Goal: Task Accomplishment & Management: Use online tool/utility

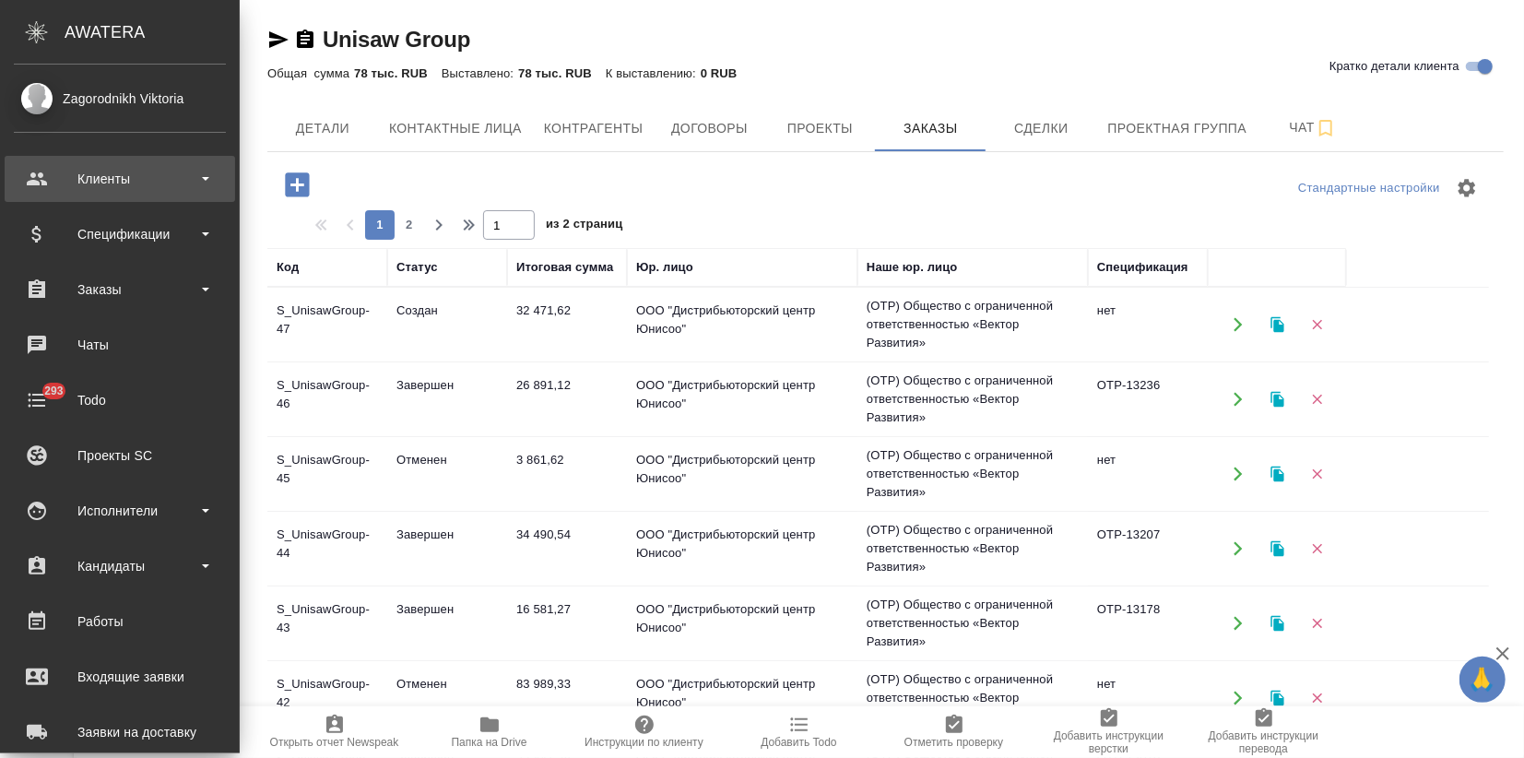
click at [90, 177] on div "Клиенты" at bounding box center [120, 179] width 212 height 28
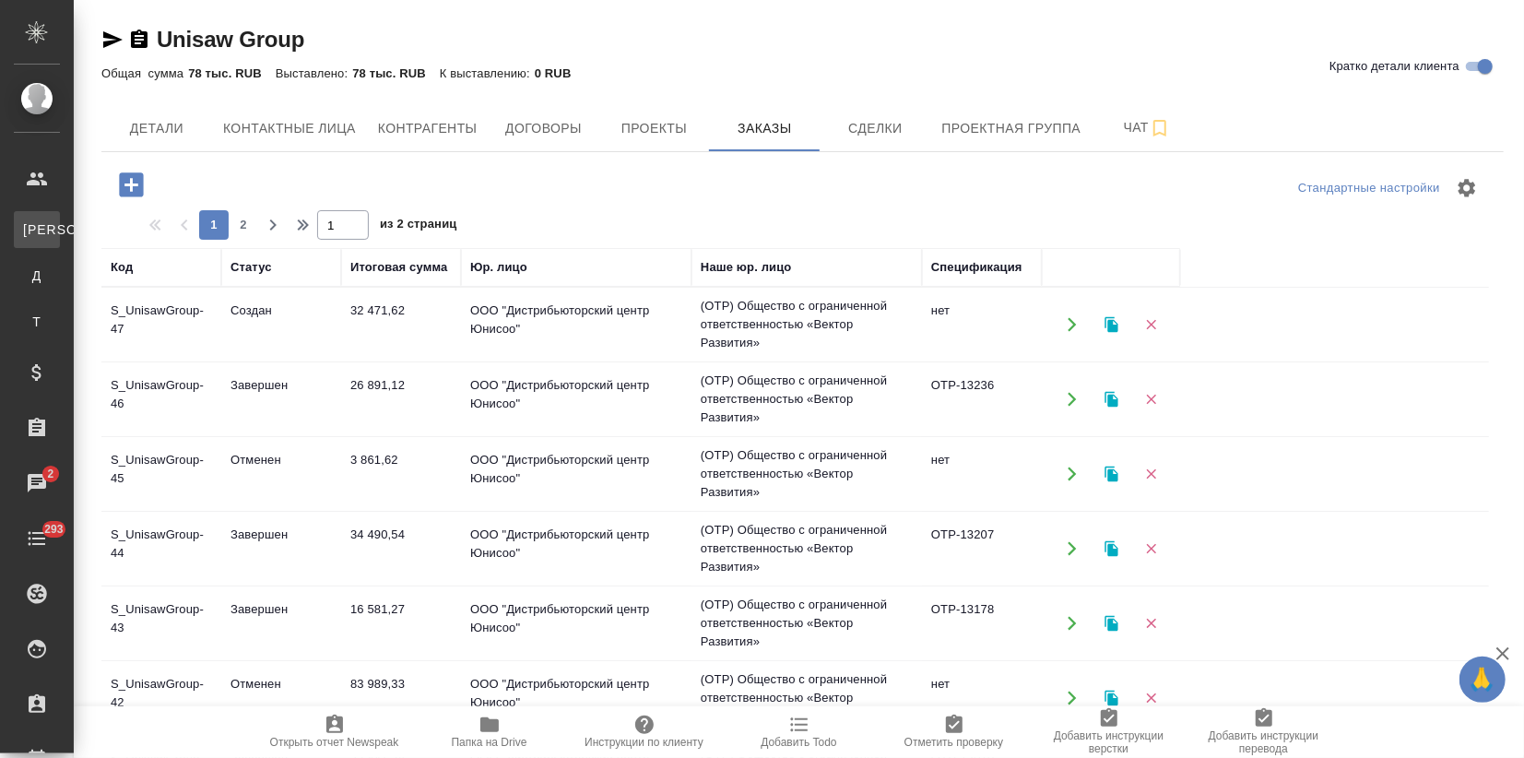
click at [60, 217] on link "К Клиенты" at bounding box center [37, 229] width 46 height 37
select select "RU"
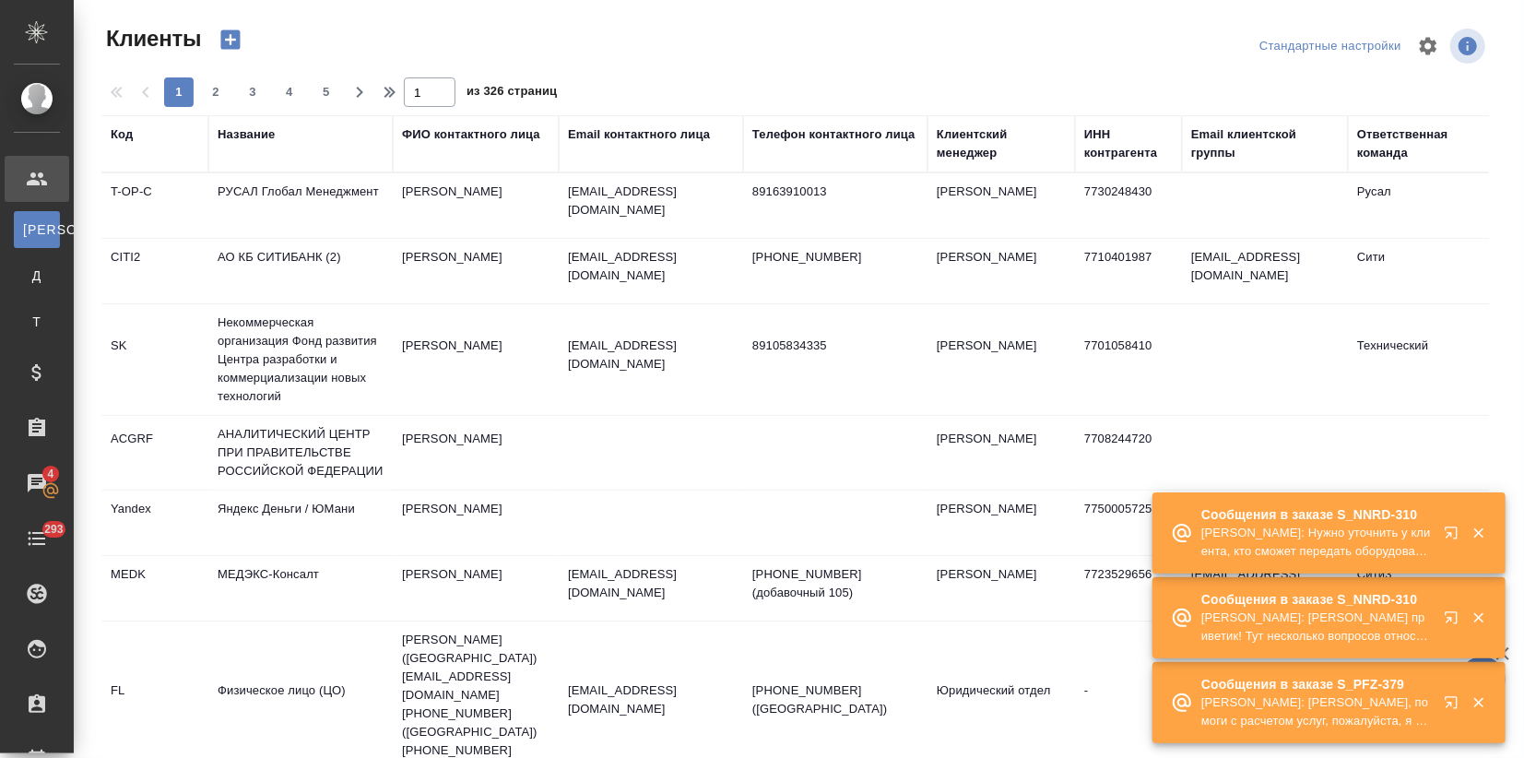
click at [1449, 608] on button "button" at bounding box center [1455, 621] width 44 height 44
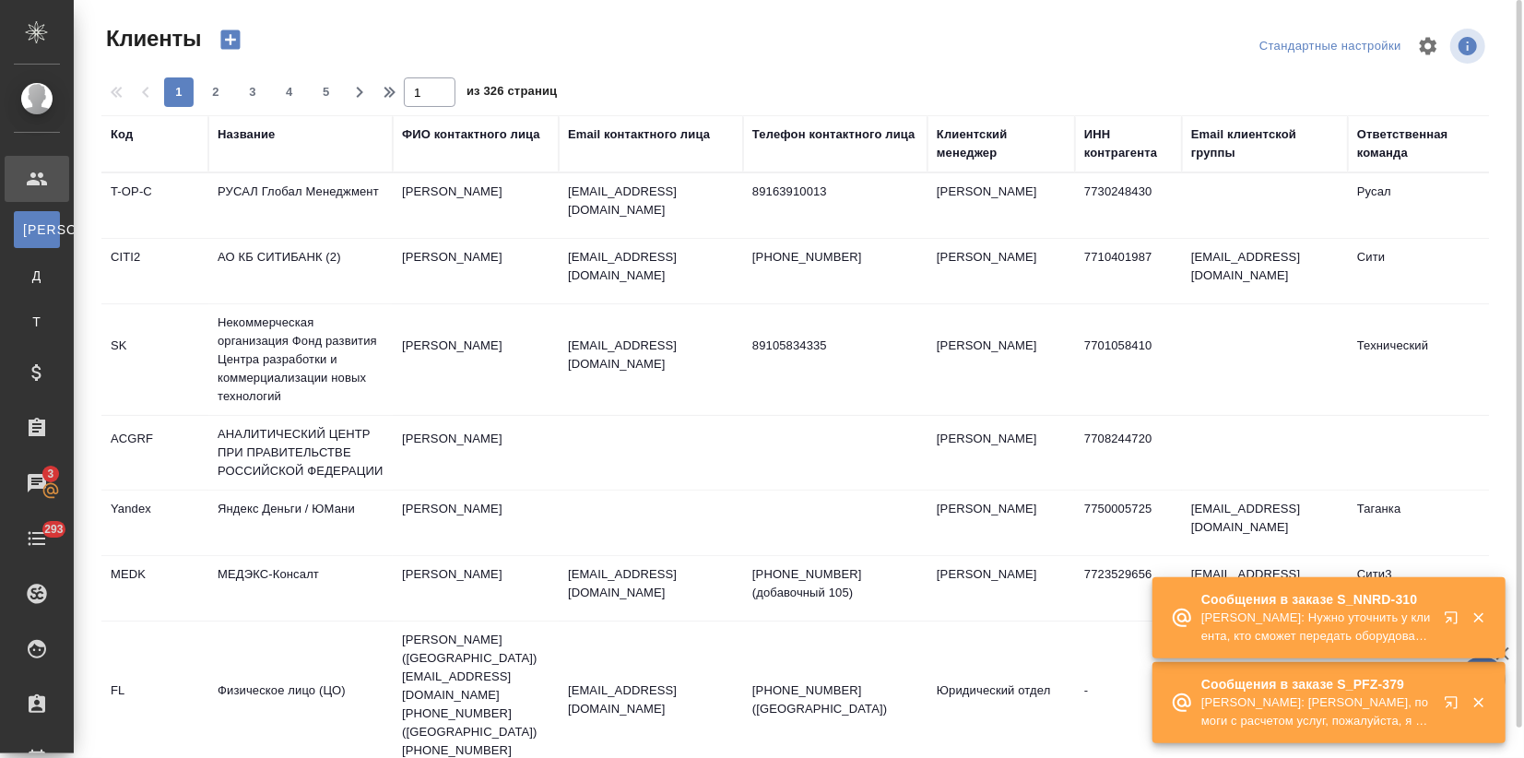
click at [244, 132] on div "Название" at bounding box center [246, 134] width 57 height 18
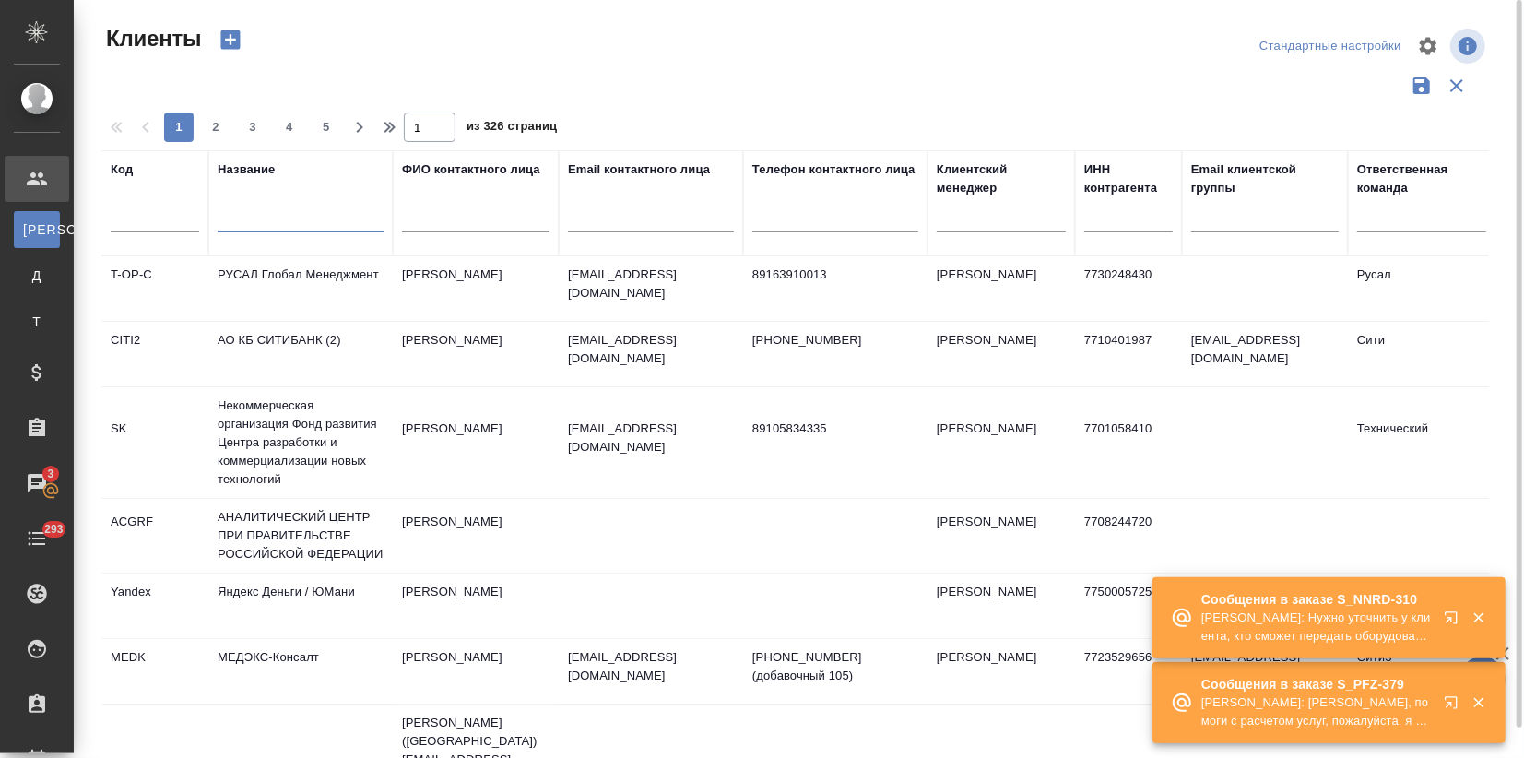
click at [256, 218] on input "text" at bounding box center [301, 220] width 166 height 23
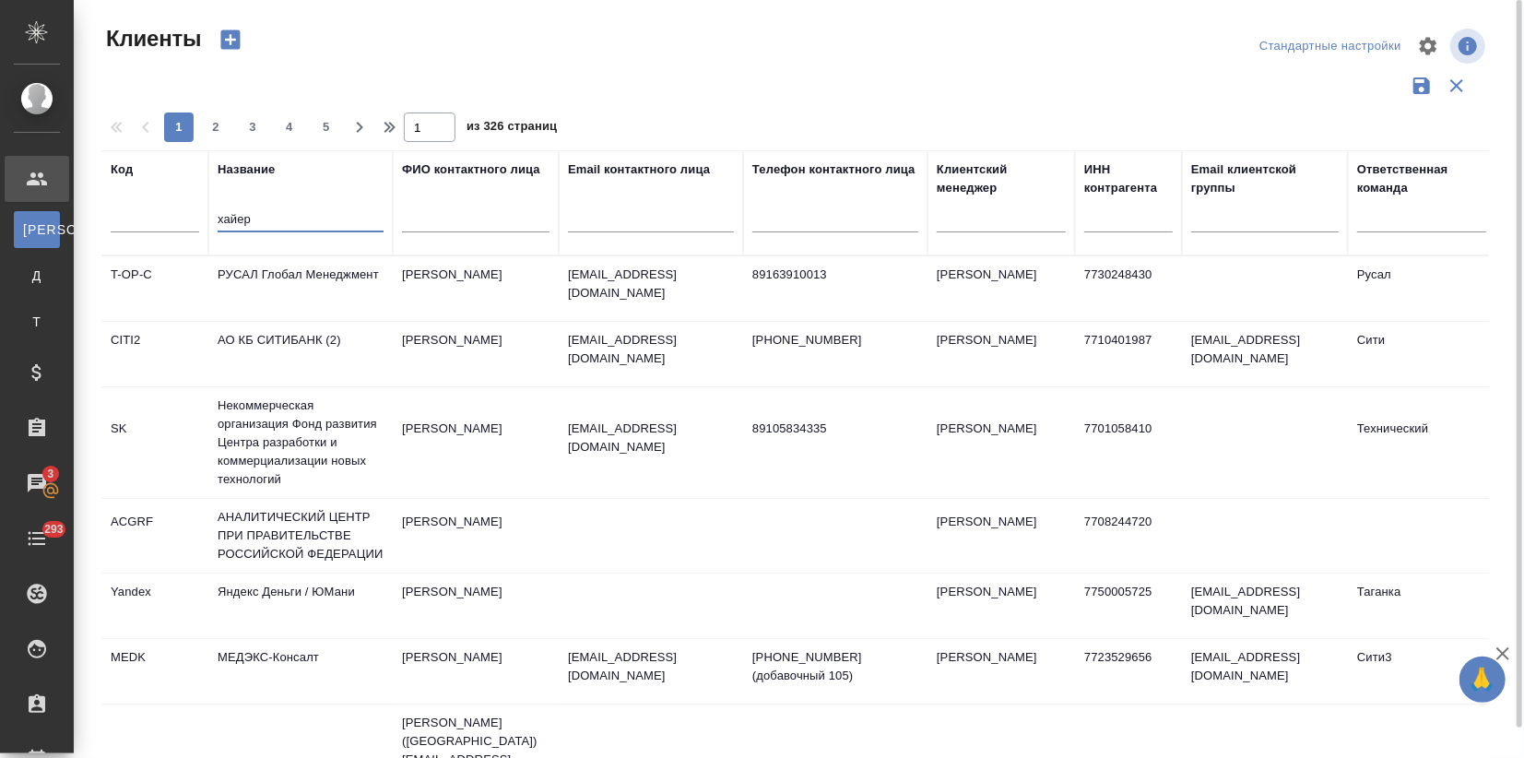
type input "хайер"
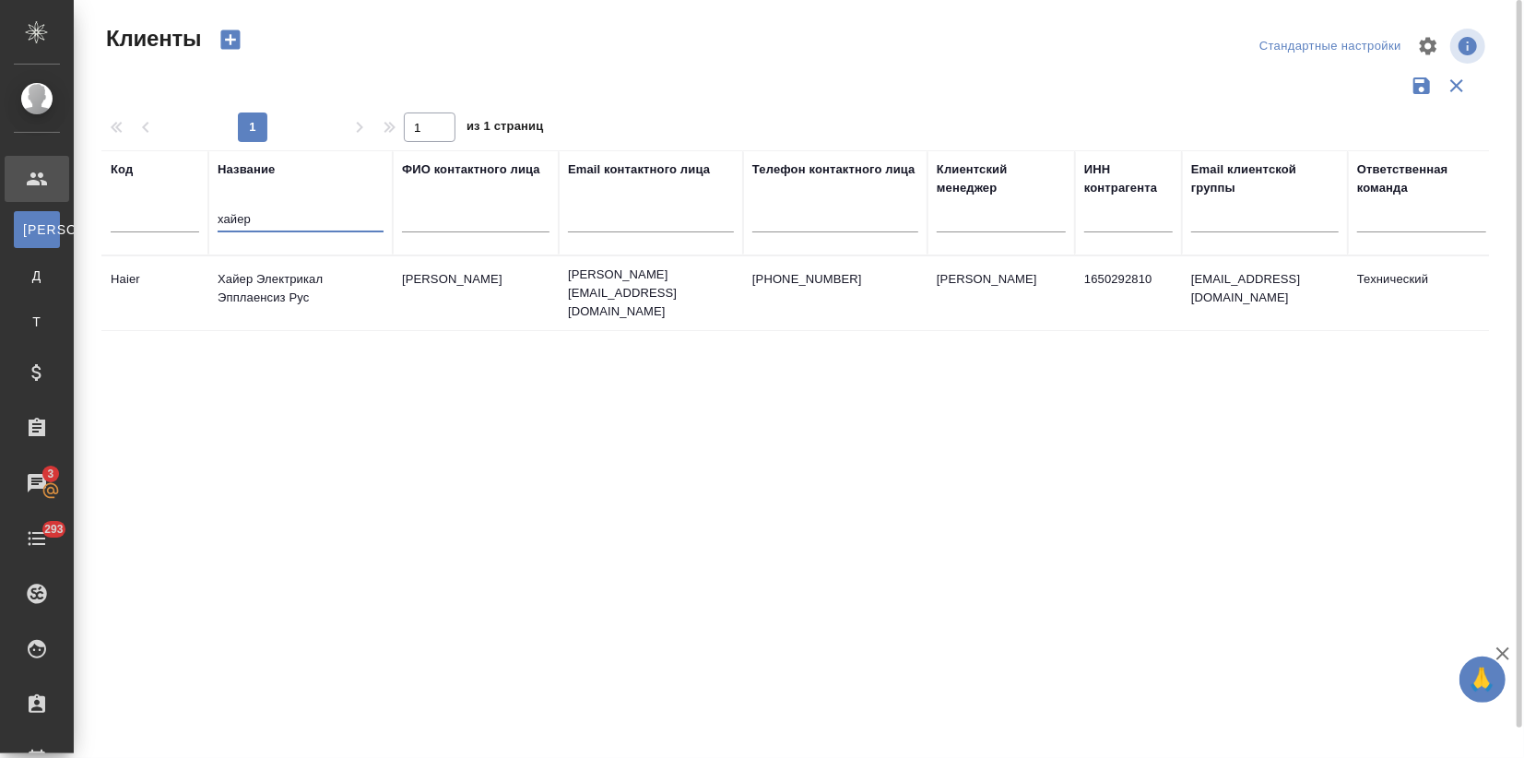
click at [272, 294] on td "Хайер Электрикал Эпплаенсиз Рус" at bounding box center [300, 293] width 184 height 65
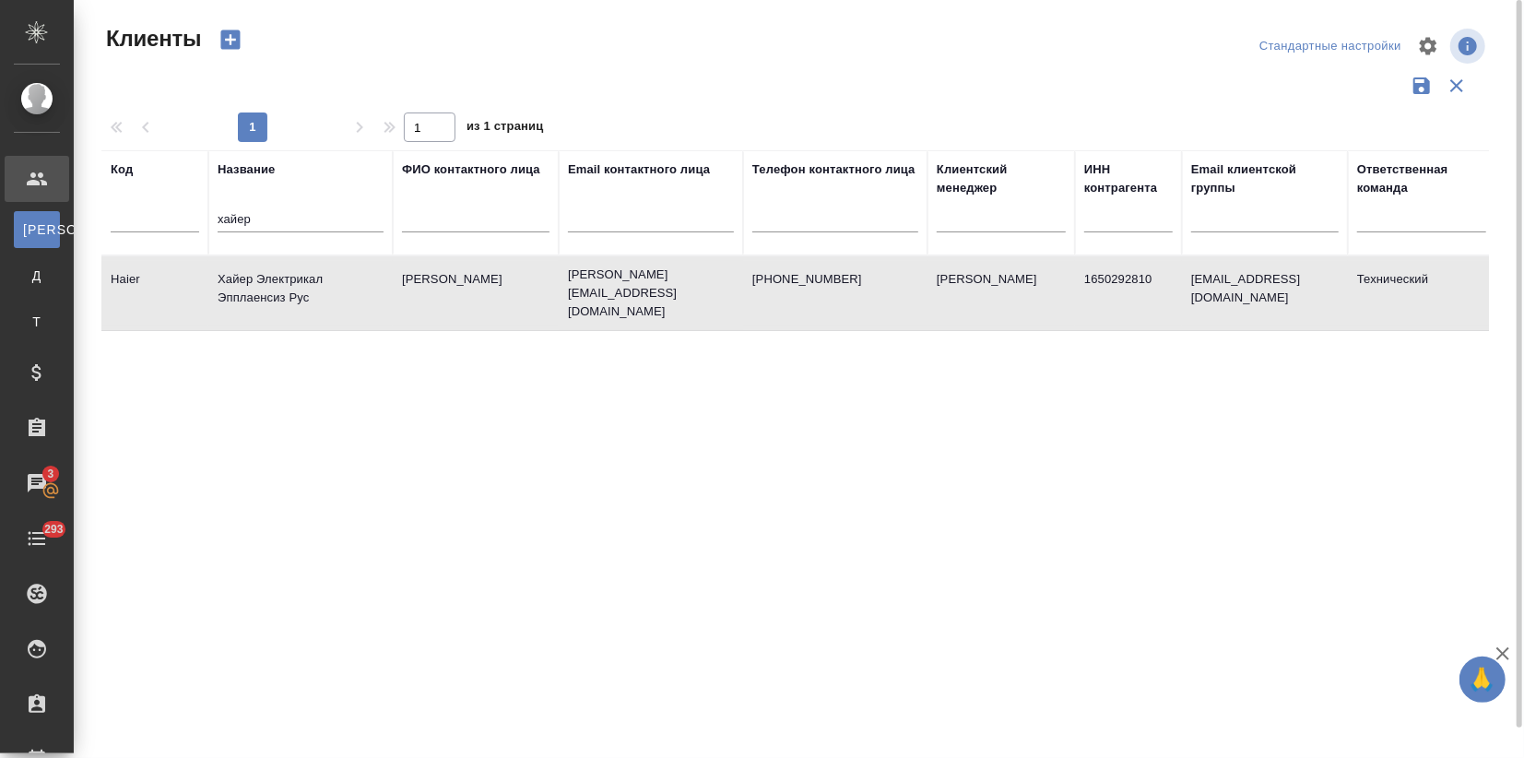
click at [272, 294] on td "Хайер Электрикал Эпплаенсиз Рус" at bounding box center [300, 293] width 184 height 65
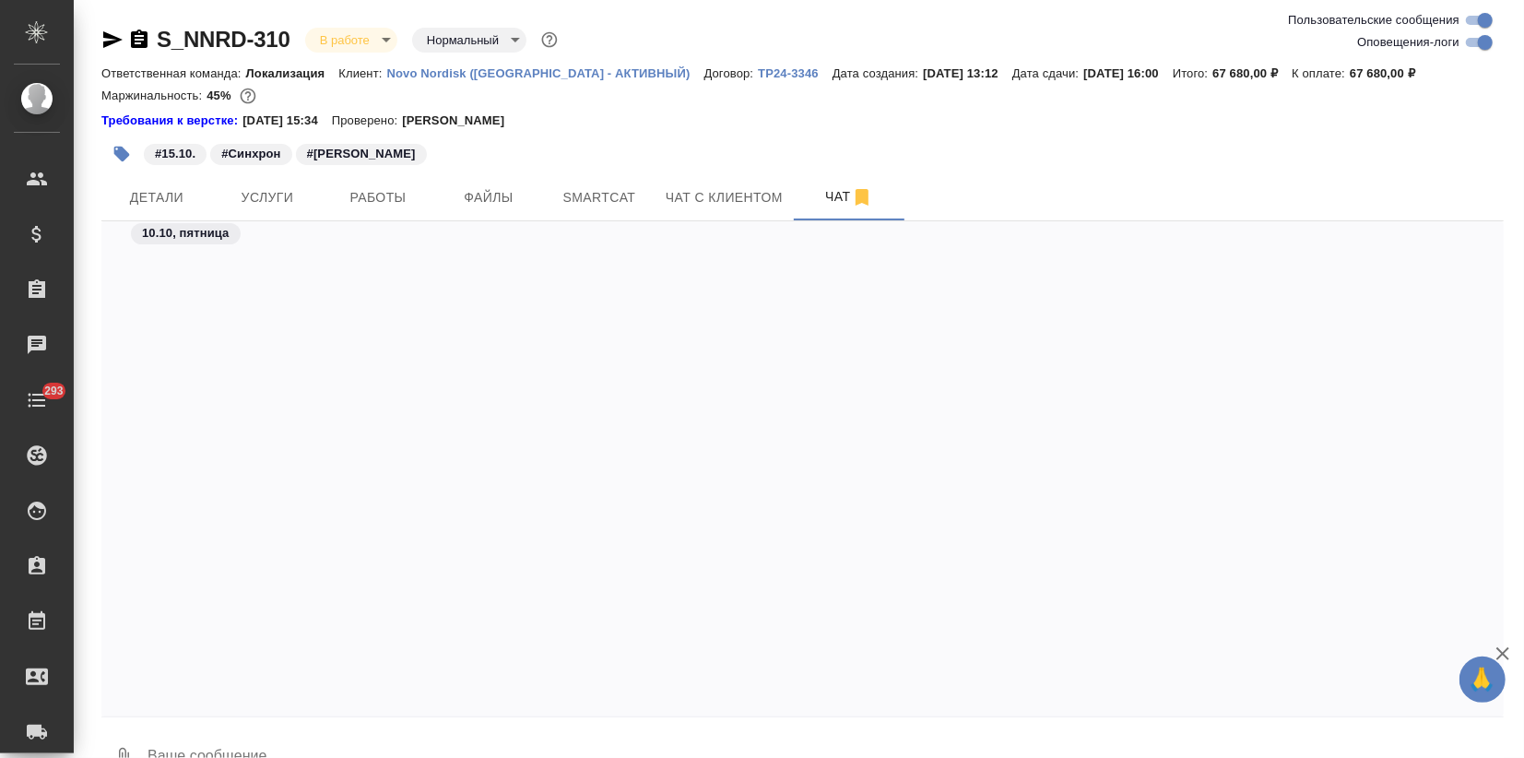
scroll to position [5034, 0]
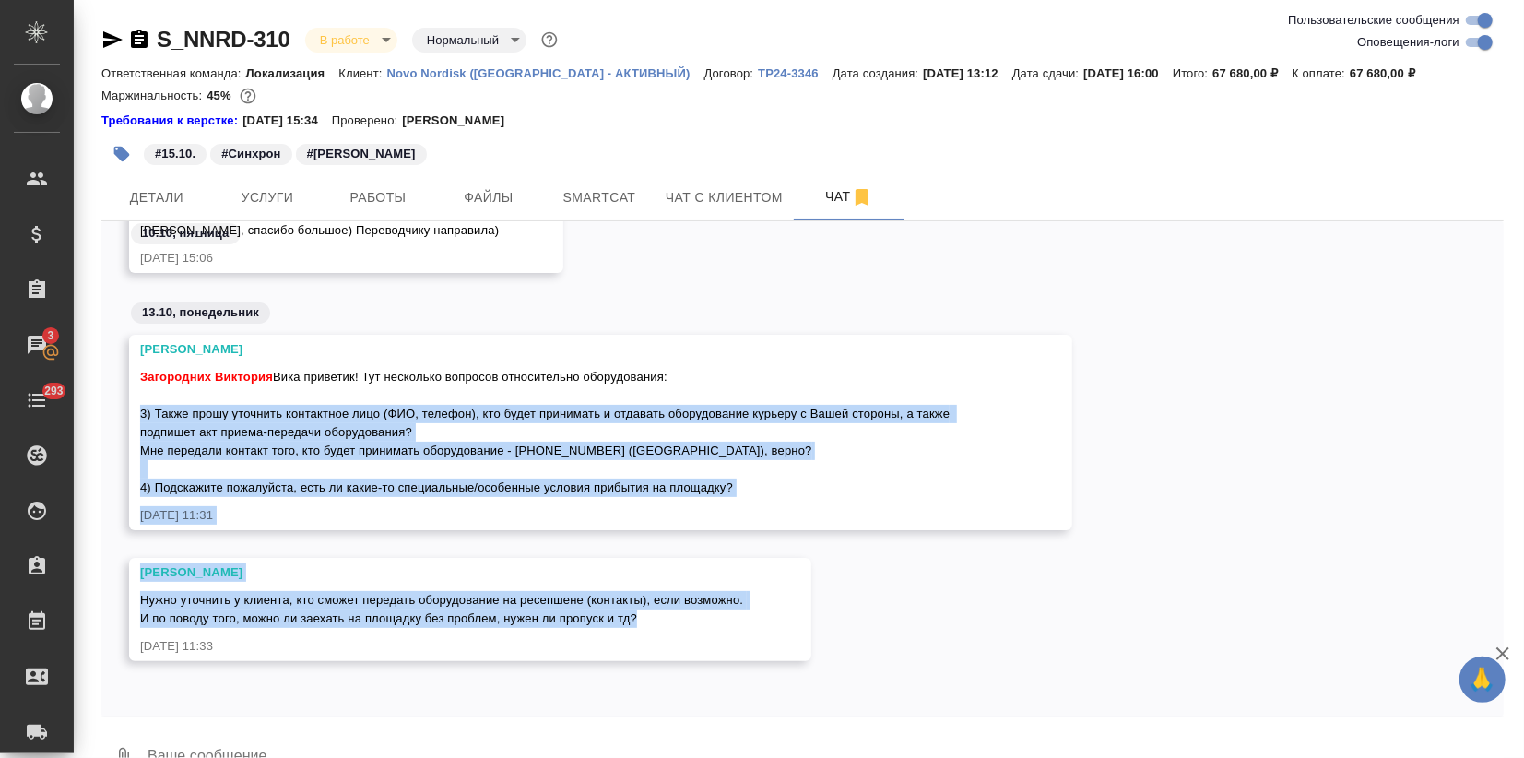
drag, startPoint x: 647, startPoint y: 620, endPoint x: 168, endPoint y: 399, distance: 527.7
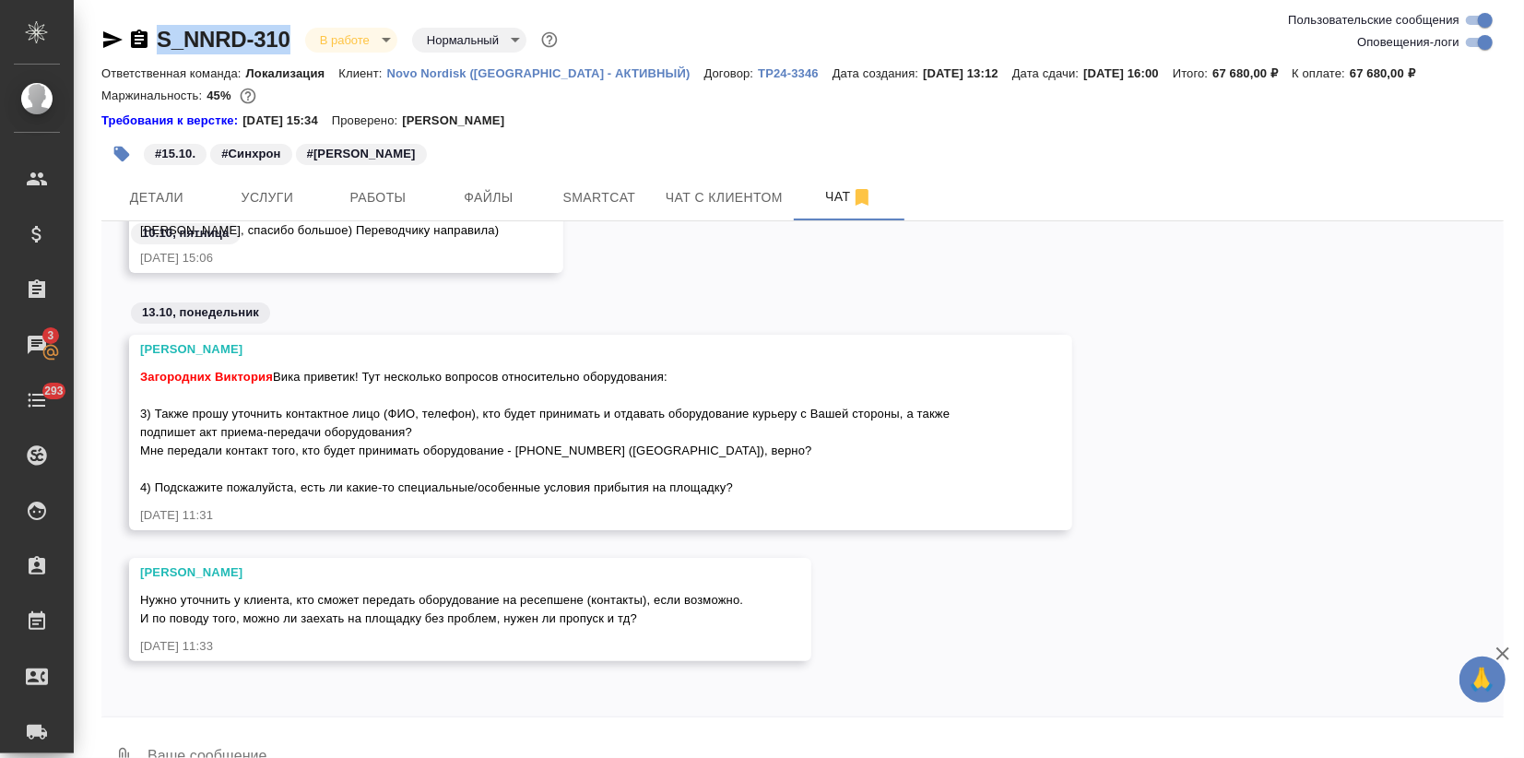
drag, startPoint x: 302, startPoint y: 29, endPoint x: 160, endPoint y: 30, distance: 142.0
click at [160, 30] on div "S_NNRD-310 В работе inProgress Нормальный normal" at bounding box center [331, 40] width 460 height 30
copy link "S_NNRD-310"
click at [504, 448] on span "Загородних Виктория Вика приветик! Тут несколько вопросов относительно оборудов…" at bounding box center [546, 432] width 813 height 124
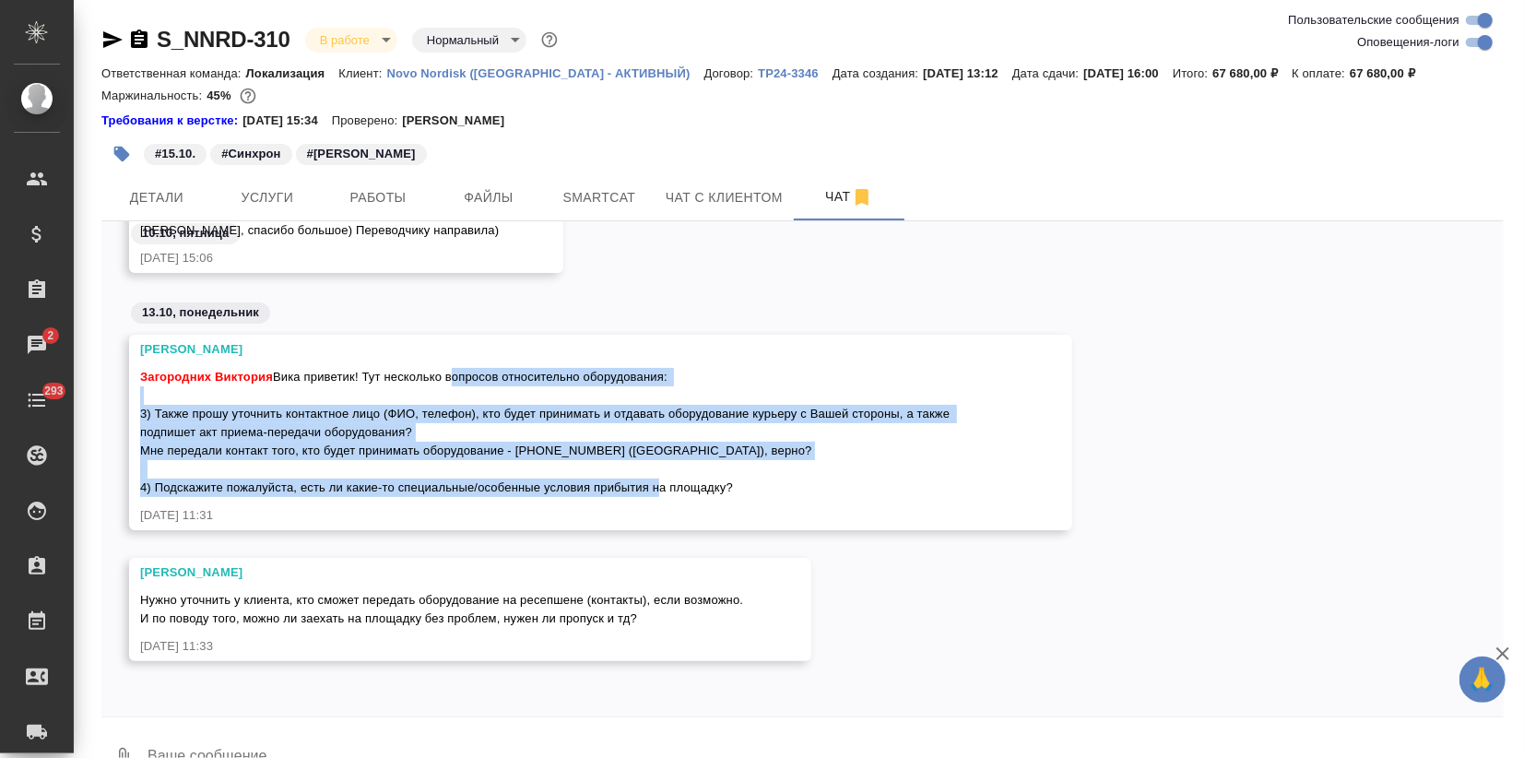
drag, startPoint x: 448, startPoint y: 376, endPoint x: 739, endPoint y: 483, distance: 309.5
click at [739, 483] on div "Загородних Виктория Вика приветик! Тут несколько вопросов относительно оборудов…" at bounding box center [574, 430] width 868 height 134
copy span "вопросов относительно оборудования: 3) Также прошу уточнить контактное лицо (ФИ…"
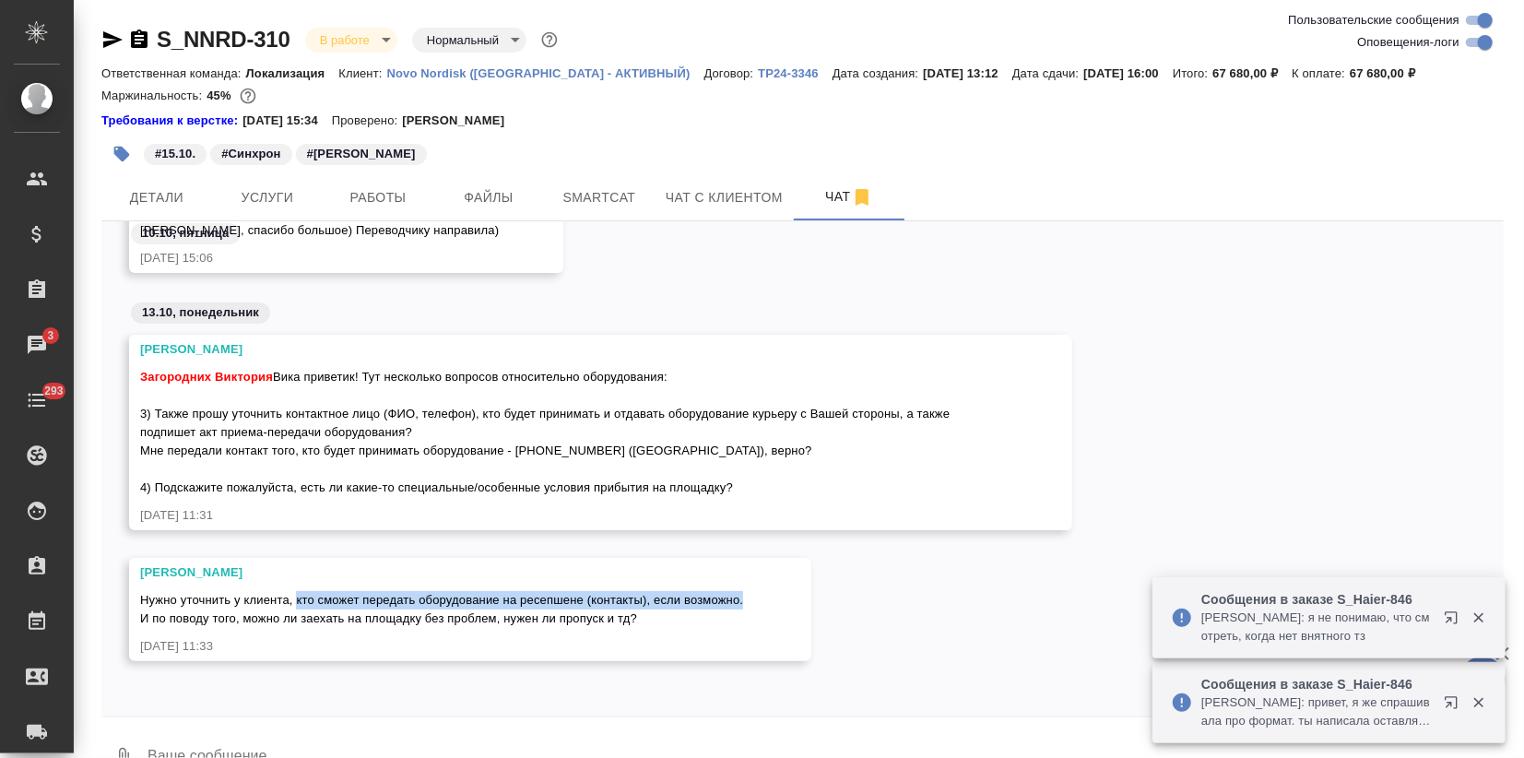
drag, startPoint x: 295, startPoint y: 598, endPoint x: 741, endPoint y: 600, distance: 446.3
click at [741, 601] on span "Нужно уточнить у клиента, кто сможет передать оборудование на ресепшене (контак…" at bounding box center [443, 609] width 607 height 32
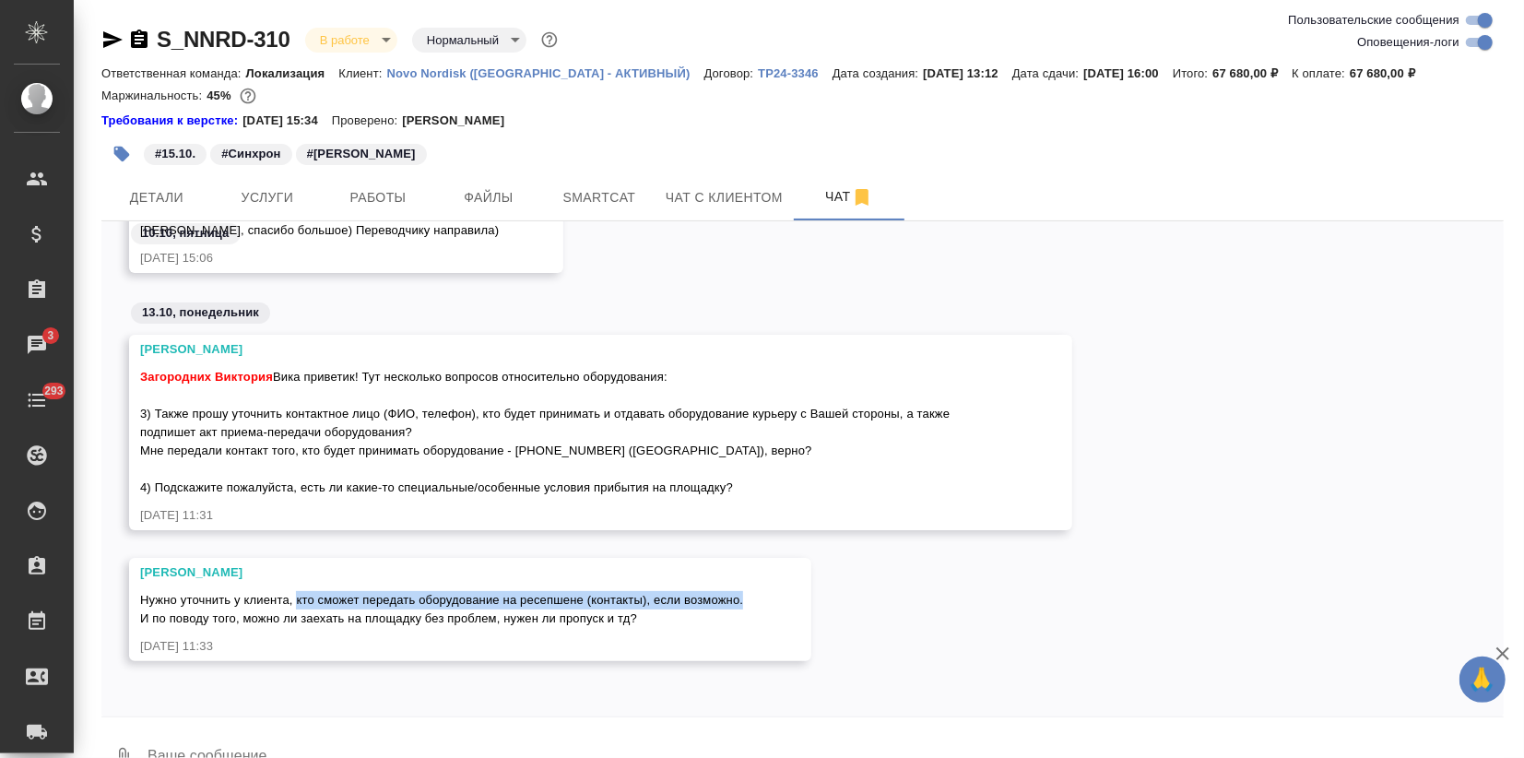
copy span "кто сможет передать оборудование на ресепшене (контакты), если возможно."
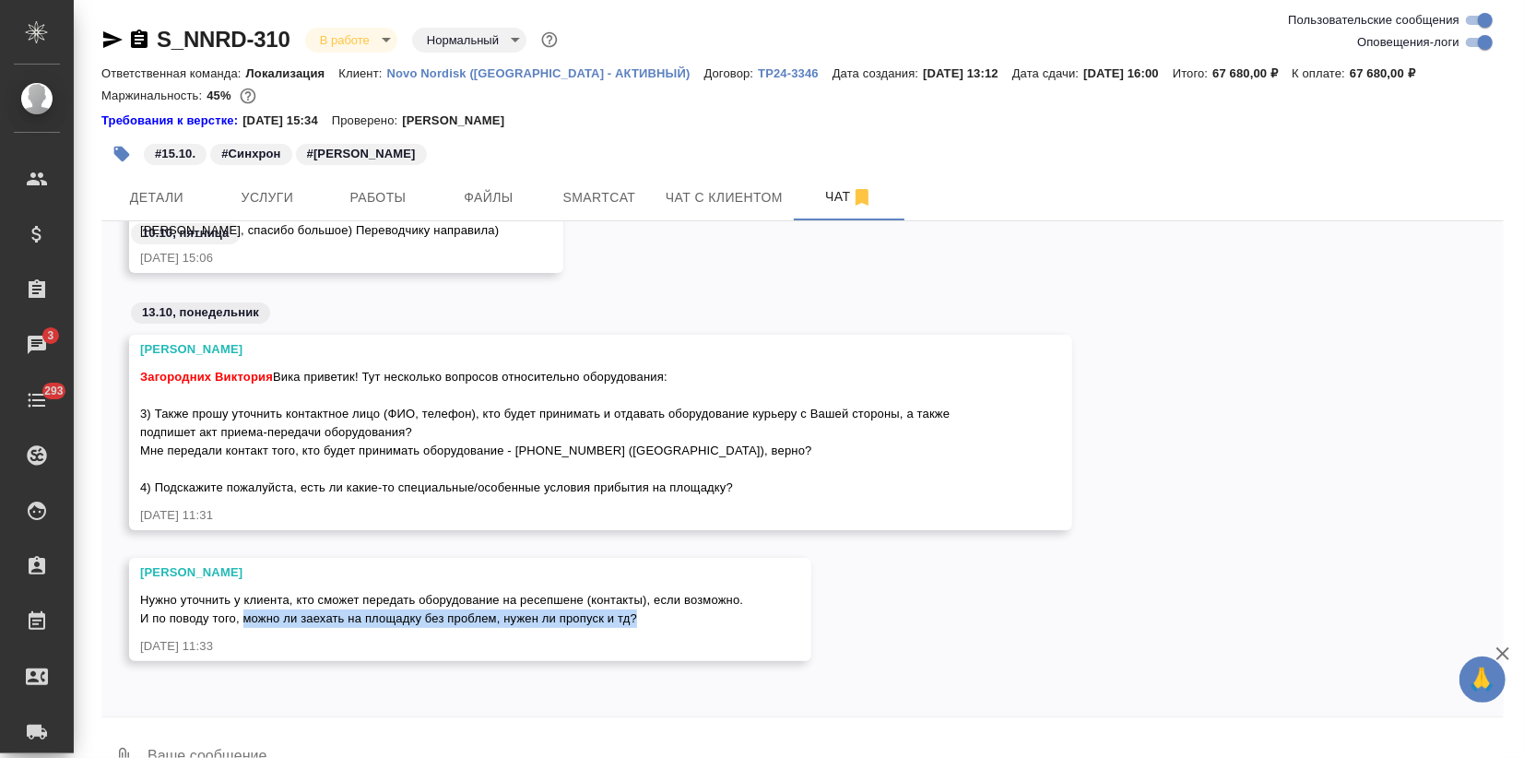
drag, startPoint x: 243, startPoint y: 615, endPoint x: 640, endPoint y: 615, distance: 397.4
click at [640, 615] on div "Нужно уточнить у клиента, кто сможет передать оборудование на ресепшене (контак…" at bounding box center [443, 606] width 607 height 41
click at [640, 614] on div "Нужно уточнить у клиента, кто сможет передать оборудование на ресепшене (контак…" at bounding box center [443, 606] width 607 height 41
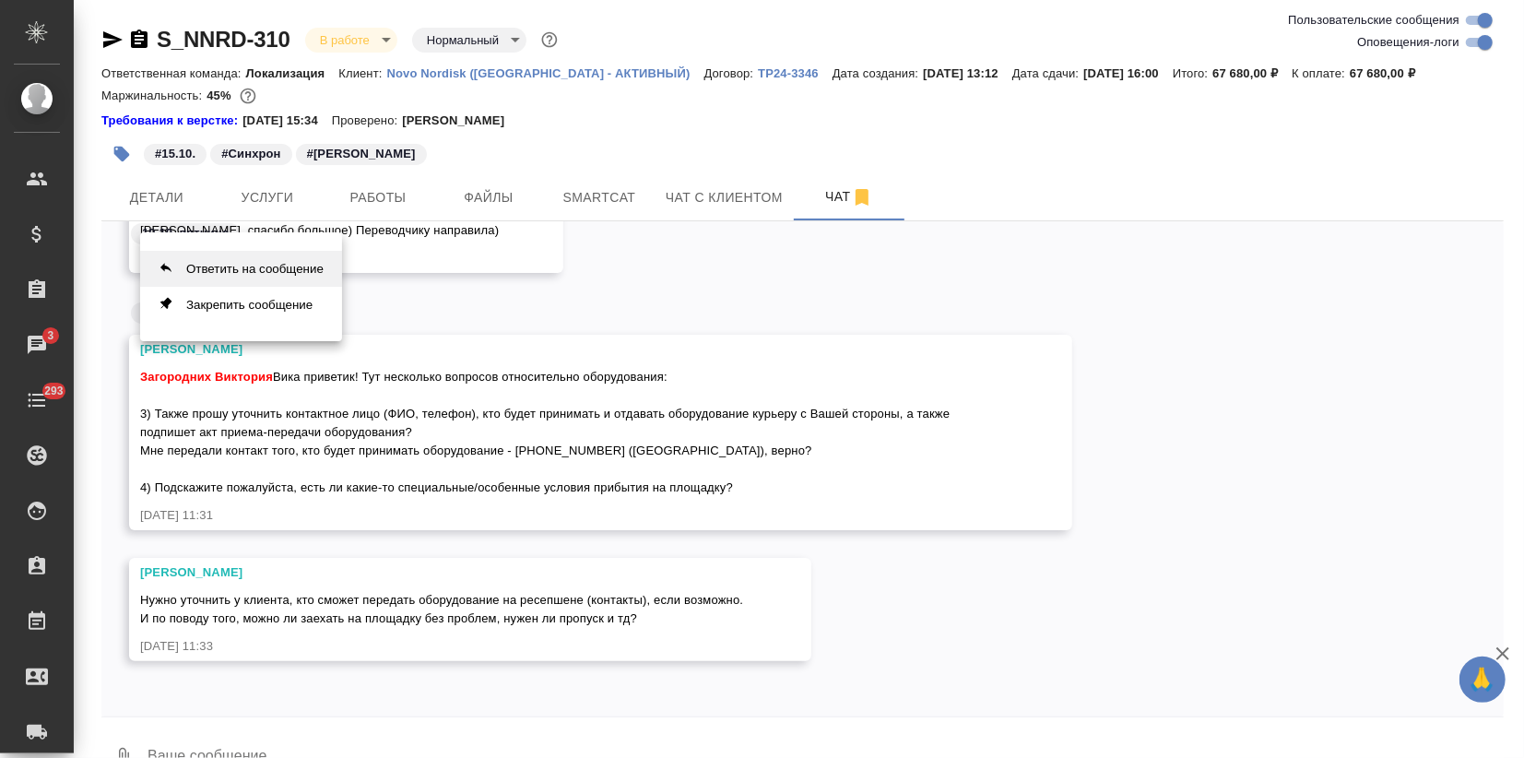
click at [266, 265] on button "Ответить на сообщение" at bounding box center [241, 269] width 202 height 36
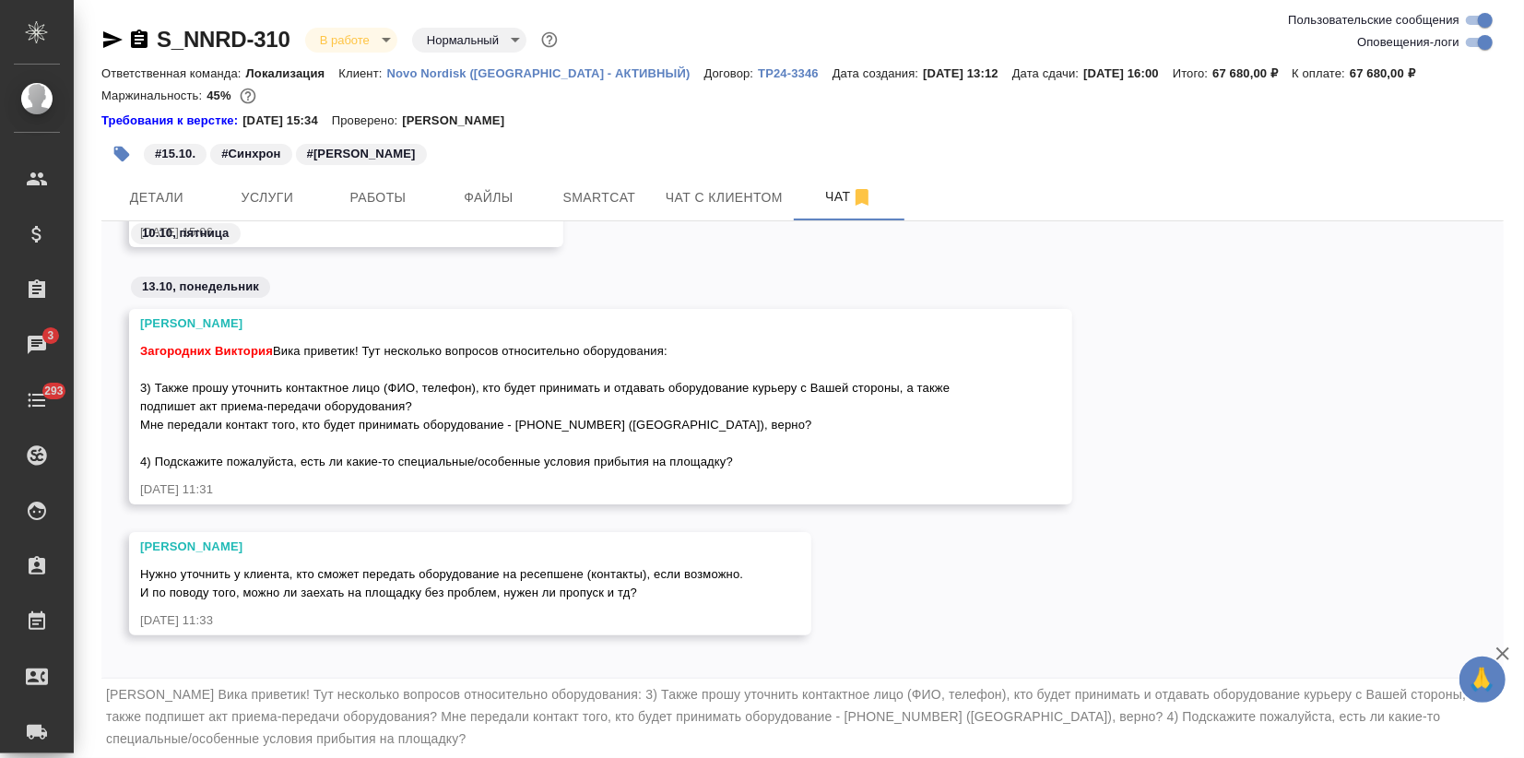
scroll to position [59, 0]
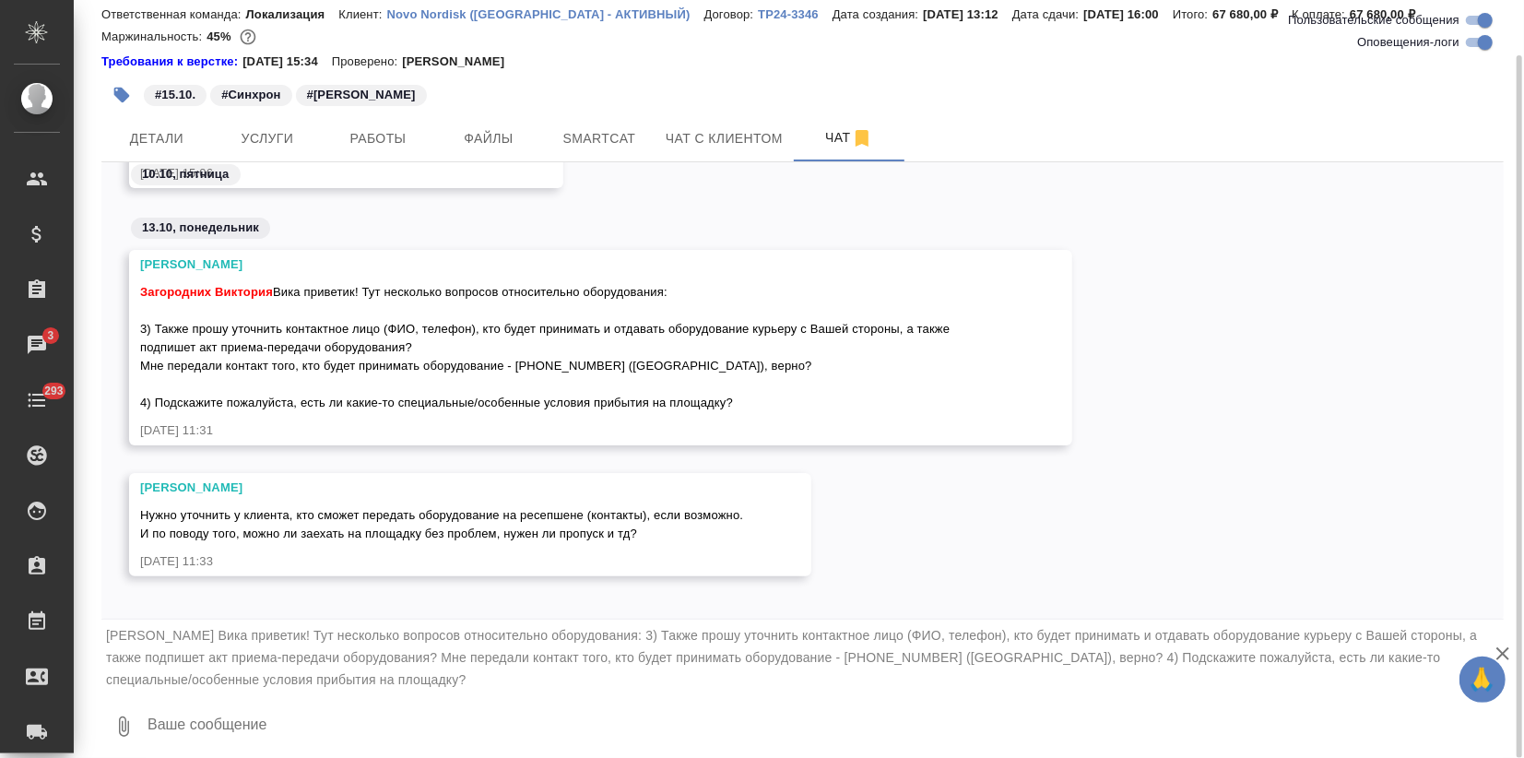
click at [229, 739] on textarea at bounding box center [825, 726] width 1358 height 63
type textarea "Иринка, привет! Запросила, вернусь"
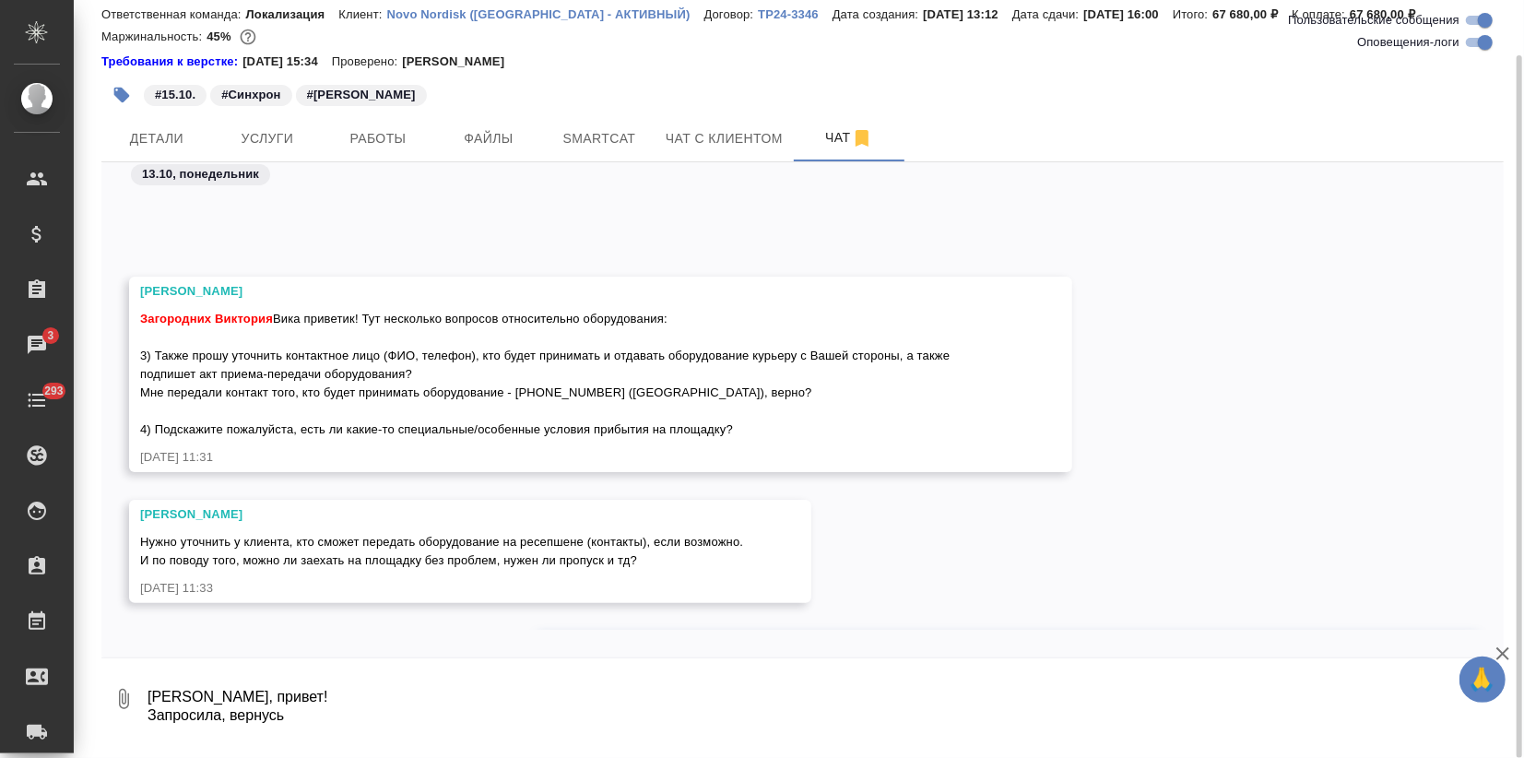
scroll to position [5339, 0]
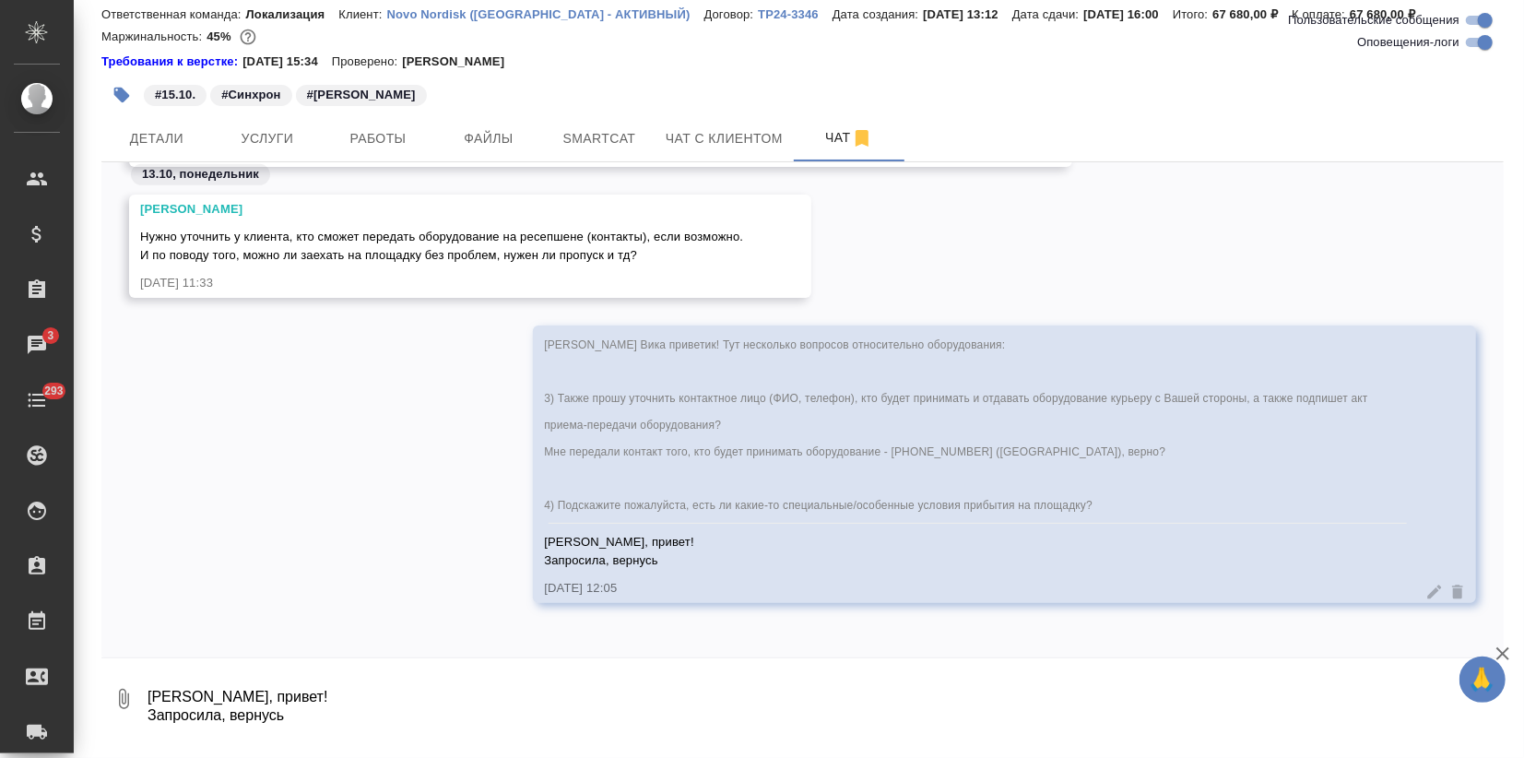
click at [1505, 648] on icon "button" at bounding box center [1503, 654] width 22 height 22
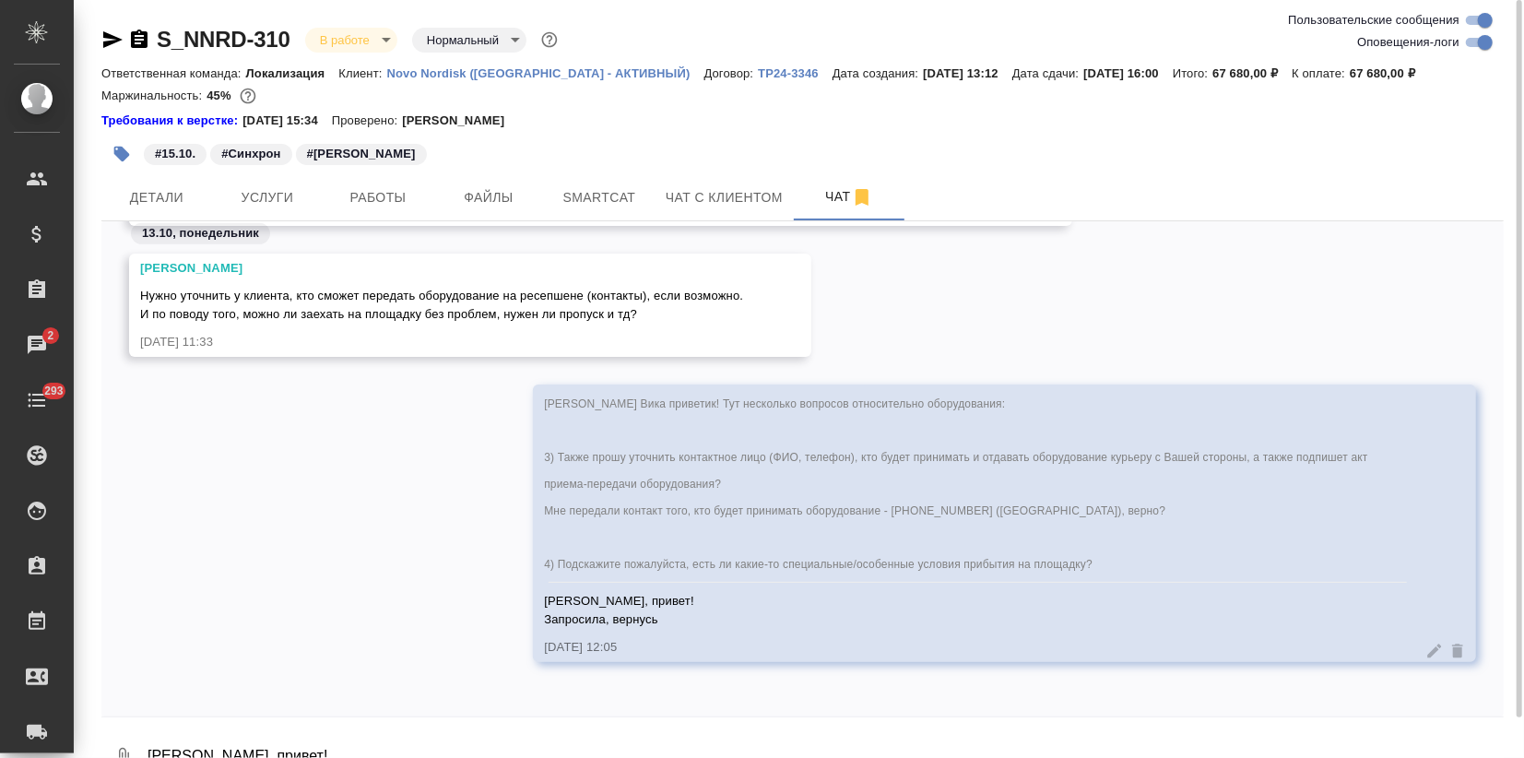
scroll to position [5422, 0]
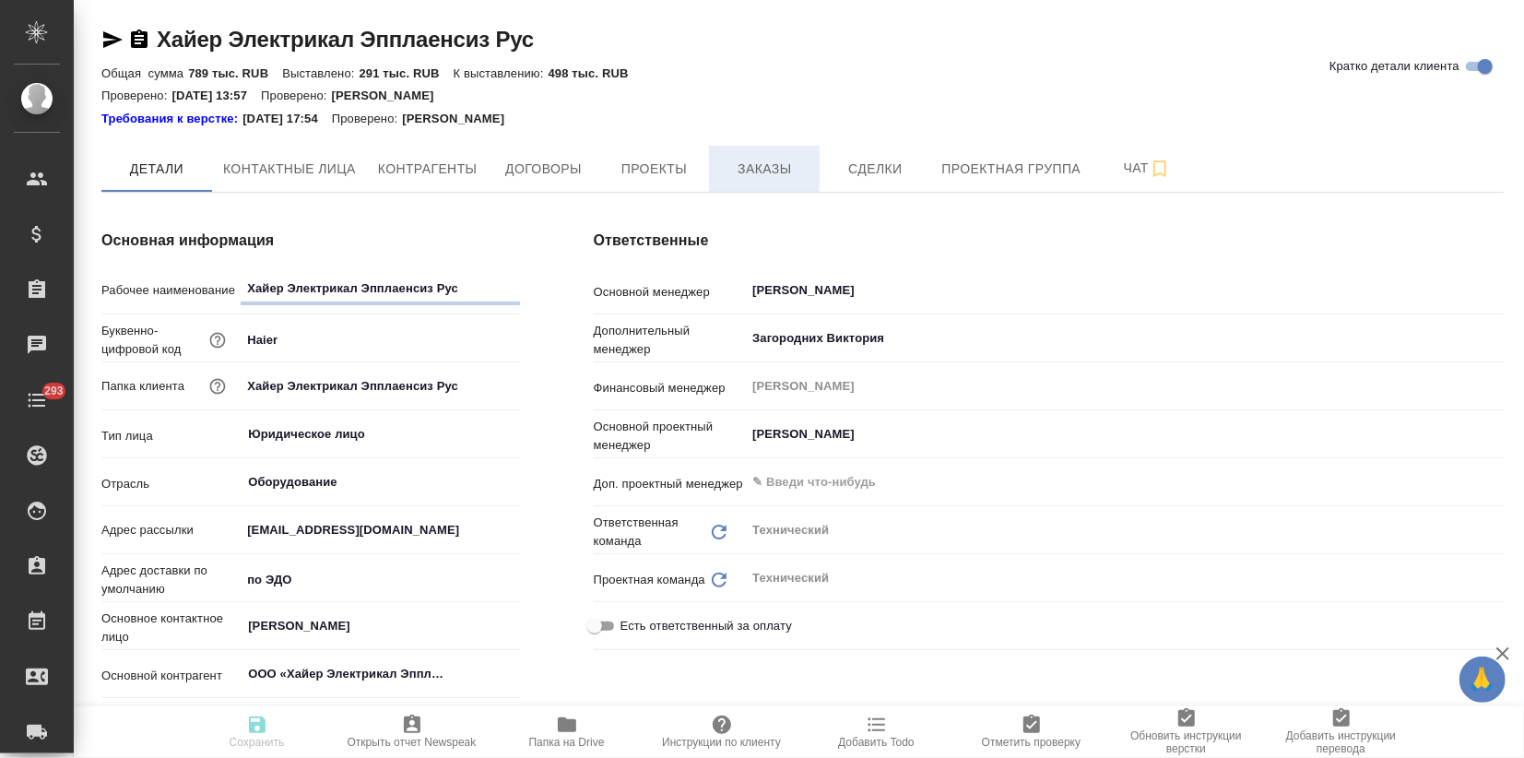
click at [816, 172] on button "Заказы" at bounding box center [764, 169] width 111 height 46
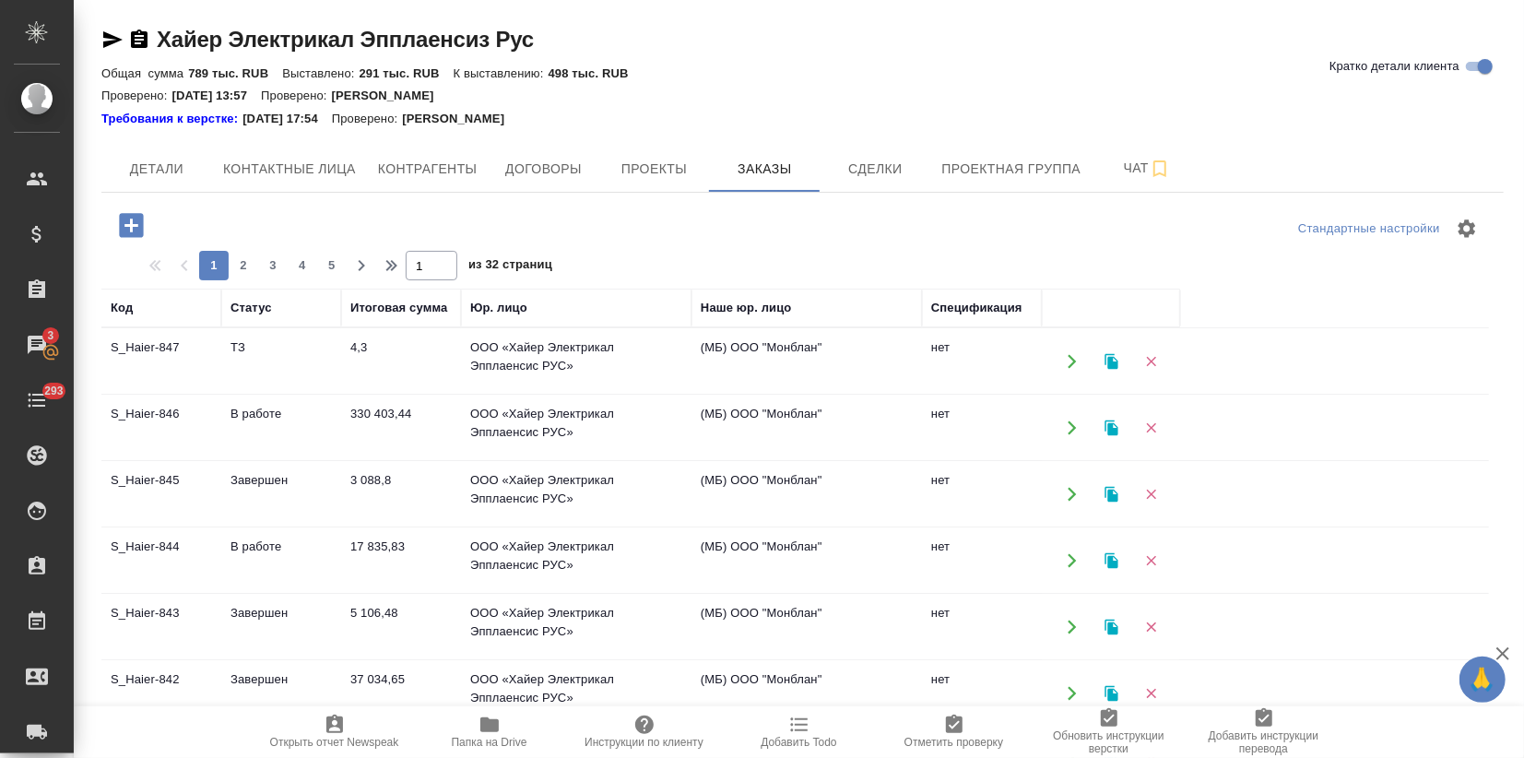
click at [494, 413] on td "ООО «Хайер Электрикал Эпплаенсис РУС»" at bounding box center [576, 428] width 231 height 65
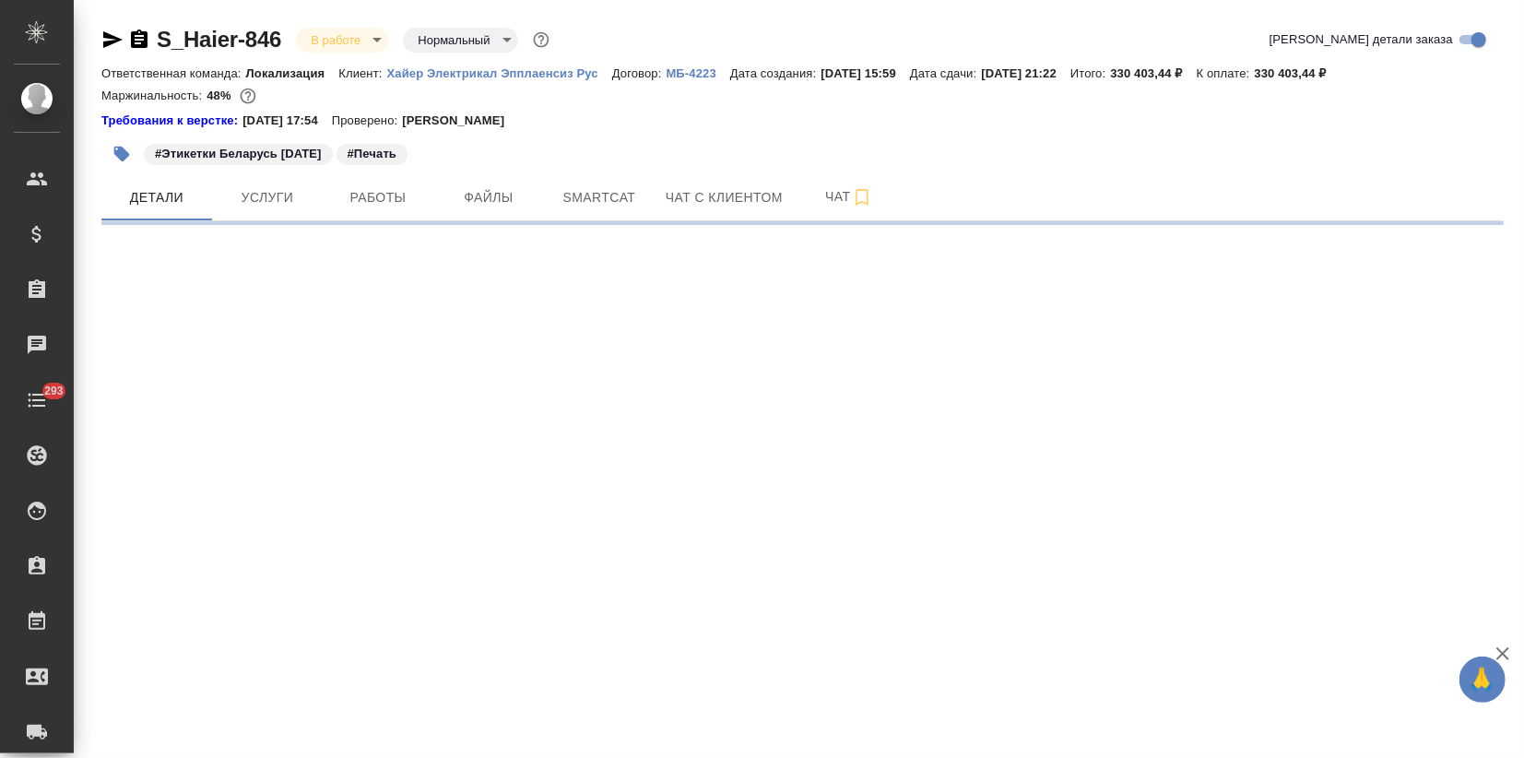
select select "RU"
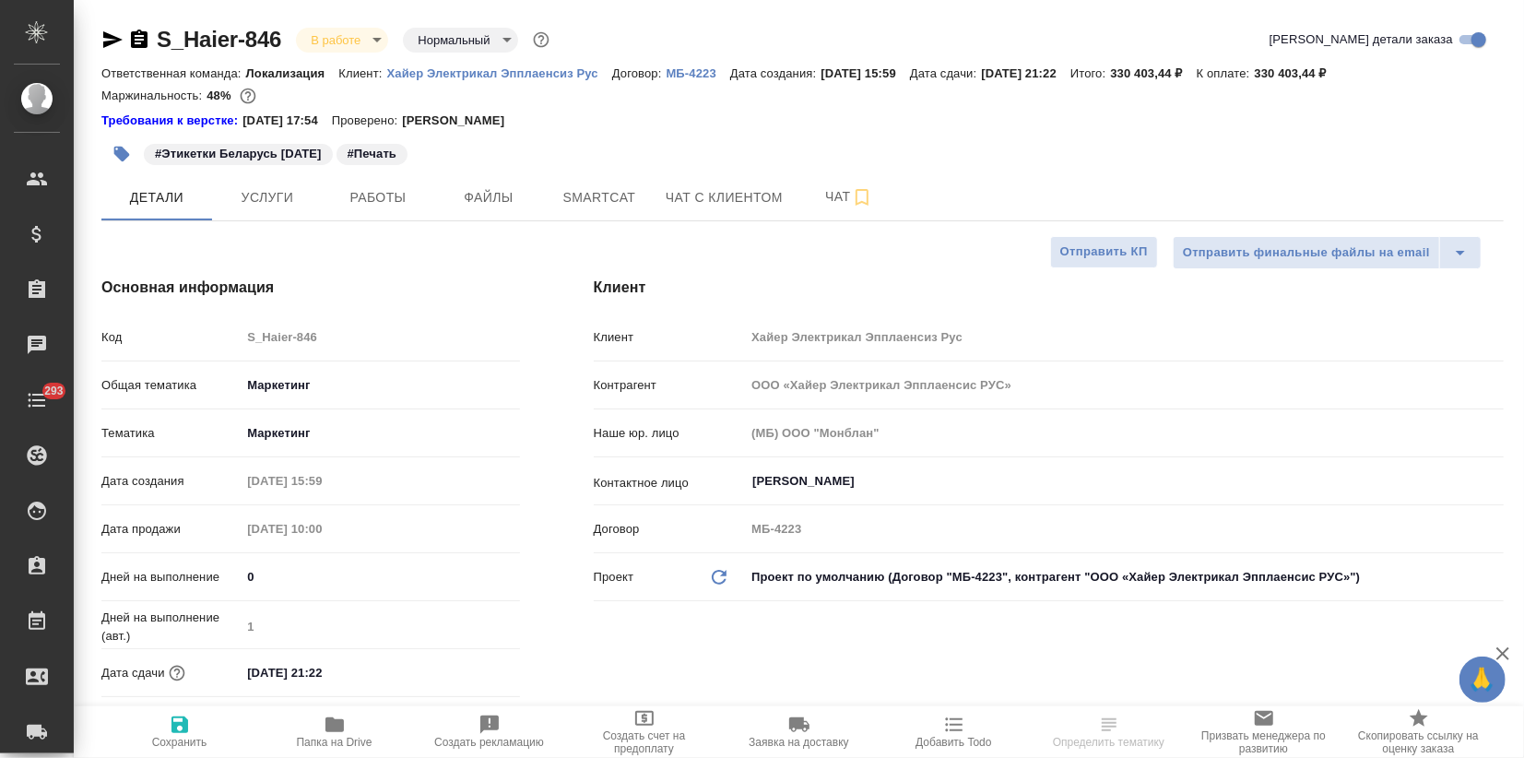
type textarea "x"
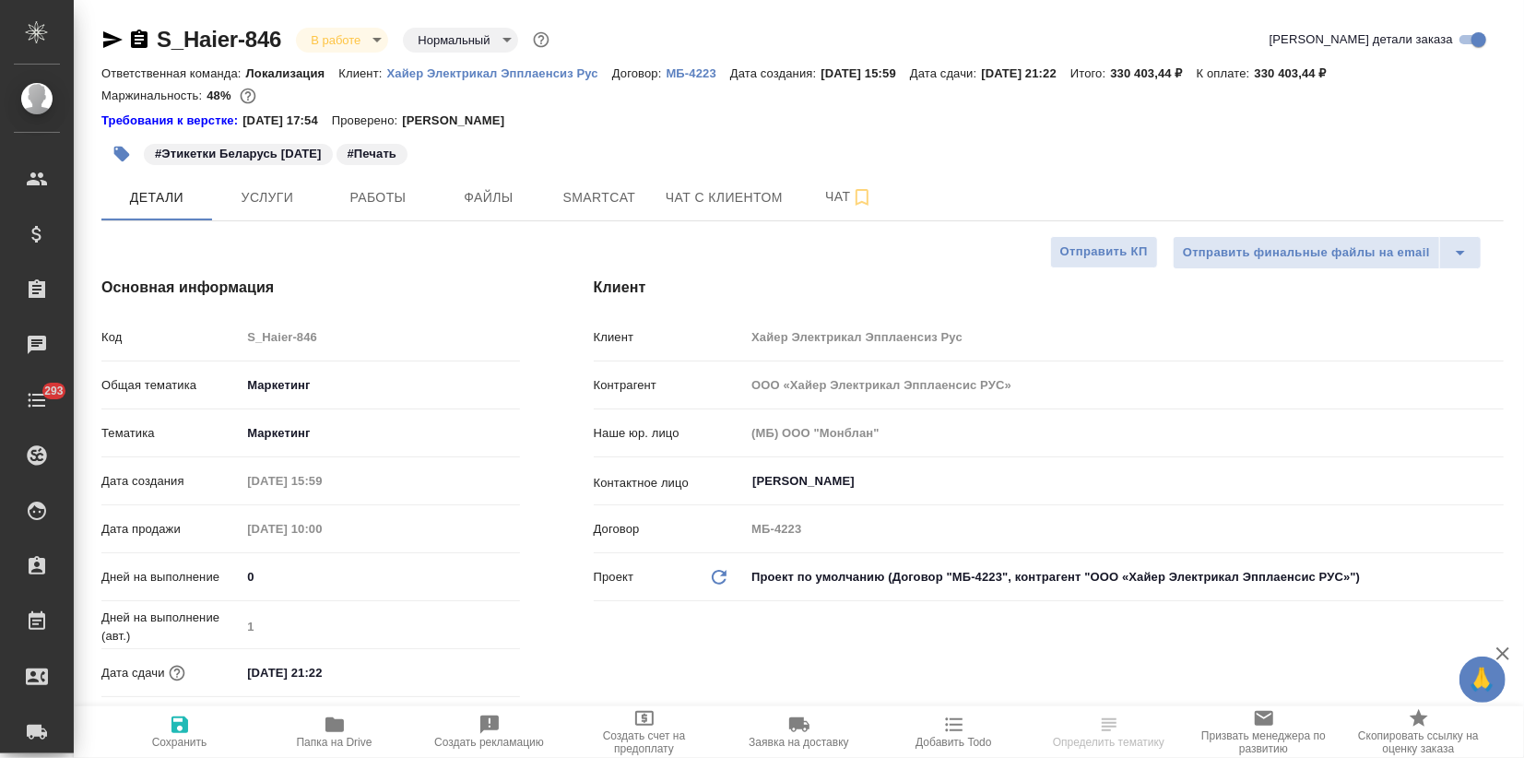
type textarea "x"
click at [811, 193] on span "Чат" at bounding box center [849, 196] width 89 height 23
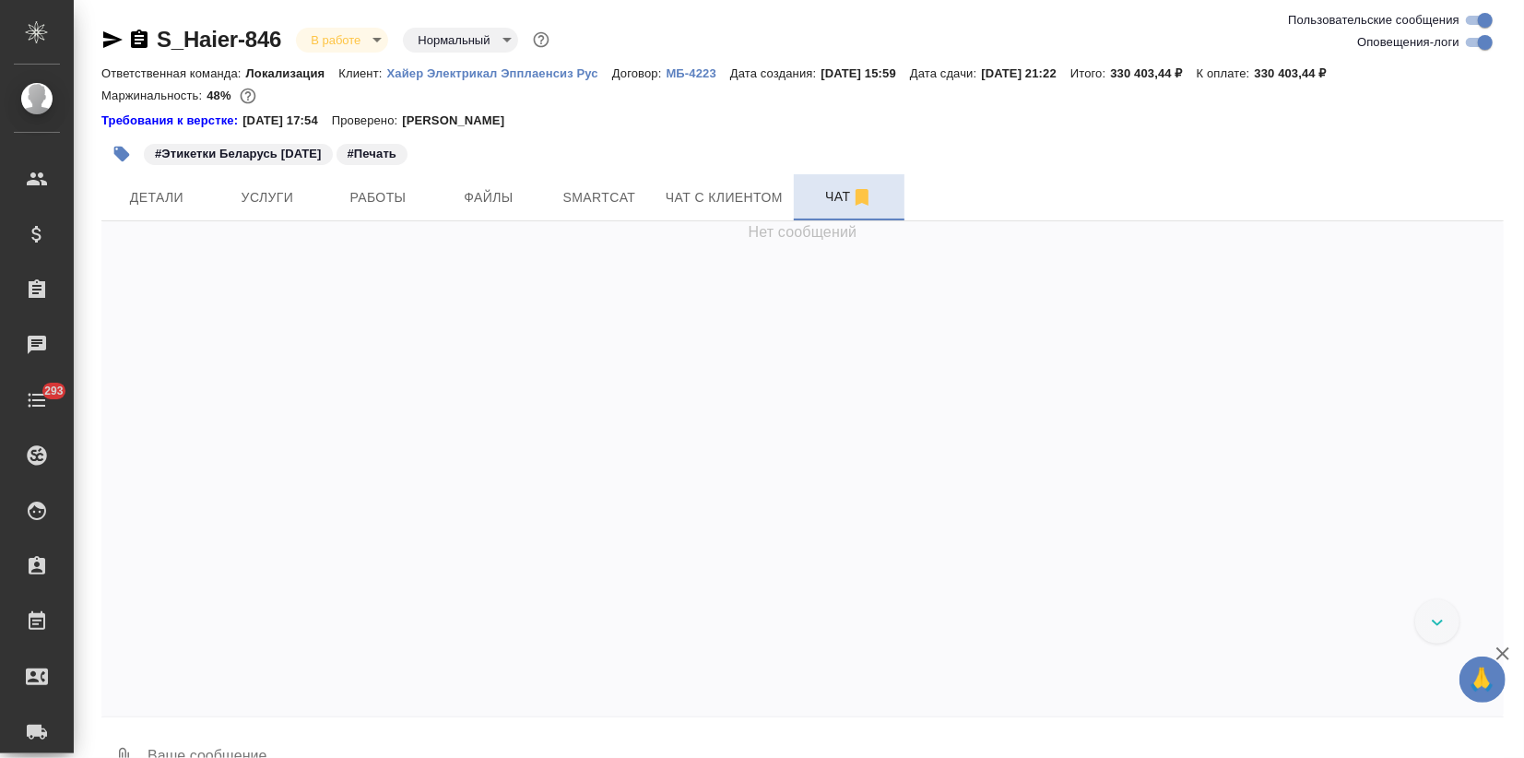
scroll to position [6482, 0]
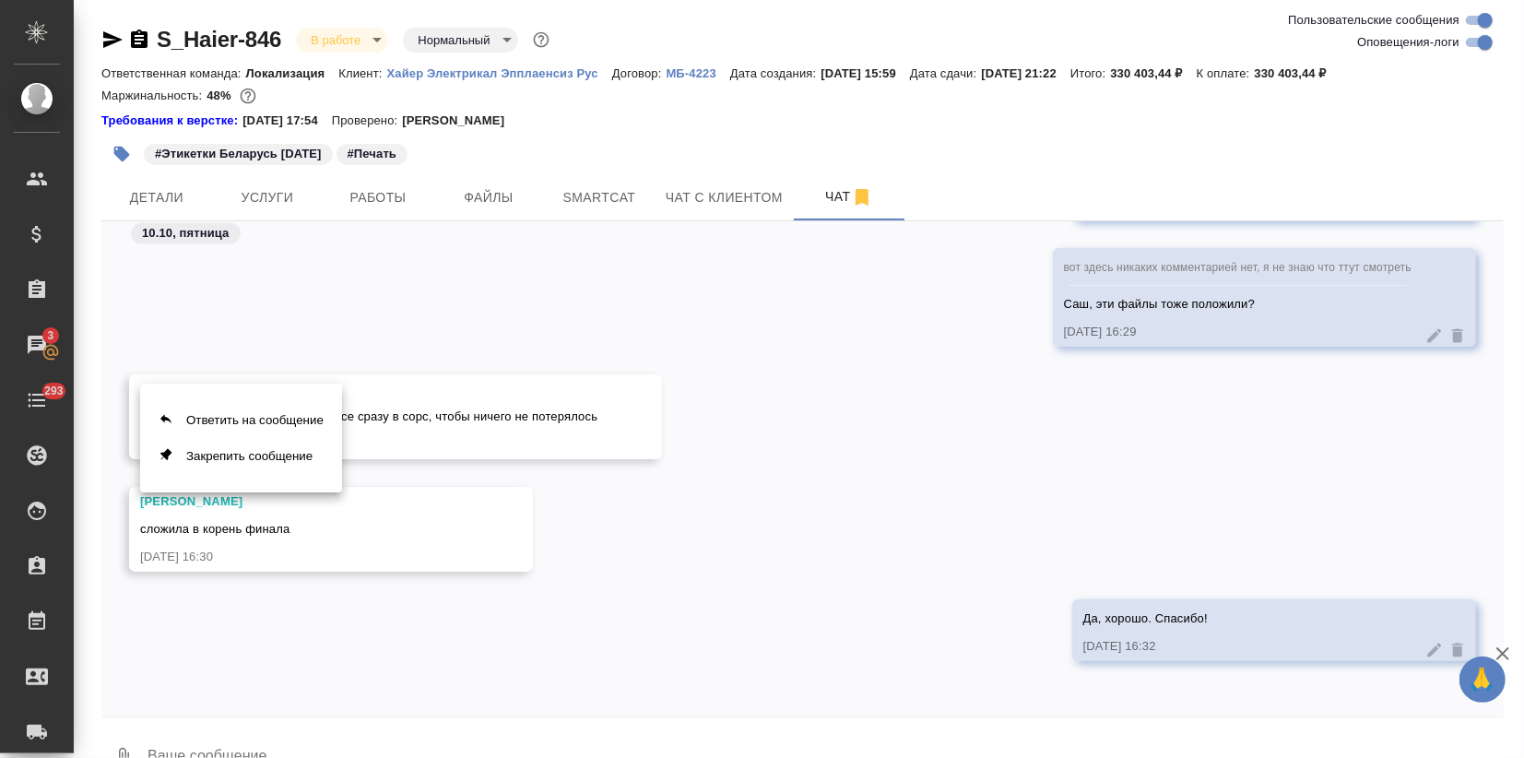
click at [195, 753] on div at bounding box center [762, 379] width 1524 height 758
click at [200, 740] on textarea at bounding box center [825, 758] width 1358 height 63
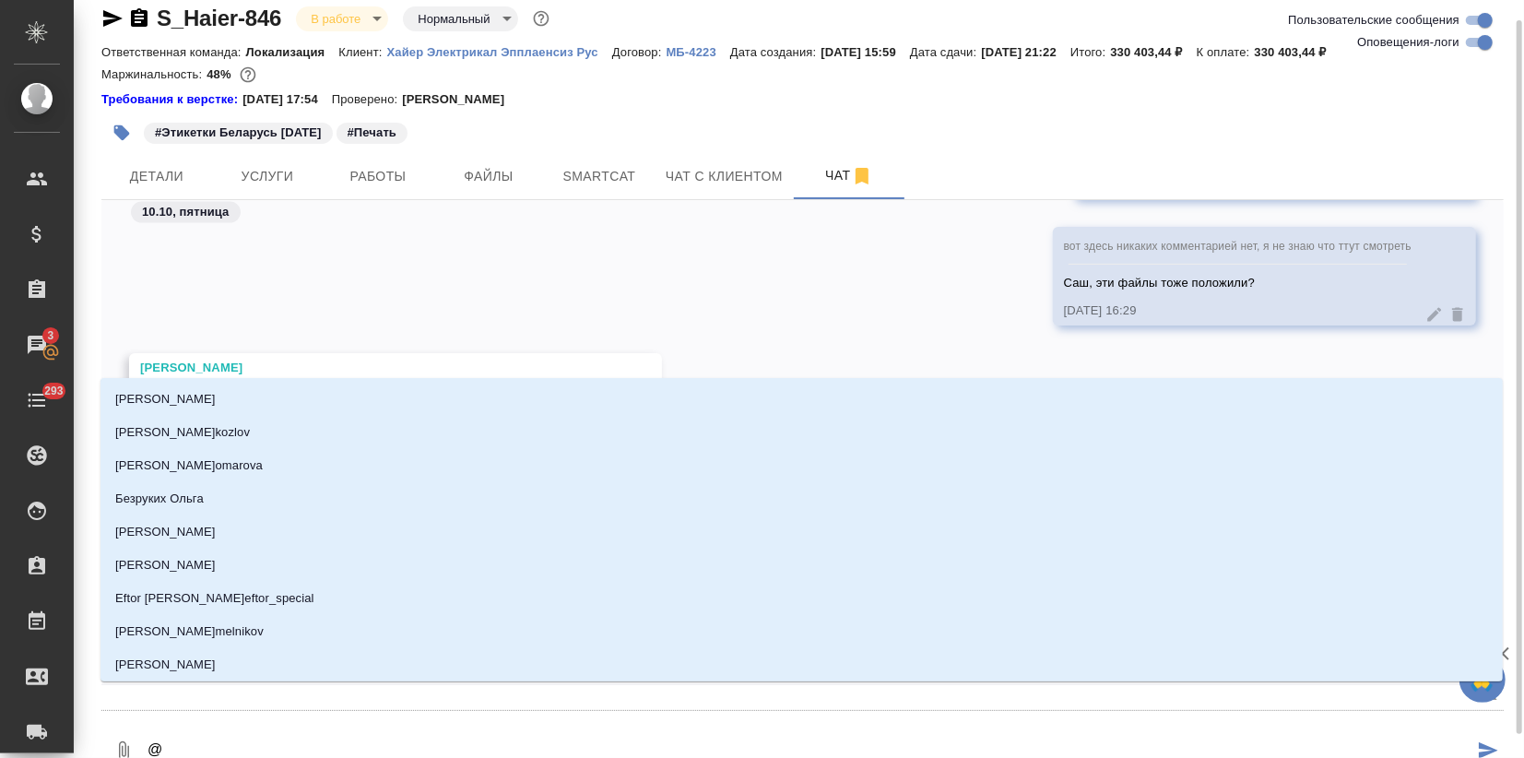
type textarea "@з"
type input "з"
type textarea "@за"
type input "за"
type textarea "@заб"
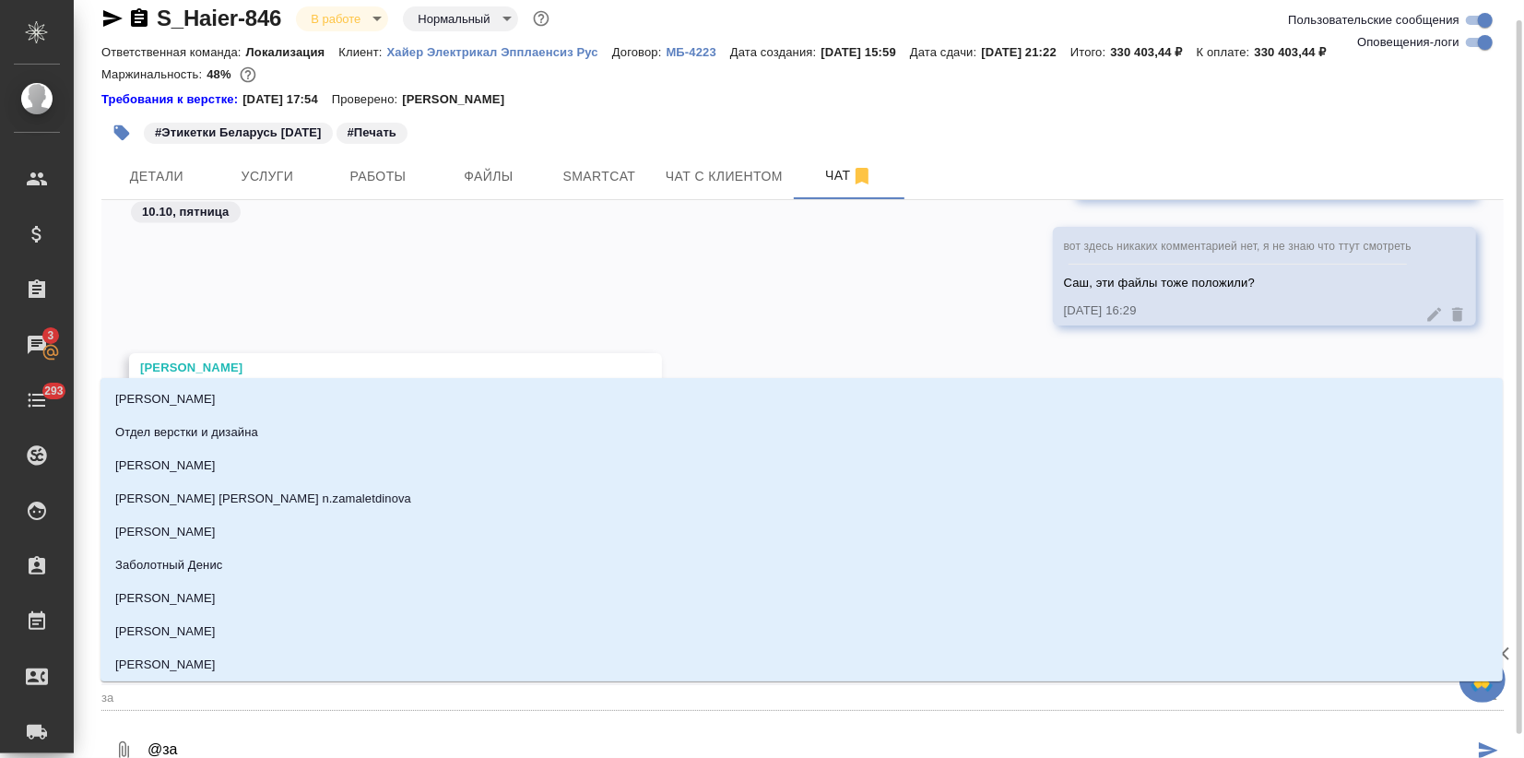
type input "заб"
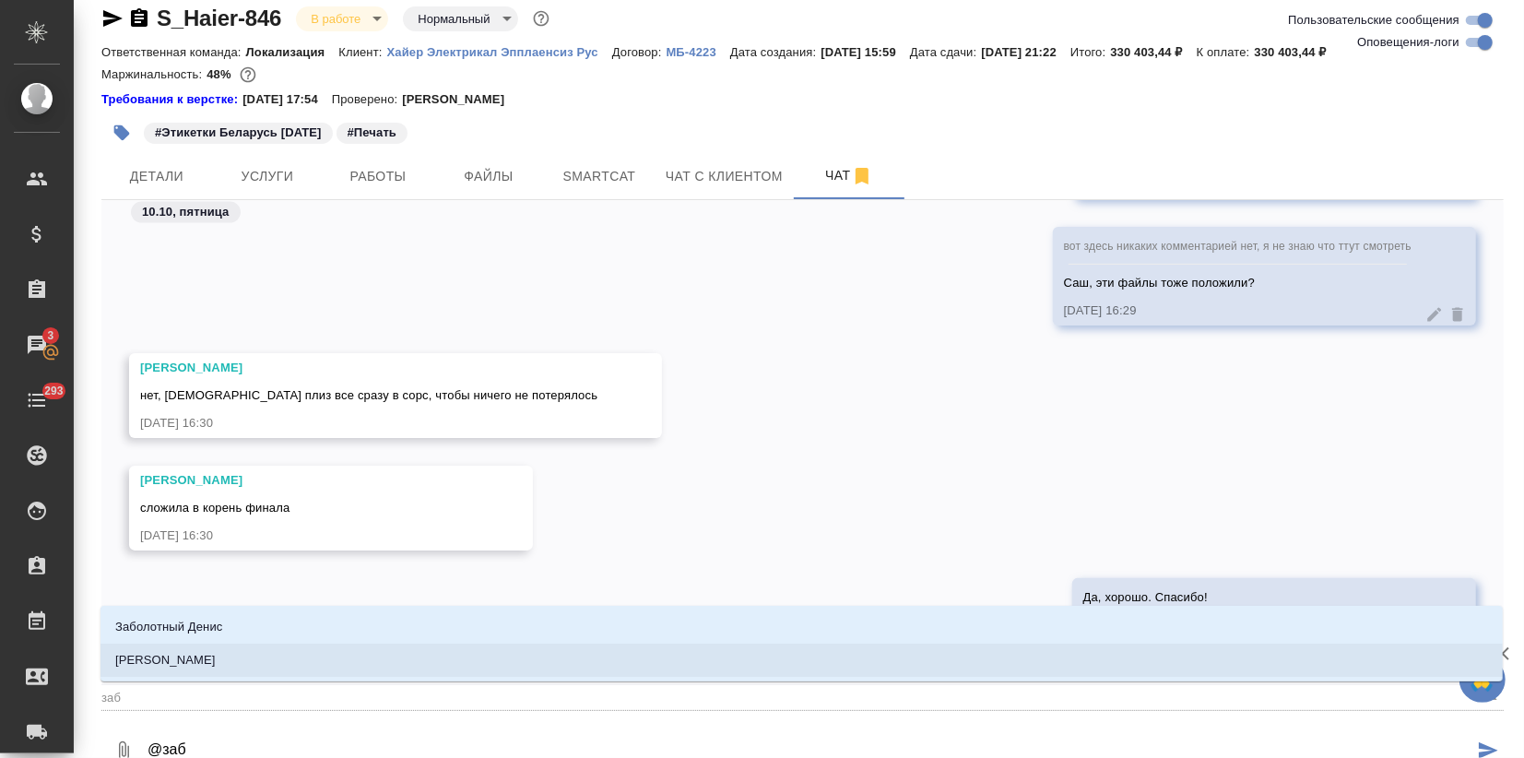
click at [216, 652] on p "Заборова Александра" at bounding box center [165, 660] width 101 height 18
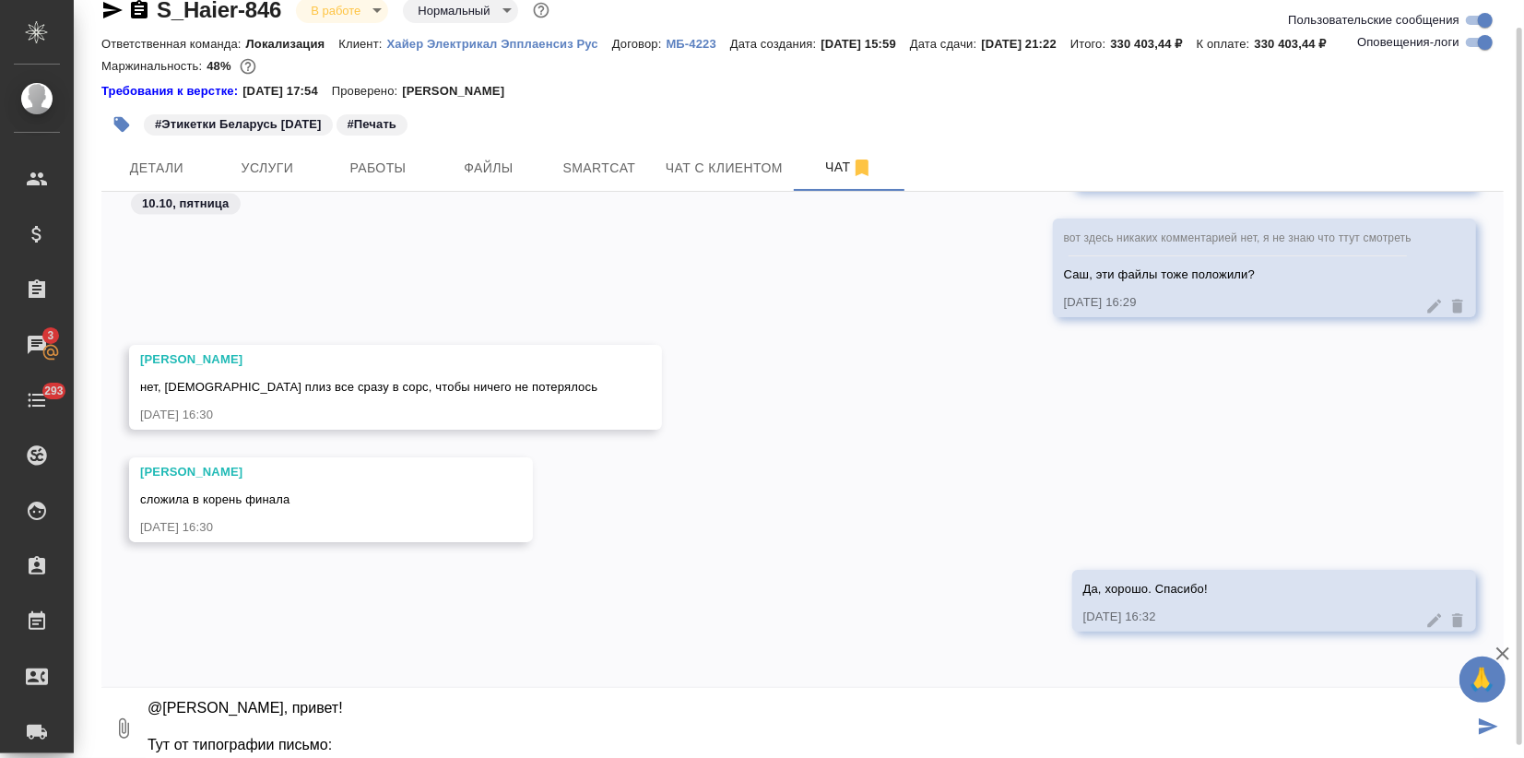
scroll to position [67, 0]
paste textarea "Виктория, добрый день! Подскажите, пожалуйста, а все макеты проверяли ? Просто …"
drag, startPoint x: 332, startPoint y: 724, endPoint x: 111, endPoint y: 704, distance: 222.2
click at [111, 704] on div "0 @Заборова Александра Сашуль, привет! Тут от типографии письмо: Виктория, добр…" at bounding box center [802, 728] width 1403 height 63
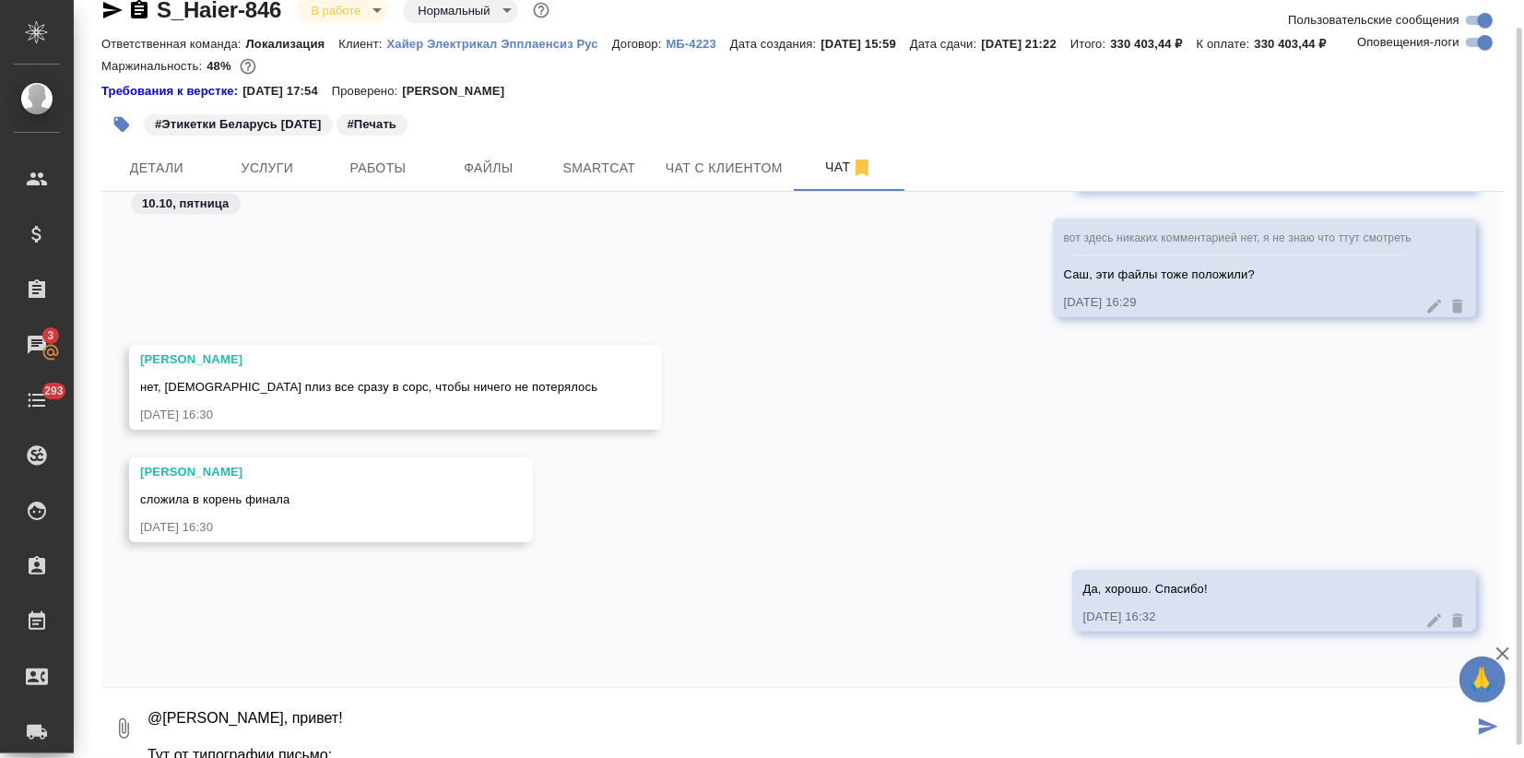
scroll to position [0, 0]
drag, startPoint x: 111, startPoint y: 704, endPoint x: 280, endPoint y: 737, distance: 172.9
click at [280, 737] on textarea "@Заборова Александра Сашуль, привет! Тут от типографии письмо: Виктория, добрый…" at bounding box center [810, 728] width 1328 height 63
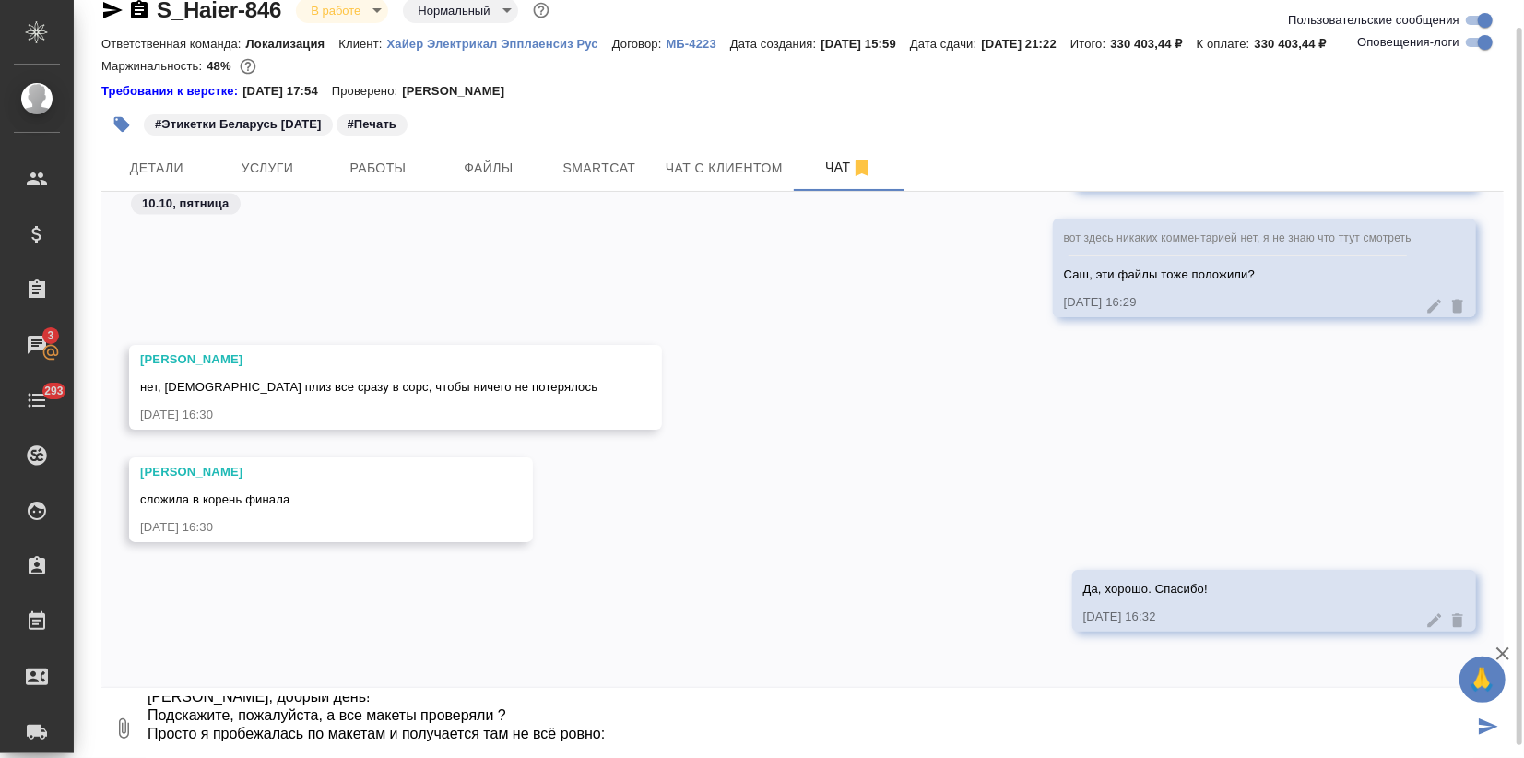
click at [302, 716] on textarea "@Заборова Александра Сашуль, привет! Тут от типографии письмо: Виктория, добрый…" at bounding box center [810, 728] width 1328 height 63
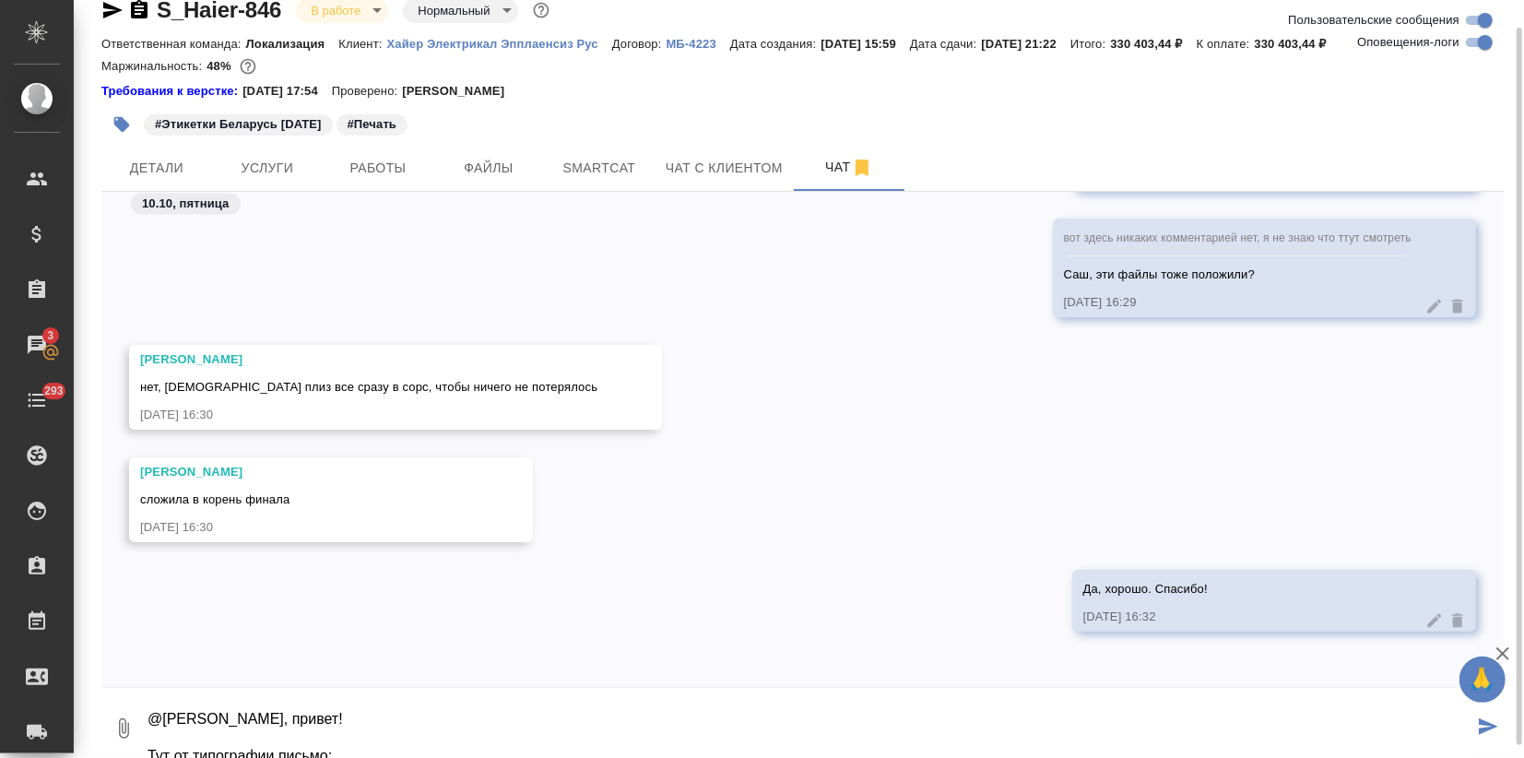
scroll to position [0, 0]
drag, startPoint x: 318, startPoint y: 716, endPoint x: 110, endPoint y: 710, distance: 208.5
click at [110, 710] on div "0 @Заборова Александра Сашуль, привет! Тут от типографии письмо: Виктория, добр…" at bounding box center [802, 728] width 1403 height 63
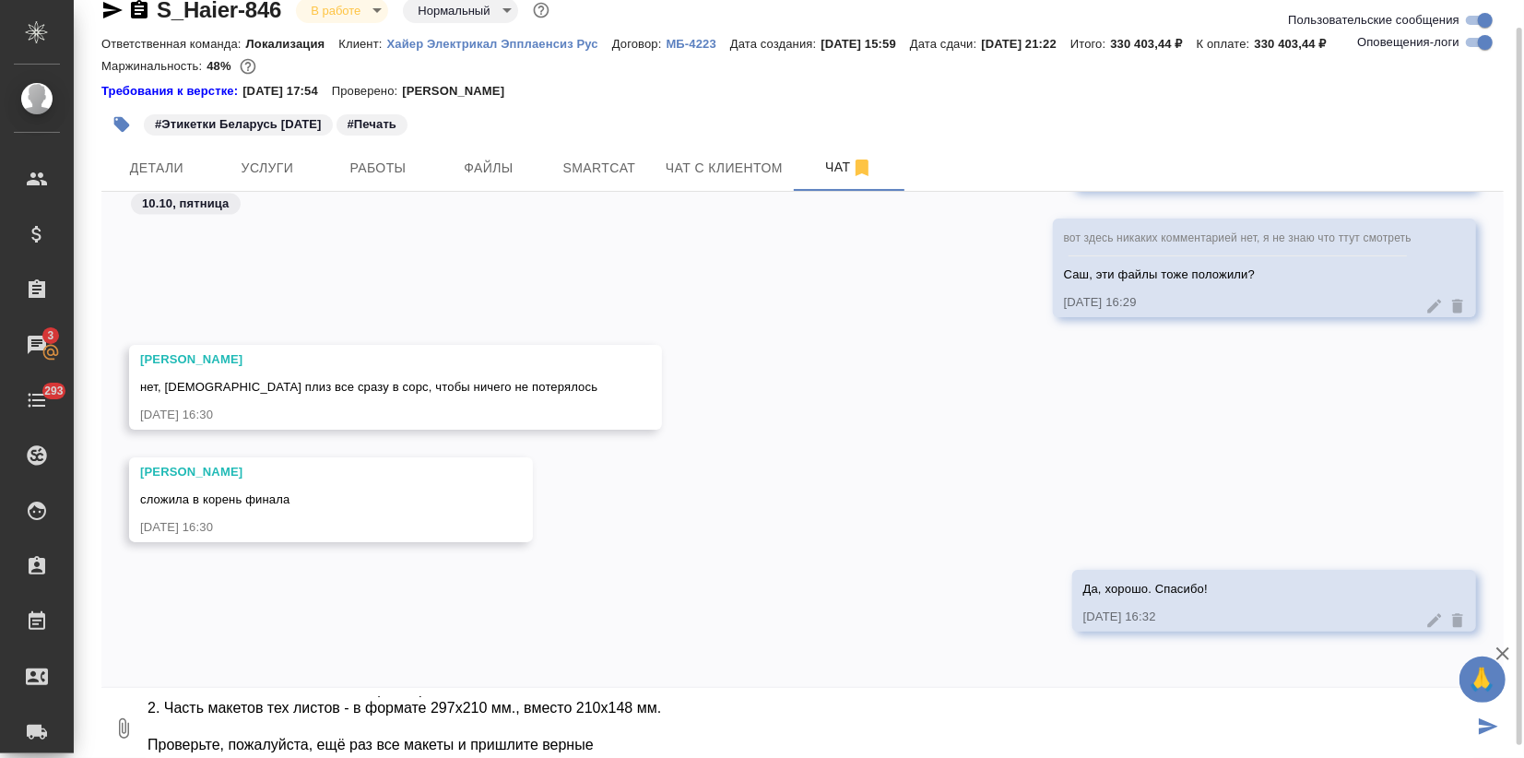
scroll to position [184, 0]
click at [606, 735] on textarea "@Заборова Александра Сашуль, привет! Тут от типографии письмо: Подскажите, пожа…" at bounding box center [810, 728] width 1328 height 63
type textarea "@Заборова Александра Сашуль, привет! Тут от типографии письмо: Подскажите, пожа…"
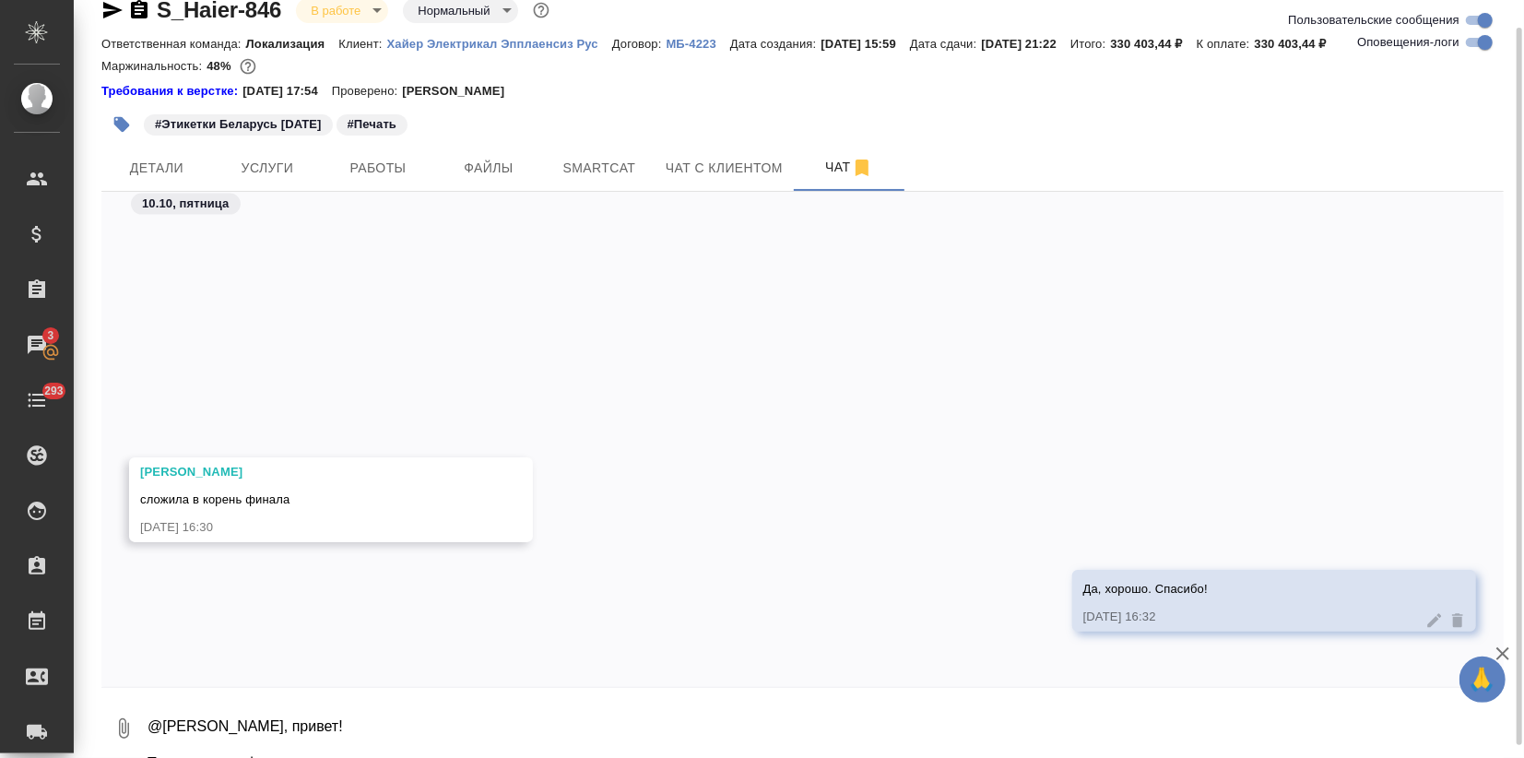
scroll to position [6845, 0]
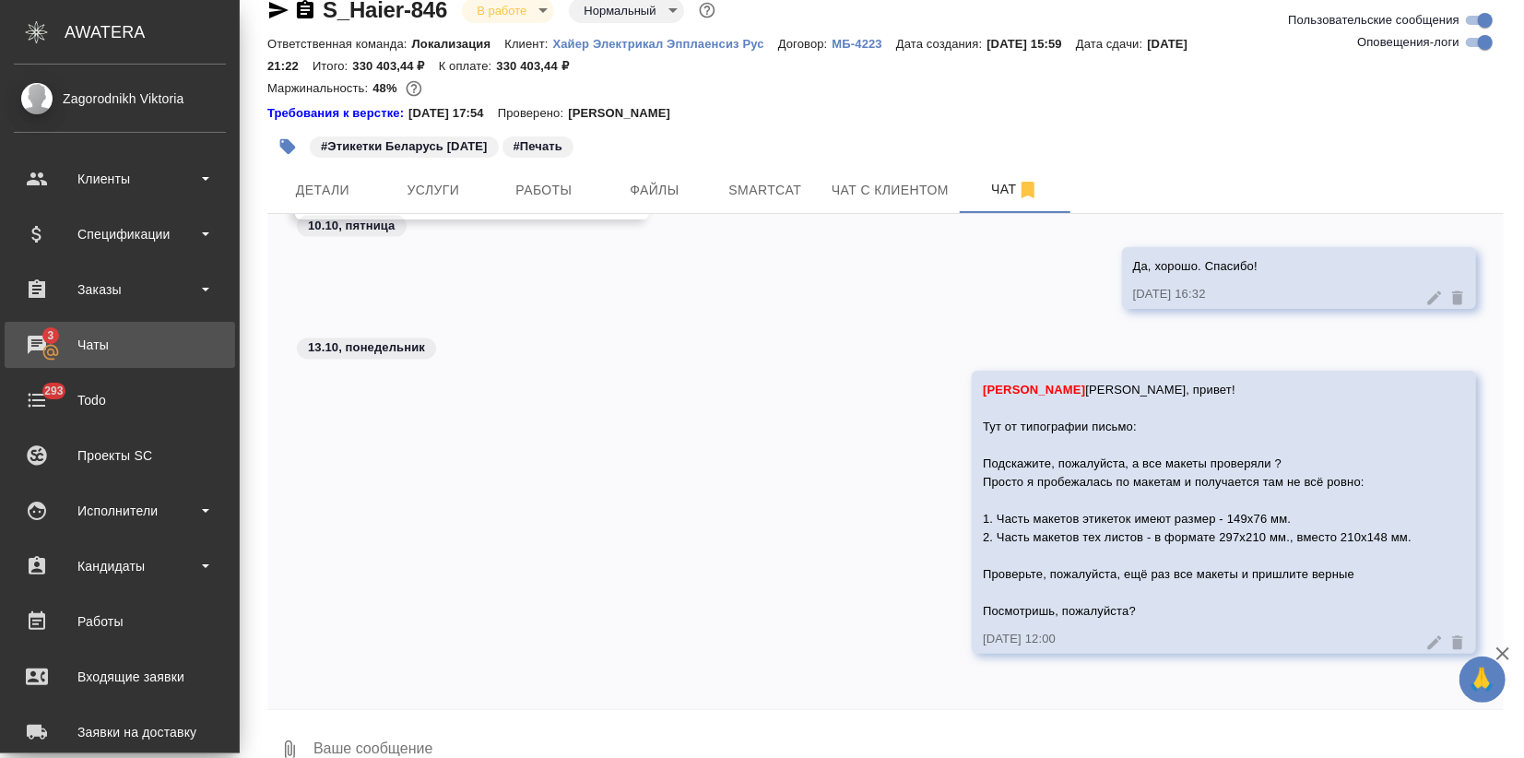
click at [30, 347] on div "Чаты" at bounding box center [120, 345] width 212 height 28
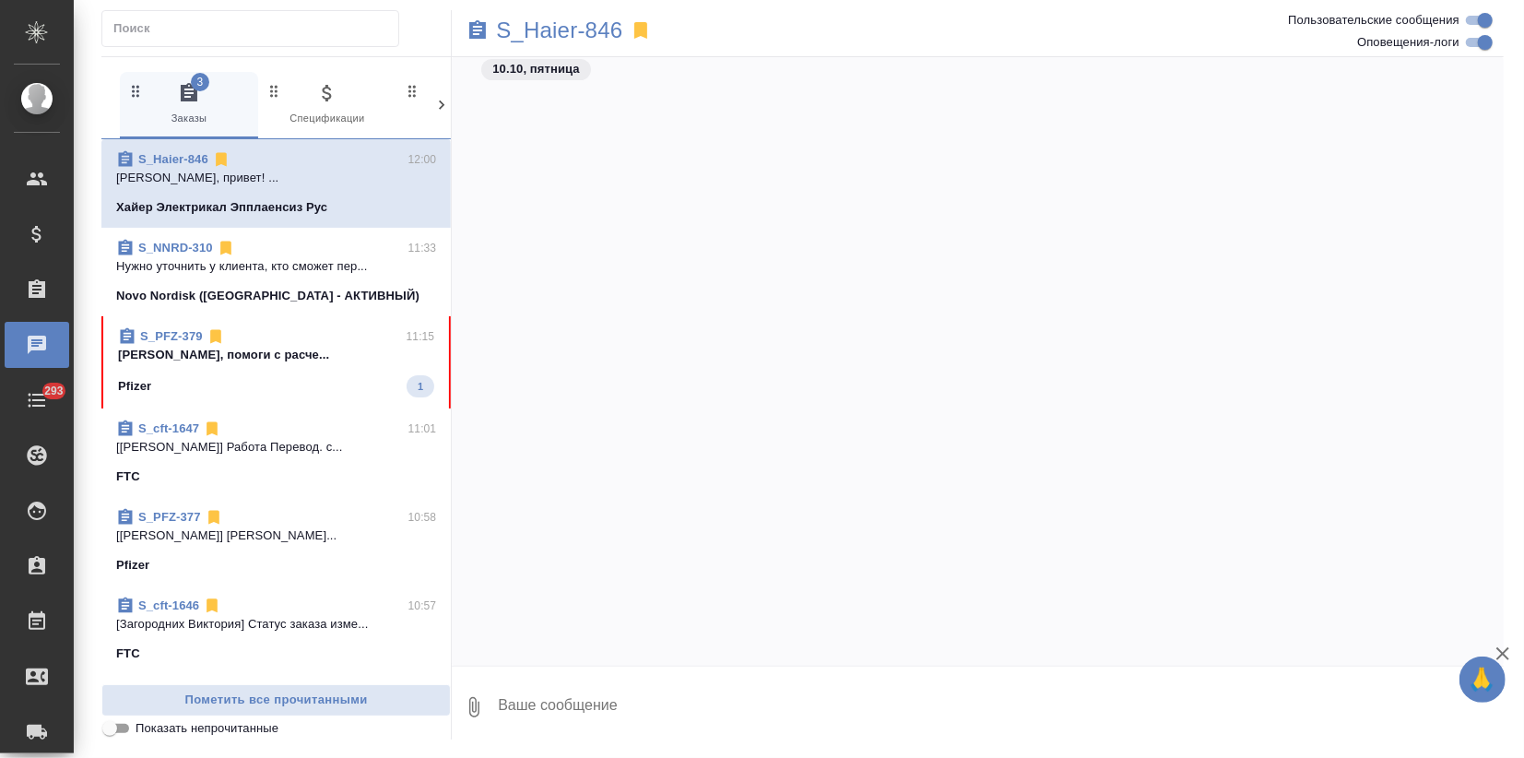
scroll to position [6731, 0]
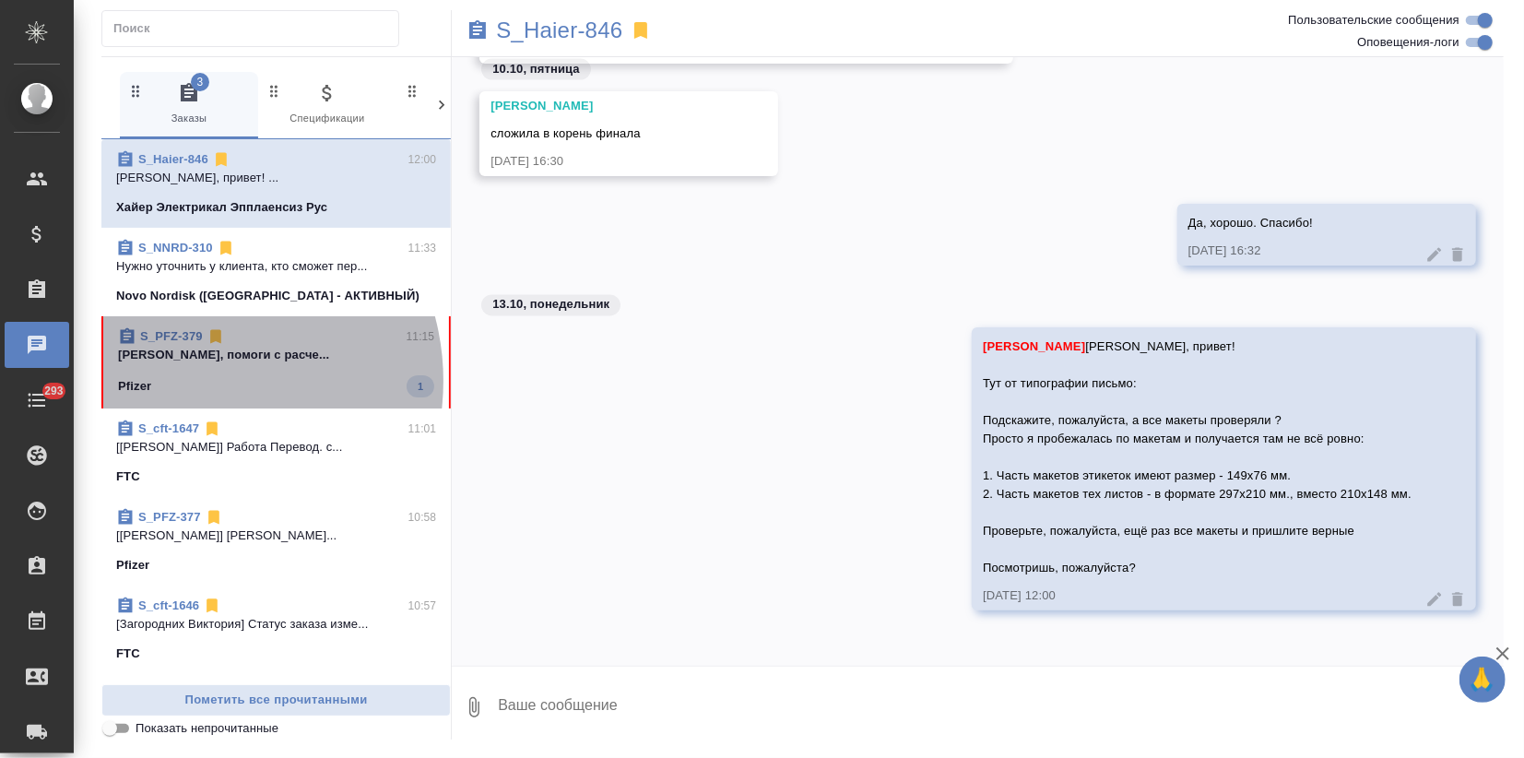
click at [192, 379] on div "Pfizer 1" at bounding box center [276, 386] width 316 height 22
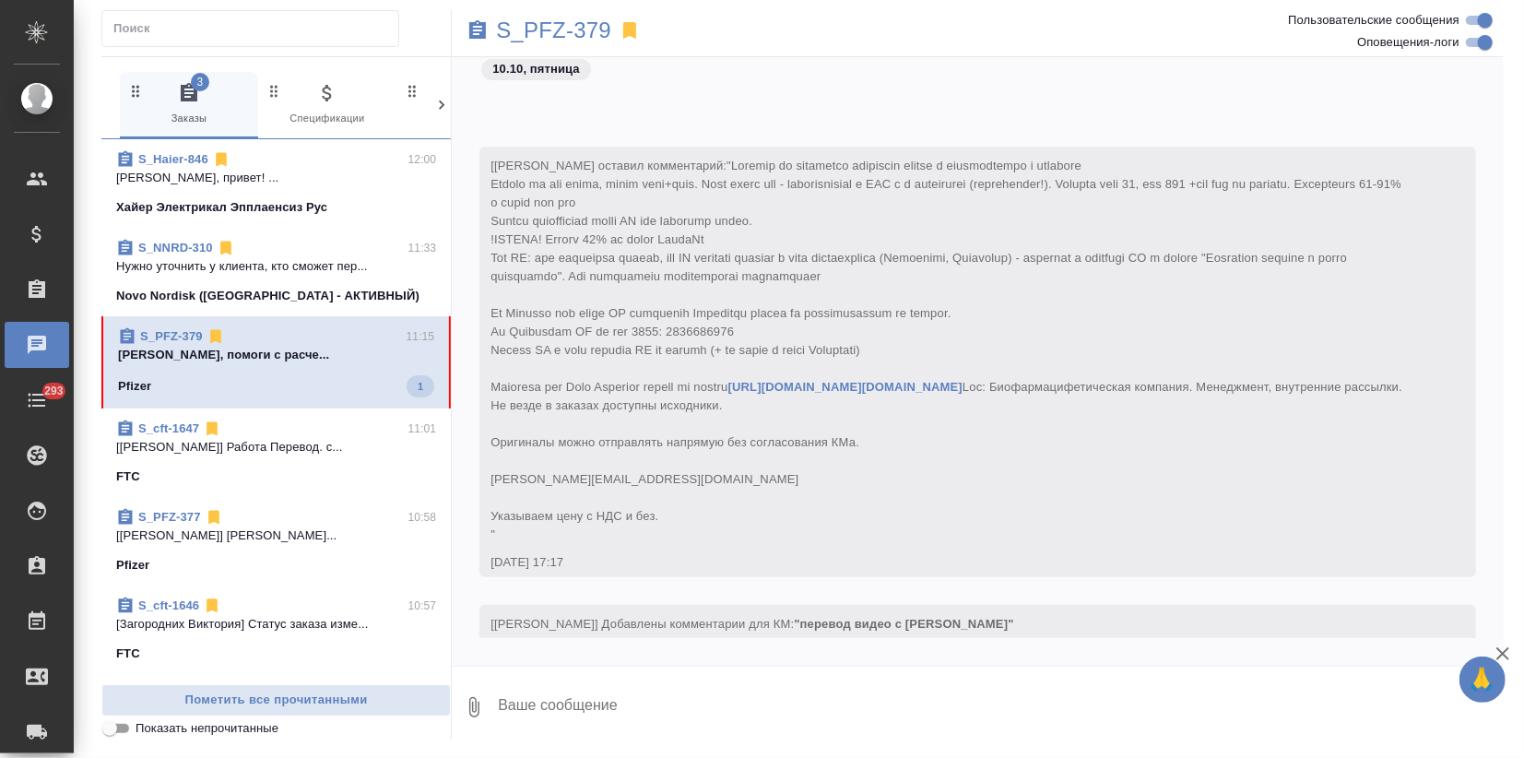
scroll to position [1349, 0]
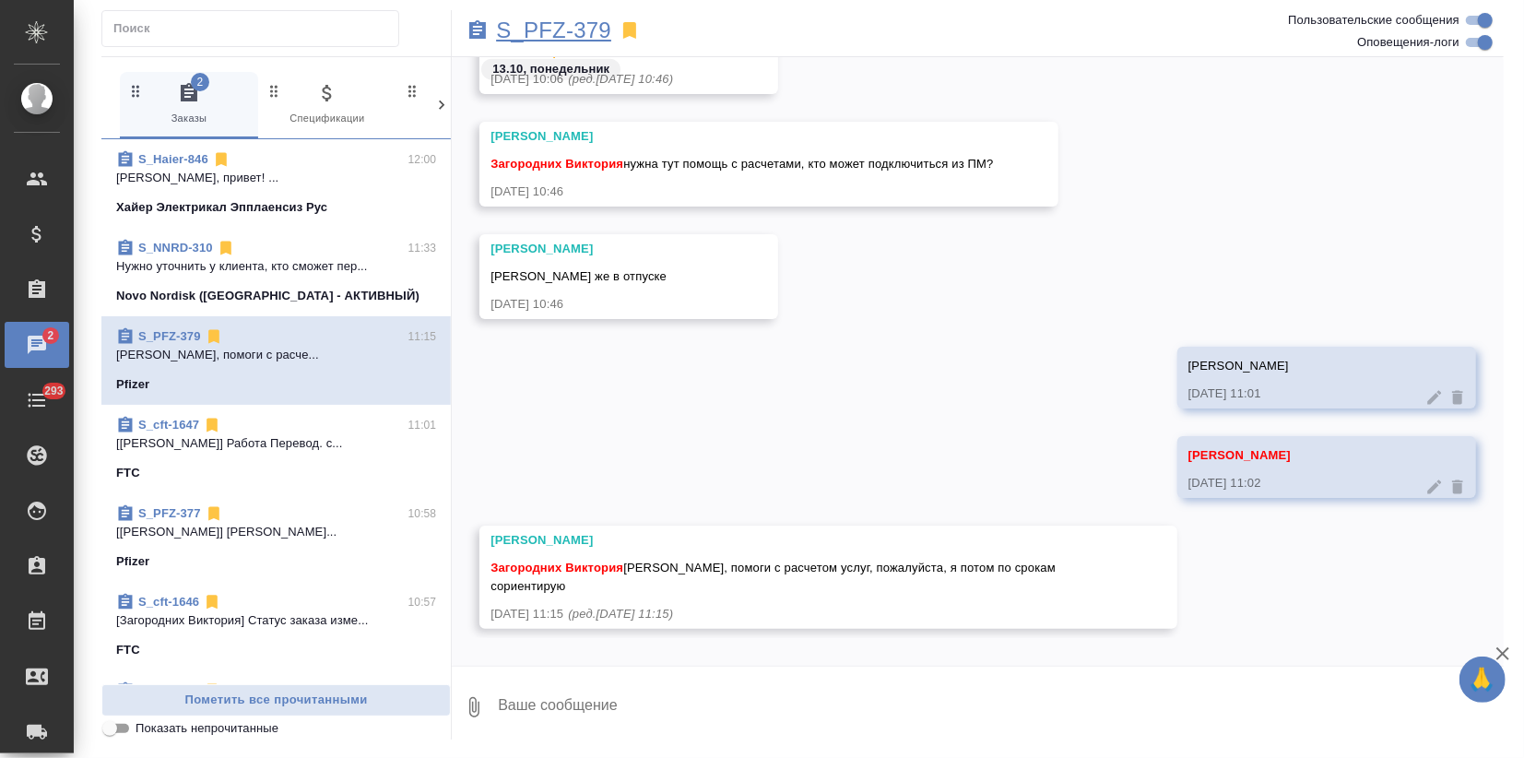
click at [575, 30] on p "S_PFZ-379" at bounding box center [553, 30] width 115 height 18
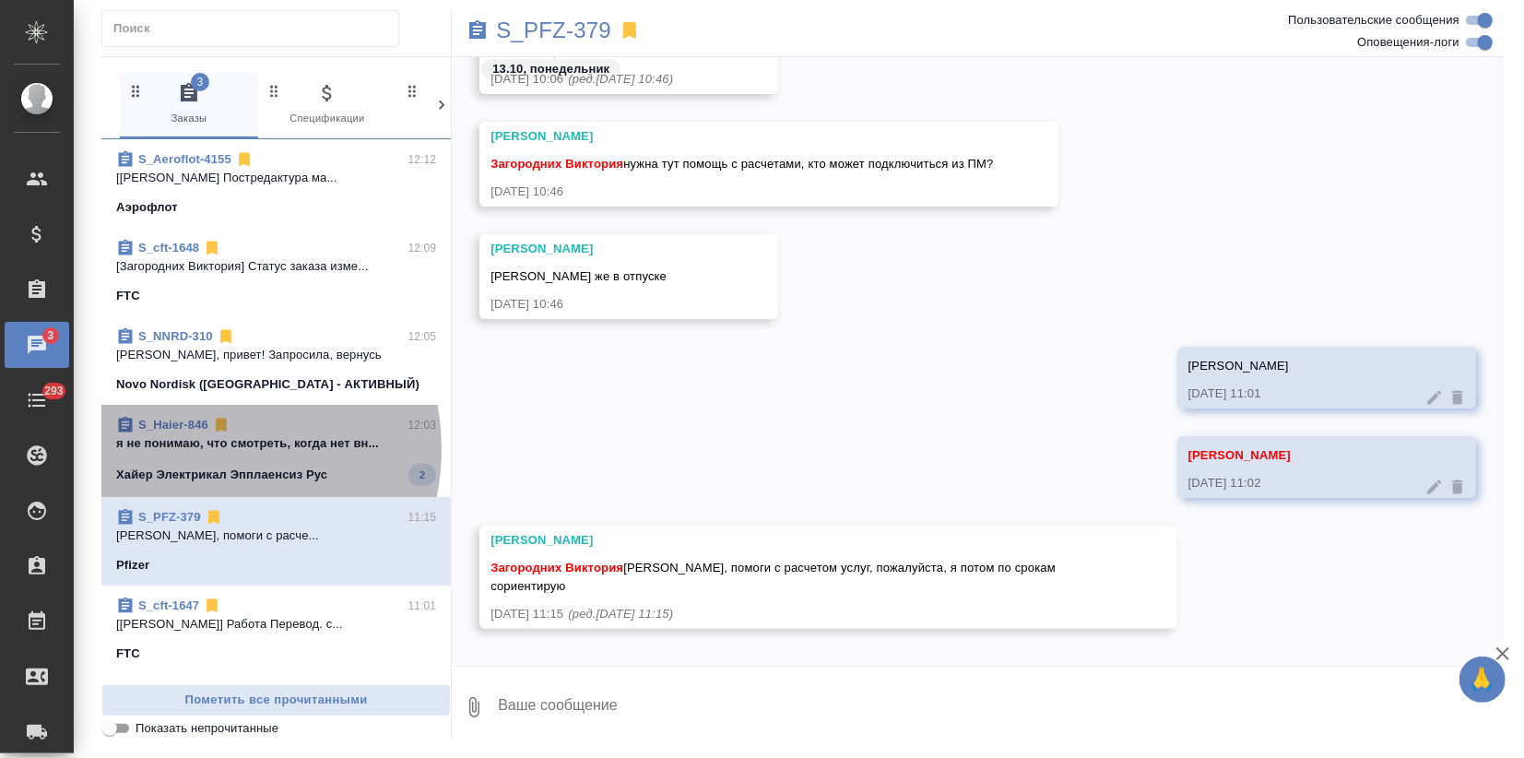
click at [197, 449] on p "я не понимаю, что смотреть, когда нет вн..." at bounding box center [276, 443] width 320 height 18
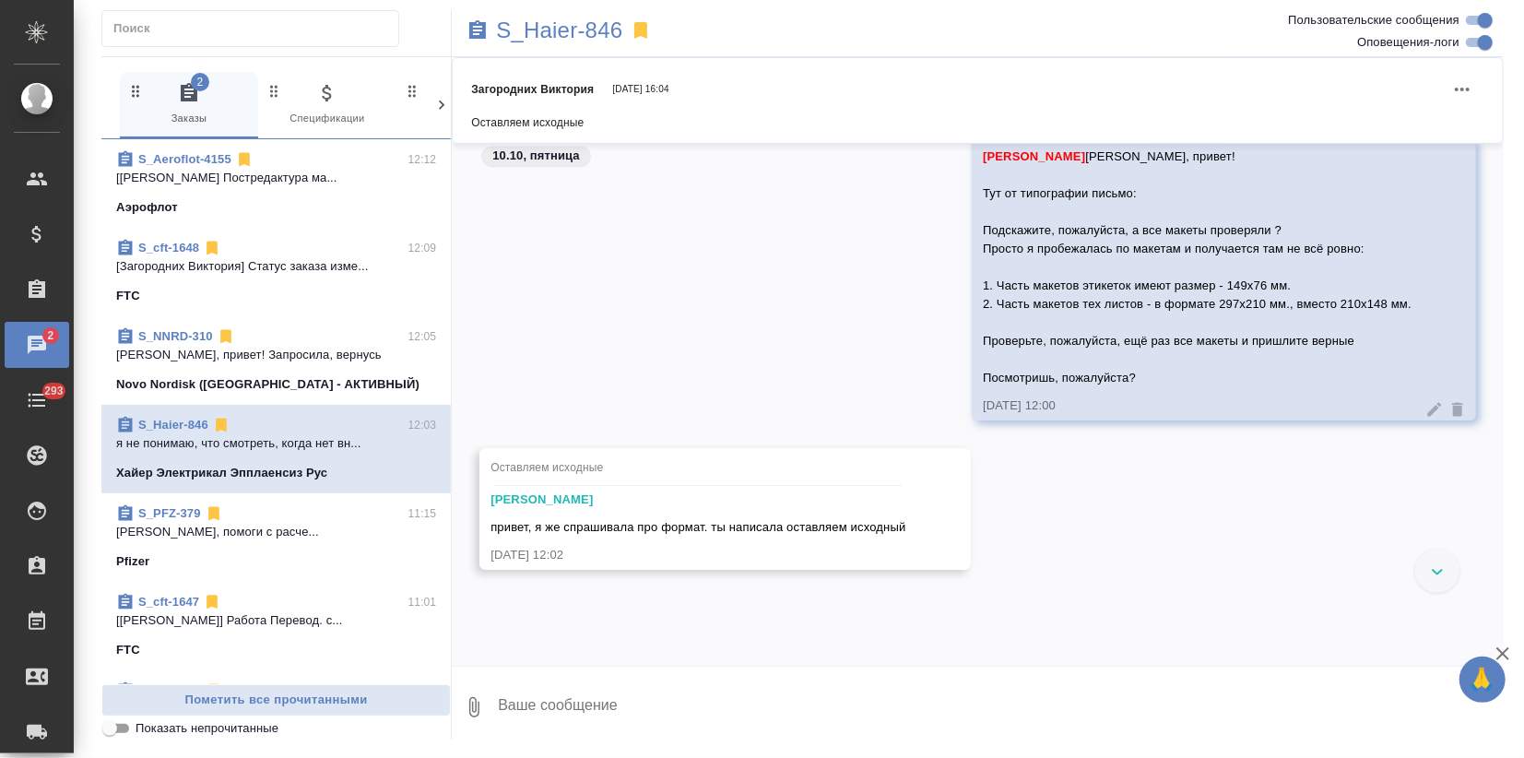
scroll to position [6893, 0]
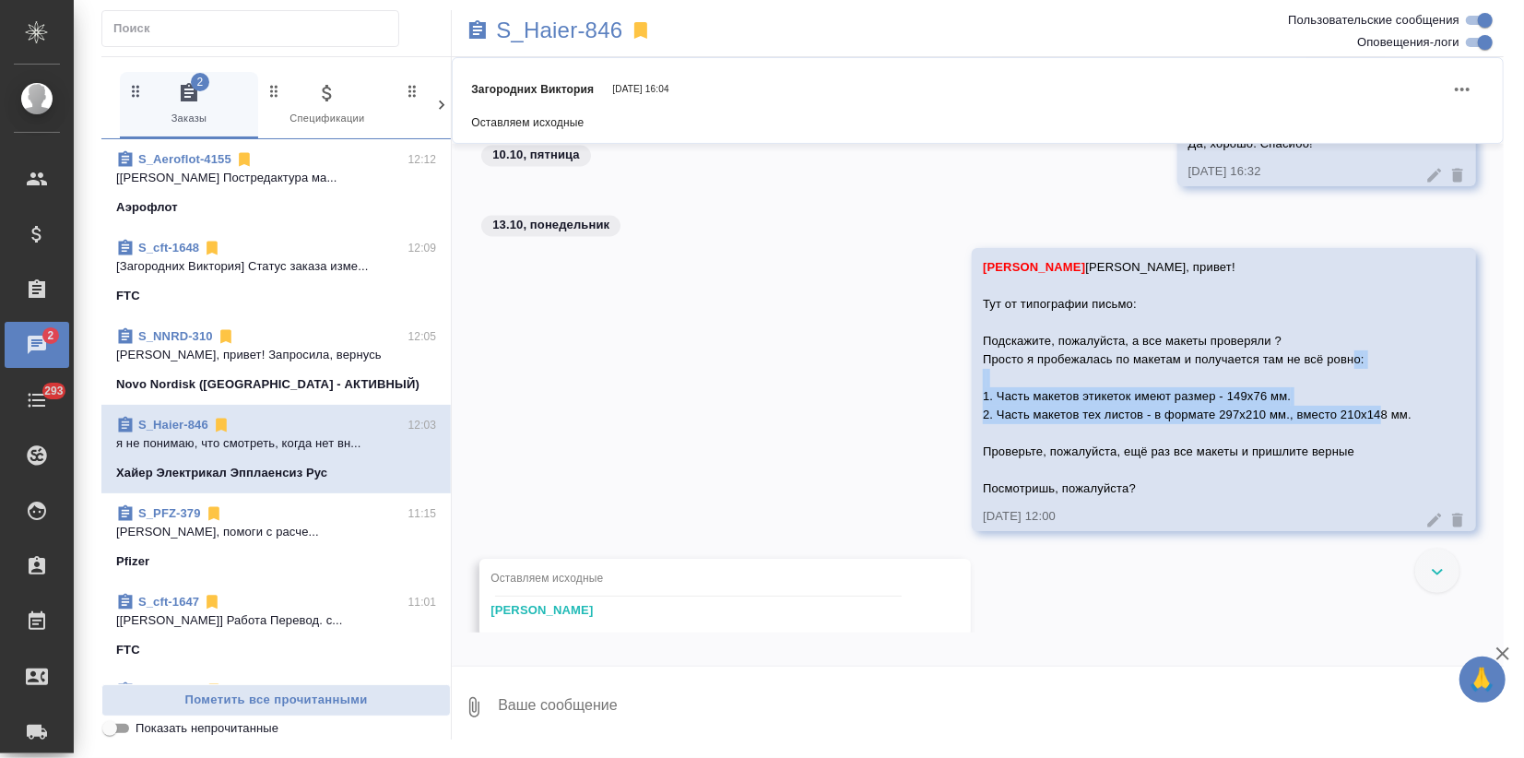
drag, startPoint x: 1399, startPoint y: 435, endPoint x: 965, endPoint y: 406, distance: 435.3
click at [972, 406] on div "Заборова Александра Сашуль, привет! Тут от типографии письмо: Подскажите, пожал…" at bounding box center [1224, 389] width 504 height 283
copy span "1. Часть макетов этикеток имеют размер - 149х76 мм. 2. Часть макетов тех листов…"
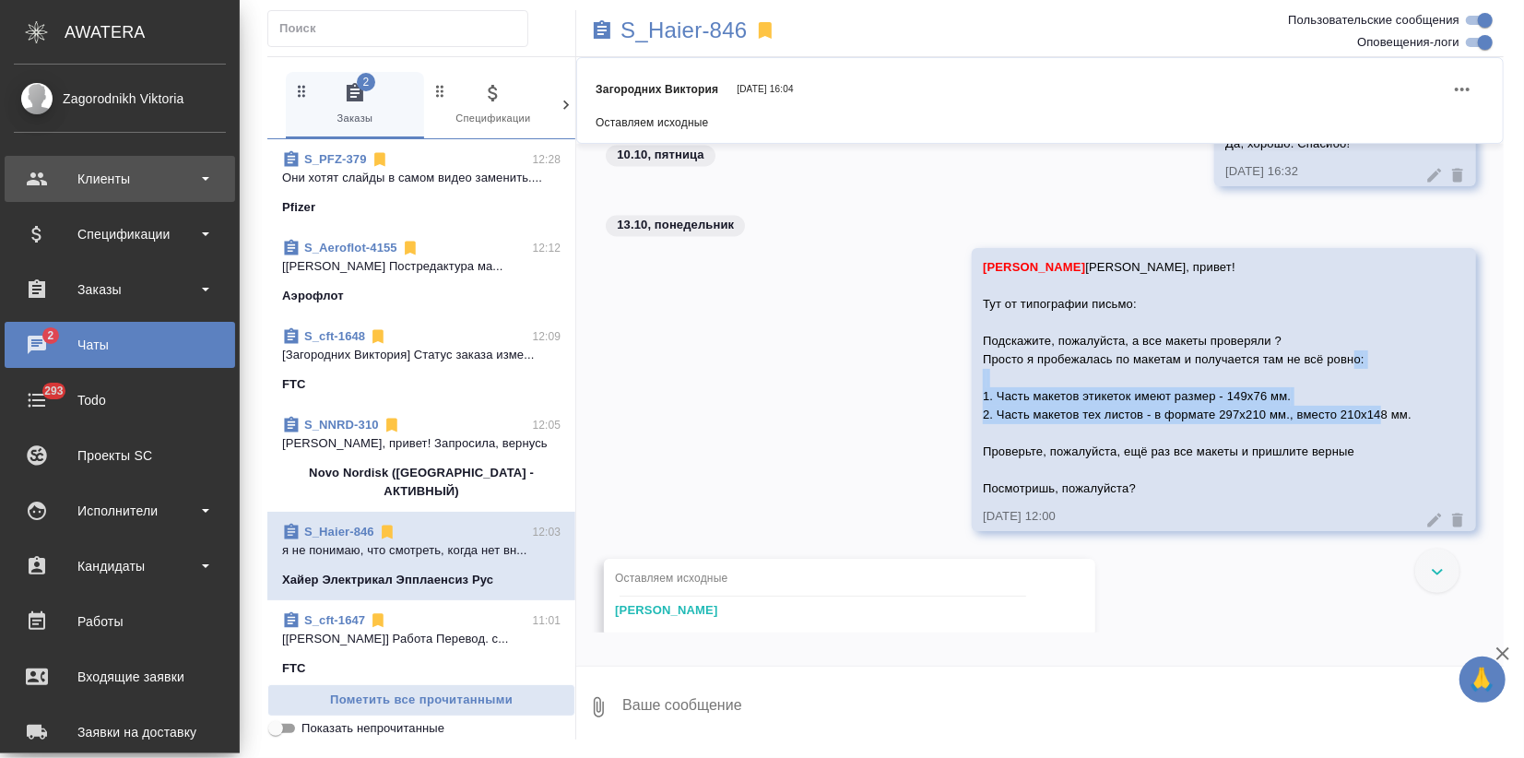
click at [92, 173] on div "Клиенты" at bounding box center [120, 179] width 212 height 28
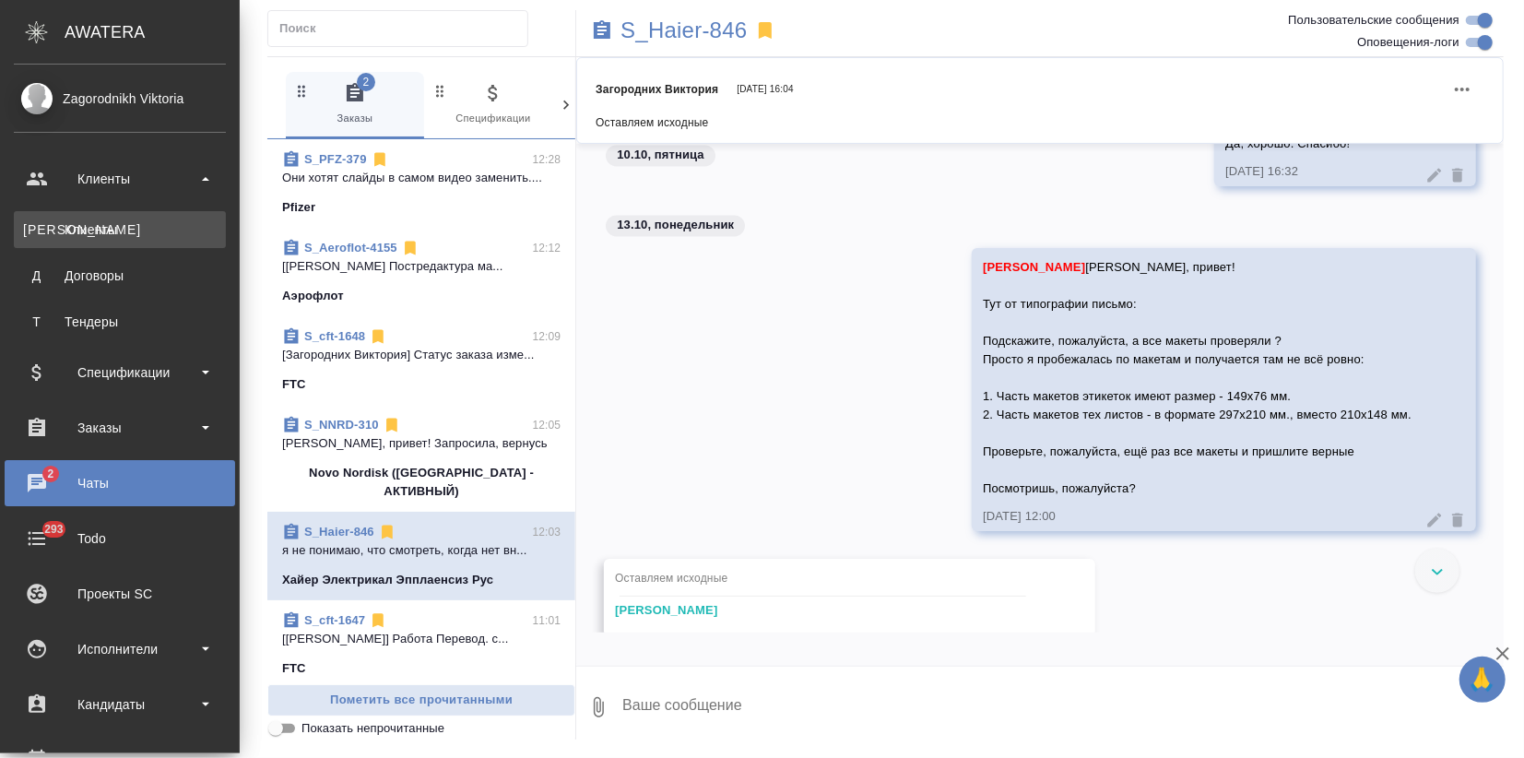
click at [109, 243] on link "К Клиенты" at bounding box center [120, 229] width 212 height 37
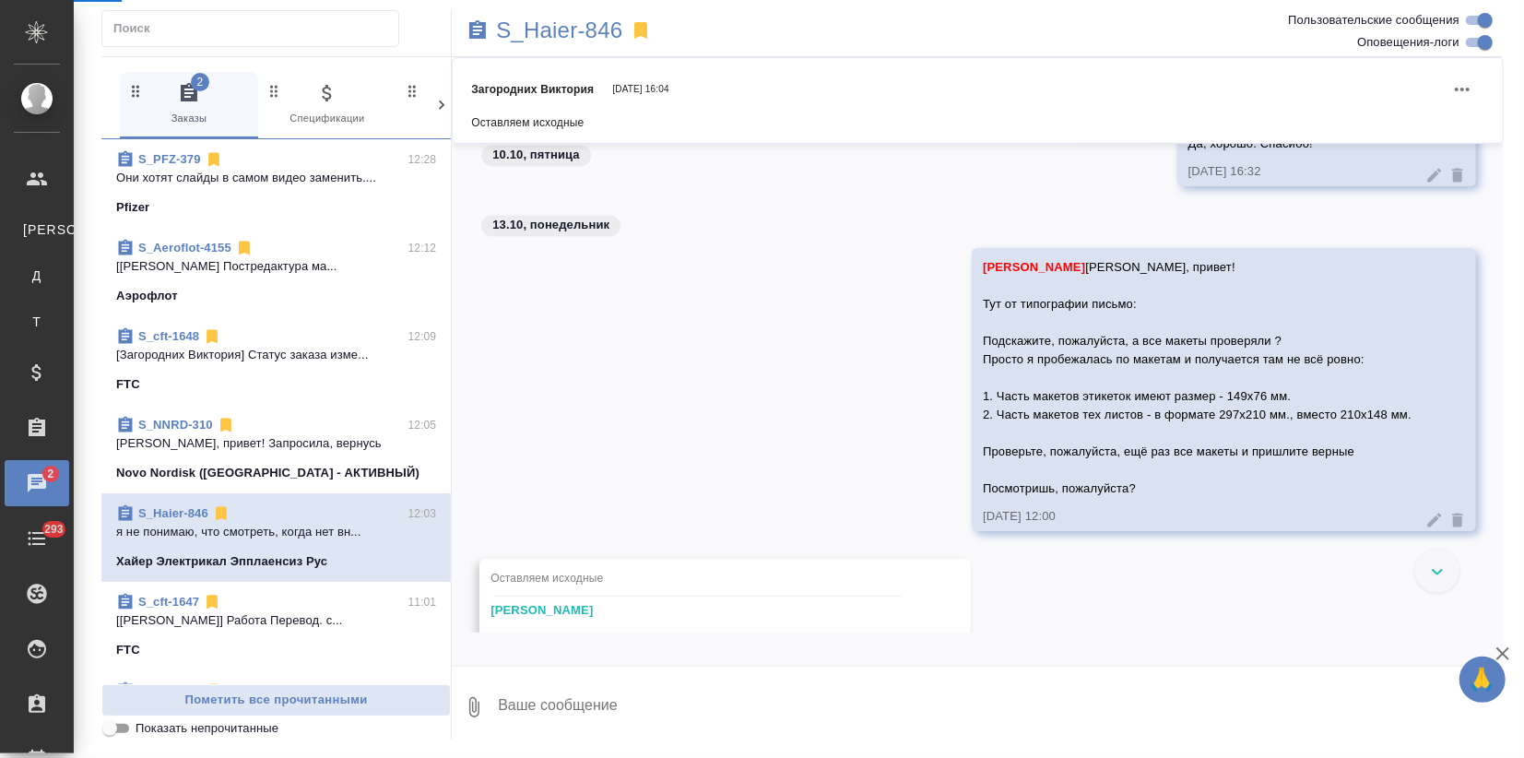
select select "RU"
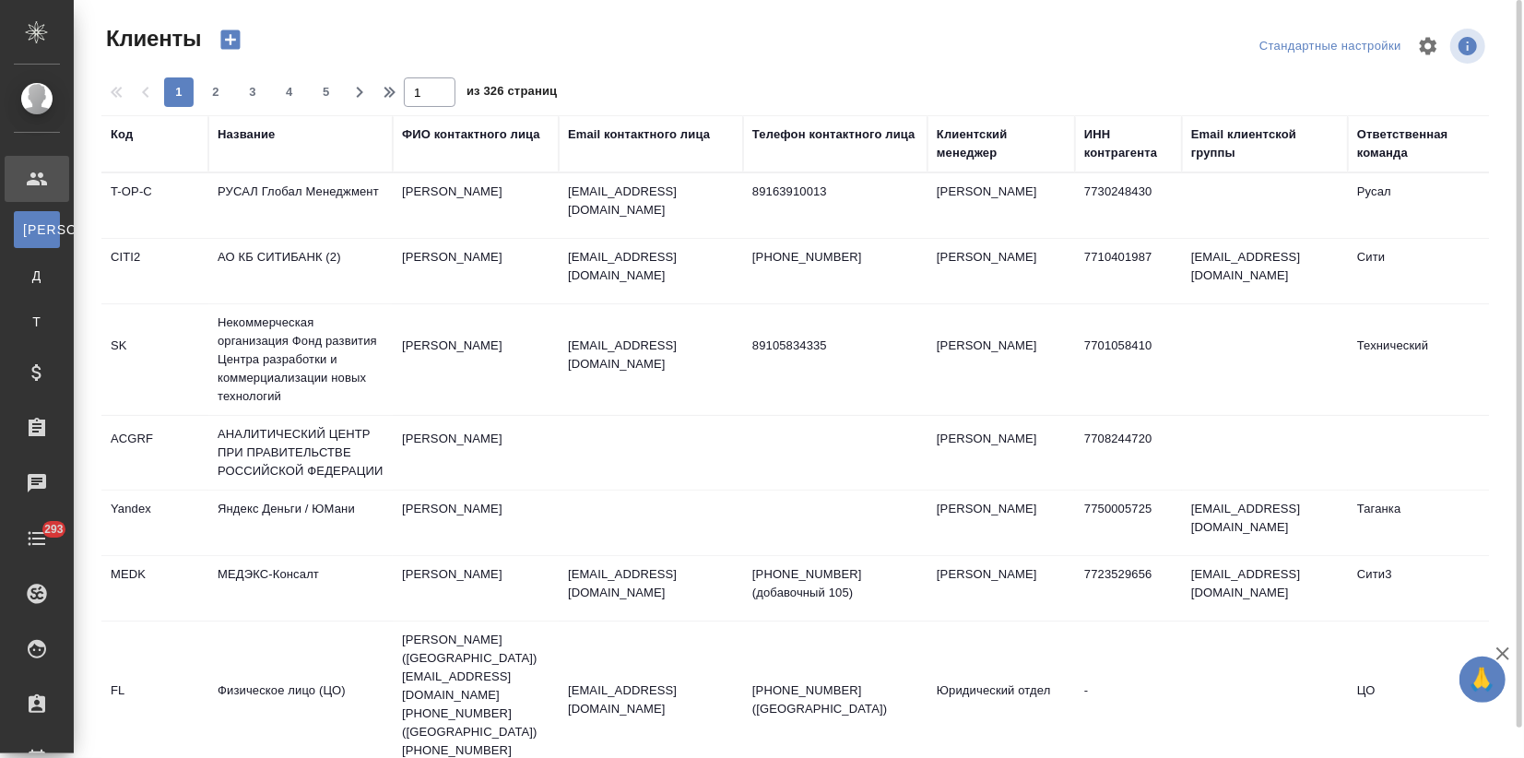
click at [280, 132] on div "Название" at bounding box center [301, 134] width 166 height 18
click at [276, 142] on div "Название" at bounding box center [301, 134] width 166 height 18
click at [266, 129] on div "Название" at bounding box center [246, 134] width 57 height 18
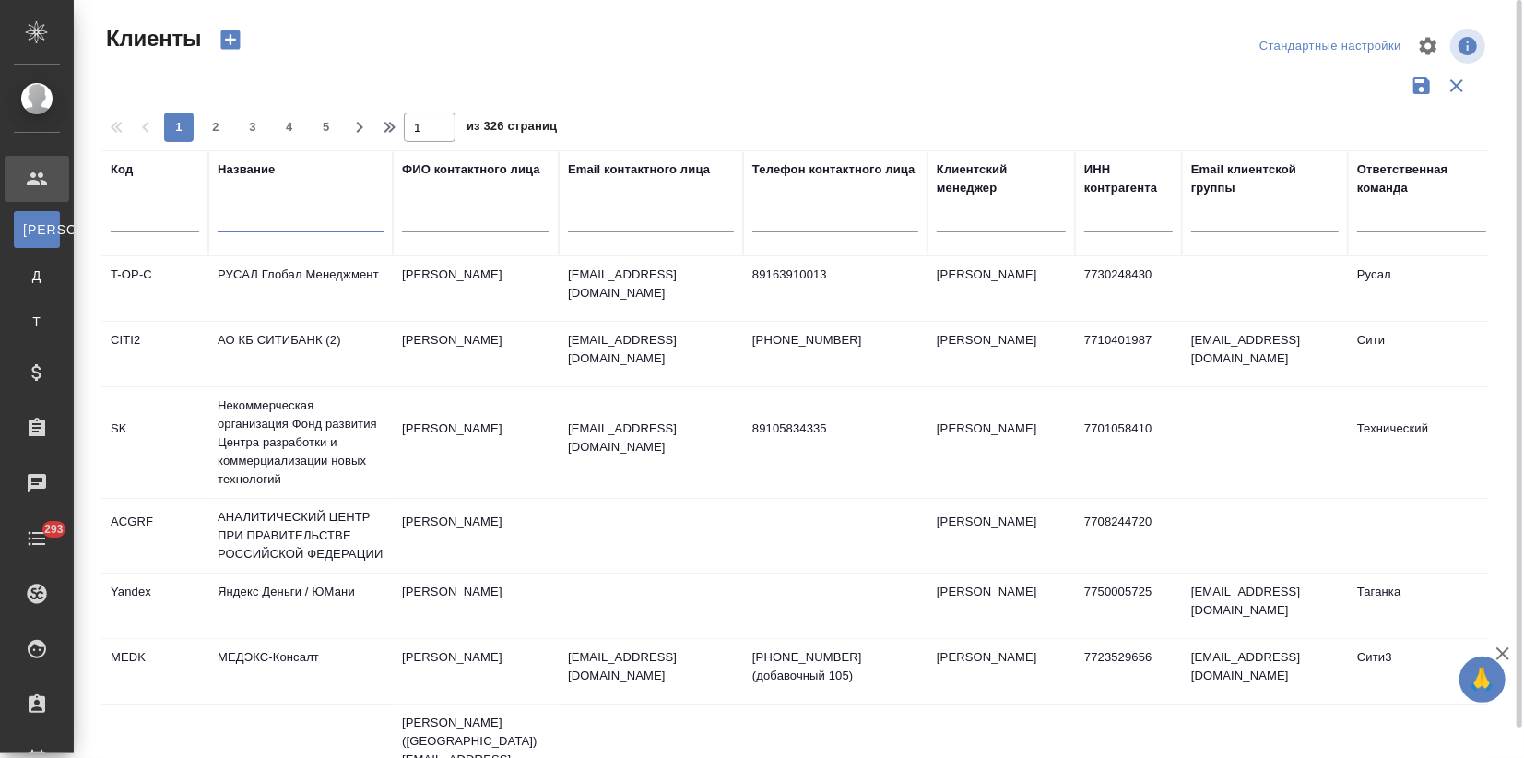
click at [247, 215] on input "text" at bounding box center [301, 220] width 166 height 23
type input "chanel"
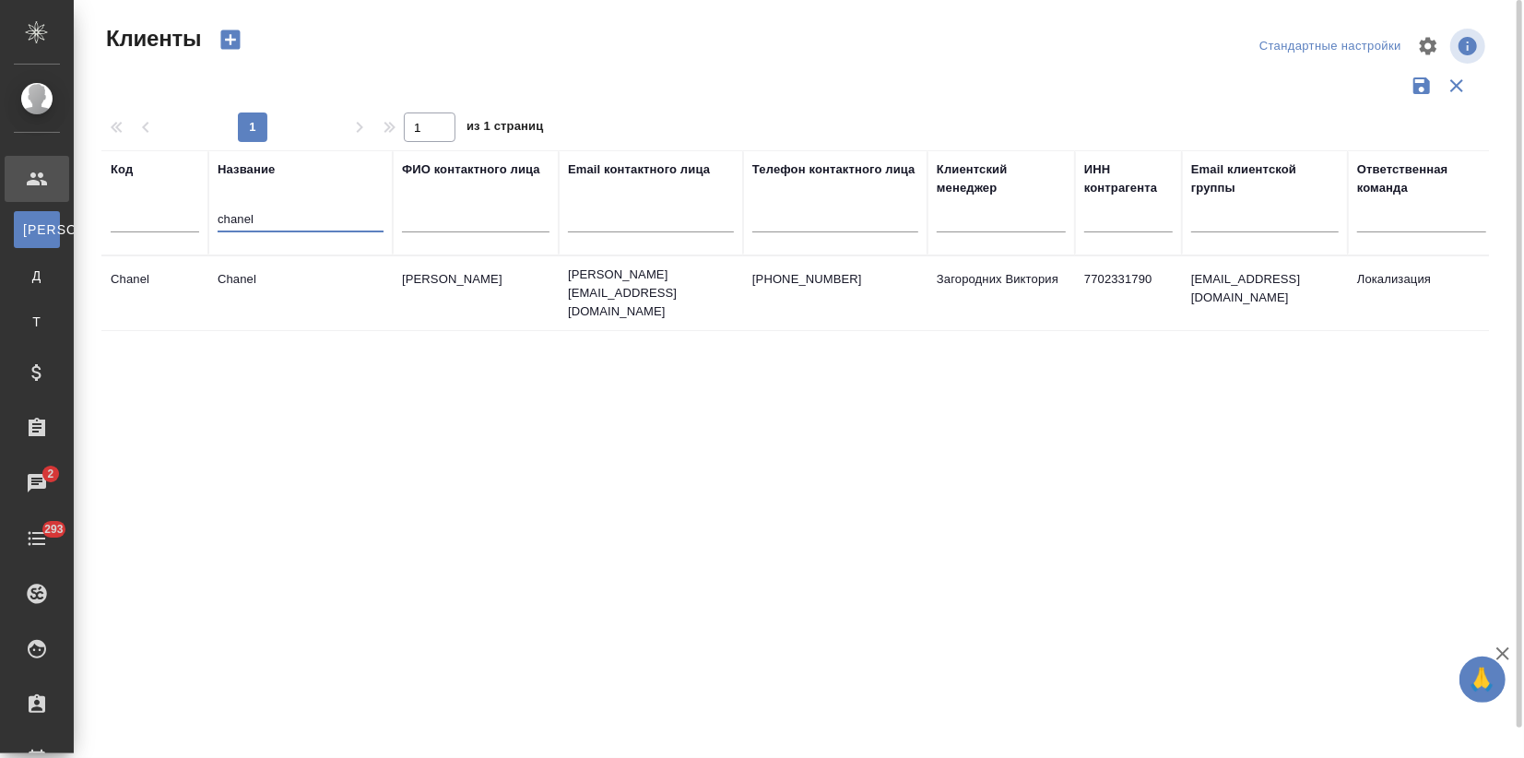
click at [290, 312] on td "Chanel" at bounding box center [300, 293] width 184 height 65
click at [290, 311] on td "Chanel" at bounding box center [300, 293] width 184 height 65
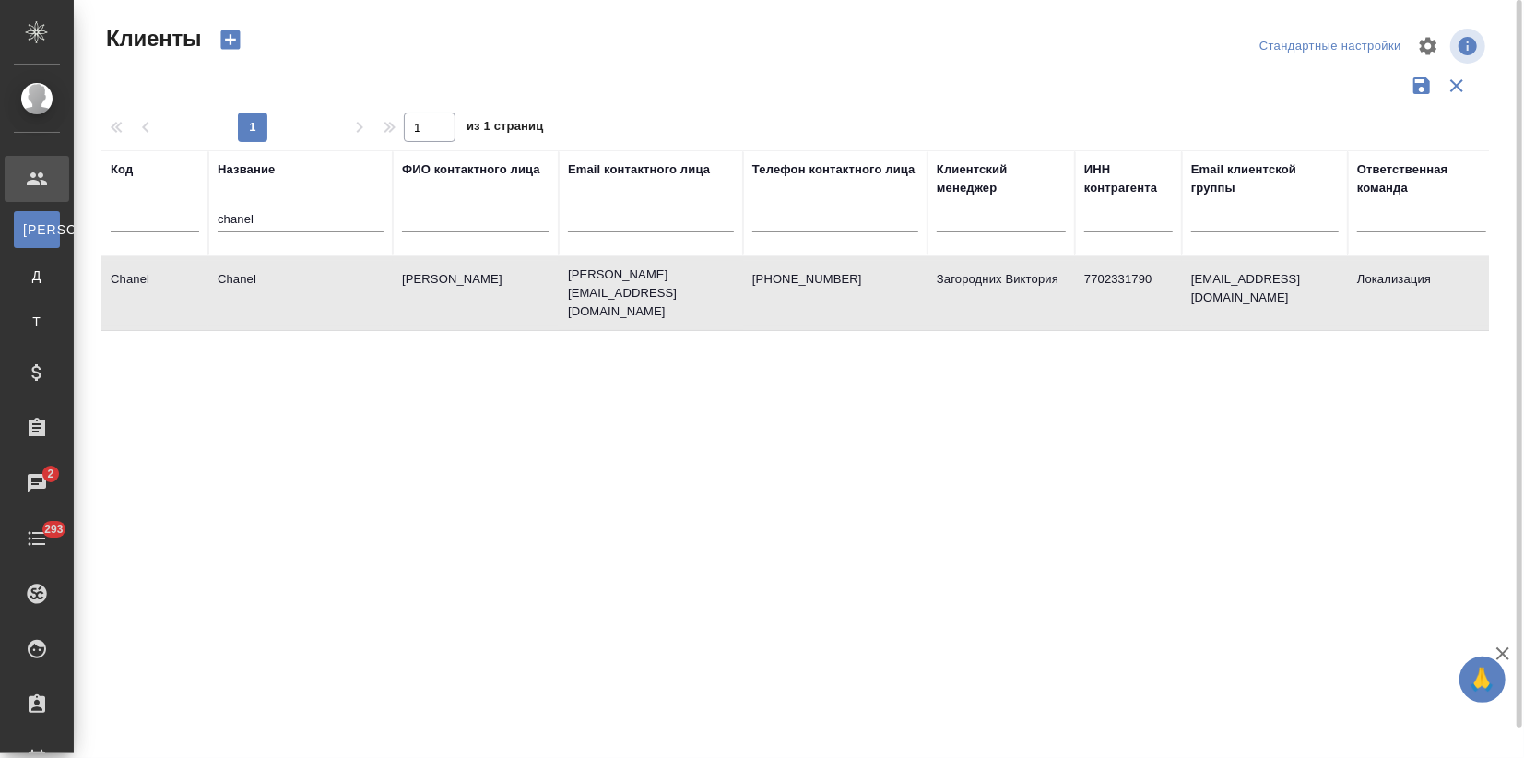
click at [559, 302] on td "aleksandra.rakitina@chanel-corp.com" at bounding box center [651, 293] width 184 height 74
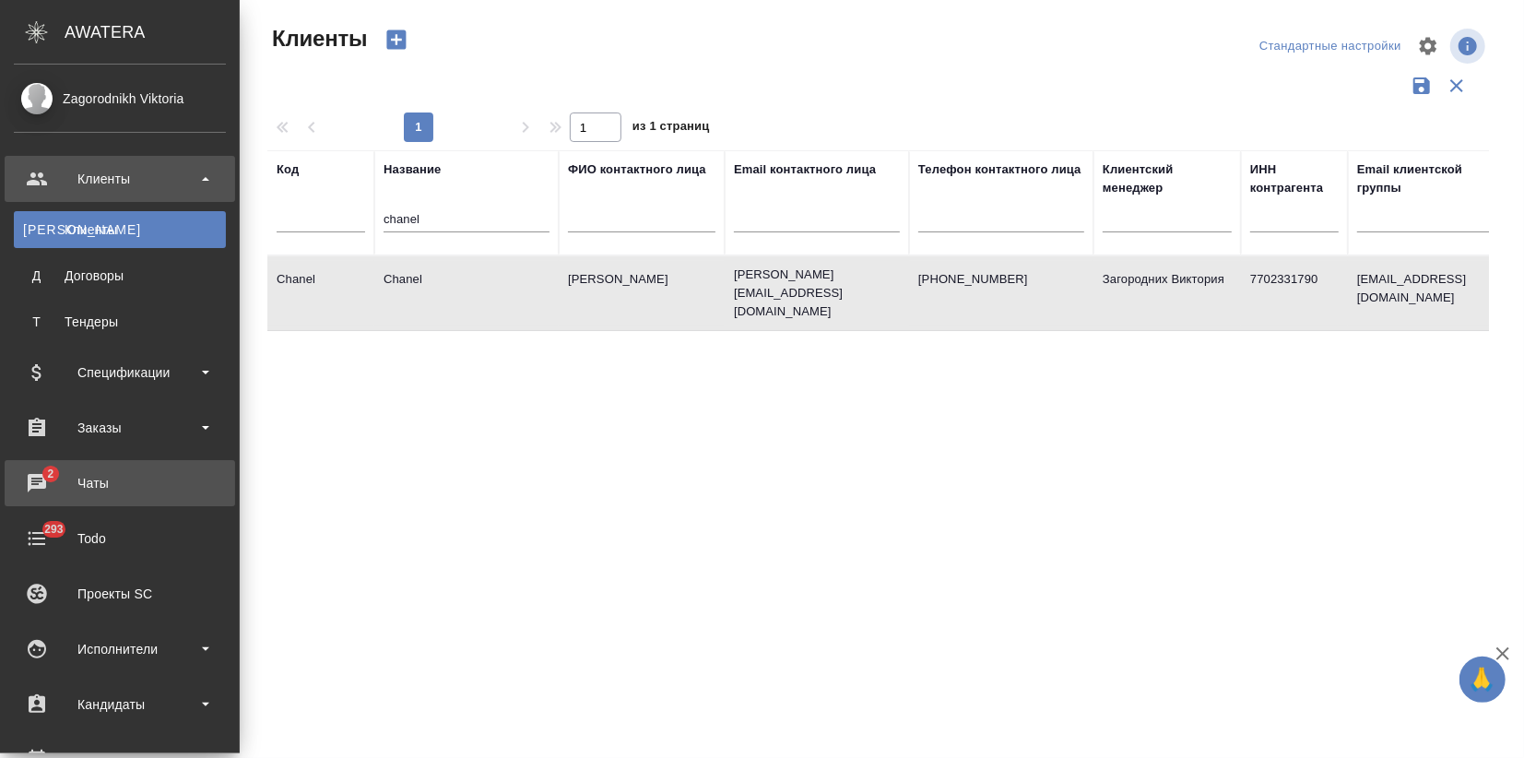
click at [55, 482] on div "Чаты" at bounding box center [120, 483] width 212 height 28
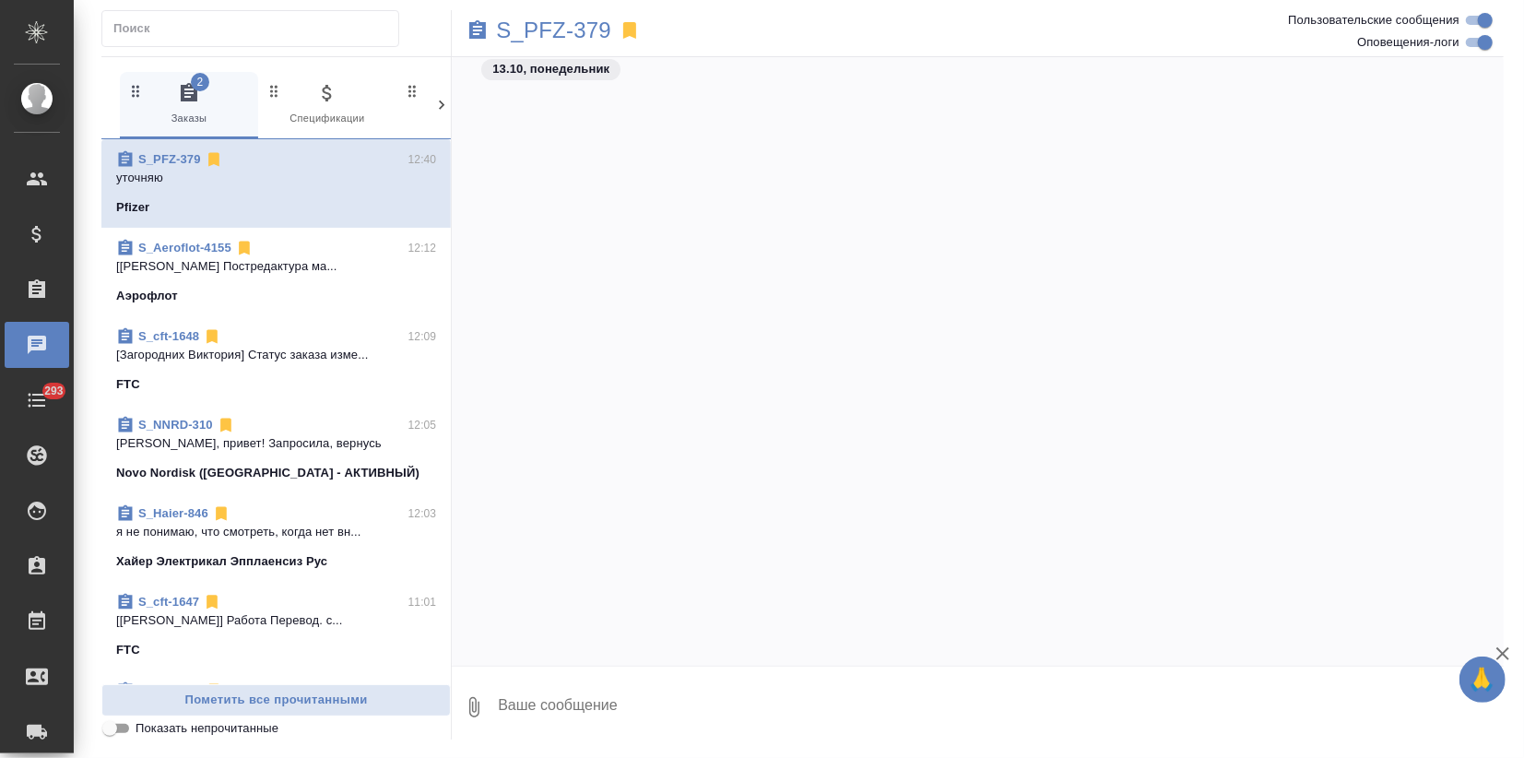
scroll to position [5934, 0]
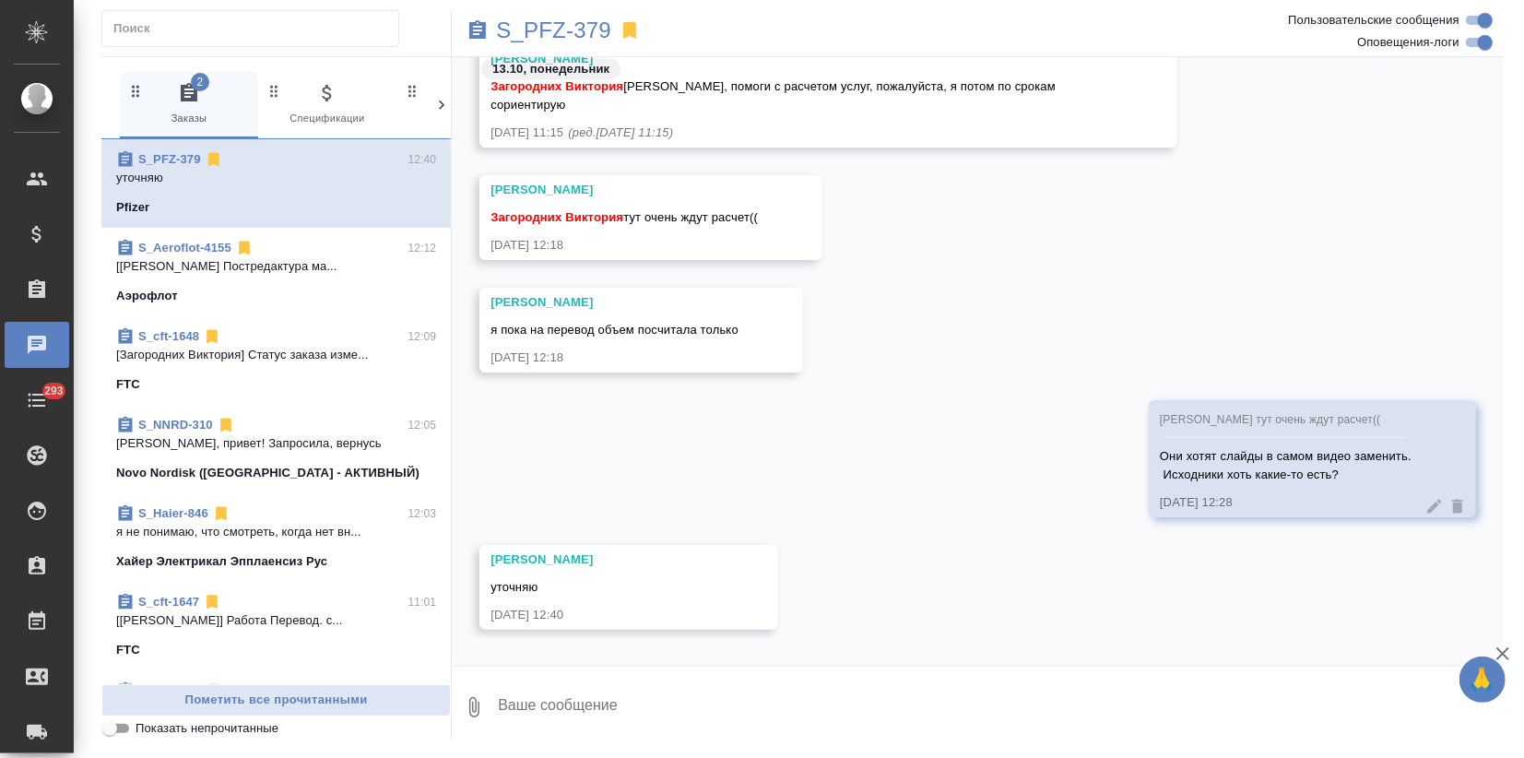
click at [165, 519] on link "S_Haier-846" at bounding box center [173, 513] width 70 height 14
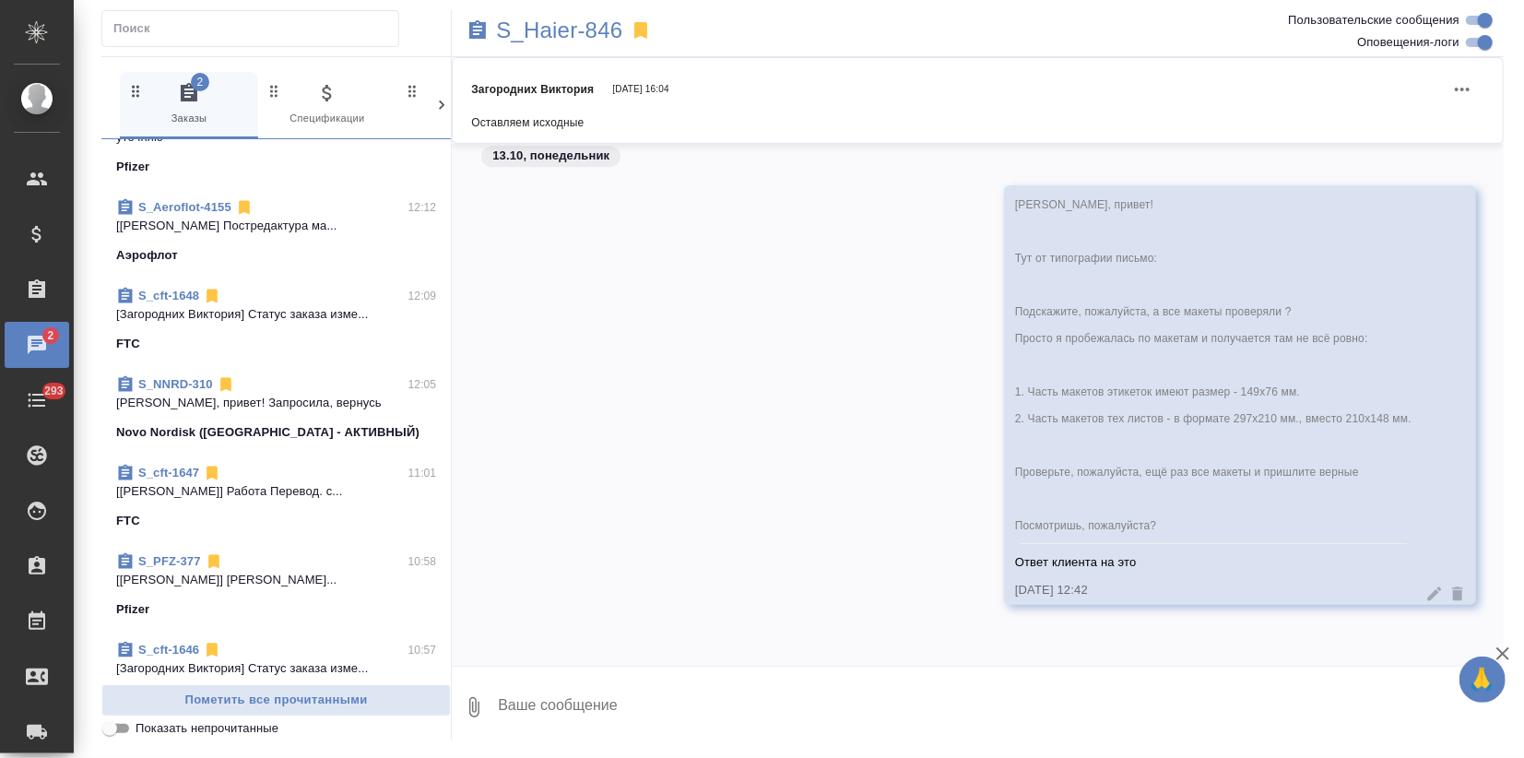
scroll to position [205, 0]
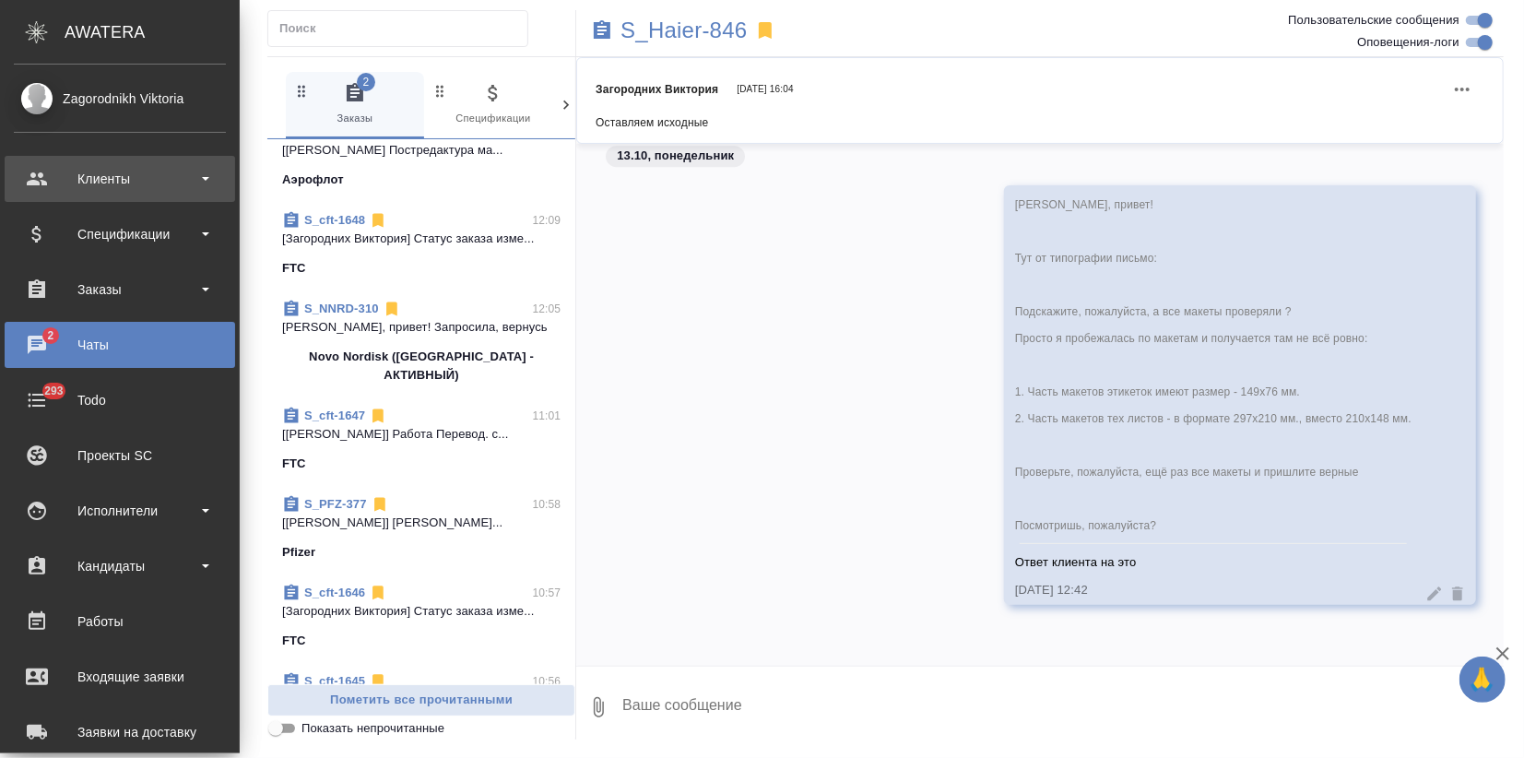
click at [111, 168] on div "Клиенты" at bounding box center [120, 179] width 212 height 28
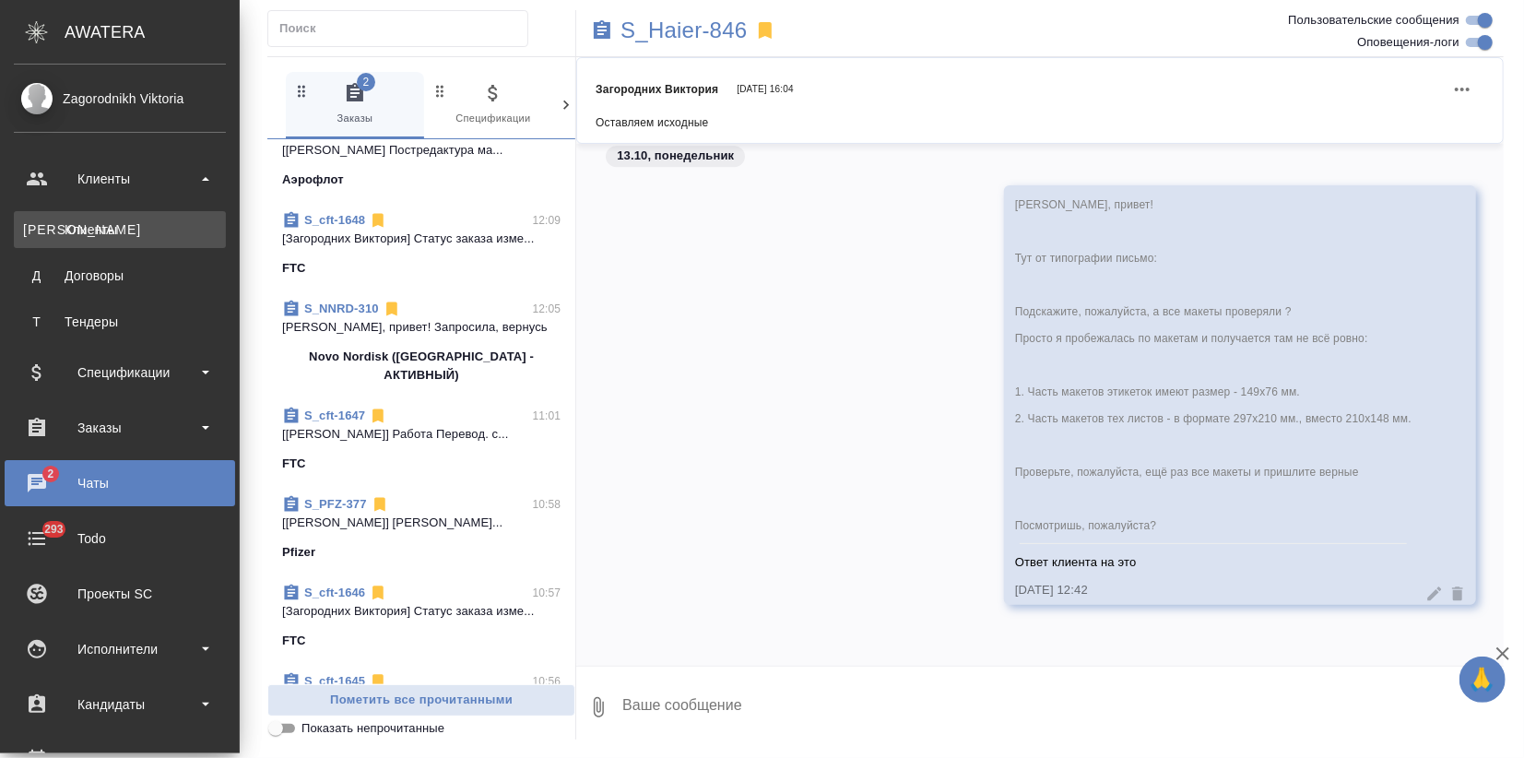
click at [114, 231] on div "Клиенты" at bounding box center [120, 229] width 194 height 18
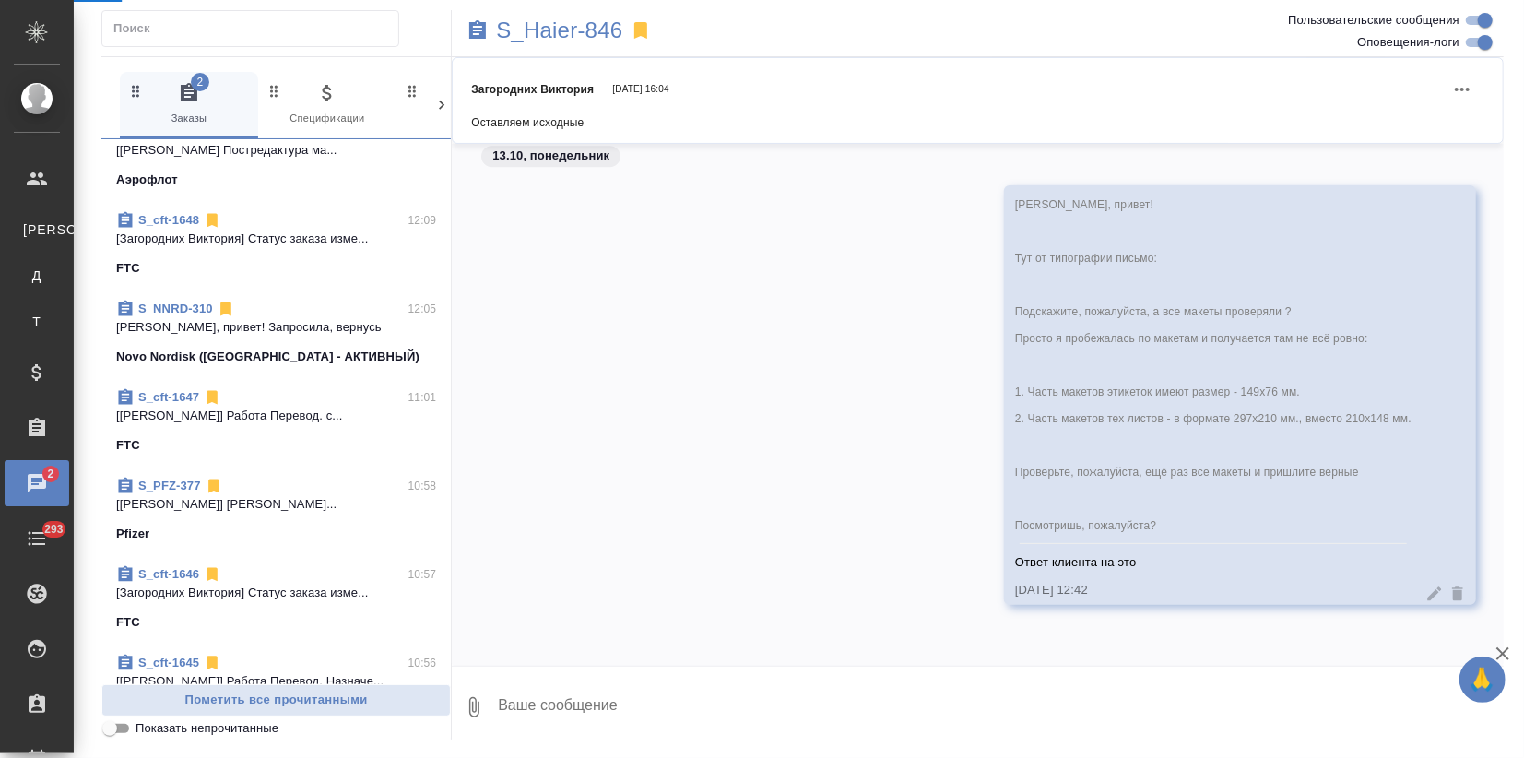
select select "RU"
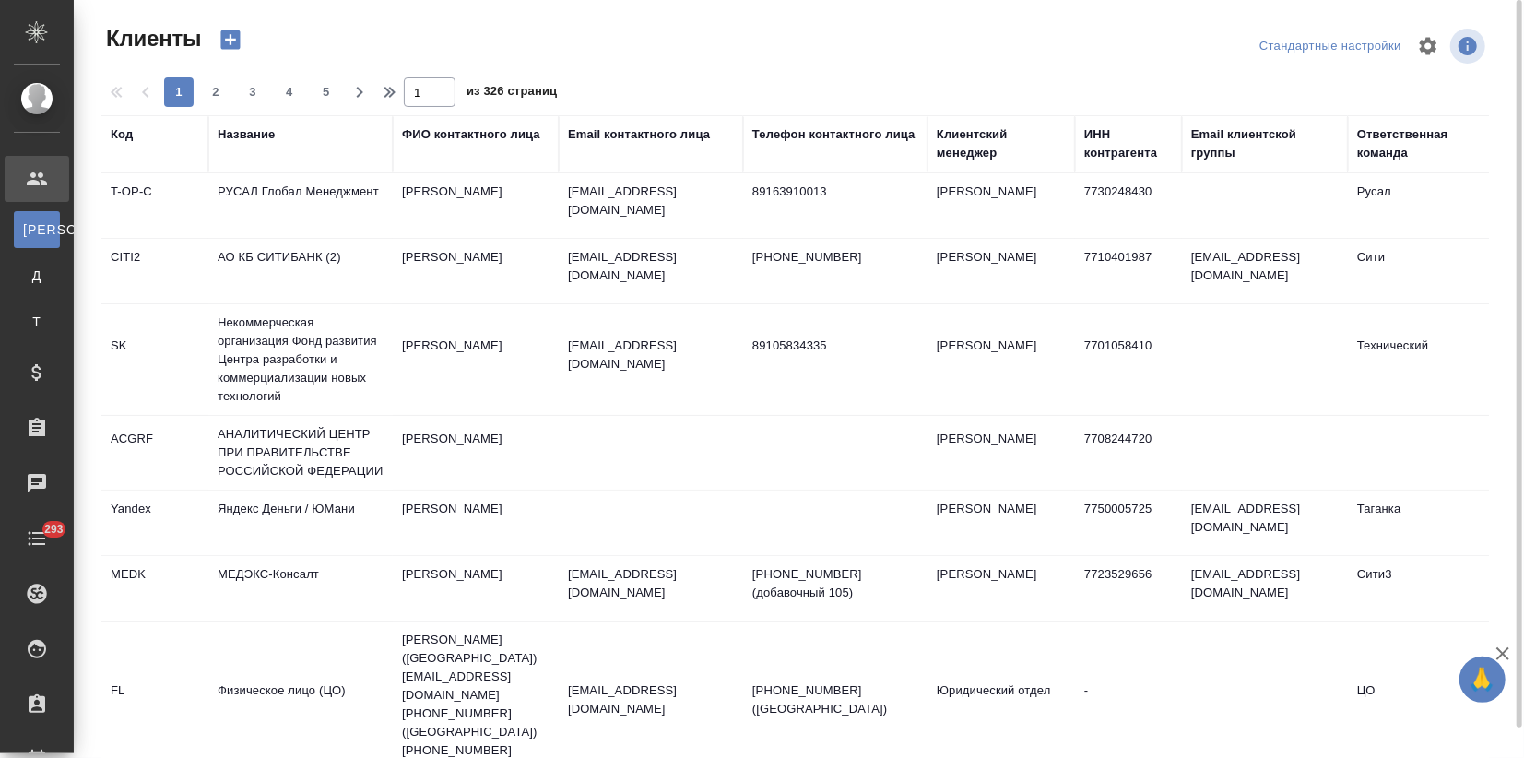
click at [264, 133] on div "Название" at bounding box center [246, 134] width 57 height 18
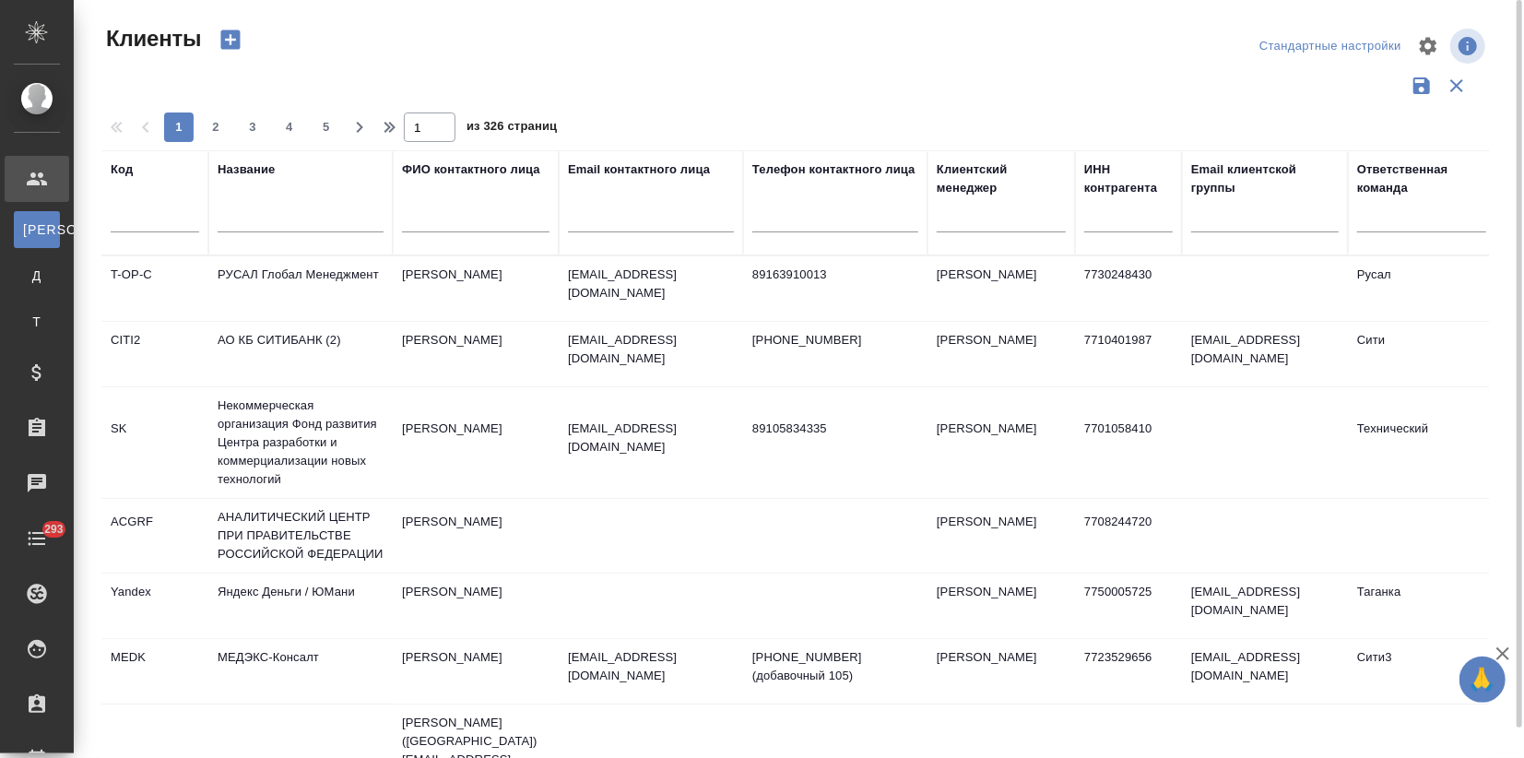
click at [257, 214] on input "text" at bounding box center [301, 220] width 166 height 23
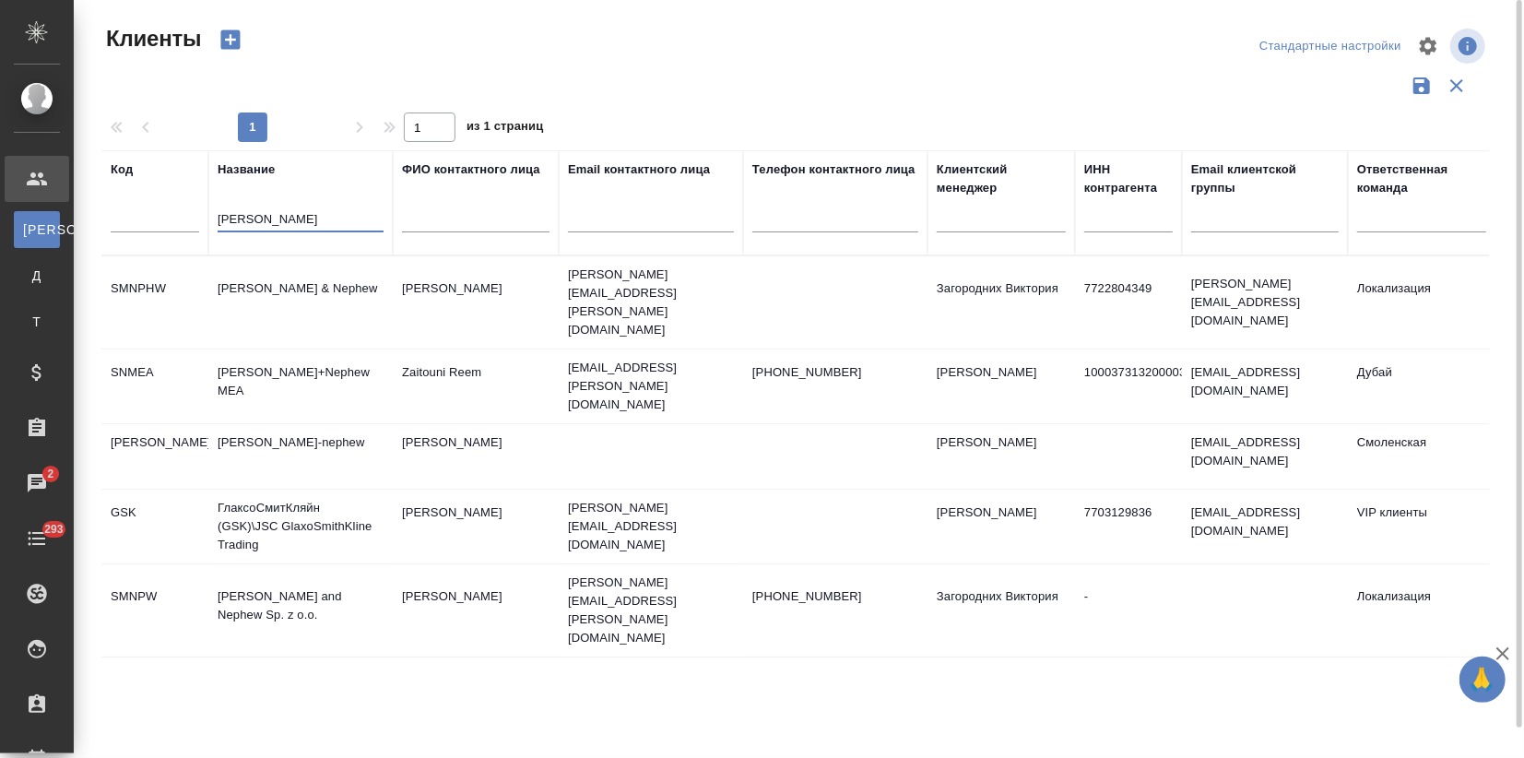
click at [371, 313] on td "Smith & Nephew" at bounding box center [300, 302] width 184 height 65
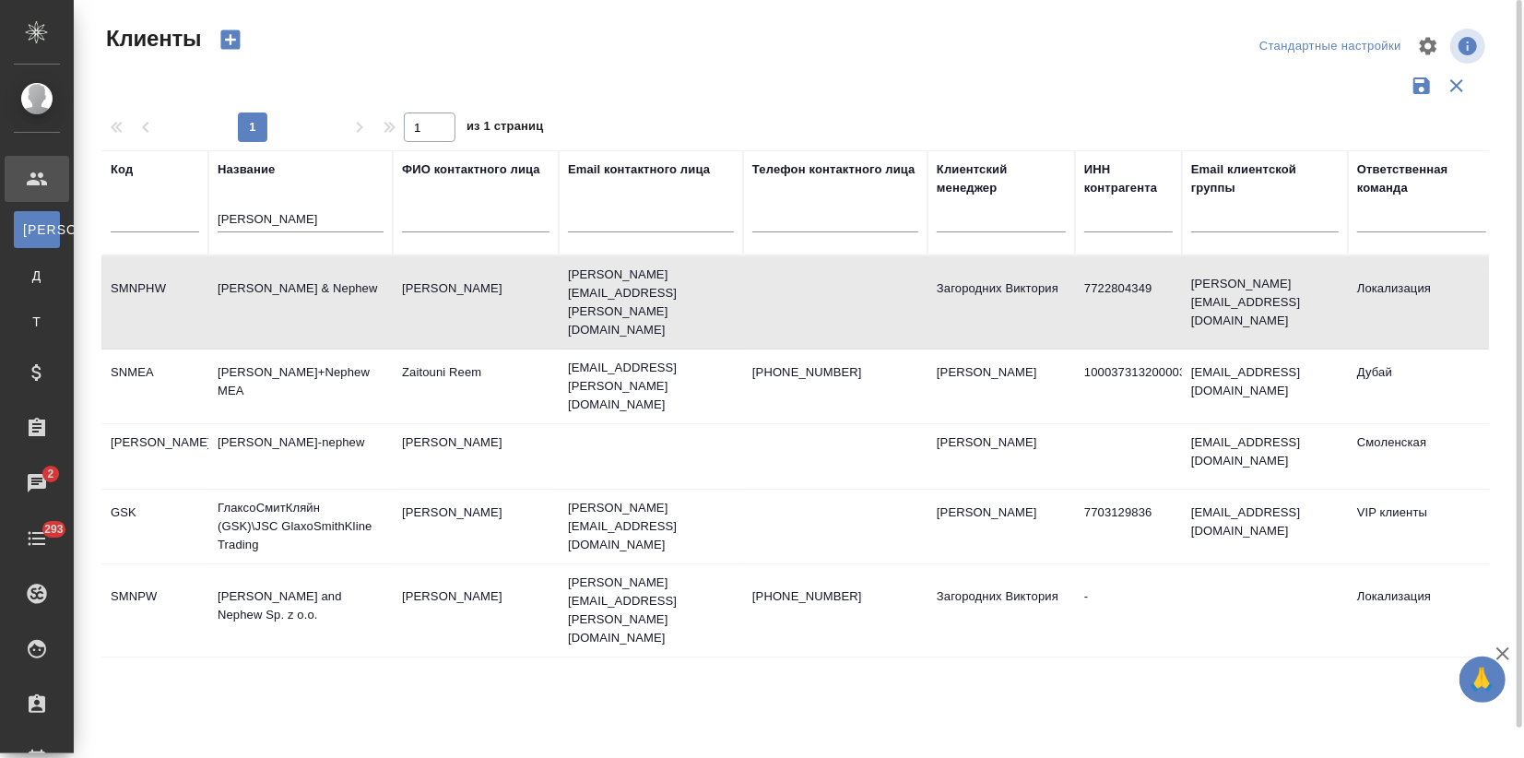
click at [371, 313] on td "Smith & Nephew" at bounding box center [300, 302] width 184 height 65
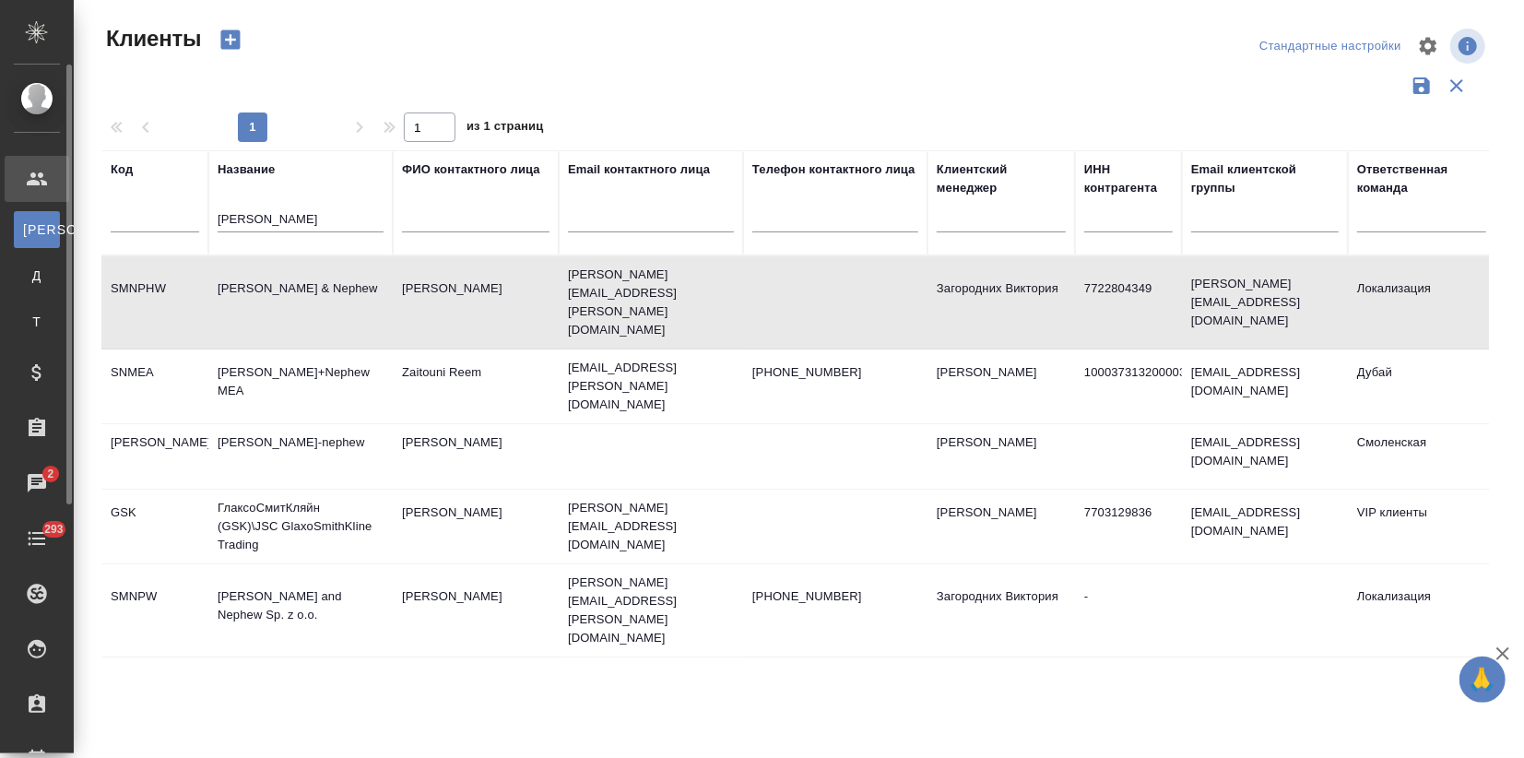
drag, startPoint x: 158, startPoint y: 215, endPoint x: 57, endPoint y: 214, distance: 100.5
click at [57, 214] on div ".cls-1 fill:#fff; AWATERA Zagorodnikh Viktoria Клиенты К Клиенты Д Договоры Т Т…" at bounding box center [762, 379] width 1524 height 758
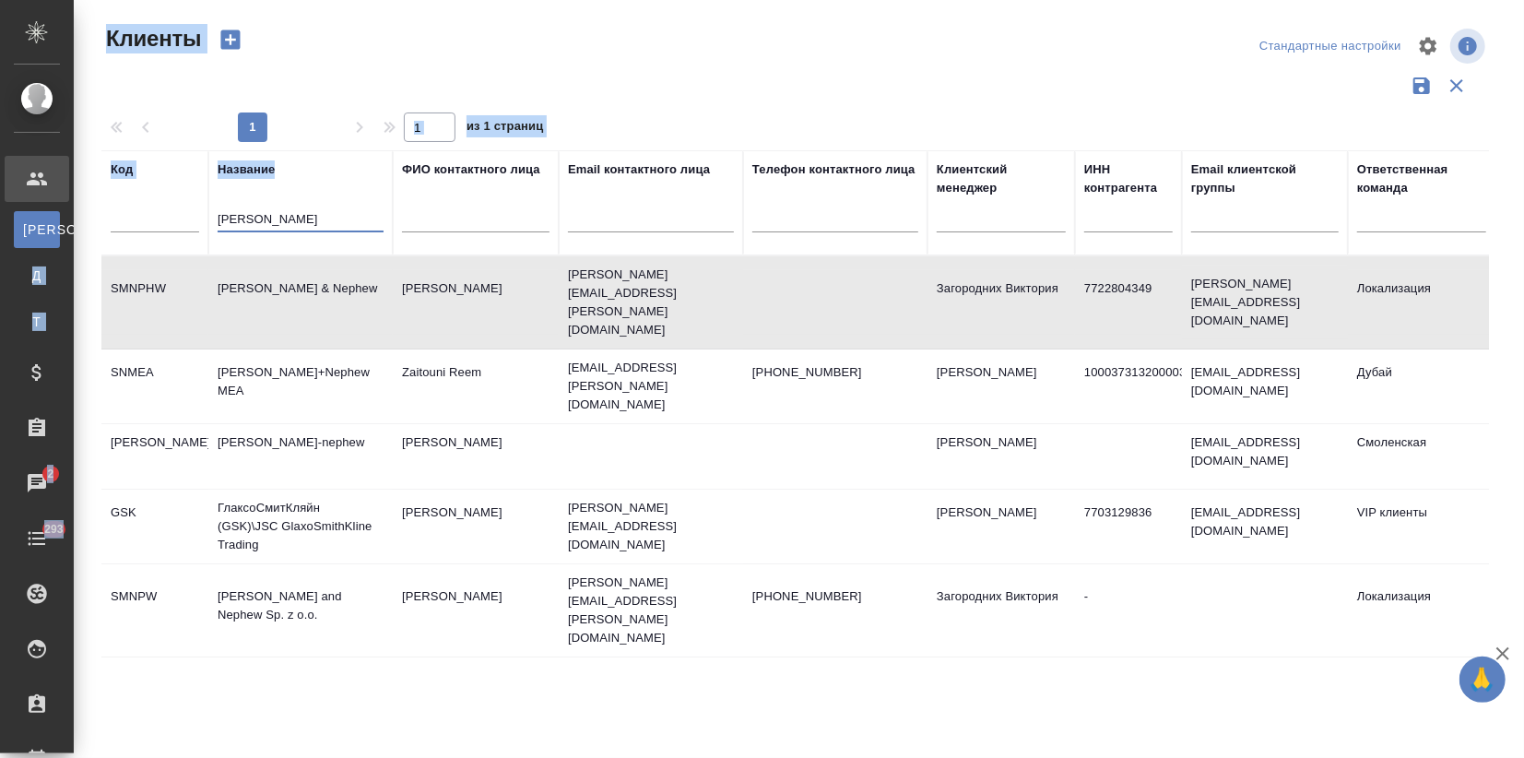
click at [304, 216] on input "smith" at bounding box center [301, 220] width 166 height 23
drag, startPoint x: 302, startPoint y: 218, endPoint x: 131, endPoint y: 216, distance: 171.5
click at [131, 216] on tr "Код Название smith ФИО контактного лица Email контактного лица Телефон контактн…" at bounding box center [798, 202] width 1394 height 105
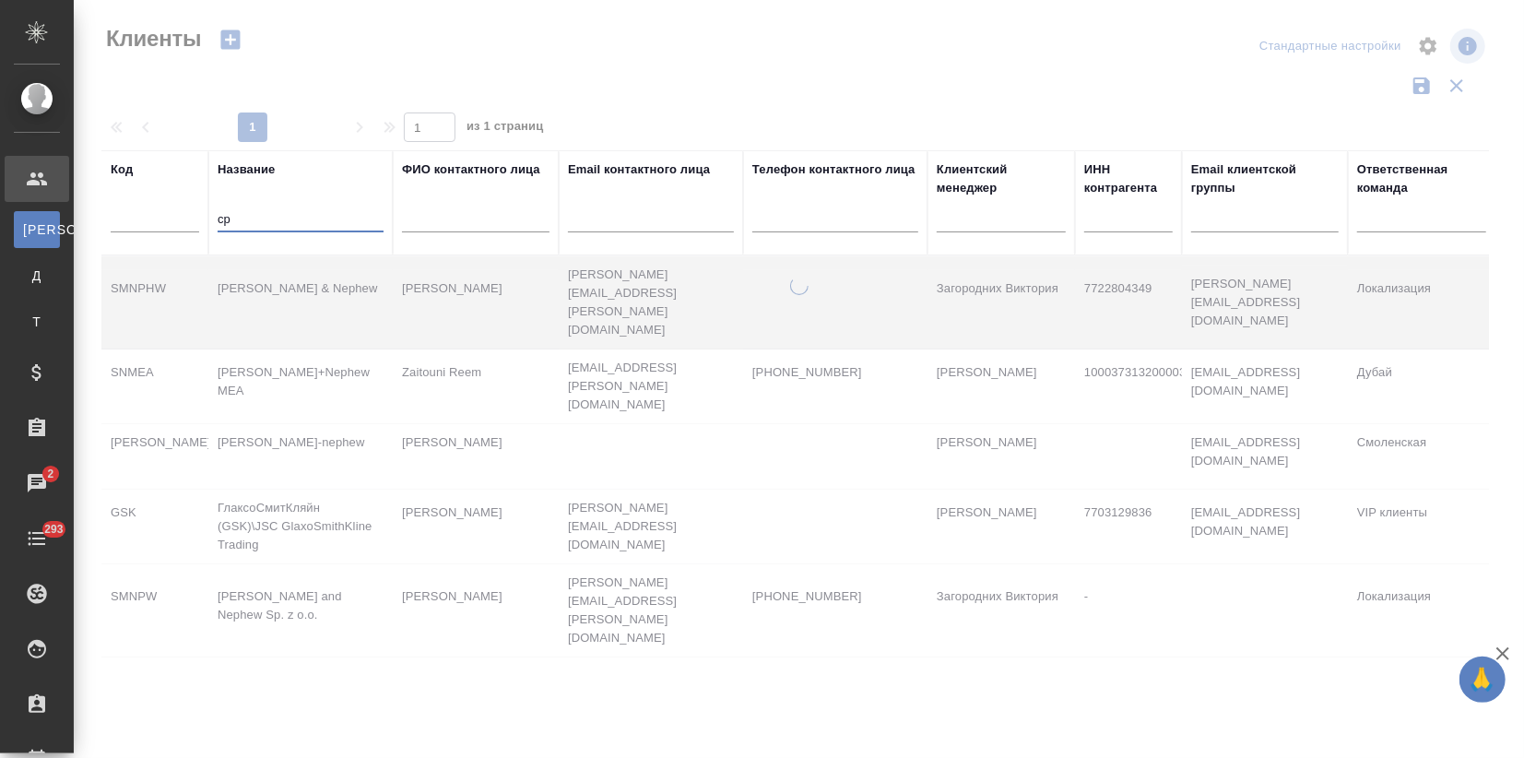
type input "с"
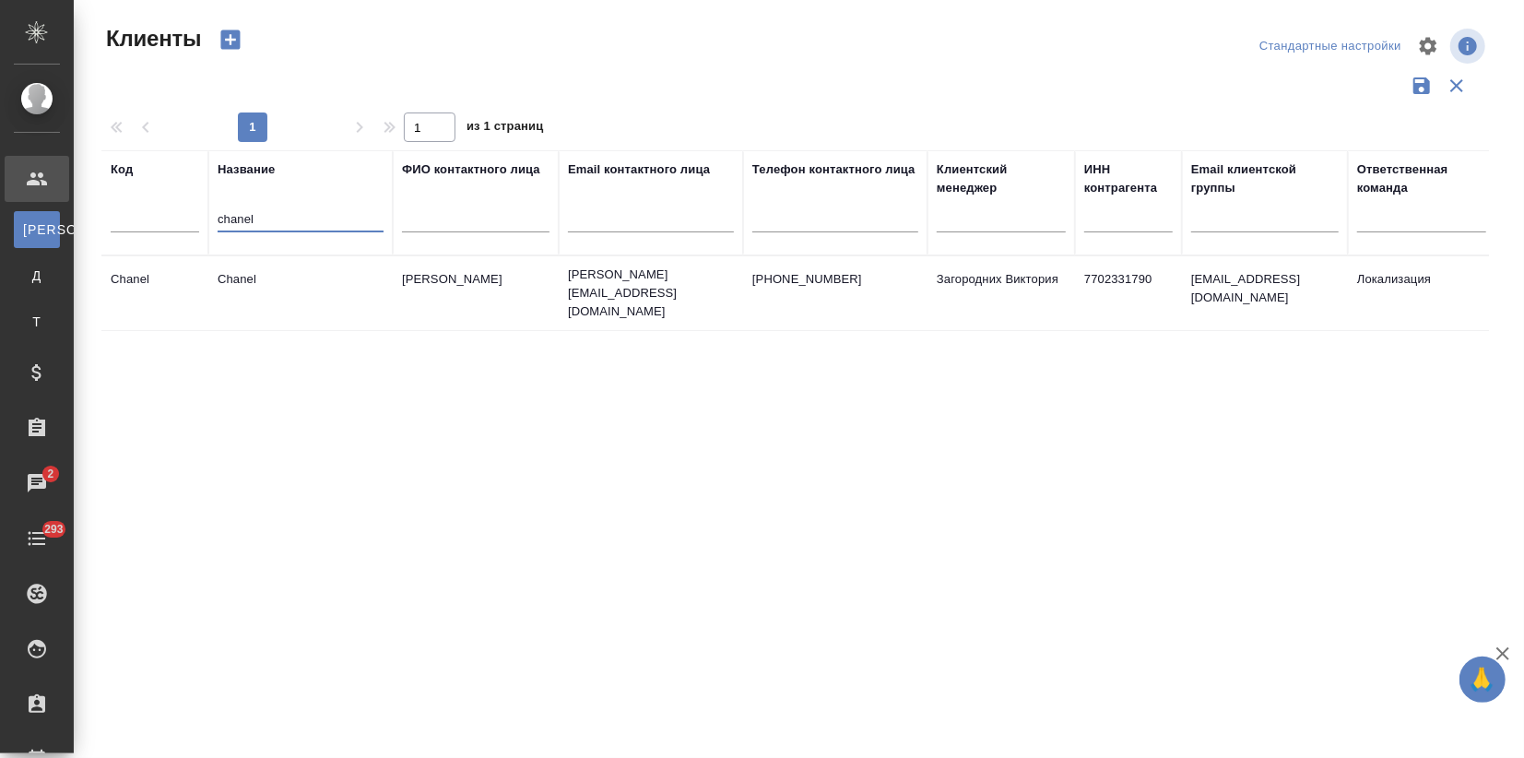
type input "chanel"
click at [361, 278] on td "Chanel" at bounding box center [300, 293] width 184 height 65
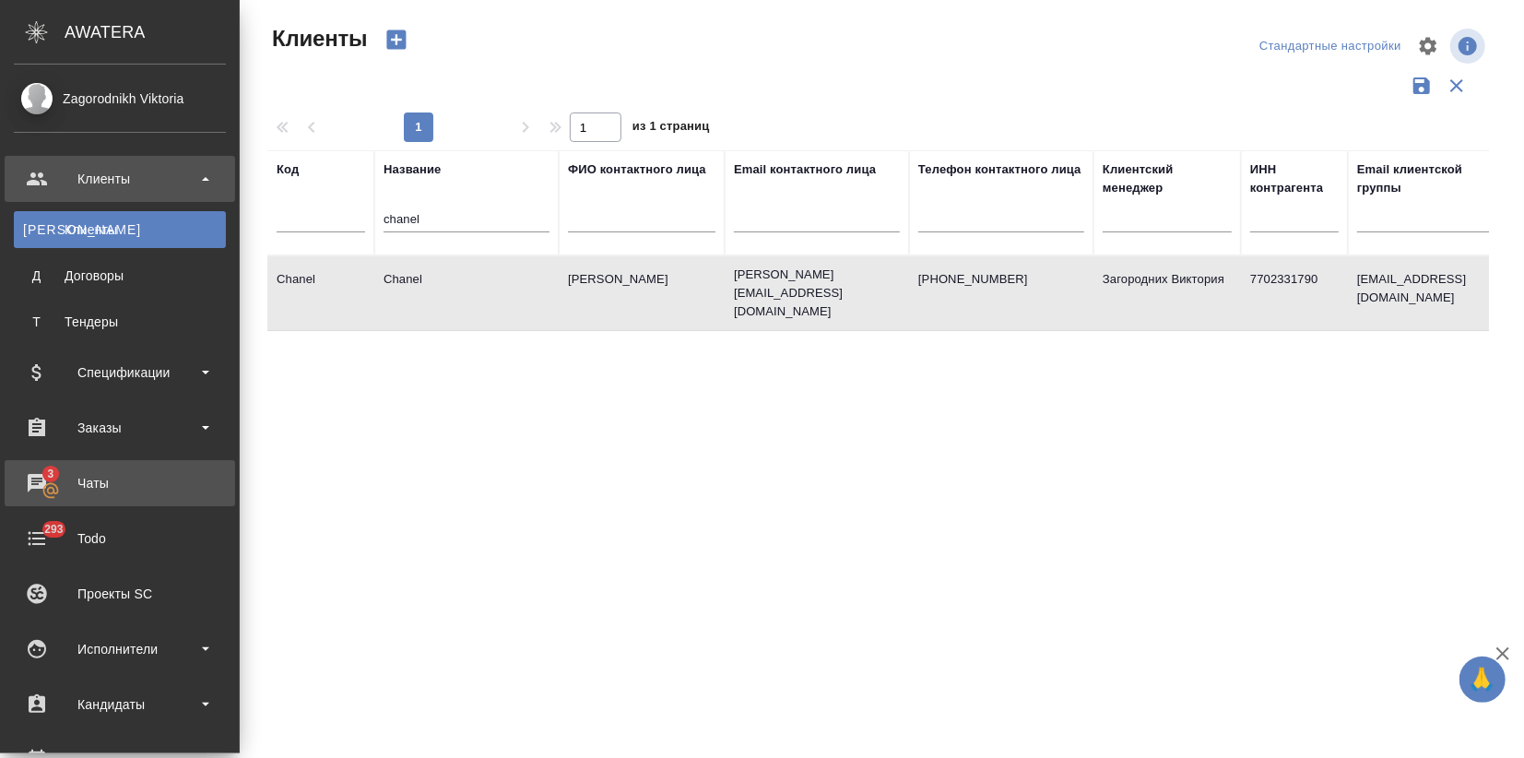
click at [46, 465] on span "3" at bounding box center [50, 474] width 29 height 18
click at [52, 474] on div "Чаты" at bounding box center [120, 483] width 212 height 28
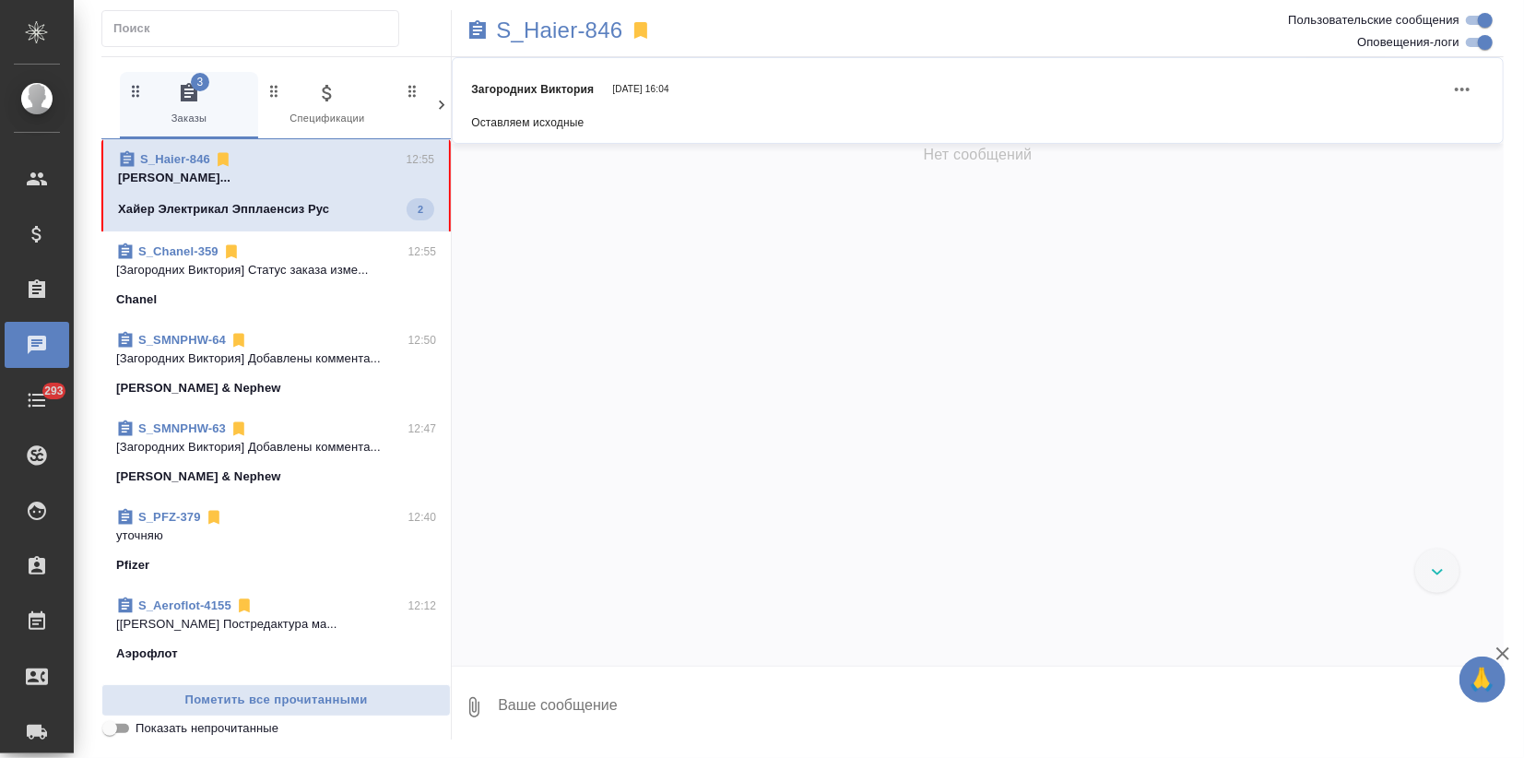
scroll to position [7599, 0]
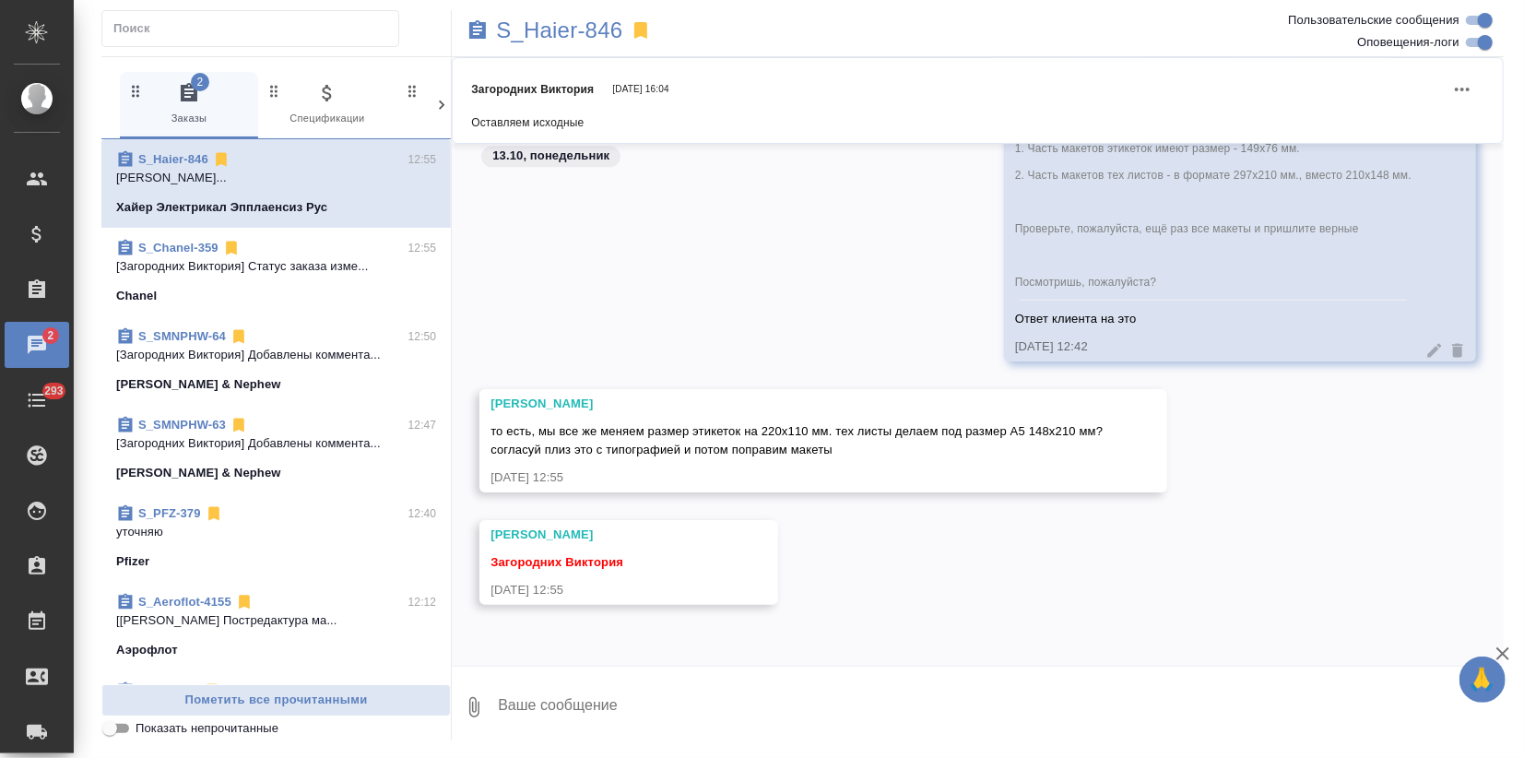
click at [569, 716] on textarea at bounding box center [1000, 707] width 1008 height 63
type textarea "ок"
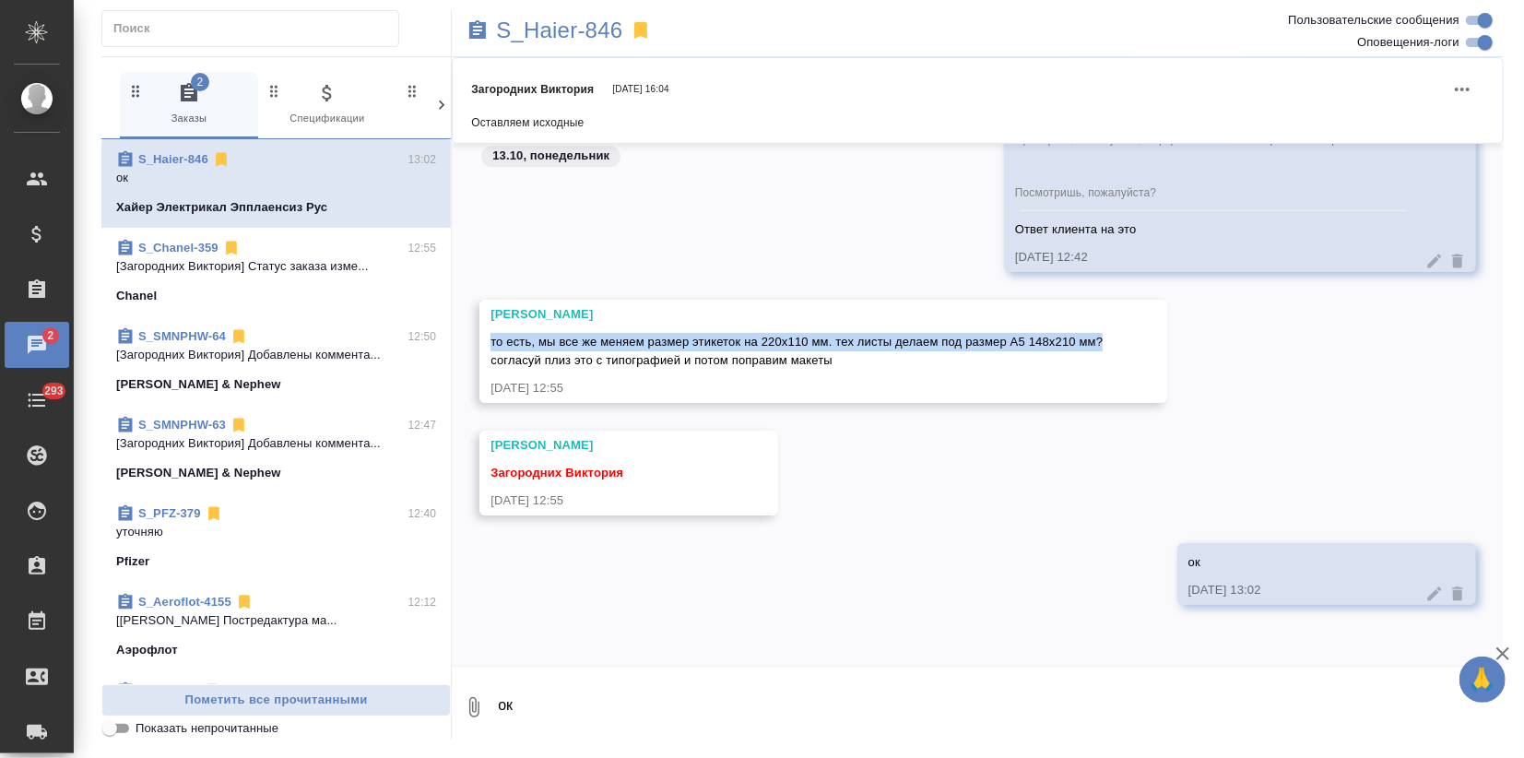
drag, startPoint x: 520, startPoint y: 346, endPoint x: 492, endPoint y: 323, distance: 36.0
click at [492, 328] on div "то есть, мы все же меняем размер этикеток на 220х110 мм. тех листы делаем под р…" at bounding box center [797, 348] width 612 height 41
copy span "то есть, мы все же меняем размер этикеток на 220х110 мм. тех листы делаем под р…"
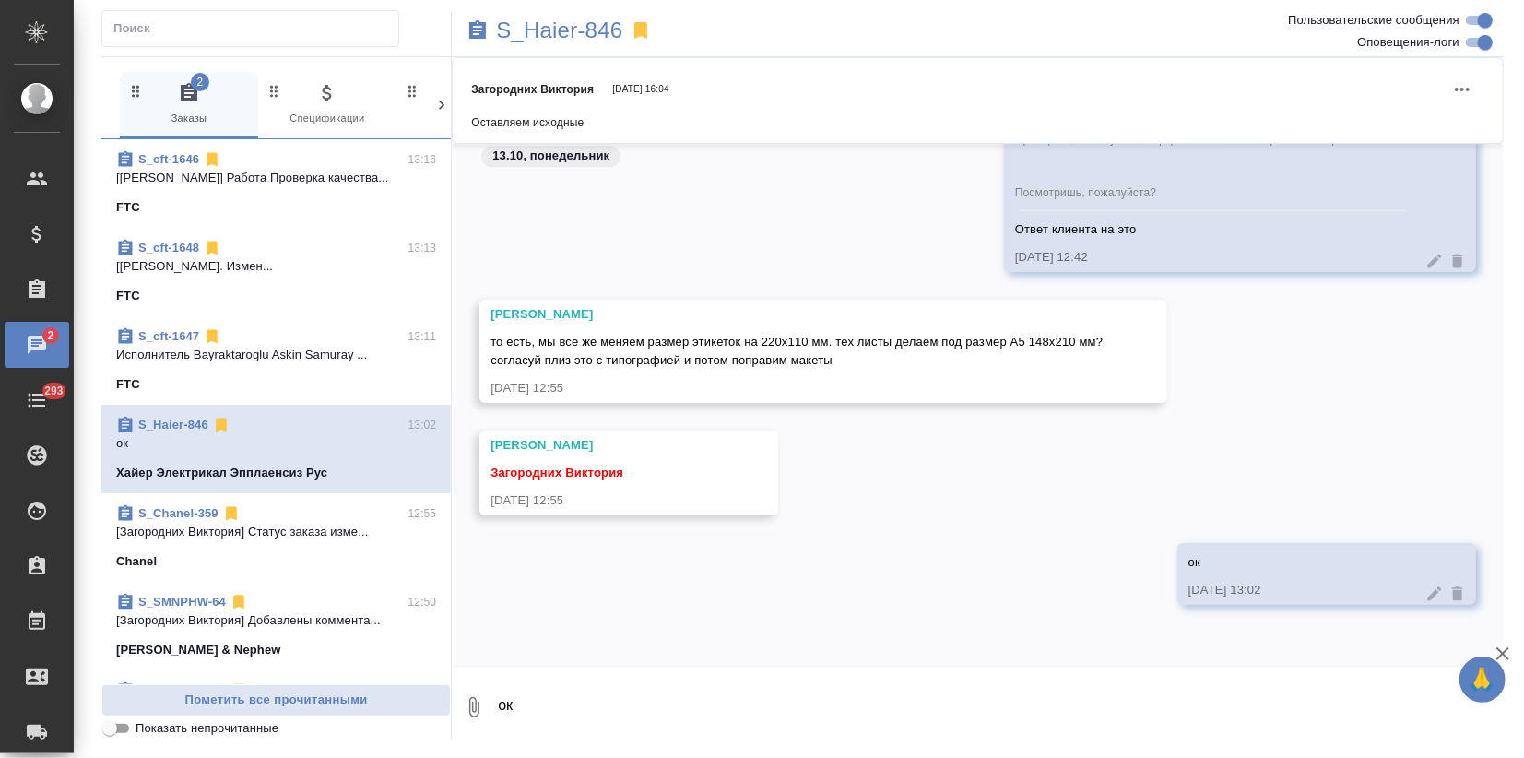
click at [571, 711] on textarea "ок" at bounding box center [1000, 707] width 1008 height 63
click at [612, 211] on button "Ответить на сообщение" at bounding box center [592, 215] width 202 height 36
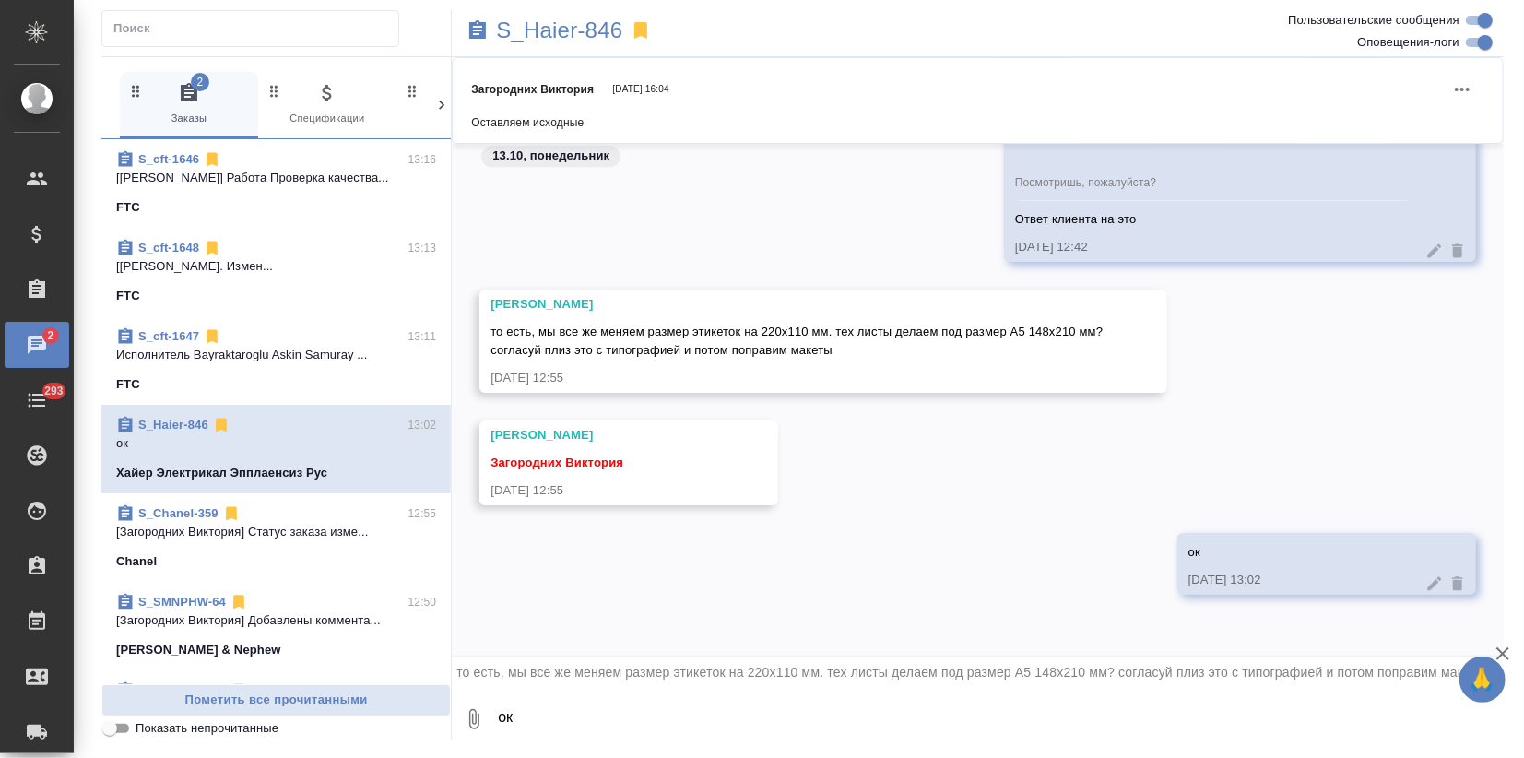
click at [557, 702] on textarea "ок" at bounding box center [1000, 719] width 1008 height 63
type textarea "От типографии:"
paste textarea "Виктория, да, всё как обычно стандартизировано размер этикеток на 220х110 мм., …"
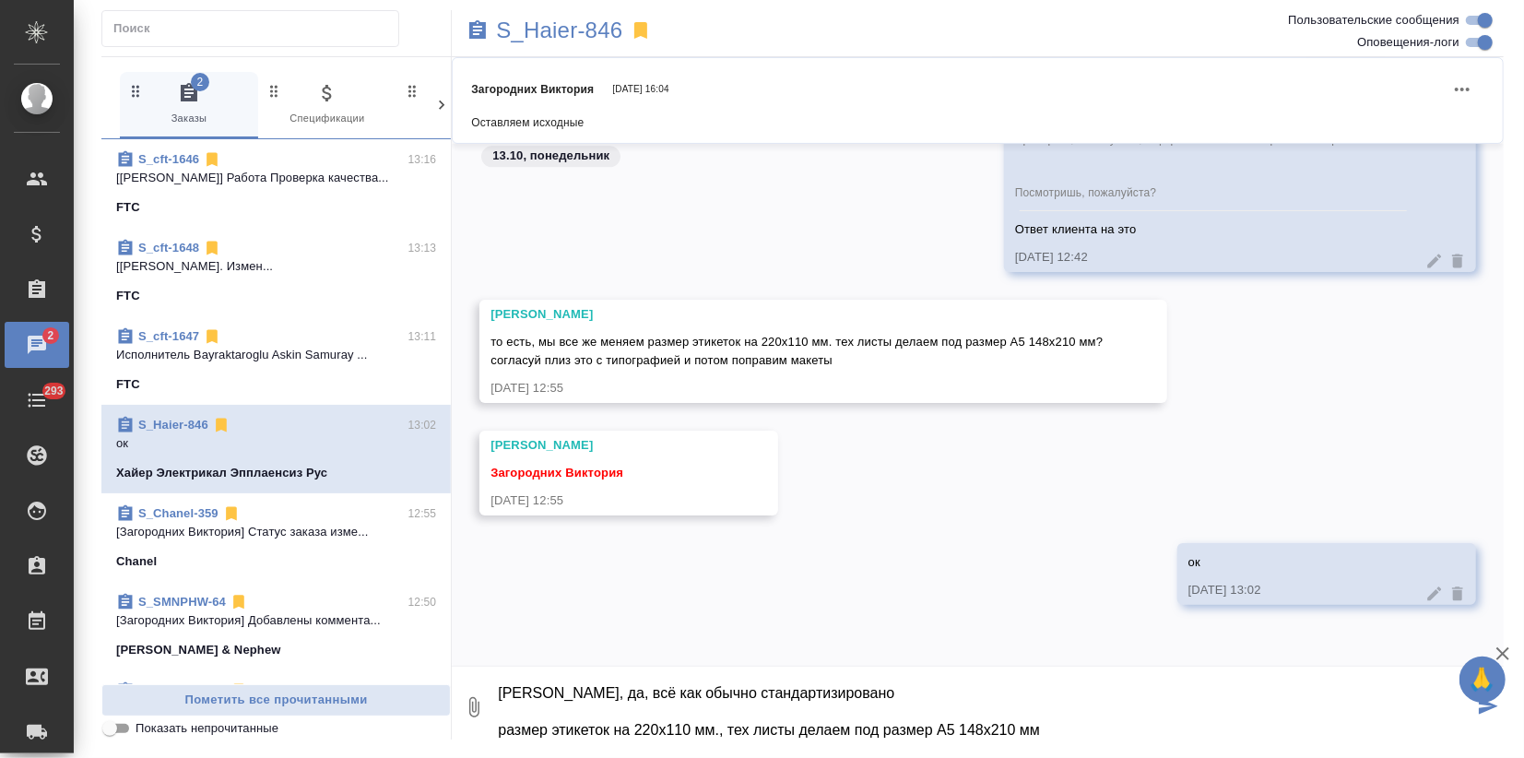
scroll to position [7842, 0]
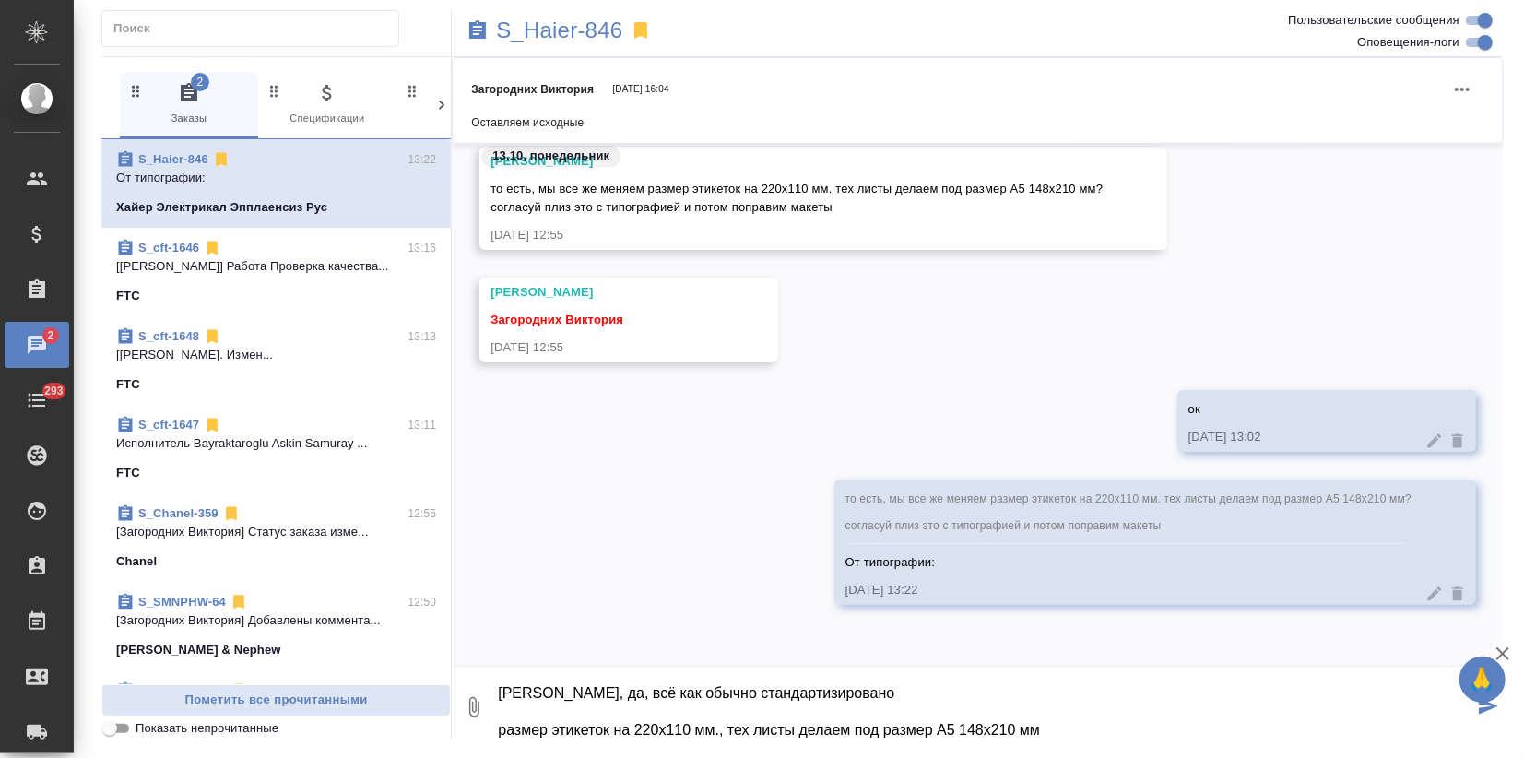
type textarea "Виктория, да, всё как обычно стандартизировано размер этикеток на 220х110 мм., …"
click at [1426, 597] on icon at bounding box center [1435, 594] width 18 height 18
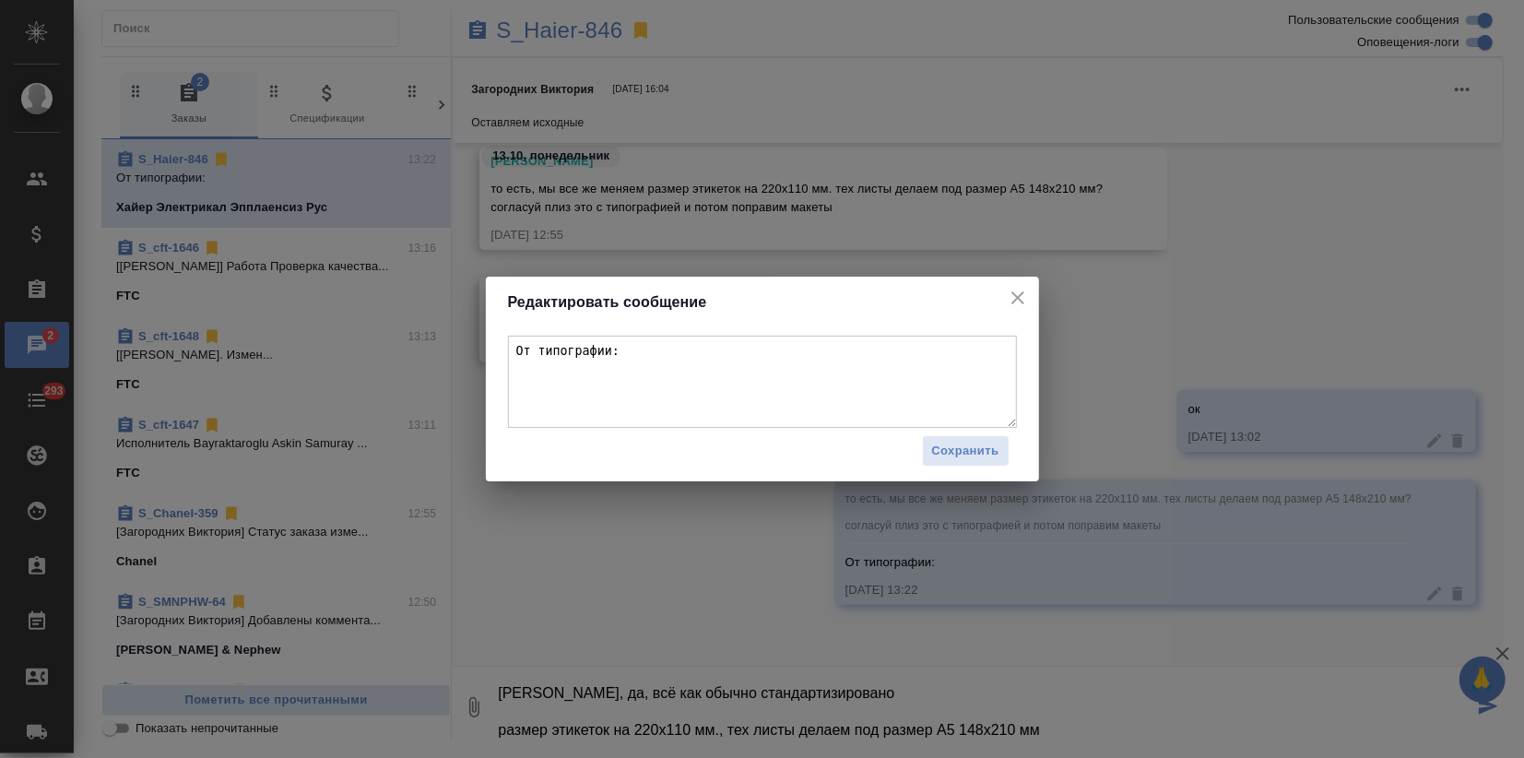
click at [563, 396] on textarea "От типографии:" at bounding box center [762, 382] width 509 height 92
click at [538, 386] on textarea "От типографии:" at bounding box center [762, 382] width 509 height 92
click at [629, 354] on textarea "От типографии:" at bounding box center [762, 382] width 509 height 92
paste textarea "Виктория, да, всё как обычно стандартизировано размер этикеток на 220х110 мм., …"
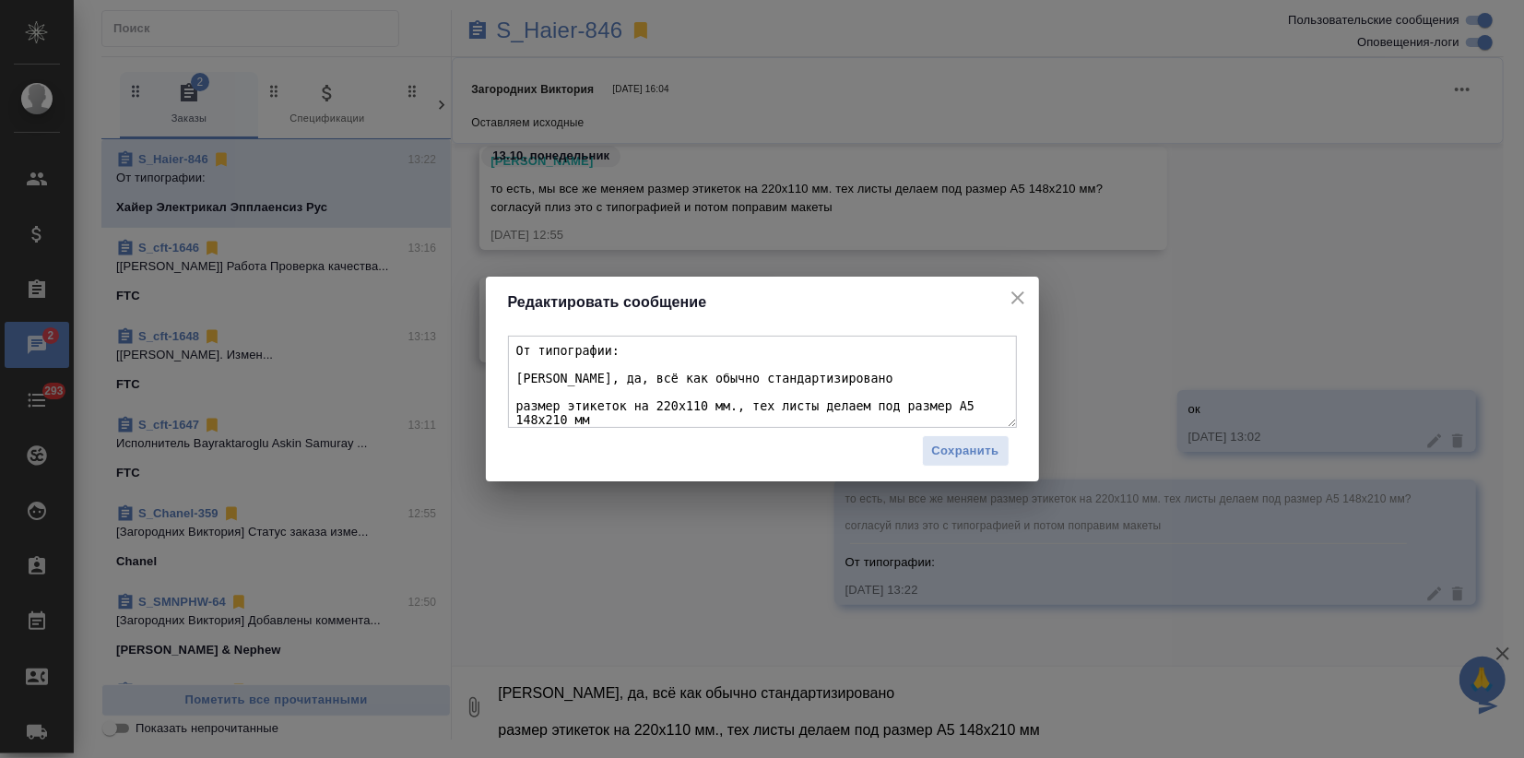
scroll to position [6, 0]
click at [612, 374] on textarea "От типографии: Виктория, да, всё как обычно стандартизировано размер этикеток н…" at bounding box center [762, 382] width 509 height 92
drag, startPoint x: 843, startPoint y: 373, endPoint x: 505, endPoint y: 369, distance: 337.5
click at [505, 369] on div "От типографии: Виктория, да, всё как обычно стандартизировано размер этикеток н…" at bounding box center [762, 405] width 553 height 154
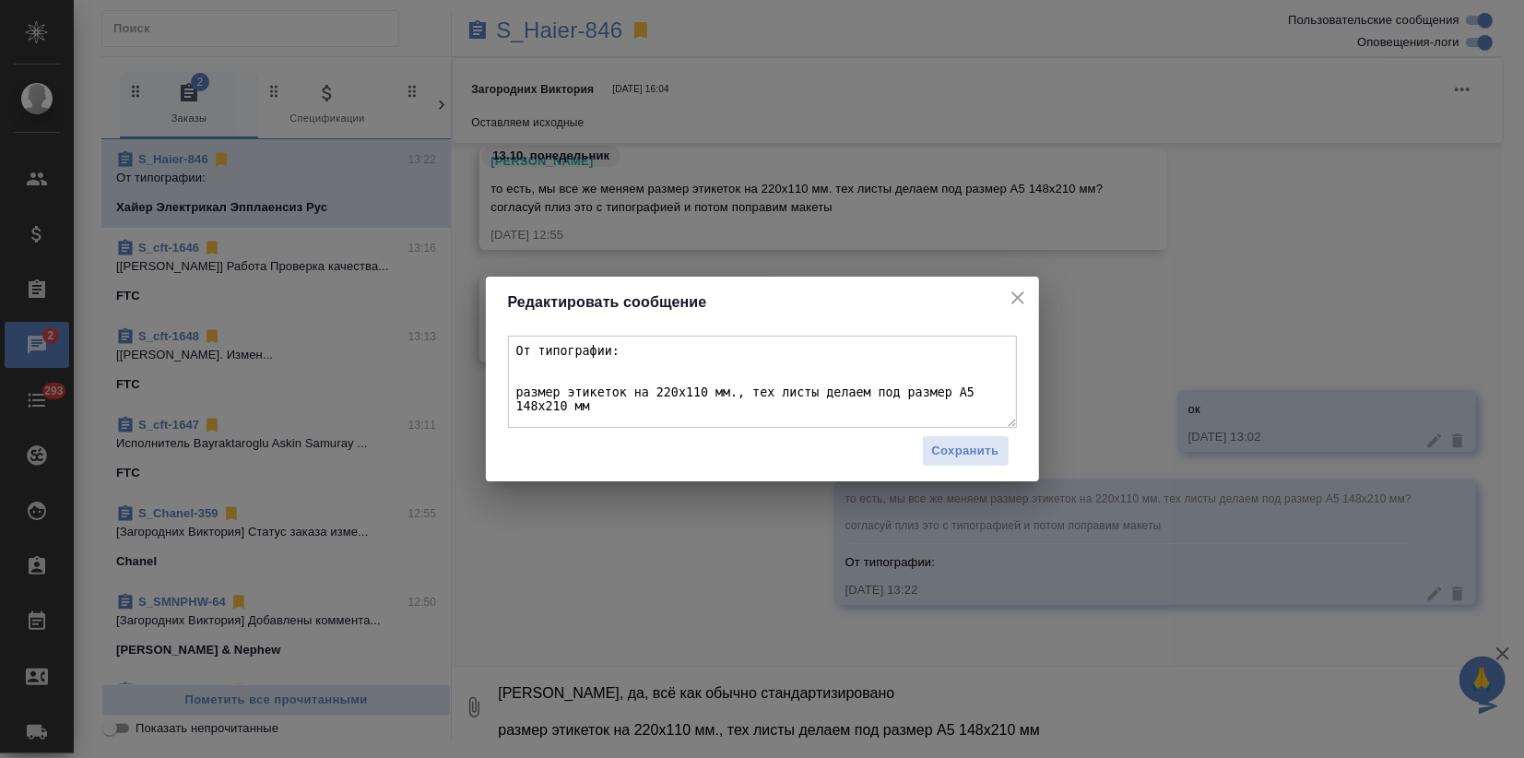
scroll to position [0, 0]
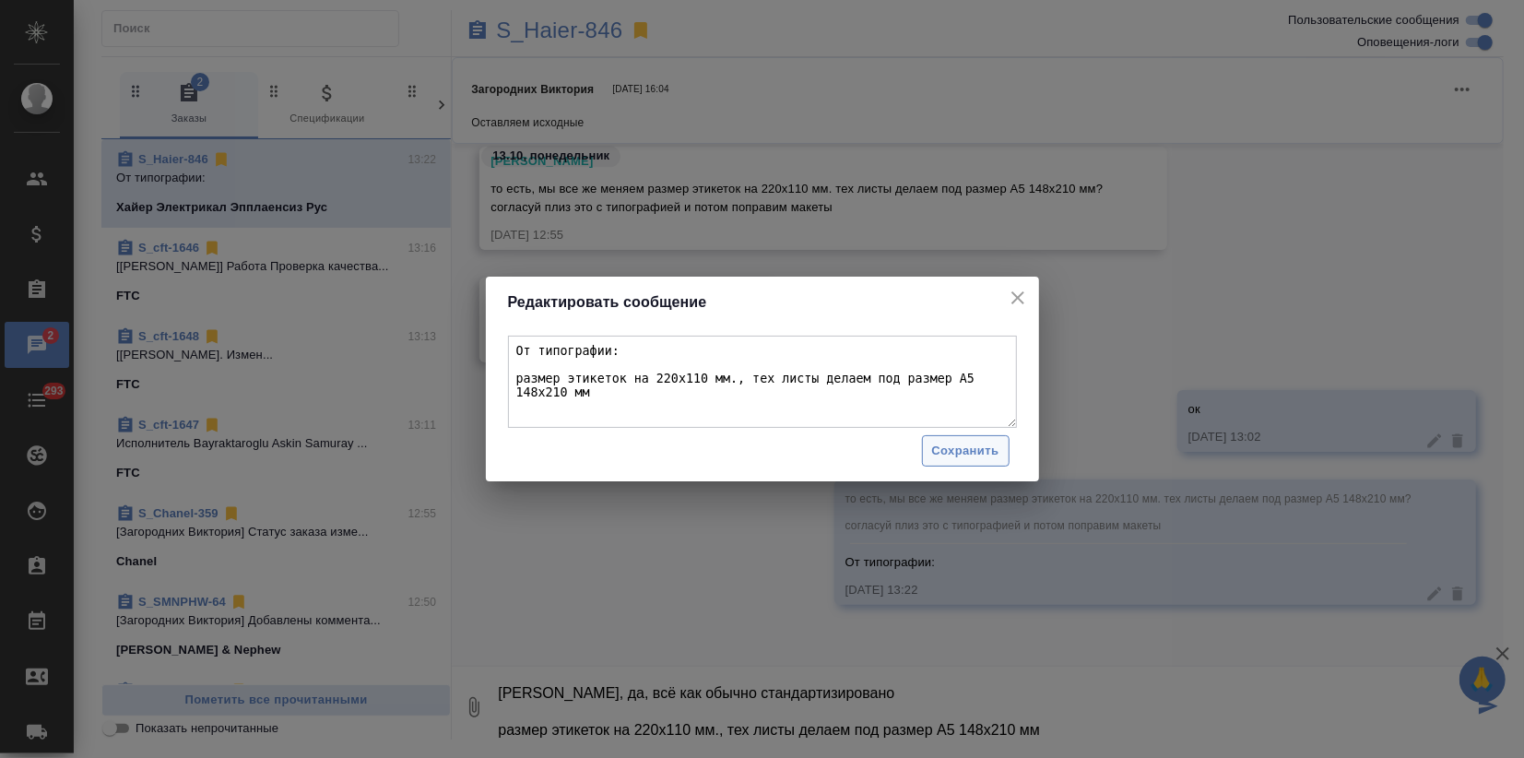
type textarea "От типографии: размер этикеток на 220х110 мм., тех листы делаем под размер А5 1…"
click at [987, 444] on span "Сохранить" at bounding box center [965, 451] width 67 height 21
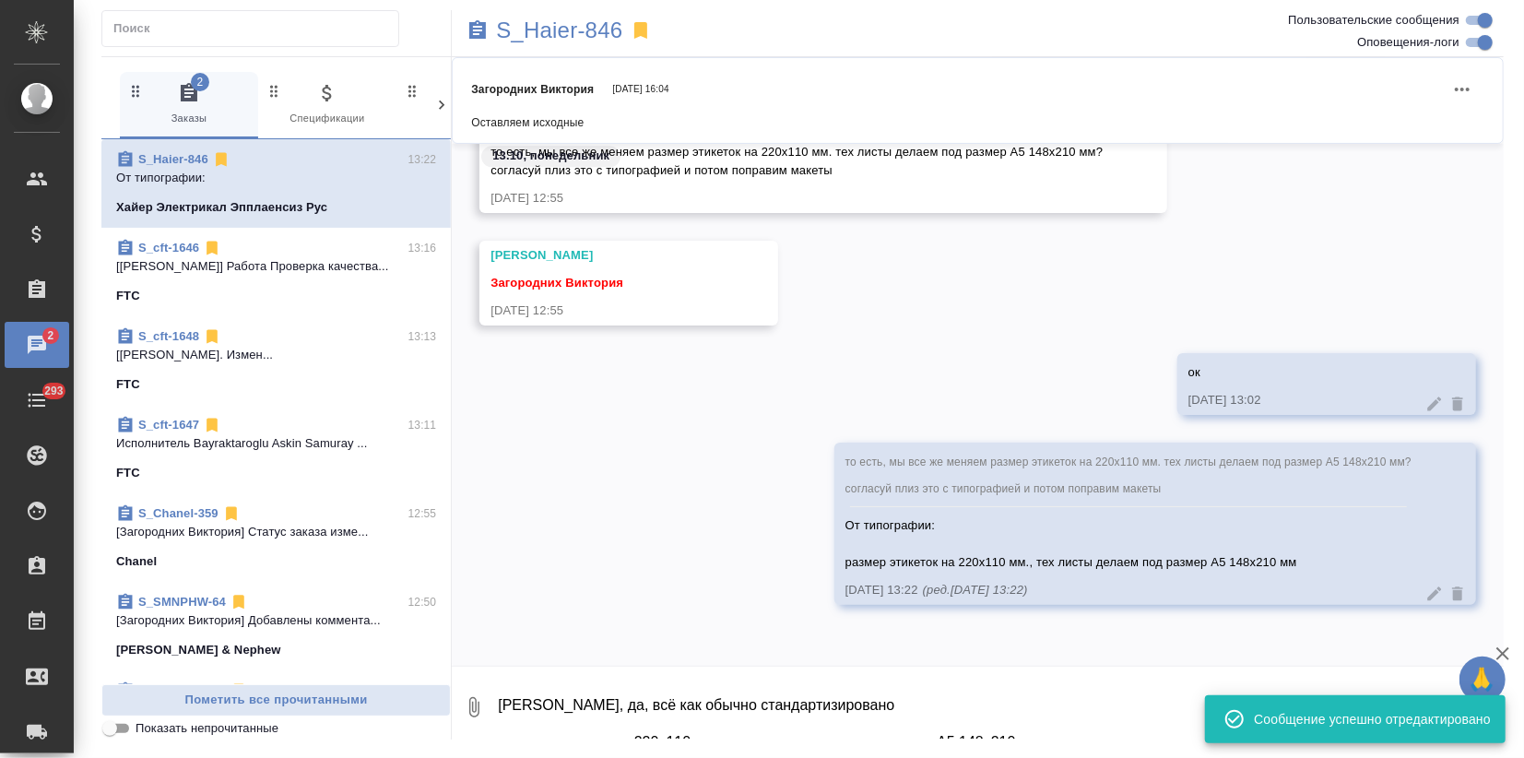
drag, startPoint x: 1052, startPoint y: 725, endPoint x: 302, endPoint y: 670, distance: 751.7
click at [302, 670] on div "2 Заказы 0 Спецификации 0 Клиенты 0 Входящие 0 Тендеры 0 Исполнители 0 Подбор и…" at bounding box center [802, 397] width 1403 height 683
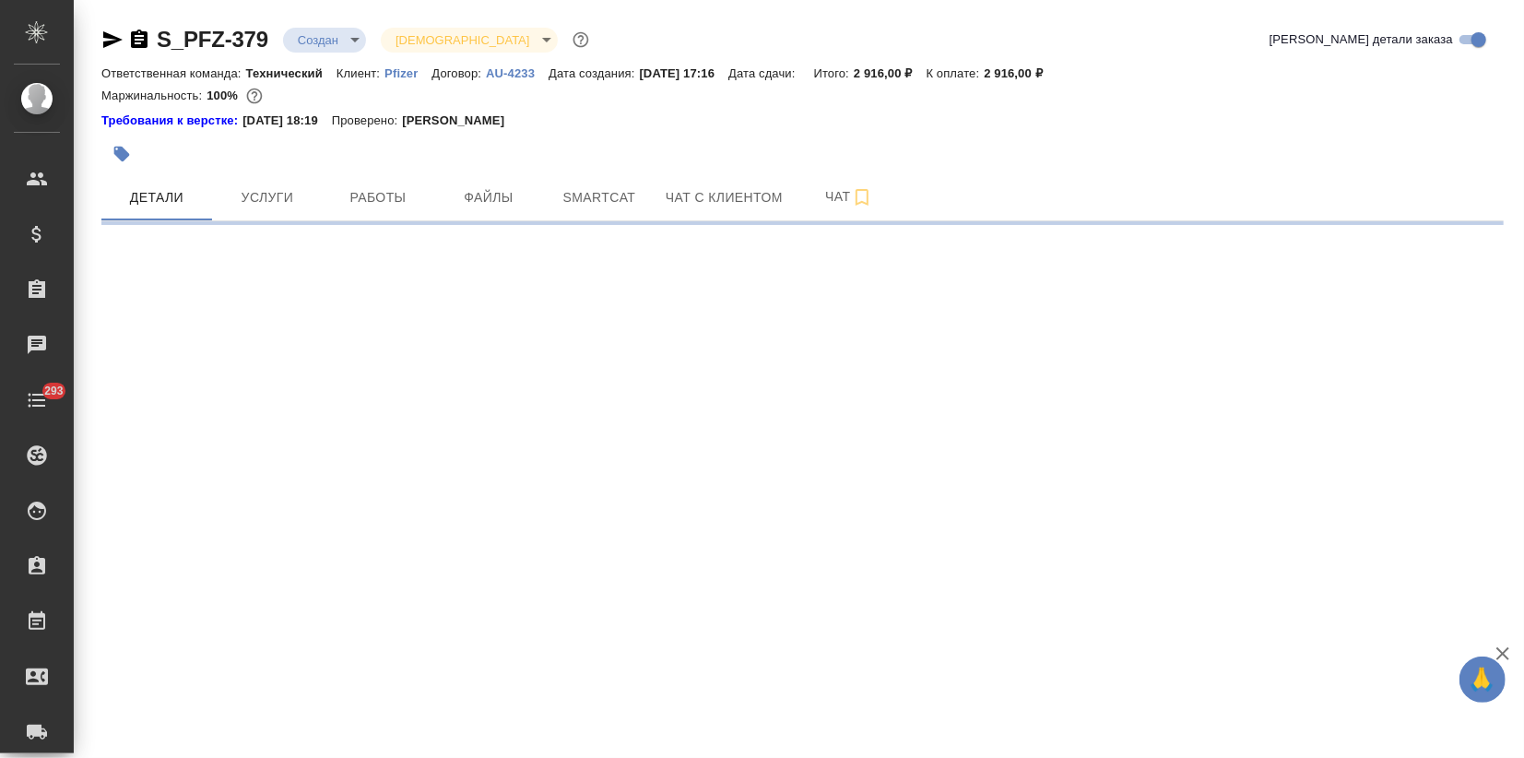
select select "RU"
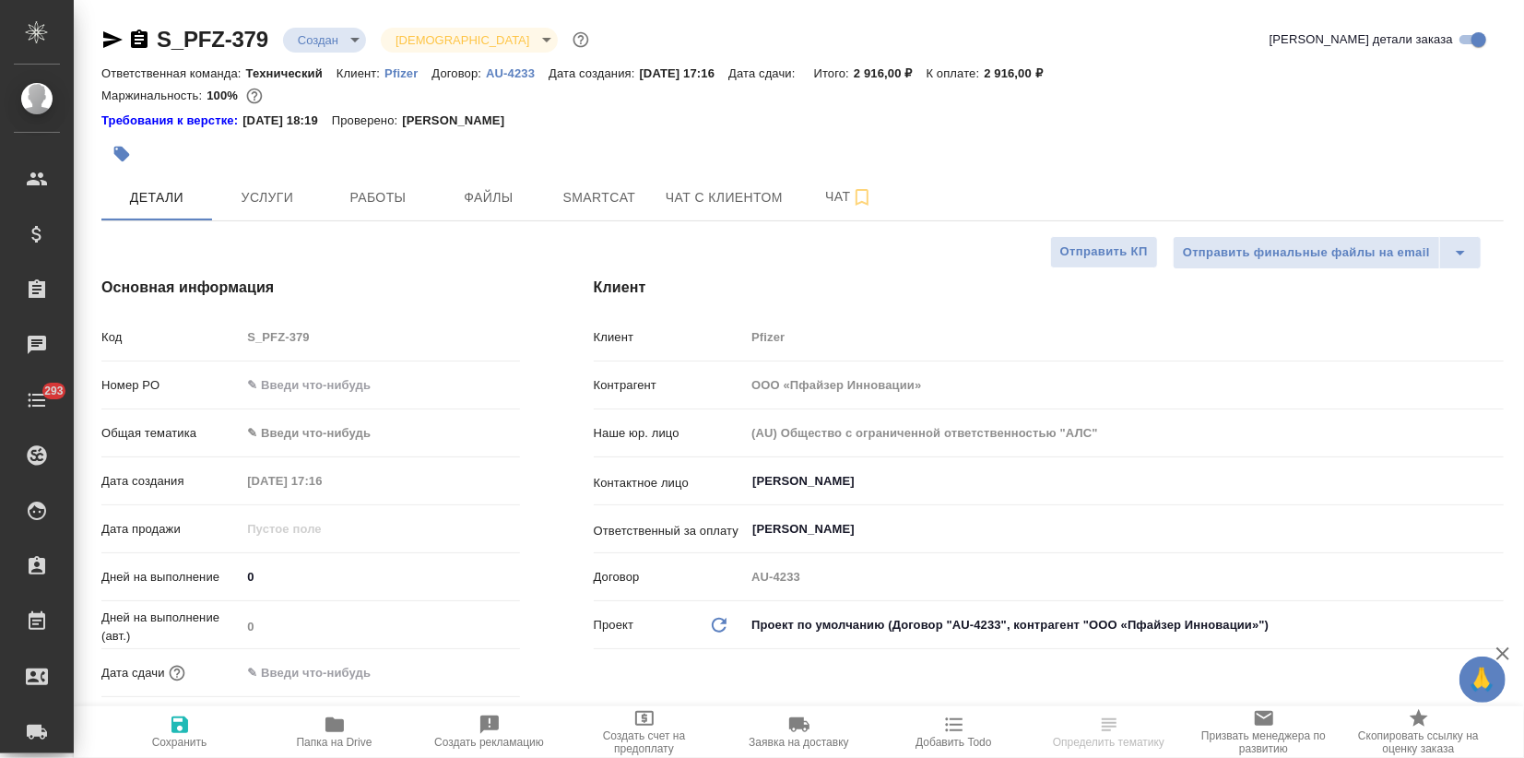
type textarea "x"
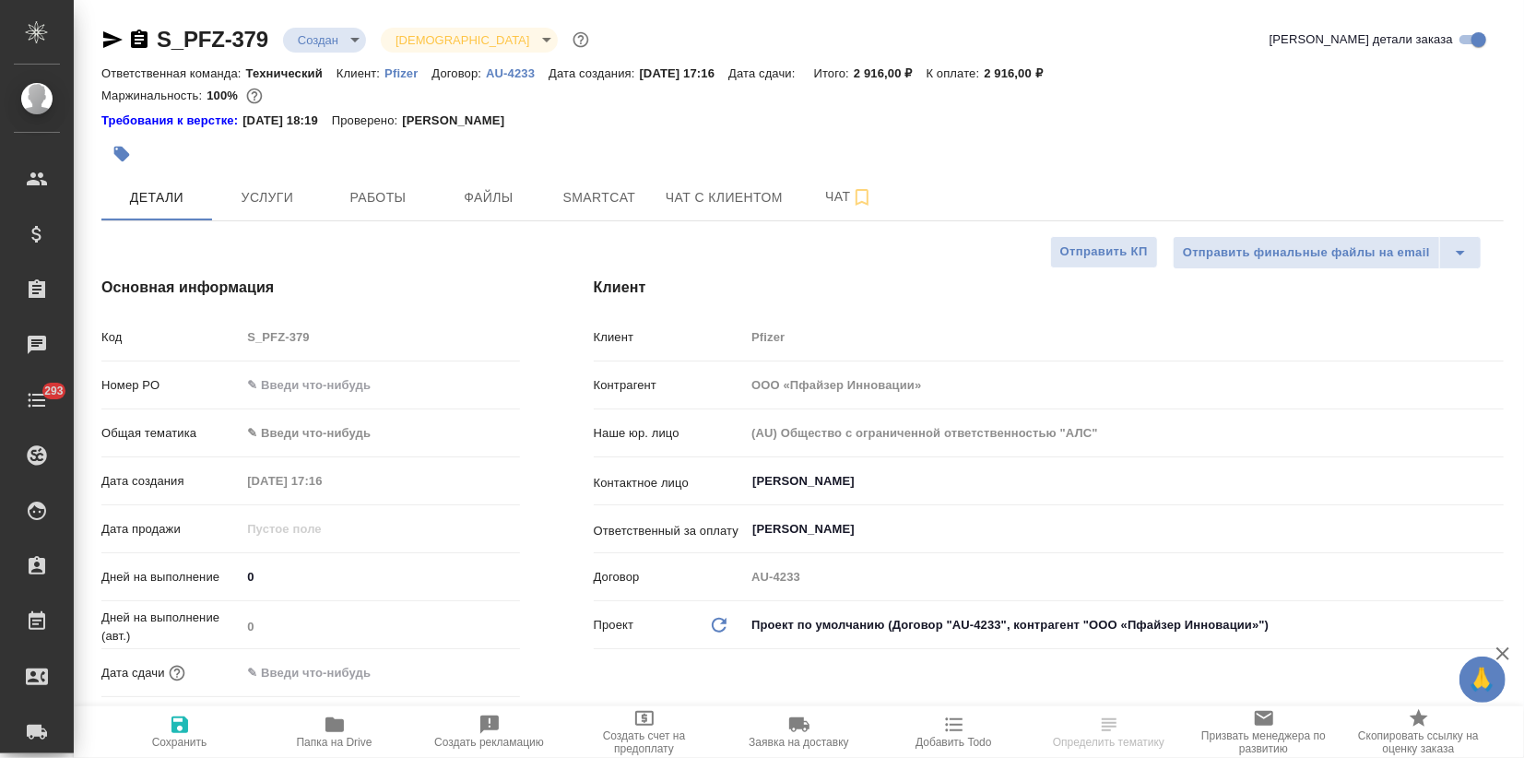
type textarea "x"
click at [237, 186] on span "Услуги" at bounding box center [267, 197] width 89 height 23
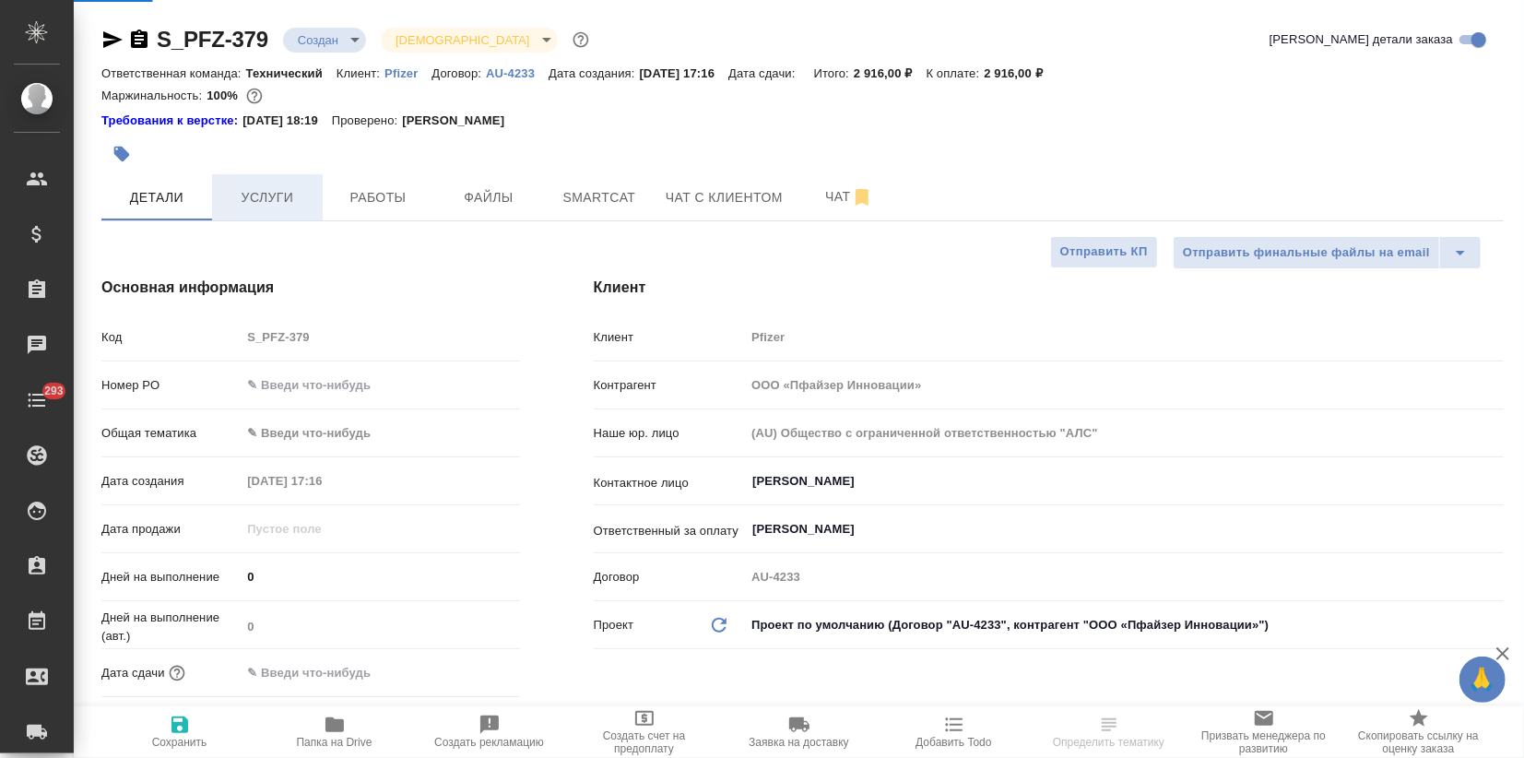
click at [254, 194] on span "Услуги" at bounding box center [267, 197] width 89 height 23
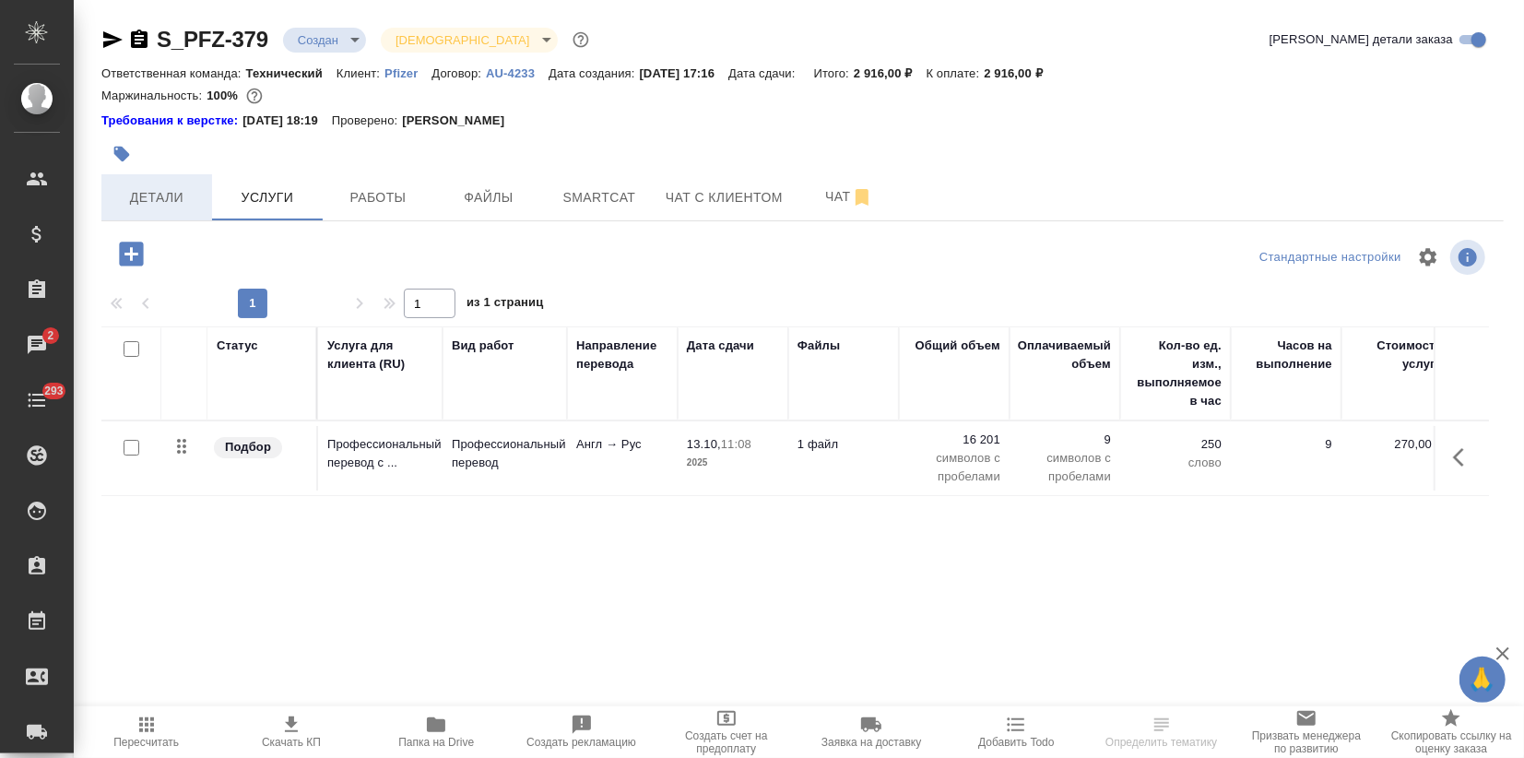
click at [162, 204] on span "Детали" at bounding box center [157, 197] width 89 height 23
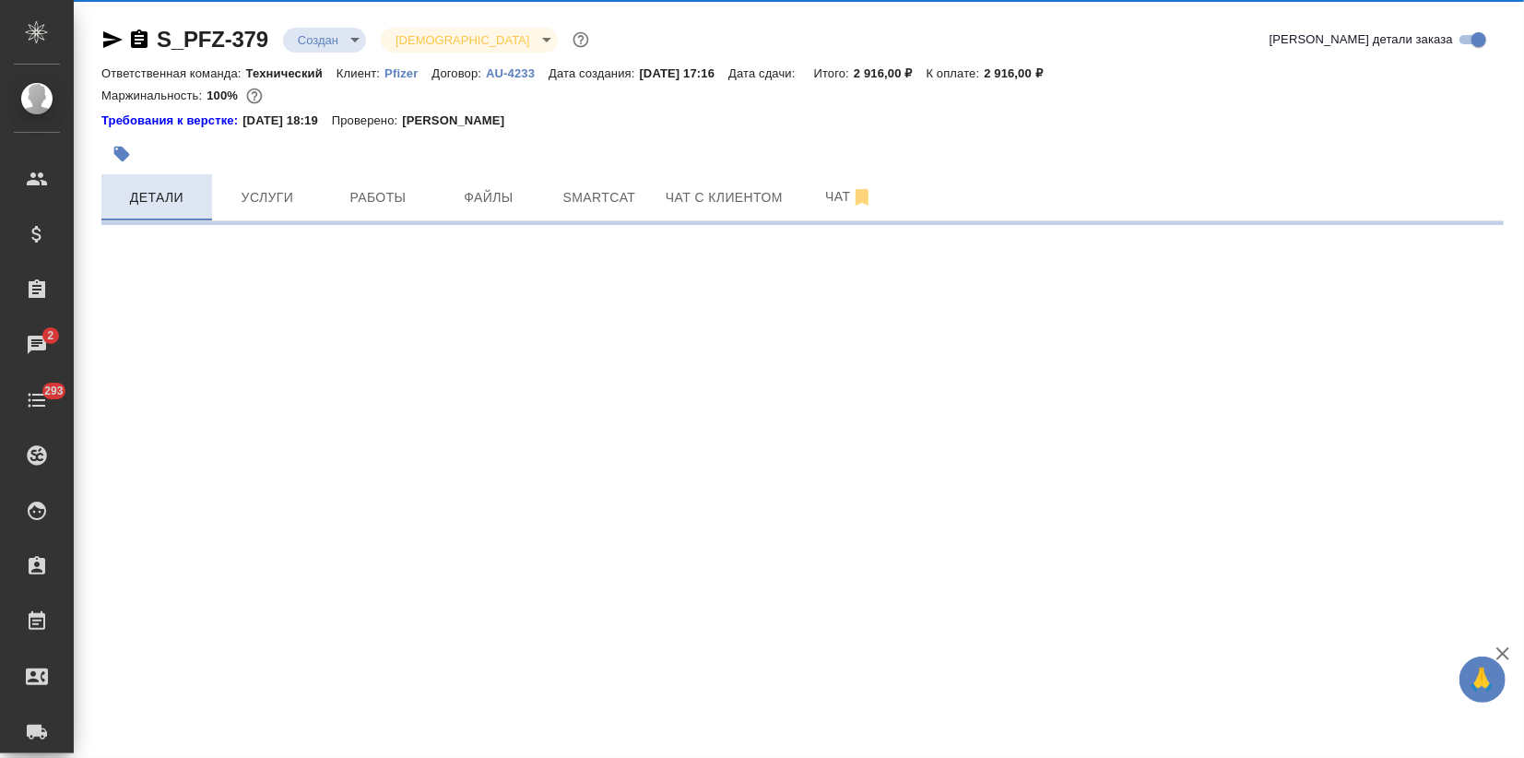
select select "RU"
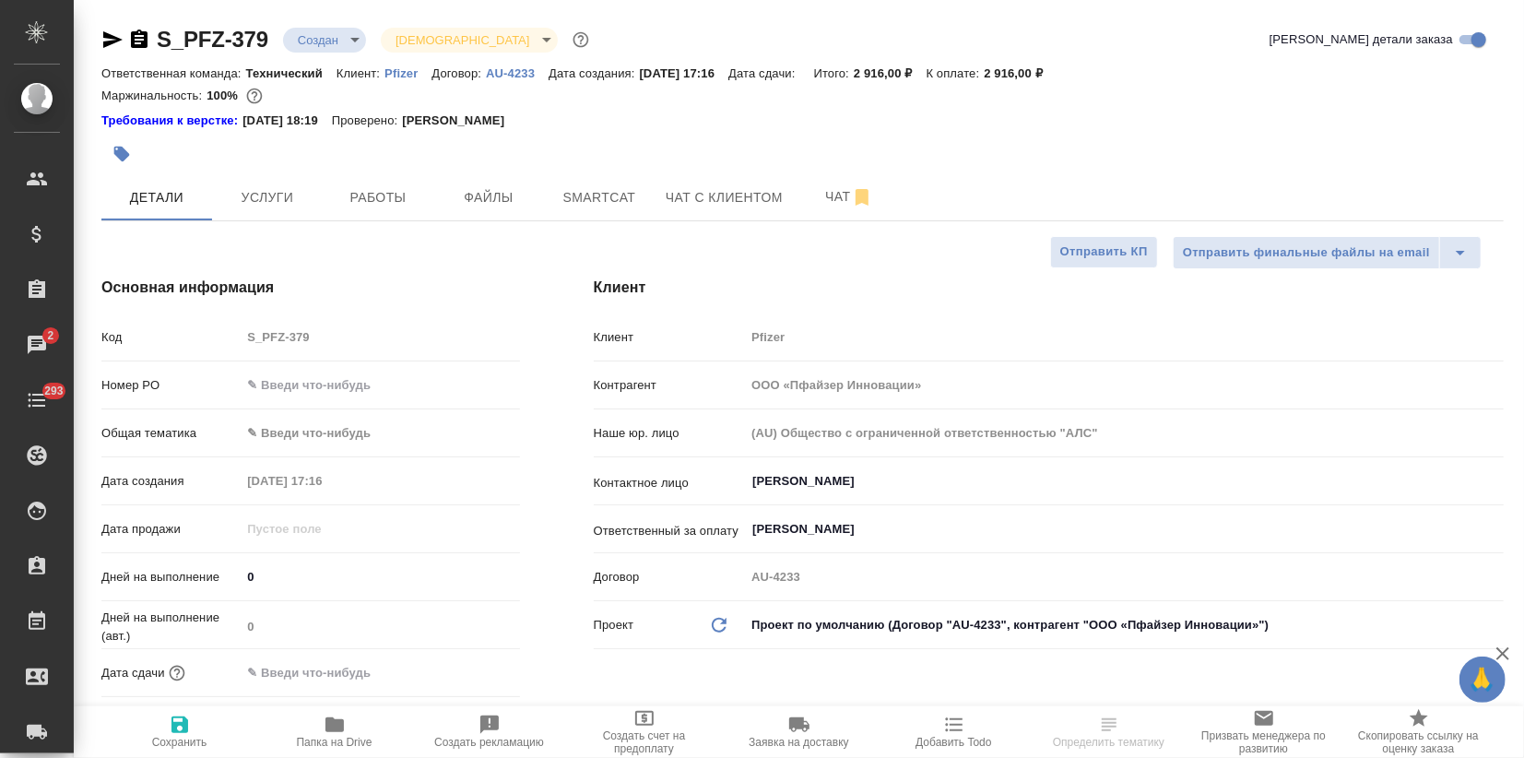
type textarea "x"
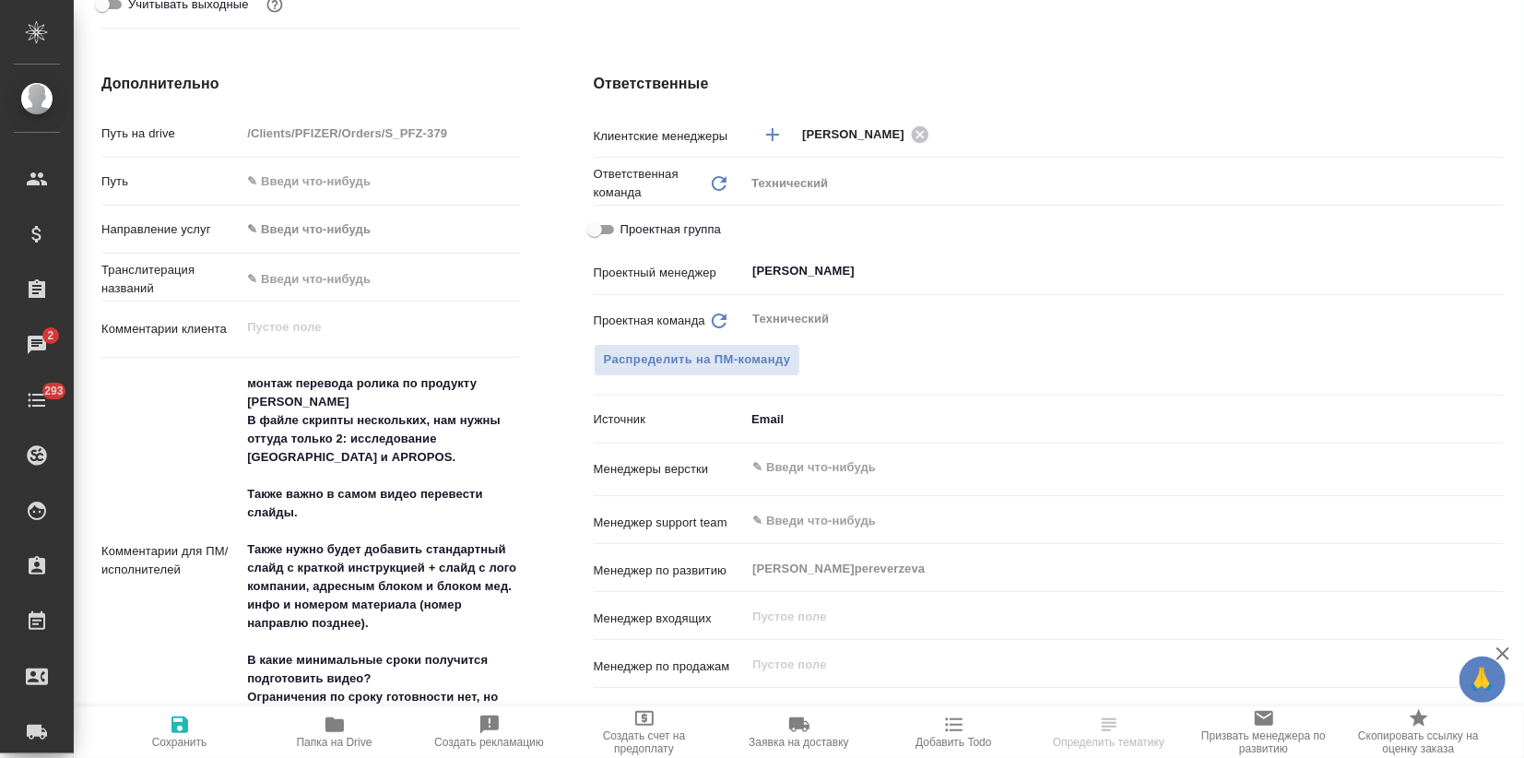
scroll to position [819, 0]
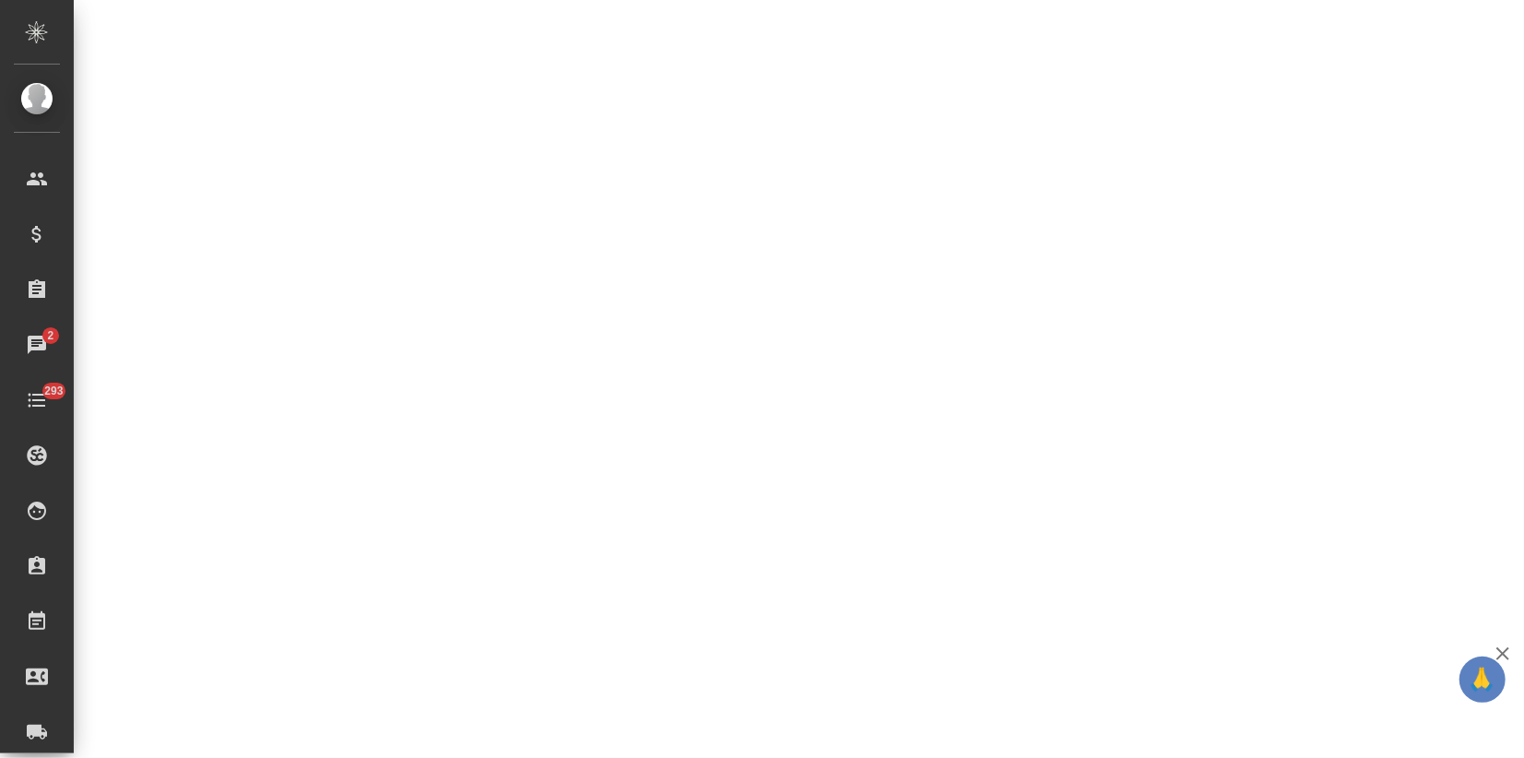
select select "RU"
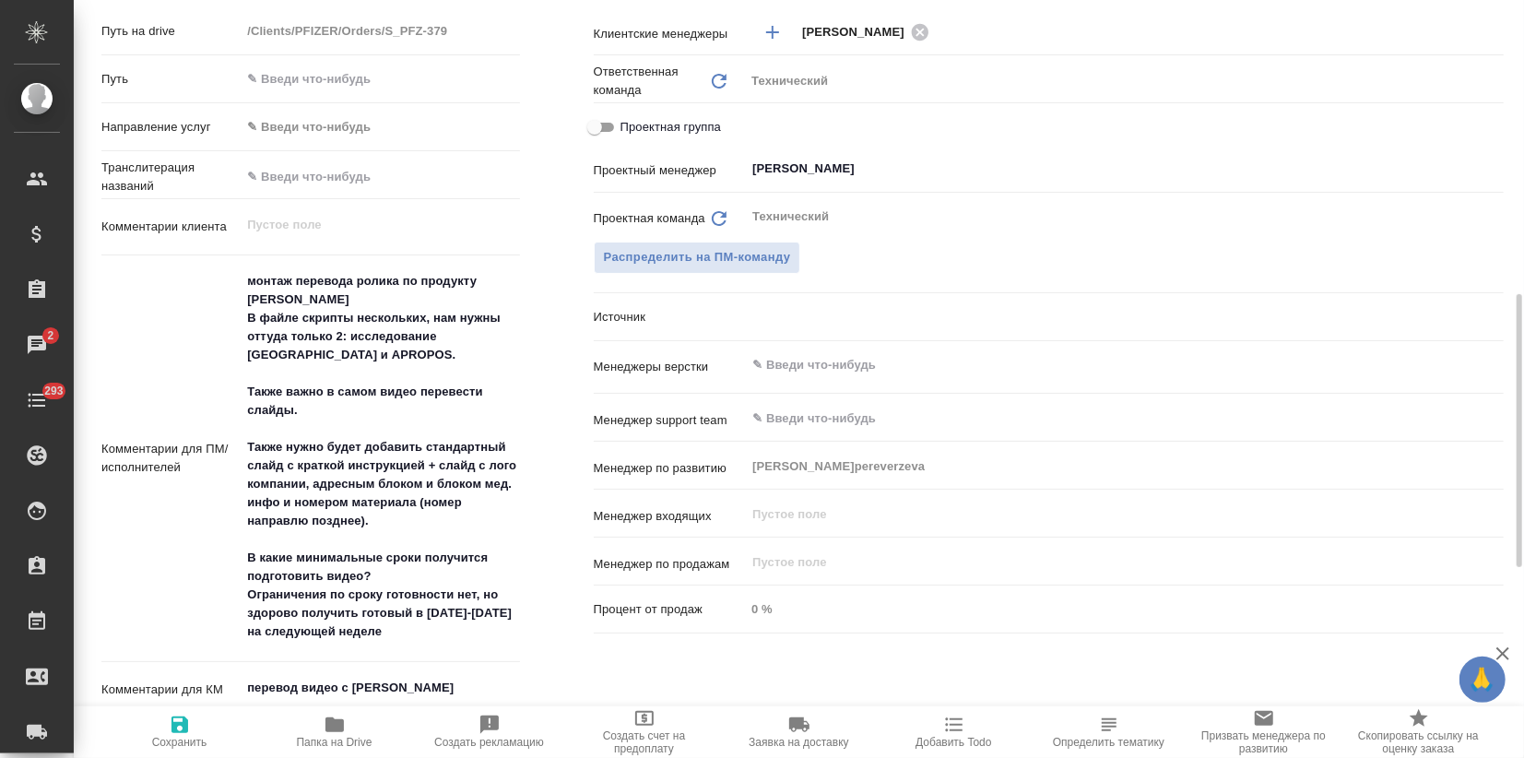
type textarea "x"
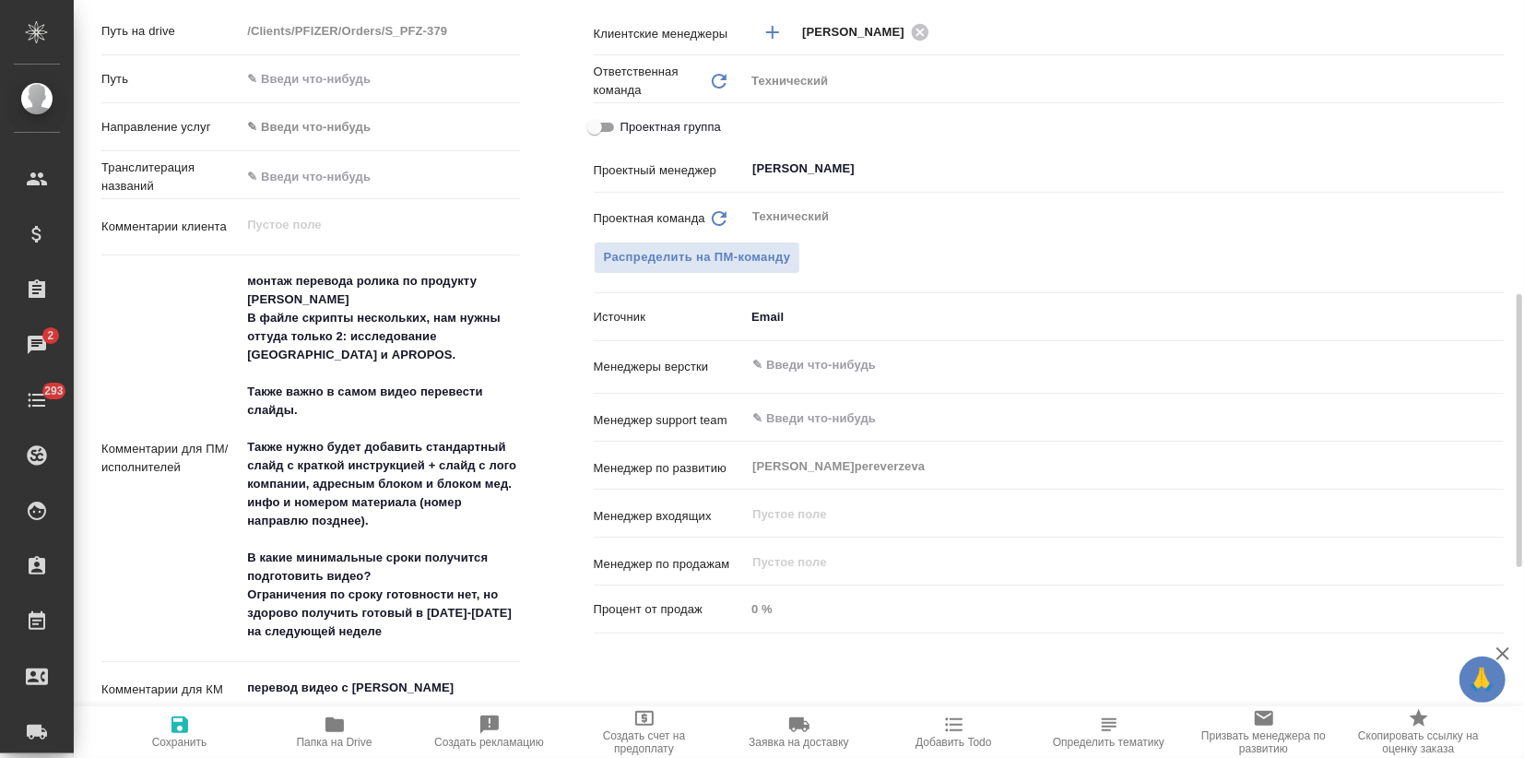
type textarea "x"
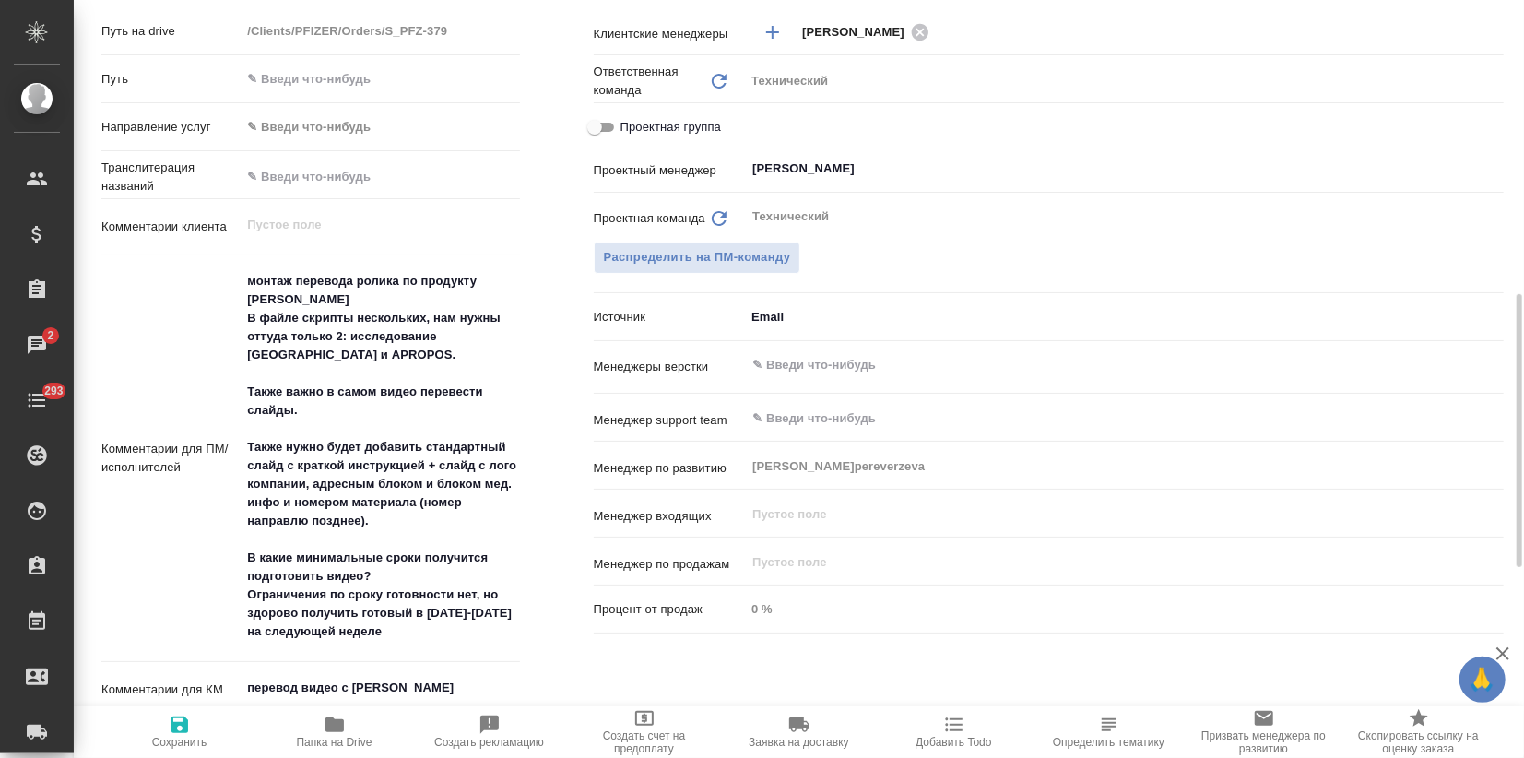
type textarea "x"
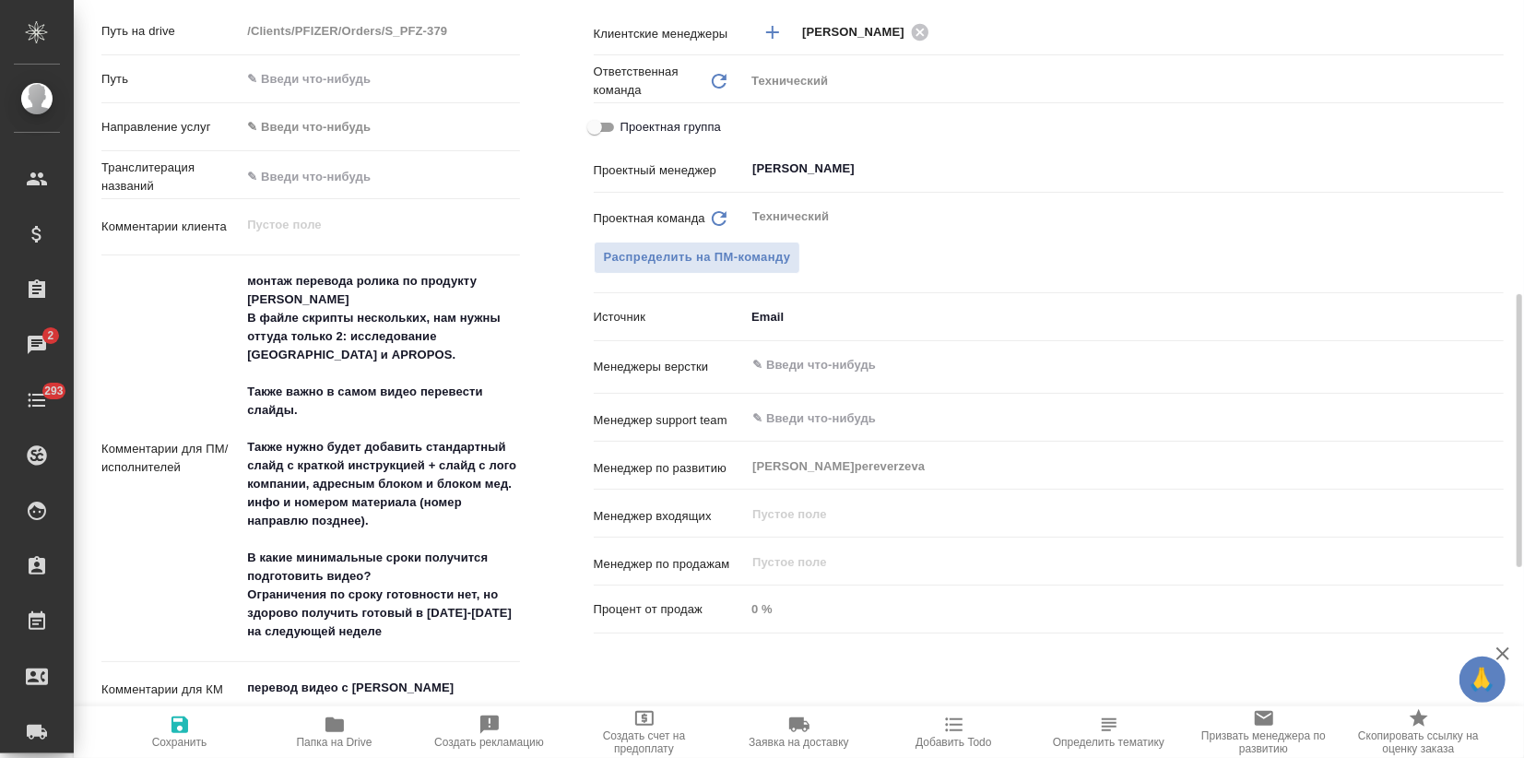
type textarea "x"
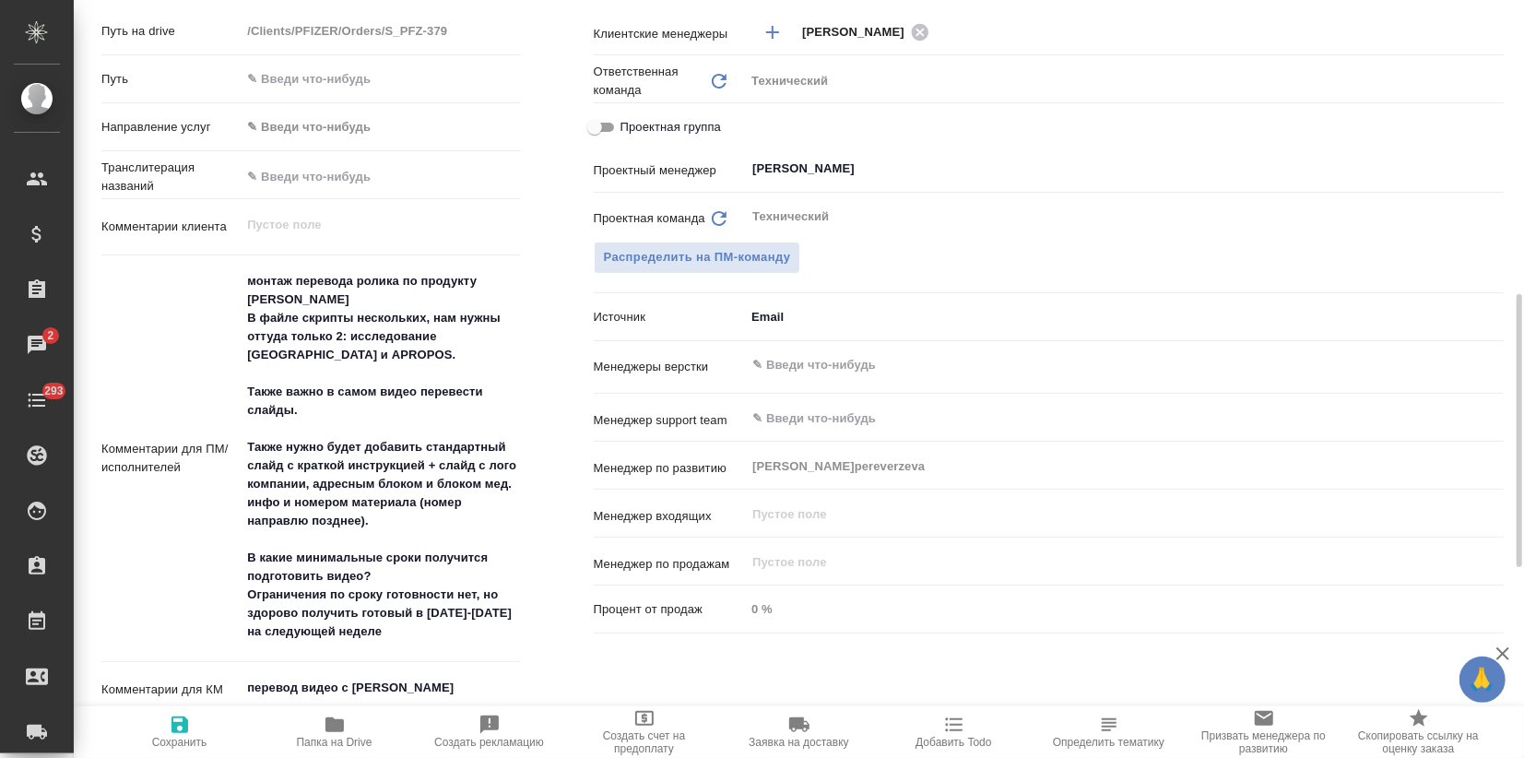
type textarea "x"
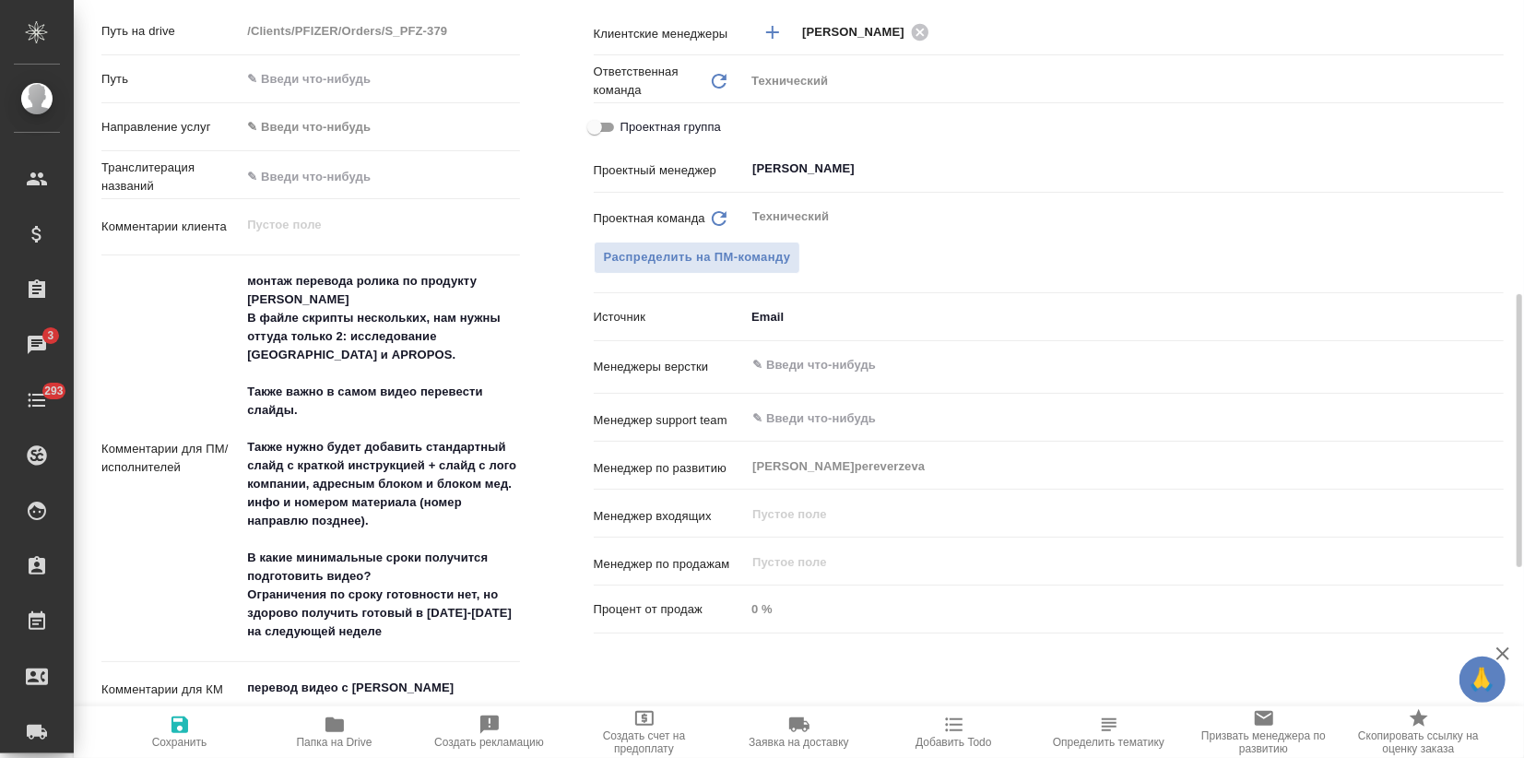
type textarea "x"
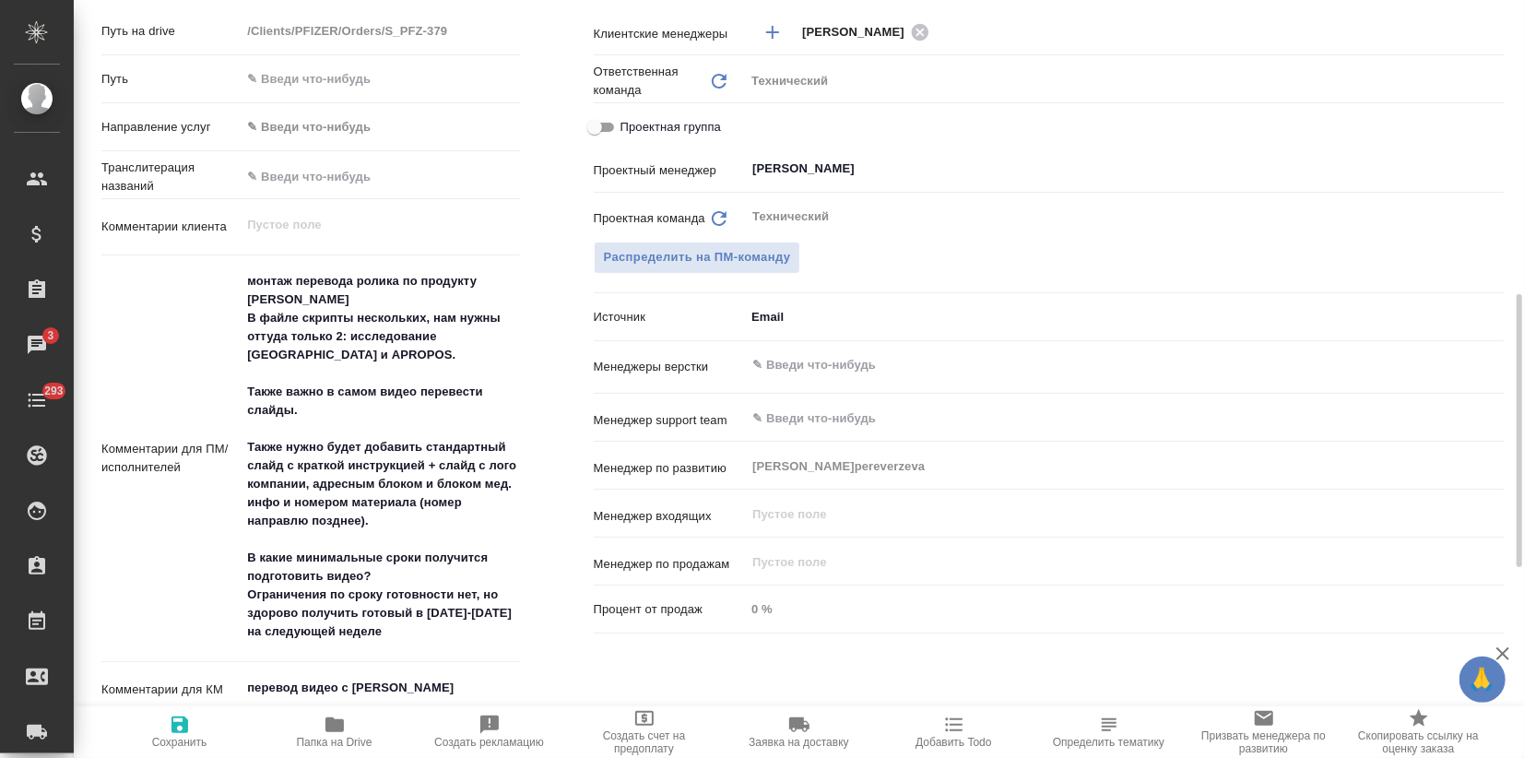
type textarea "x"
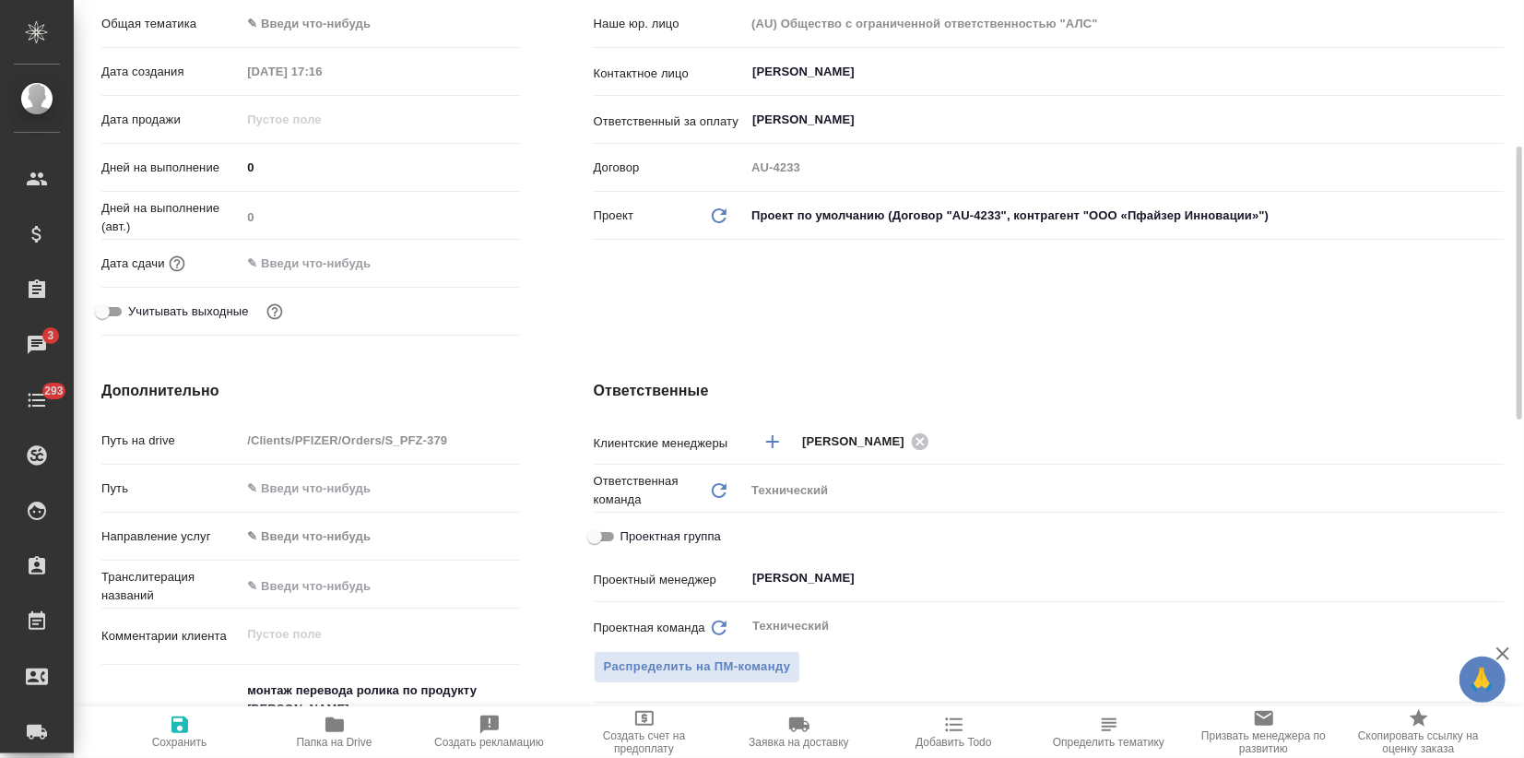
type textarea "x"
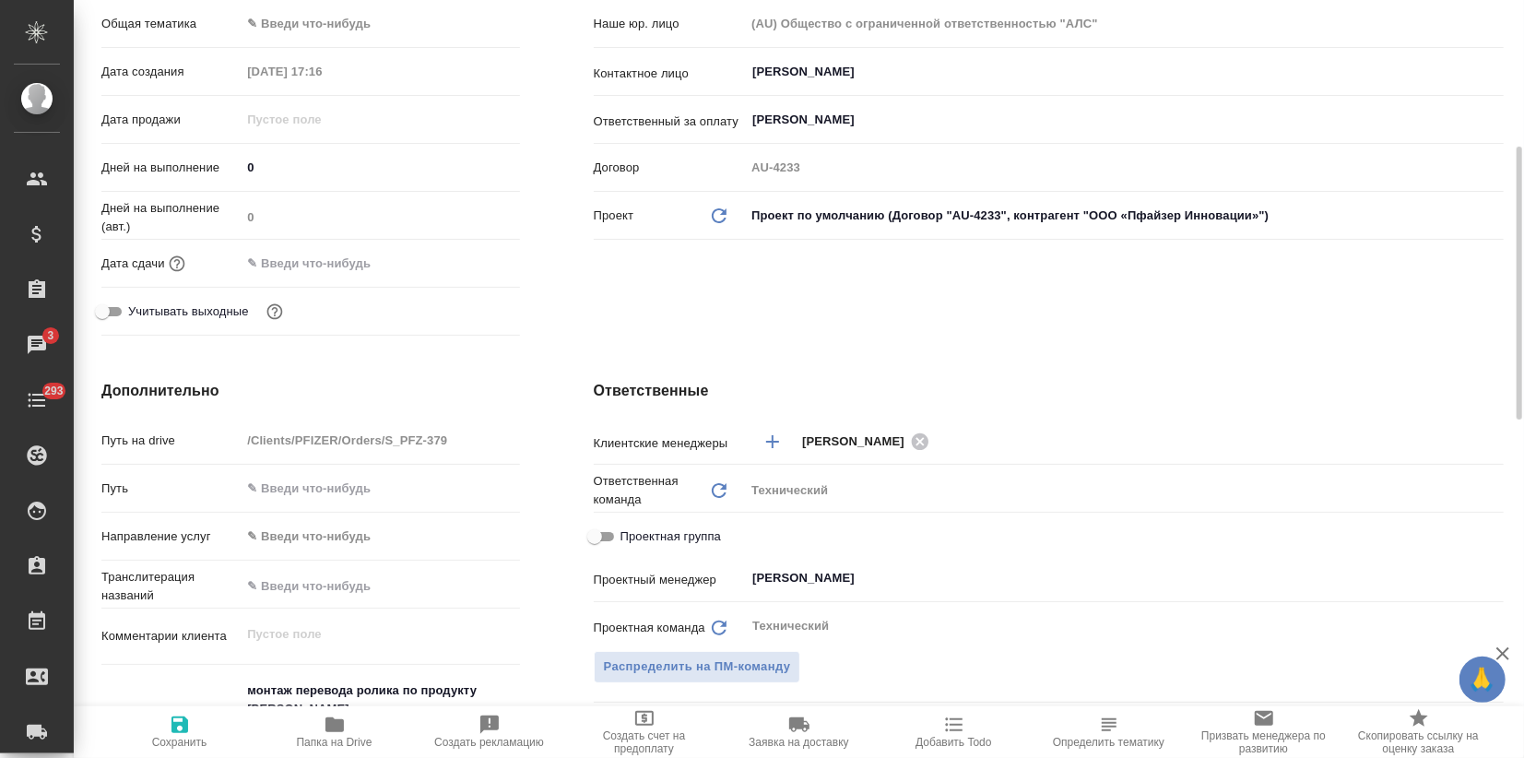
type textarea "x"
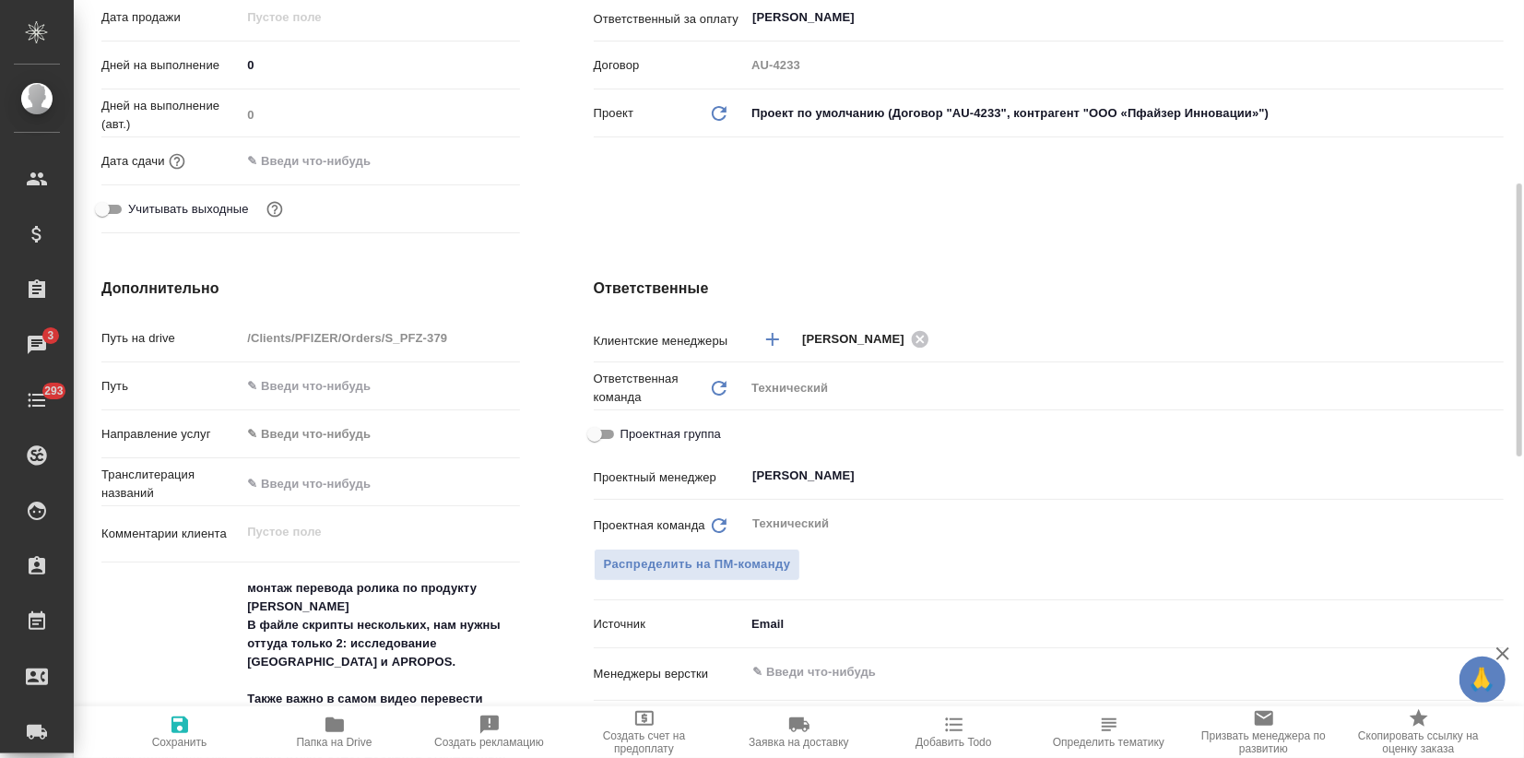
scroll to position [922, 0]
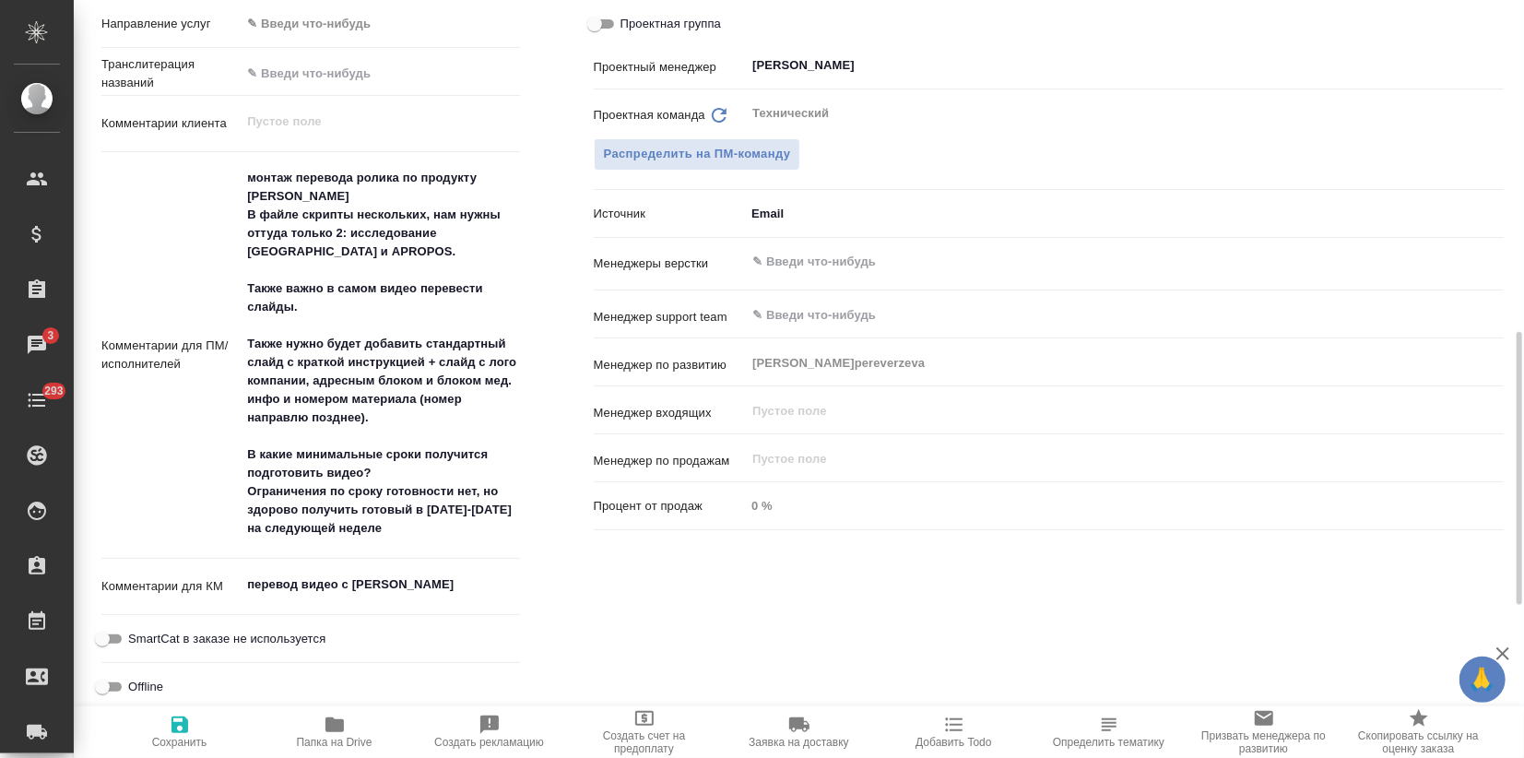
type textarea "x"
click at [278, 200] on textarea "монтаж перевода ролика по продукту Эликвис В файле скрипты нескольких, нам нужн…" at bounding box center [380, 353] width 278 height 382
click at [278, 200] on textarea "монтаж перевода ролика по продукту Эликвис В файле скрипты нескольких, нам нужн…" at bounding box center [380, 354] width 277 height 382
type textarea "x"
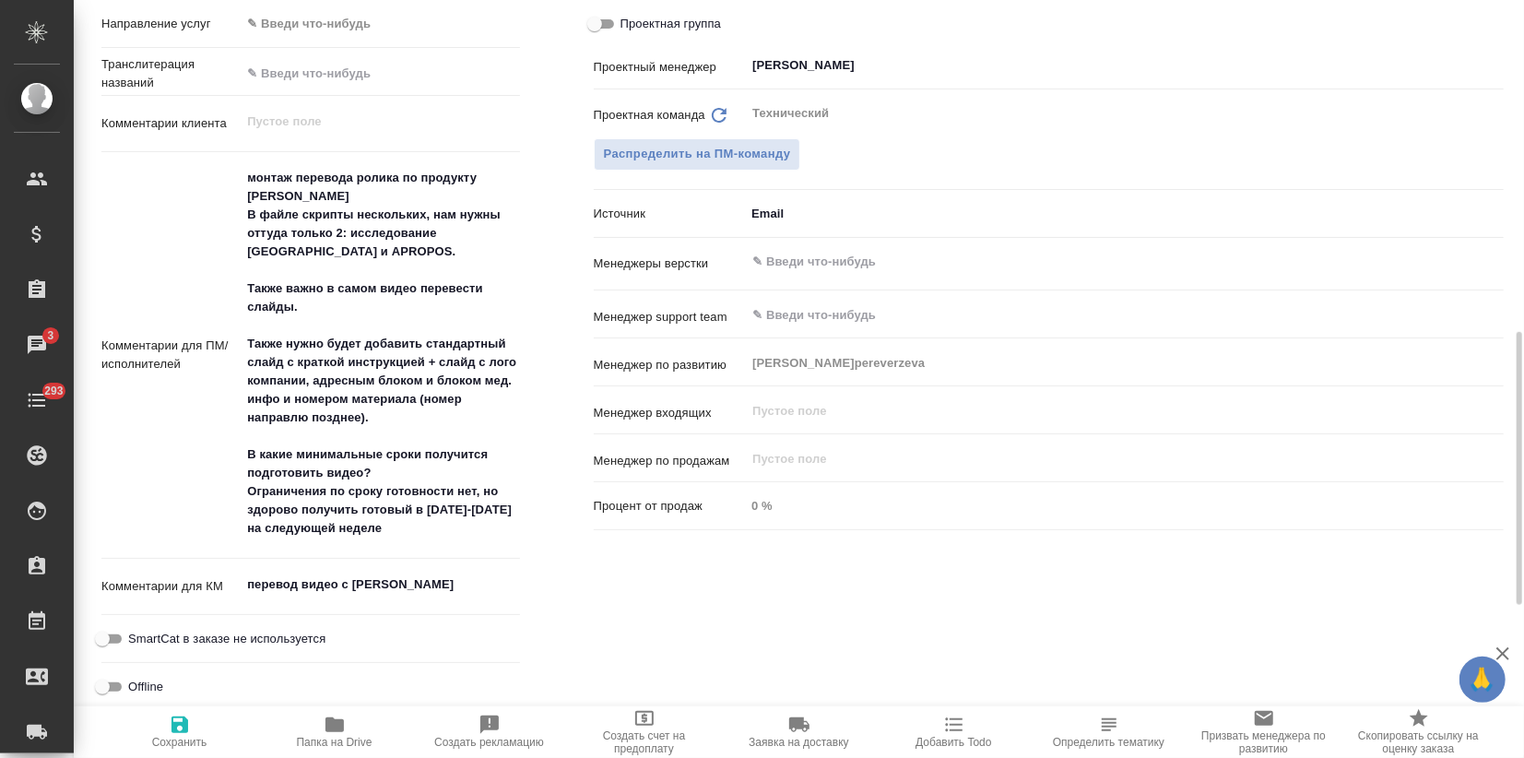
type textarea "x"
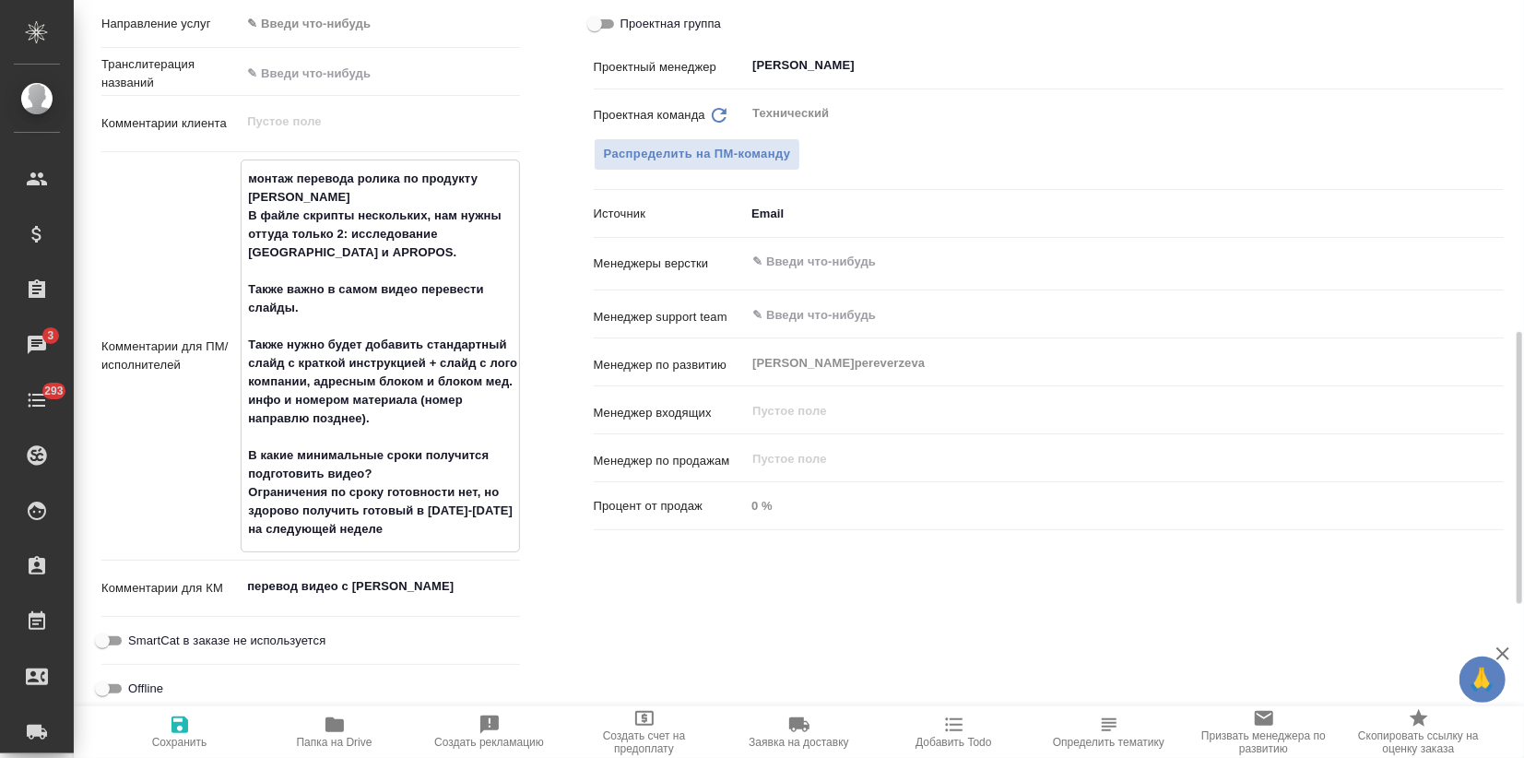
click at [354, 741] on span "Папка на Drive" at bounding box center [335, 742] width 76 height 13
type textarea "x"
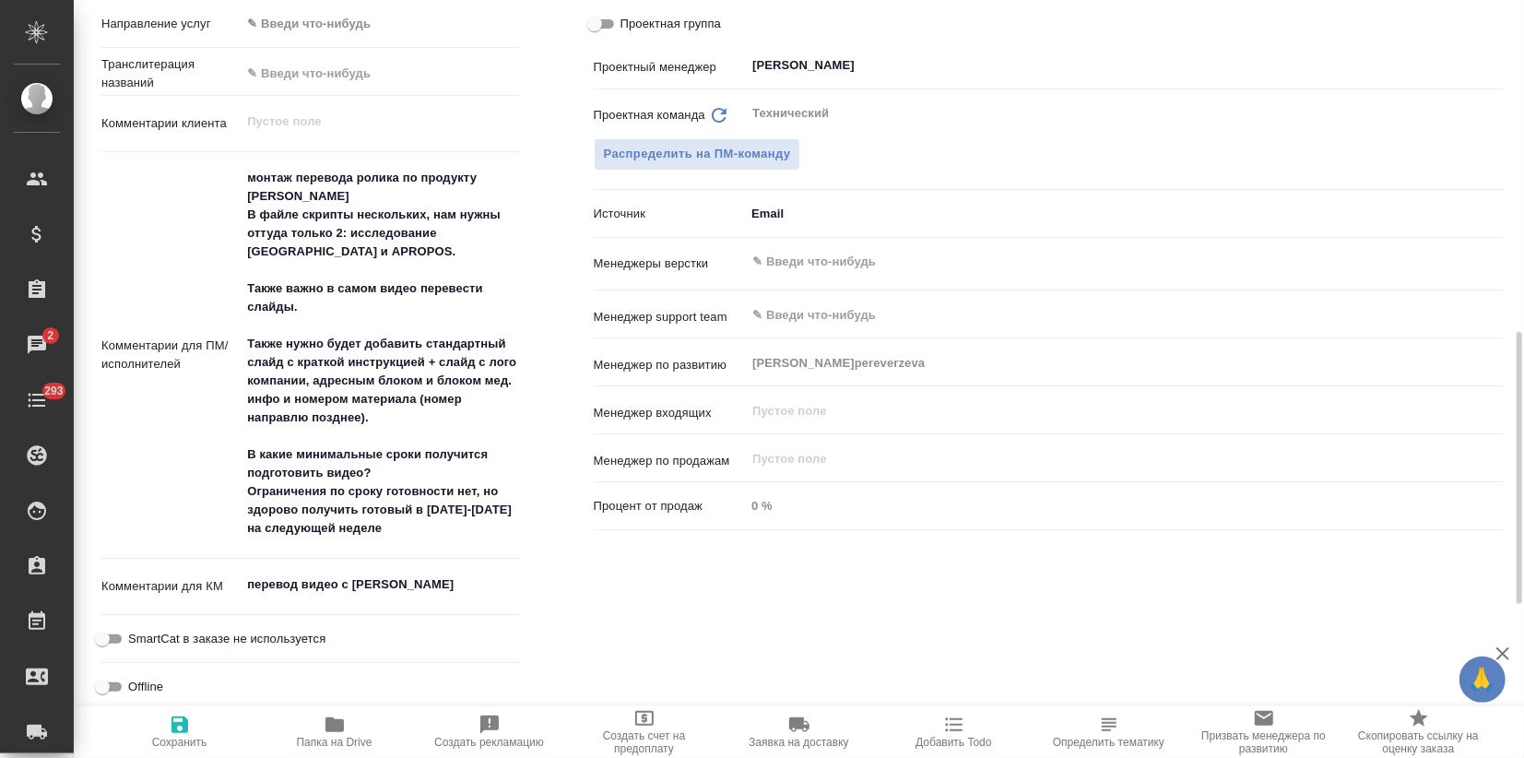
type textarea "x"
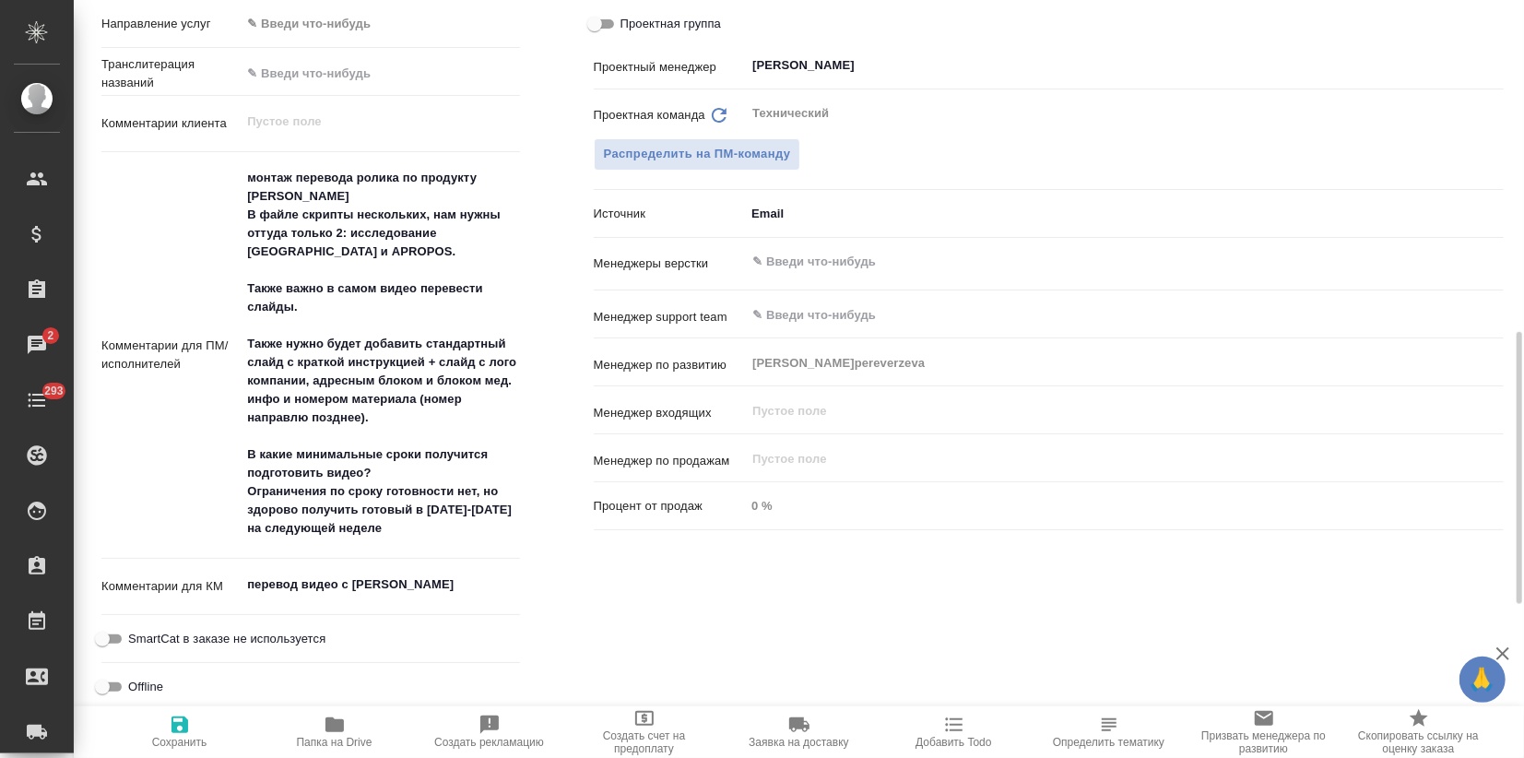
type textarea "x"
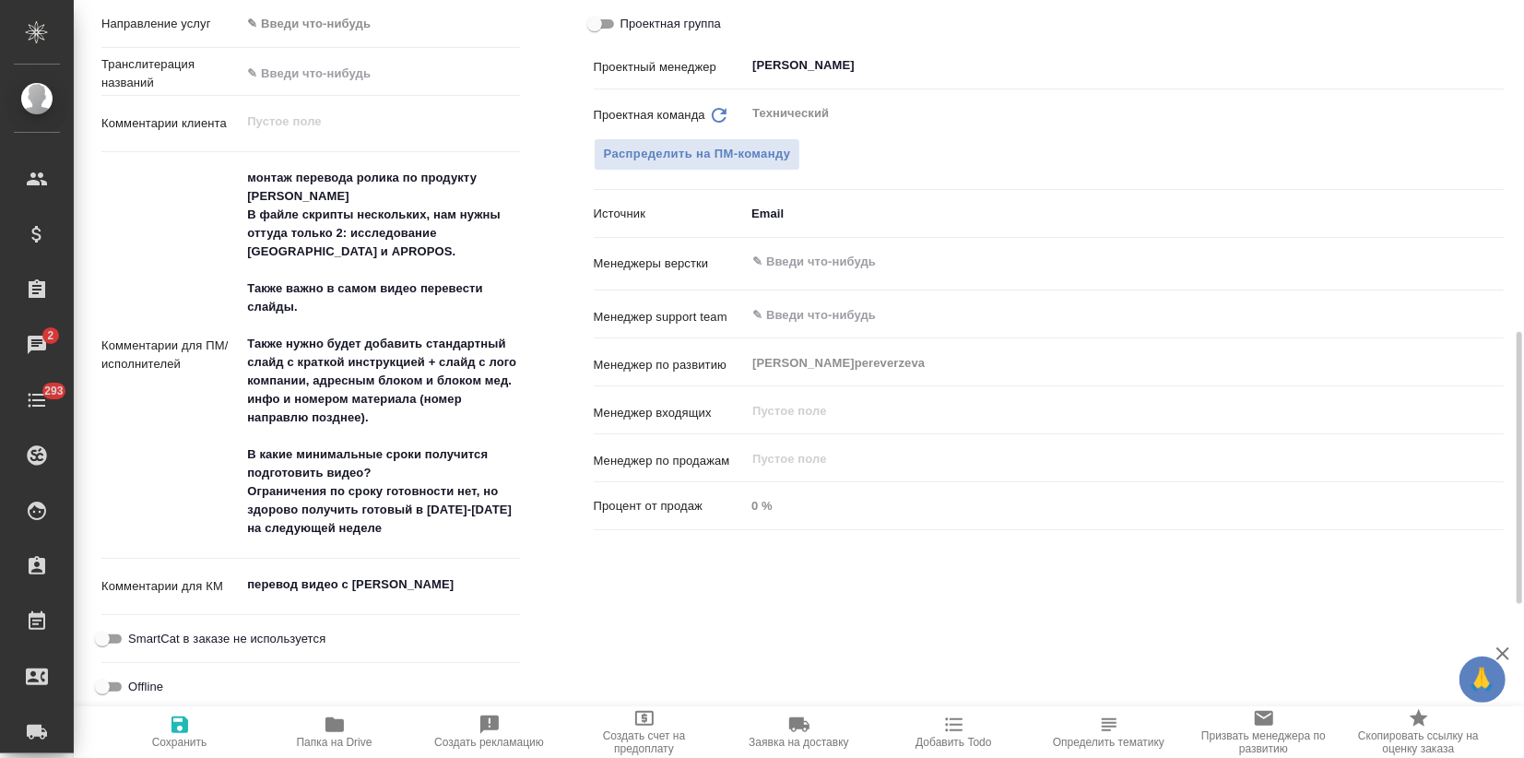
type textarea "x"
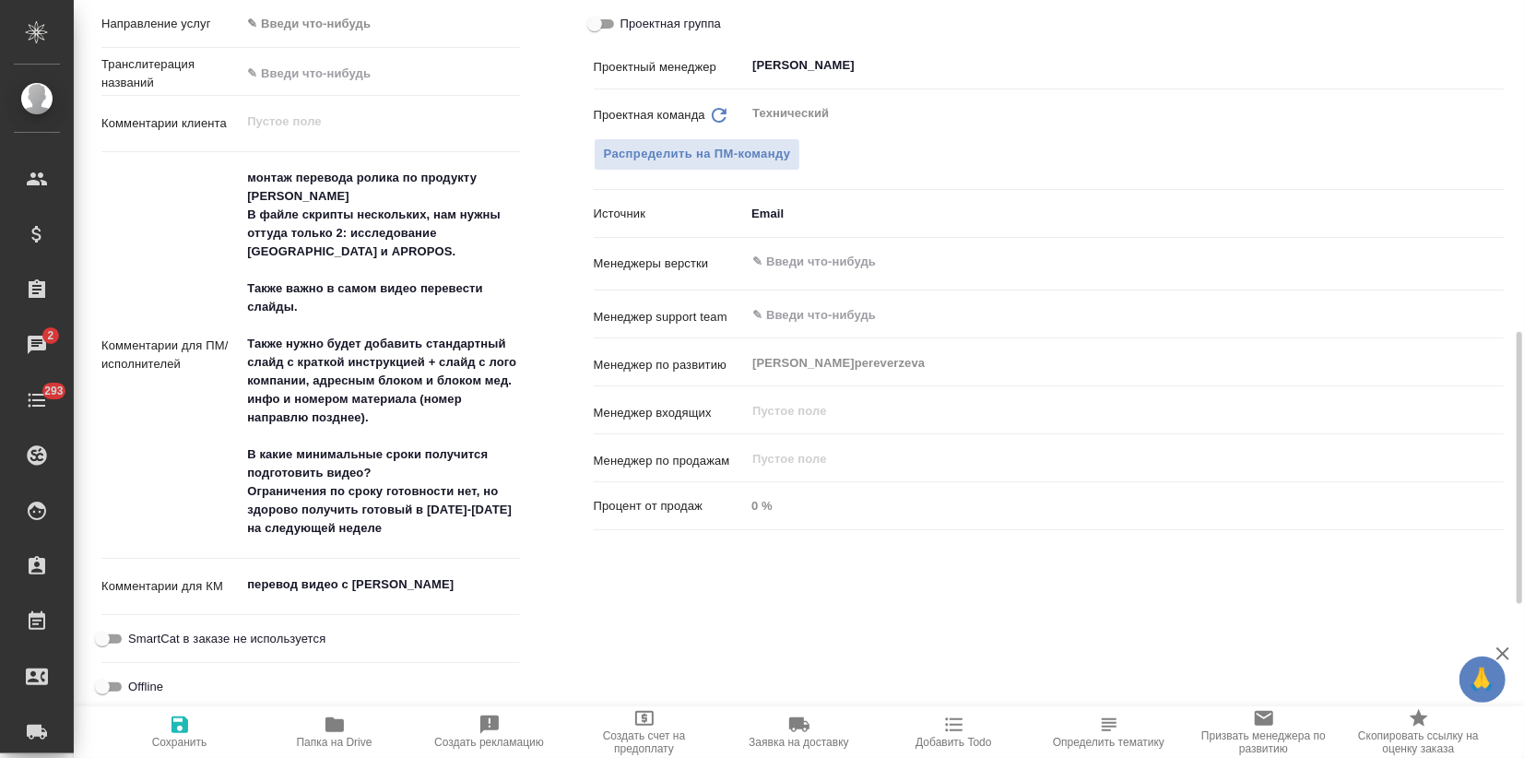
type textarea "x"
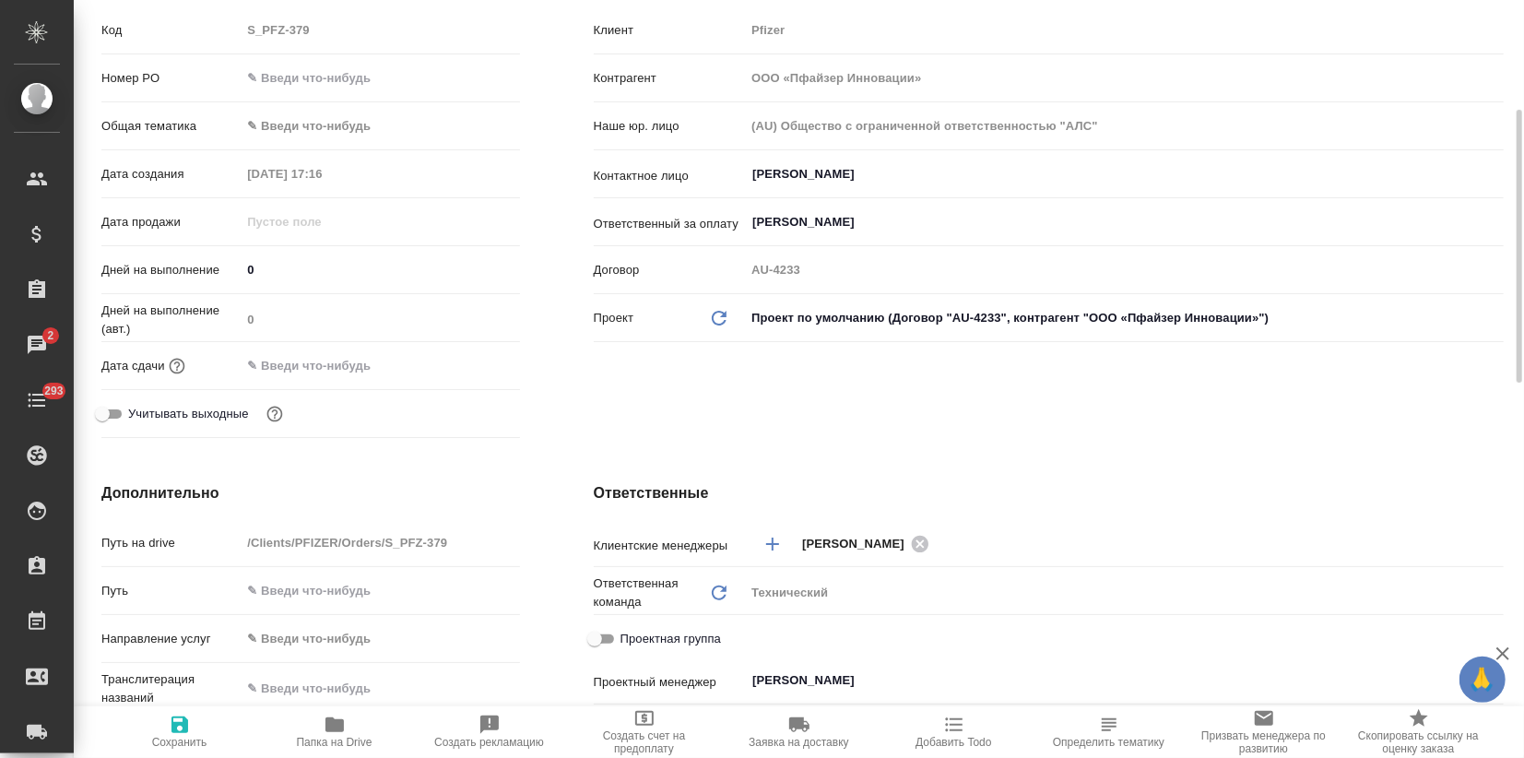
scroll to position [0, 0]
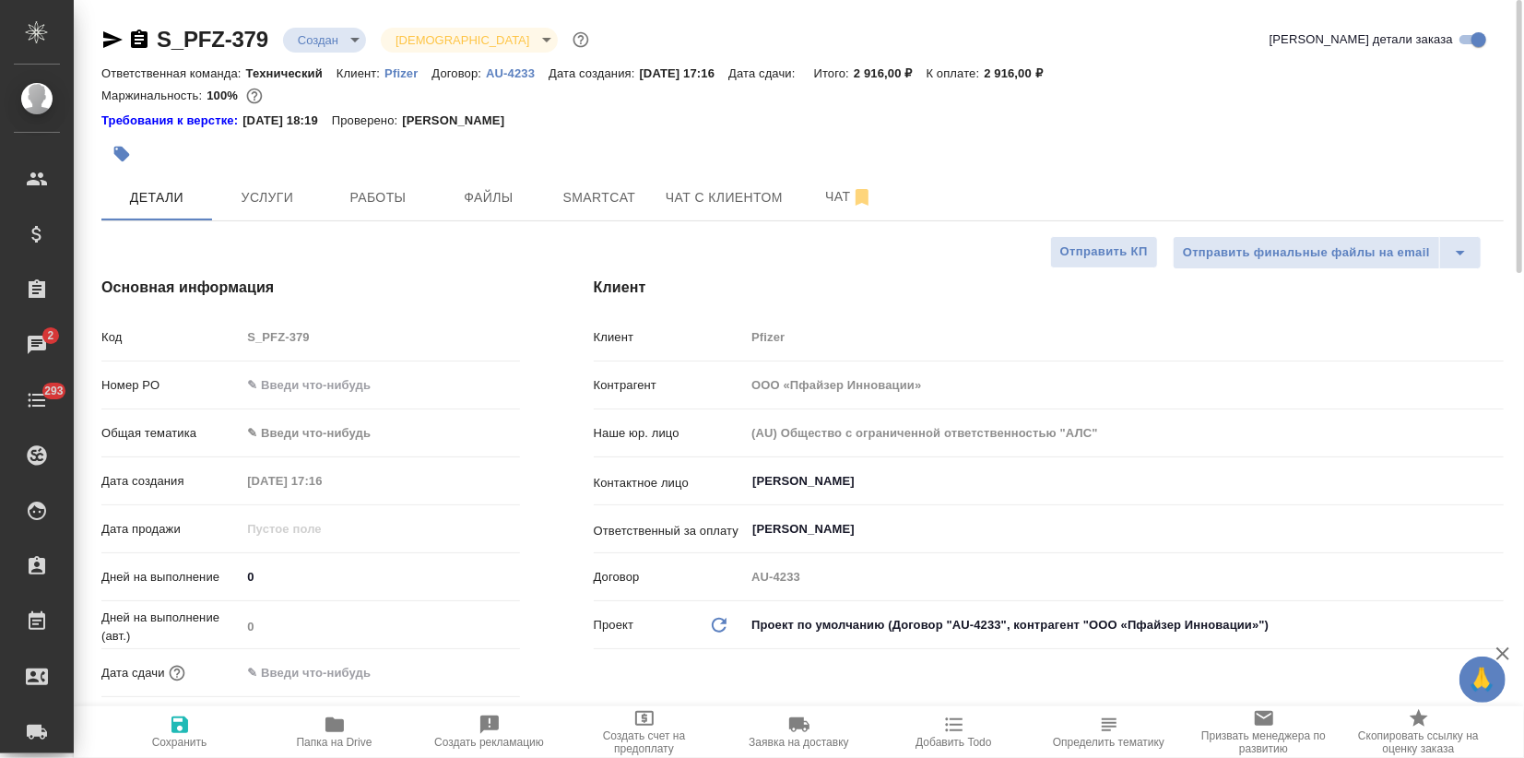
drag, startPoint x: 105, startPoint y: 36, endPoint x: 120, endPoint y: 89, distance: 54.6
click at [105, 36] on icon "button" at bounding box center [112, 39] width 19 height 17
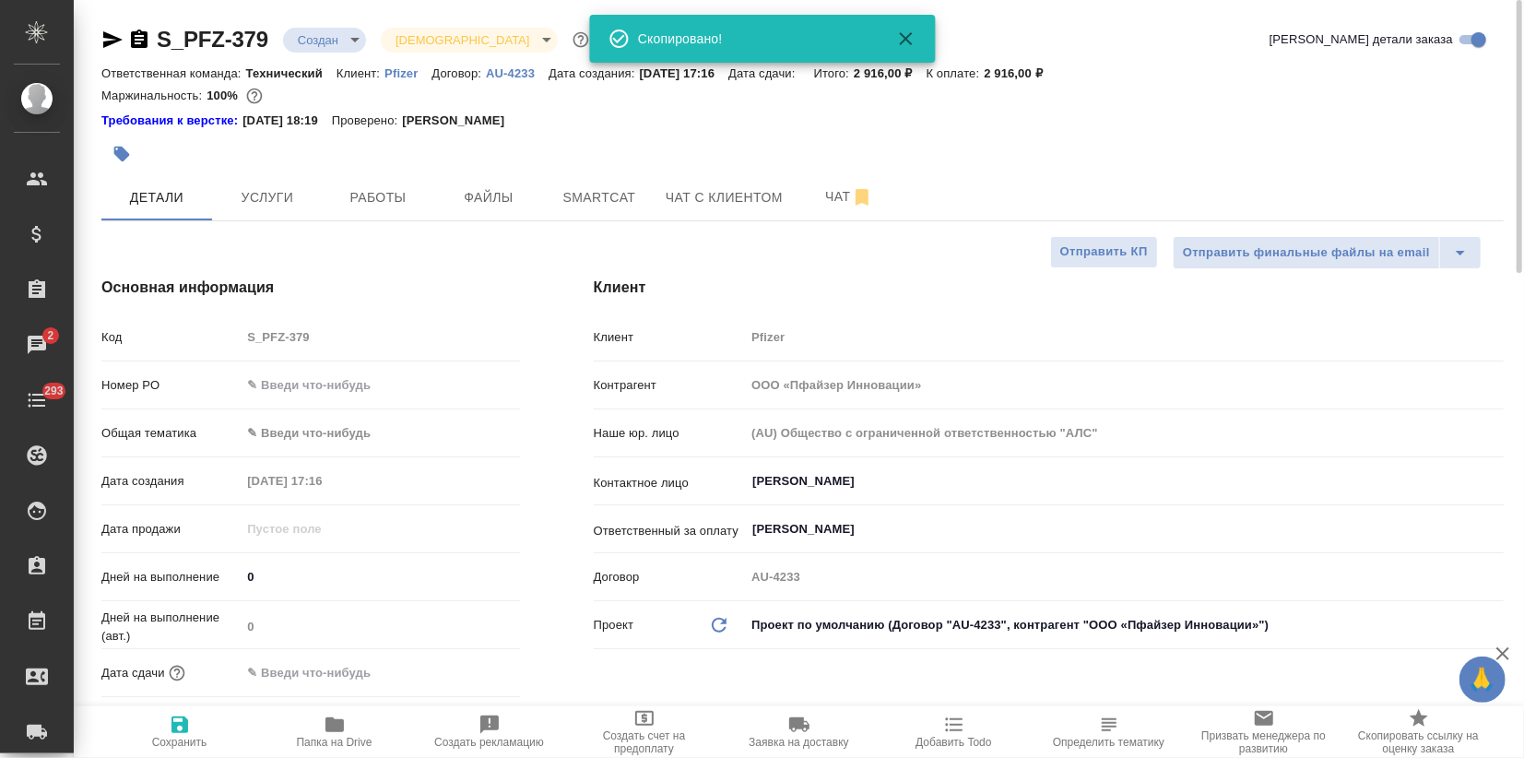
type textarea "x"
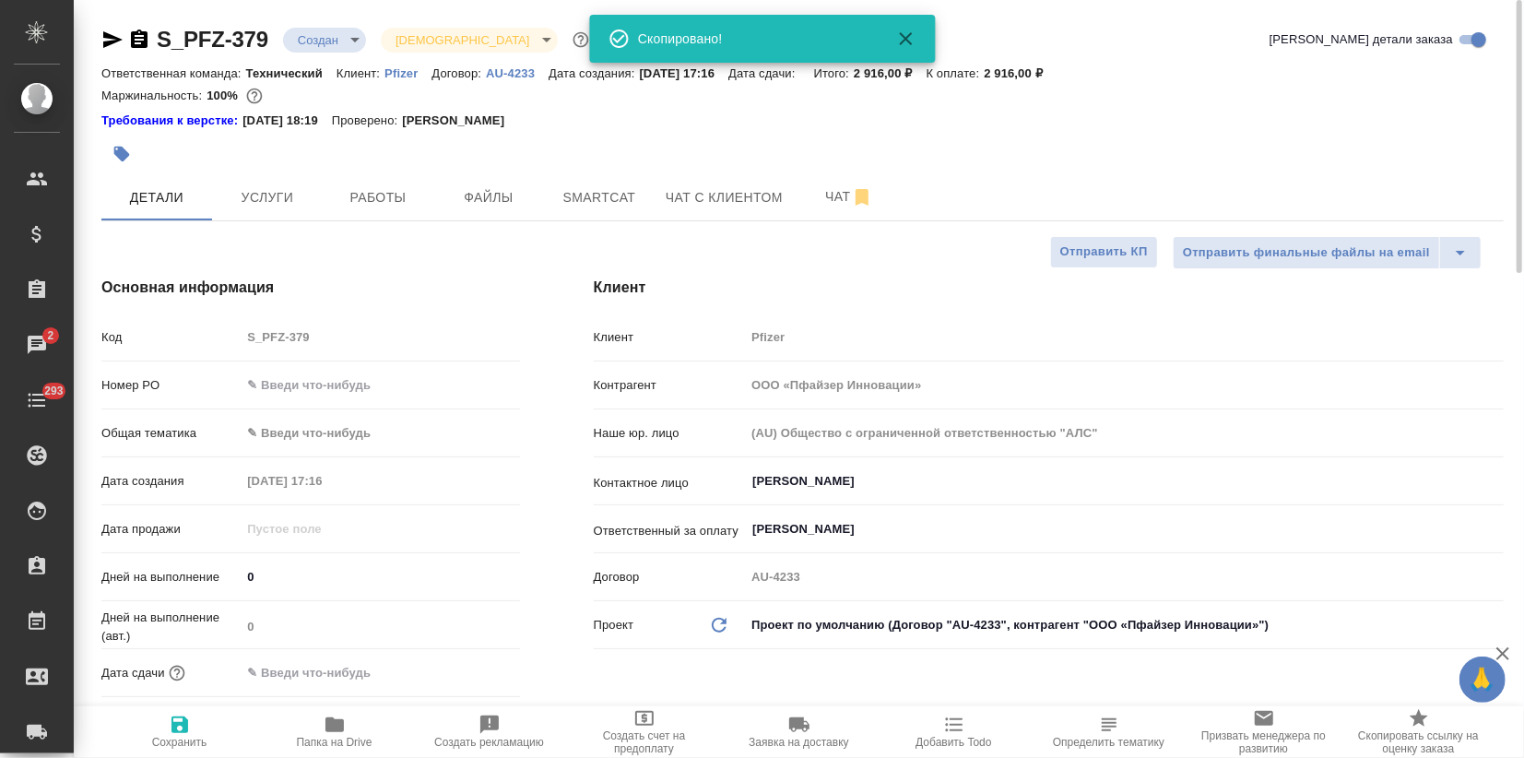
type textarea "x"
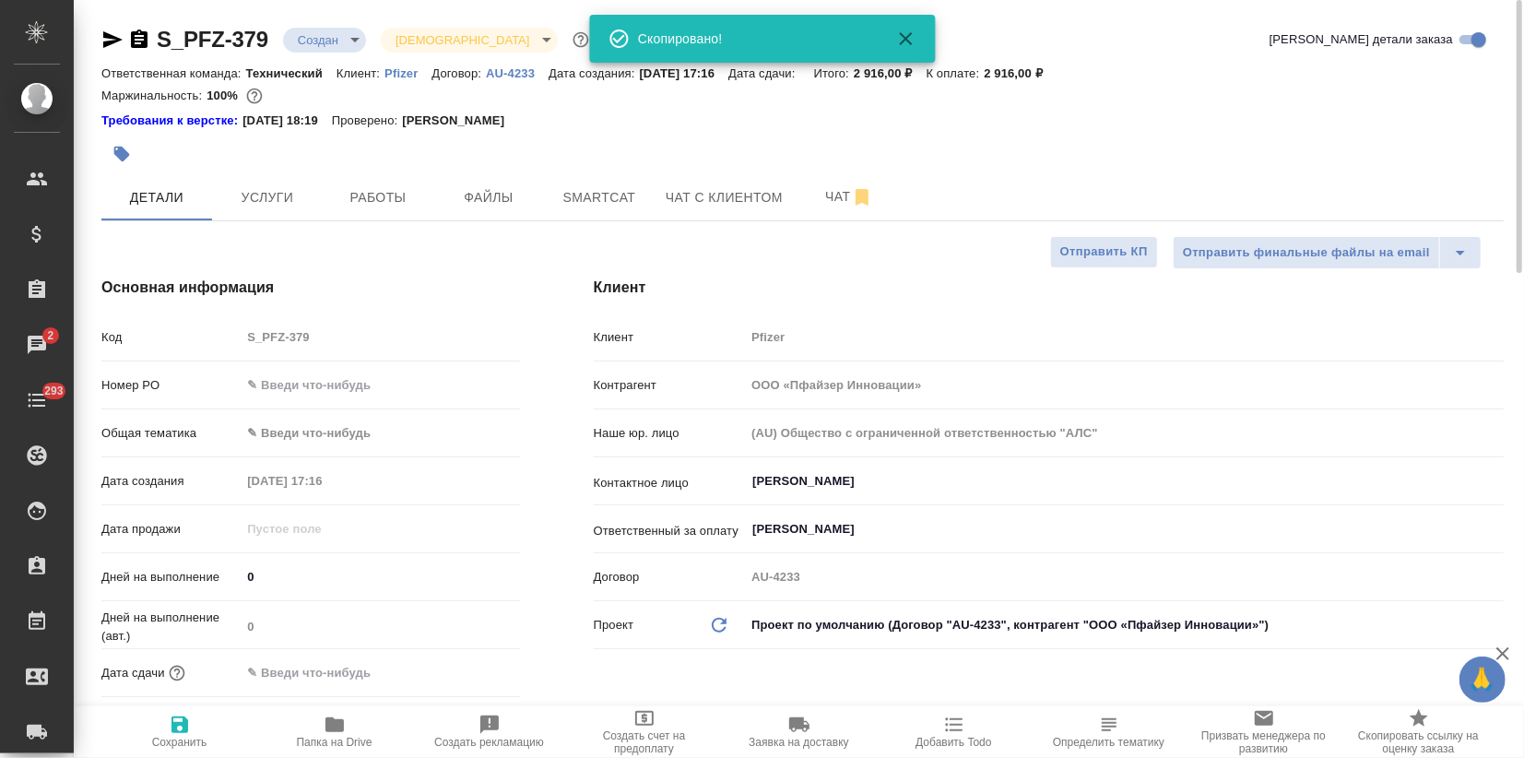
type textarea "x"
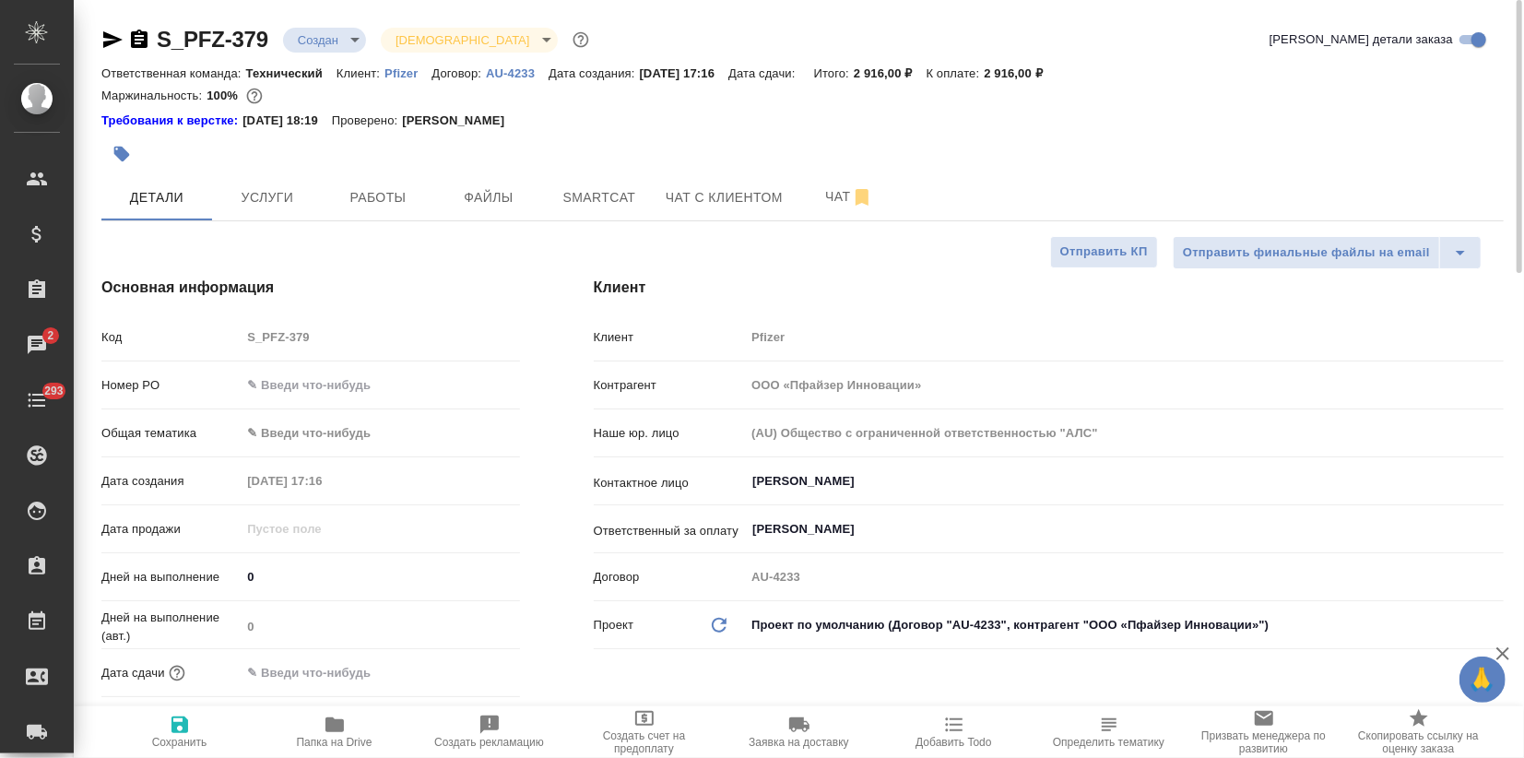
type textarea "x"
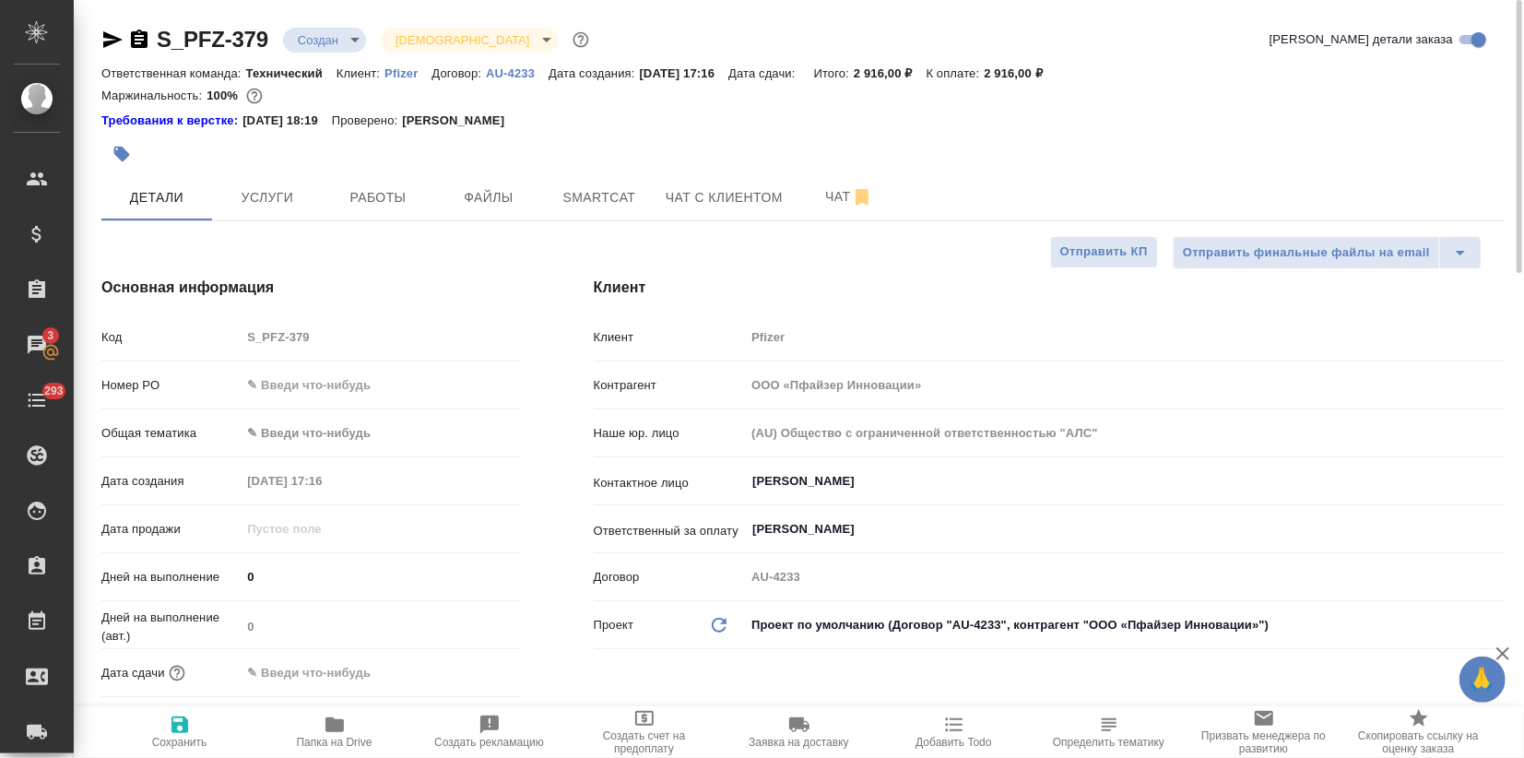
type textarea "x"
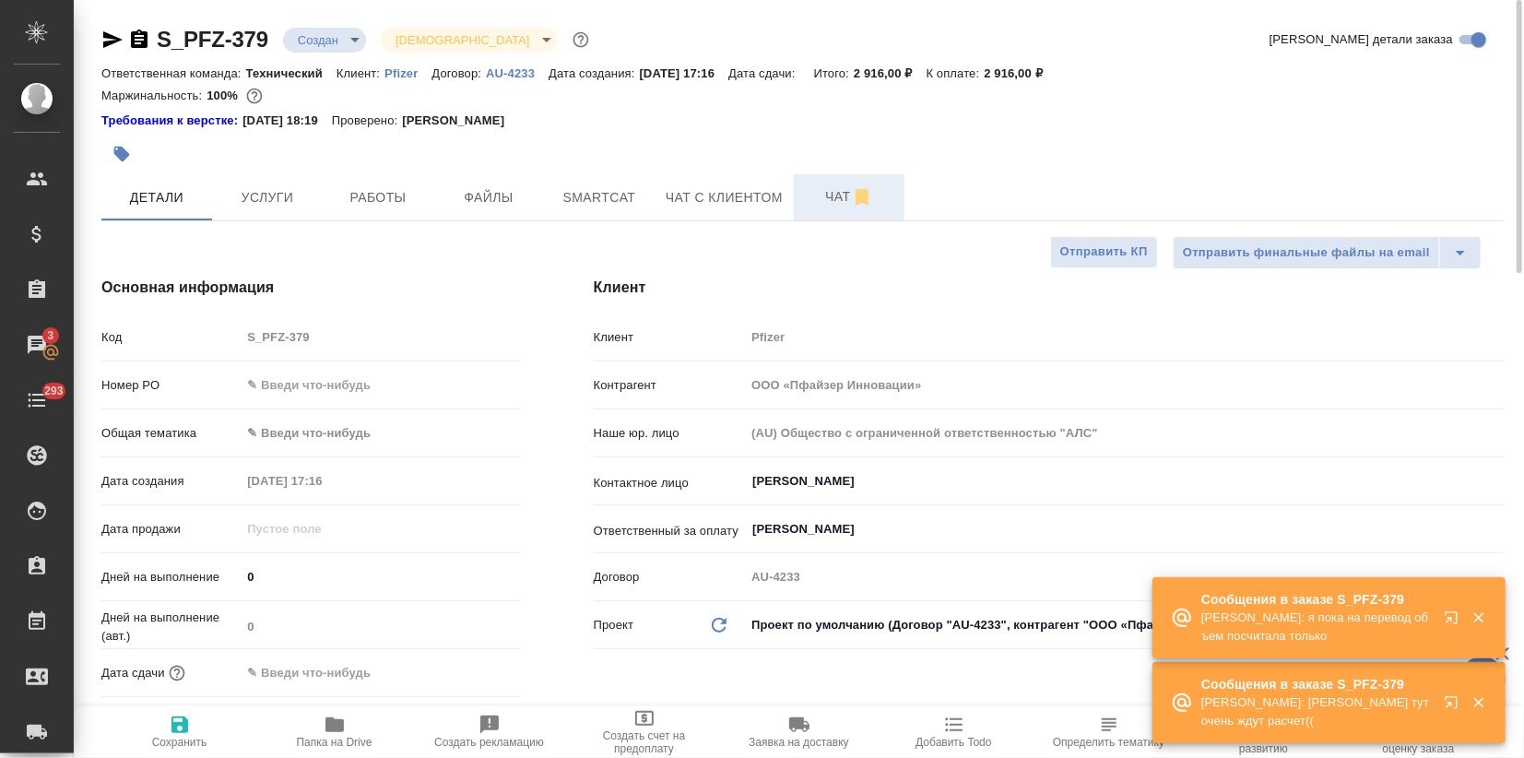
click at [841, 181] on button "Чат" at bounding box center [849, 197] width 111 height 46
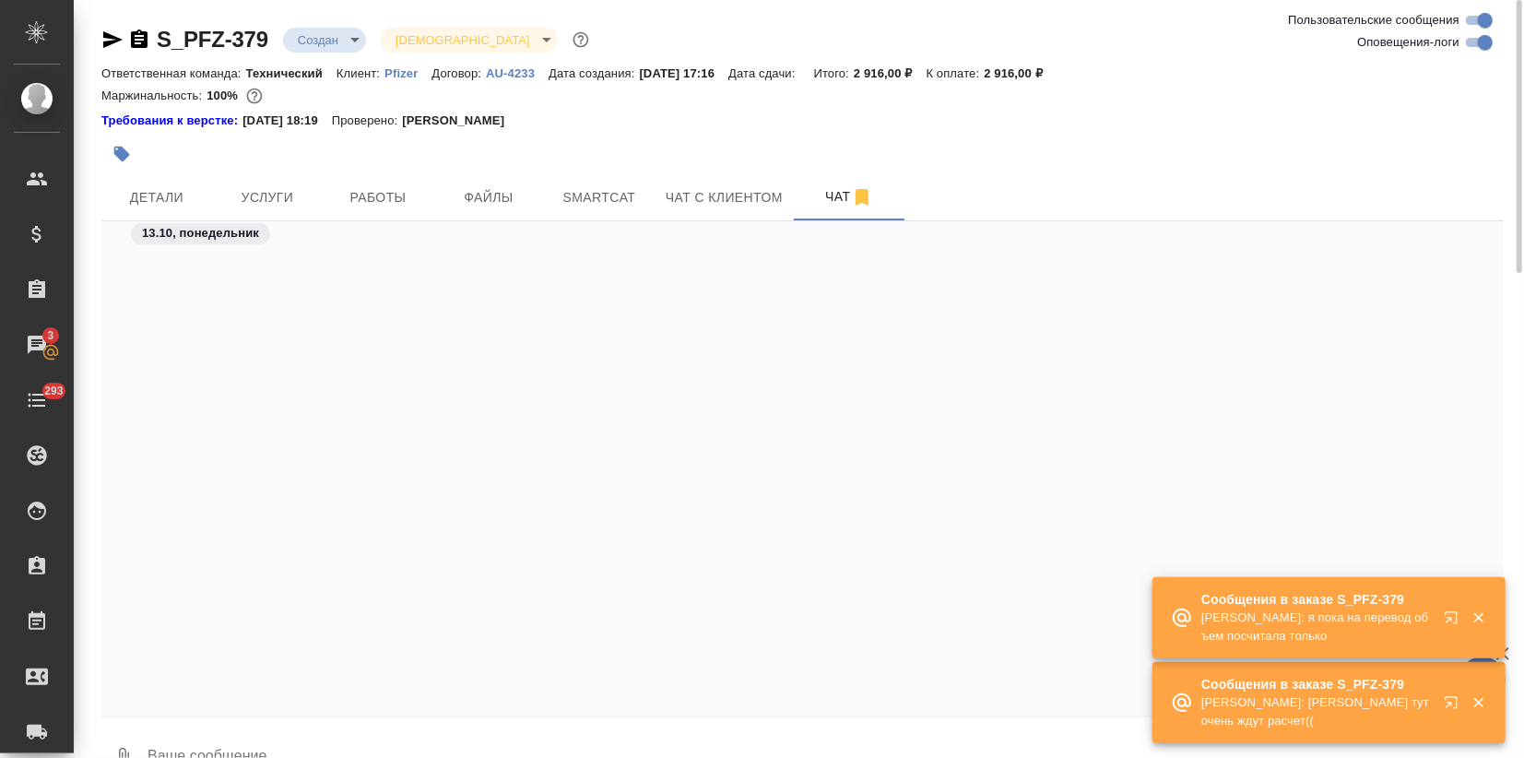
scroll to position [4408, 0]
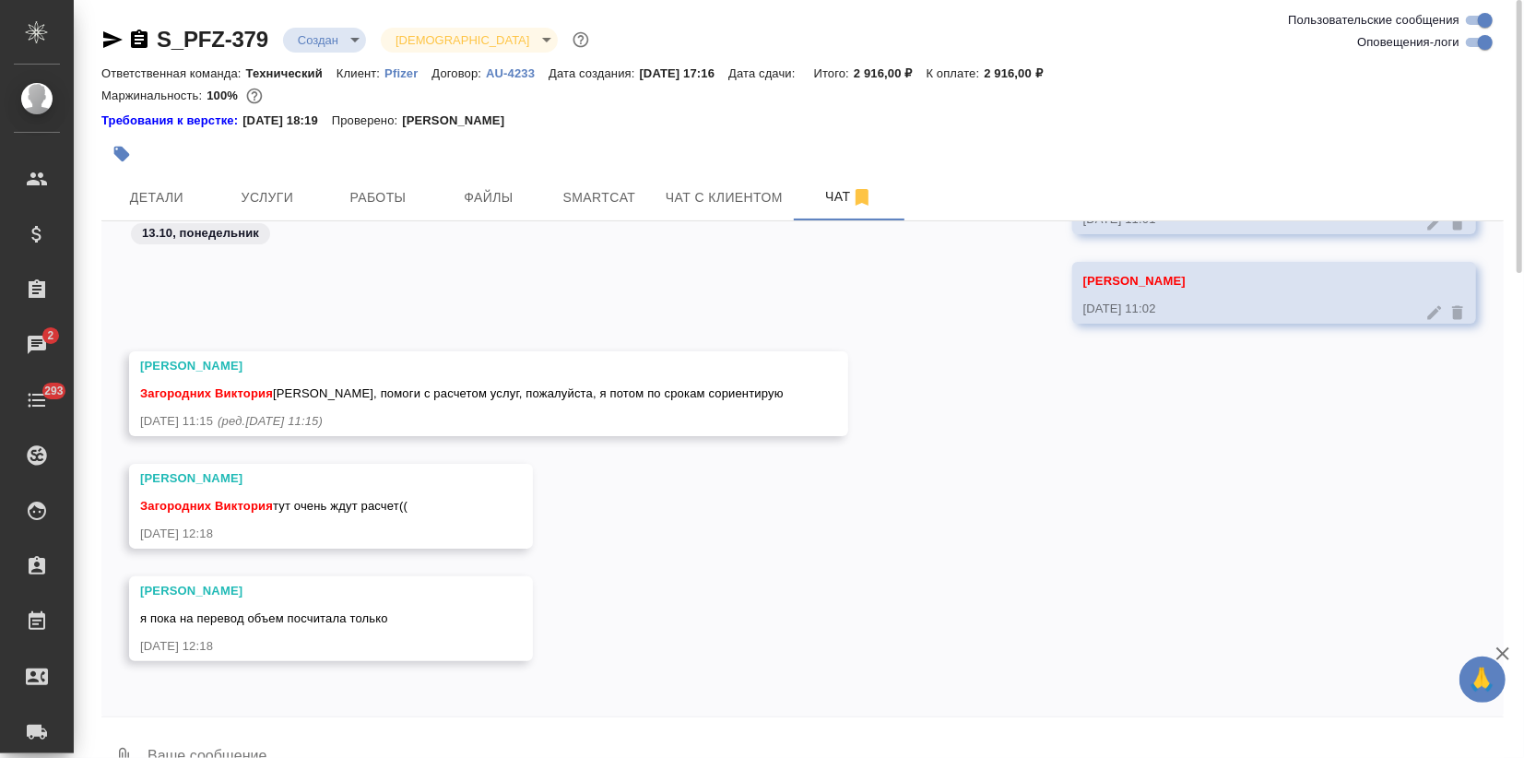
click at [301, 491] on div "Никифорова Валерия Загородних Виктория тут очень ждут расчет((" at bounding box center [304, 492] width 328 height 46
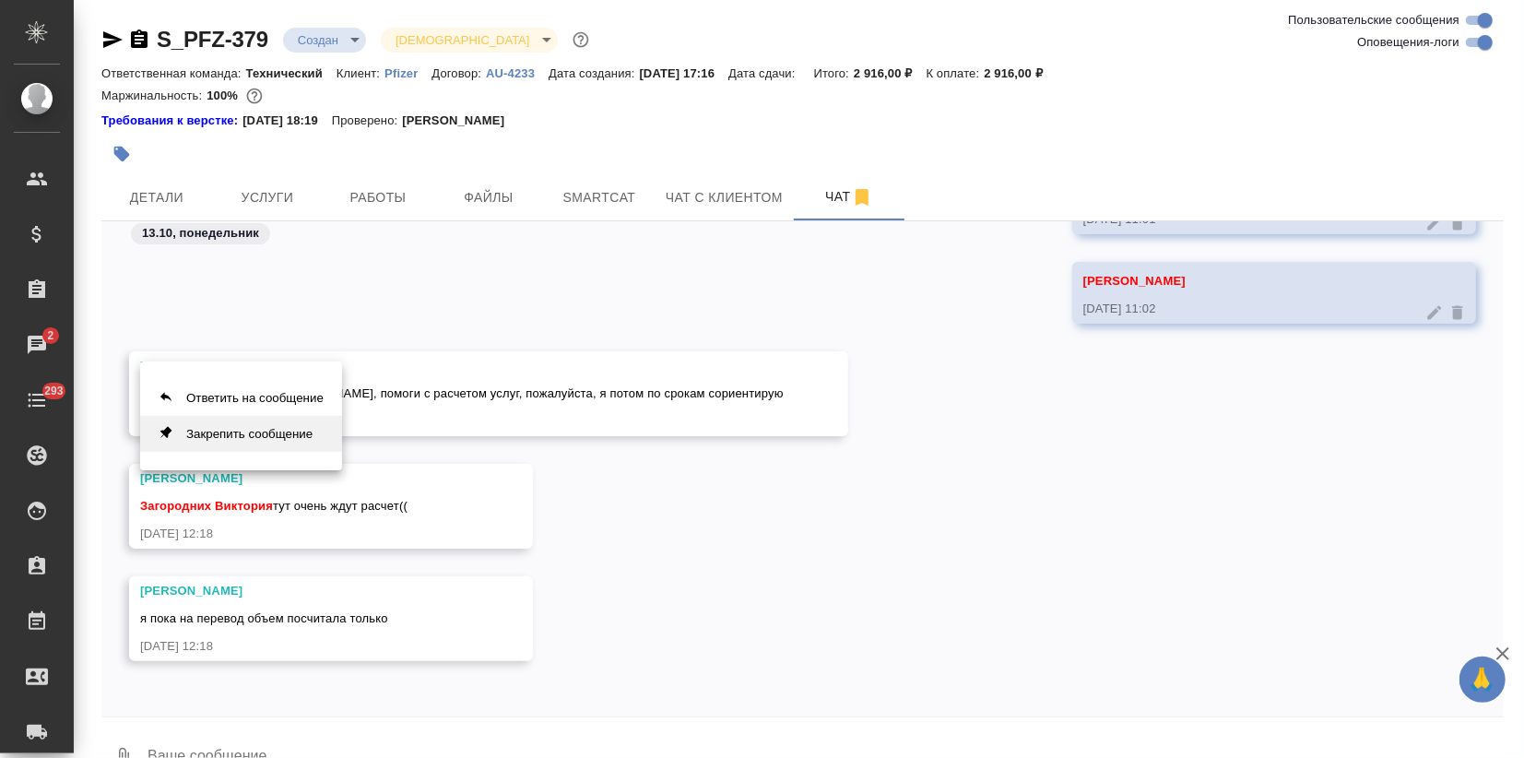
drag, startPoint x: 234, startPoint y: 386, endPoint x: 235, endPoint y: 447, distance: 60.9
click at [234, 385] on button "Ответить на сообщение" at bounding box center [241, 398] width 202 height 36
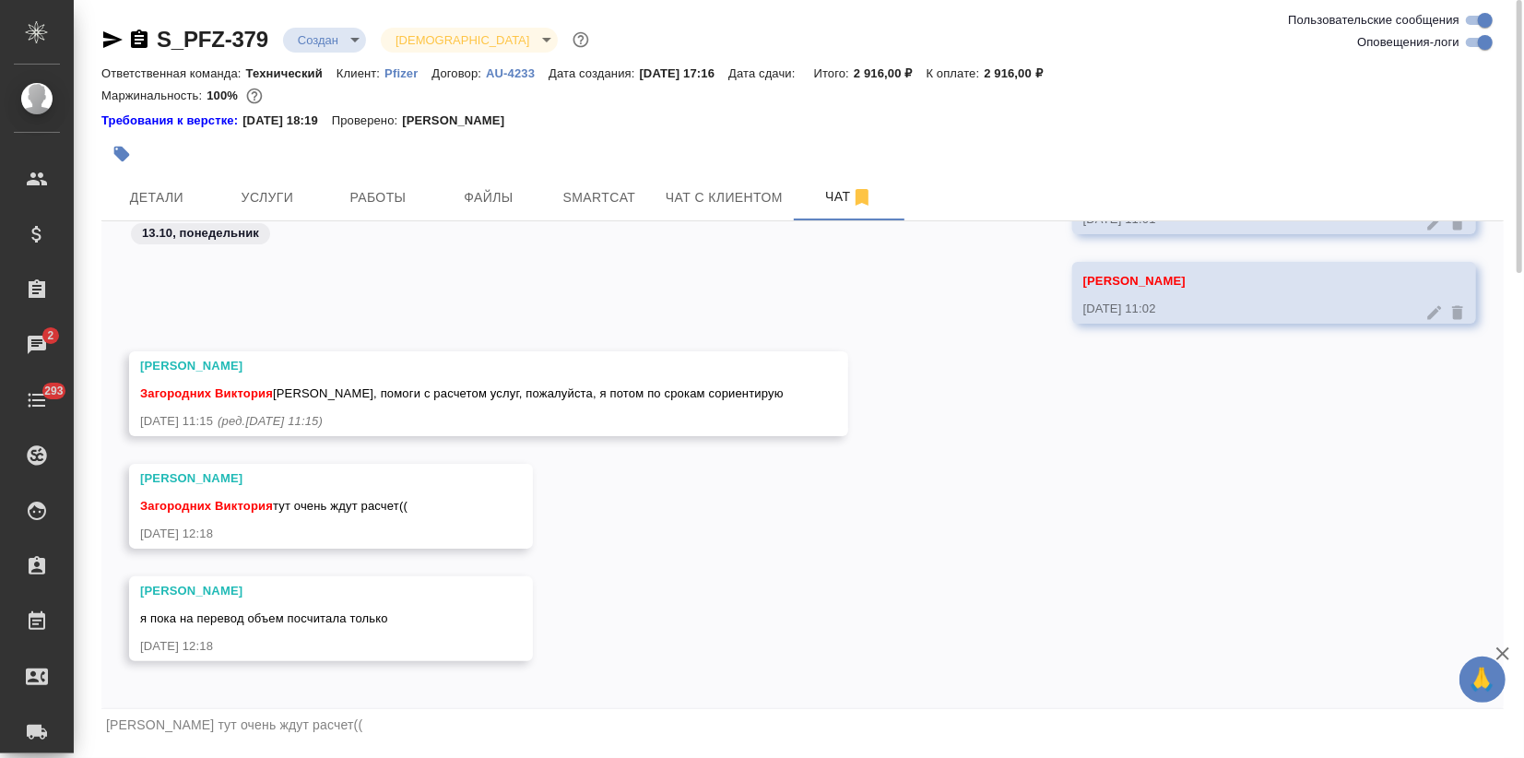
scroll to position [44, 0]
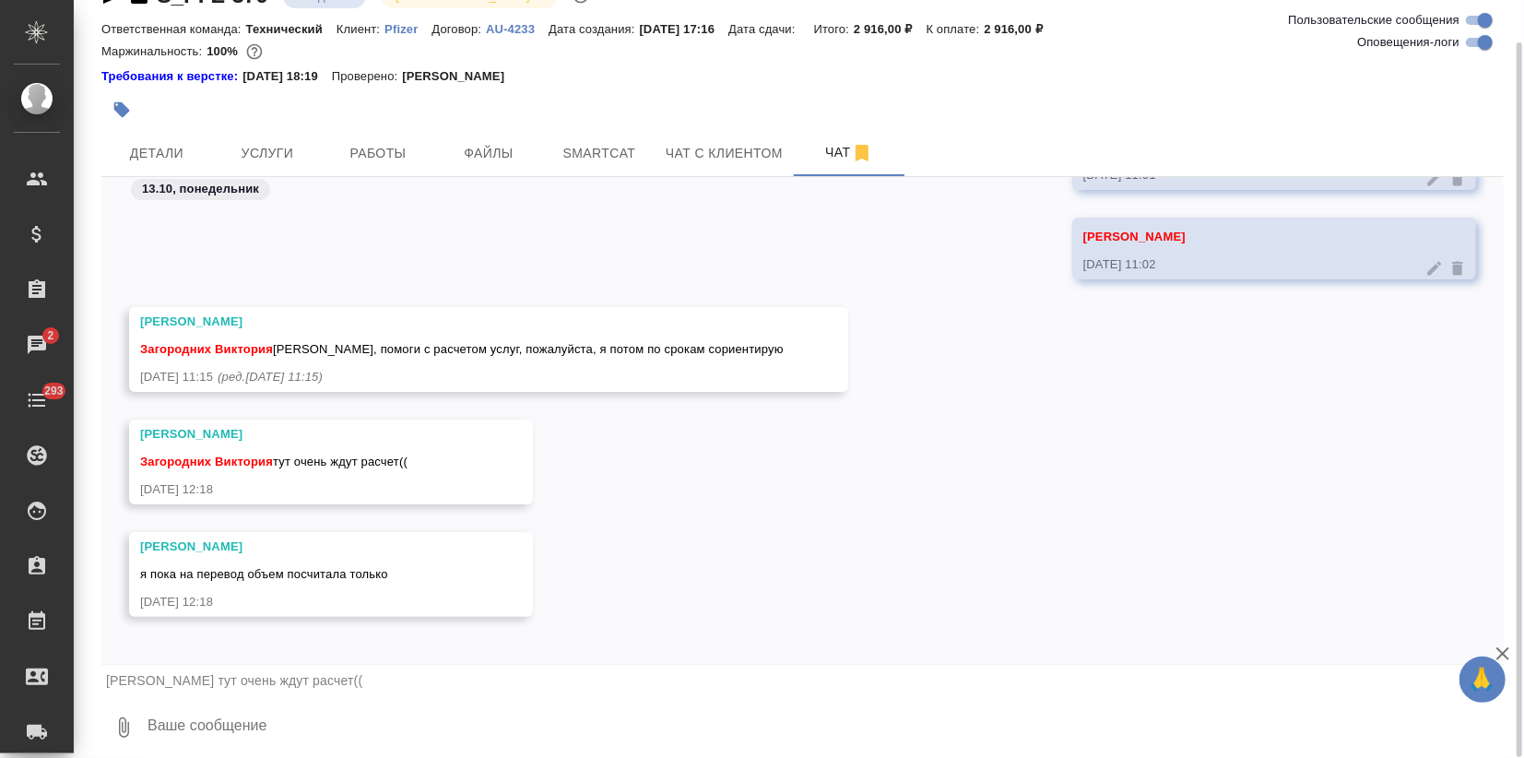
click at [266, 727] on textarea at bounding box center [825, 727] width 1358 height 63
paste textarea "они хотят слайды в самом видео заменить? Исходники хоть какие-то есть?"
click at [152, 723] on textarea "они хотят слайды в самом видео заменить? Исходники хоть какие-то есть?" at bounding box center [810, 727] width 1328 height 63
drag, startPoint x: 442, startPoint y: 717, endPoint x: 453, endPoint y: 719, distance: 11.4
click at [453, 719] on textarea "Они хотят слайды в самом видео заменить? Исходники хоть какие-то есть?" at bounding box center [810, 727] width 1328 height 63
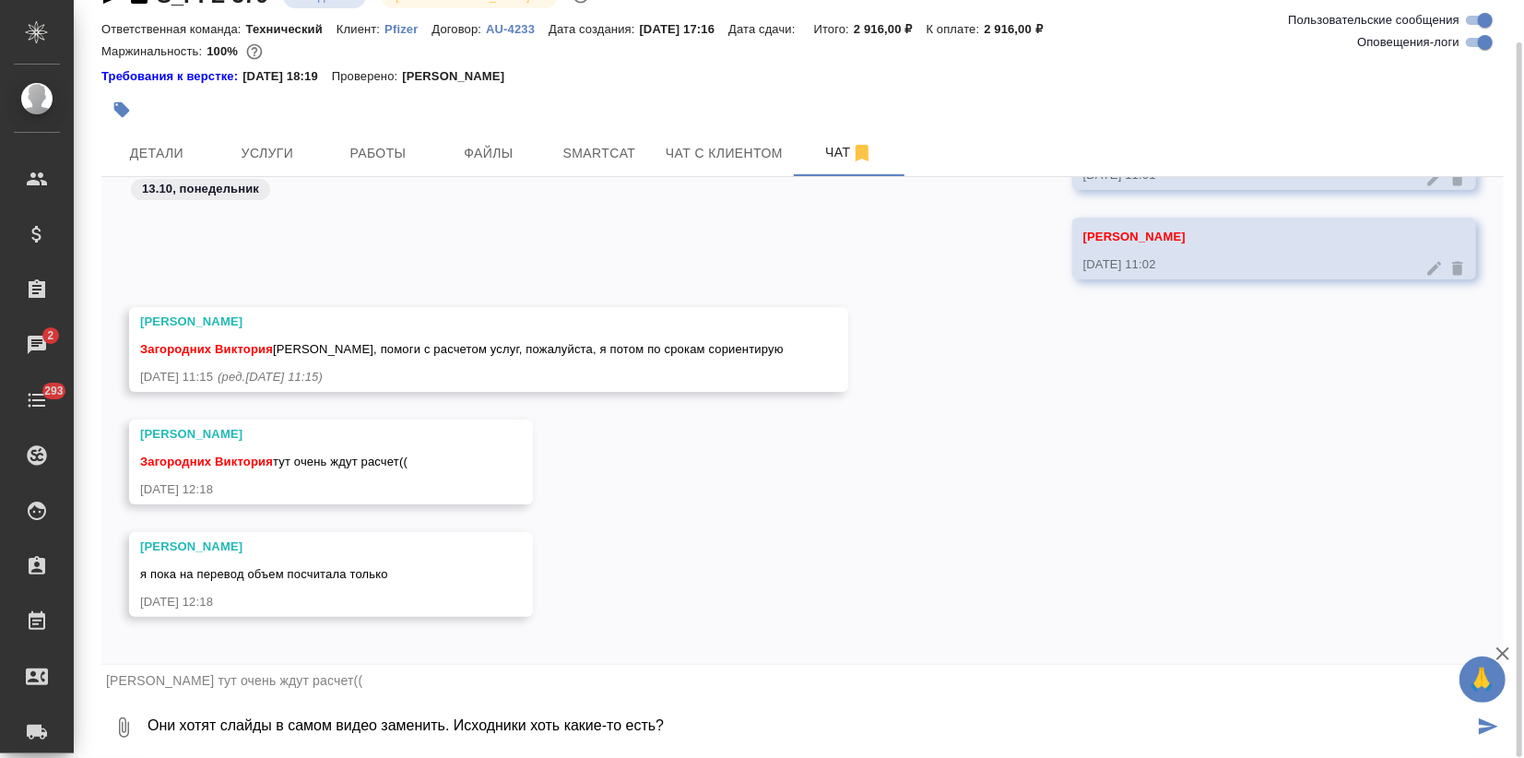
type textarea "Они хотят слайды в самом видео заменить. Исходники хоть какие-то есть?"
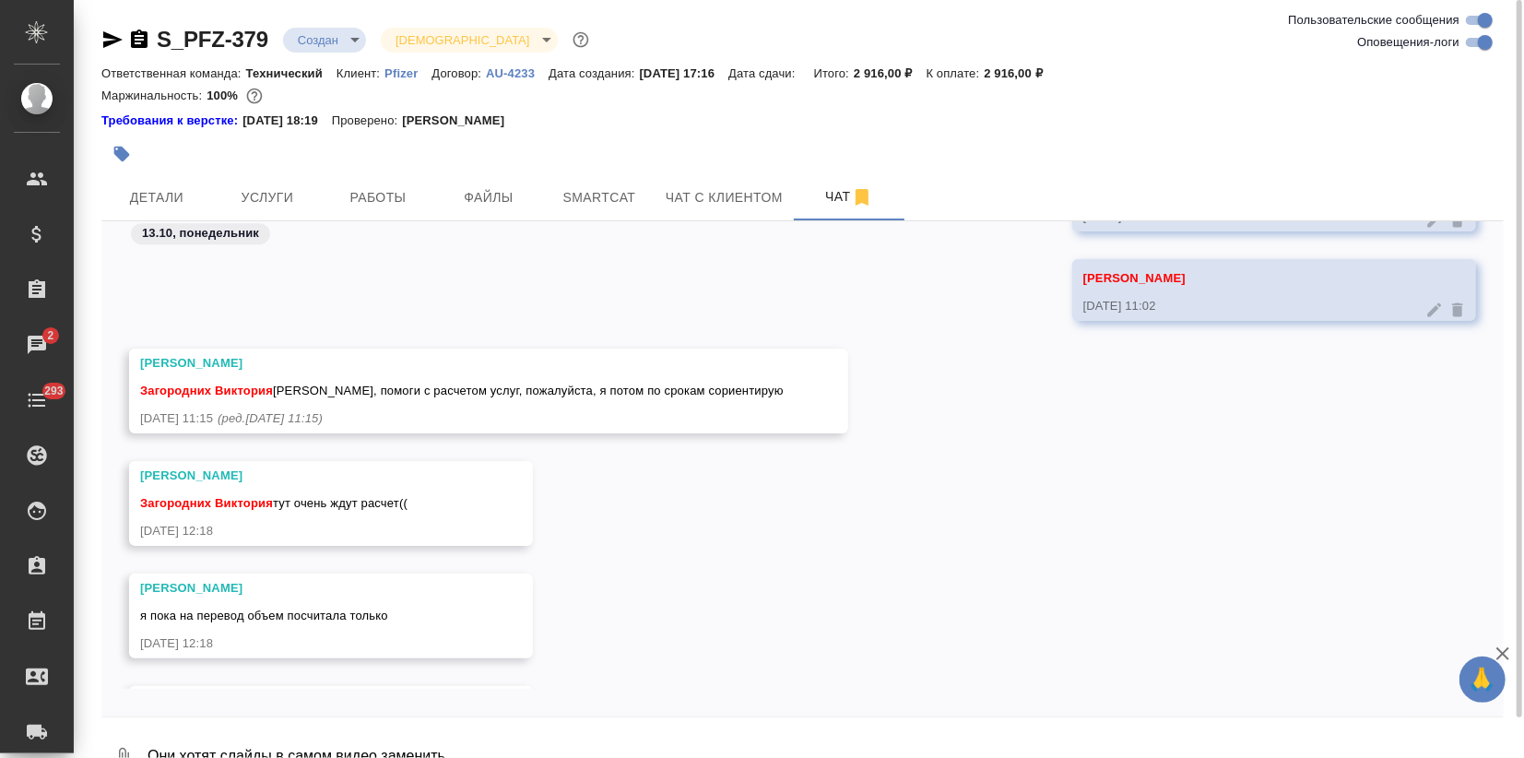
scroll to position [3792, 0]
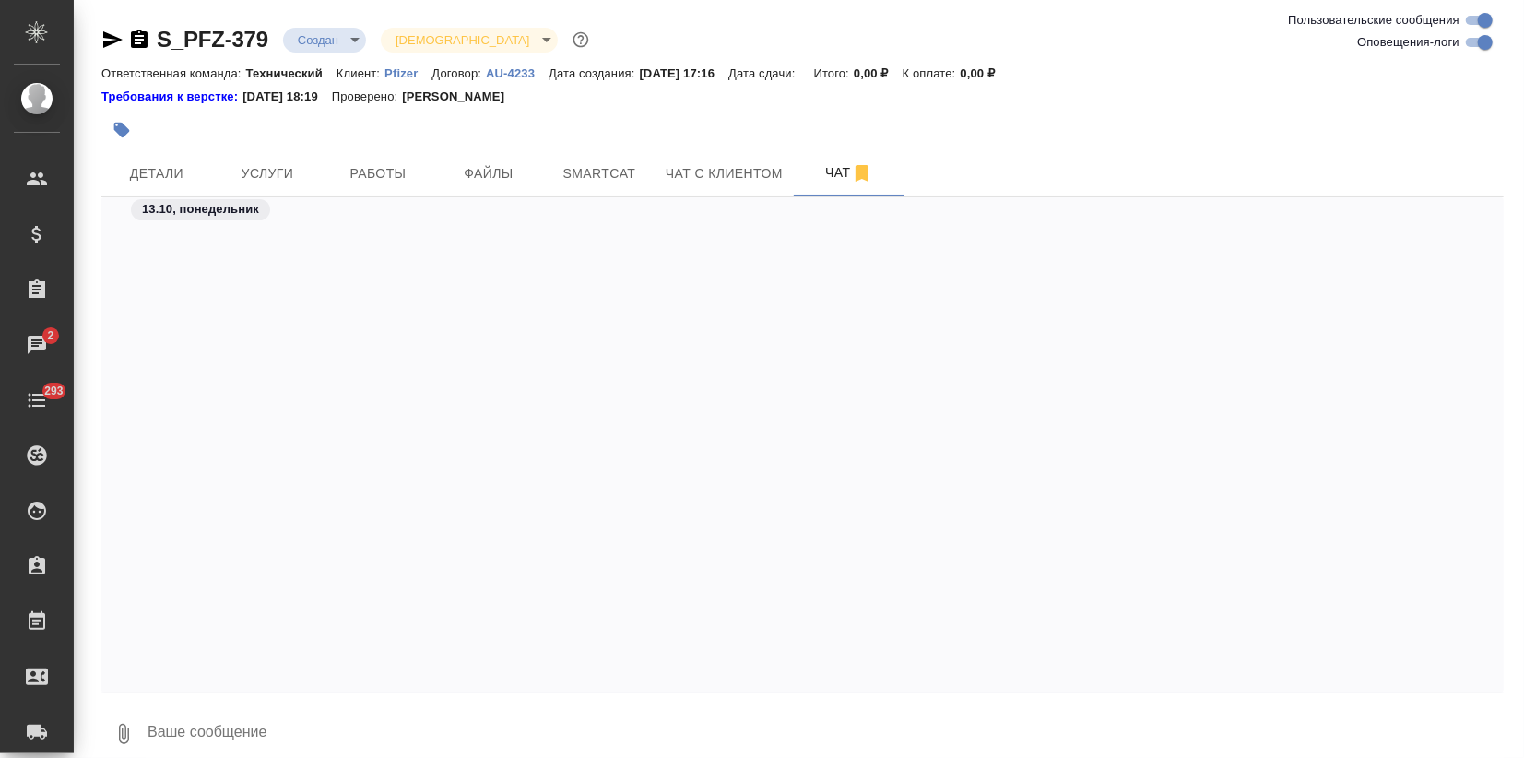
scroll to position [2267, 0]
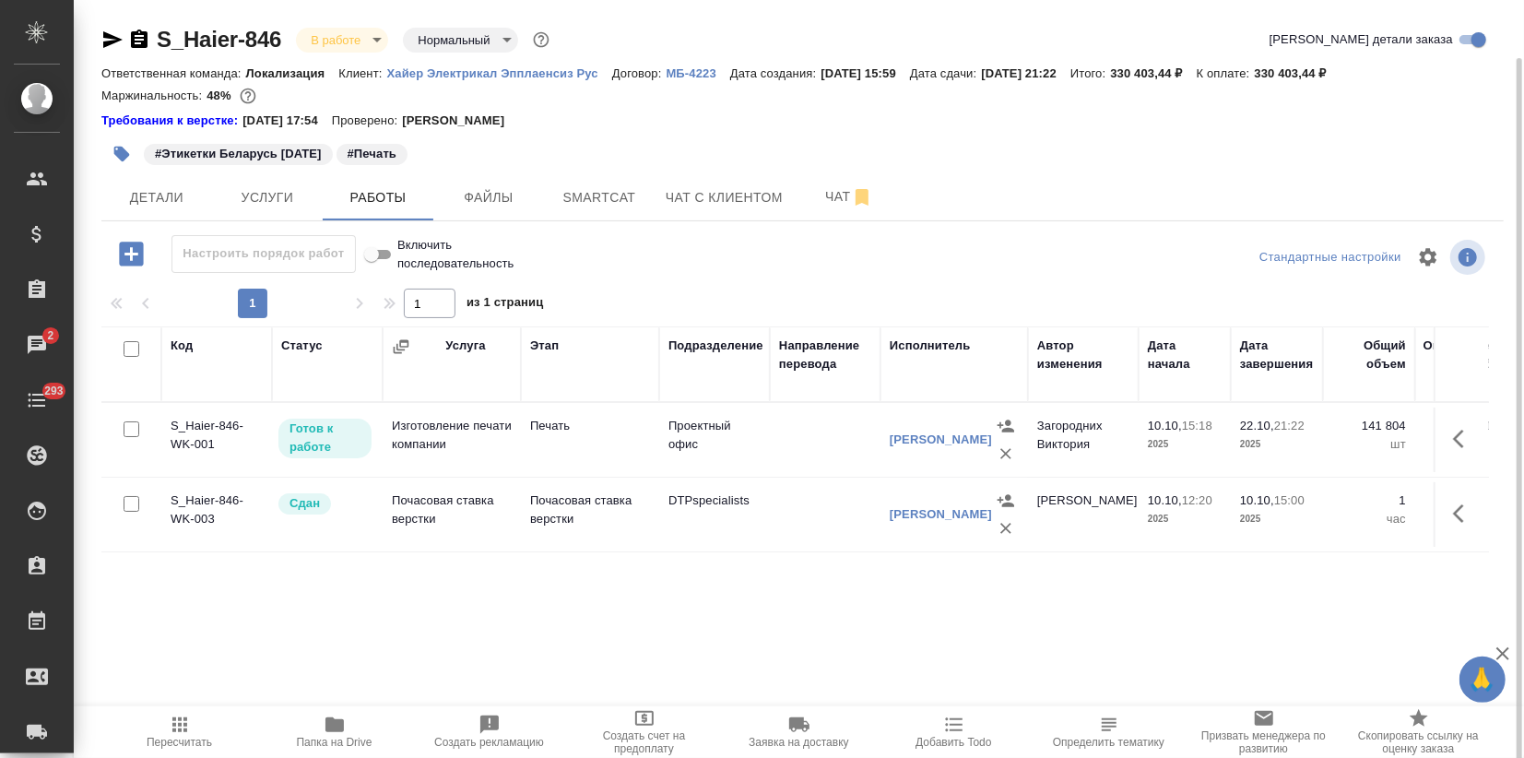
scroll to position [30, 0]
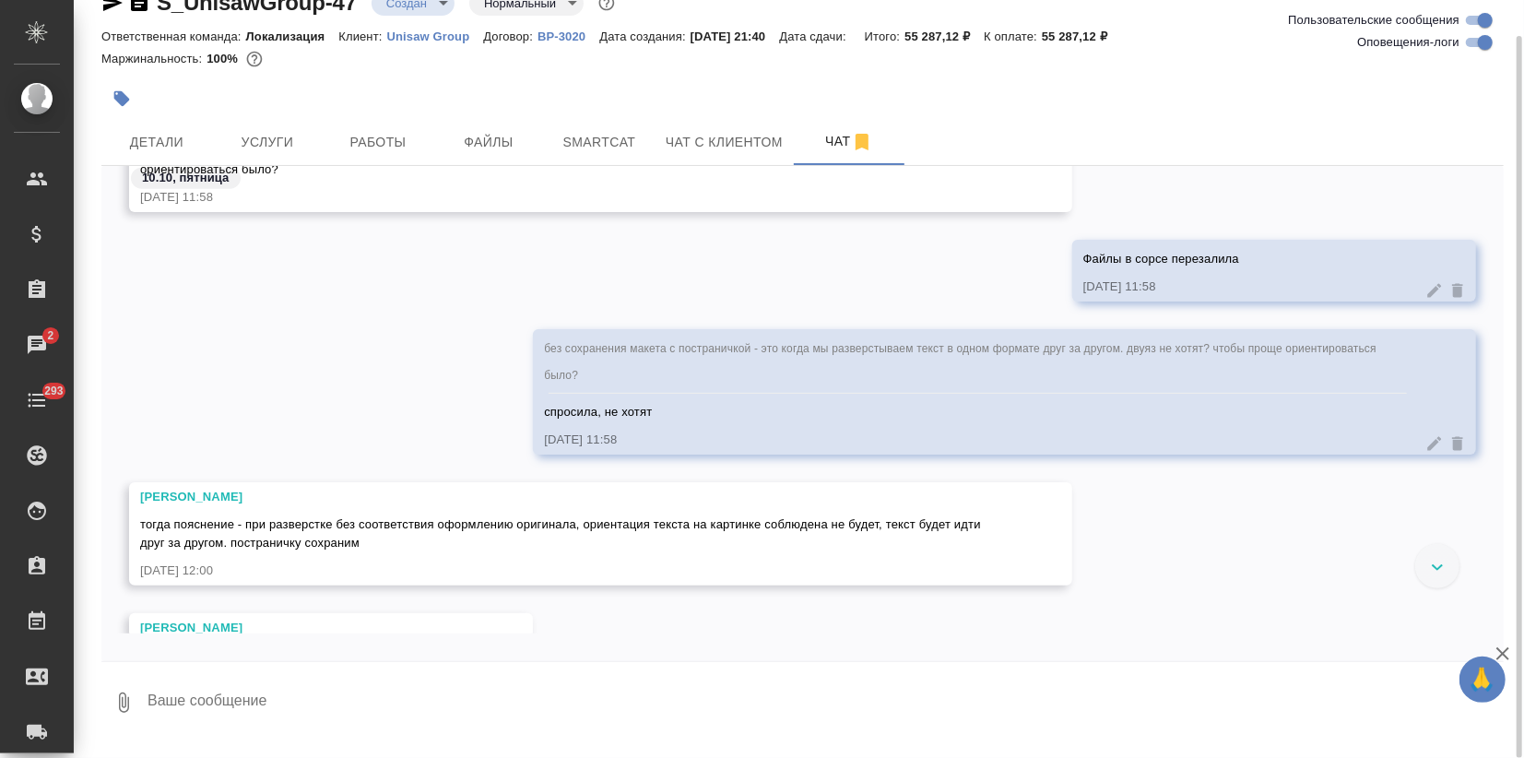
scroll to position [1461, 0]
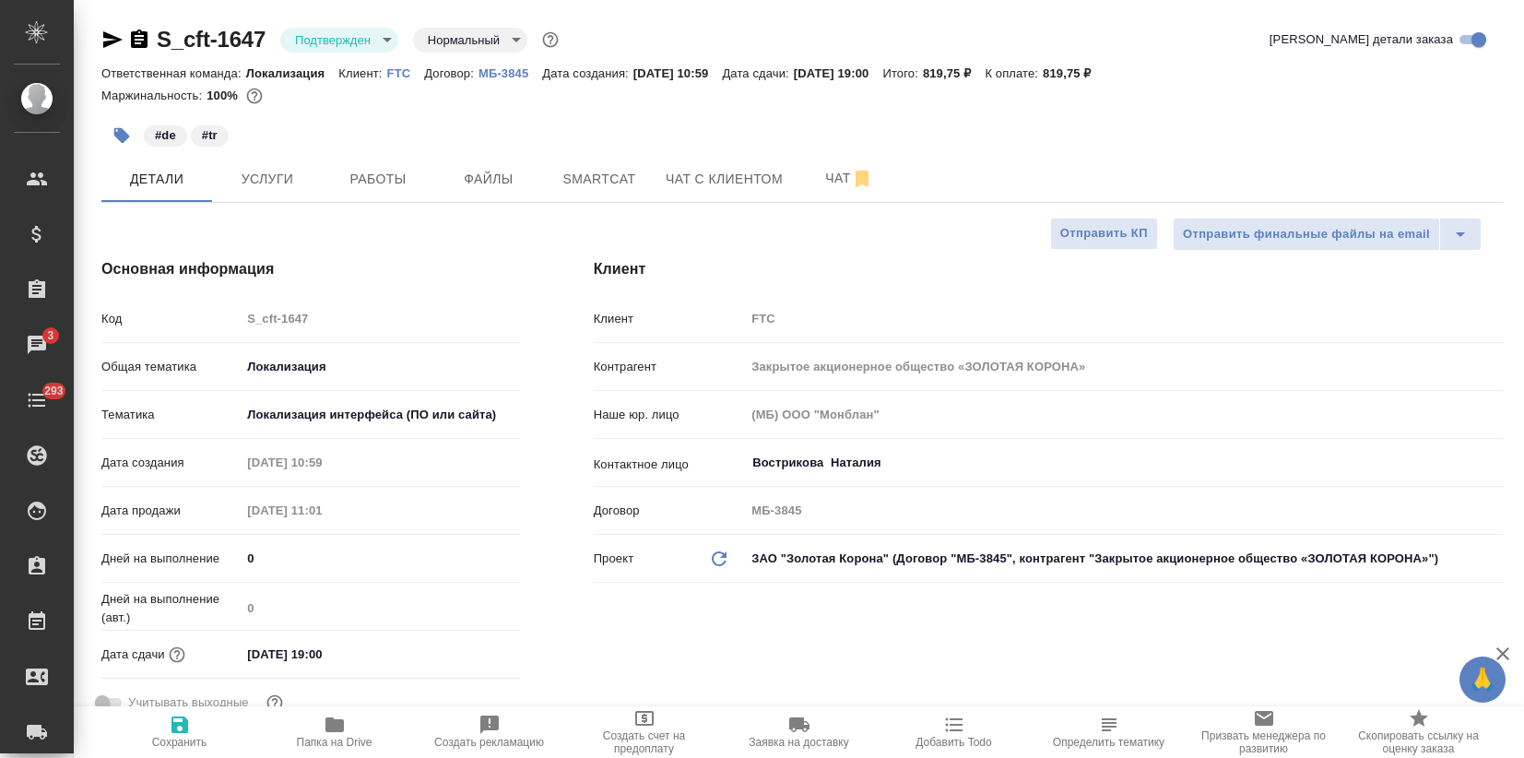
select select "RU"
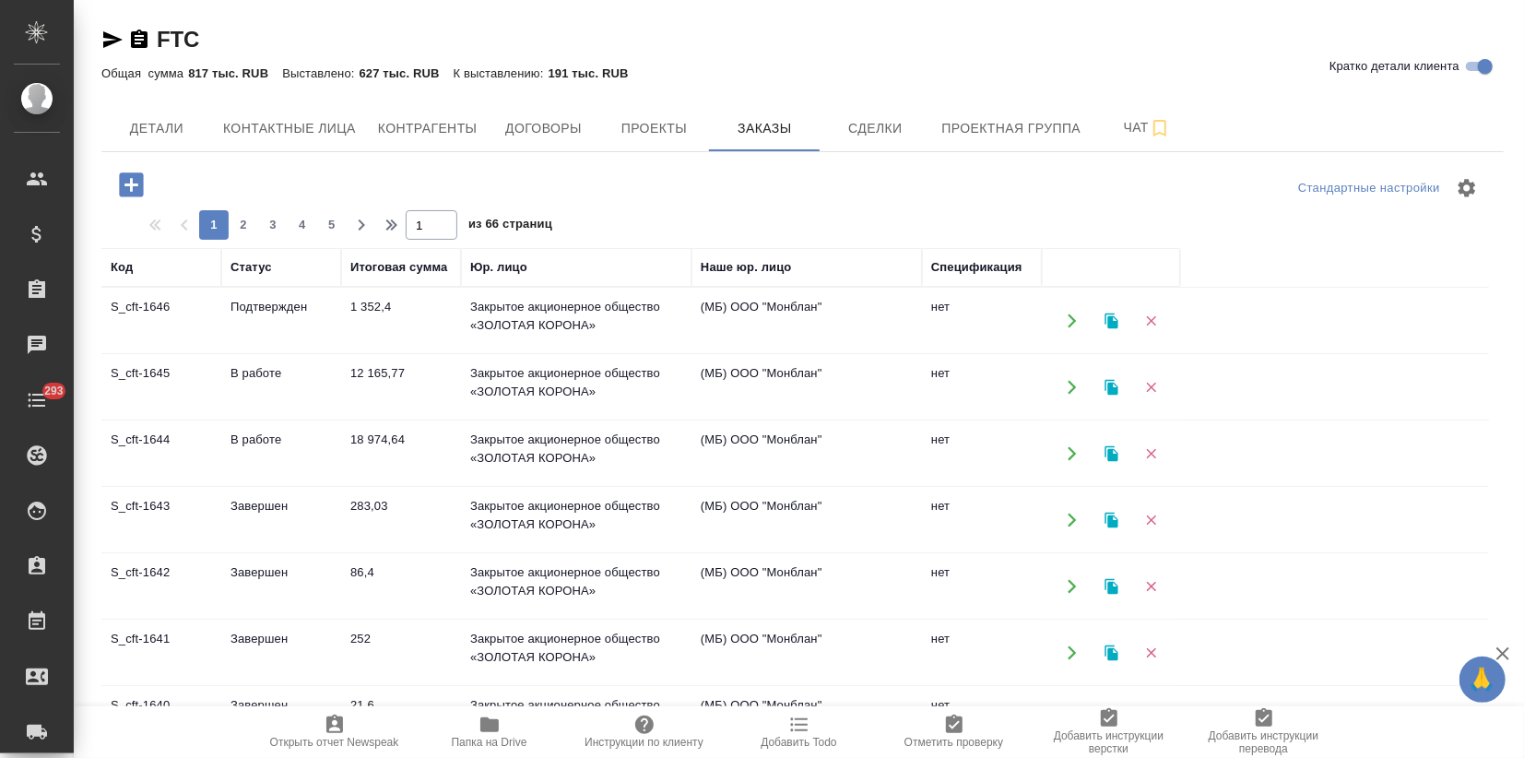
click at [1114, 380] on icon "button" at bounding box center [1112, 387] width 17 height 17
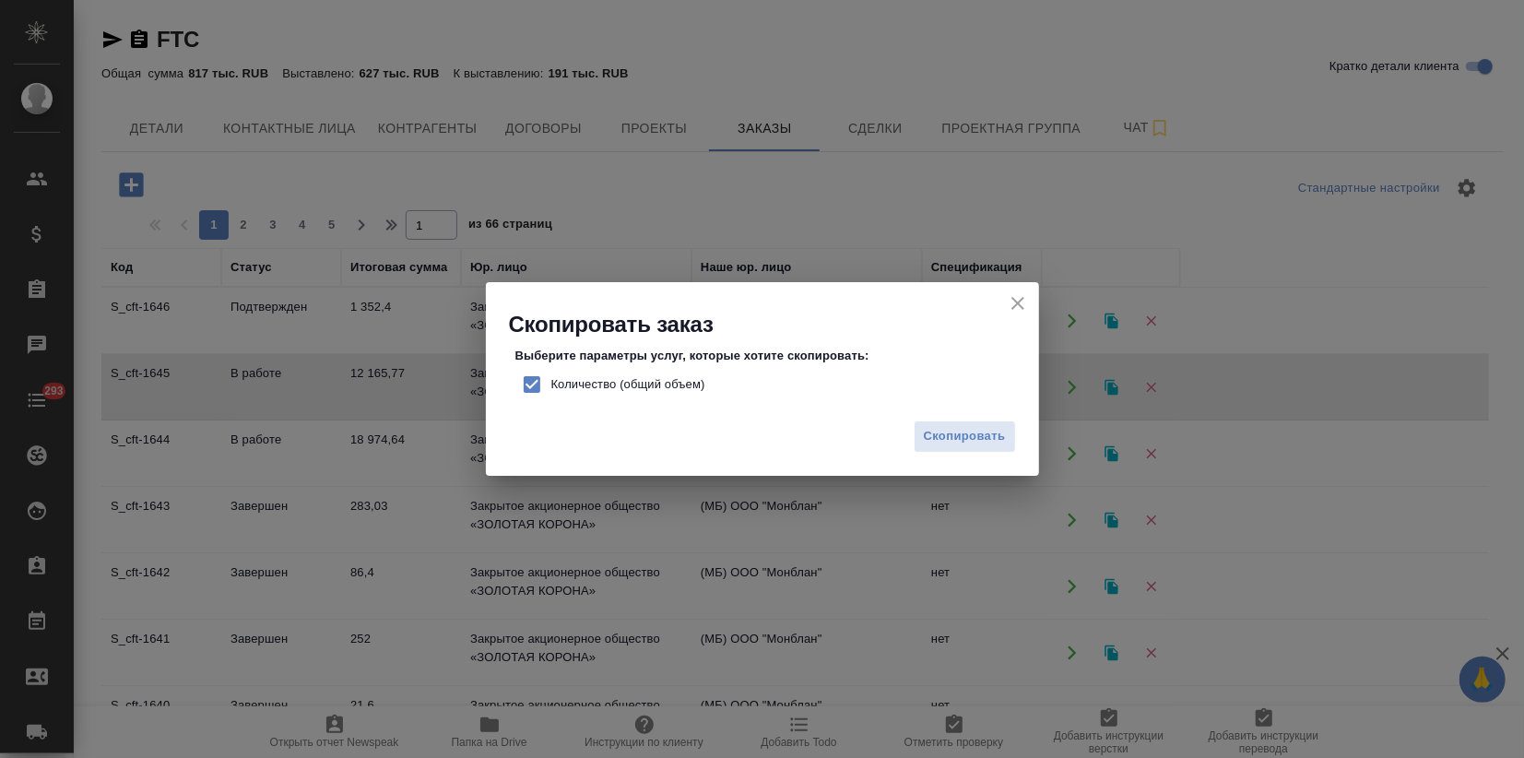
click at [539, 386] on input "Количество (общий объем)" at bounding box center [532, 384] width 39 height 39
checkbox input "false"
click at [966, 443] on span "Скопировать" at bounding box center [965, 436] width 82 height 21
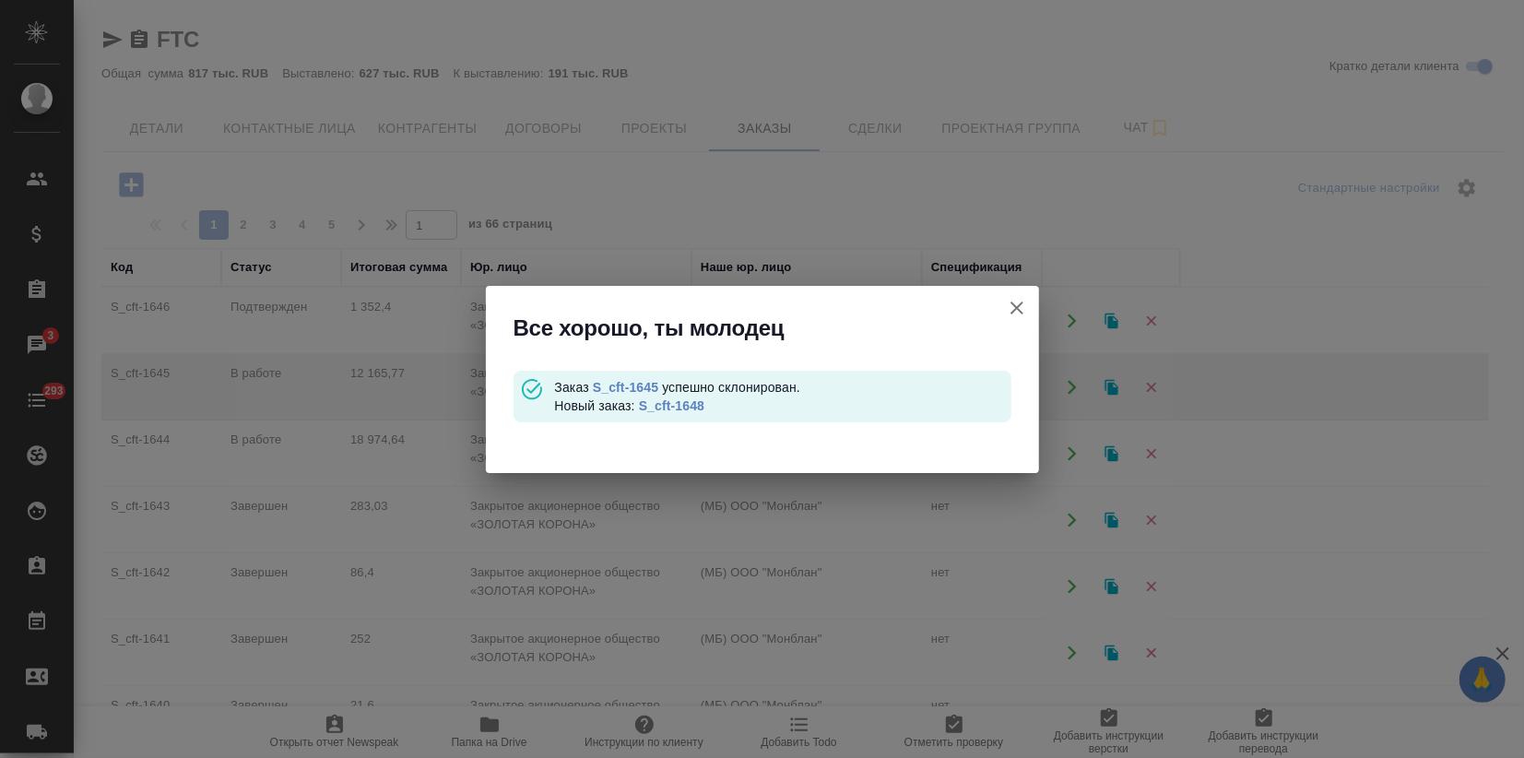
click at [683, 393] on div "Заказ S_cft-1645 успешно склонирован. Новый заказ: S_cft-1648" at bounding box center [782, 396] width 456 height 37
click at [677, 401] on link "S_cft-1648" at bounding box center [671, 405] width 65 height 15
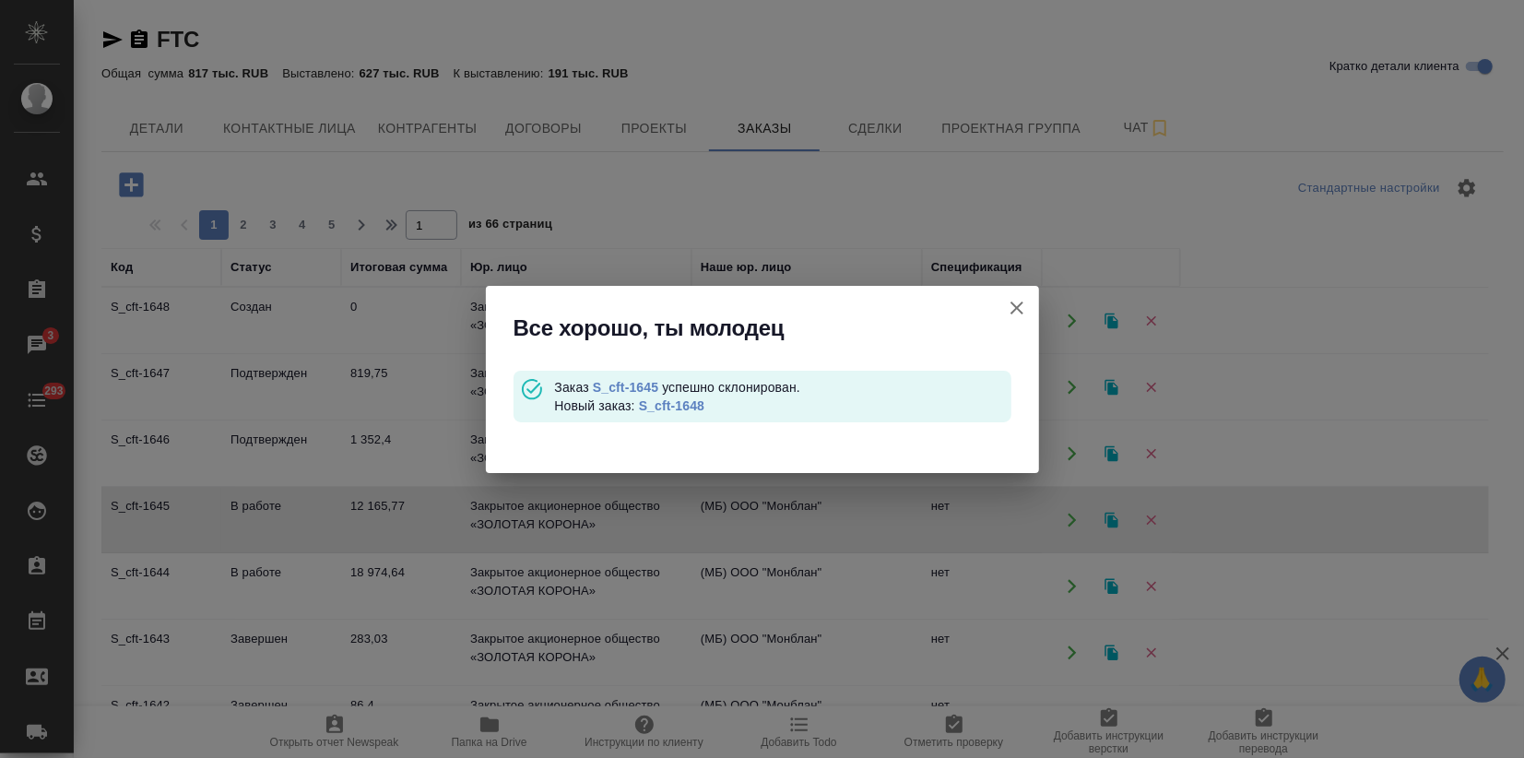
click at [1012, 304] on icon "button" at bounding box center [1017, 308] width 22 height 22
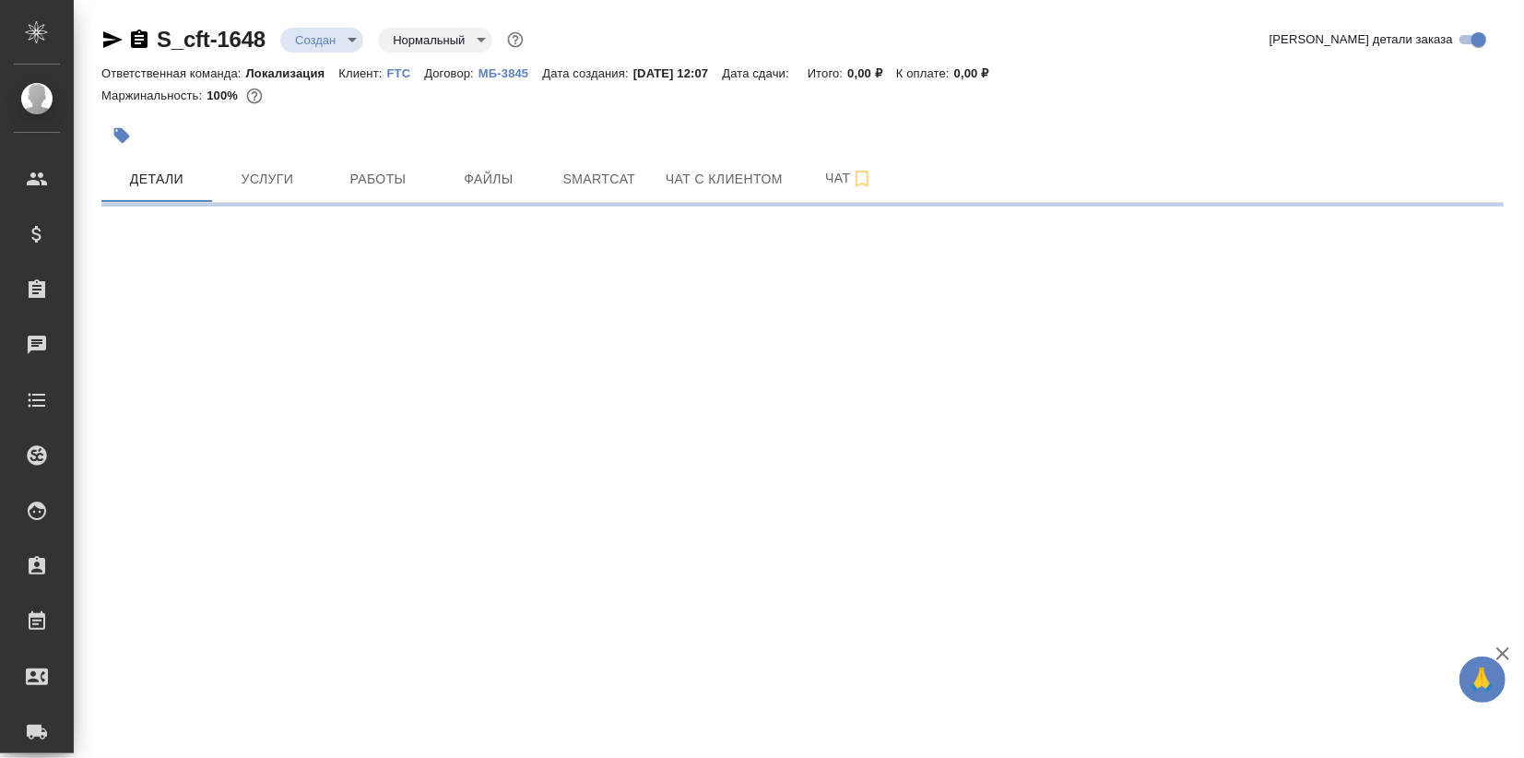
select select "RU"
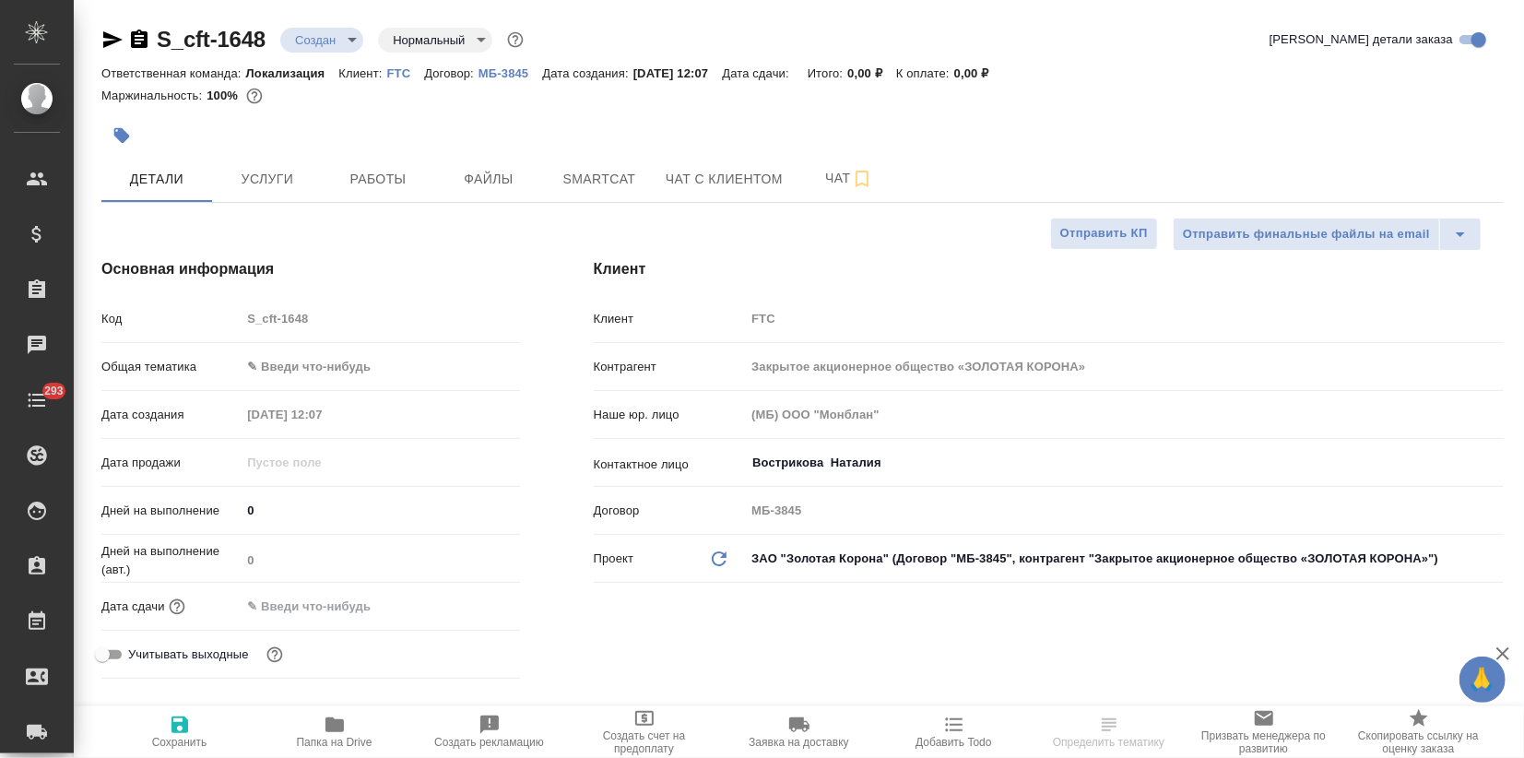
type textarea "x"
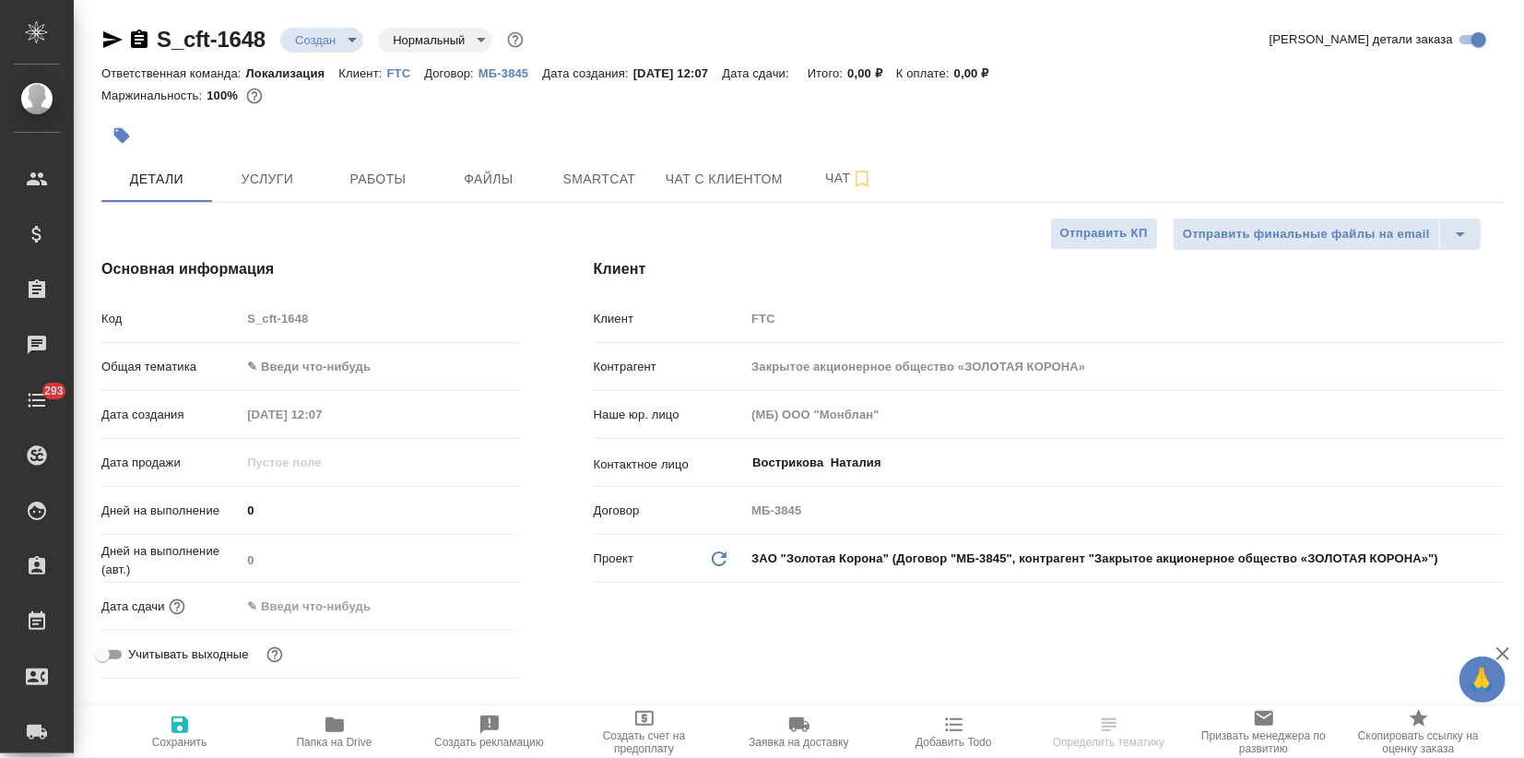
type textarea "x"
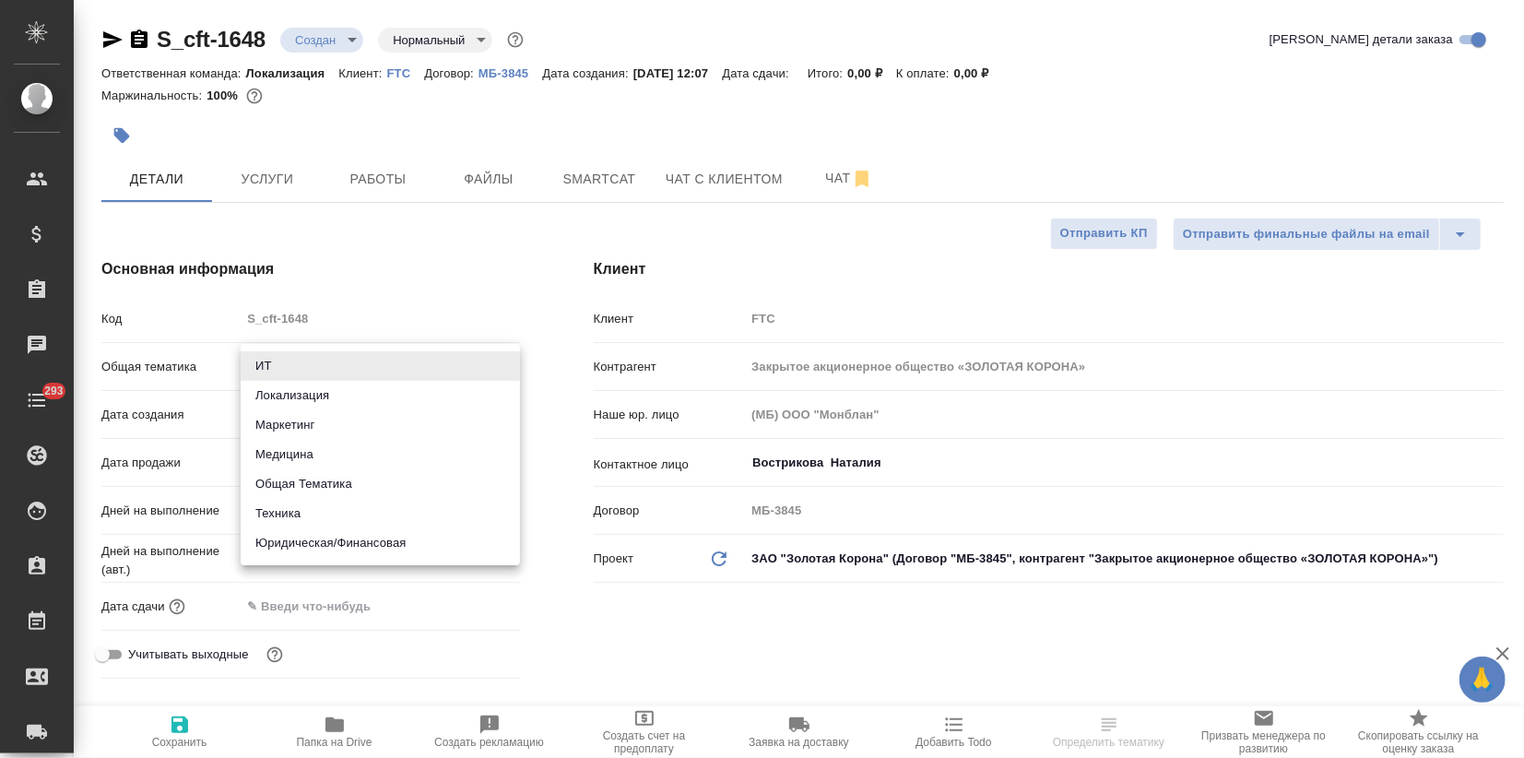
click at [362, 373] on body "🙏 .cls-1 fill:#fff; AWATERA Zagorodnikh [PERSON_NAME] Спецификации Заказы Чаты …" at bounding box center [762, 379] width 1524 height 758
click at [344, 397] on li "Локализация" at bounding box center [380, 396] width 279 height 30
type input "local"
type textarea "x"
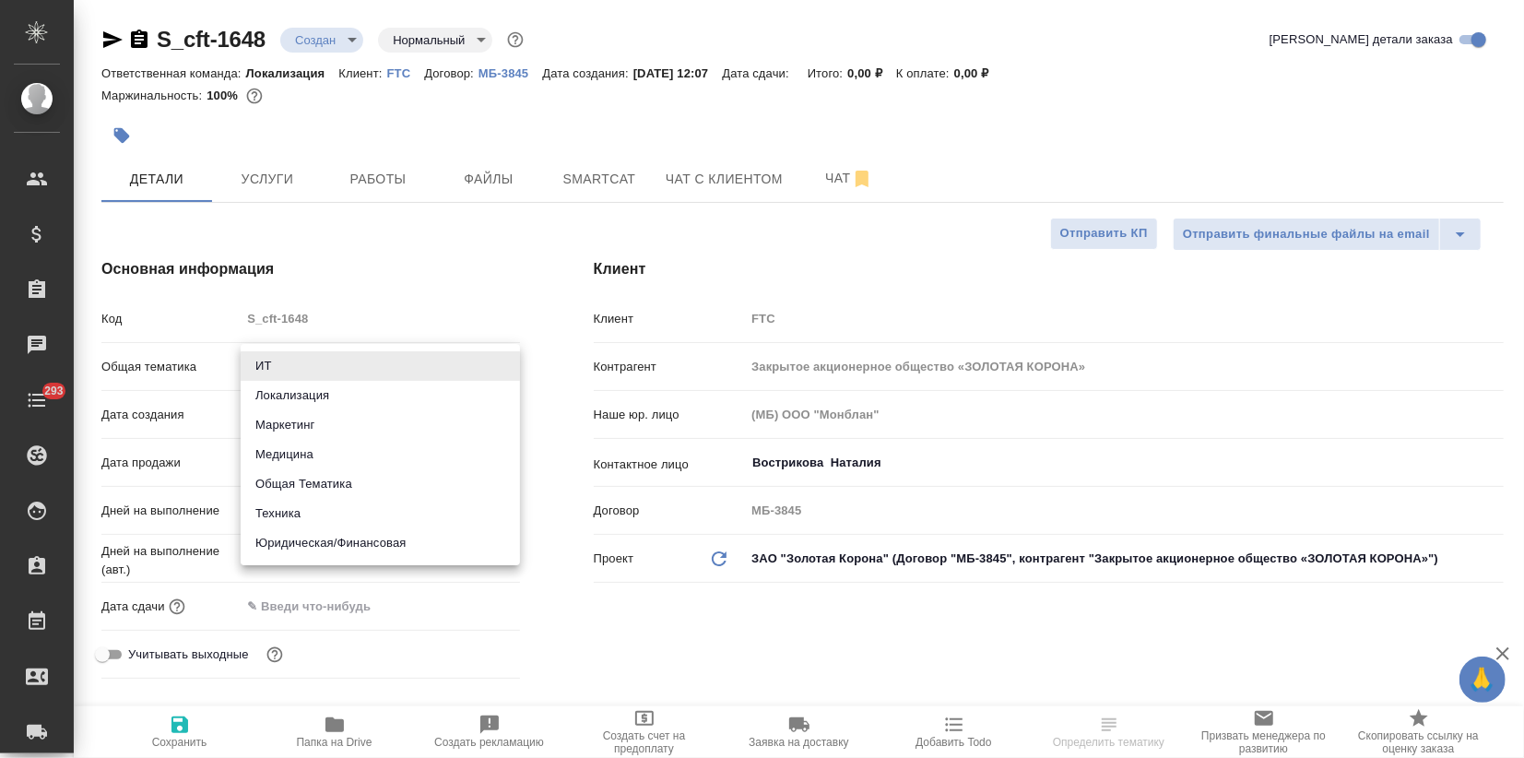
type textarea "x"
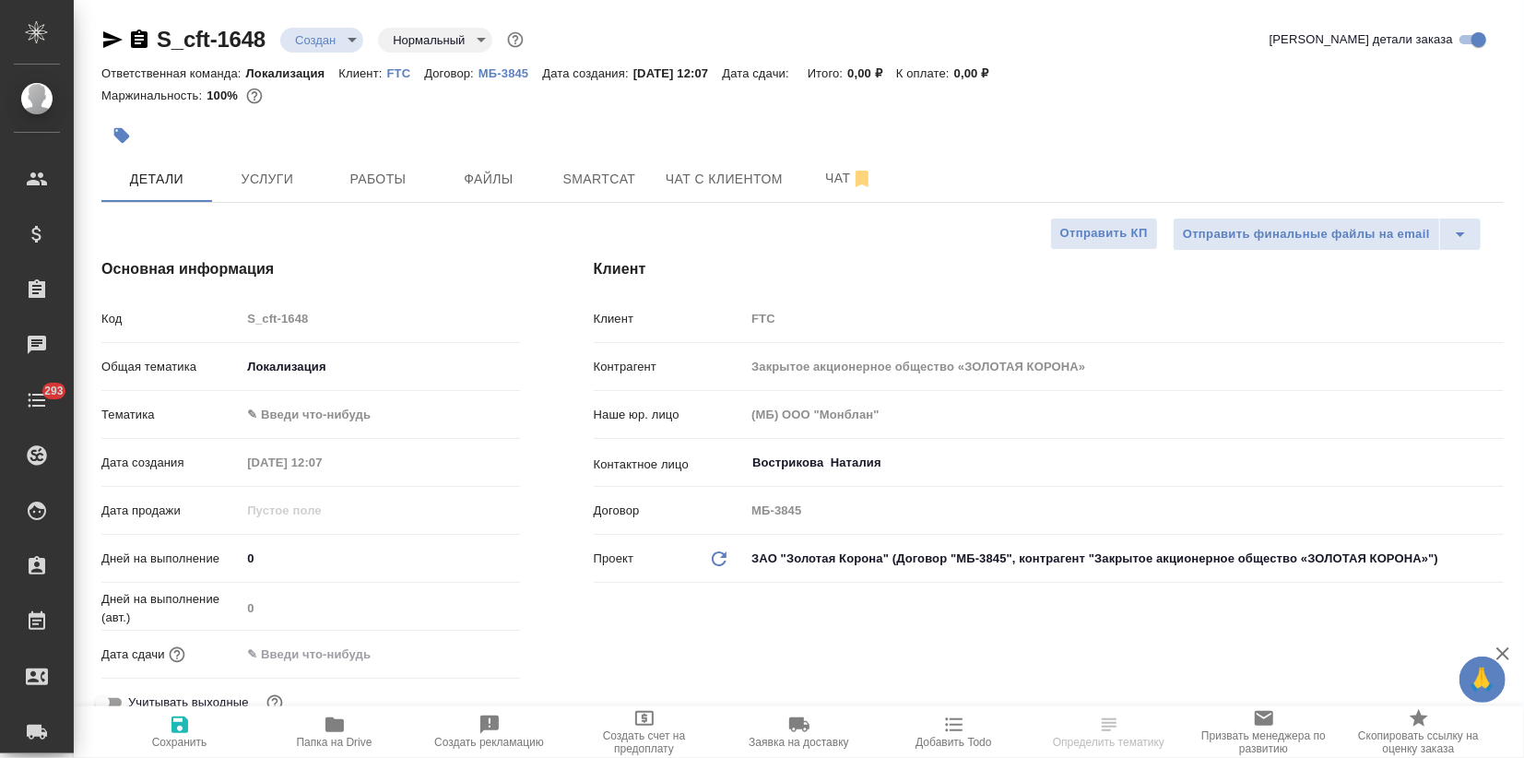
click at [307, 398] on body "🙏 .cls-1 fill:#fff; AWATERA Zagorodnikh Viktoria Клиенты Спецификации Заказы Ча…" at bounding box center [762, 379] width 1524 height 758
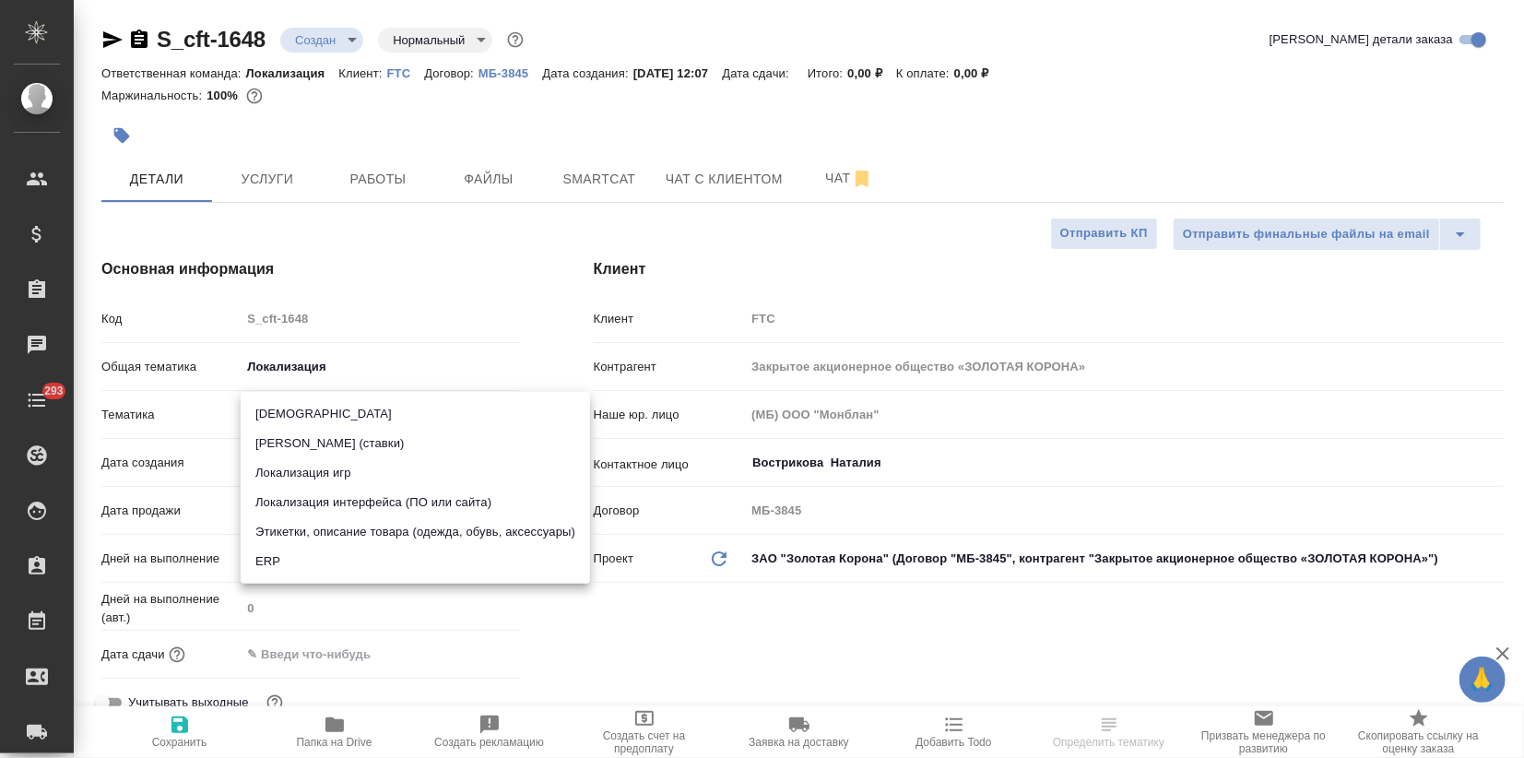
click at [292, 501] on li "Локализация интерфейса (ПО или сайта)" at bounding box center [415, 503] width 349 height 30
type textarea "x"
type input "5a8b8b956a9677013d343e0d"
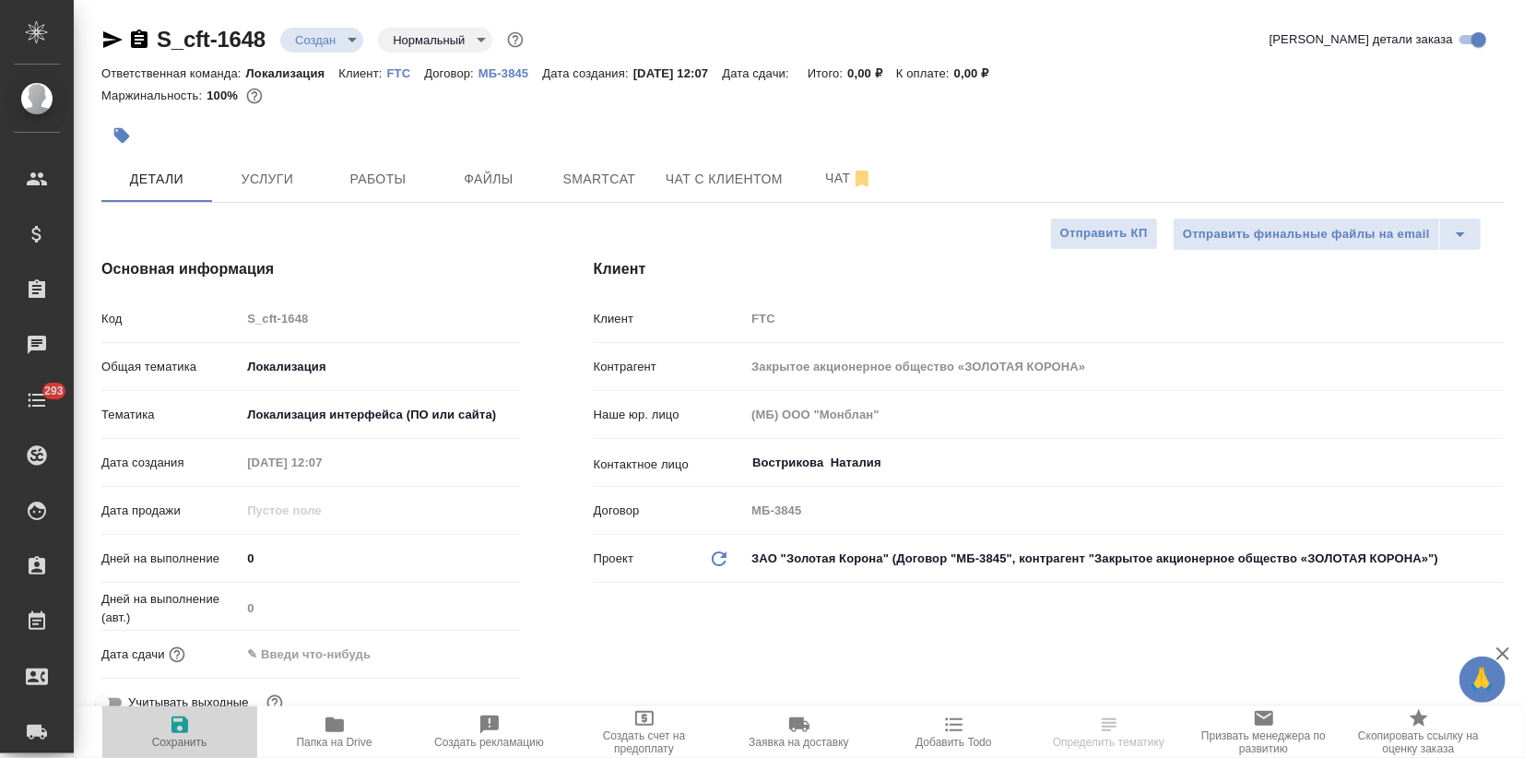
click at [180, 738] on span "Сохранить" at bounding box center [179, 742] width 55 height 13
type textarea "x"
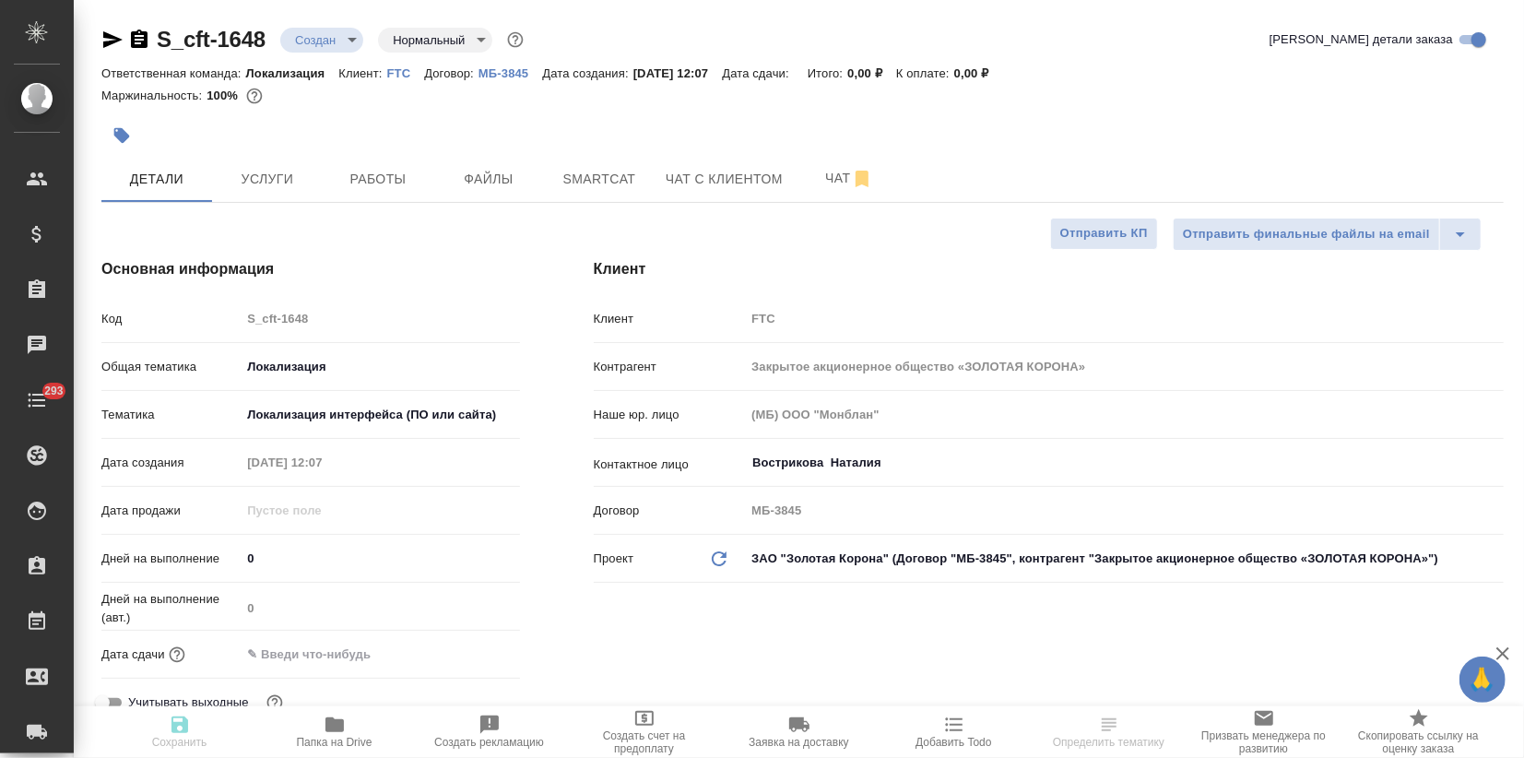
type textarea "x"
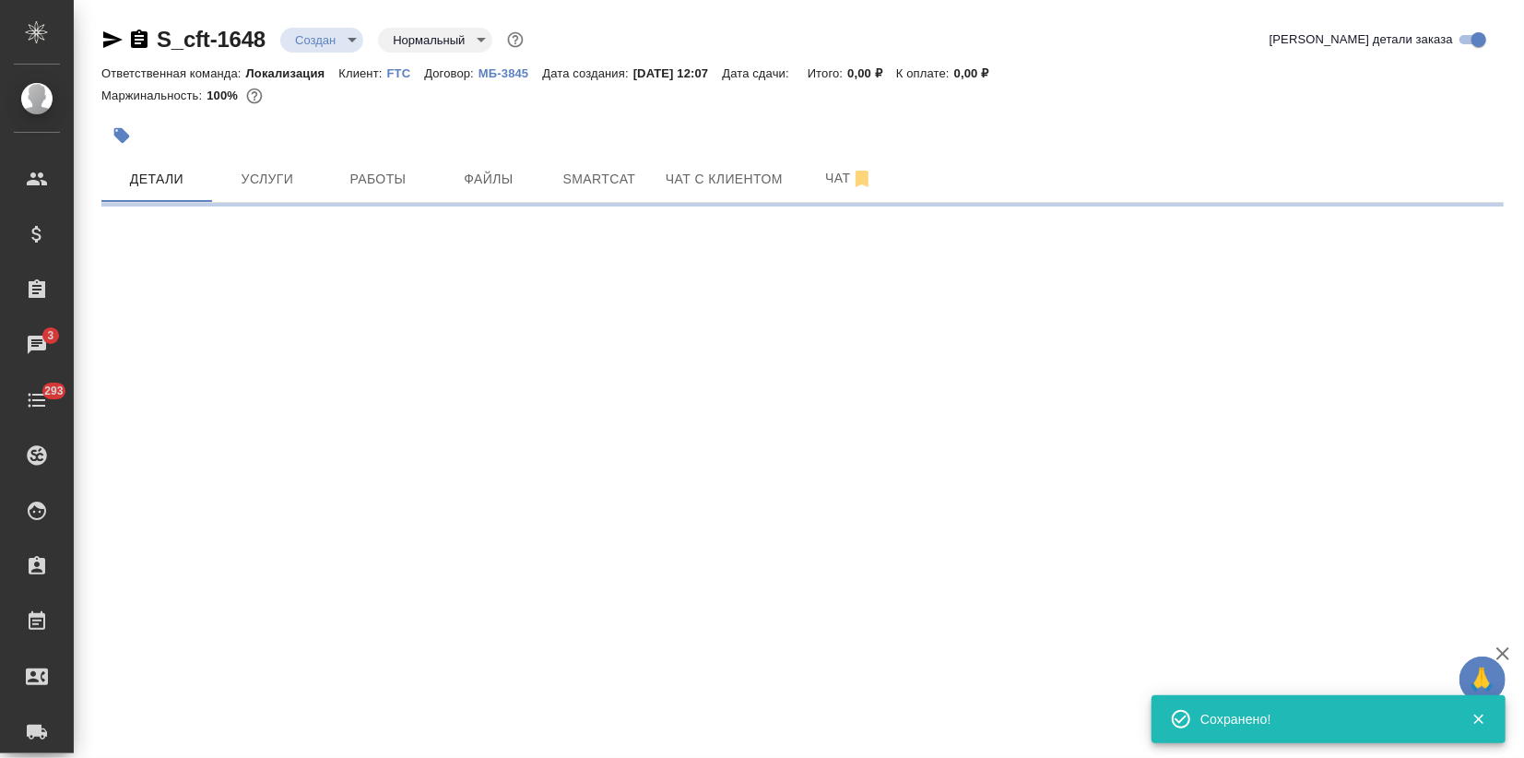
select select "RU"
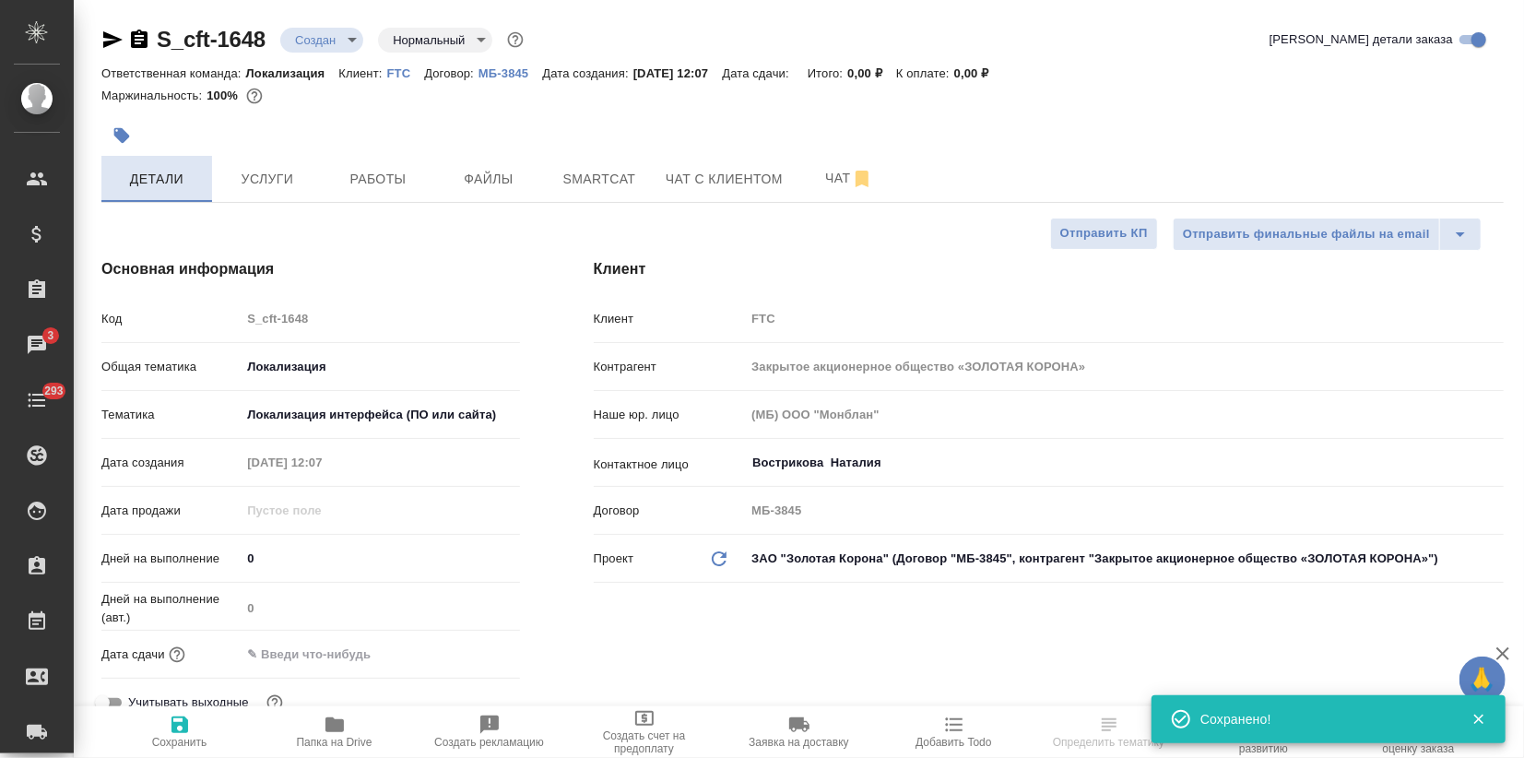
type textarea "x"
click at [131, 134] on button "button" at bounding box center [121, 135] width 41 height 41
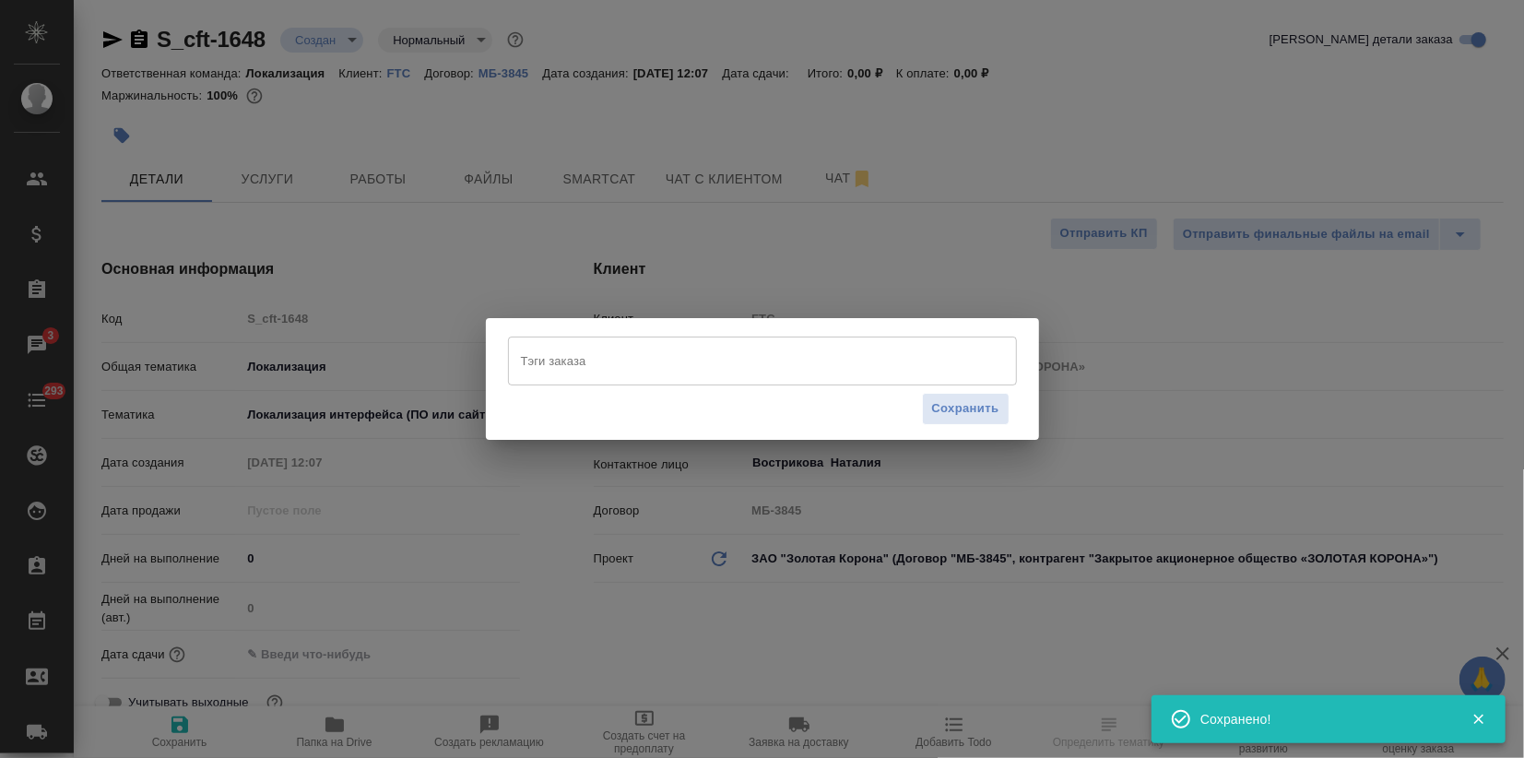
click at [690, 359] on input "Тэги заказа" at bounding box center [744, 360] width 457 height 31
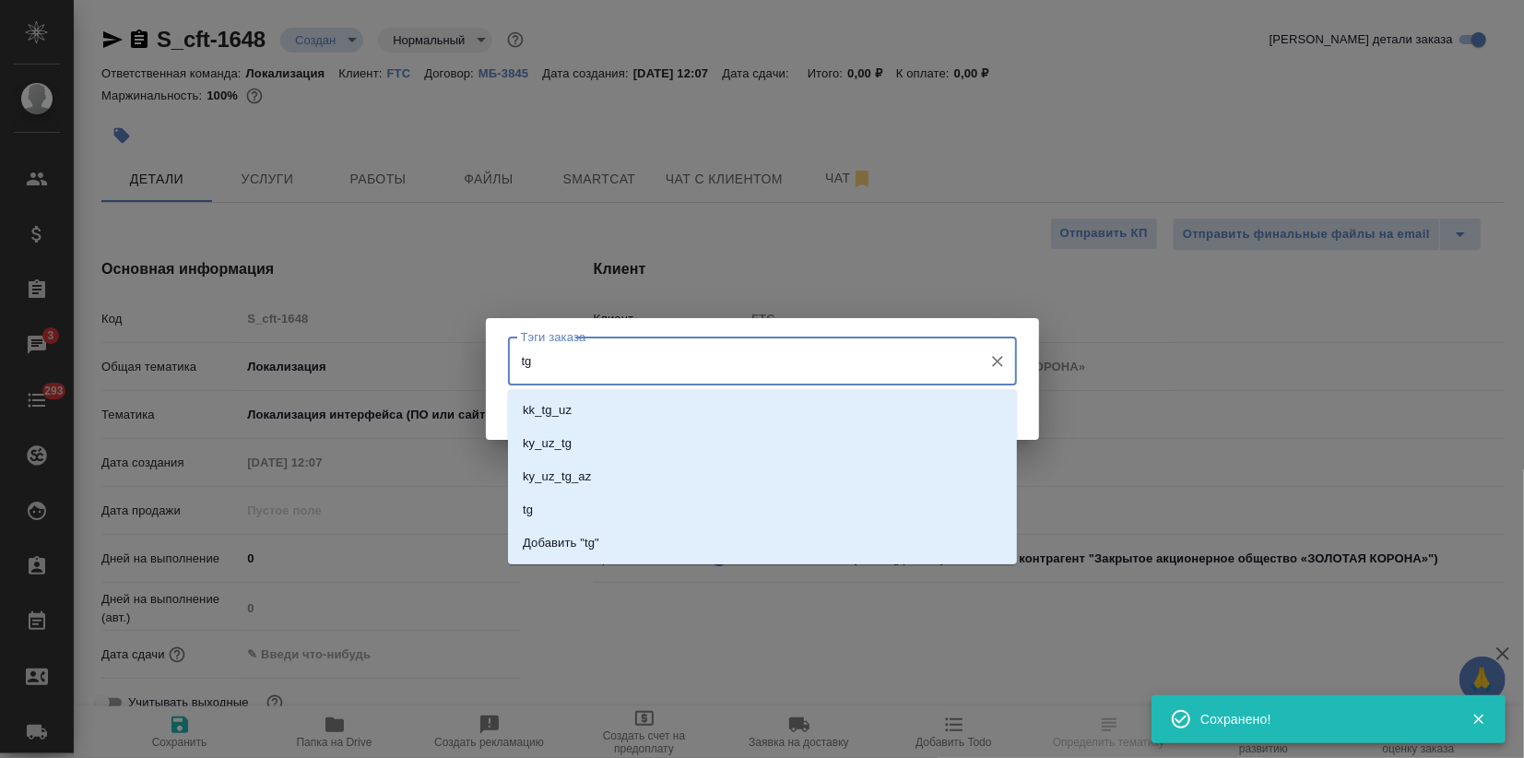
type input "tg"
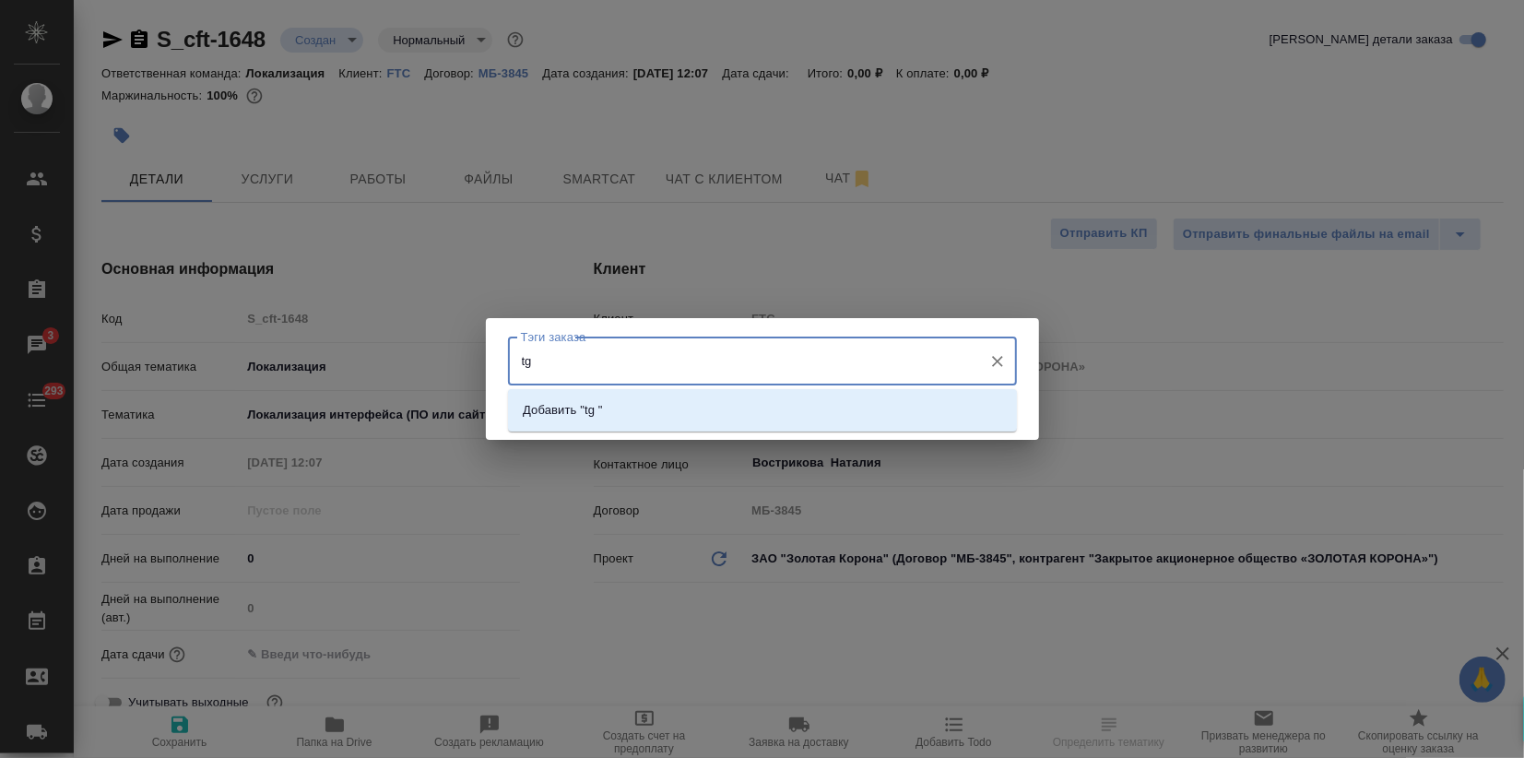
click at [682, 407] on li "Добавить "tg "" at bounding box center [762, 410] width 509 height 33
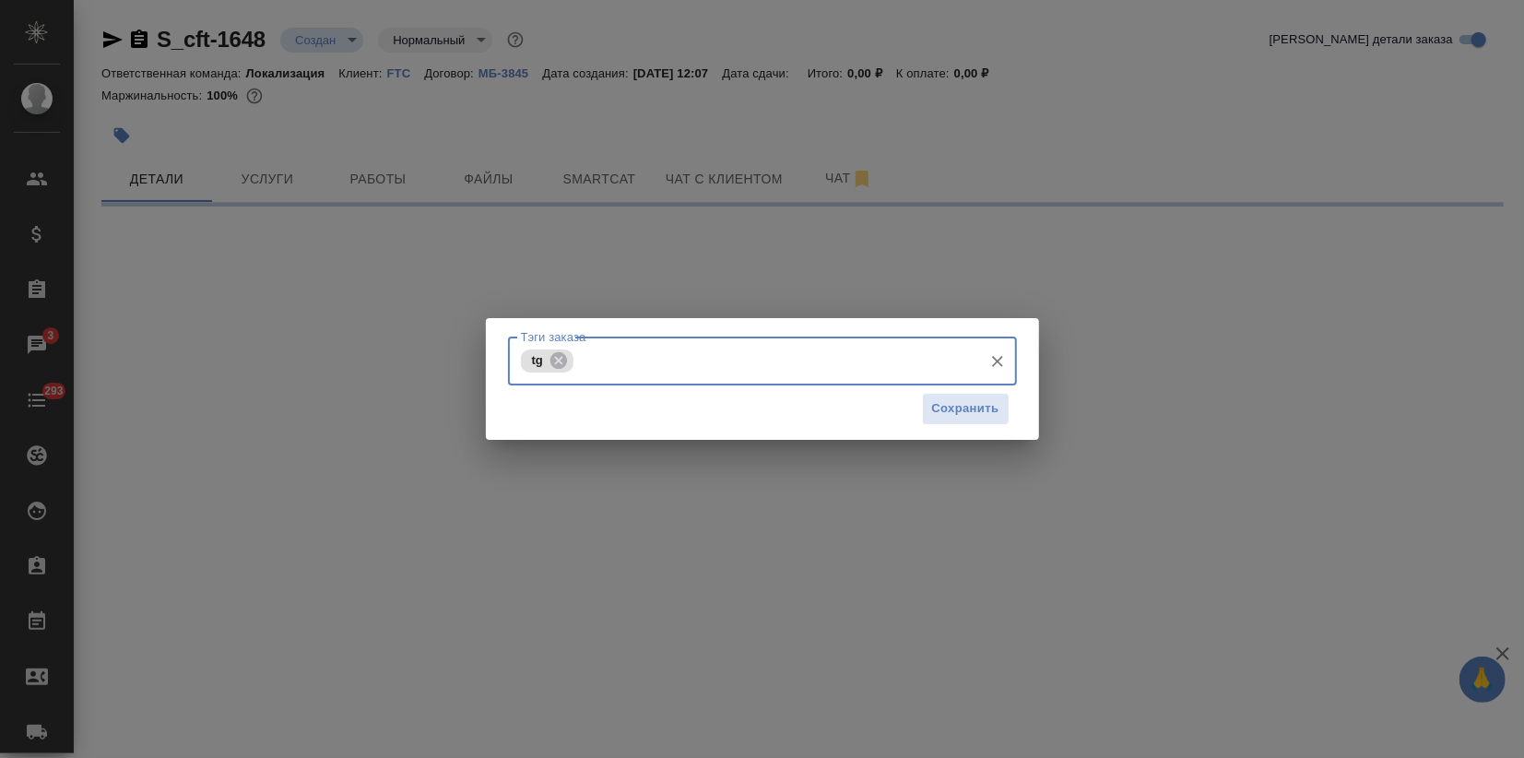
select select "RU"
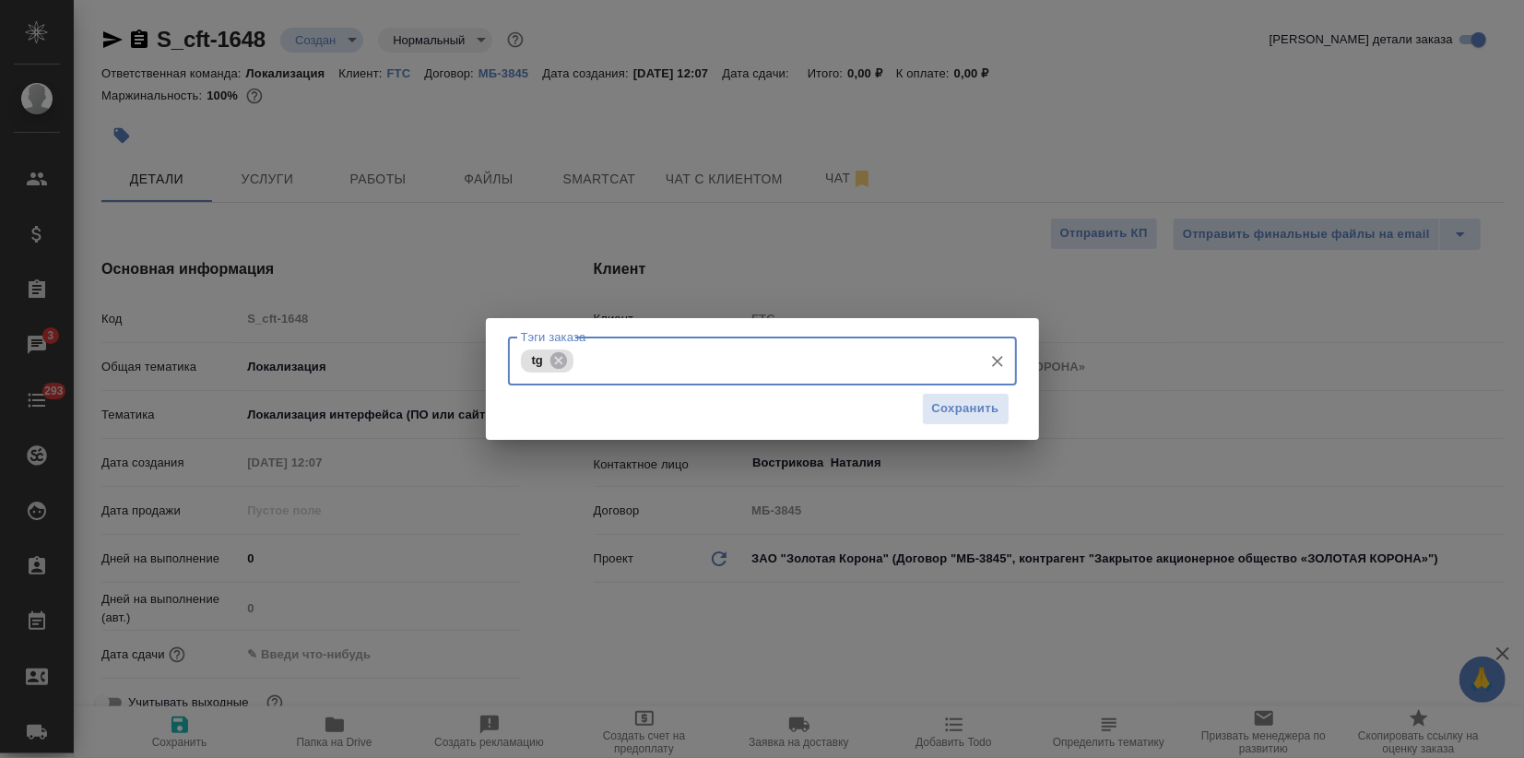
type input "k"
type textarea "x"
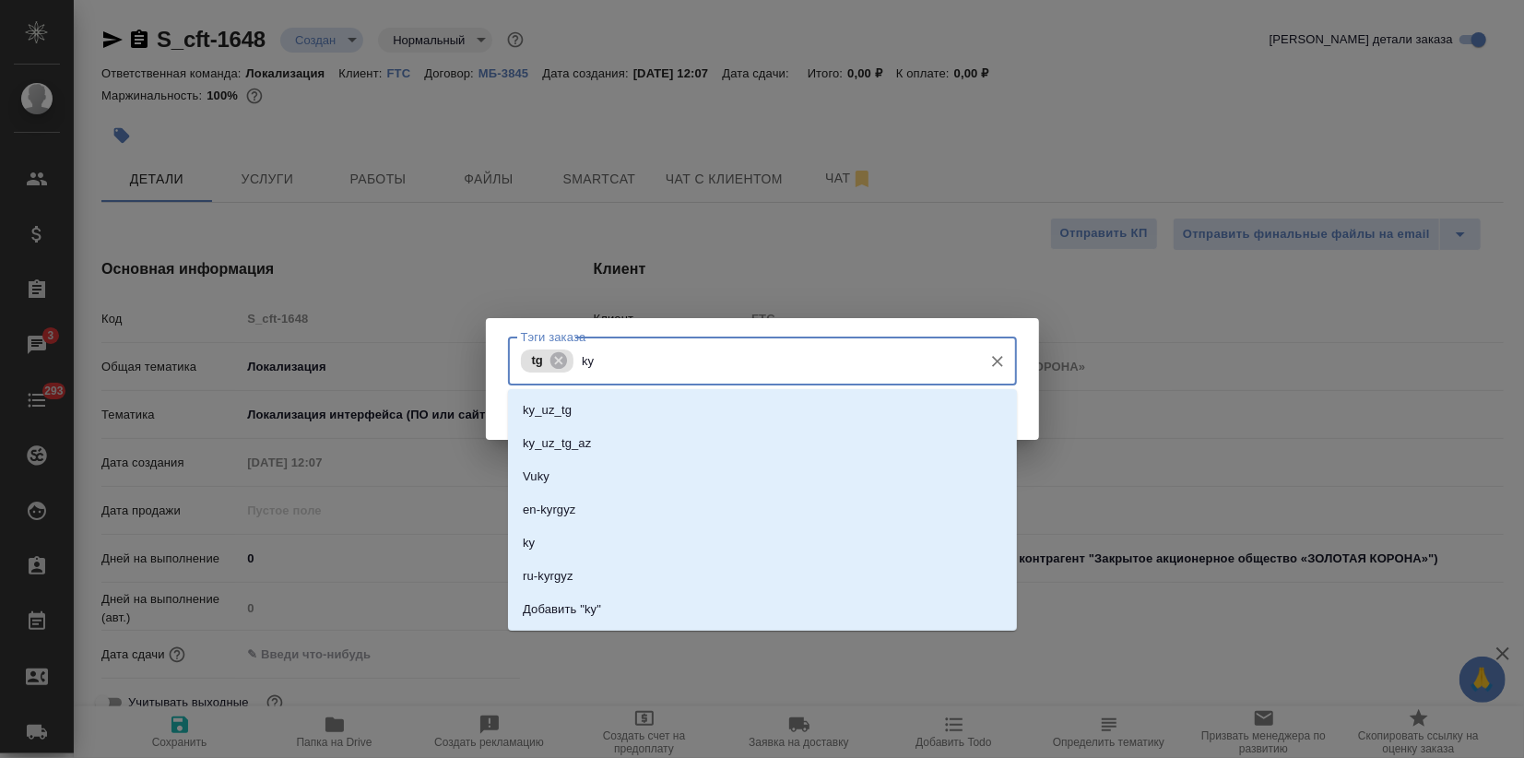
type input "ky"
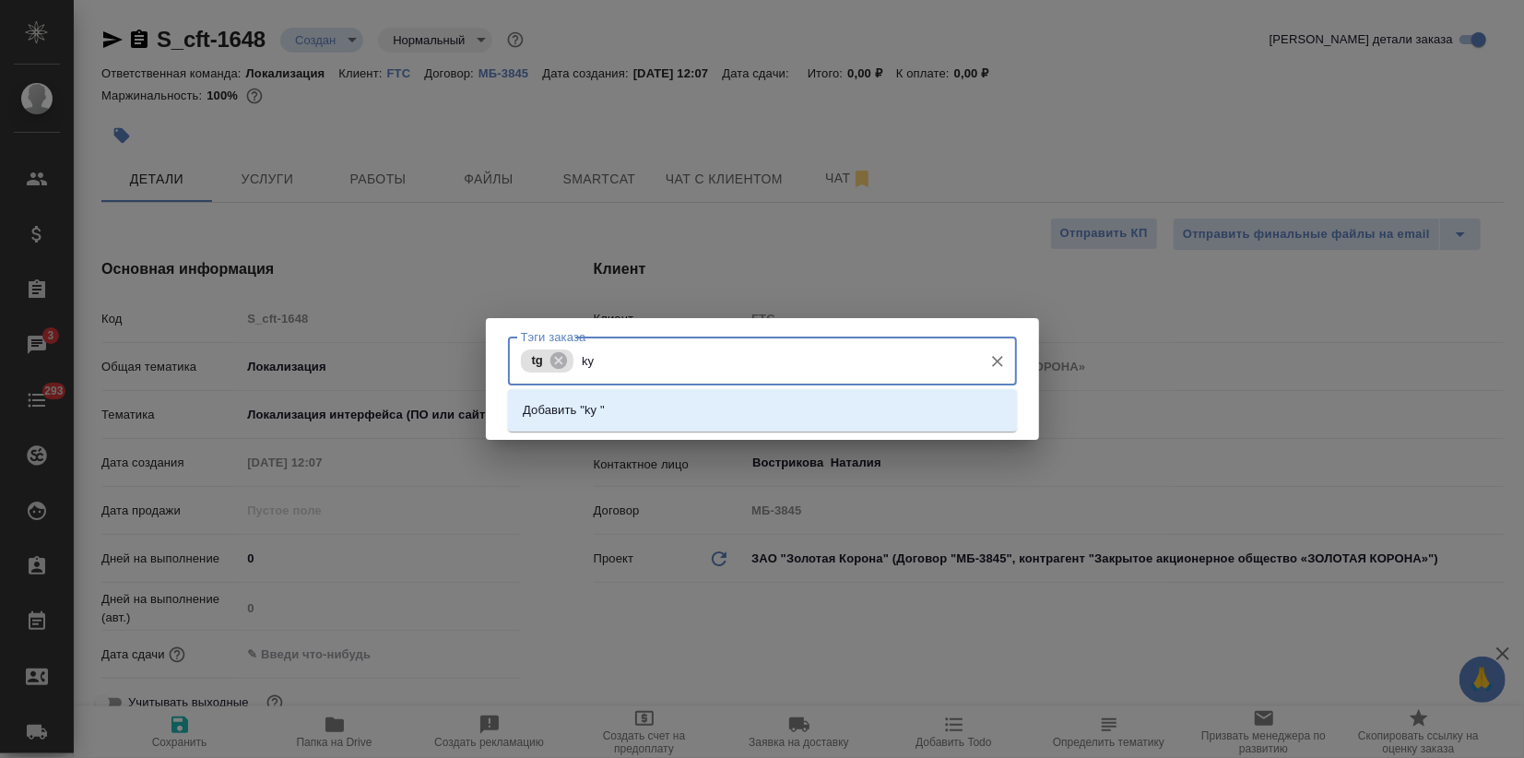
click at [682, 407] on li "Добавить "ky "" at bounding box center [762, 410] width 509 height 33
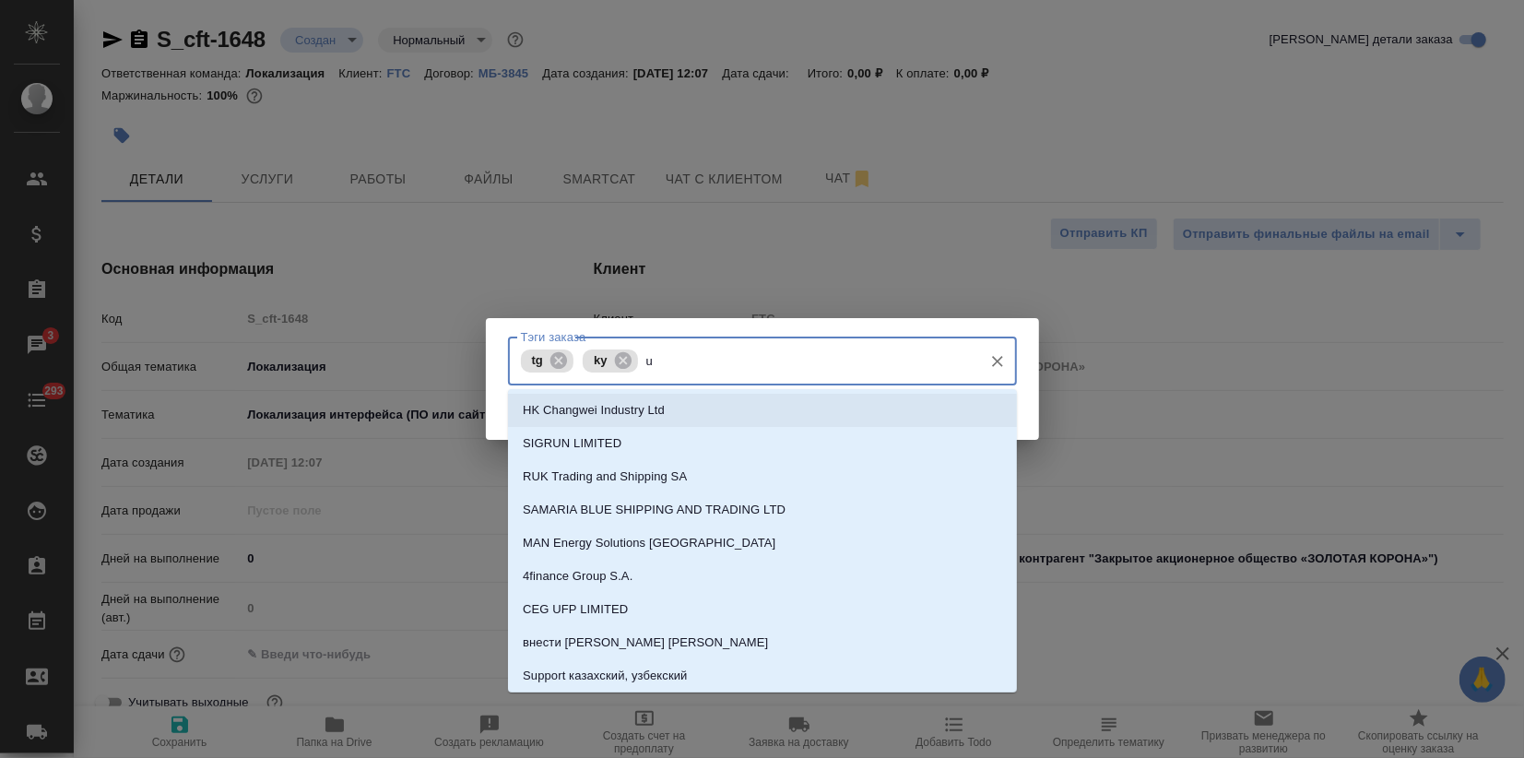
type input "uz"
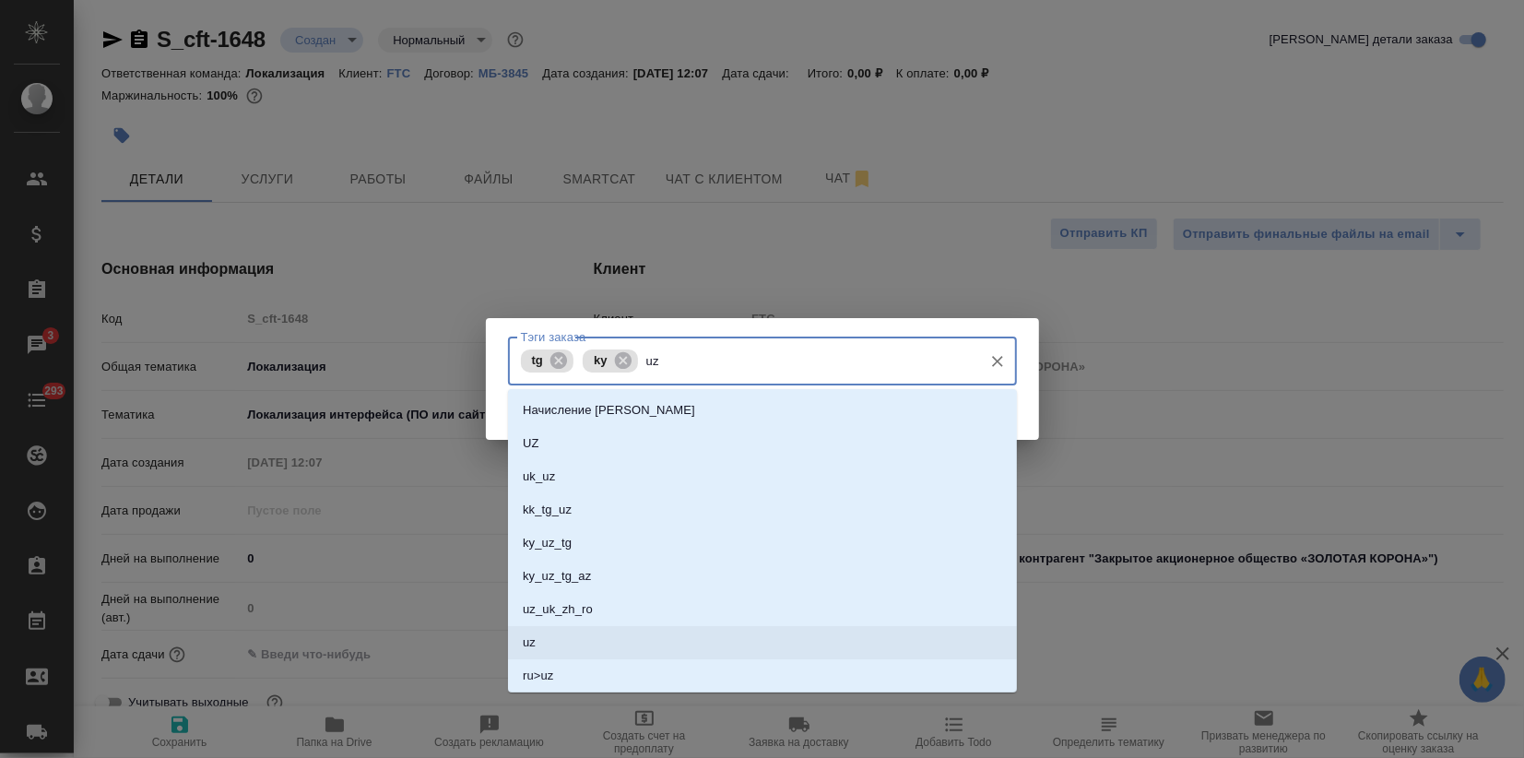
click at [614, 638] on li "uz" at bounding box center [762, 642] width 509 height 33
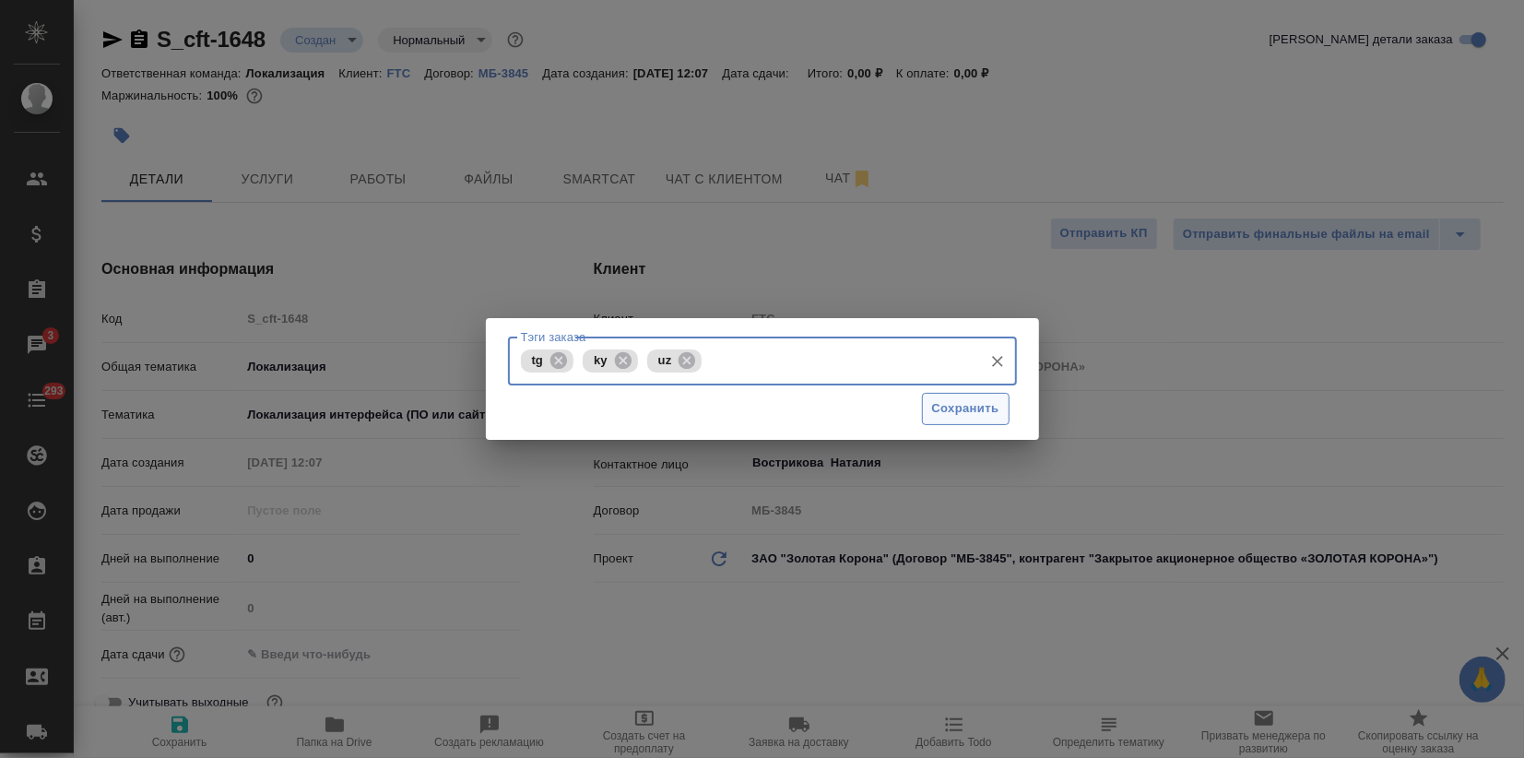
click at [982, 413] on span "Сохранить" at bounding box center [965, 408] width 67 height 21
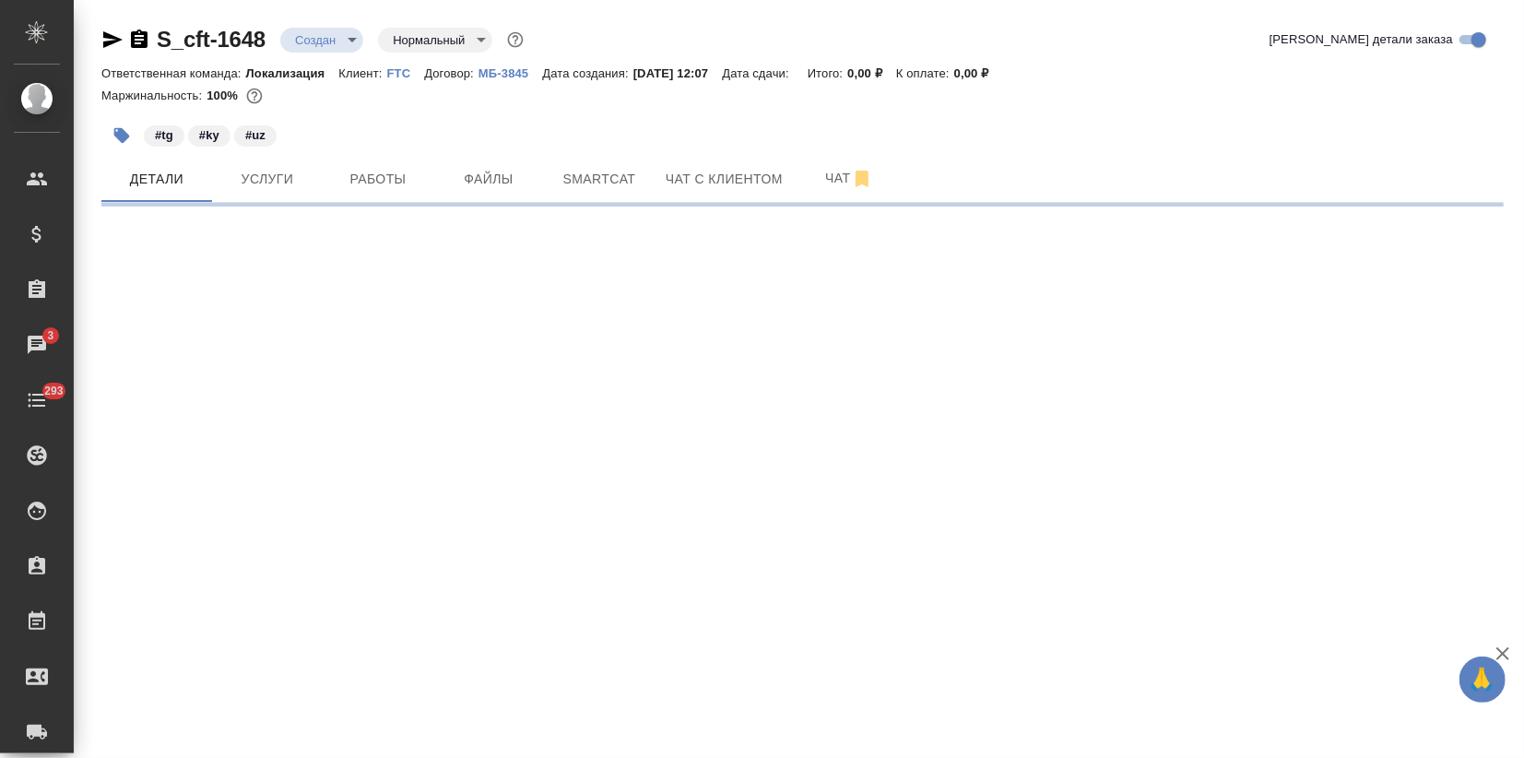
select select "RU"
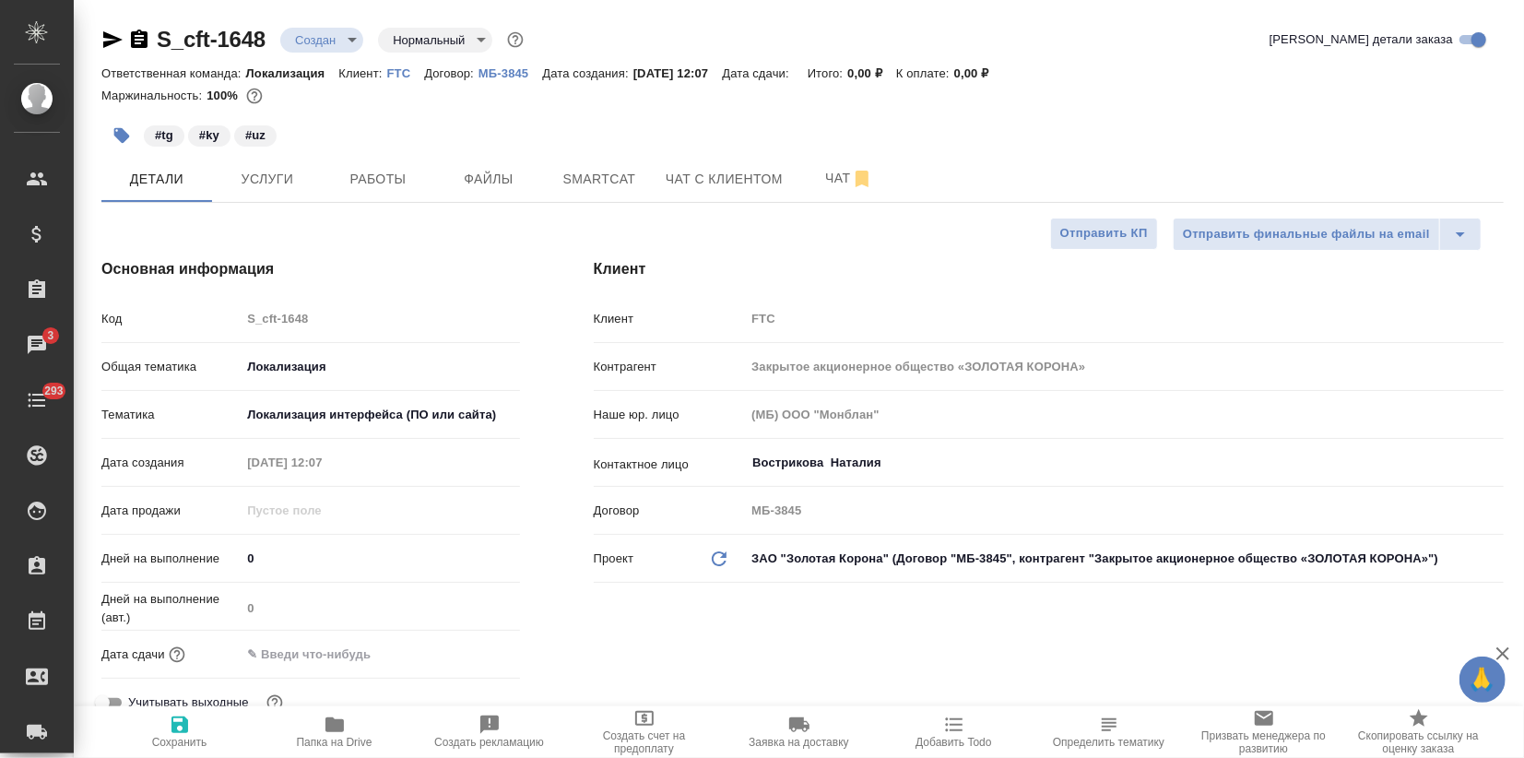
type textarea "x"
click at [247, 172] on span "Услуги" at bounding box center [267, 179] width 89 height 23
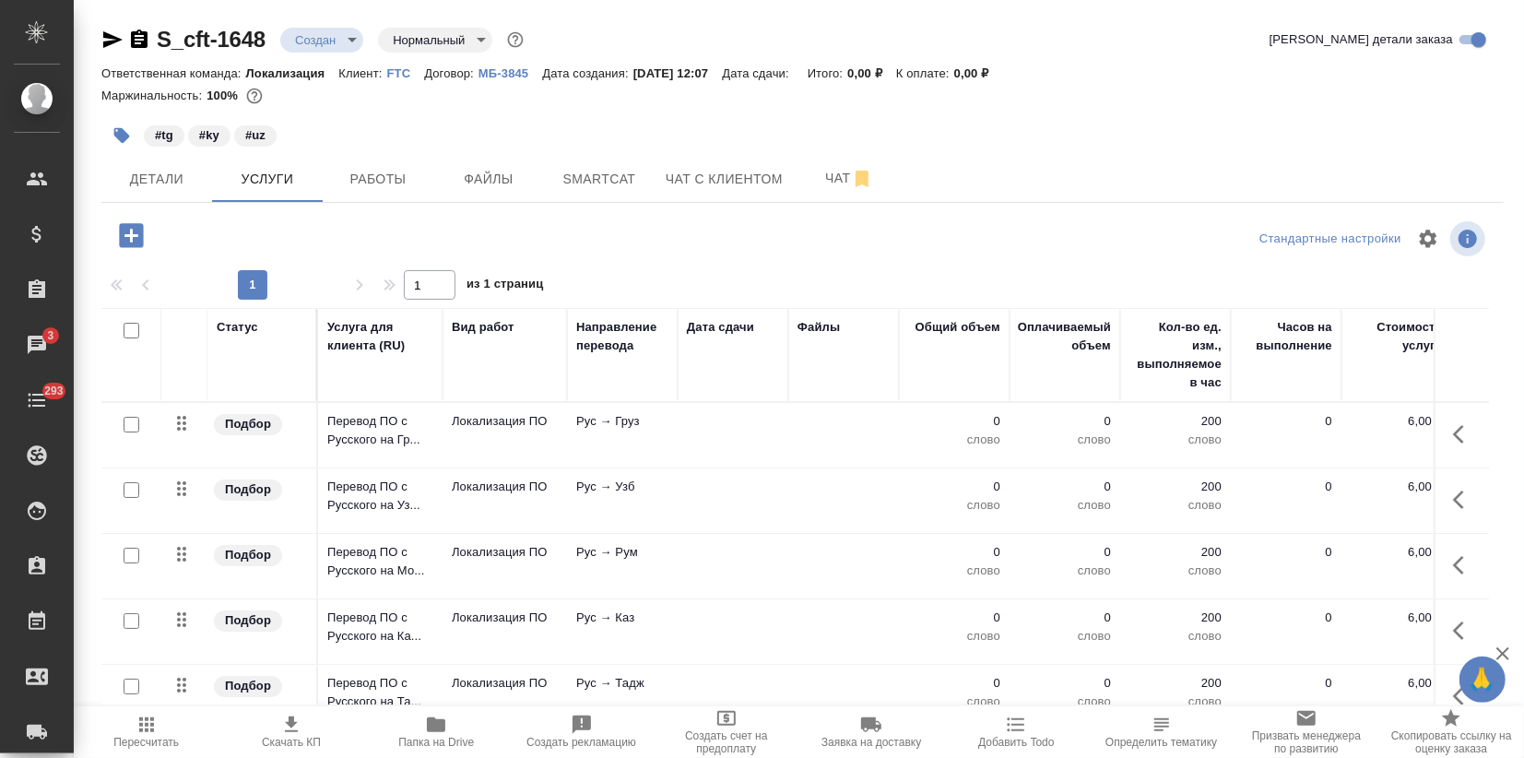
drag, startPoint x: 132, startPoint y: 330, endPoint x: 150, endPoint y: 344, distance: 23.1
click at [131, 329] on input "checkbox" at bounding box center [132, 331] width 16 height 16
checkbox input "true"
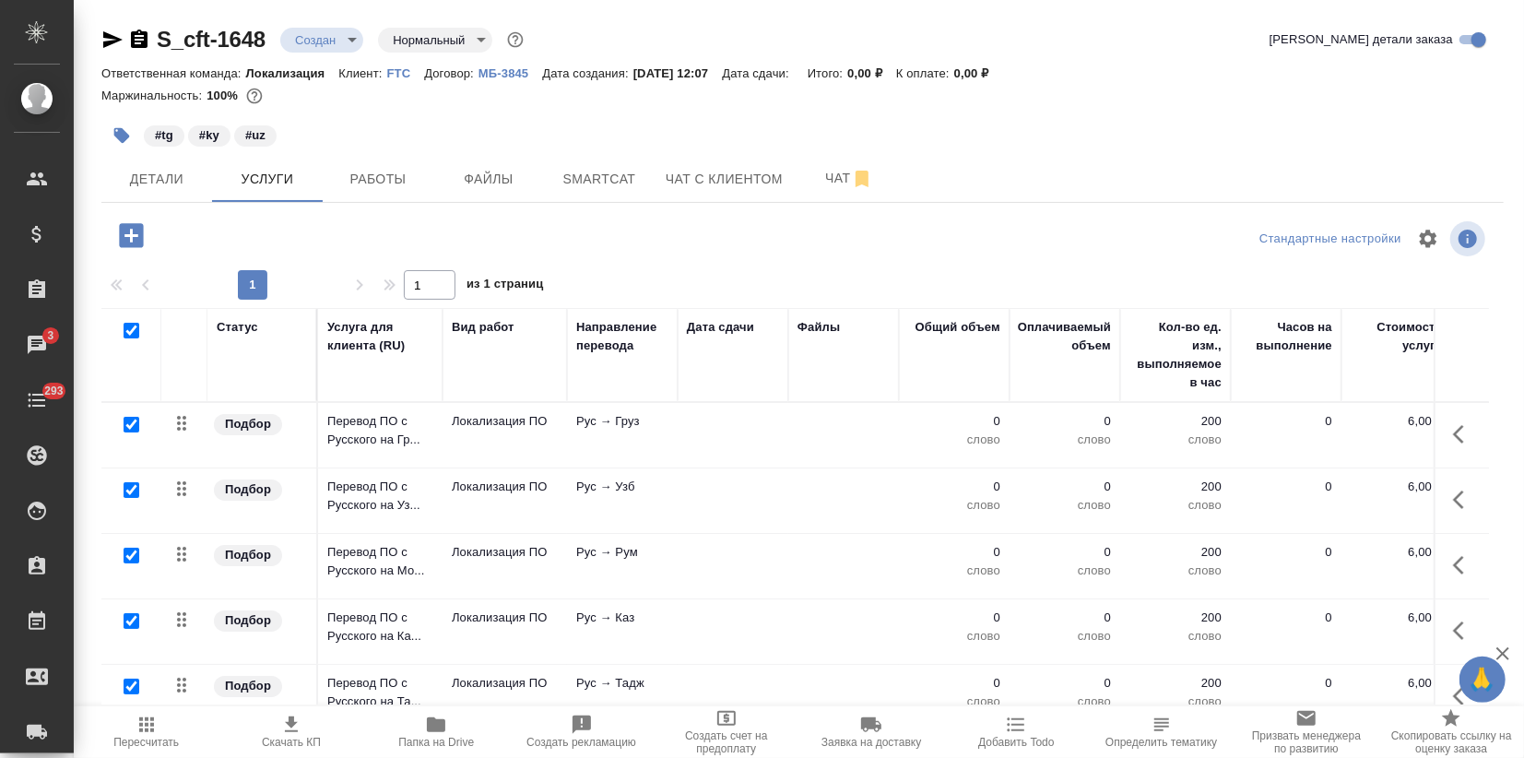
checkbox input "true"
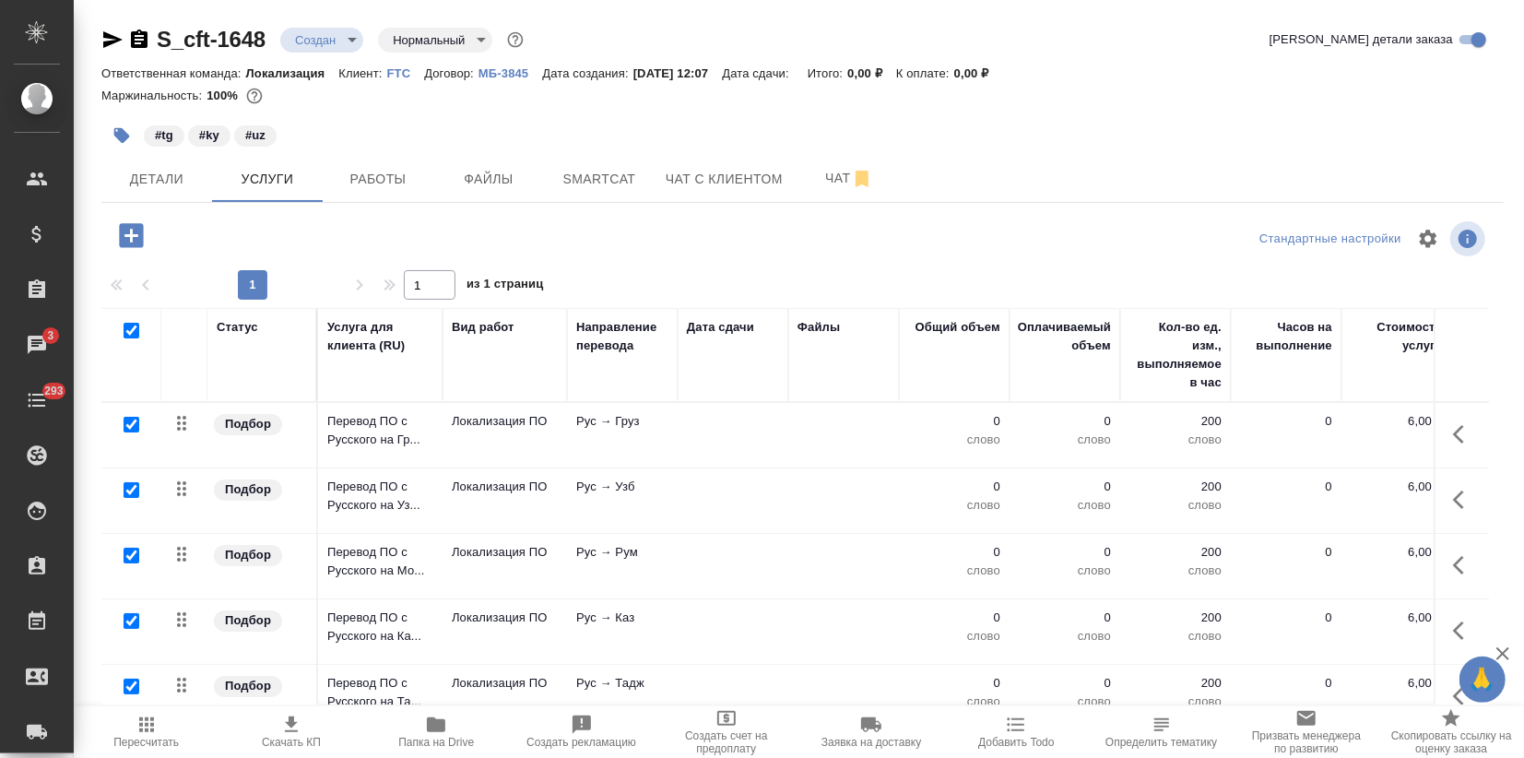
checkbox input "true"
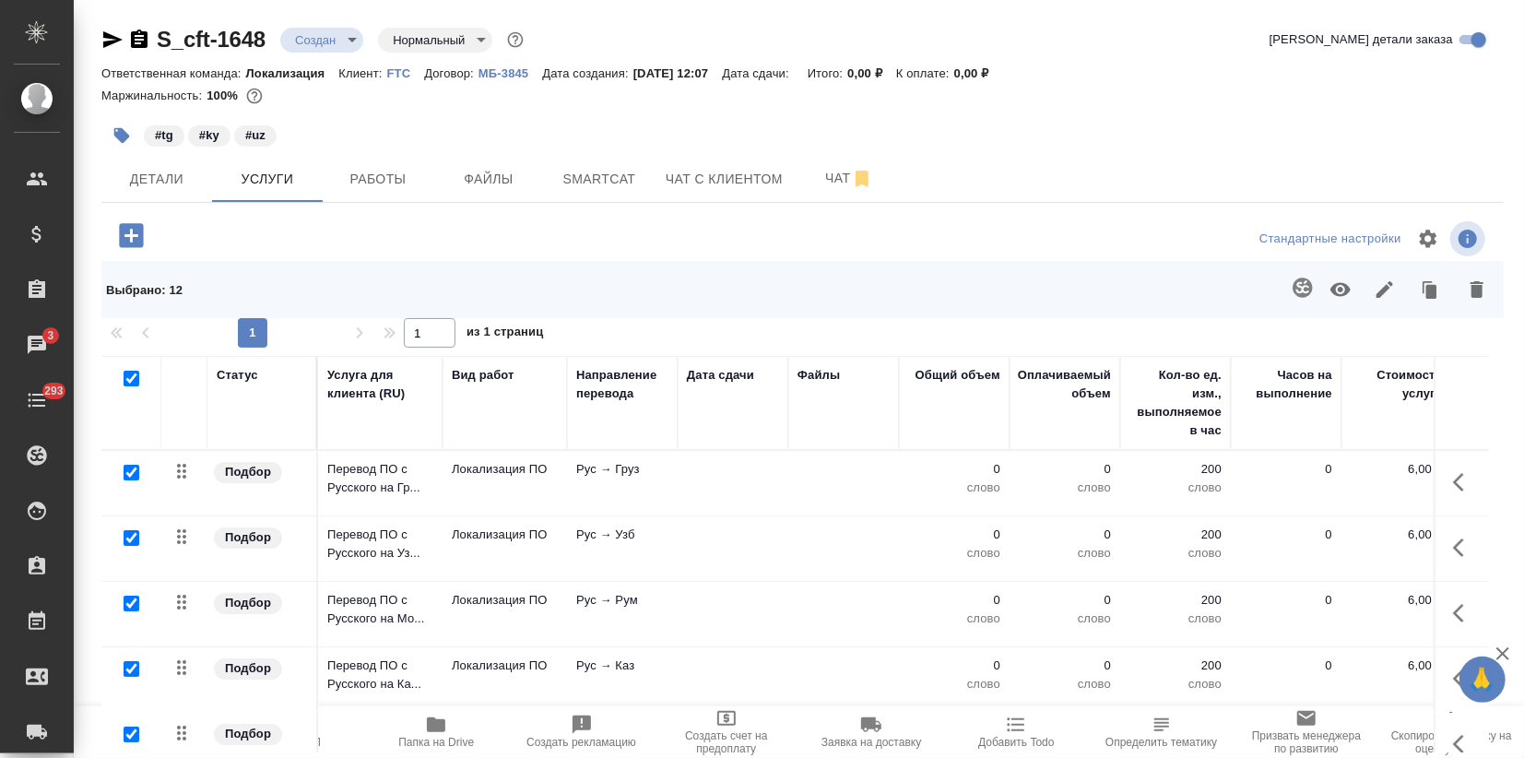
click at [125, 535] on input "checkbox" at bounding box center [132, 538] width 16 height 16
checkbox input "false"
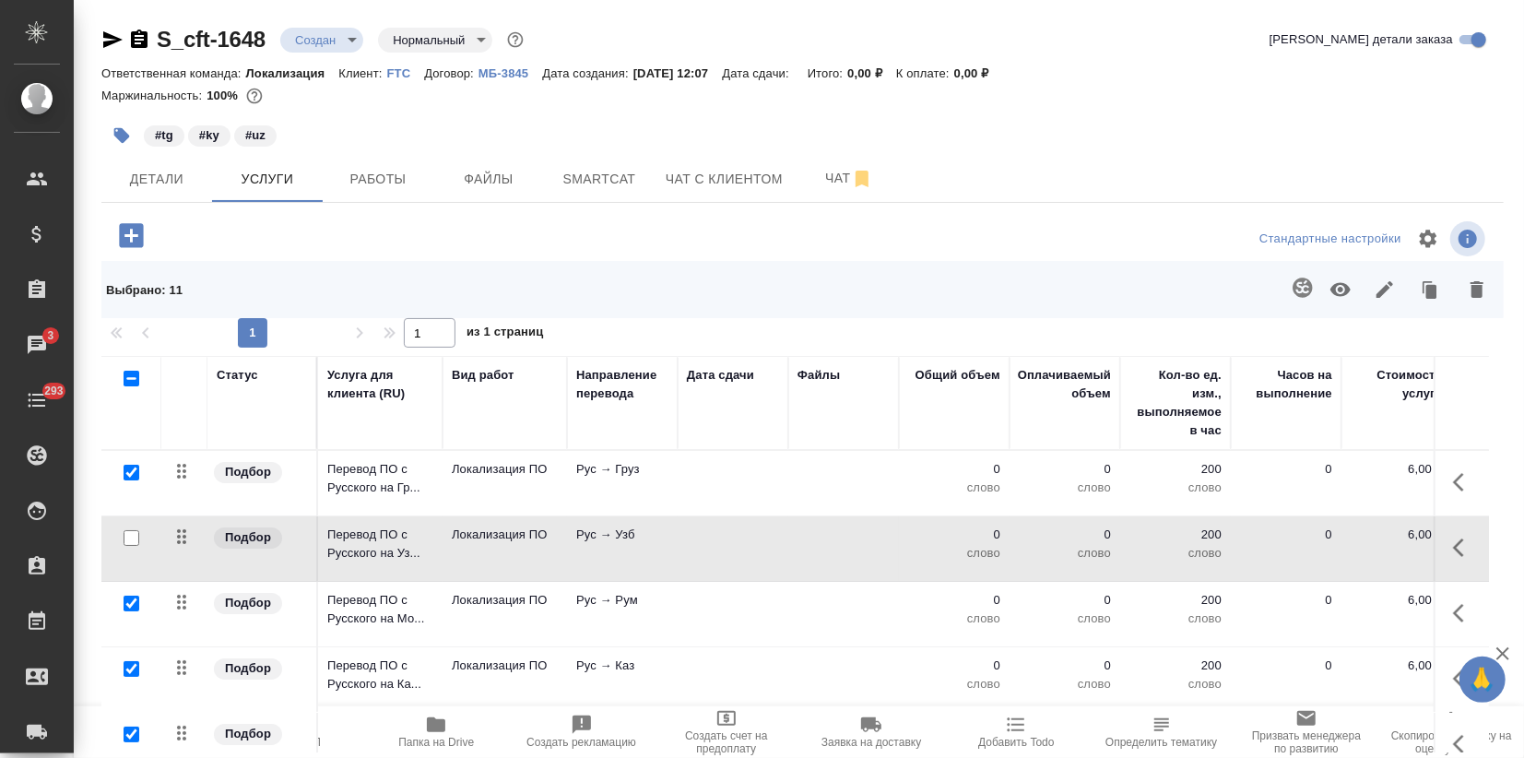
scroll to position [41, 0]
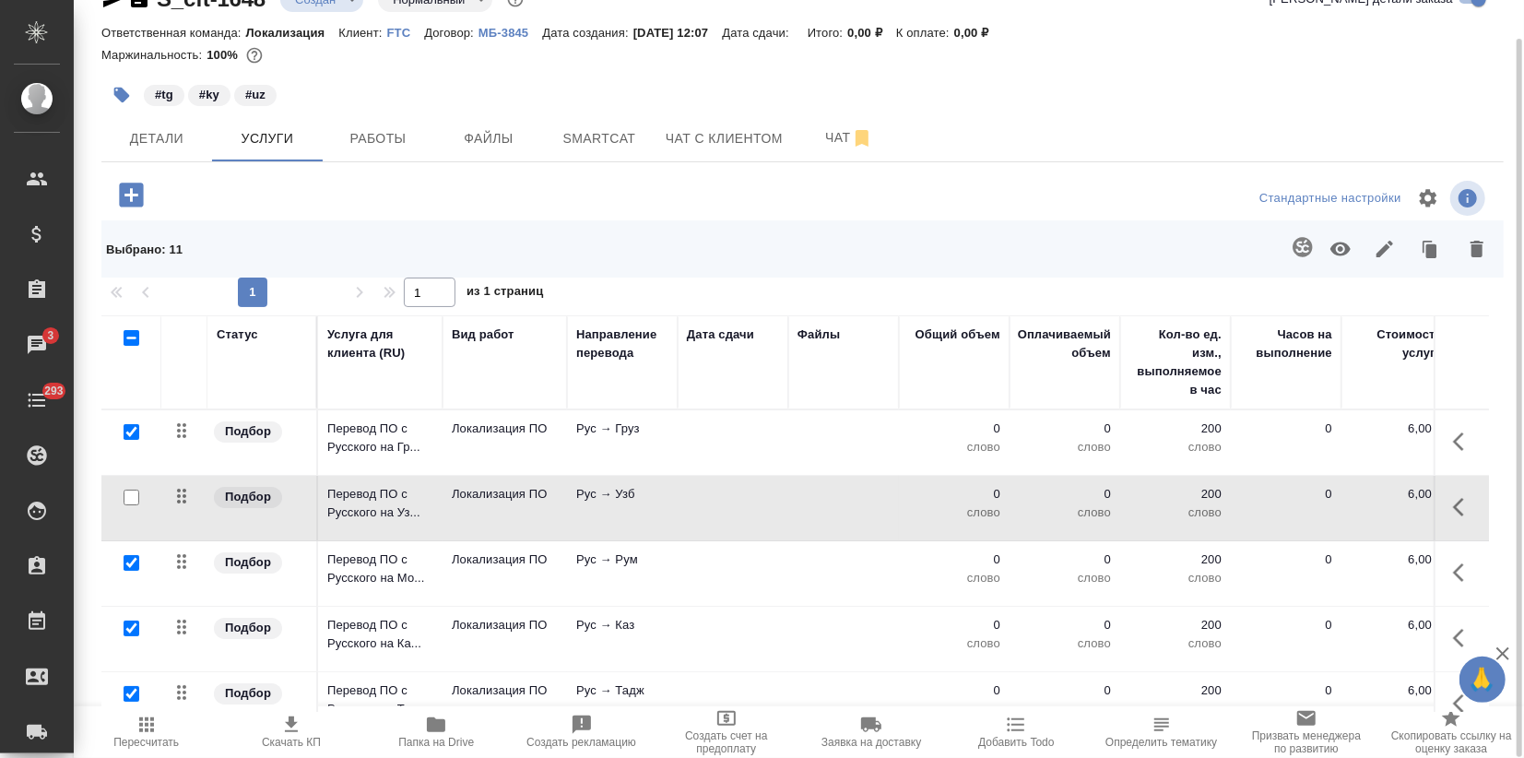
click at [133, 686] on input "checkbox" at bounding box center [132, 694] width 16 height 16
checkbox input "false"
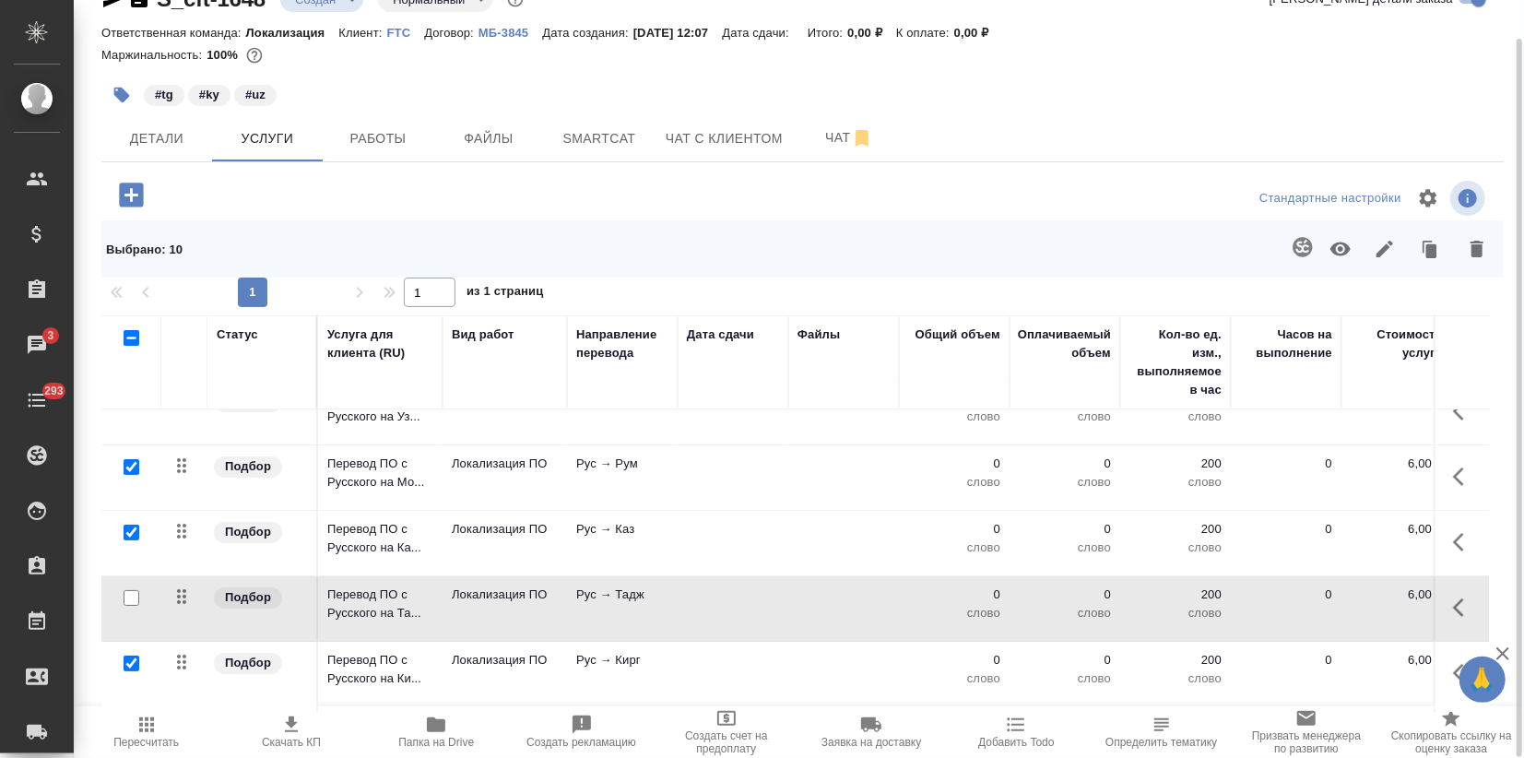
scroll to position [205, 0]
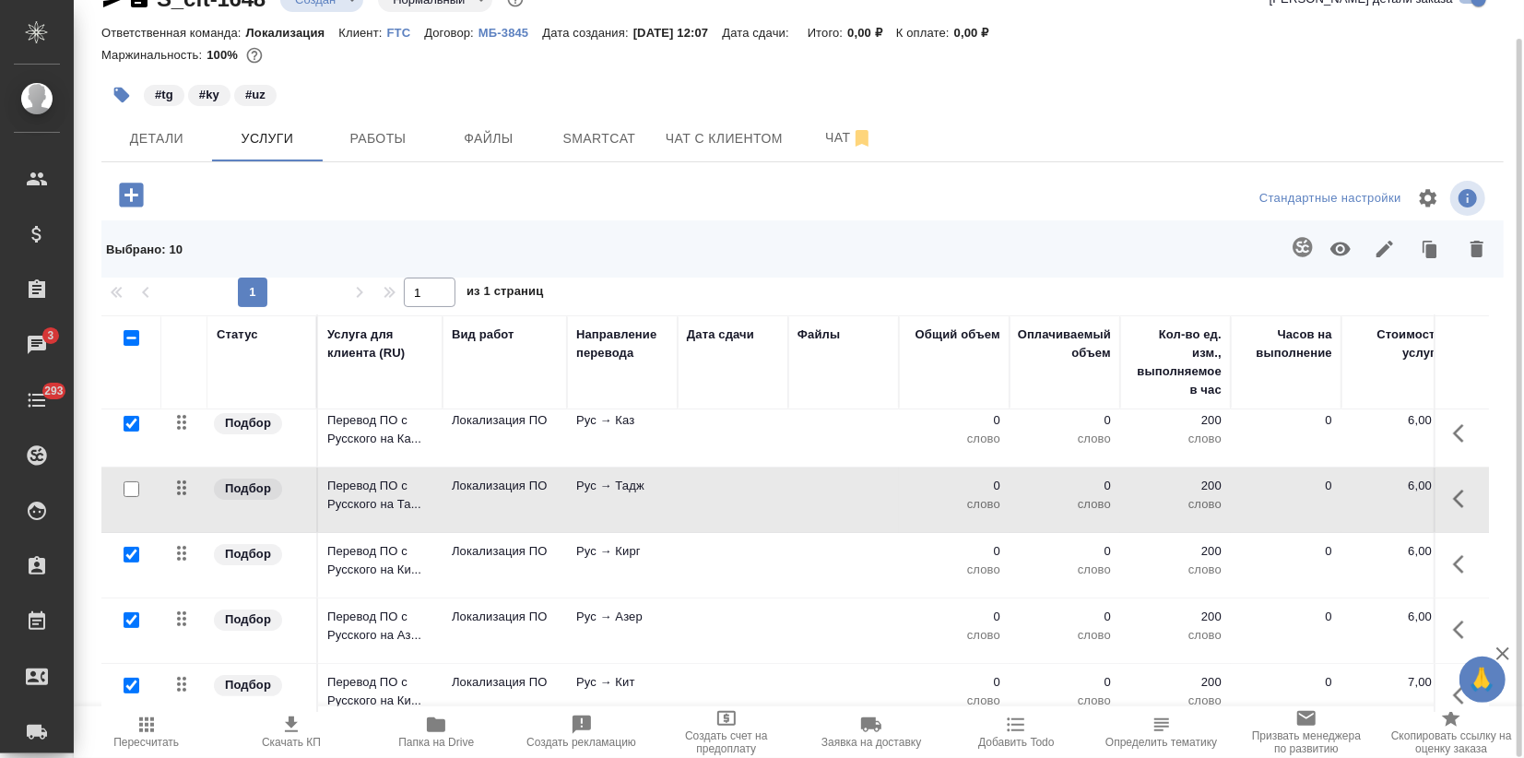
click at [128, 551] on input "checkbox" at bounding box center [132, 555] width 16 height 16
checkbox input "false"
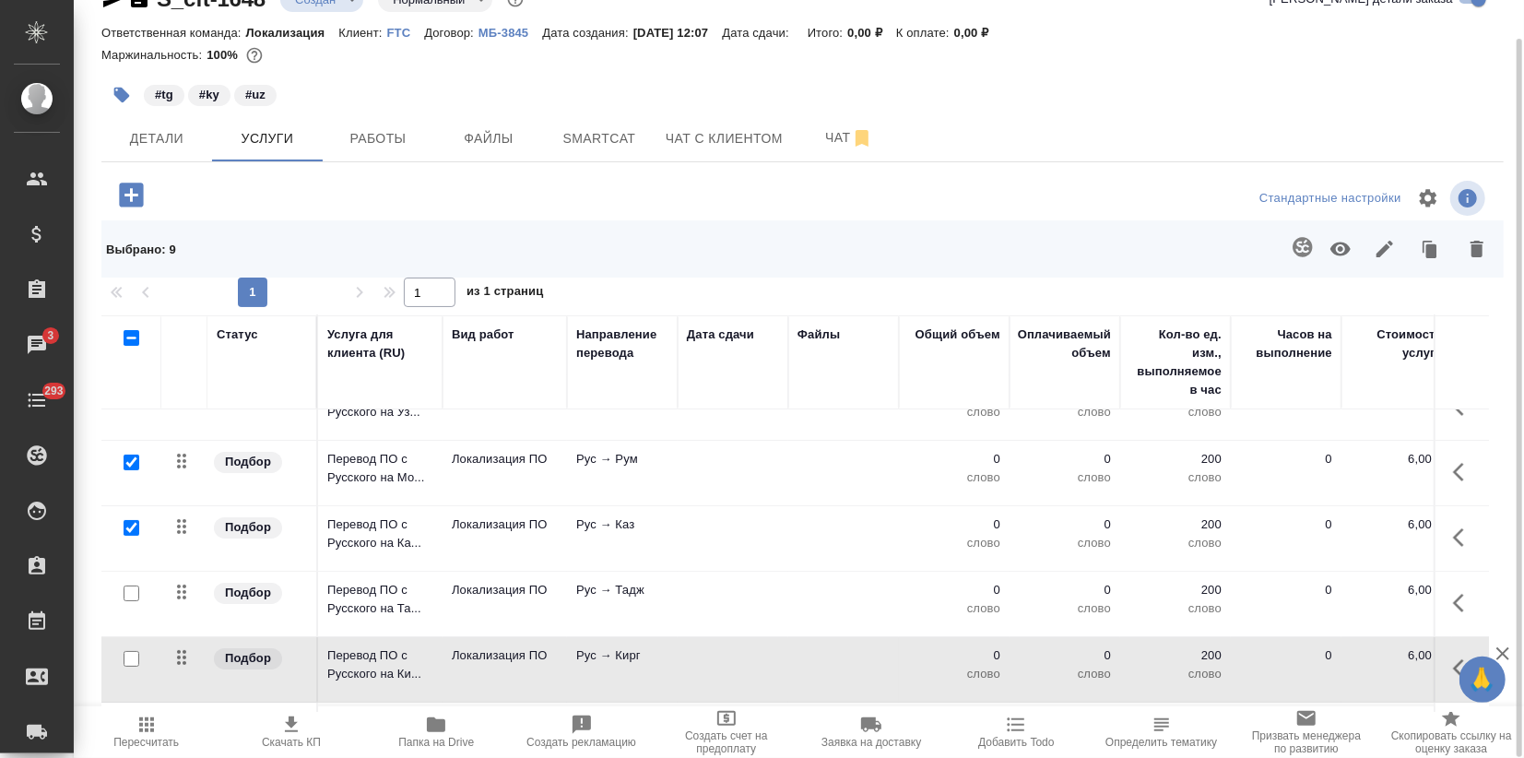
scroll to position [0, 0]
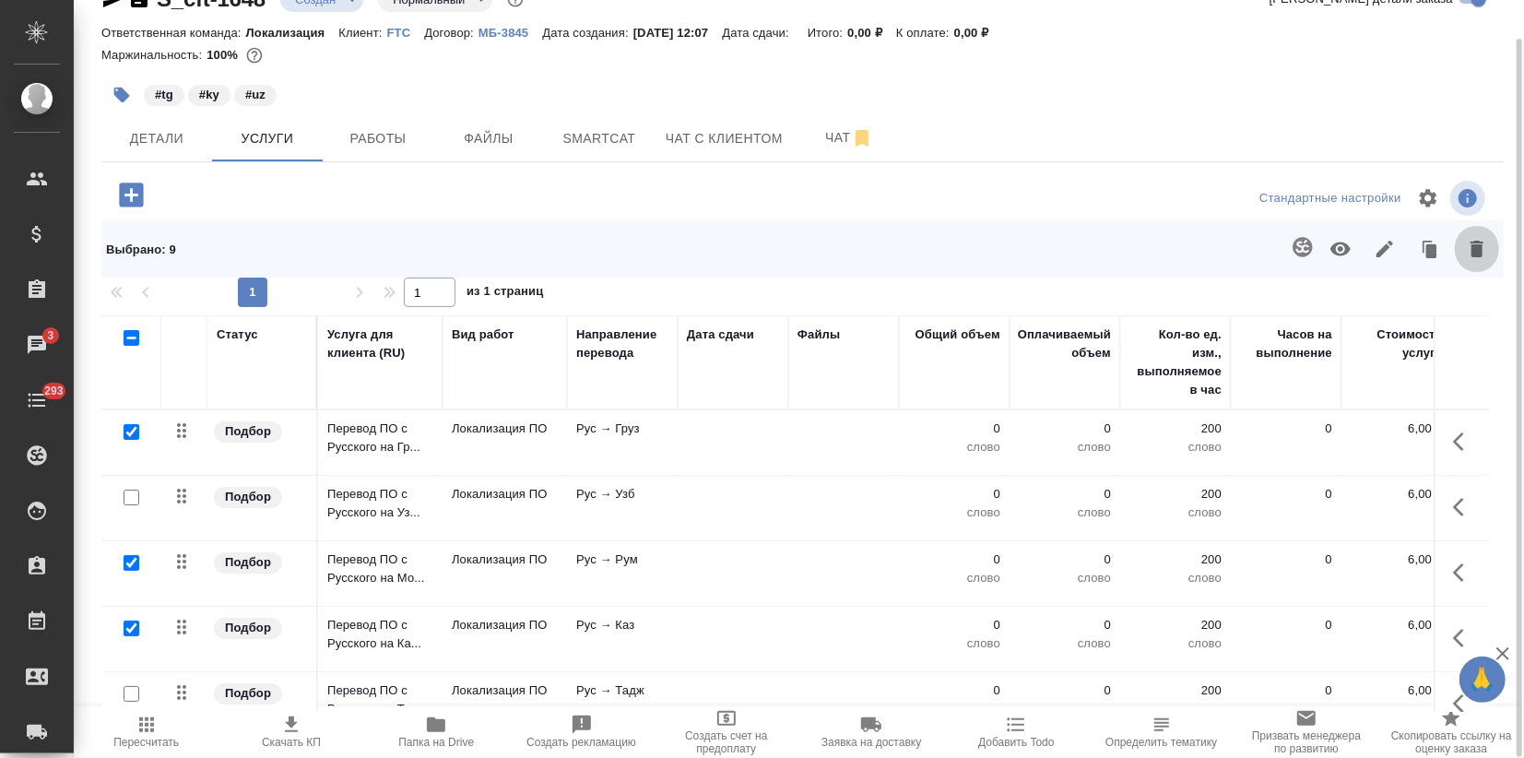
click at [1475, 251] on icon "button" at bounding box center [1477, 249] width 13 height 17
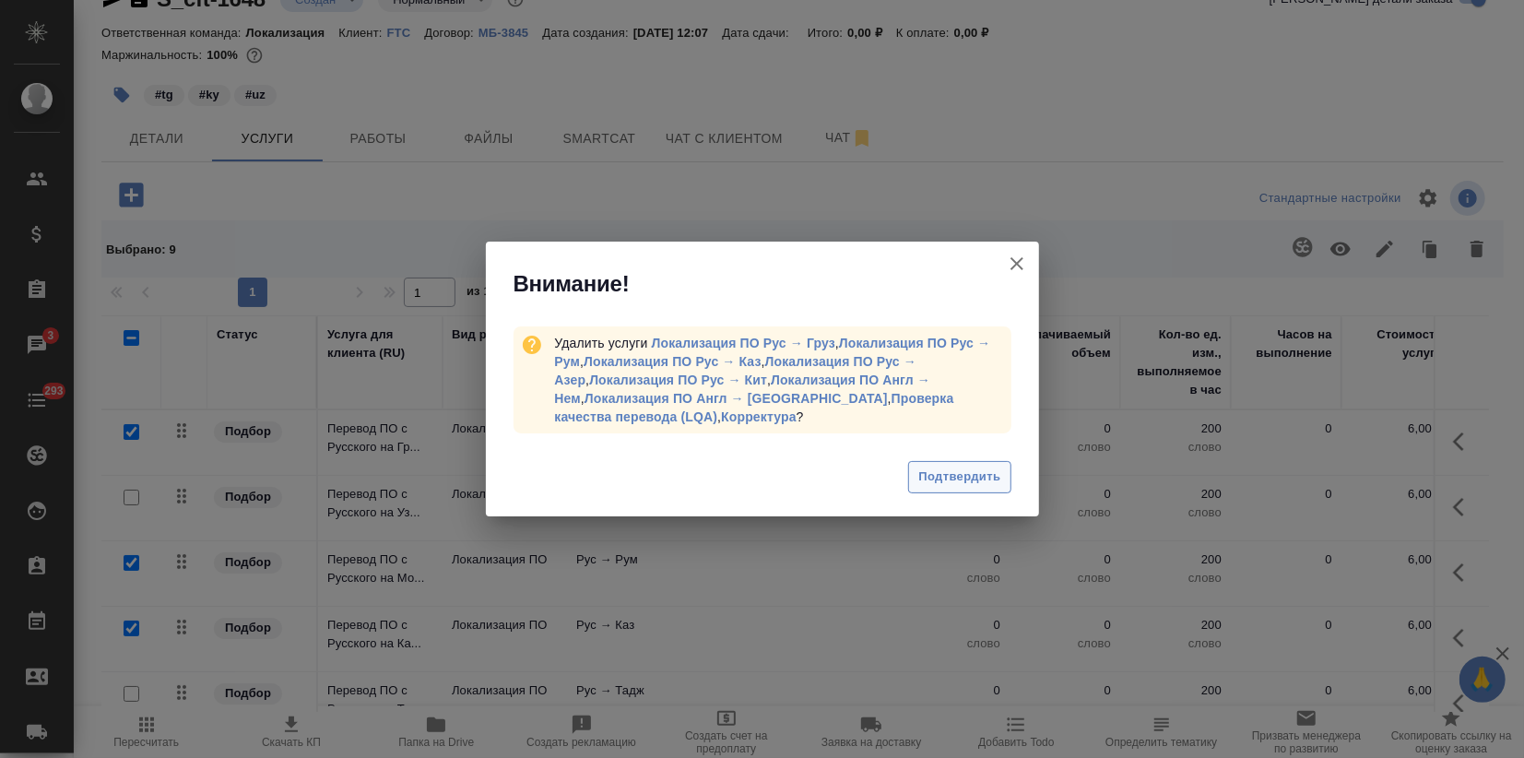
click at [947, 477] on span "Подтвердить" at bounding box center [959, 477] width 82 height 21
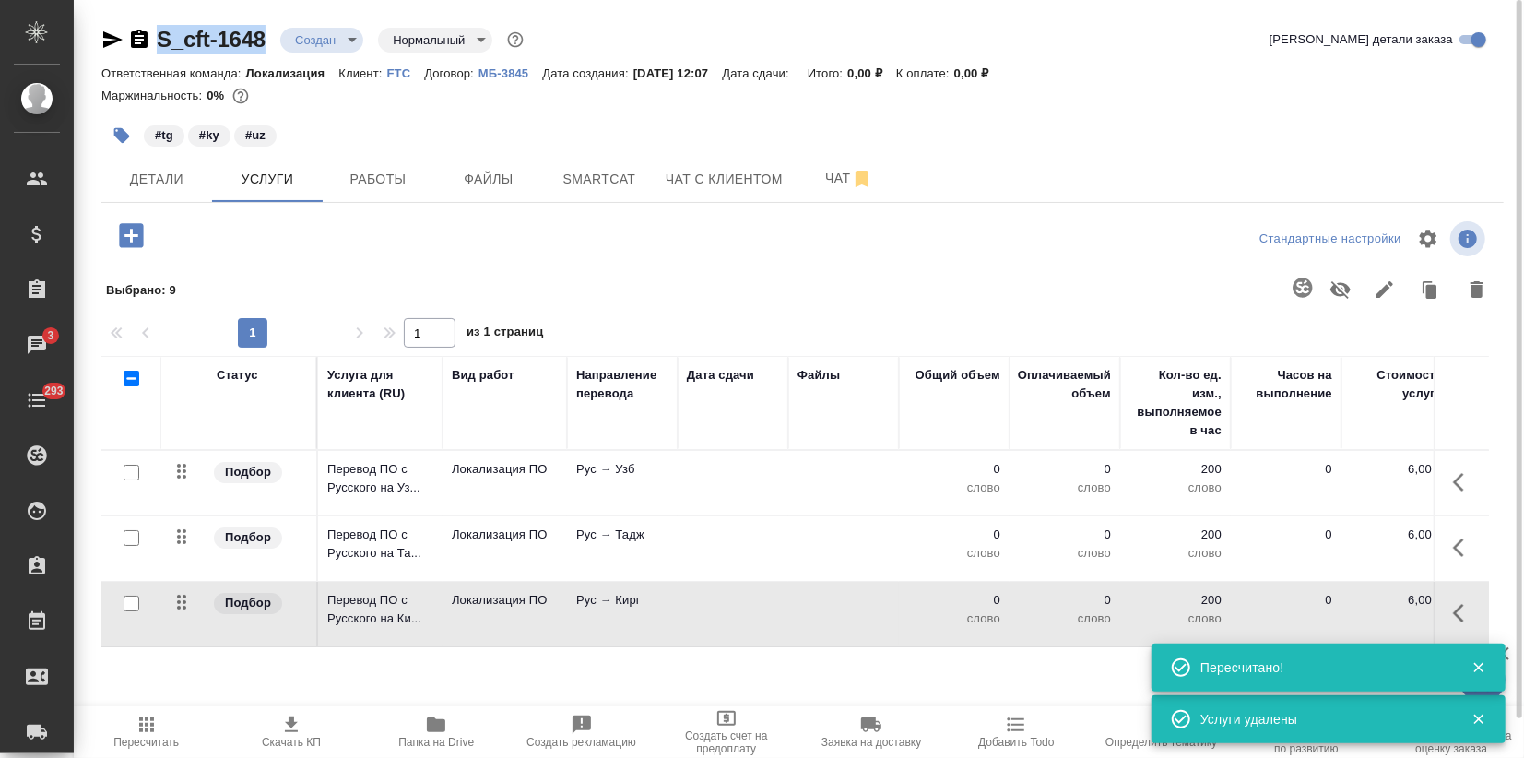
drag, startPoint x: 268, startPoint y: 41, endPoint x: 137, endPoint y: 44, distance: 131.0
click at [137, 44] on div "S_cft-1648 Создан new Нормальный normal" at bounding box center [314, 40] width 426 height 30
copy link "S_cft-1648"
click at [132, 471] on input "checkbox" at bounding box center [132, 473] width 16 height 16
checkbox input "true"
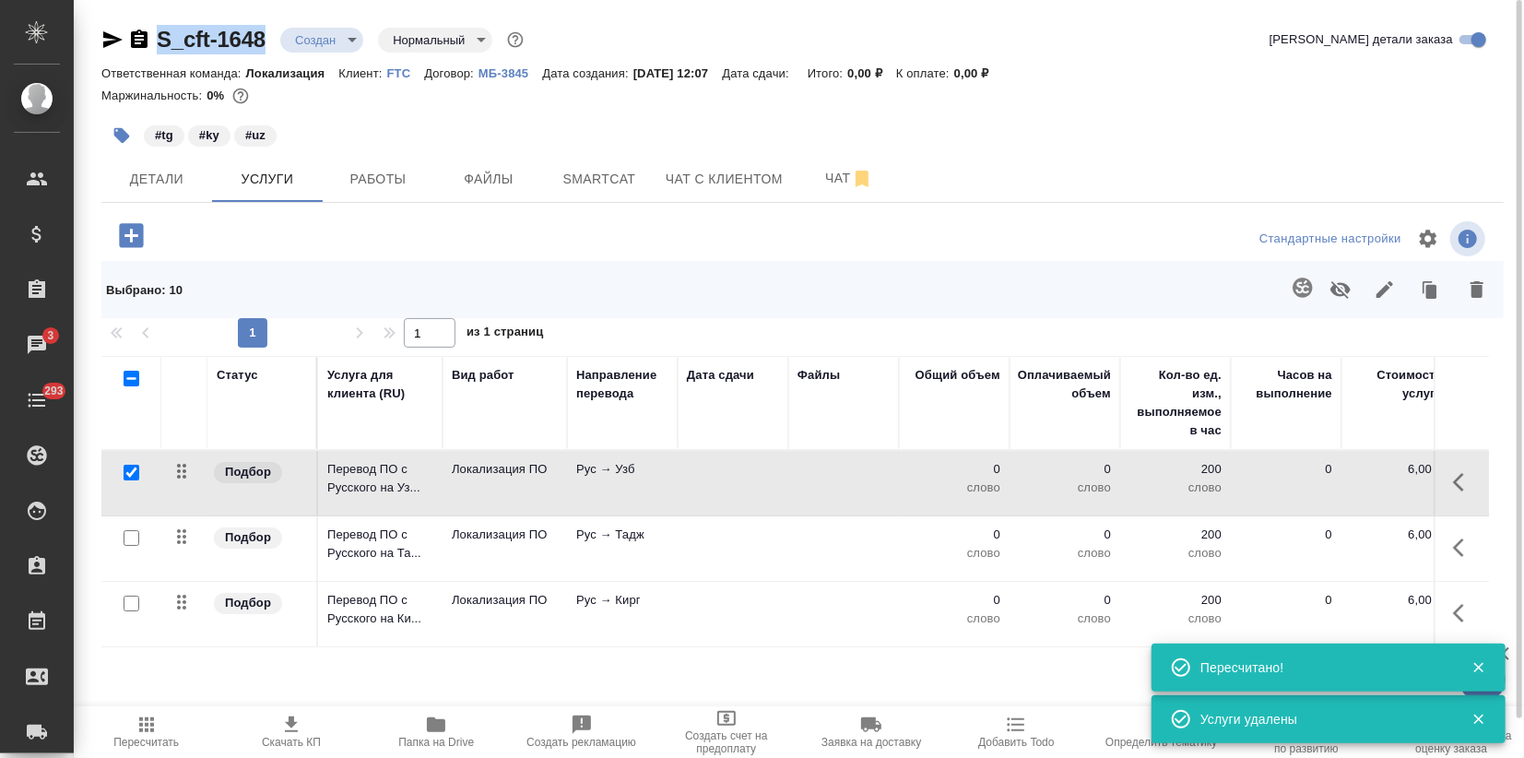
click at [132, 537] on input "checkbox" at bounding box center [132, 538] width 16 height 16
checkbox input "true"
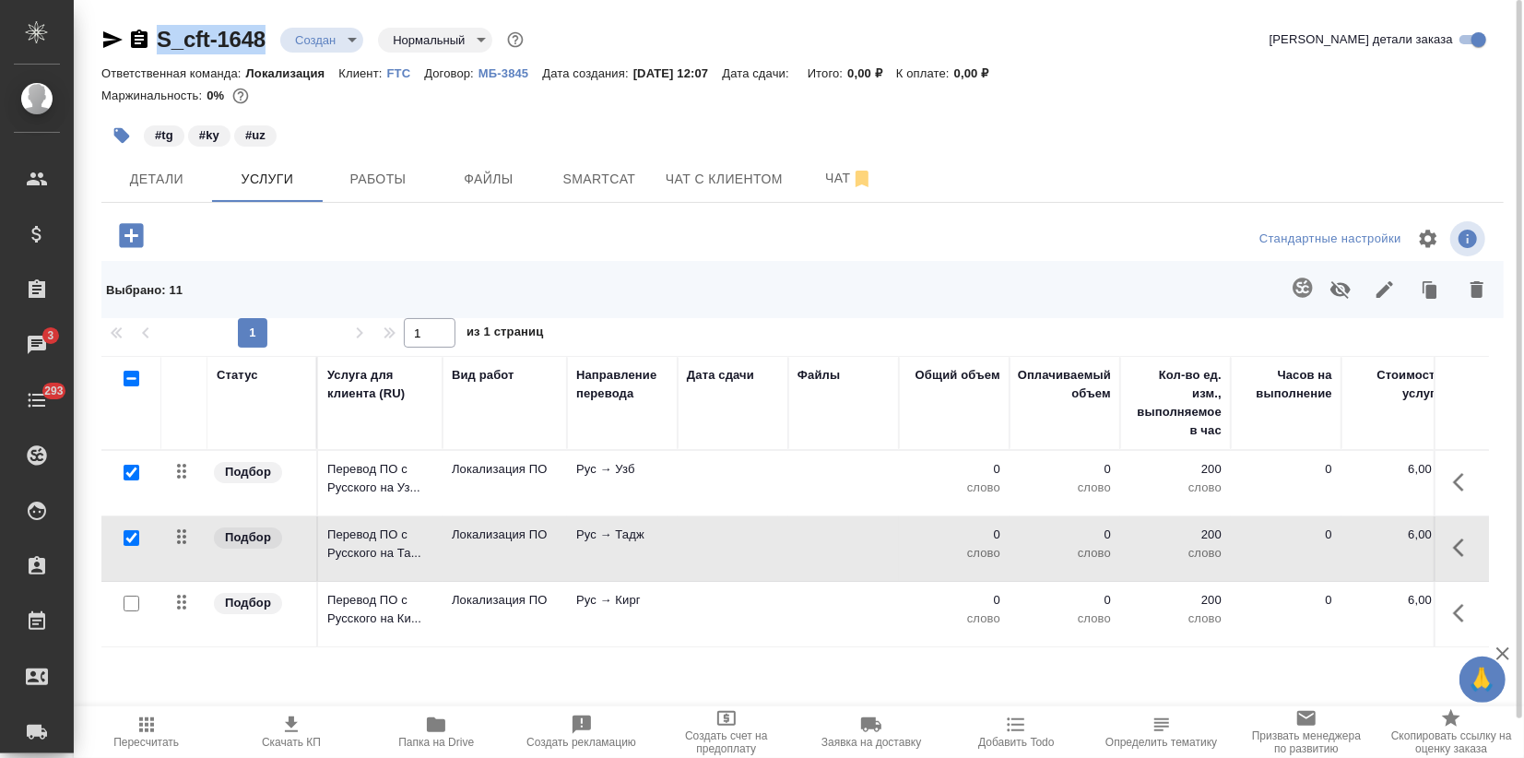
click at [129, 604] on input "checkbox" at bounding box center [132, 604] width 16 height 16
checkbox input "true"
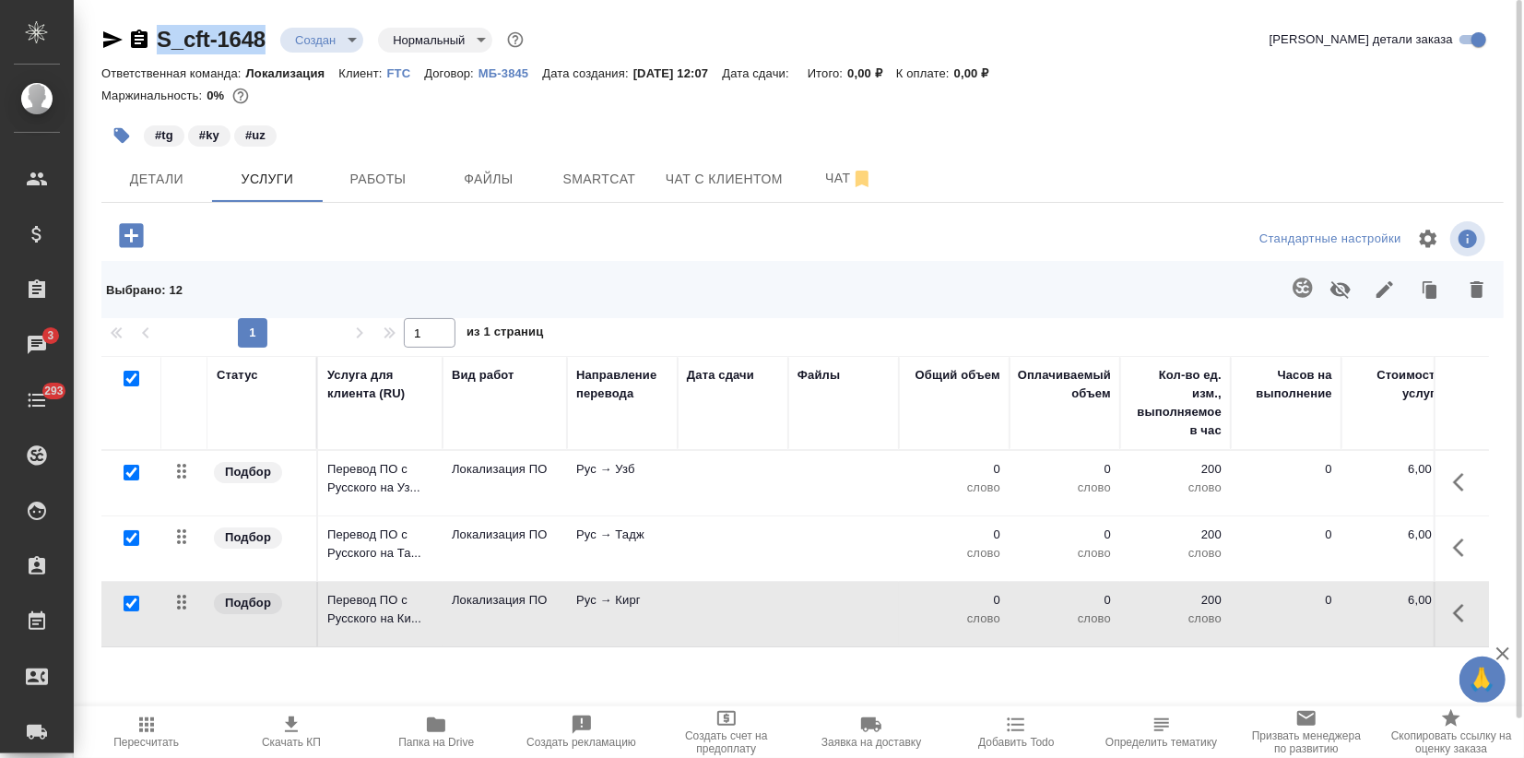
click at [1306, 292] on icon "button" at bounding box center [1303, 288] width 22 height 22
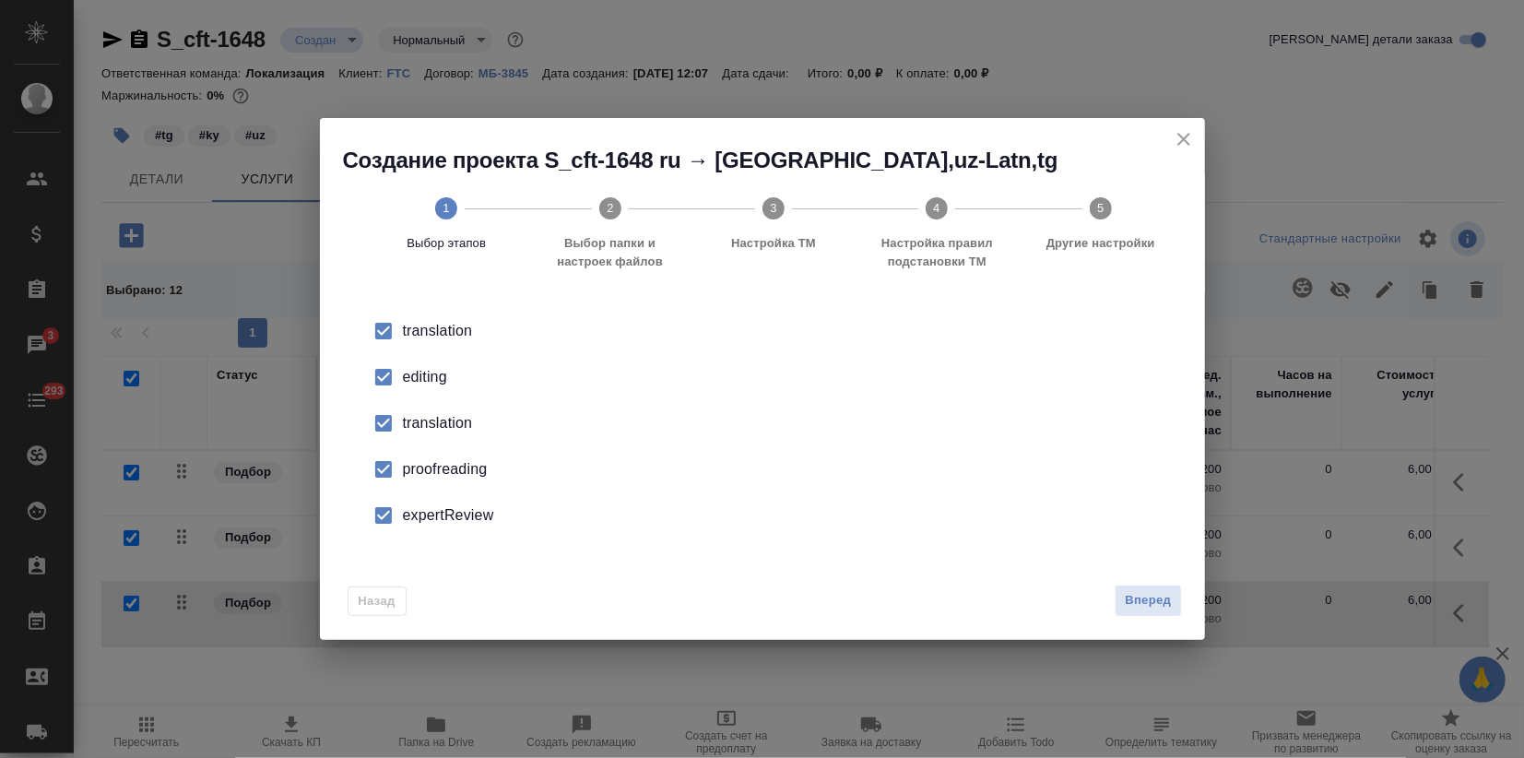
click at [421, 460] on div "proofreading" at bounding box center [782, 469] width 758 height 22
click at [408, 421] on div "translation" at bounding box center [782, 423] width 758 height 22
click at [410, 395] on li "editing" at bounding box center [762, 377] width 826 height 46
click at [400, 521] on input "checkbox" at bounding box center [383, 515] width 39 height 39
click at [1138, 595] on span "Вперед" at bounding box center [1148, 600] width 46 height 21
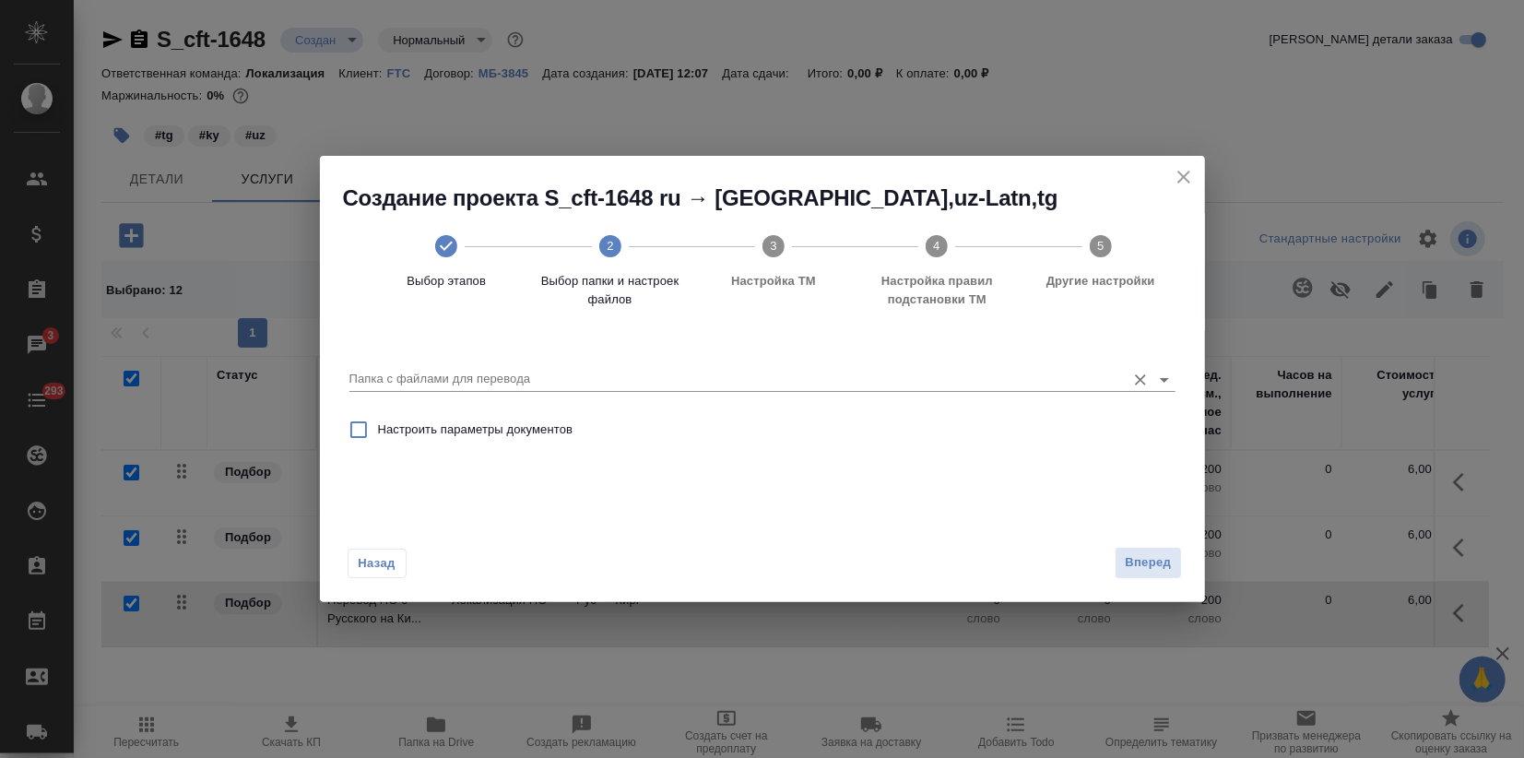
click at [634, 385] on input "Папка с файлами для перевода" at bounding box center [732, 379] width 767 height 22
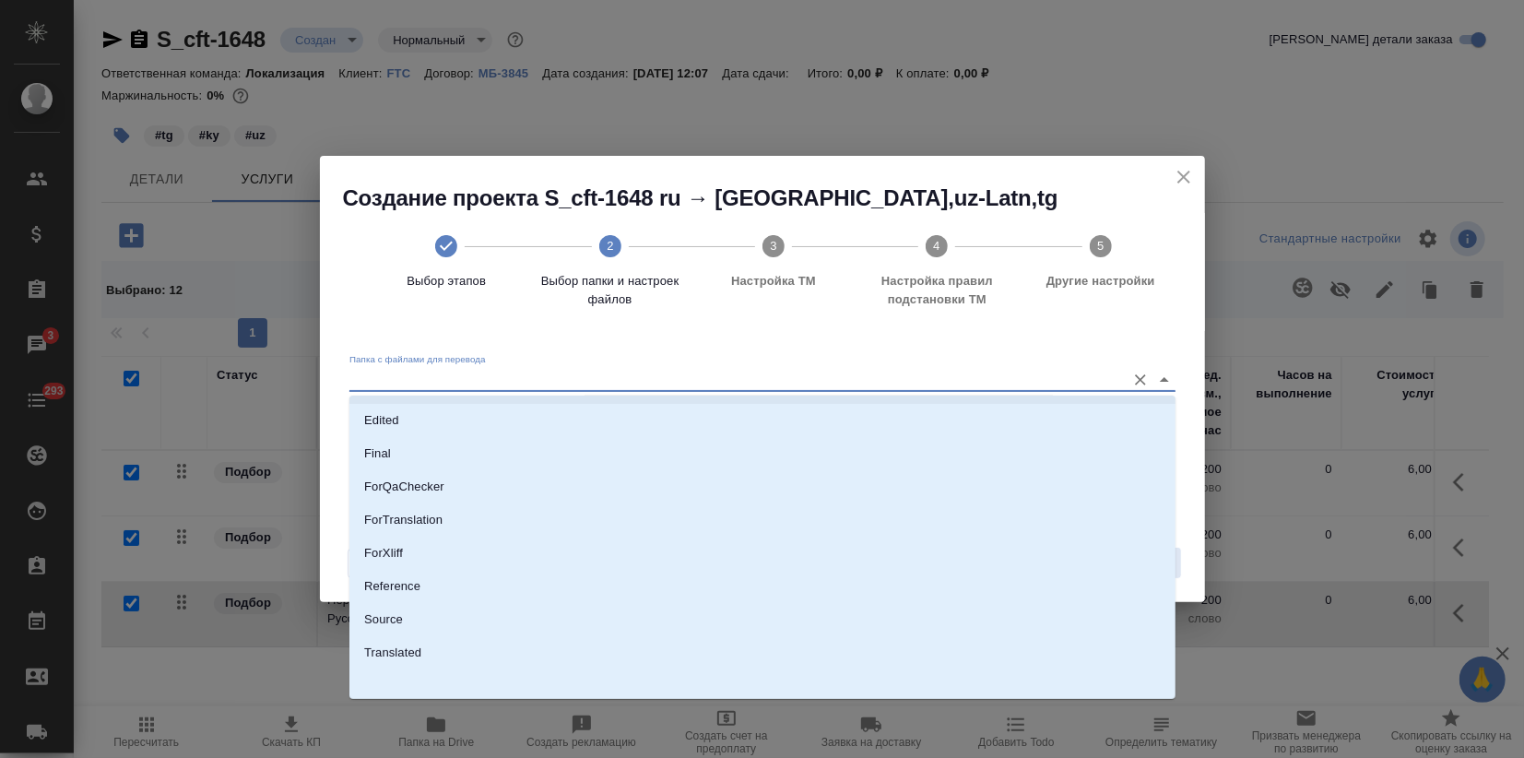
scroll to position [133, 0]
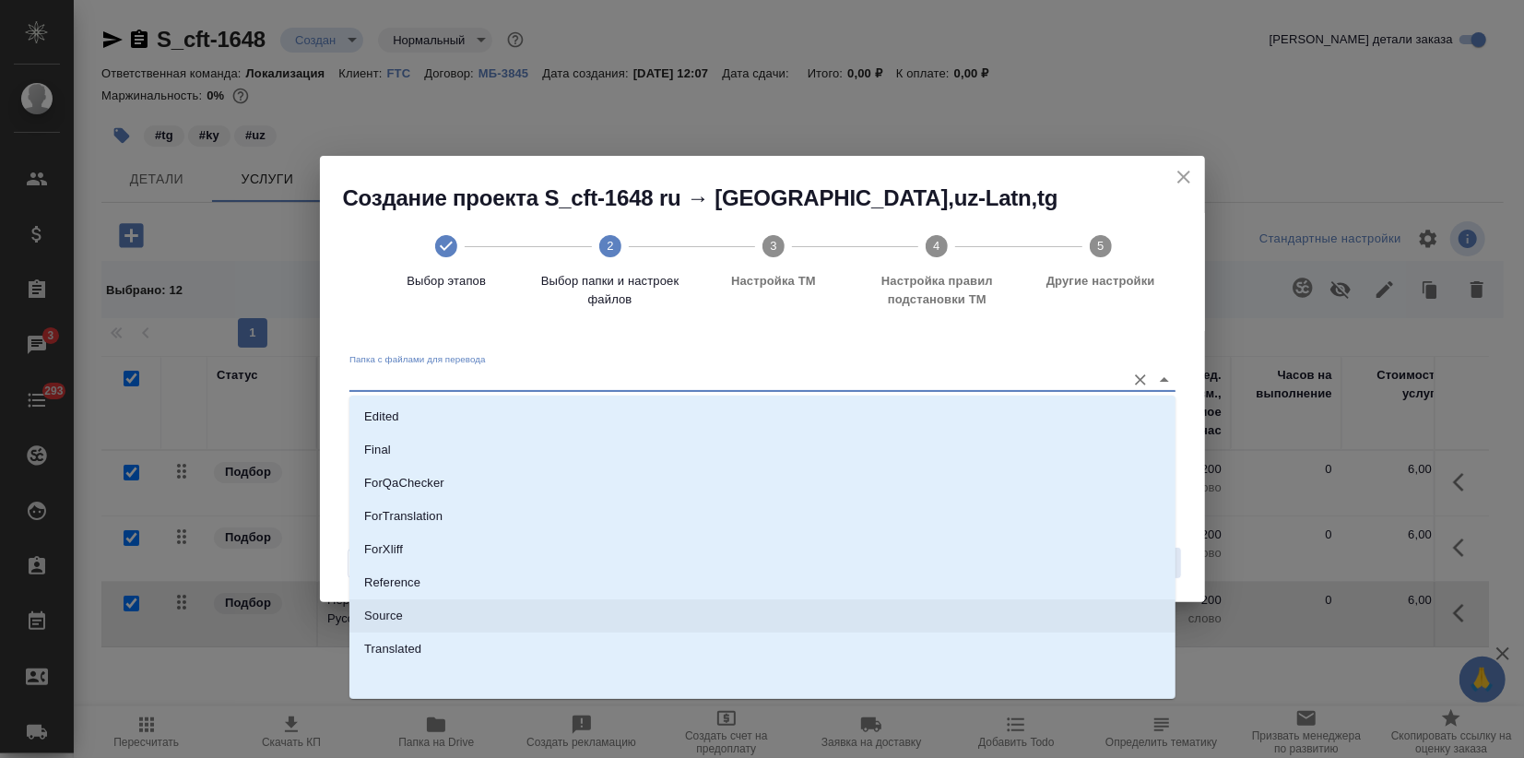
click at [389, 618] on p "Source" at bounding box center [383, 616] width 39 height 18
type input "Source"
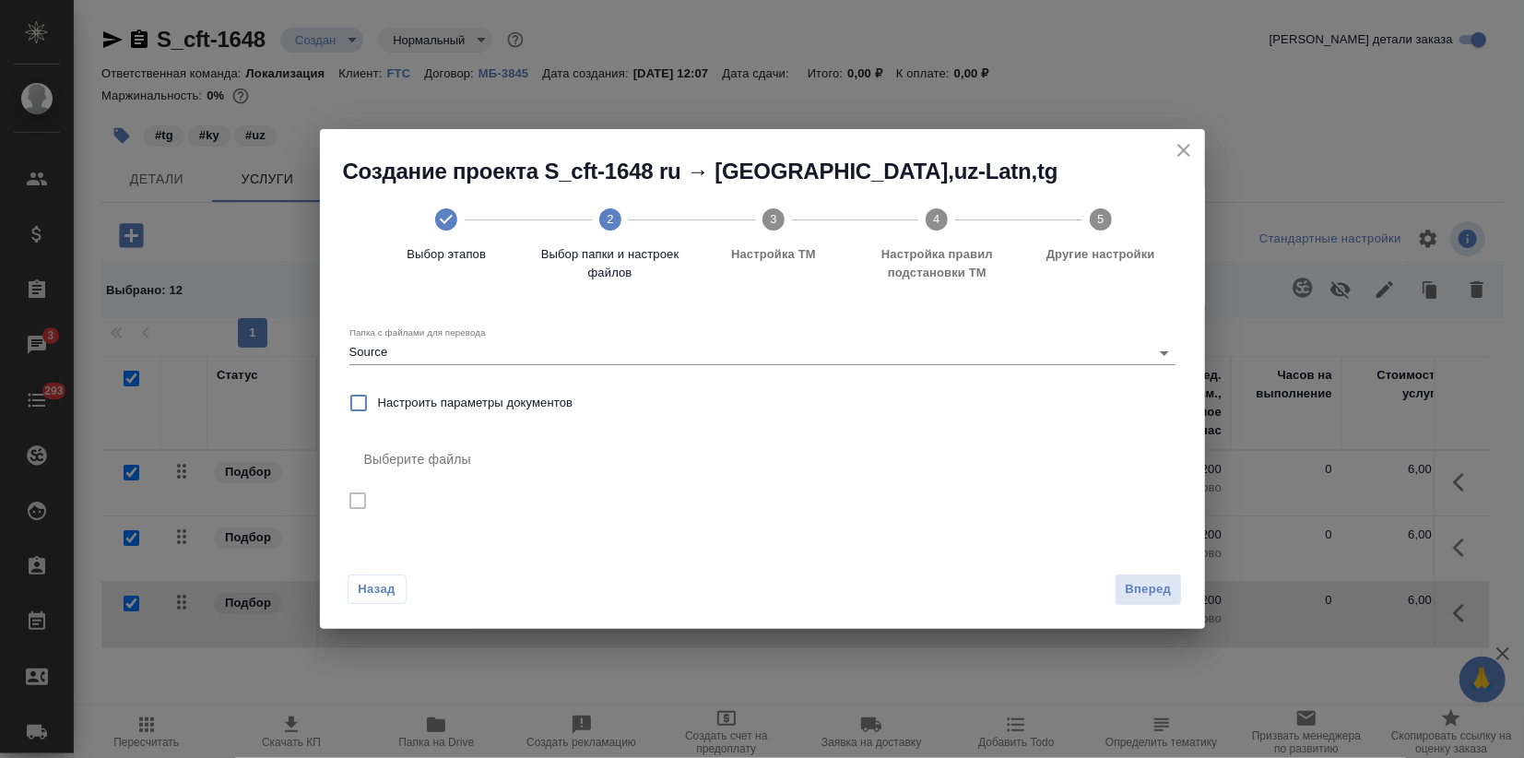
click at [1194, 162] on h2 "Создание проекта S_cft-1648 ru → ky,uz-Latn,tg" at bounding box center [774, 172] width 862 height 30
click at [1182, 159] on icon "close" at bounding box center [1184, 150] width 22 height 22
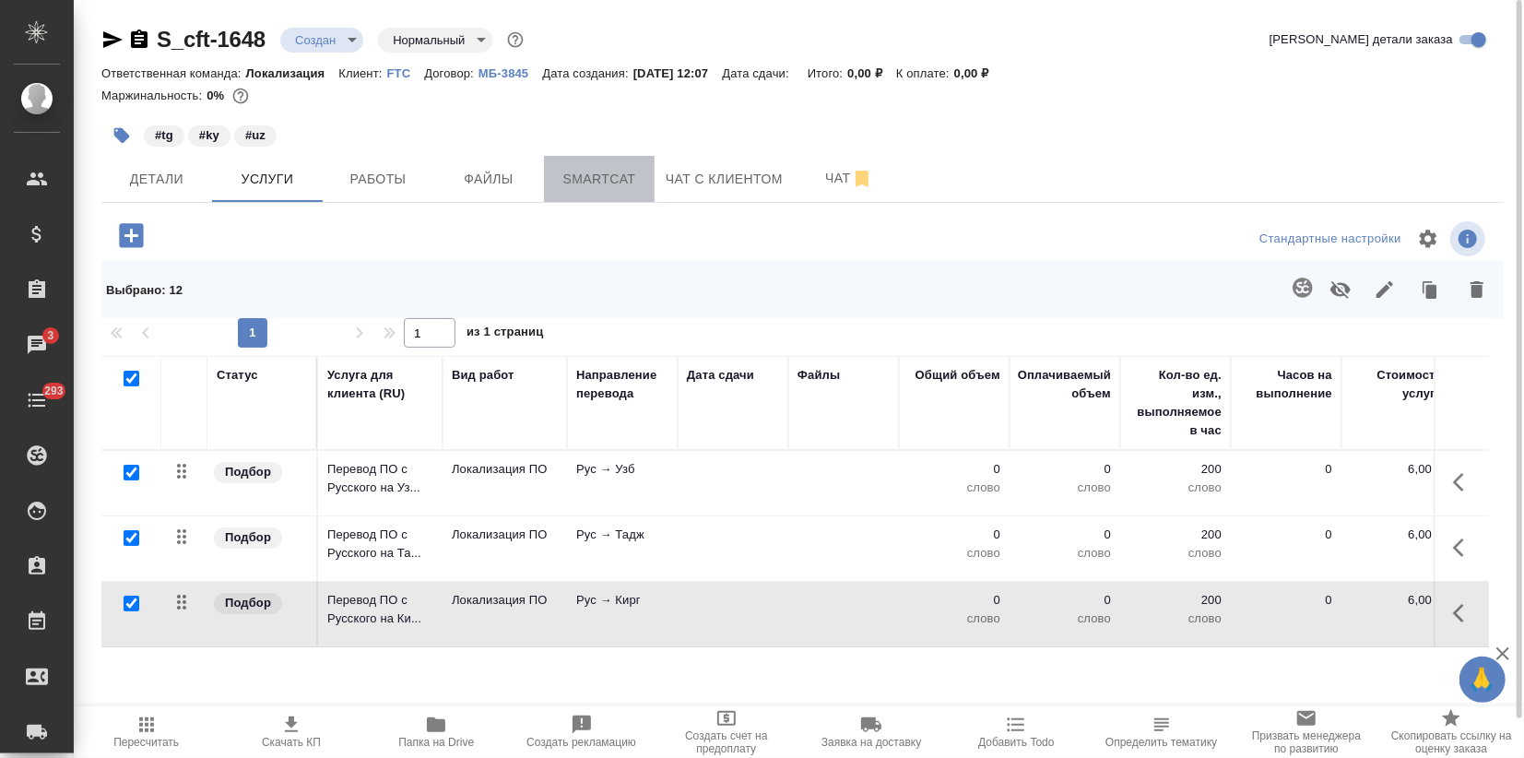
click at [589, 156] on button "Smartcat" at bounding box center [599, 179] width 111 height 46
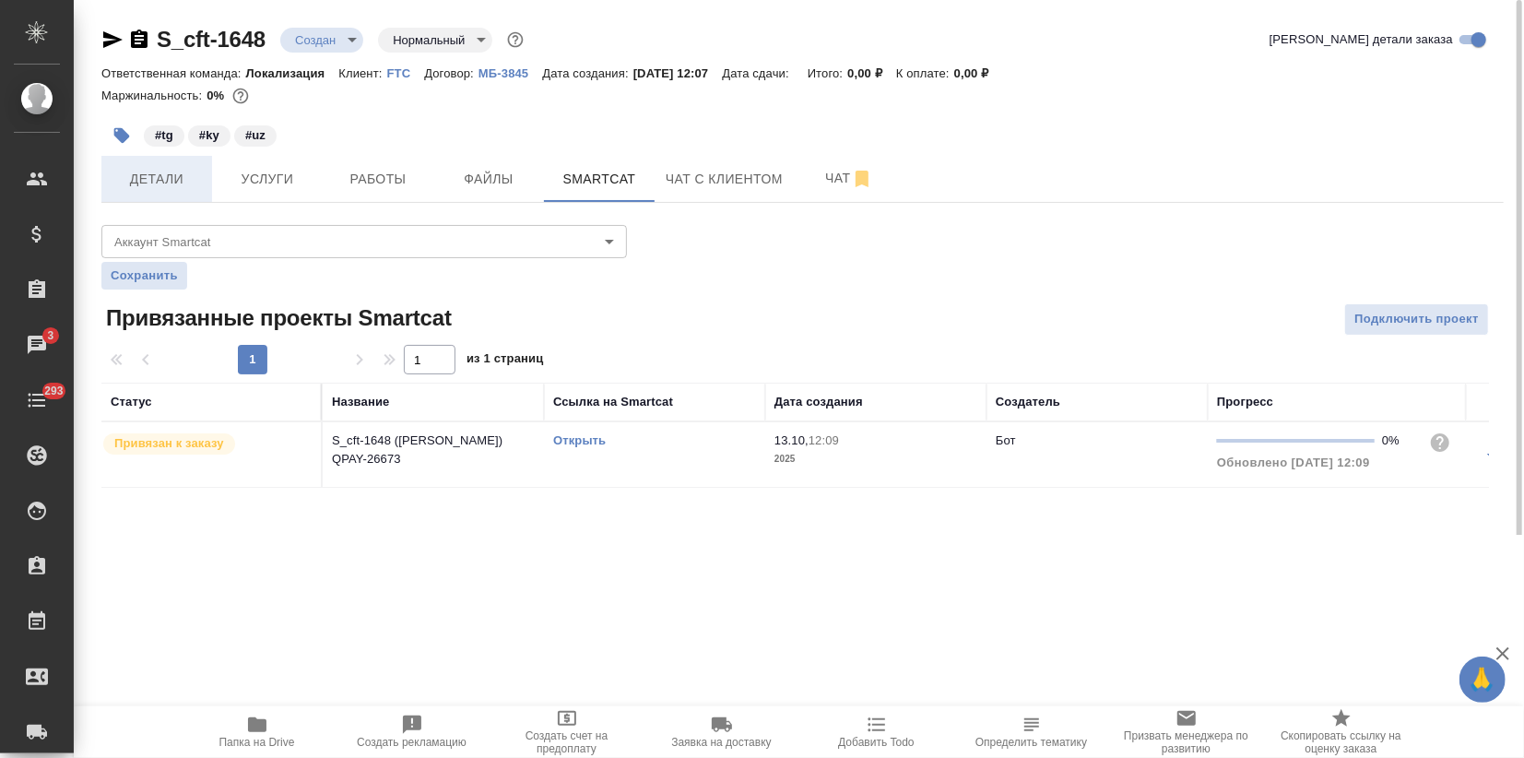
click at [197, 182] on span "Детали" at bounding box center [157, 179] width 89 height 23
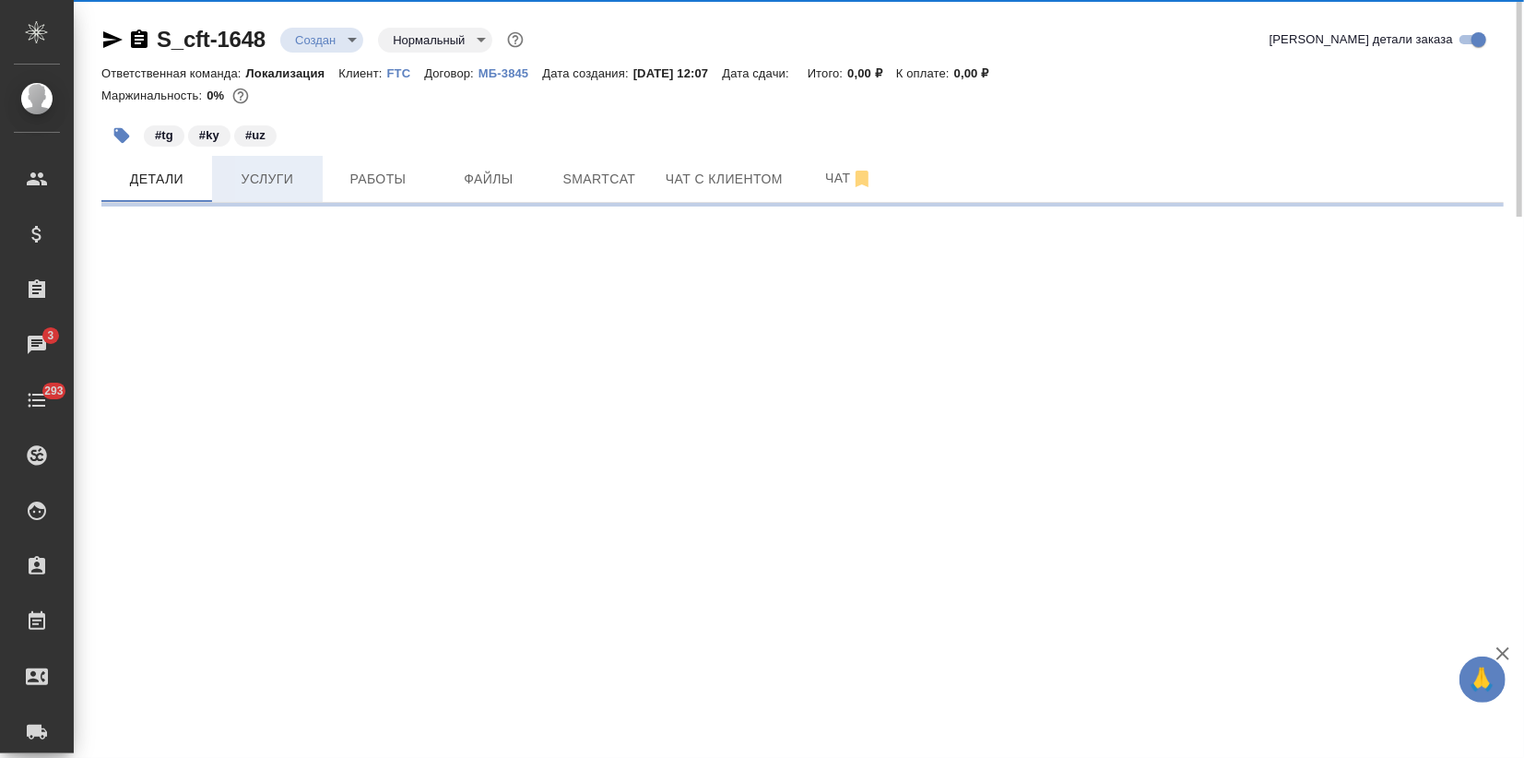
select select "RU"
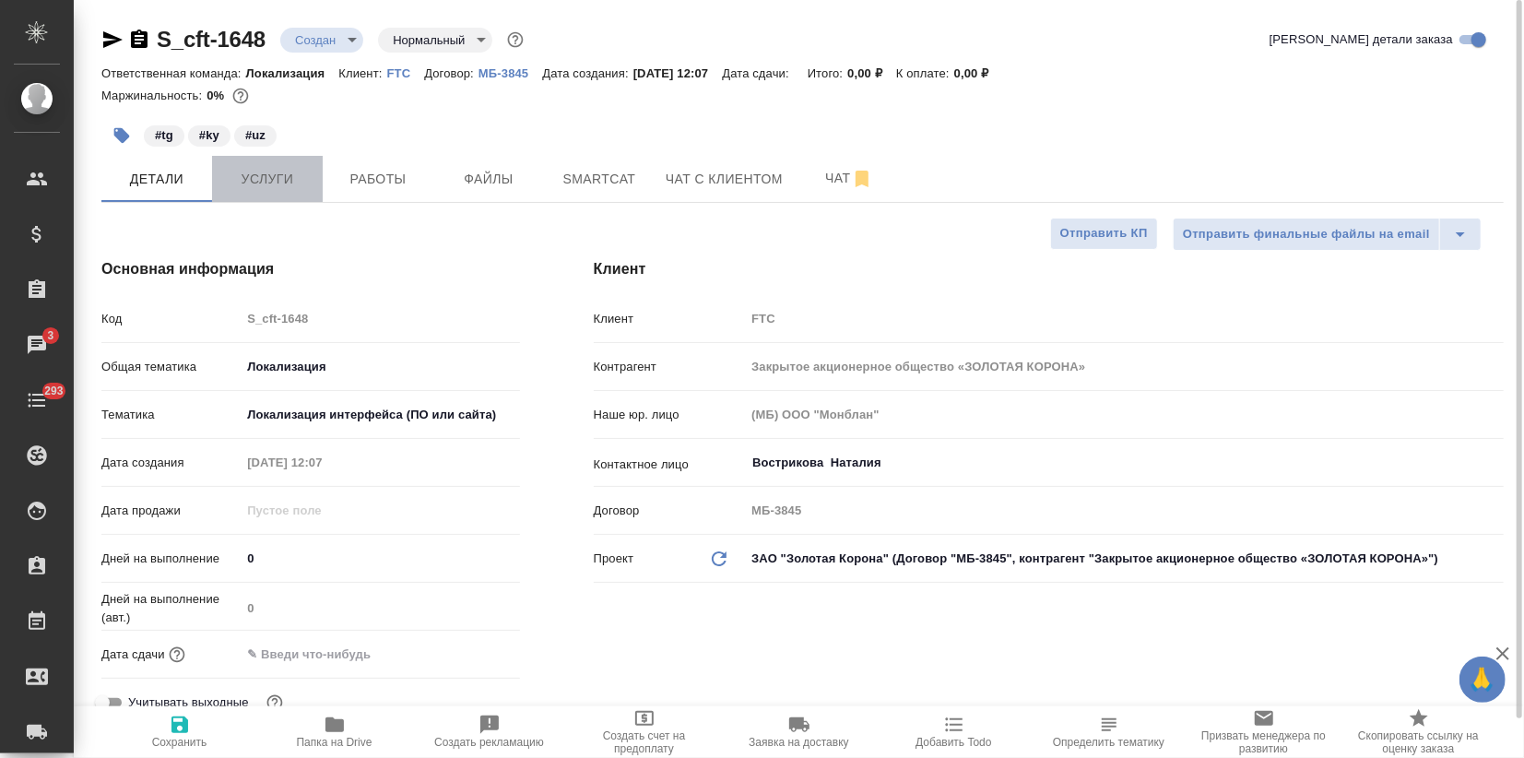
click at [246, 177] on span "Услуги" at bounding box center [267, 179] width 89 height 23
type textarea "x"
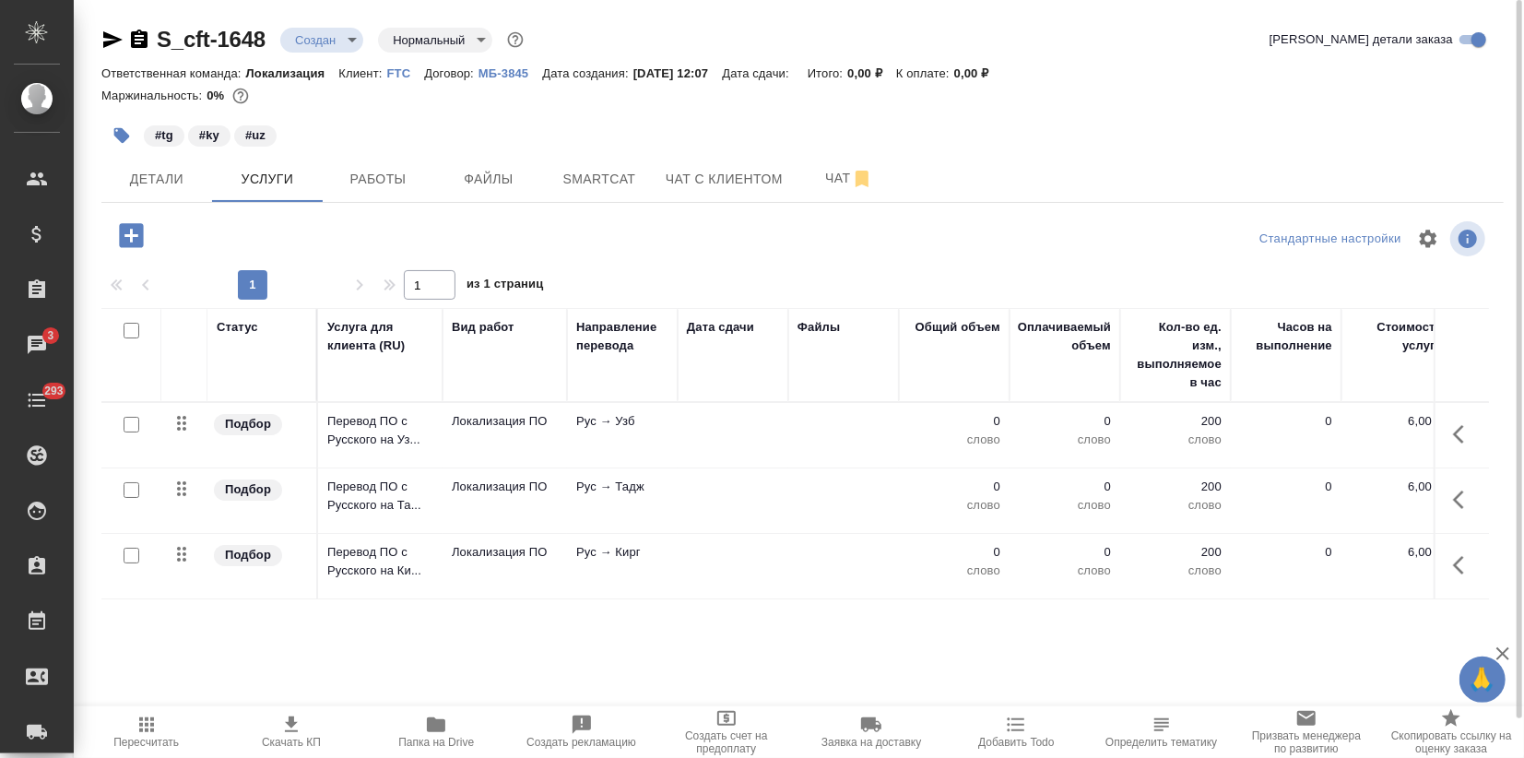
click at [131, 332] on input "checkbox" at bounding box center [132, 331] width 16 height 16
checkbox input "true"
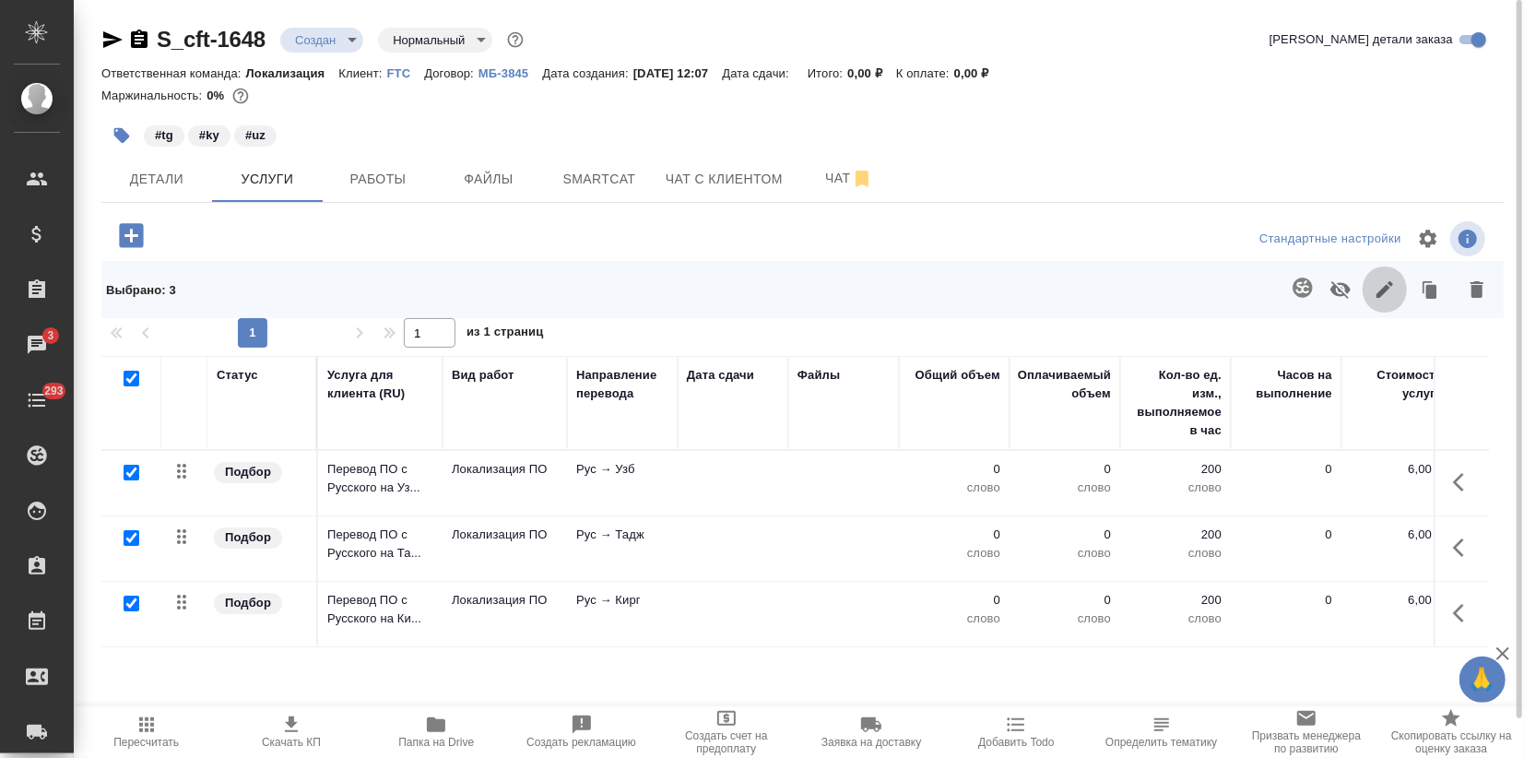
click at [1366, 281] on button "button" at bounding box center [1385, 290] width 44 height 48
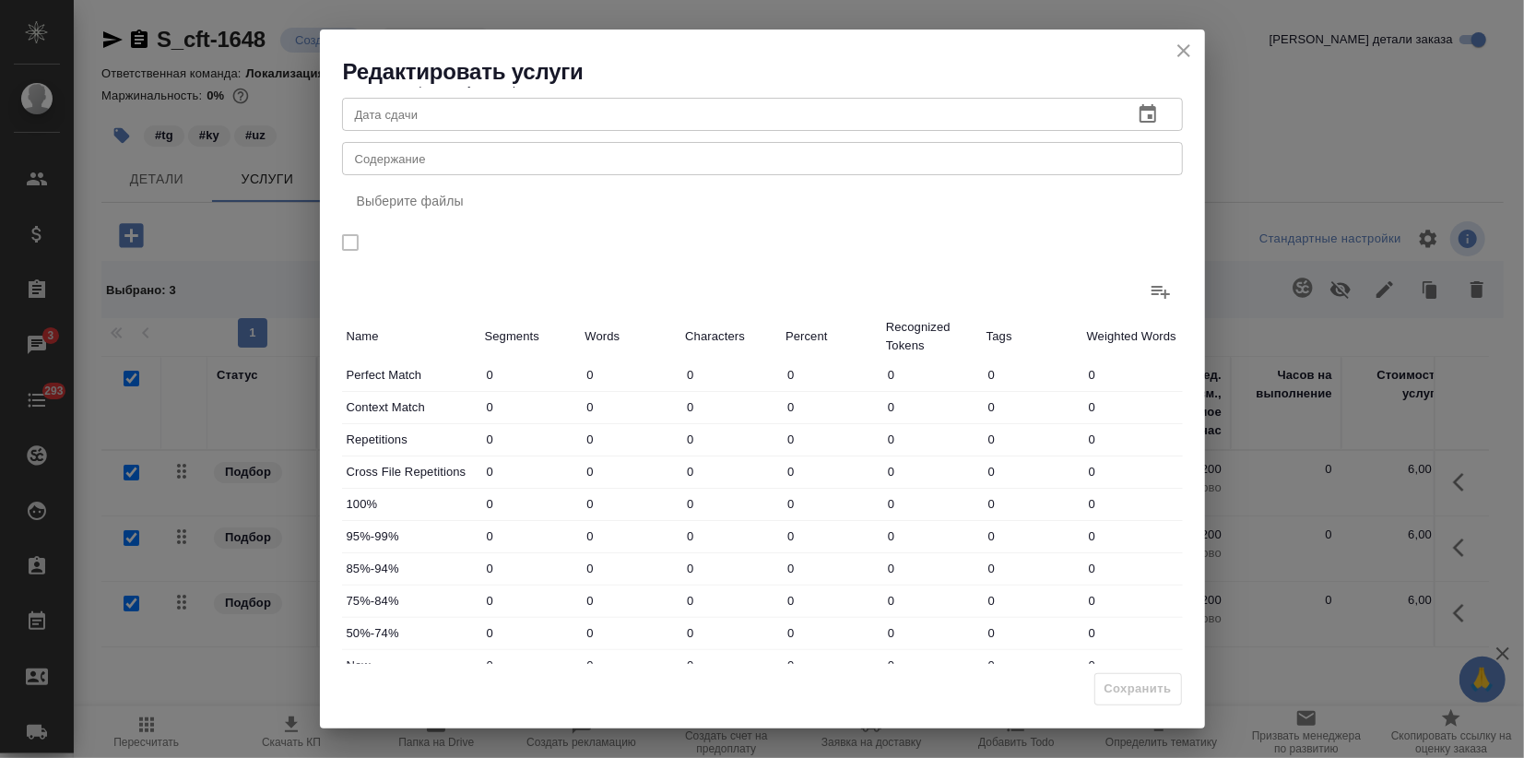
scroll to position [154, 0]
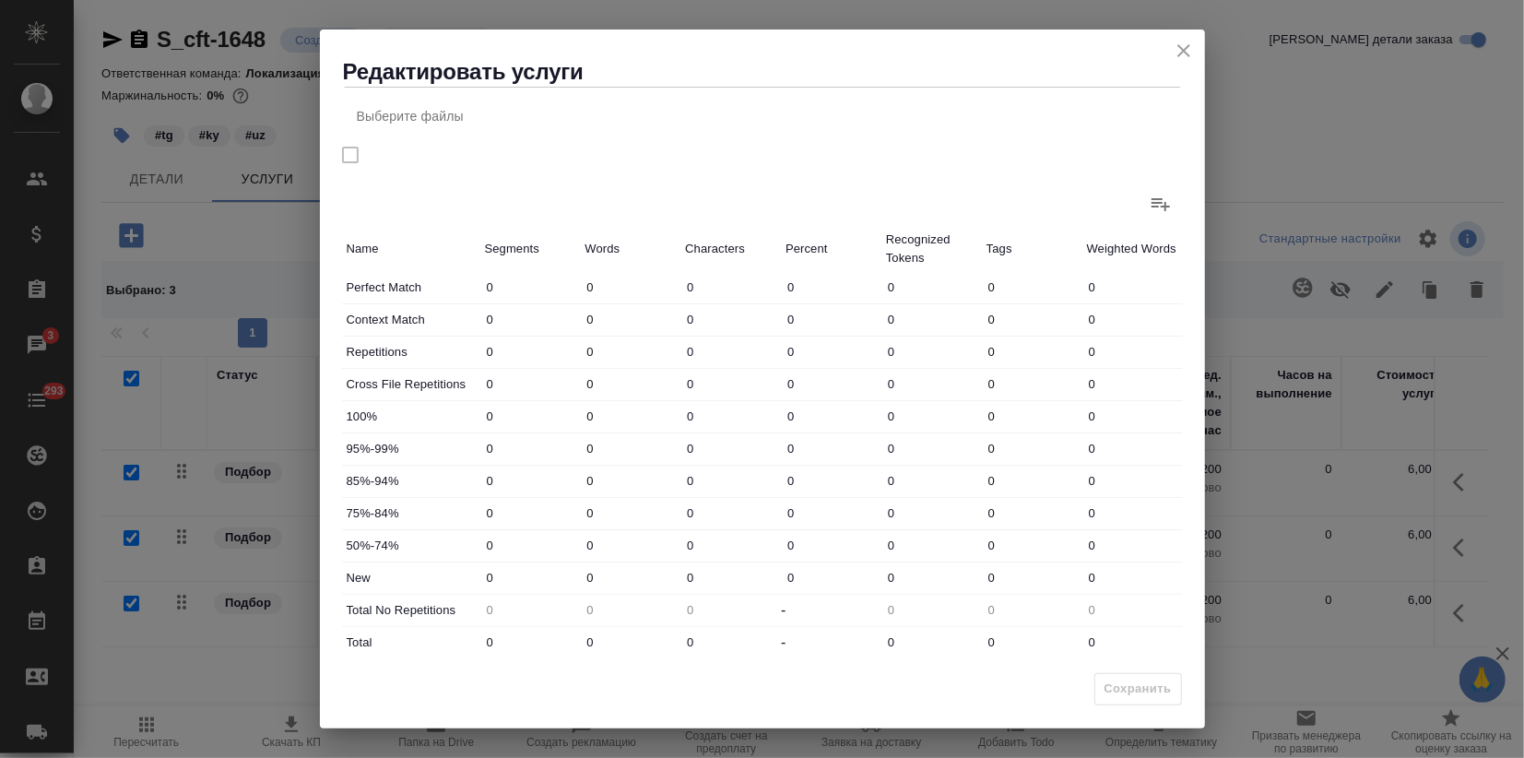
click at [561, 575] on div "New 0 0 0 0 0 0 0" at bounding box center [762, 578] width 841 height 31
drag, startPoint x: 597, startPoint y: 589, endPoint x: 539, endPoint y: 581, distance: 57.8
click at [539, 581] on div "New 0 0 0 0 0 0 0" at bounding box center [762, 578] width 841 height 31
type input "19"
click at [544, 619] on div "Perfect Match 0 0 0 0 0 0 0 Context Match 0 0 0 0 0 0 0 Repetitions 0 0 0 0 0 0…" at bounding box center [762, 465] width 841 height 386
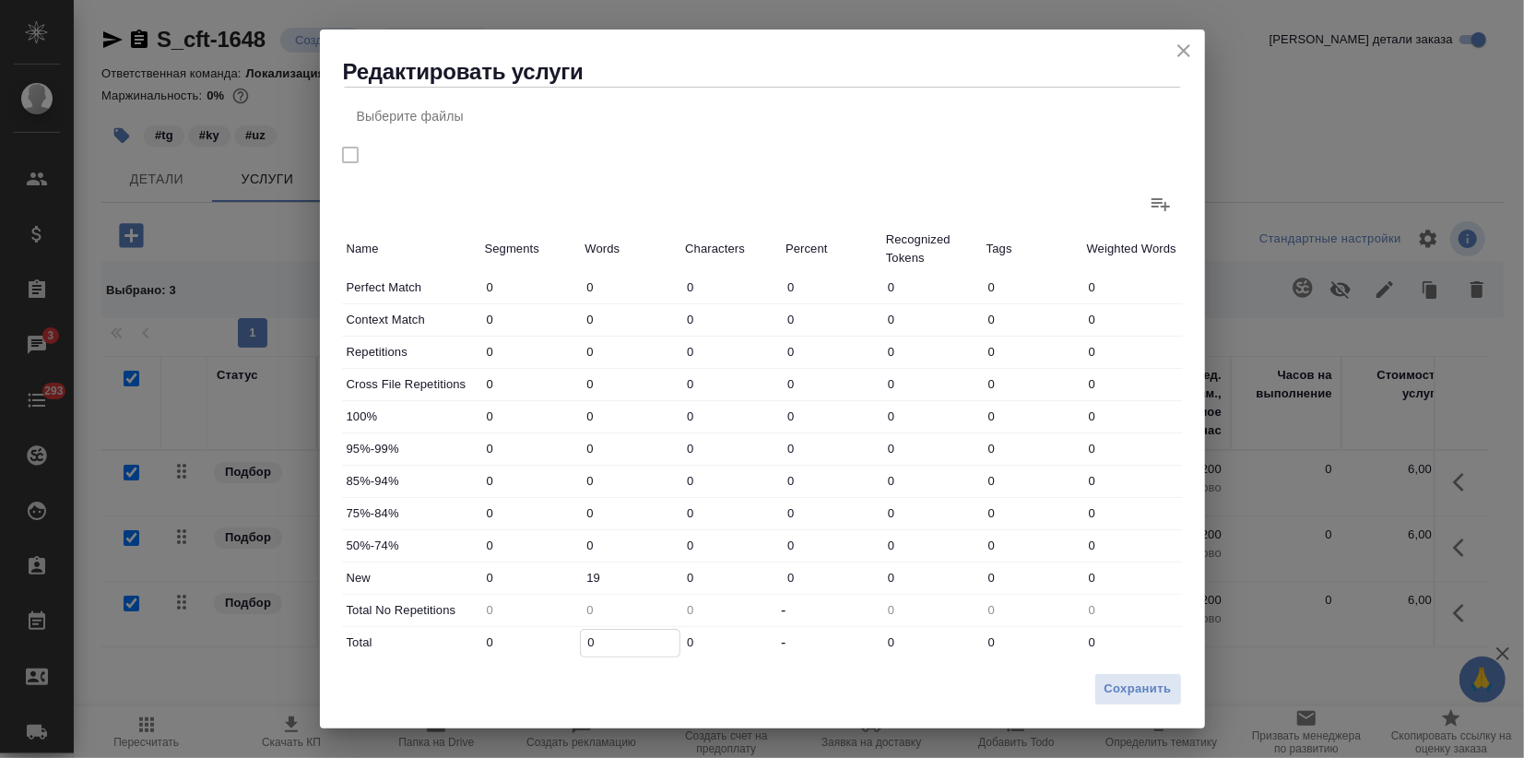
drag, startPoint x: 592, startPoint y: 634, endPoint x: 570, endPoint y: 637, distance: 22.3
click at [570, 637] on div "Total 0 0 0 - 0 0 0" at bounding box center [762, 642] width 841 height 31
type input "1"
click at [569, 639] on input "1" at bounding box center [530, 643] width 99 height 27
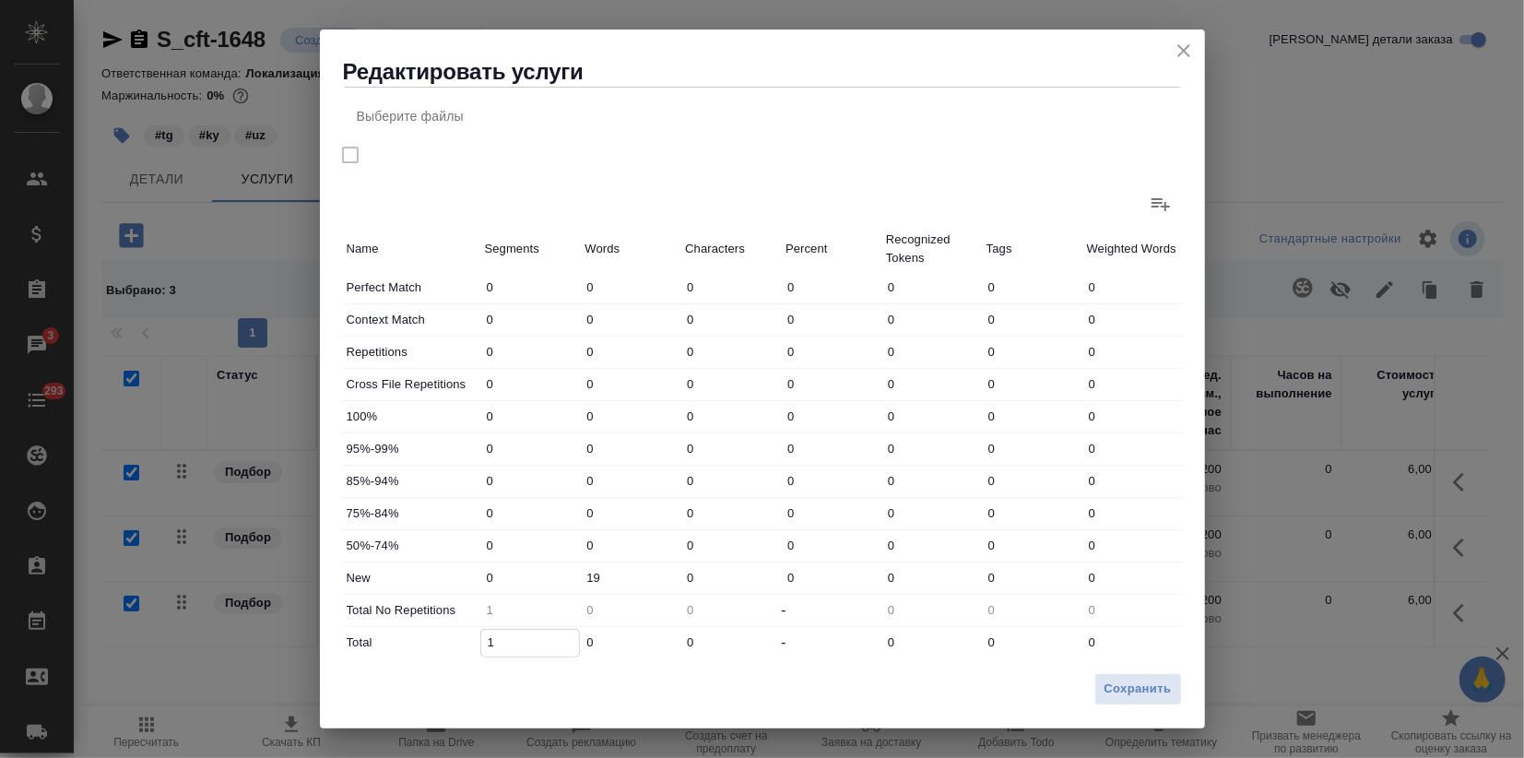
type input "11"
type input "119"
type input "11"
type input "1"
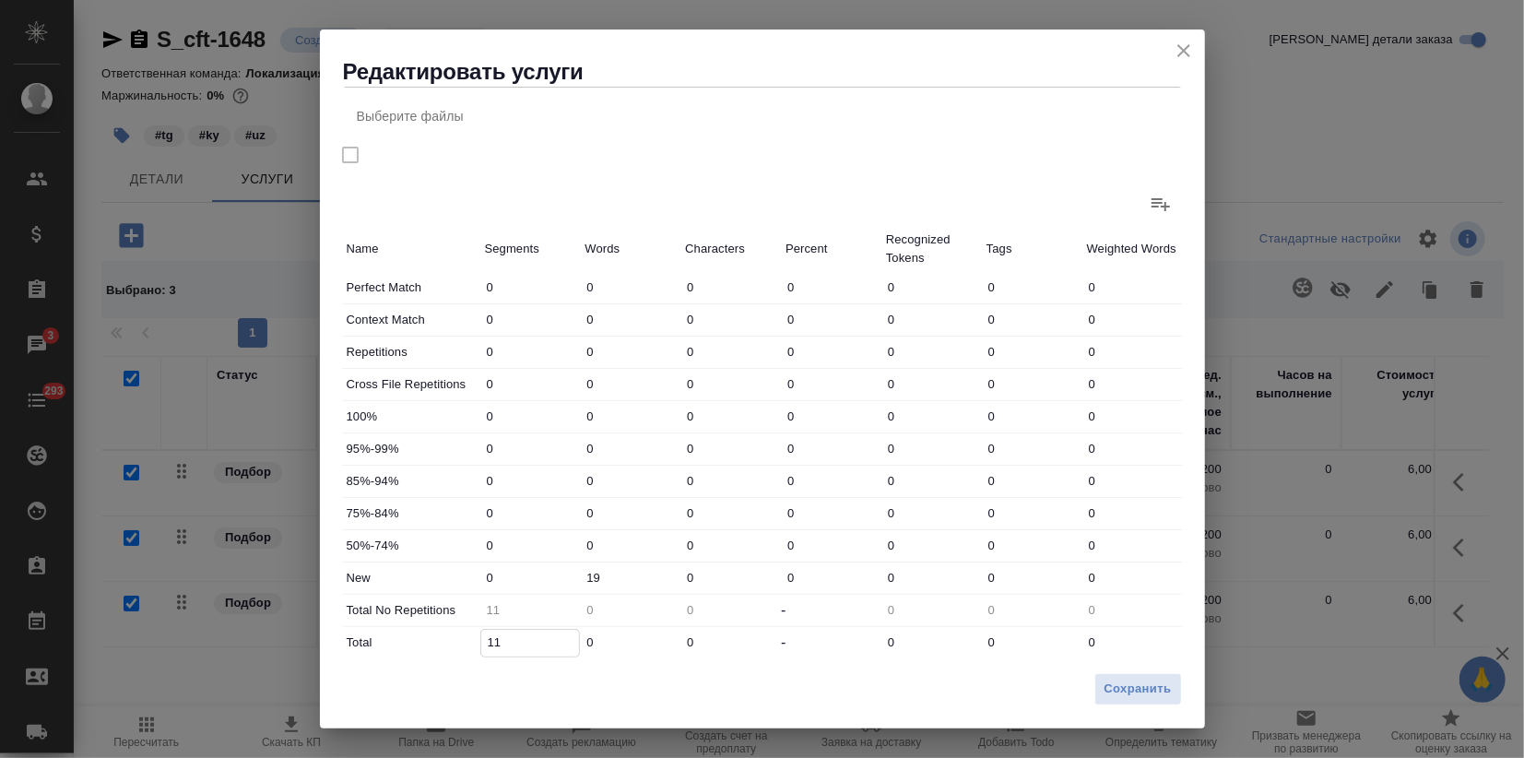
type input "1"
type input "0"
click at [595, 636] on input "0" at bounding box center [630, 643] width 101 height 27
type input "1"
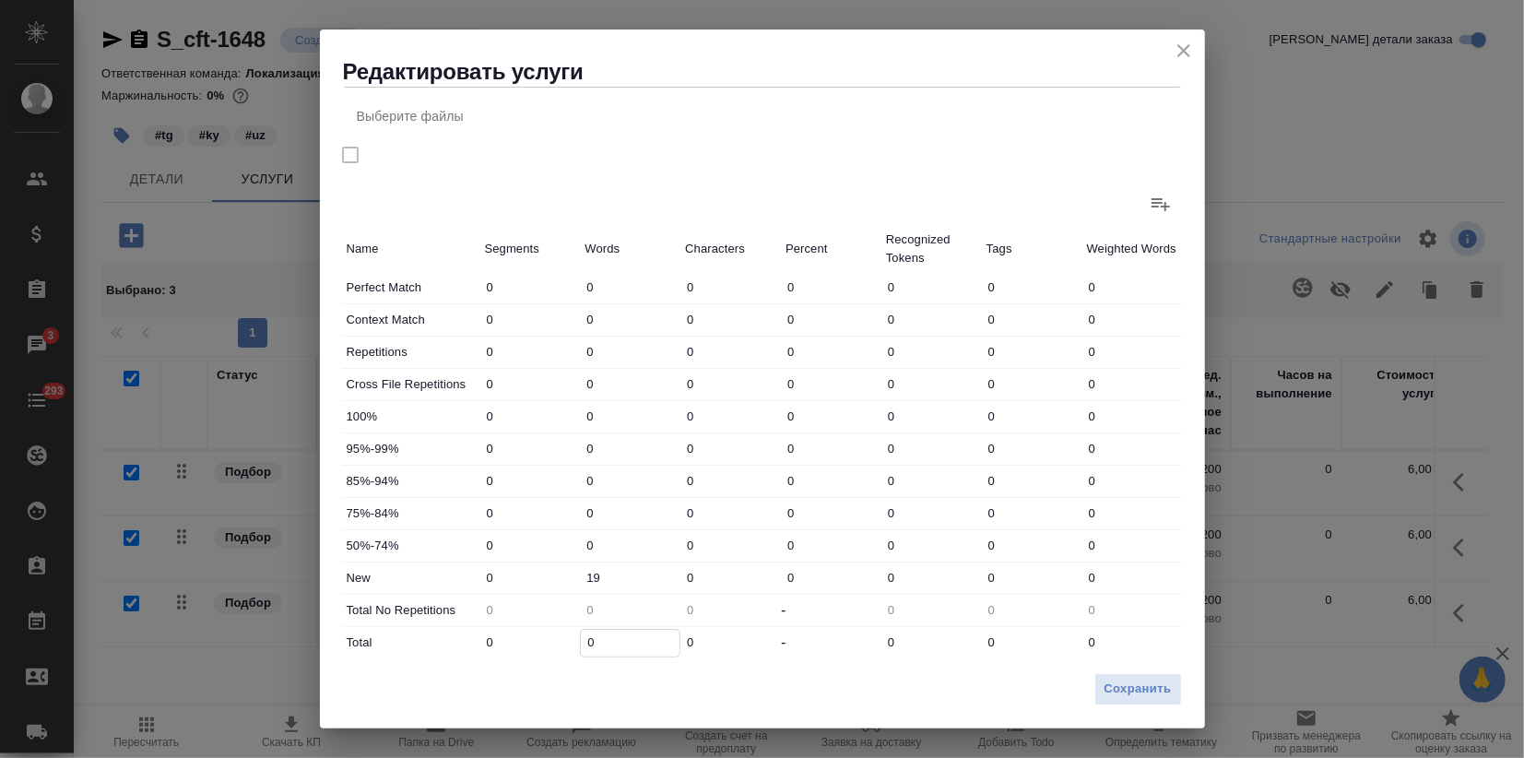
type input "01"
type input "19"
click at [595, 634] on input "019" at bounding box center [630, 643] width 99 height 27
type input "19"
click at [1118, 688] on span "Сохранить" at bounding box center [1138, 689] width 67 height 21
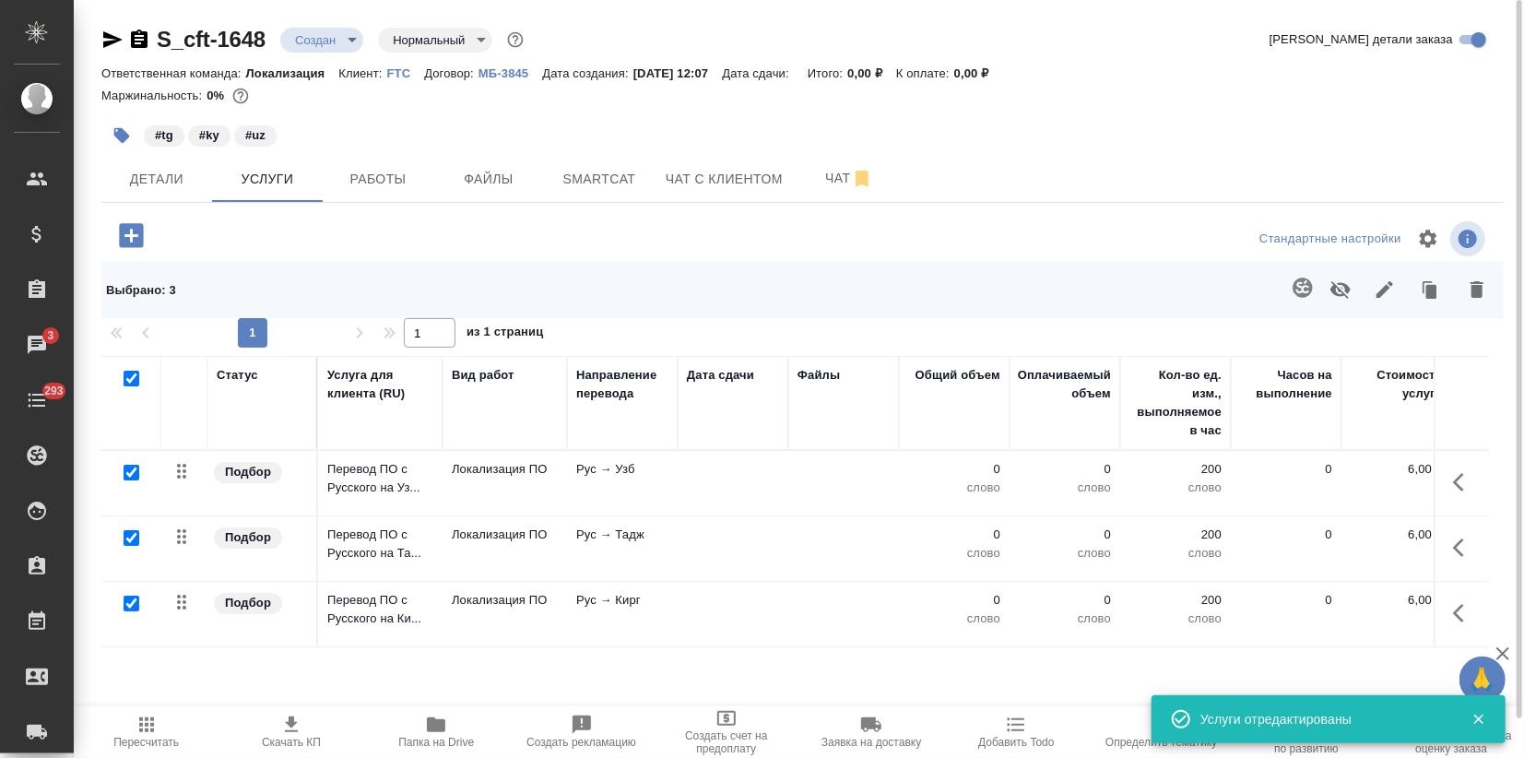
click at [154, 736] on span "Пересчитать" at bounding box center [145, 742] width 65 height 13
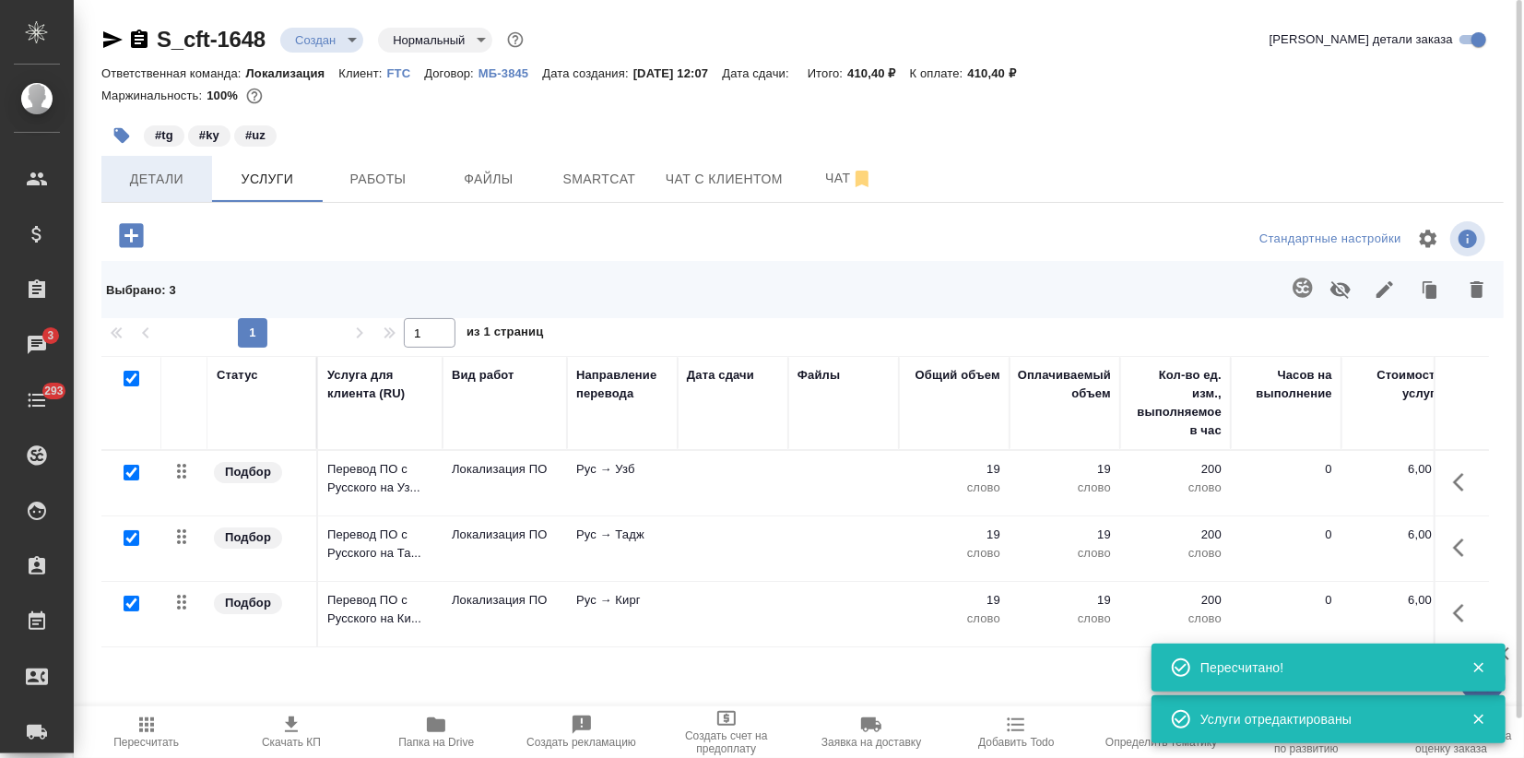
click at [163, 186] on span "Детали" at bounding box center [157, 179] width 89 height 23
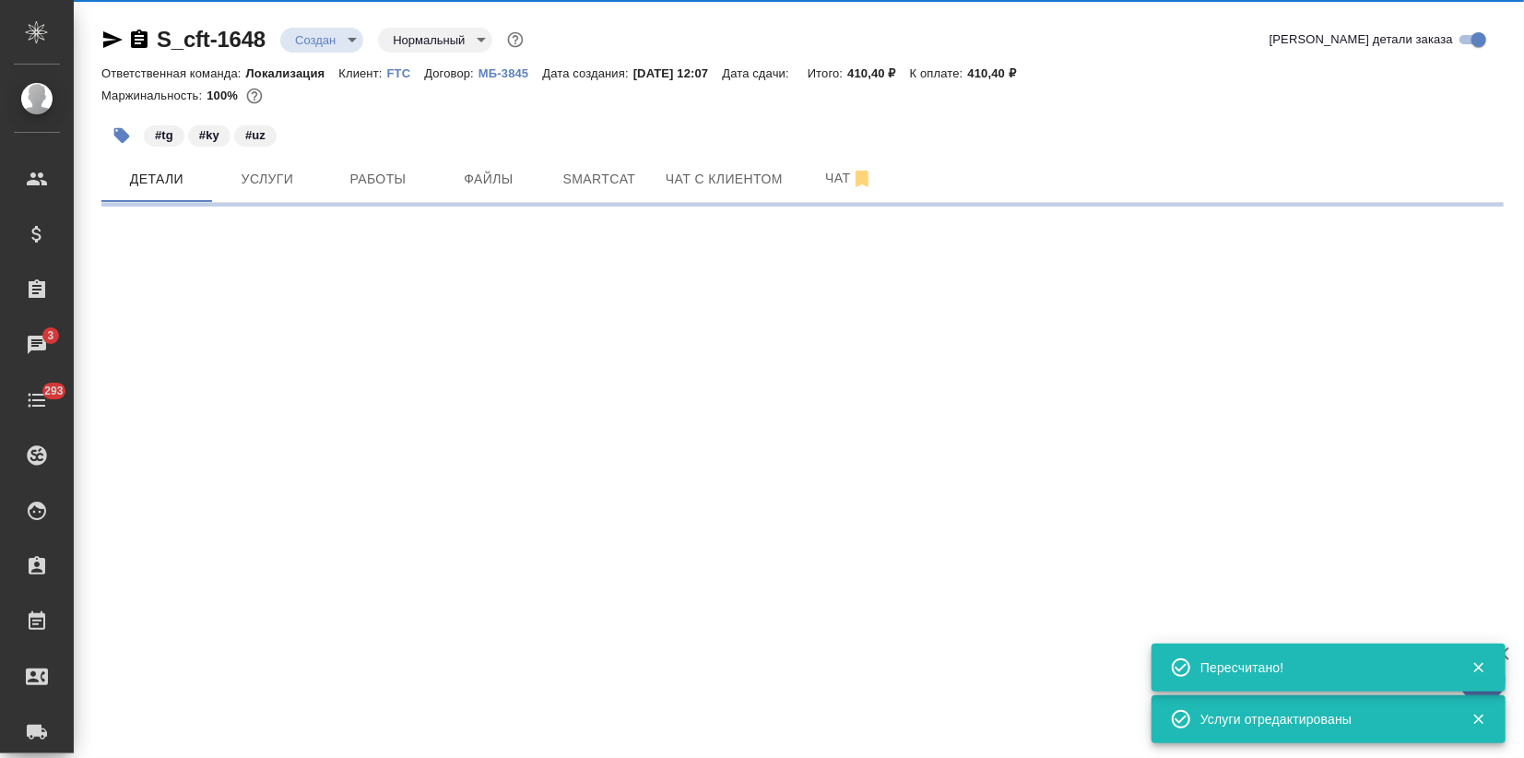
select select "RU"
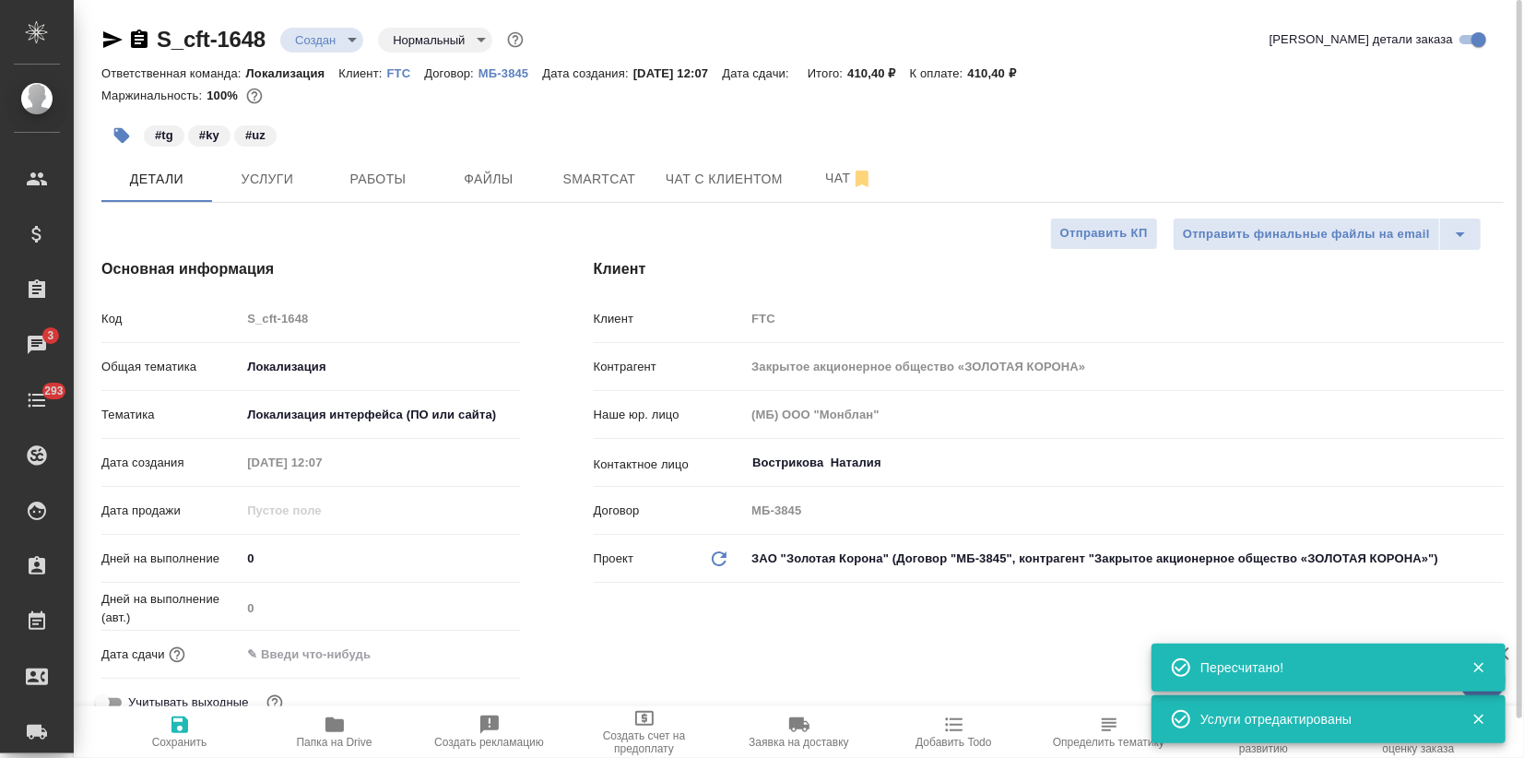
type textarea "x"
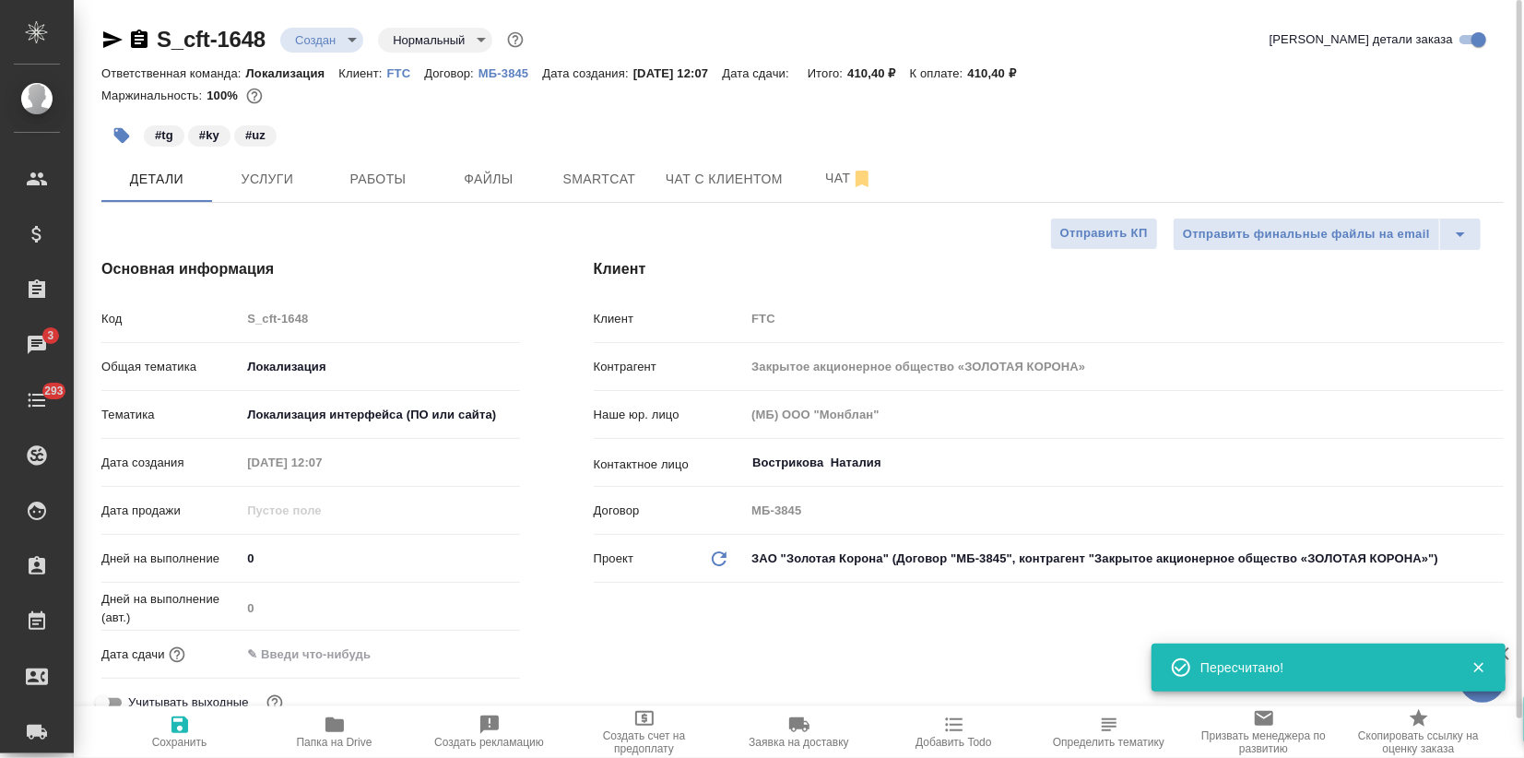
click at [312, 659] on input "text" at bounding box center [321, 654] width 161 height 27
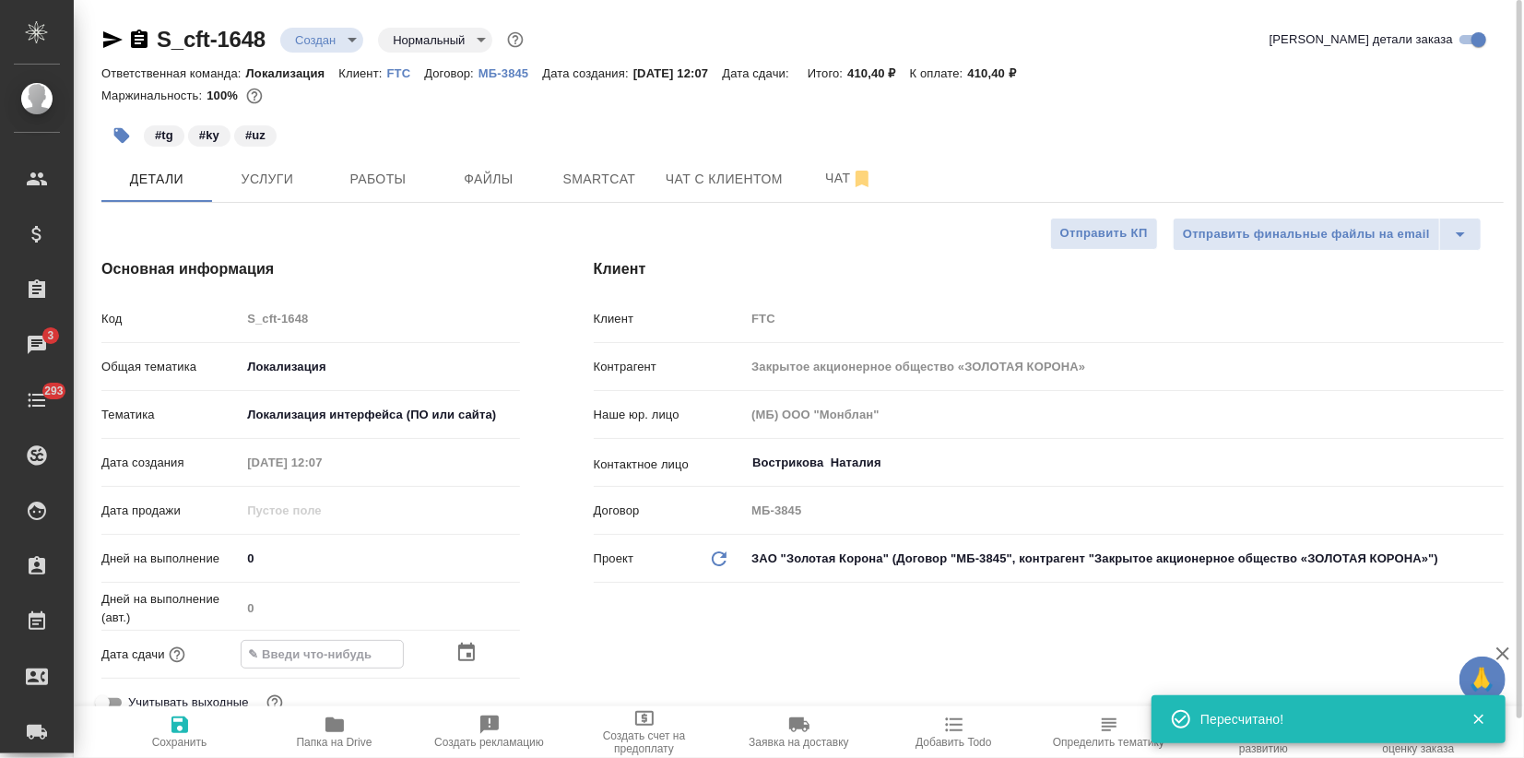
click at [466, 654] on icon "button" at bounding box center [466, 652] width 17 height 18
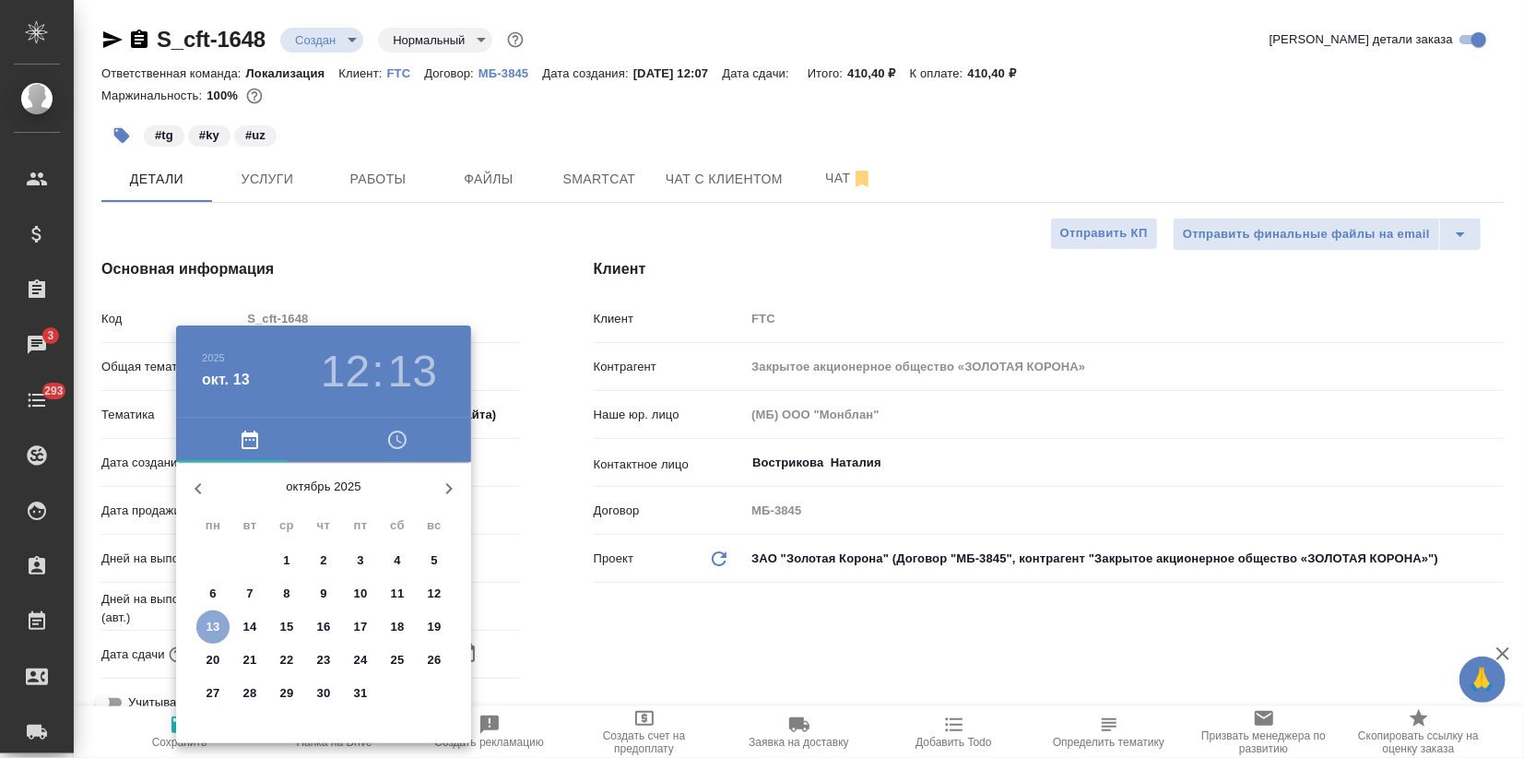
click at [219, 629] on p "13" at bounding box center [214, 627] width 14 height 18
type input "13.10.2025 12:13"
type textarea "x"
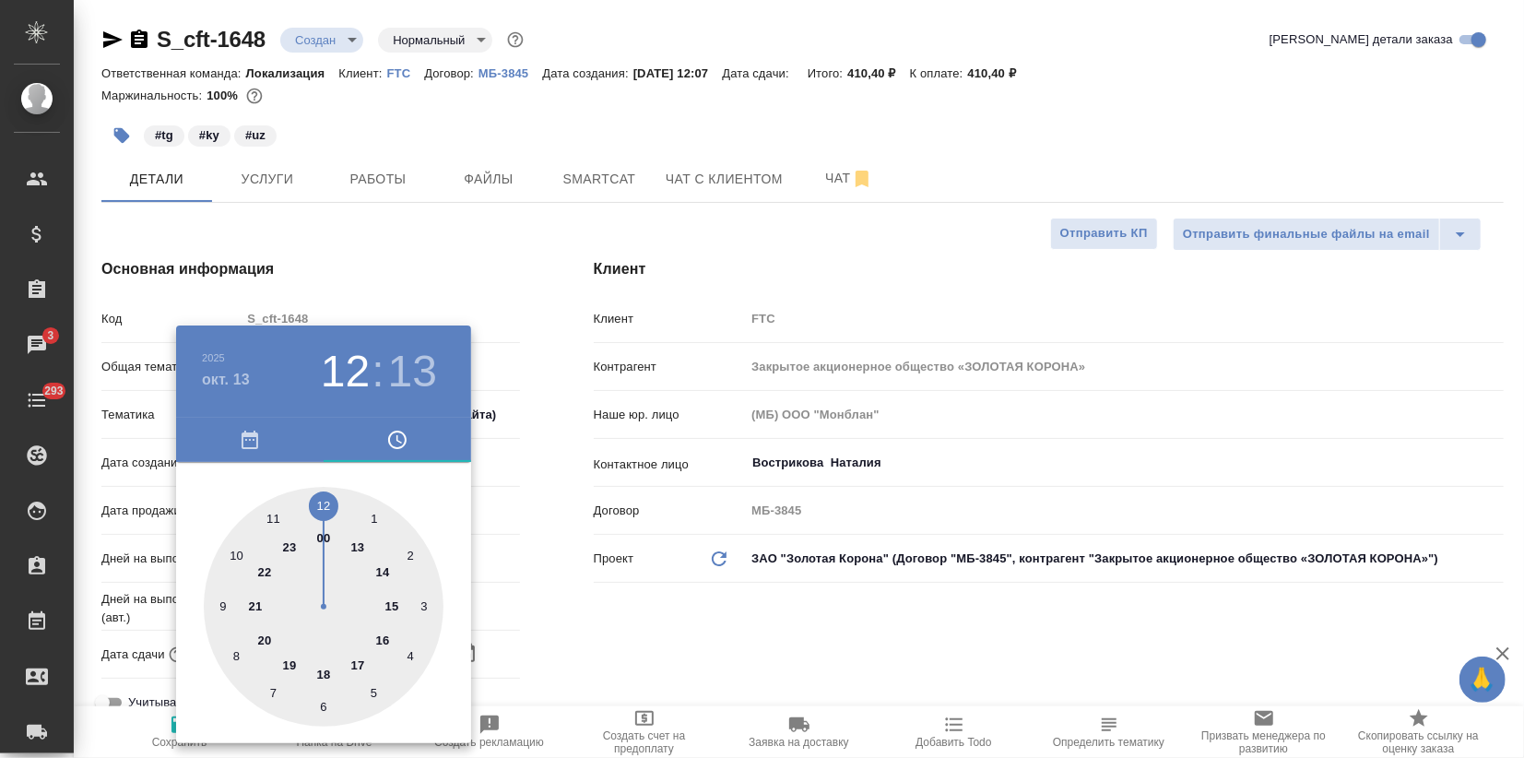
click at [288, 662] on div at bounding box center [324, 607] width 240 height 240
type input "13.10.2025 19:13"
type textarea "x"
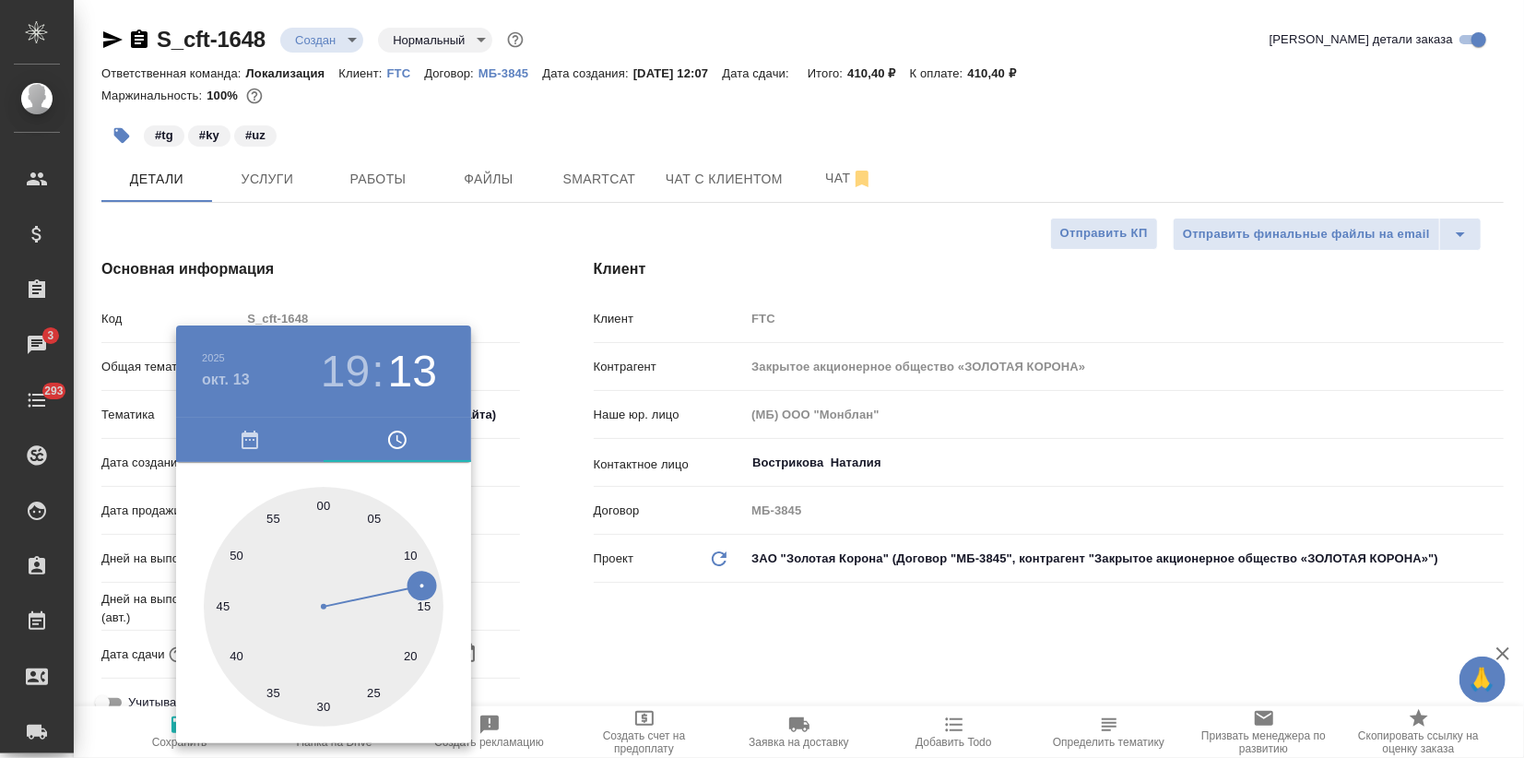
click at [322, 504] on div at bounding box center [324, 607] width 240 height 240
type input "13.10.2025 19:00"
type textarea "x"
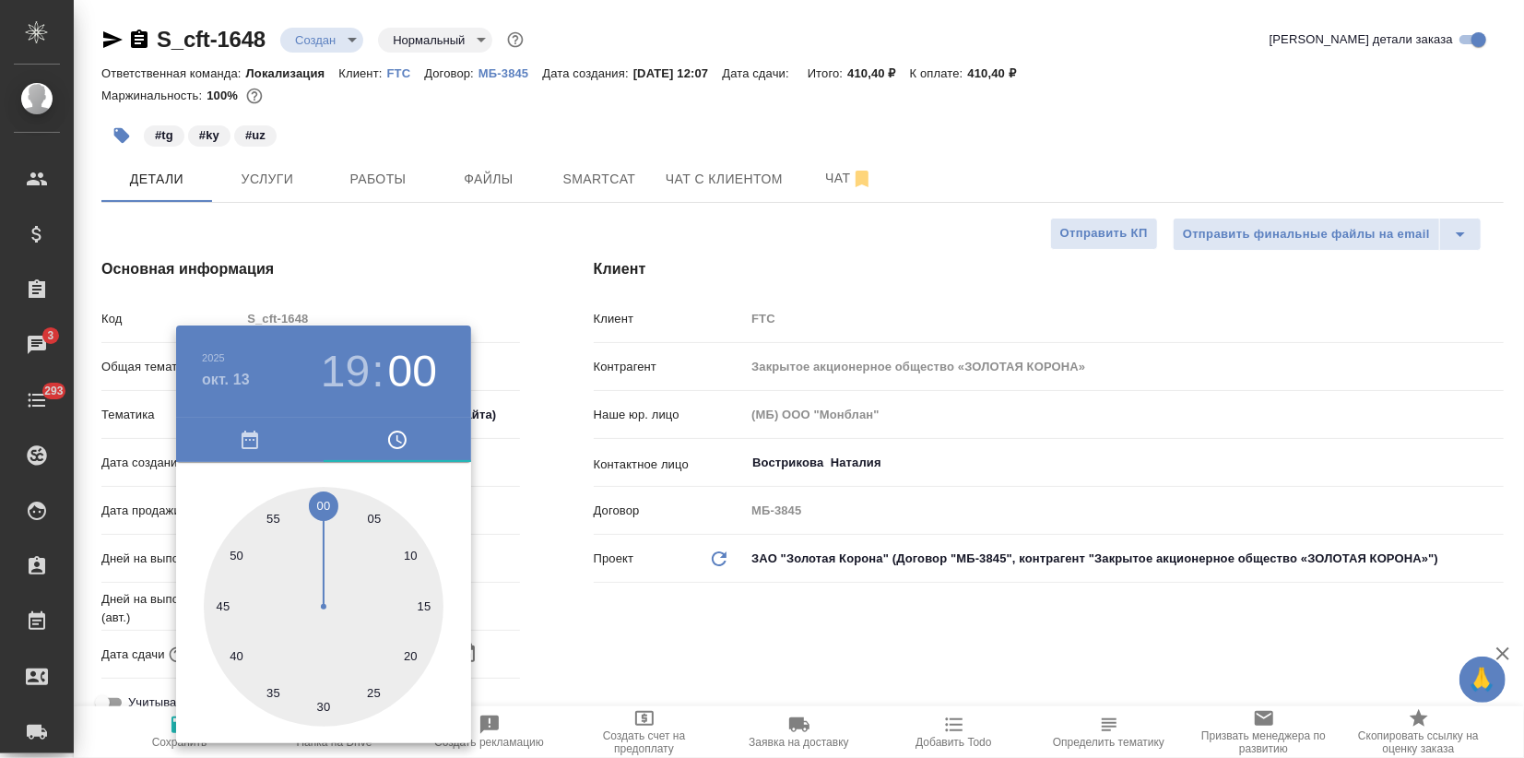
click at [427, 221] on div at bounding box center [762, 379] width 1524 height 758
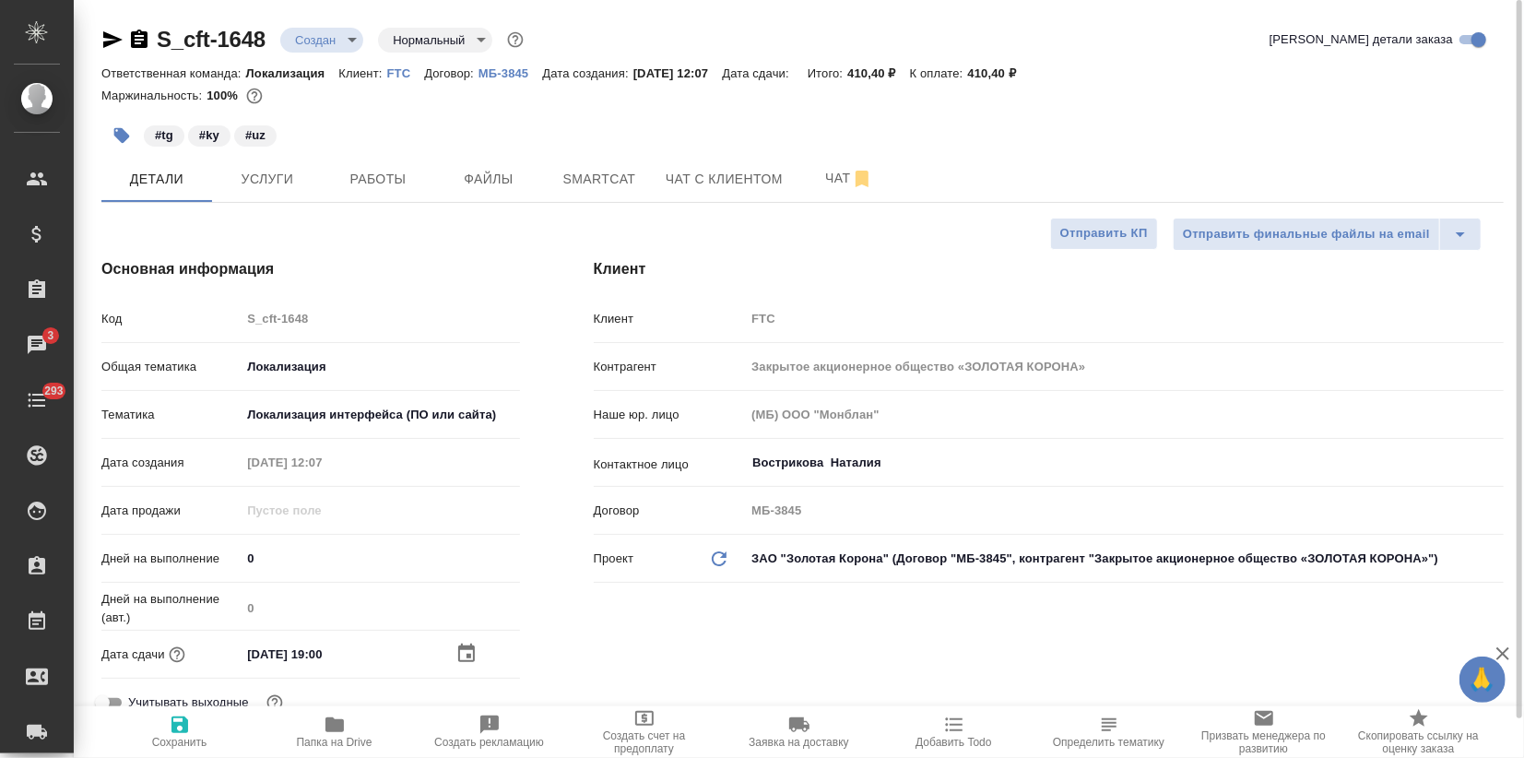
click at [184, 723] on icon "button" at bounding box center [180, 725] width 17 height 17
type textarea "x"
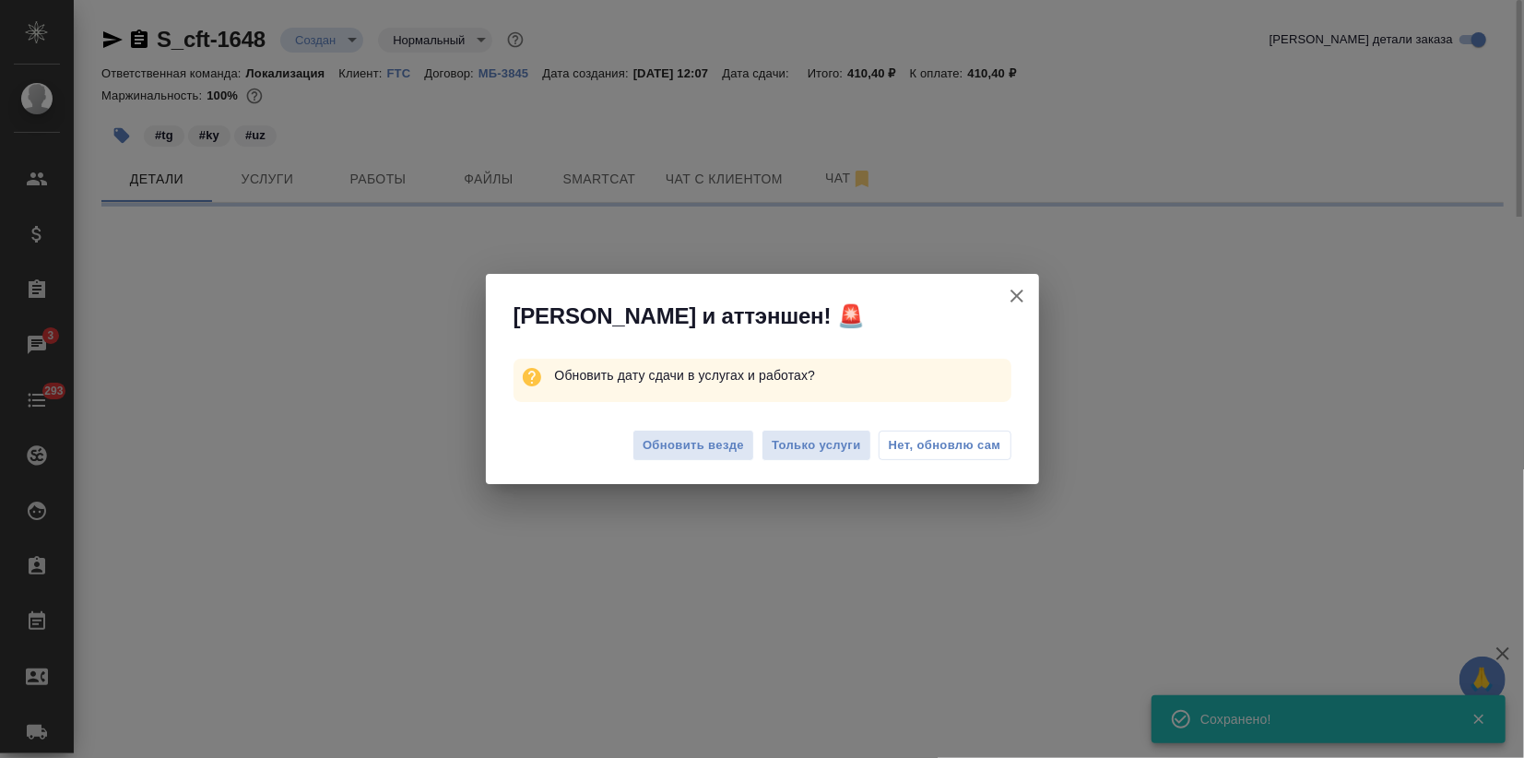
select select "RU"
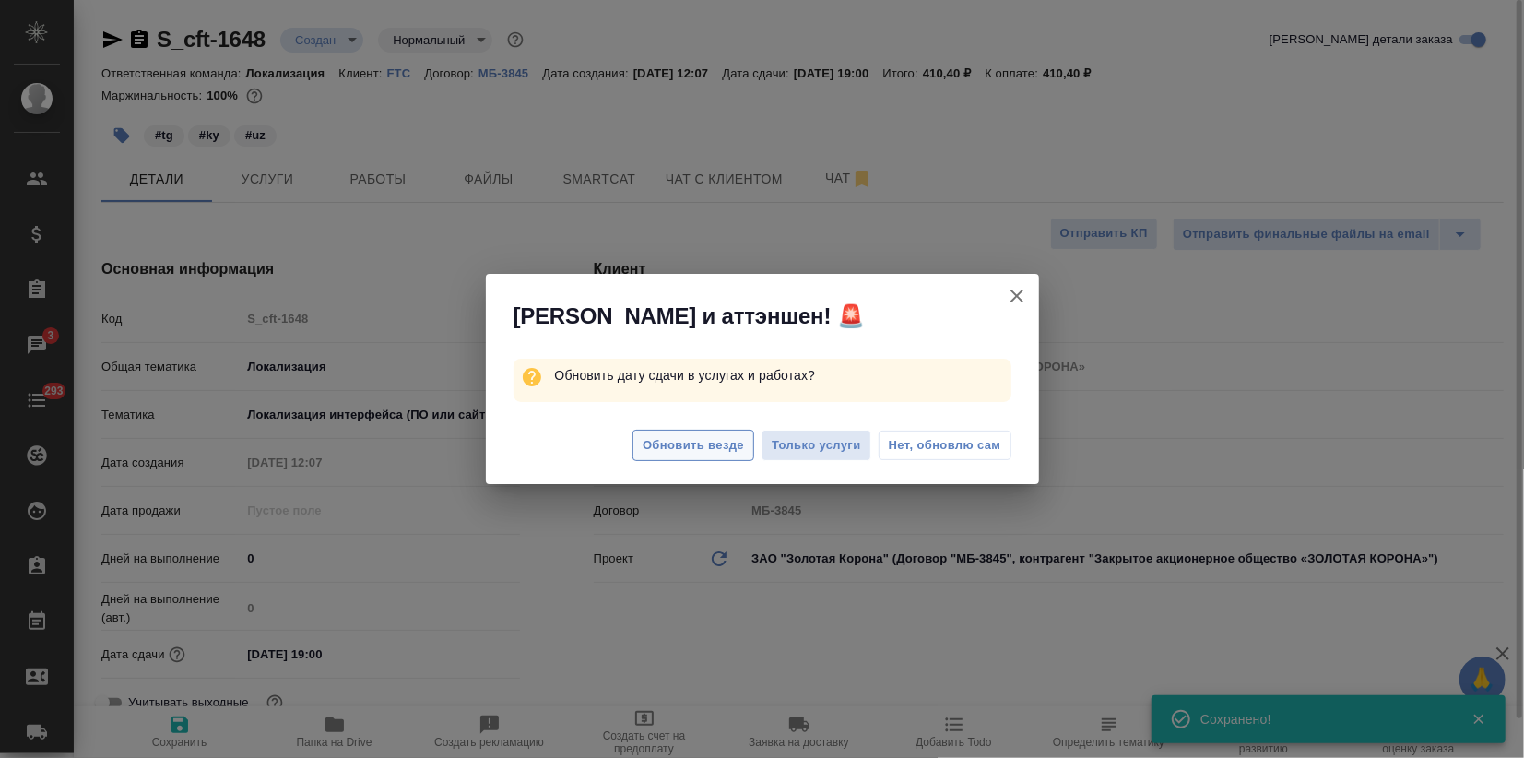
type textarea "x"
click at [719, 432] on button "Обновить везде" at bounding box center [694, 446] width 122 height 32
type textarea "x"
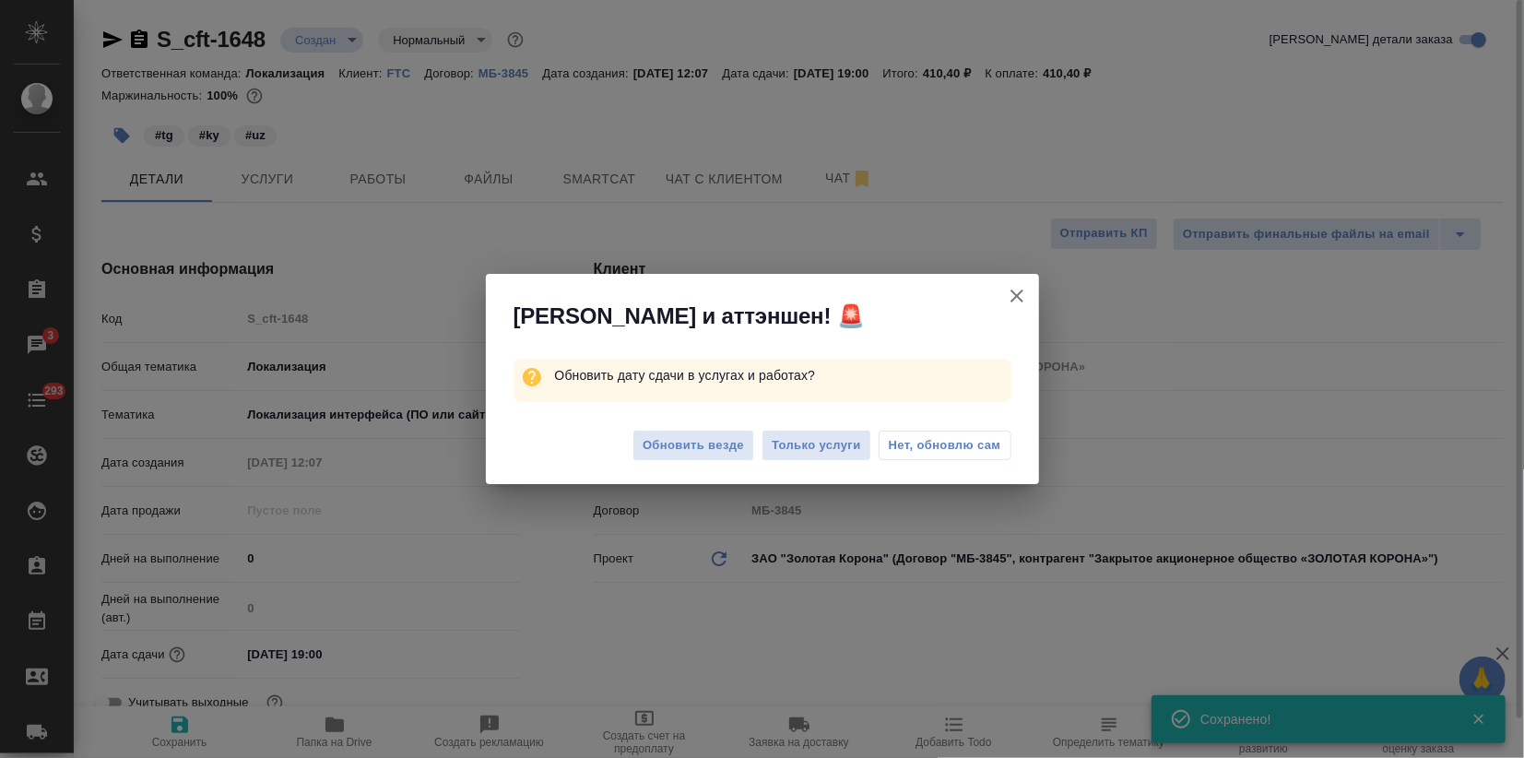
type textarea "x"
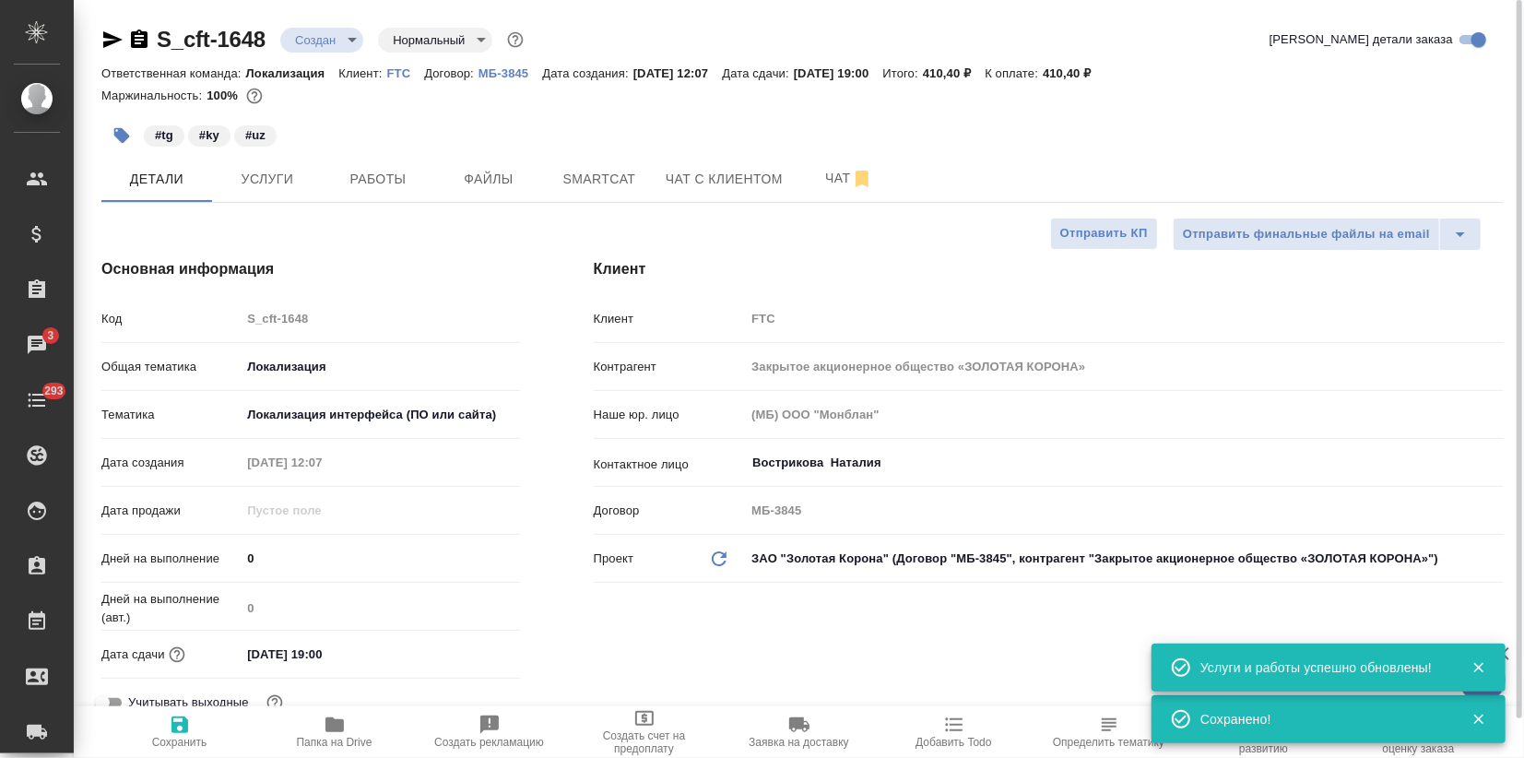
click at [327, 34] on body "🙏 .cls-1 fill:#fff; AWATERA Zagorodnikh Viktoria Клиенты Спецификации Заказы 3 …" at bounding box center [762, 379] width 1524 height 758
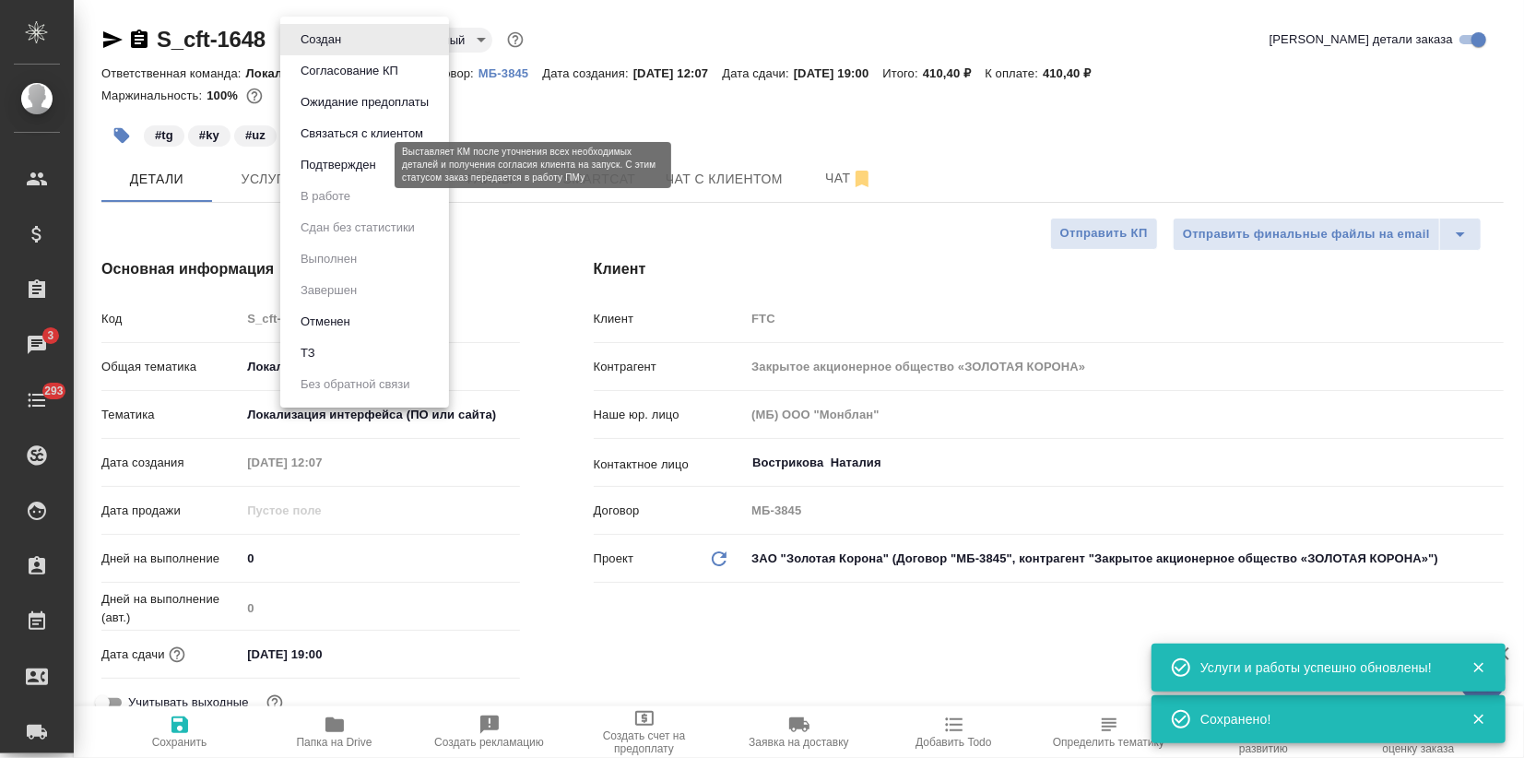
click at [349, 160] on button "Подтвержден" at bounding box center [338, 165] width 87 height 20
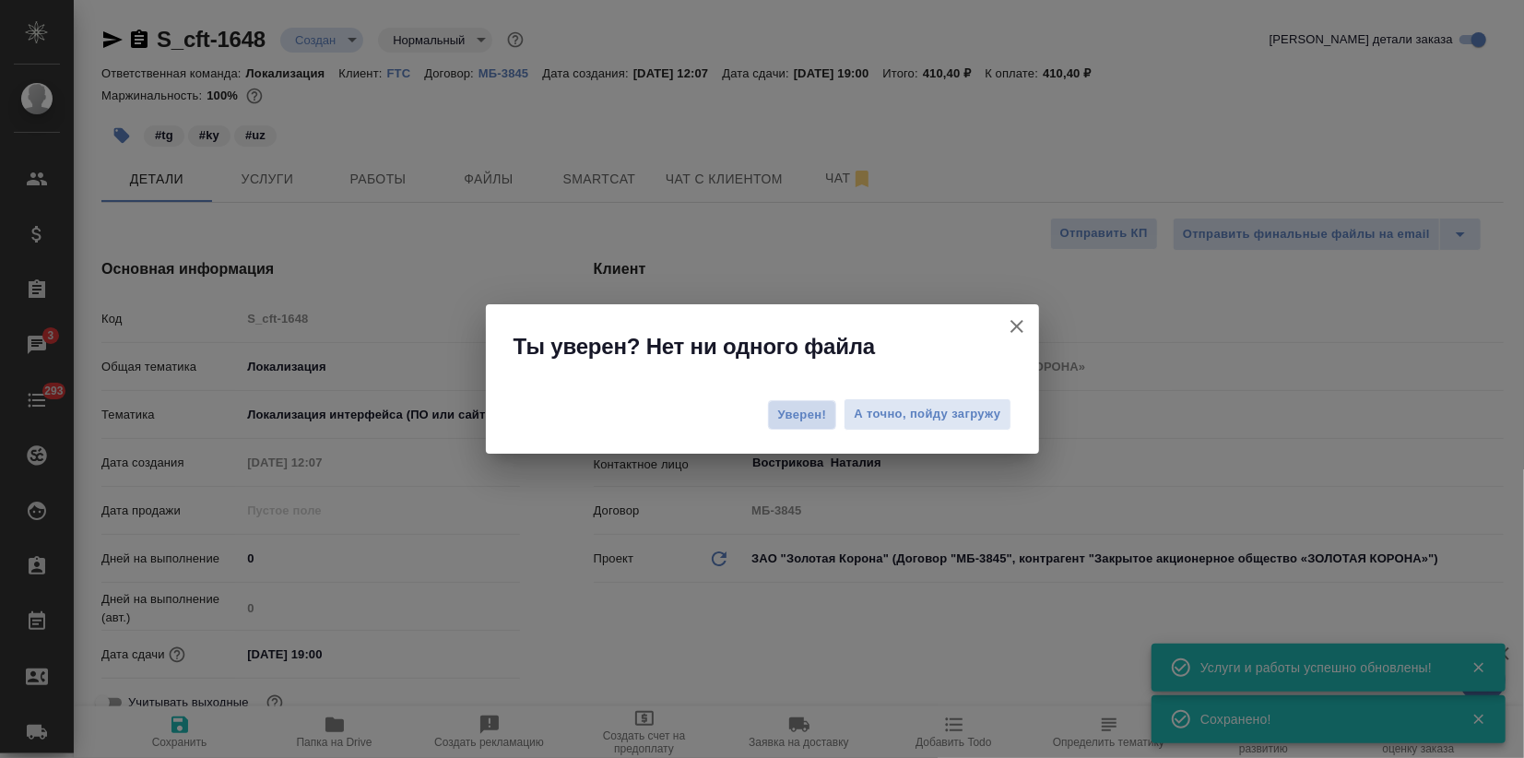
click at [784, 413] on span "Уверен!" at bounding box center [802, 415] width 49 height 18
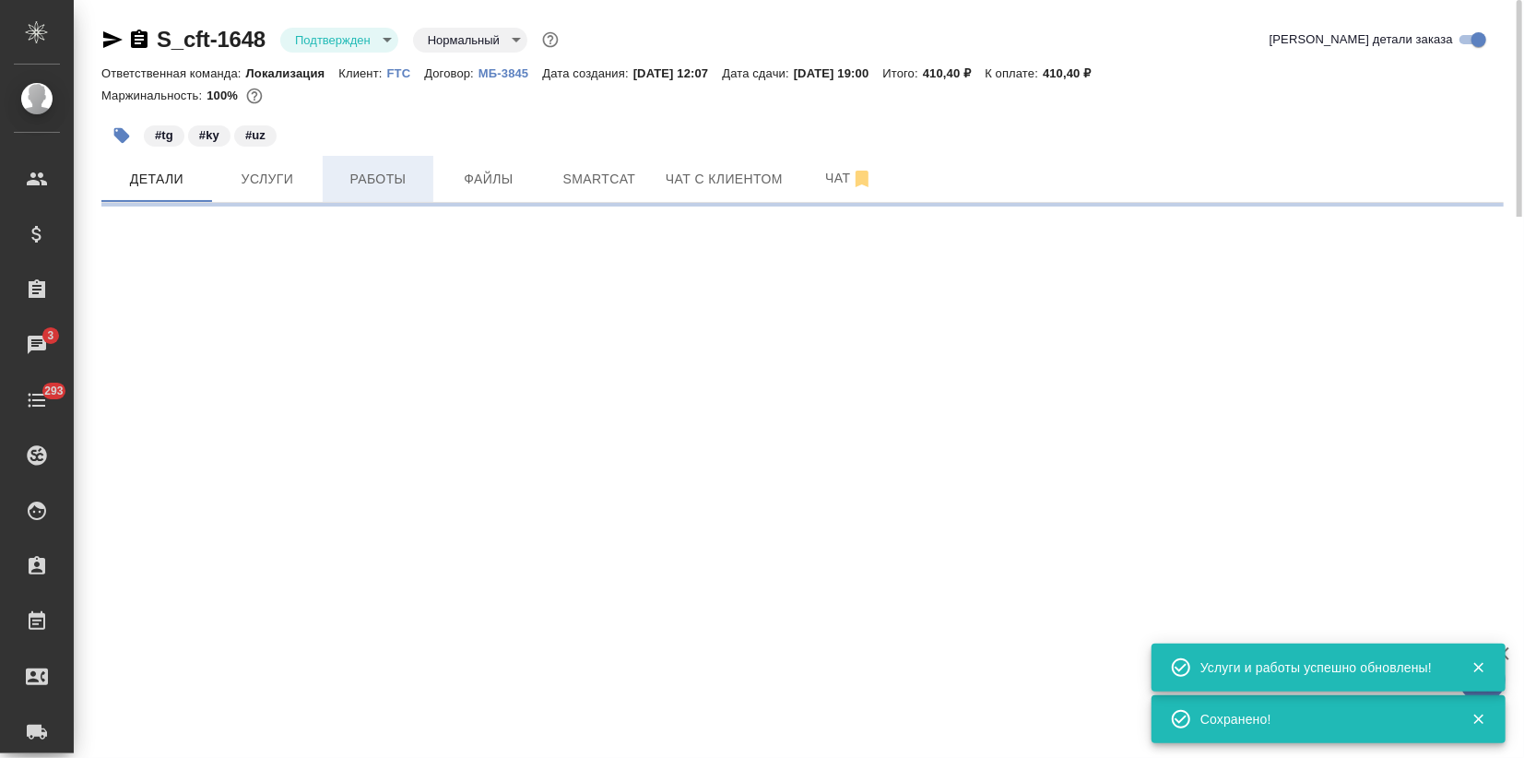
select select "RU"
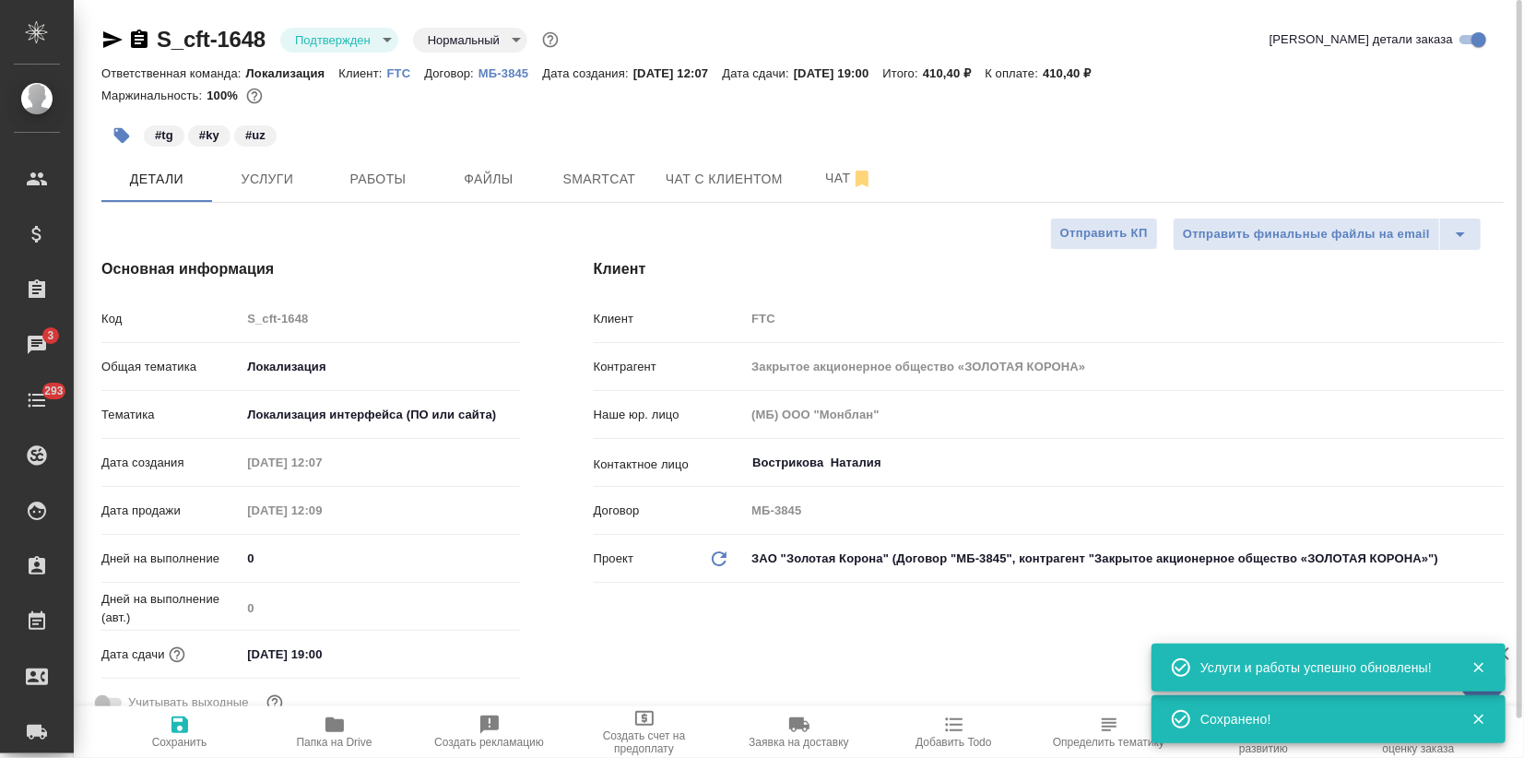
type textarea "x"
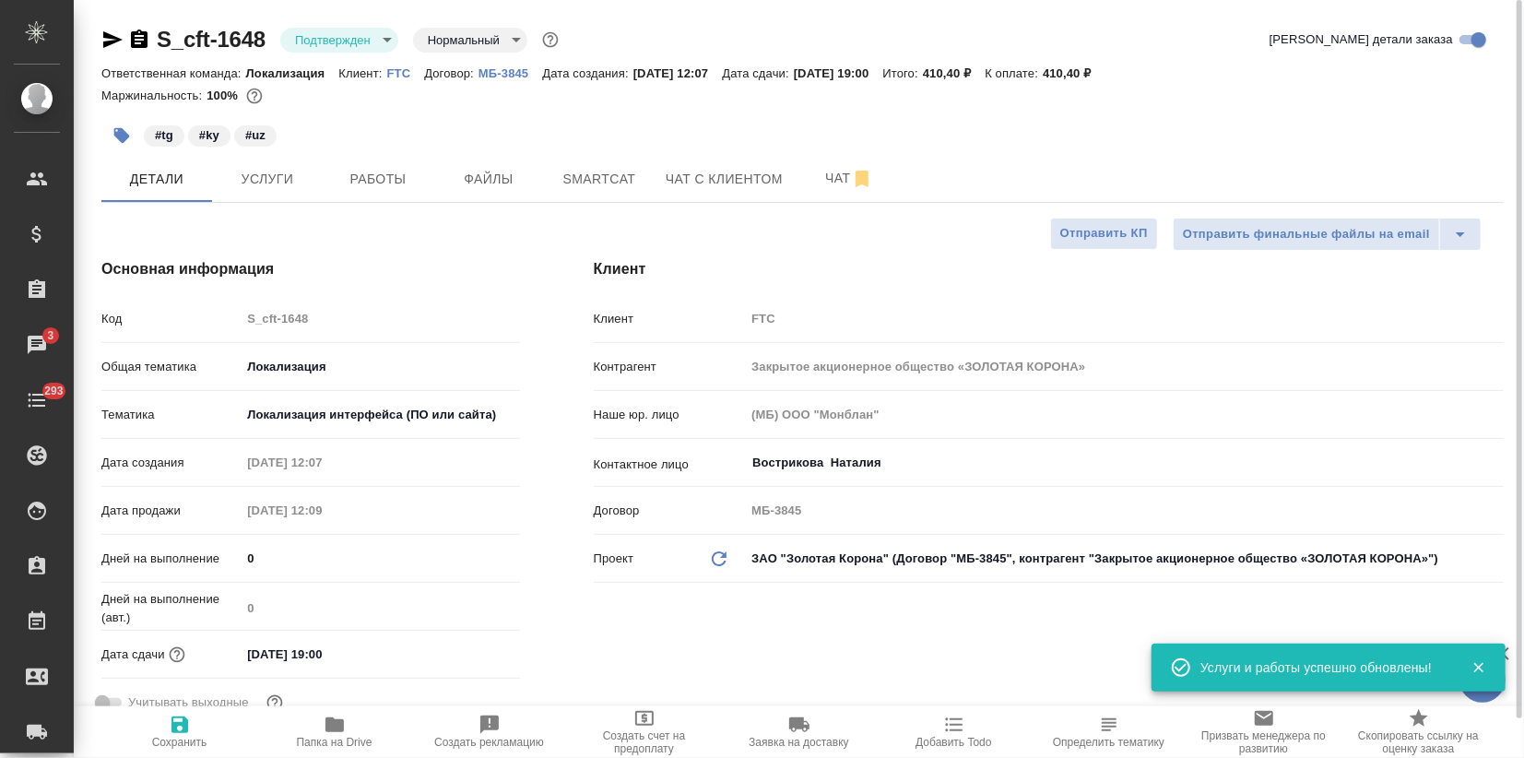
click at [116, 35] on icon "button" at bounding box center [112, 40] width 22 height 22
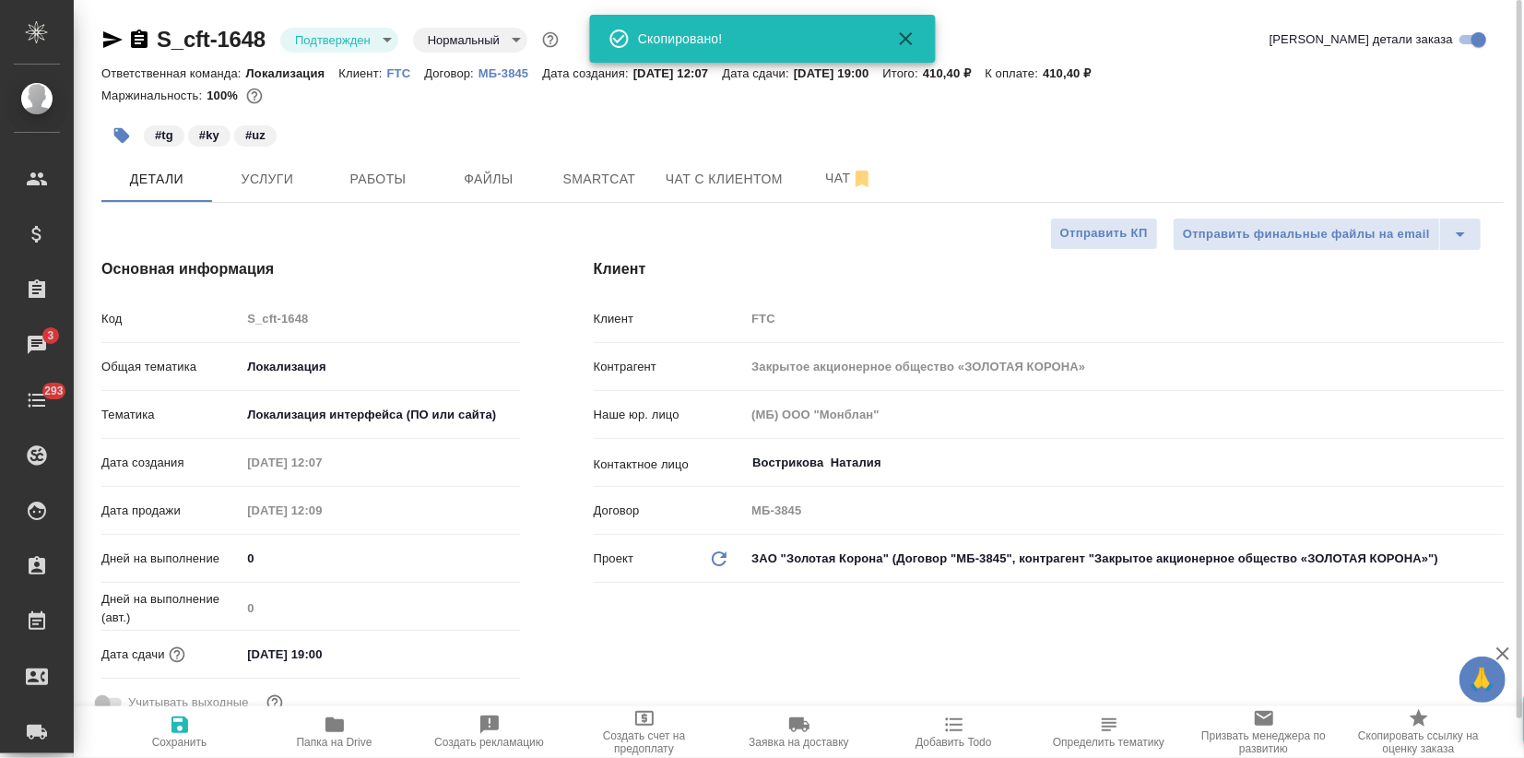
type textarea "x"
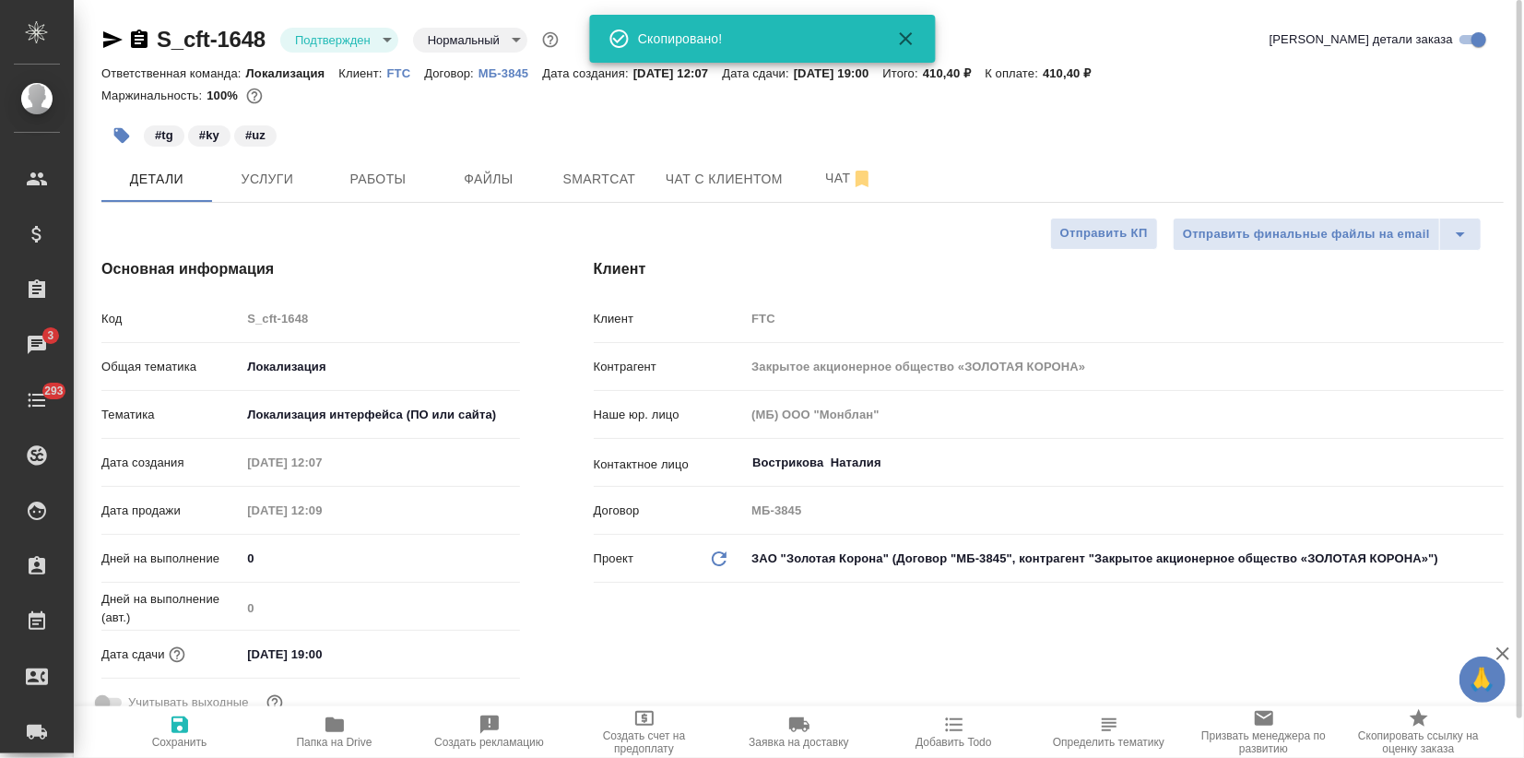
type textarea "x"
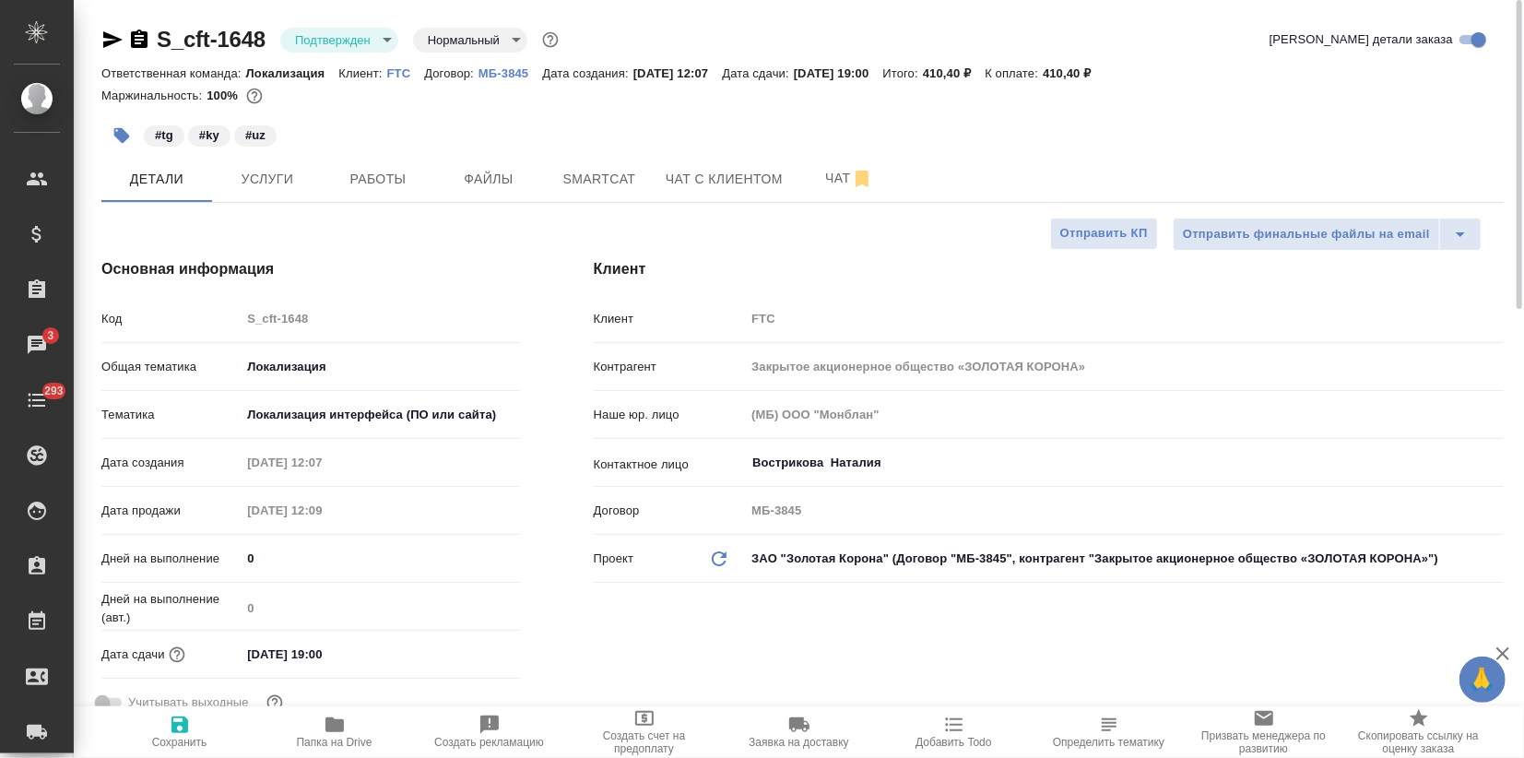
click at [108, 38] on icon "button" at bounding box center [112, 40] width 22 height 22
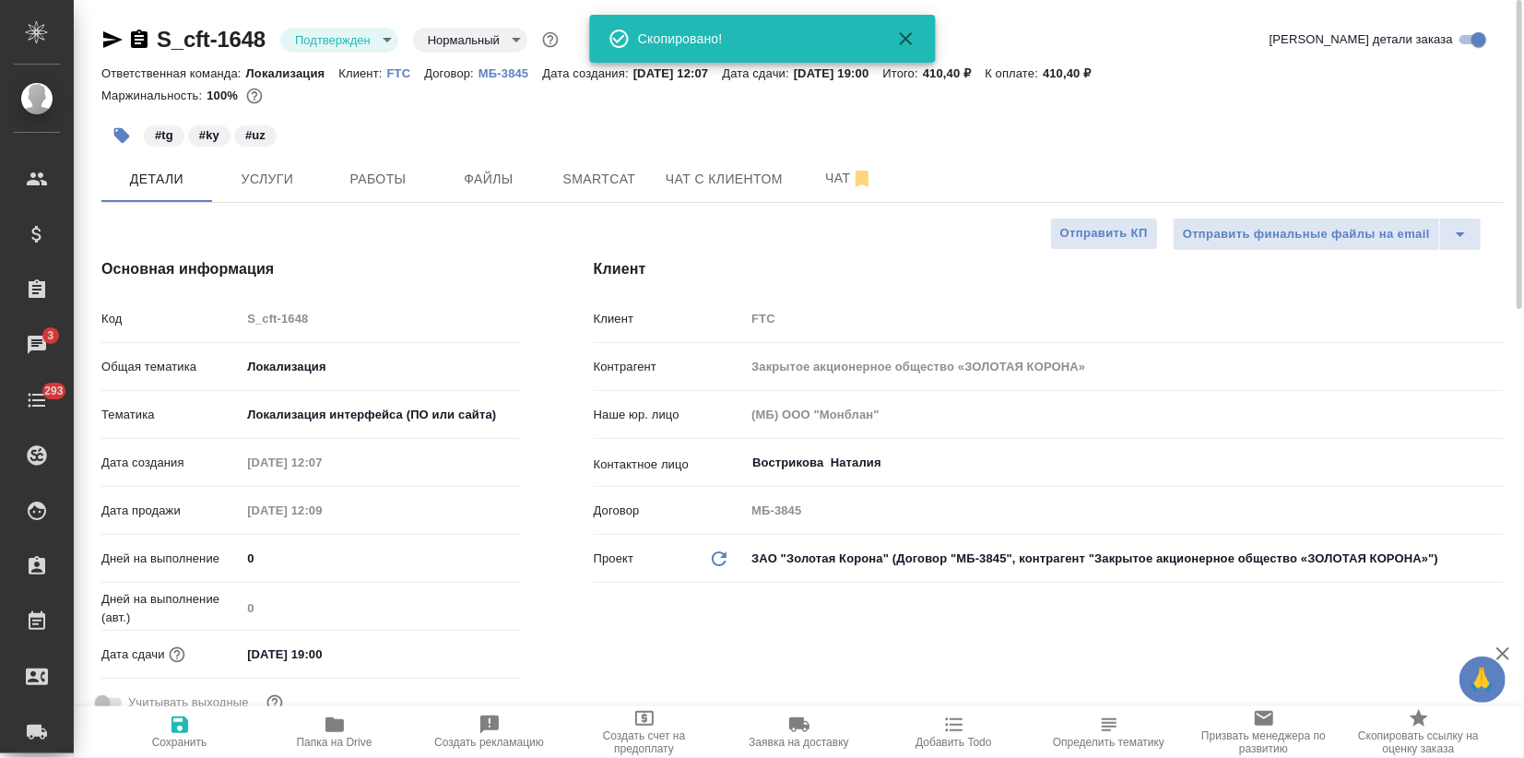
type textarea "x"
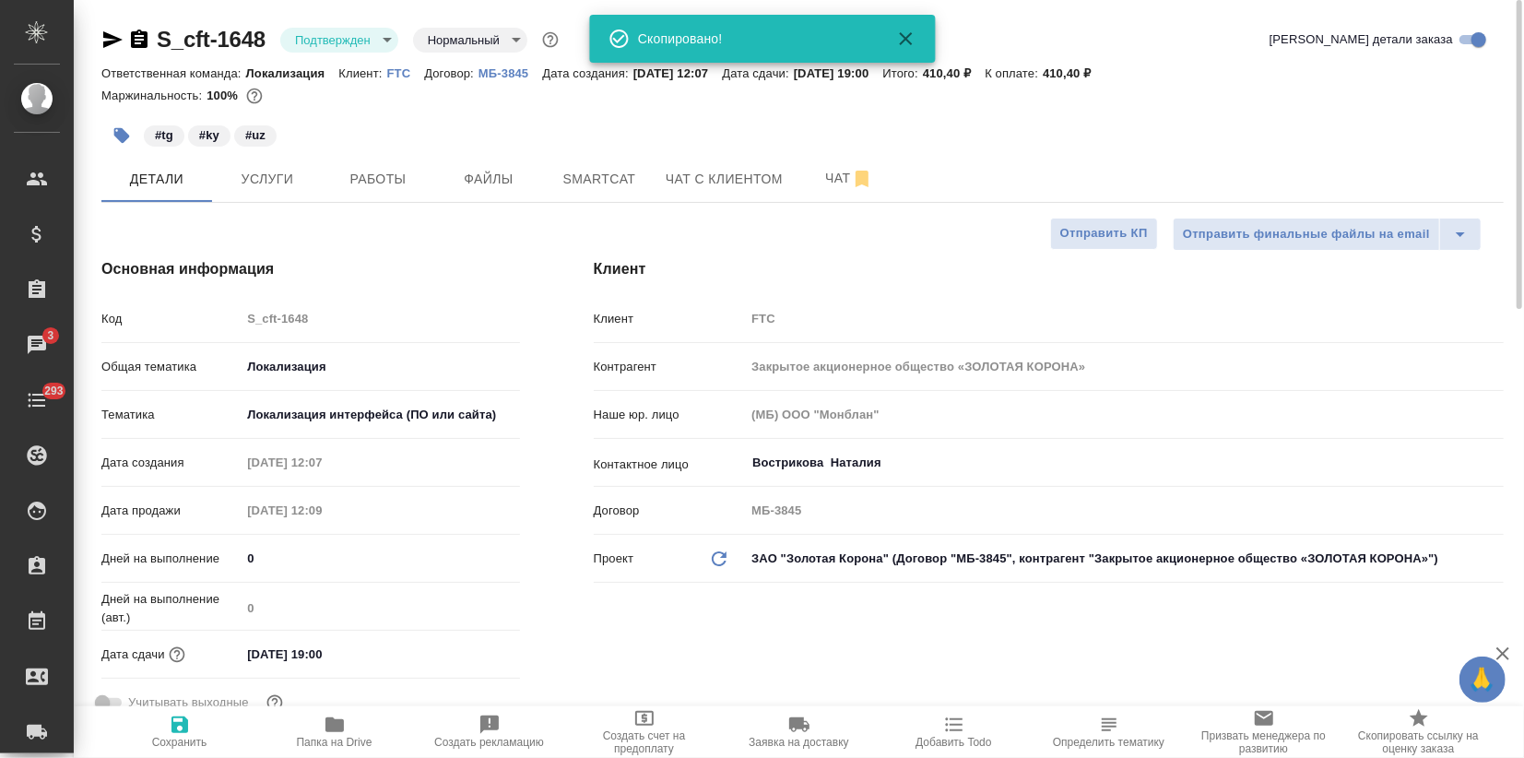
type textarea "x"
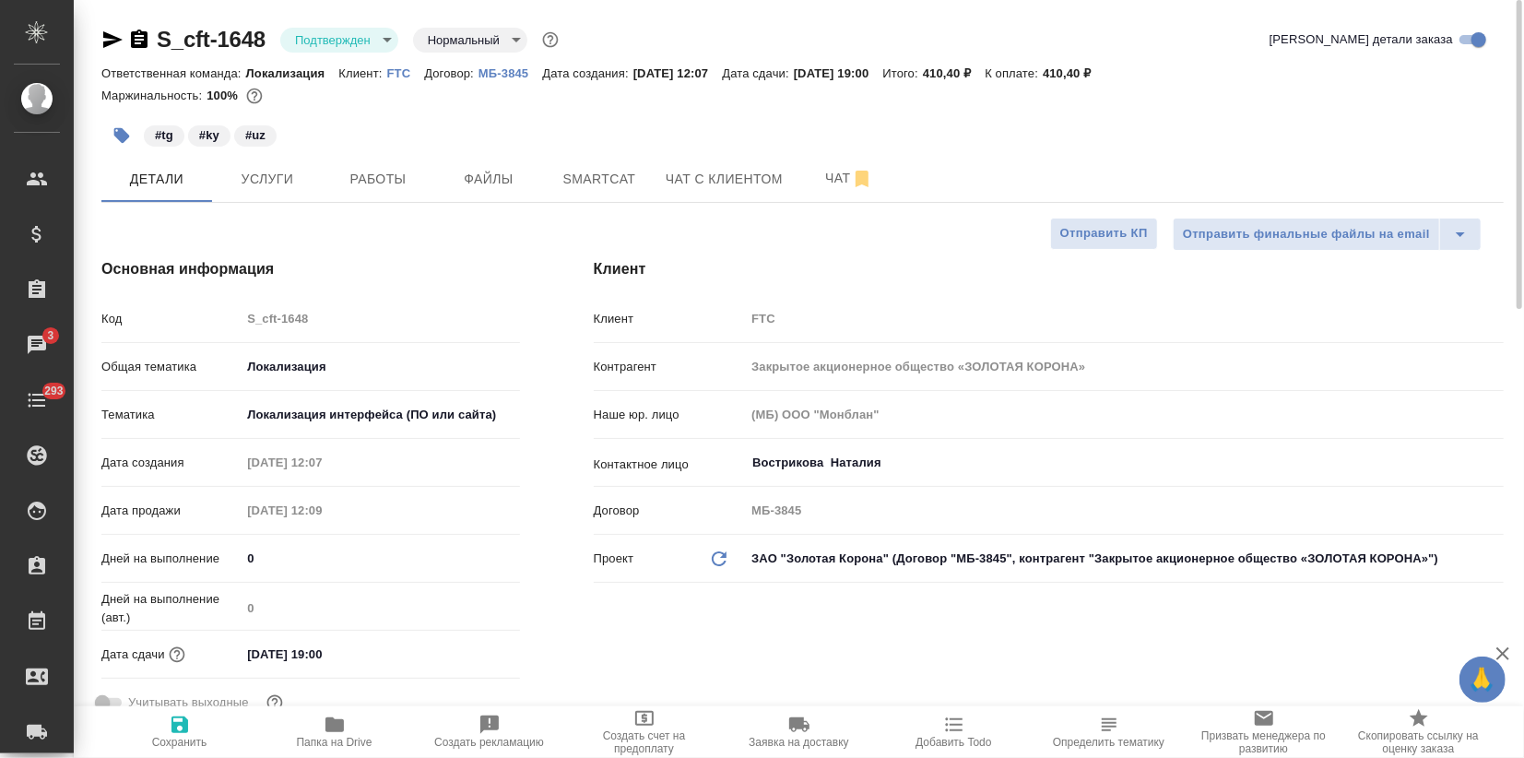
type textarea "x"
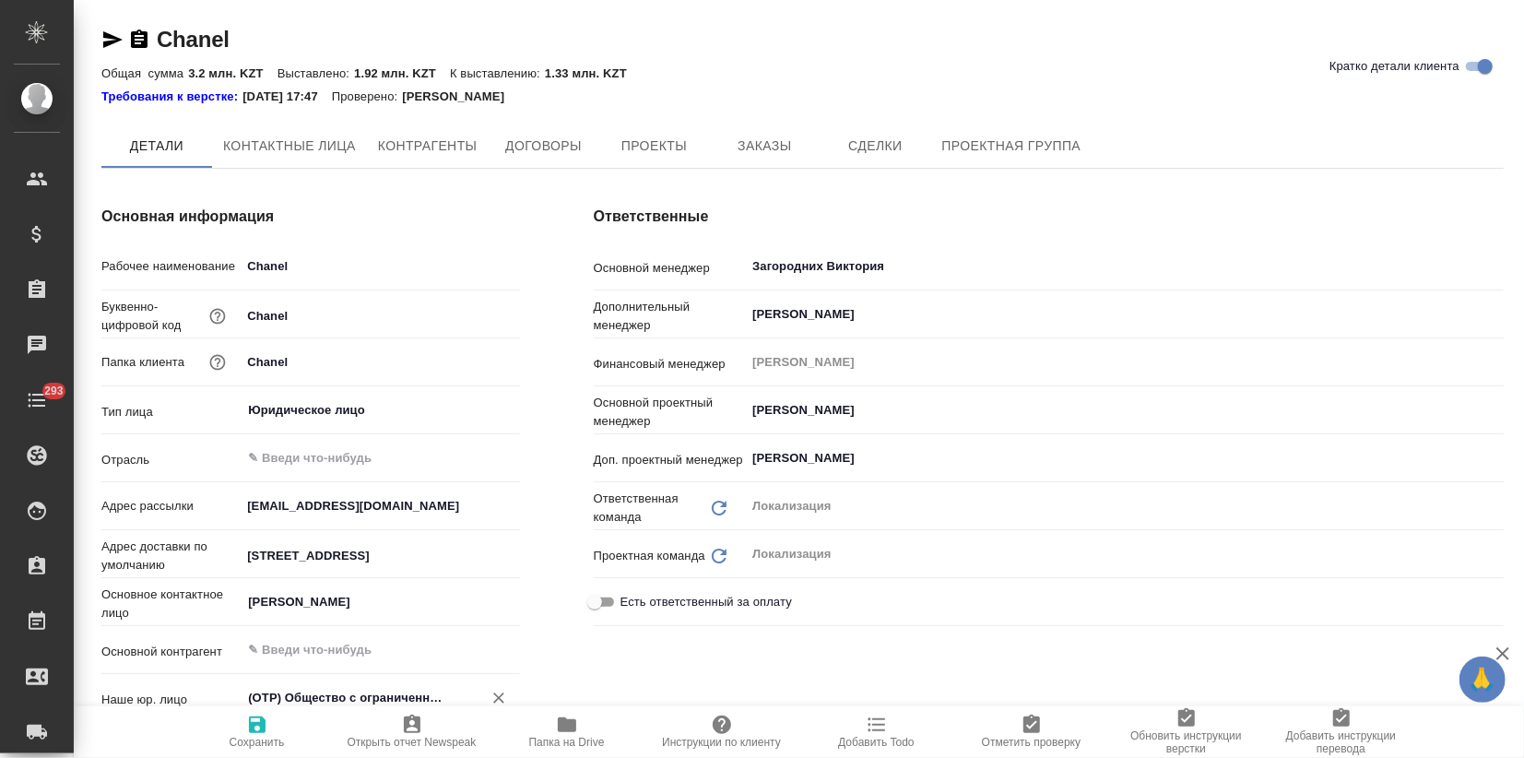
type textarea "x"
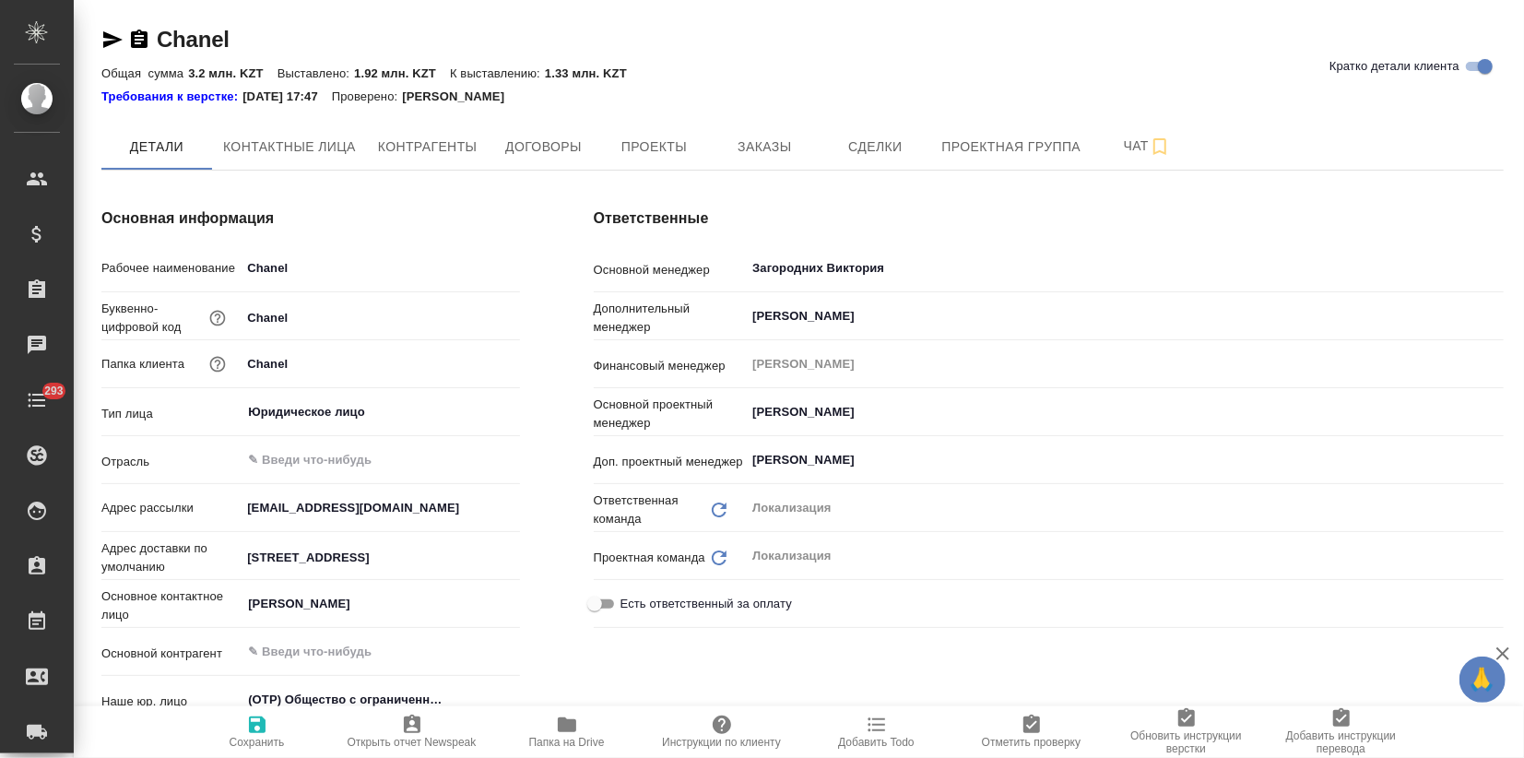
type textarea "x"
click at [447, 142] on span "Контрагенты" at bounding box center [428, 147] width 100 height 23
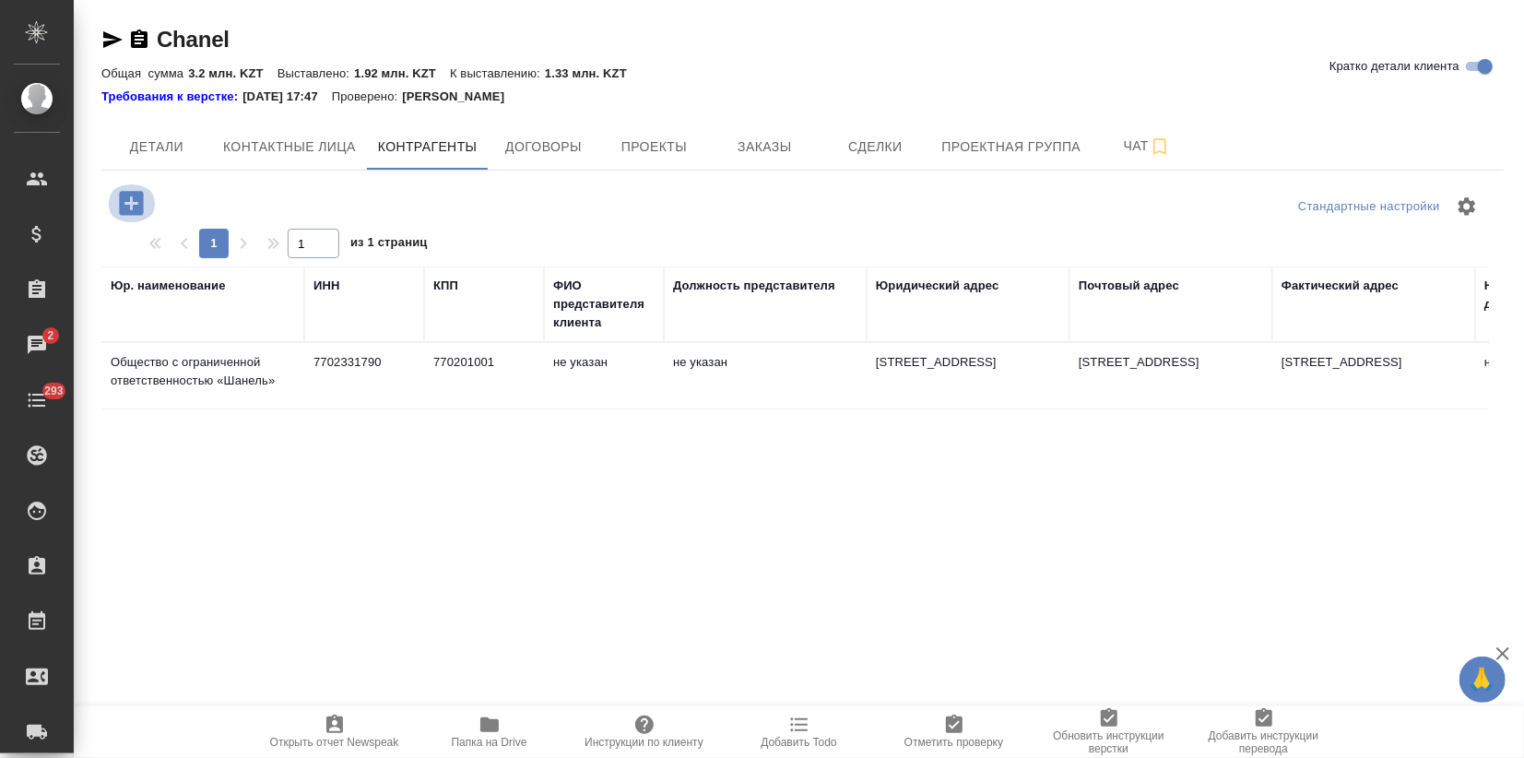
click at [117, 207] on icon "button" at bounding box center [131, 203] width 32 height 32
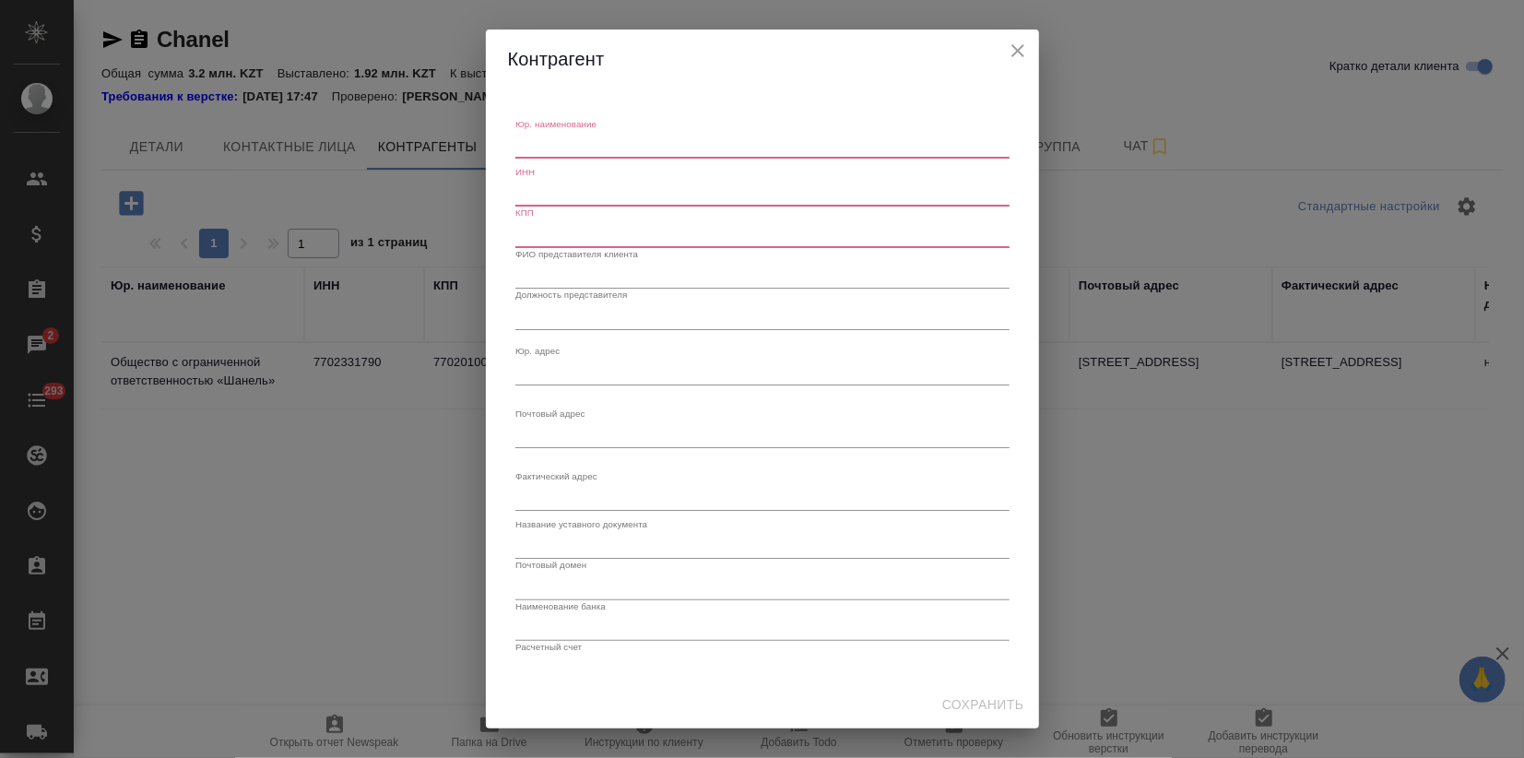
click at [1180, 513] on div "[PERSON_NAME]. наименование x ИНН КПП ФИО представителя клиента Должность предс…" at bounding box center [762, 379] width 1524 height 758
click at [1025, 59] on icon "close" at bounding box center [1018, 51] width 22 height 22
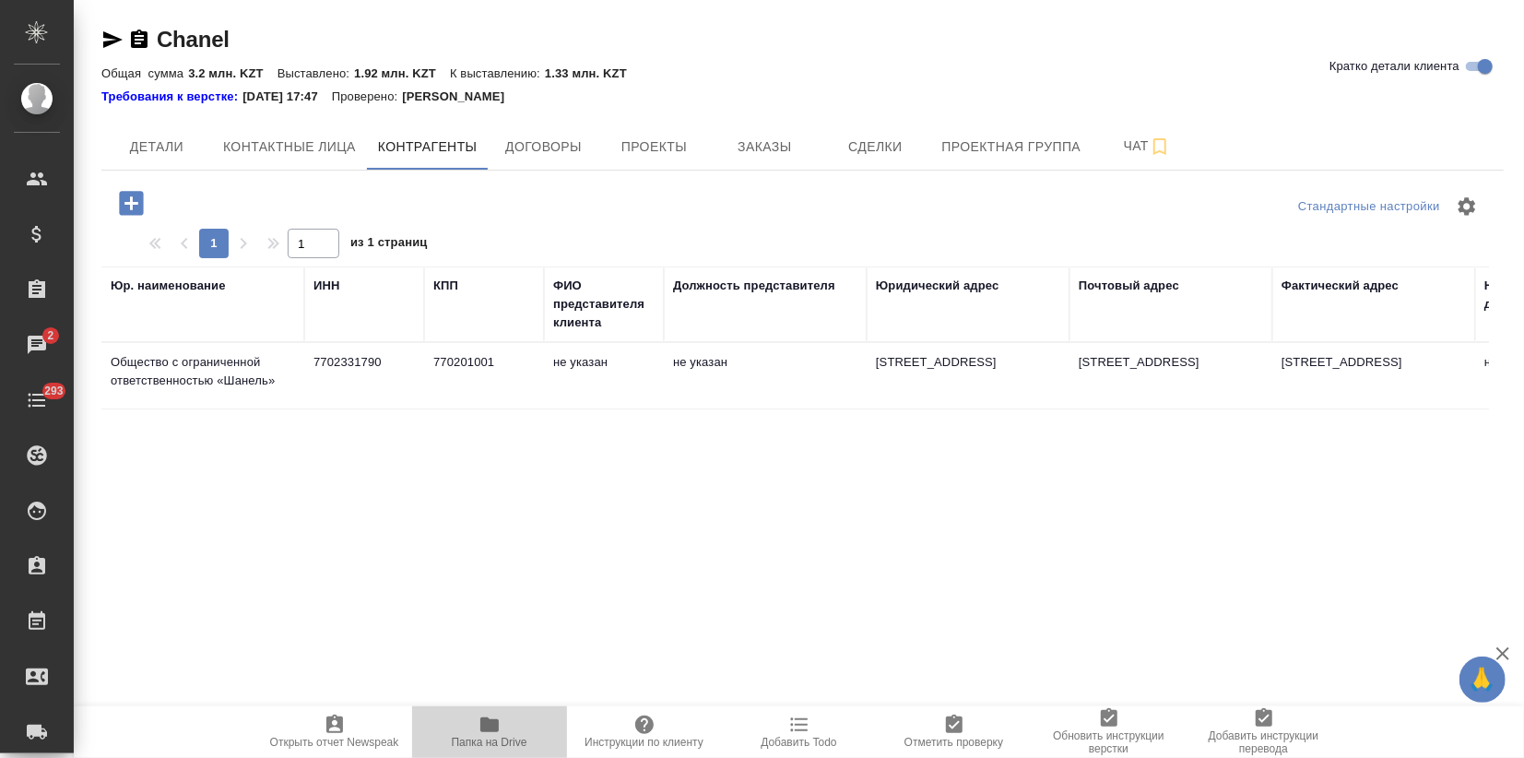
click at [484, 725] on icon "button" at bounding box center [489, 724] width 18 height 15
click at [128, 195] on icon "button" at bounding box center [131, 203] width 24 height 24
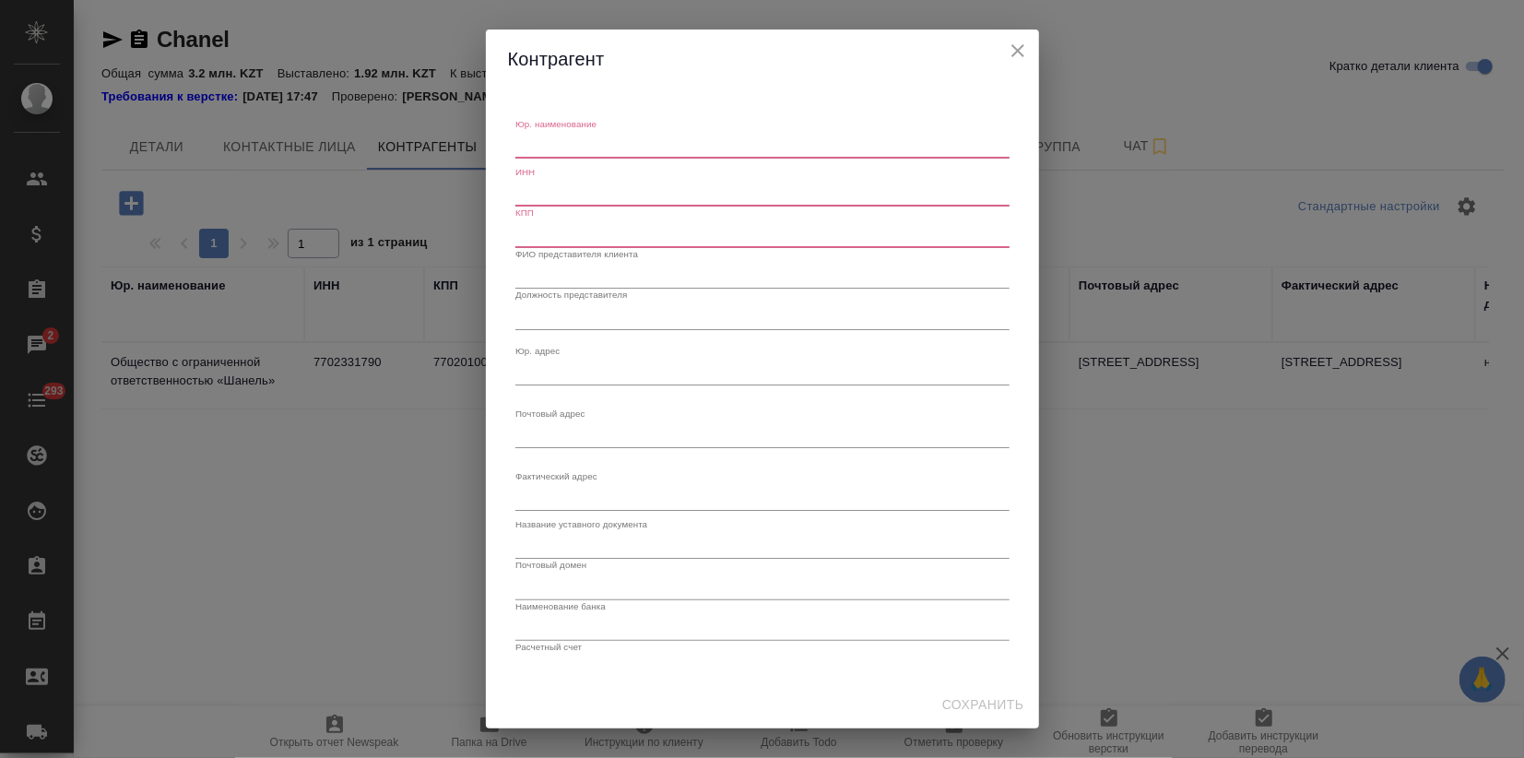
click at [597, 146] on textarea "Юр. наименование" at bounding box center [762, 145] width 494 height 14
paste textarea "ТОО «Шaнель»"
type textarea "ТОО «Шaнель»"
click at [589, 195] on input "text" at bounding box center [762, 194] width 494 height 26
paste input "241240015819"
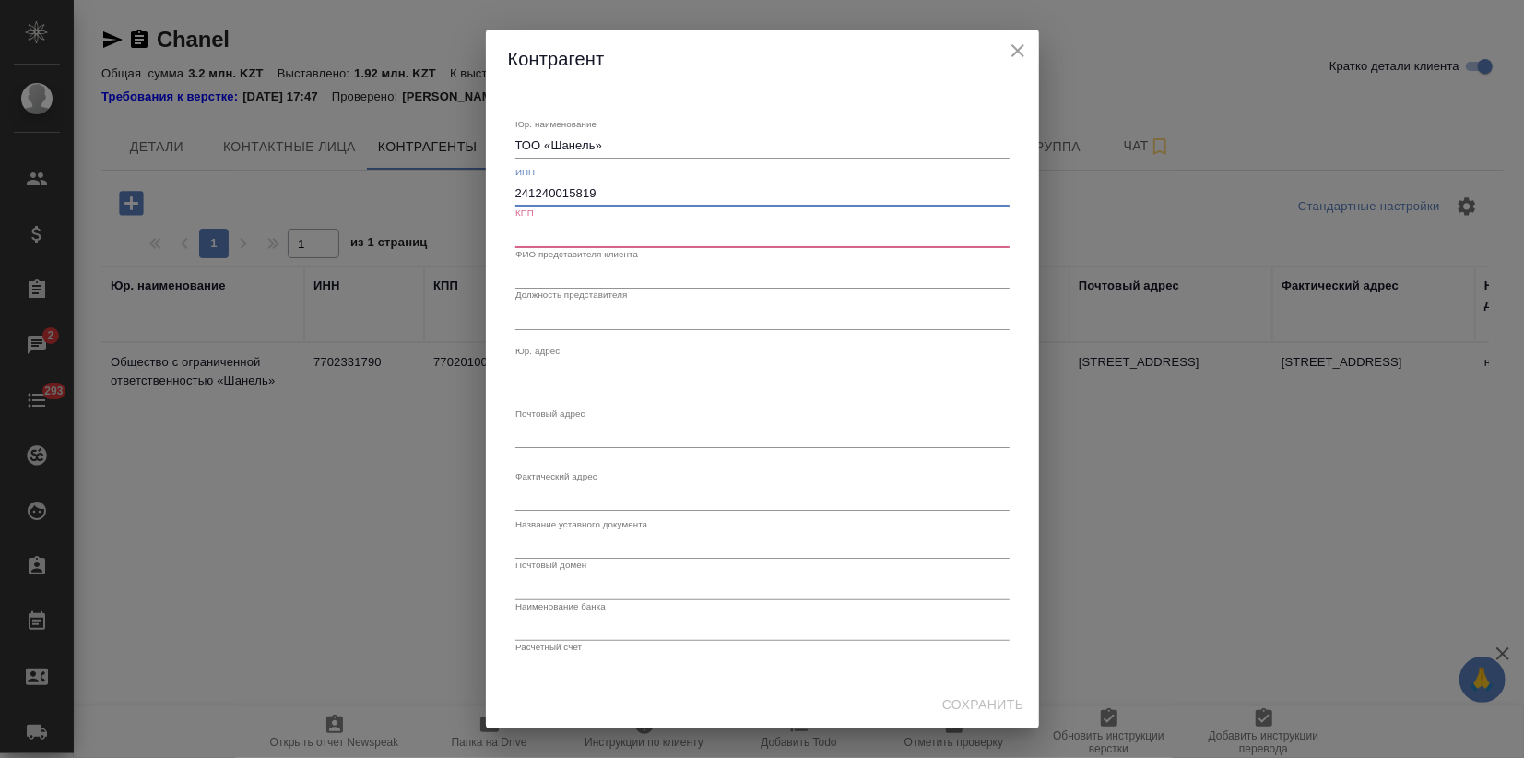
type input "241240015819"
click at [523, 236] on input "text" at bounding box center [762, 234] width 494 height 26
type input "-"
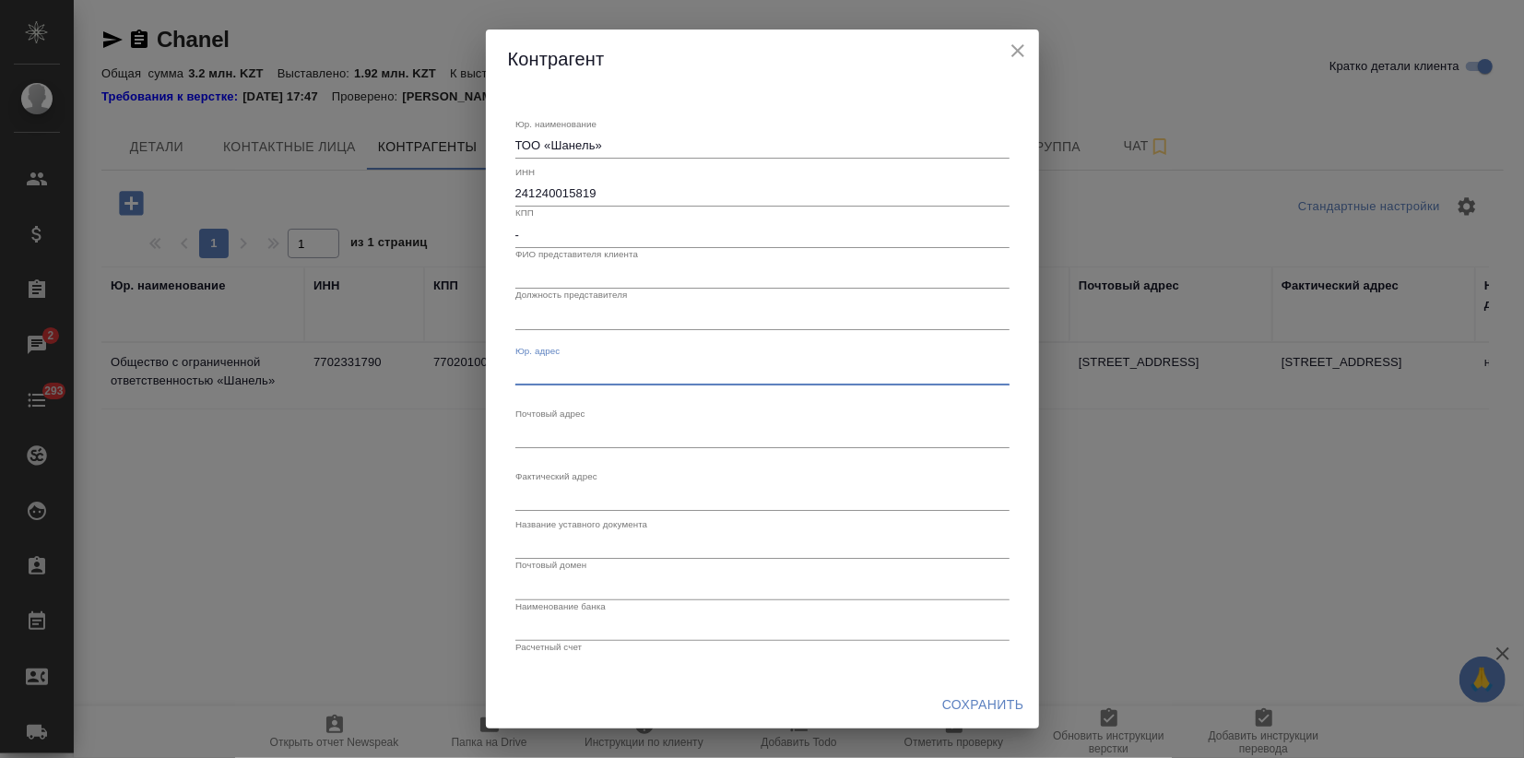
click at [586, 377] on textarea "Юр. наименование" at bounding box center [762, 372] width 494 height 14
paste textarea "[STREET_ADDRESS]"
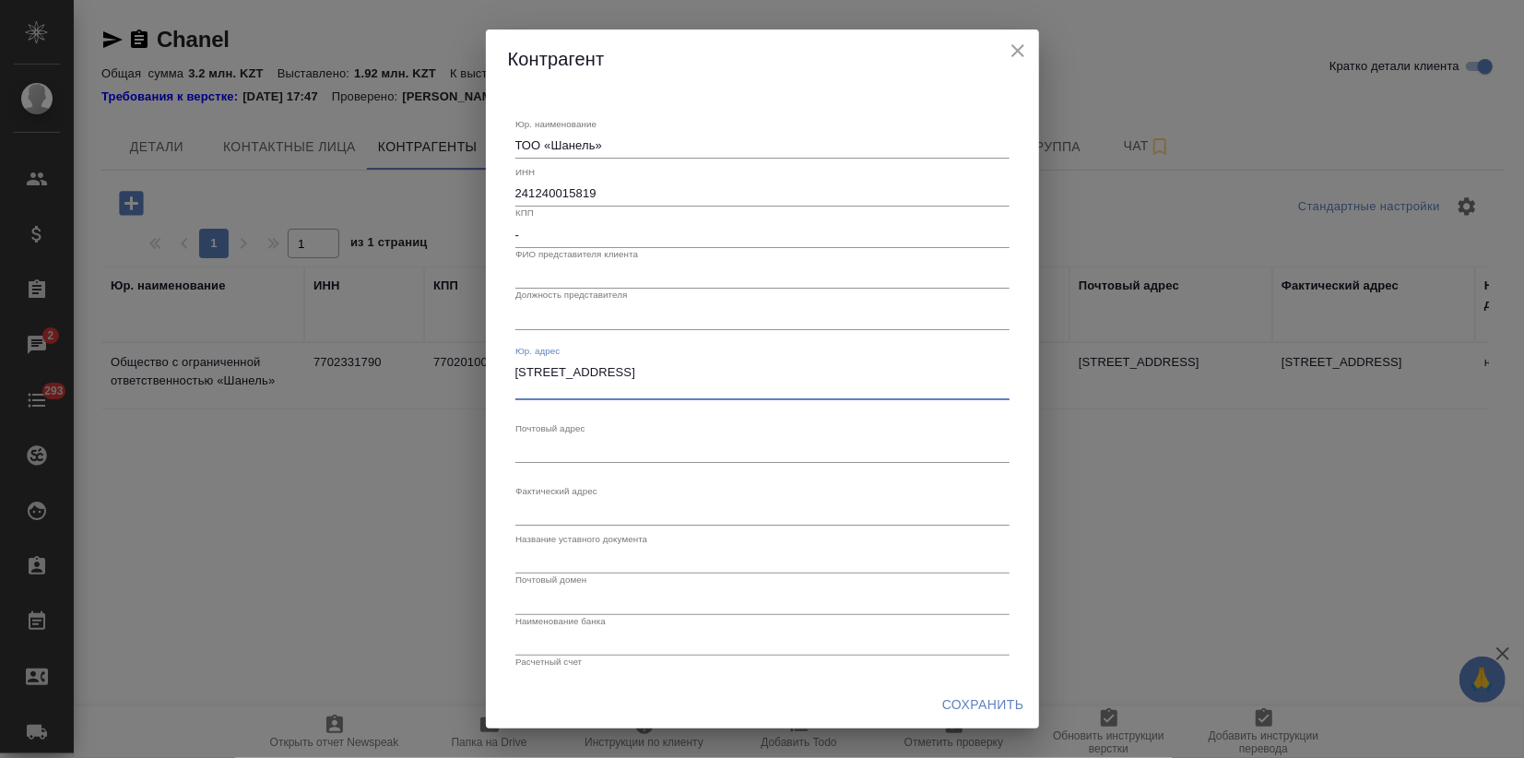
type textarea "[STREET_ADDRESS]"
click at [548, 456] on div "x" at bounding box center [762, 450] width 494 height 26
click at [575, 512] on textarea "Юр. наименование" at bounding box center [762, 512] width 494 height 14
paste textarea "[STREET_ADDRESS][PERSON_NAME]"
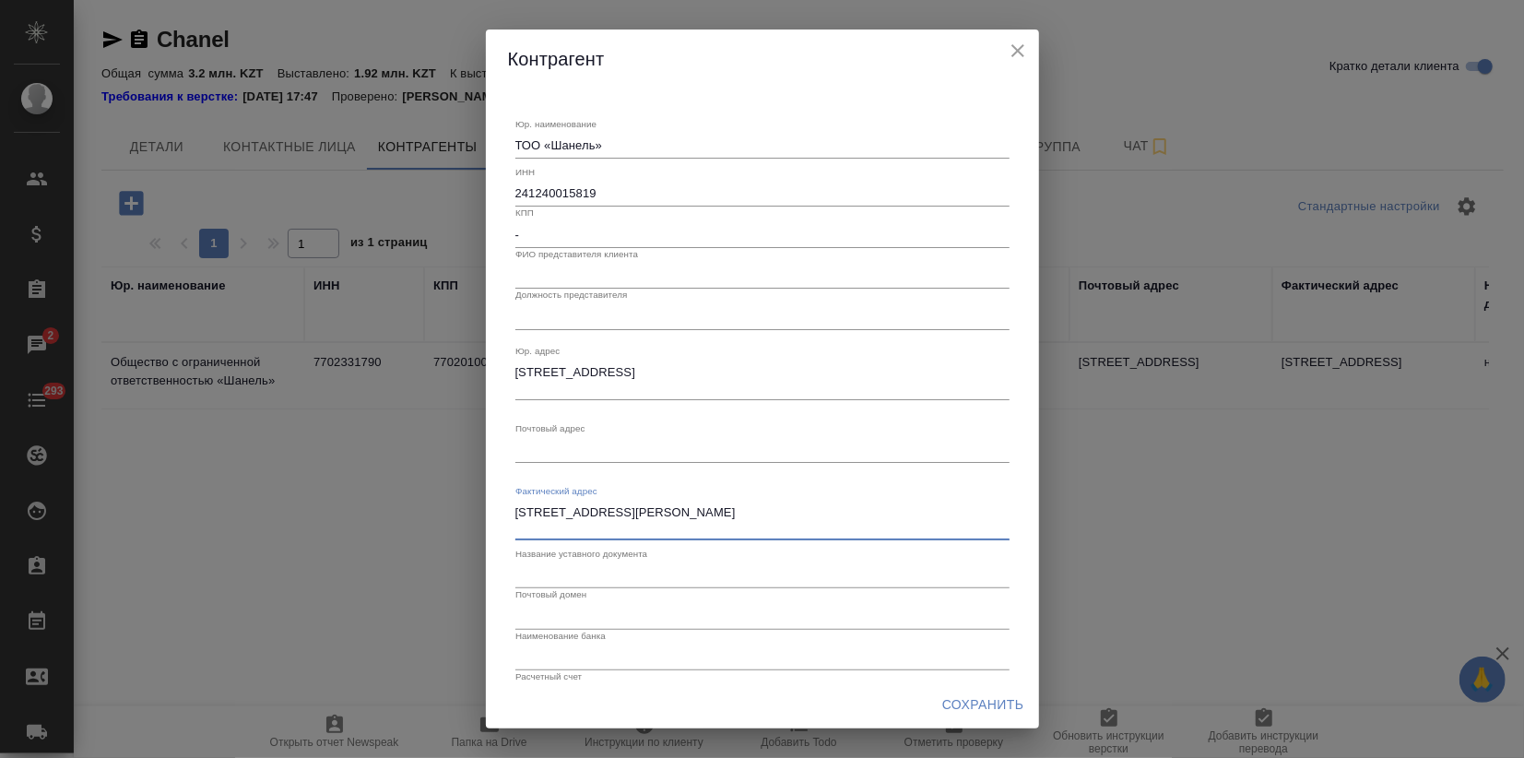
type textarea "[STREET_ADDRESS][PERSON_NAME]"
click at [554, 450] on textarea "Юр. наименование" at bounding box center [762, 450] width 494 height 14
paste textarea "[STREET_ADDRESS][PERSON_NAME]"
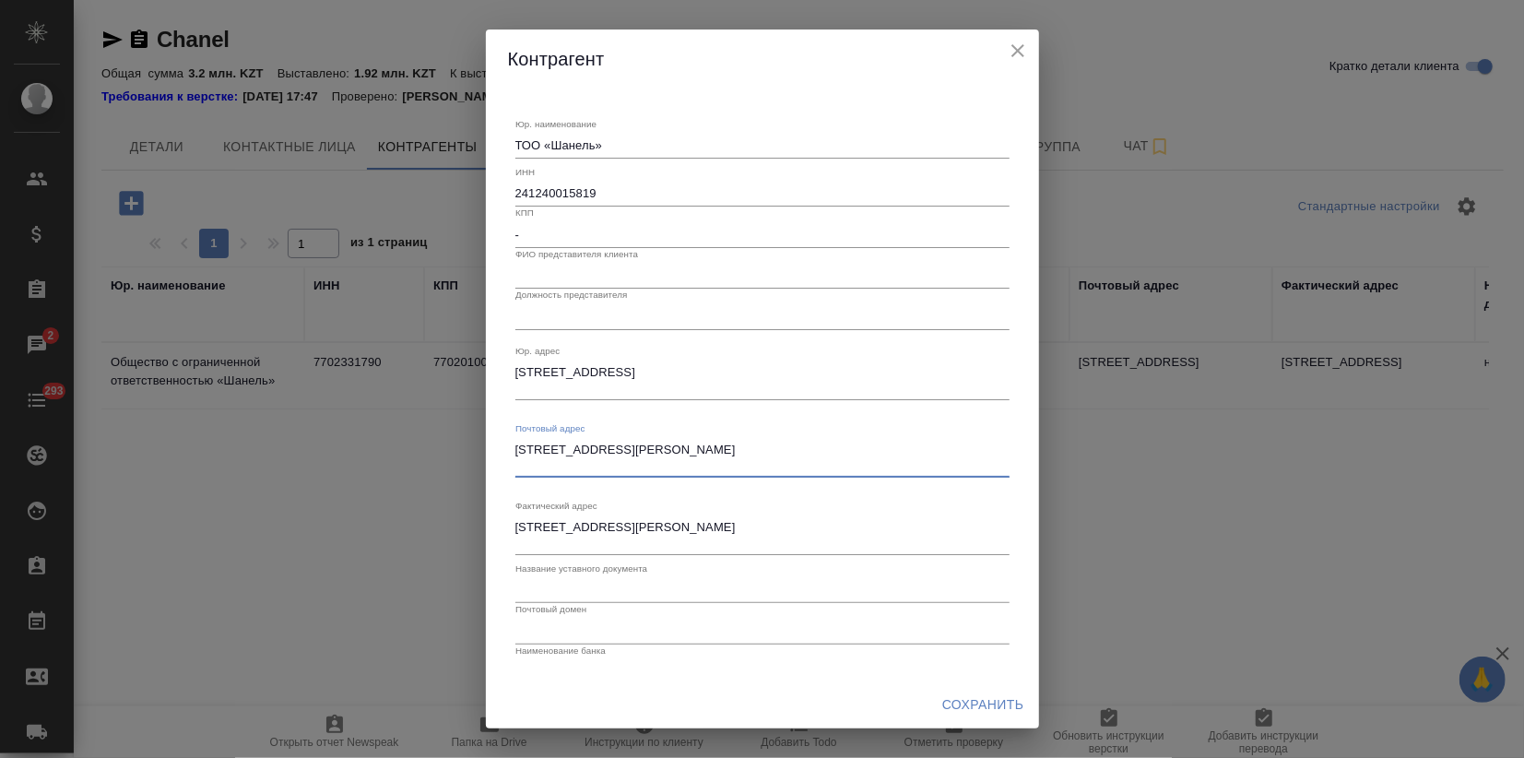
type textarea "[STREET_ADDRESS][PERSON_NAME]"
drag, startPoint x: 539, startPoint y: 287, endPoint x: 531, endPoint y: 277, distance: 12.5
click at [539, 287] on input "text" at bounding box center [762, 276] width 494 height 26
paste input "[PERSON_NAME]"
type input "[PERSON_NAME]"
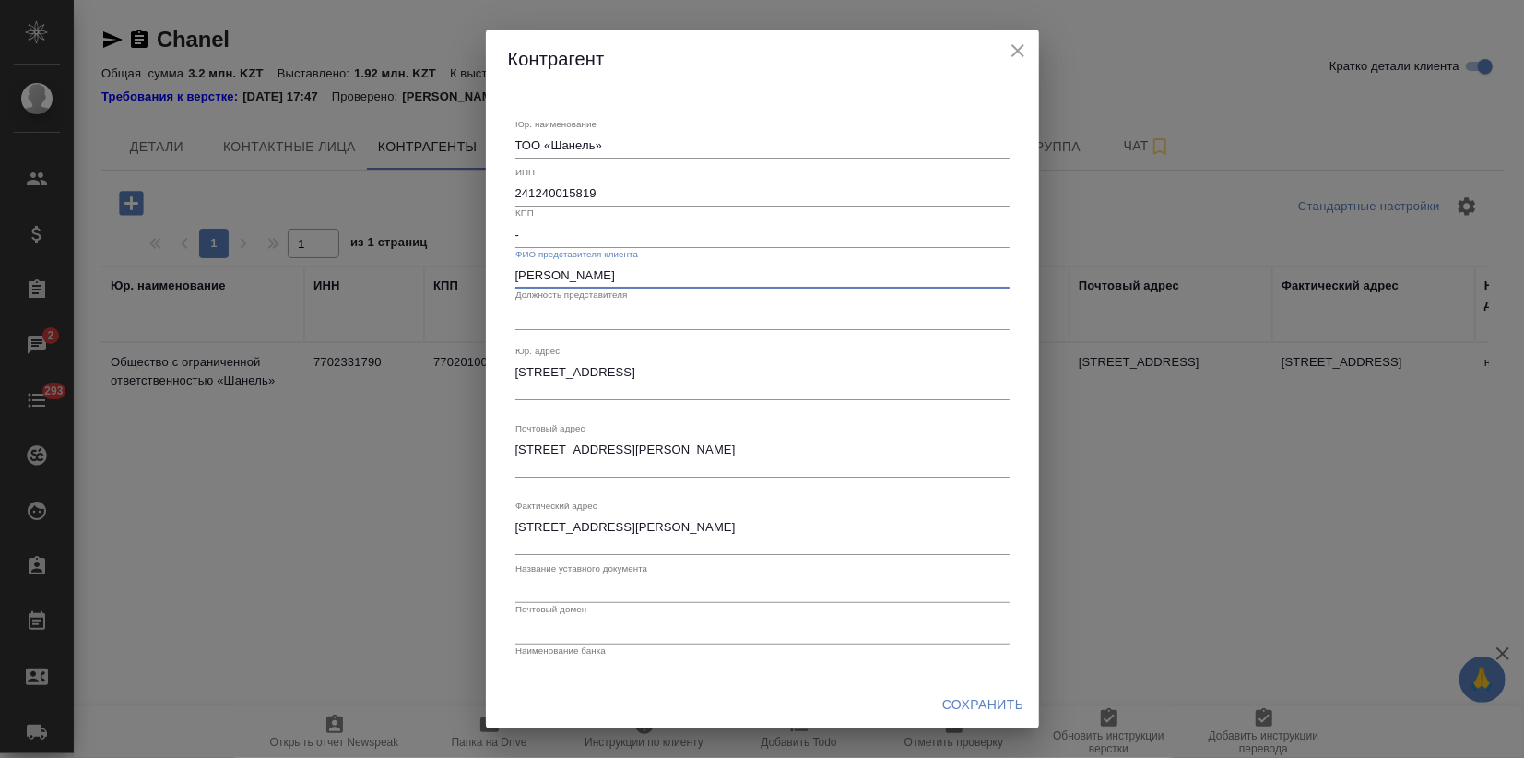
click at [554, 303] on input "text" at bounding box center [762, 316] width 494 height 26
paste input "[PERSON_NAME]"
drag, startPoint x: 598, startPoint y: 314, endPoint x: 484, endPoint y: 316, distance: 114.4
click at [484, 316] on div "[PERSON_NAME]. наименование ТОО «Шaнель» x ИНН 241240015819 КПП - ФИО представи…" at bounding box center [762, 379] width 1524 height 758
type input "U"
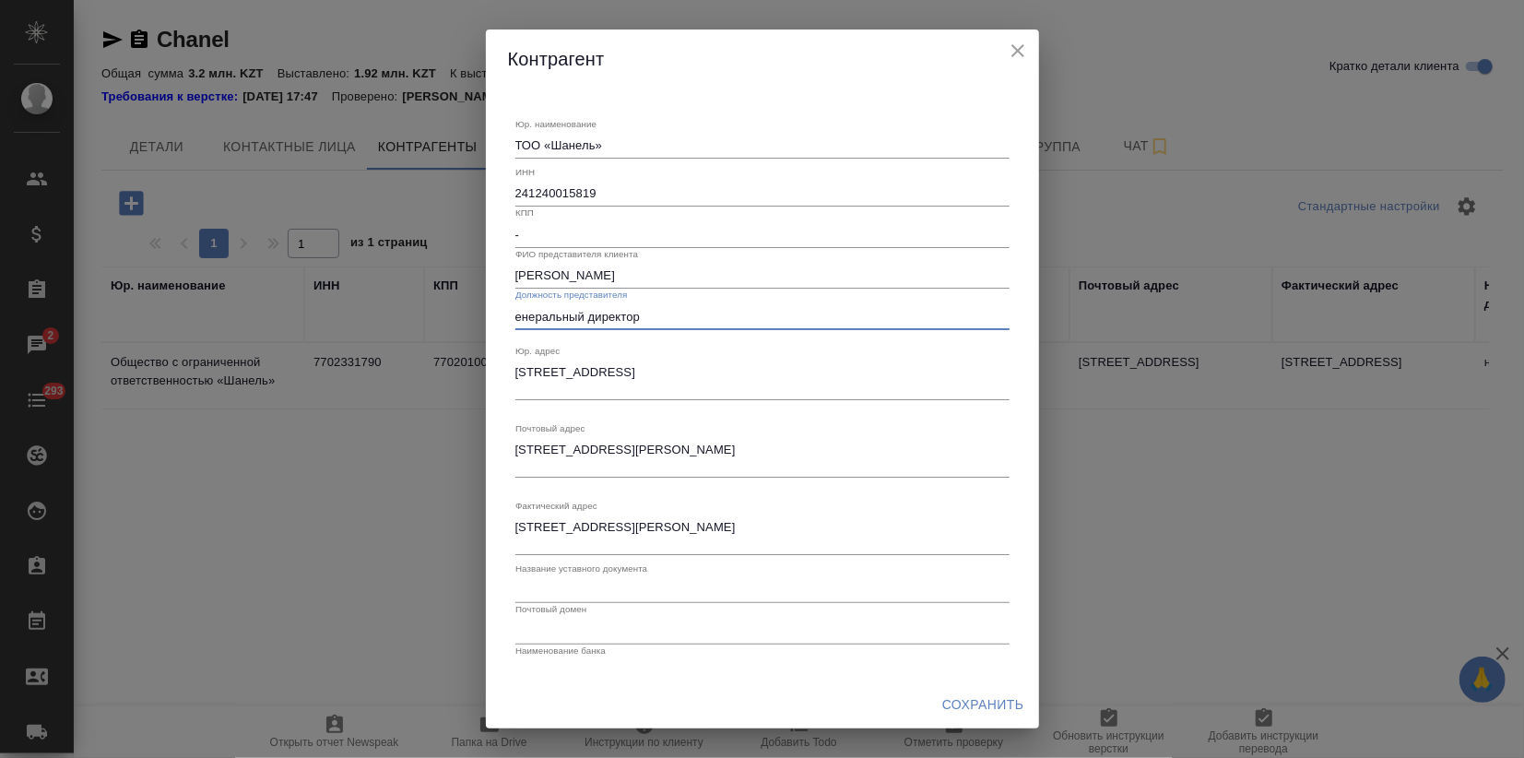
click at [517, 319] on input "енеральный директор" at bounding box center [762, 316] width 494 height 26
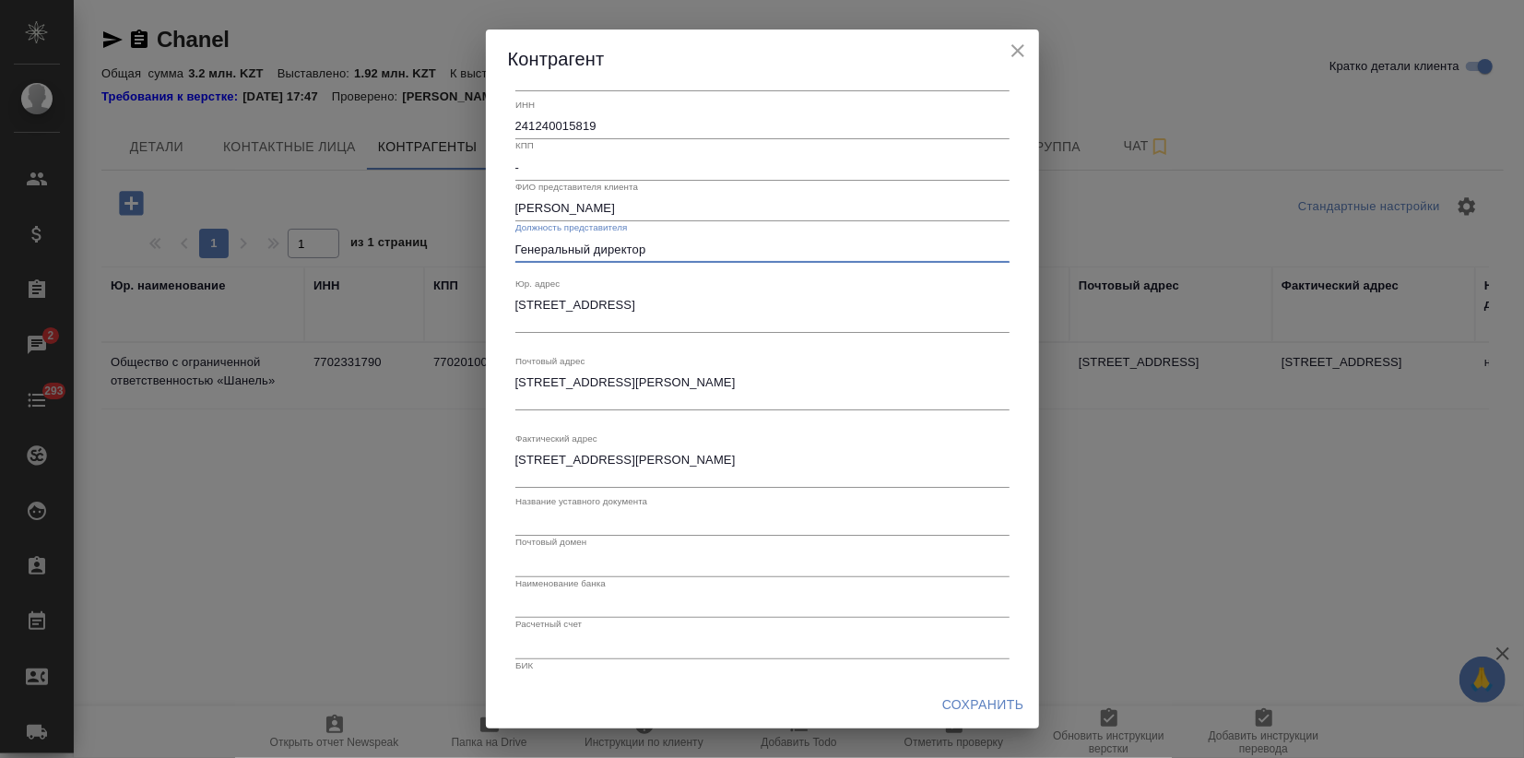
scroll to position [142, 0]
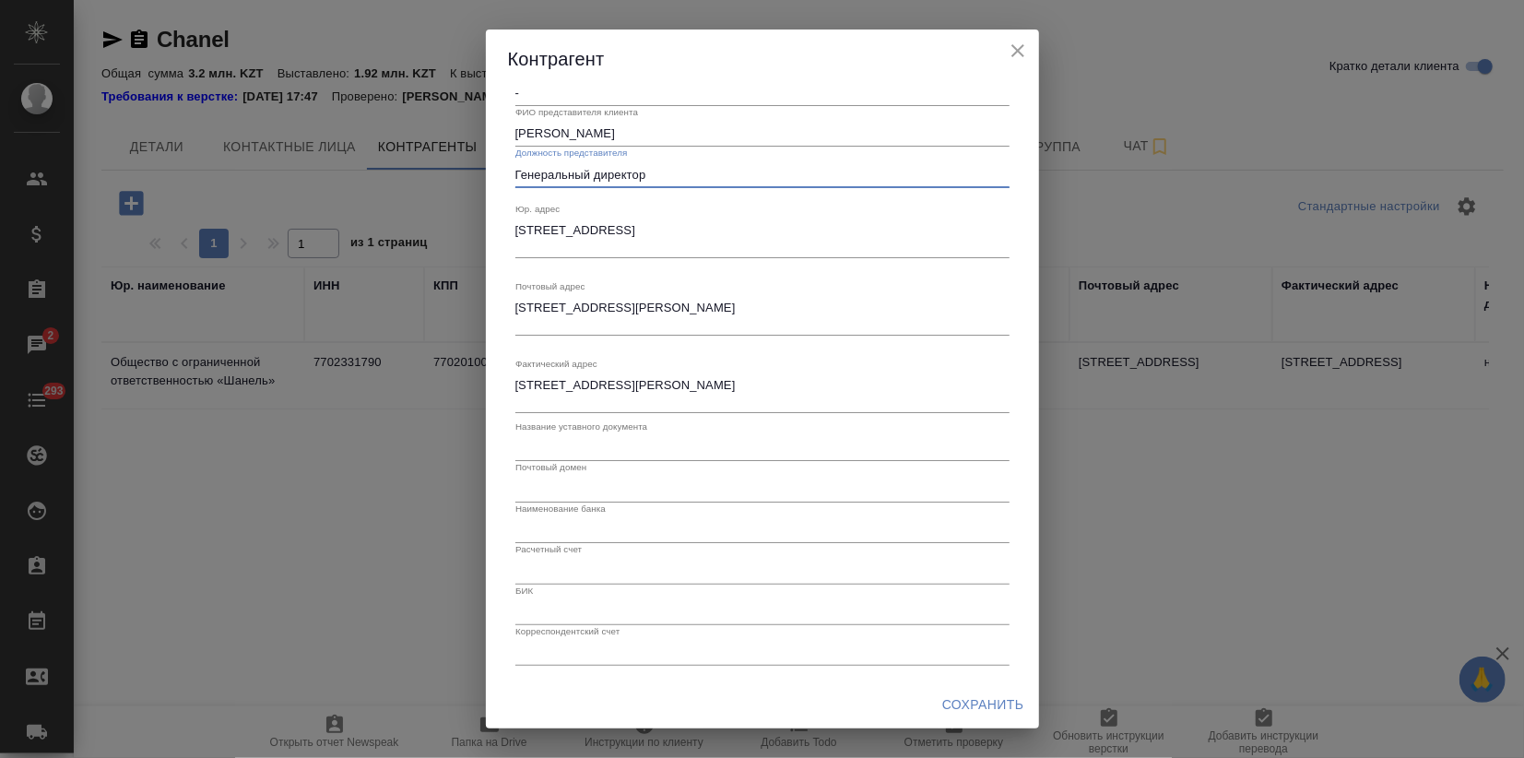
type input "Генеральный директор"
click at [989, 710] on span "Сохранить" at bounding box center [983, 704] width 82 height 23
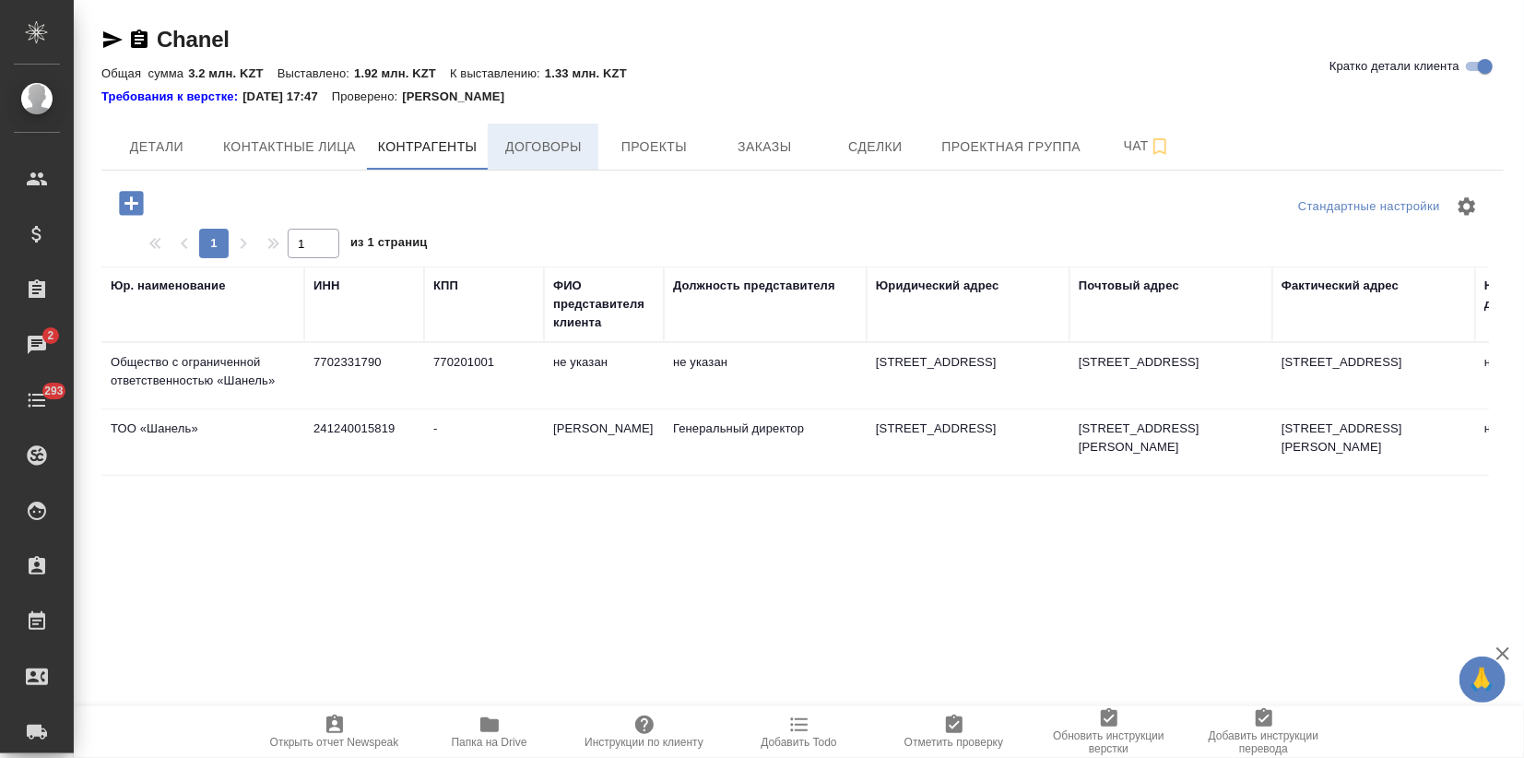
click at [521, 134] on button "Договоры" at bounding box center [543, 147] width 111 height 46
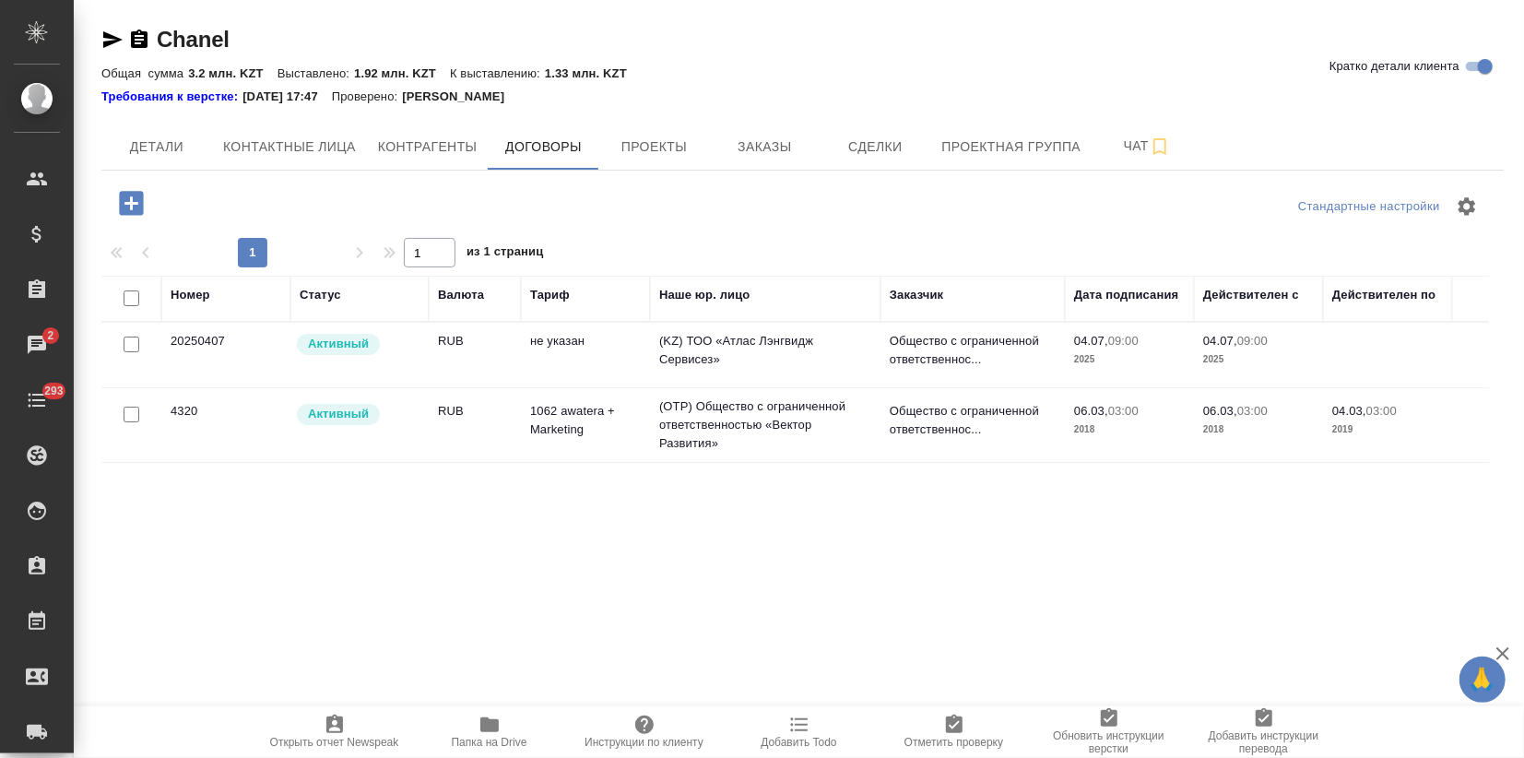
click at [688, 344] on td "(KZ) ТОО «Атлас Лэнгвидж Сервисез»" at bounding box center [765, 355] width 231 height 65
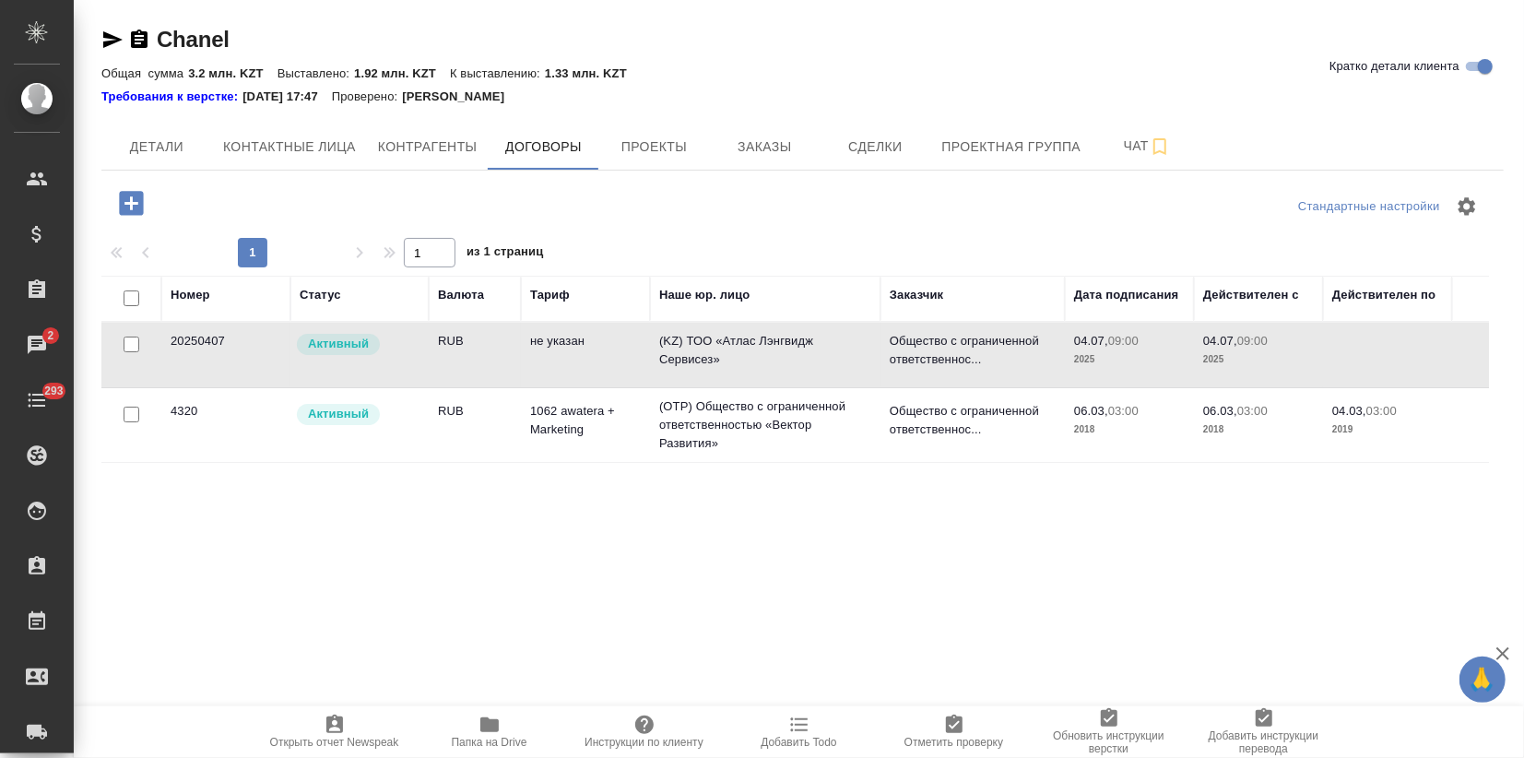
click at [688, 344] on td "(KZ) ТОО «Атлас Лэнгвидж Сервисез»" at bounding box center [765, 355] width 231 height 65
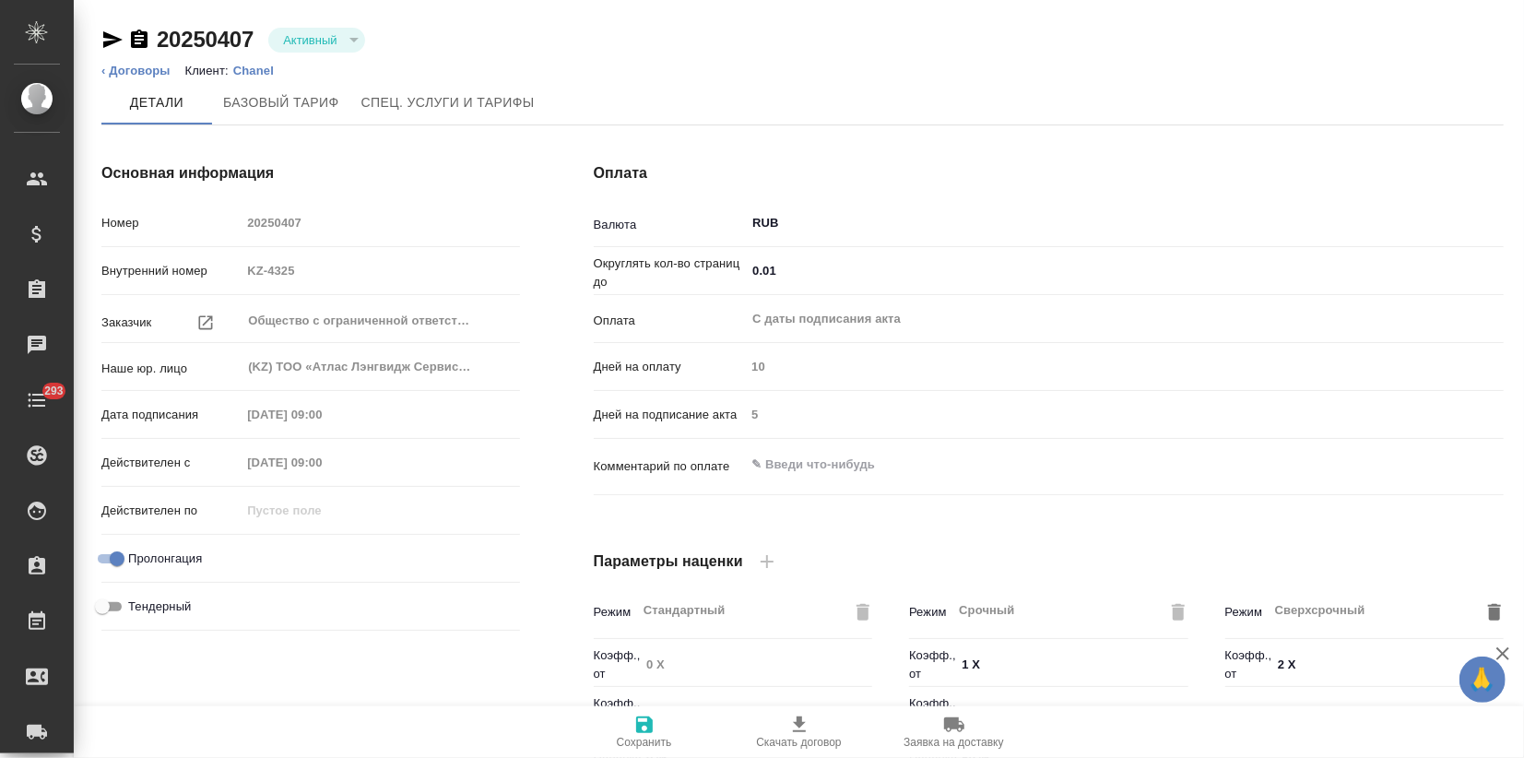
type input "Стандартный шаблон - 30-70-100 - ВЫБЕРИ МЕНЯ!"
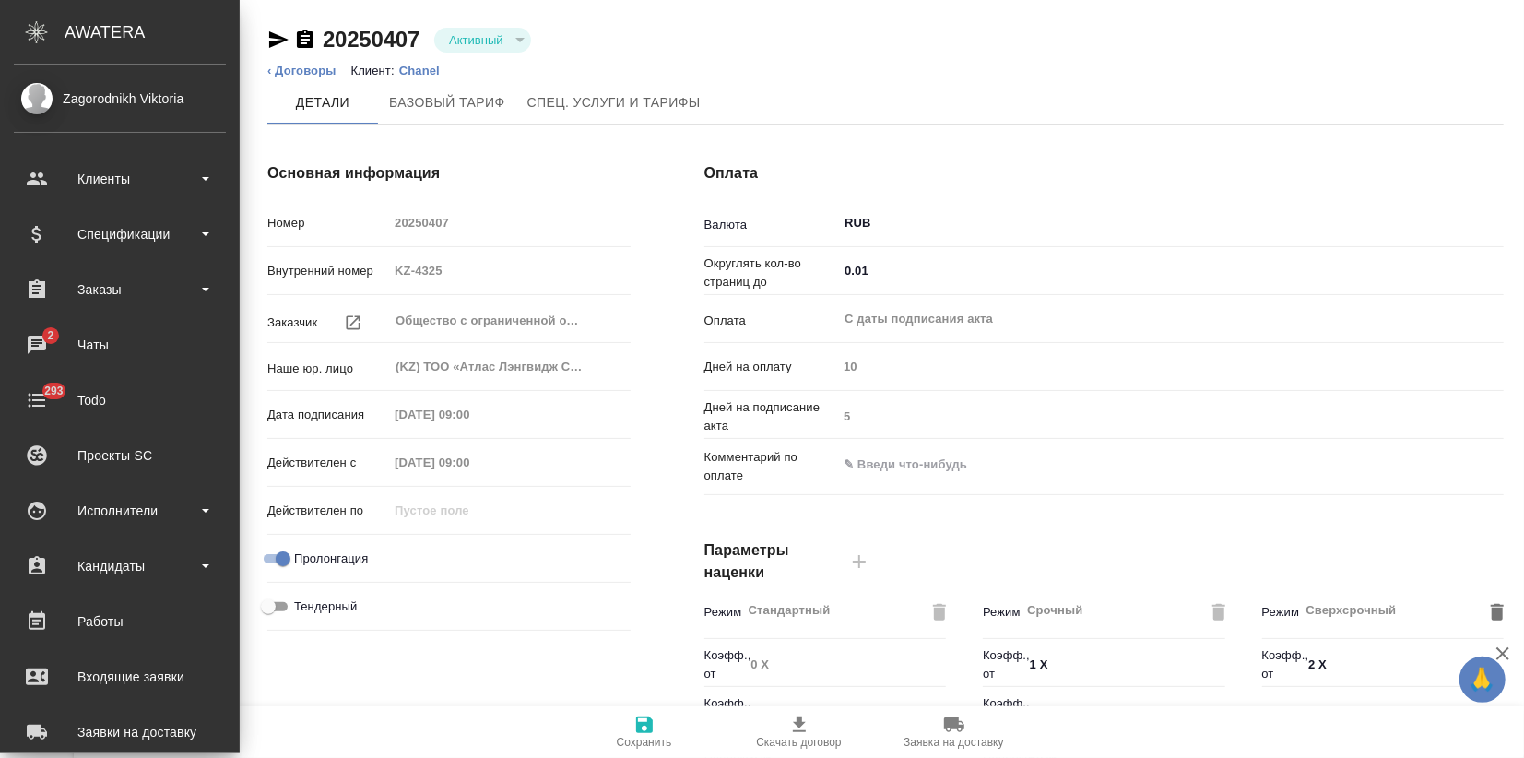
type textarea "x"
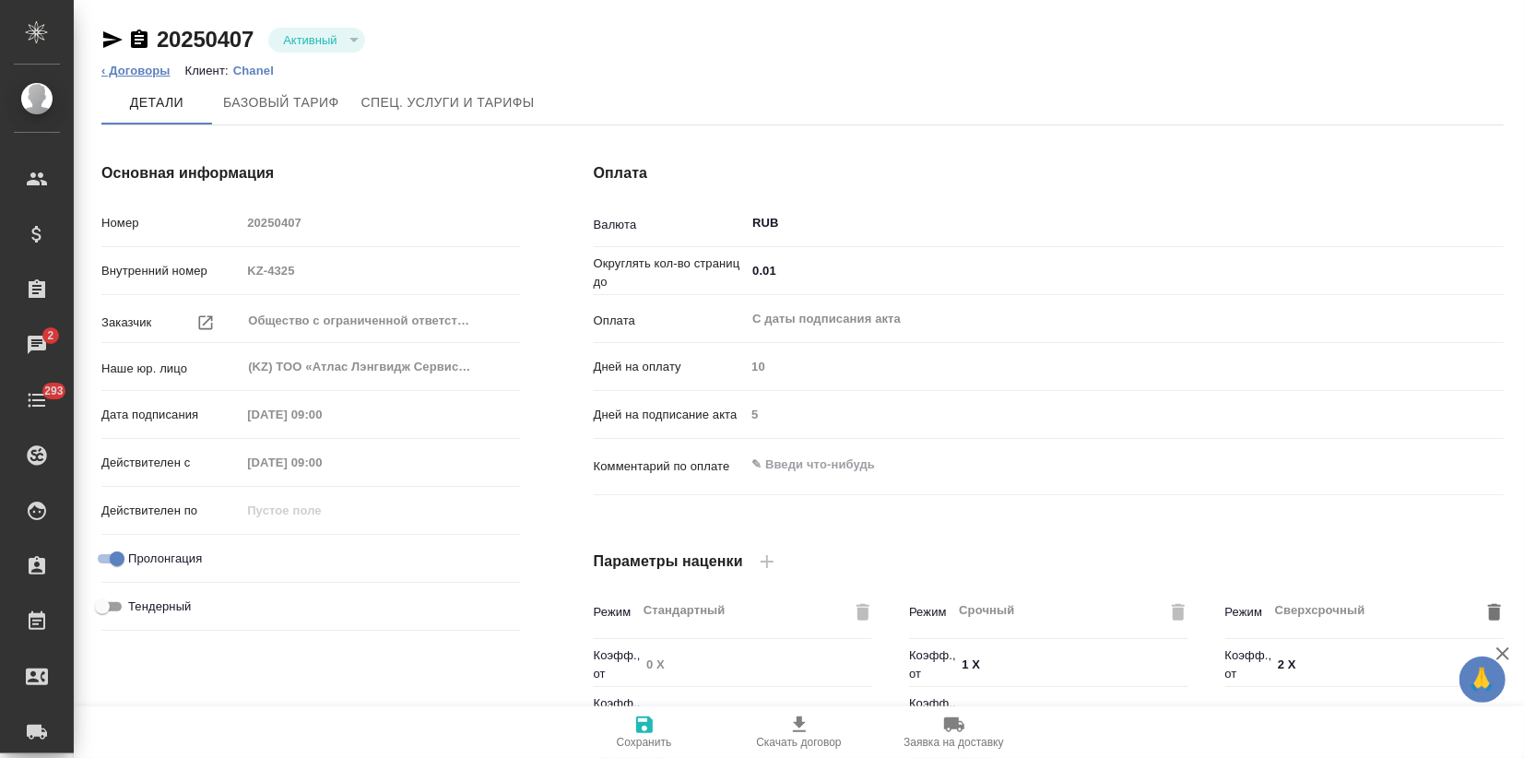
click at [150, 74] on link "‹ Договоры" at bounding box center [135, 71] width 69 height 14
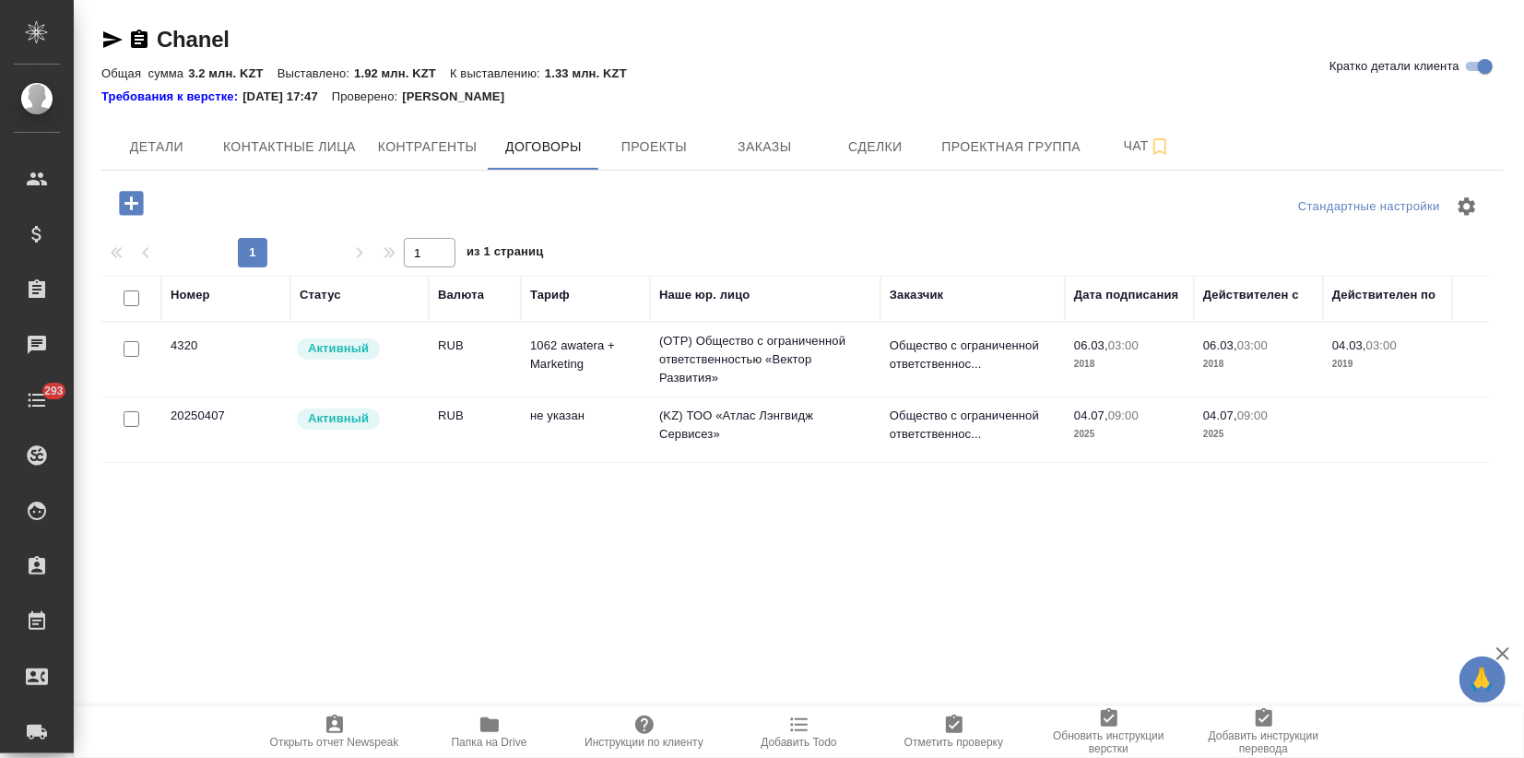
click at [135, 205] on icon "button" at bounding box center [131, 203] width 24 height 24
click at [606, 359] on td "1062 awatera + Marketing" at bounding box center [585, 359] width 129 height 65
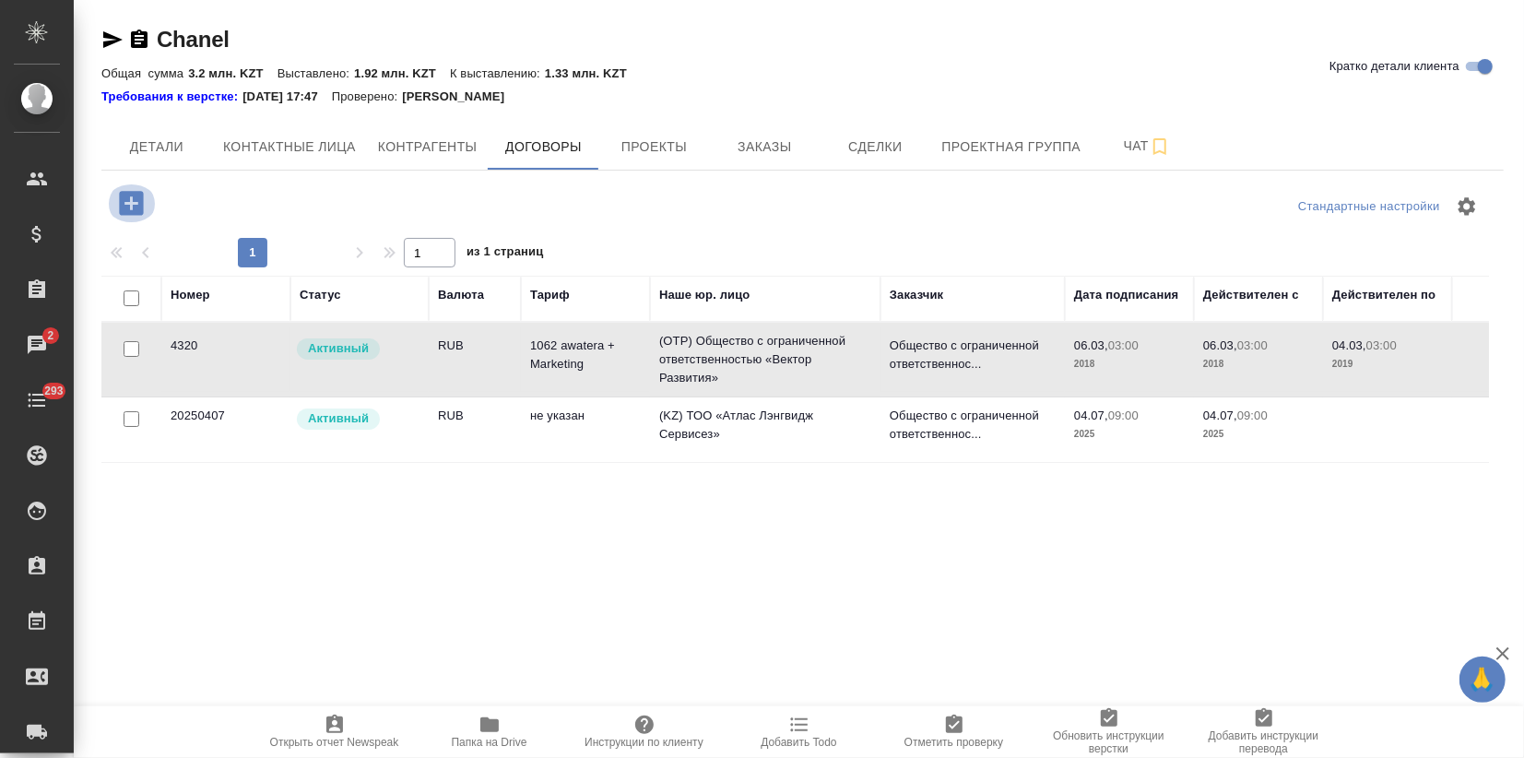
click at [123, 196] on icon "button" at bounding box center [131, 203] width 24 height 24
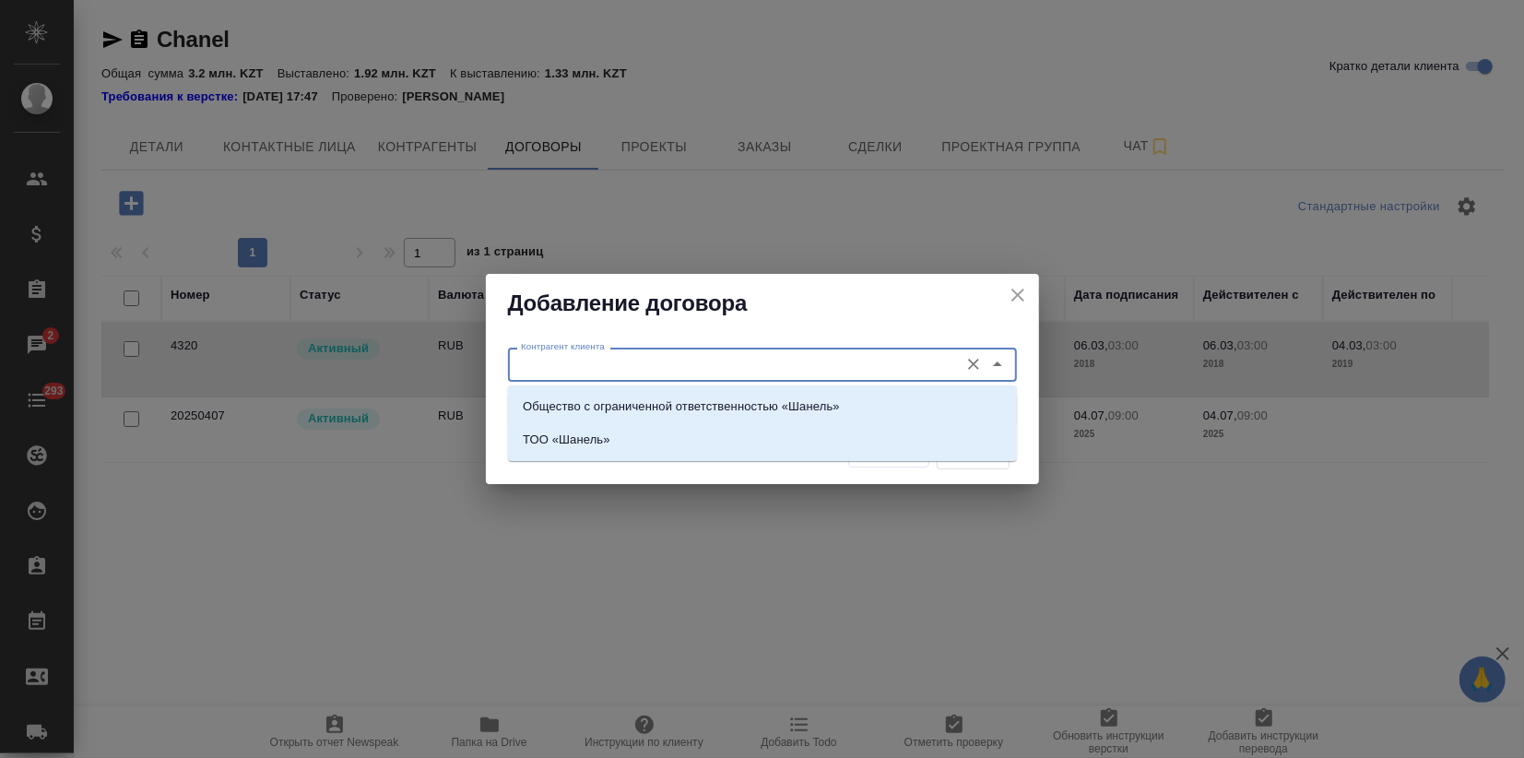
click at [583, 373] on input "Контрагент клиента" at bounding box center [732, 364] width 436 height 22
click at [561, 436] on p "ТОО «Шaнель»" at bounding box center [567, 440] width 88 height 18
type input "ТОО «Шaнель»"
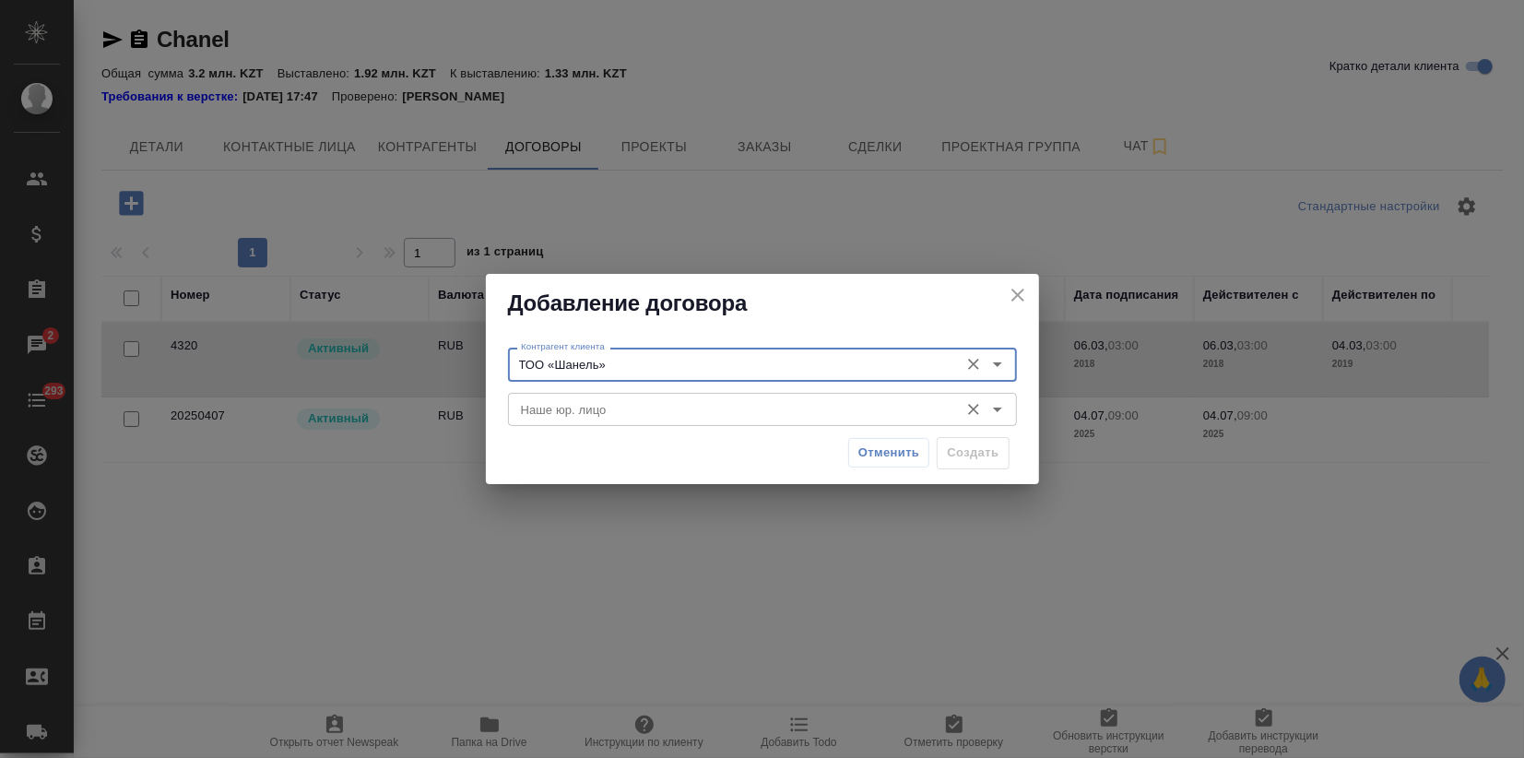
click at [569, 413] on input "Наше юр. лицо" at bounding box center [732, 409] width 436 height 22
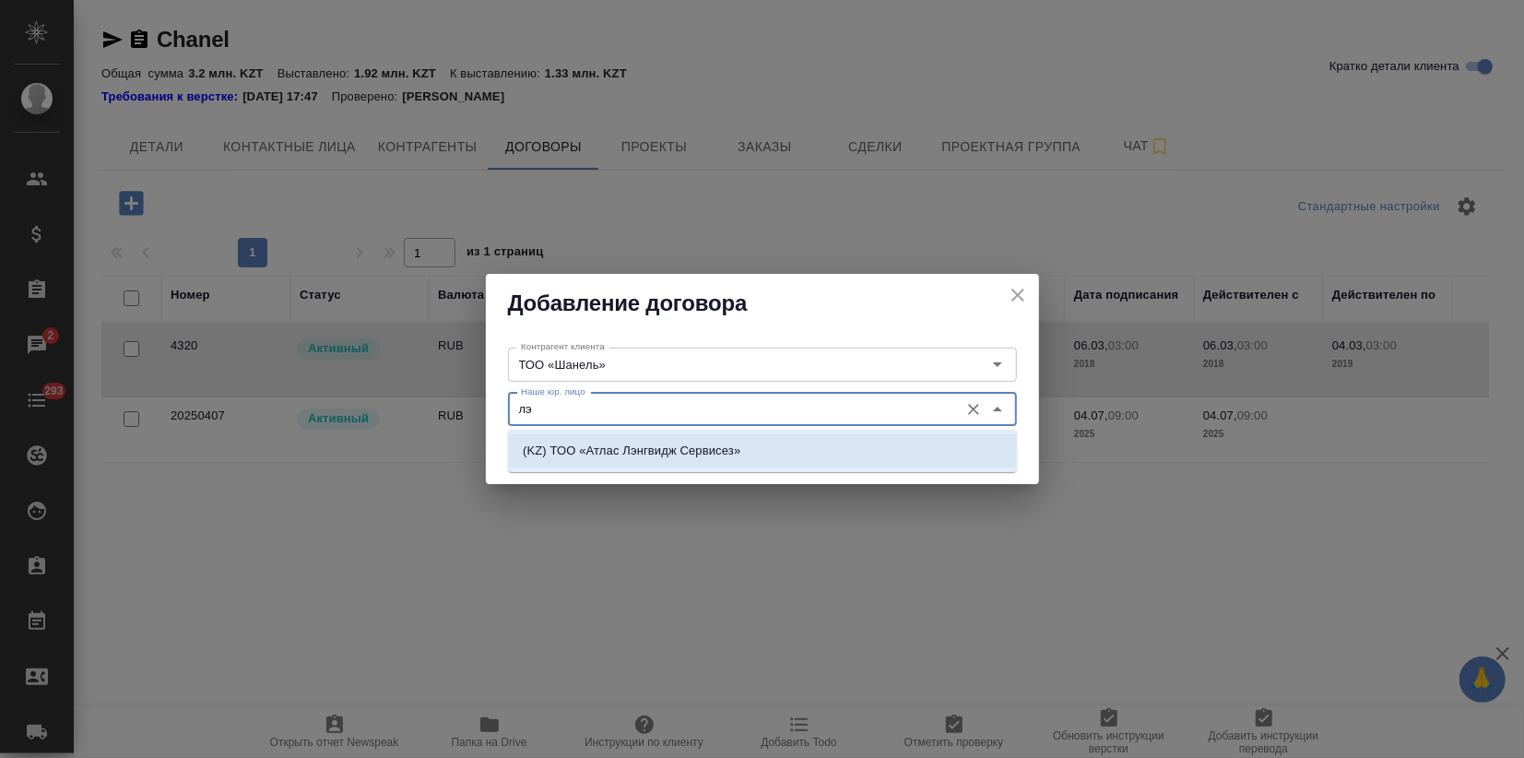
click at [610, 444] on p "(KZ) ТОО «Атлас Лэнгвидж Сервисез»" at bounding box center [632, 451] width 218 height 18
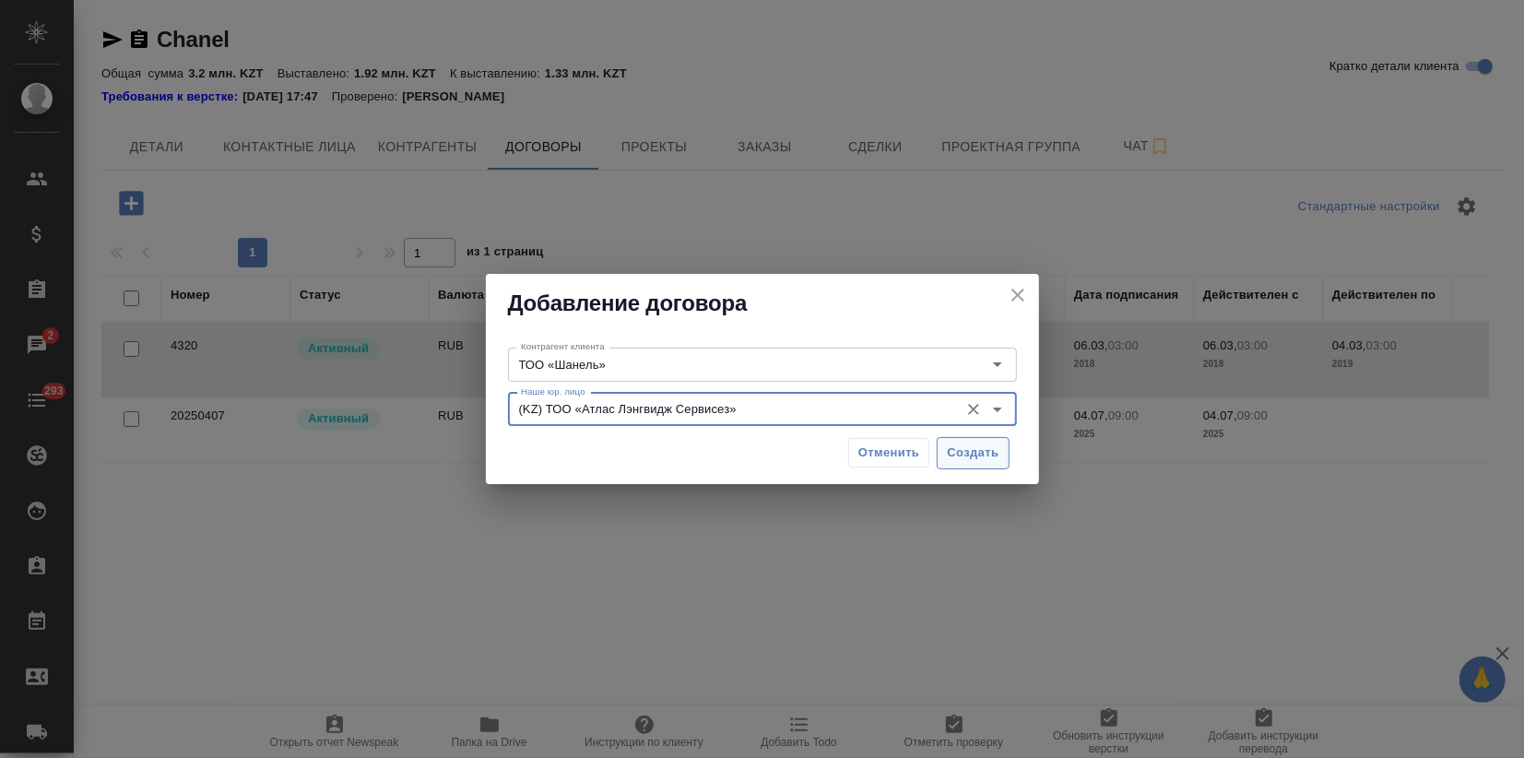
type input "(KZ) ТОО «Атлас Лэнгвидж Сервисез»"
click at [973, 448] on span "Создать" at bounding box center [973, 453] width 52 height 21
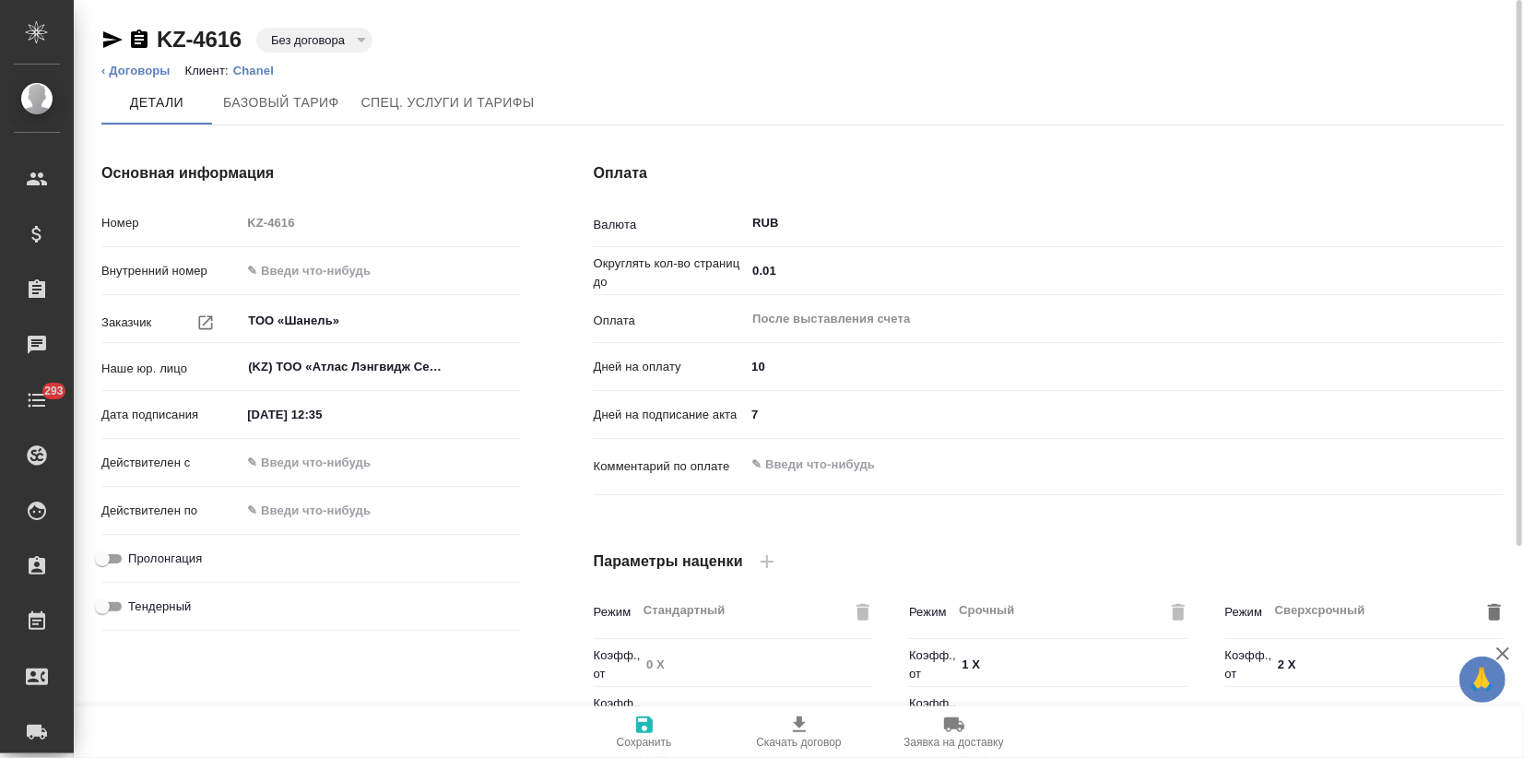
click at [781, 223] on input "RUB" at bounding box center [1106, 223] width 710 height 22
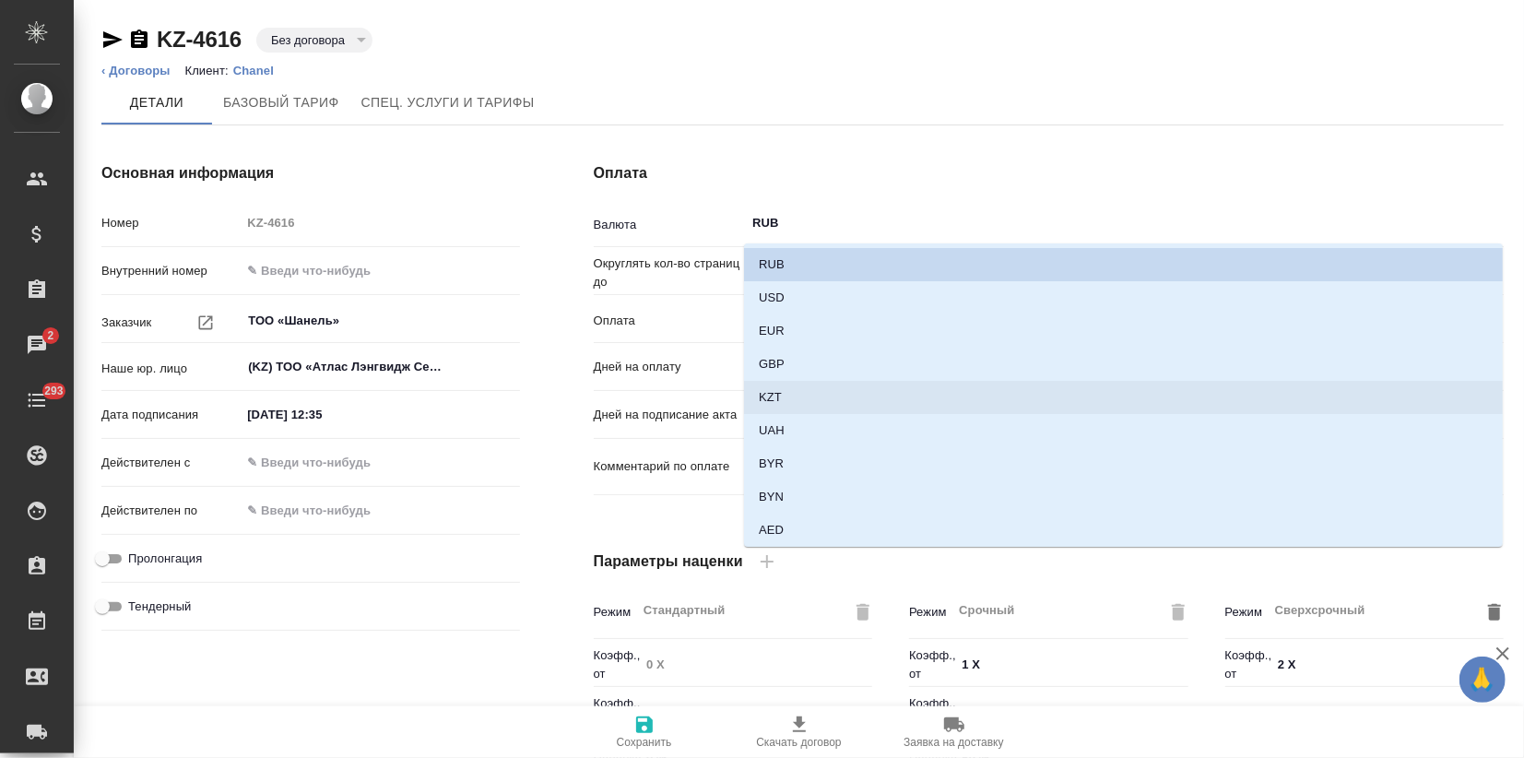
click at [783, 383] on li "KZT" at bounding box center [1123, 397] width 759 height 33
type input "KZT"
type textarea "x"
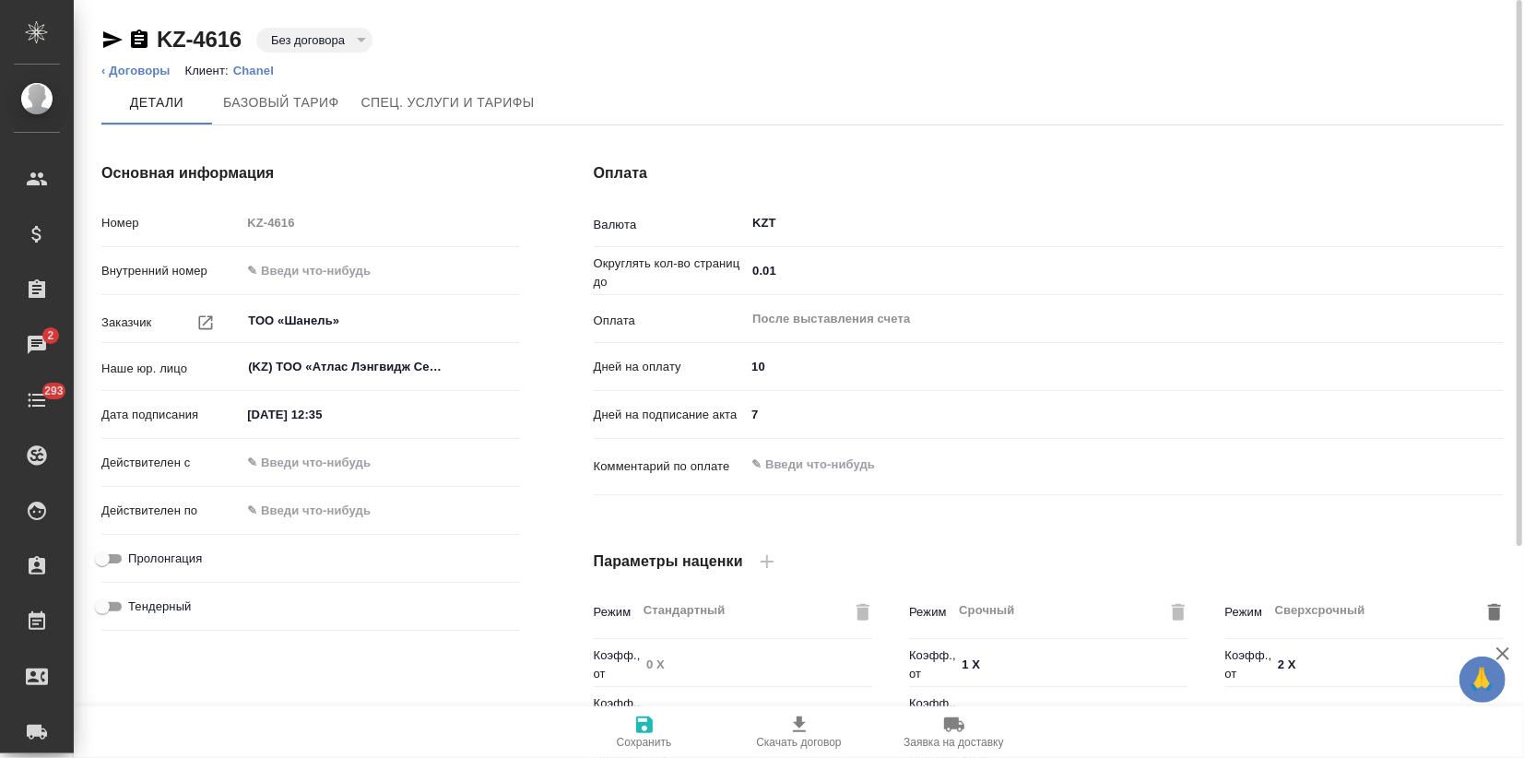
click at [775, 221] on input "KZT" at bounding box center [1106, 223] width 710 height 22
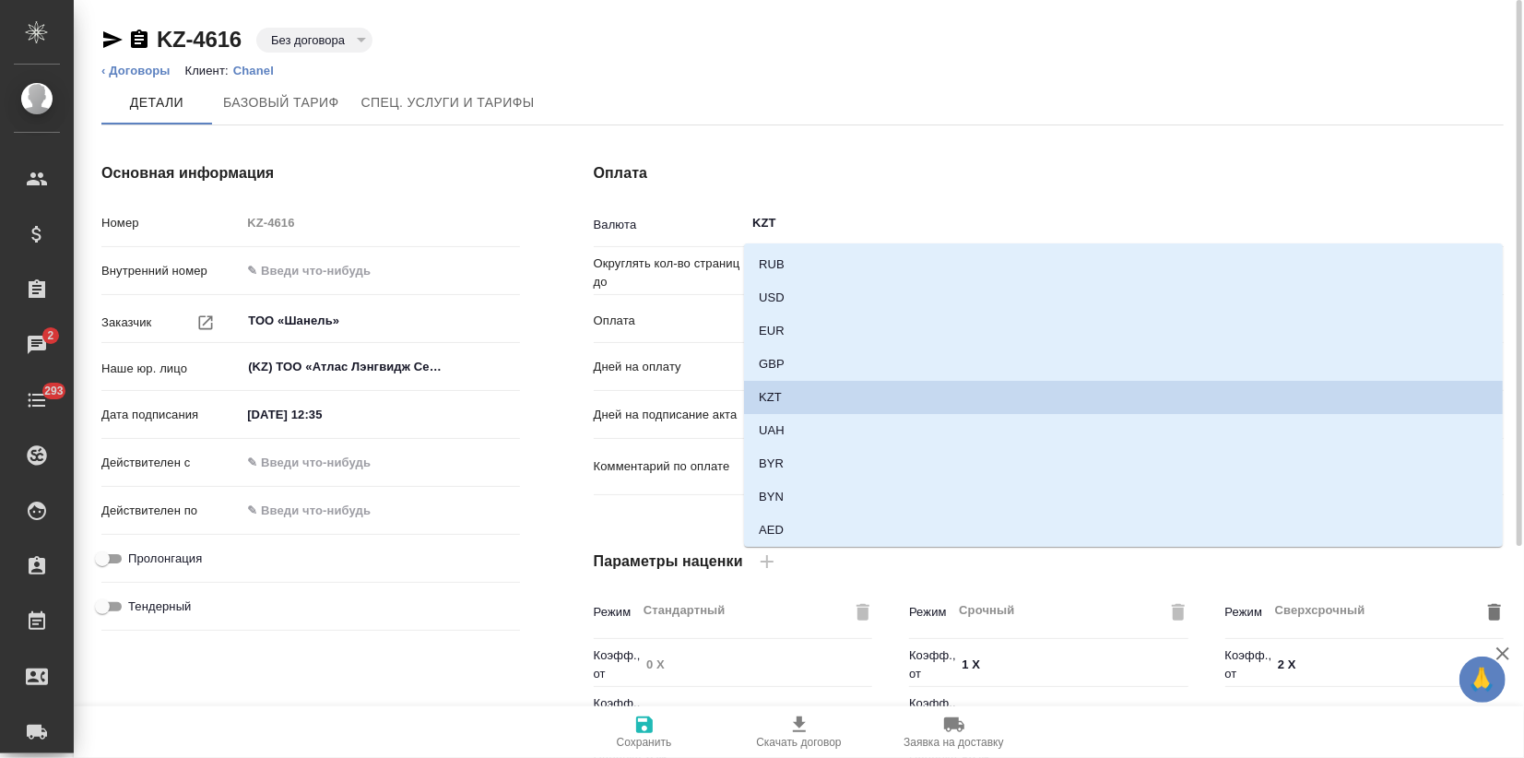
click at [775, 221] on input "KZT" at bounding box center [1106, 223] width 710 height 22
click at [811, 207] on div "KZT ​" at bounding box center [1124, 223] width 759 height 33
click at [838, 199] on div "Оплата Валюта KZT ​ Округлять кол-во страниц до 0.01 ​ Оплата После выставления…" at bounding box center [1049, 476] width 984 height 702
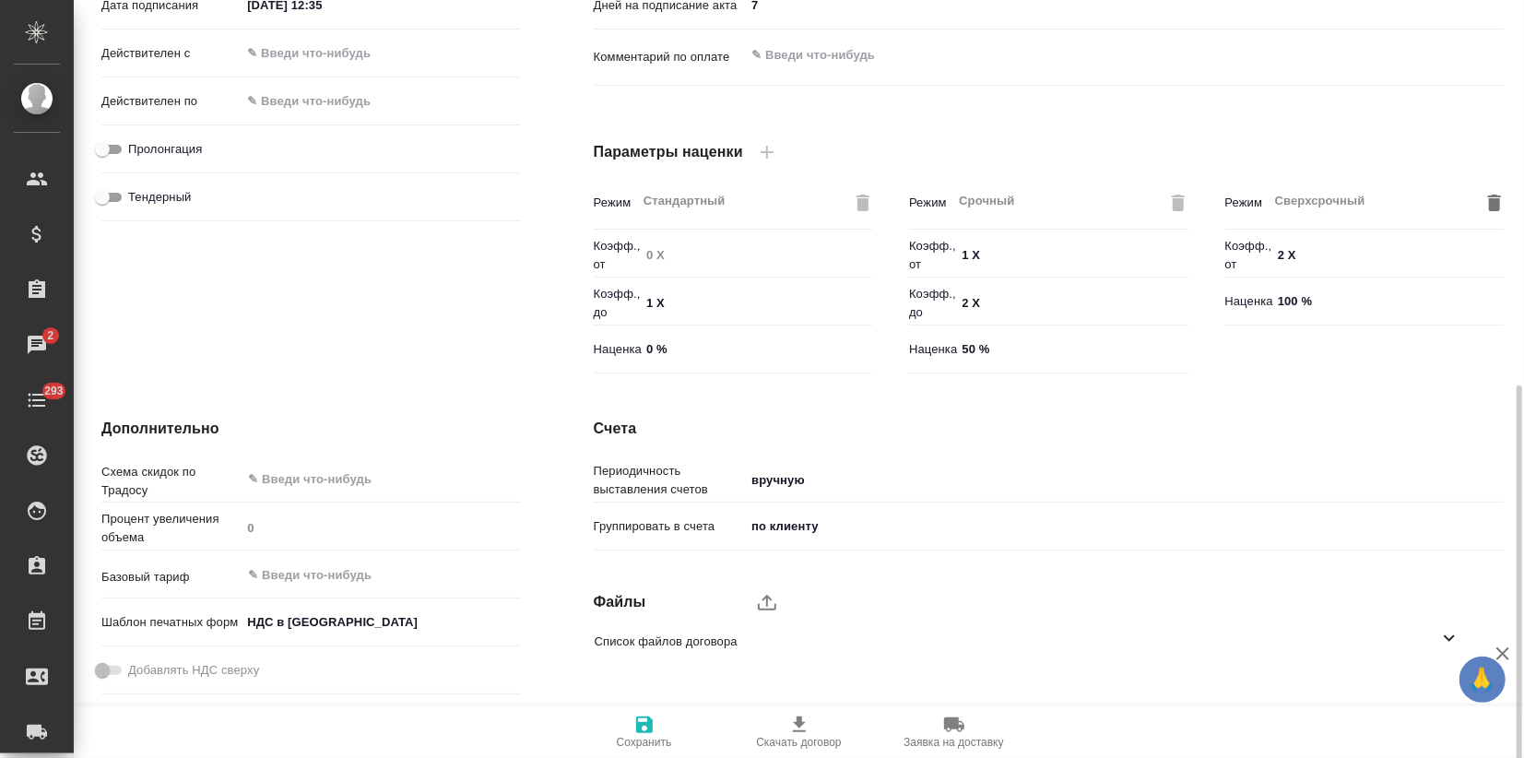
scroll to position [495, 0]
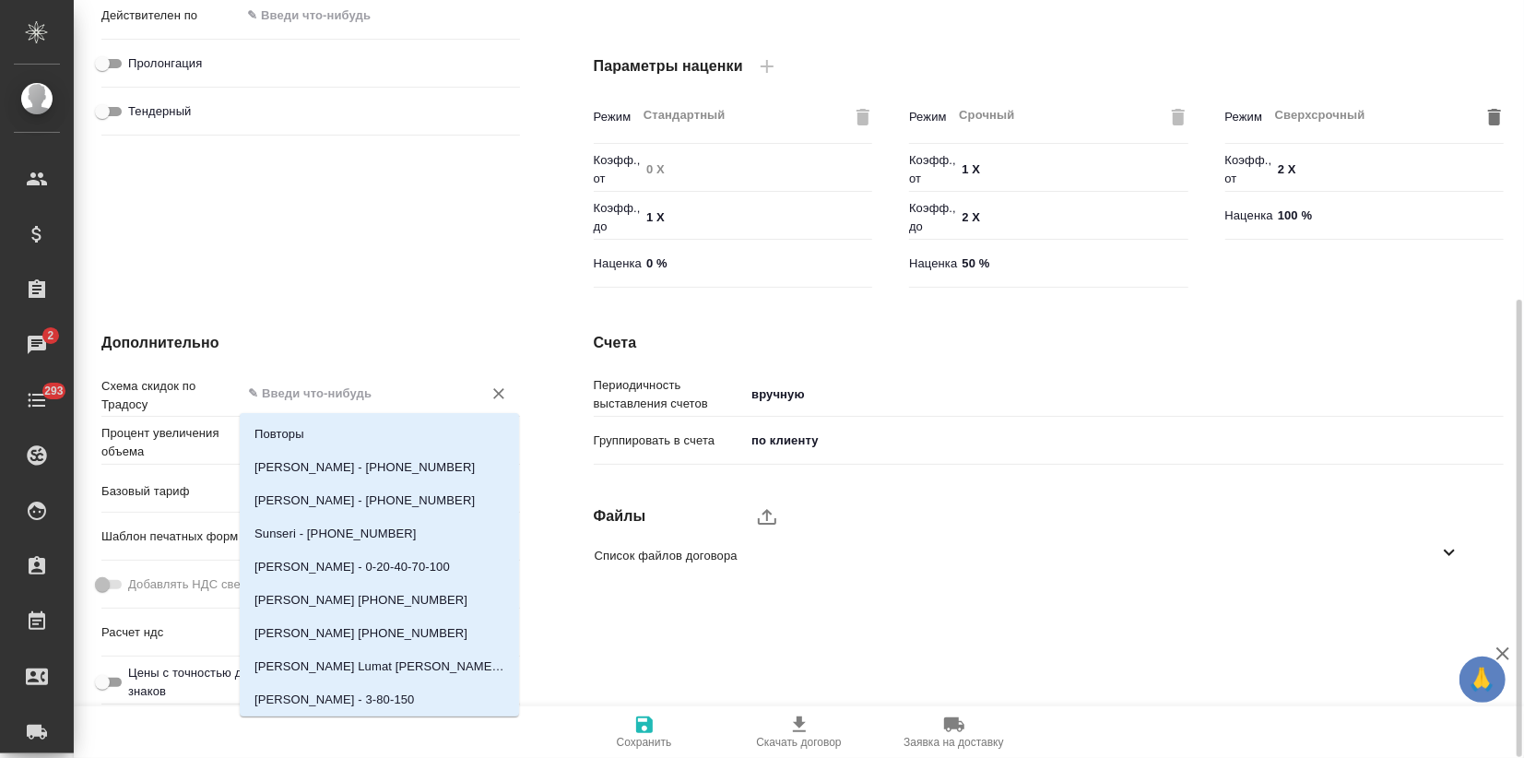
click at [311, 394] on input "text" at bounding box center [349, 393] width 206 height 22
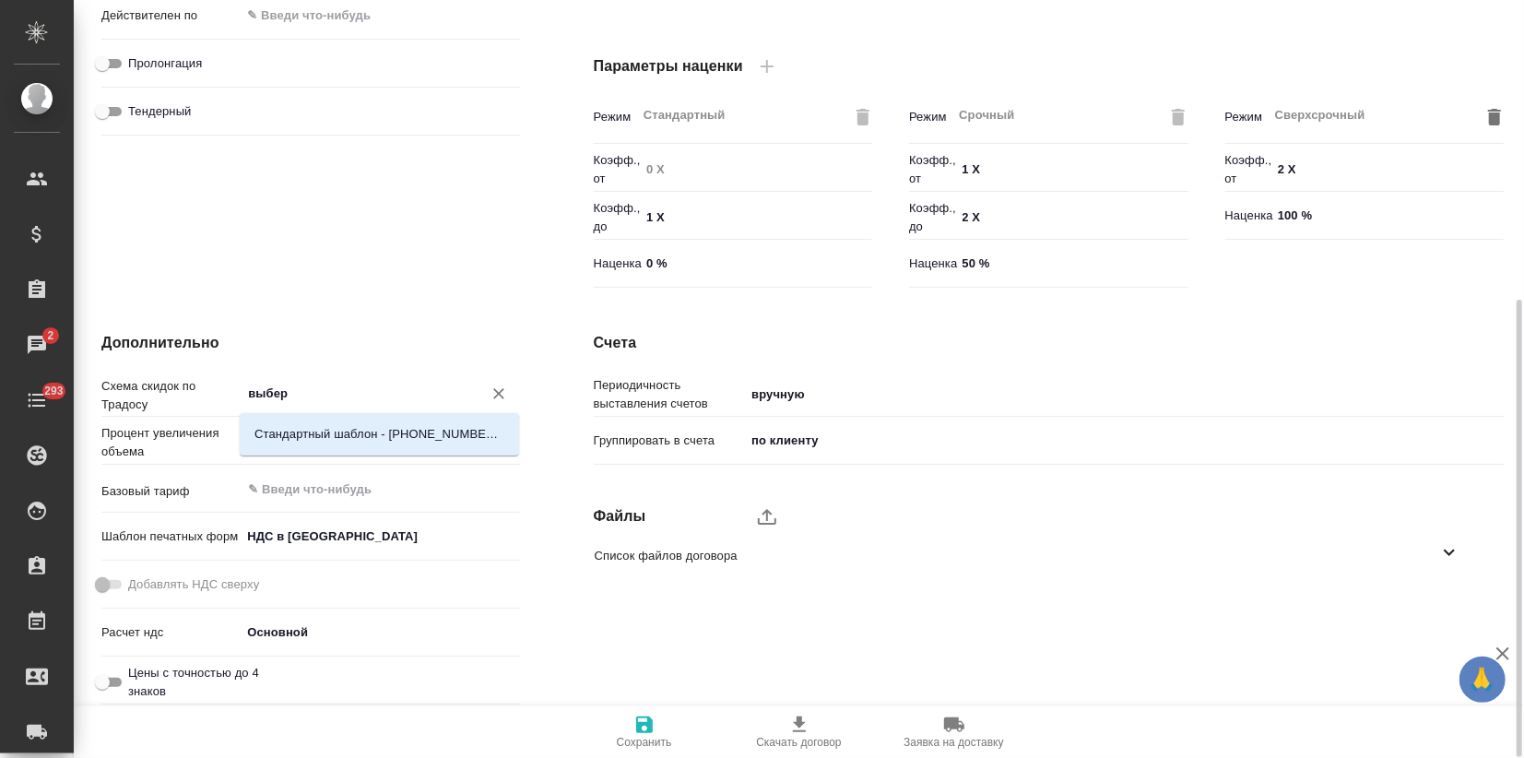
type input "выбери"
click at [326, 428] on p "Стандартный шаблон - 30-70-100 - ВЫБЕРИ МЕНЯ!" at bounding box center [380, 434] width 250 height 18
type textarea "x"
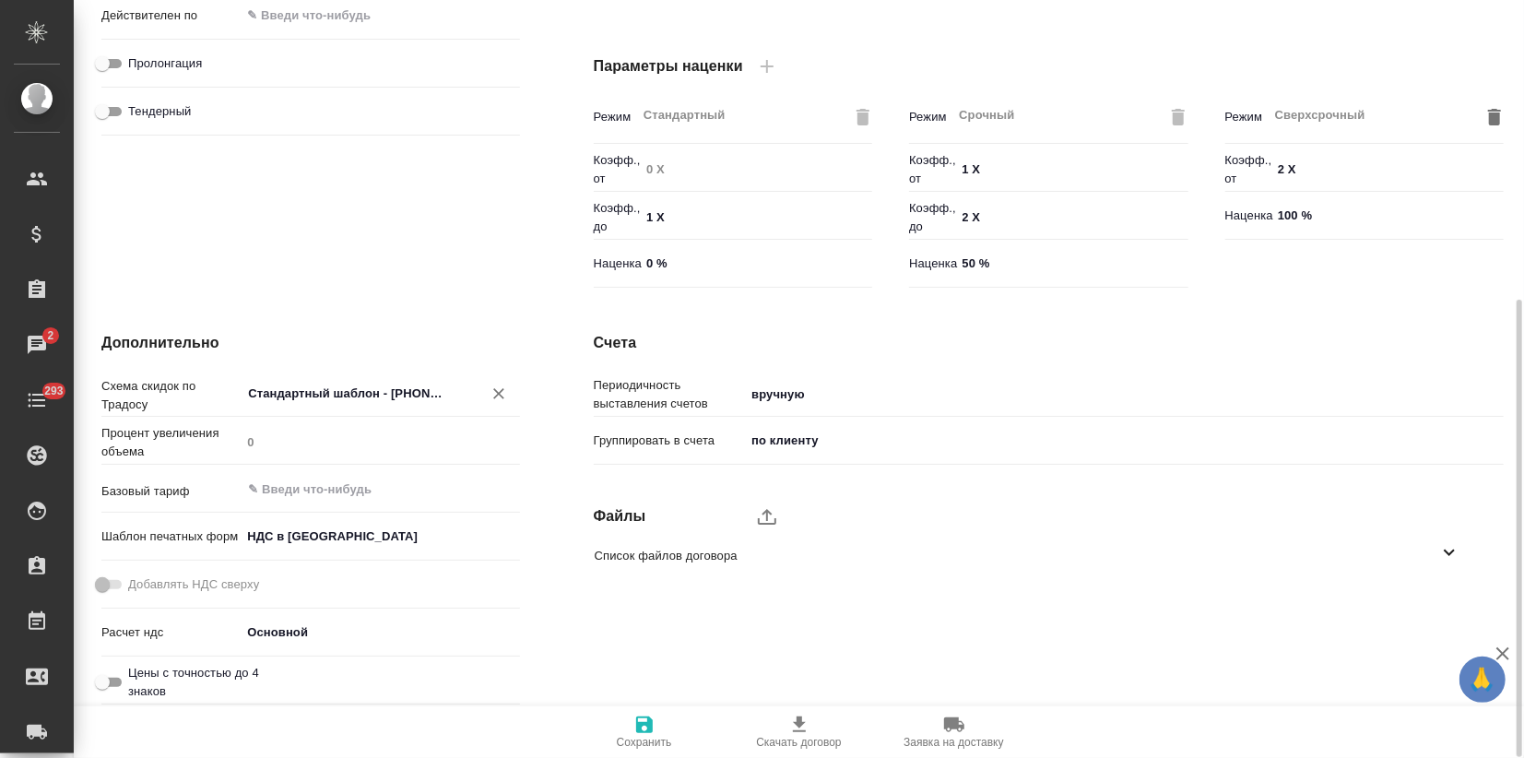
type input "Стандартный шаблон - 30-70-100 - ВЫБЕРИ МЕНЯ!"
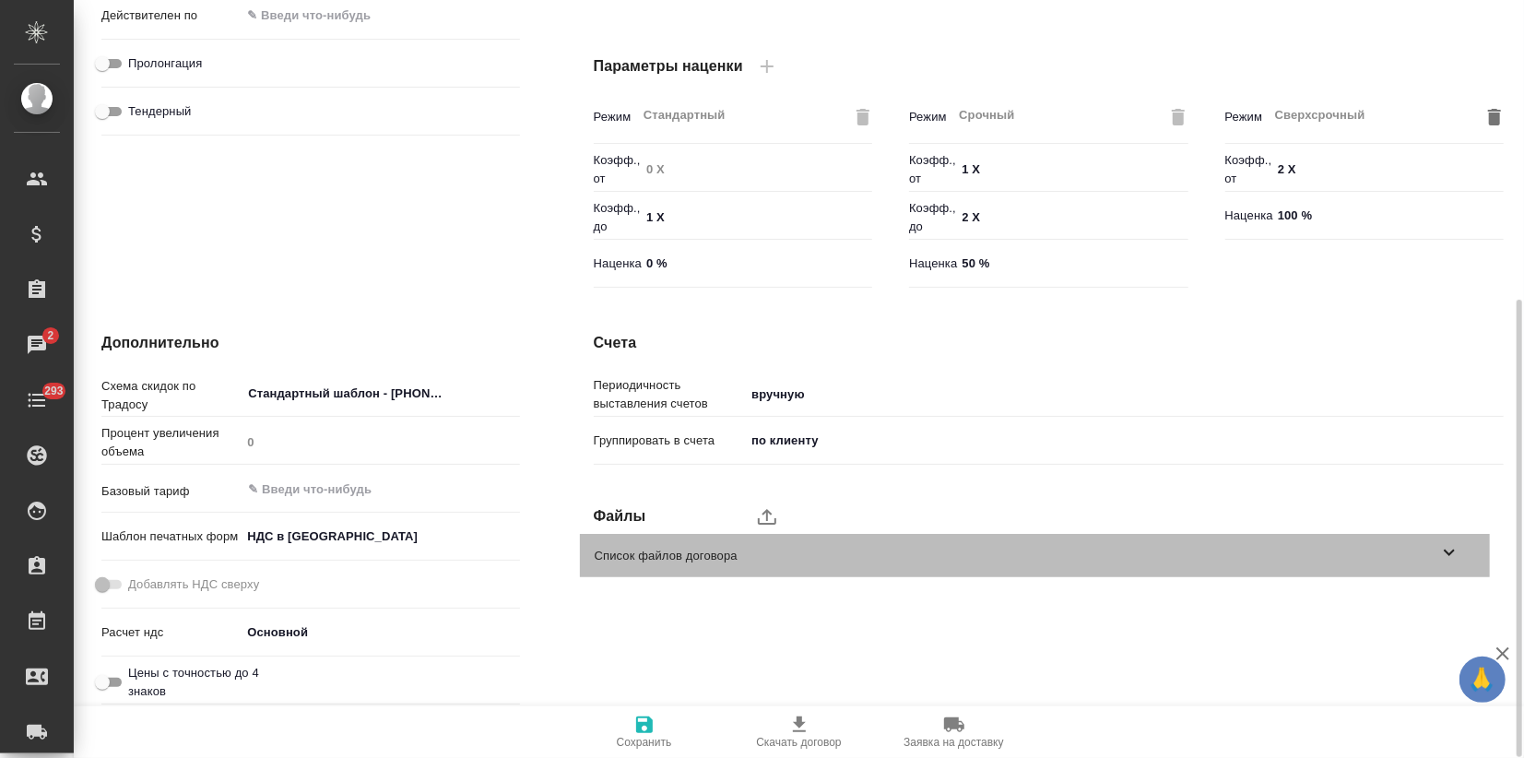
click at [681, 561] on span "Список файлов договора" at bounding box center [1017, 556] width 844 height 18
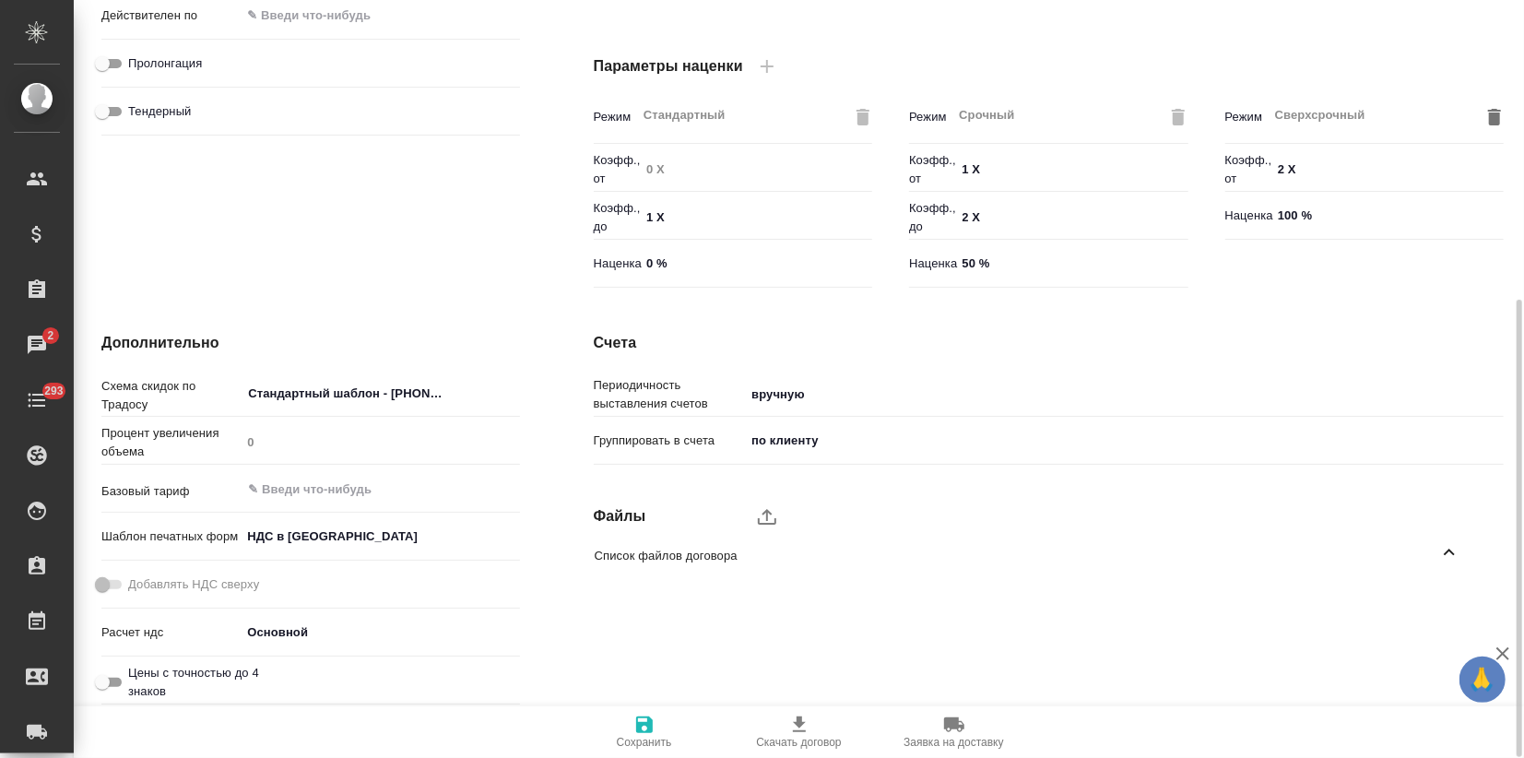
click at [771, 515] on icon "upload" at bounding box center [767, 517] width 18 height 16
click at [0, 0] on input "upload" at bounding box center [0, 0] width 0 height 0
click at [774, 515] on icon "upload" at bounding box center [767, 516] width 22 height 22
click at [0, 0] on input "upload" at bounding box center [0, 0] width 0 height 0
click at [772, 513] on icon "upload" at bounding box center [767, 516] width 22 height 22
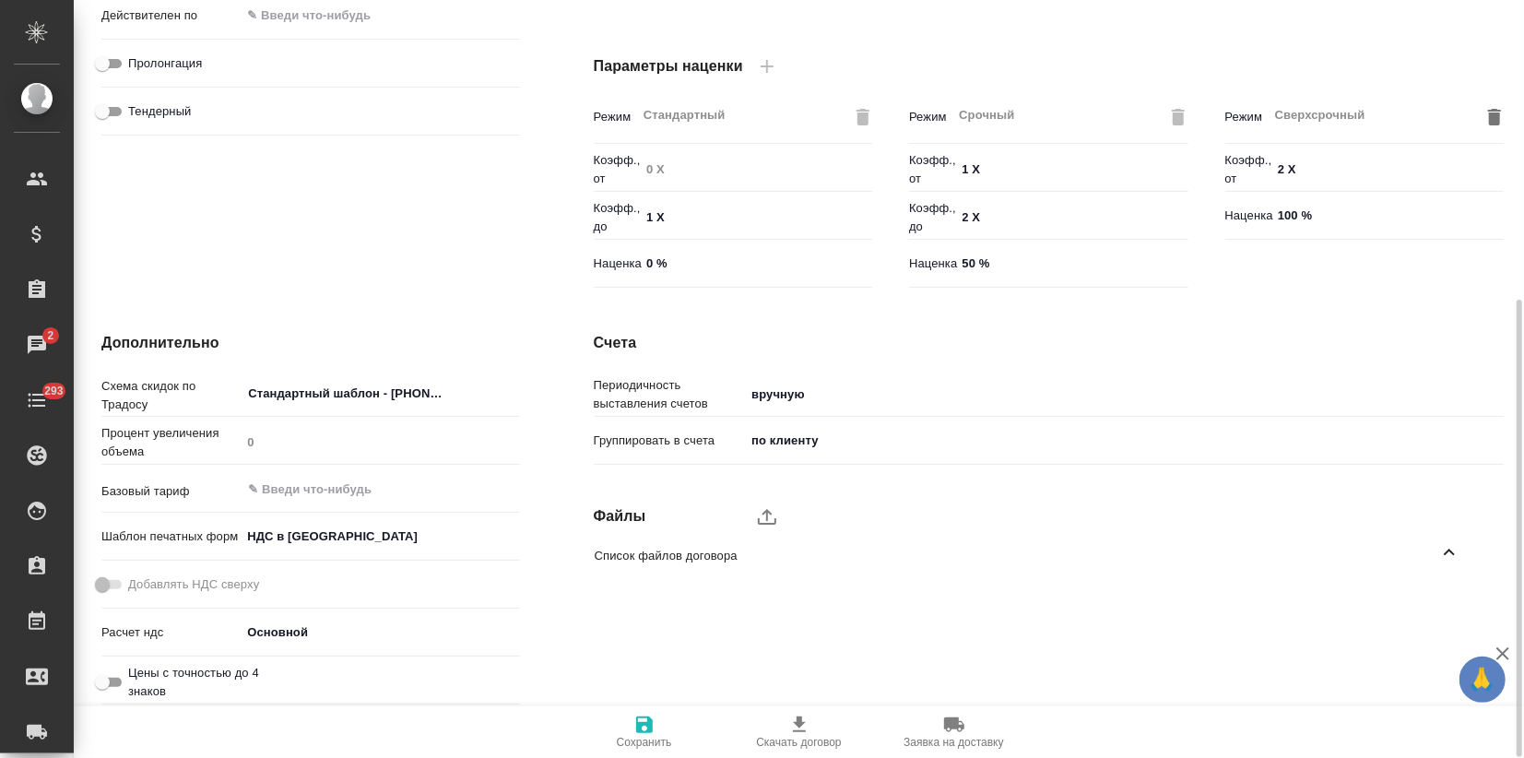
click at [0, 0] on input "upload" at bounding box center [0, 0] width 0 height 0
type input "RUB"
type textarea "x"
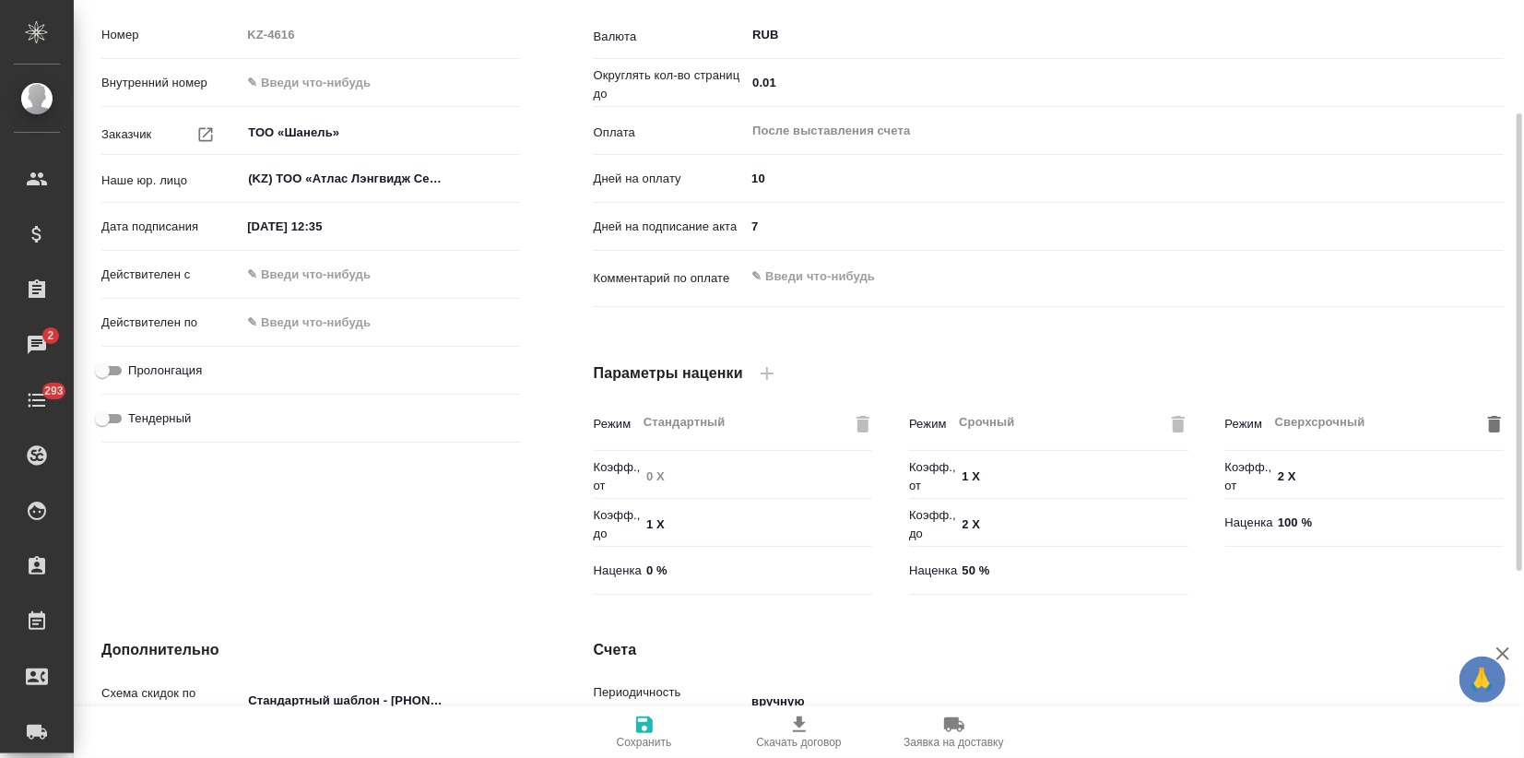
scroll to position [0, 0]
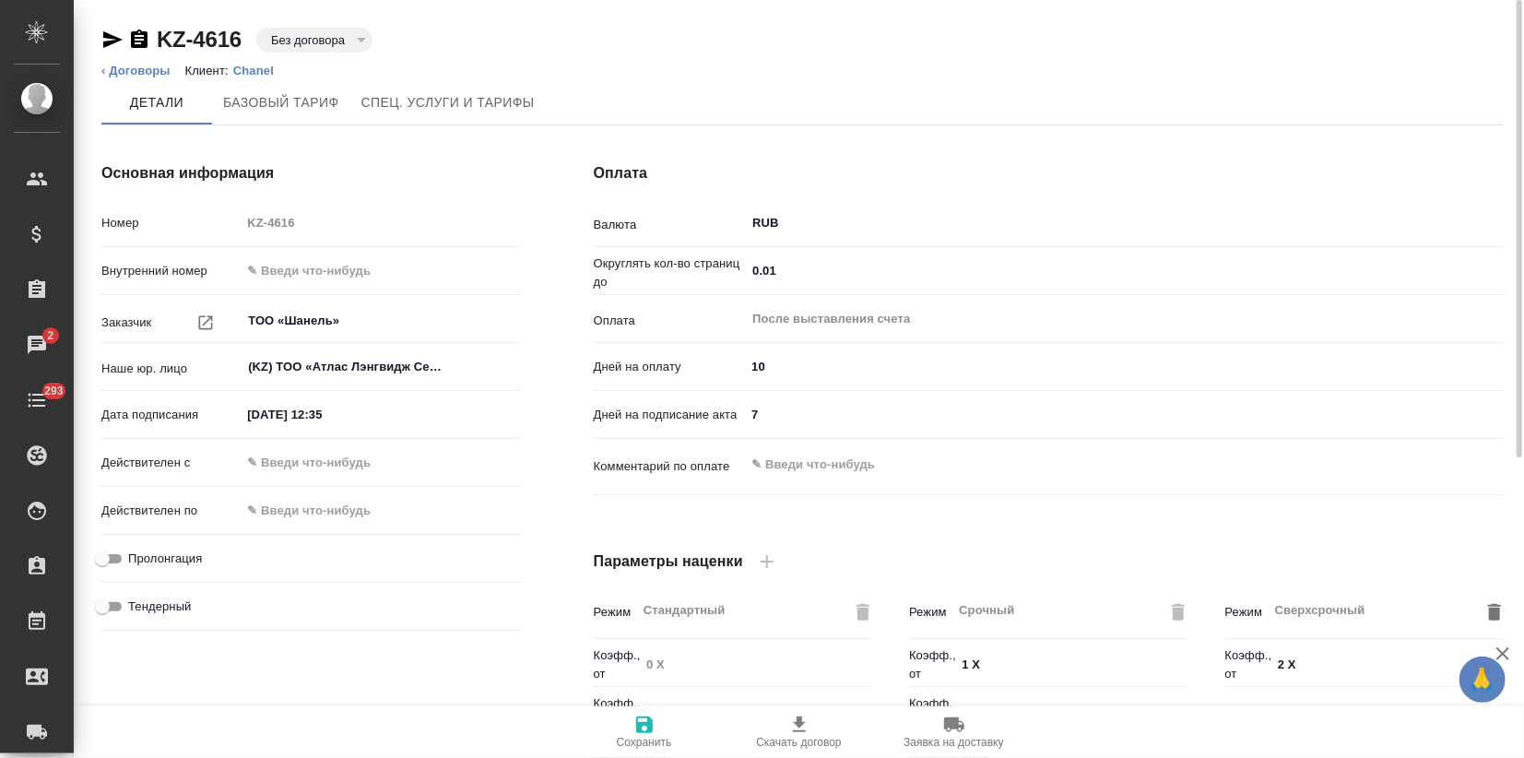
click at [305, 37] on button "Без договора" at bounding box center [308, 40] width 85 height 16
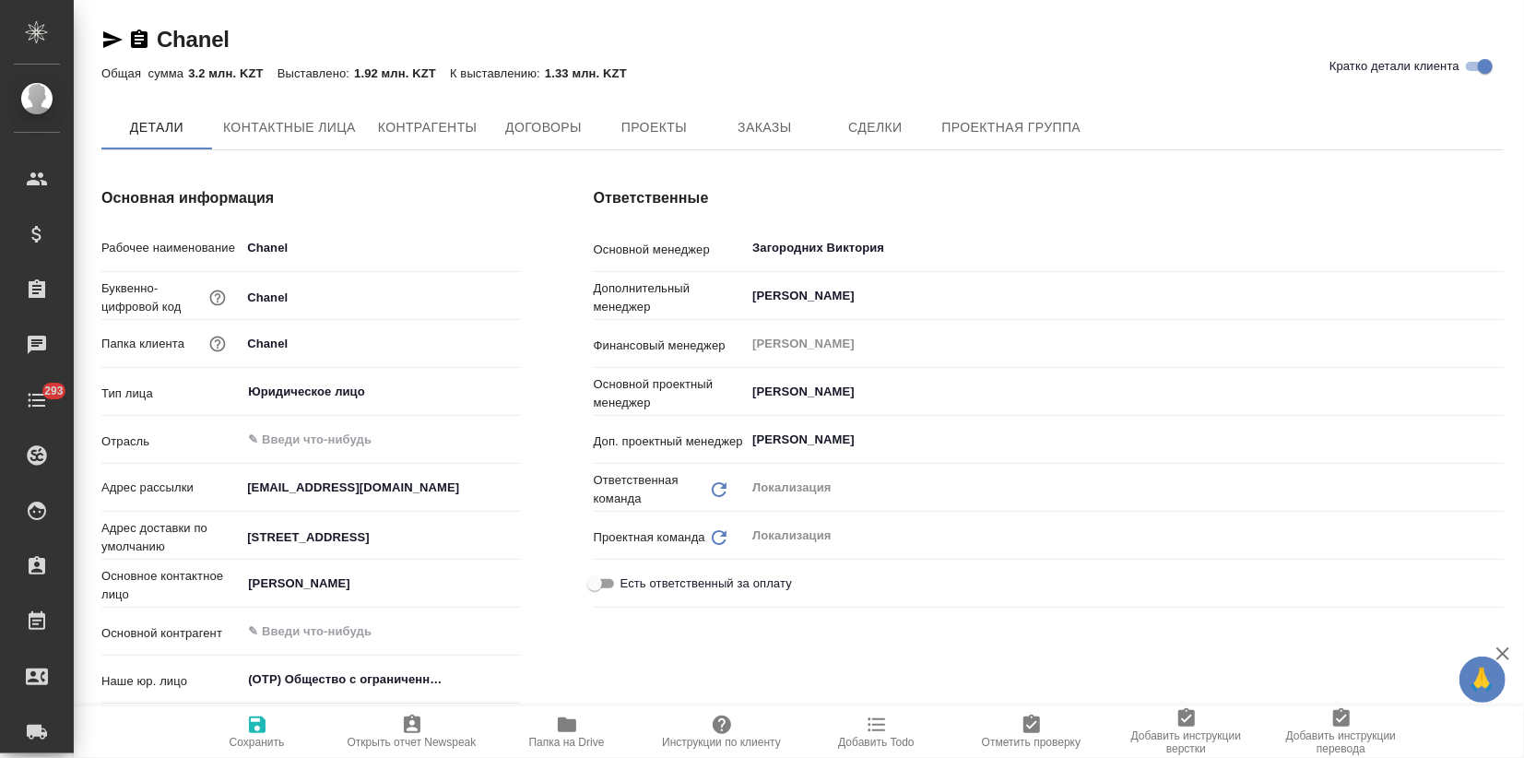
type textarea "x"
click at [740, 141] on button "Заказы" at bounding box center [764, 128] width 111 height 46
type textarea "x"
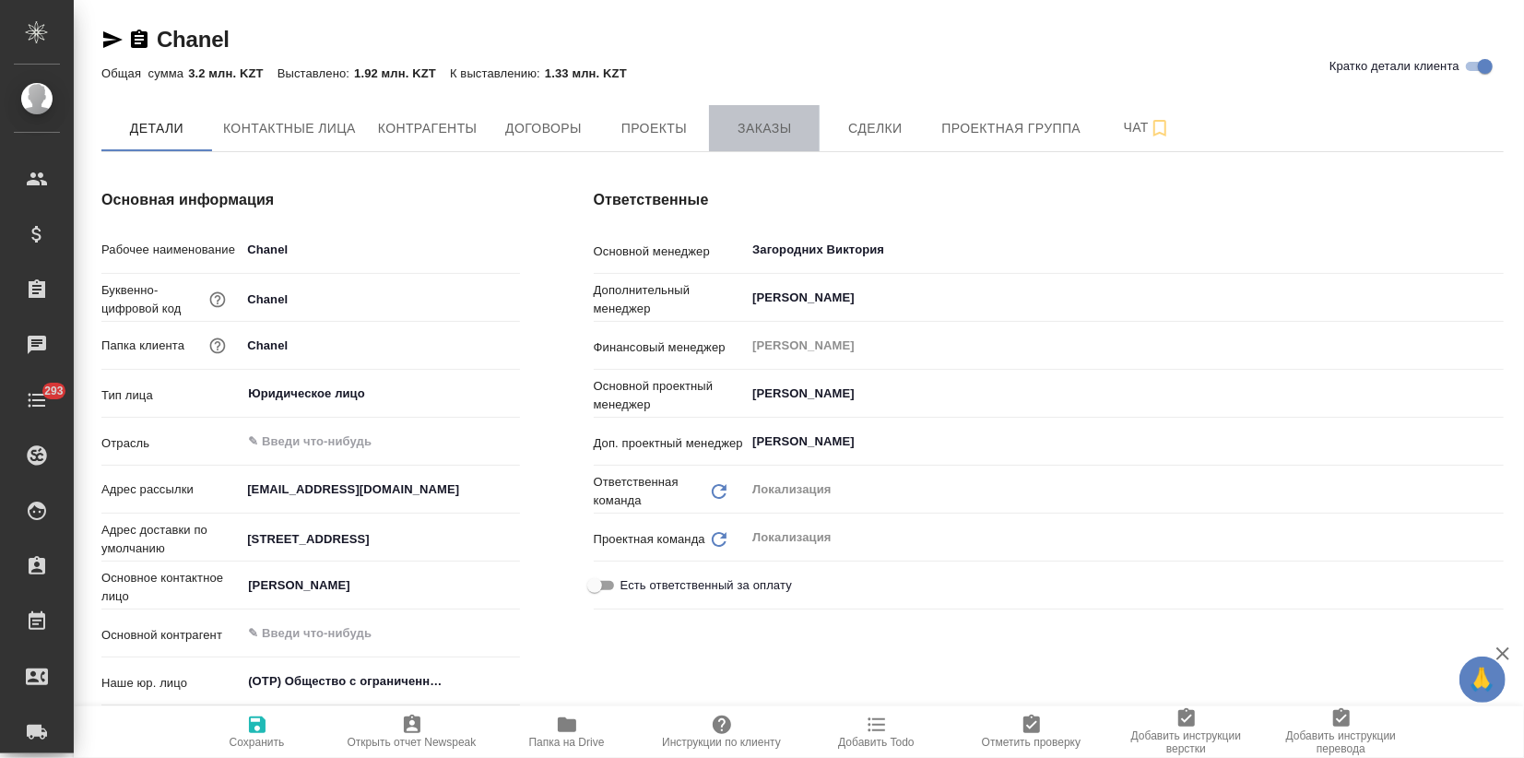
type textarea "x"
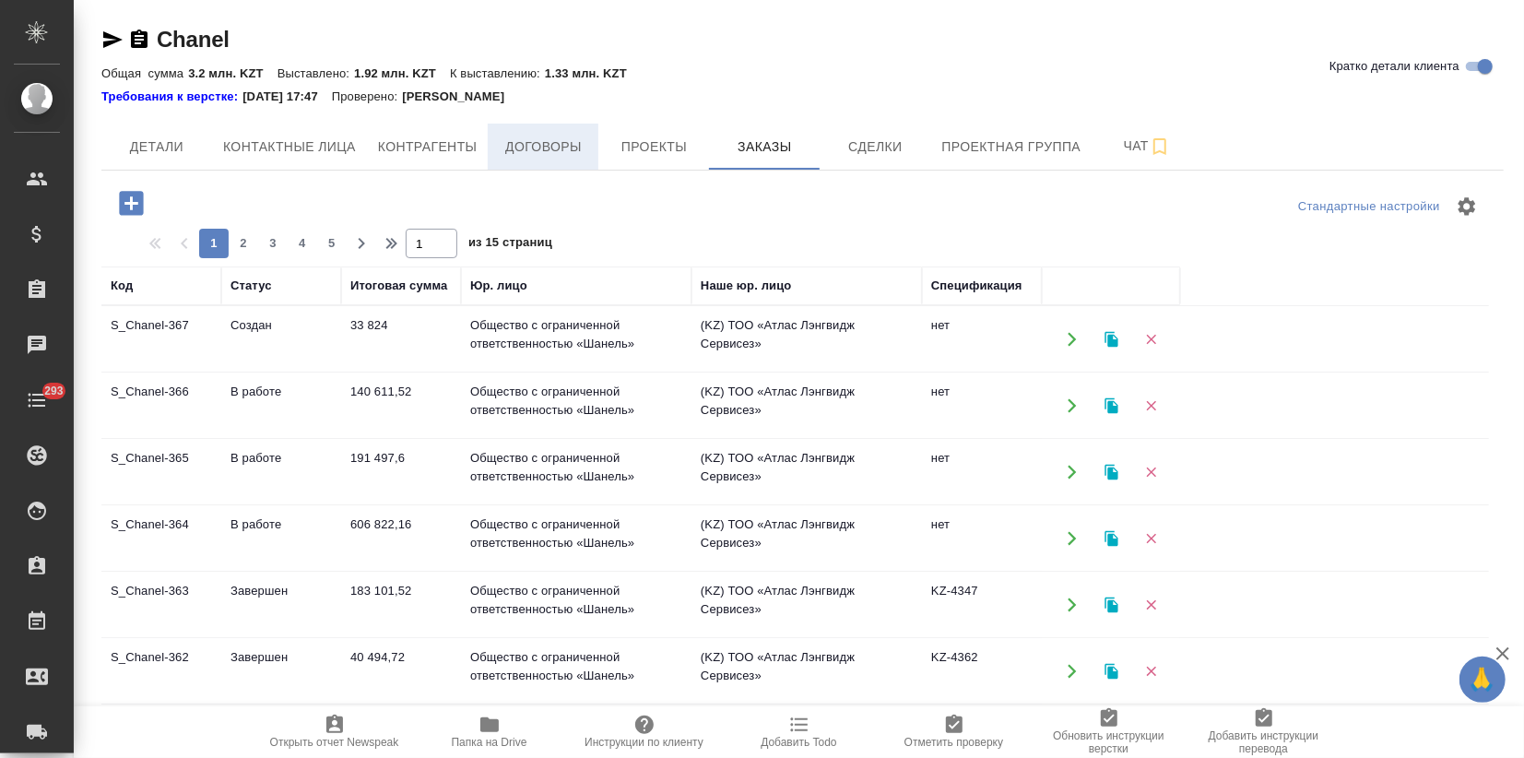
click at [499, 150] on span "Договоры" at bounding box center [543, 147] width 89 height 23
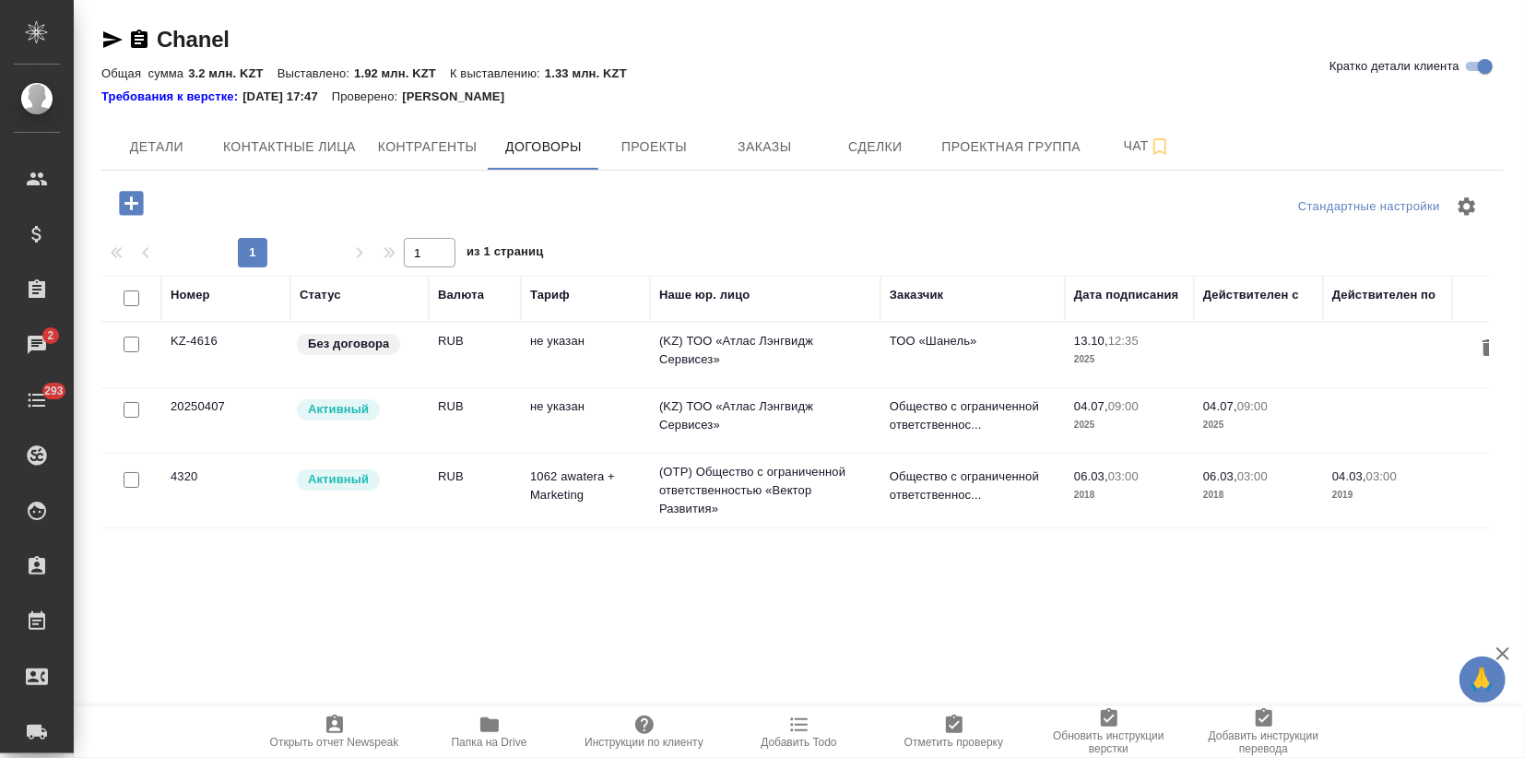
click at [658, 411] on td "(KZ) ТОО «Атлас Лэнгвидж Сервисез»" at bounding box center [765, 420] width 231 height 65
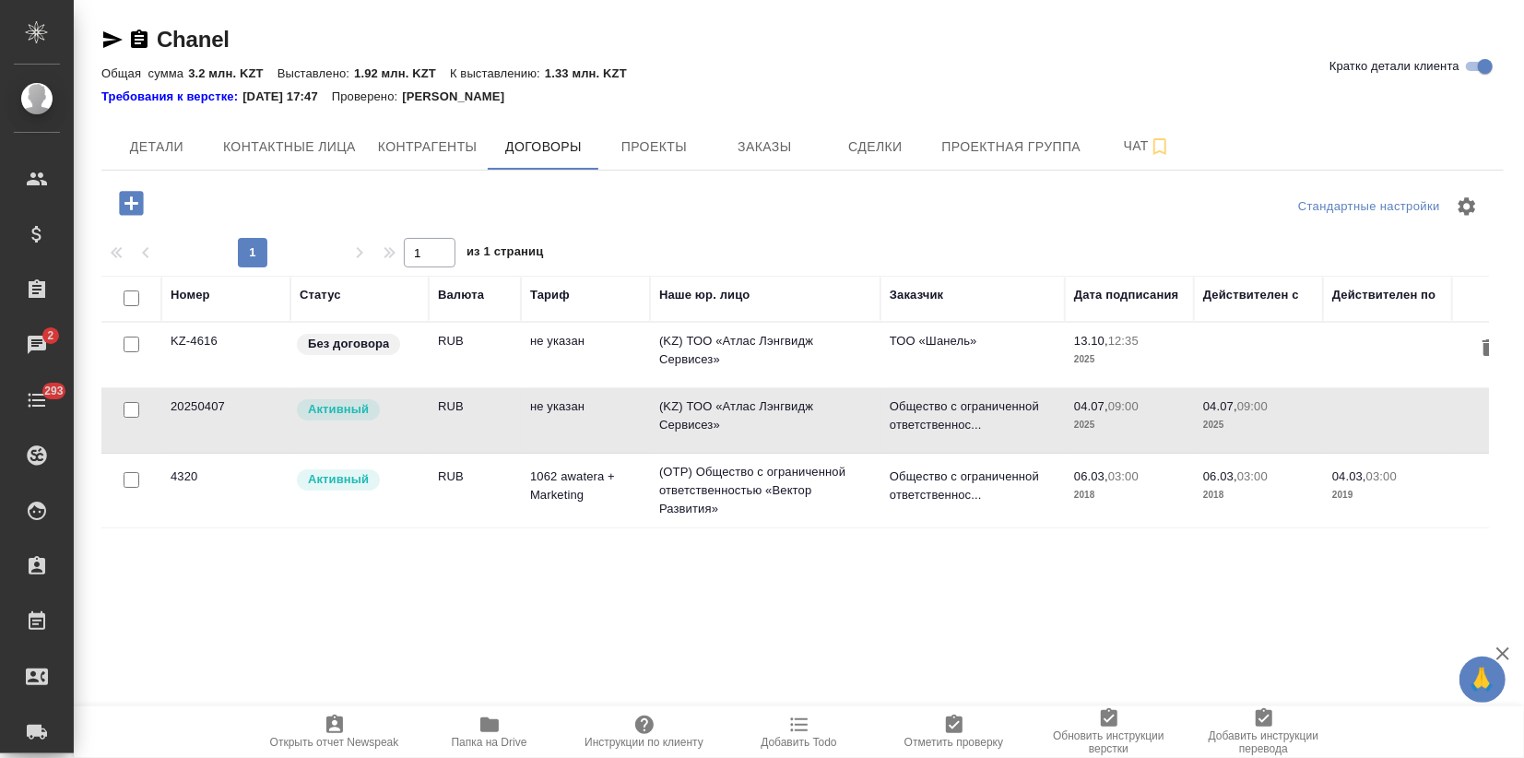
click at [657, 411] on td "(KZ) ТОО «Атлас Лэнгвидж Сервисез»" at bounding box center [765, 420] width 231 height 65
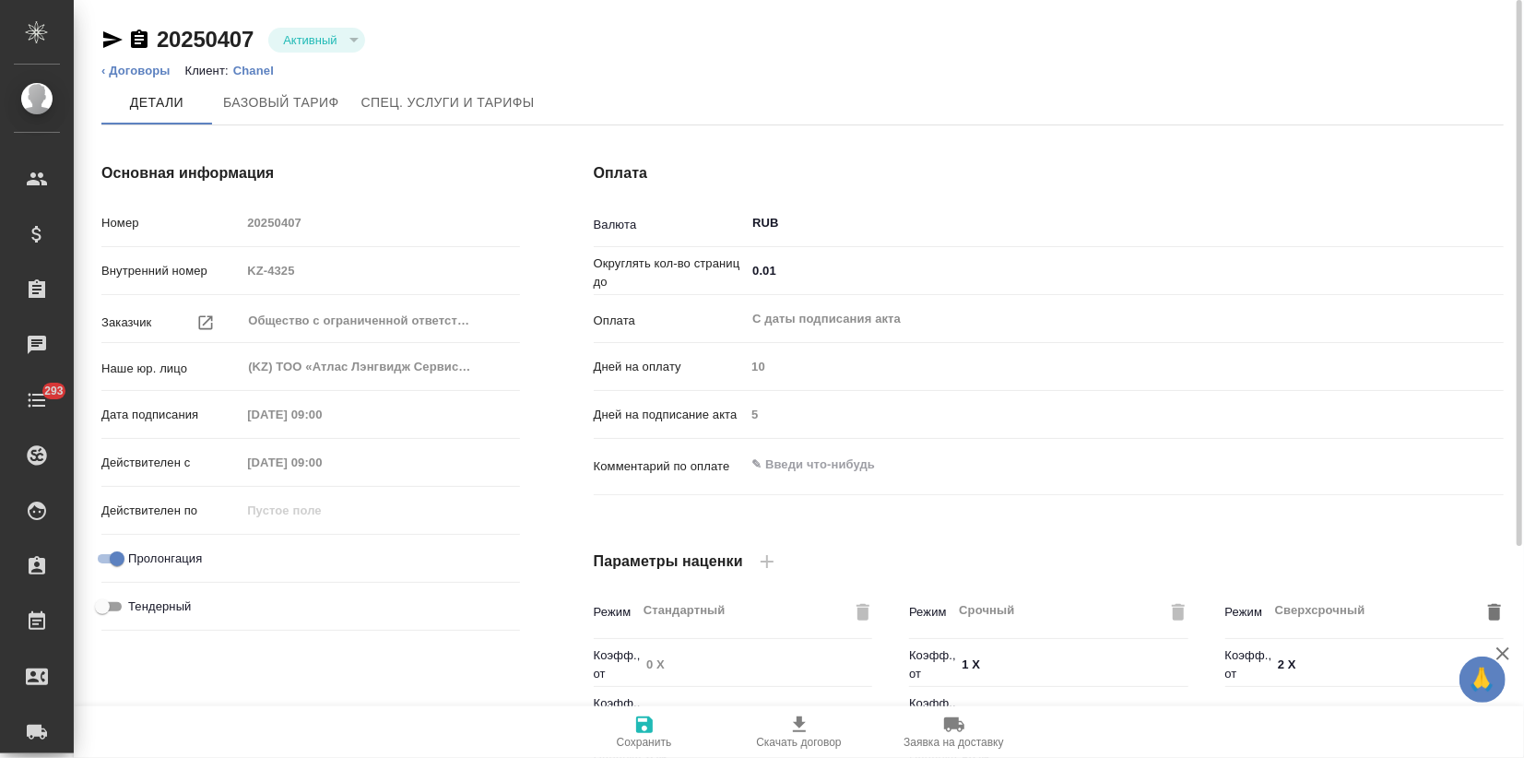
scroll to position [495, 0]
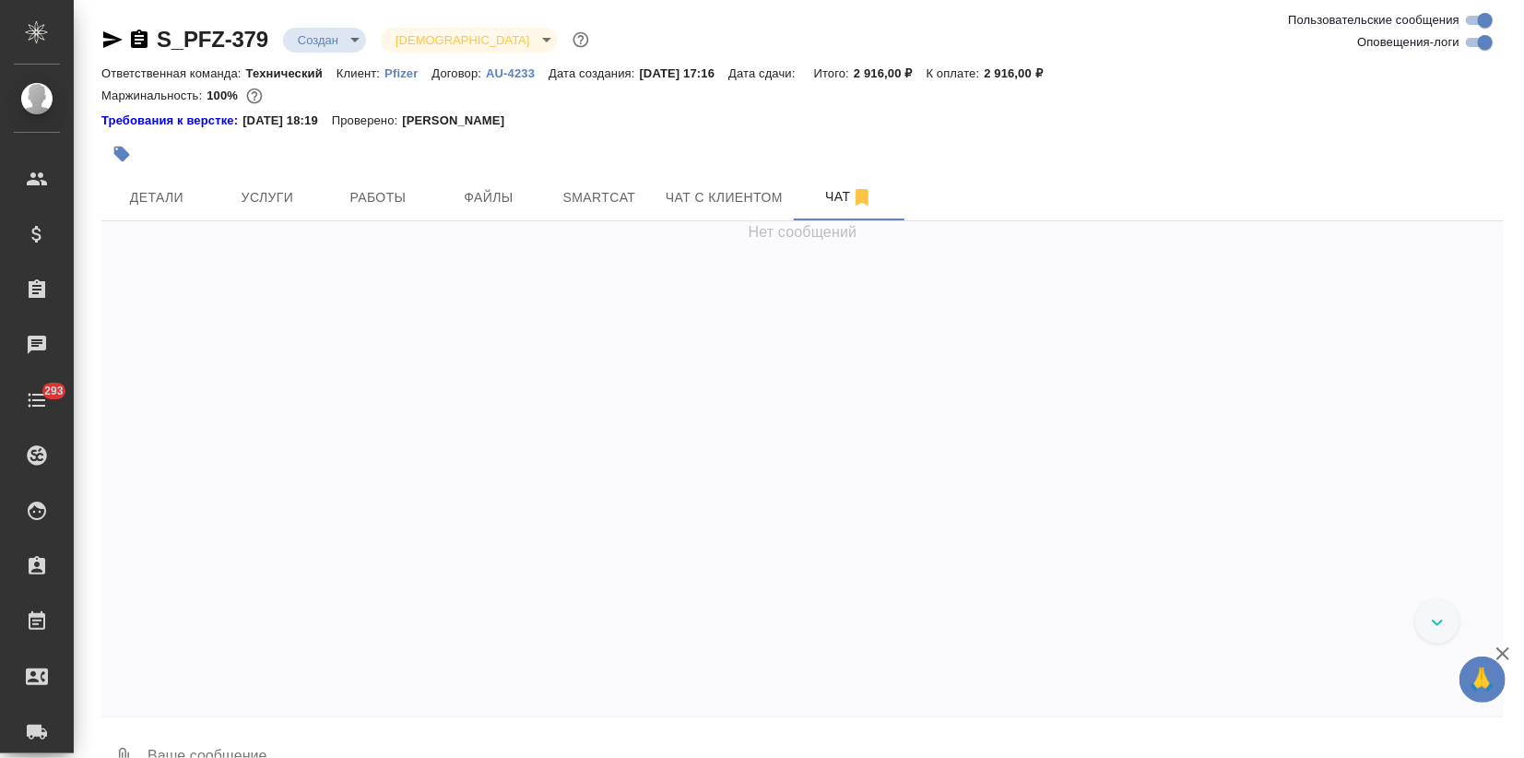
scroll to position [5804, 0]
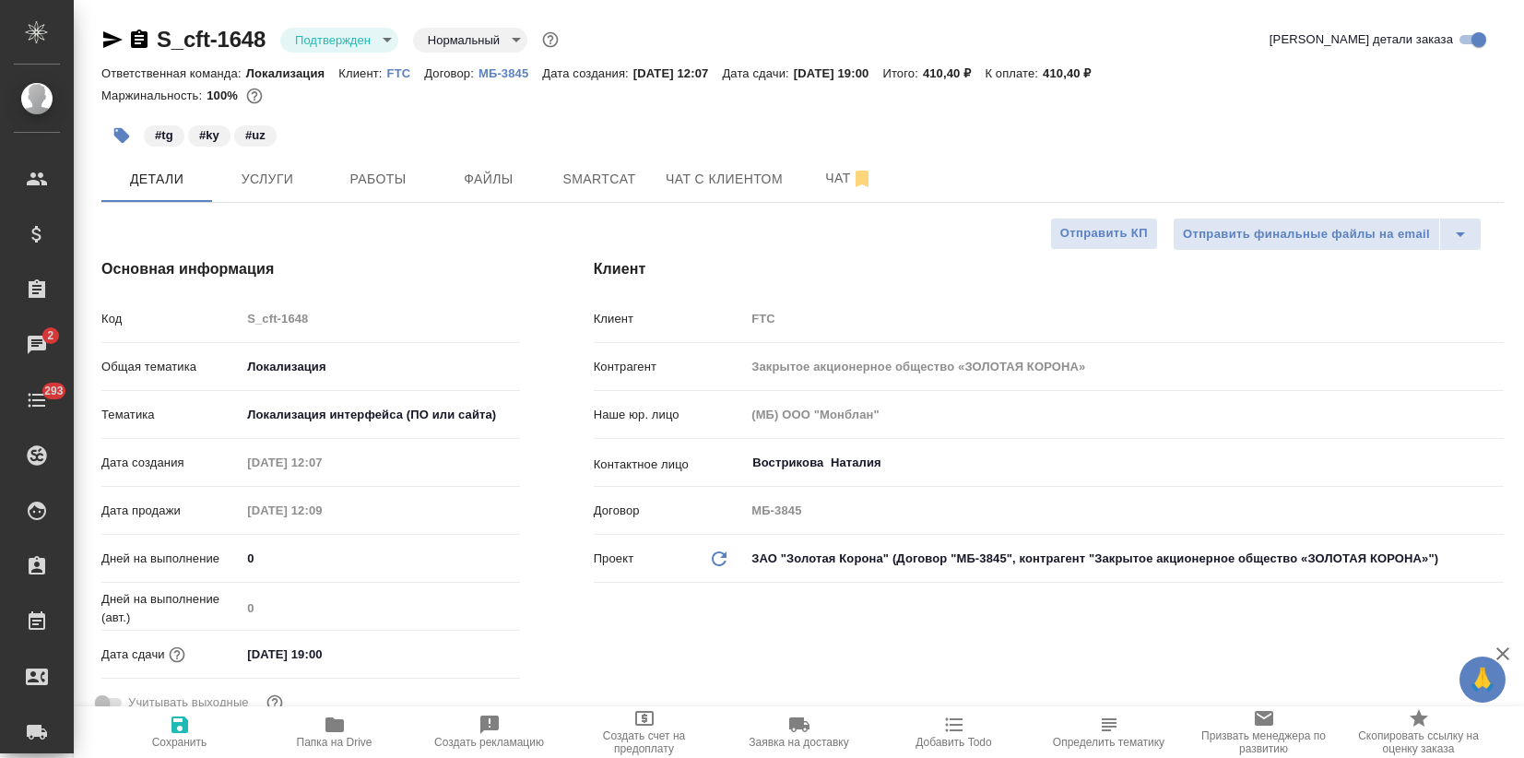
select select "RU"
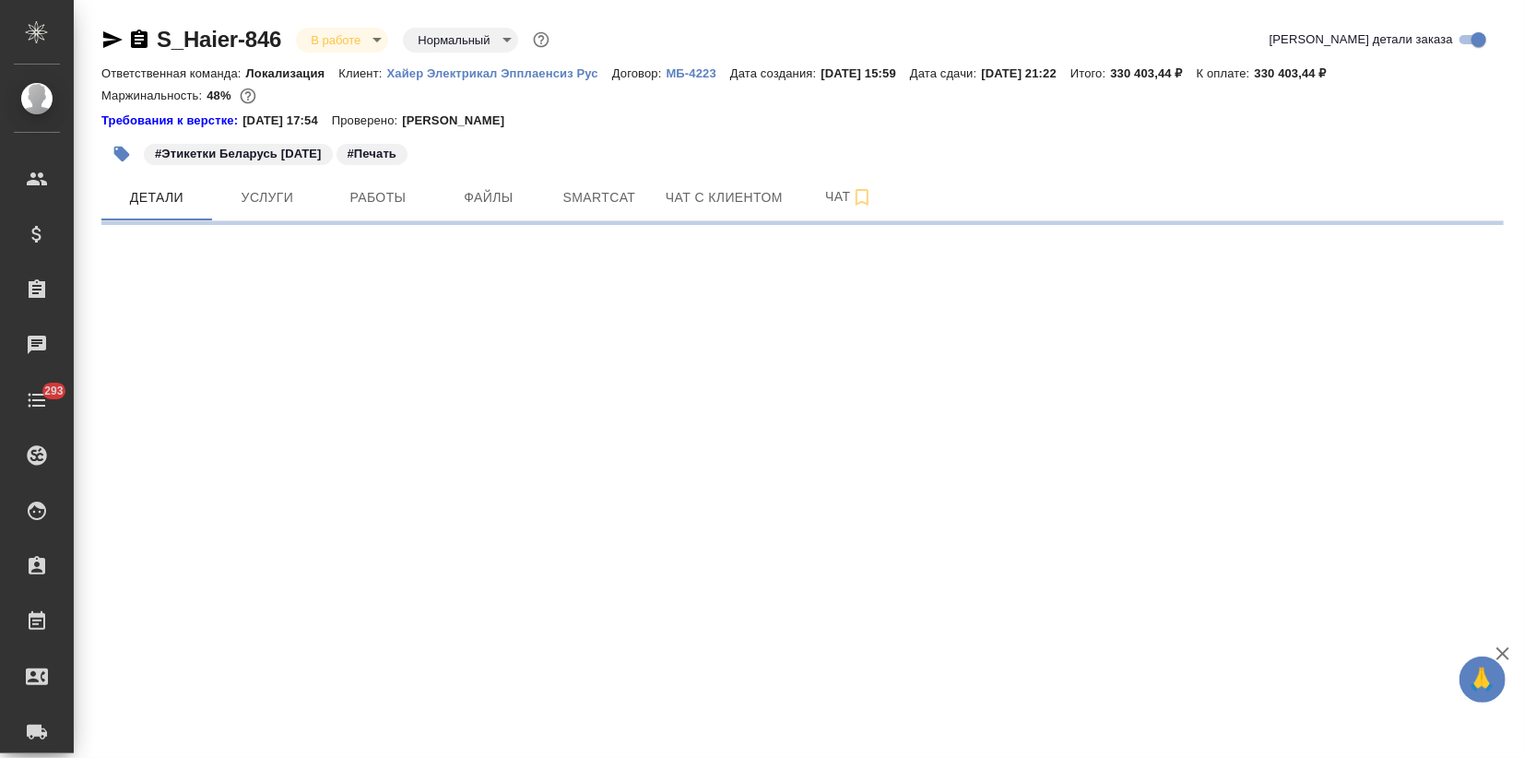
select select "RU"
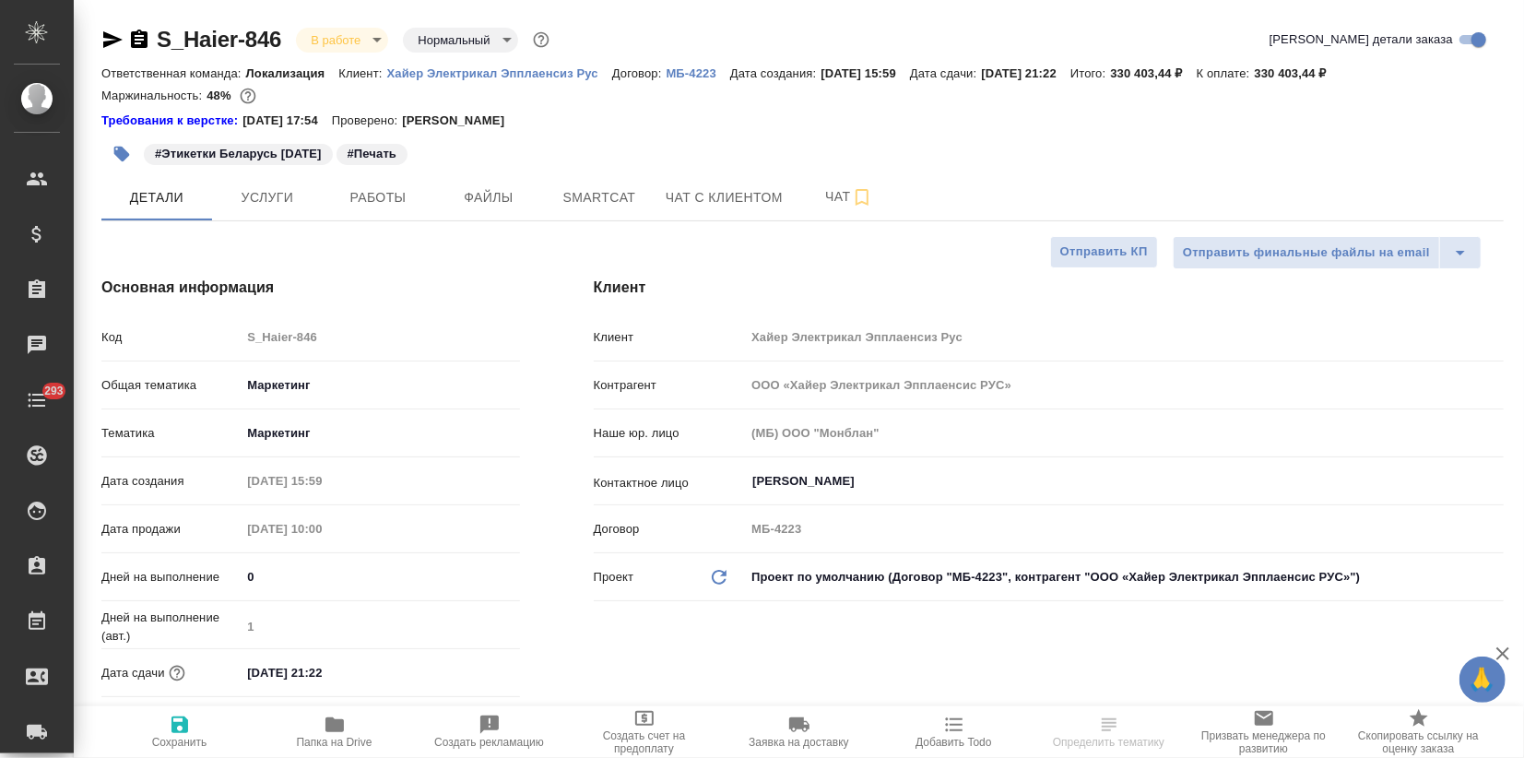
type textarea "x"
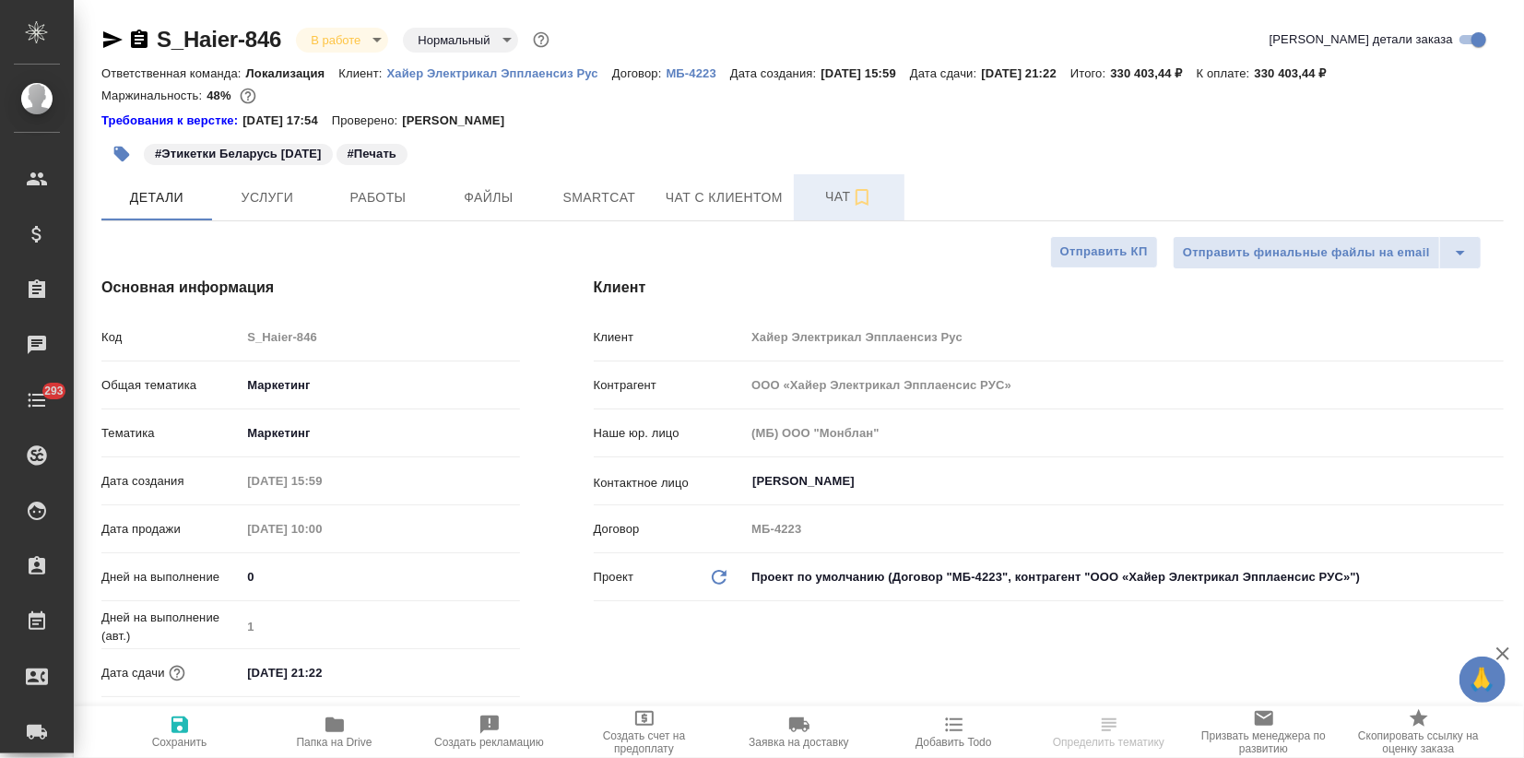
type textarea "x"
click at [815, 189] on span "Чат" at bounding box center [849, 196] width 89 height 23
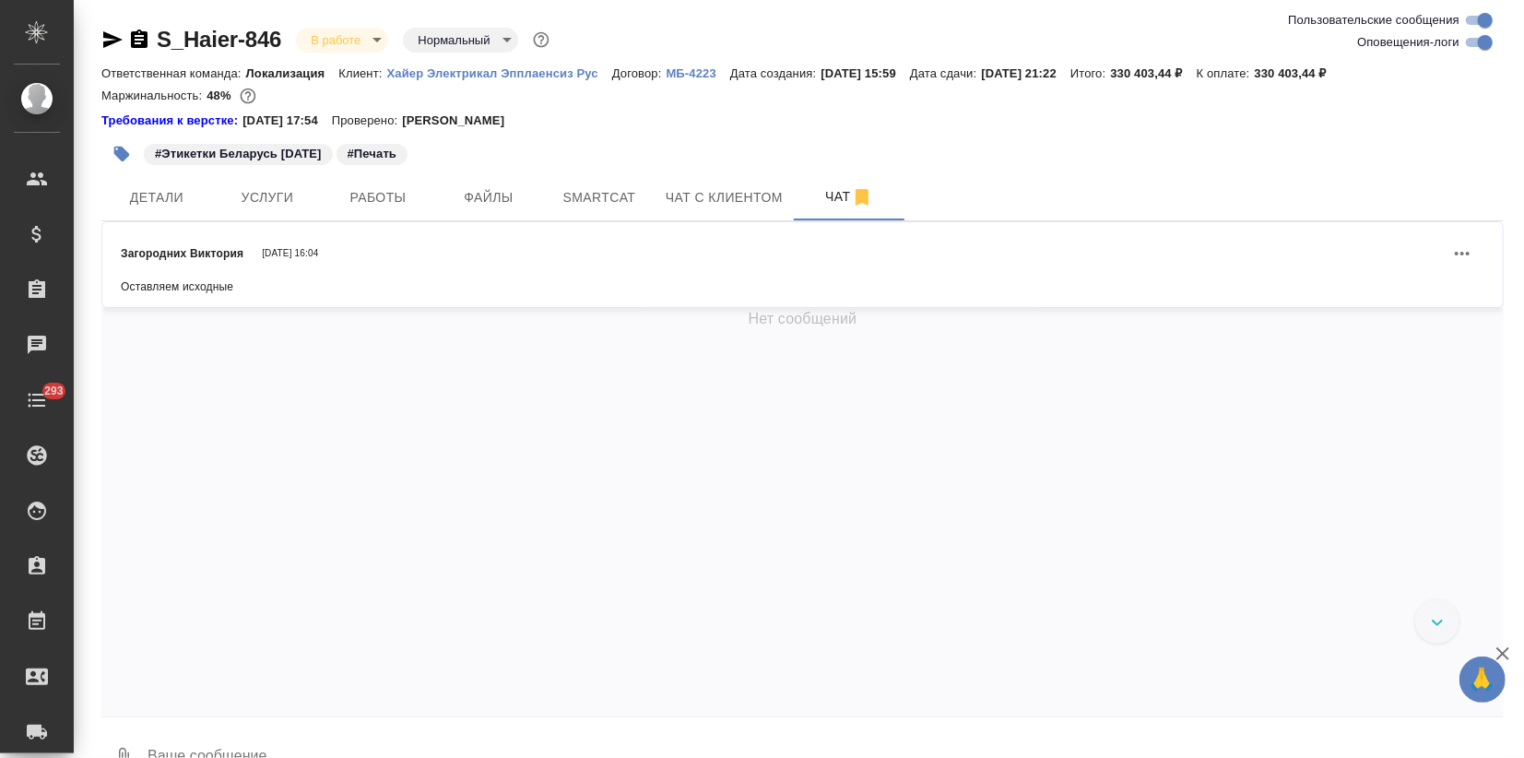
scroll to position [7115, 0]
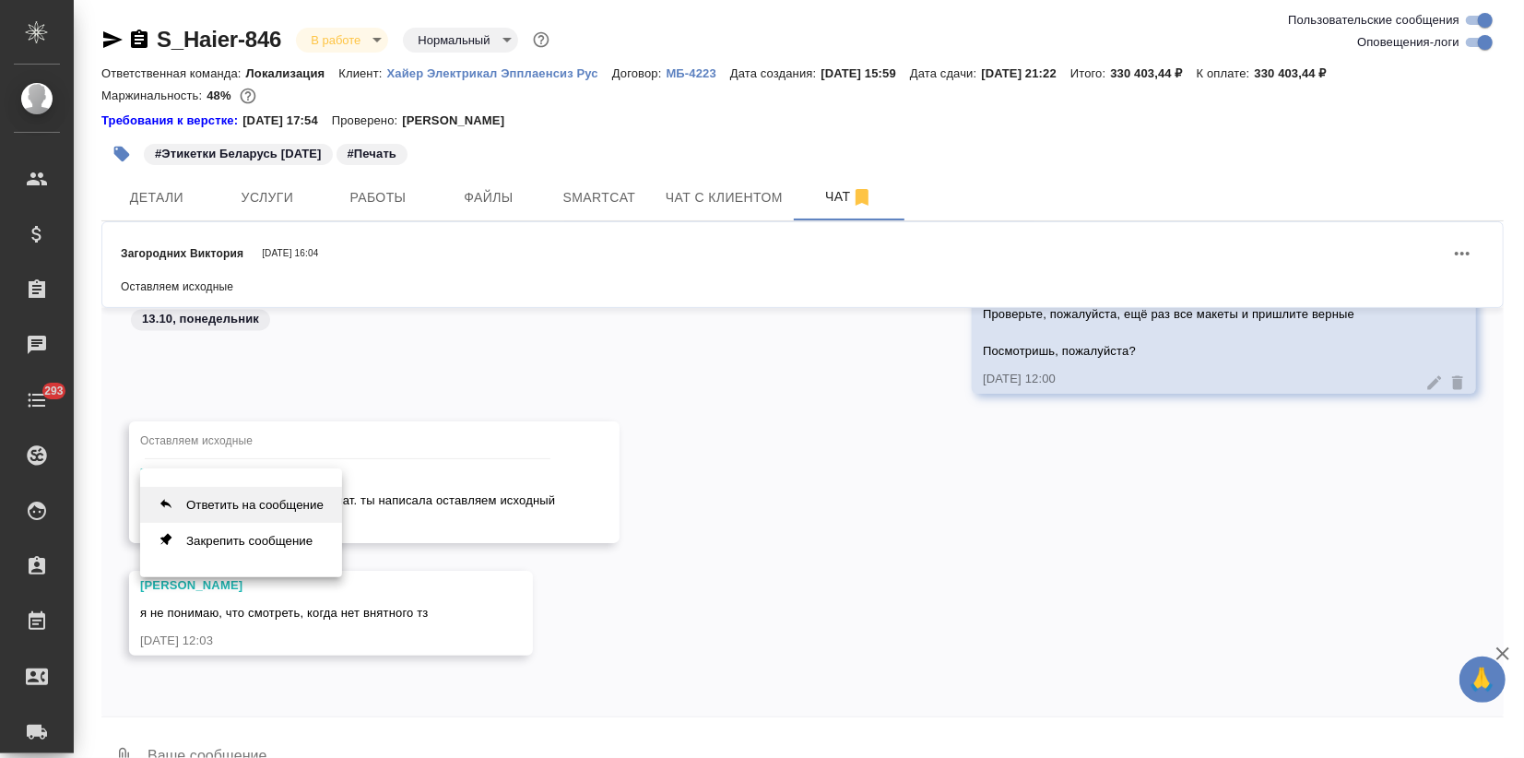
click at [242, 514] on button "Ответить на сообщение" at bounding box center [241, 505] width 202 height 36
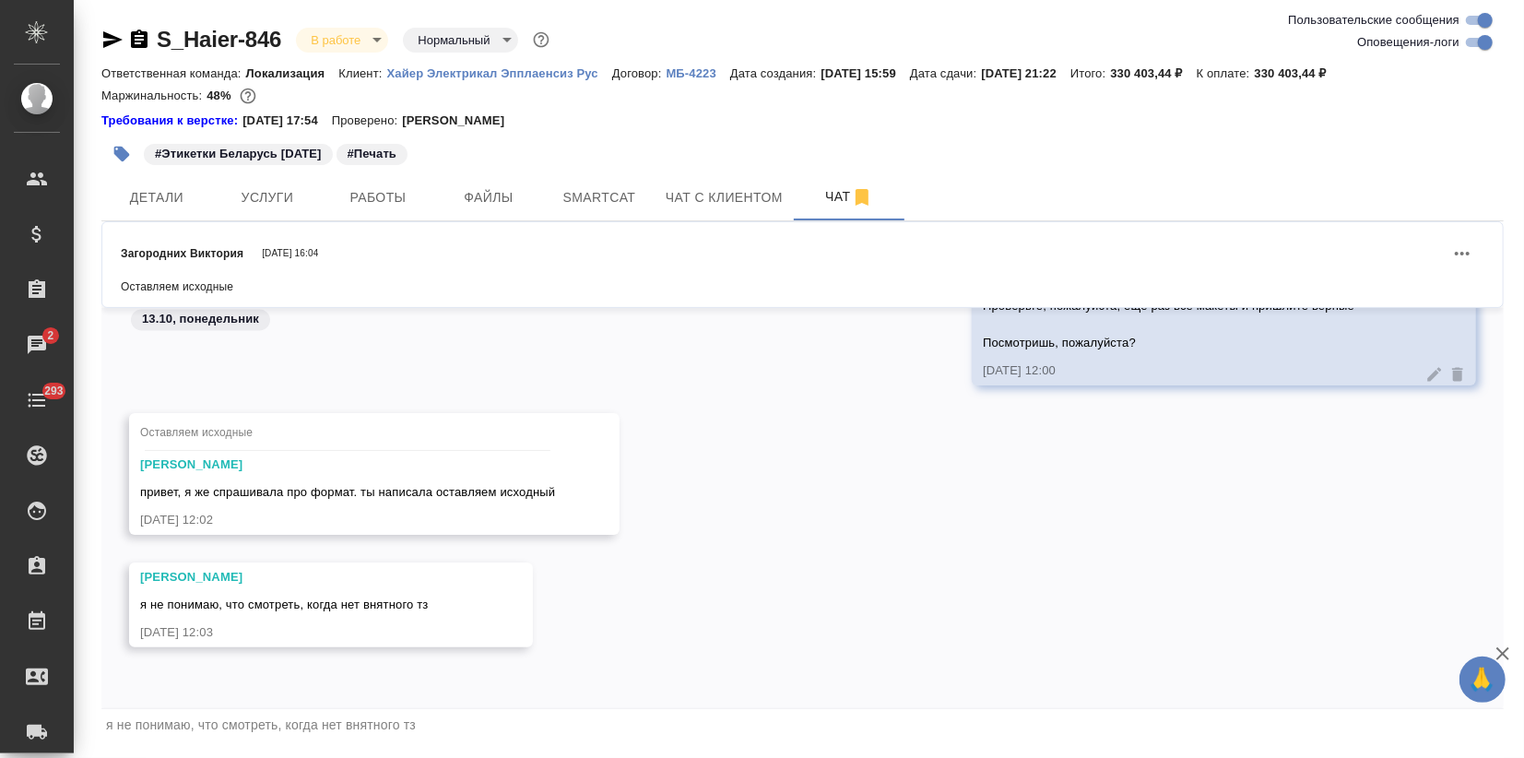
scroll to position [44, 0]
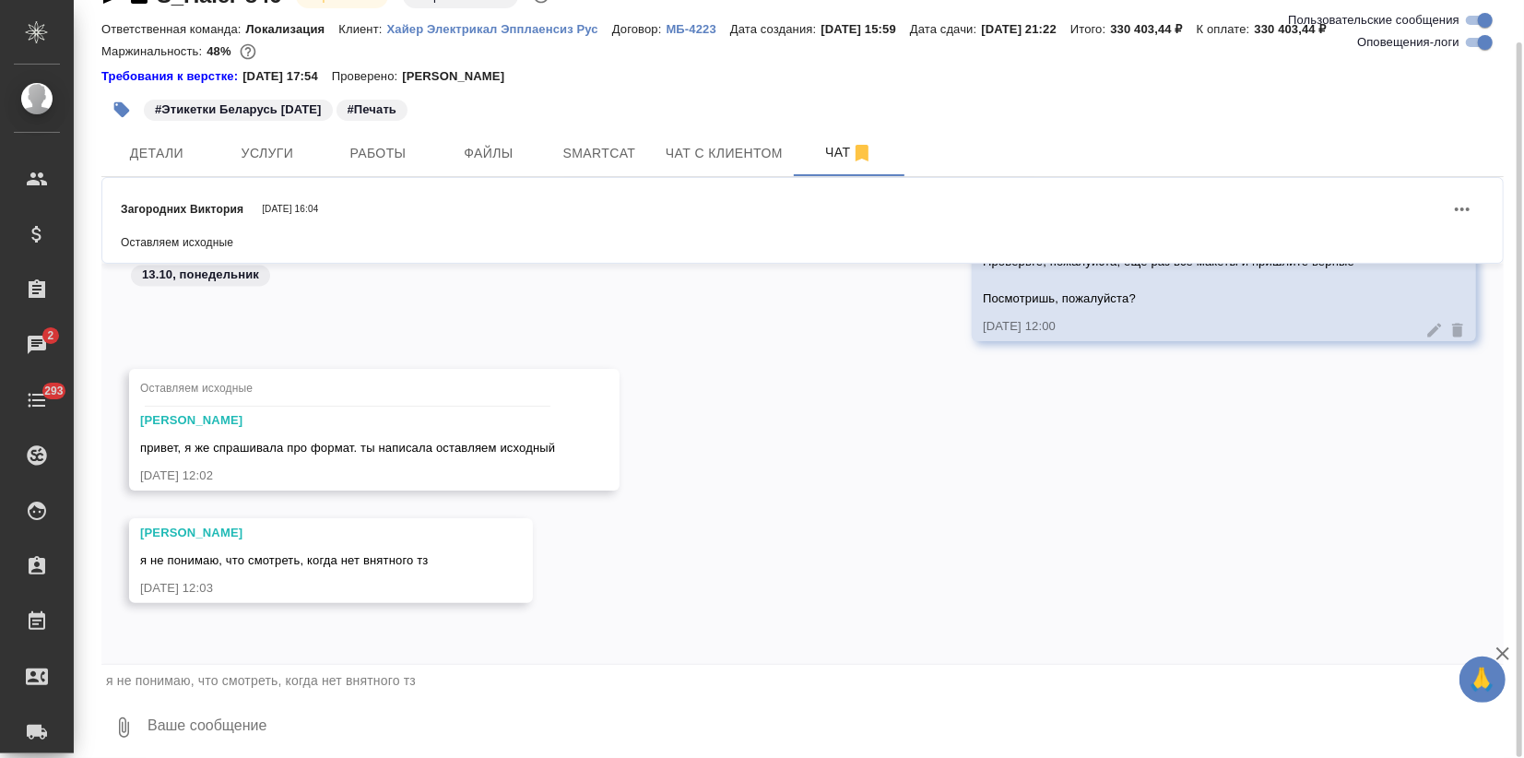
click at [212, 730] on textarea at bounding box center [825, 727] width 1358 height 63
paste textarea
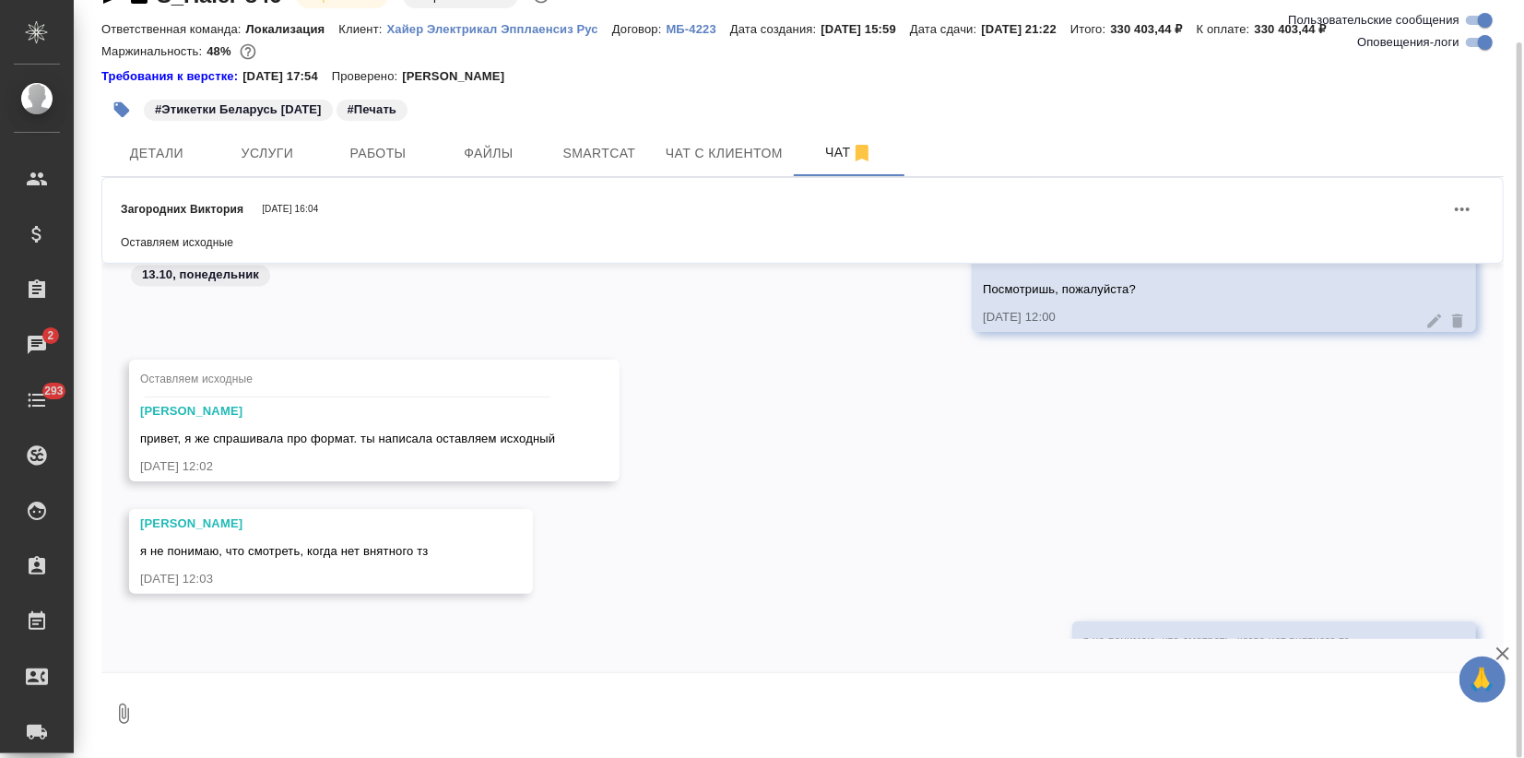
scroll to position [7279, 0]
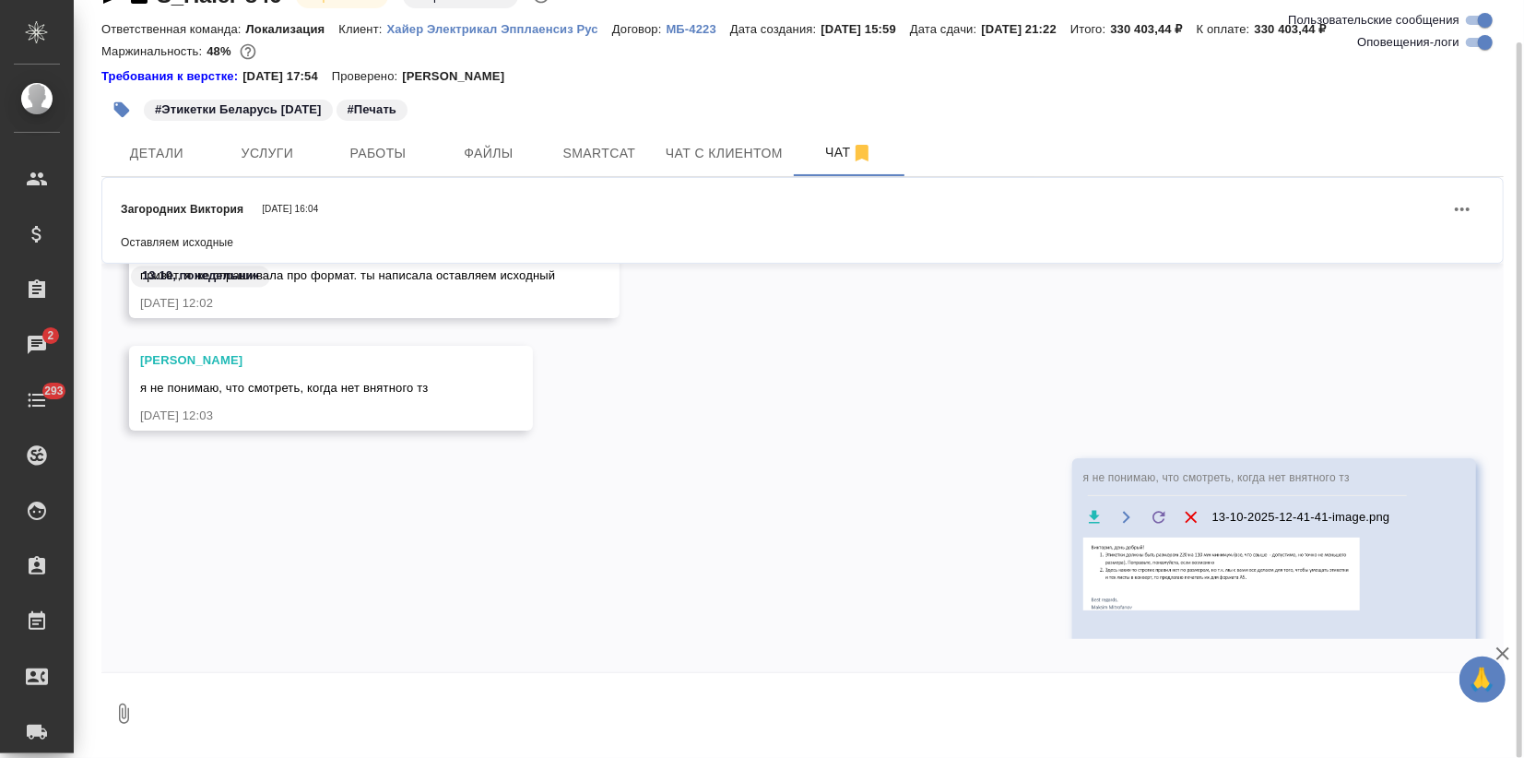
click at [1205, 598] on img at bounding box center [1222, 574] width 277 height 73
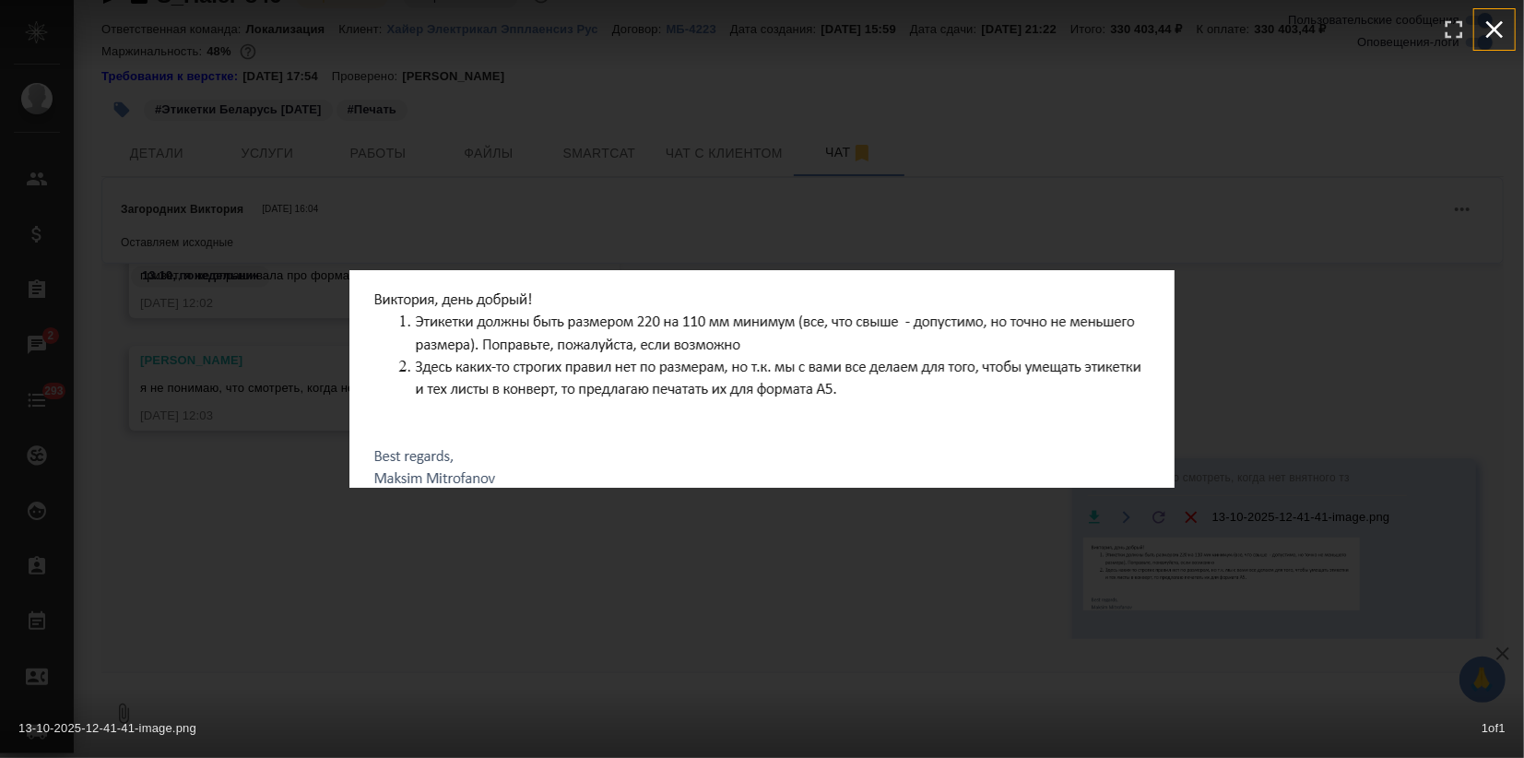
click at [1493, 30] on icon "button" at bounding box center [1496, 30] width 18 height 18
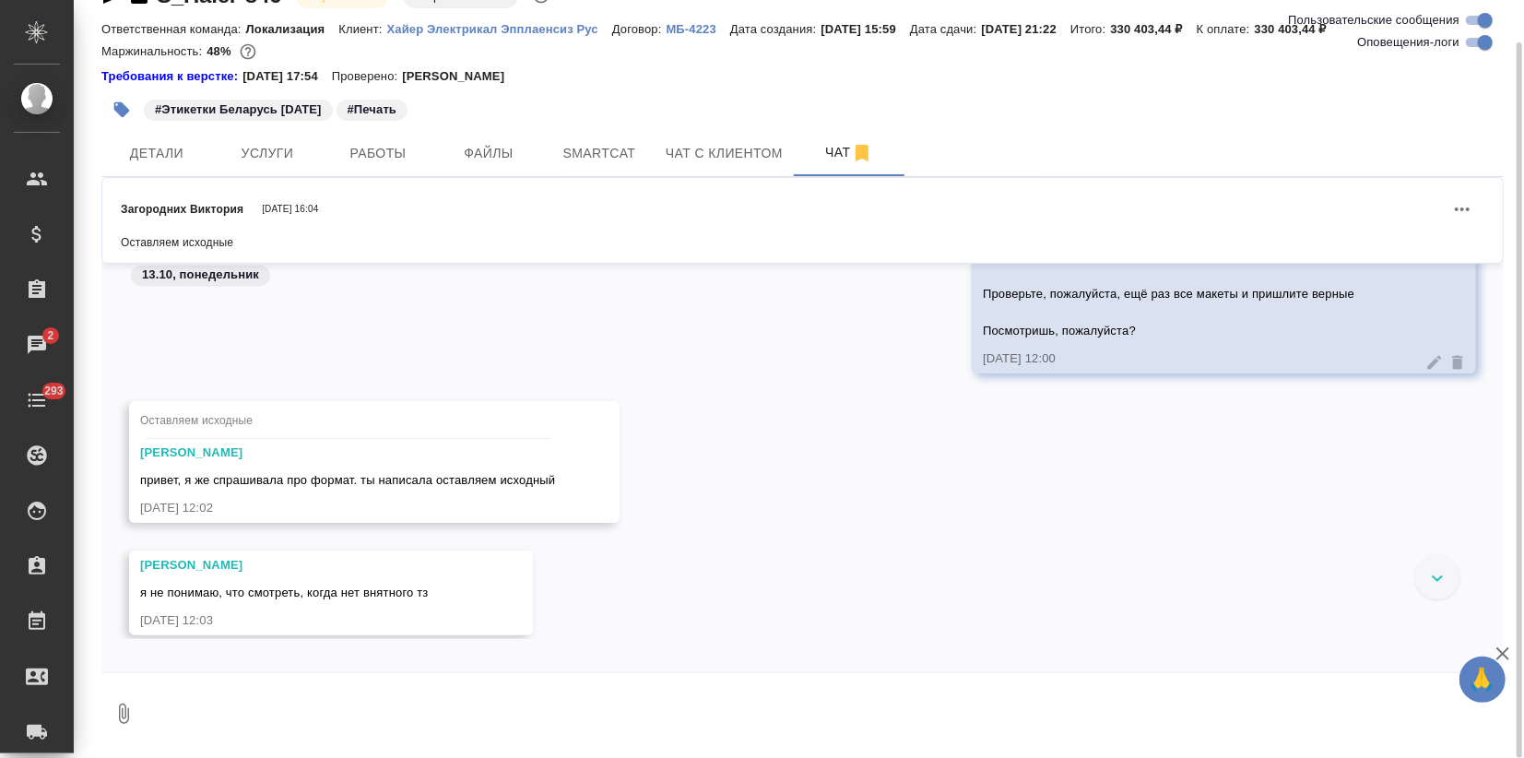
scroll to position [6868, 0]
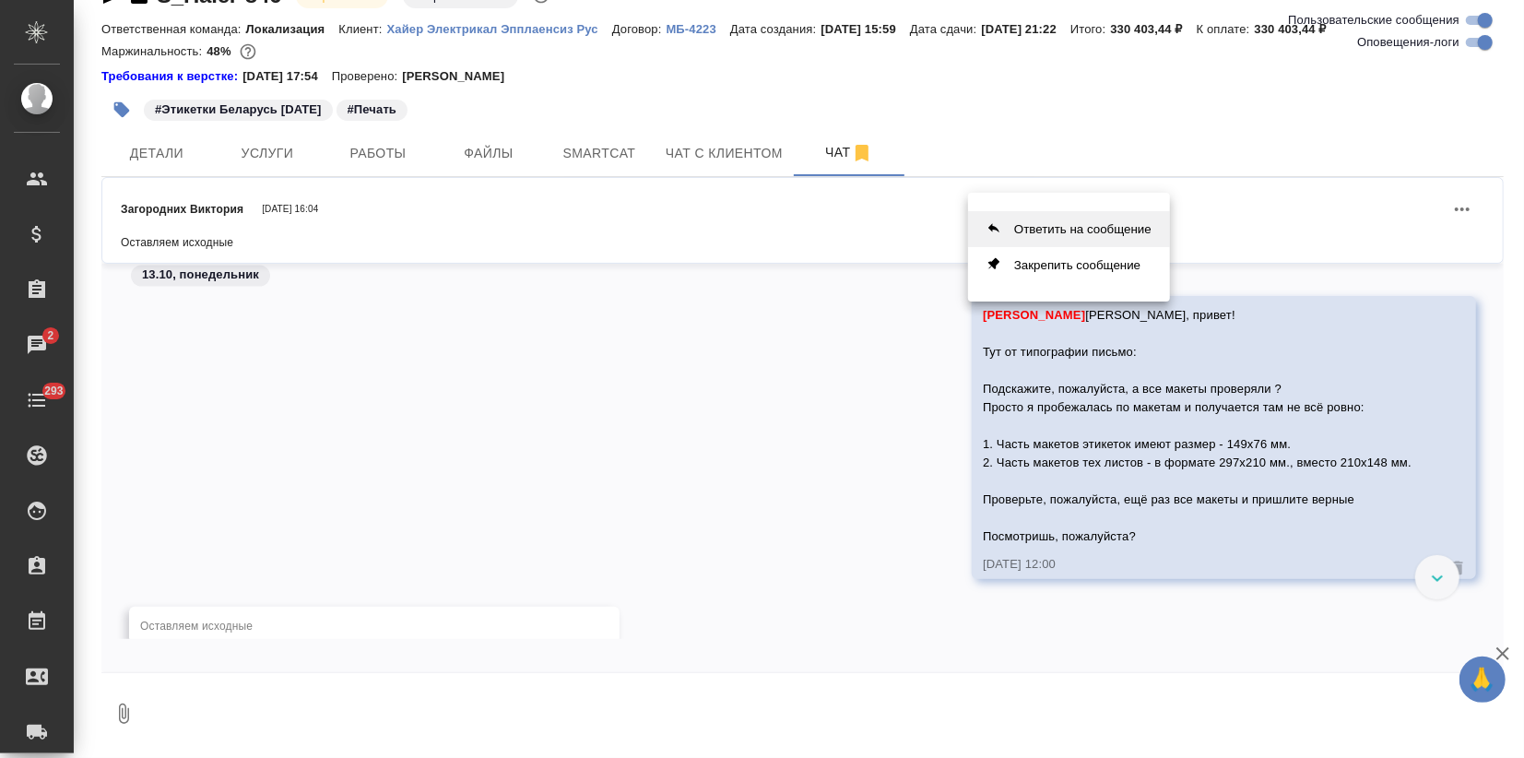
click at [1037, 217] on button "Ответить на сообщение" at bounding box center [1069, 229] width 202 height 36
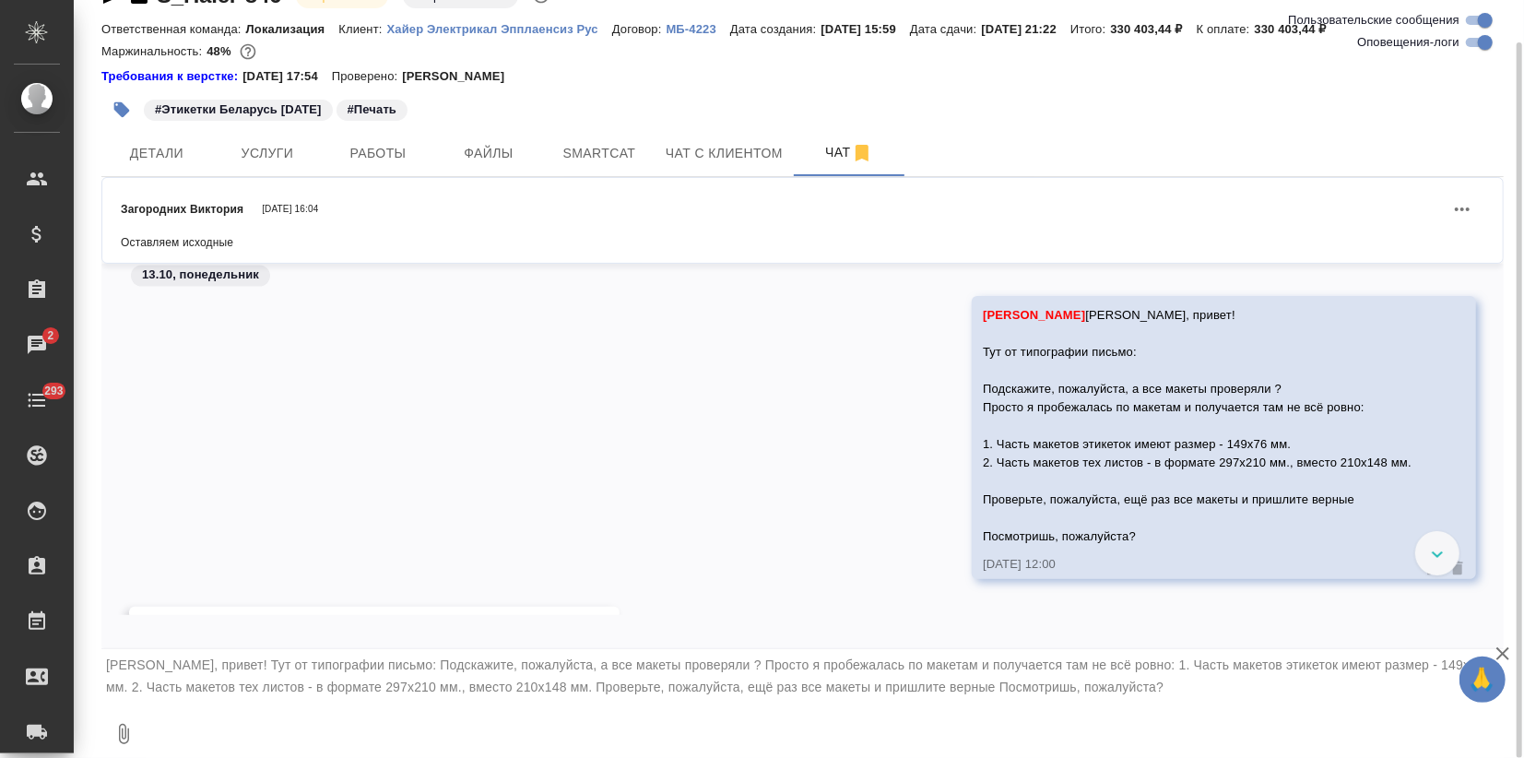
click at [385, 730] on textarea at bounding box center [825, 734] width 1358 height 63
type textarea "Ответ клиента на это"
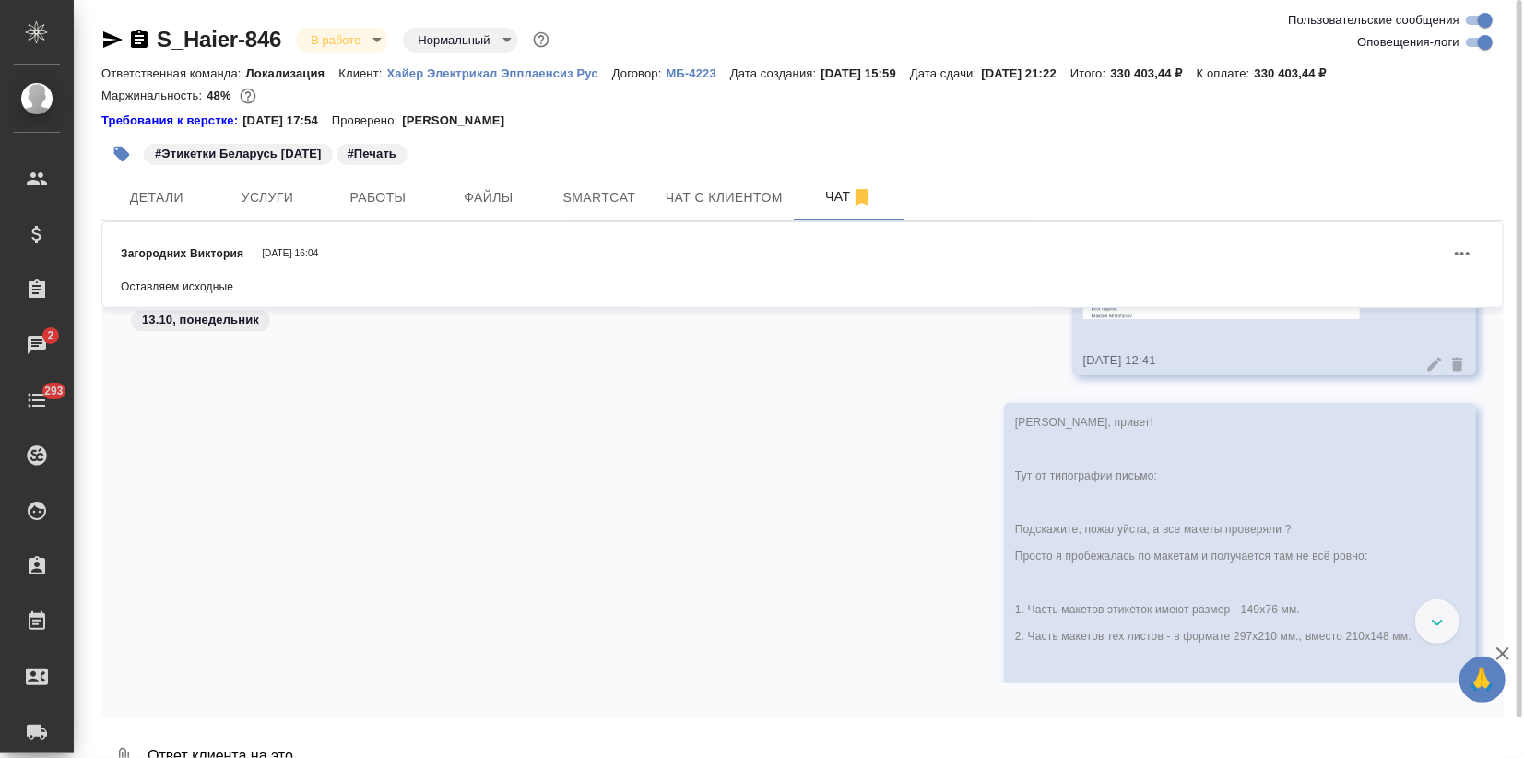
scroll to position [7414, 0]
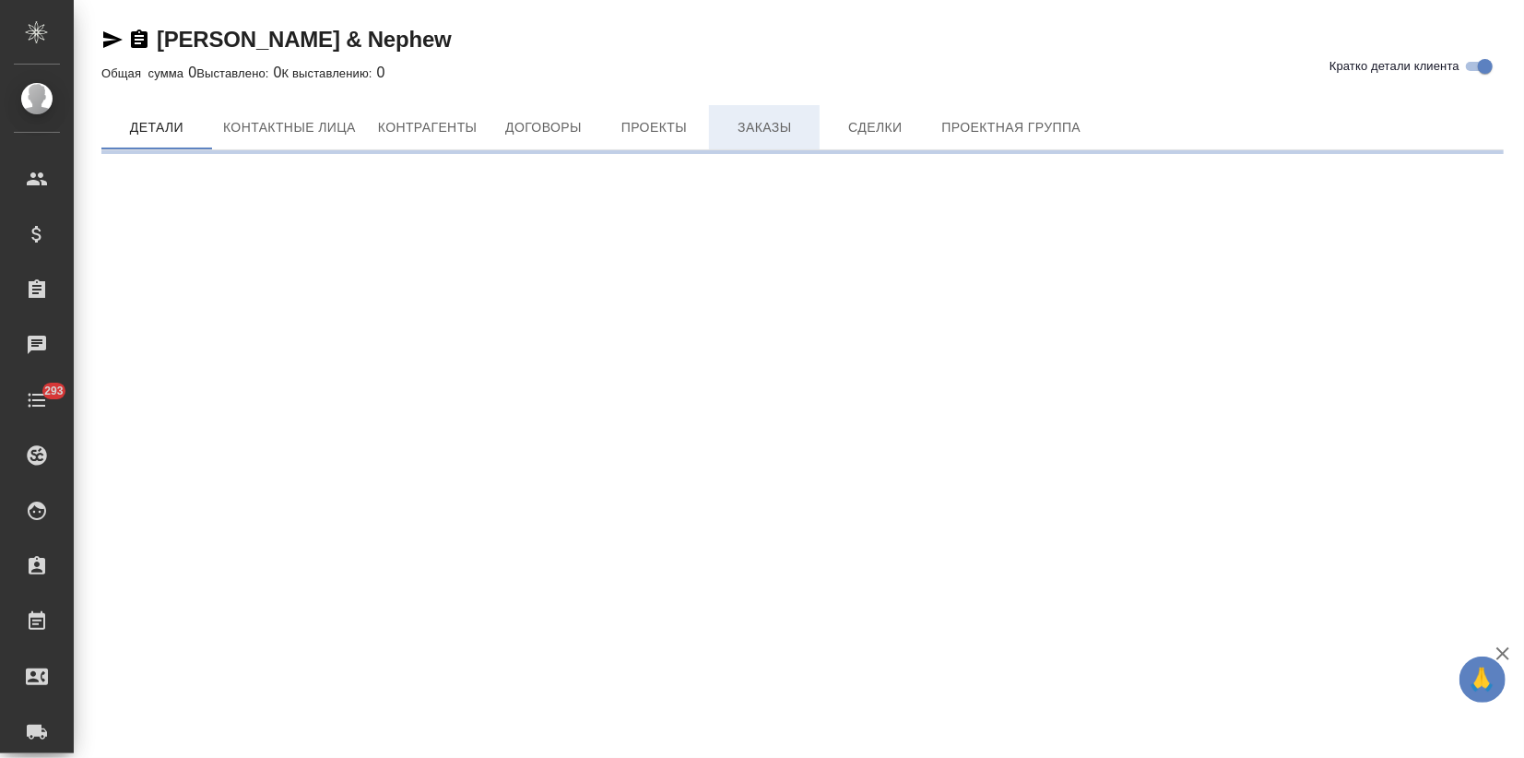
click at [765, 127] on span "Заказы" at bounding box center [764, 127] width 89 height 23
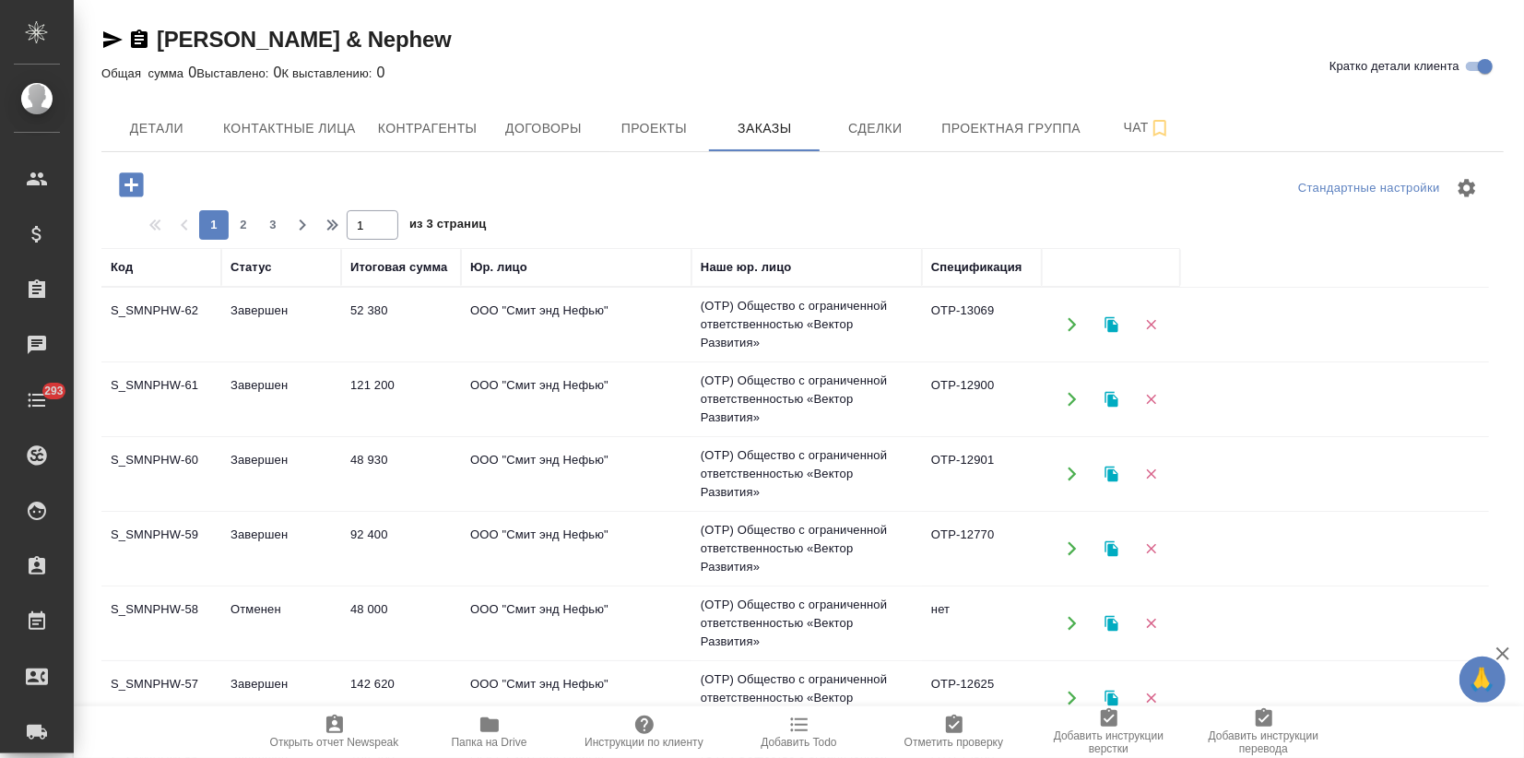
click at [302, 394] on td "Завершен" at bounding box center [281, 399] width 120 height 65
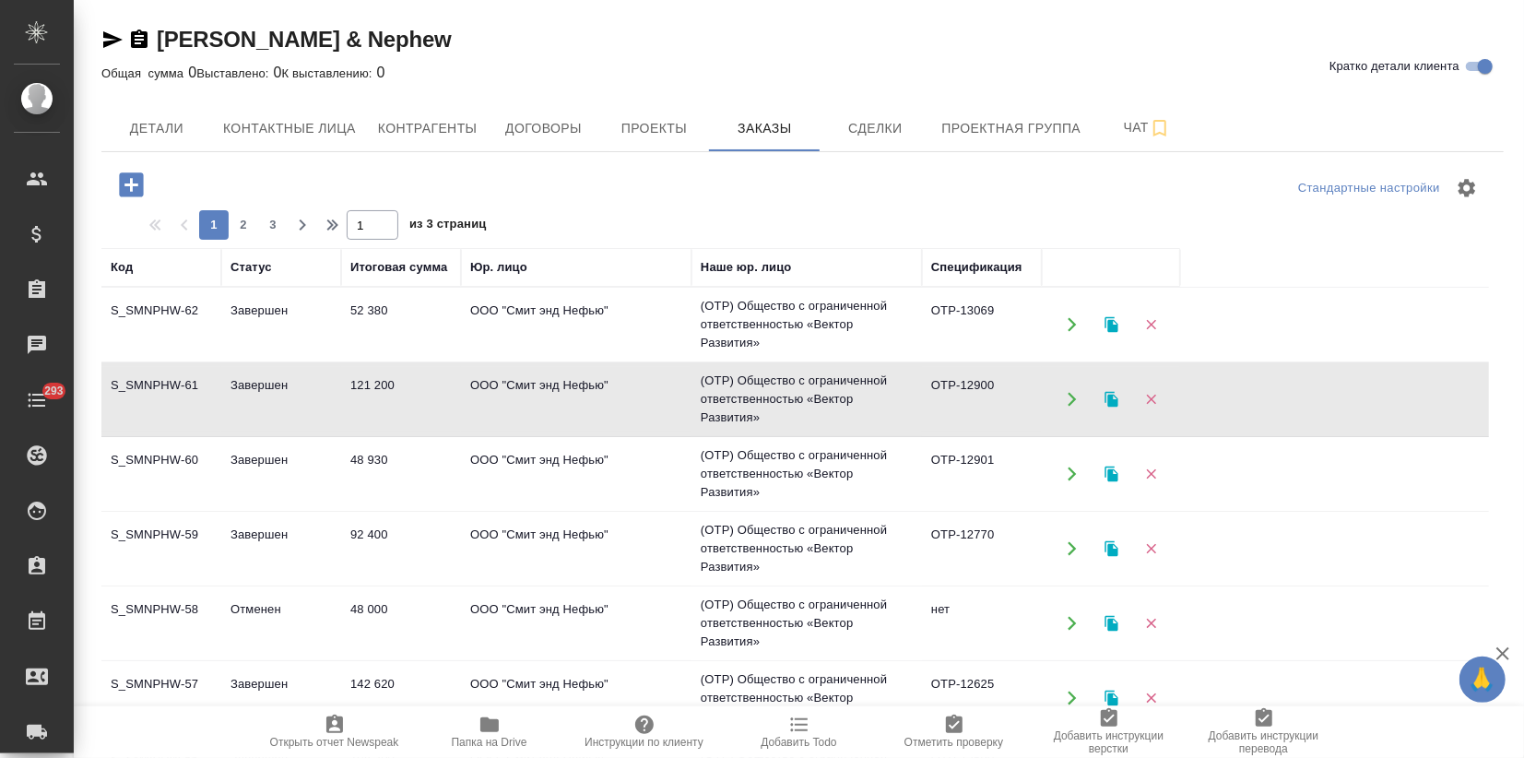
click at [302, 394] on td "Завершен" at bounding box center [281, 399] width 120 height 65
click at [1121, 397] on button "button" at bounding box center [1112, 400] width 38 height 38
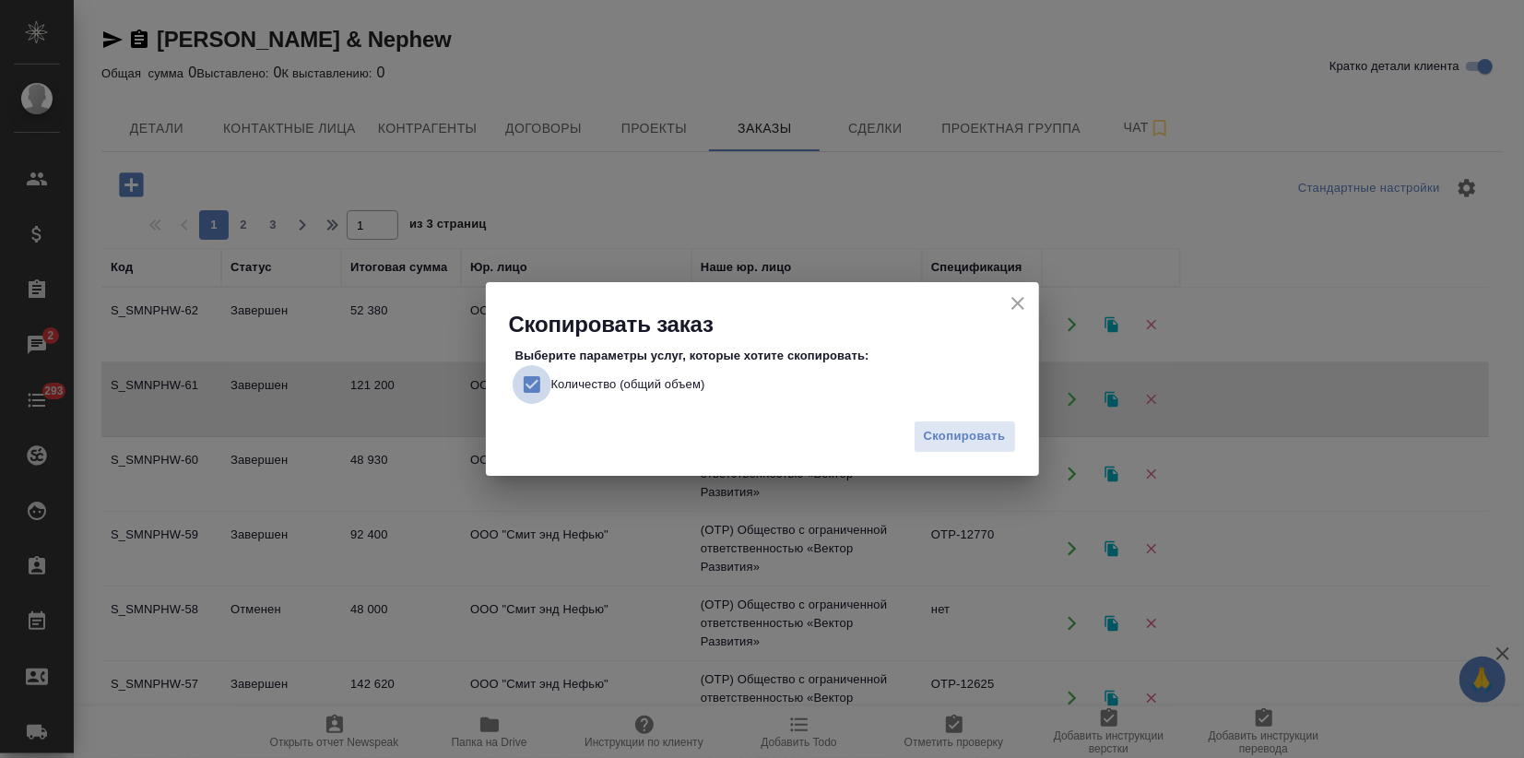
click at [525, 378] on input "Количество (общий объем)" at bounding box center [532, 384] width 39 height 39
checkbox input "false"
click at [1000, 435] on span "Скопировать" at bounding box center [965, 436] width 82 height 21
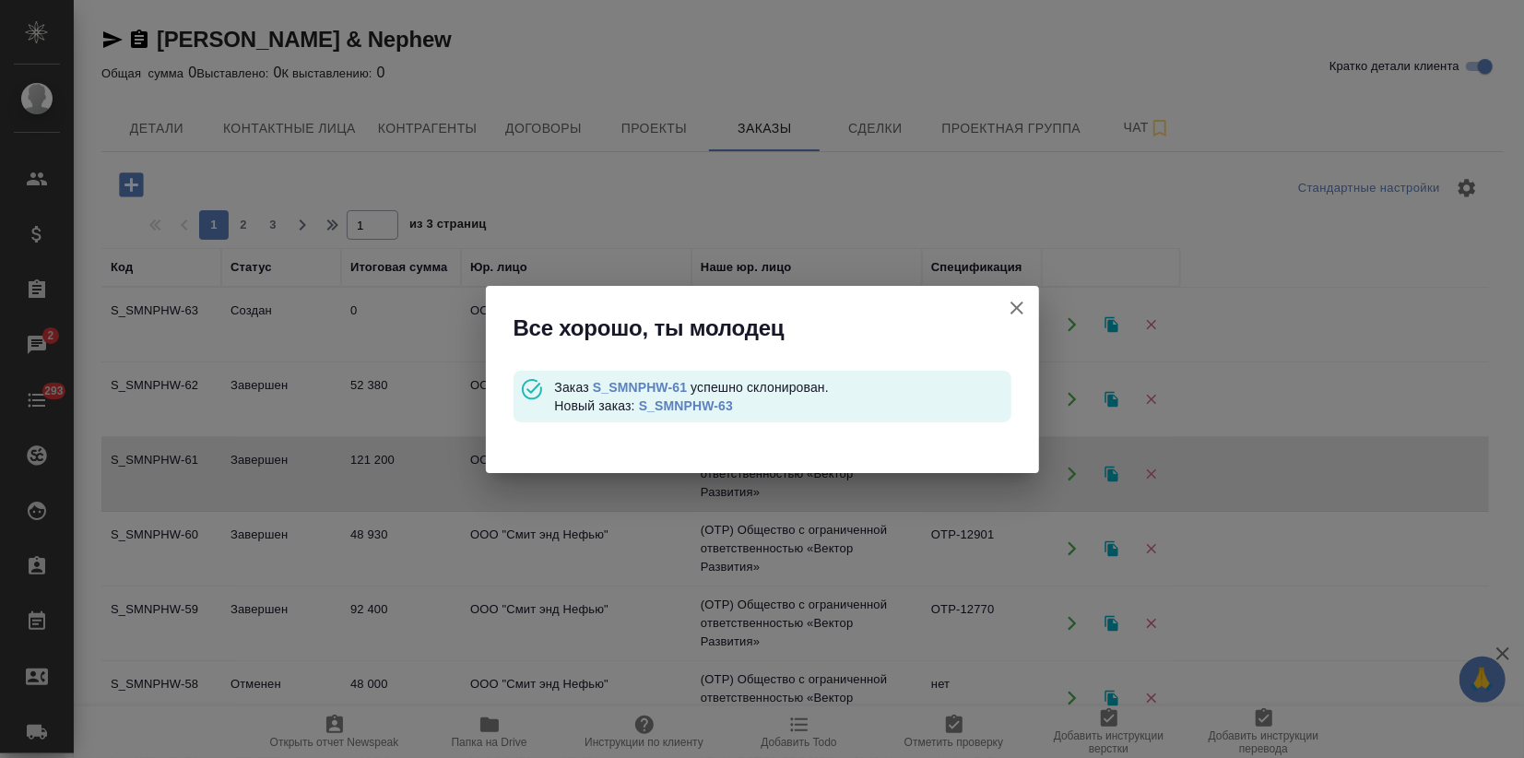
click at [710, 409] on link "S_SMNPHW-63" at bounding box center [686, 405] width 94 height 15
click at [1025, 309] on icon "button" at bounding box center [1017, 308] width 22 height 22
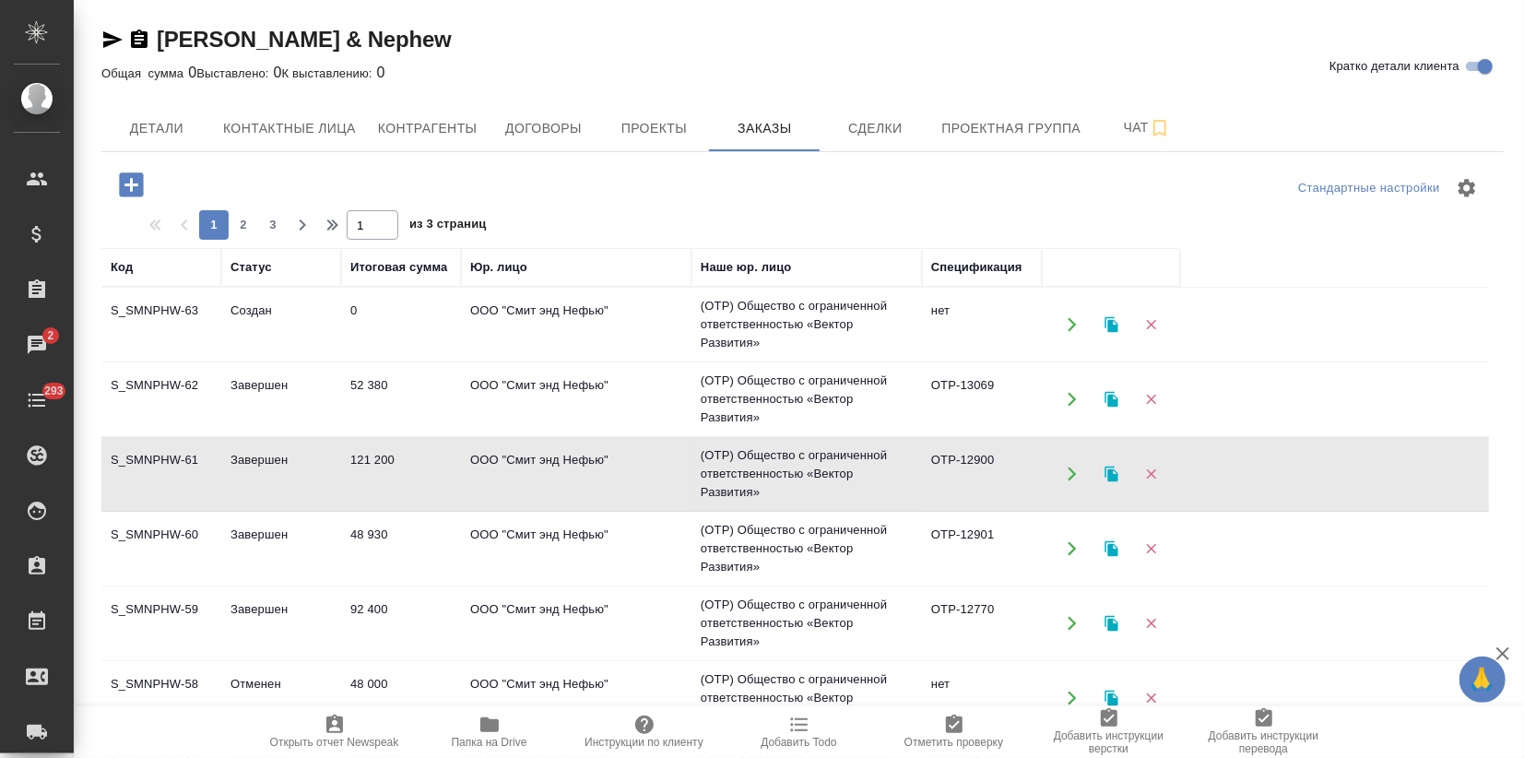
click at [1112, 398] on icon "button" at bounding box center [1111, 400] width 13 height 16
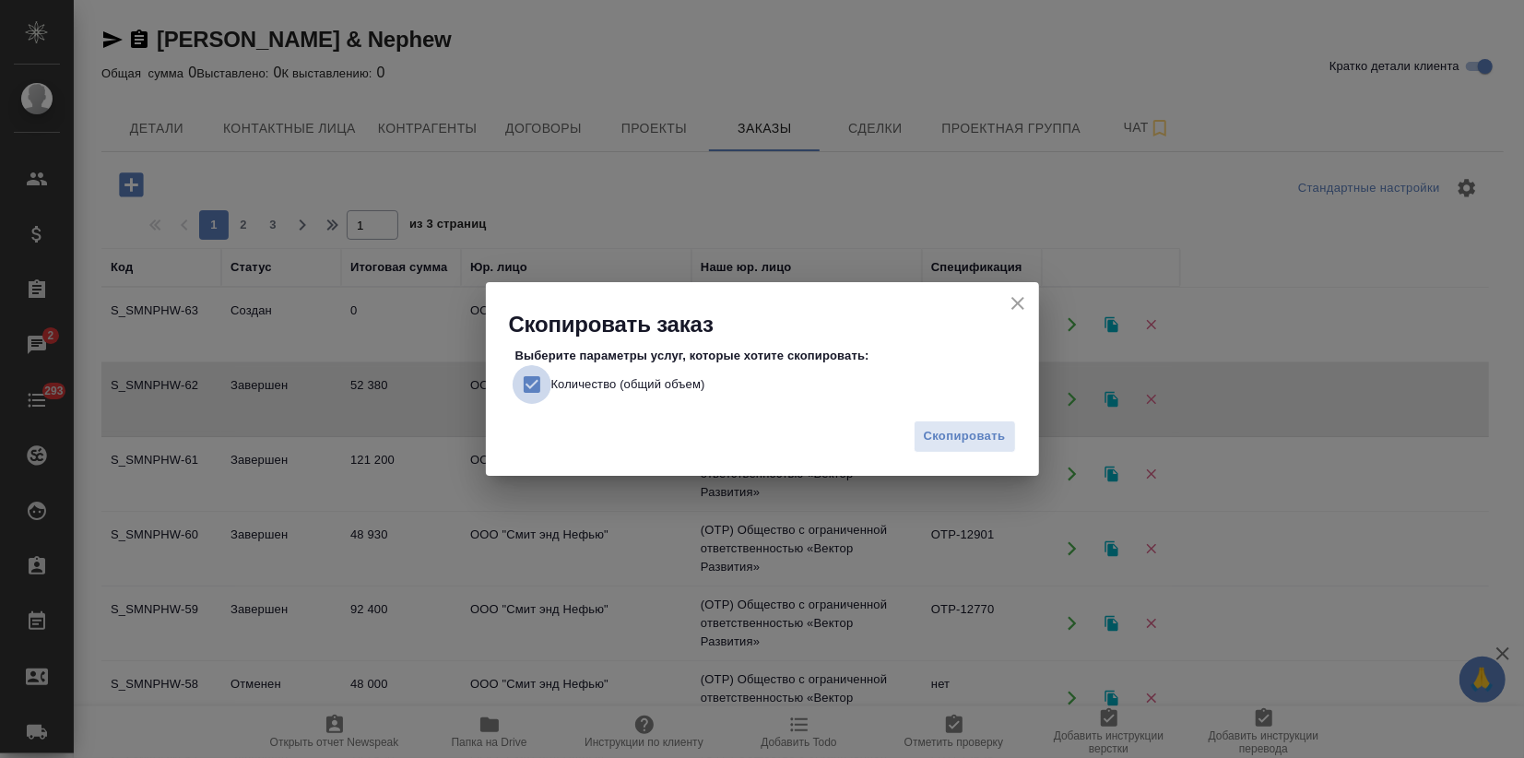
click at [534, 383] on input "Количество (общий объем)" at bounding box center [532, 384] width 39 height 39
checkbox input "false"
click at [985, 432] on span "Скопировать" at bounding box center [965, 436] width 82 height 21
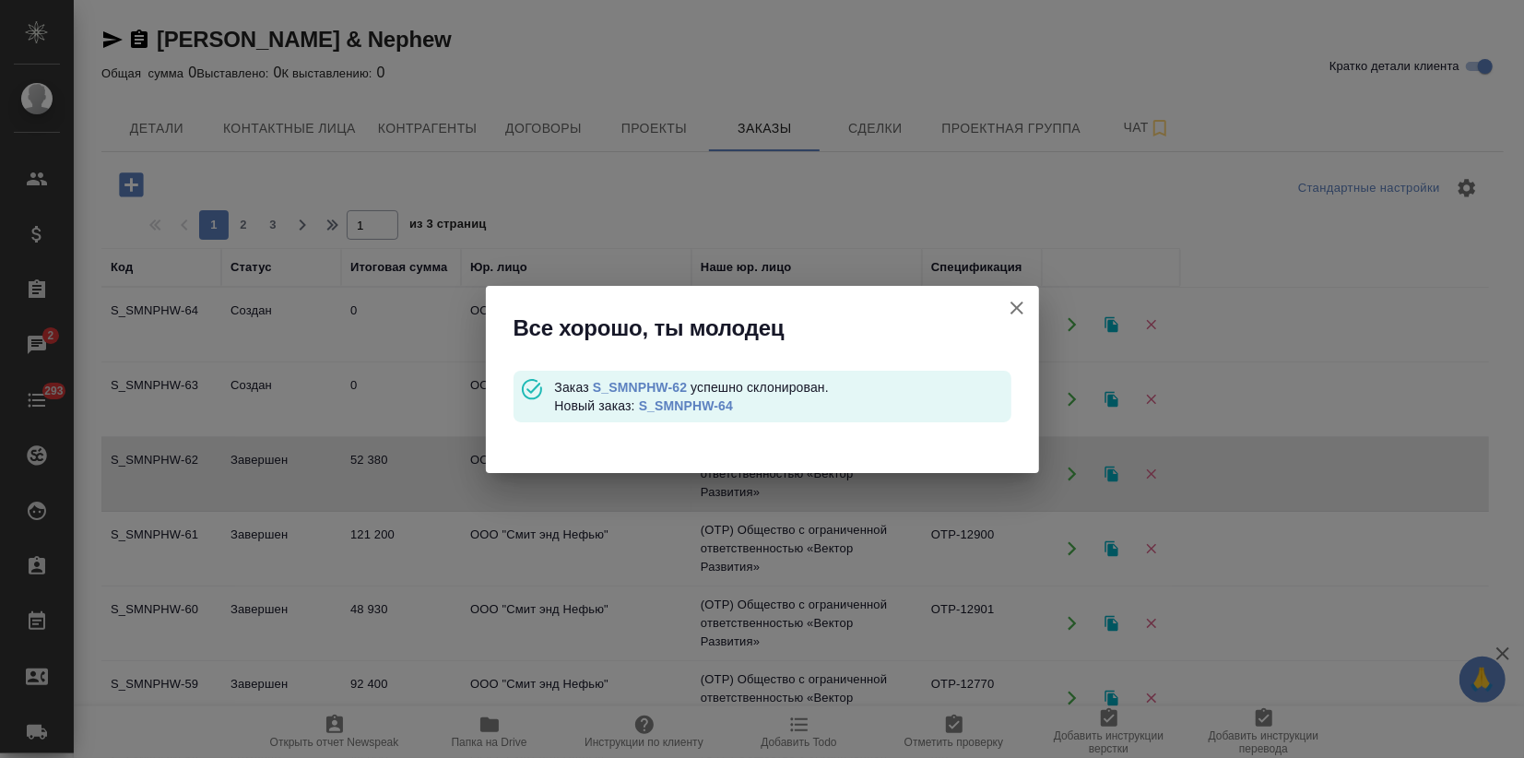
click at [670, 405] on link "S_SMNPHW-64" at bounding box center [686, 405] width 94 height 15
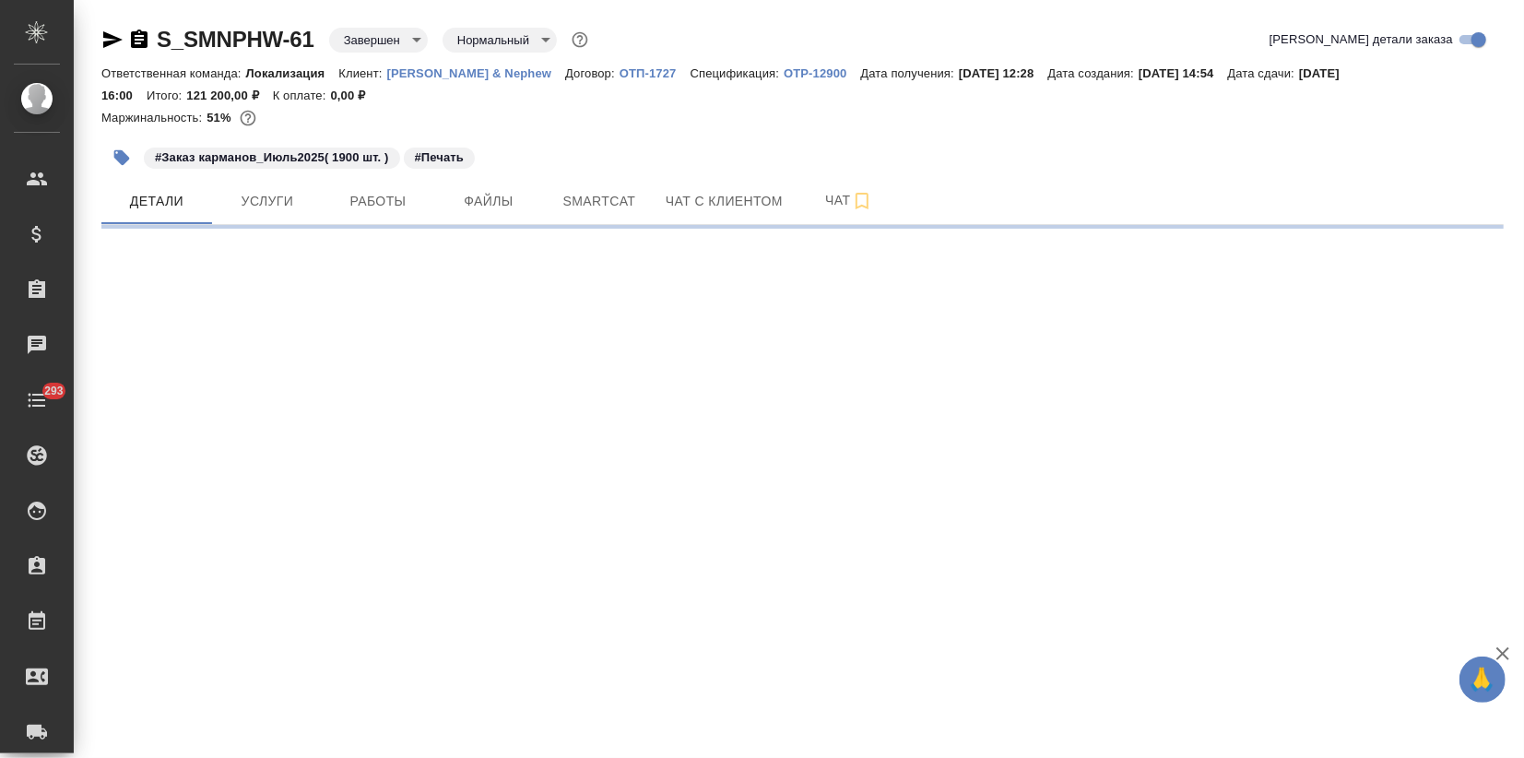
select select "RU"
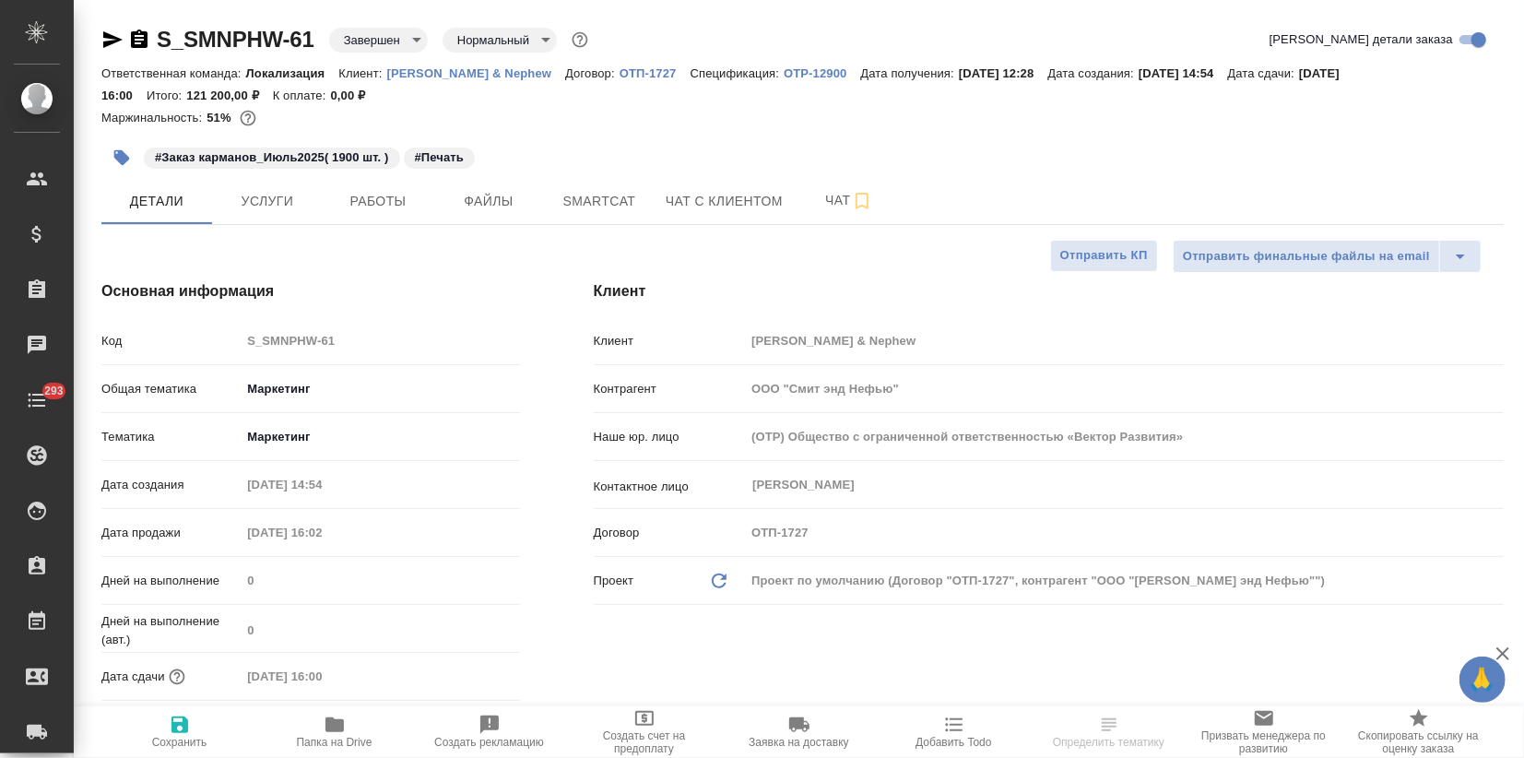
type textarea "x"
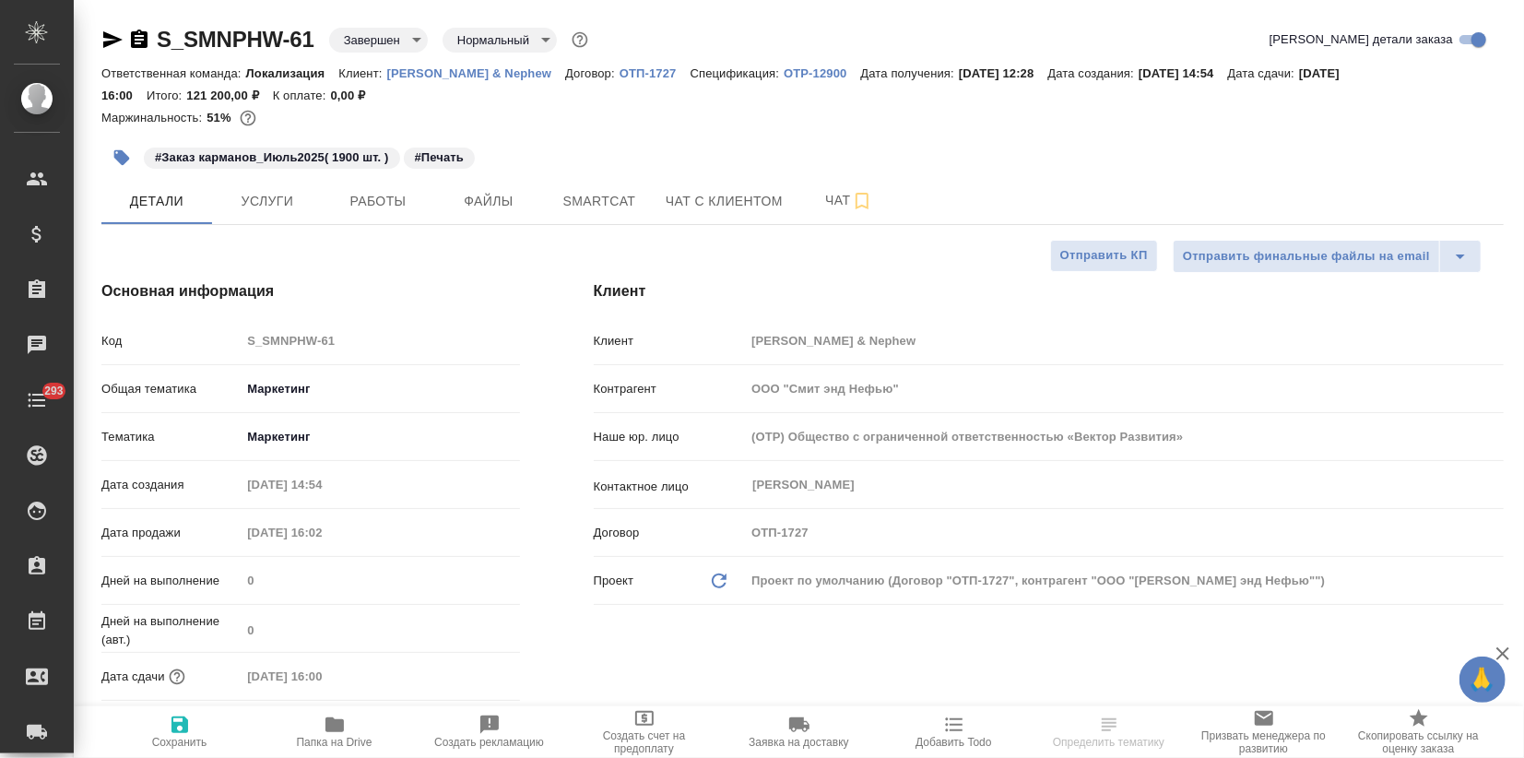
type textarea "x"
click at [293, 199] on span "Услуги" at bounding box center [267, 201] width 89 height 23
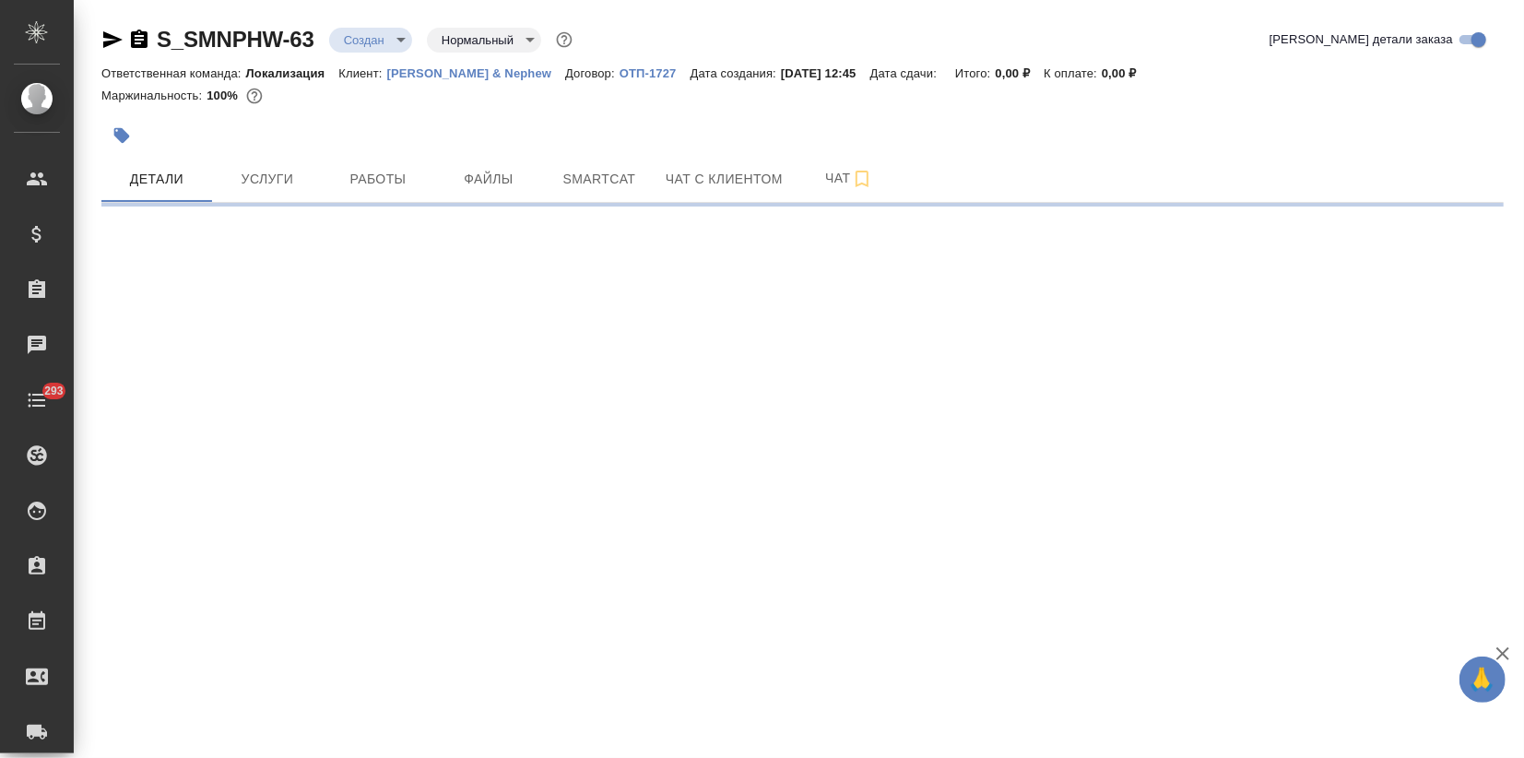
select select "RU"
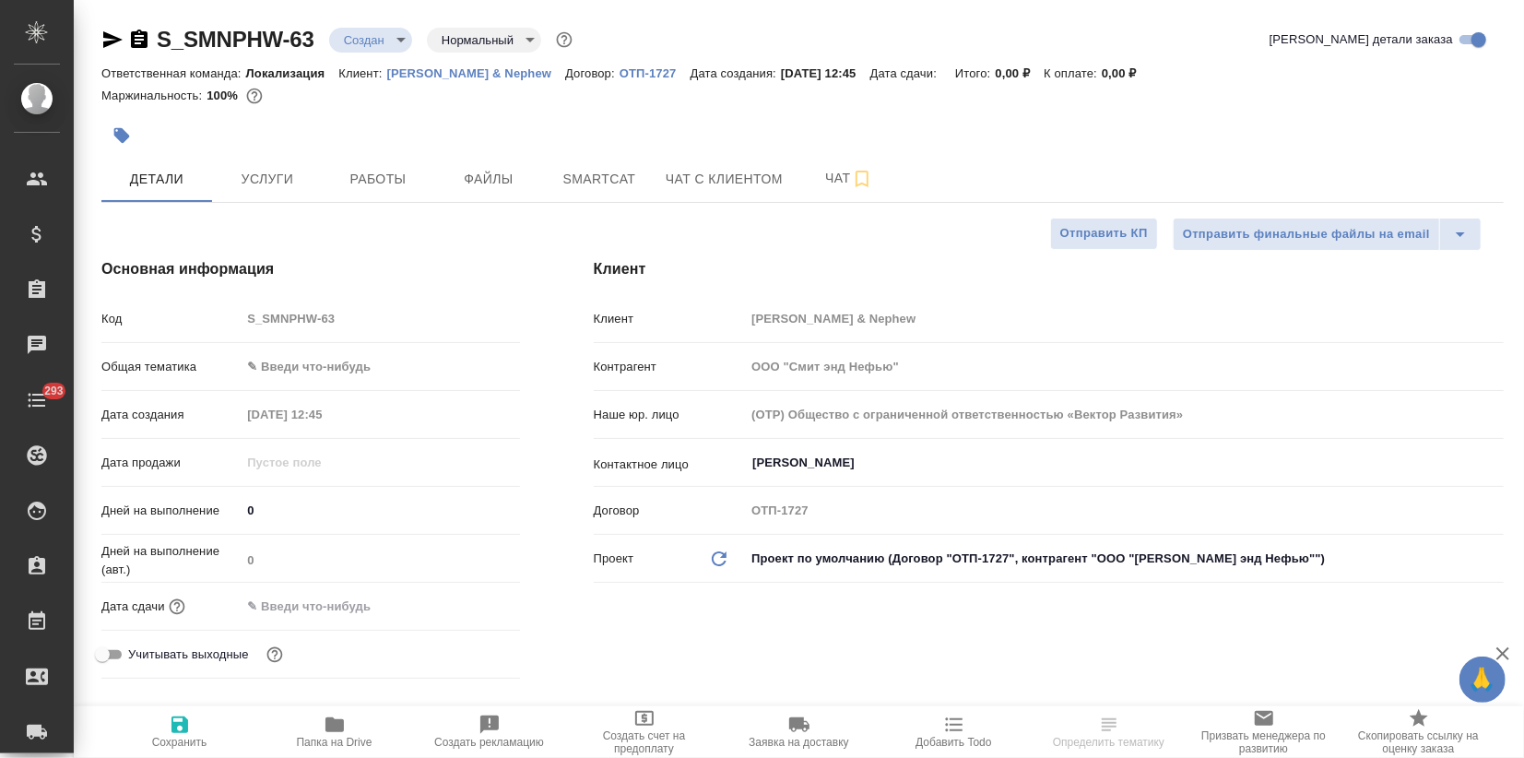
type textarea "x"
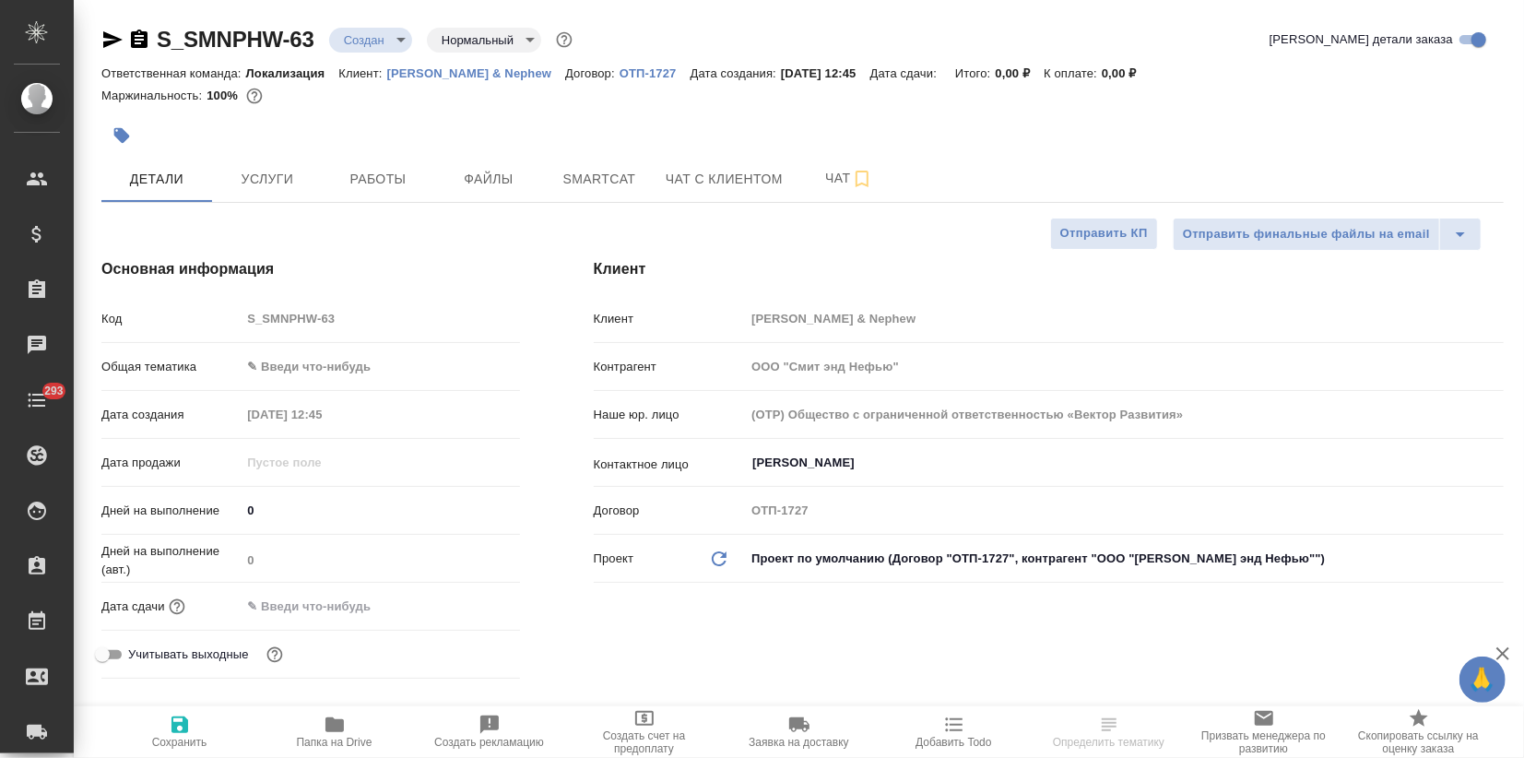
type textarea "x"
click at [274, 363] on body "🙏 .cls-1 fill:#fff; AWATERA Zagorodnikh [PERSON_NAME] Спецификации Заказы Чаты …" at bounding box center [762, 379] width 1524 height 758
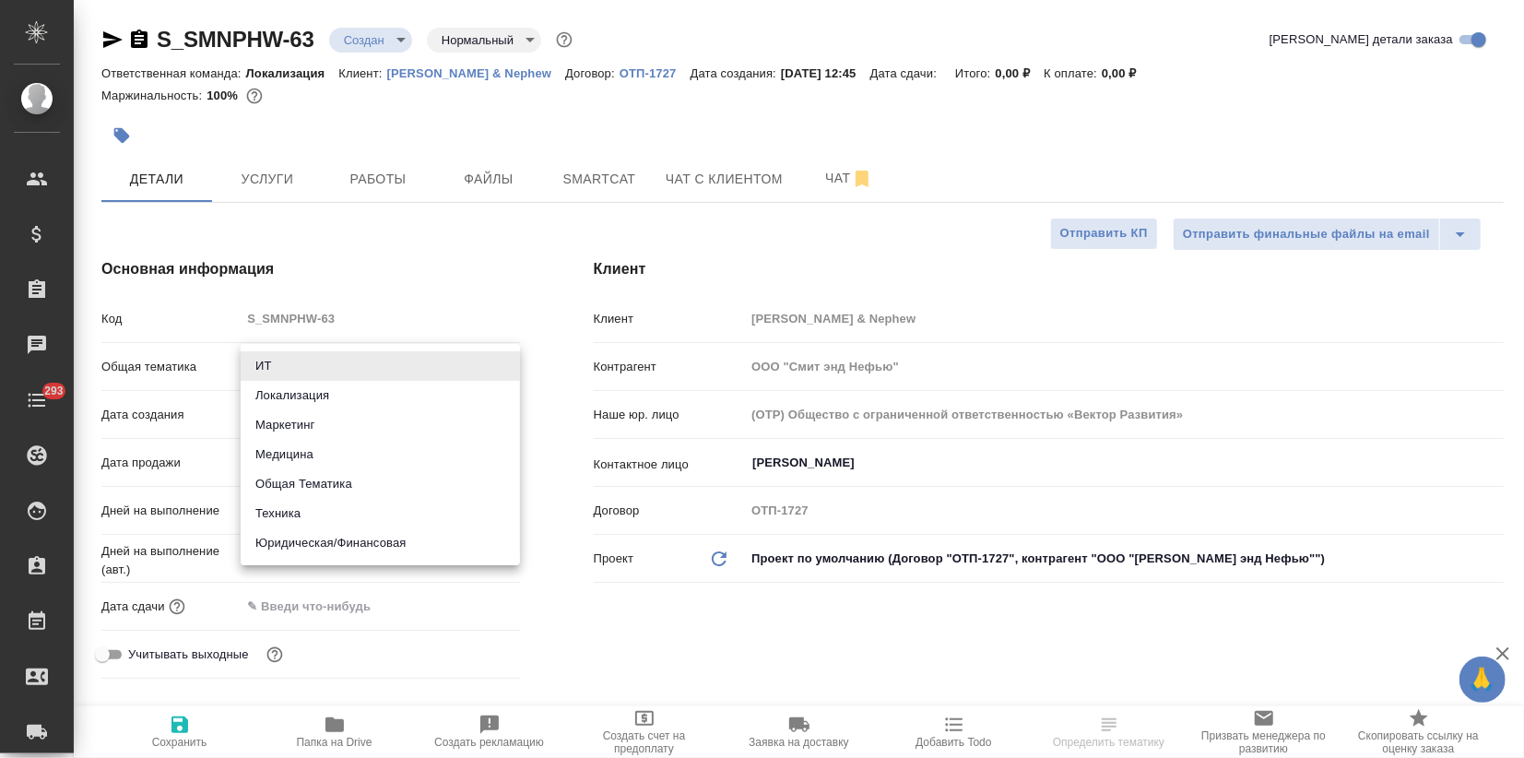
click at [275, 416] on li "Маркетинг" at bounding box center [380, 425] width 279 height 30
type input "marketing"
type textarea "x"
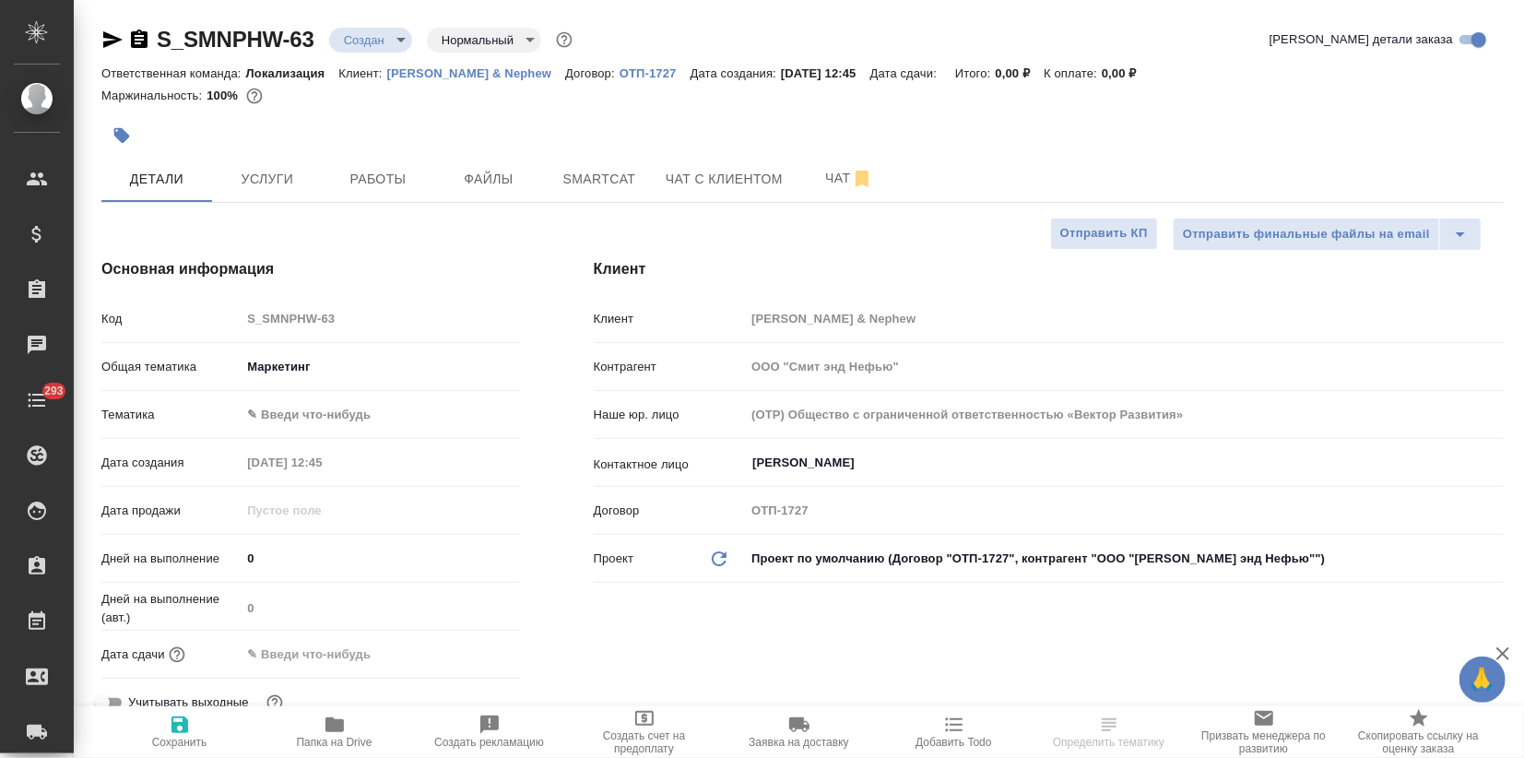
click at [275, 419] on body "🙏 .cls-1 fill:#fff; AWATERA Zagorodnikh [PERSON_NAME] Спецификации Заказы Чаты …" at bounding box center [762, 379] width 1524 height 758
click at [272, 440] on li "Маркетинг" at bounding box center [380, 444] width 279 height 30
type textarea "x"
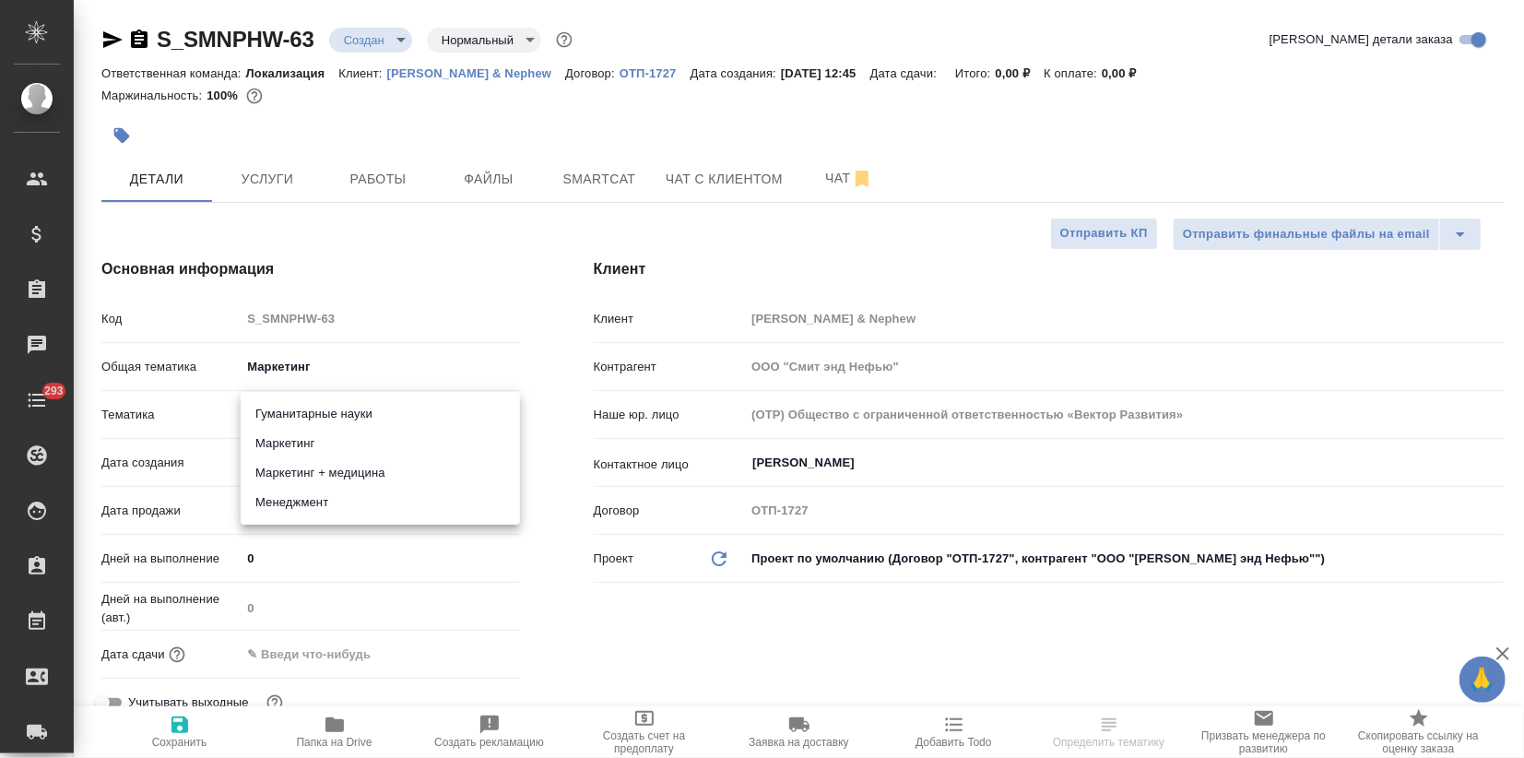
type input "5a8b8b956a9677013d343d63"
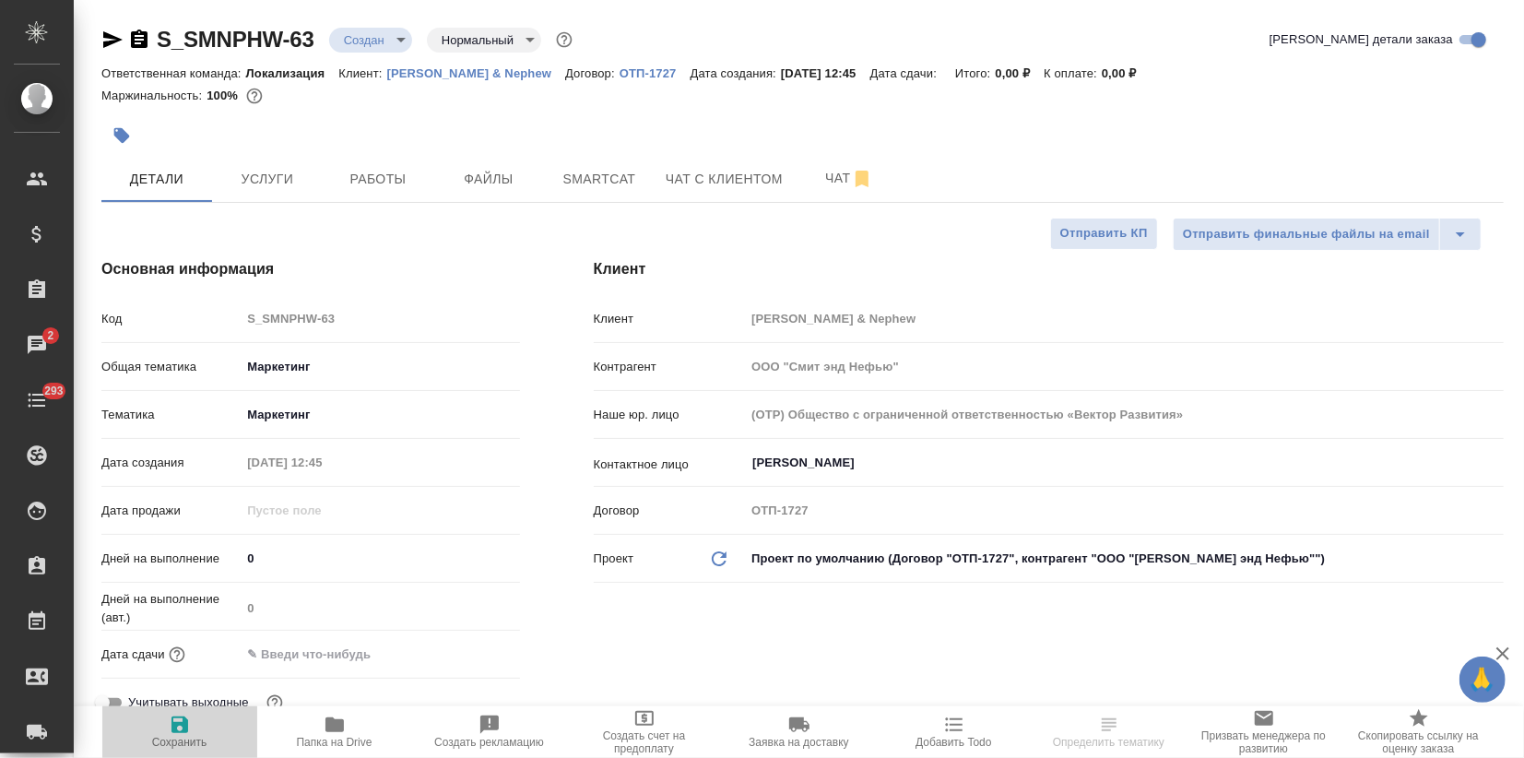
click at [174, 732] on icon "button" at bounding box center [180, 725] width 17 height 17
type textarea "x"
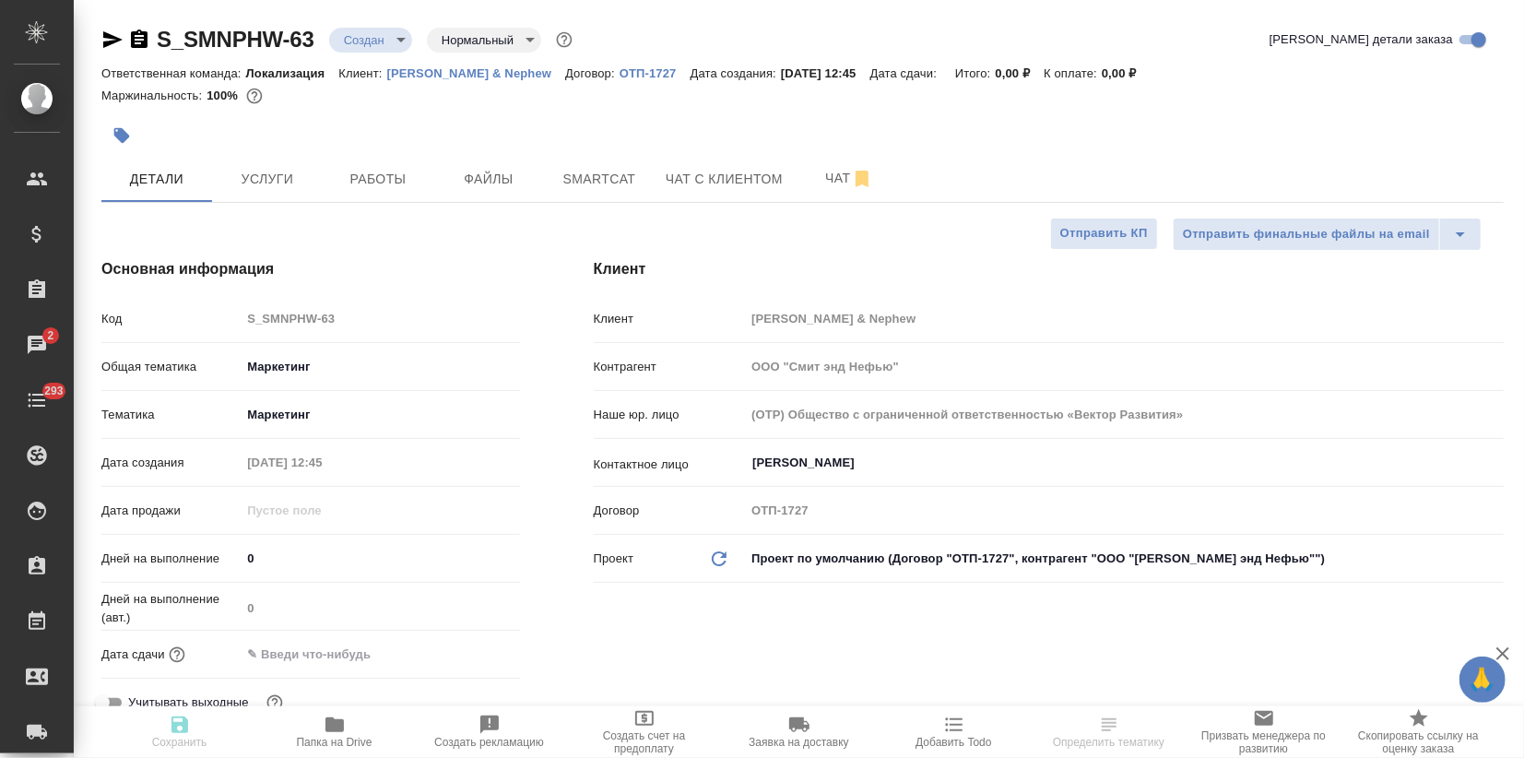
type textarea "x"
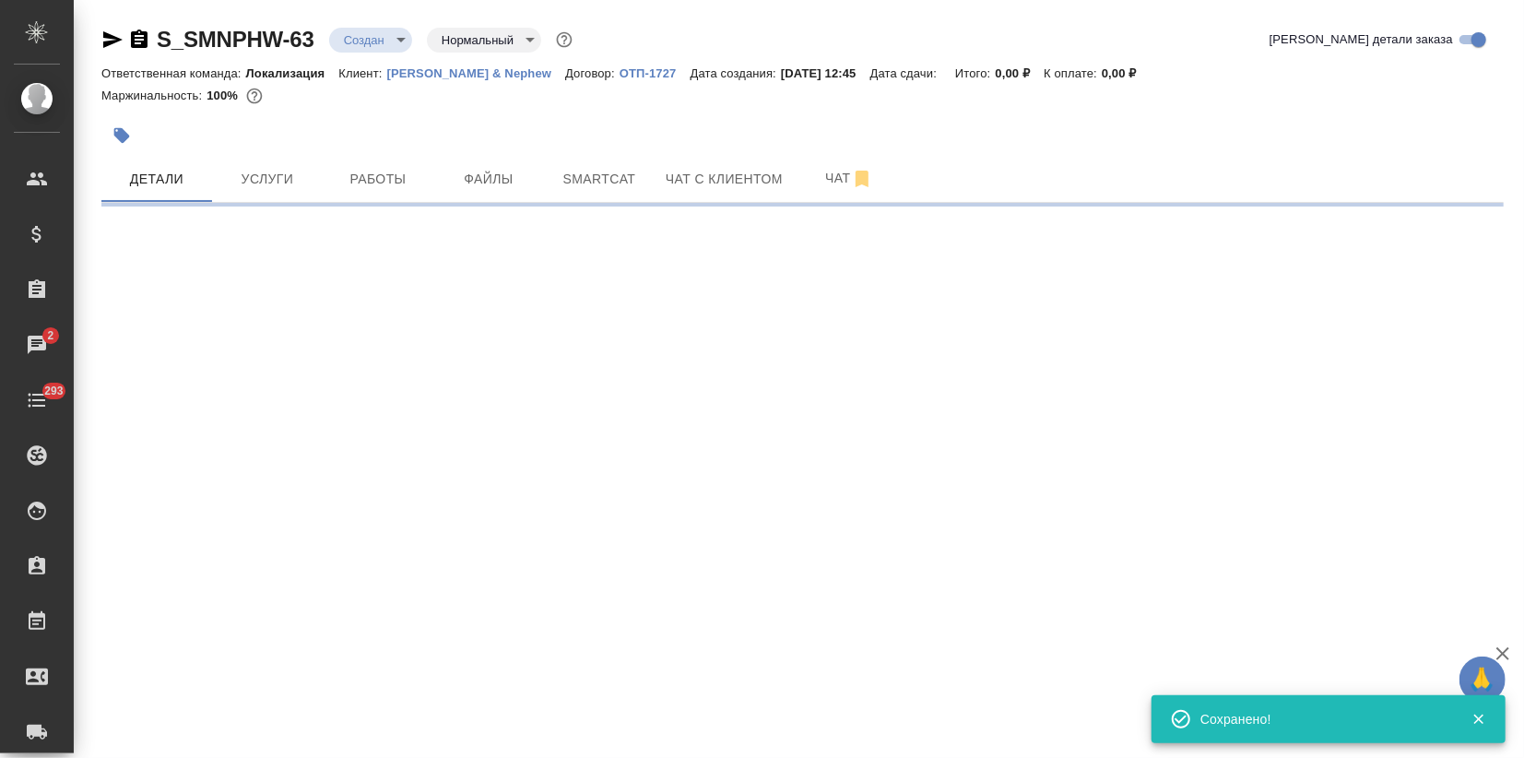
select select "RU"
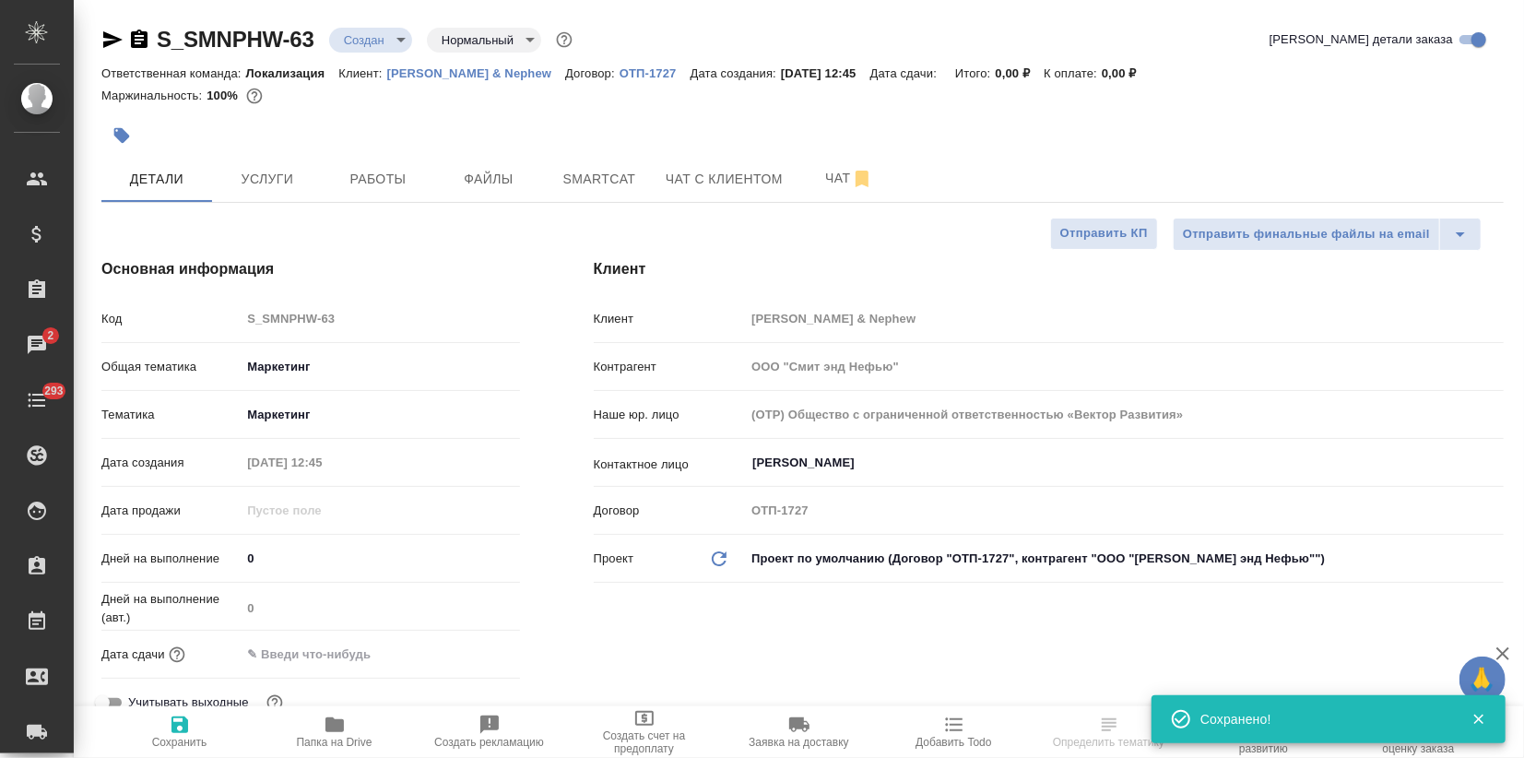
type textarea "x"
click at [339, 720] on icon "button" at bounding box center [335, 724] width 18 height 15
select select "RU"
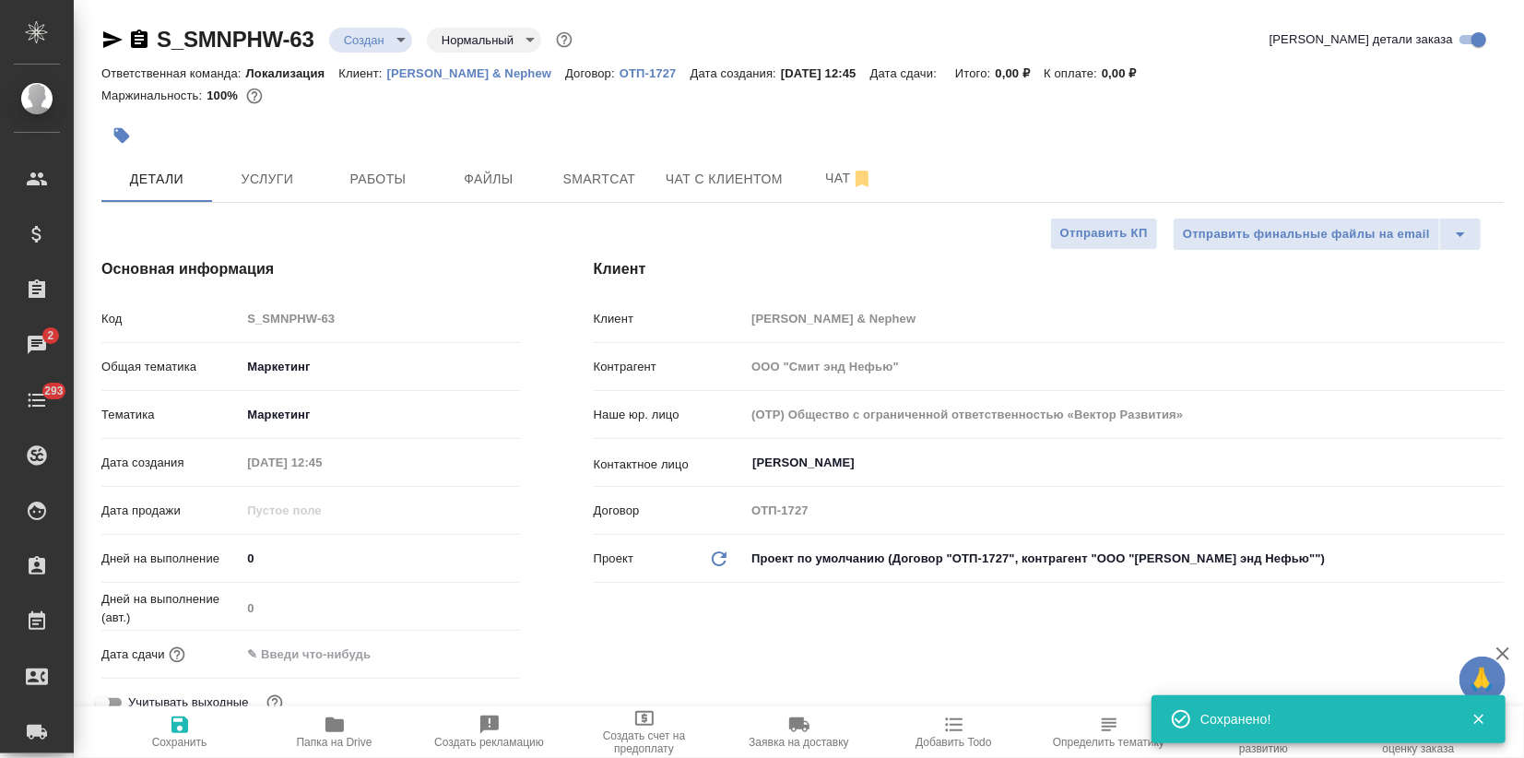
type textarea "x"
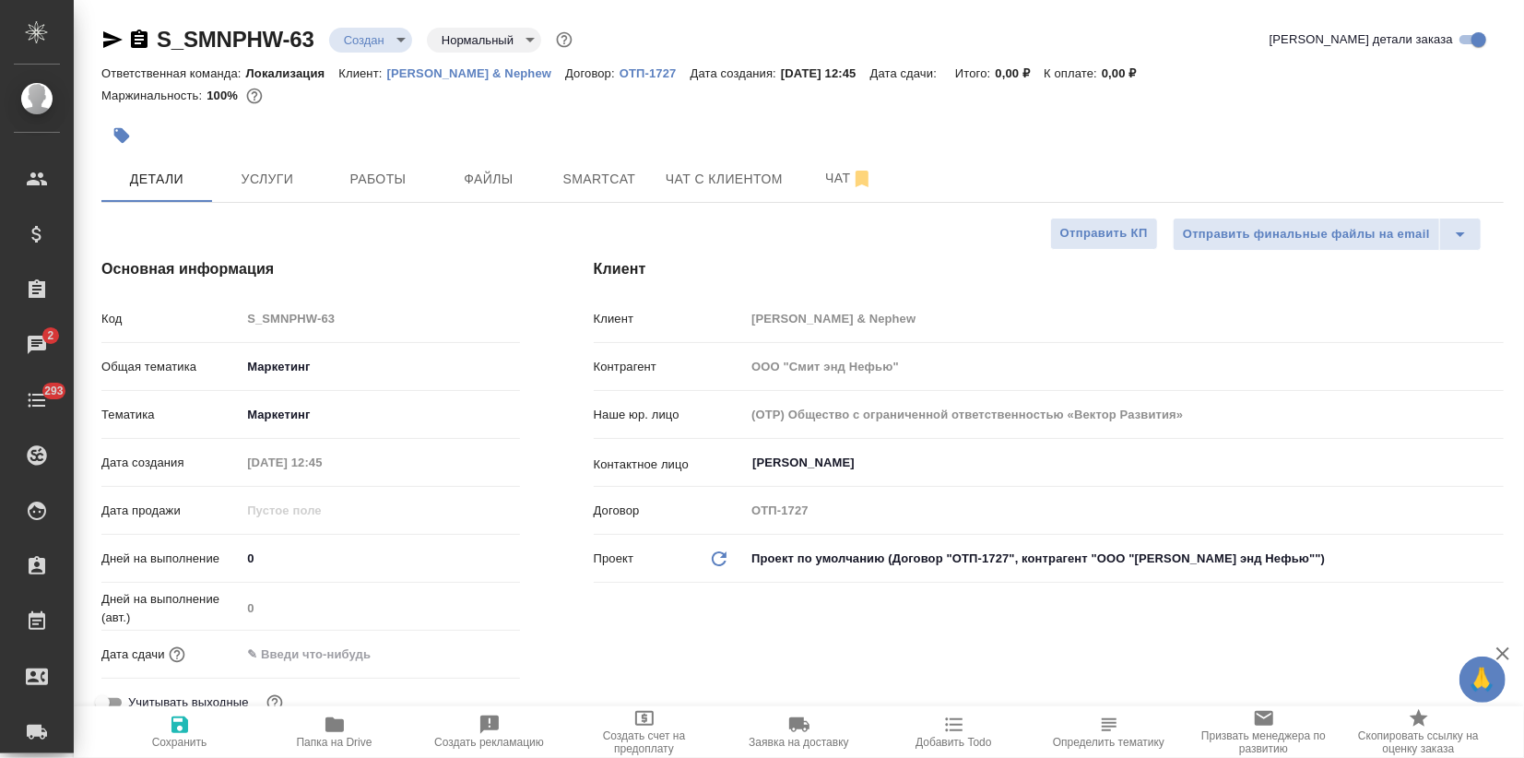
click at [124, 127] on icon "button" at bounding box center [122, 135] width 18 height 18
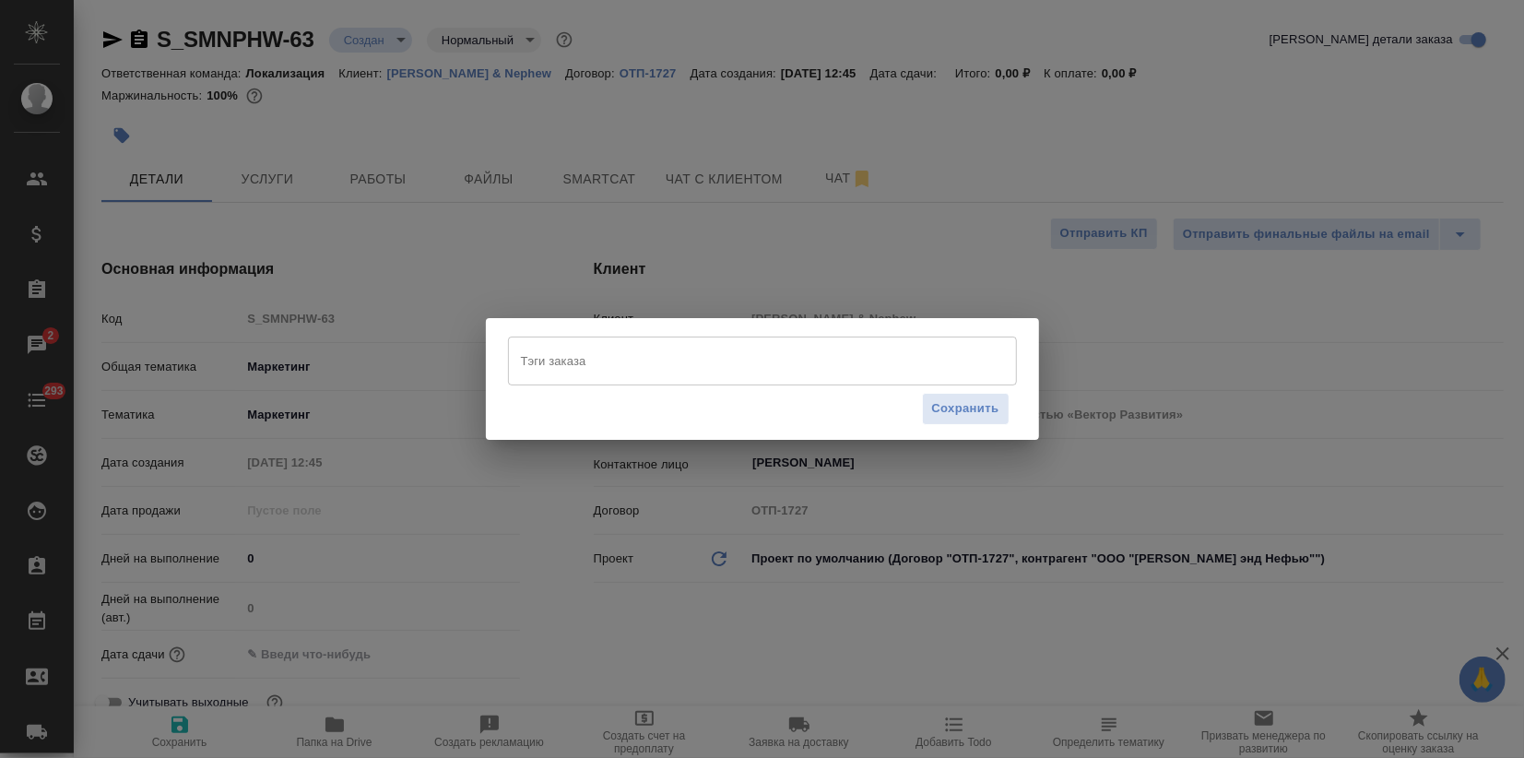
click at [546, 350] on input "Тэги заказа" at bounding box center [744, 360] width 457 height 31
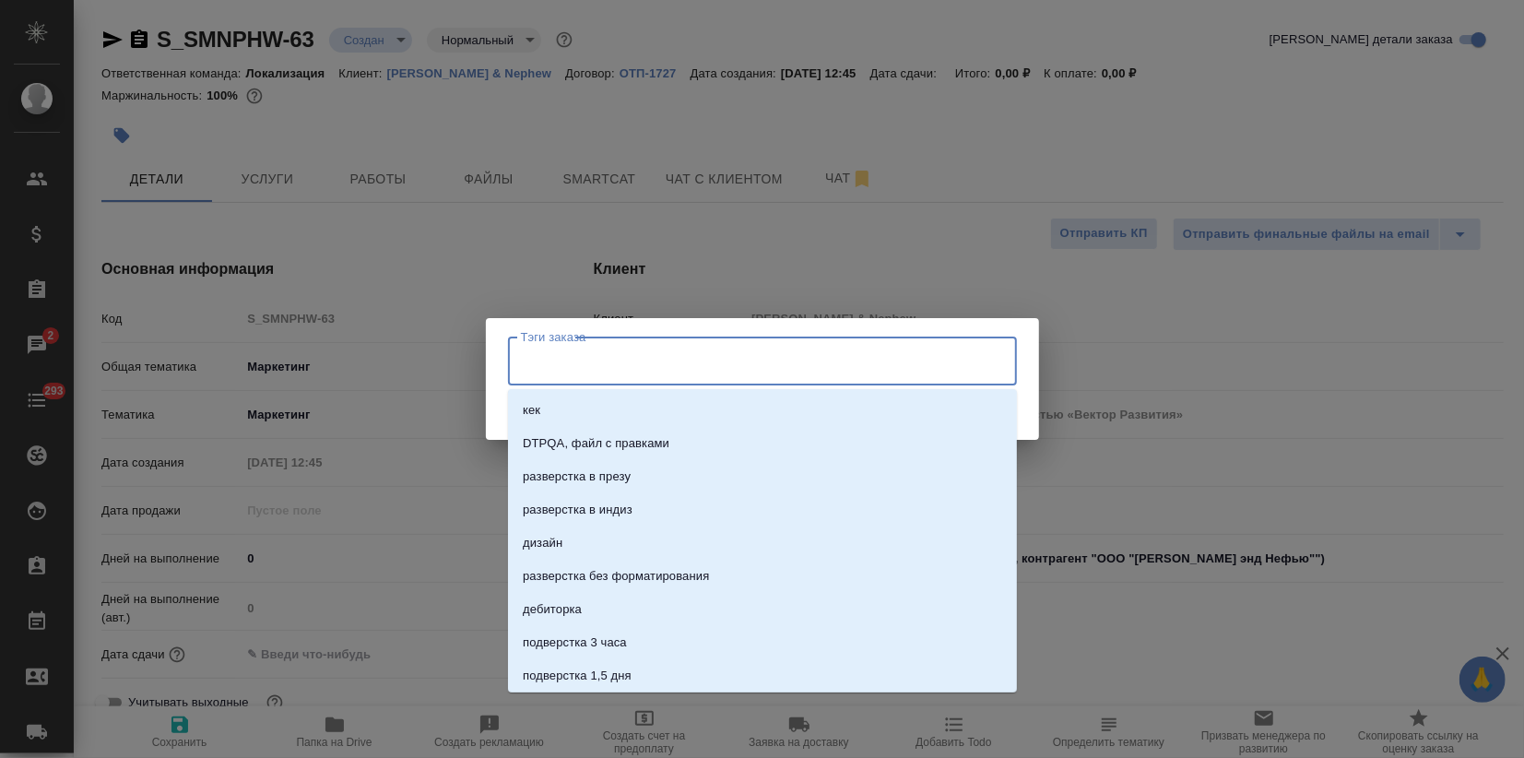
paste input "Заказ карманов_Октябрь2025( 1200 шт. )"
type input "Заказ карманов_Октябрь2025( 1200 шт. )"
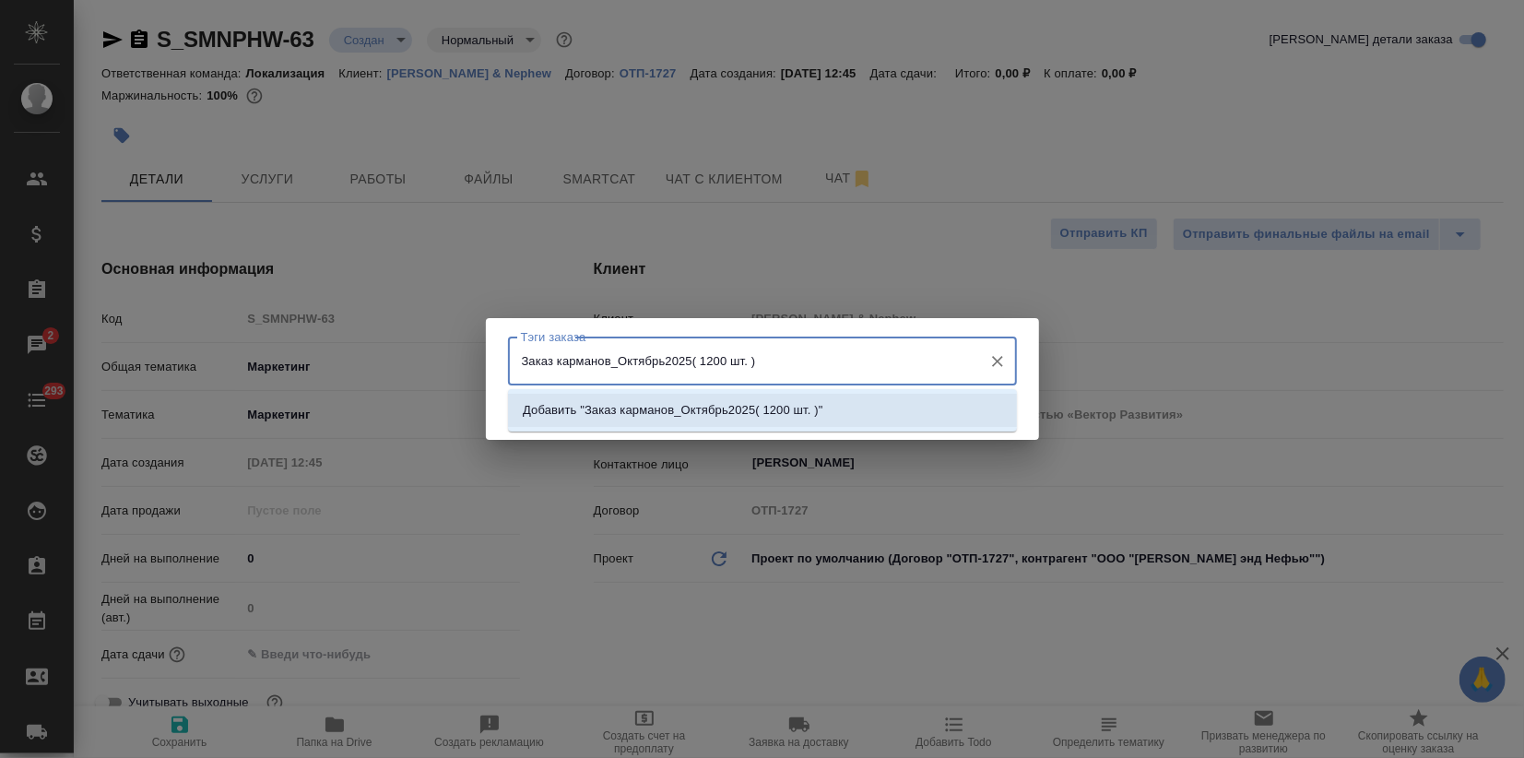
click at [834, 413] on li "Добавить "Заказ карманов_Октябрь2025( 1200 шт. )"" at bounding box center [762, 410] width 509 height 33
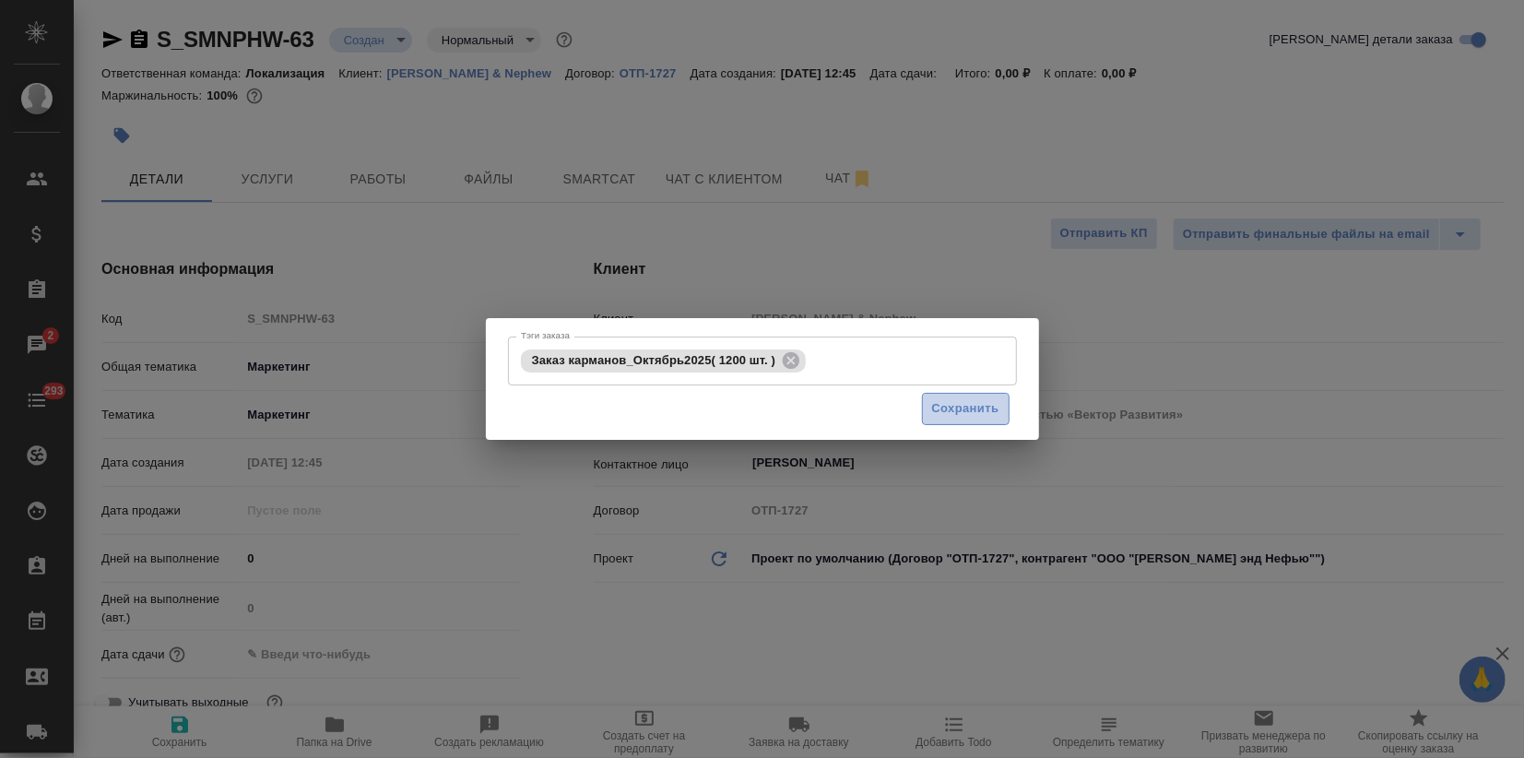
click at [966, 418] on span "Сохранить" at bounding box center [965, 408] width 67 height 21
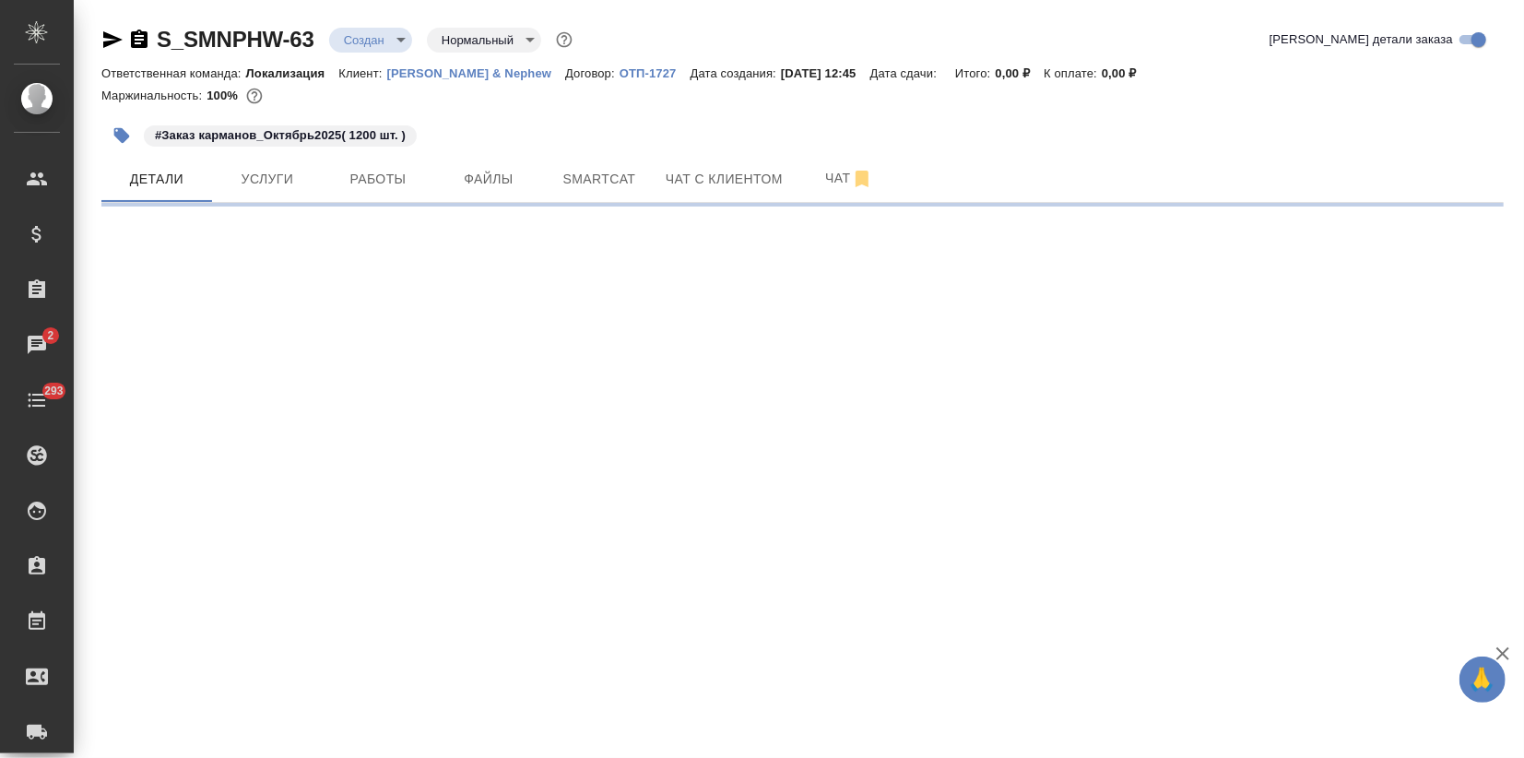
select select "RU"
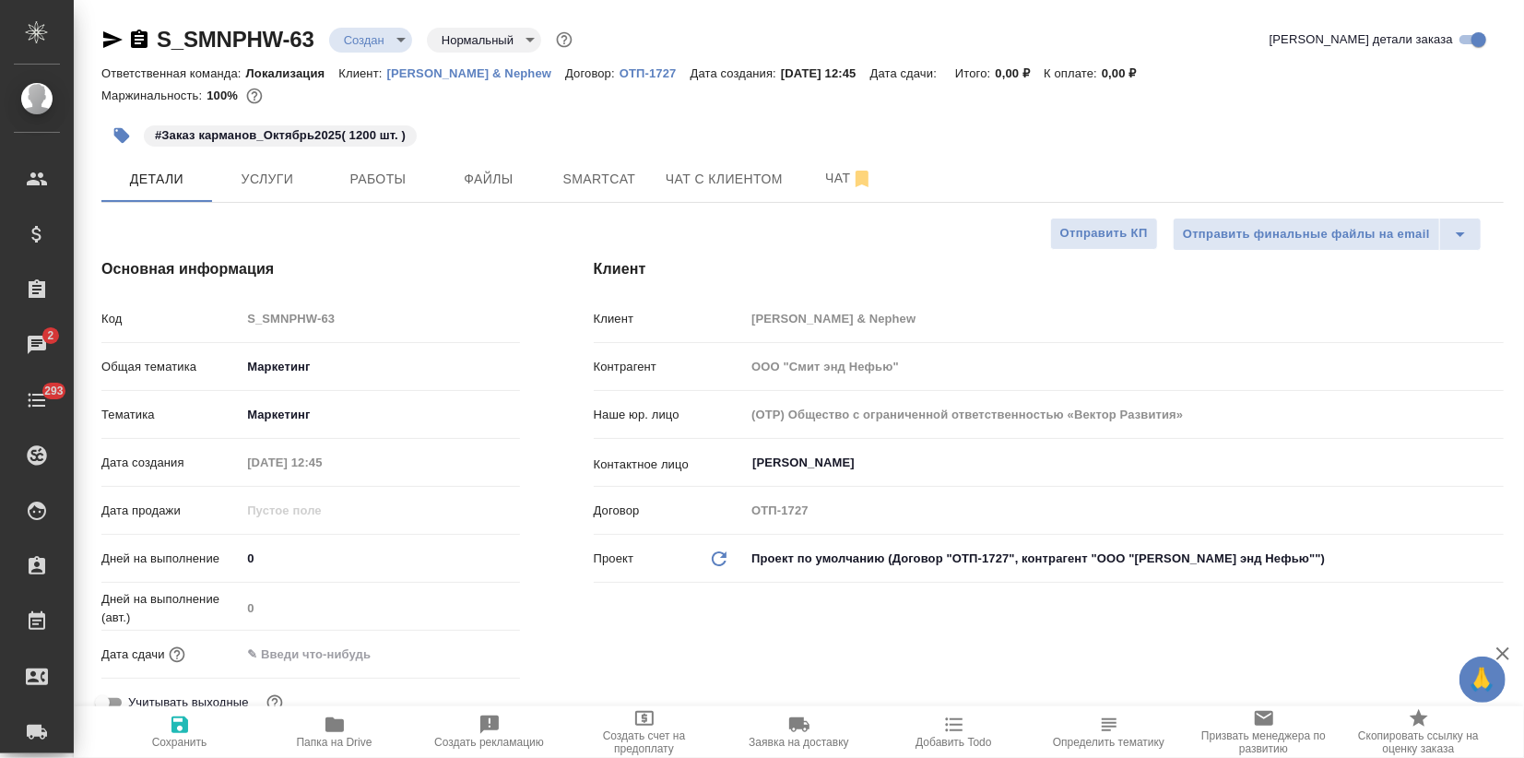
type textarea "x"
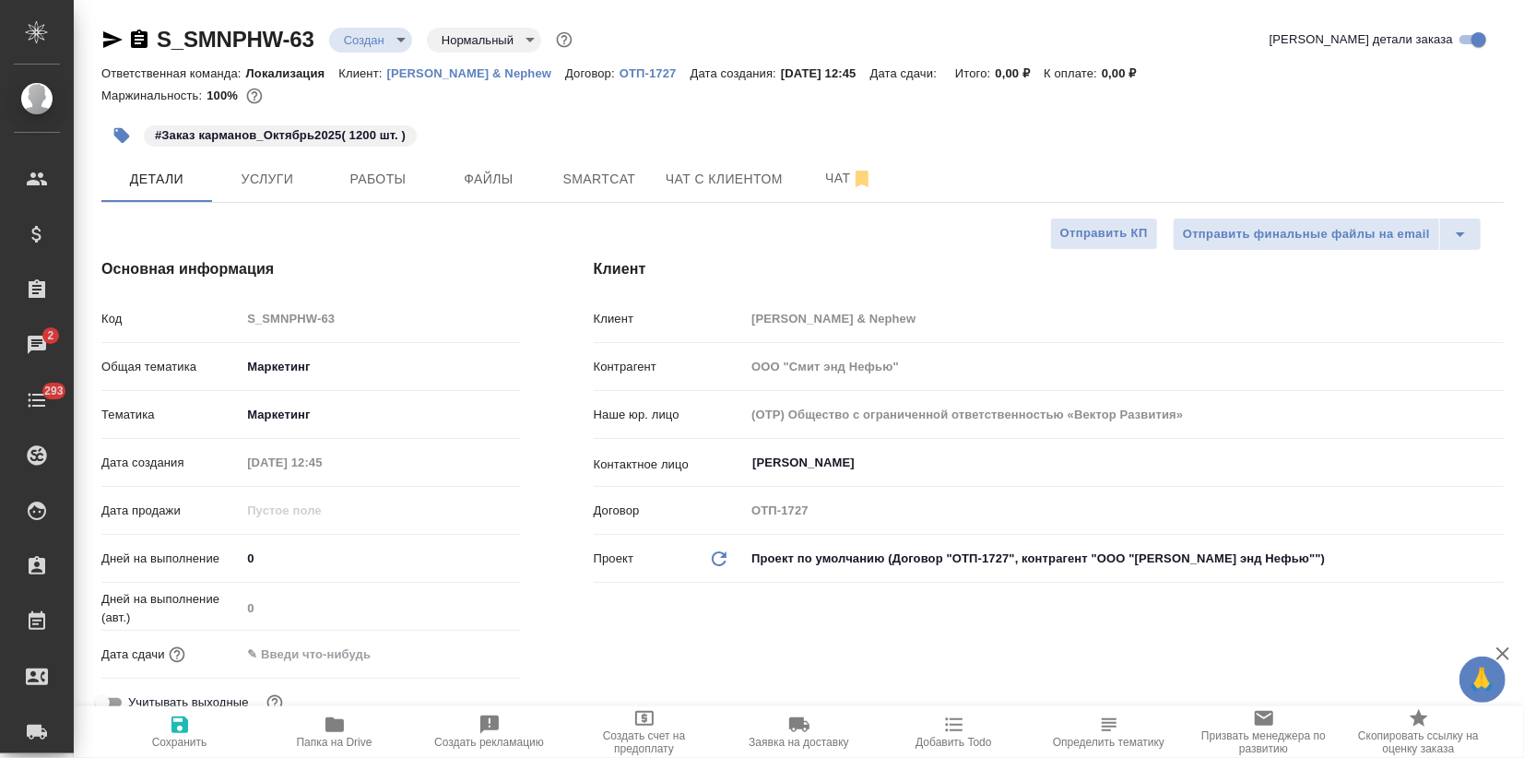
type textarea "x"
drag, startPoint x: 315, startPoint y: 31, endPoint x: 131, endPoint y: 30, distance: 184.4
click at [131, 30] on div "S_SMNPHW-63 Создан new Нормальный normal" at bounding box center [338, 40] width 475 height 30
copy link "S_SMNPHW-63"
type textarea "x"
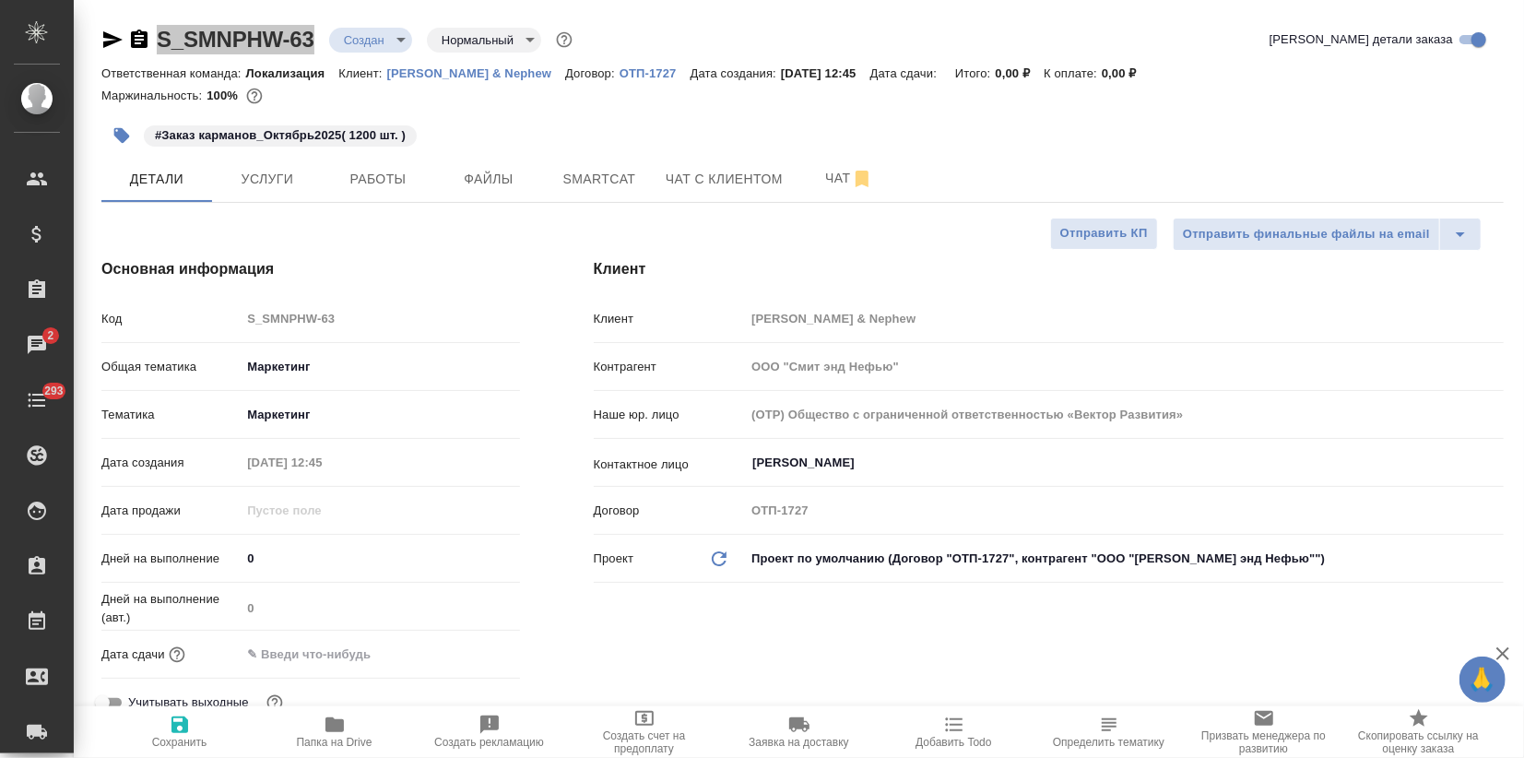
type textarea "x"
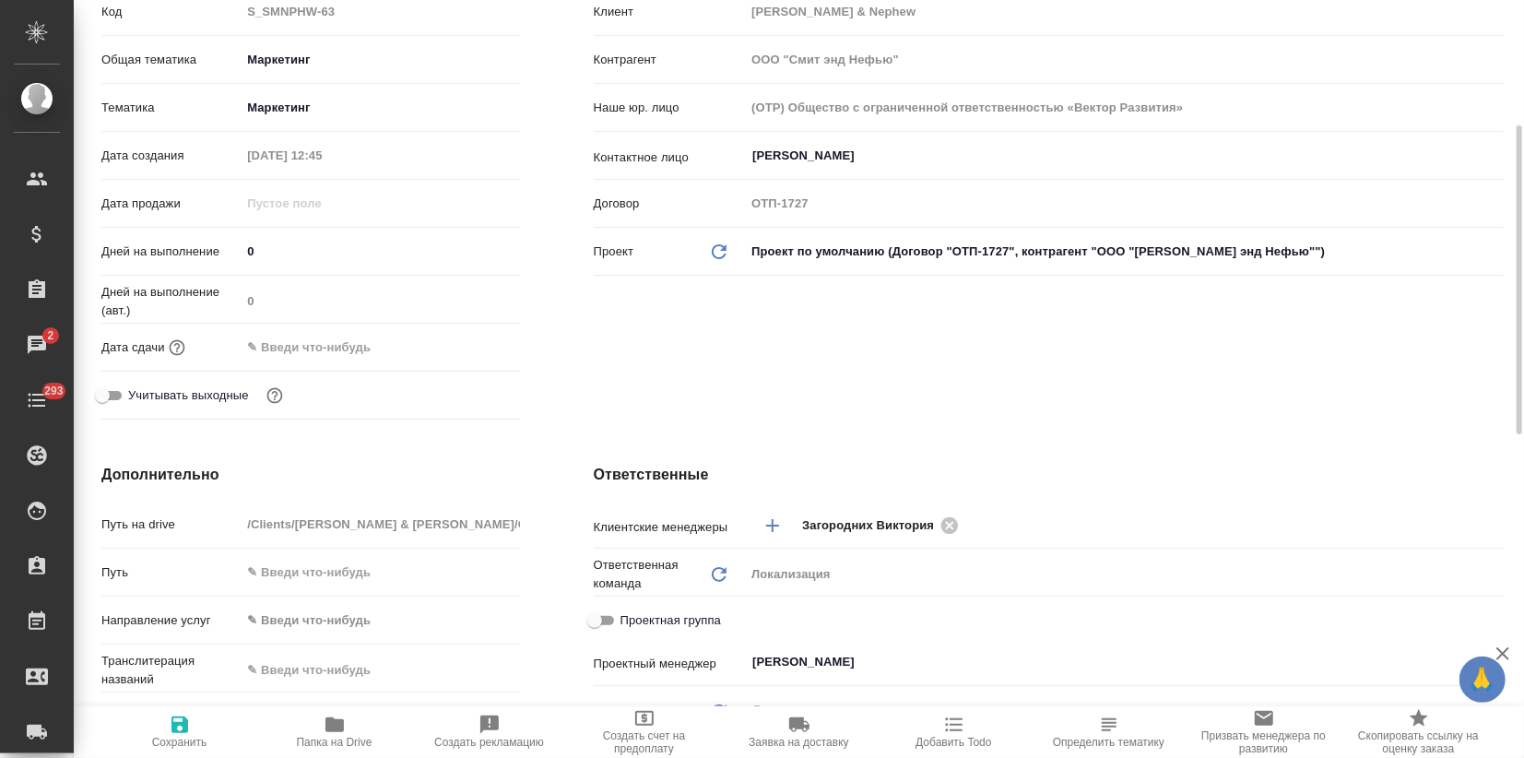
scroll to position [717, 0]
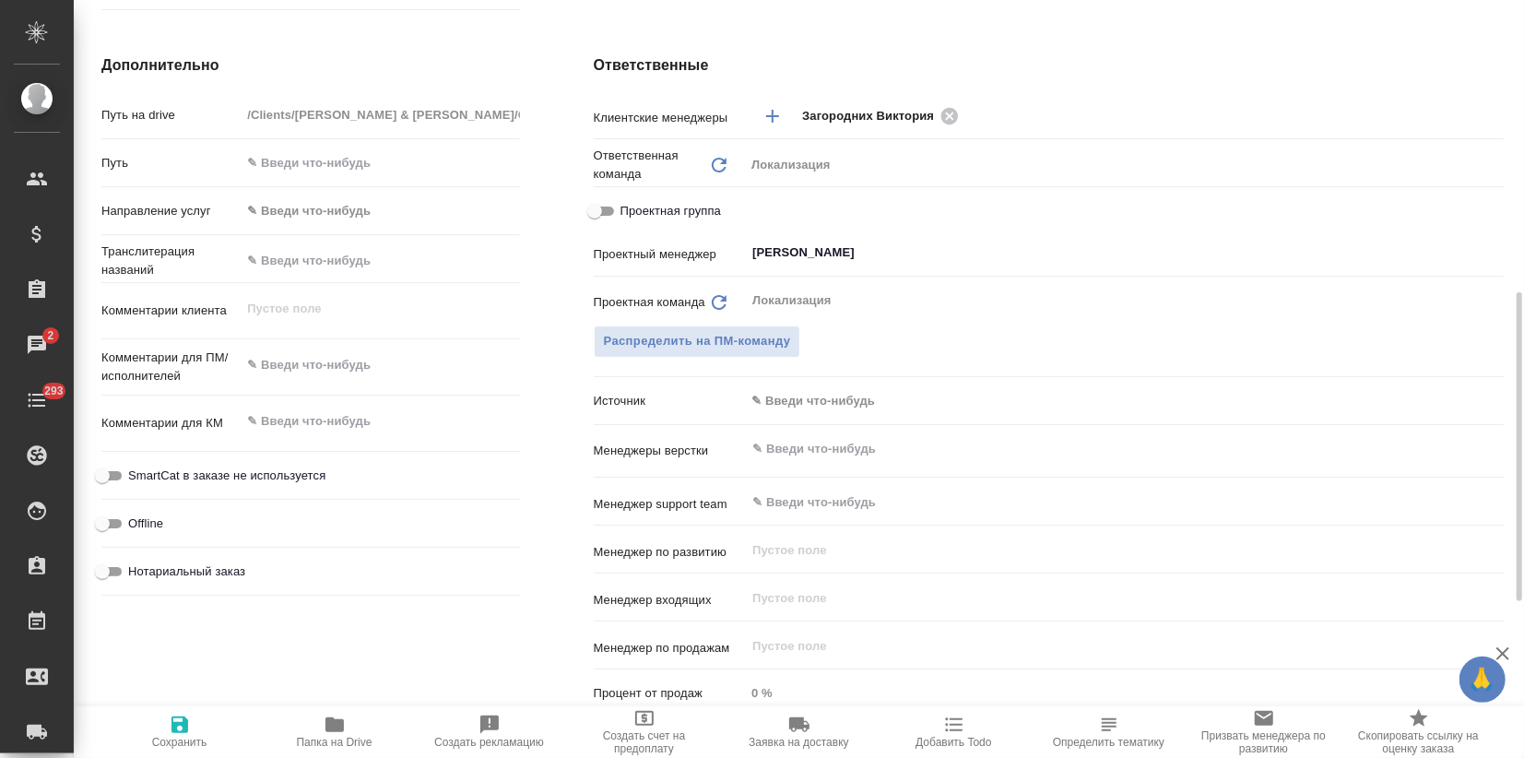
type textarea "x"
click at [299, 364] on textarea at bounding box center [380, 364] width 278 height 31
paste textarea "У нас появилась потребность в изготовлении пластиковых карманов на клейкой осно…"
type textarea "У нас появилась потребность в изготовлении пластиковых карманов на клейкой осно…"
type textarea "x"
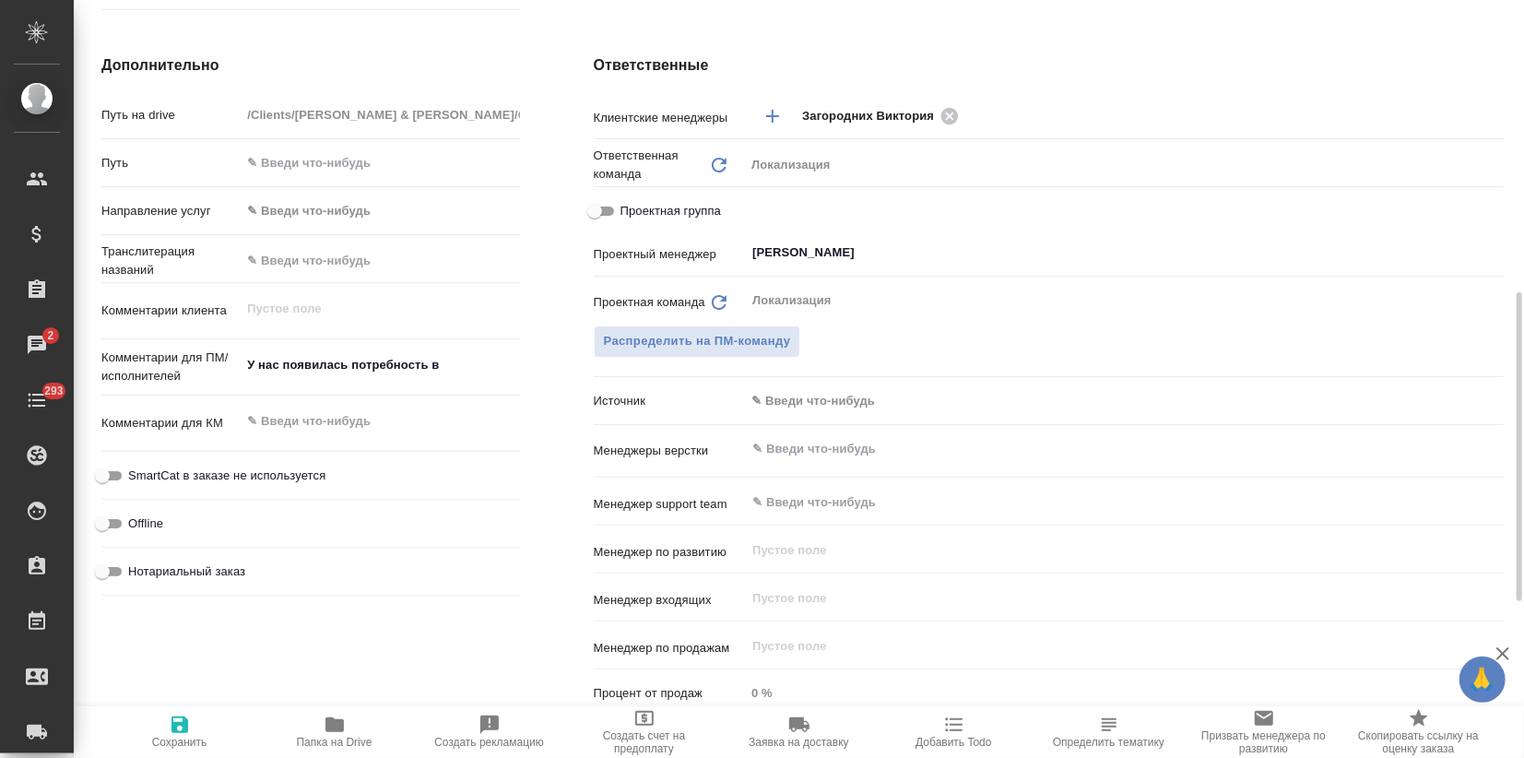
type textarea "x"
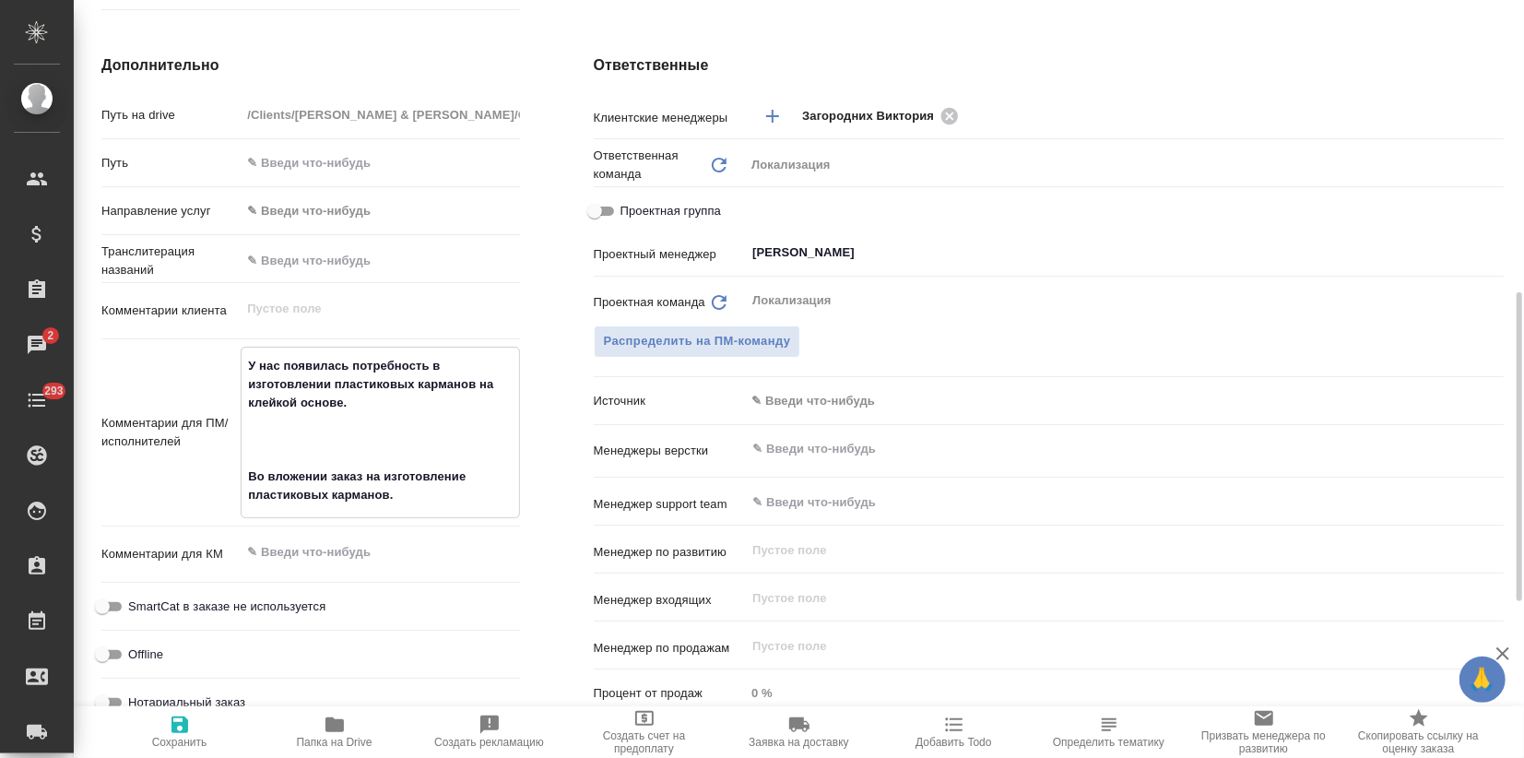
click at [270, 423] on textarea "У нас появилась потребность в изготовлении пластиковых карманов на клейкой осно…" at bounding box center [380, 430] width 277 height 160
type textarea "x"
type textarea "У нас появилась потребность в изготовлении пластиковых карманов на клейкой осно…"
type textarea "x"
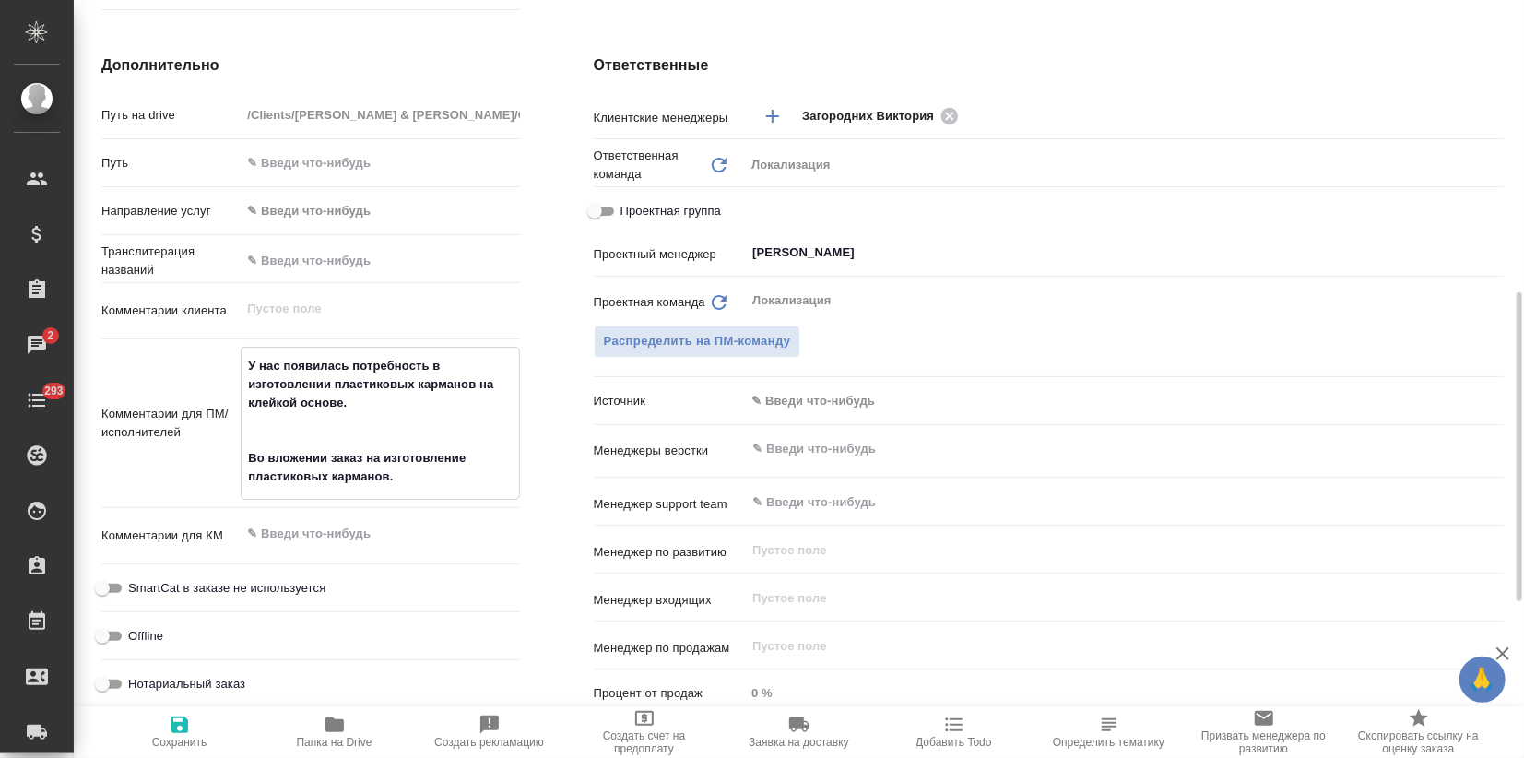
type textarea "x"
type textarea "У нас появилась потребность в изготовлении пластиковых карманов на клейкой осно…"
type textarea "x"
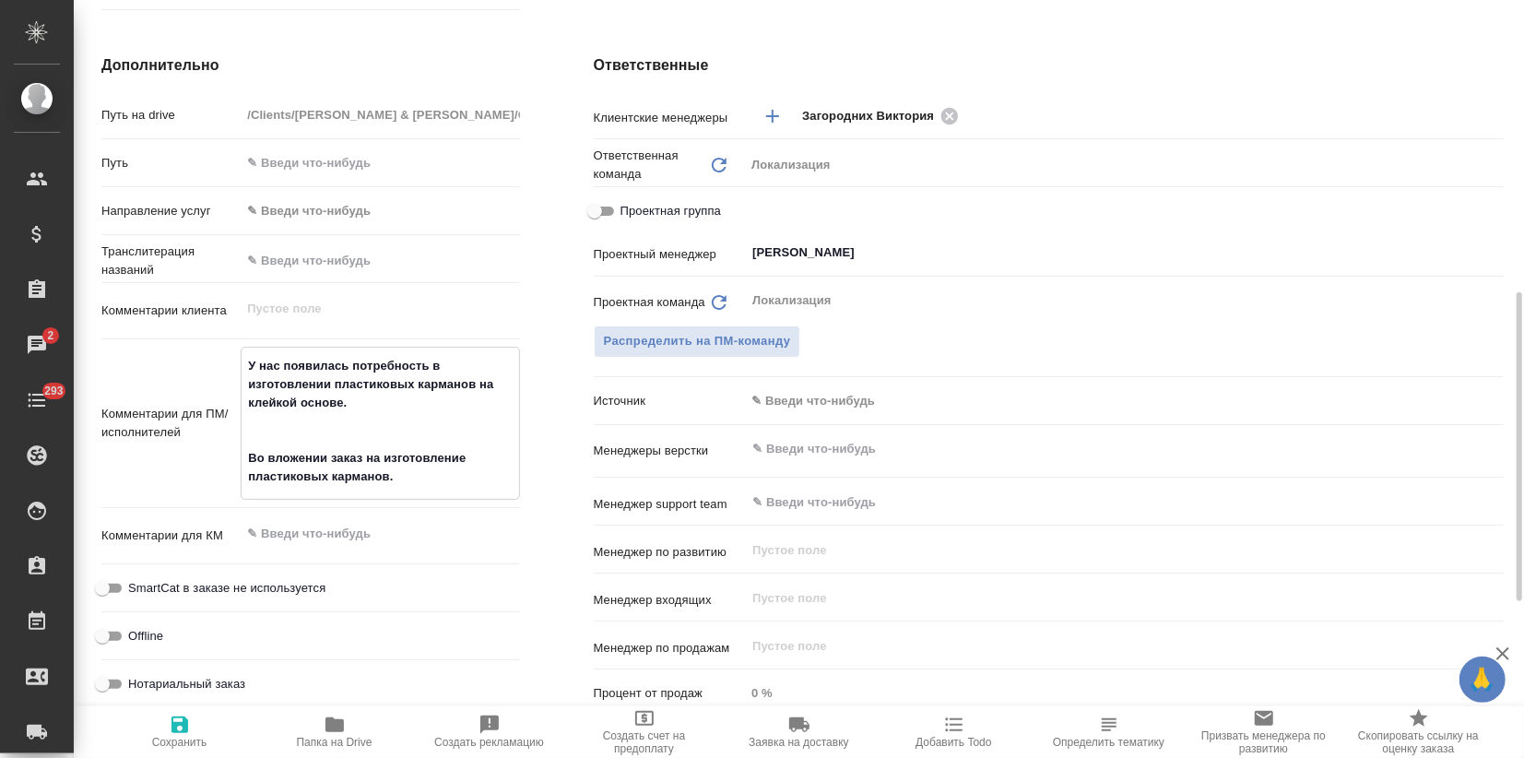
type textarea "У нас появилась потребность в изготовлении пластиковых карманов на клейкой осно…"
type textarea "x"
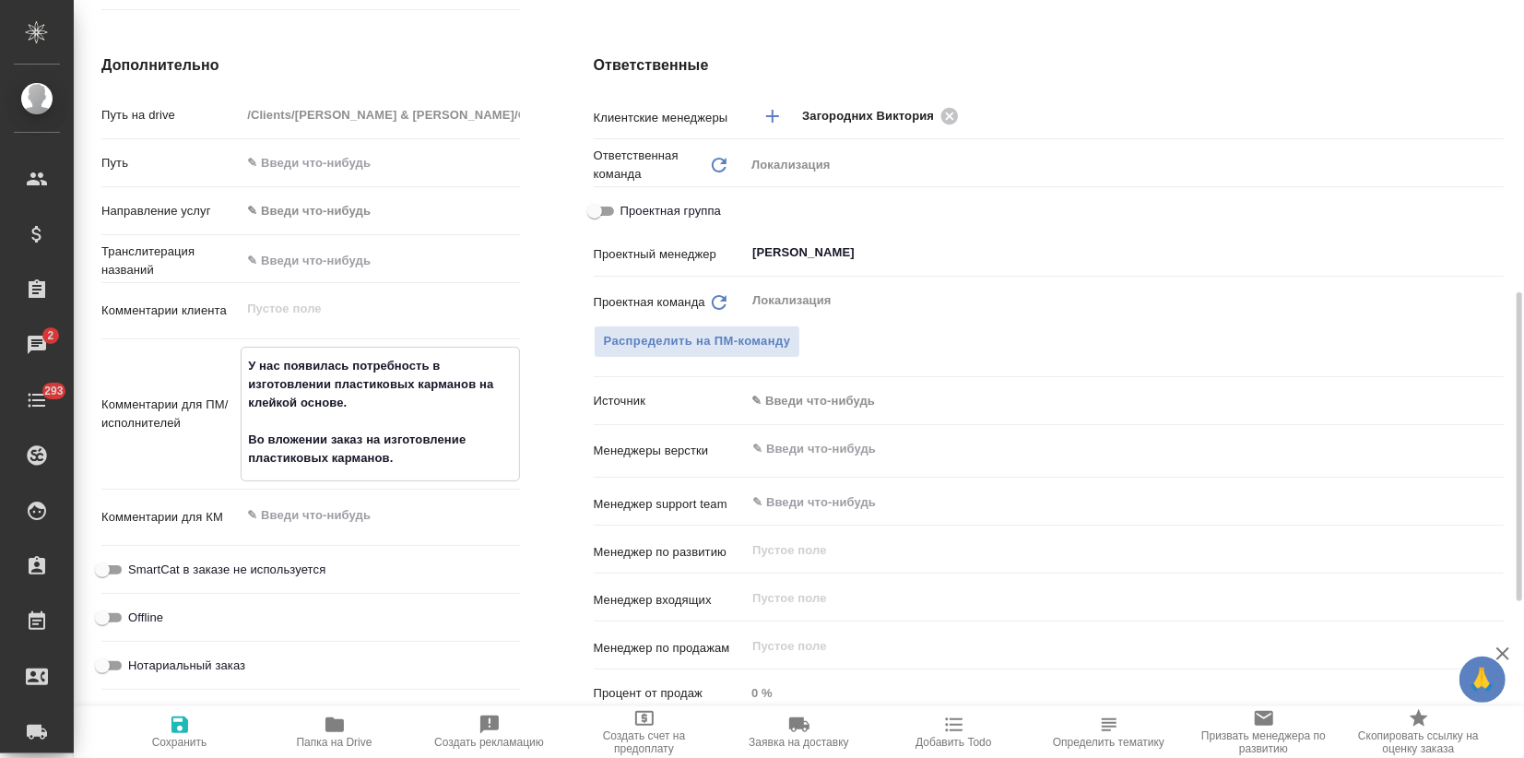
type textarea "У нас появилась потребность в изготовлении пластиковых карманов на клейкой осно…"
type textarea "x"
click at [171, 733] on icon "button" at bounding box center [180, 725] width 22 height 22
type textarea "x"
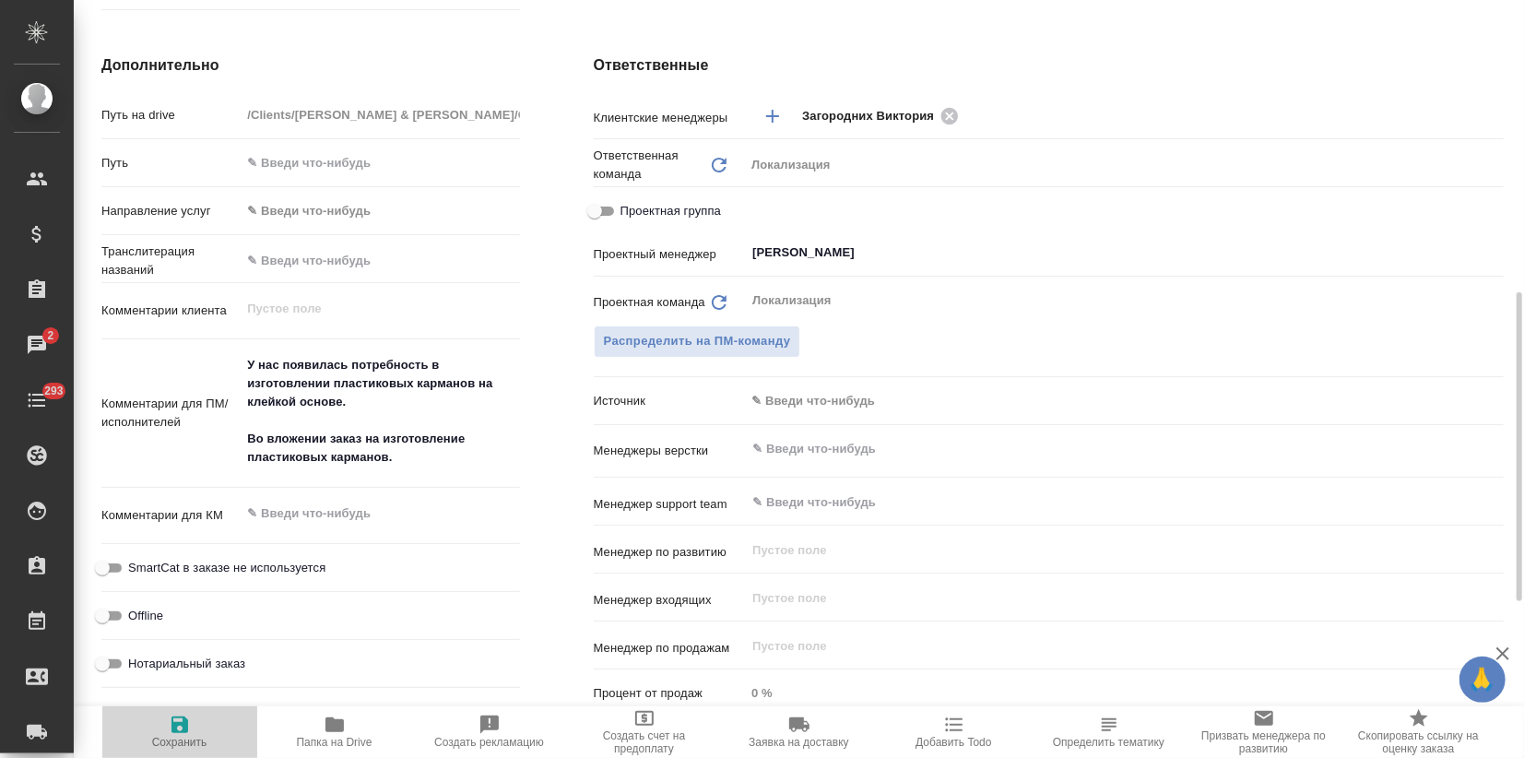
type textarea "x"
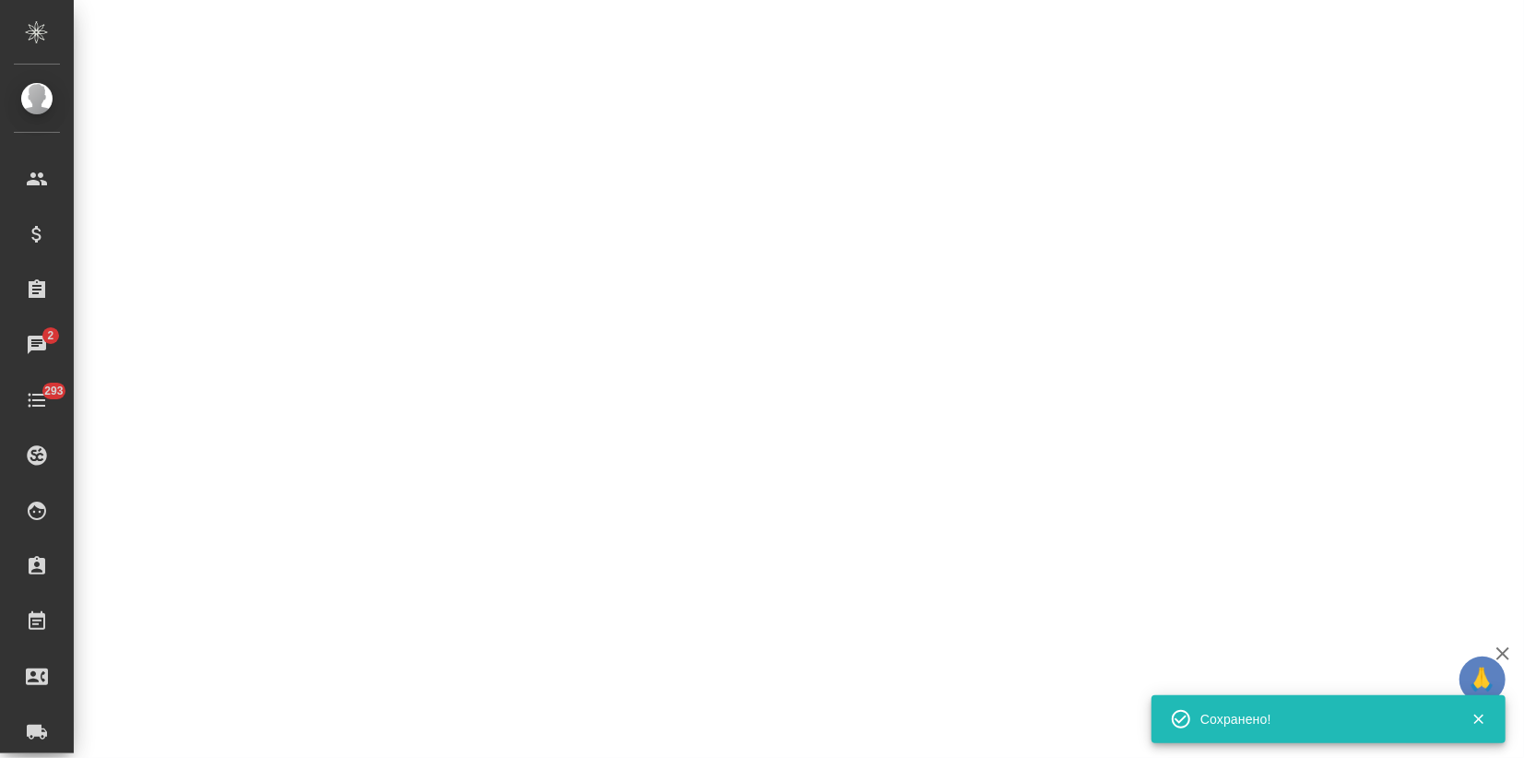
select select "RU"
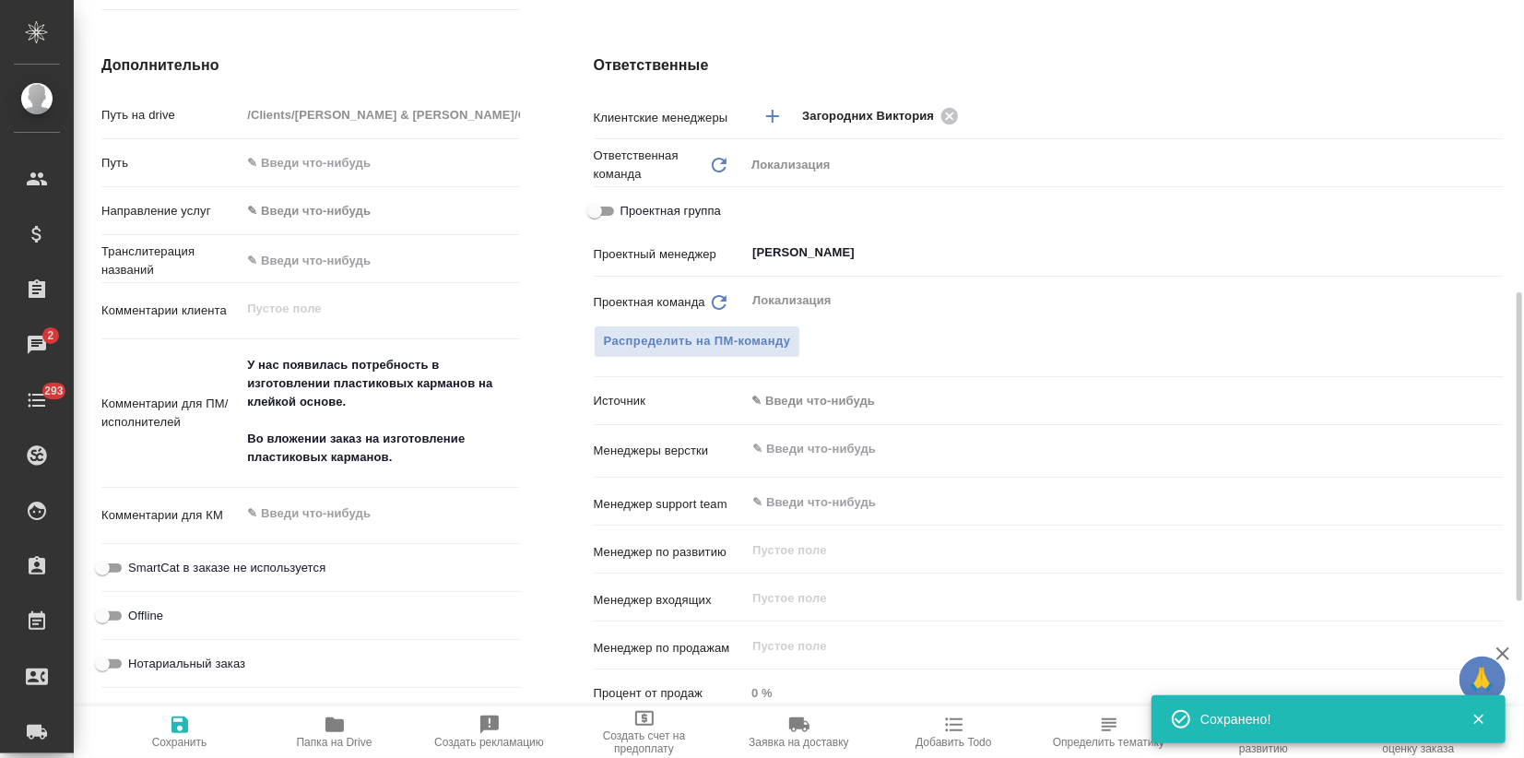
type textarea "x"
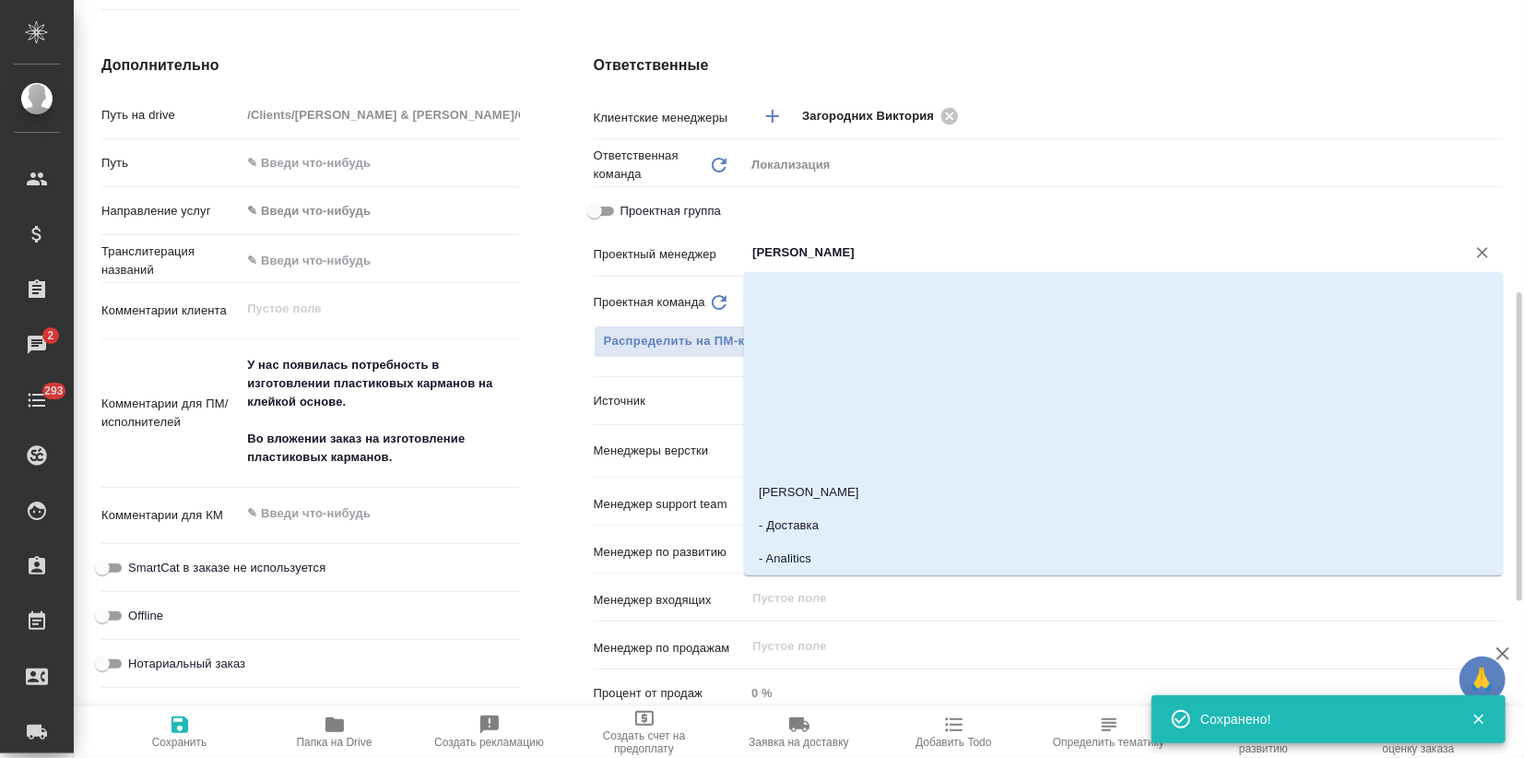
drag, startPoint x: 820, startPoint y: 256, endPoint x: 668, endPoint y: 253, distance: 152.2
click at [668, 253] on div "Проектный менеджер Муталимов Марк ​" at bounding box center [1049, 252] width 910 height 32
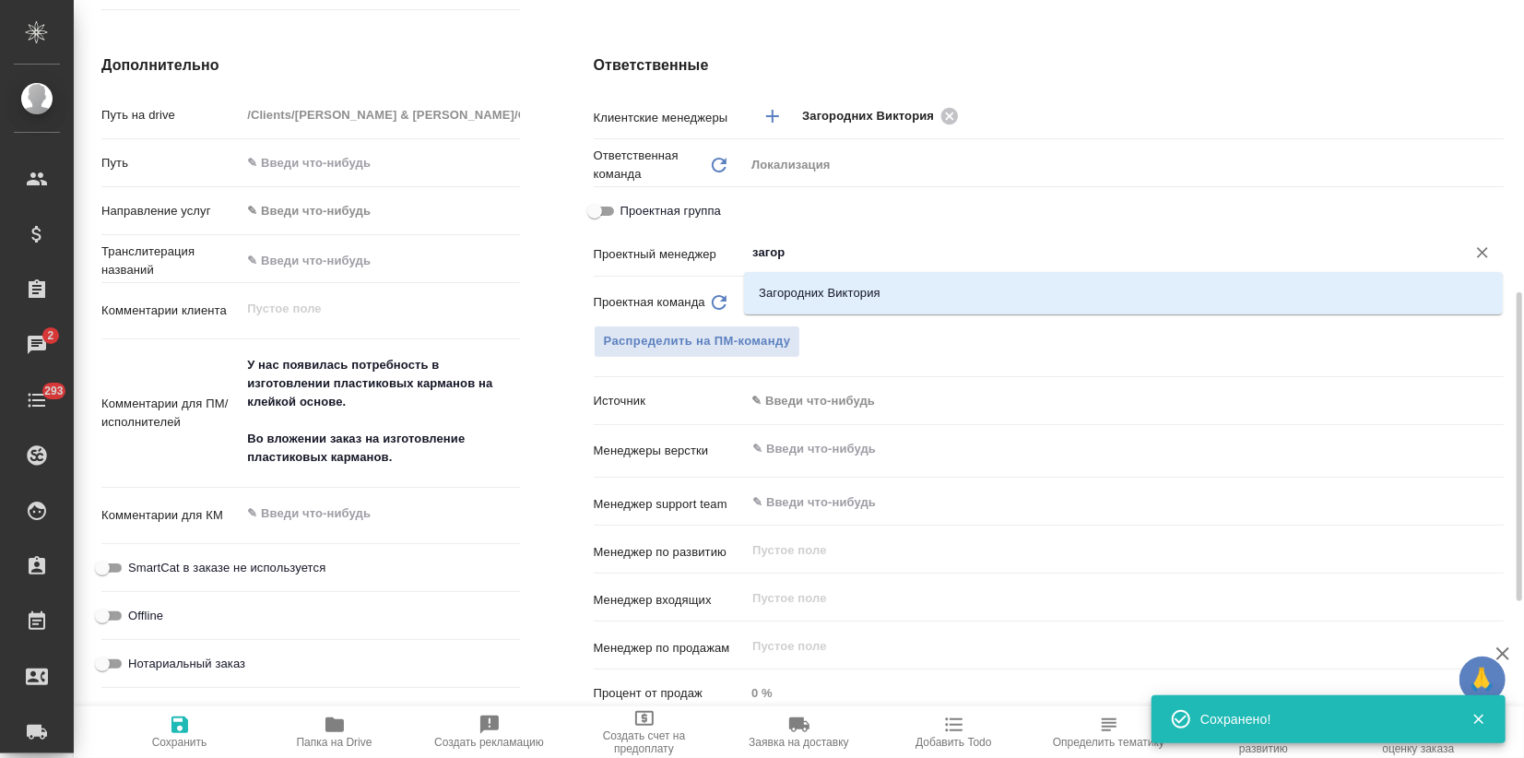
type input "загоро"
click at [806, 297] on li "Загородних Виктория" at bounding box center [1123, 293] width 759 height 33
type textarea "x"
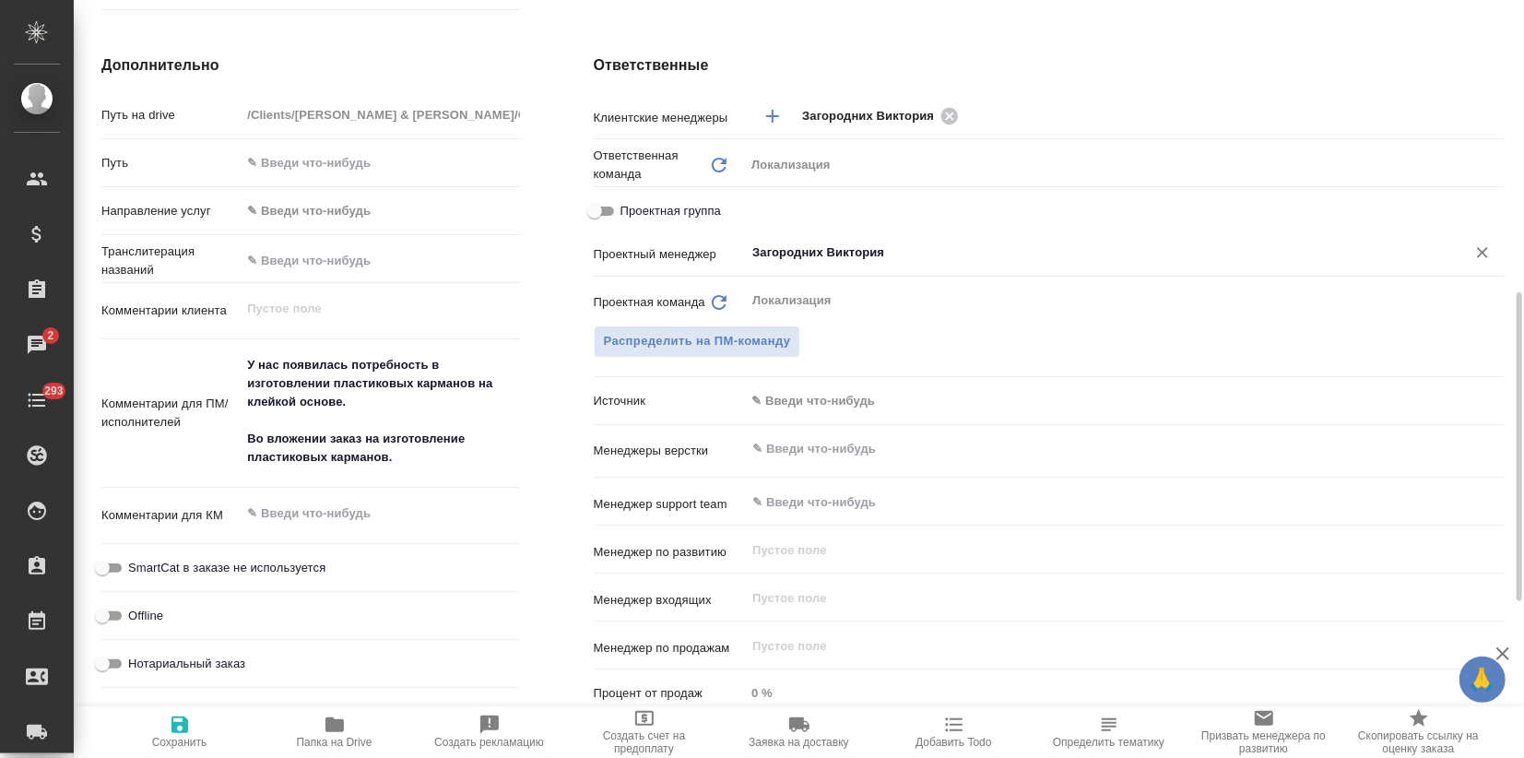
type input "Загородних Виктория"
click at [178, 734] on icon "button" at bounding box center [180, 725] width 22 height 22
type textarea "x"
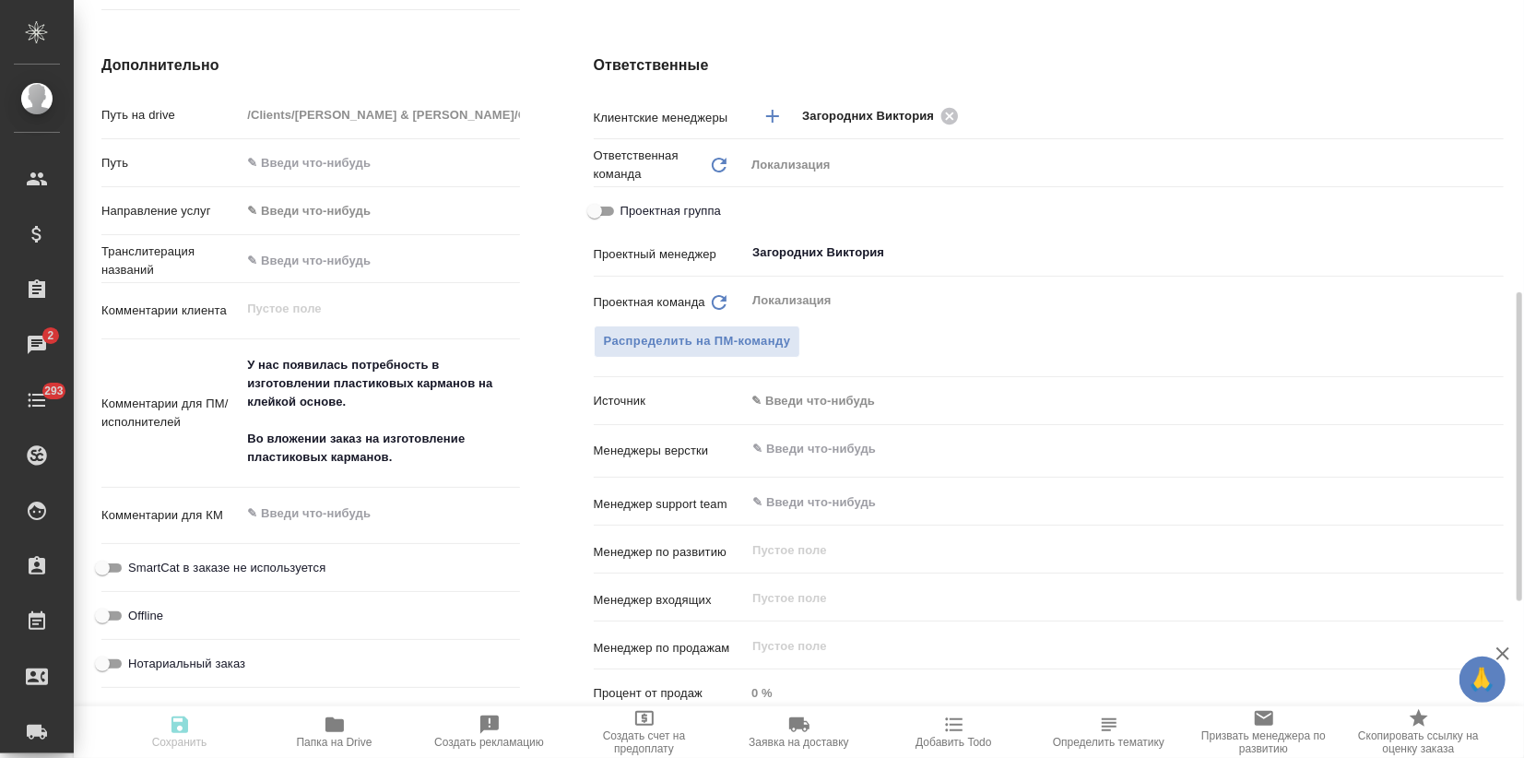
type textarea "x"
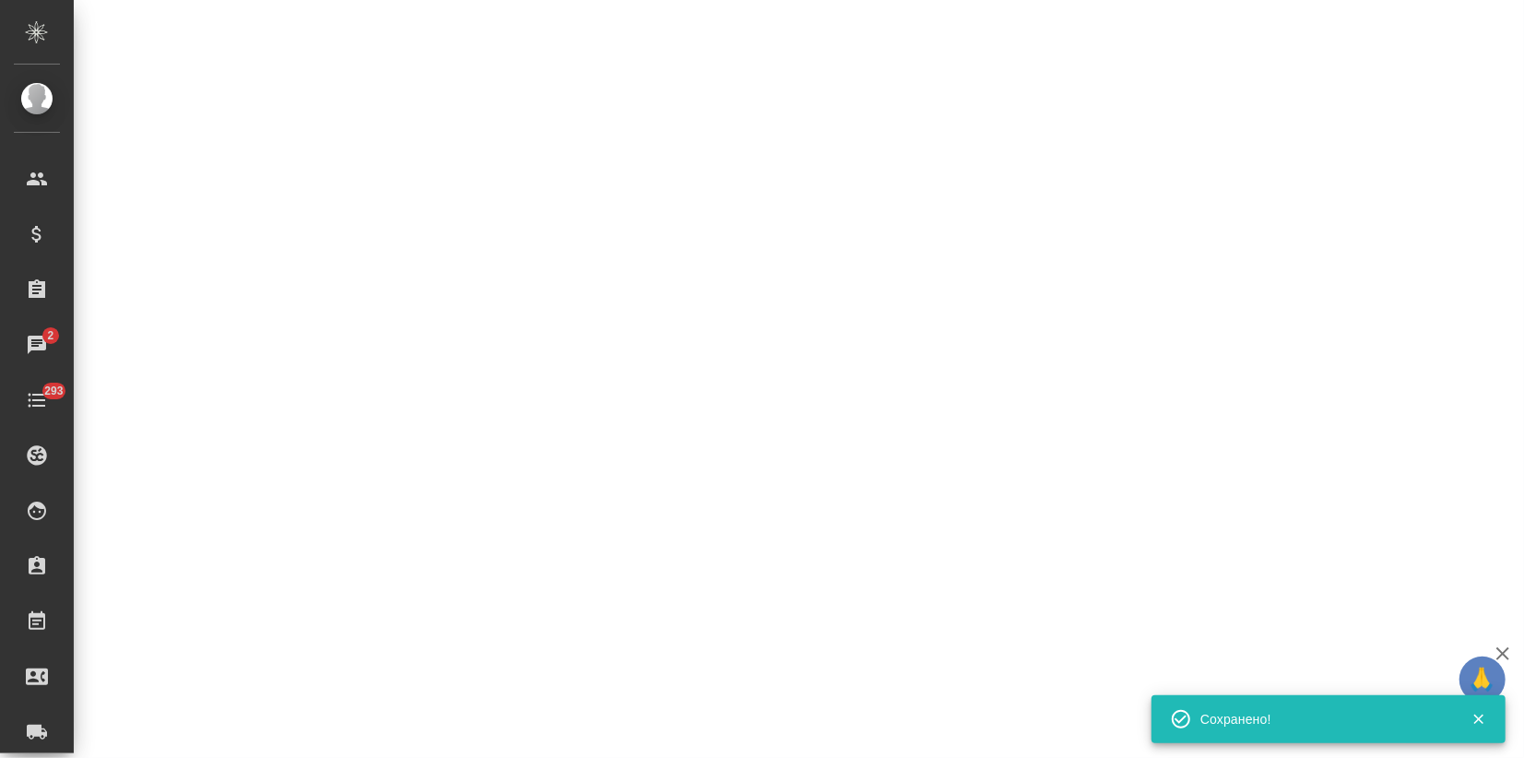
select select "RU"
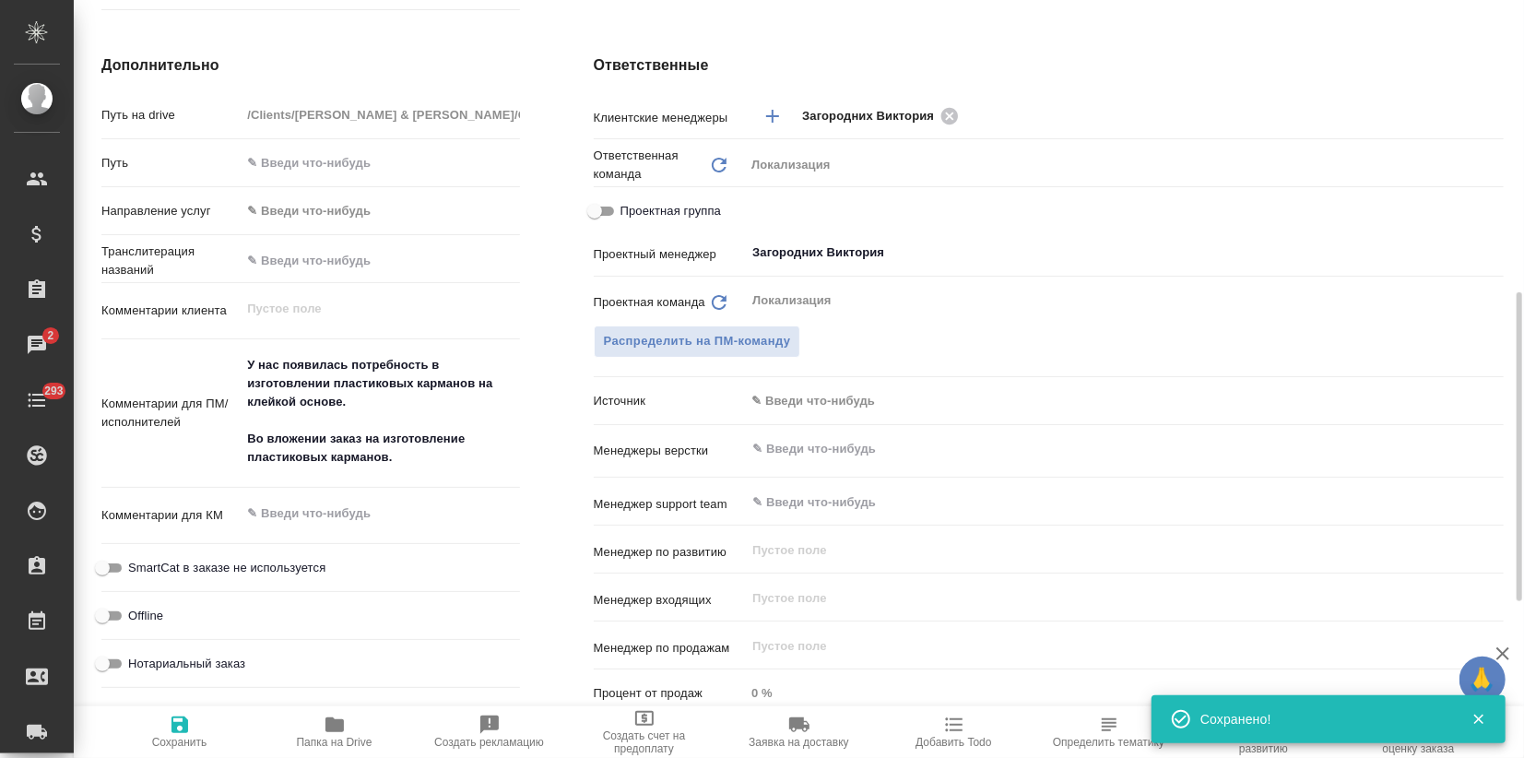
type textarea "x"
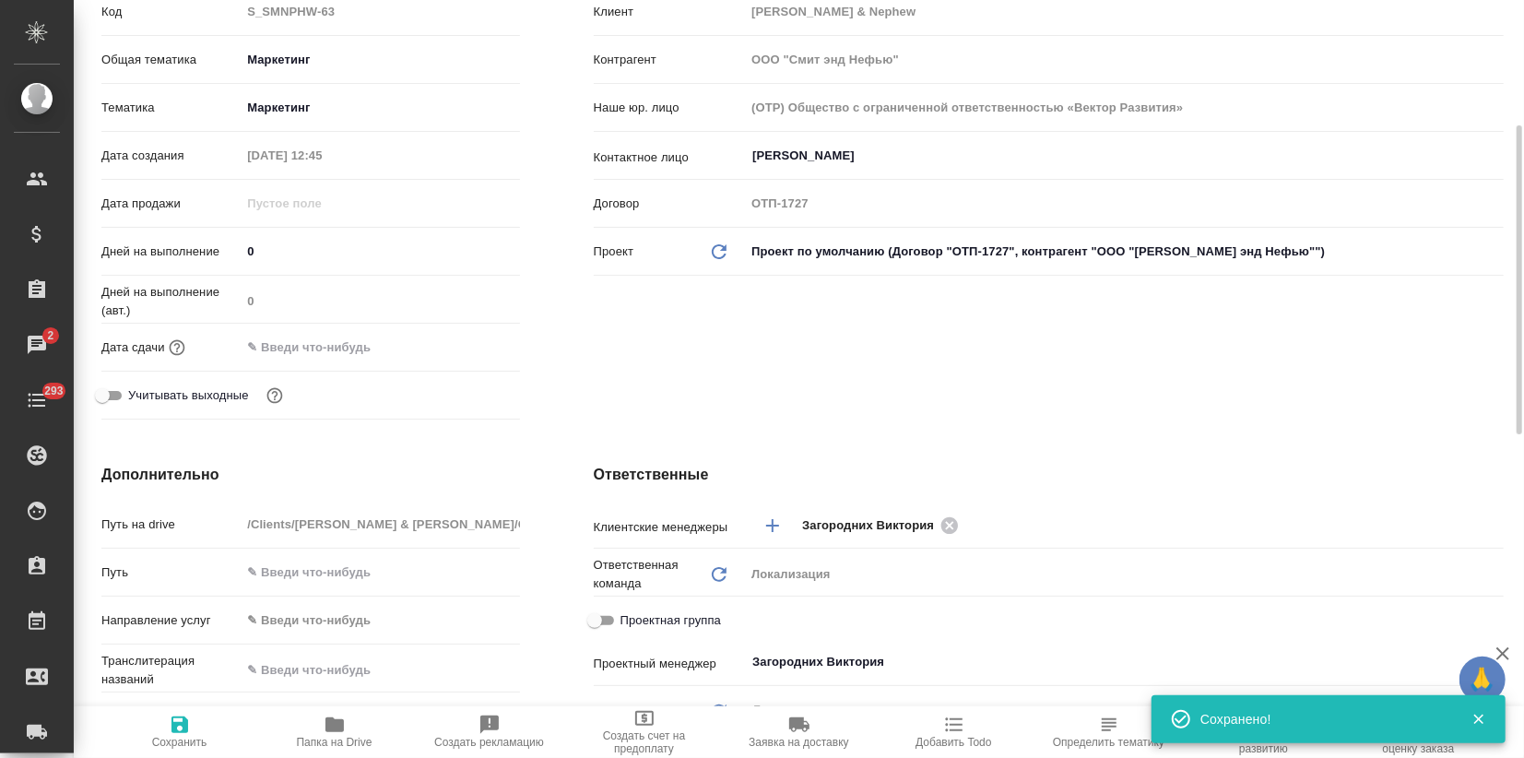
scroll to position [0, 0]
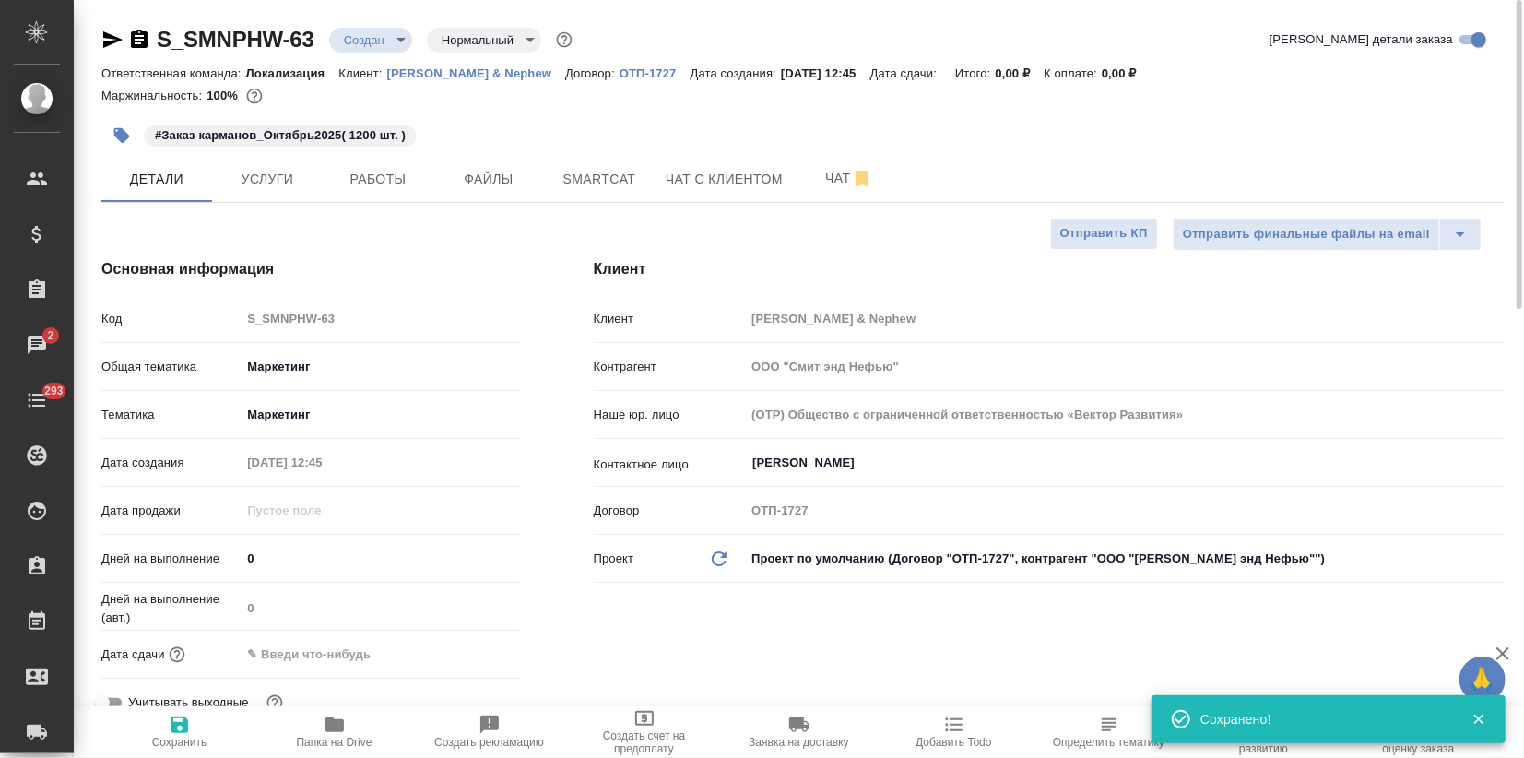
type textarea "x"
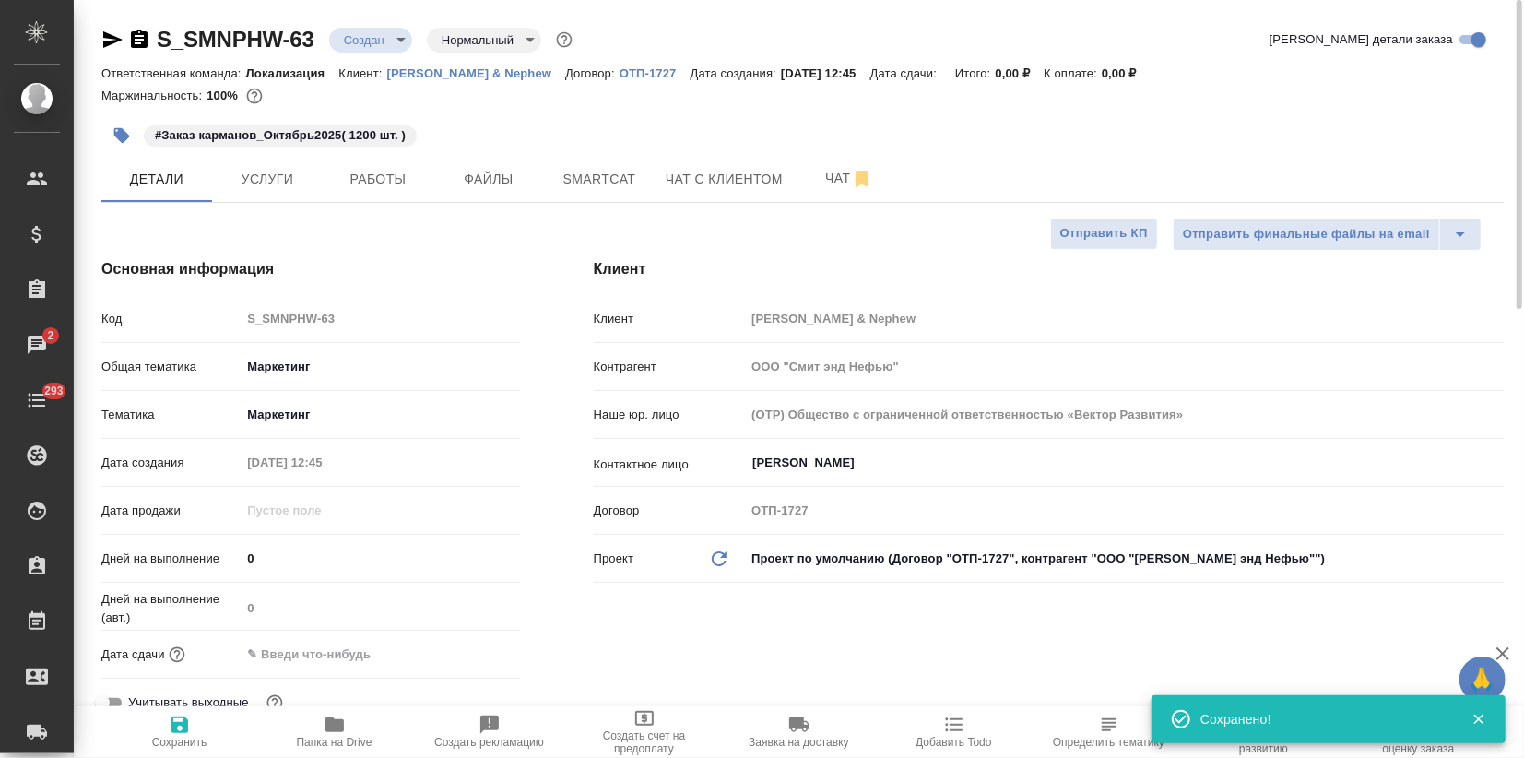
type textarea "x"
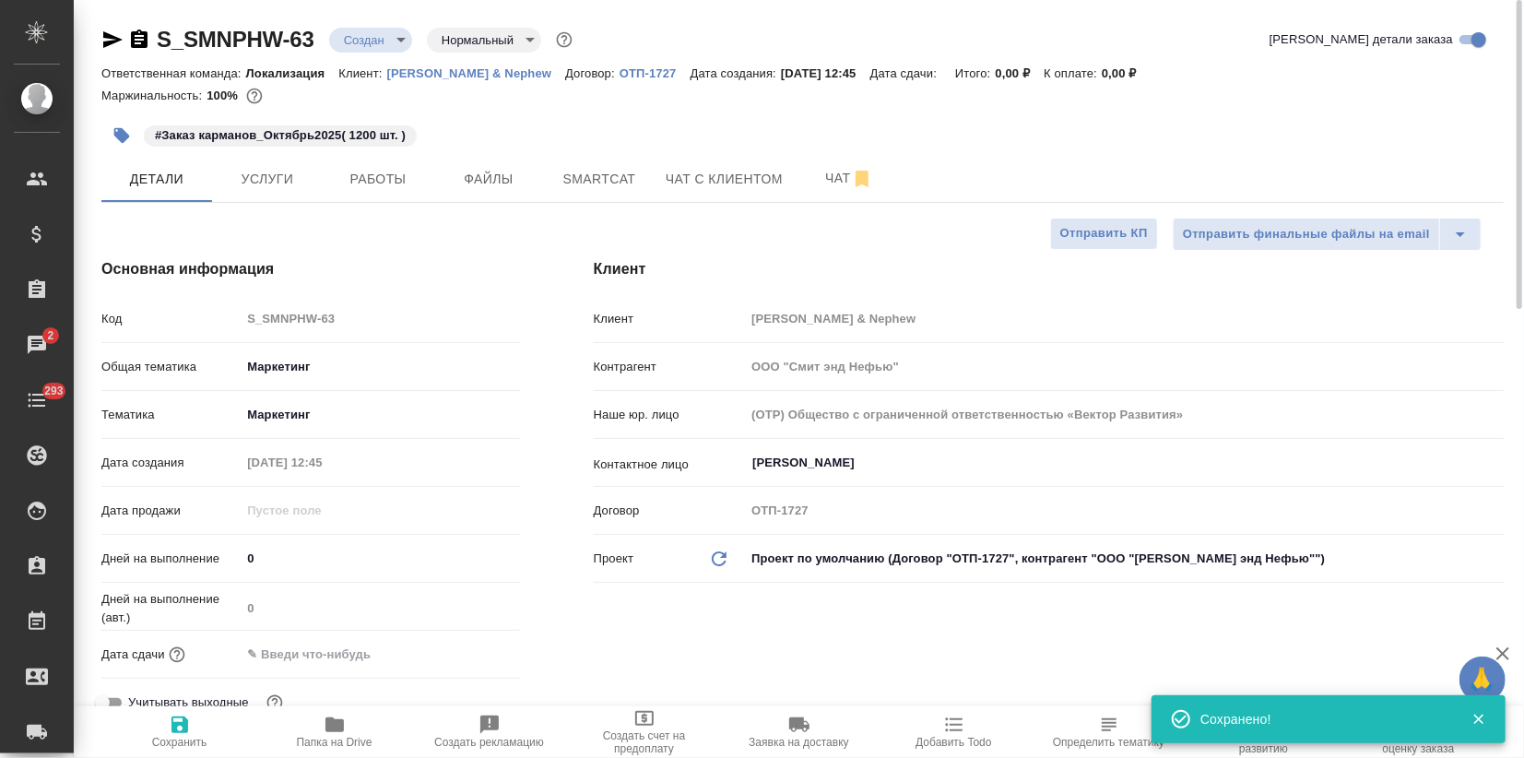
type textarea "x"
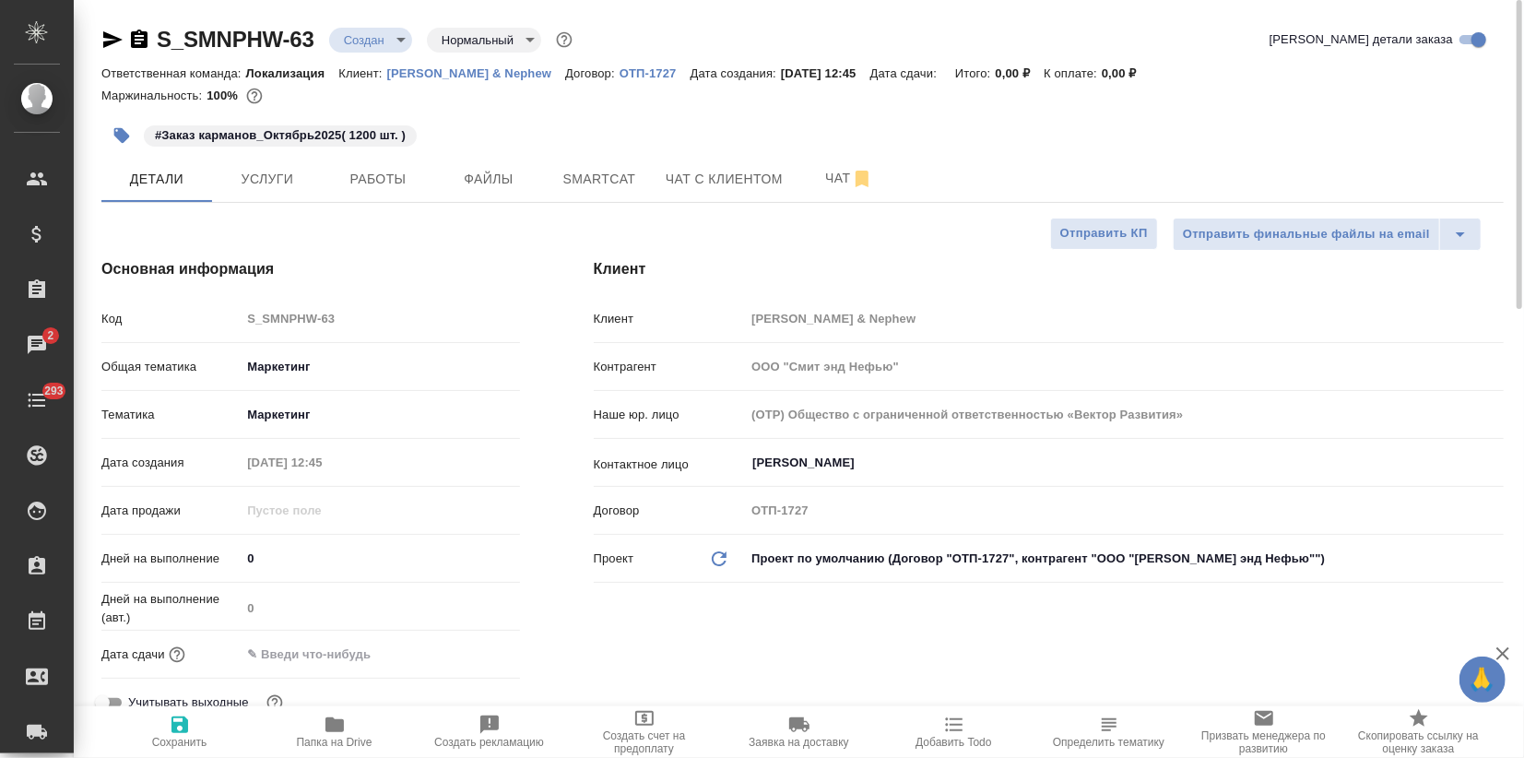
type textarea "x"
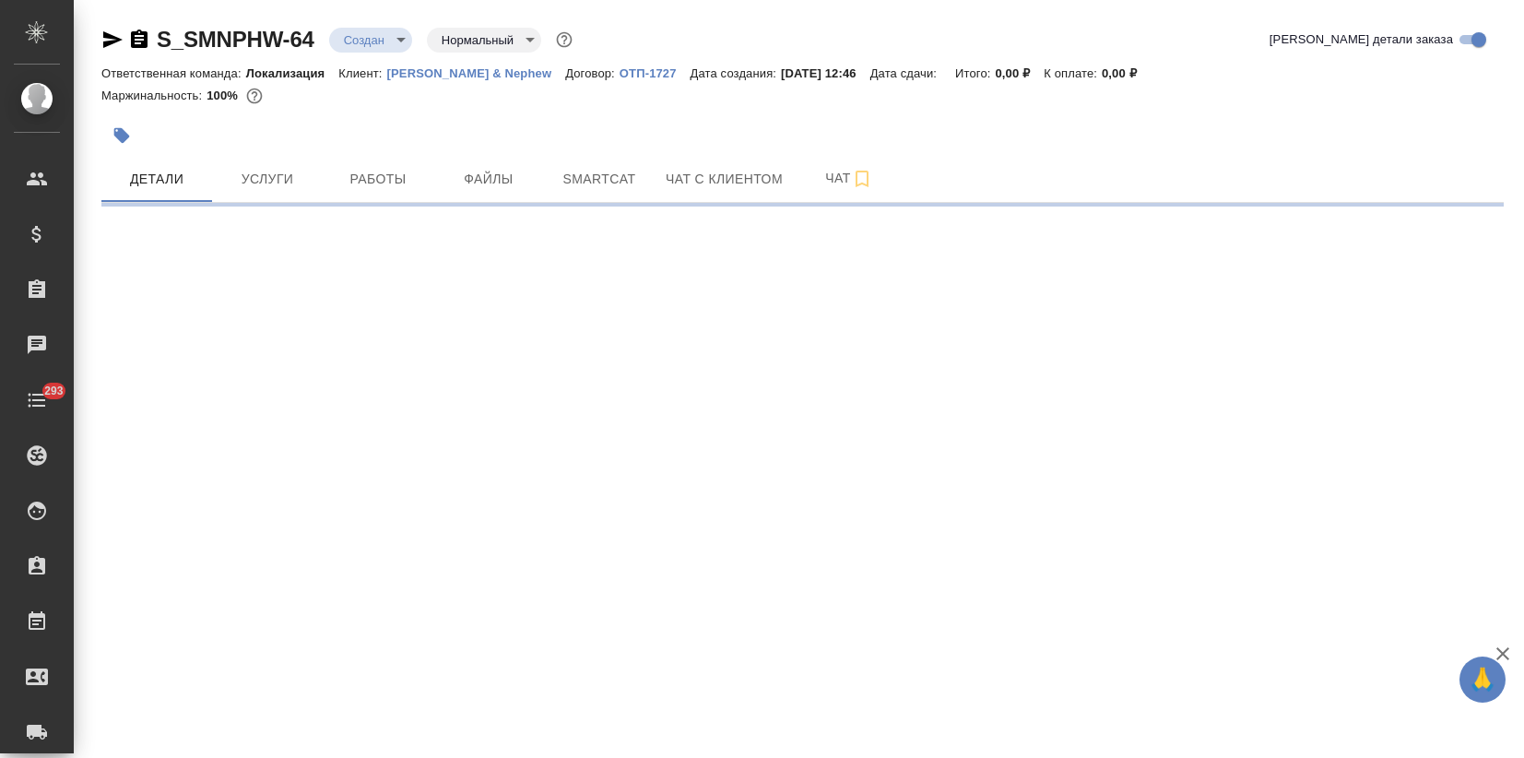
select select "RU"
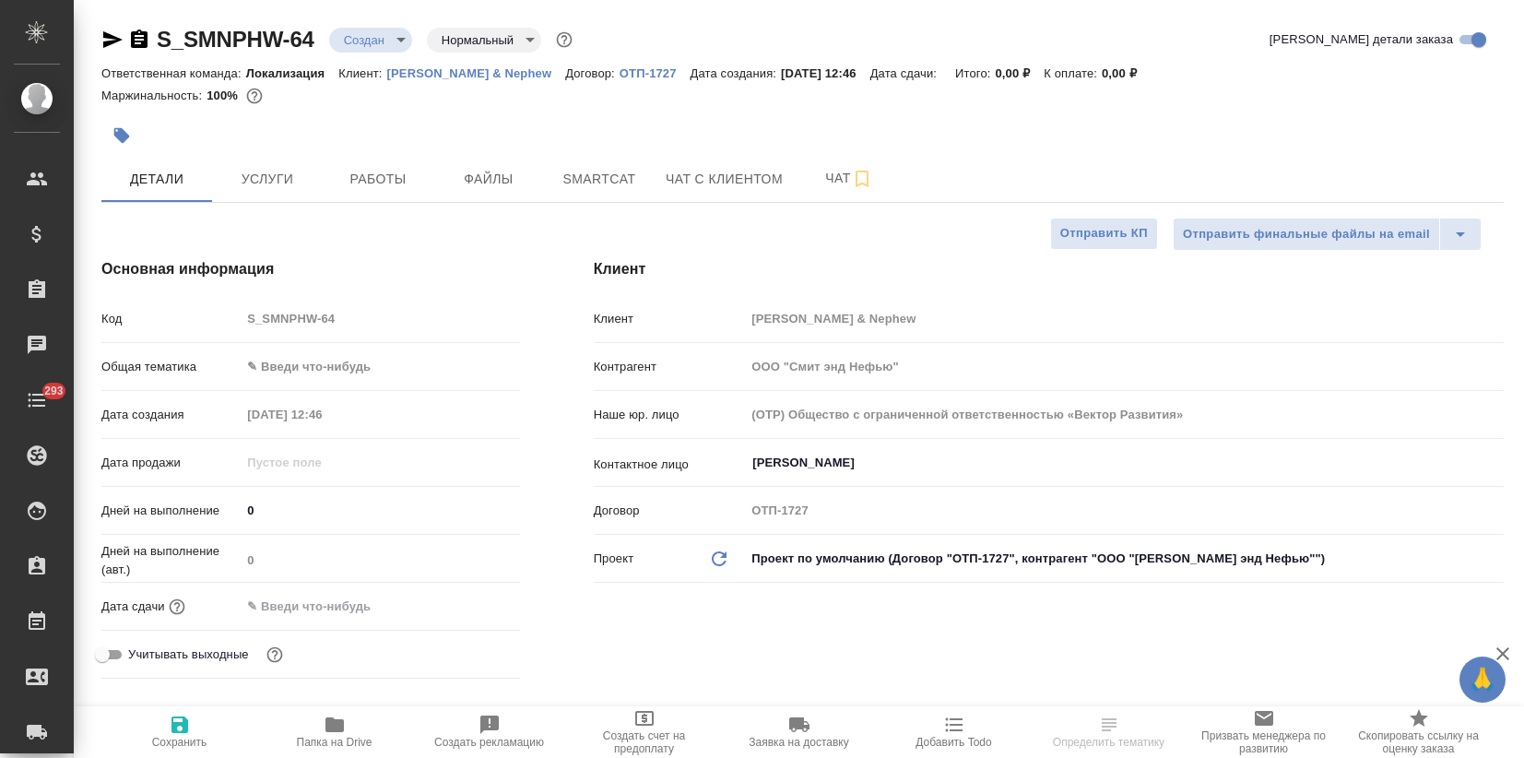
type textarea "x"
select select "RU"
type textarea "x"
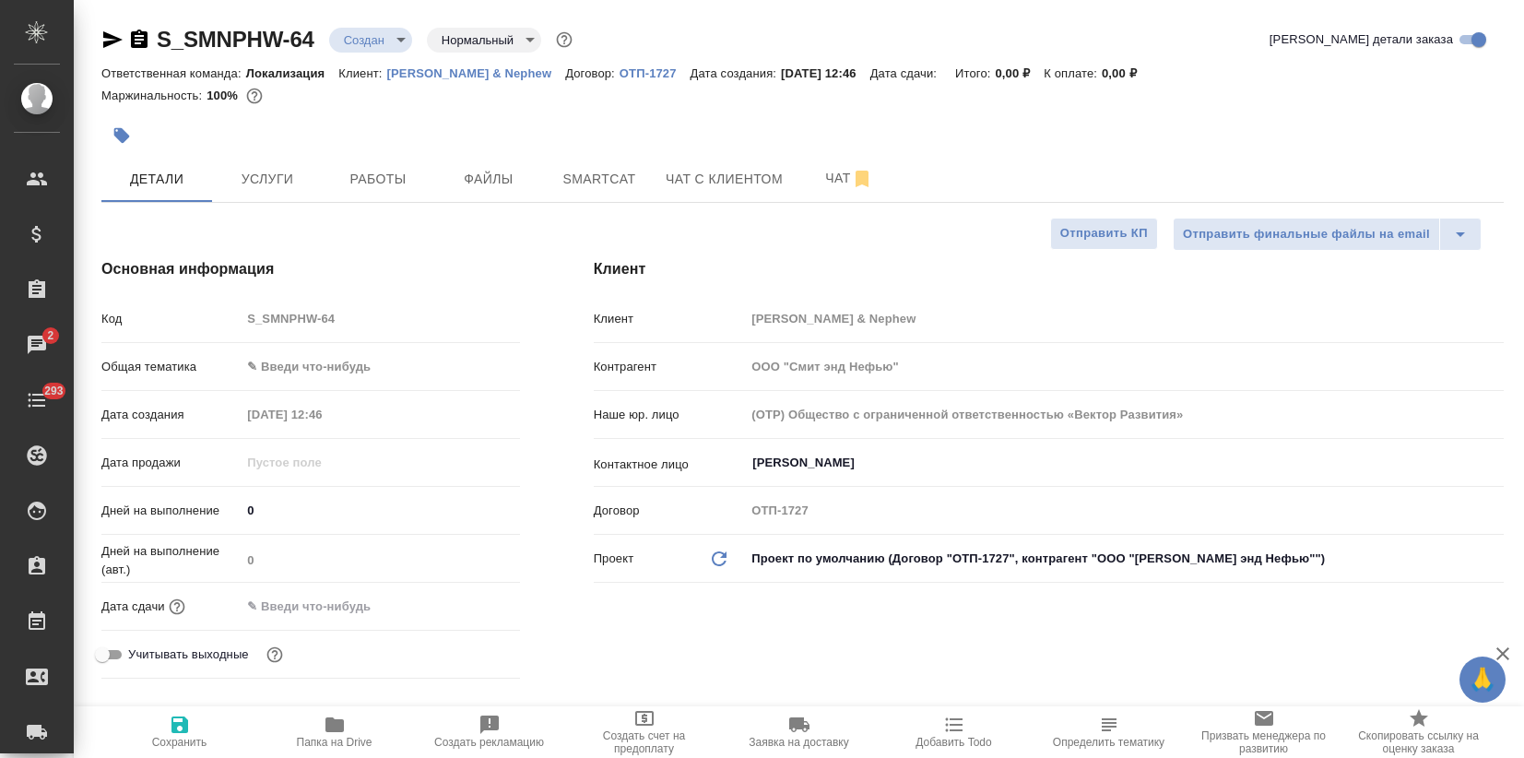
type textarea "x"
click at [129, 142] on icon "button" at bounding box center [122, 135] width 18 height 18
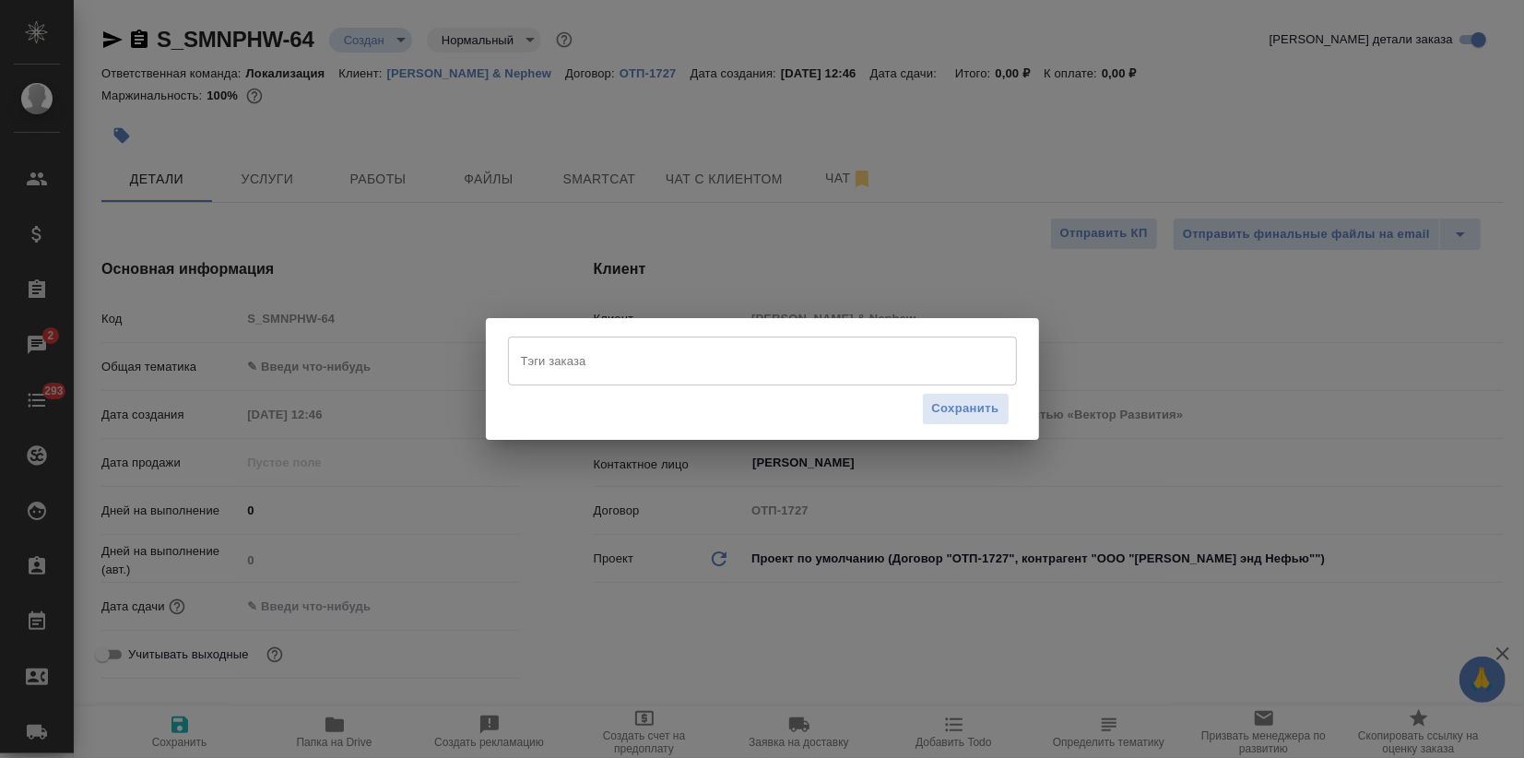
click at [539, 377] on div "Тэги заказа" at bounding box center [762, 361] width 509 height 48
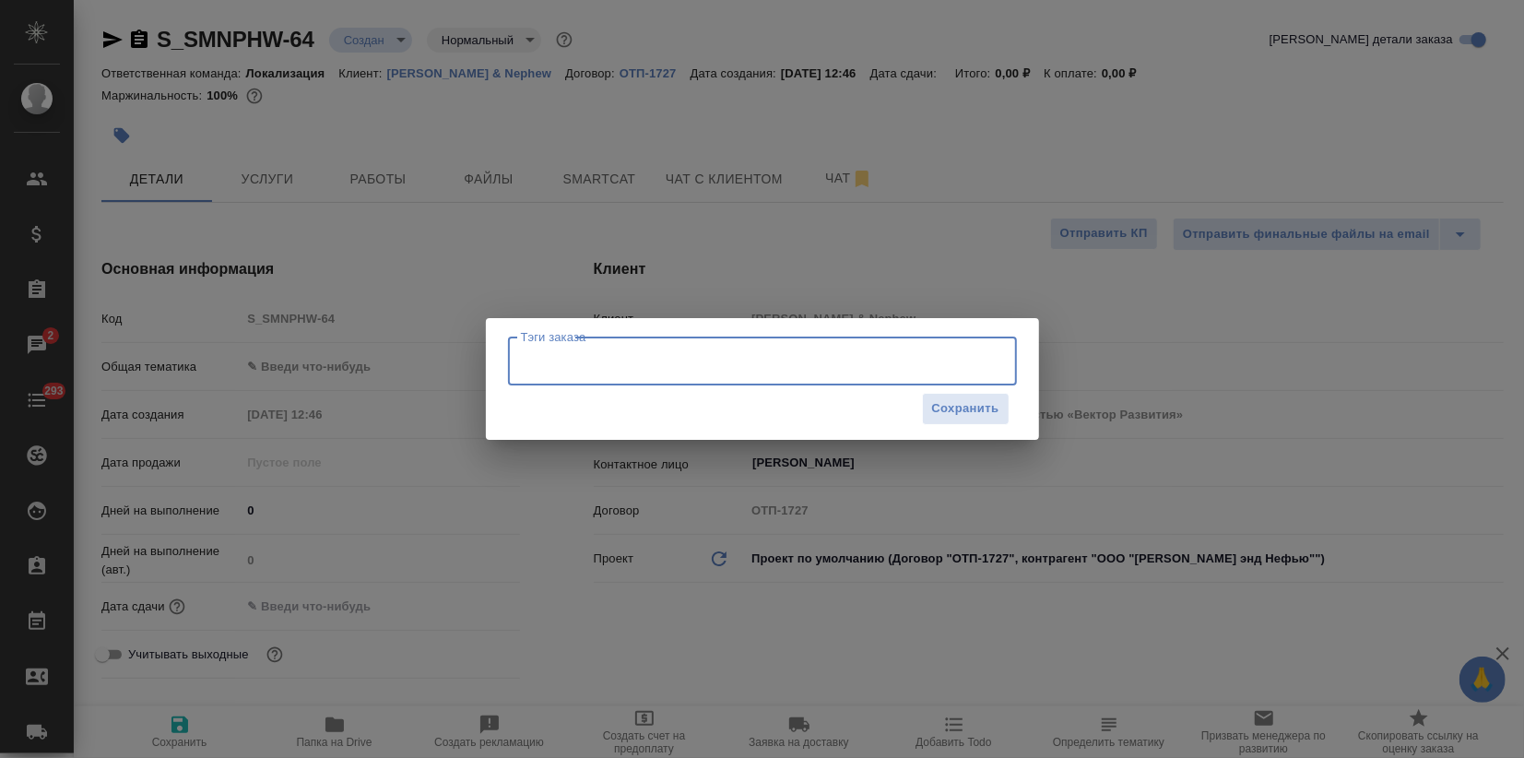
paste input "Заказ инструкций для продукции AWM _Октябрь2025 ( 1600 шт. )"
type input "Заказ инструкций для продукции AWM _Октябрь2025 ( 1600 шт. )"
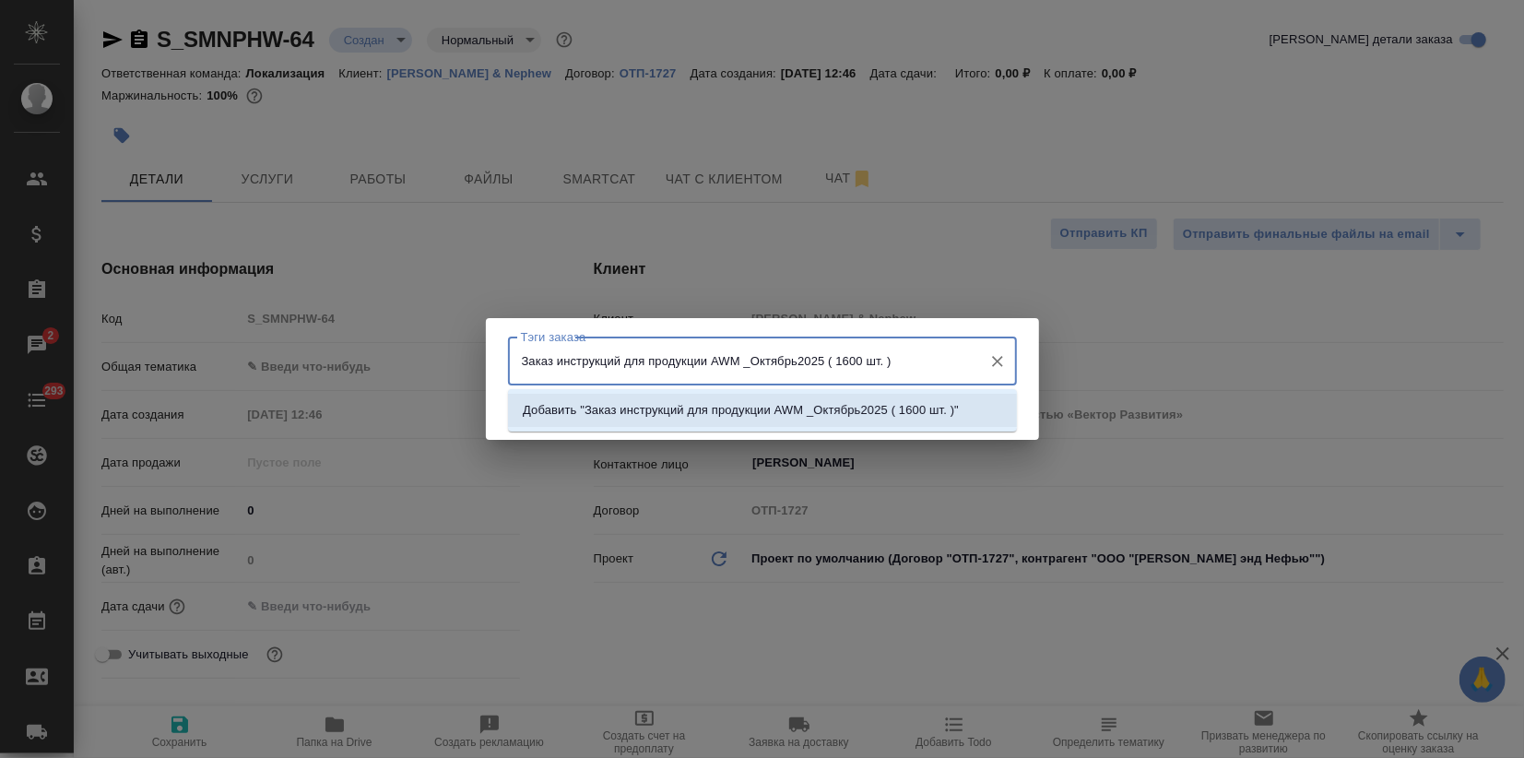
click at [949, 402] on p "Добавить "Заказ инструкций для продукции AWM _Октябрь2025 ( 1600 шт. )"" at bounding box center [741, 410] width 436 height 18
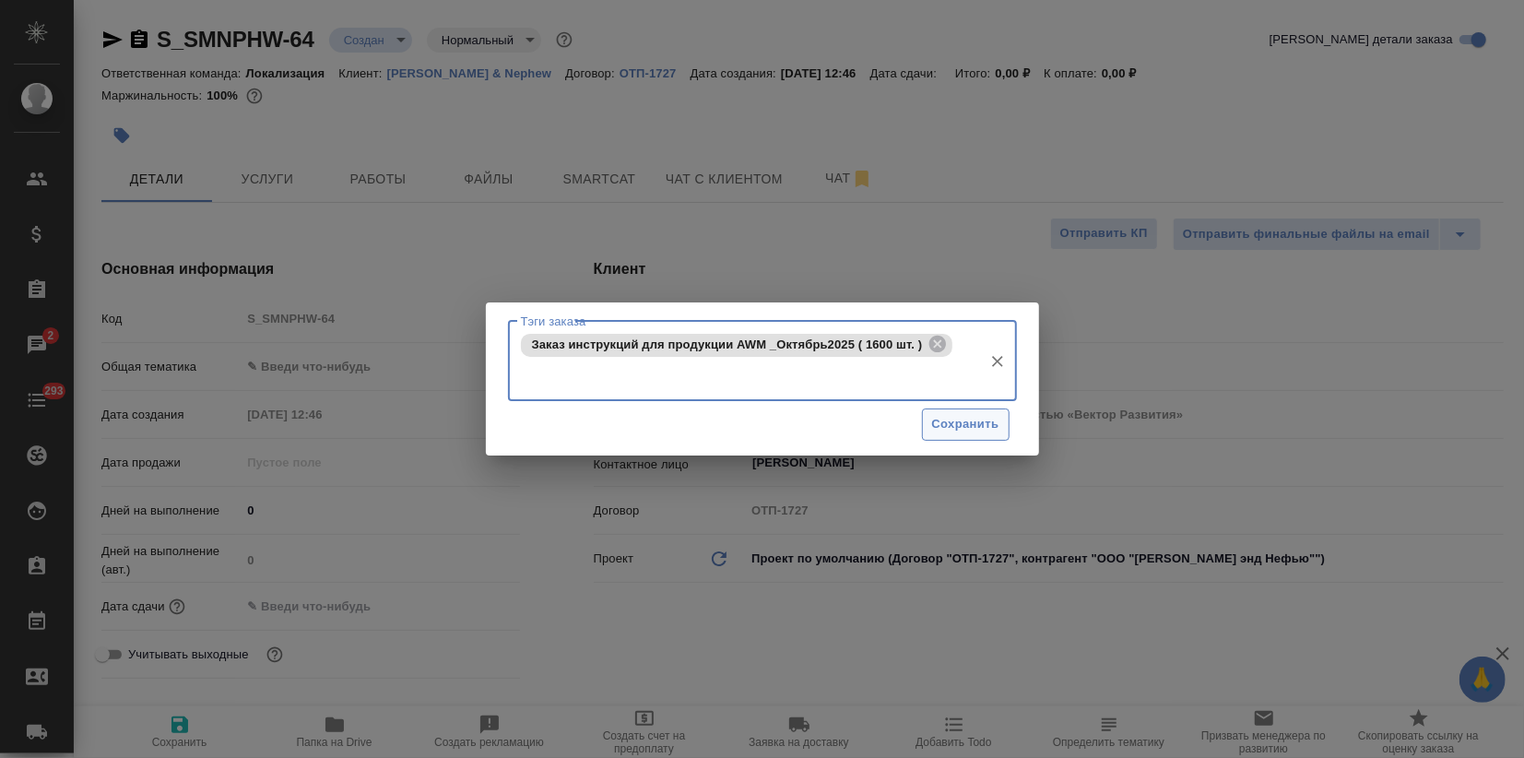
click at [962, 421] on span "Сохранить" at bounding box center [965, 424] width 67 height 21
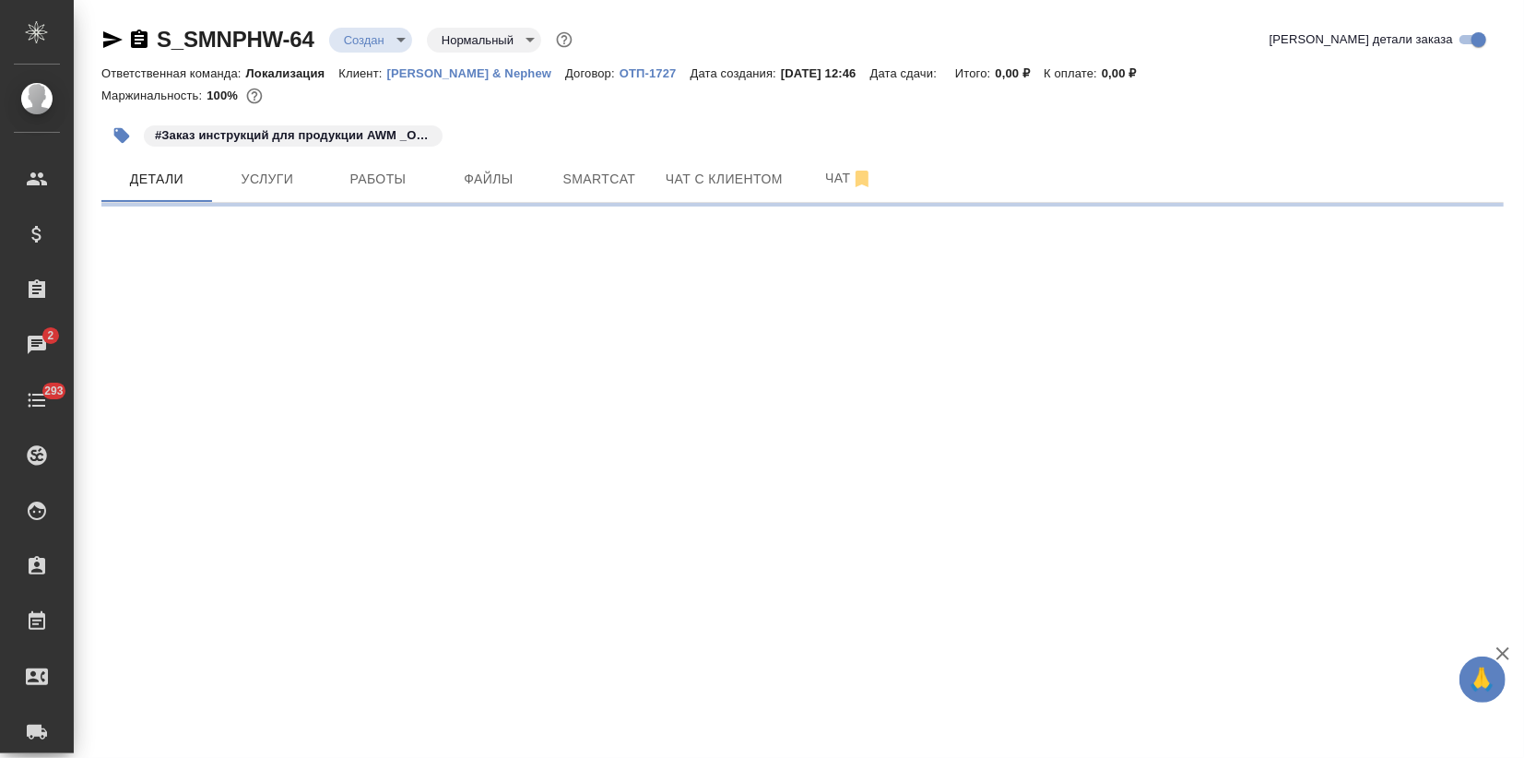
select select "RU"
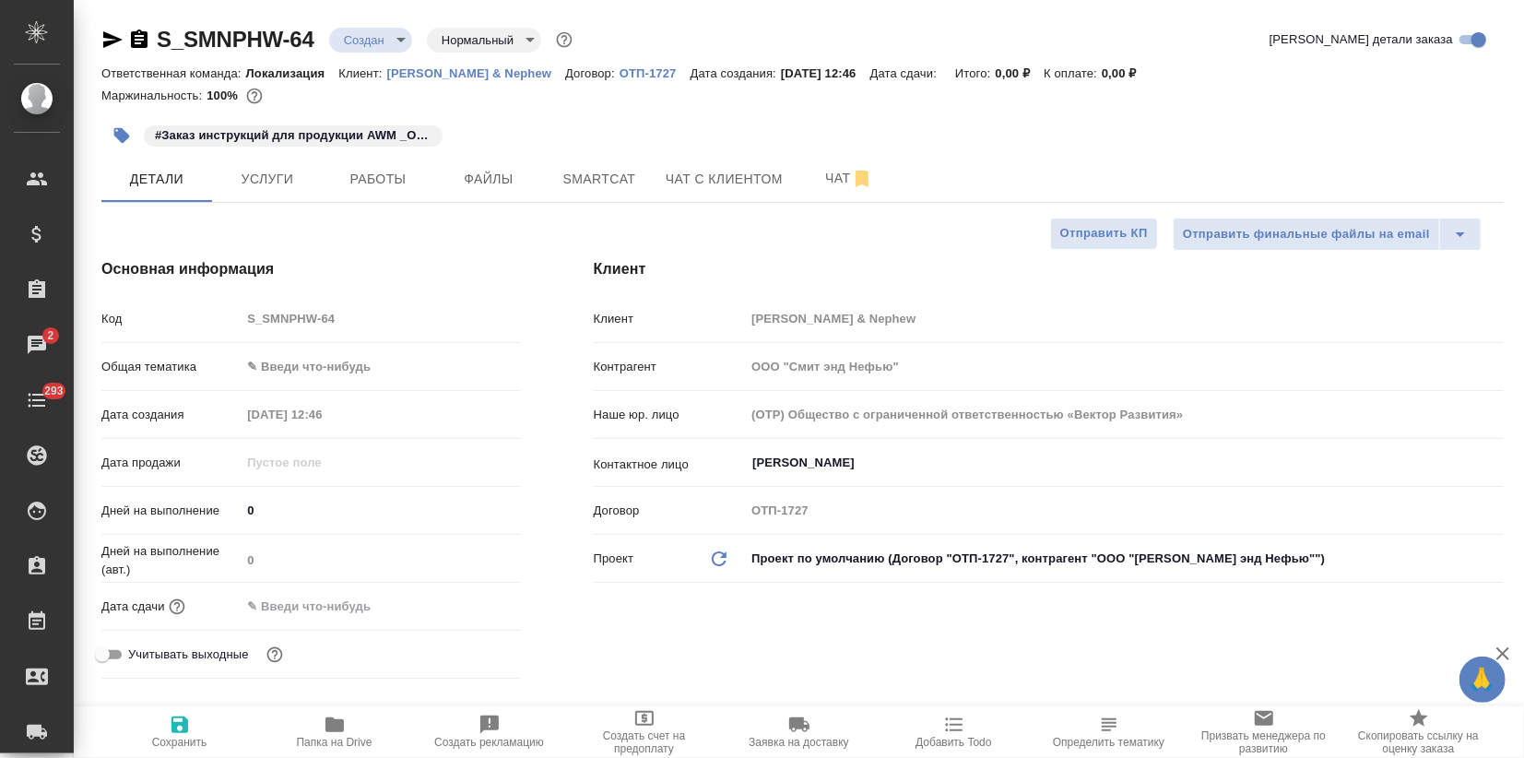
type textarea "x"
click at [266, 361] on body "🙏 .cls-1 fill:#fff; AWATERA Zagorodnikh Viktoria Клиенты Спецификации Заказы 2 …" at bounding box center [762, 379] width 1524 height 758
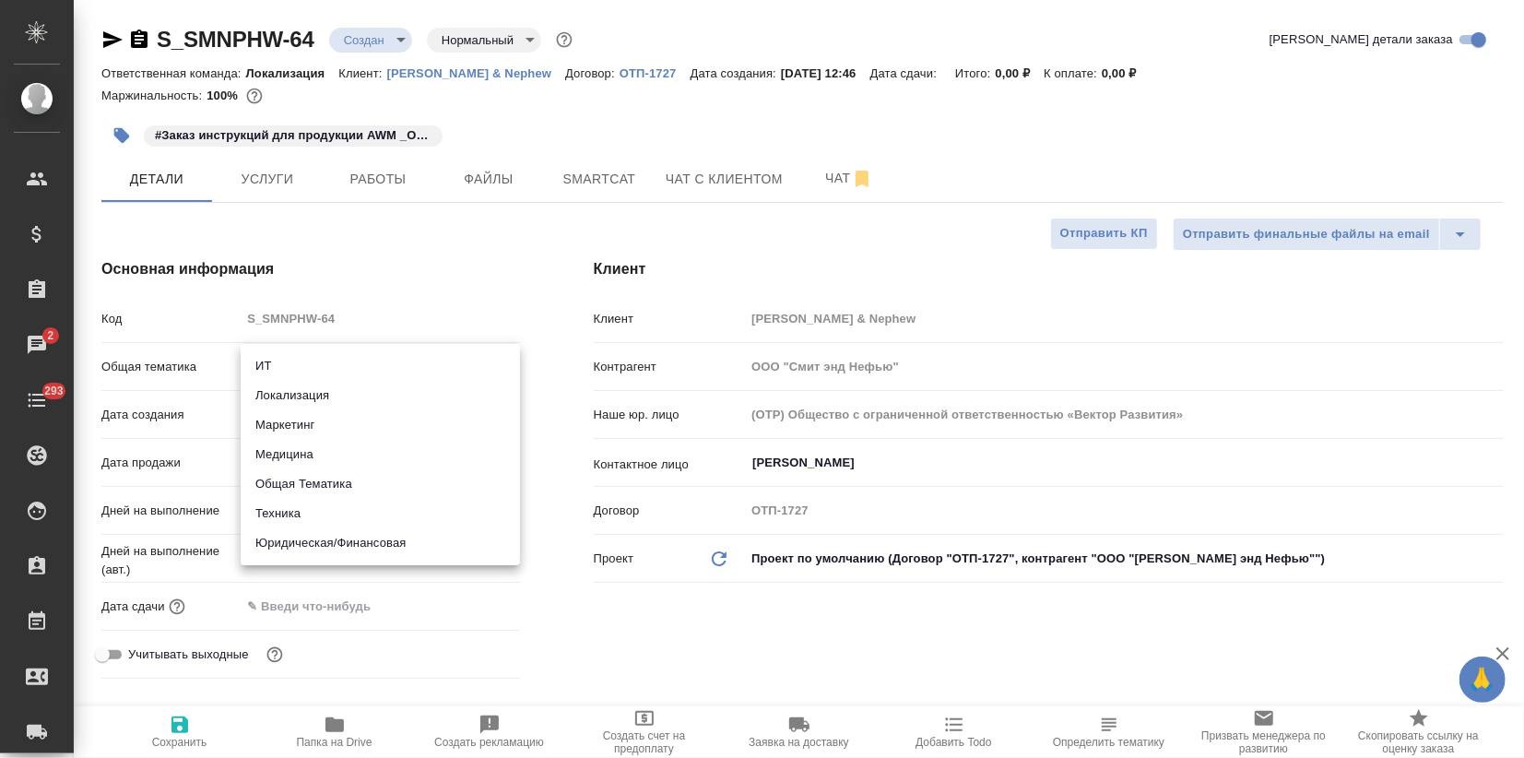
click at [278, 431] on li "Маркетинг" at bounding box center [380, 425] width 279 height 30
type input "marketing"
type textarea "x"
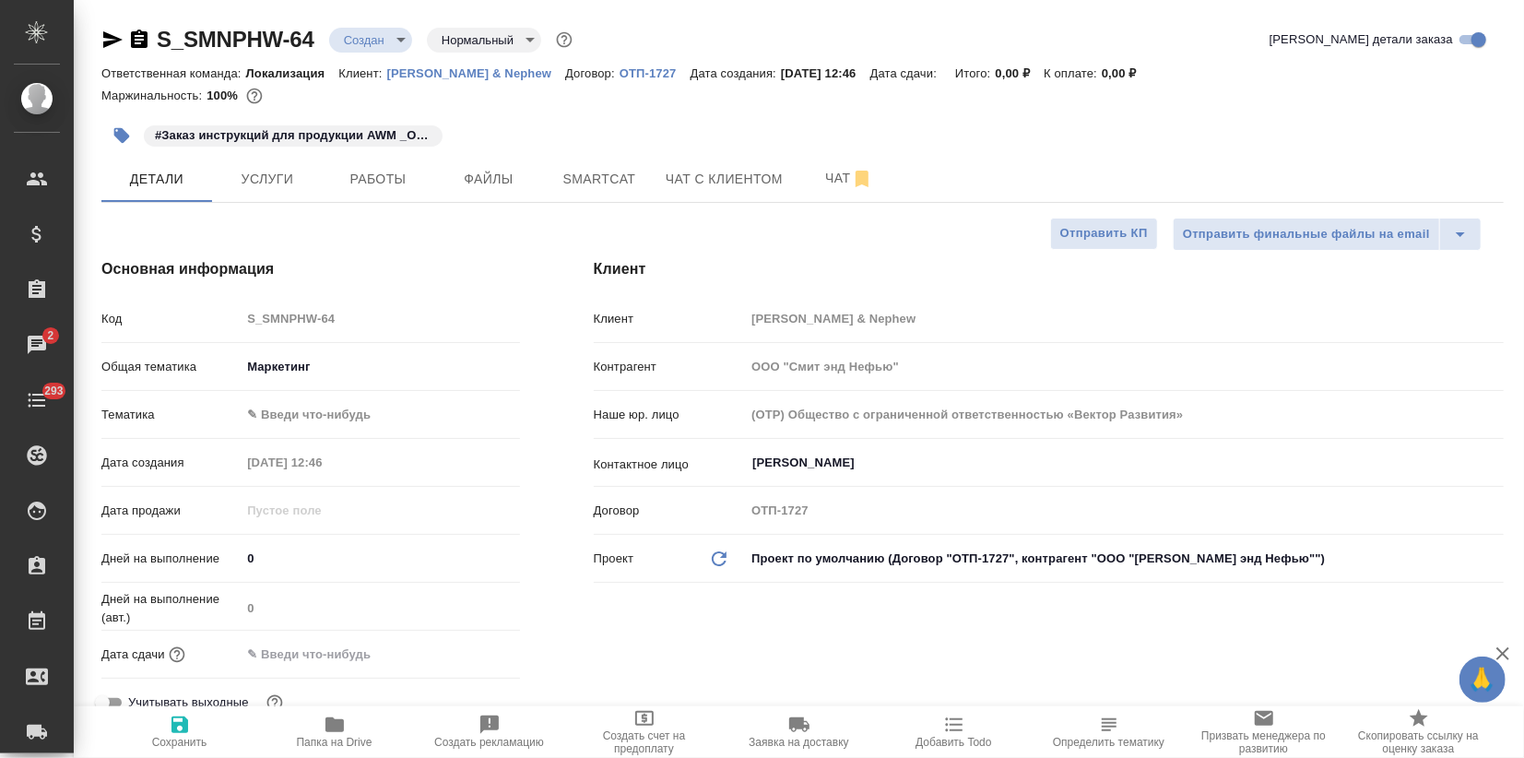
click at [281, 424] on body "🙏 .cls-1 fill:#fff; AWATERA Zagorodnikh Viktoria Клиенты Спецификации Заказы 2 …" at bounding box center [762, 379] width 1524 height 758
drag, startPoint x: 285, startPoint y: 445, endPoint x: 230, endPoint y: 596, distance: 160.2
click at [285, 444] on li "Маркетинг" at bounding box center [380, 444] width 279 height 30
type textarea "x"
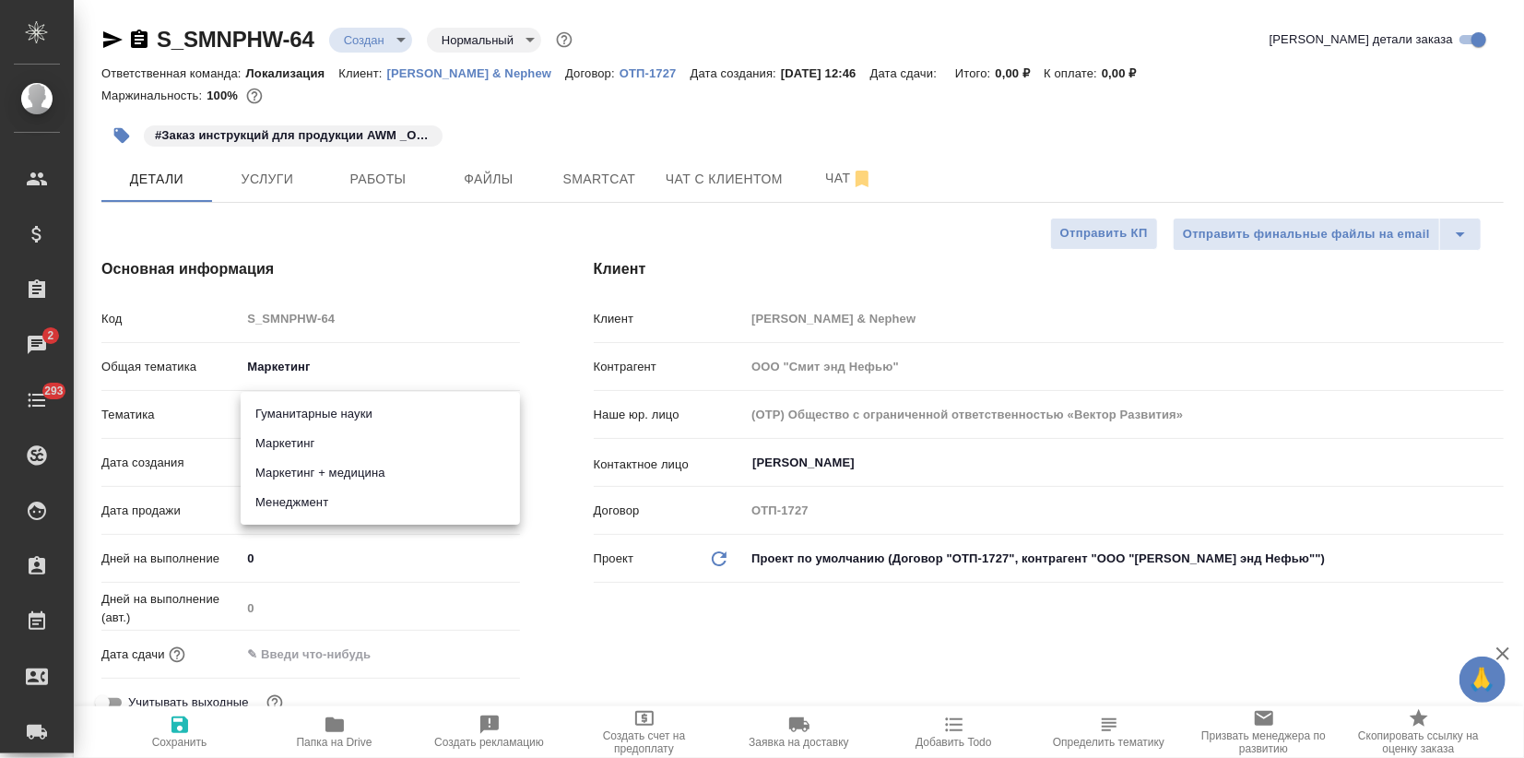
type textarea "x"
type input "5a8b8b956a9677013d343d63"
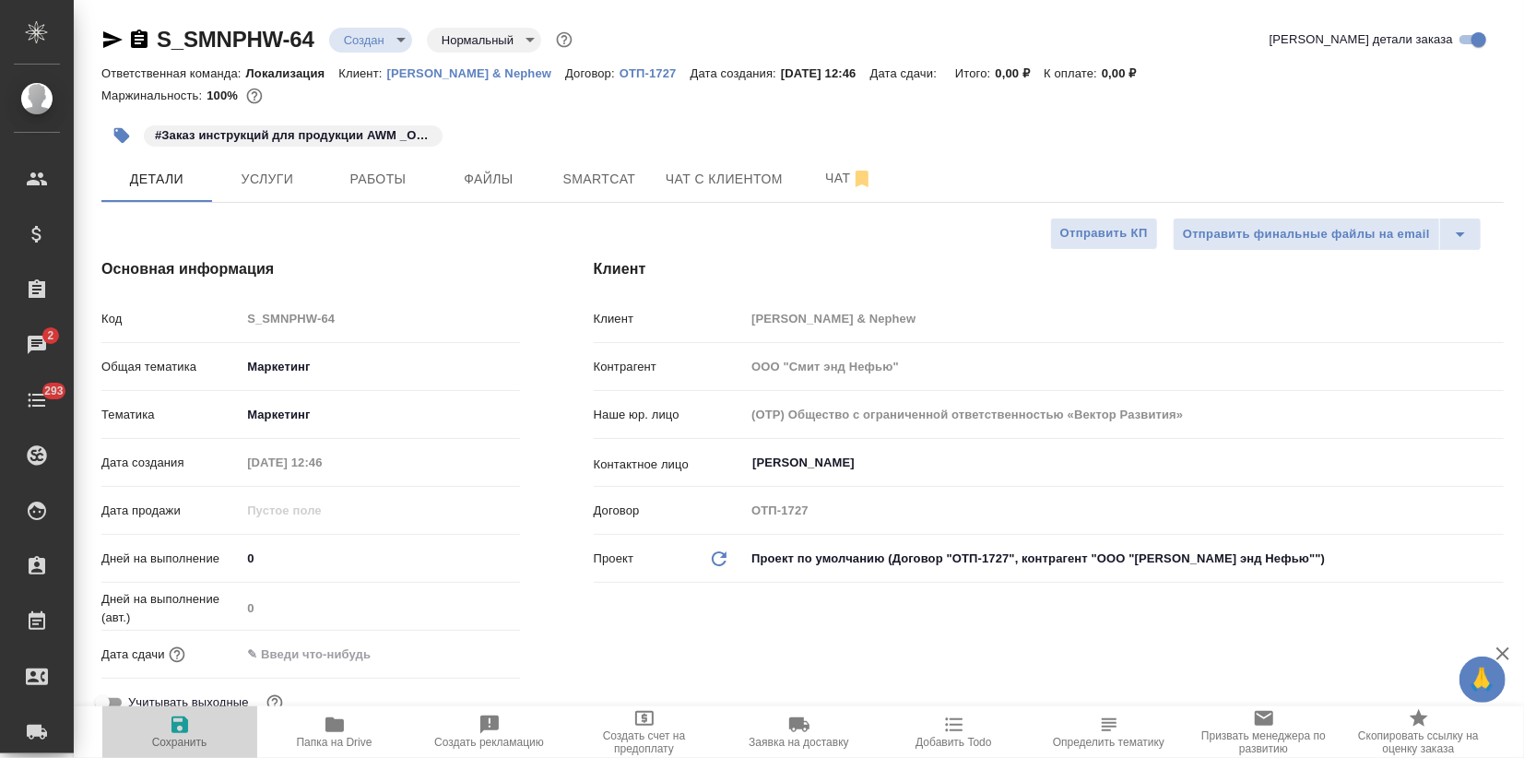
click at [195, 732] on span "Сохранить" at bounding box center [179, 731] width 133 height 35
type textarea "x"
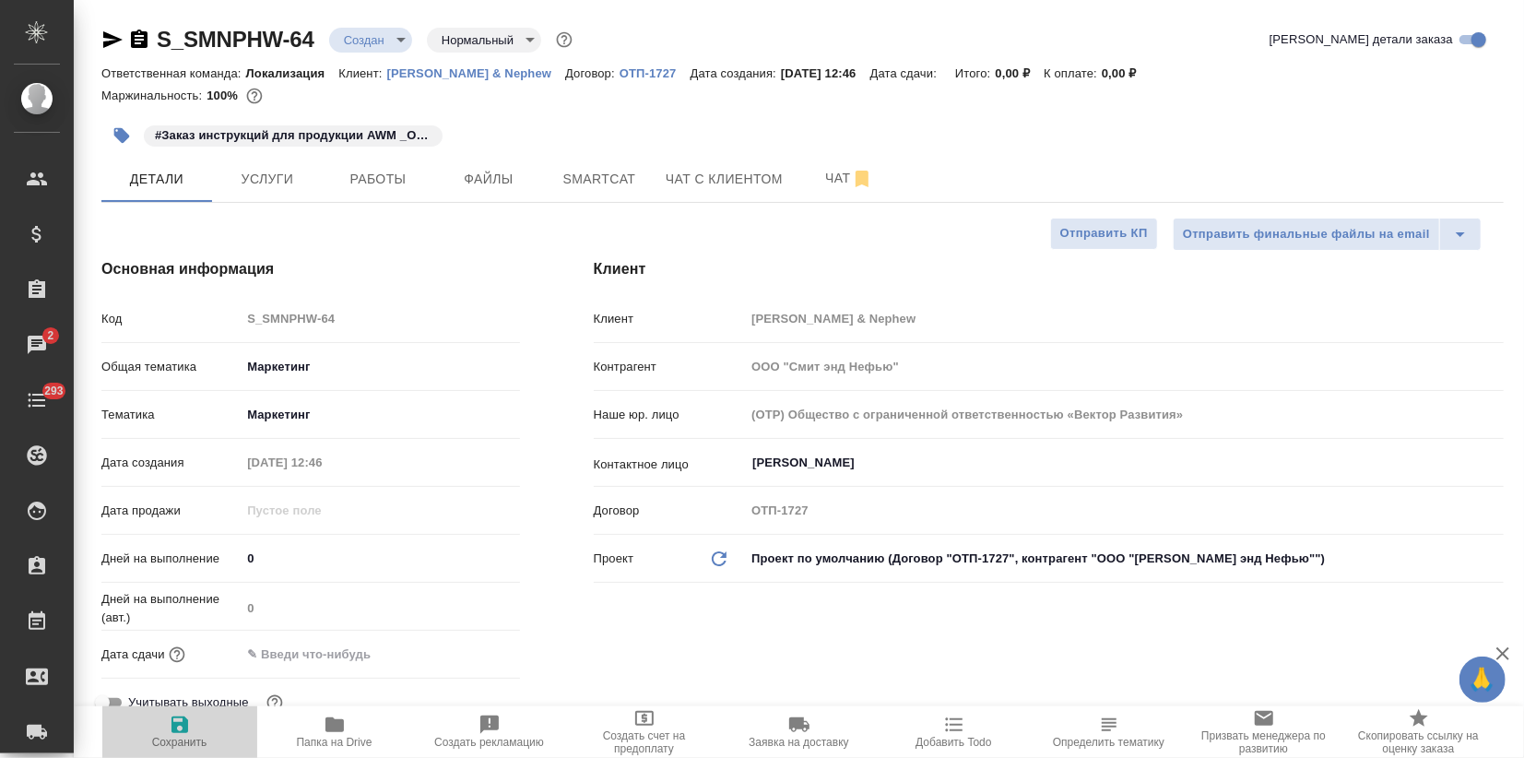
type textarea "x"
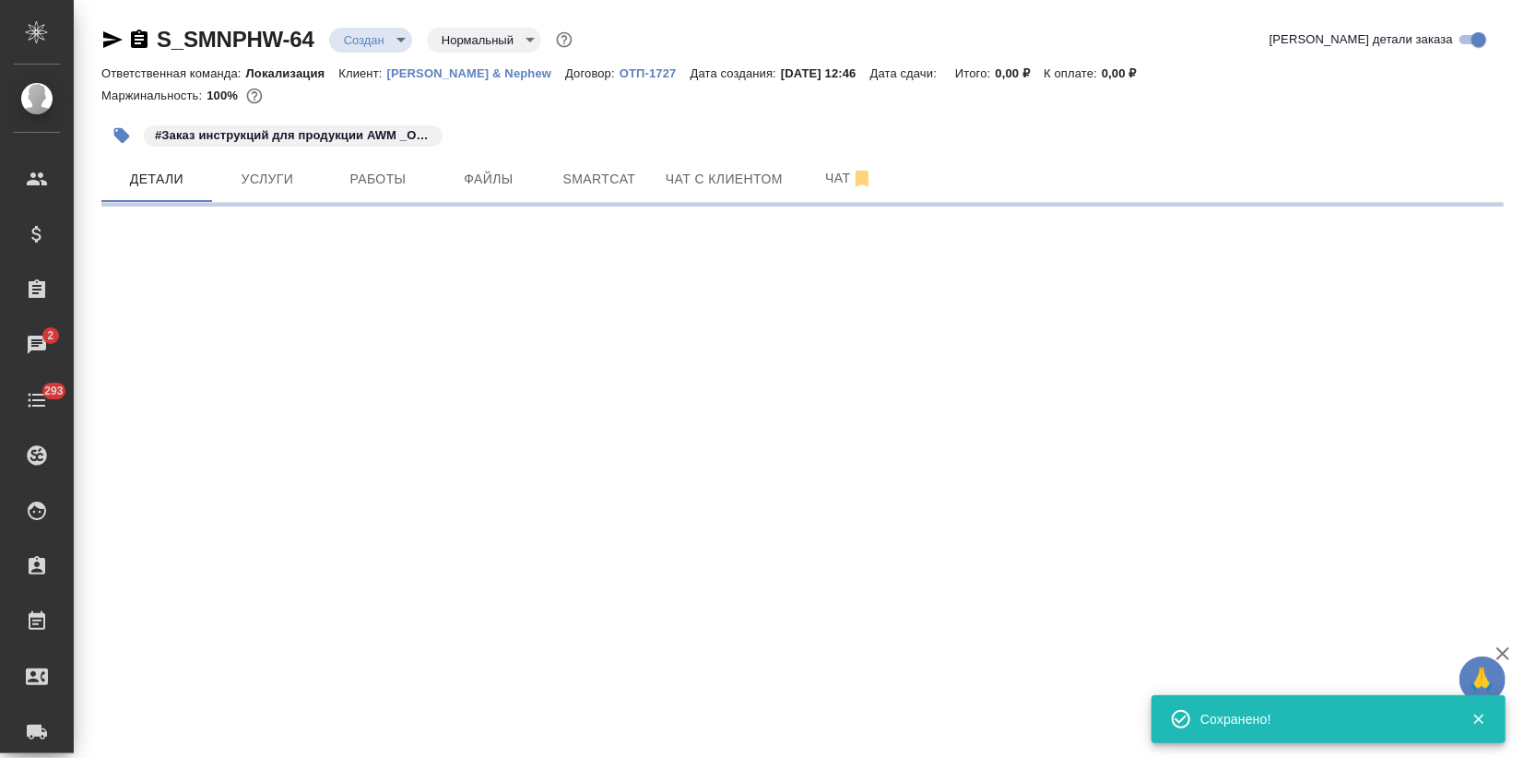
select select "RU"
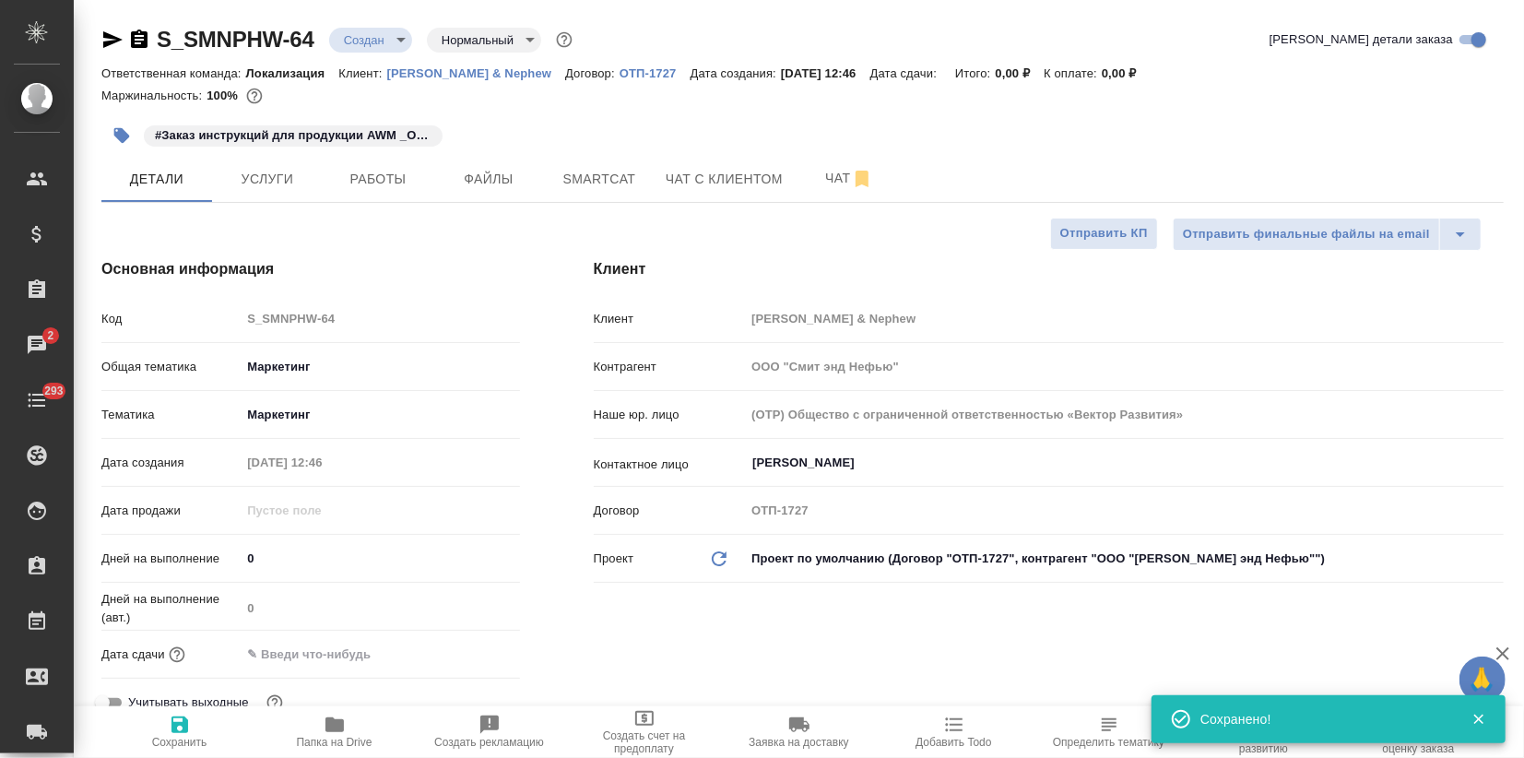
type textarea "x"
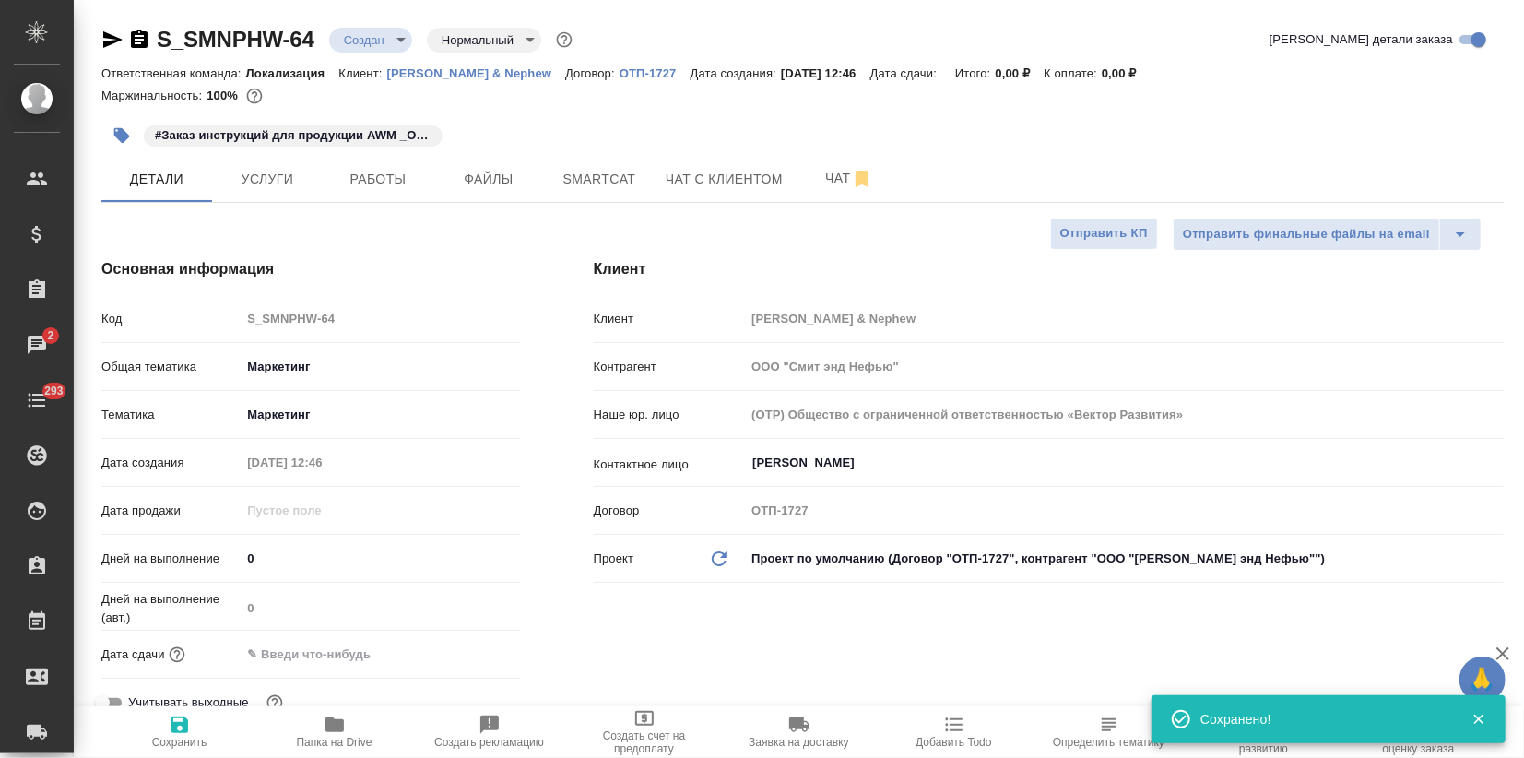
type textarea "x"
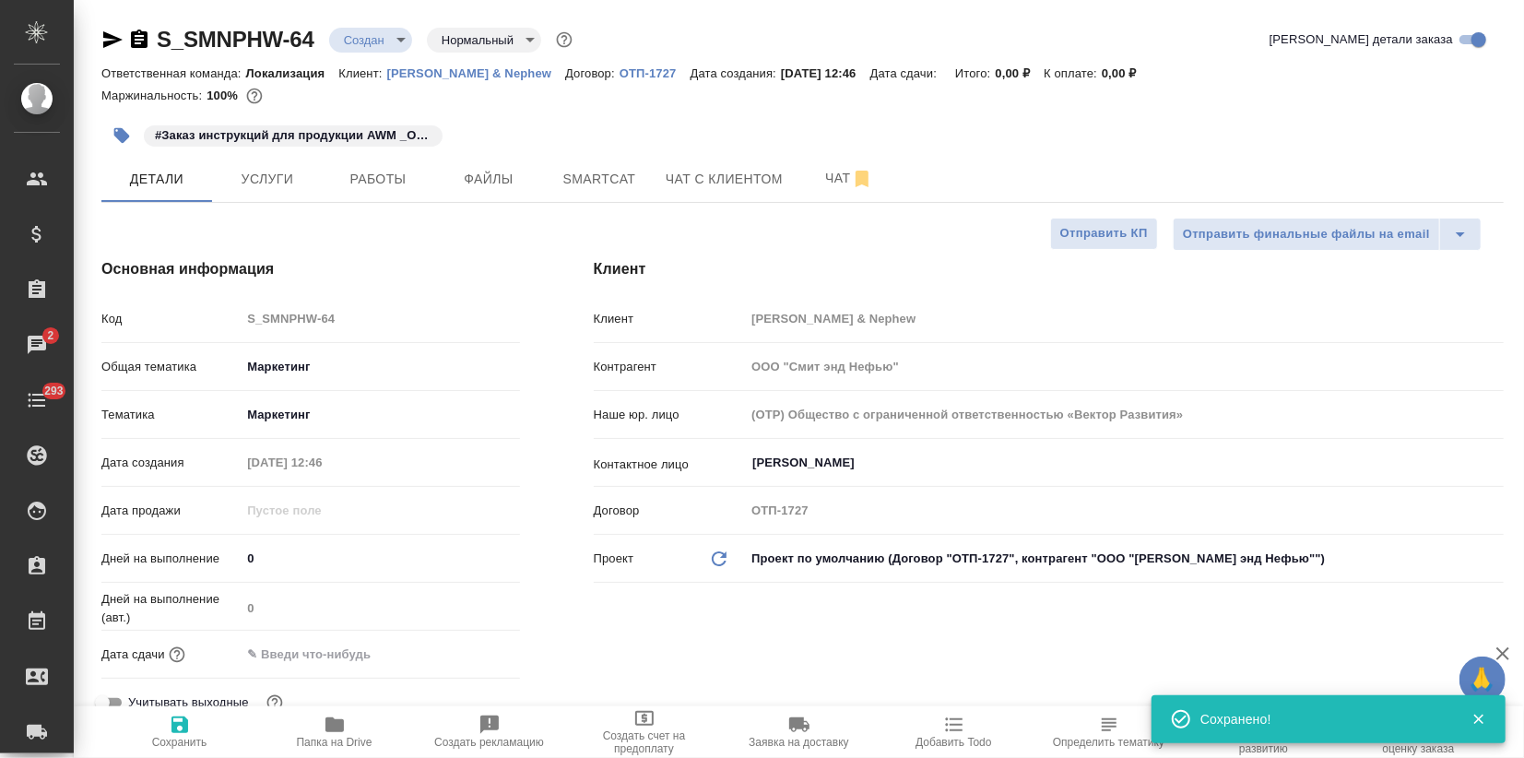
type textarea "x"
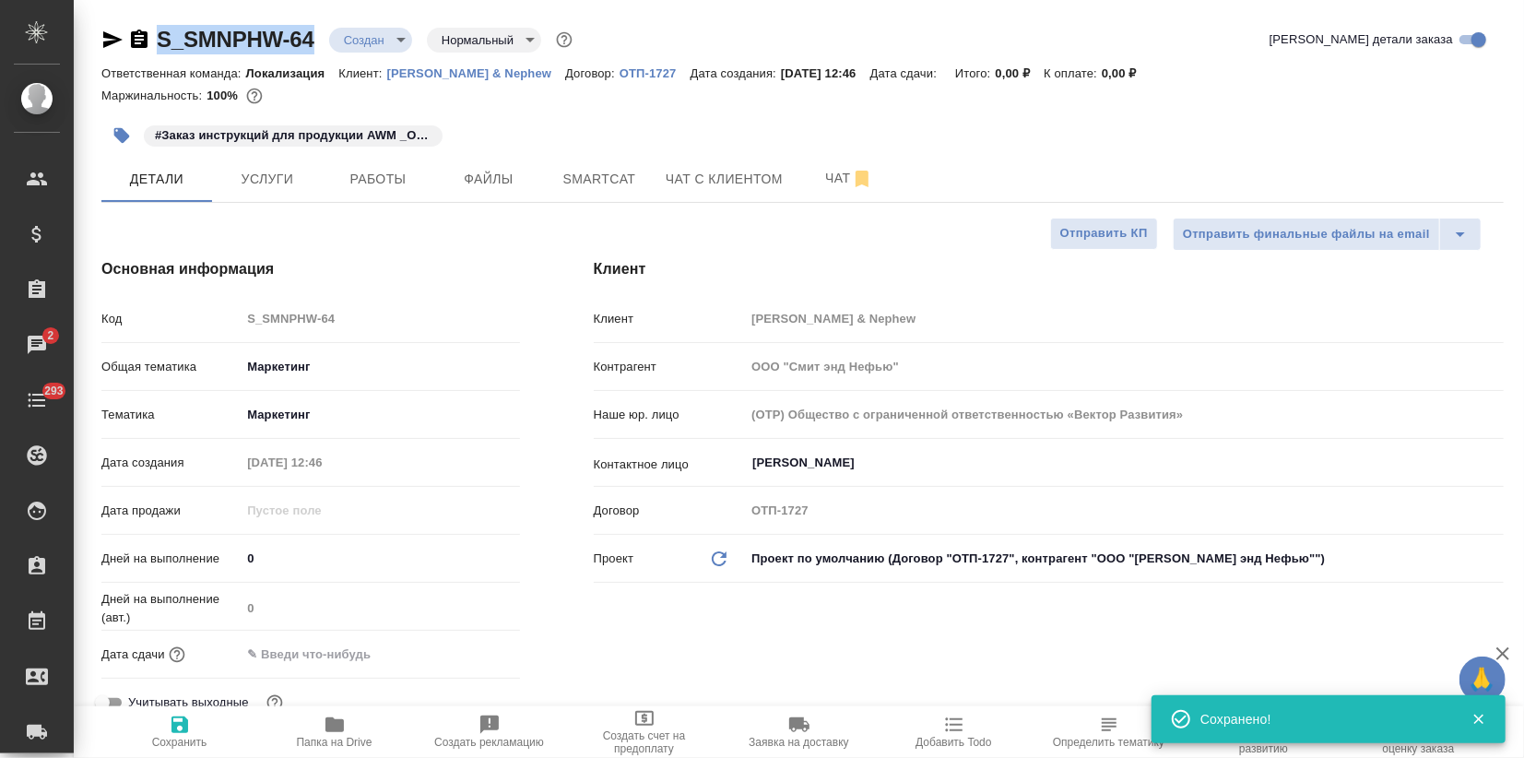
drag, startPoint x: 319, startPoint y: 38, endPoint x: 139, endPoint y: 20, distance: 180.7
copy link "S_SMNPHW-64"
type textarea "x"
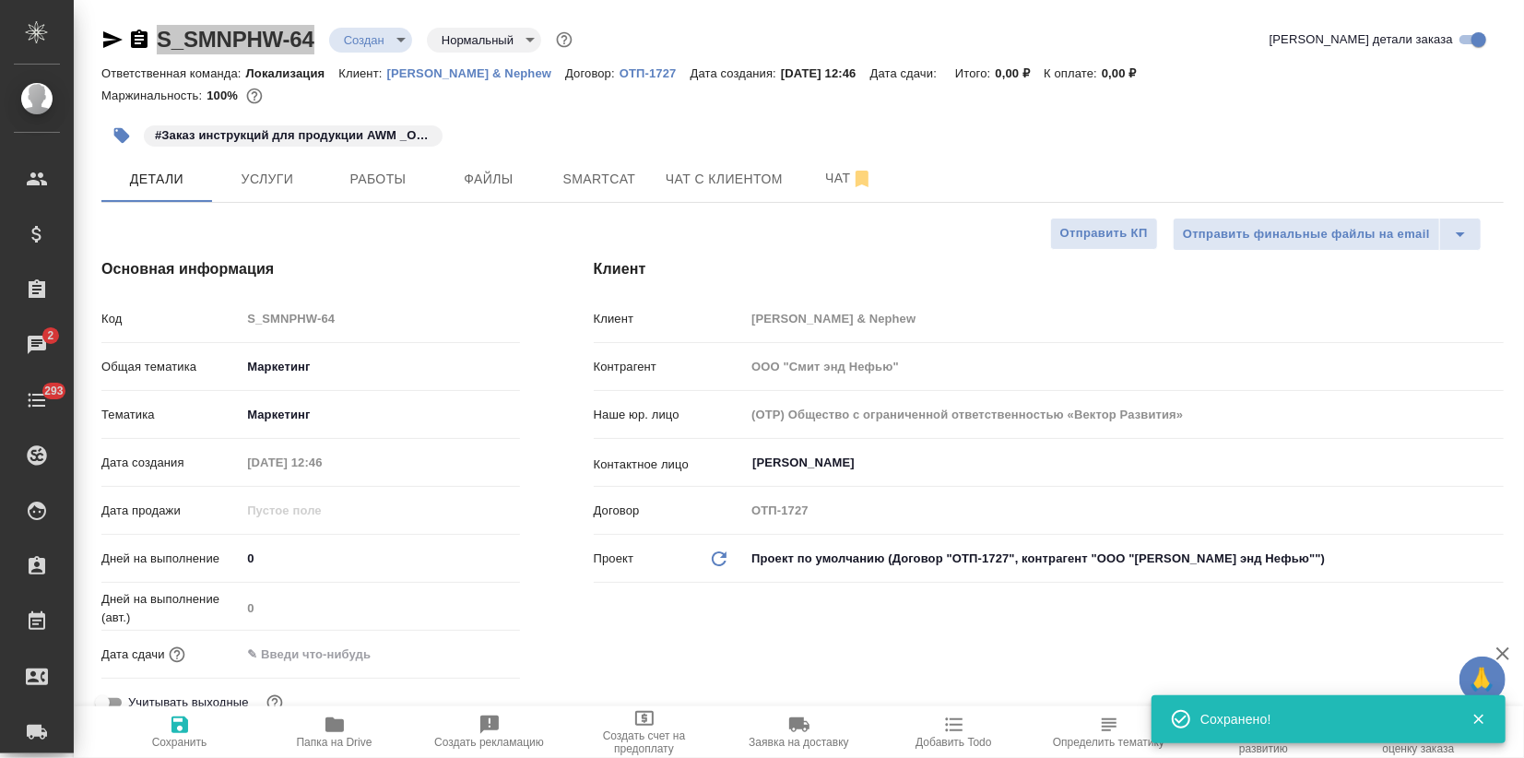
type textarea "x"
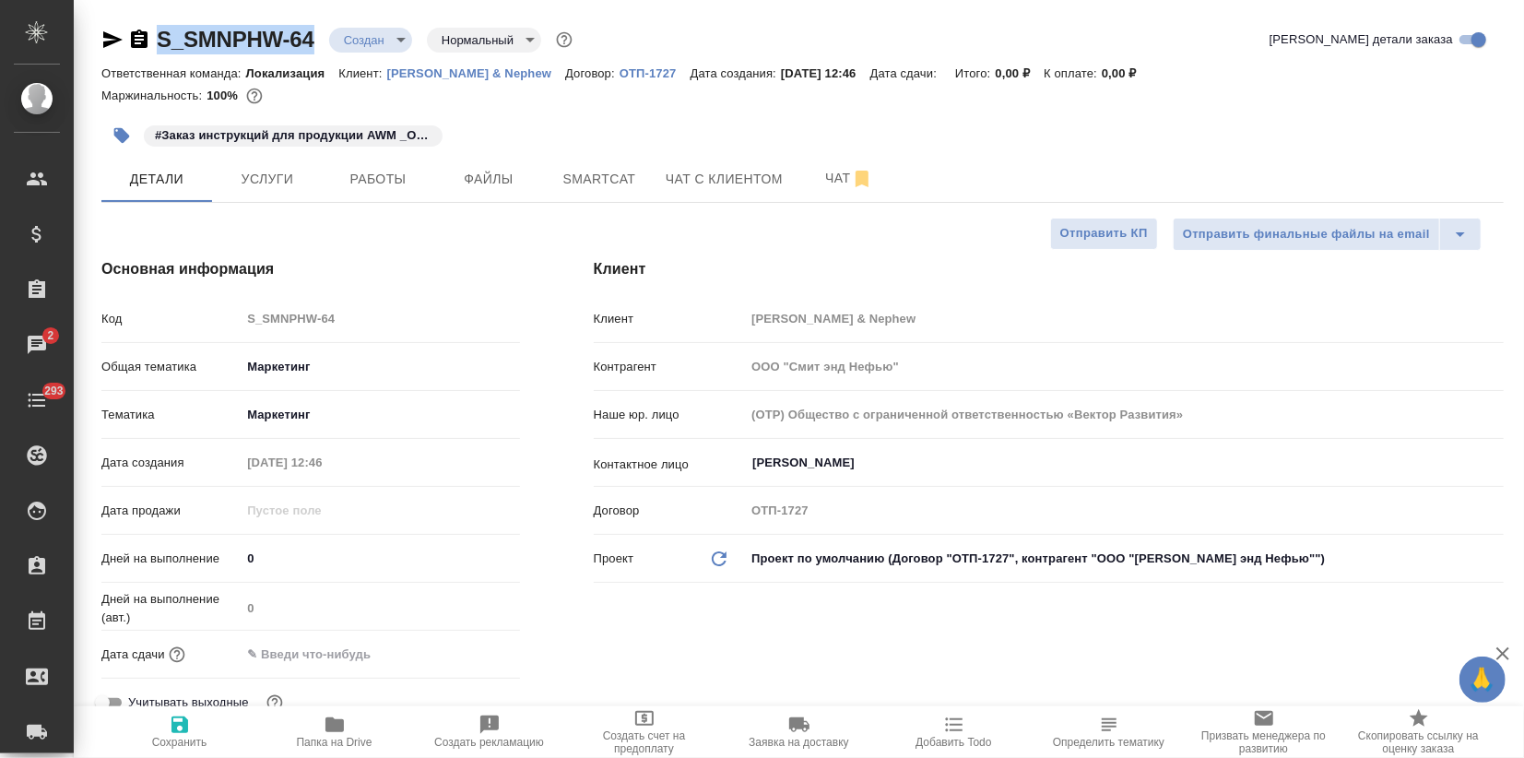
click at [343, 733] on icon "button" at bounding box center [335, 725] width 22 height 22
type textarea "x"
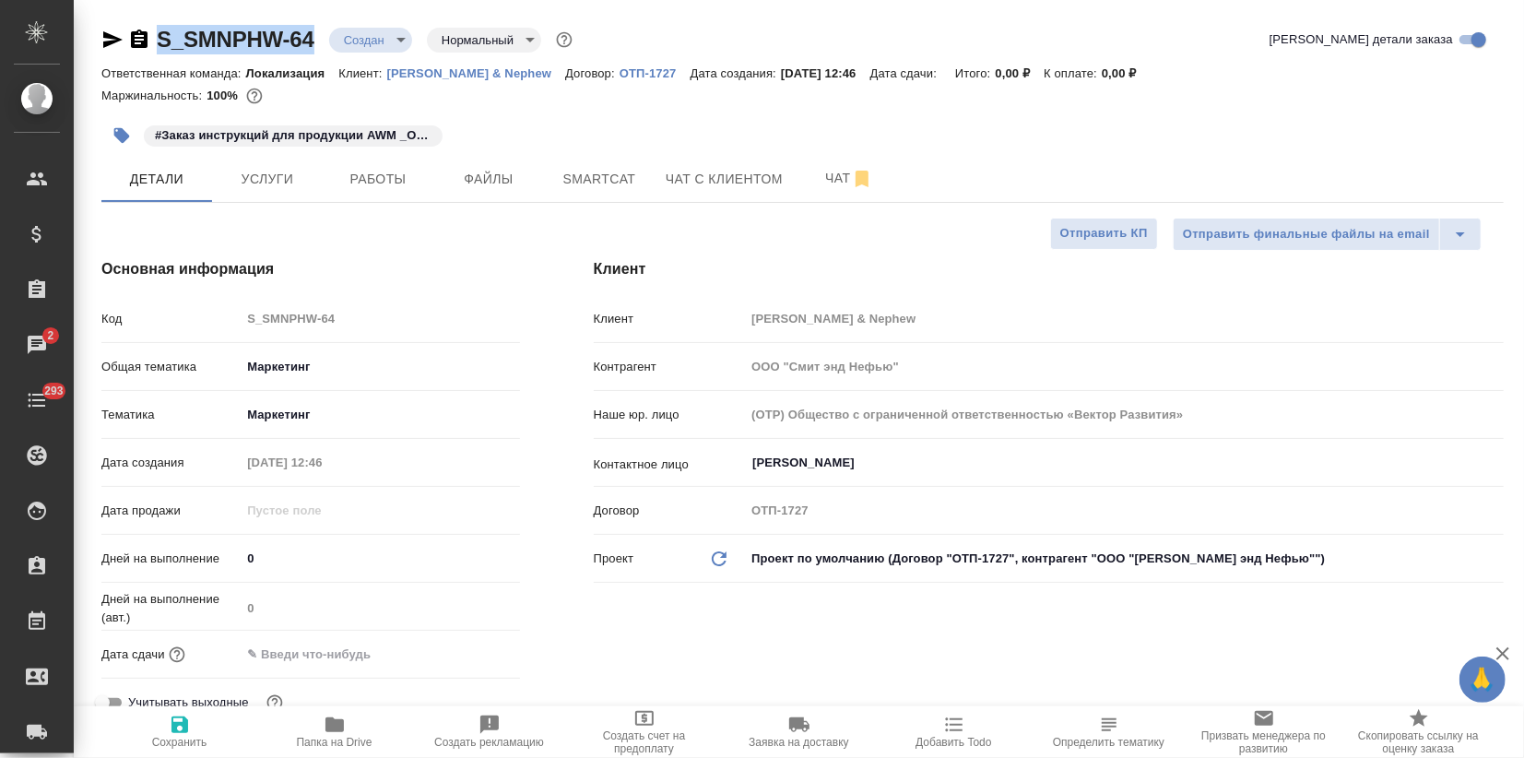
type textarea "x"
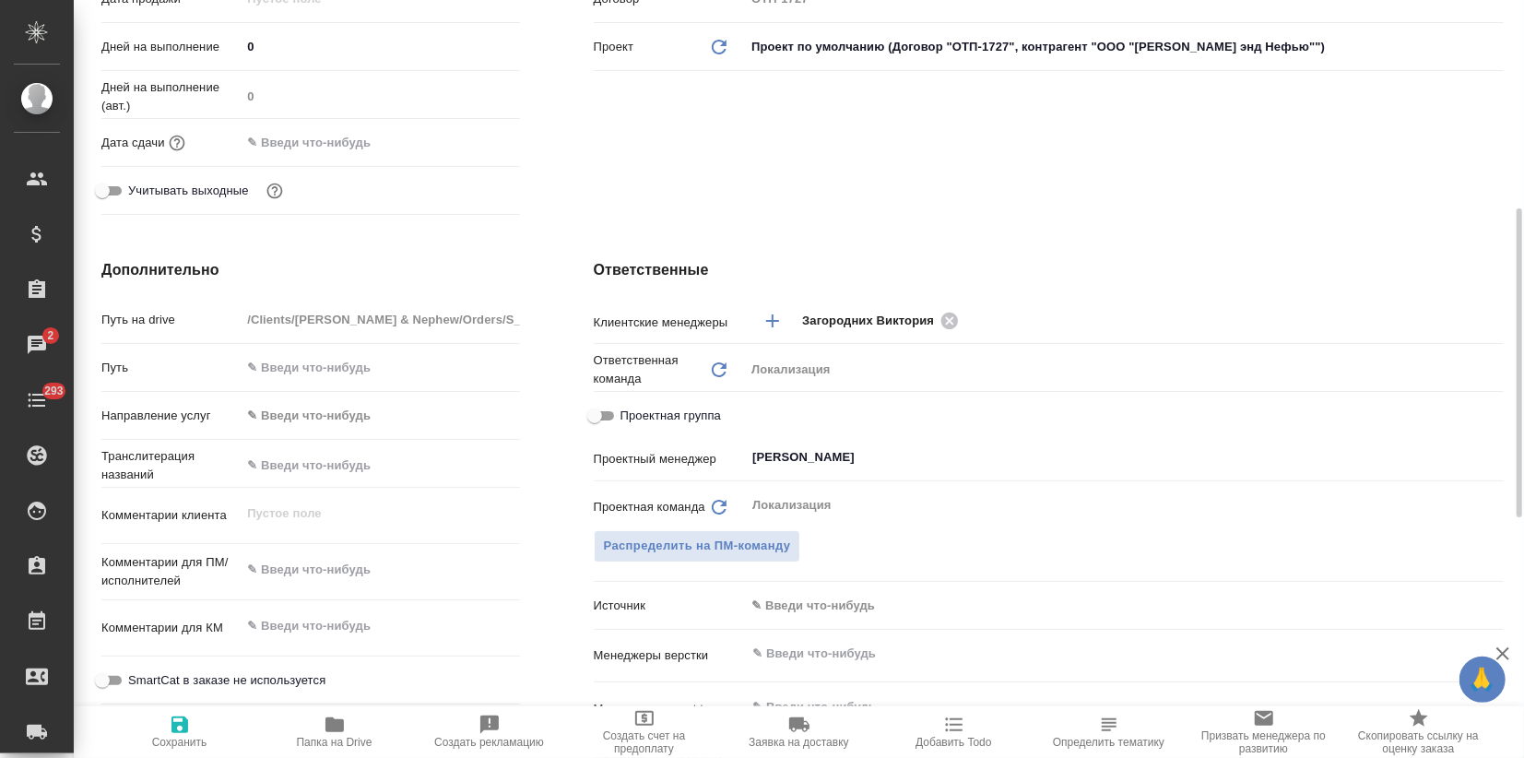
type textarea "x"
click at [263, 563] on textarea at bounding box center [380, 569] width 278 height 31
paste textarea "У нас появилась потребность в заказе инструкций AWM тиражом в 1600 штук. Заказ …"
type textarea "У нас появилась потребность в заказе инструкций AWM тиражом в 1600 штук. Заказ …"
type textarea "x"
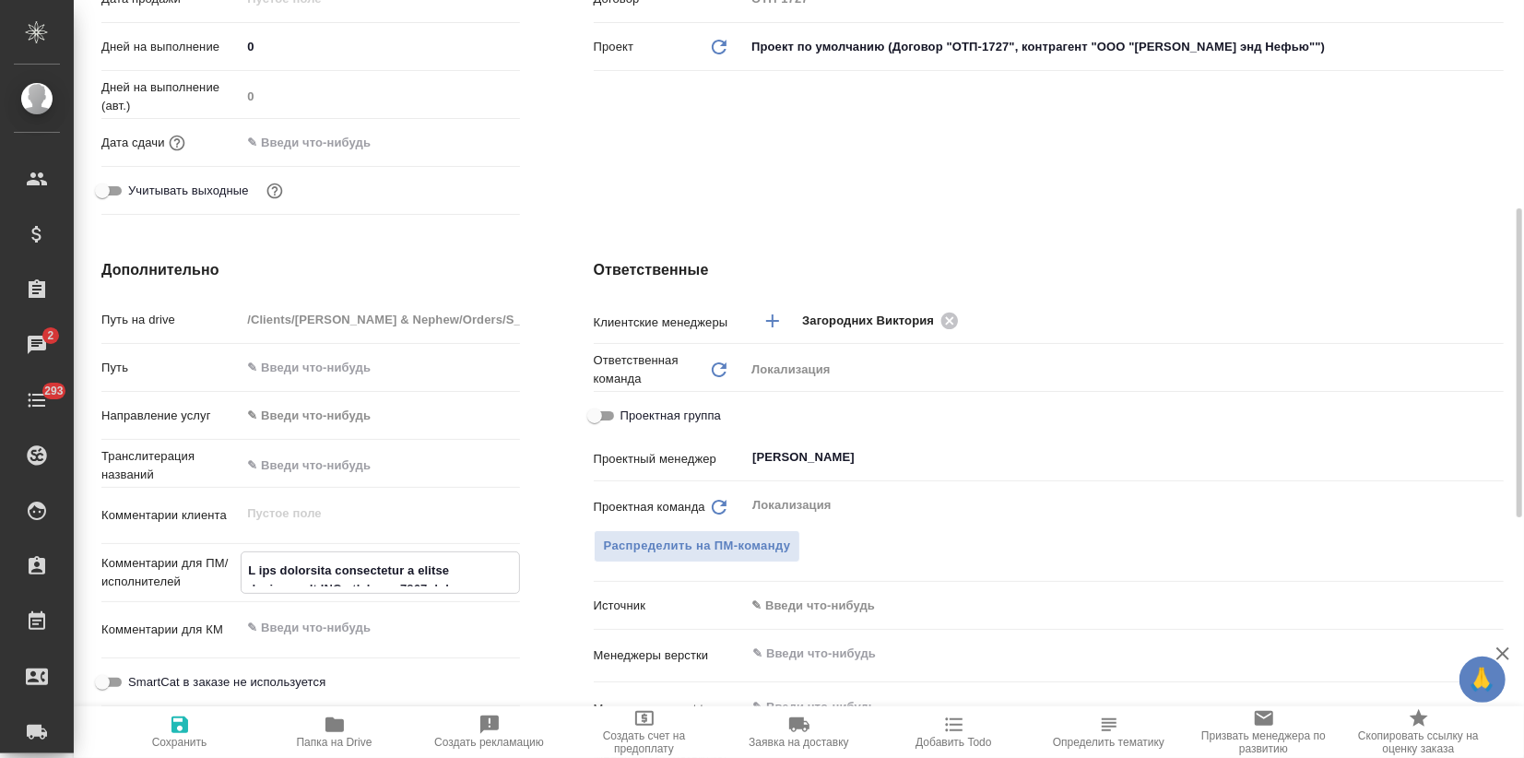
type textarea "x"
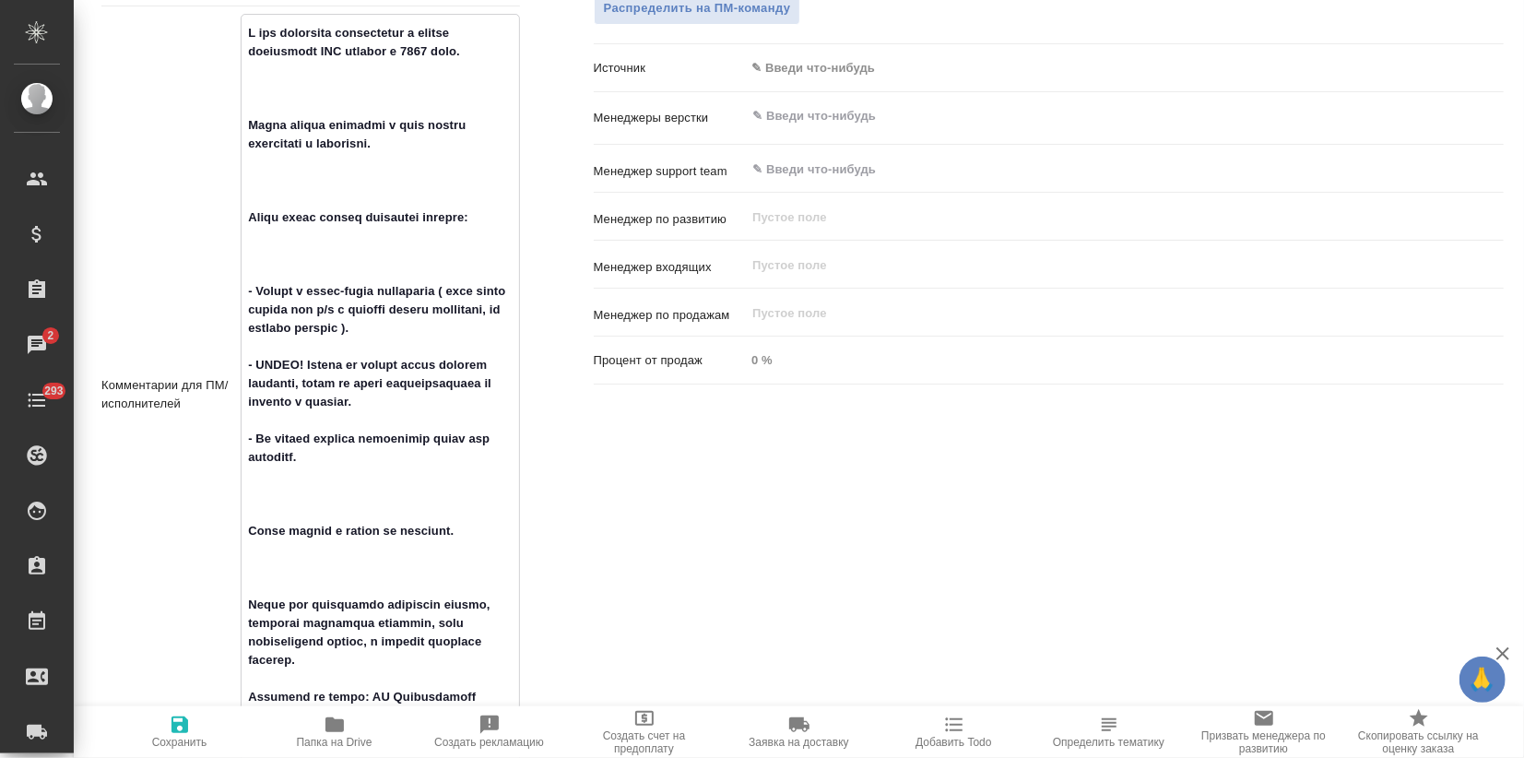
type textarea "У нас появилась потребность в заказе инструкций AWM тиражом в 1600 штук. Заказ …"
type textarea "x"
click at [178, 737] on span "Сохранить" at bounding box center [179, 742] width 55 height 13
type textarea "x"
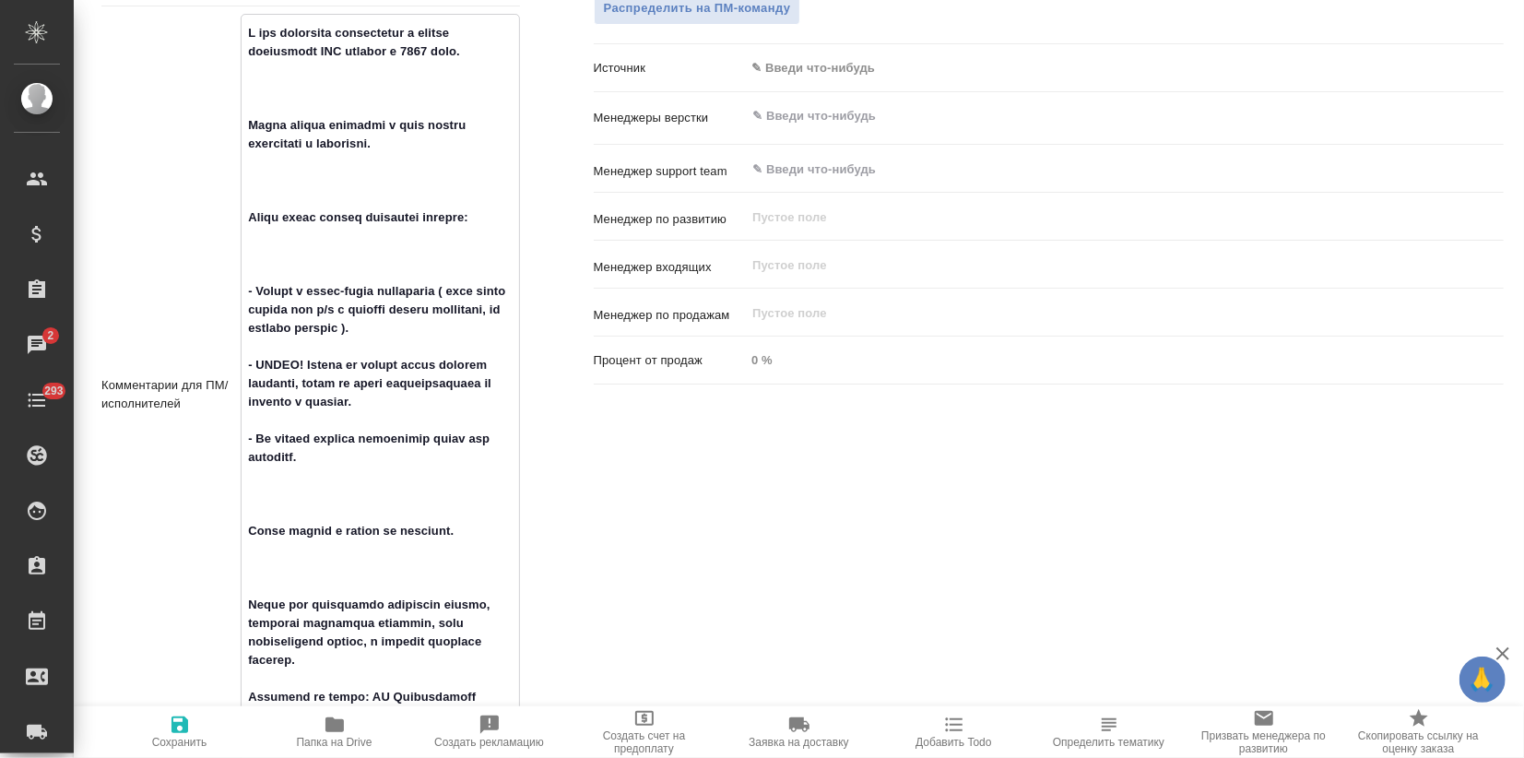
type textarea "x"
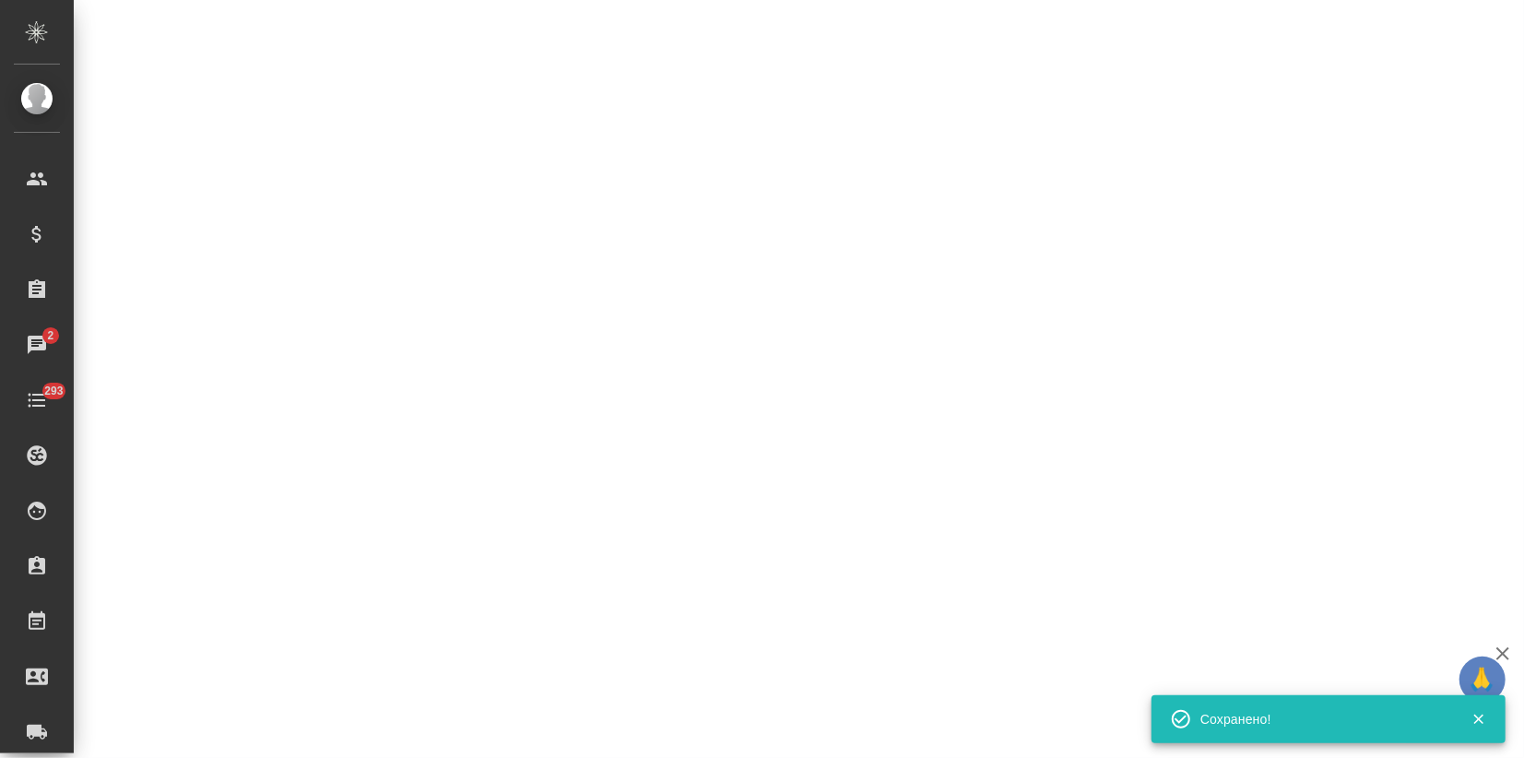
select select "RU"
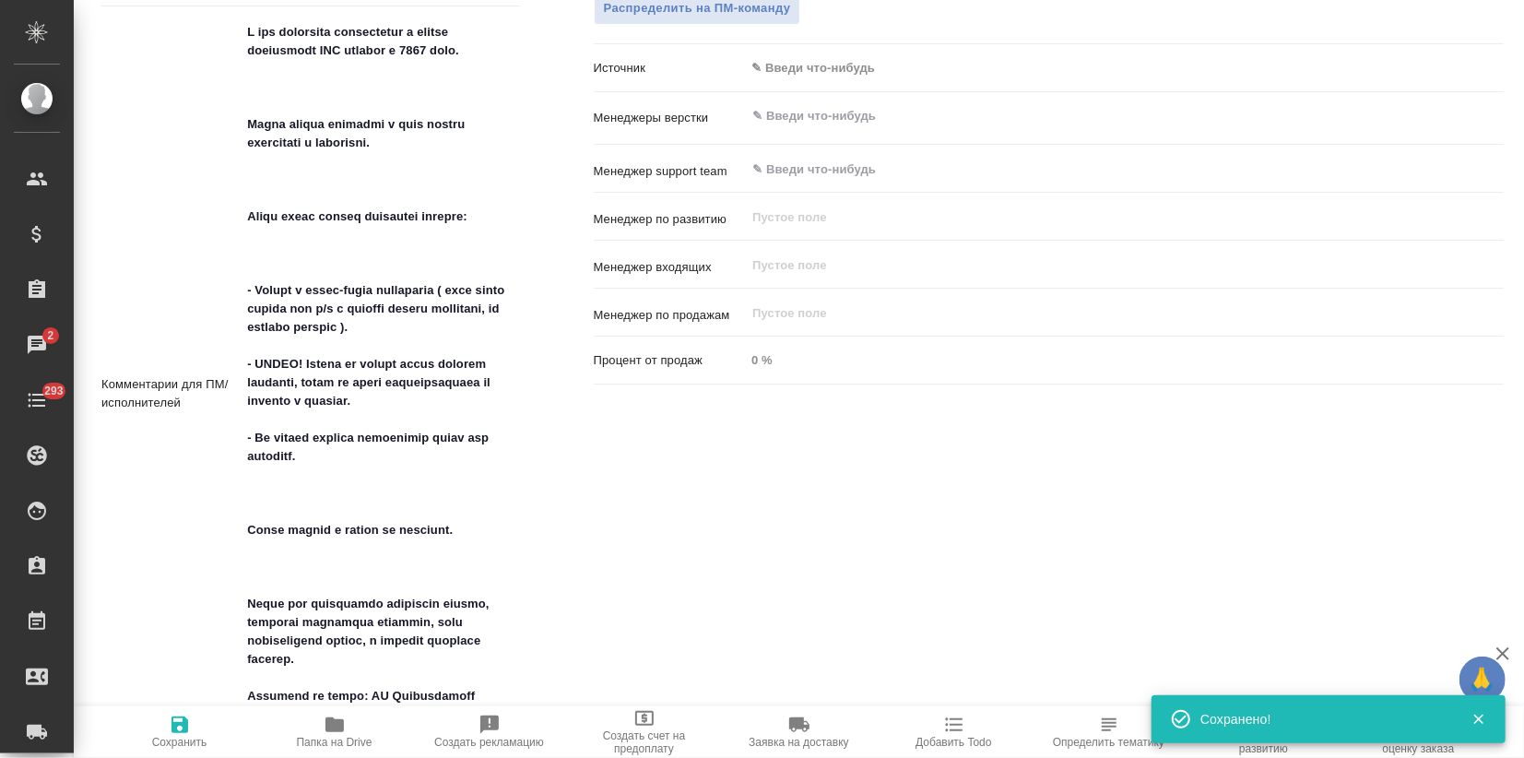
type textarea "x"
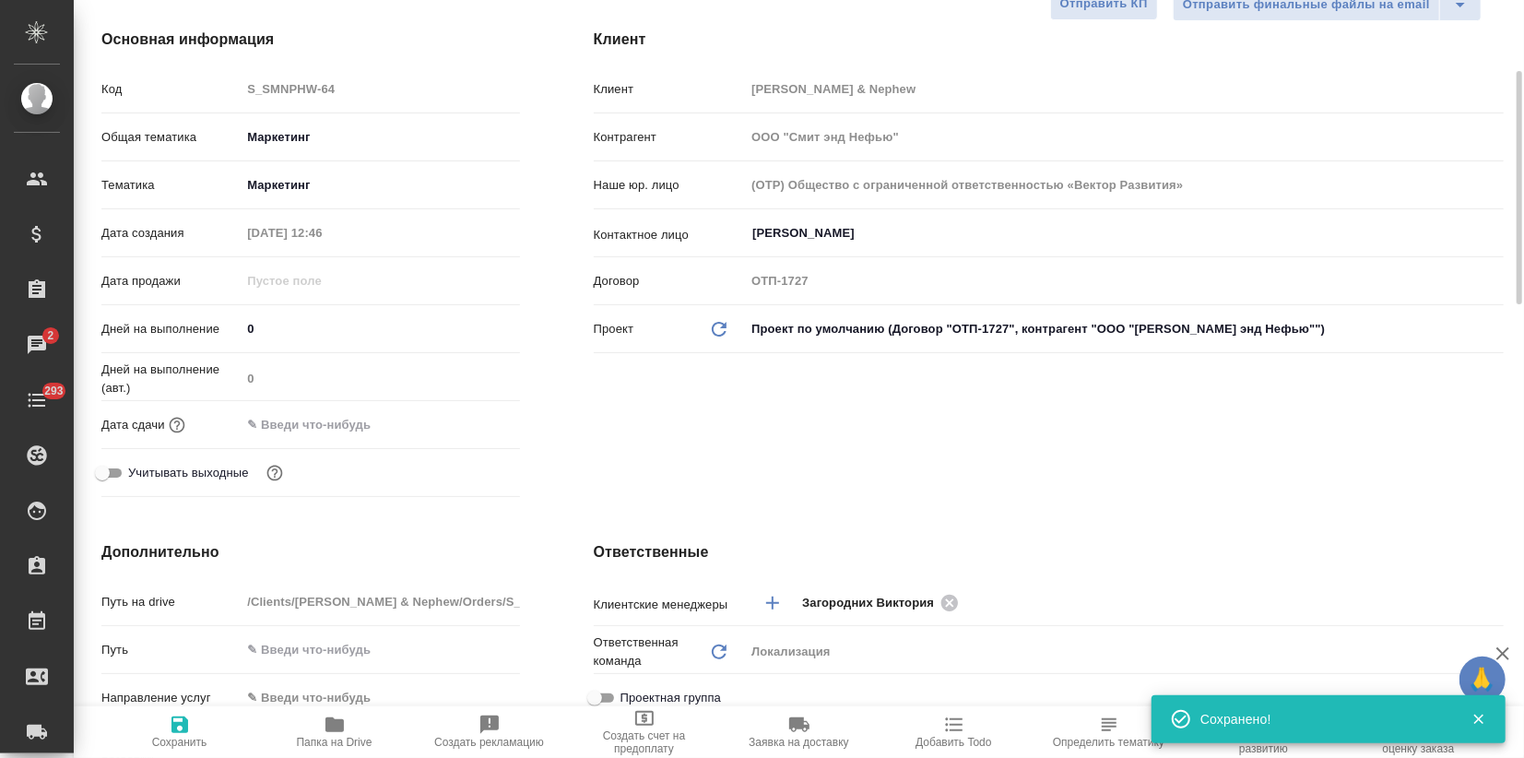
scroll to position [0, 0]
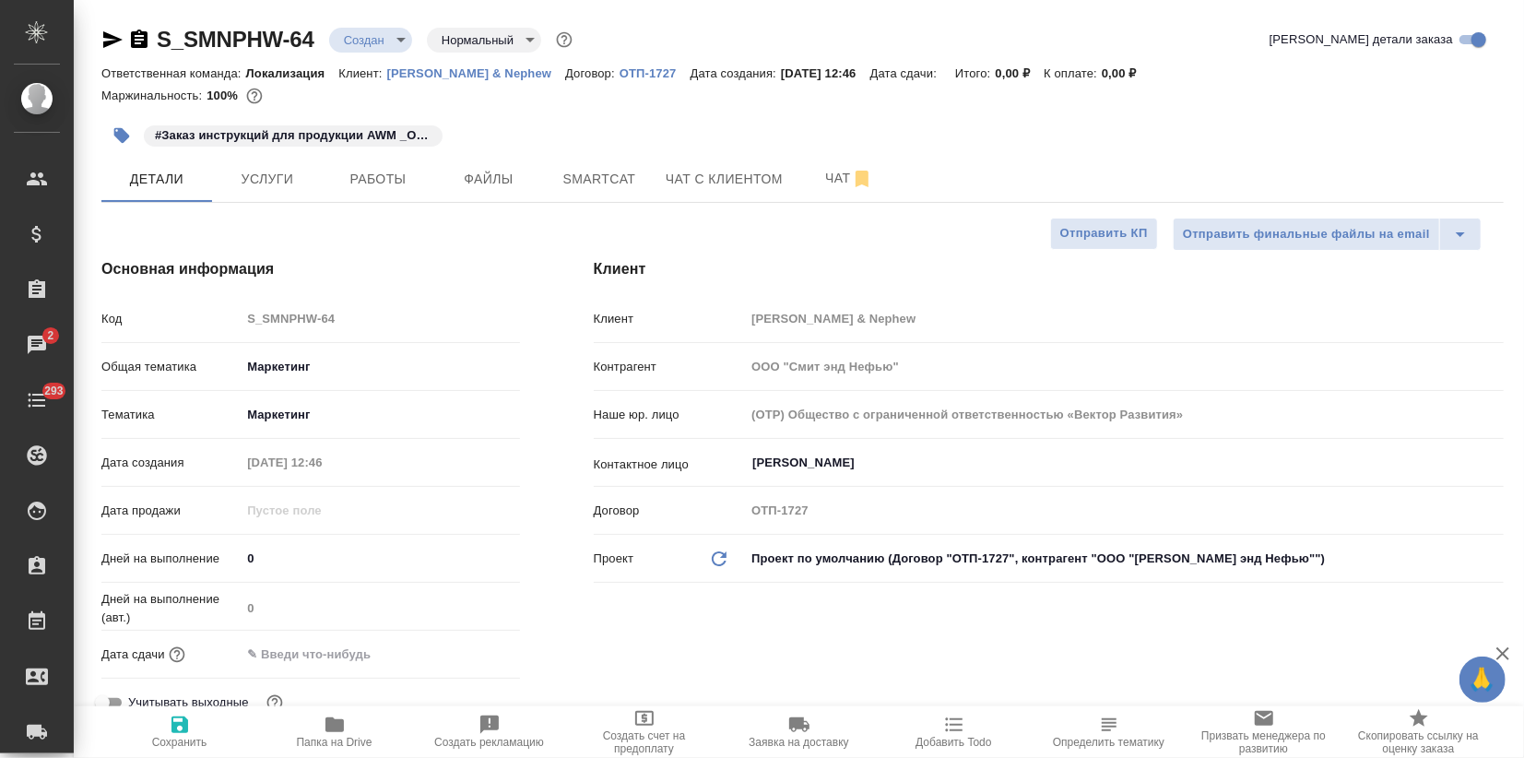
type textarea "x"
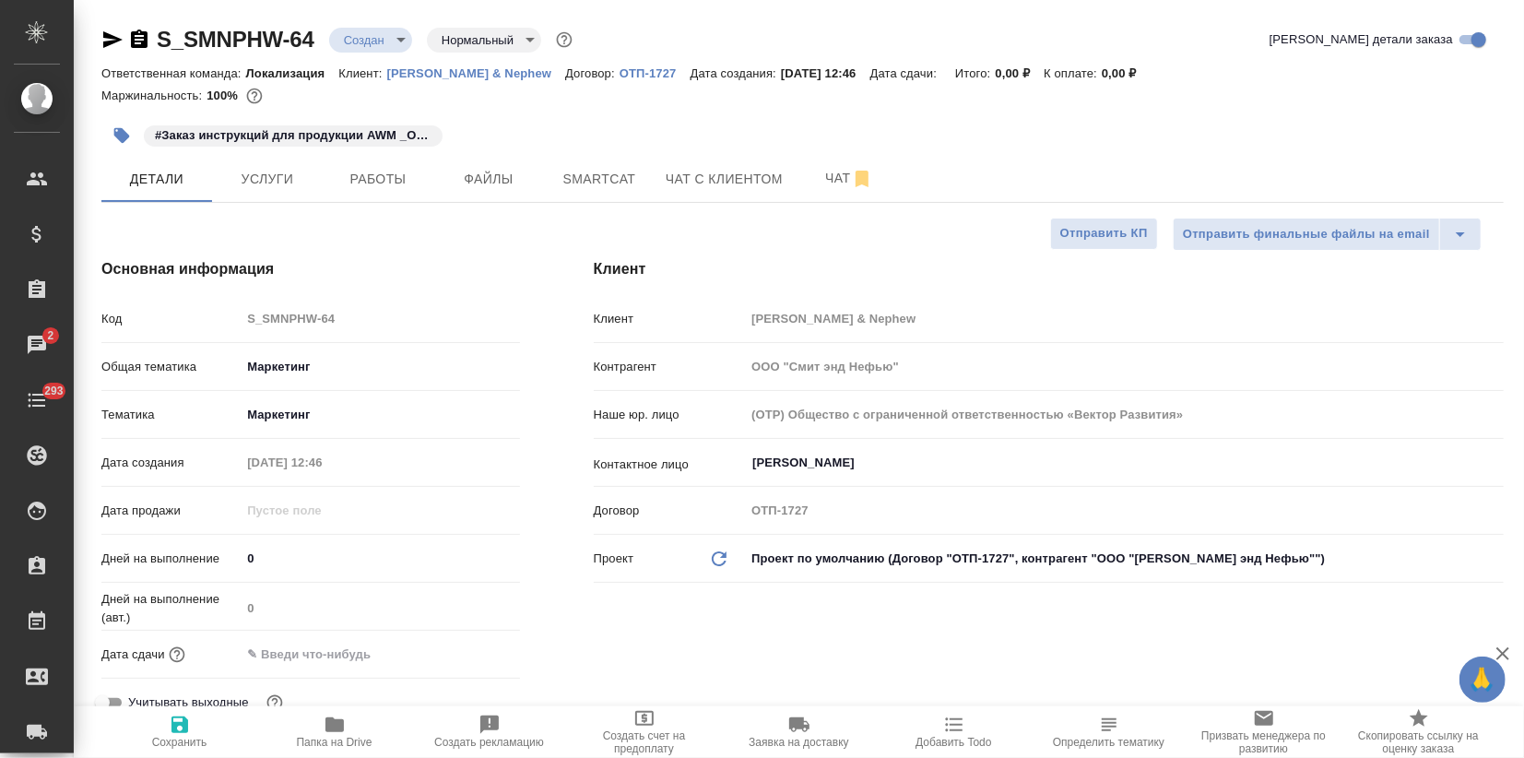
type textarea "x"
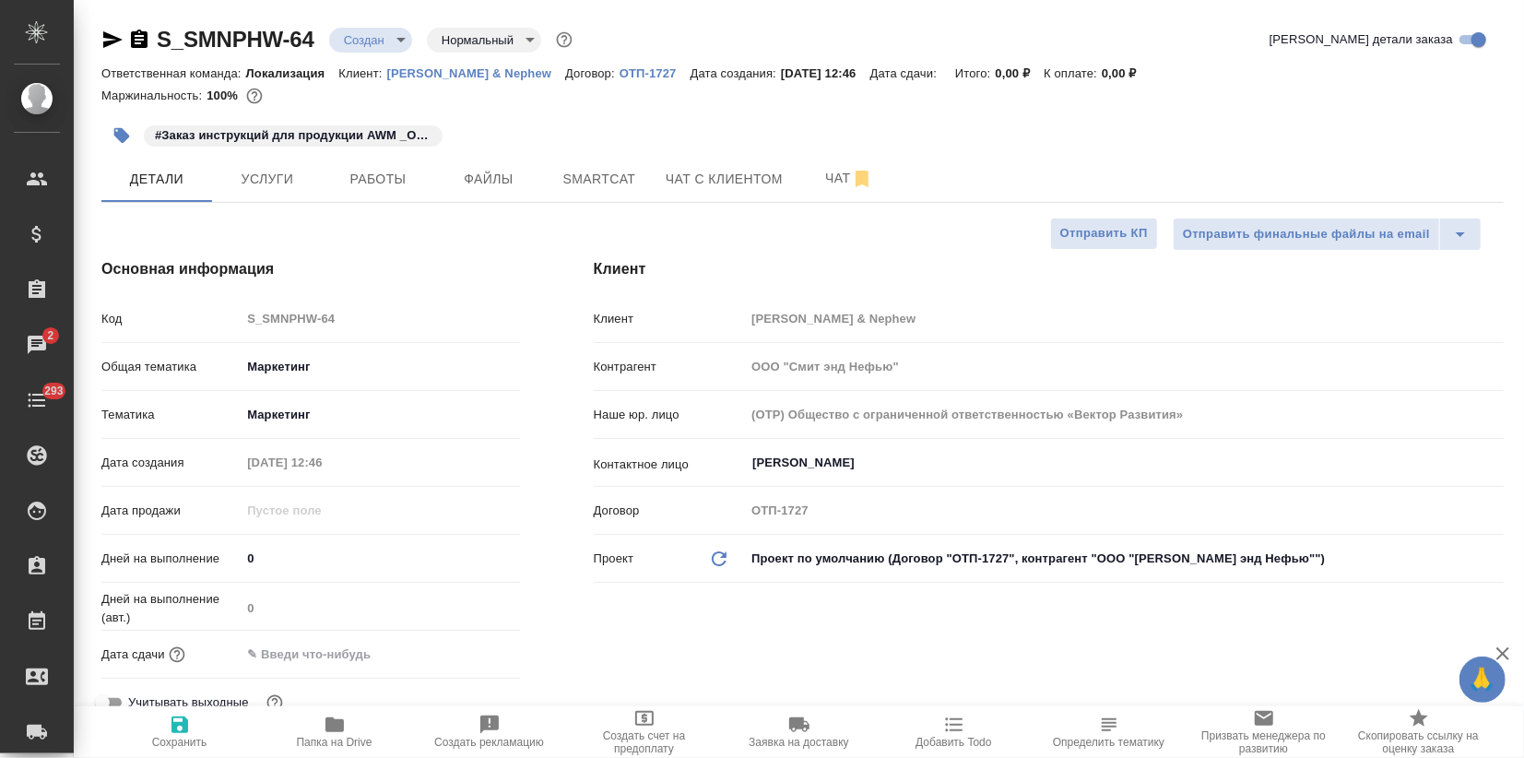
type textarea "x"
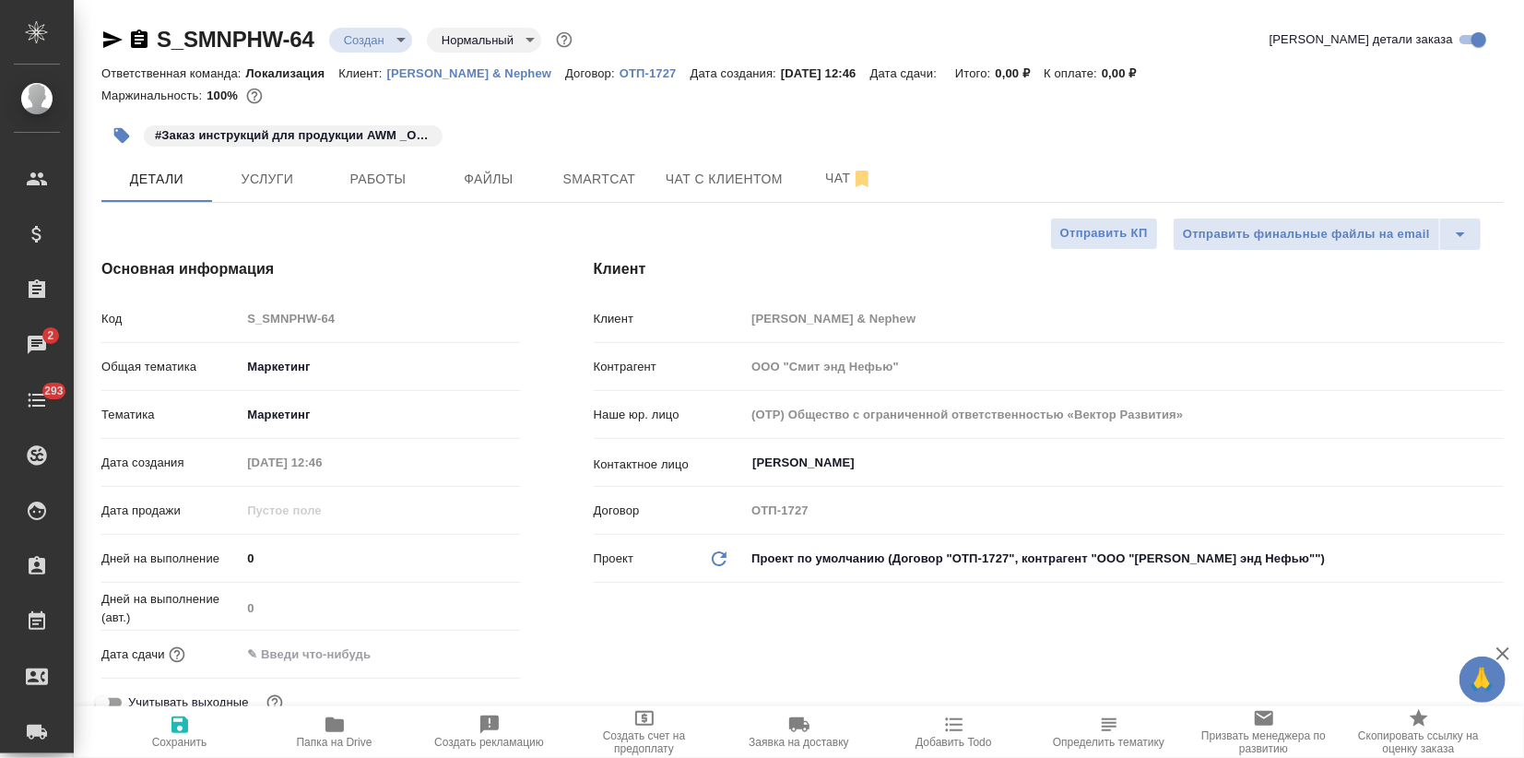
type textarea "x"
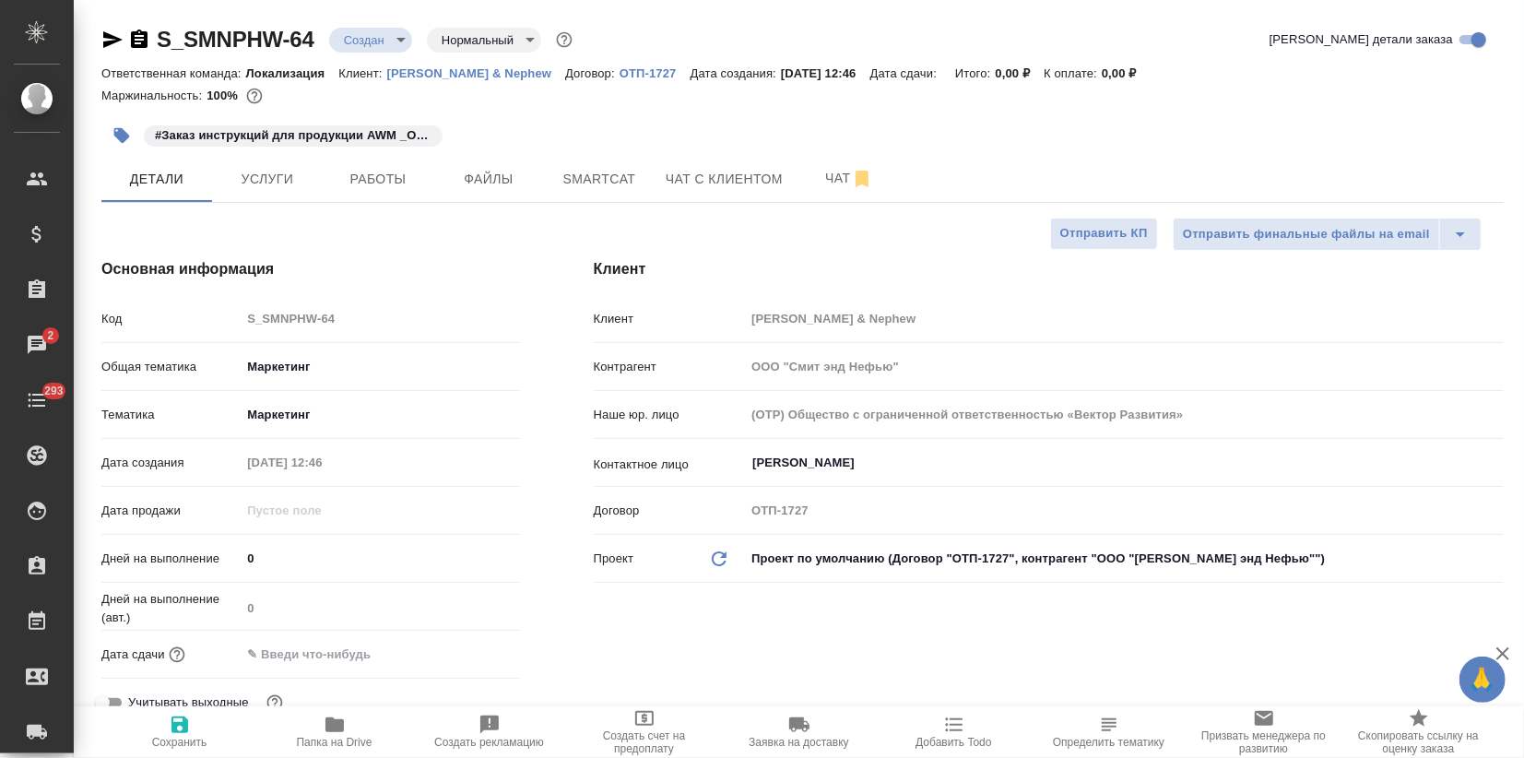
type textarea "x"
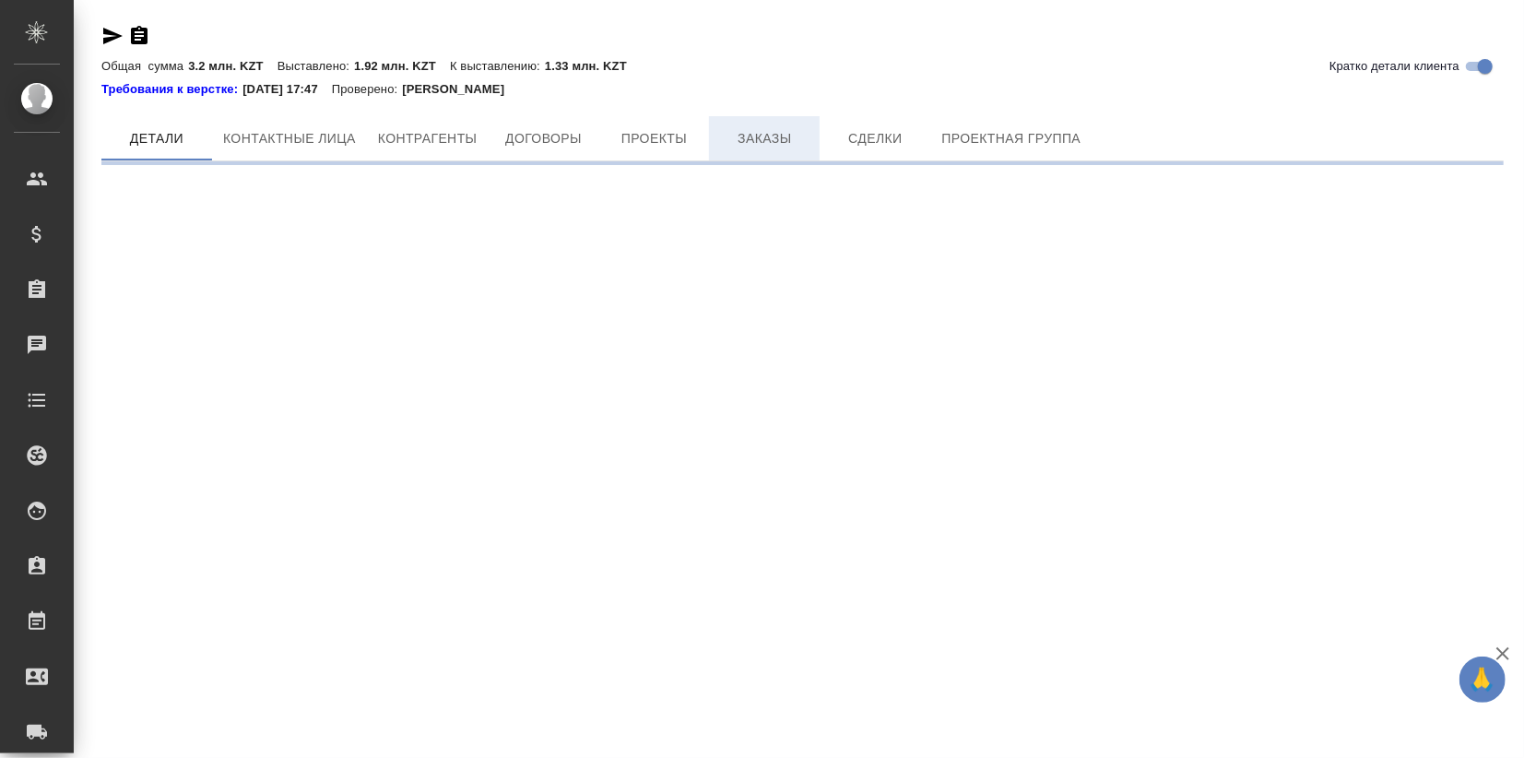
click at [775, 138] on span "Заказы" at bounding box center [764, 138] width 89 height 23
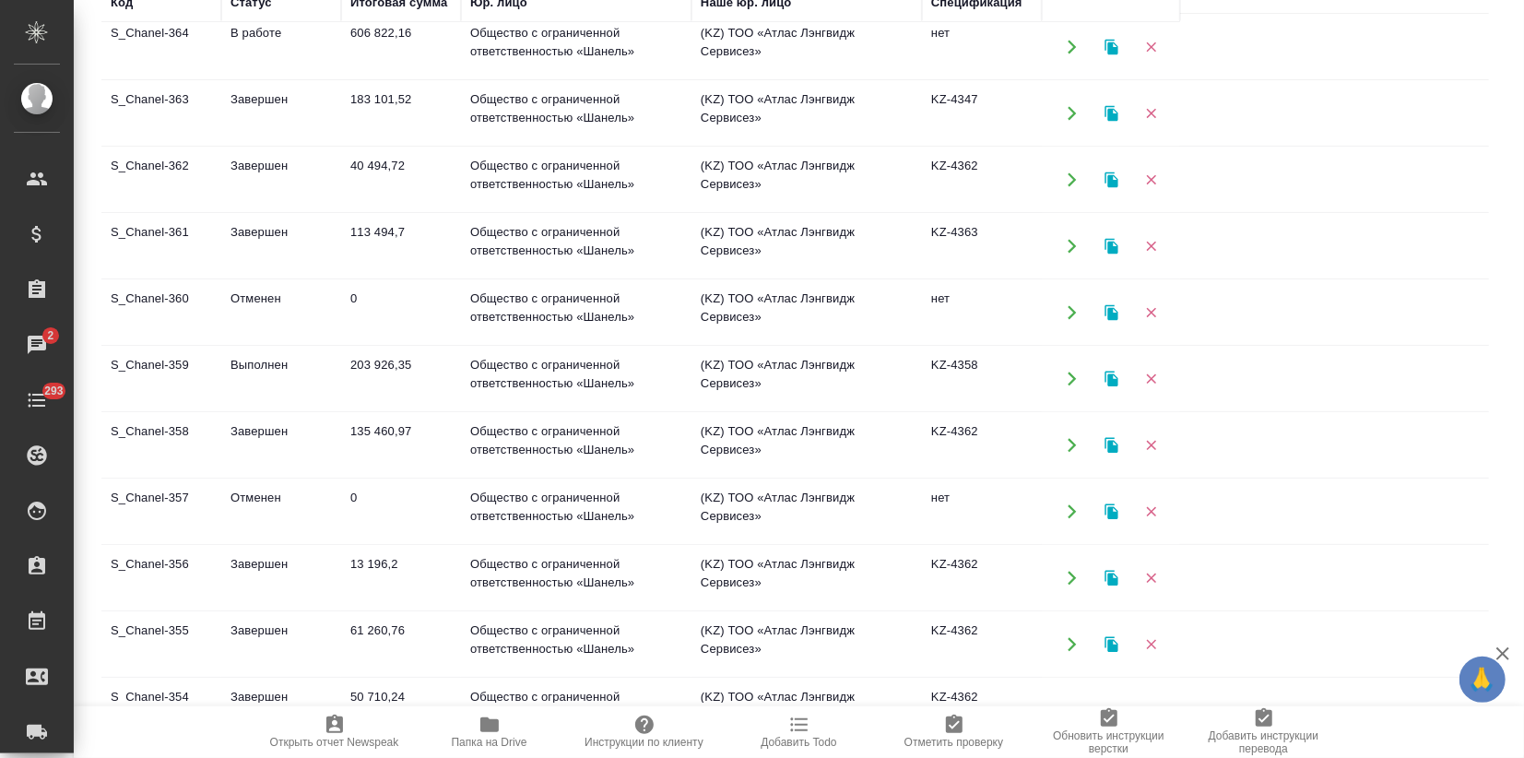
scroll to position [143, 0]
click at [469, 177] on td "Общество с ограниченной ответственностью «Шанель»" at bounding box center [576, 179] width 231 height 65
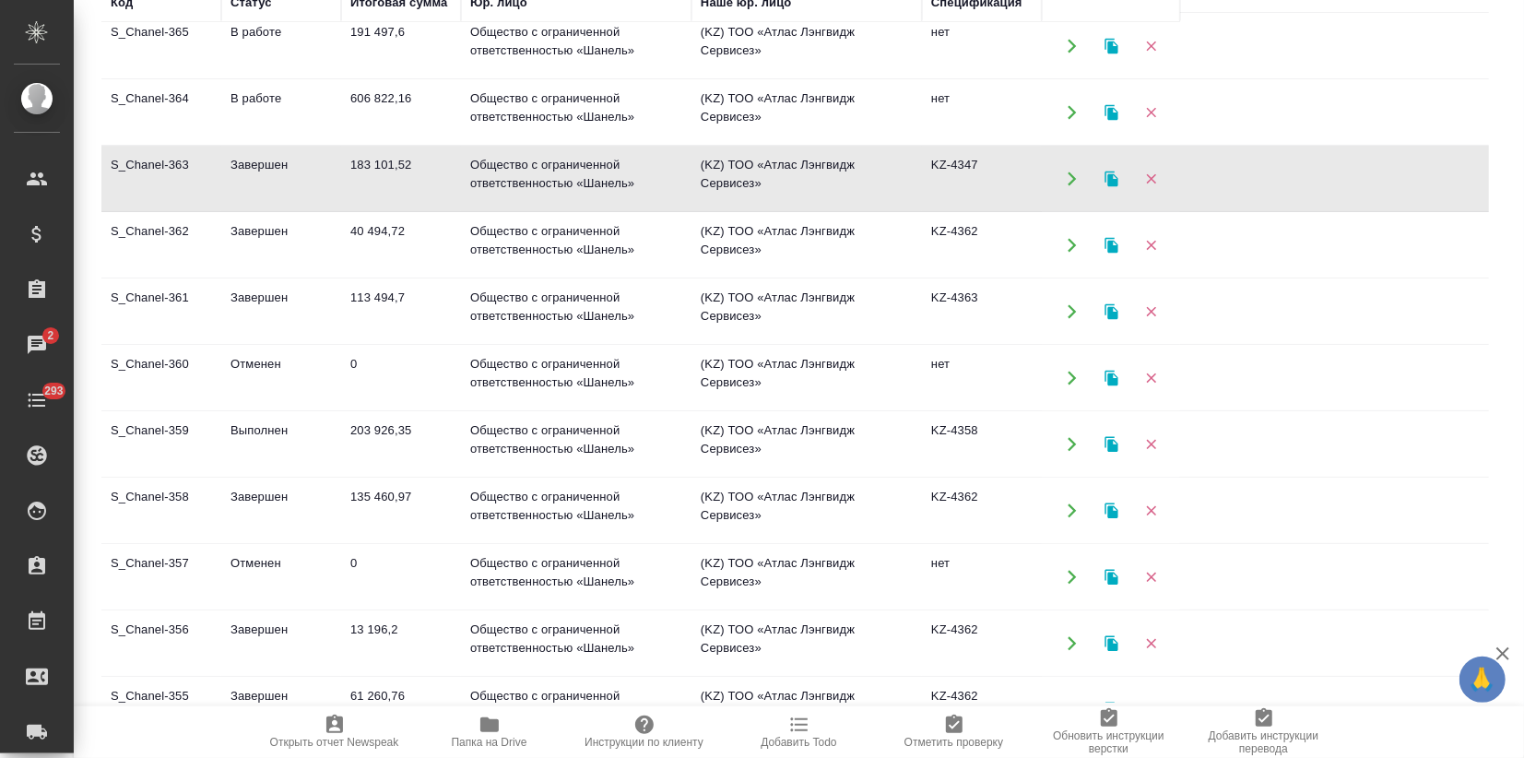
click at [416, 184] on td "183 101,52" at bounding box center [401, 179] width 120 height 65
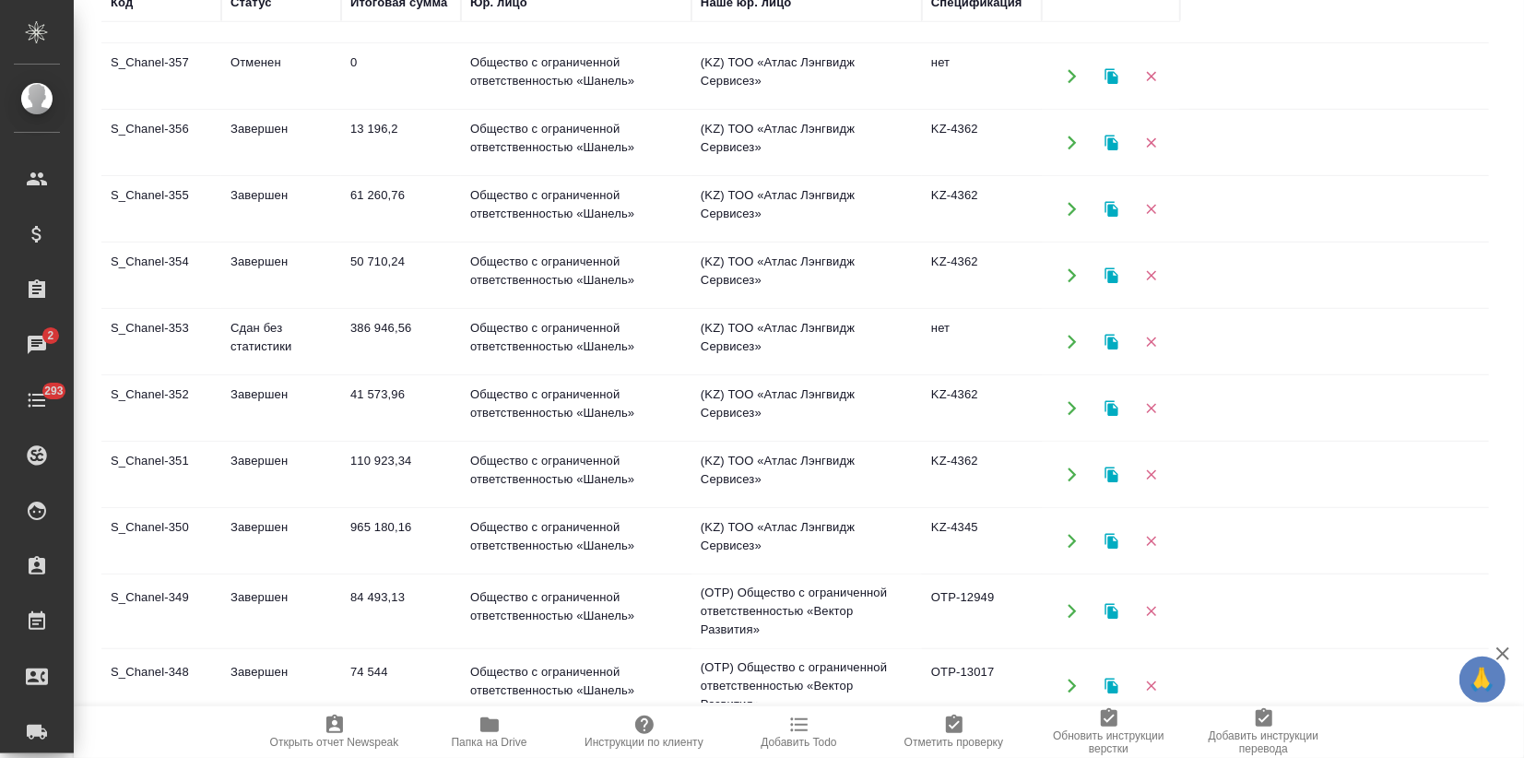
scroll to position [656, 0]
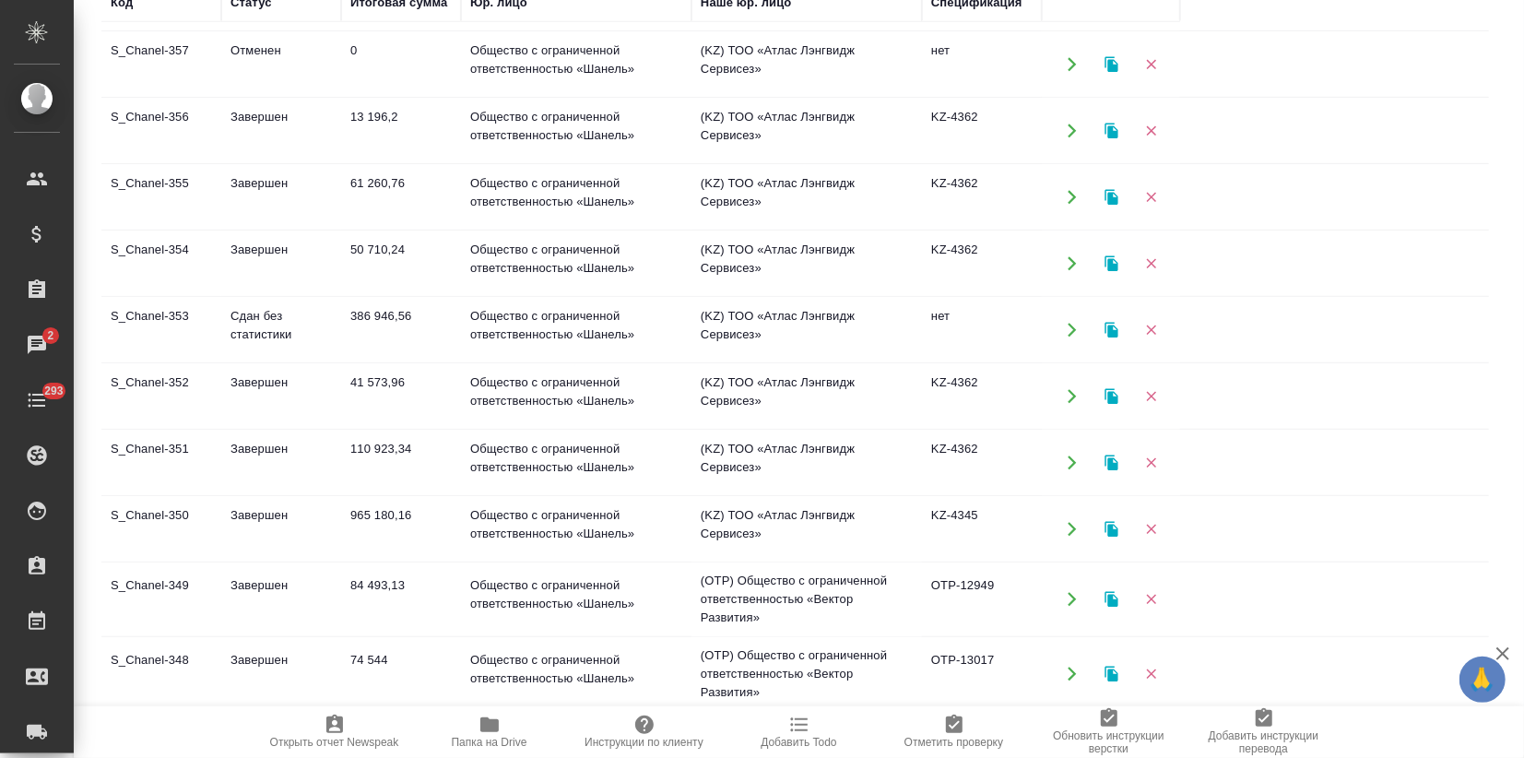
click at [937, 535] on td "KZ-4345" at bounding box center [982, 529] width 120 height 65
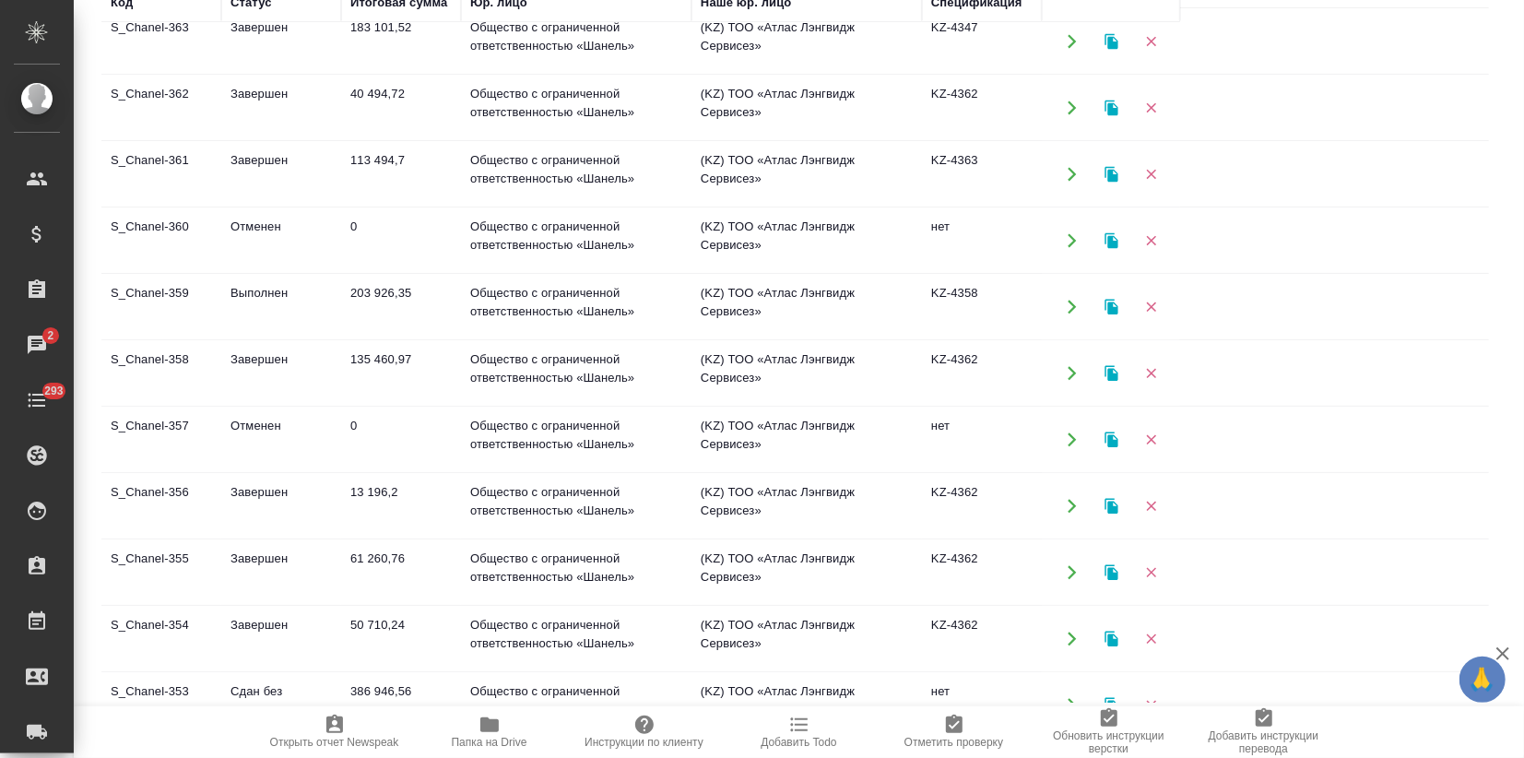
scroll to position [245, 0]
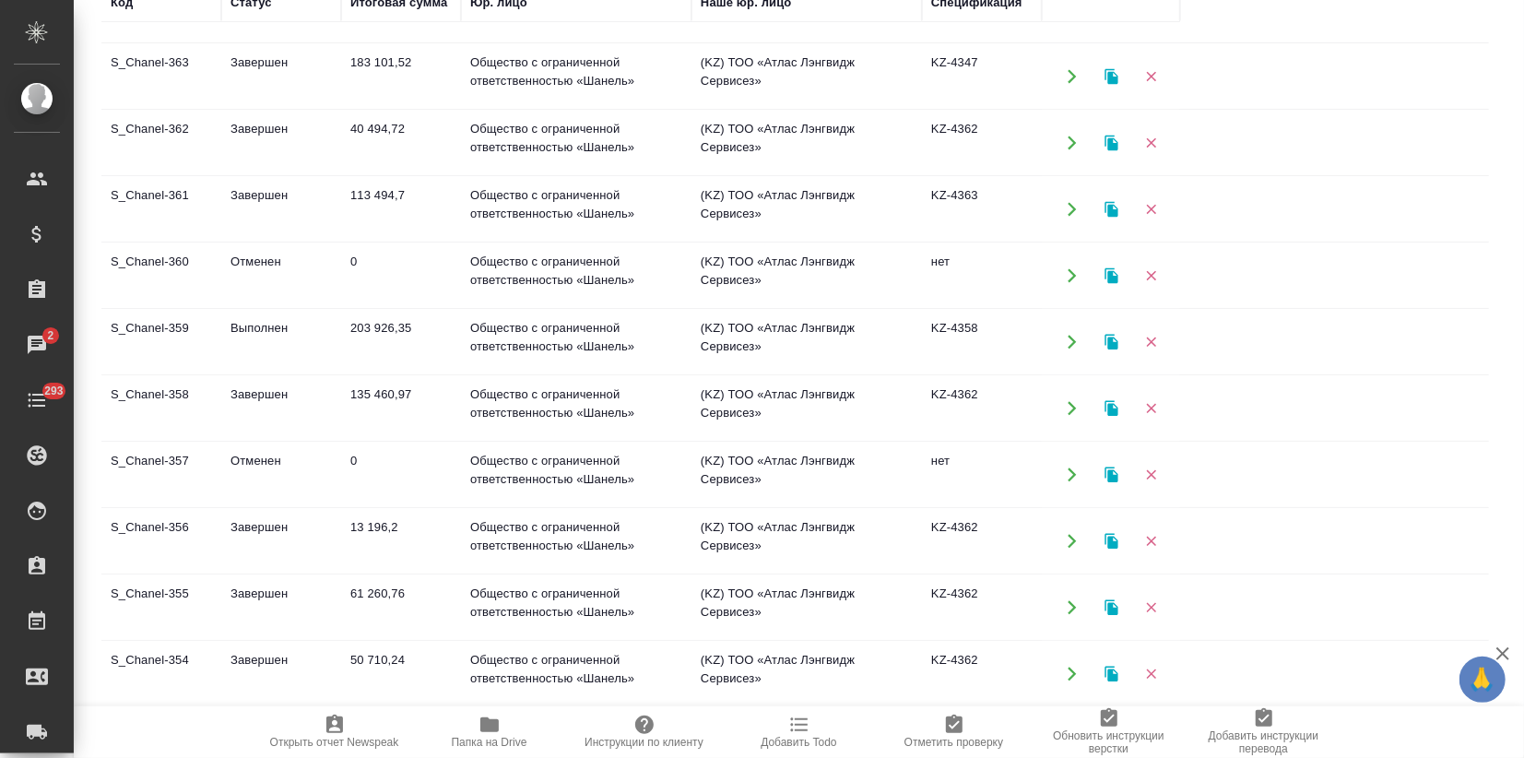
click at [503, 341] on td "Общество с ограниченной ответственностью «Шанель»" at bounding box center [576, 342] width 231 height 65
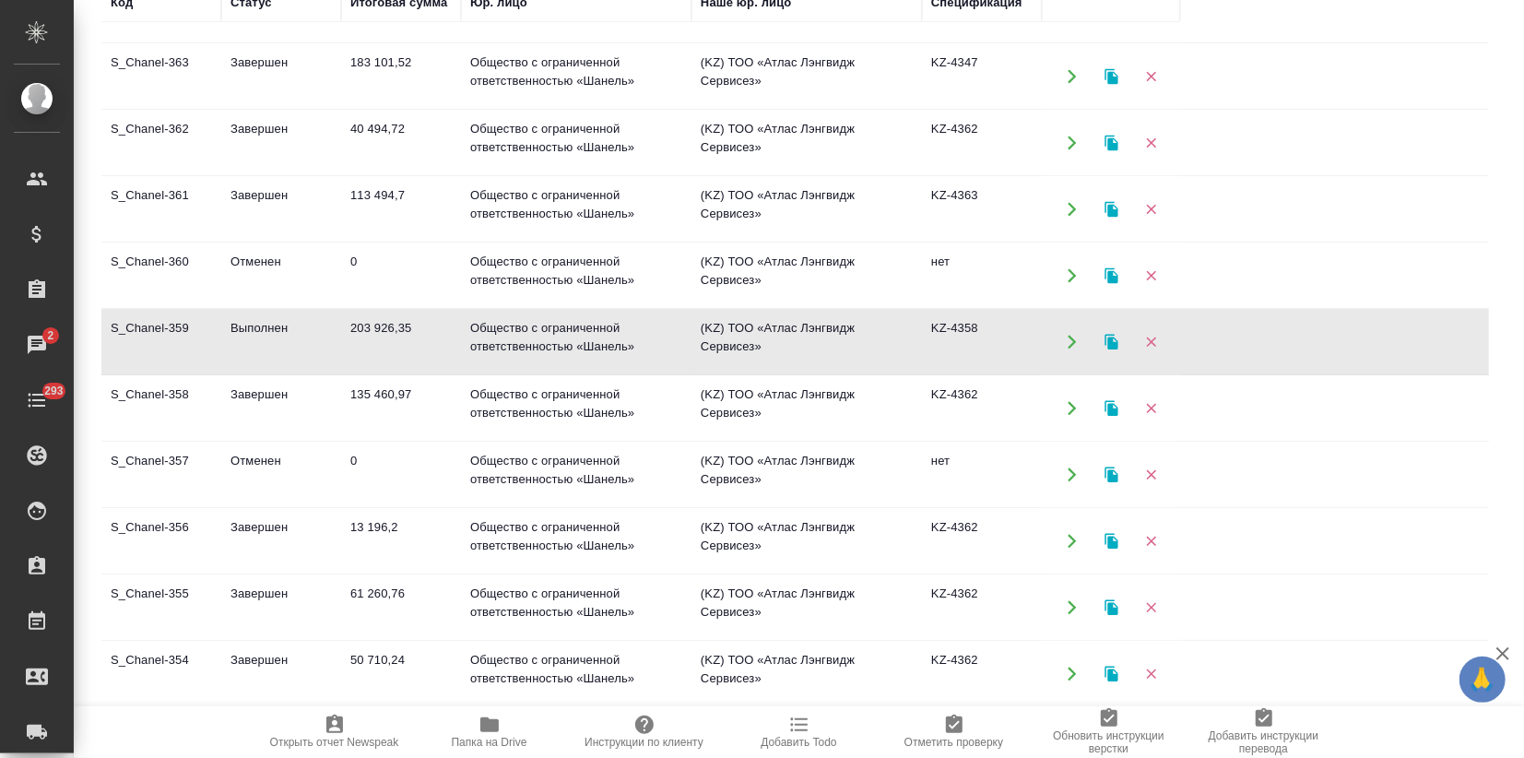
click at [503, 341] on td "Общество с ограниченной ответственностью «Шанель»" at bounding box center [576, 342] width 231 height 65
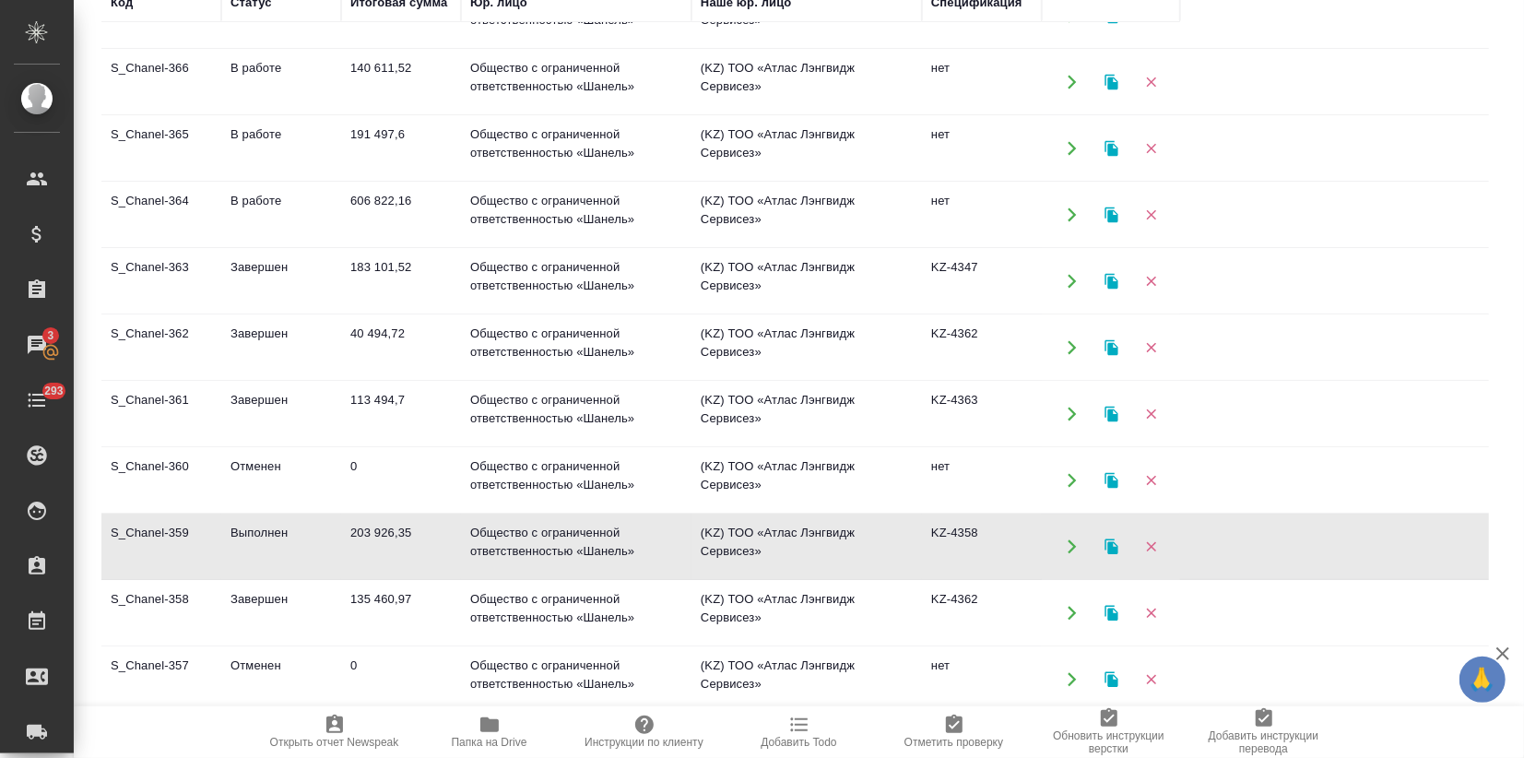
scroll to position [0, 0]
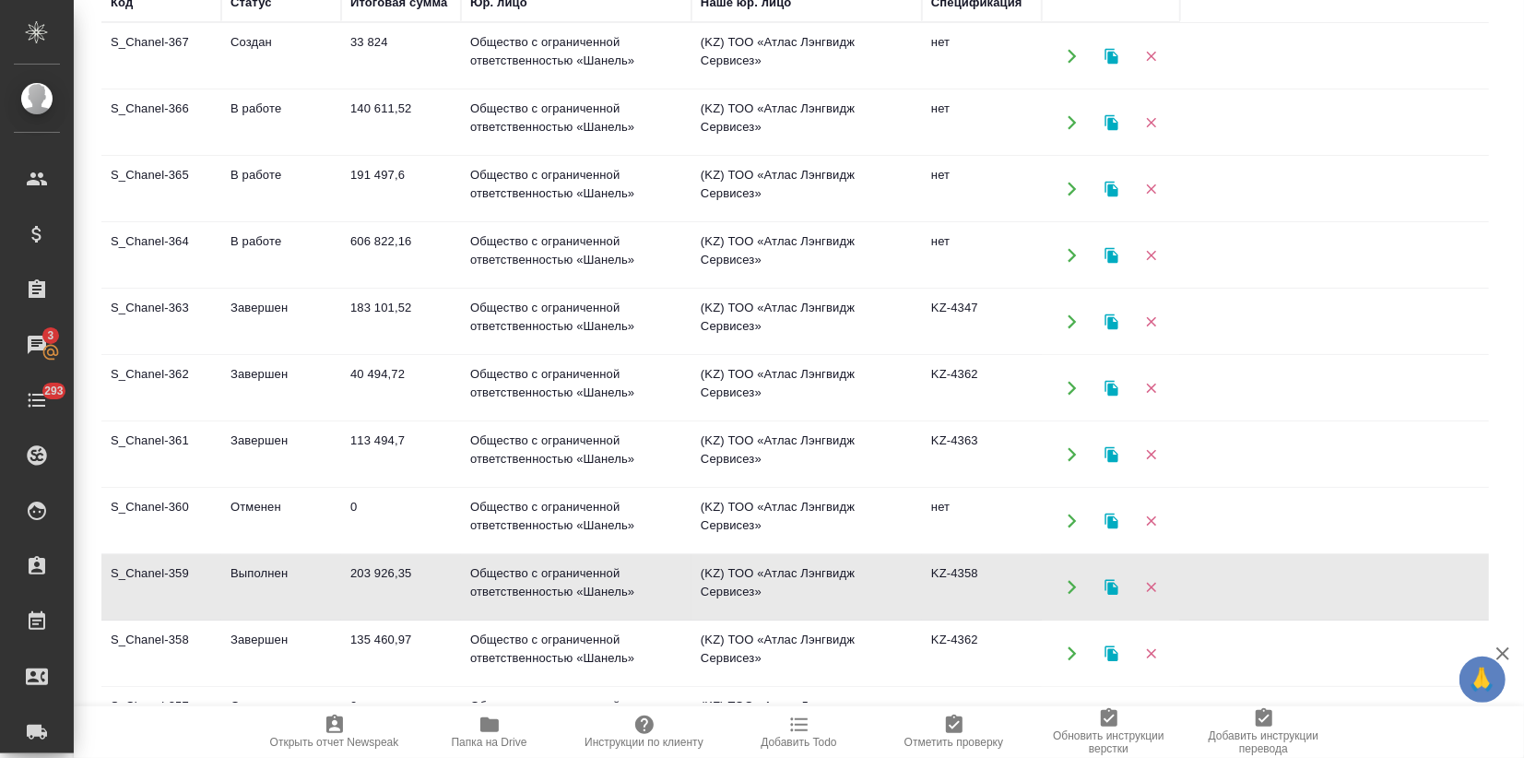
click at [717, 455] on td "(KZ) ТОО «Атлас Лэнгвидж Сервисез»" at bounding box center [807, 454] width 231 height 65
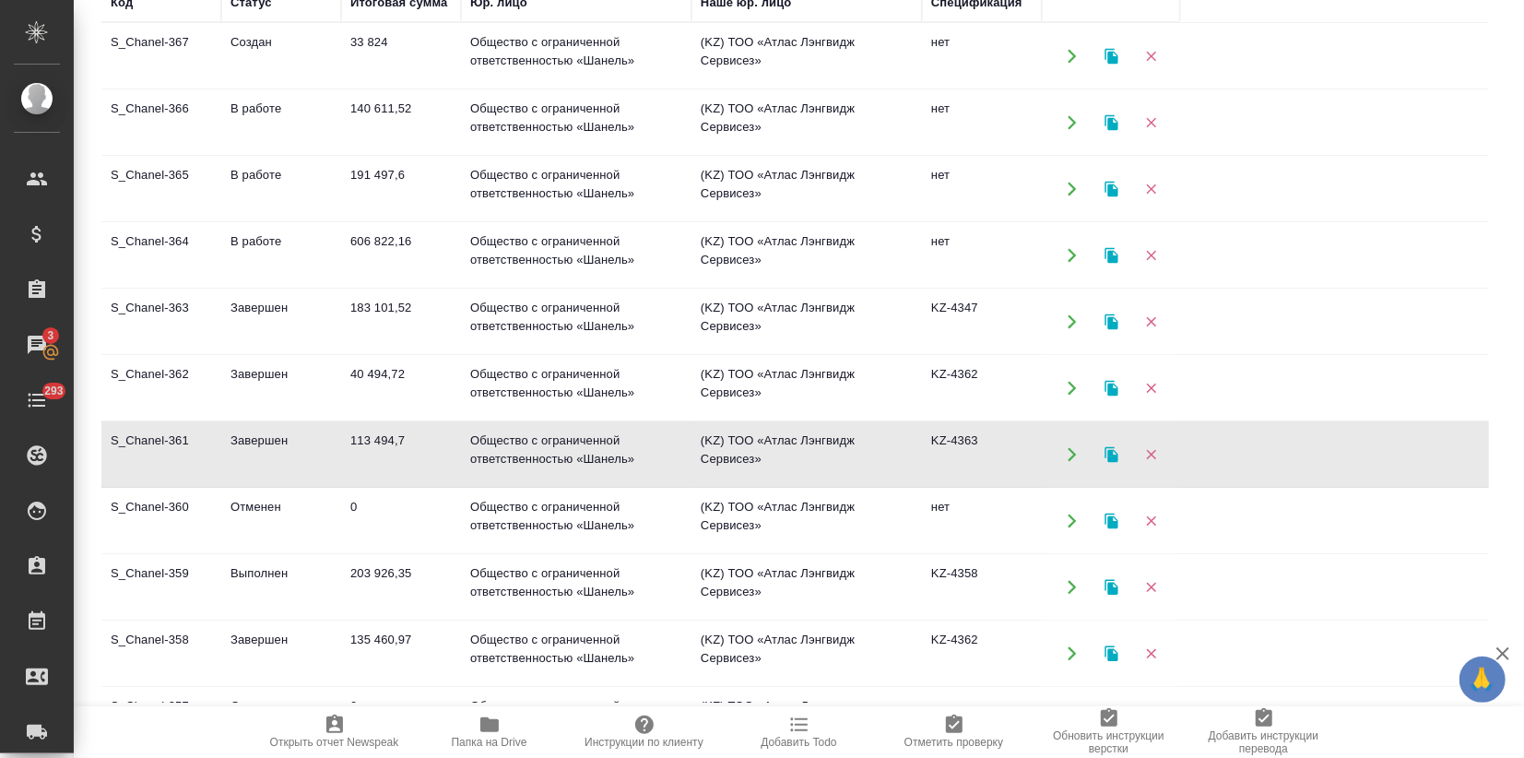
click at [717, 455] on td "(KZ) ТОО «Атлас Лэнгвидж Сервисез»" at bounding box center [807, 454] width 231 height 65
click at [729, 309] on td "(KZ) ТОО «Атлас Лэнгвидж Сервисез»" at bounding box center [807, 322] width 231 height 65
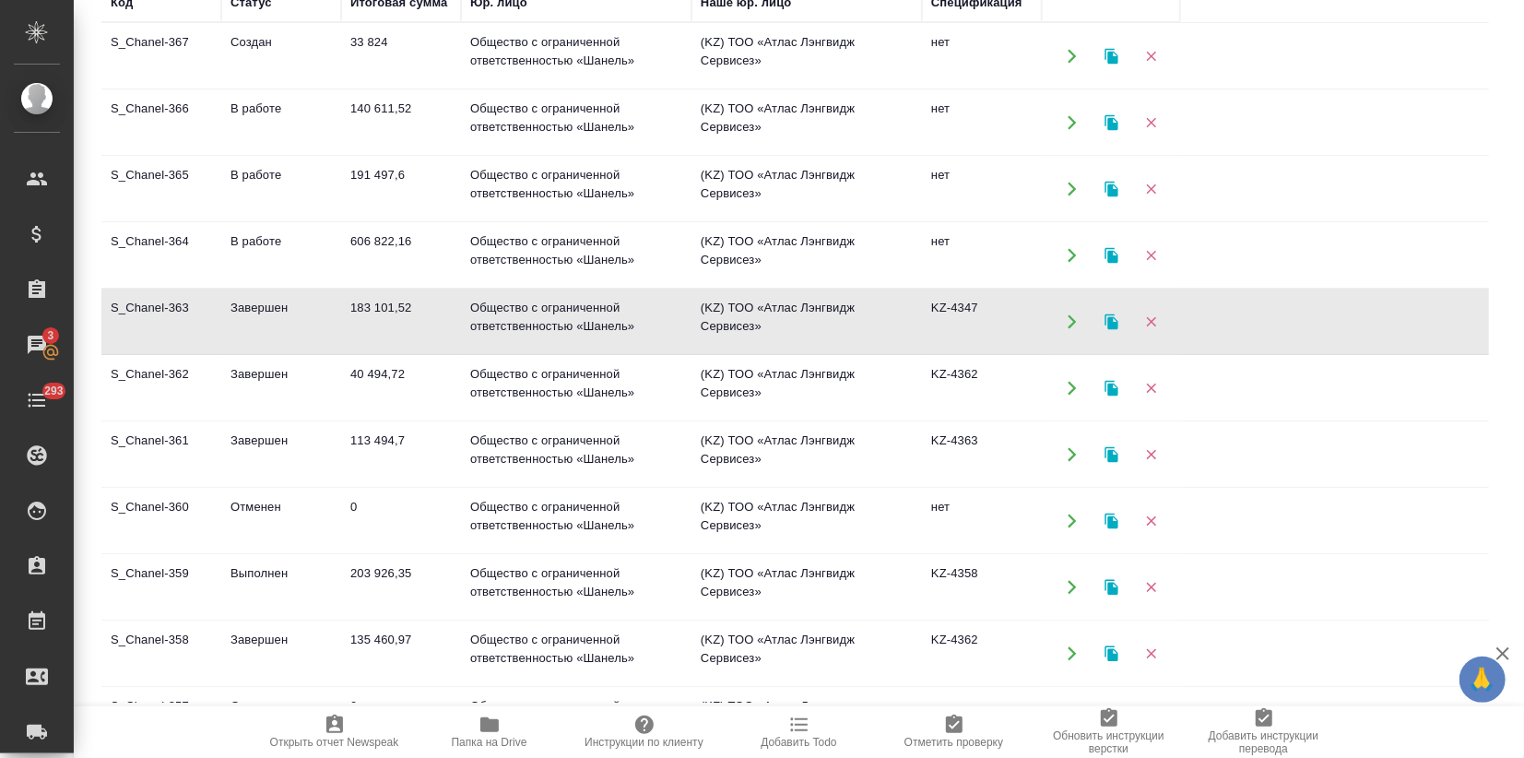
click at [729, 309] on td "(KZ) ТОО «Атлас Лэнгвидж Сервисез»" at bounding box center [807, 322] width 231 height 65
click at [811, 395] on td "(KZ) ТОО «Атлас Лэнгвидж Сервисез»" at bounding box center [807, 388] width 231 height 65
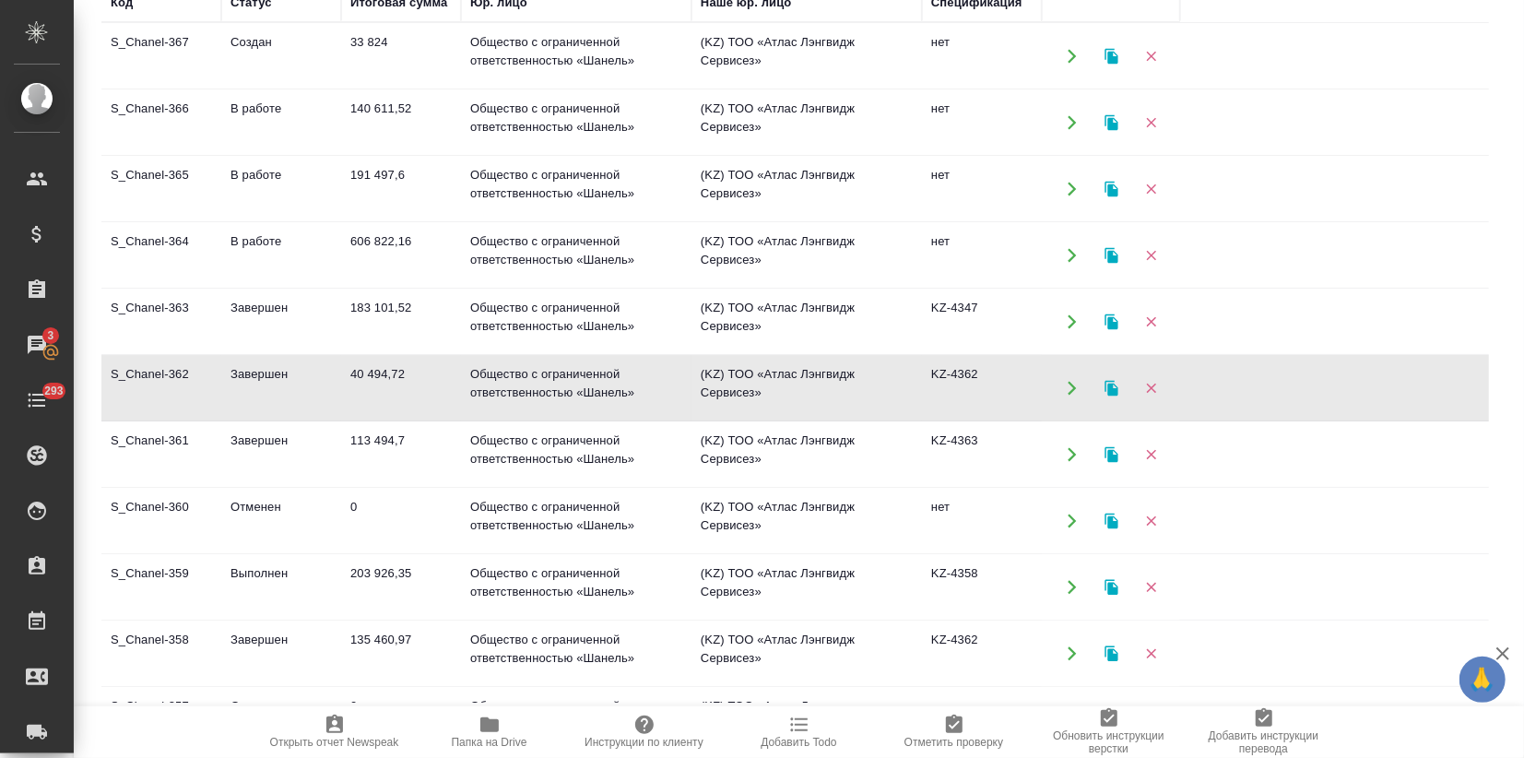
click at [796, 449] on td "(KZ) ТОО «Атлас Лэнгвидж Сервисез»" at bounding box center [807, 454] width 231 height 65
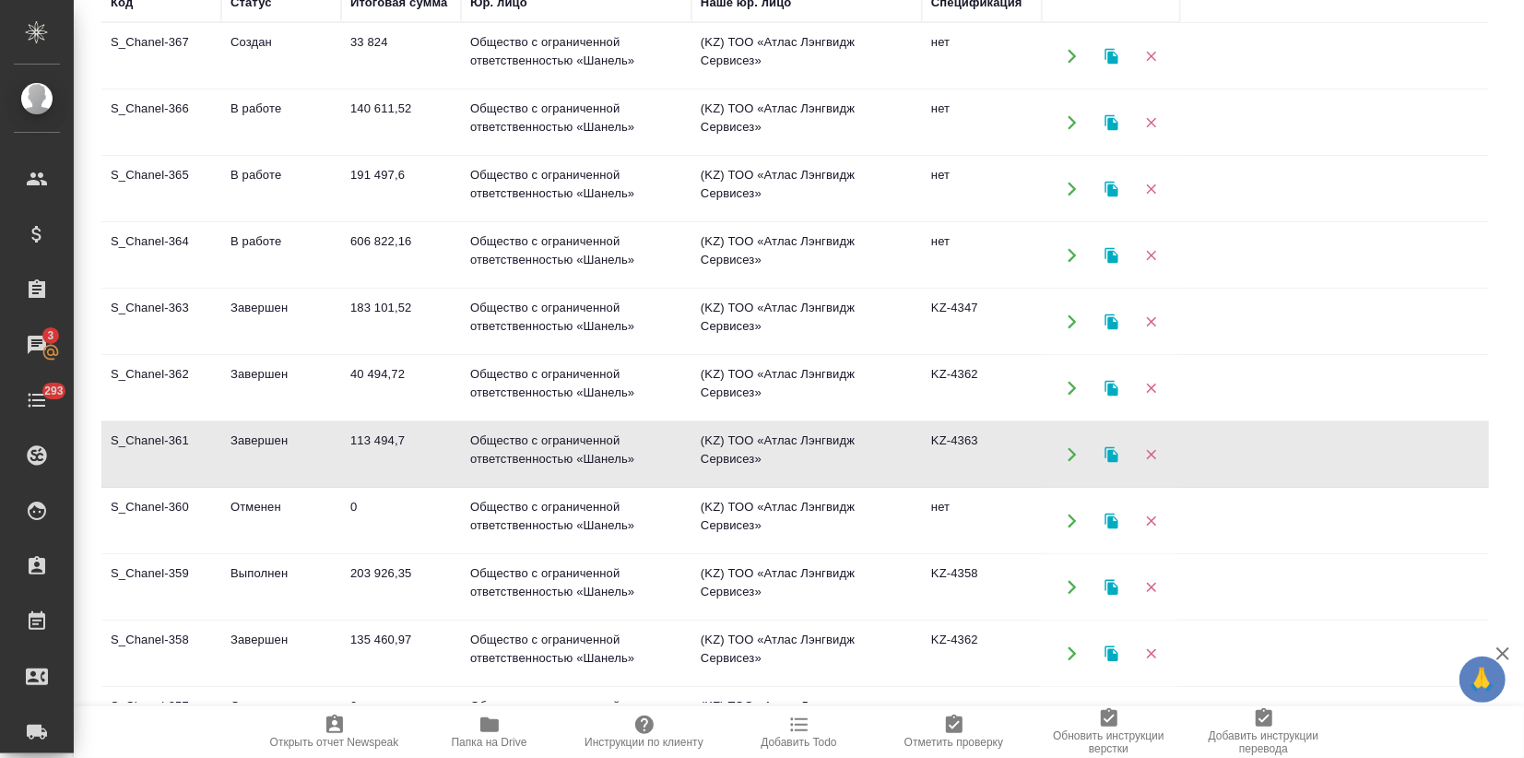
click at [796, 449] on td "(KZ) ТОО «Атлас Лэнгвидж Сервисез»" at bounding box center [807, 454] width 231 height 65
click at [192, 458] on td "S_Chanel-361" at bounding box center [161, 454] width 120 height 65
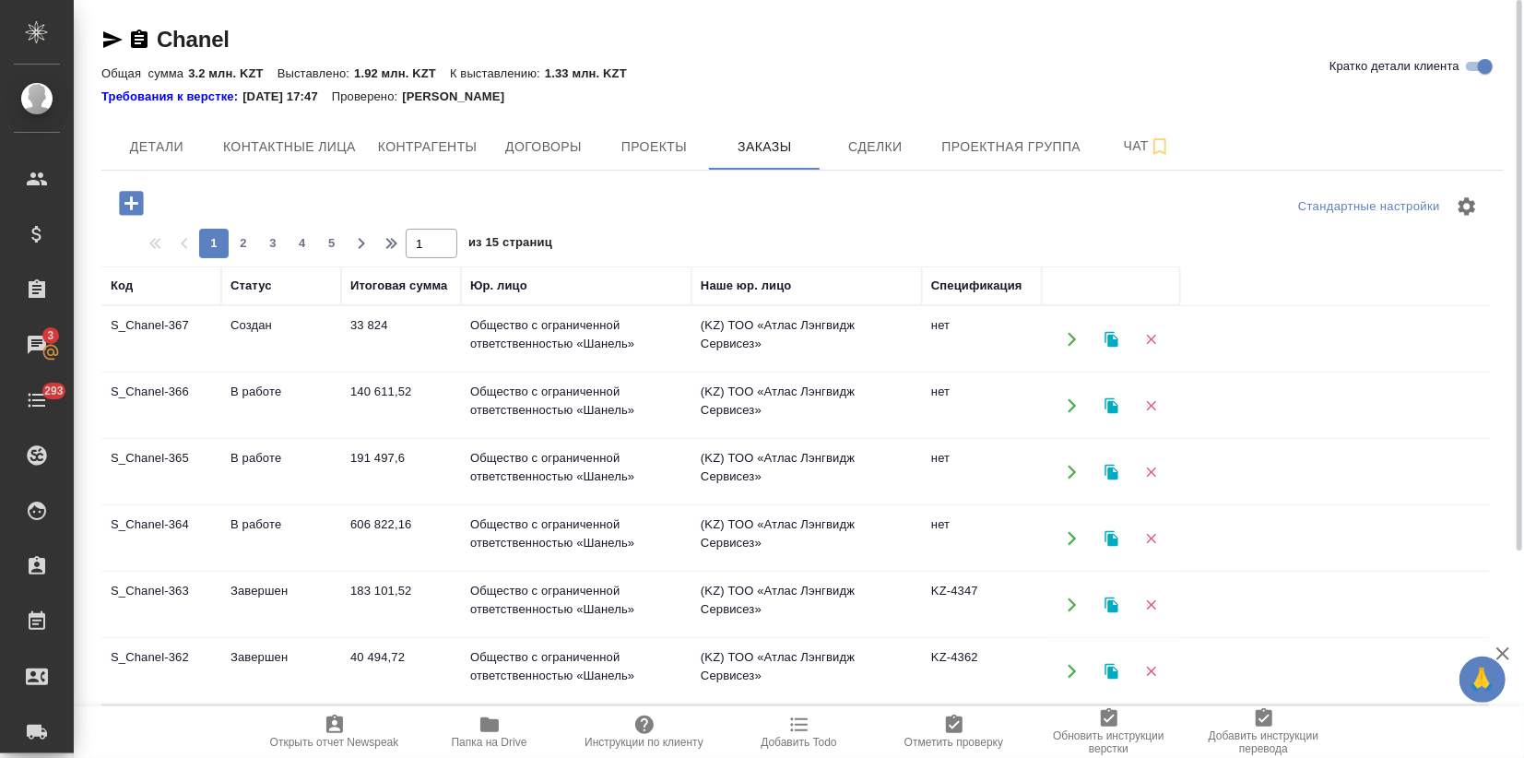
click at [233, 364] on td "Создан" at bounding box center [281, 339] width 120 height 65
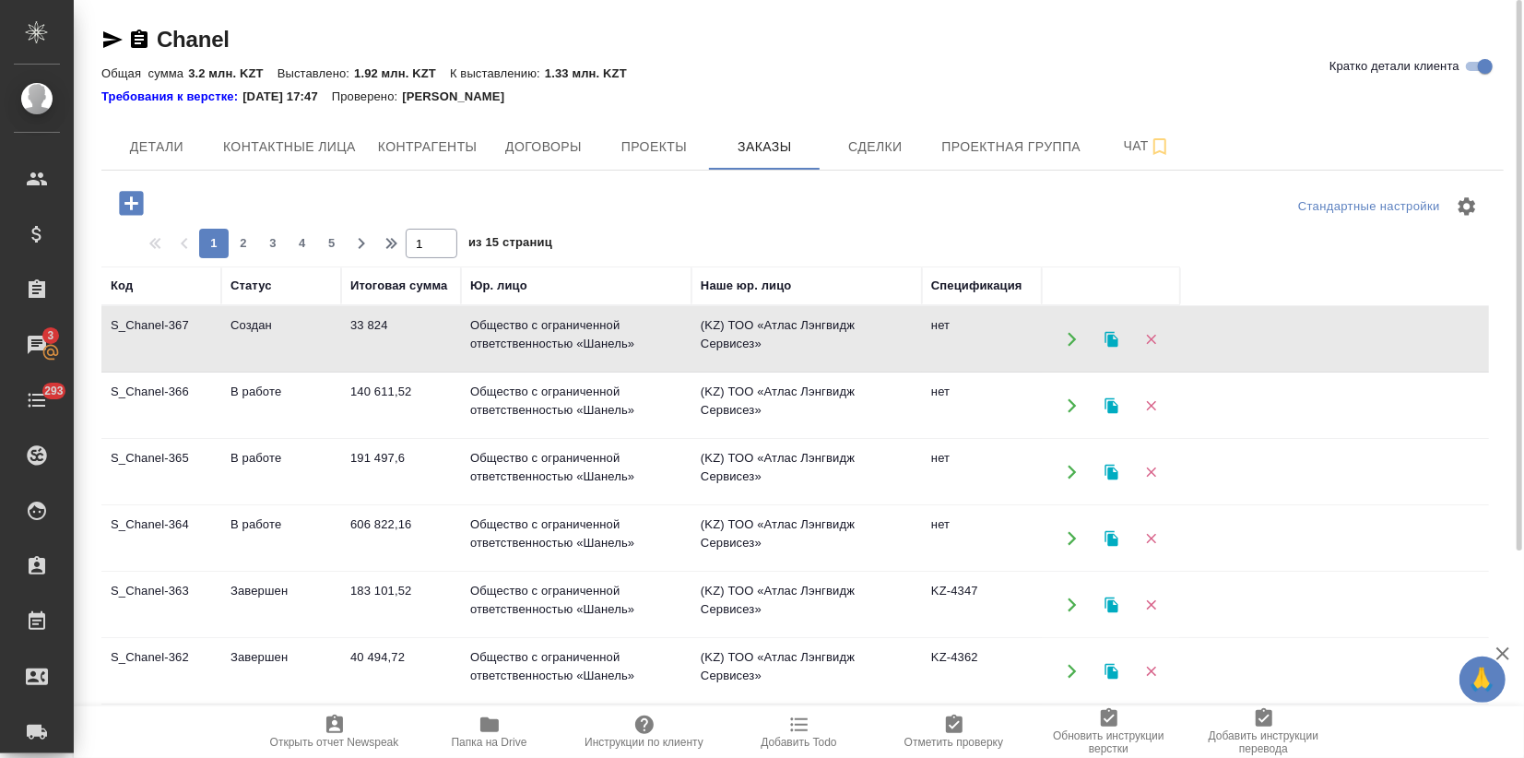
click at [233, 364] on td "Создан" at bounding box center [281, 339] width 120 height 65
click at [546, 417] on td "Общество с ограниченной ответственностью «Шанель»" at bounding box center [576, 405] width 231 height 65
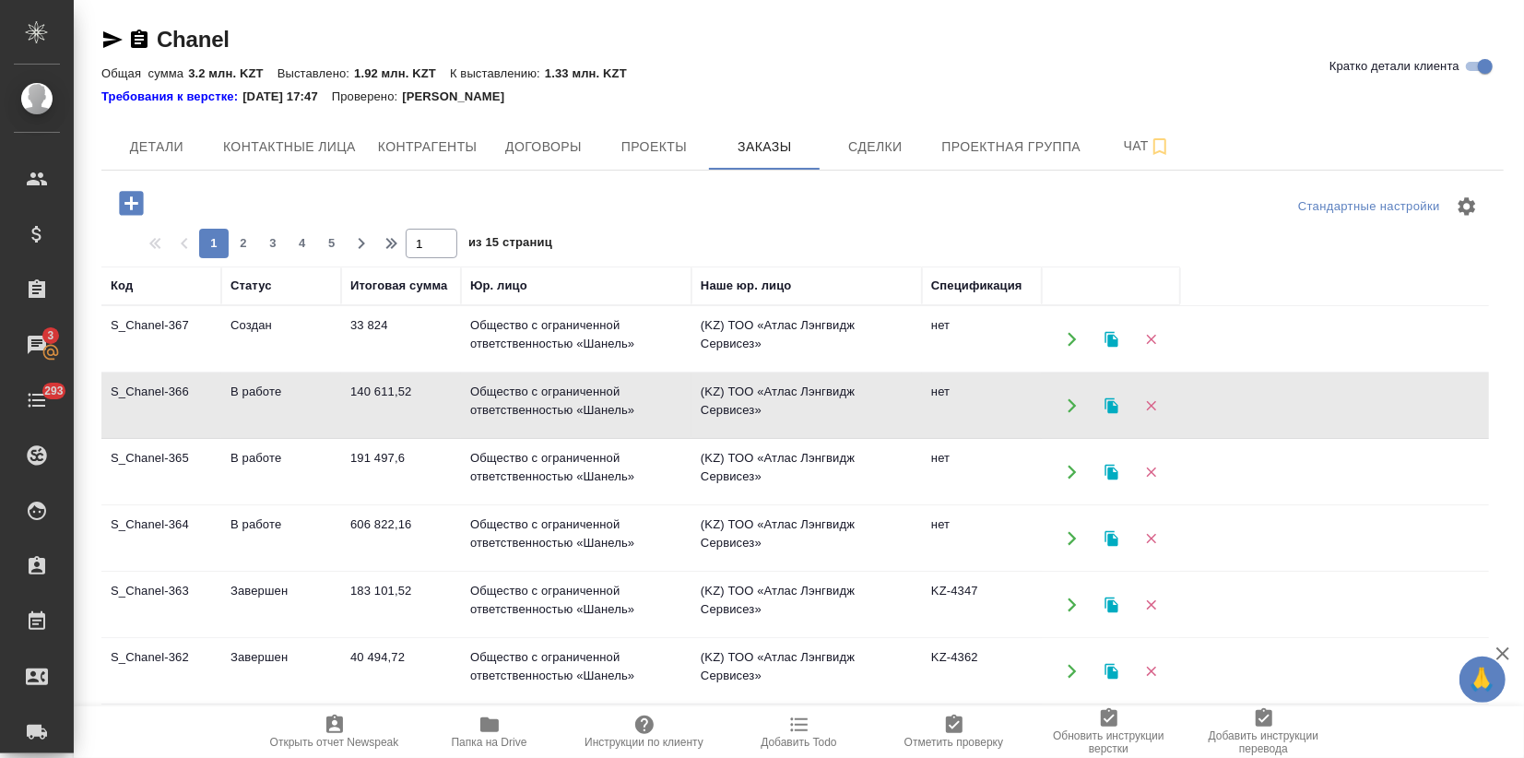
click at [546, 417] on td "Общество с ограниченной ответственностью «Шанель»" at bounding box center [576, 405] width 231 height 65
click at [646, 484] on td "Общество с ограниченной ответственностью «Шанель»" at bounding box center [576, 472] width 231 height 65
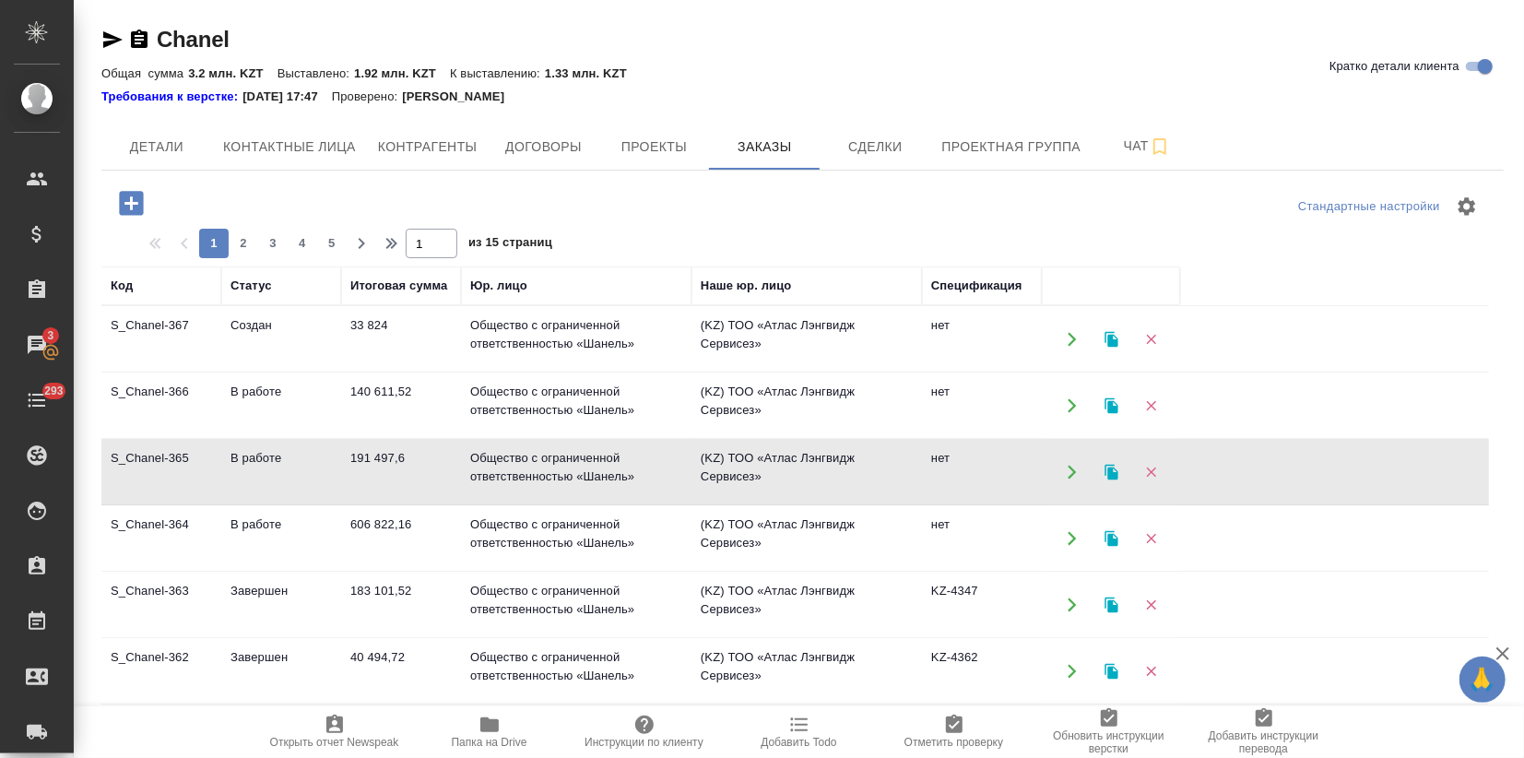
click at [646, 484] on td "Общество с ограниченной ответственностью «Шанель»" at bounding box center [576, 472] width 231 height 65
click at [554, 524] on td "Общество с ограниченной ответственностью «Шанель»" at bounding box center [576, 538] width 231 height 65
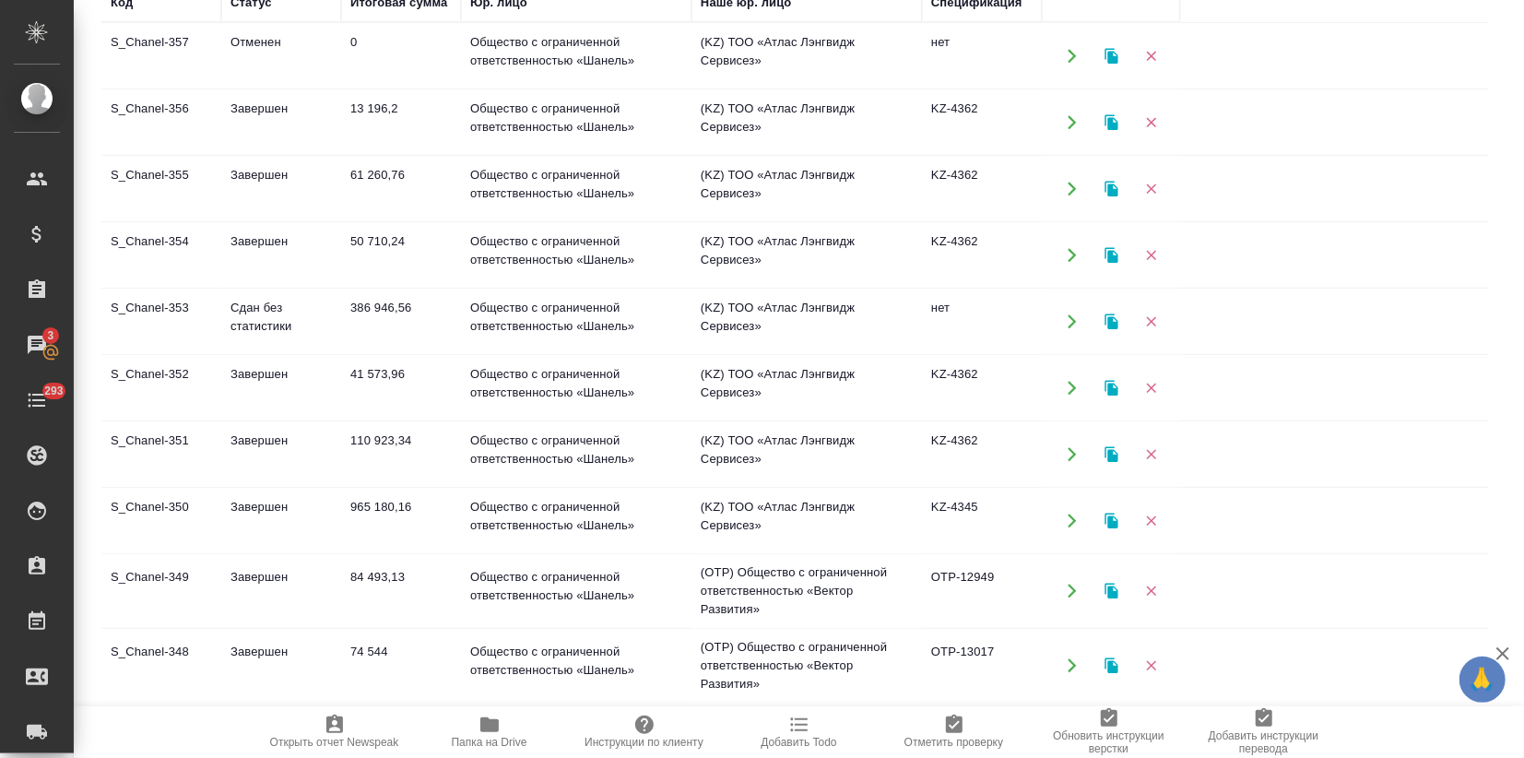
scroll to position [666, 0]
click at [138, 539] on td "S_Chanel-350" at bounding box center [161, 519] width 120 height 65
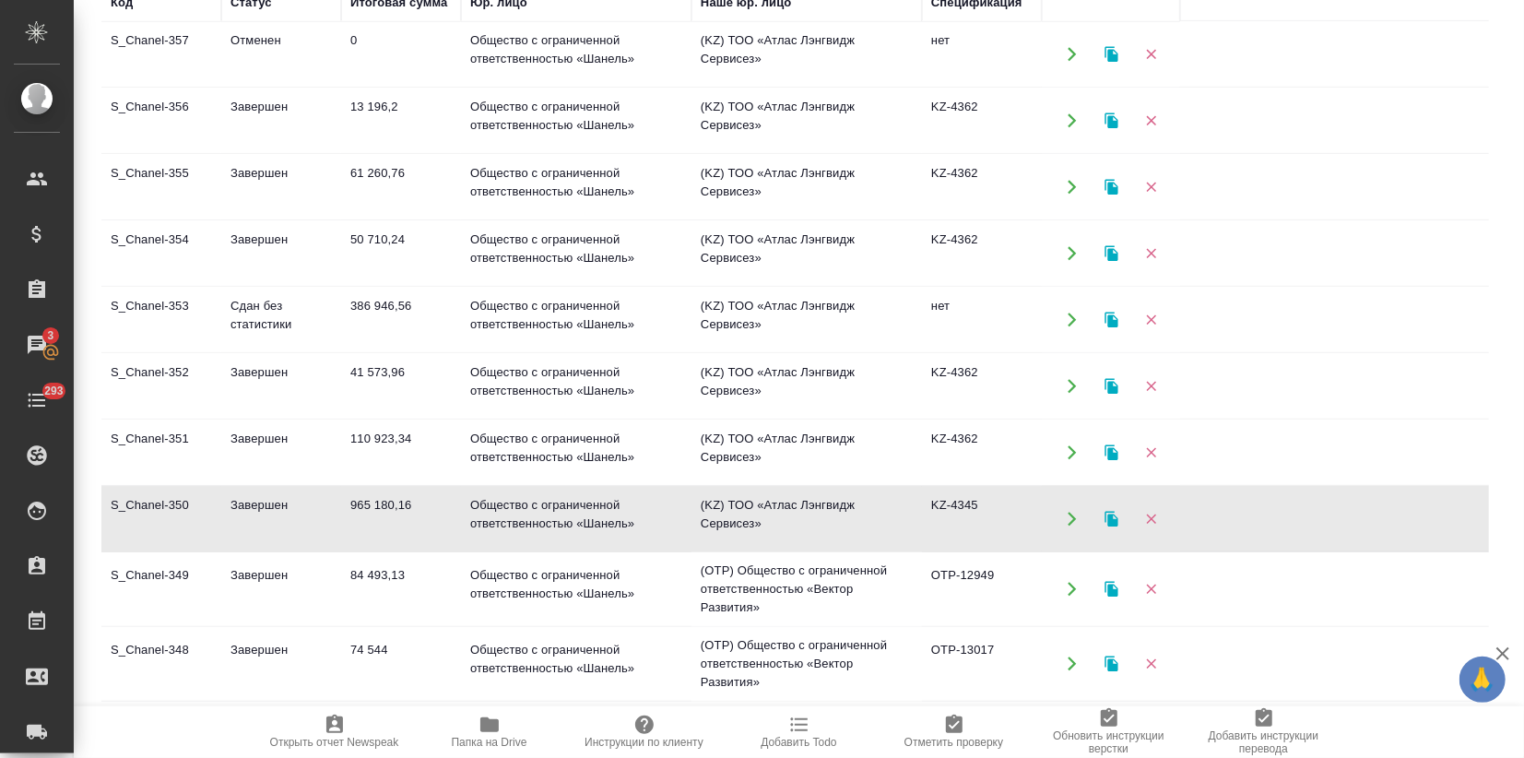
click at [138, 539] on td "S_Chanel-350" at bounding box center [161, 519] width 120 height 65
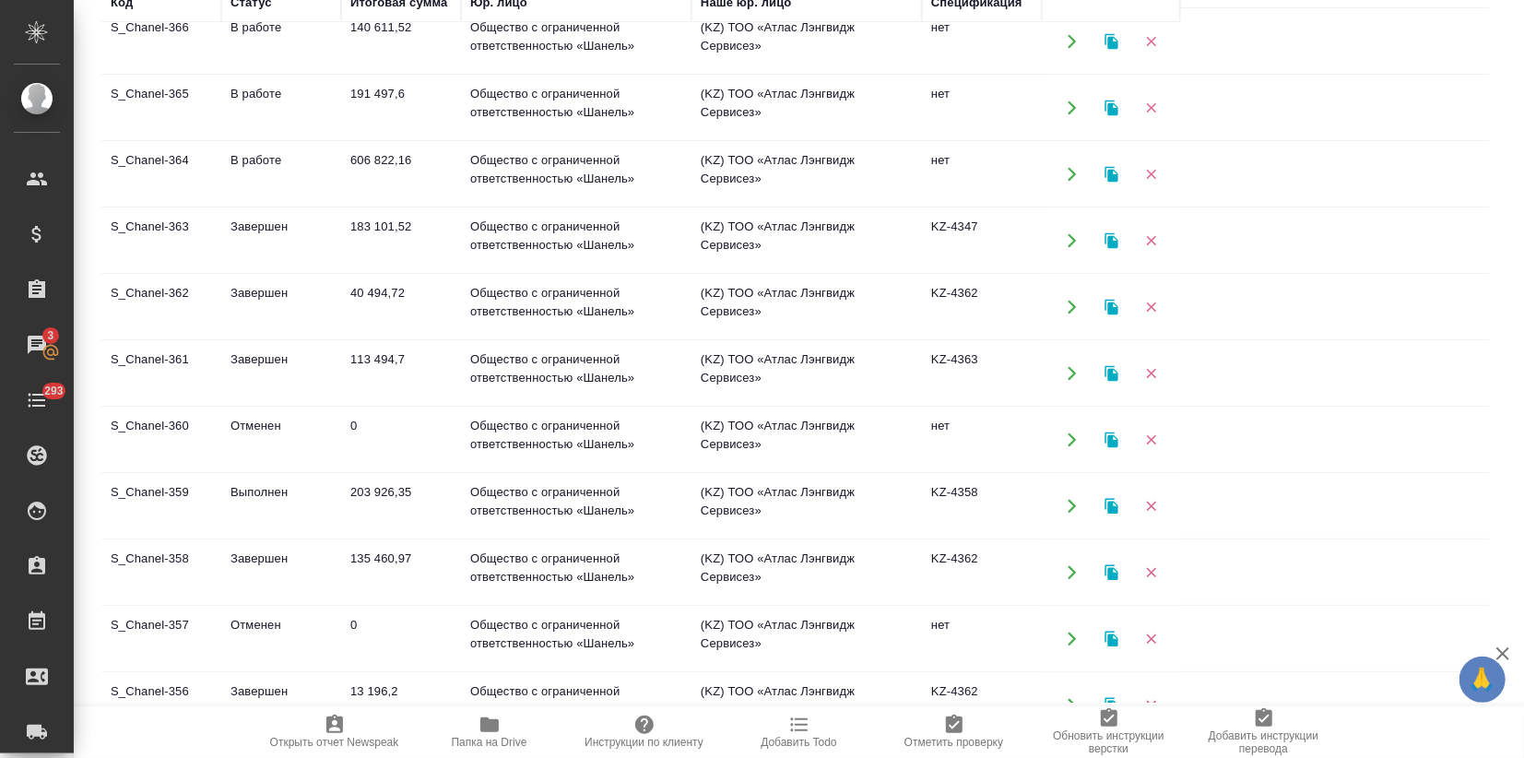
scroll to position [52, 0]
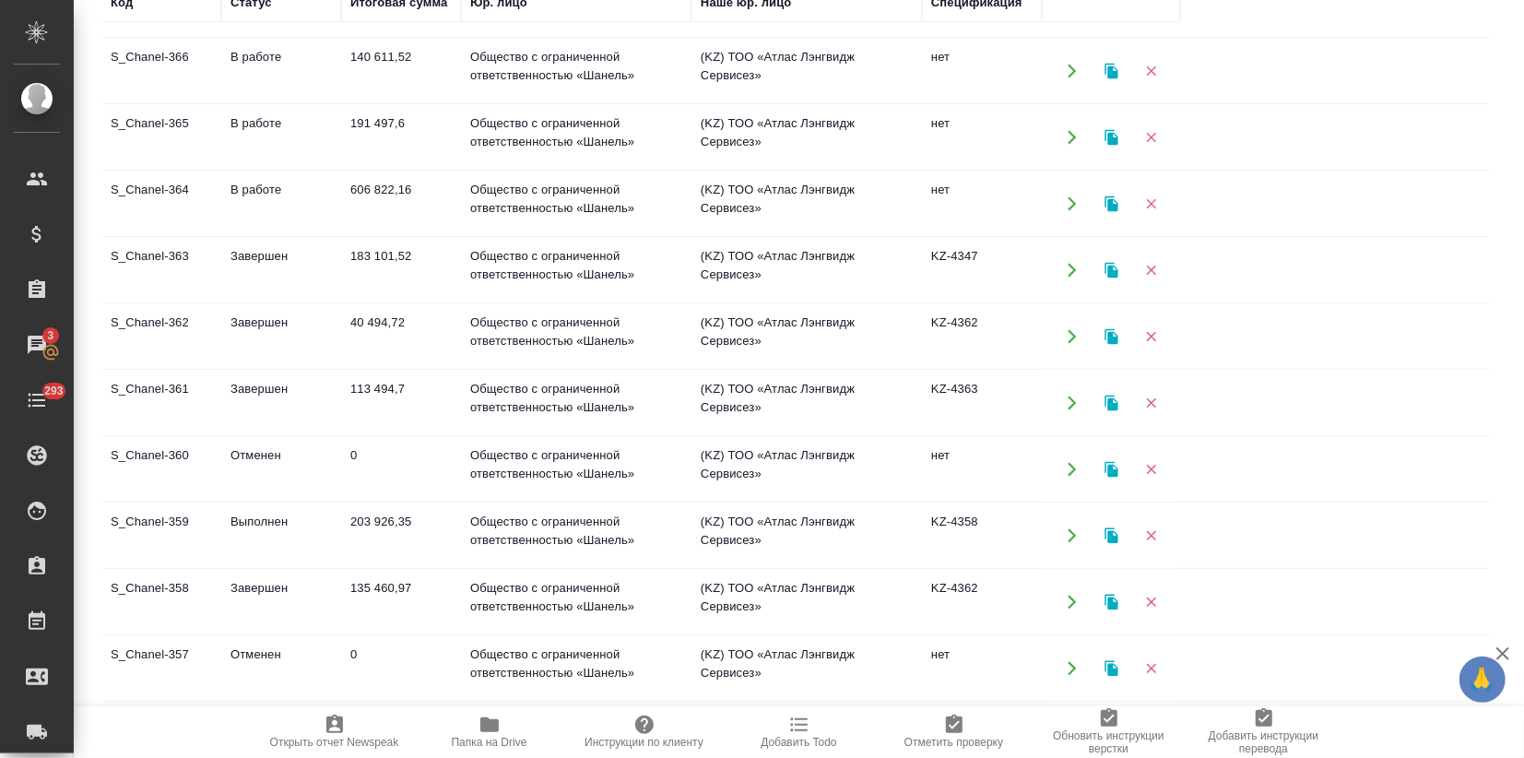
click at [279, 276] on td "Завершен" at bounding box center [281, 270] width 120 height 65
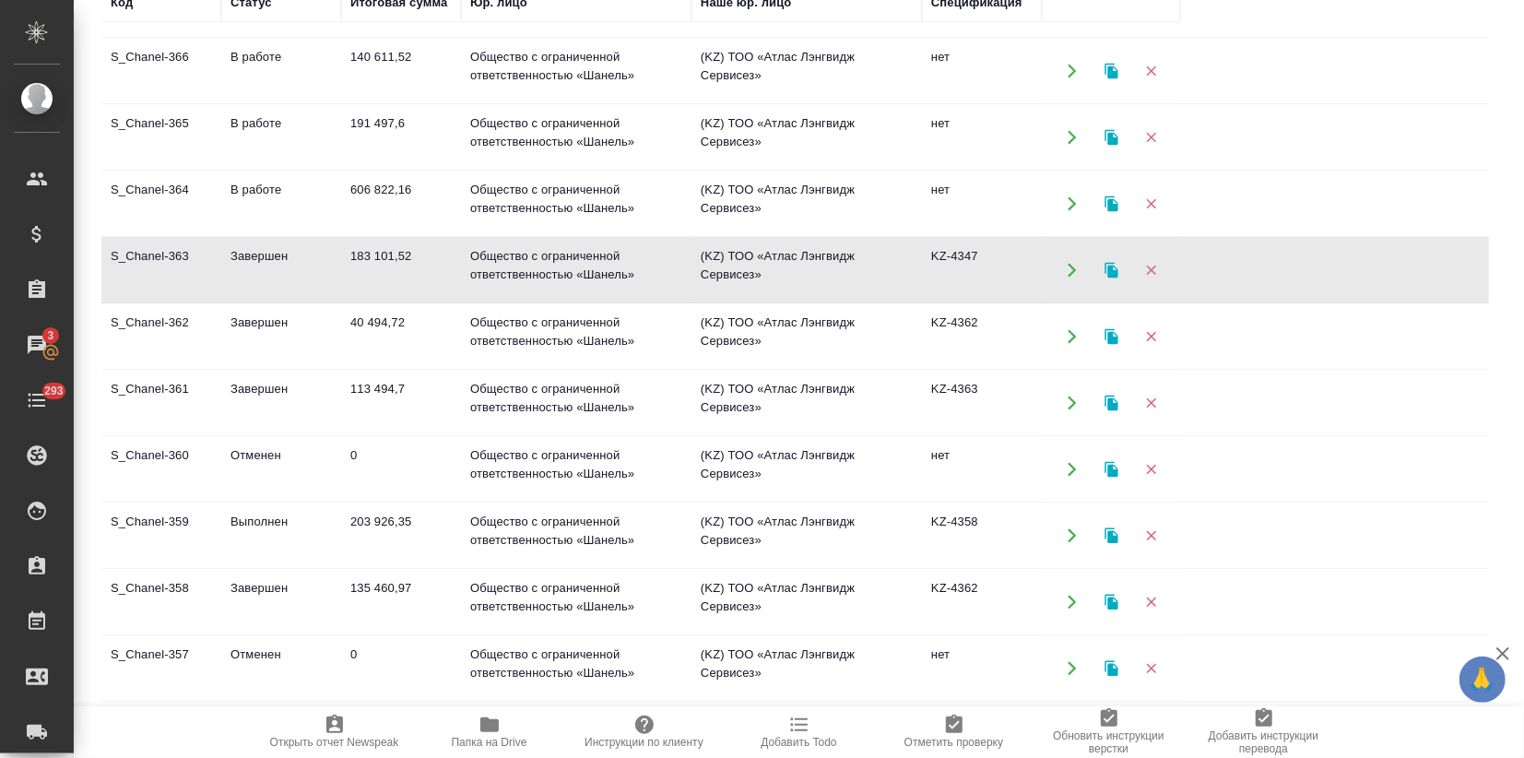
click at [279, 276] on td "Завершен" at bounding box center [281, 270] width 120 height 65
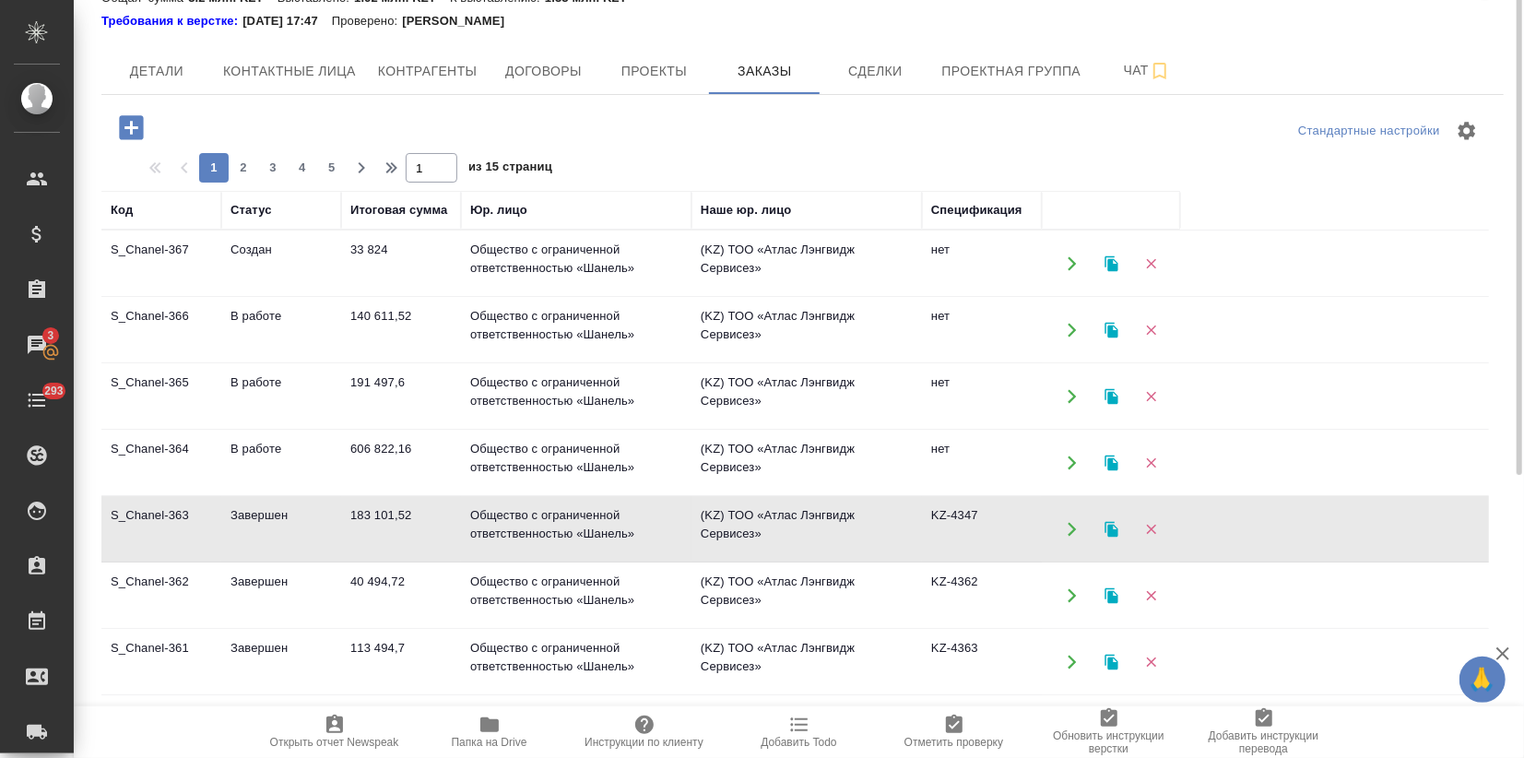
scroll to position [0, 0]
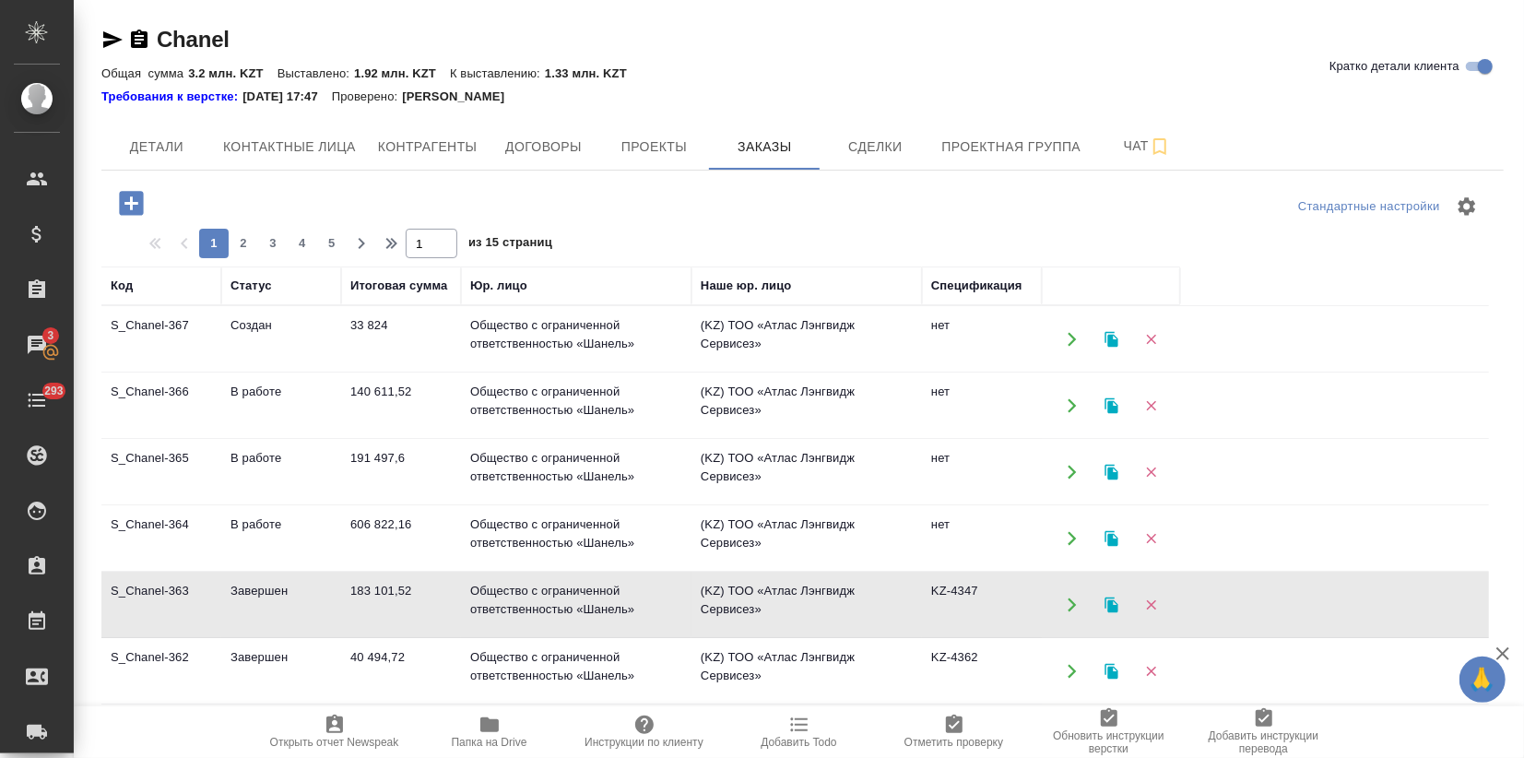
click at [111, 36] on icon "button" at bounding box center [112, 39] width 19 height 17
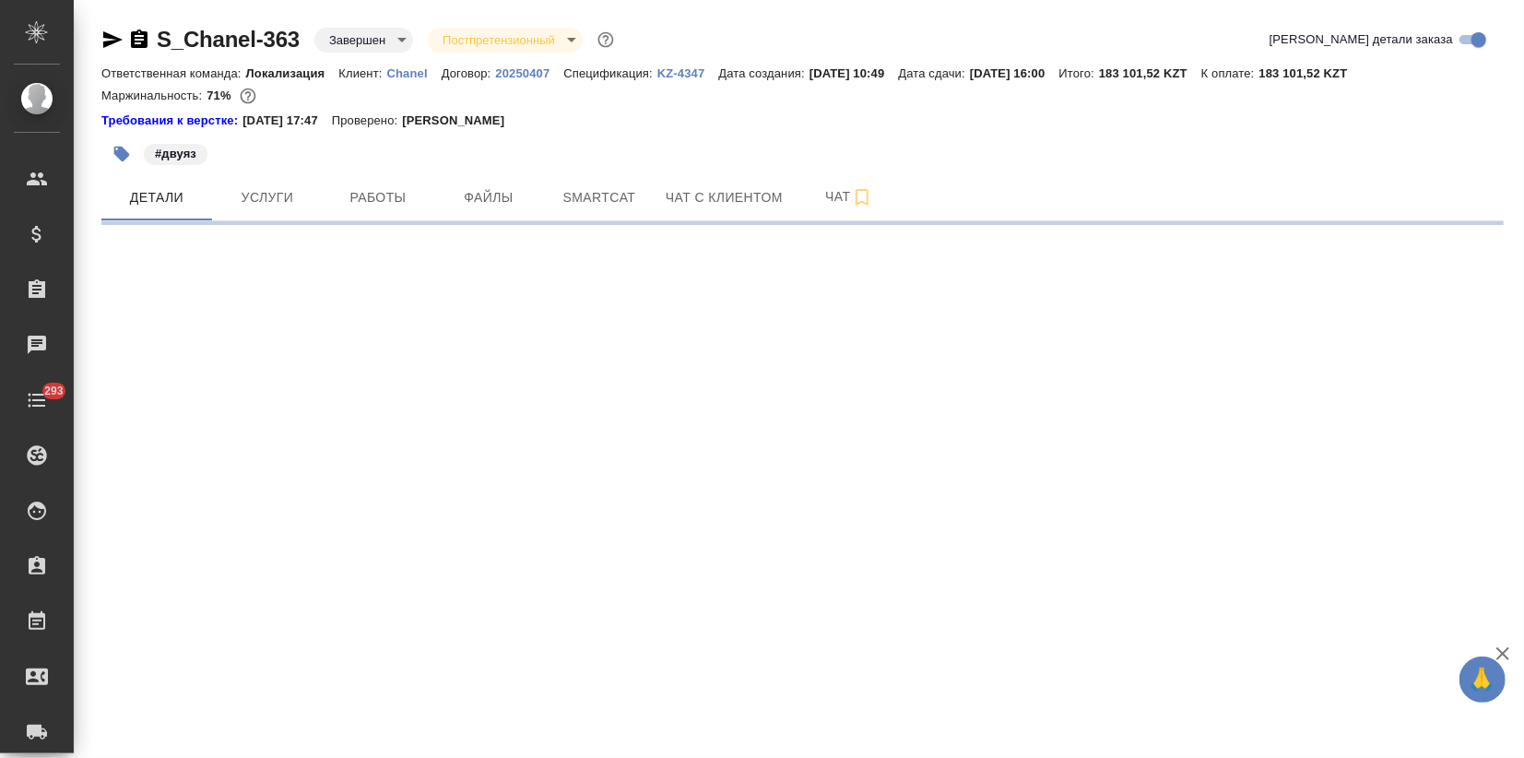
select select "RU"
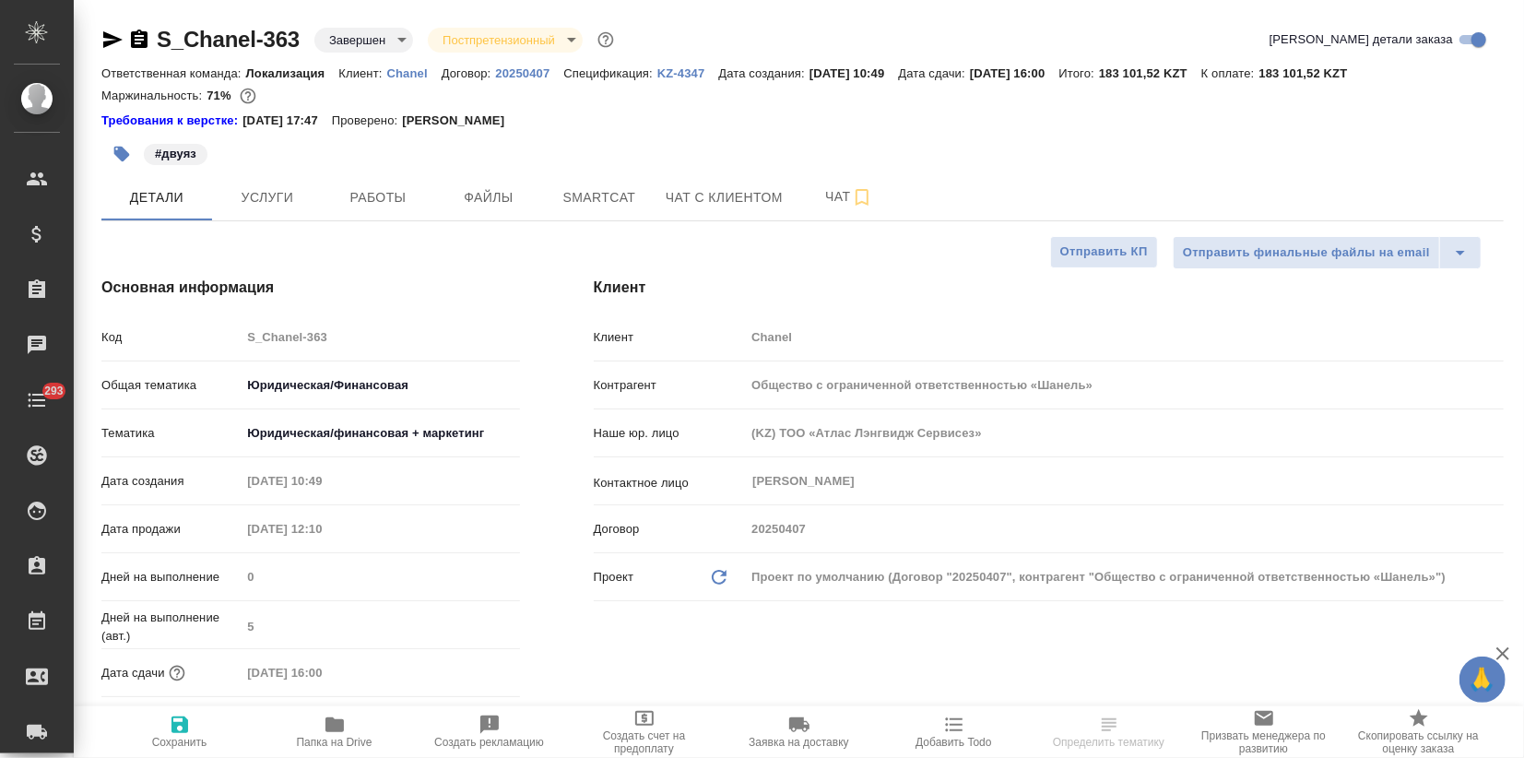
type textarea "x"
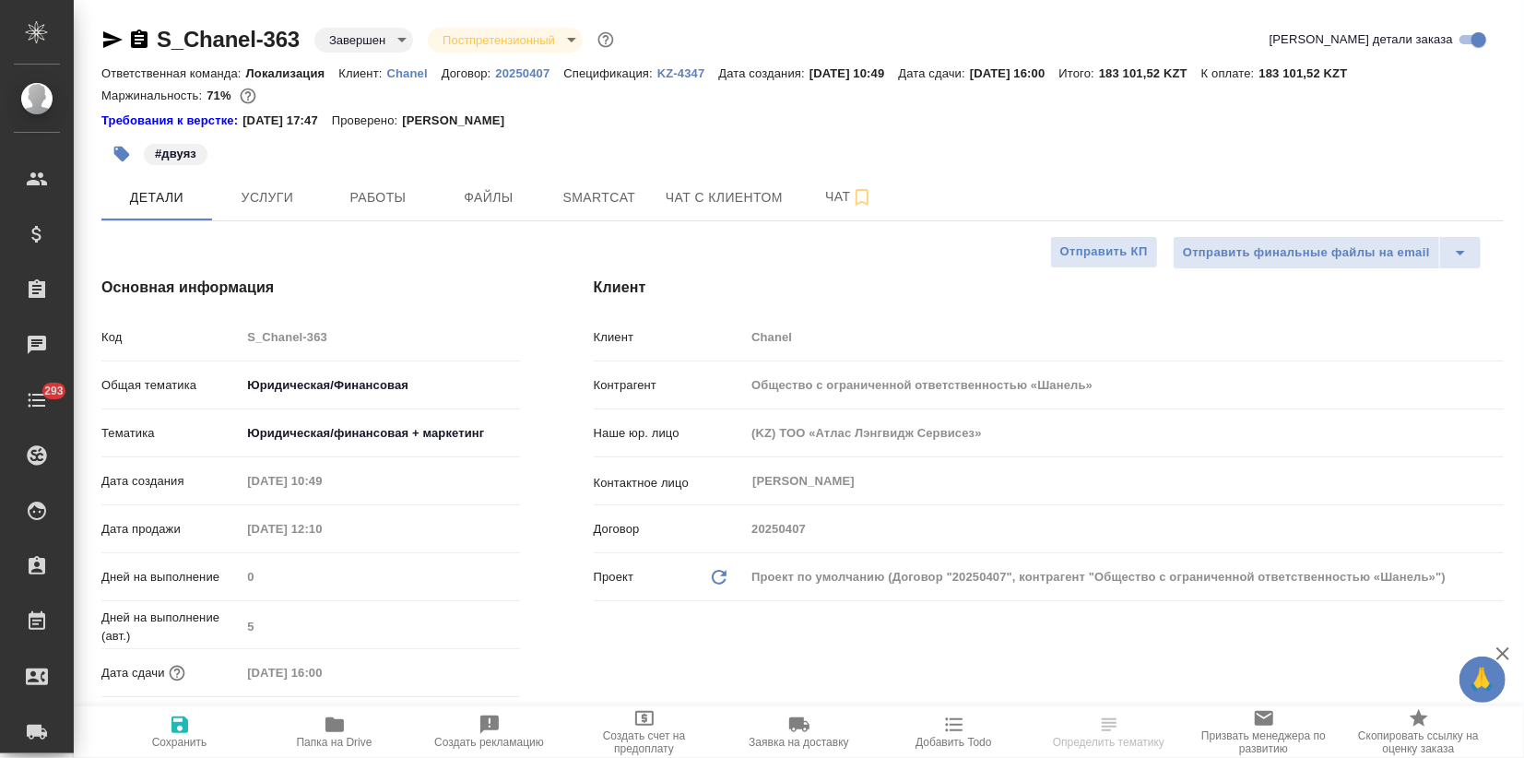
type textarea "x"
click at [684, 73] on p "KZ-4347" at bounding box center [688, 73] width 62 height 14
type textarea "x"
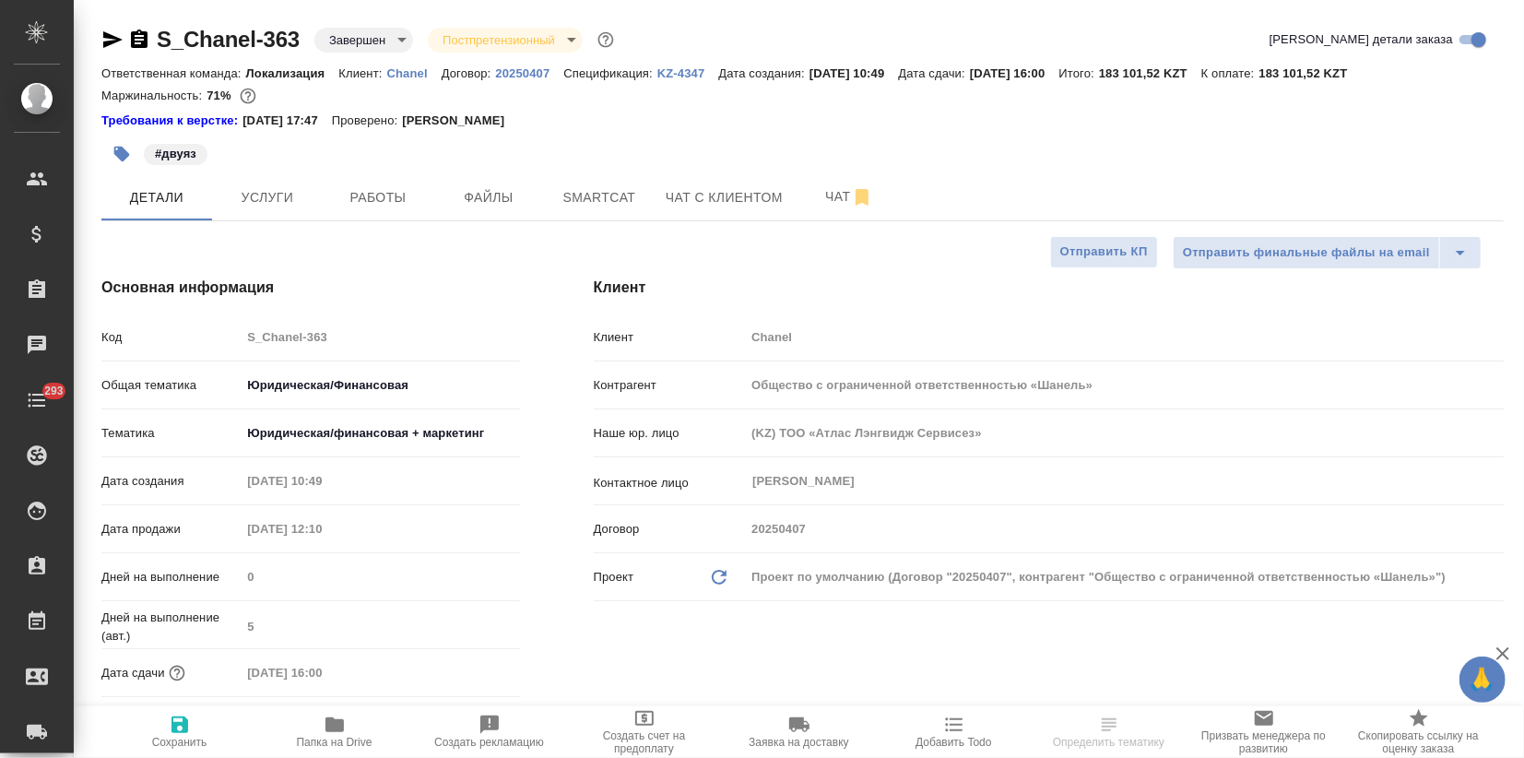
type textarea "x"
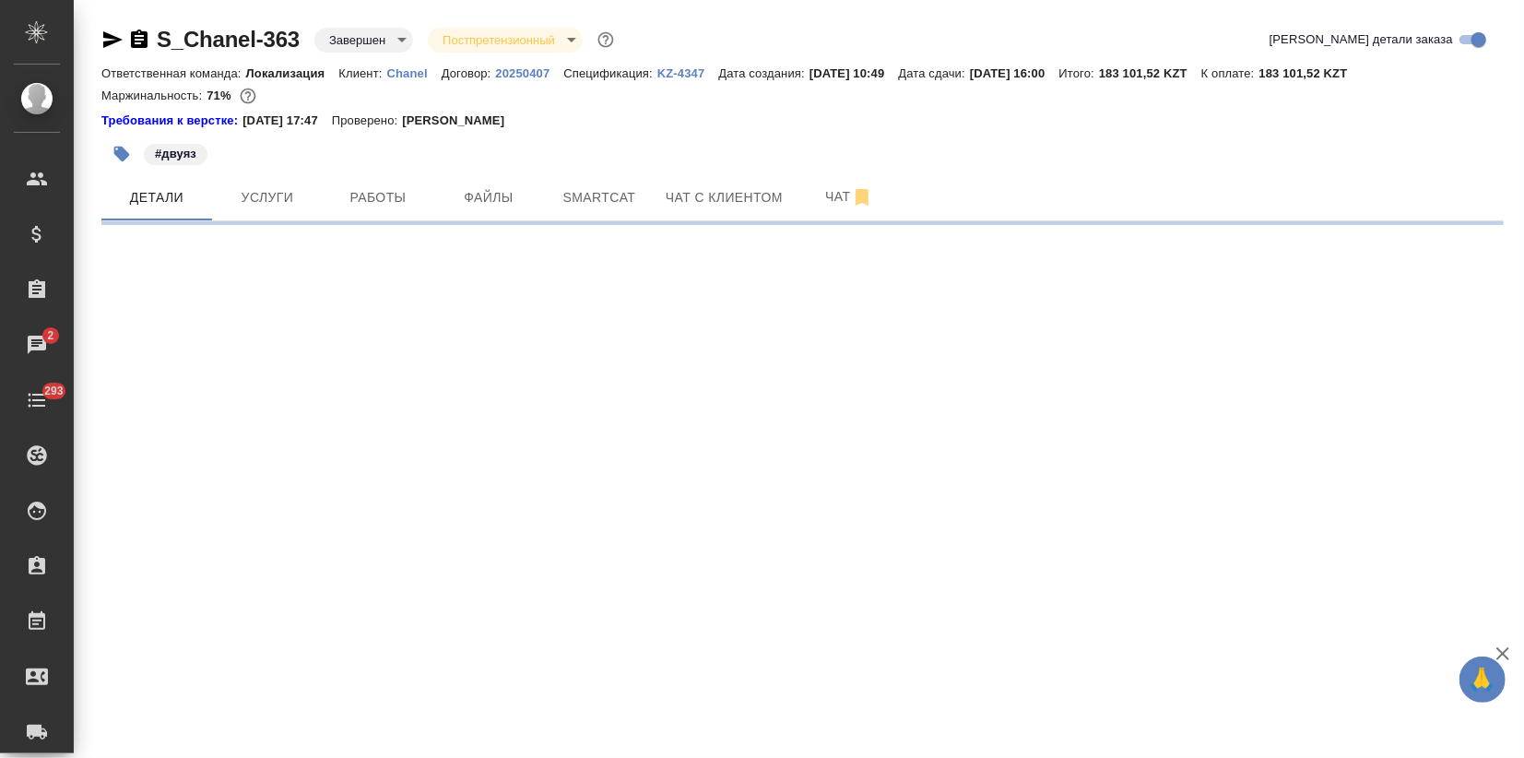
select select "RU"
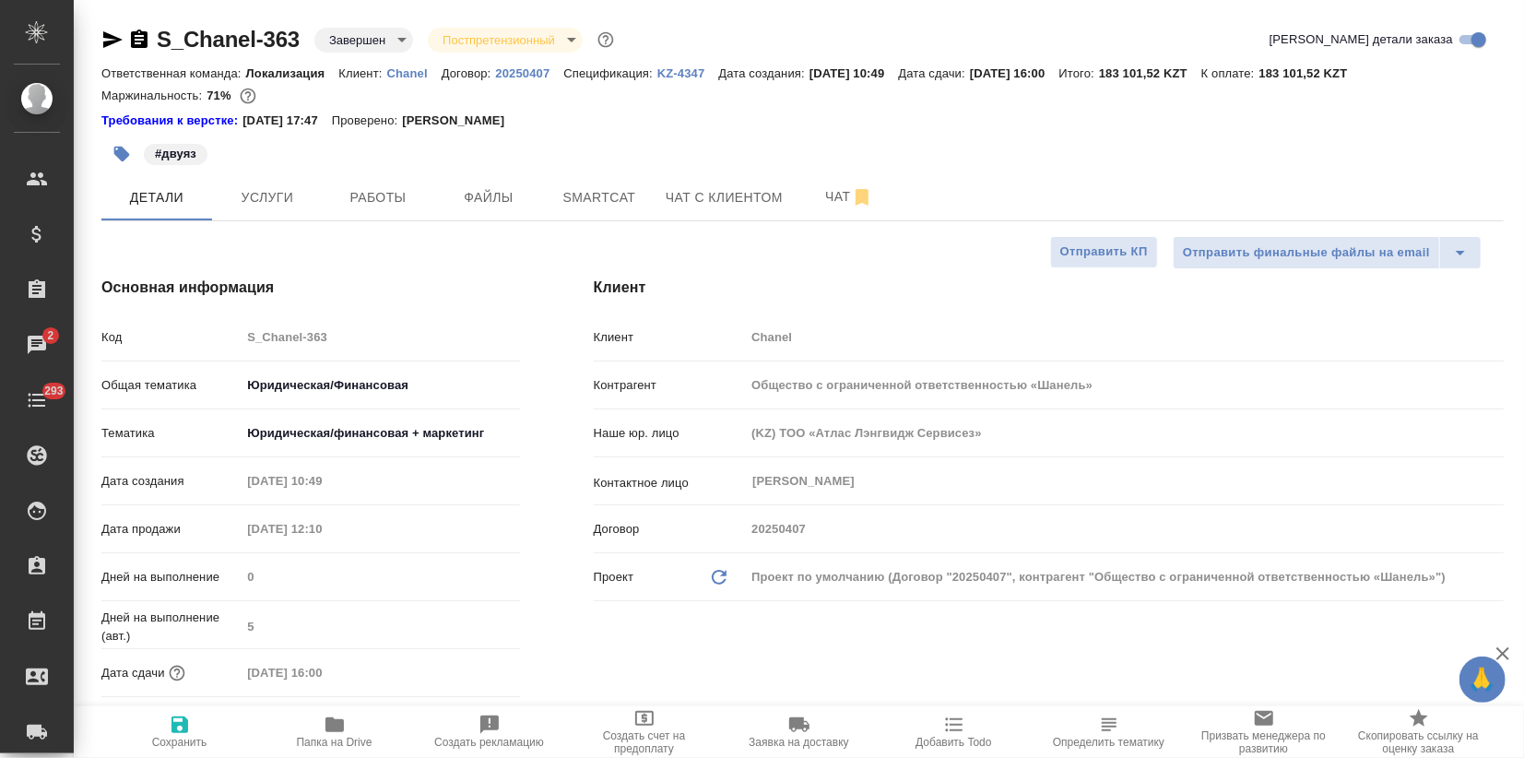
type textarea "x"
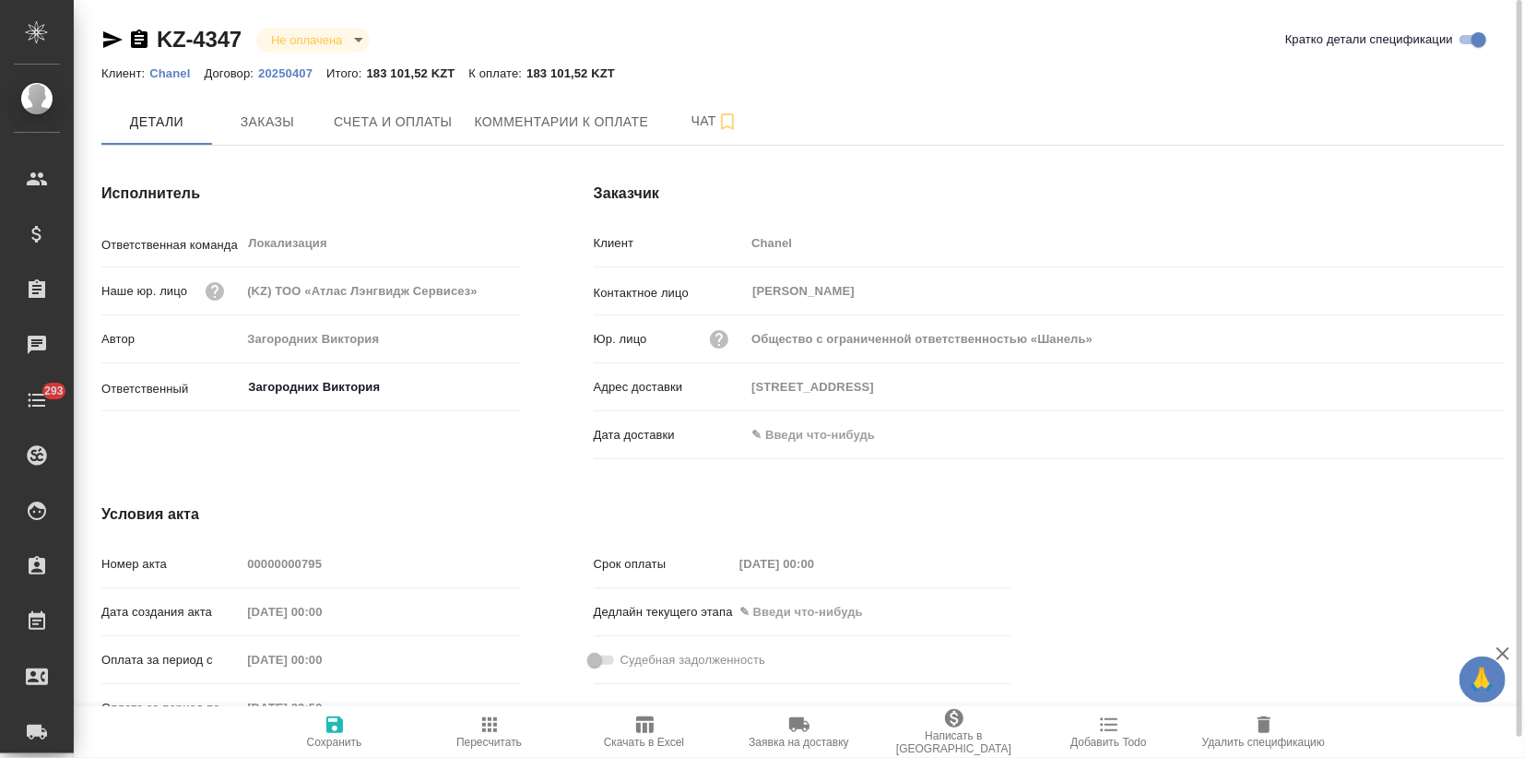
click at [242, 41] on div "KZ-4347 Не оплачена notPayed" at bounding box center [242, 40] width 283 height 30
click at [111, 41] on icon "button" at bounding box center [112, 39] width 19 height 17
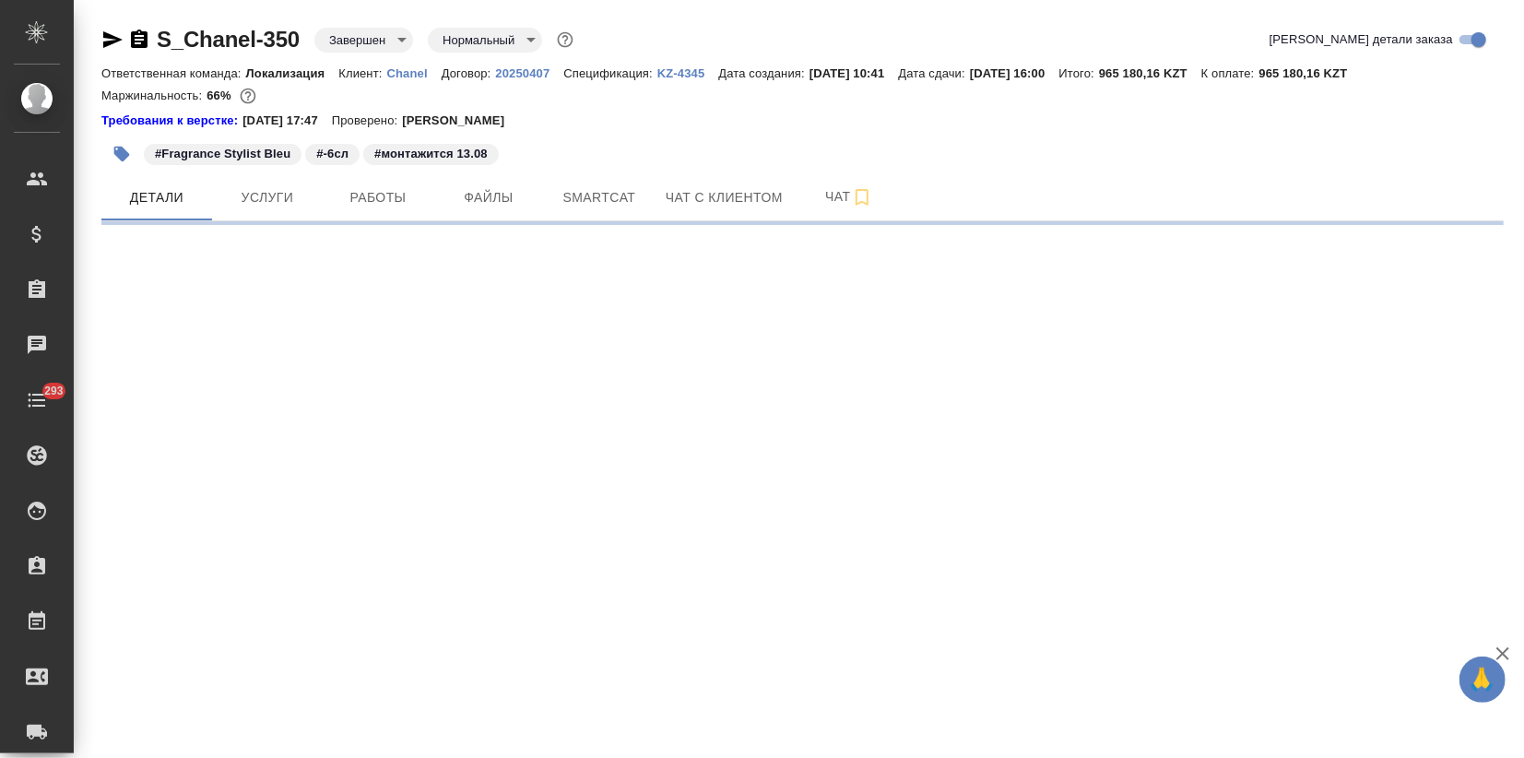
select select "RU"
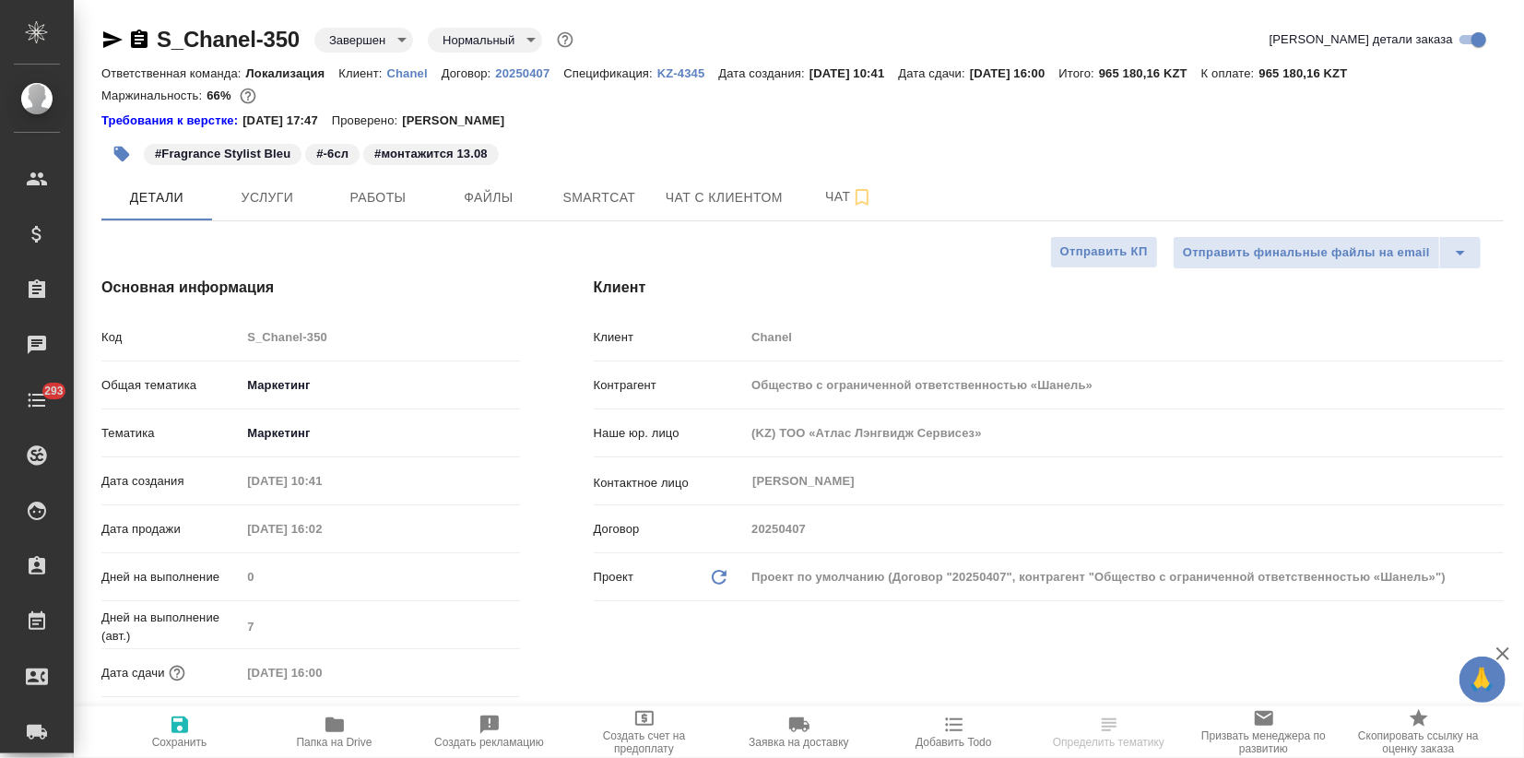
type textarea "x"
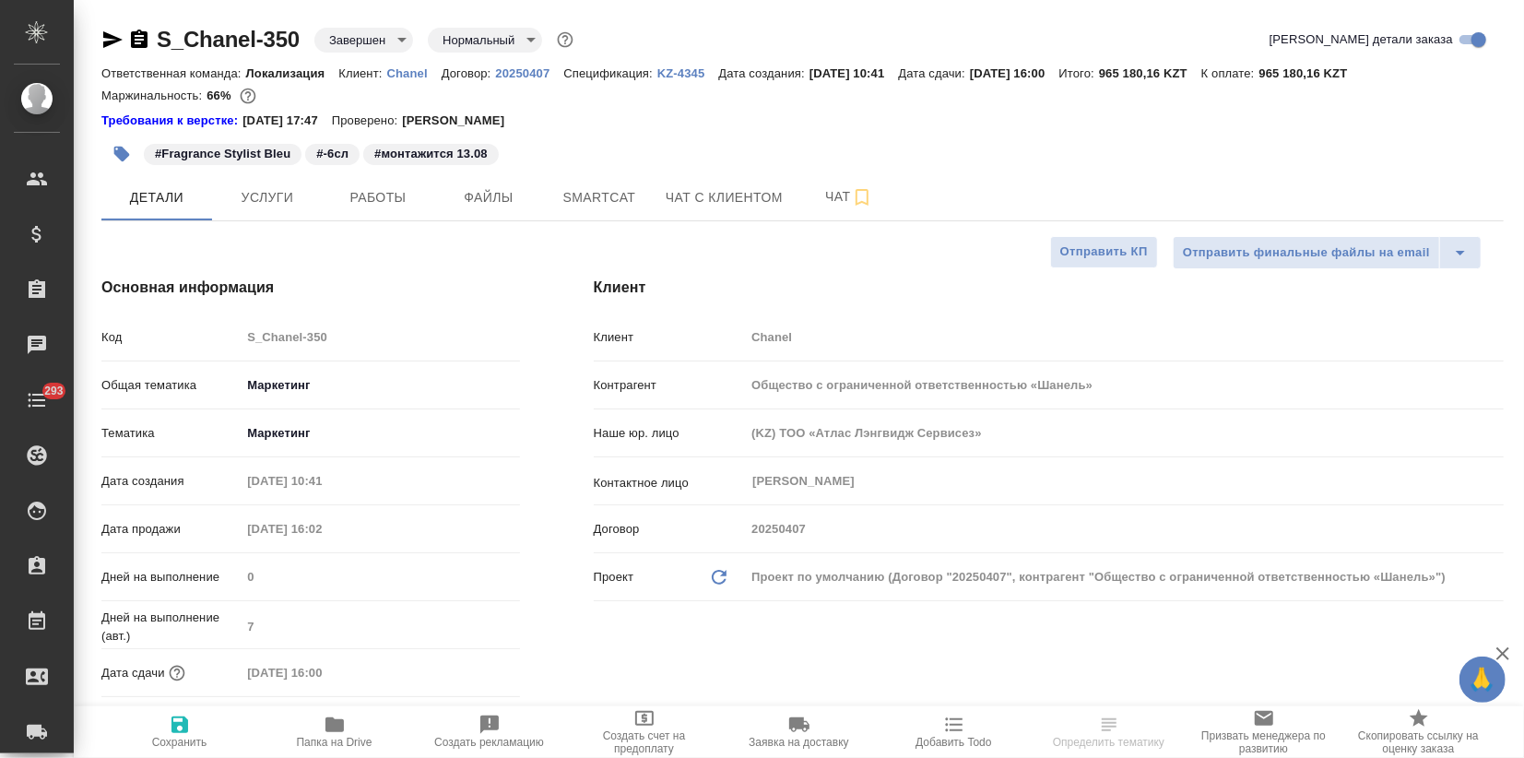
type textarea "x"
click at [686, 70] on p "KZ-4345" at bounding box center [688, 73] width 62 height 14
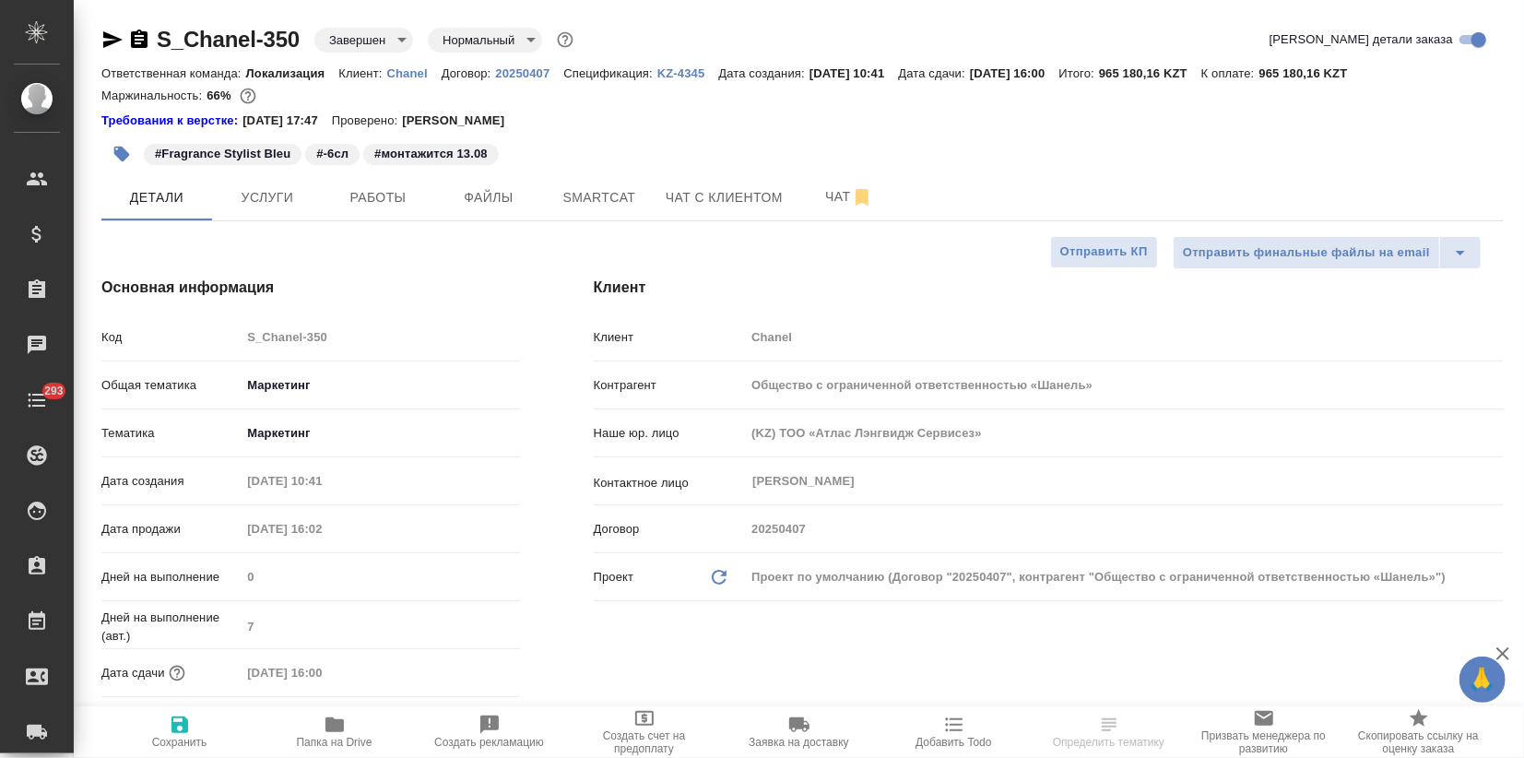
type textarea "x"
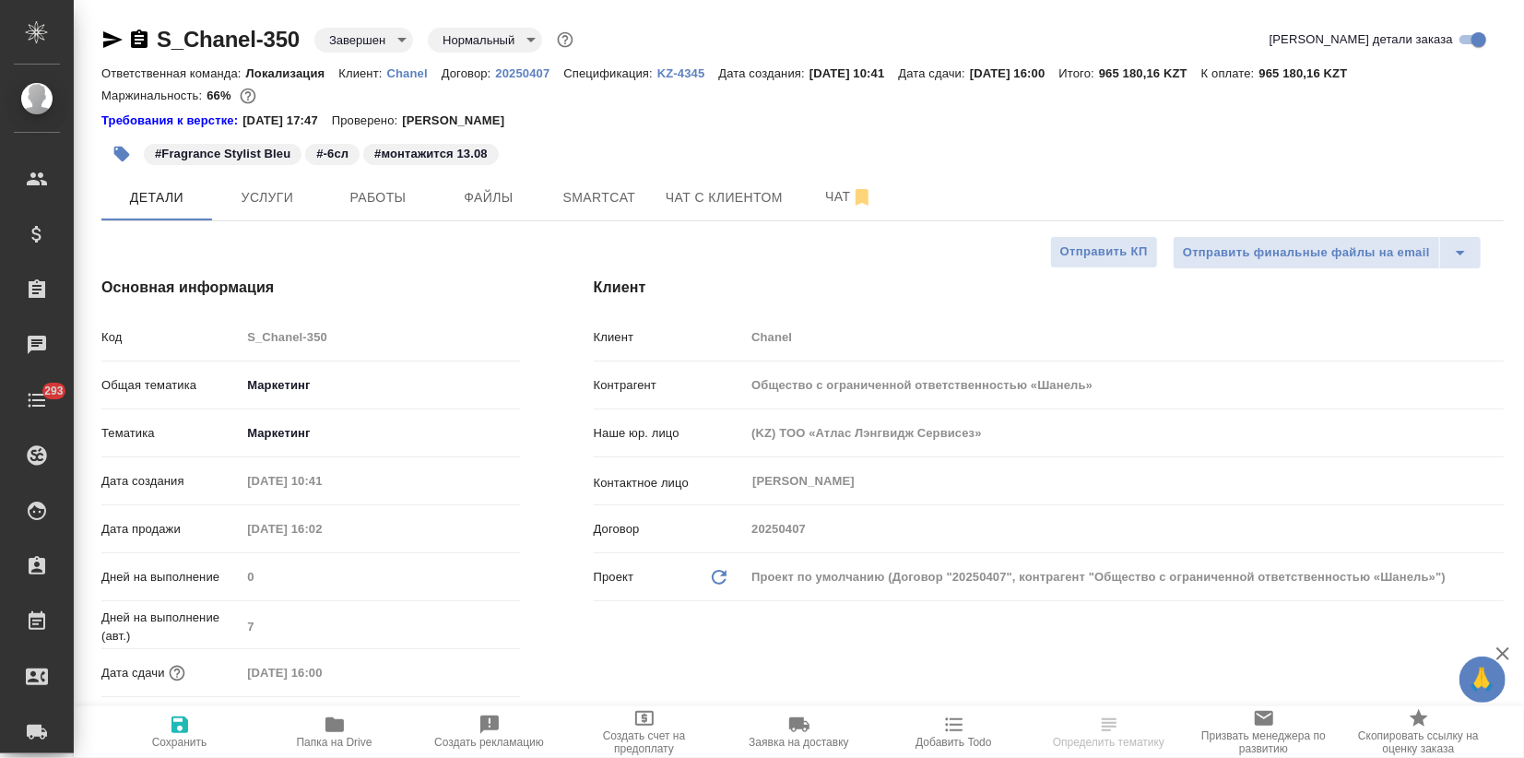
type textarea "x"
click at [673, 76] on p "KZ-4345" at bounding box center [688, 73] width 62 height 14
select select "RU"
type textarea "x"
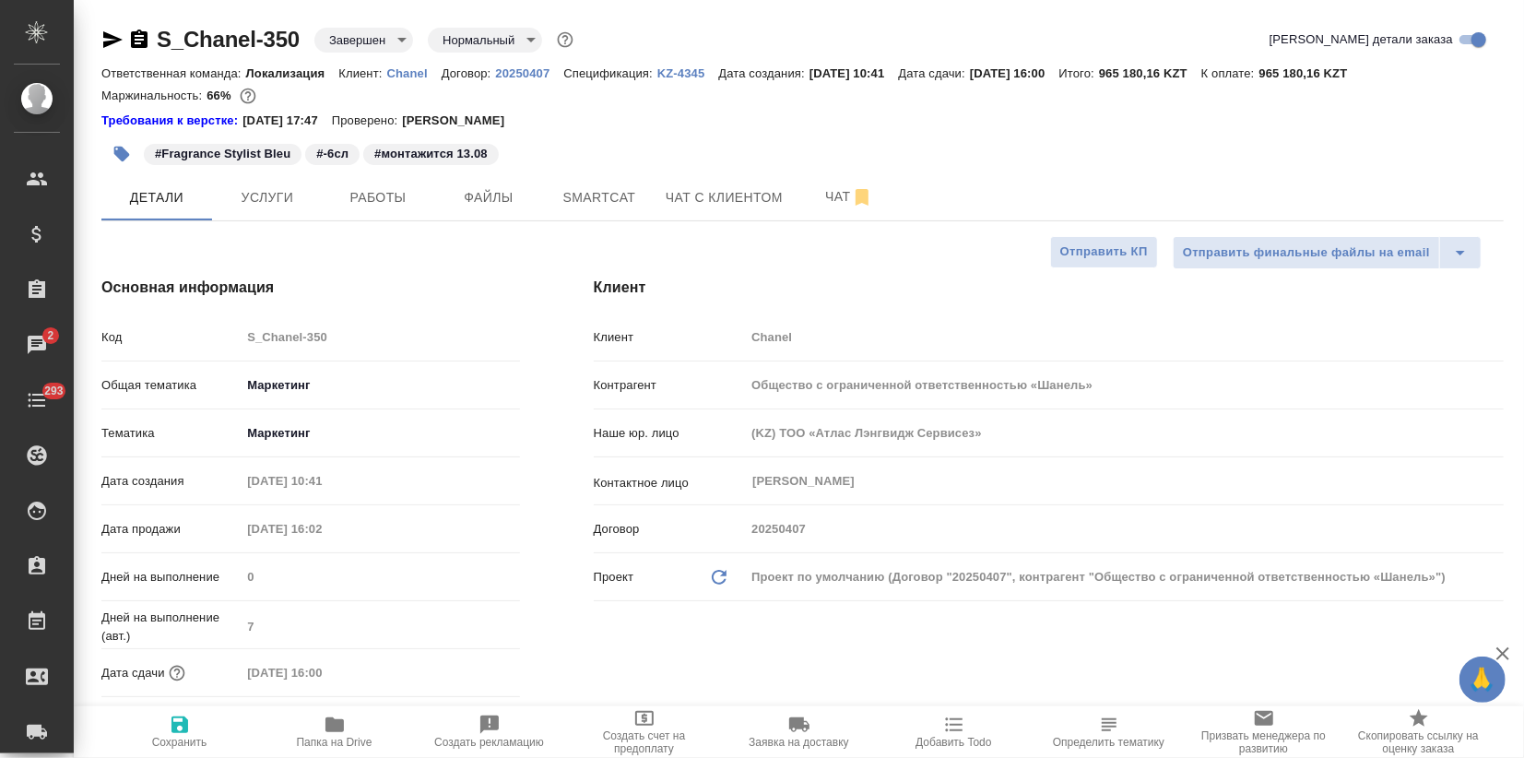
type textarea "x"
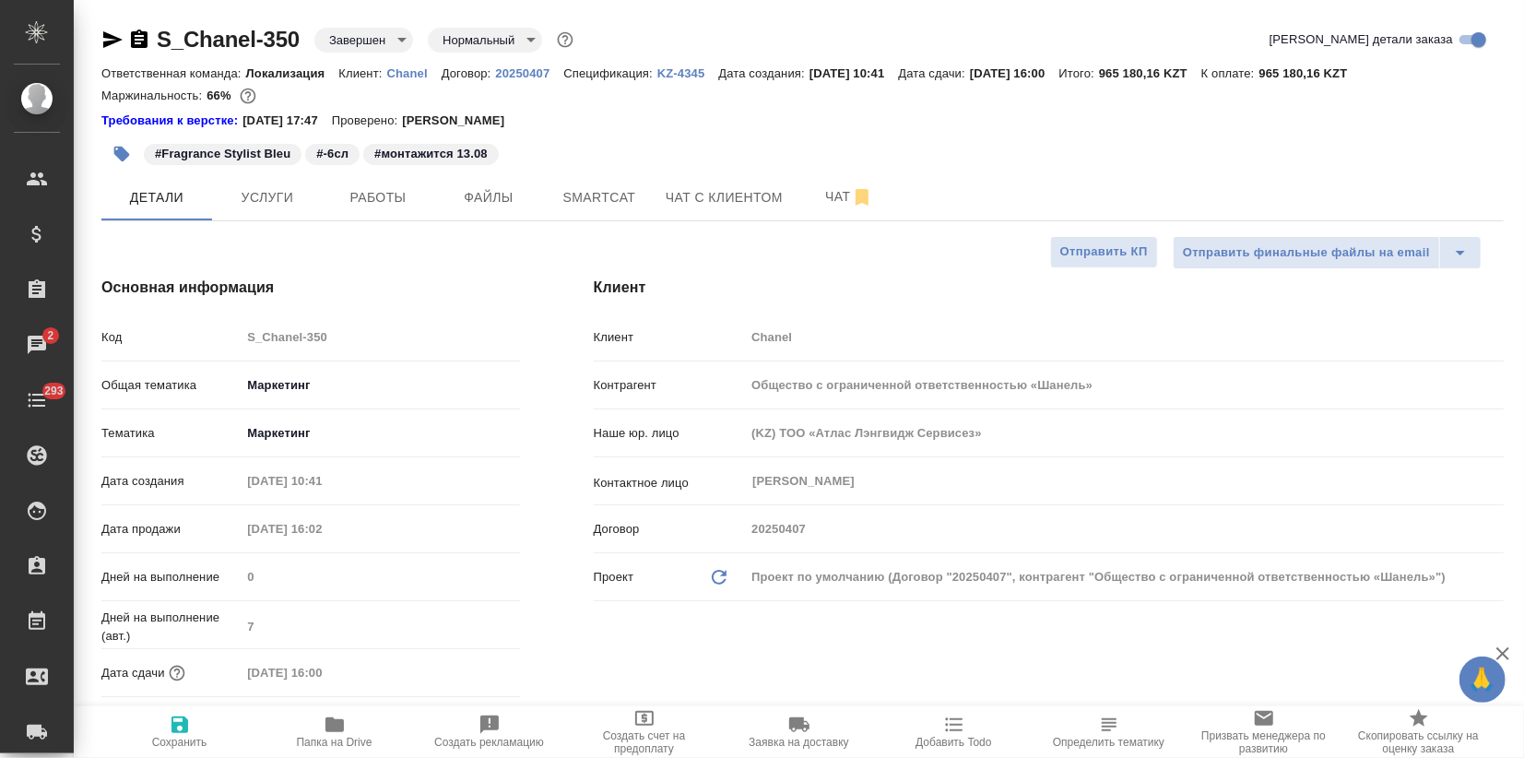
type textarea "x"
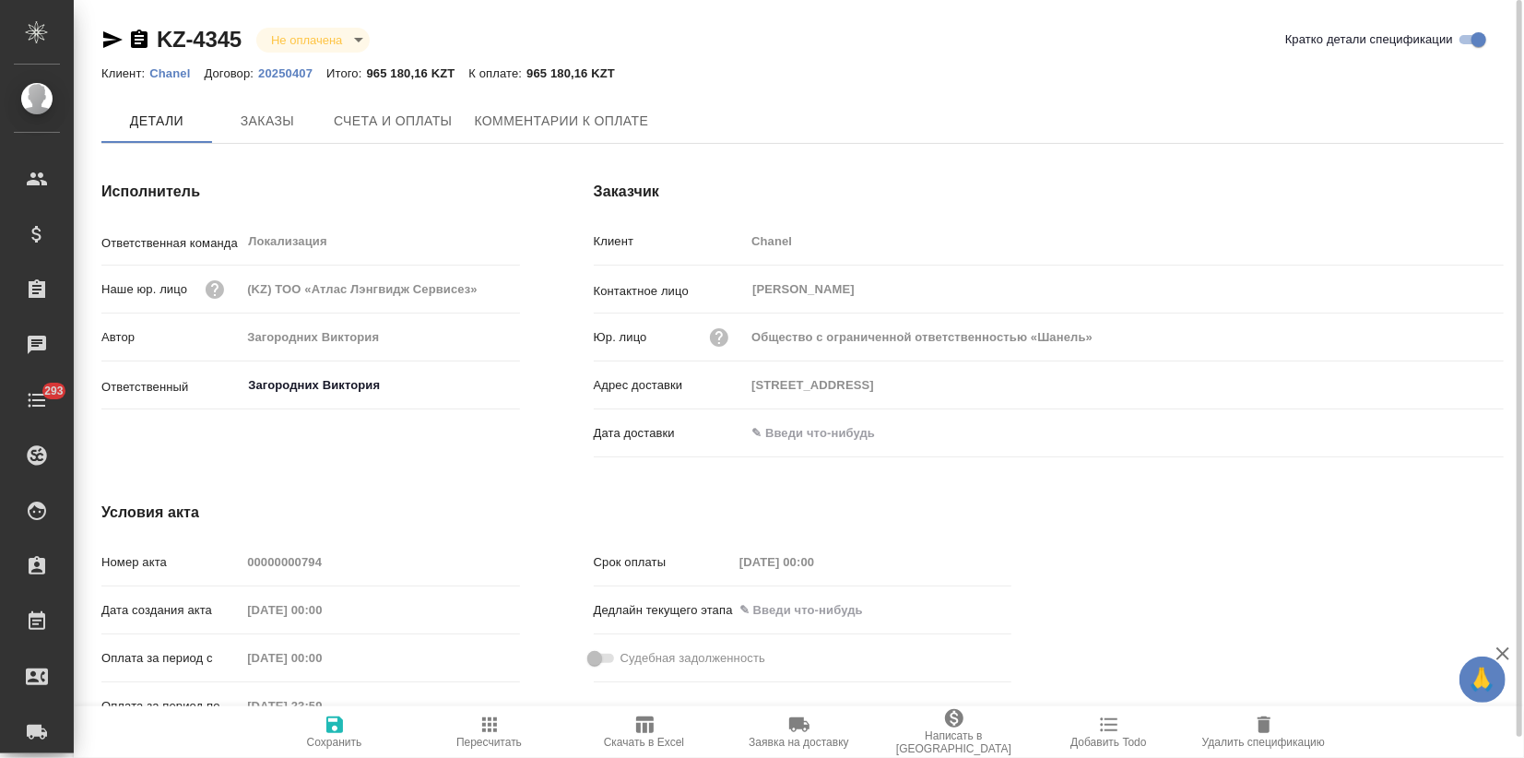
click at [110, 39] on icon "button" at bounding box center [112, 40] width 22 height 22
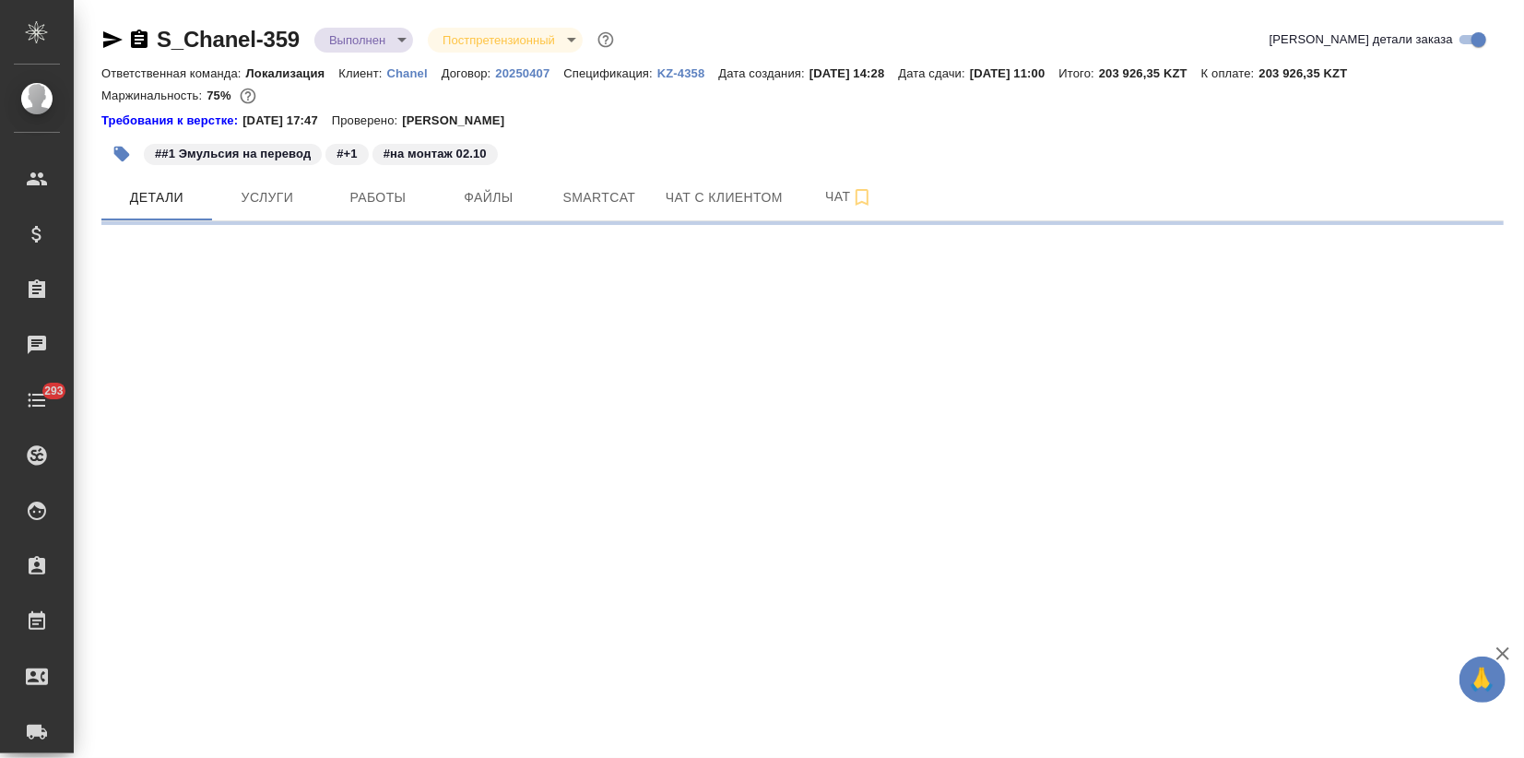
select select "RU"
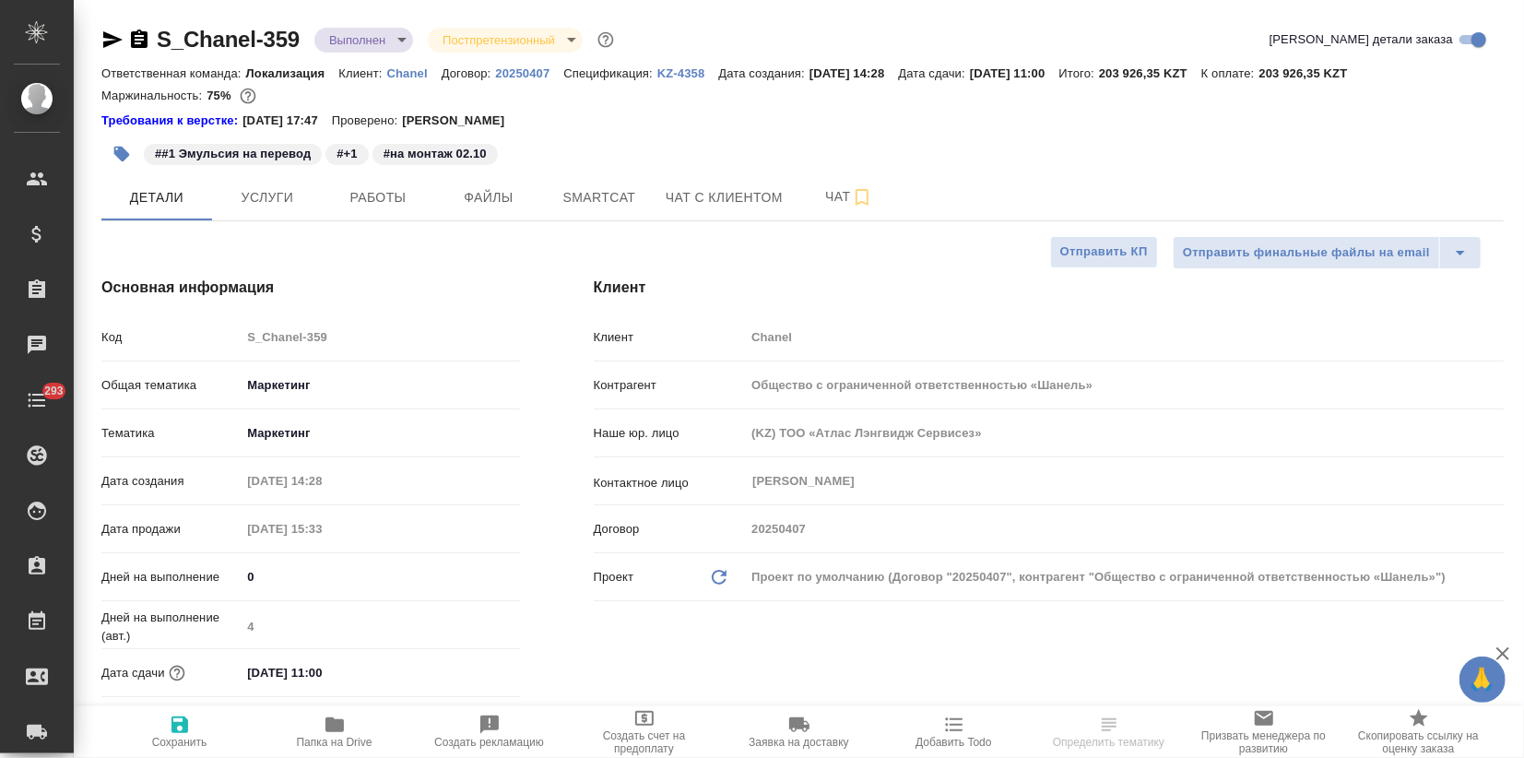
type textarea "x"
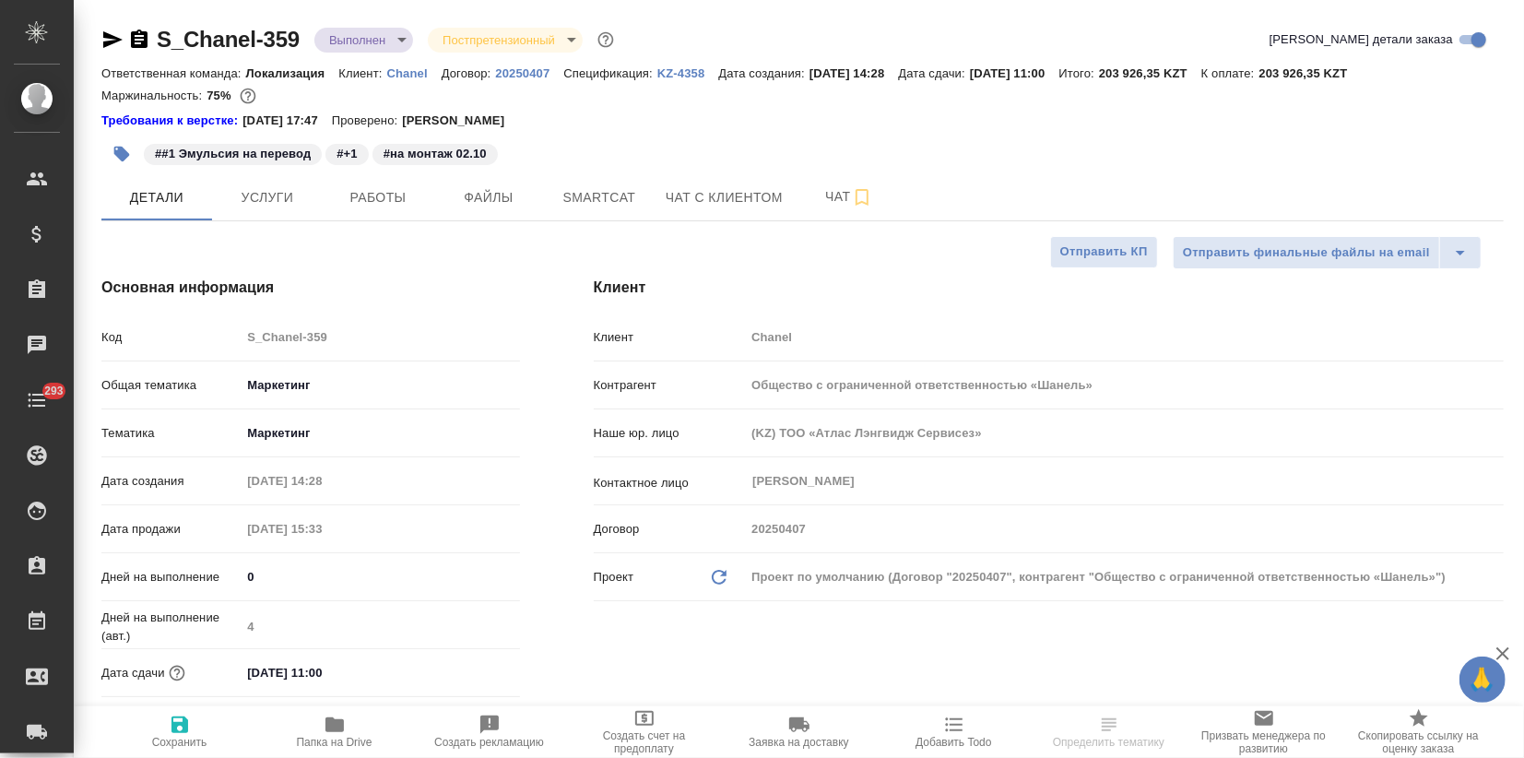
type textarea "x"
click at [676, 74] on p "KZ-4358" at bounding box center [688, 73] width 62 height 14
select select "RU"
type textarea "x"
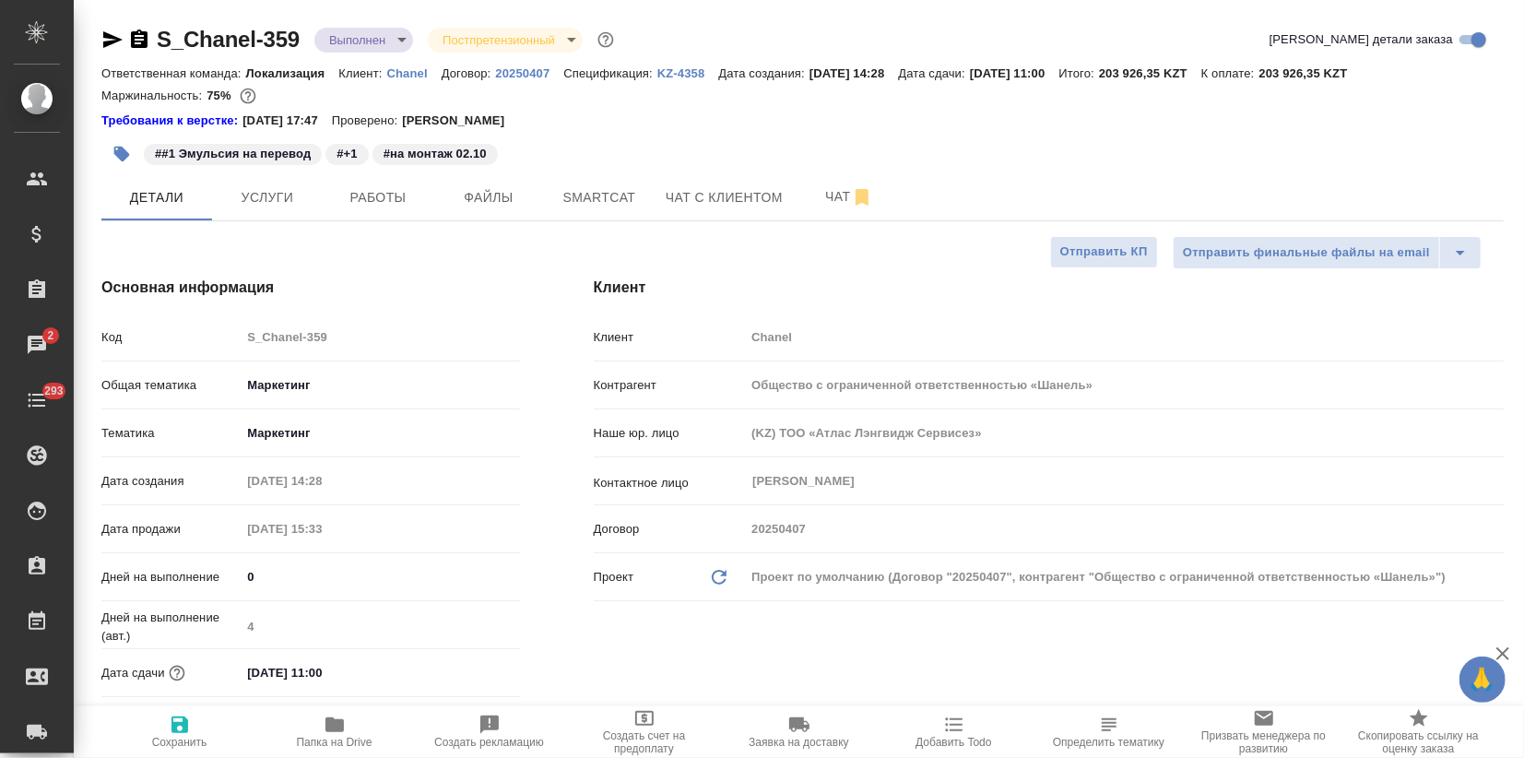
type textarea "x"
click at [363, 41] on body "🙏 .cls-1 fill:#fff; AWATERA Zagorodnikh [PERSON_NAME] Спецификации Заказы 2 Чат…" at bounding box center [762, 379] width 1524 height 758
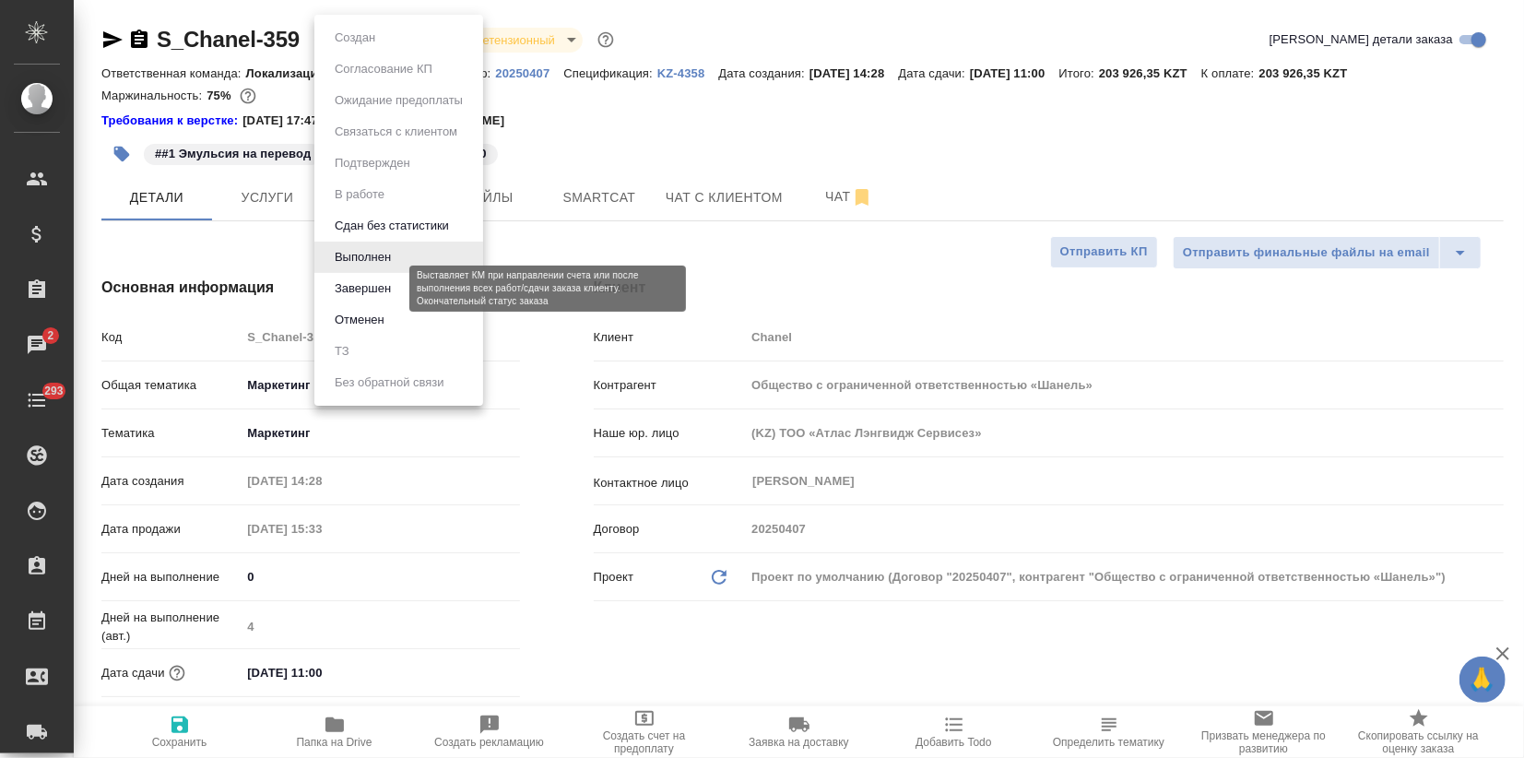
click at [363, 285] on button "Завершен" at bounding box center [362, 288] width 67 height 20
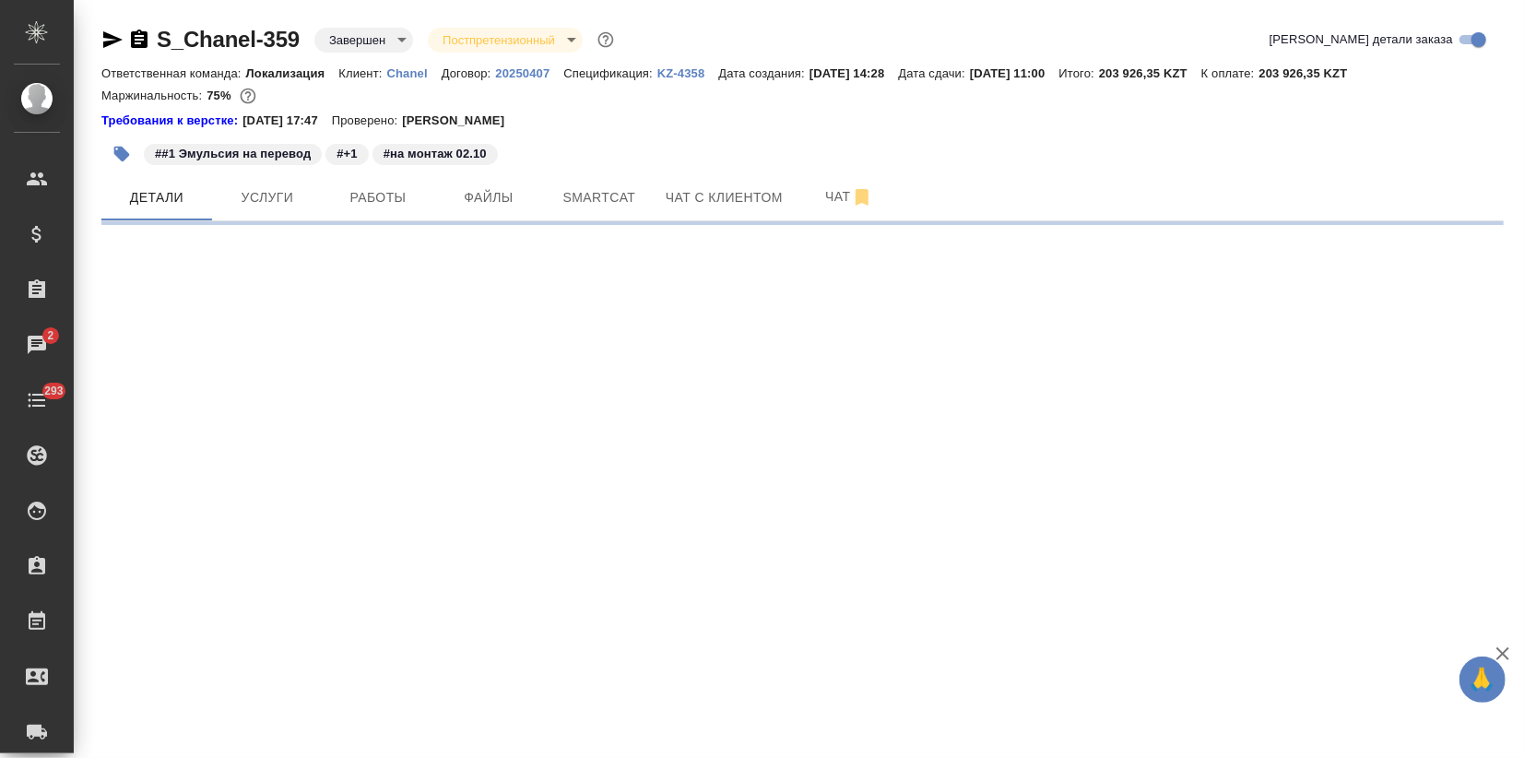
select select "RU"
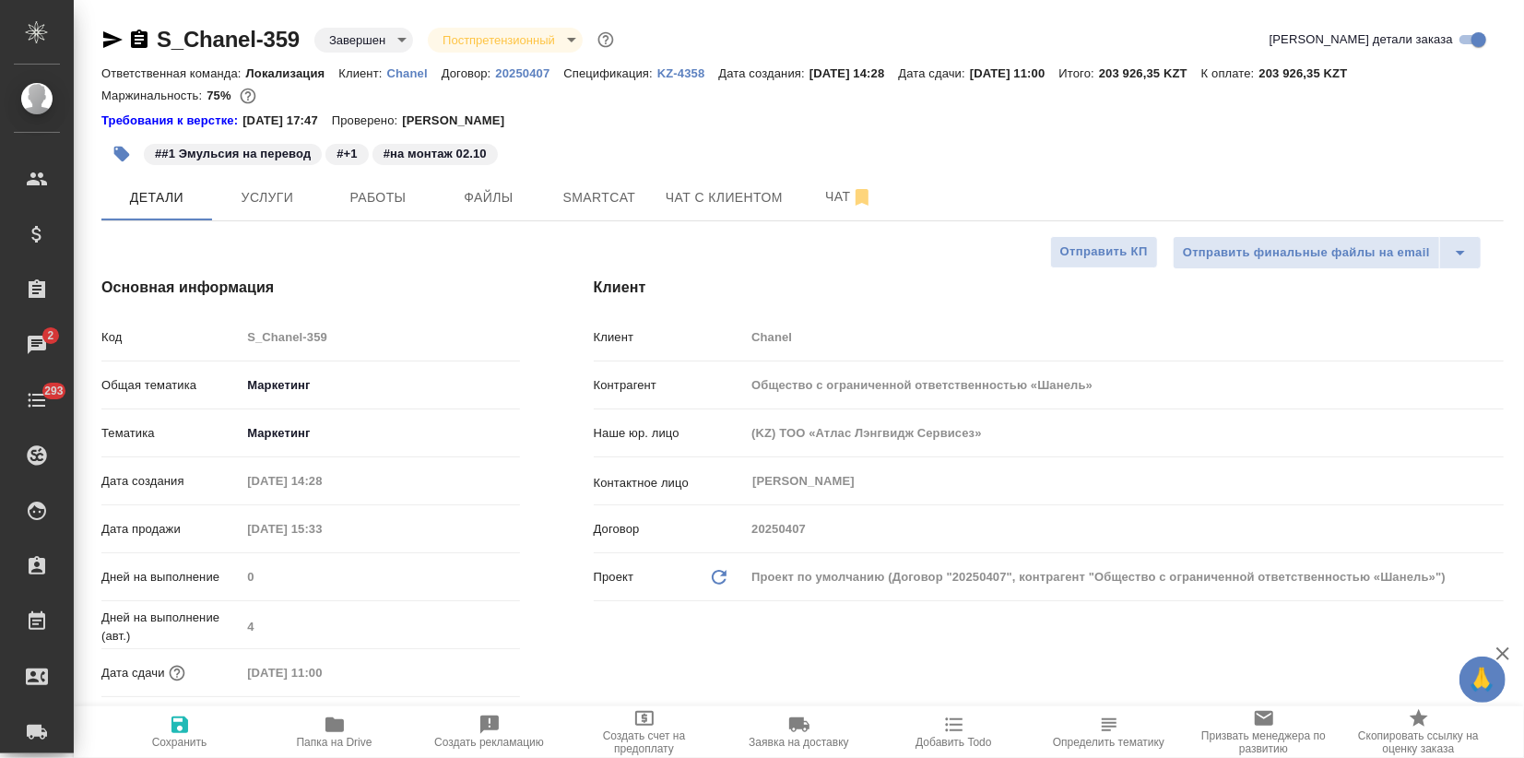
type textarea "x"
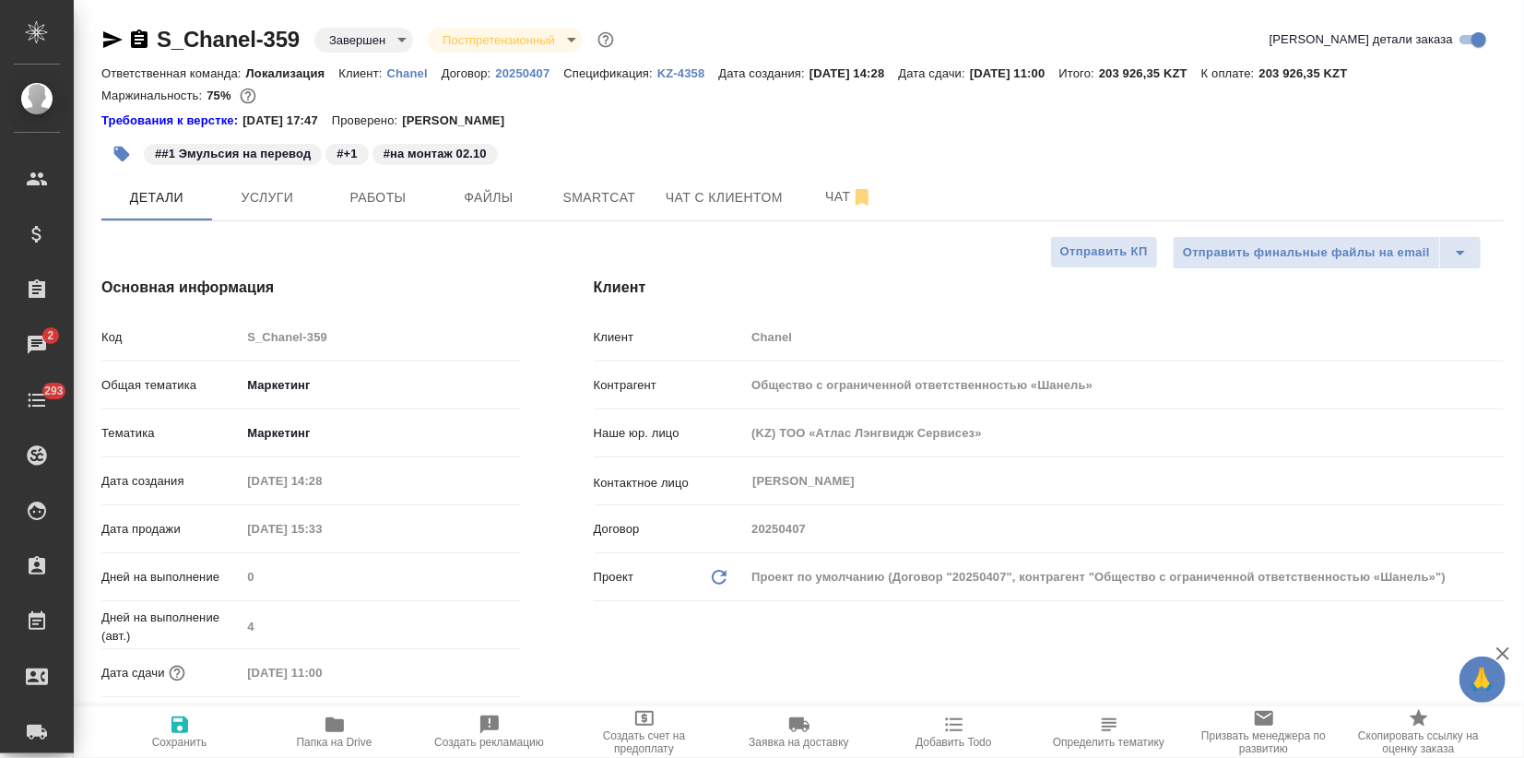
type textarea "x"
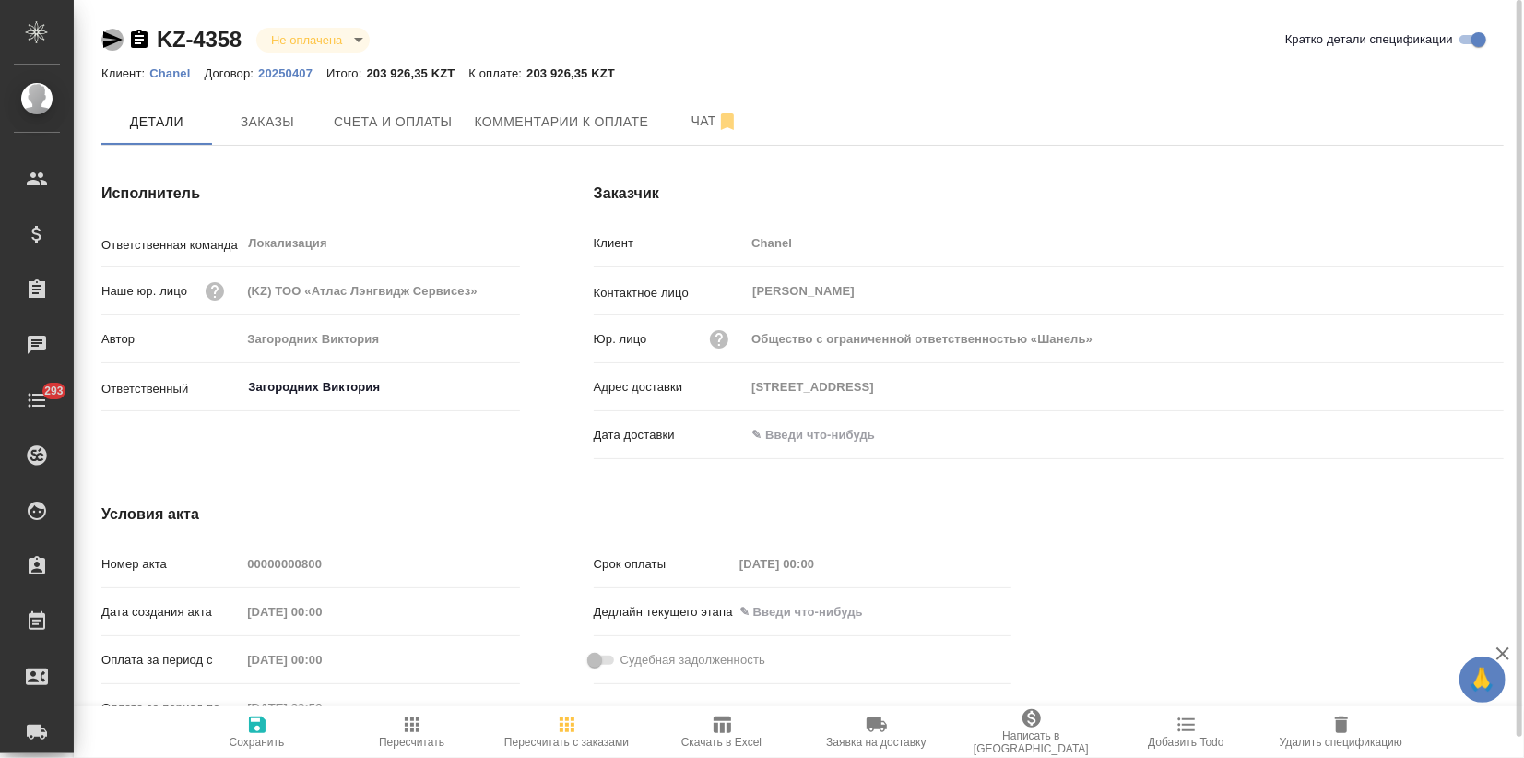
click at [103, 34] on icon "button" at bounding box center [112, 39] width 19 height 17
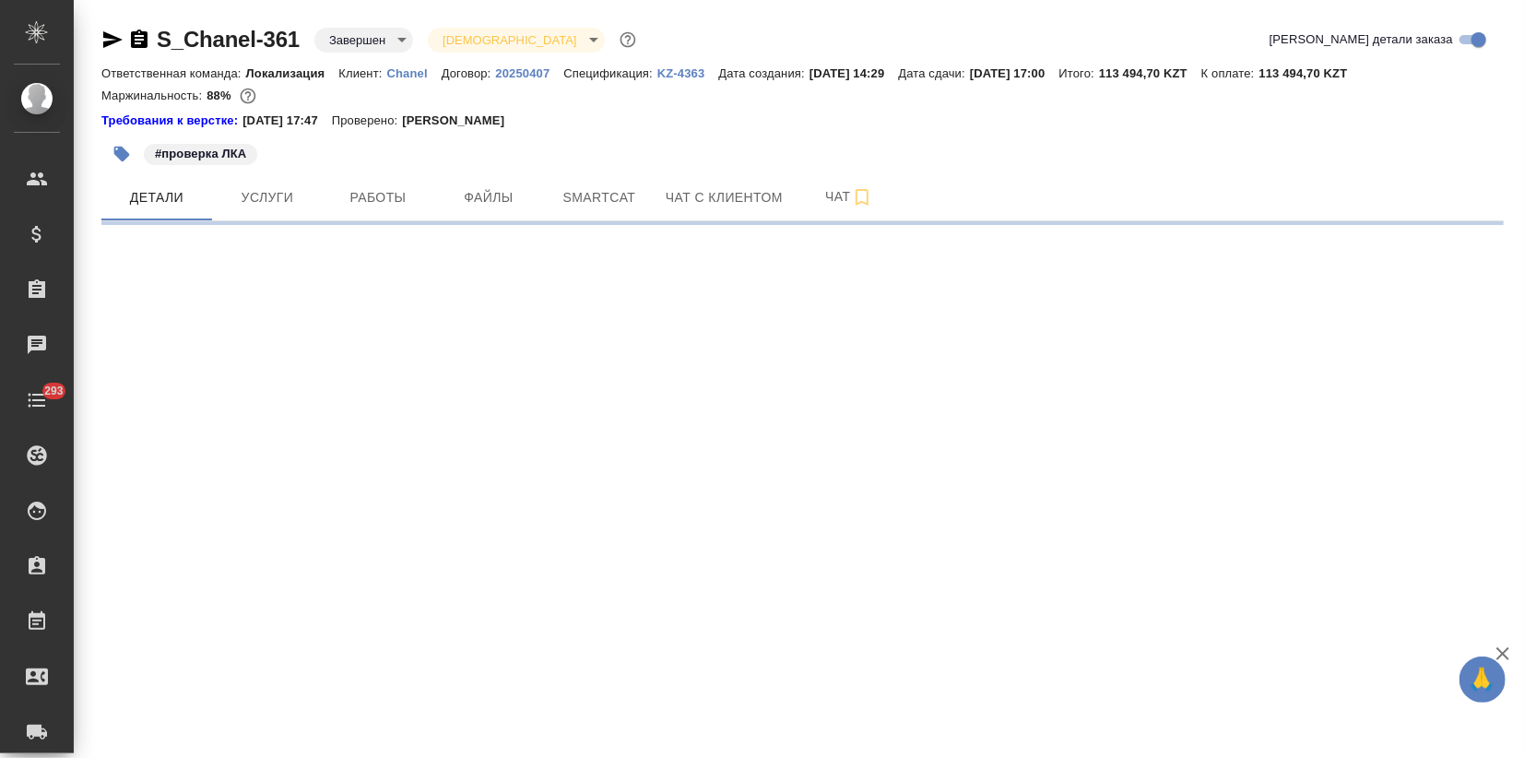
select select "RU"
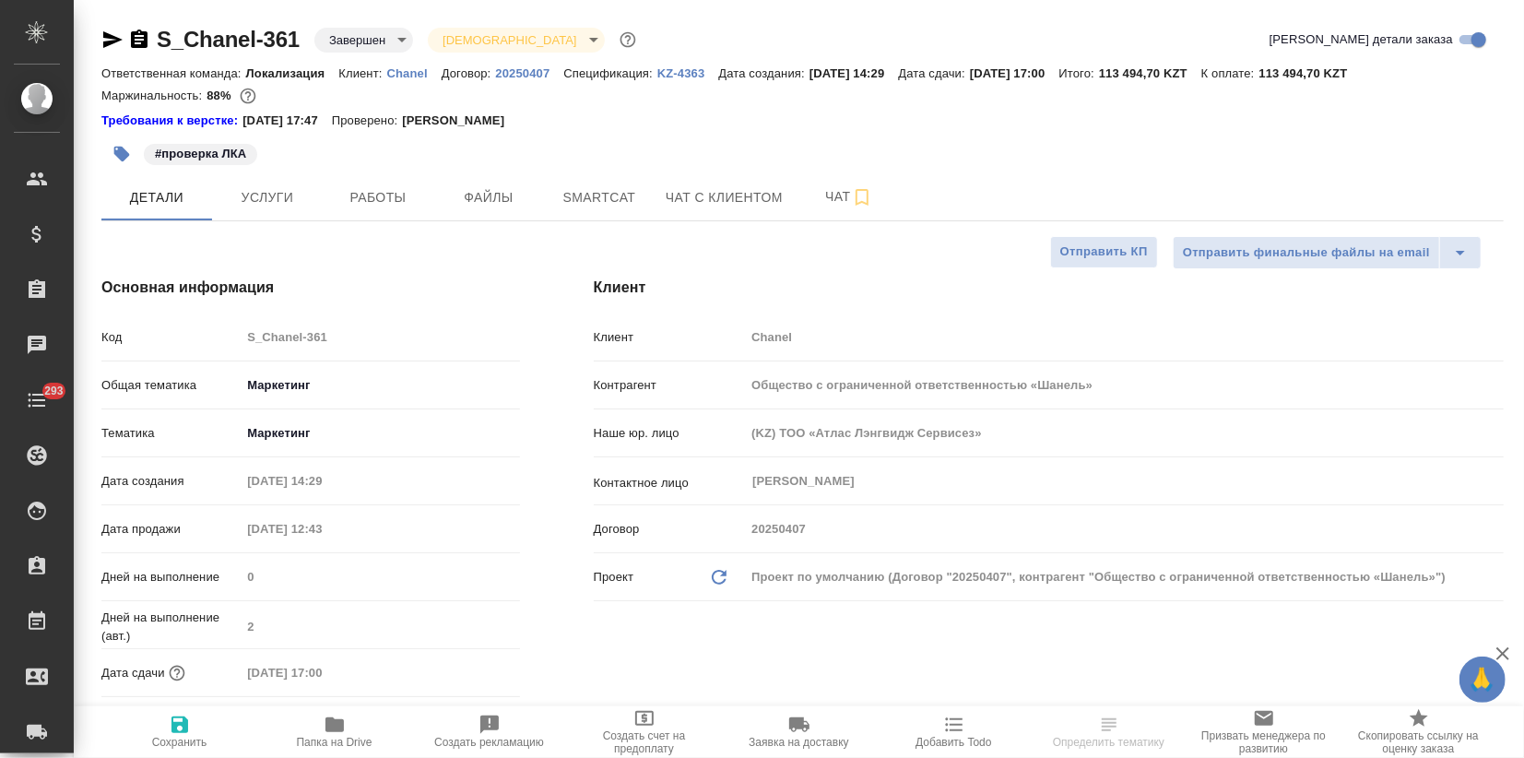
click at [111, 38] on icon "button" at bounding box center [112, 39] width 19 height 17
type textarea "x"
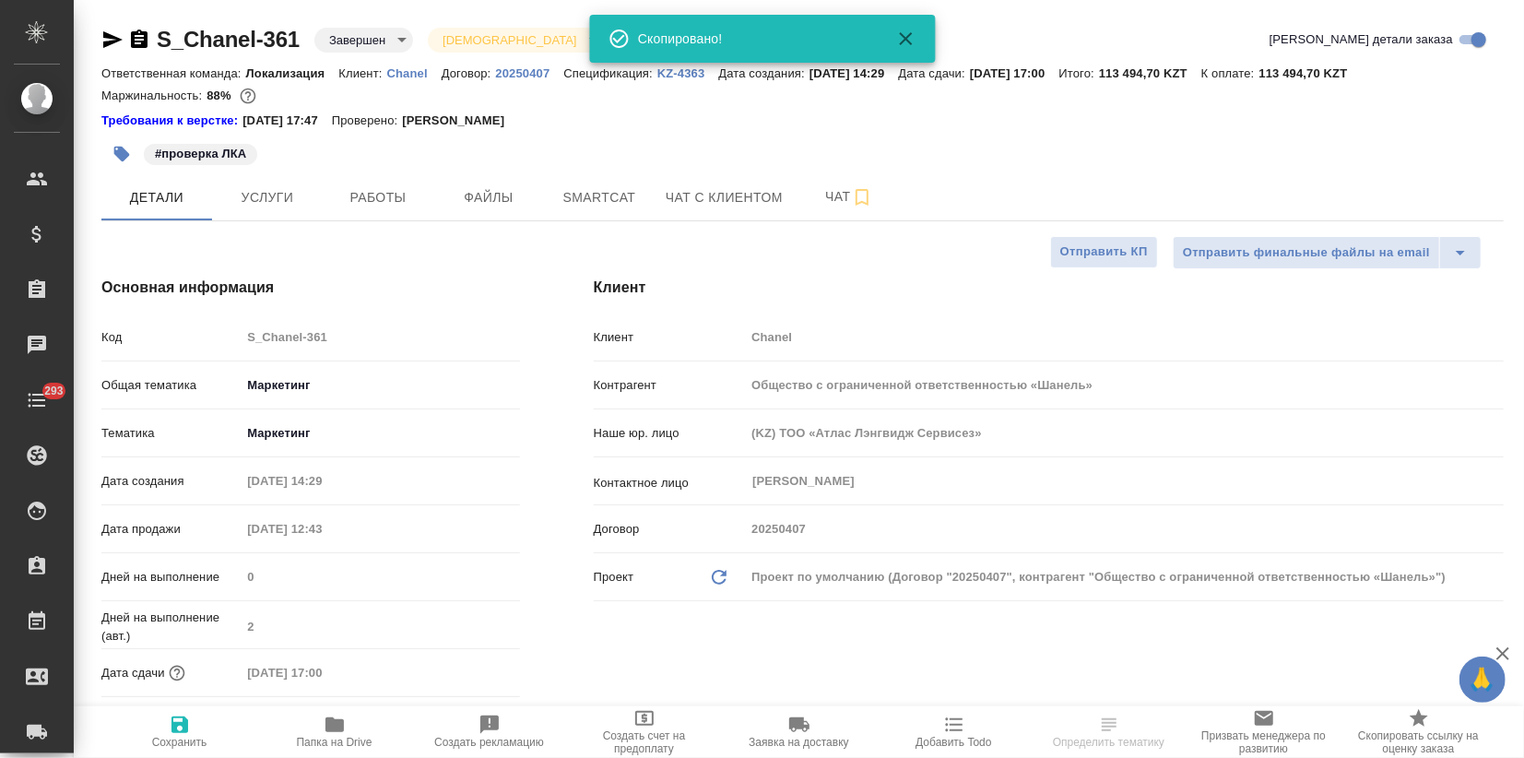
type textarea "x"
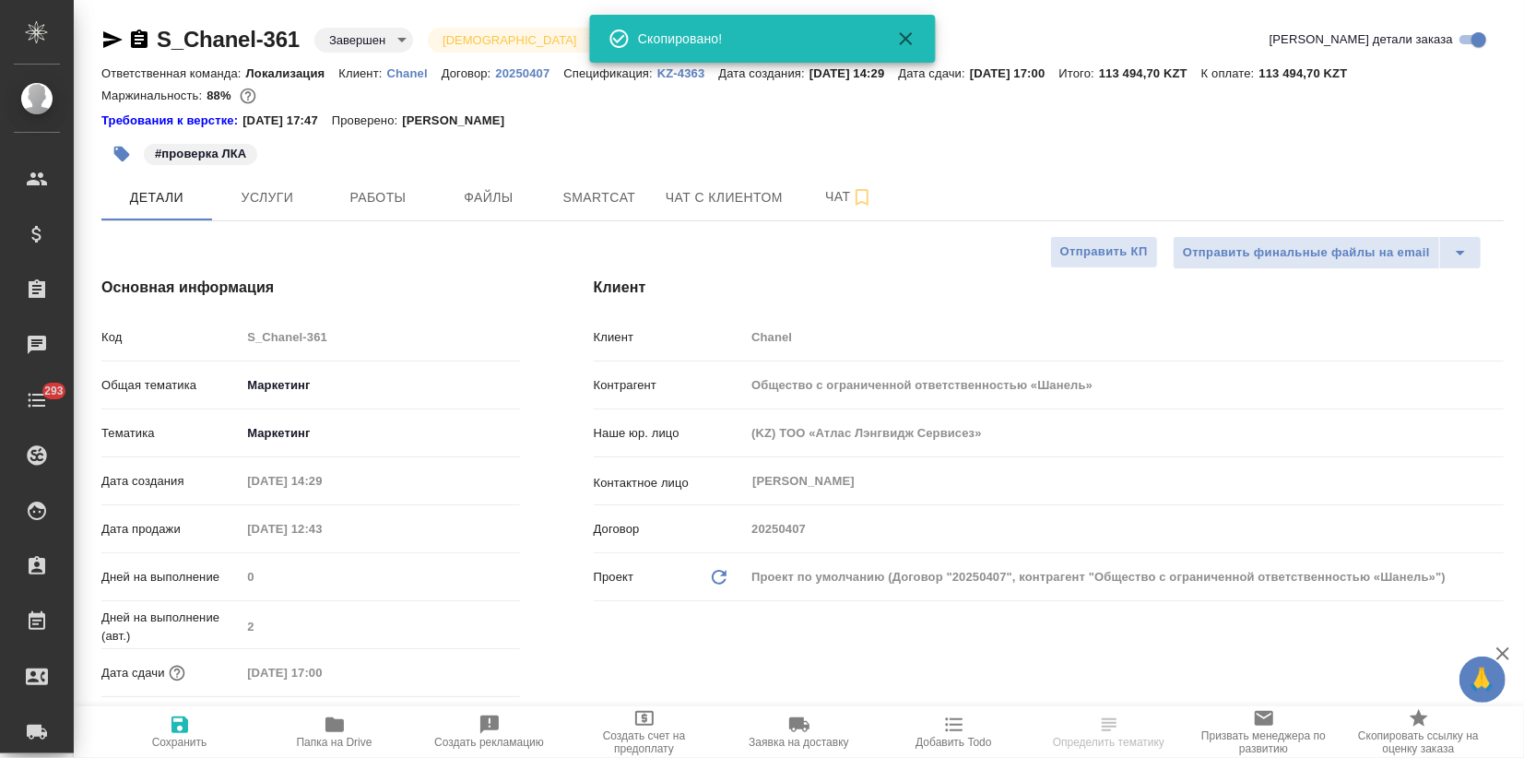
type textarea "x"
click at [107, 37] on icon "button" at bounding box center [112, 39] width 19 height 17
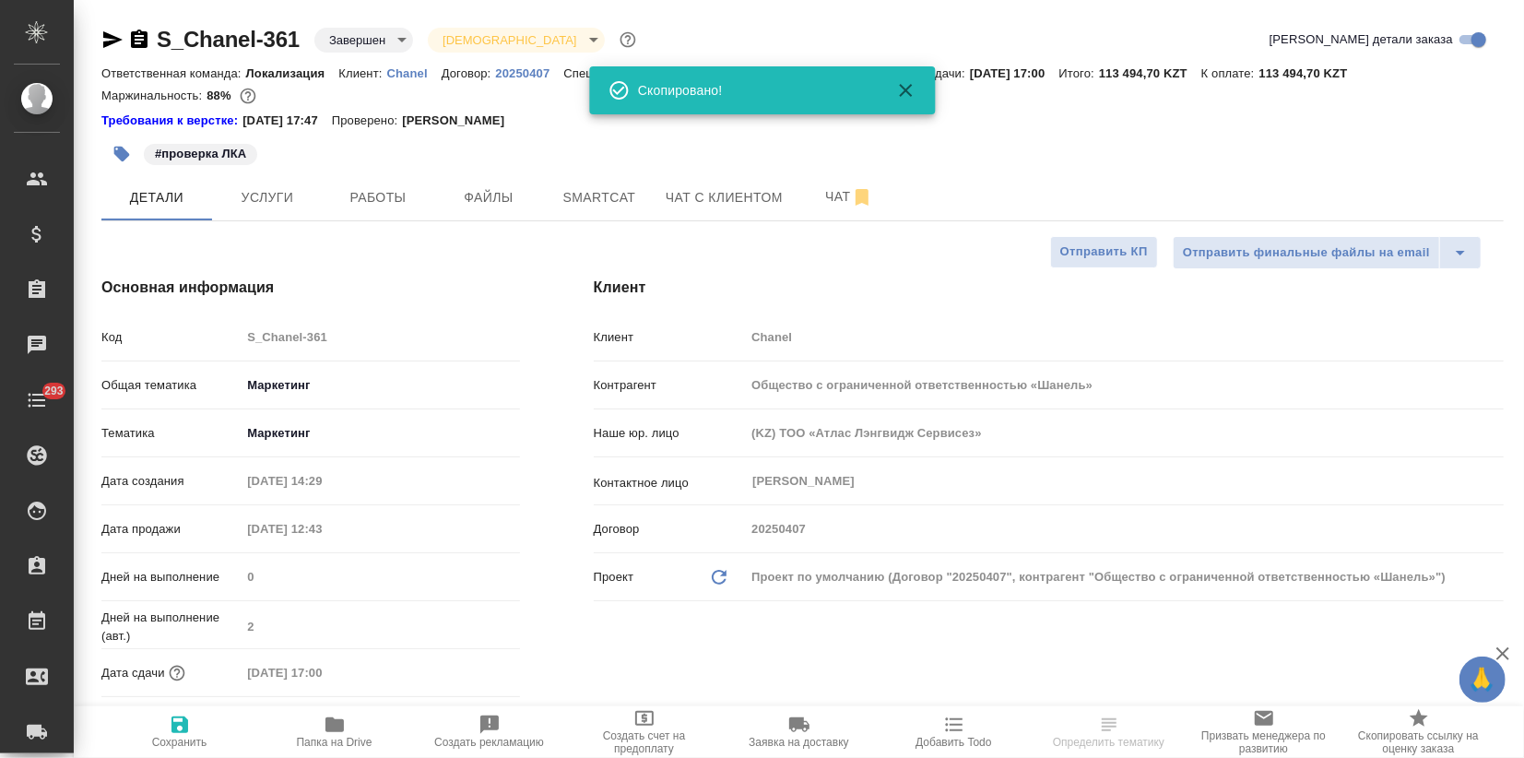
type textarea "x"
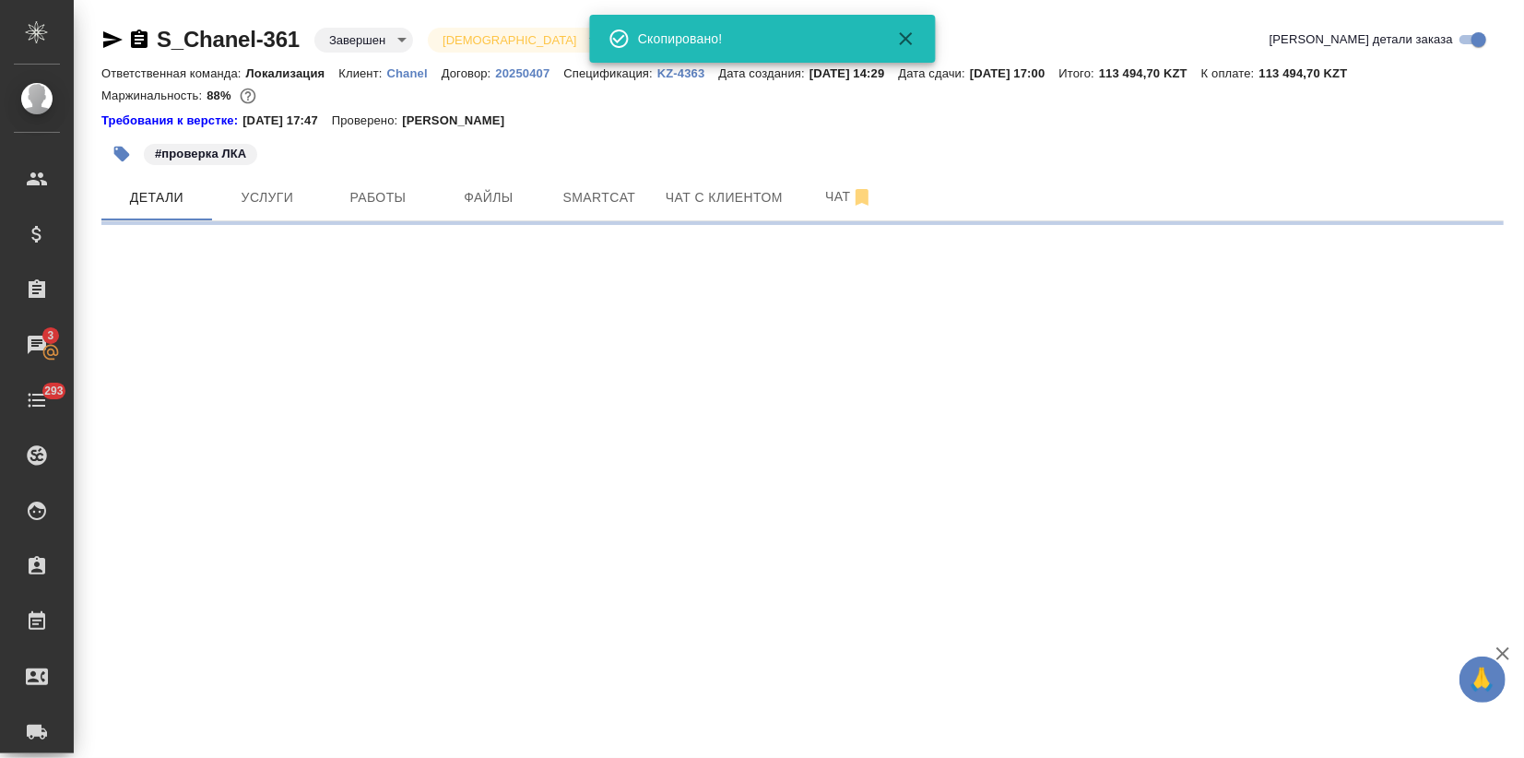
select select "RU"
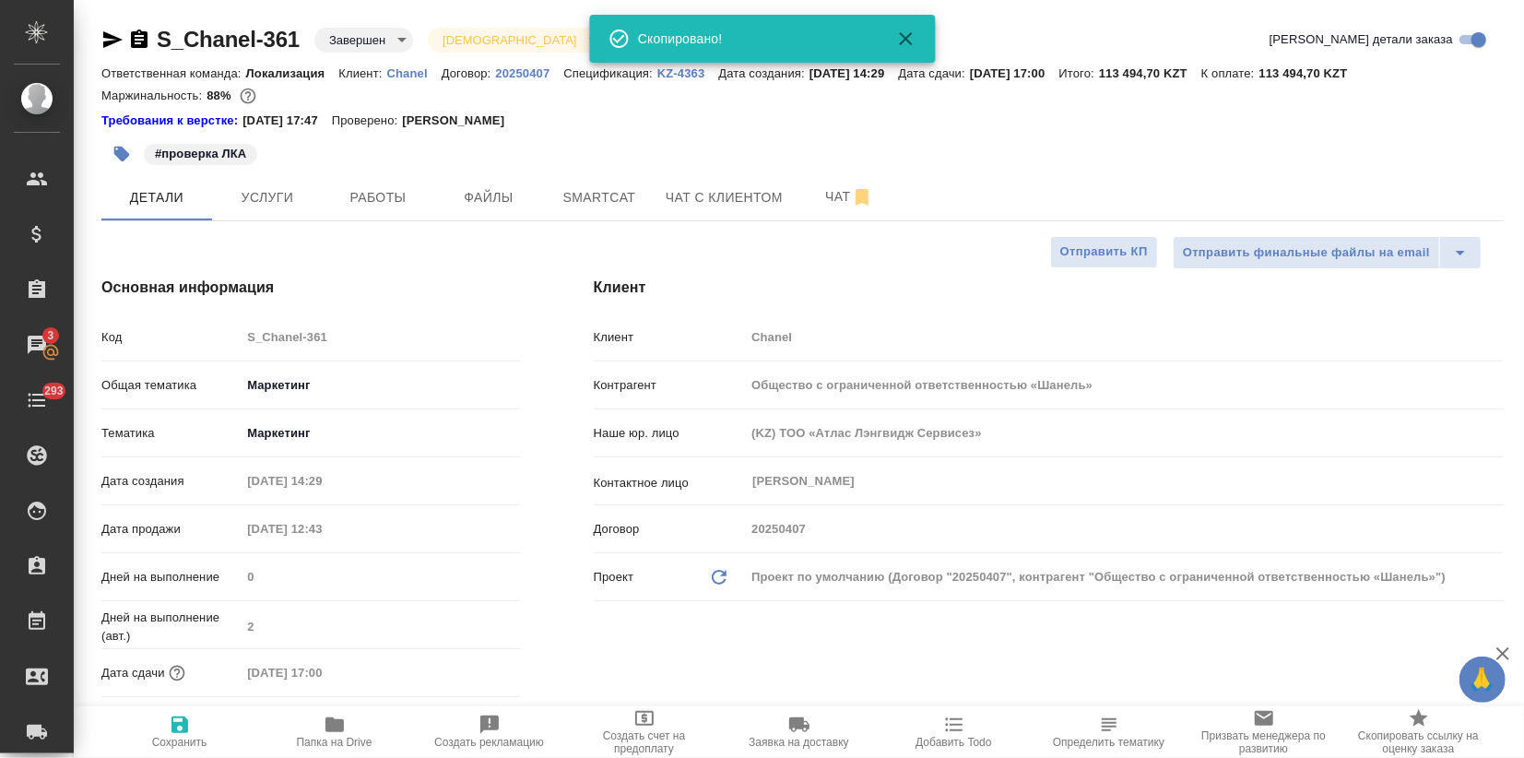
type textarea "x"
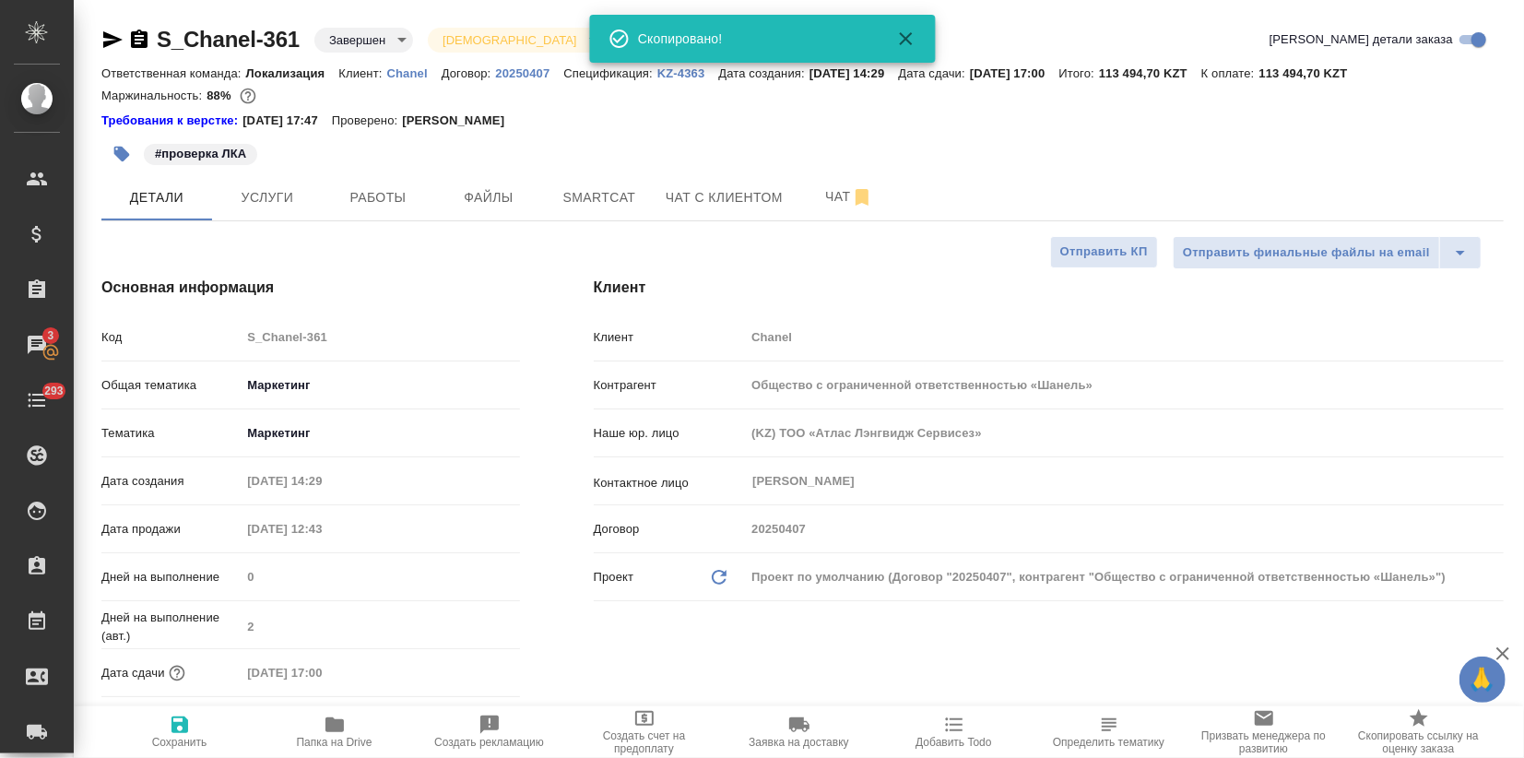
type textarea "x"
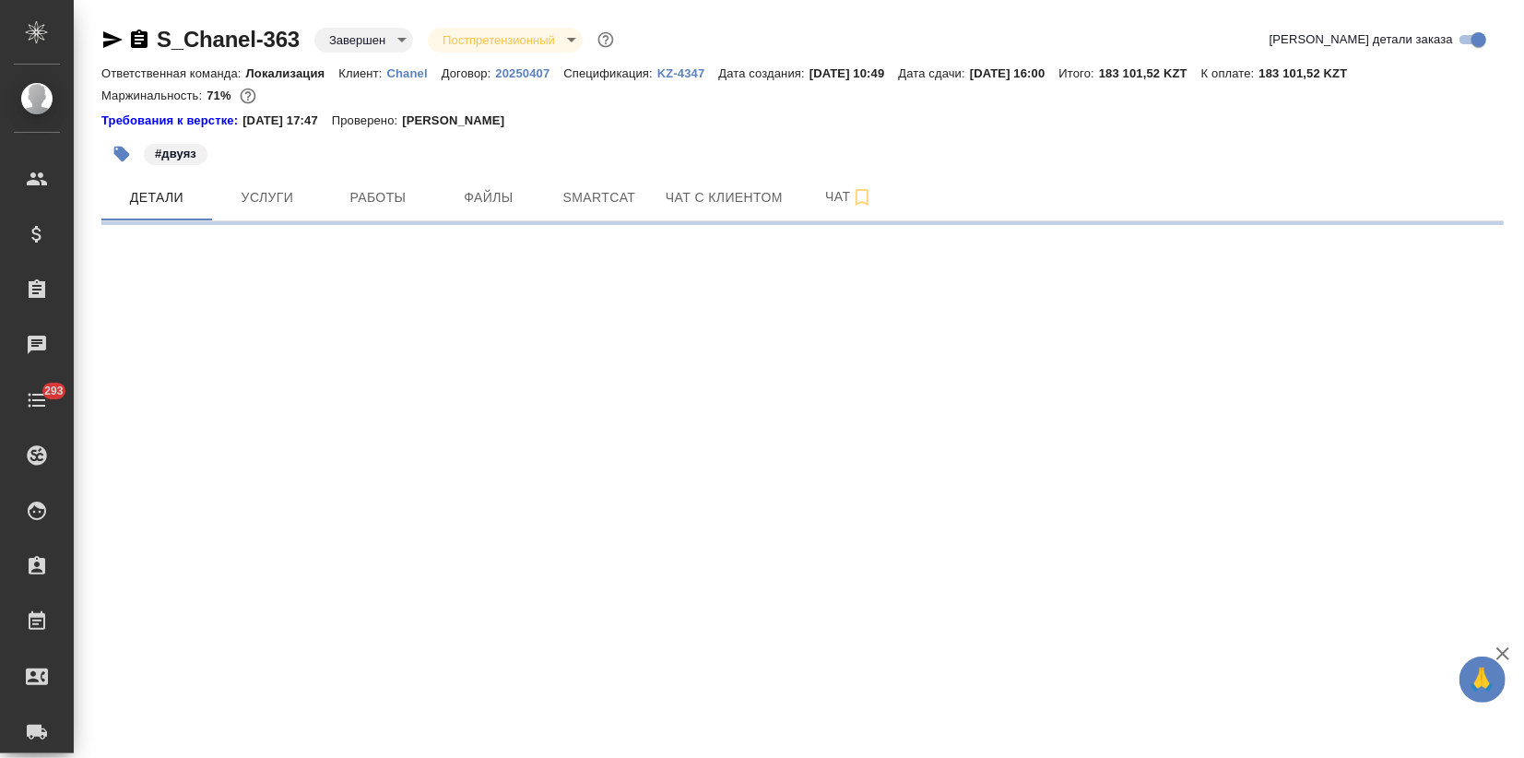
select select "RU"
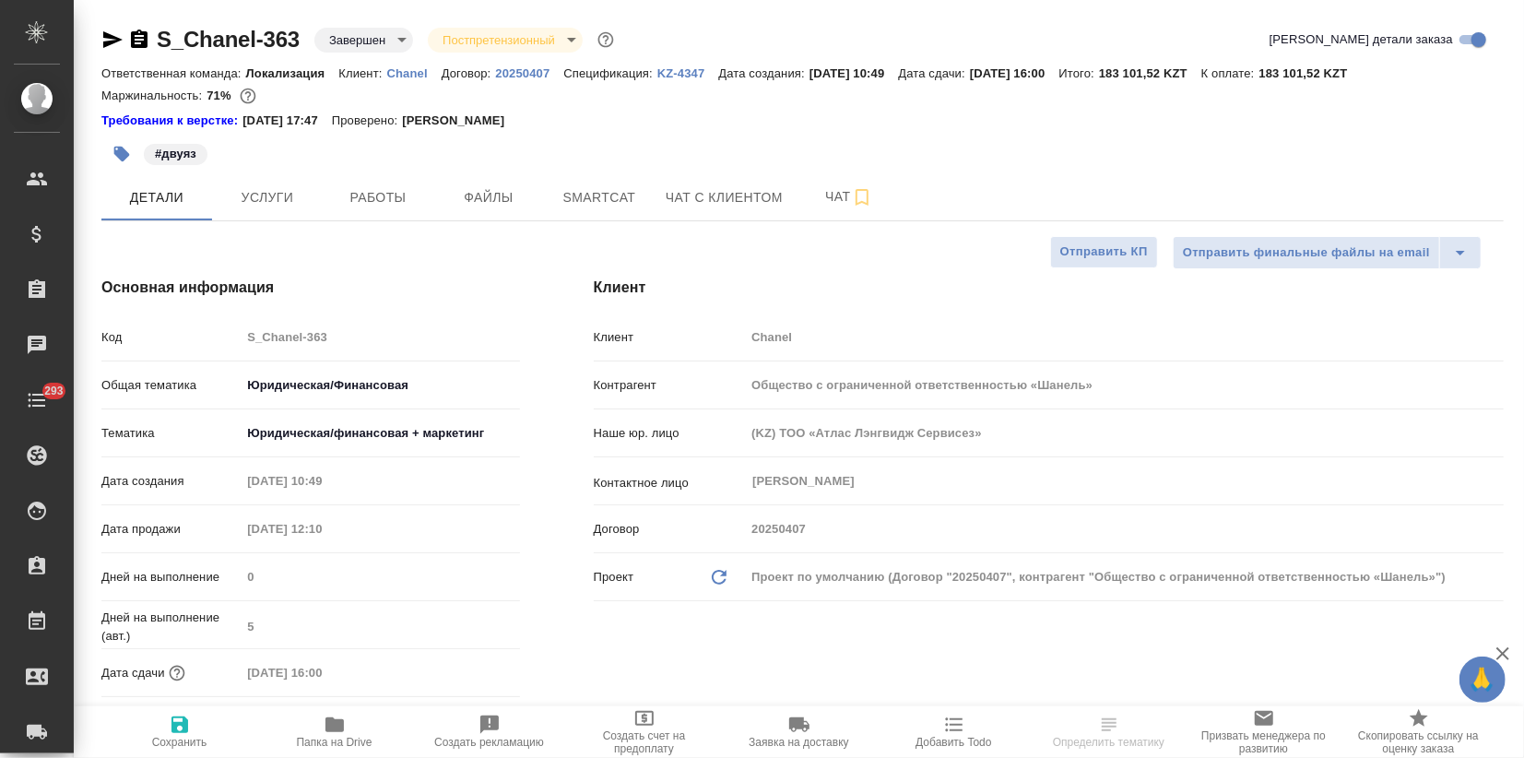
type textarea "x"
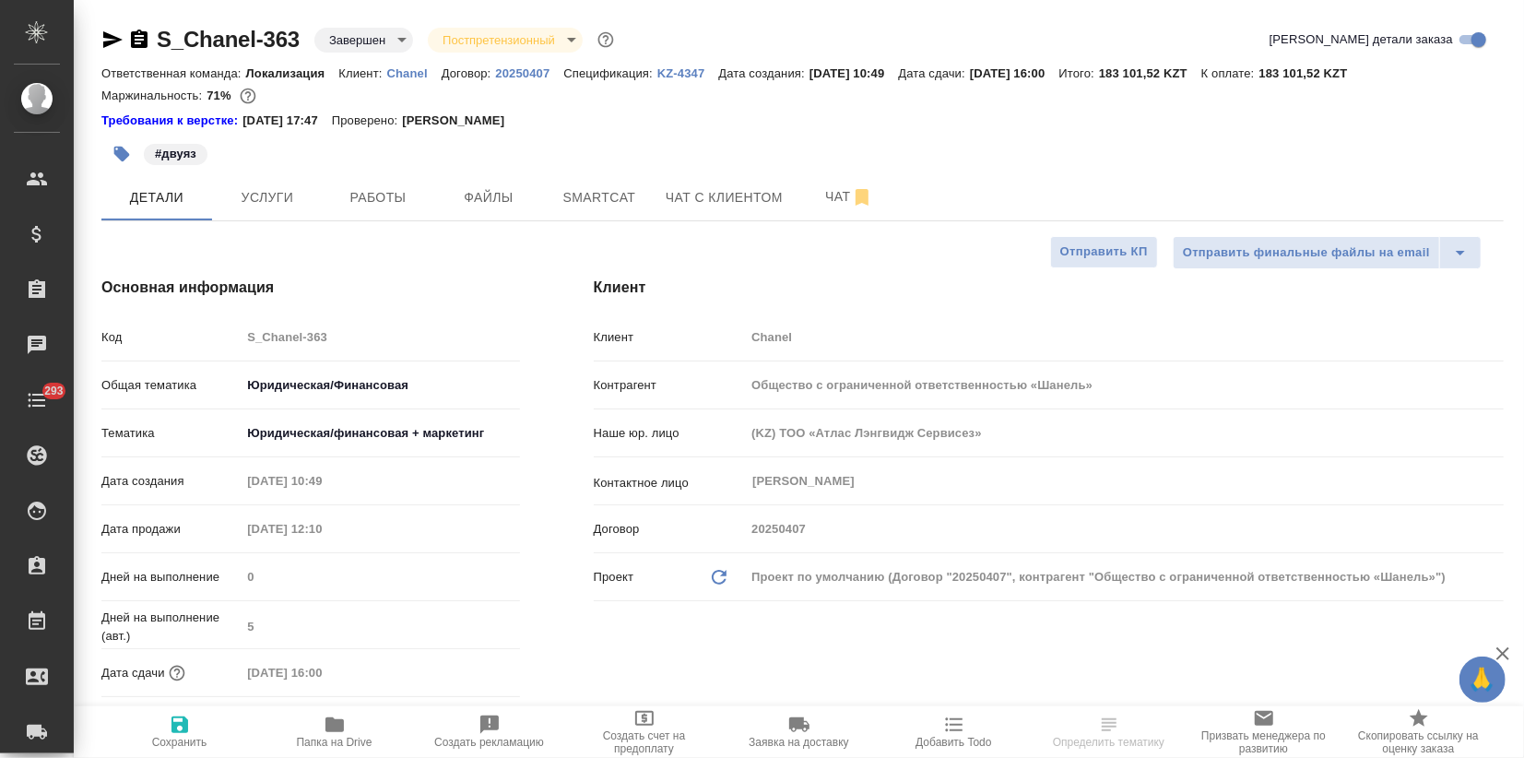
type textarea "x"
click at [694, 67] on p "KZ-4347" at bounding box center [688, 73] width 62 height 14
type textarea "x"
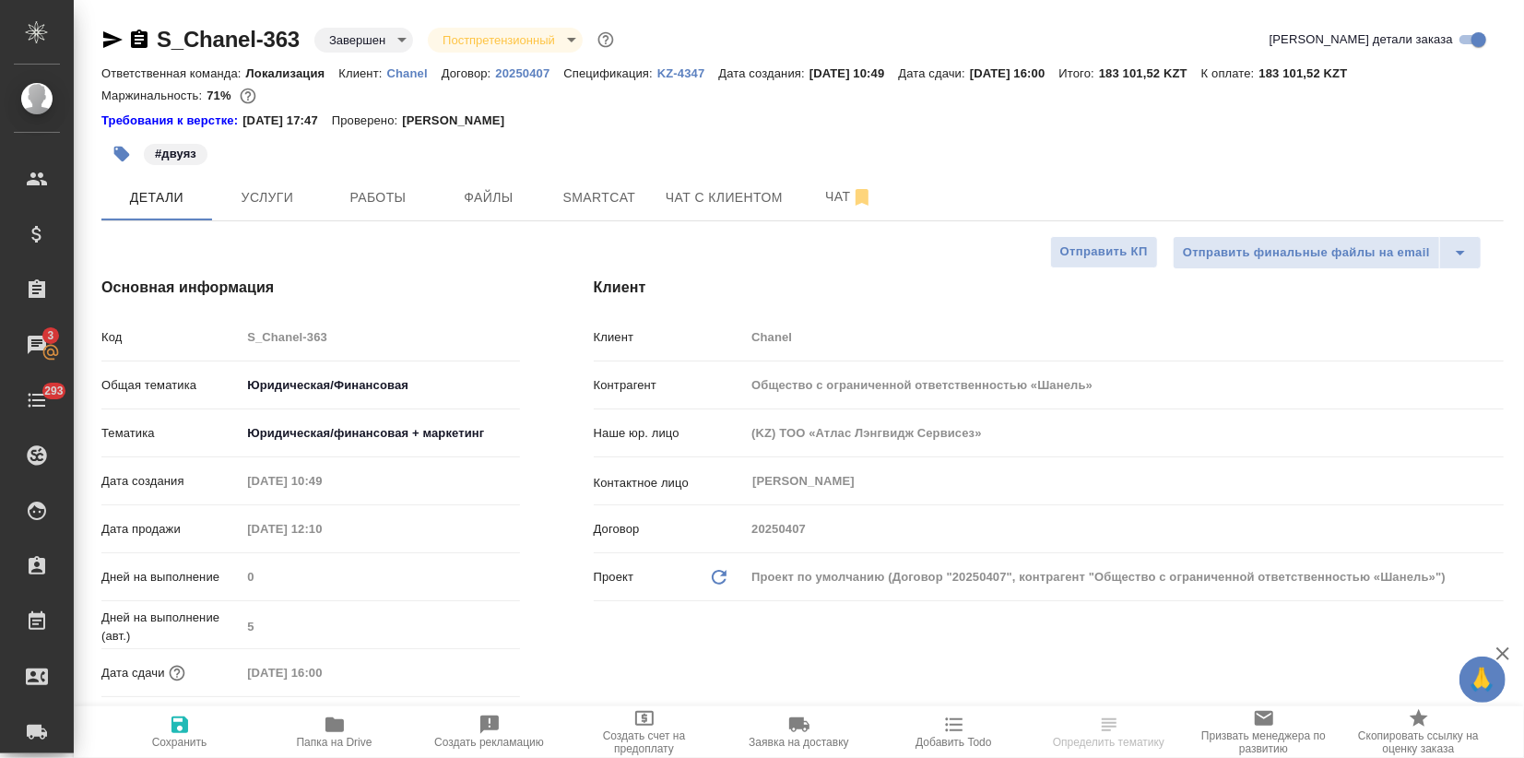
select select "RU"
type textarea "x"
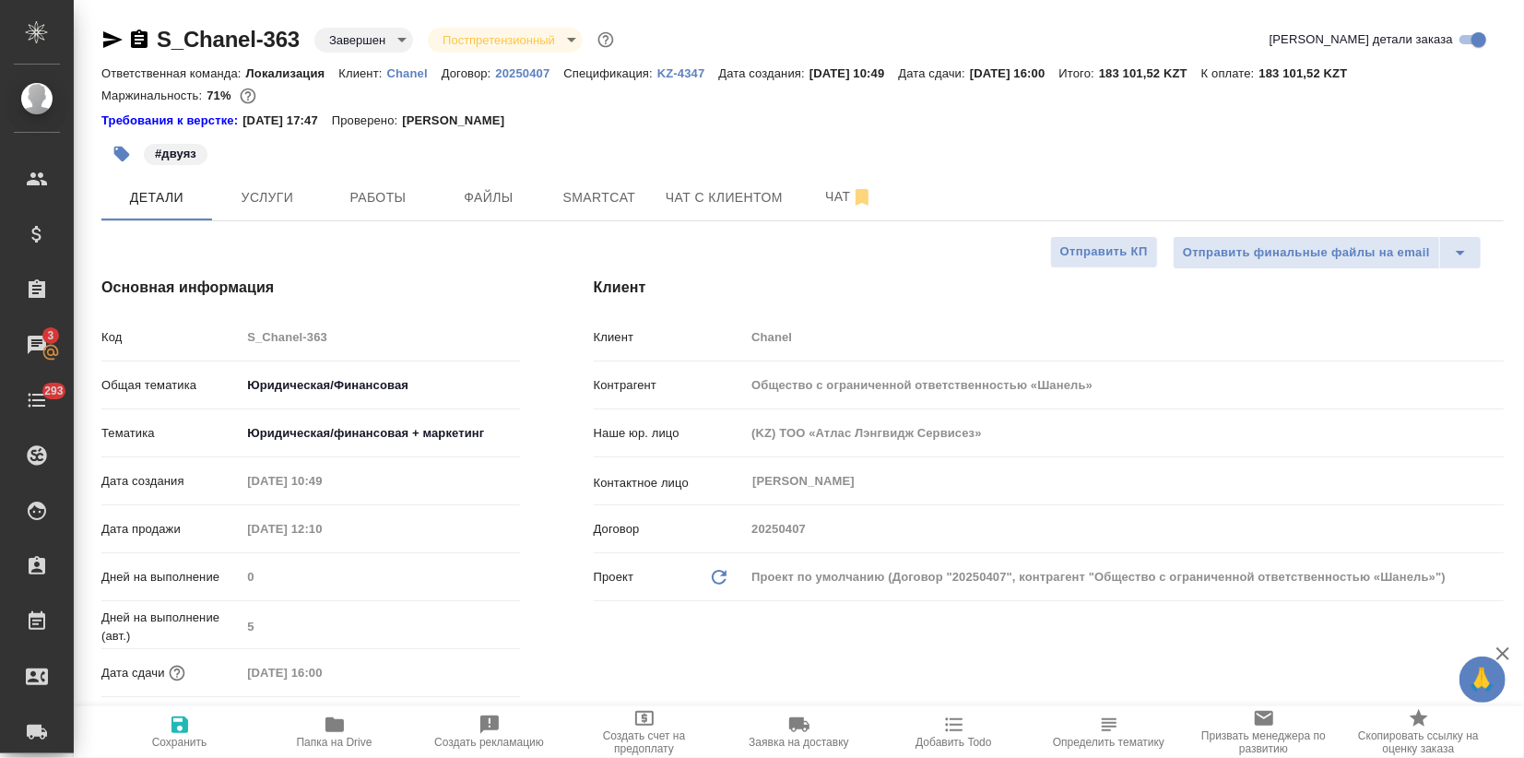
type textarea "x"
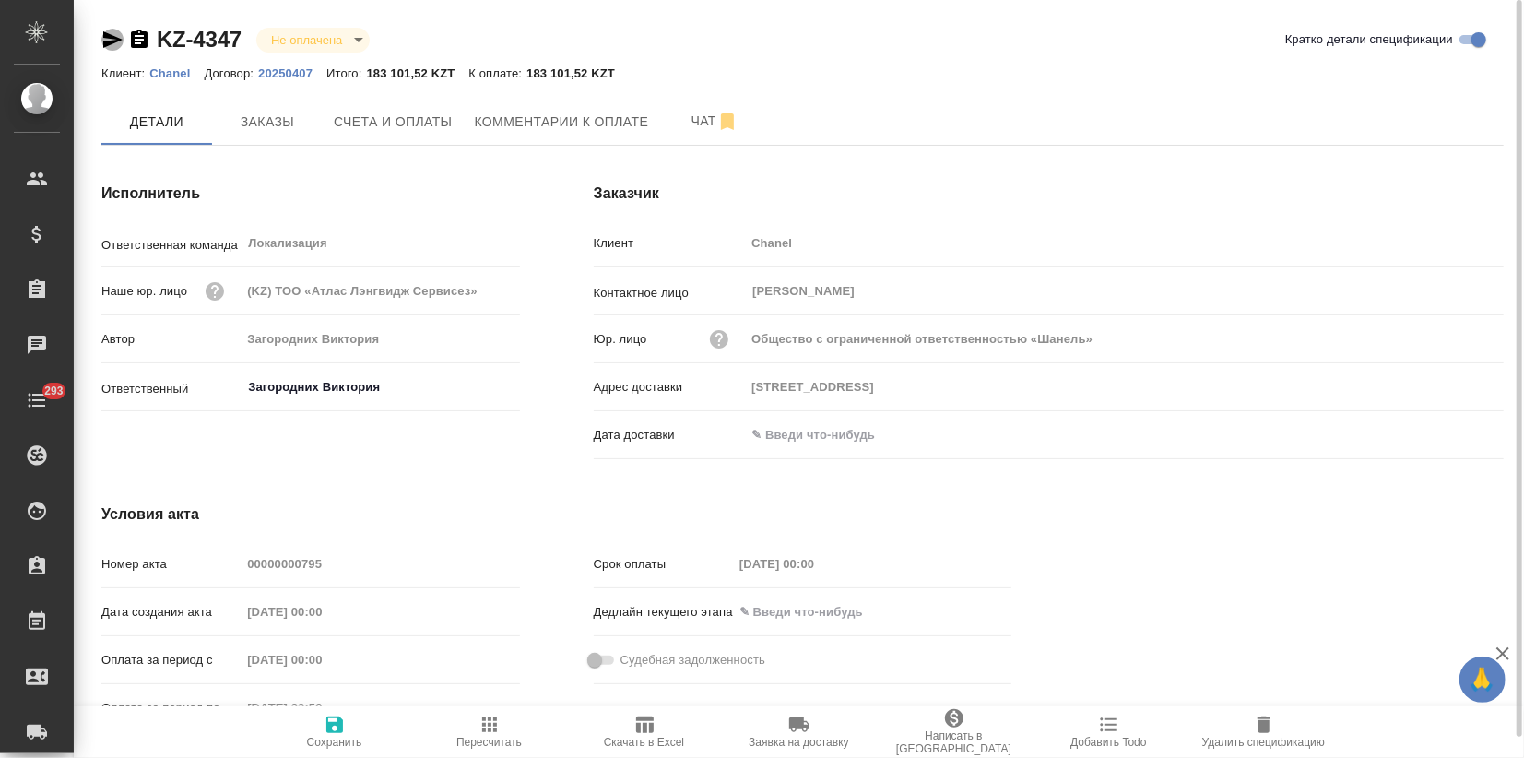
click at [107, 41] on icon "button" at bounding box center [112, 39] width 19 height 17
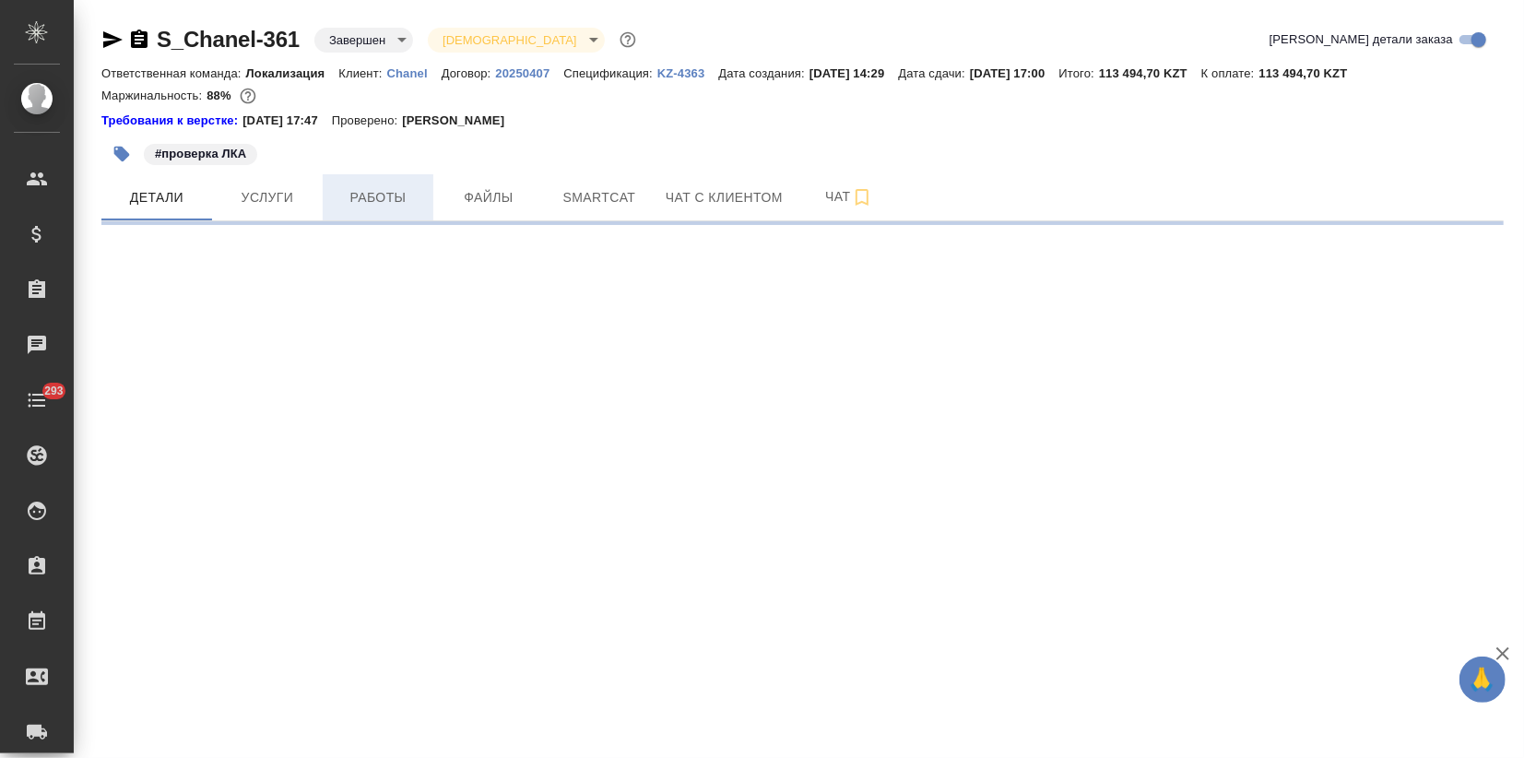
select select "RU"
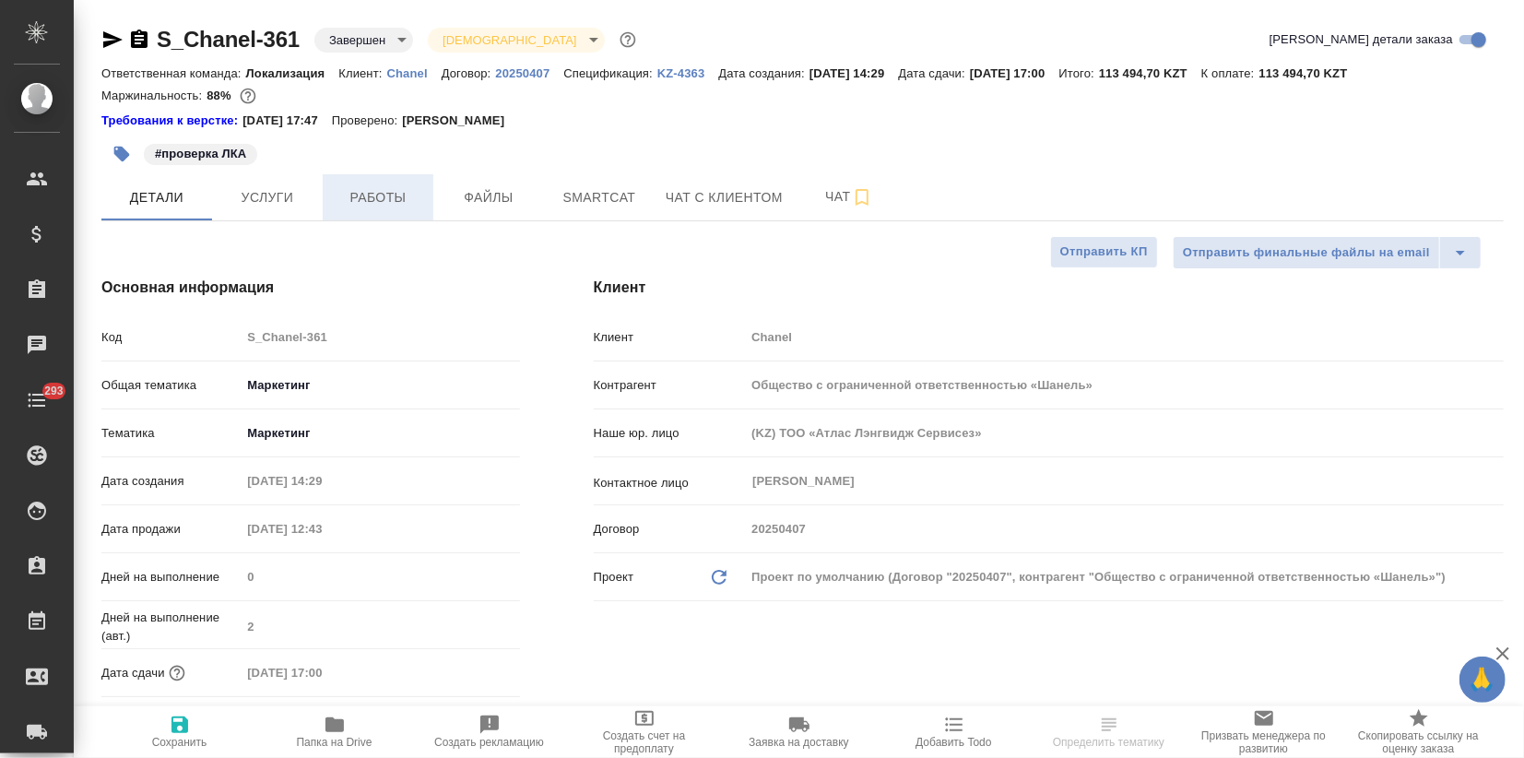
type textarea "x"
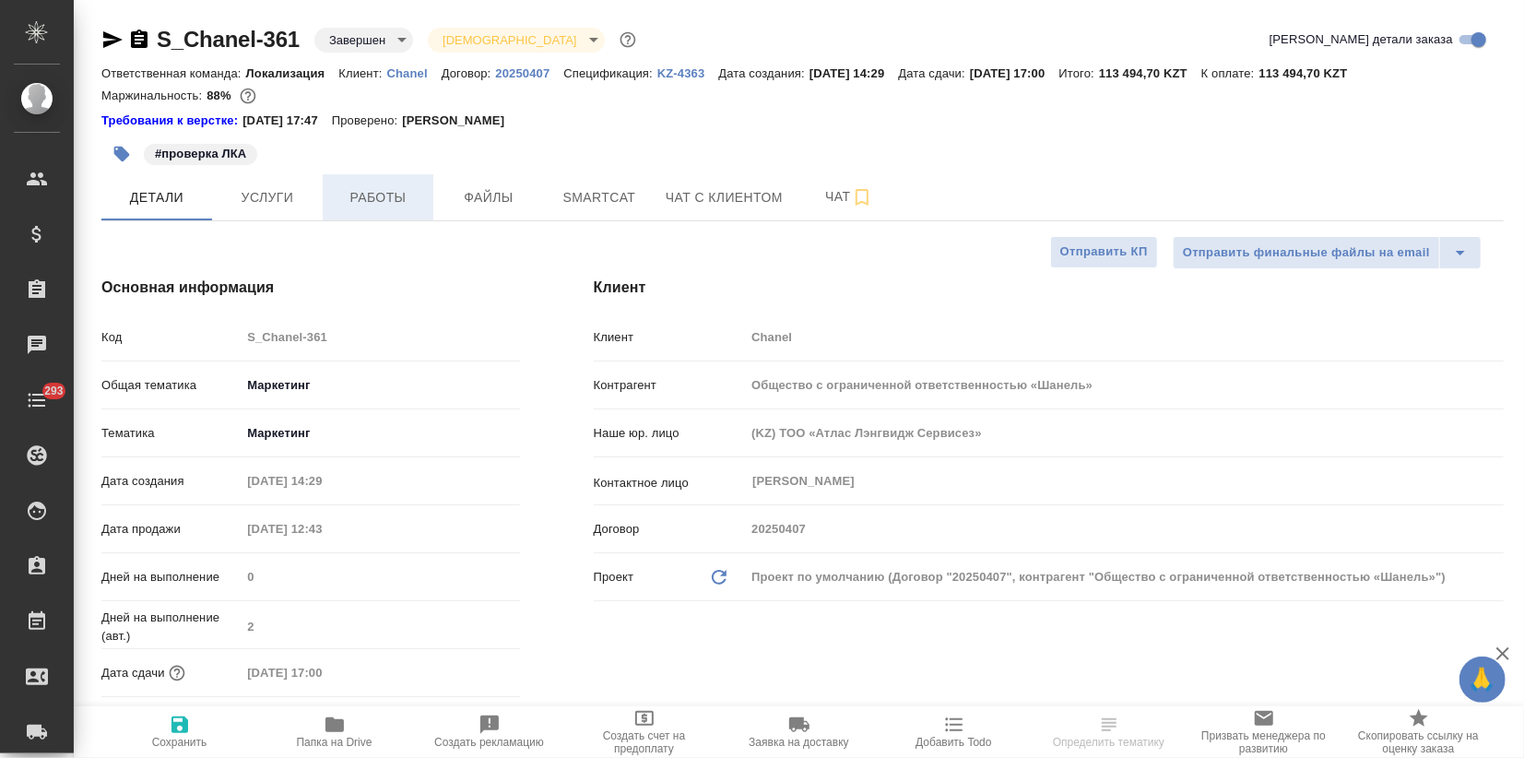
type textarea "x"
click at [687, 77] on p "KZ-4363" at bounding box center [688, 73] width 62 height 14
type textarea "x"
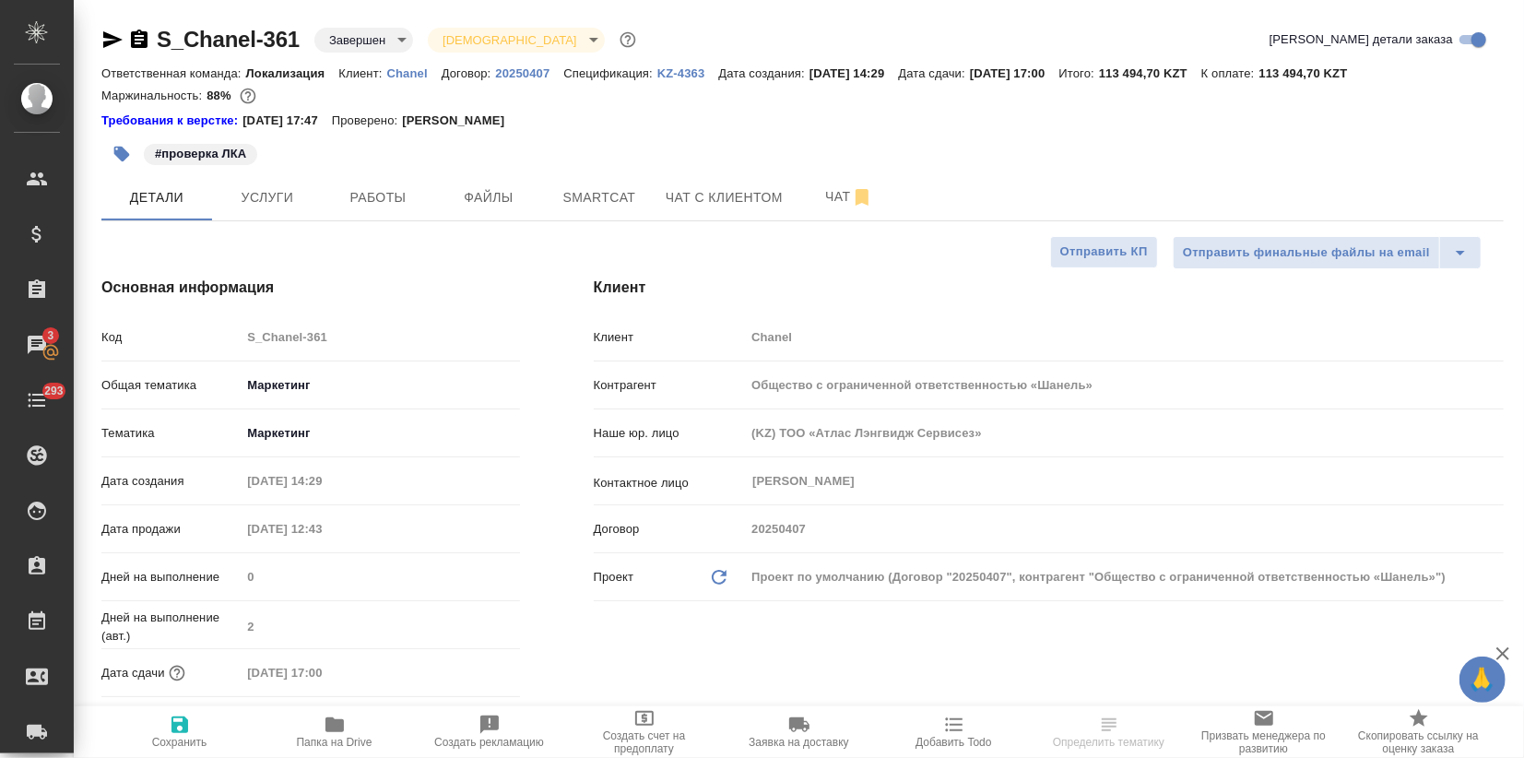
select select "RU"
type textarea "x"
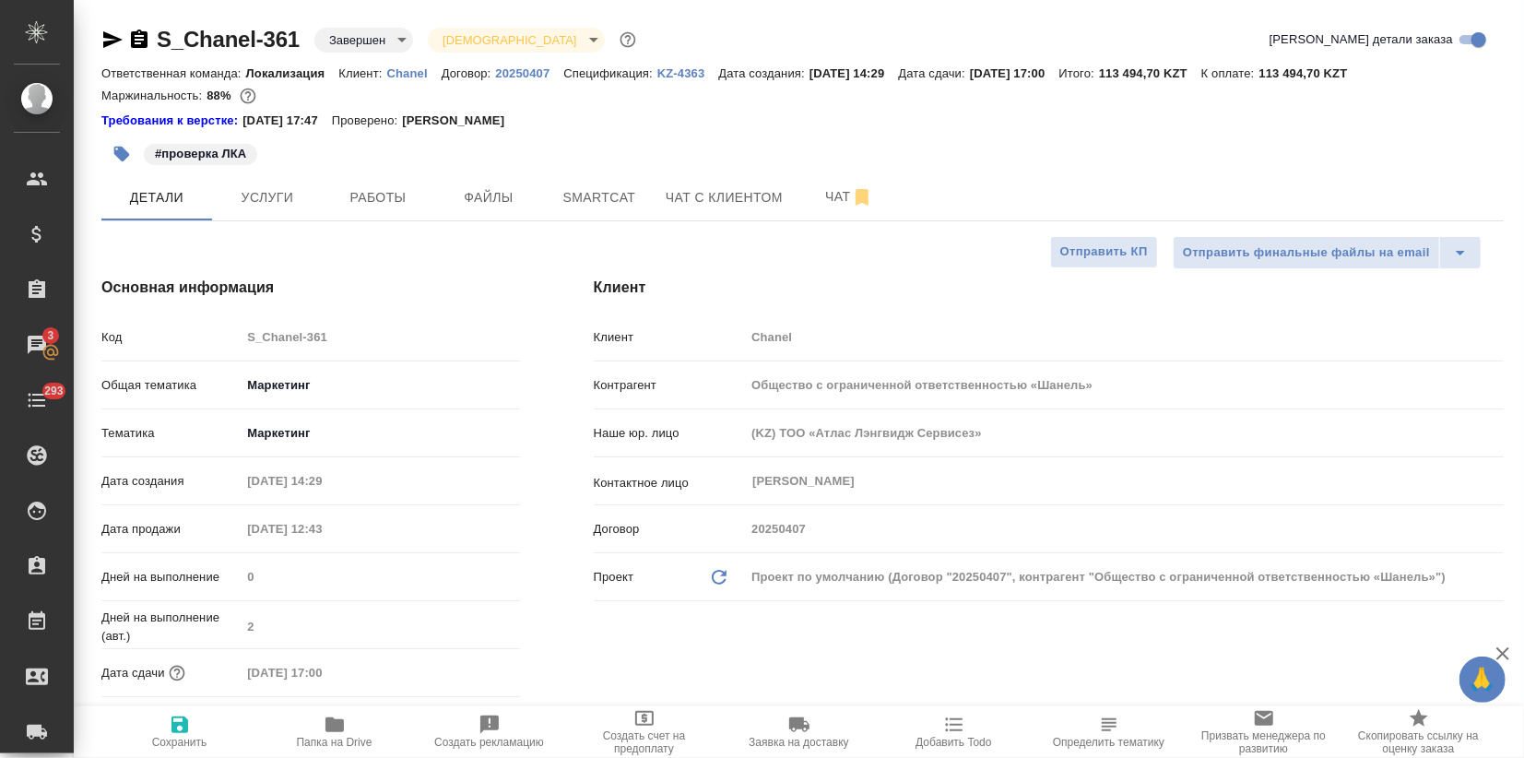
type textarea "x"
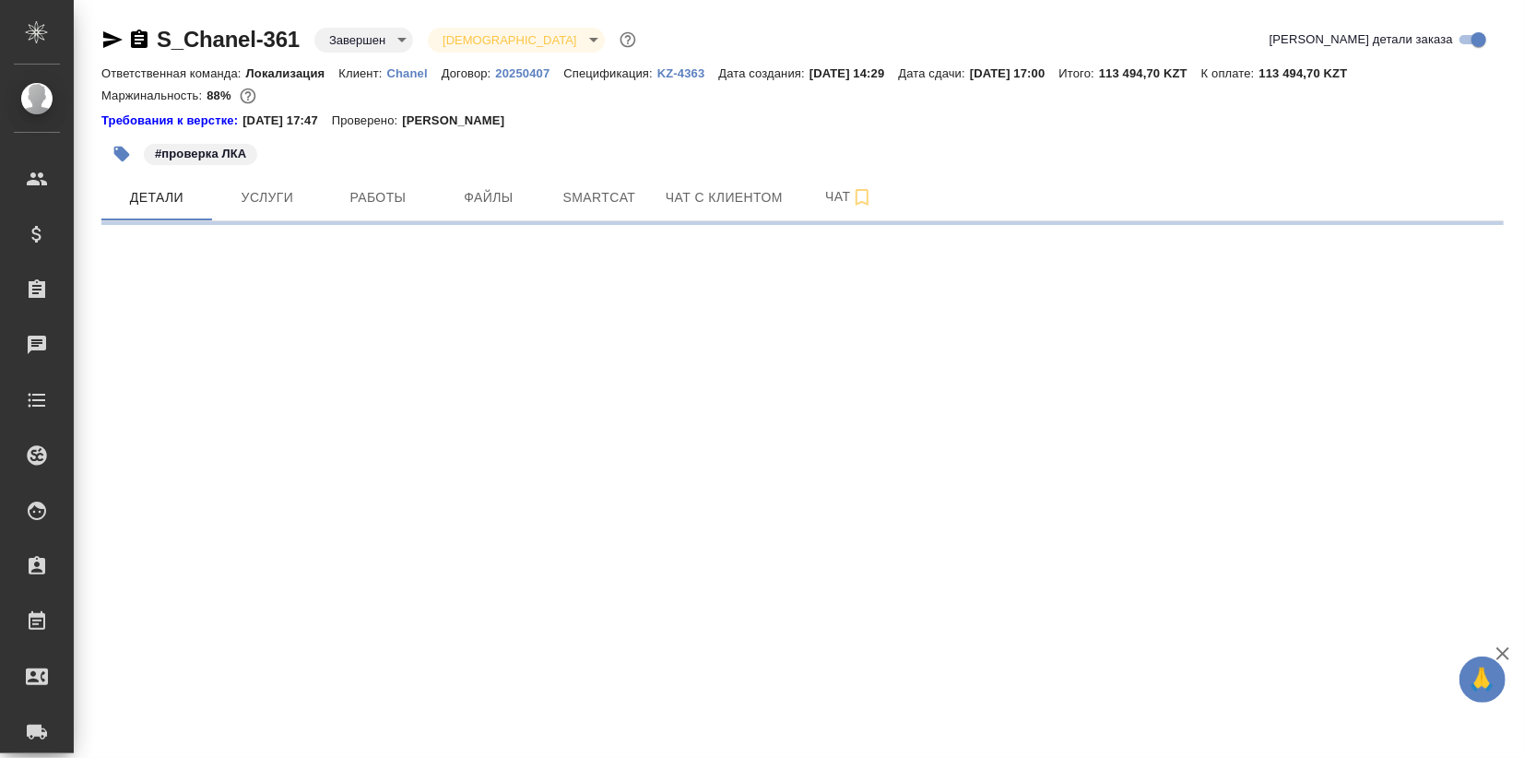
select select "RU"
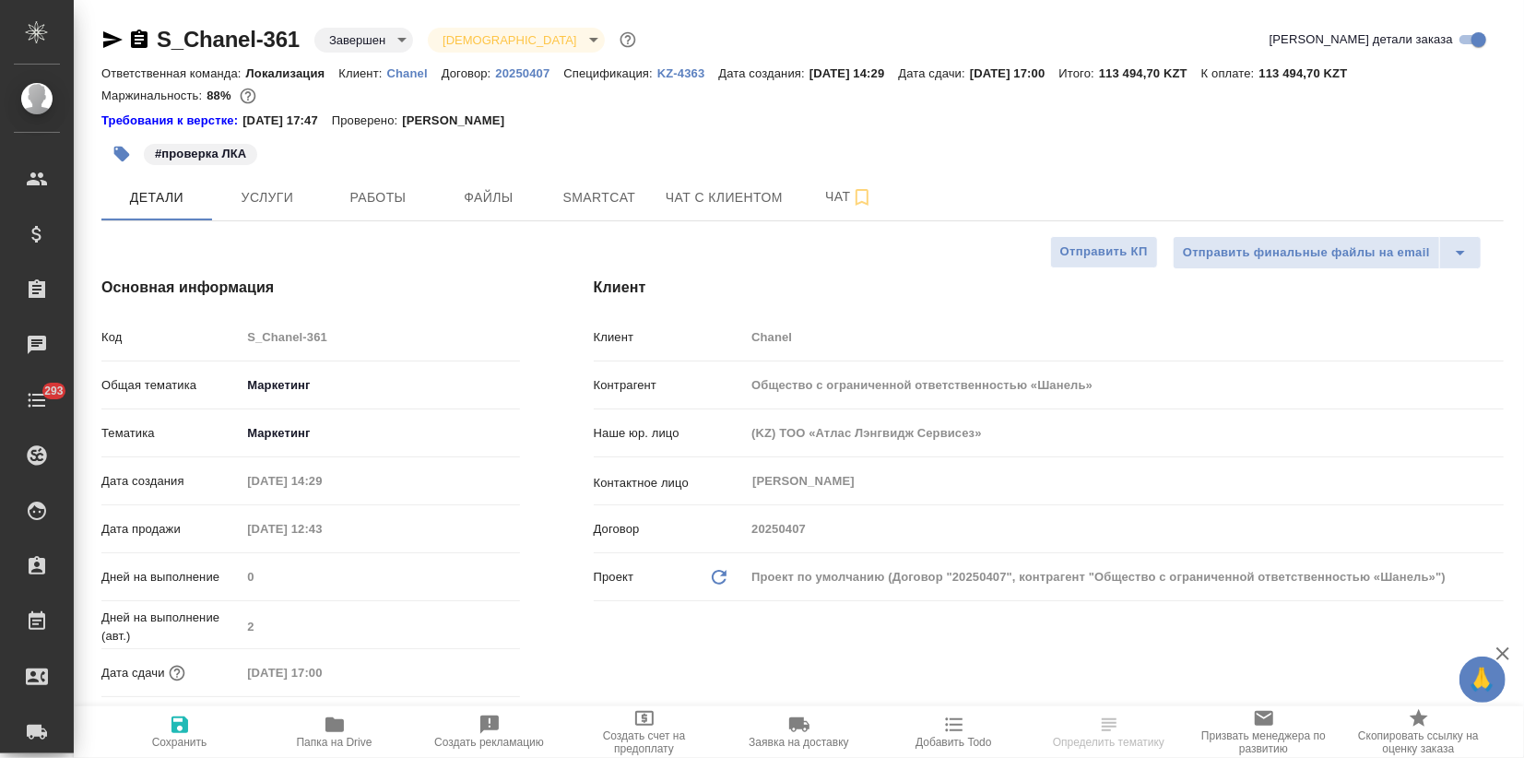
type textarea "x"
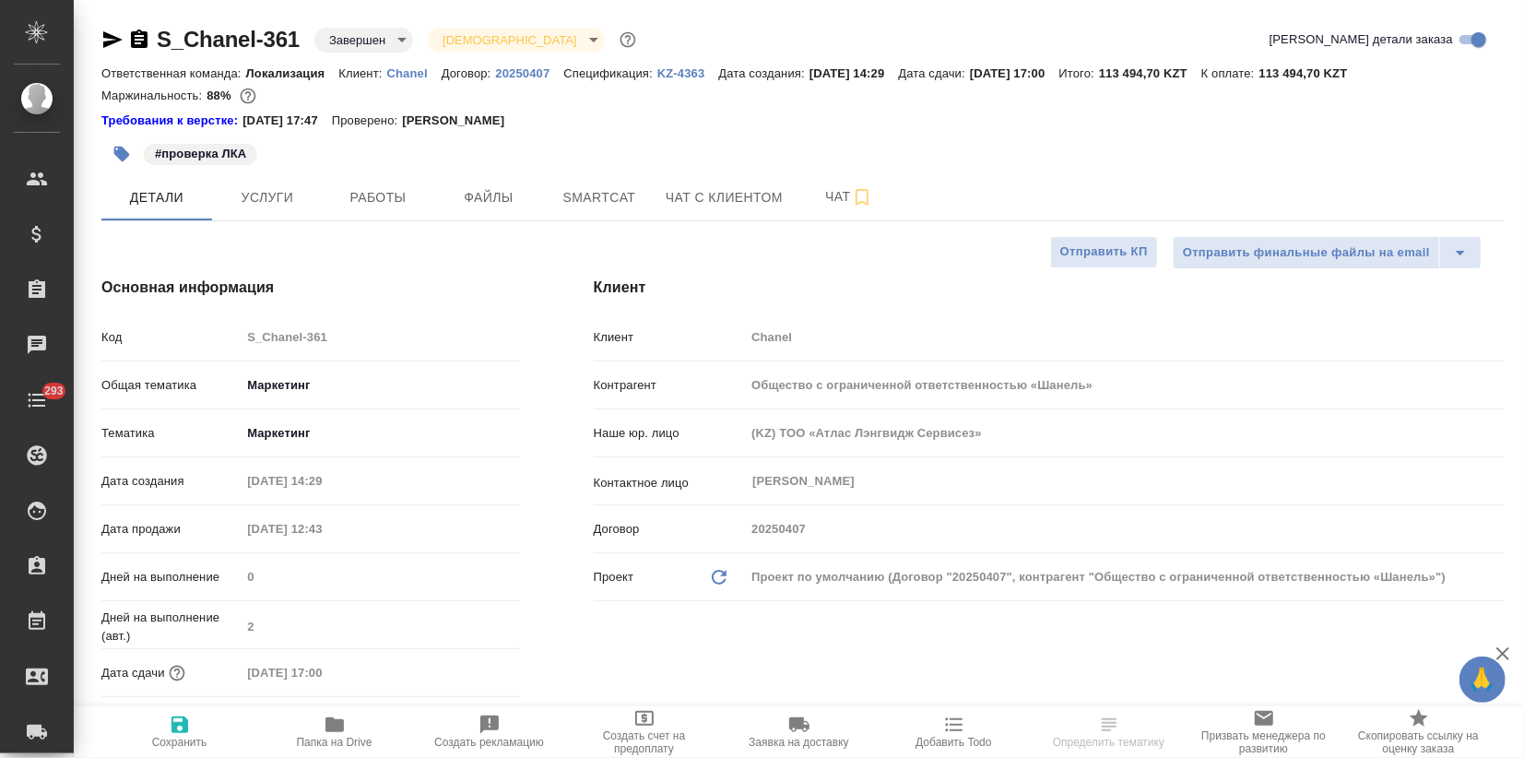
type textarea "x"
click at [108, 41] on icon "button" at bounding box center [112, 39] width 19 height 17
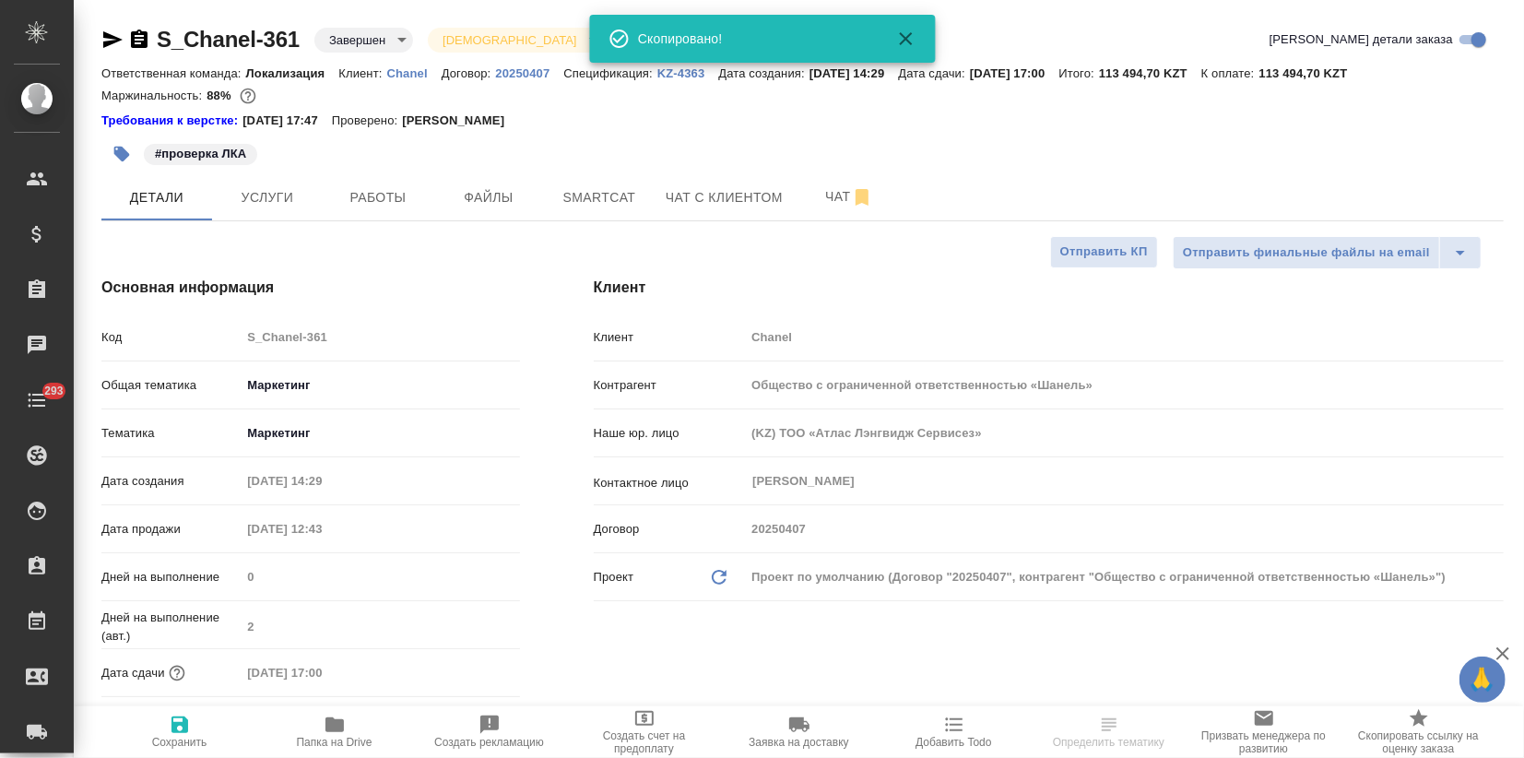
type textarea "x"
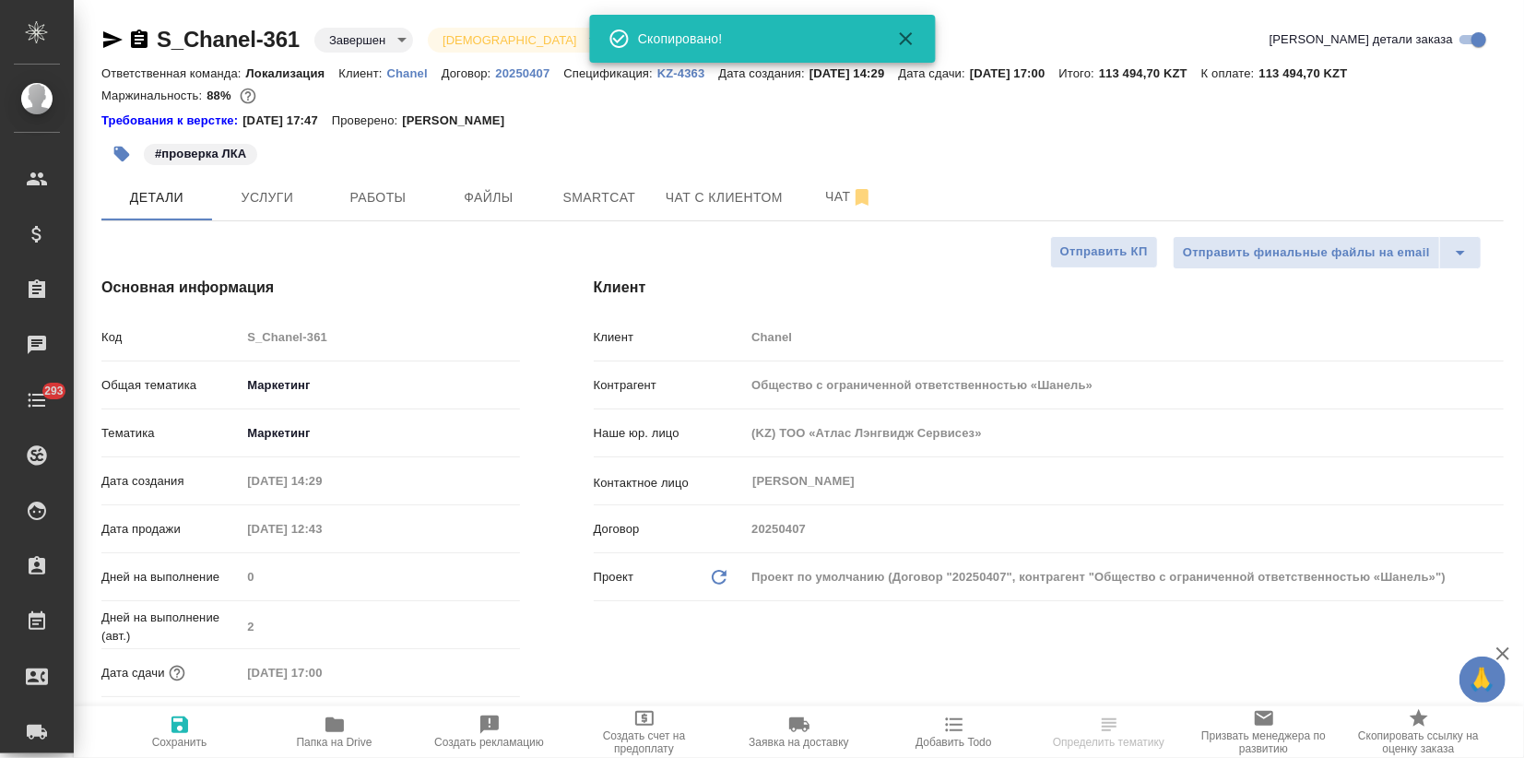
type textarea "x"
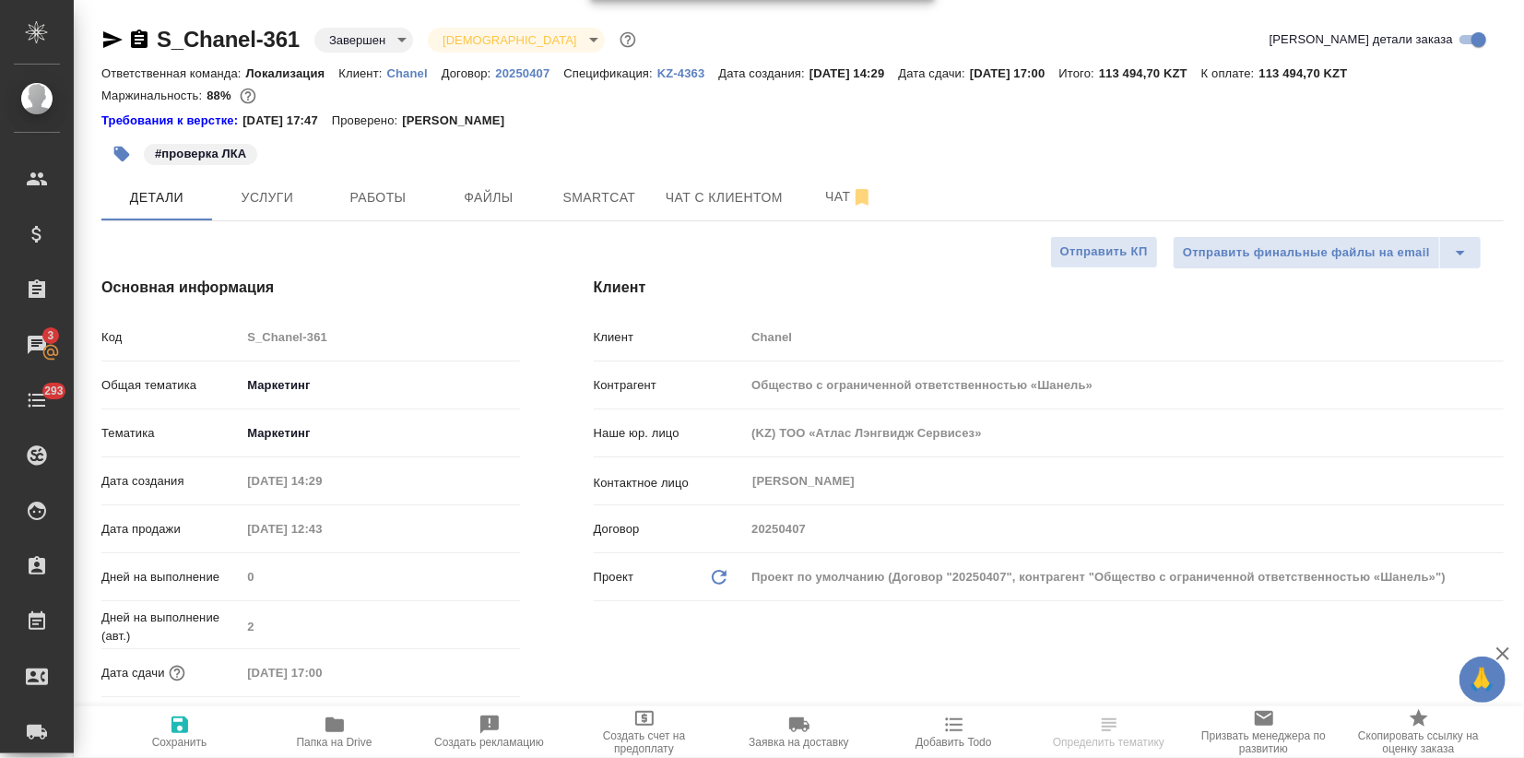
type textarea "x"
select select "RU"
type textarea "x"
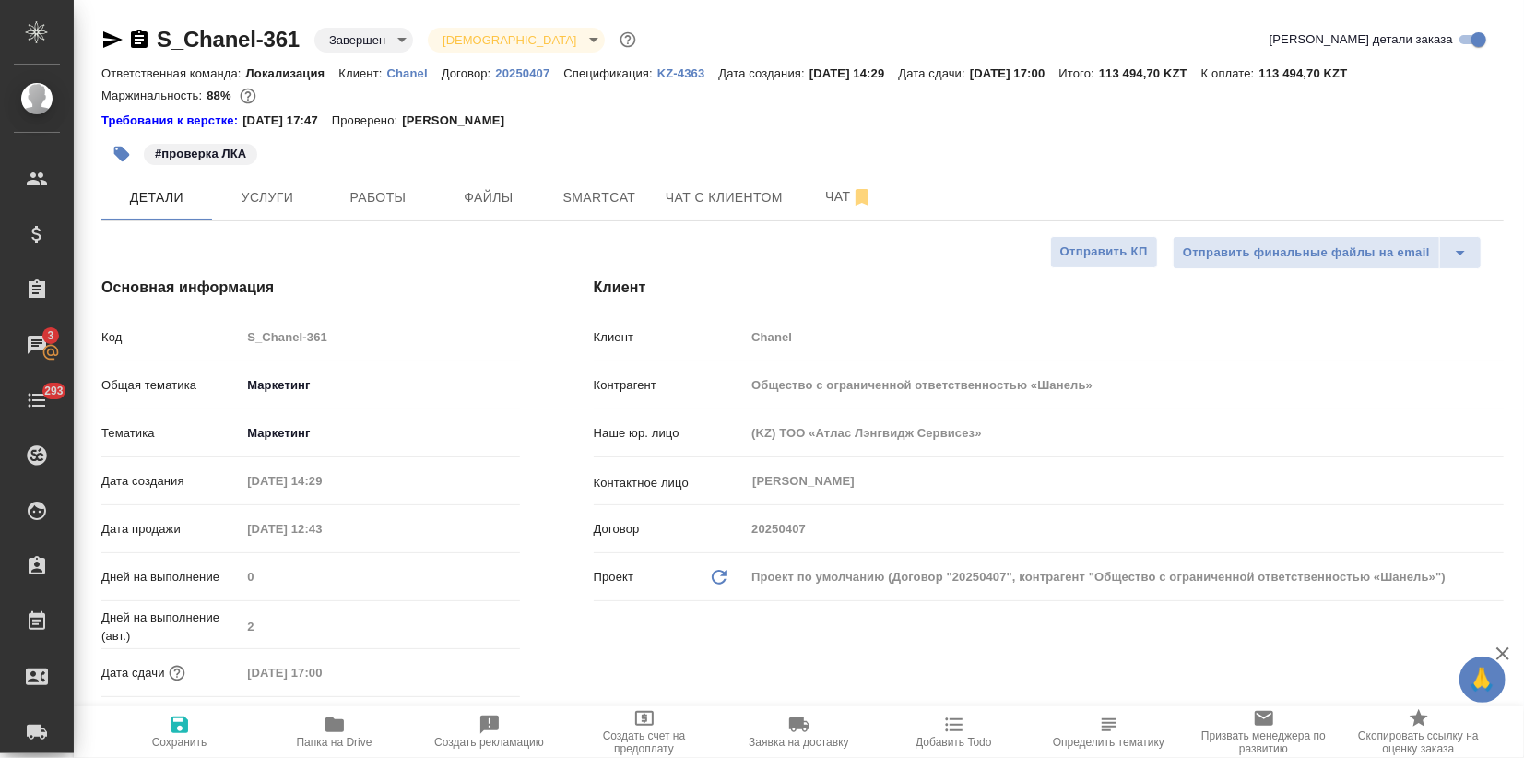
type textarea "x"
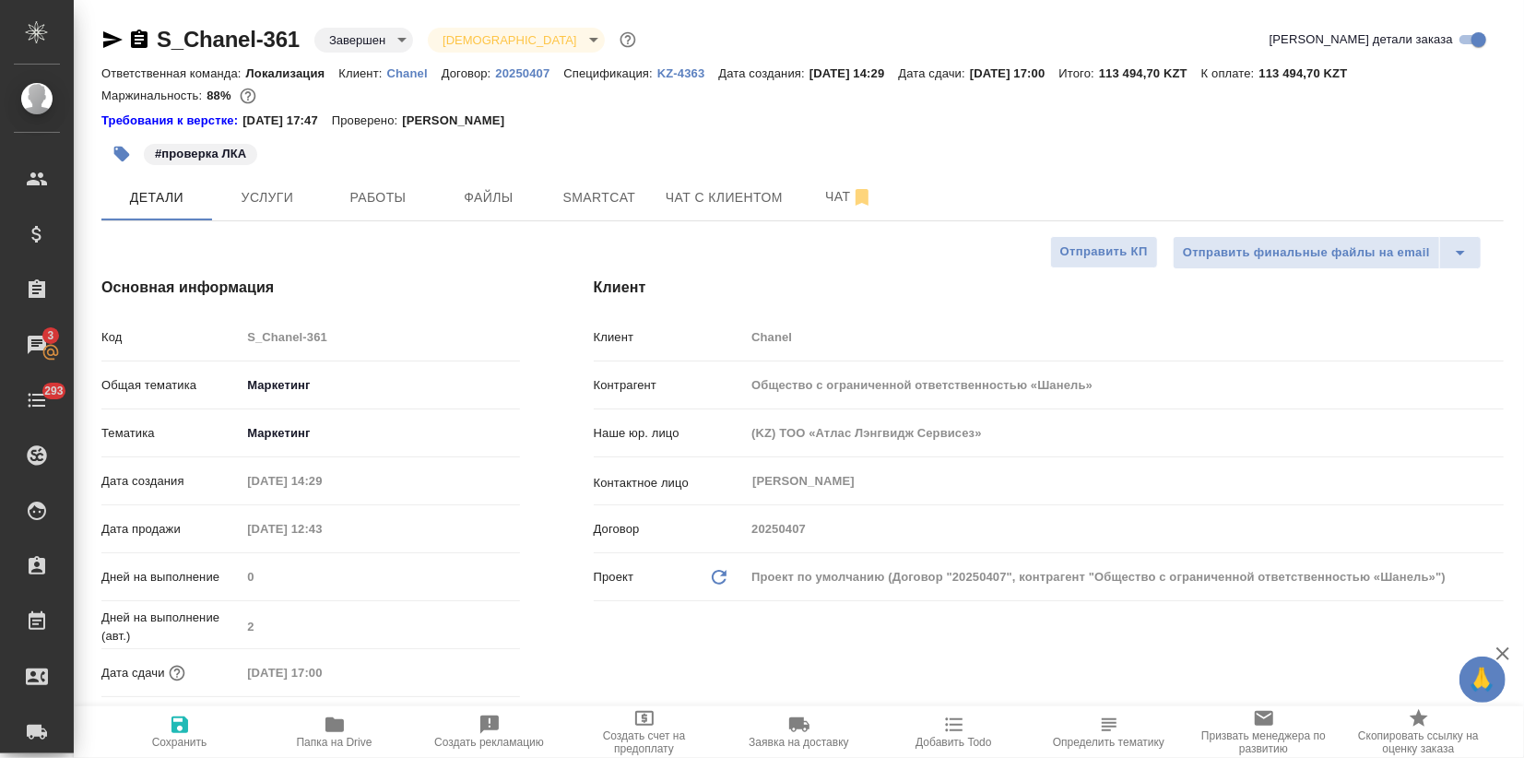
type textarea "x"
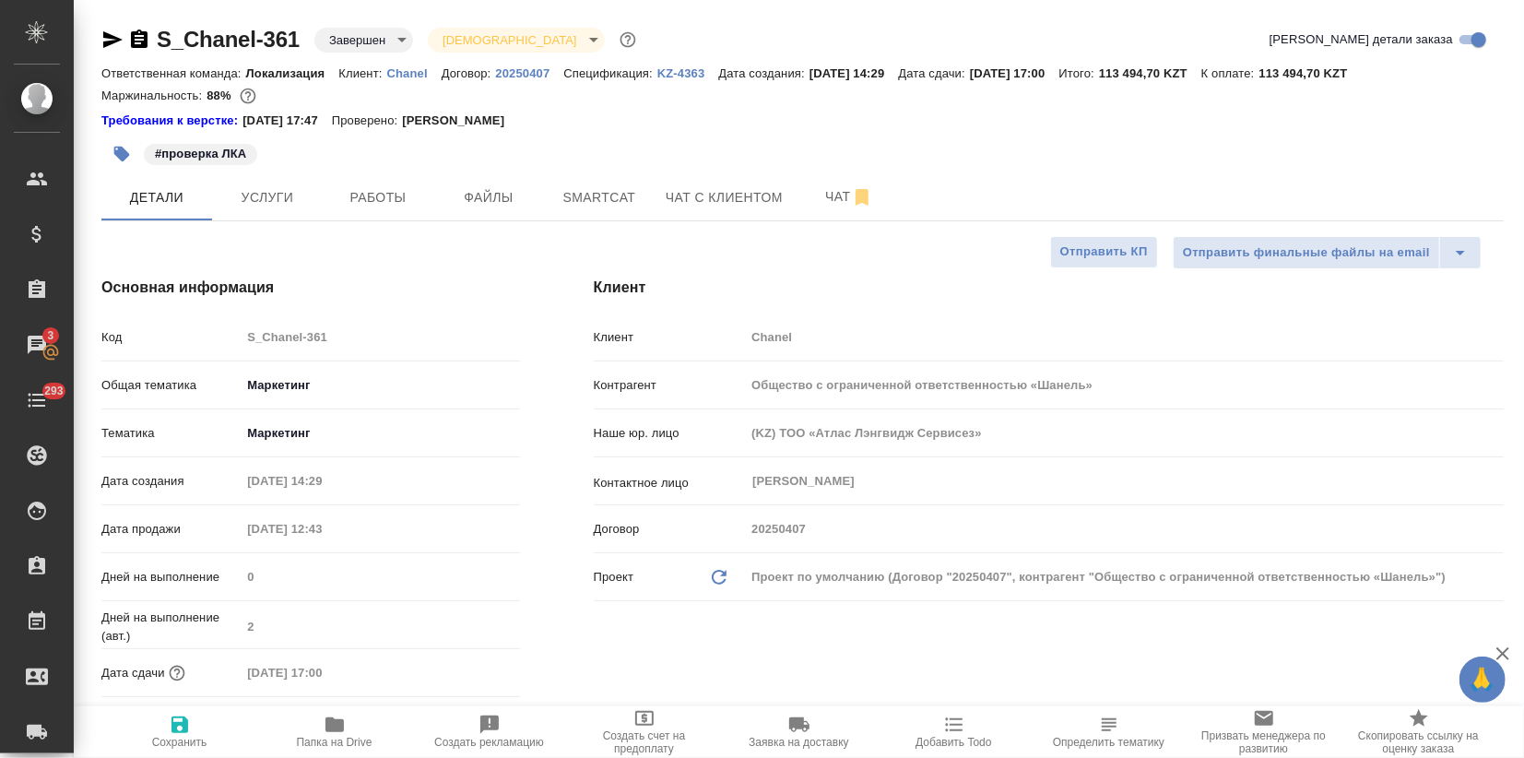
type textarea "x"
click at [391, 70] on p "Chanel" at bounding box center [414, 73] width 54 height 14
type textarea "x"
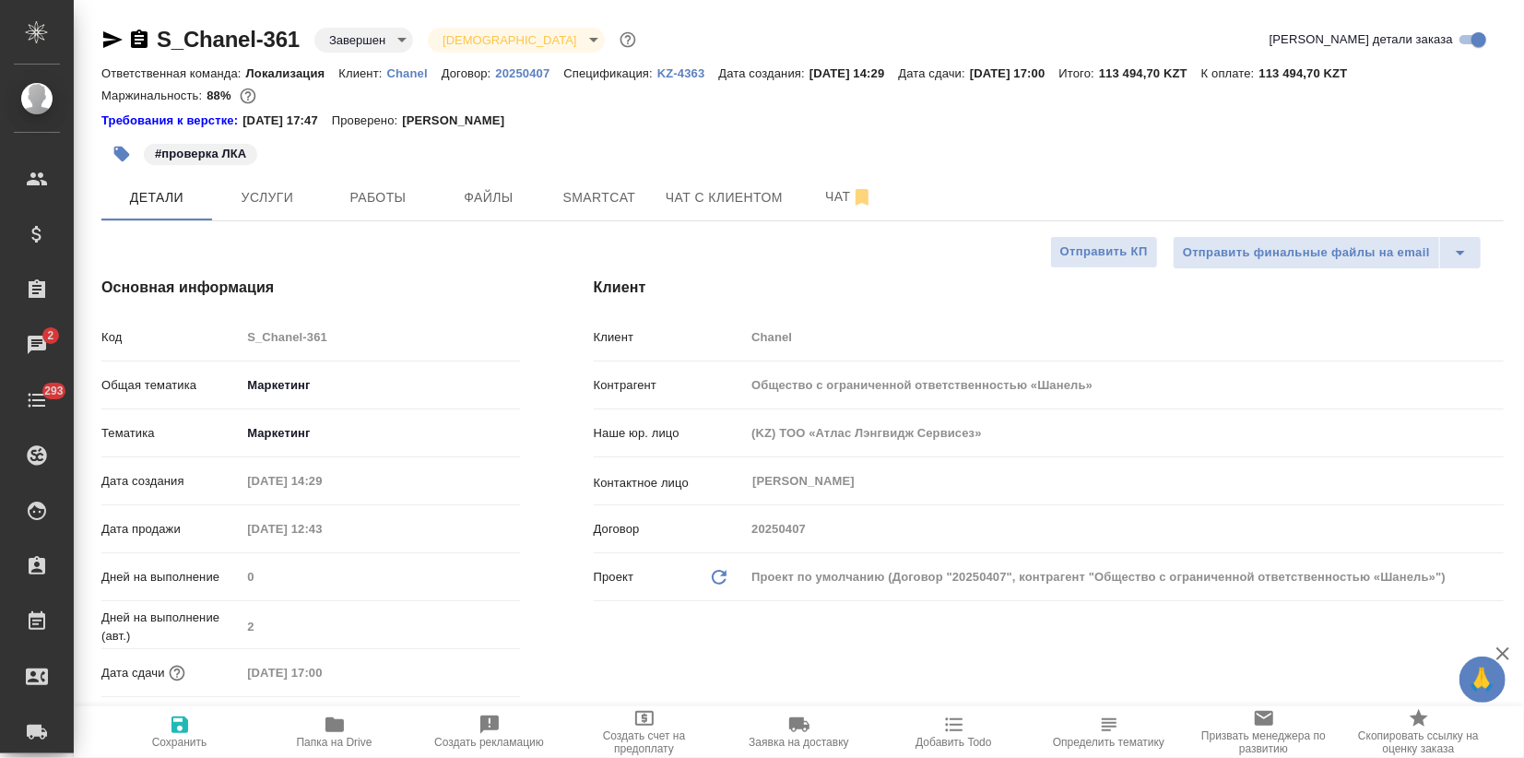
type textarea "x"
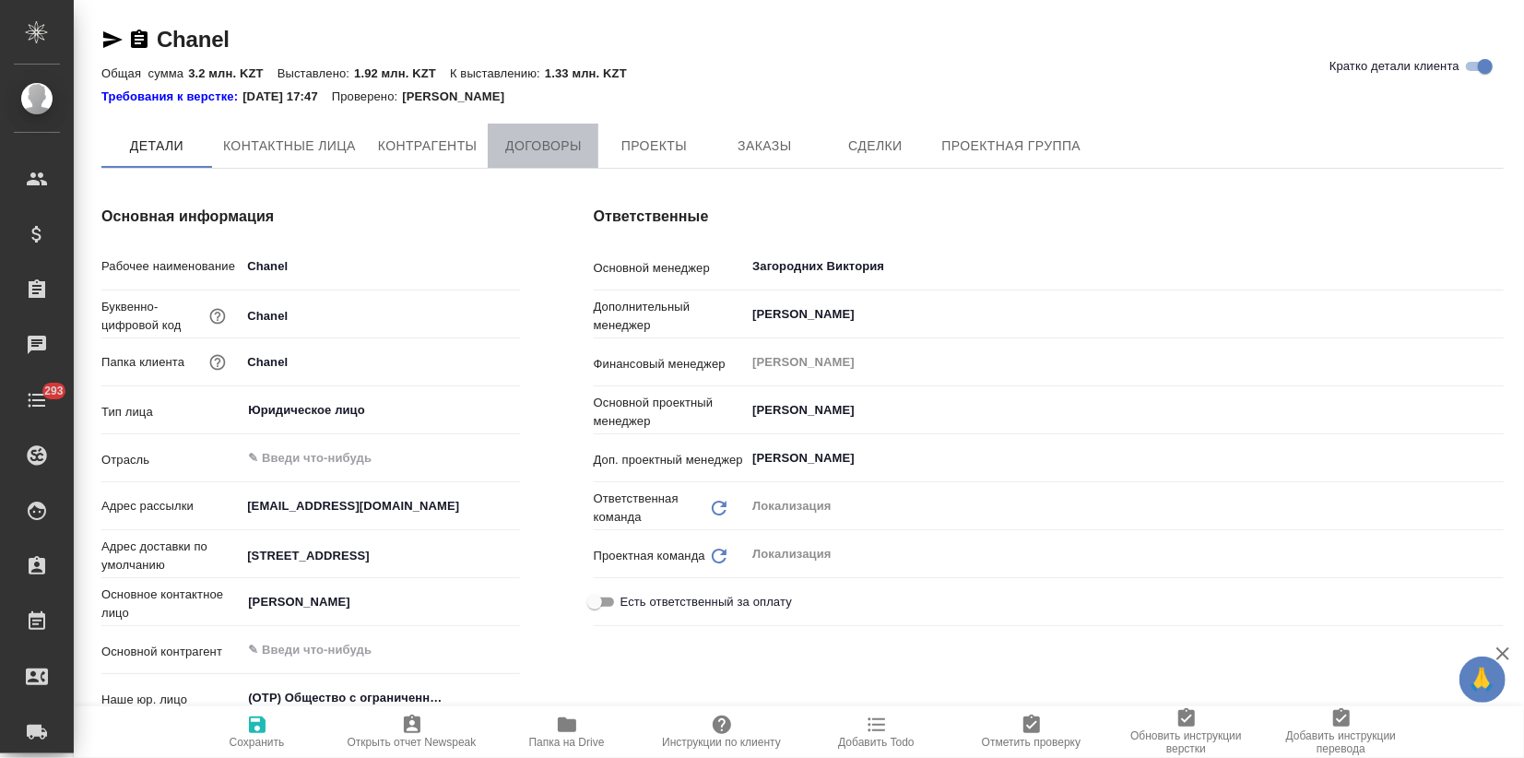
click at [536, 148] on span "Договоры" at bounding box center [543, 146] width 89 height 23
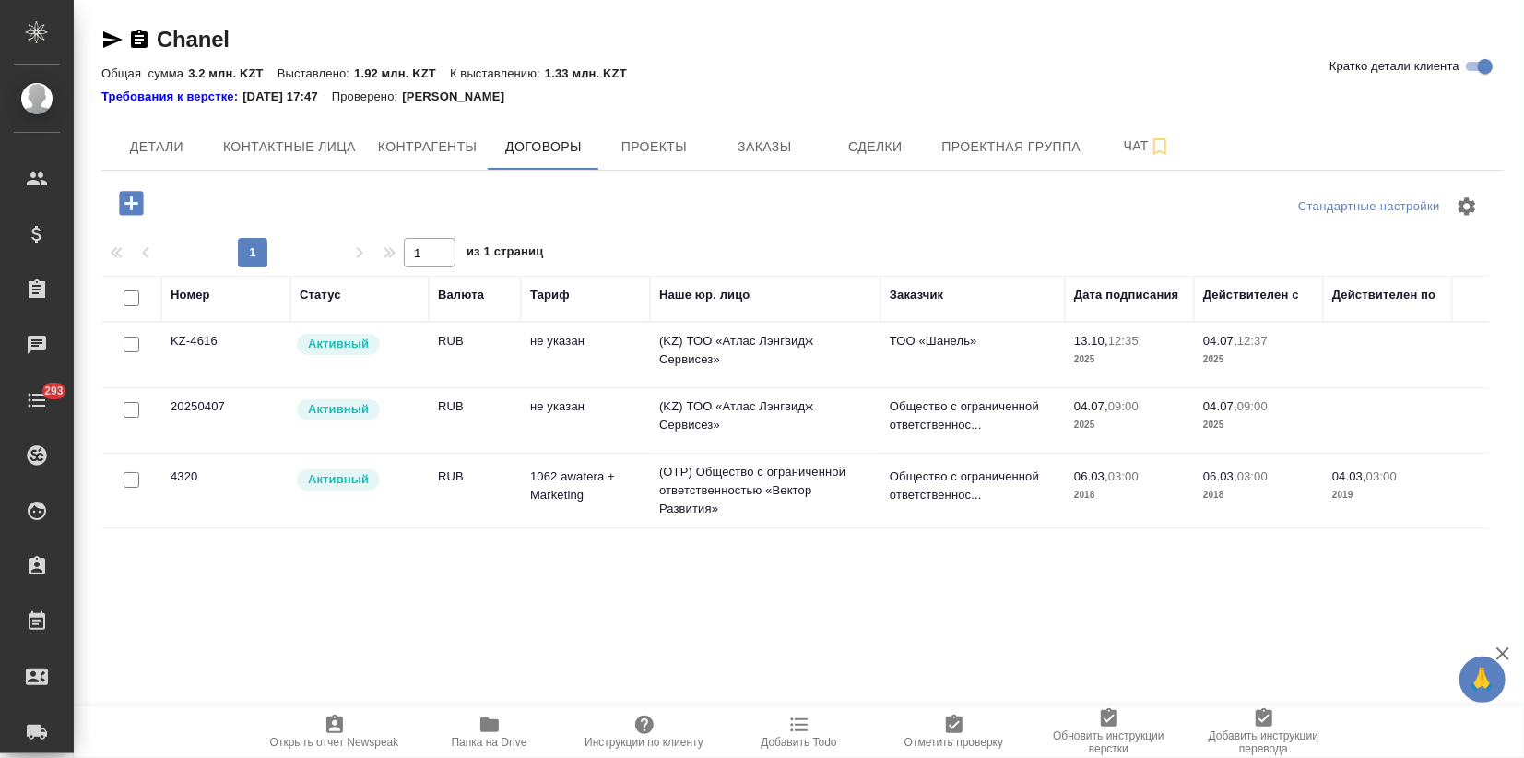
click at [283, 366] on td "KZ-4616" at bounding box center [225, 355] width 129 height 65
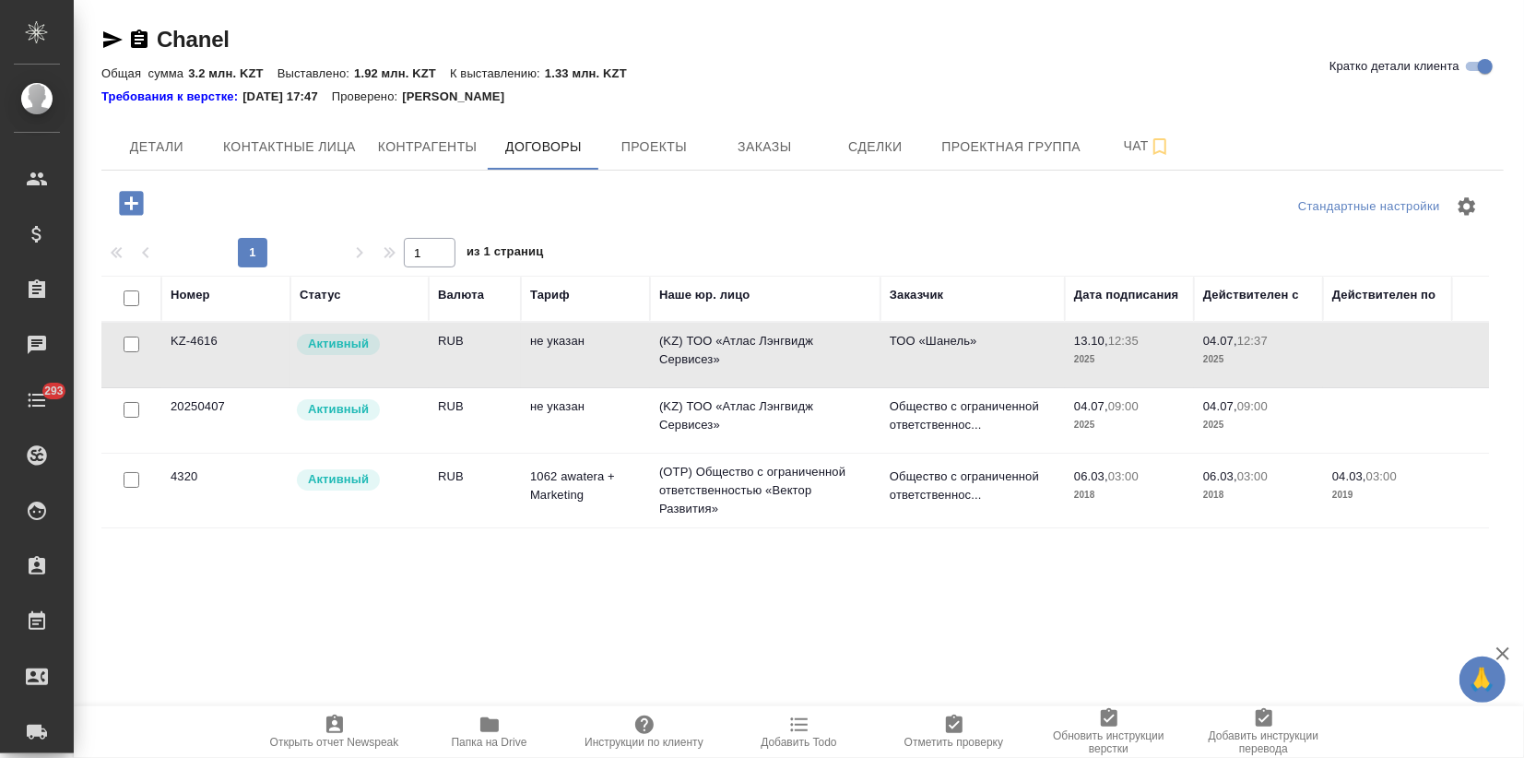
click at [283, 366] on td "KZ-4616" at bounding box center [225, 355] width 129 height 65
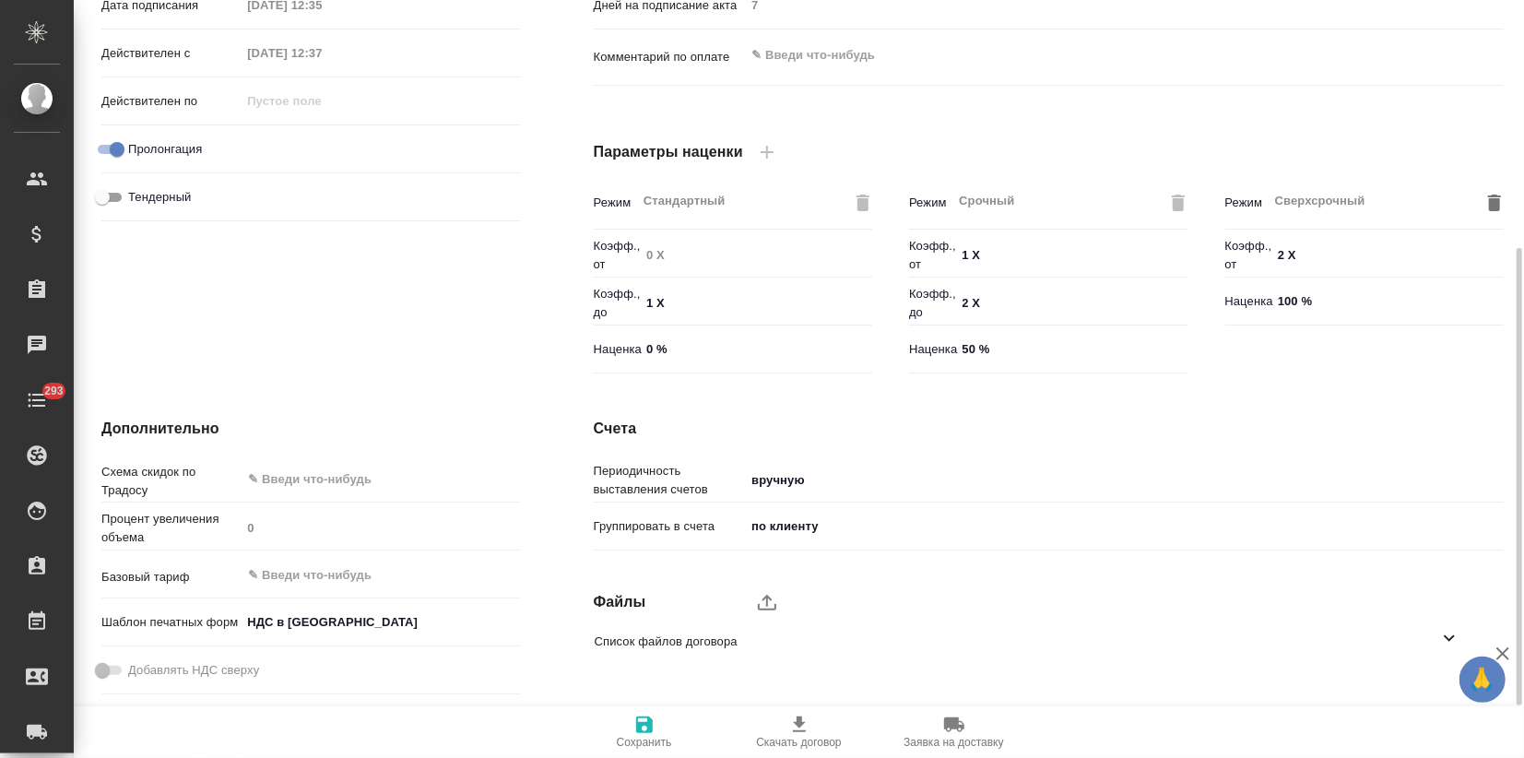
scroll to position [495, 0]
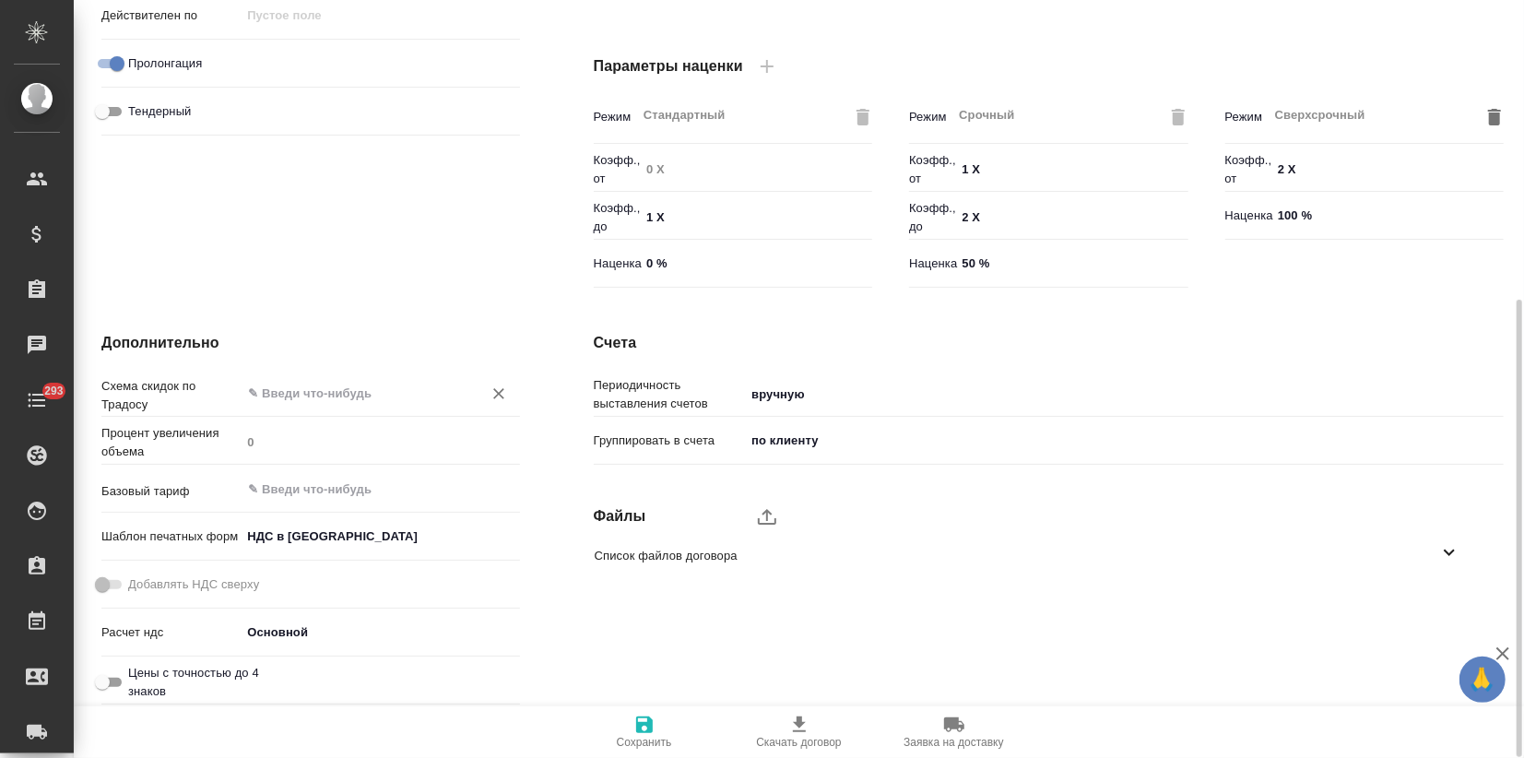
click at [335, 400] on input "text" at bounding box center [349, 393] width 206 height 22
type input "d"
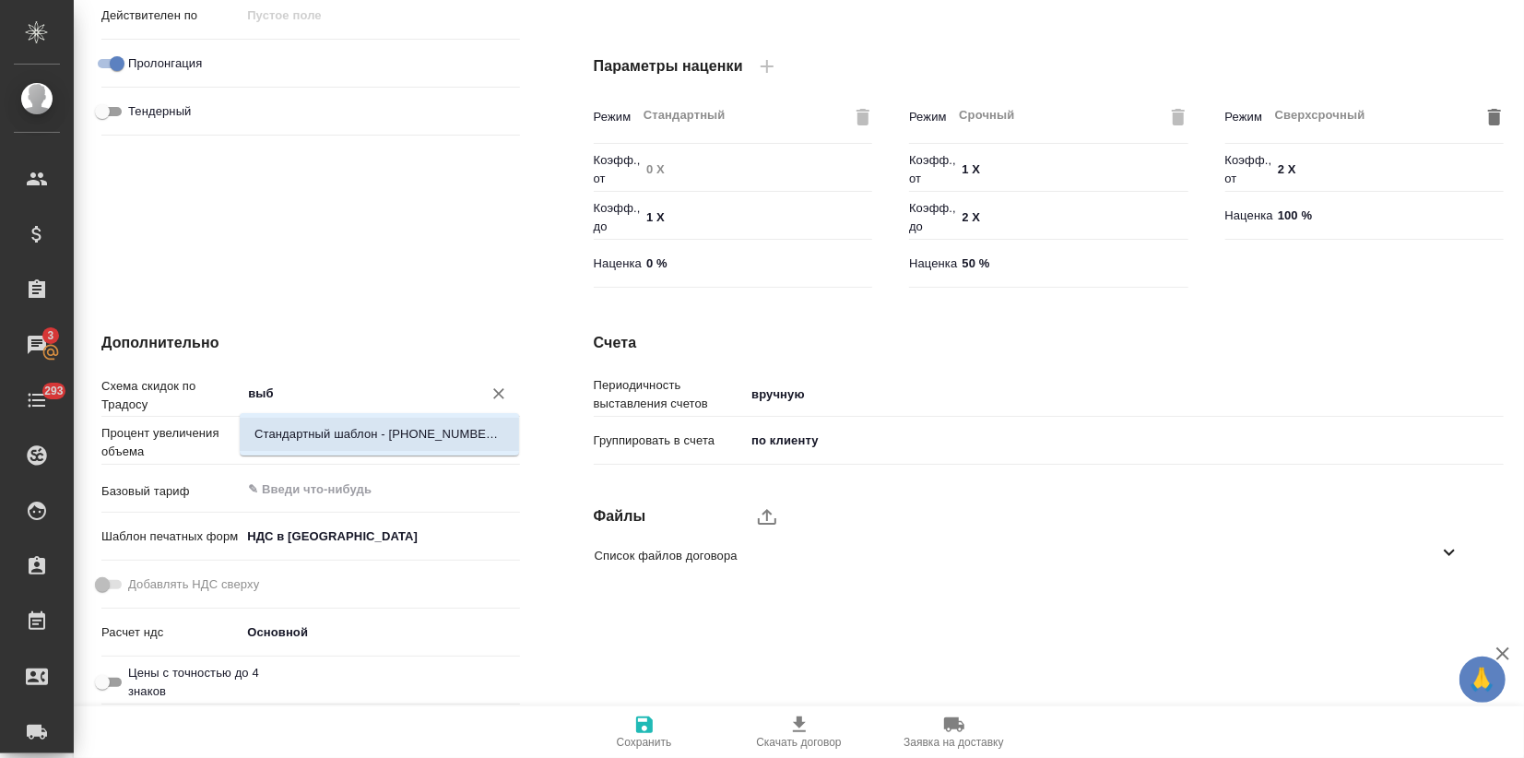
click at [323, 428] on p "Стандартный шаблон - [PHONE_NUMBER] - ВЫБЕРИ МЕНЯ!" at bounding box center [380, 434] width 250 height 18
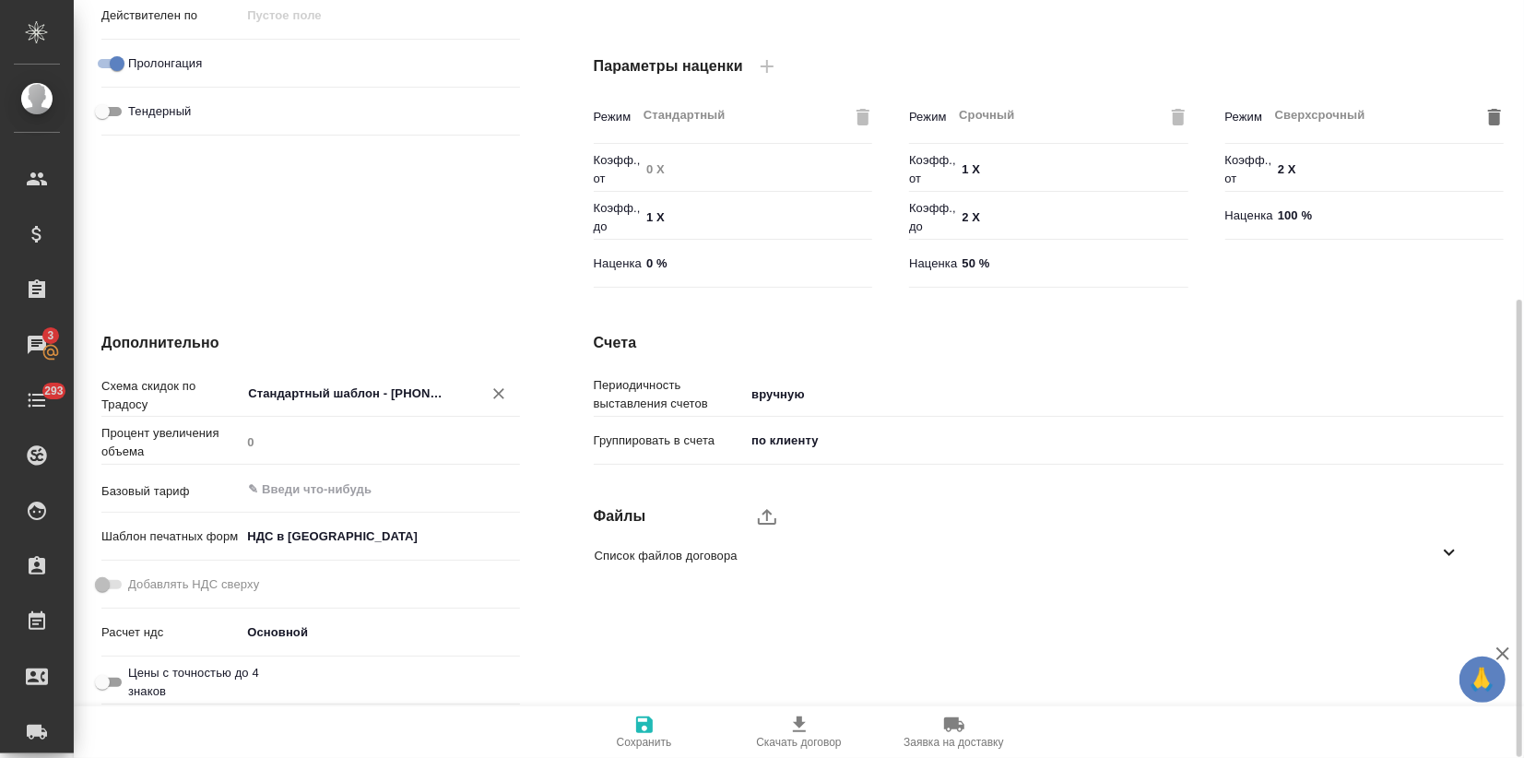
type input "Стандартный шаблон - [PHONE_NUMBER] - ВЫБЕРИ МЕНЯ!"
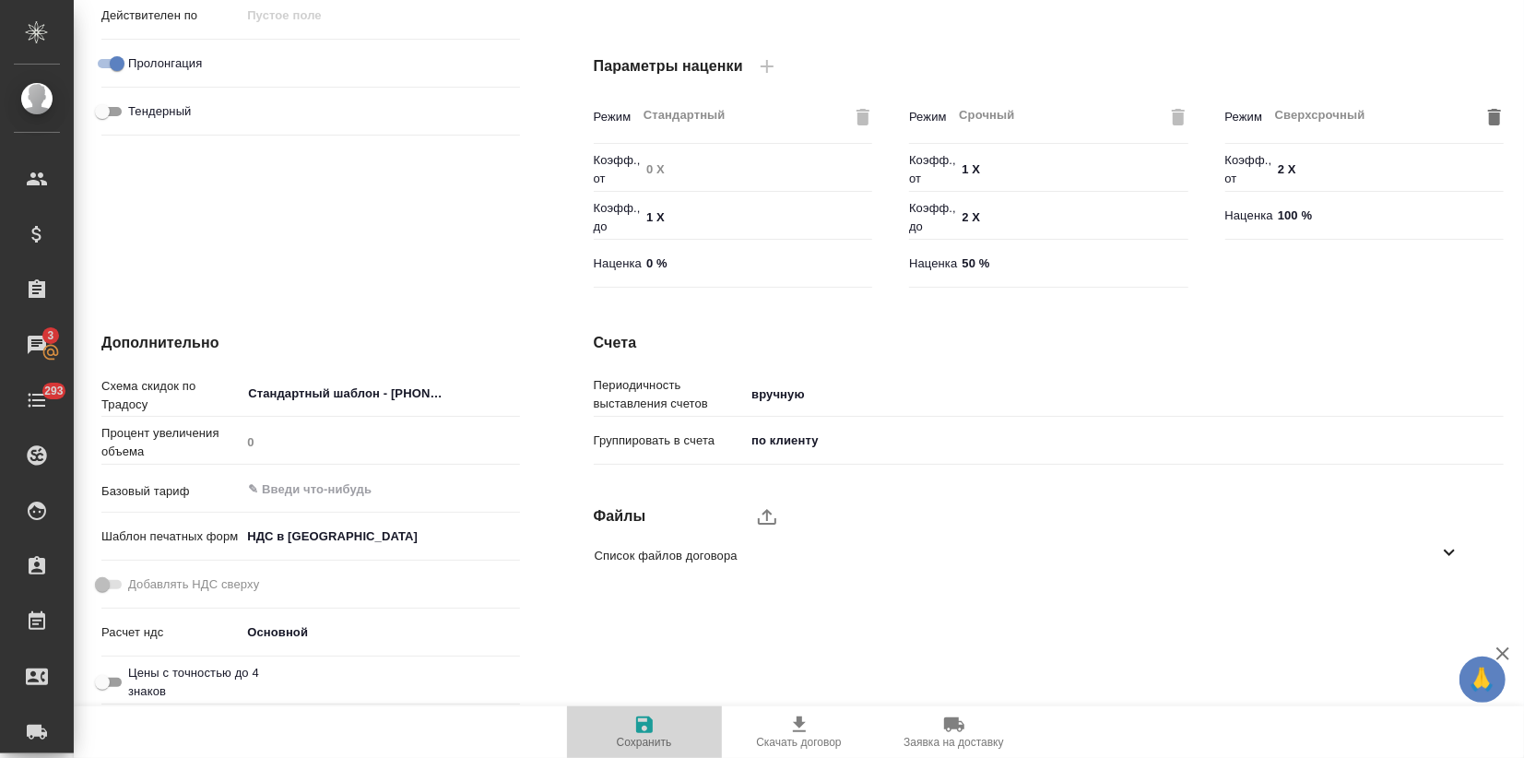
click at [650, 734] on icon "button" at bounding box center [645, 725] width 22 height 22
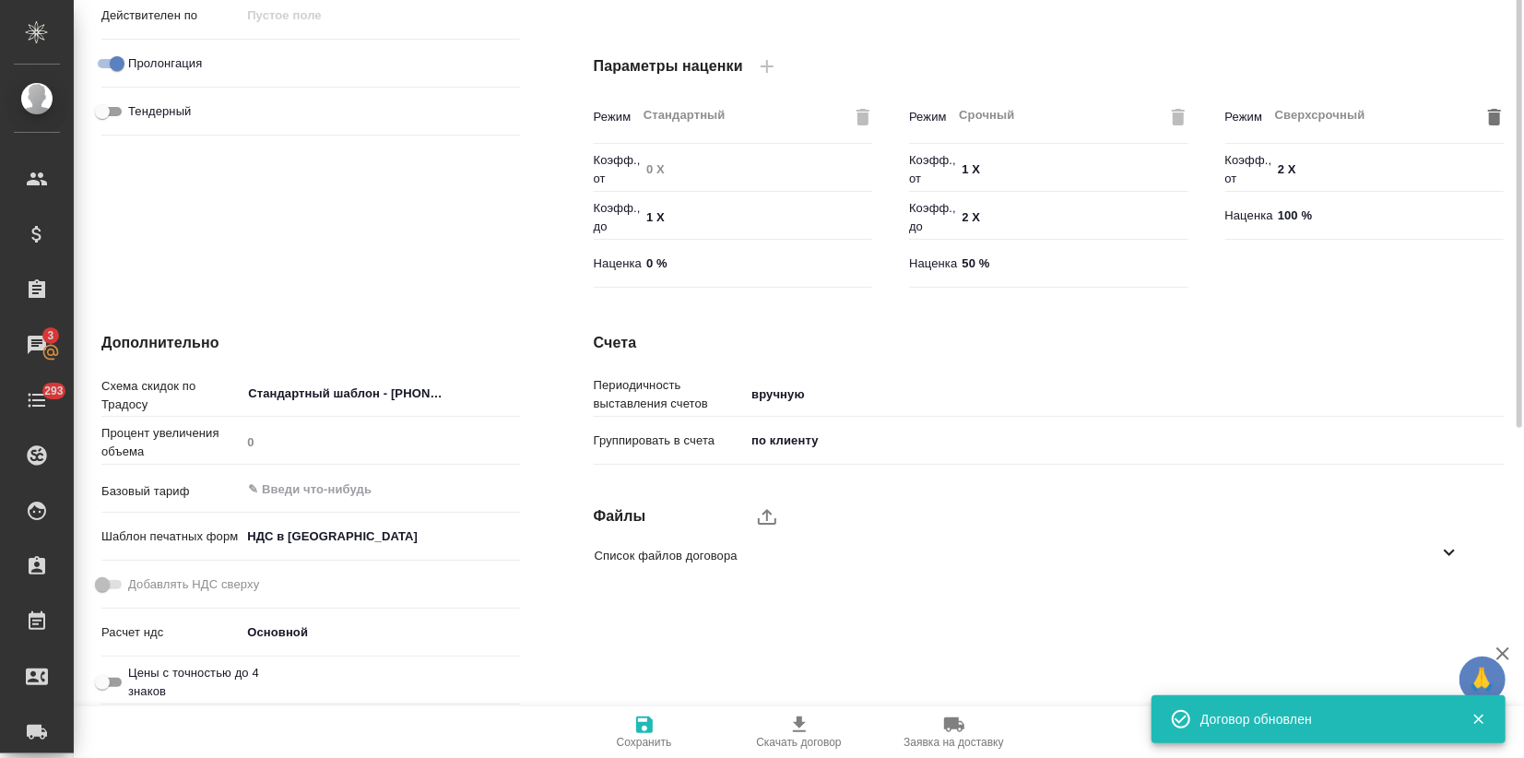
scroll to position [0, 0]
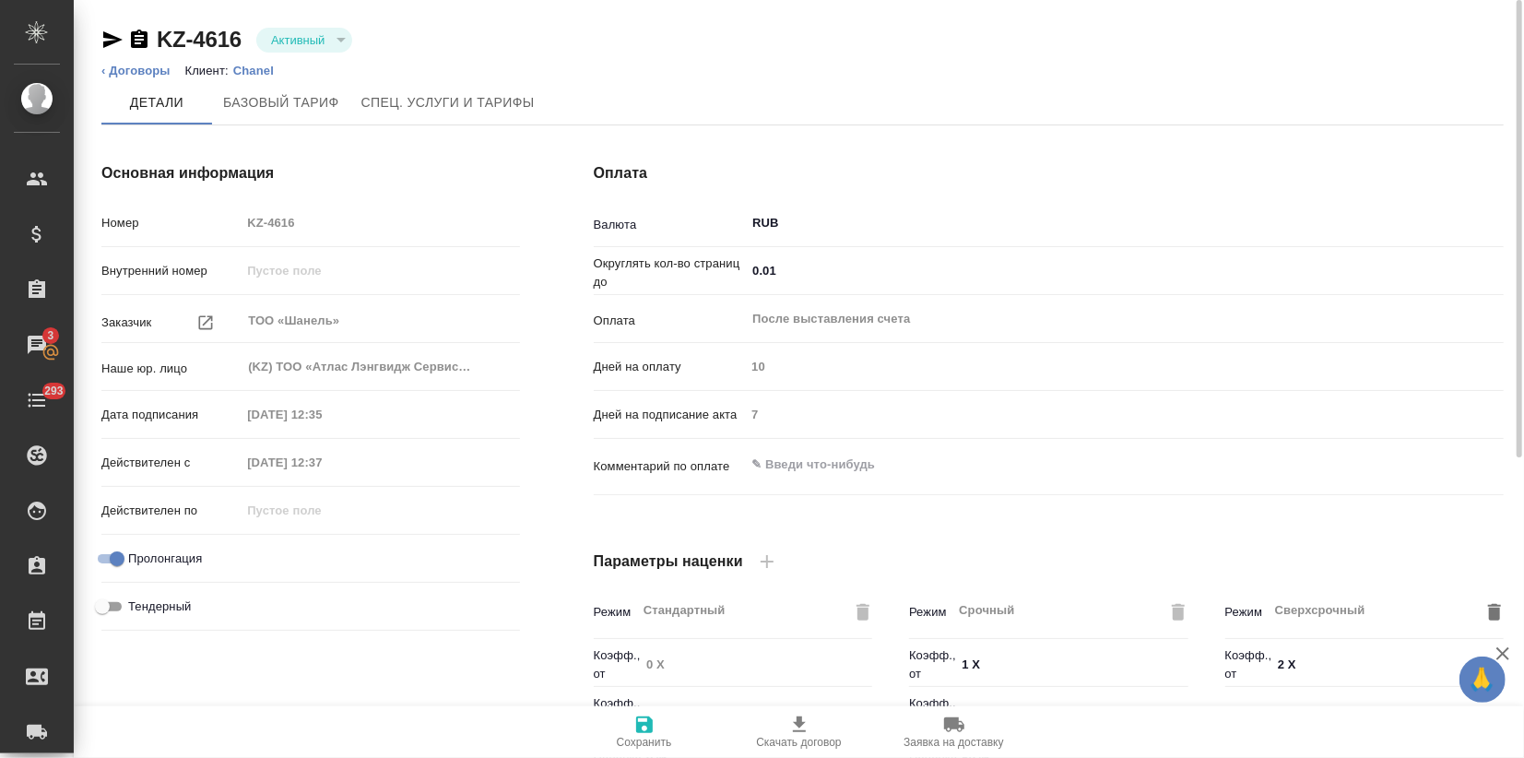
click at [111, 30] on icon "button" at bounding box center [112, 40] width 22 height 22
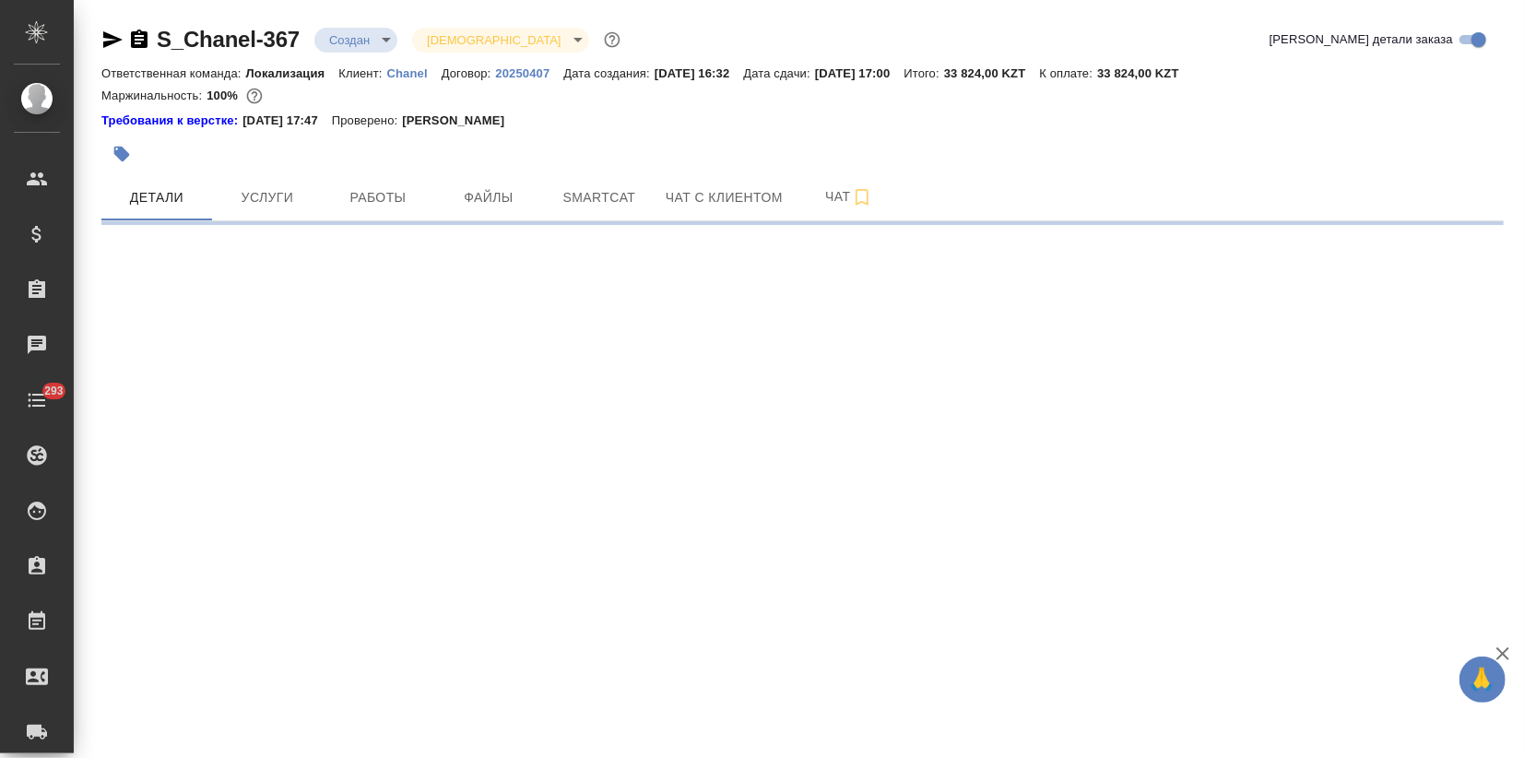
select select "RU"
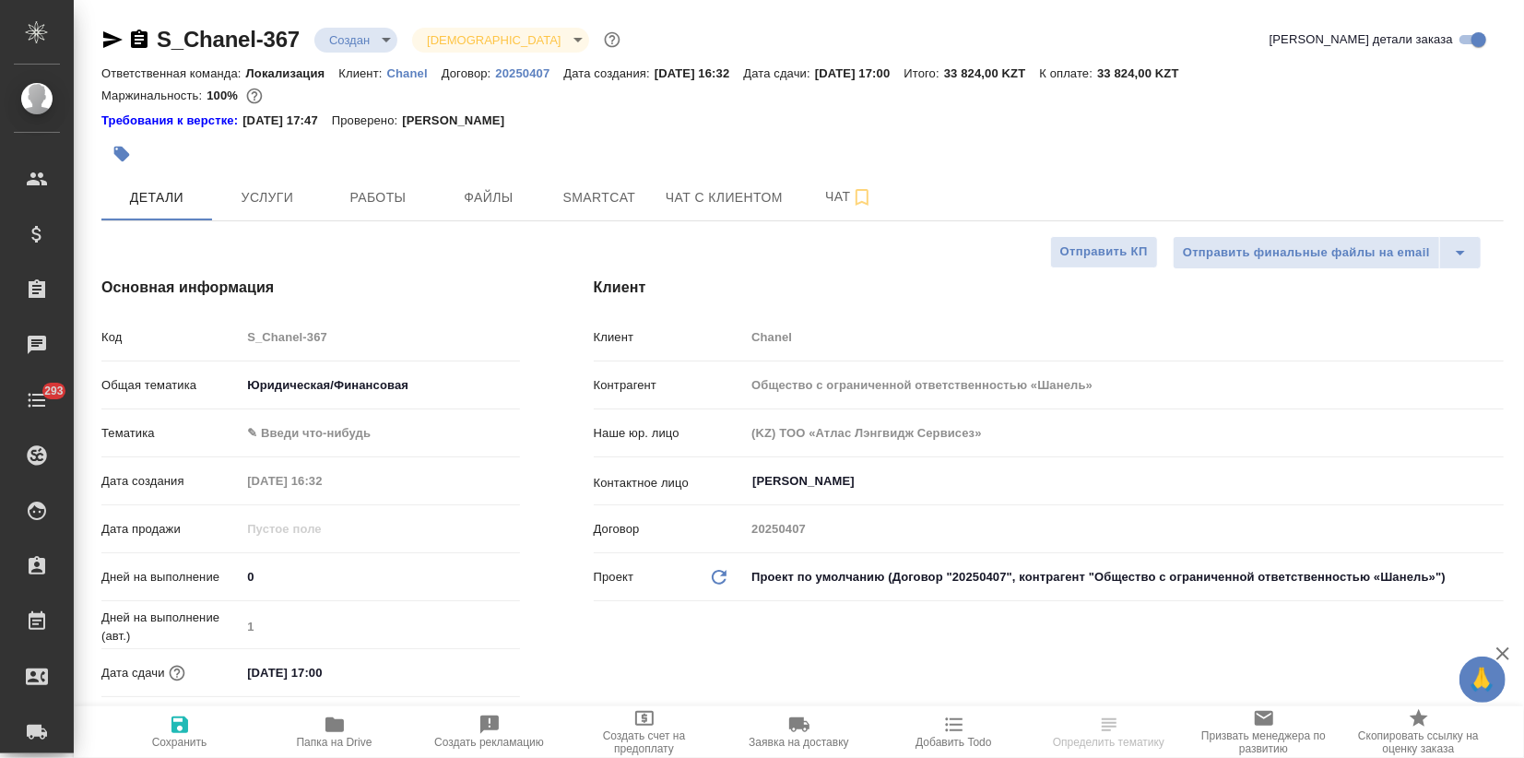
type textarea "x"
type input "[PERSON_NAME]pereverzeva"
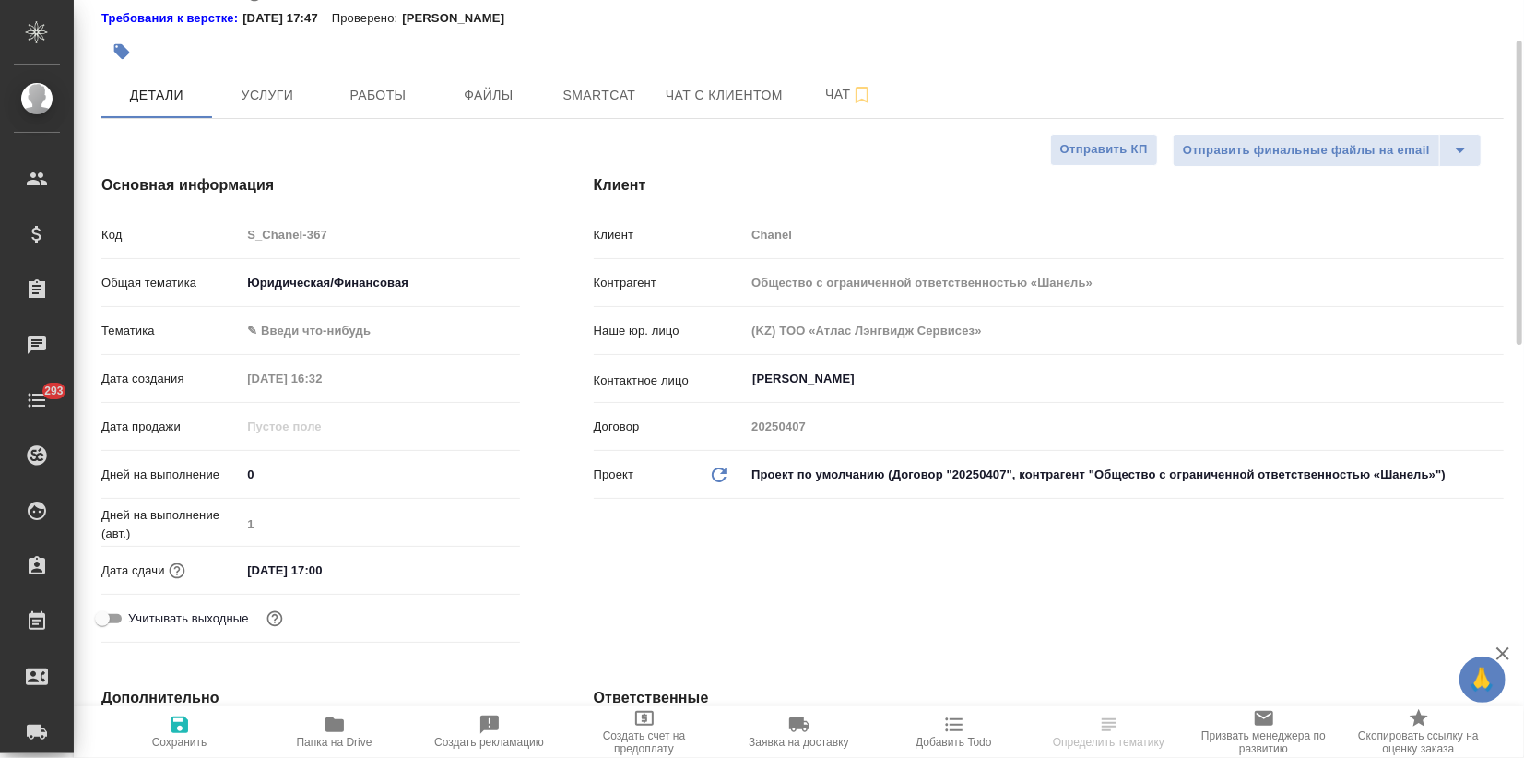
type textarea "x"
click at [851, 486] on body "🙏 .cls-1 fill:#fff; AWATERA Zagorodnikh Viktoria Клиенты Спецификации Заказы Ча…" at bounding box center [762, 379] width 1524 height 758
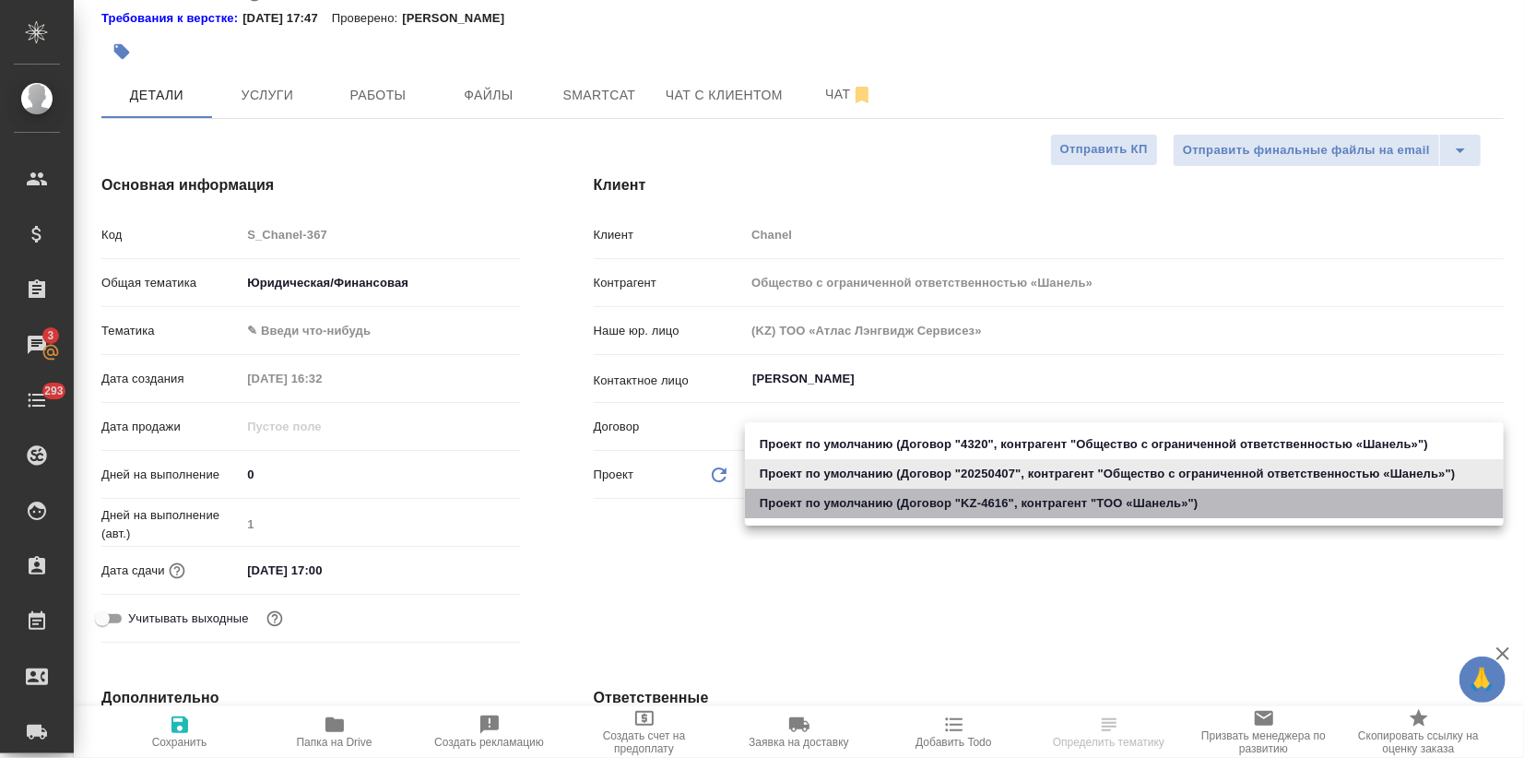
click at [930, 497] on li "Проект по умолчанию (Договор "KZ-4616", контрагент "ТОО «Шaнель»")" at bounding box center [1124, 504] width 759 height 30
type input "68ecc7e2b6bfaa7a9a4390a8"
type textarea "x"
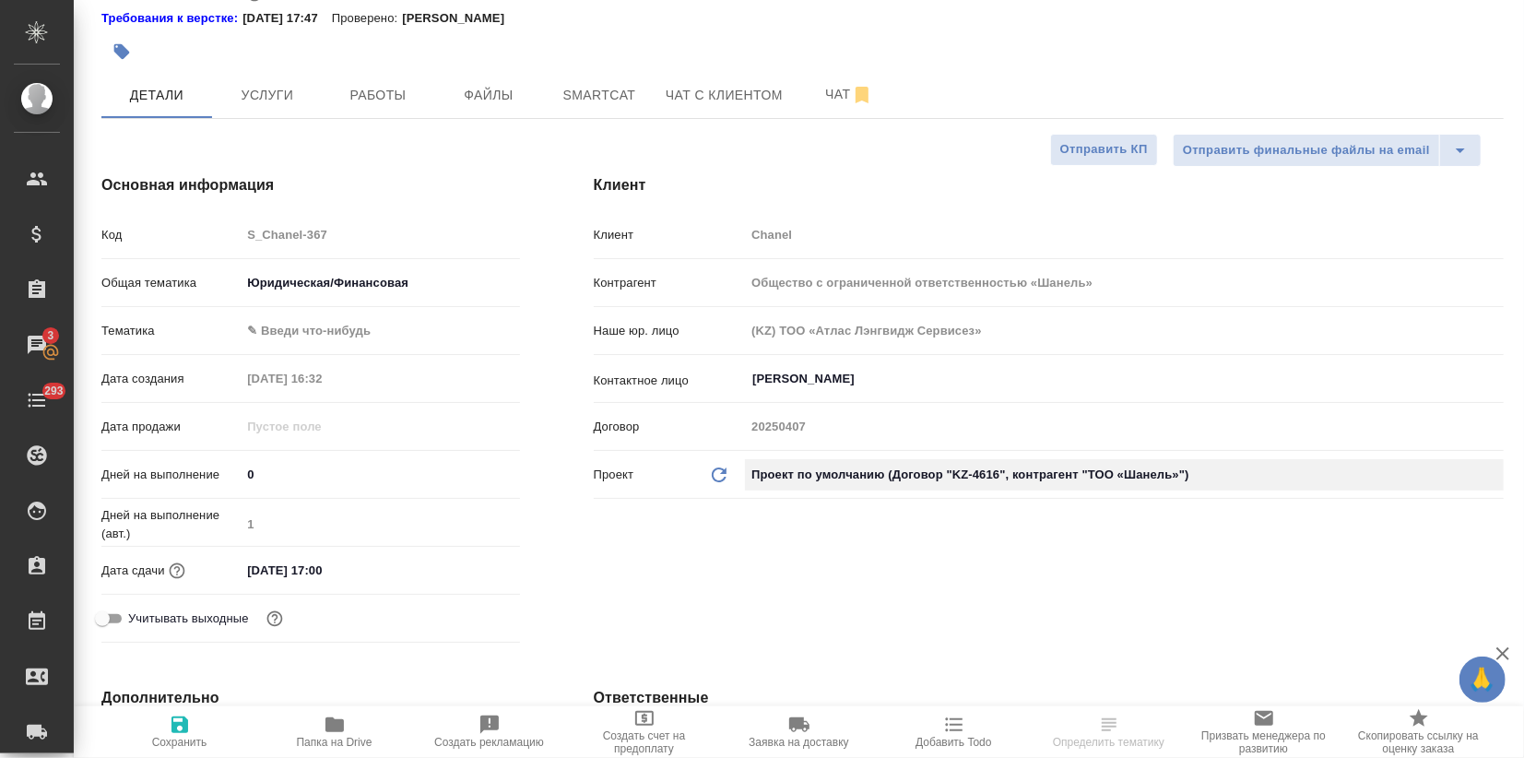
type input "ТОО «Шaнель»"
type input "KZ-4616"
type textarea "x"
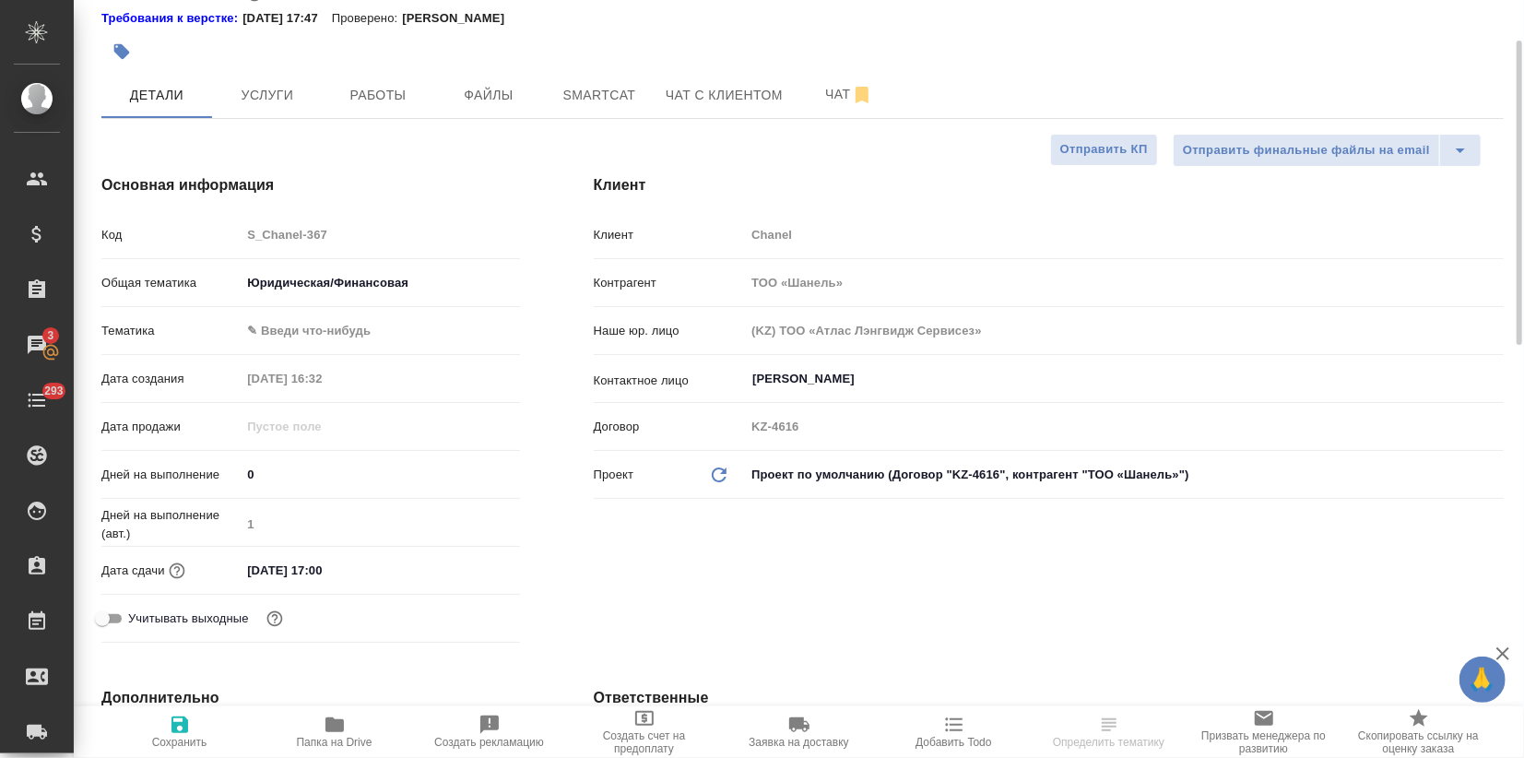
click at [179, 725] on icon "button" at bounding box center [180, 725] width 17 height 17
type textarea "x"
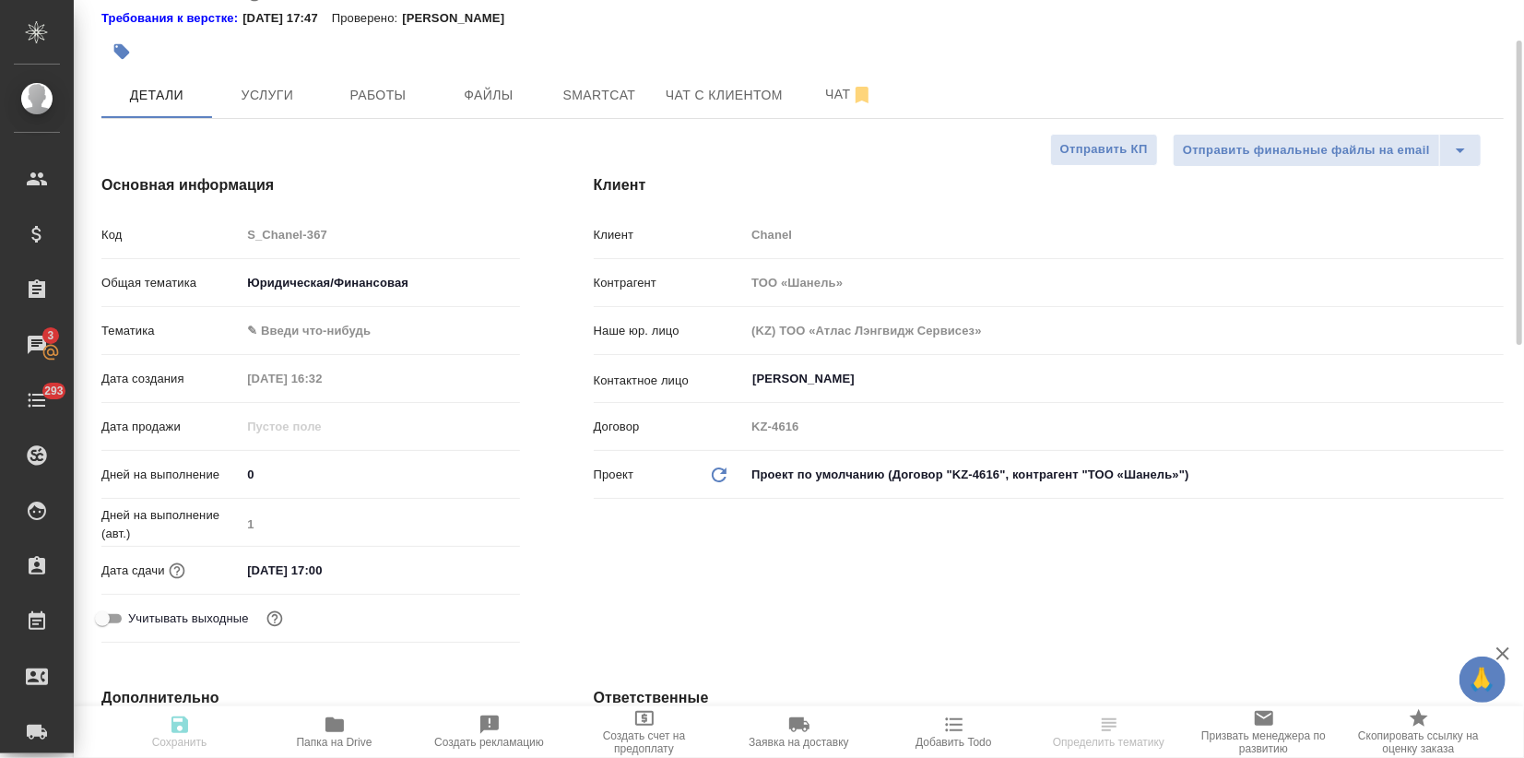
type textarea "x"
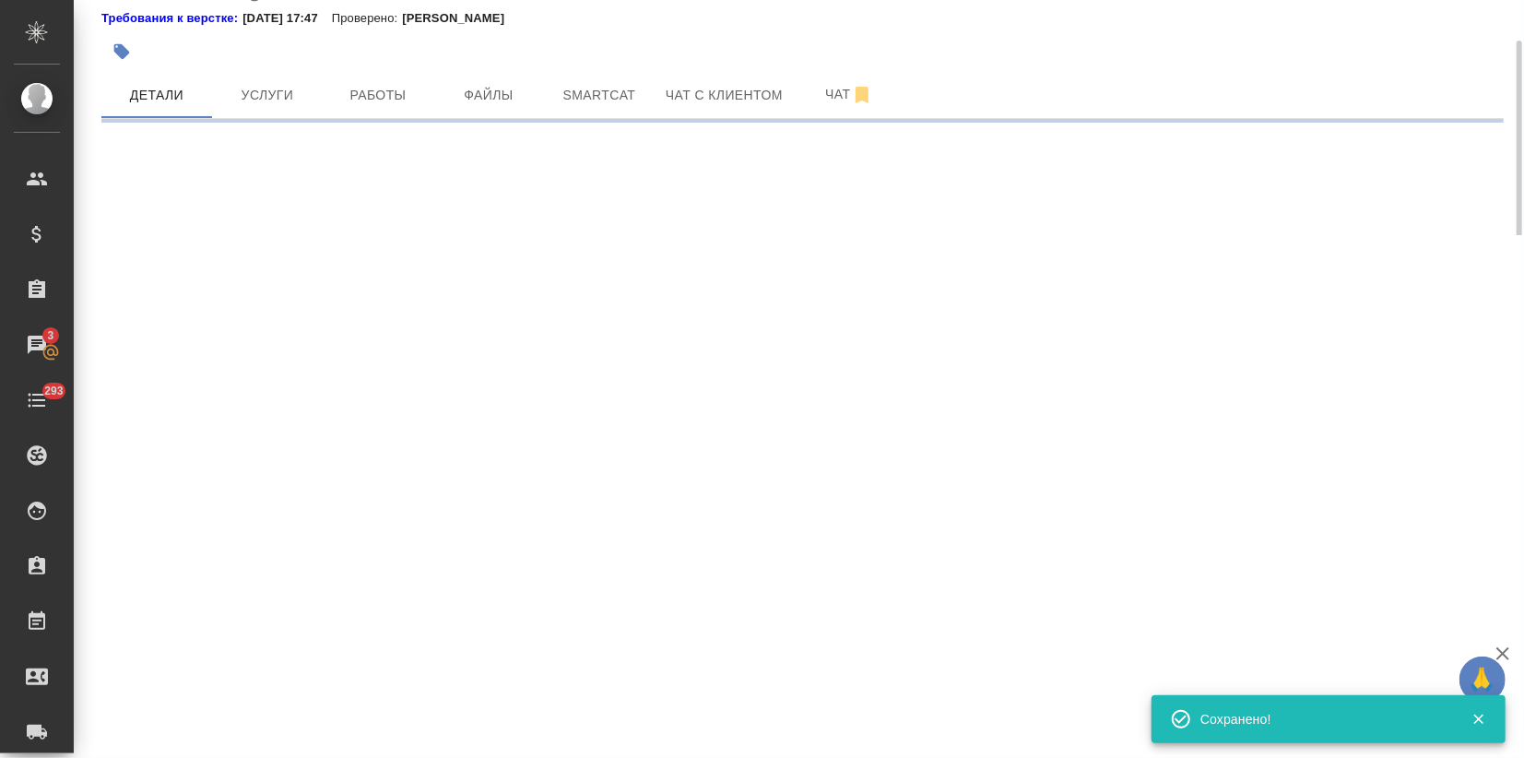
select select "RU"
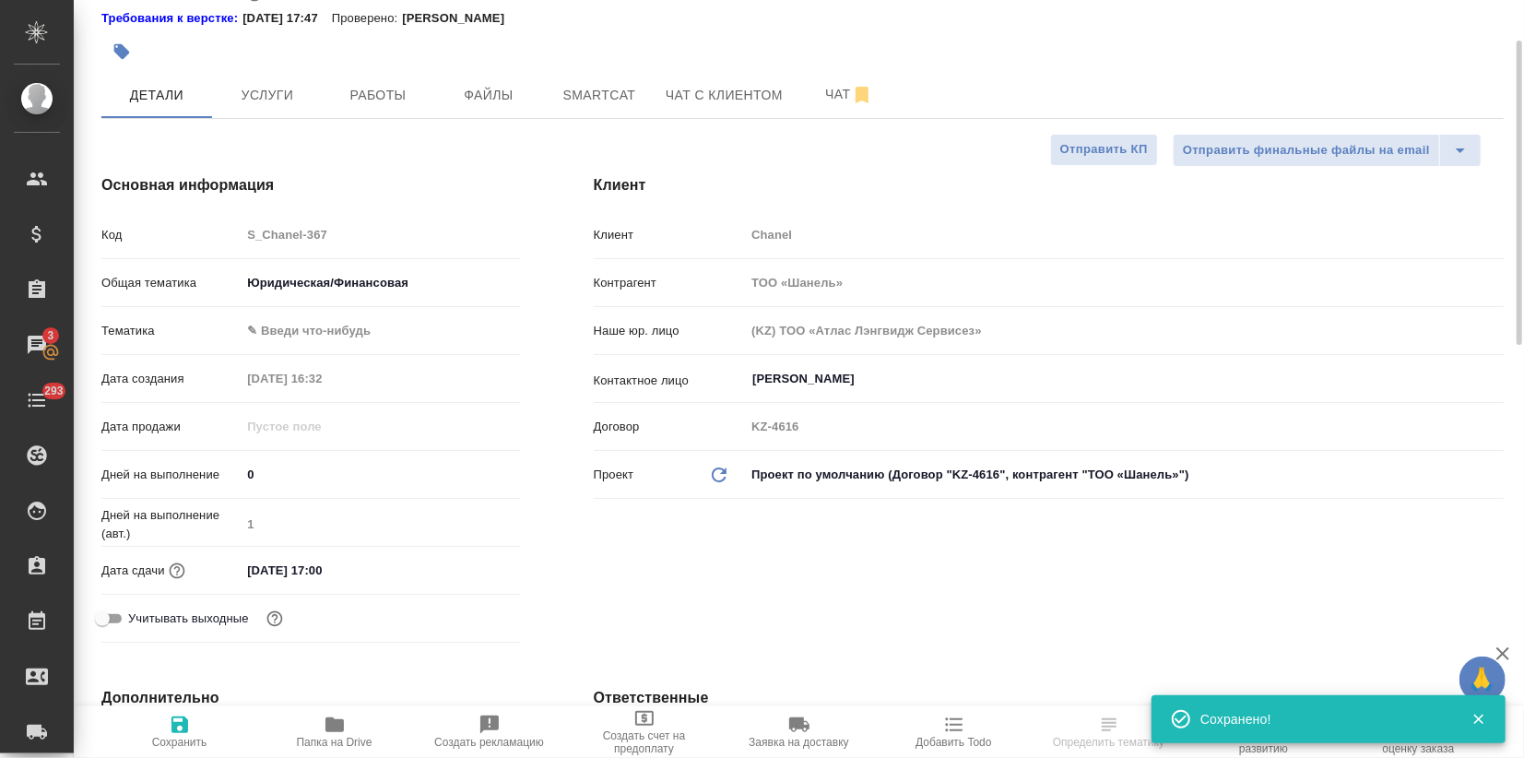
type textarea "x"
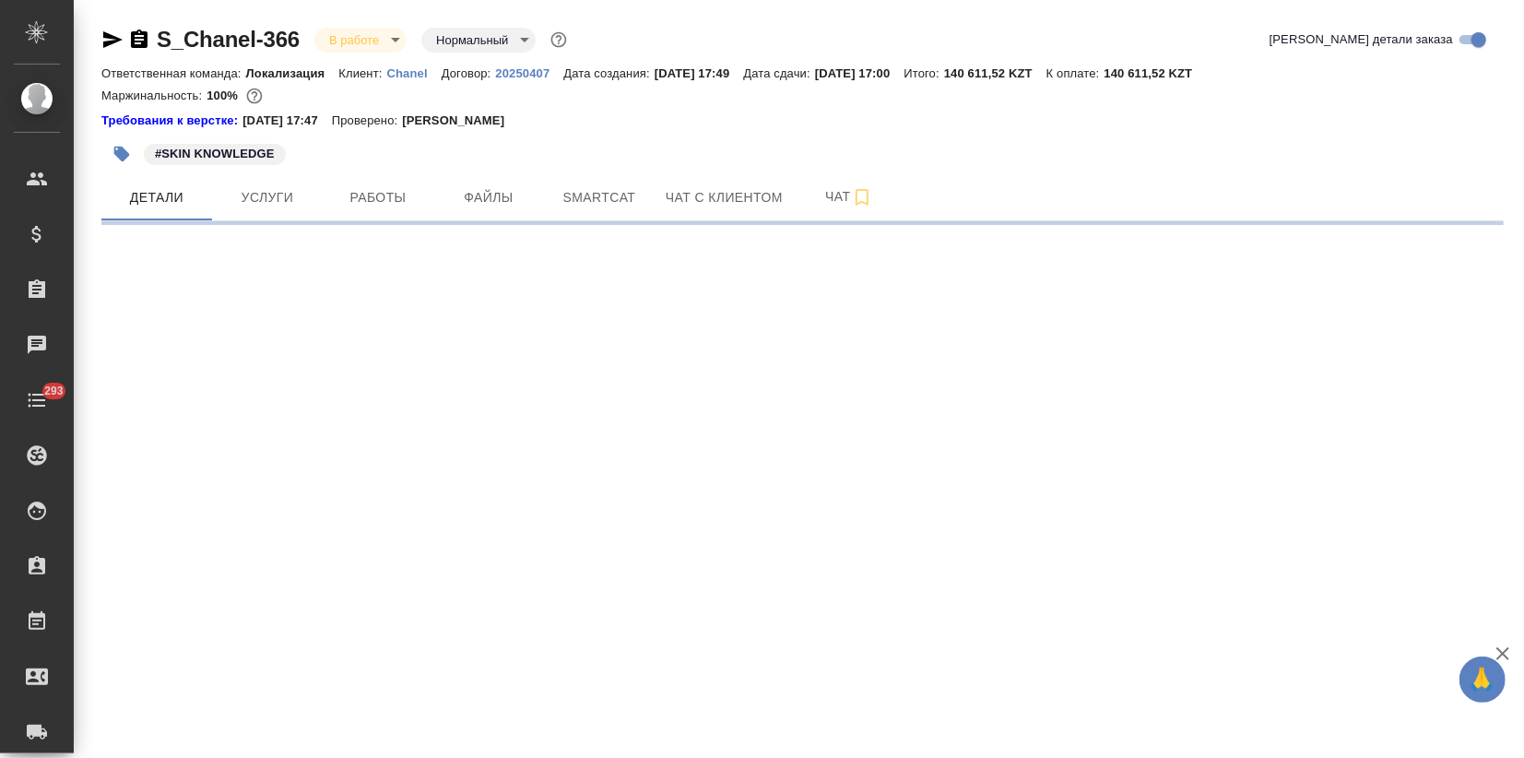
select select "RU"
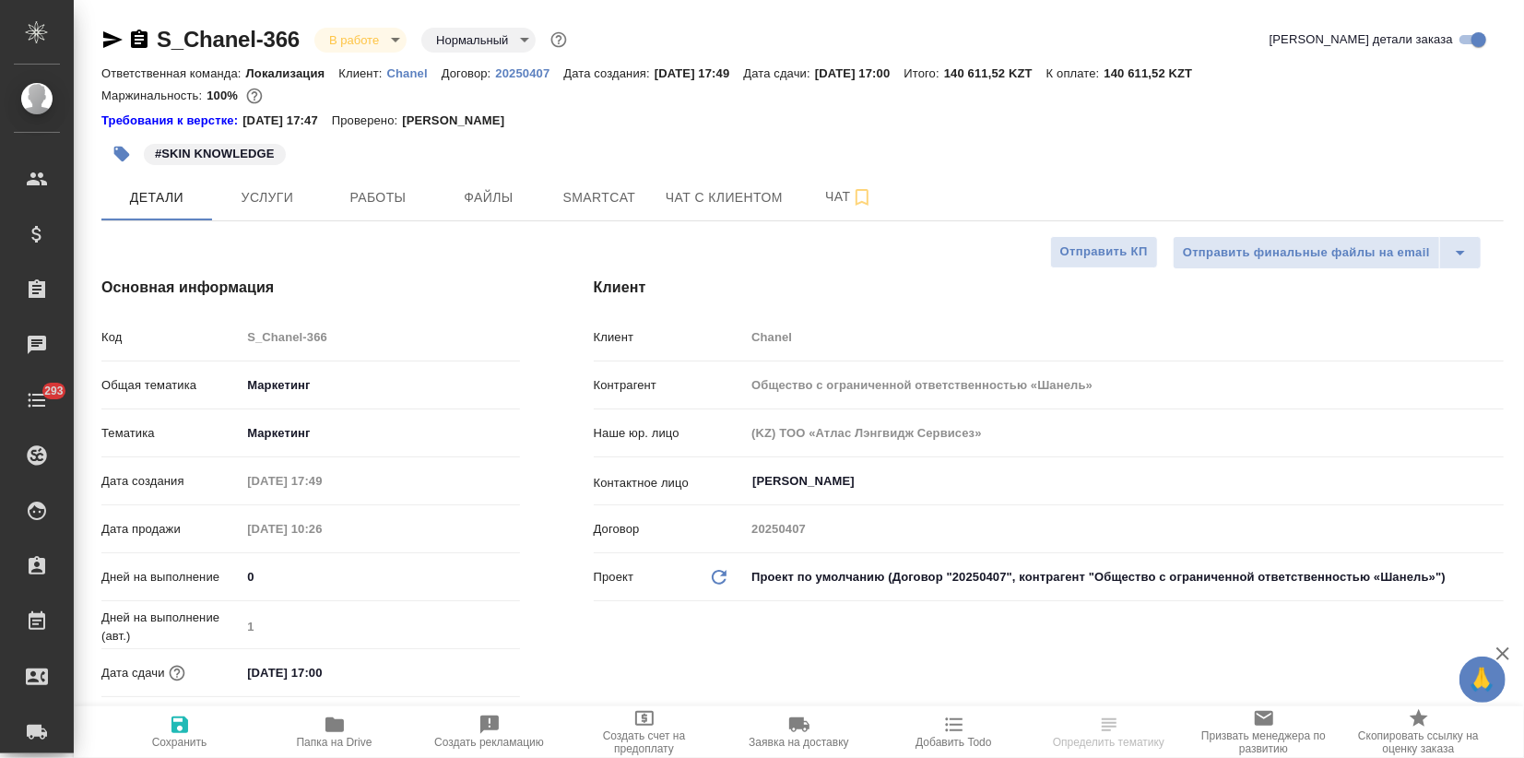
type textarea "x"
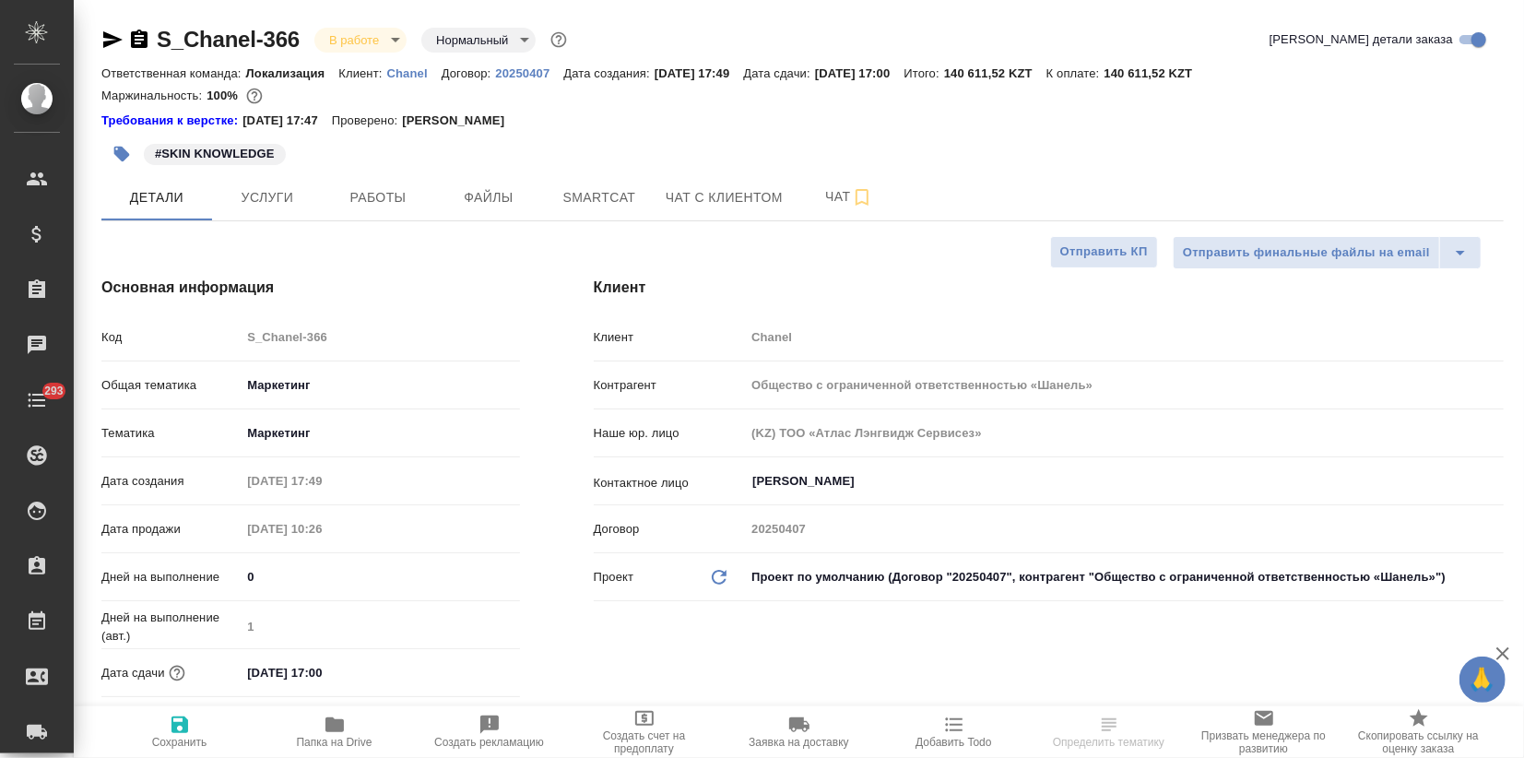
type textarea "x"
click at [853, 568] on body "🙏 .cls-1 fill:#fff; AWATERA Zagorodnikh [PERSON_NAME] Спецификации Заказы Чаты …" at bounding box center [762, 379] width 1524 height 758
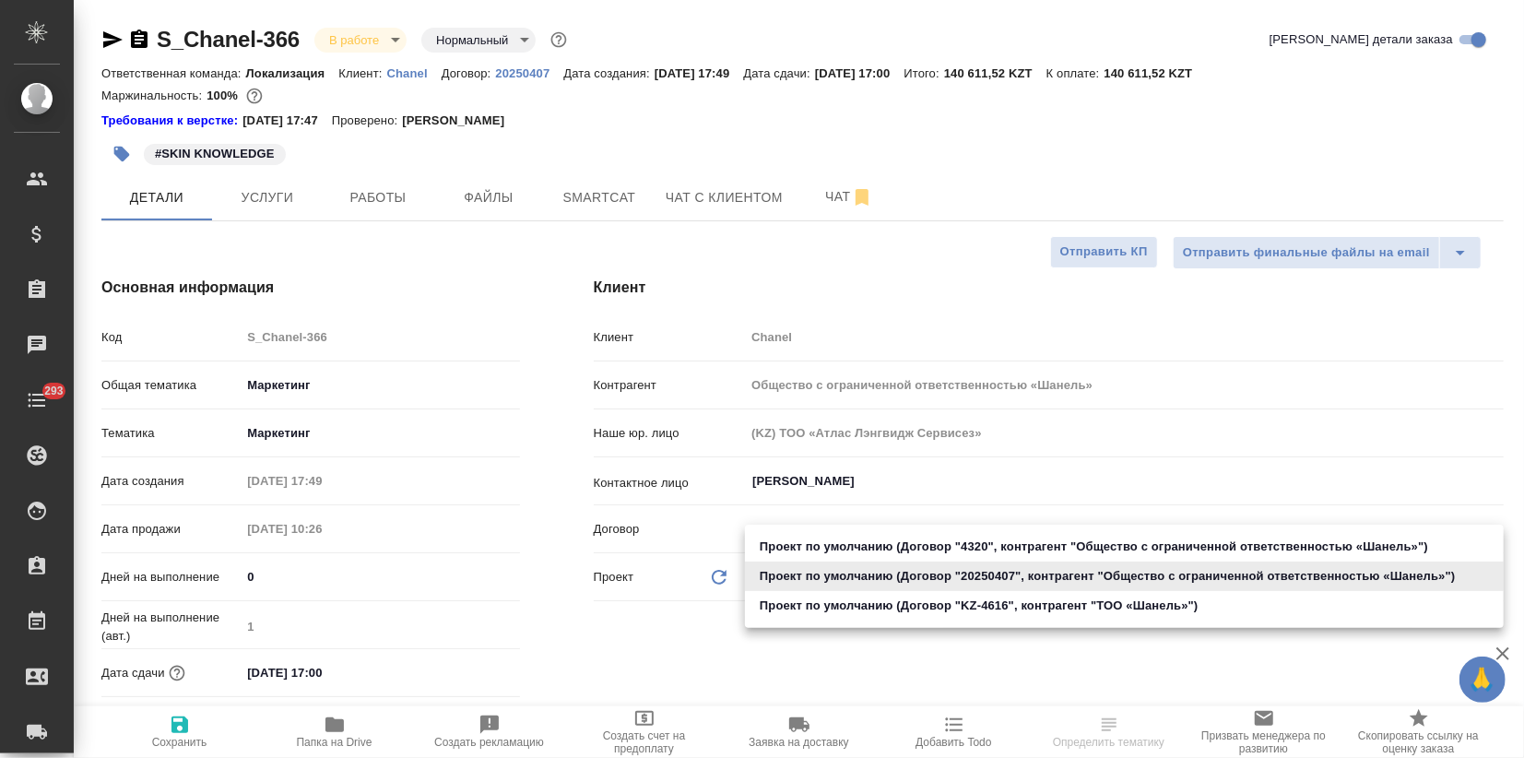
click at [841, 610] on li "Проект по умолчанию (Договор "KZ-4616", контрагент "ТОО «Шaнель»")" at bounding box center [1124, 606] width 759 height 30
type input "68ecc7e2b6bfaa7a9a4390a8"
type textarea "x"
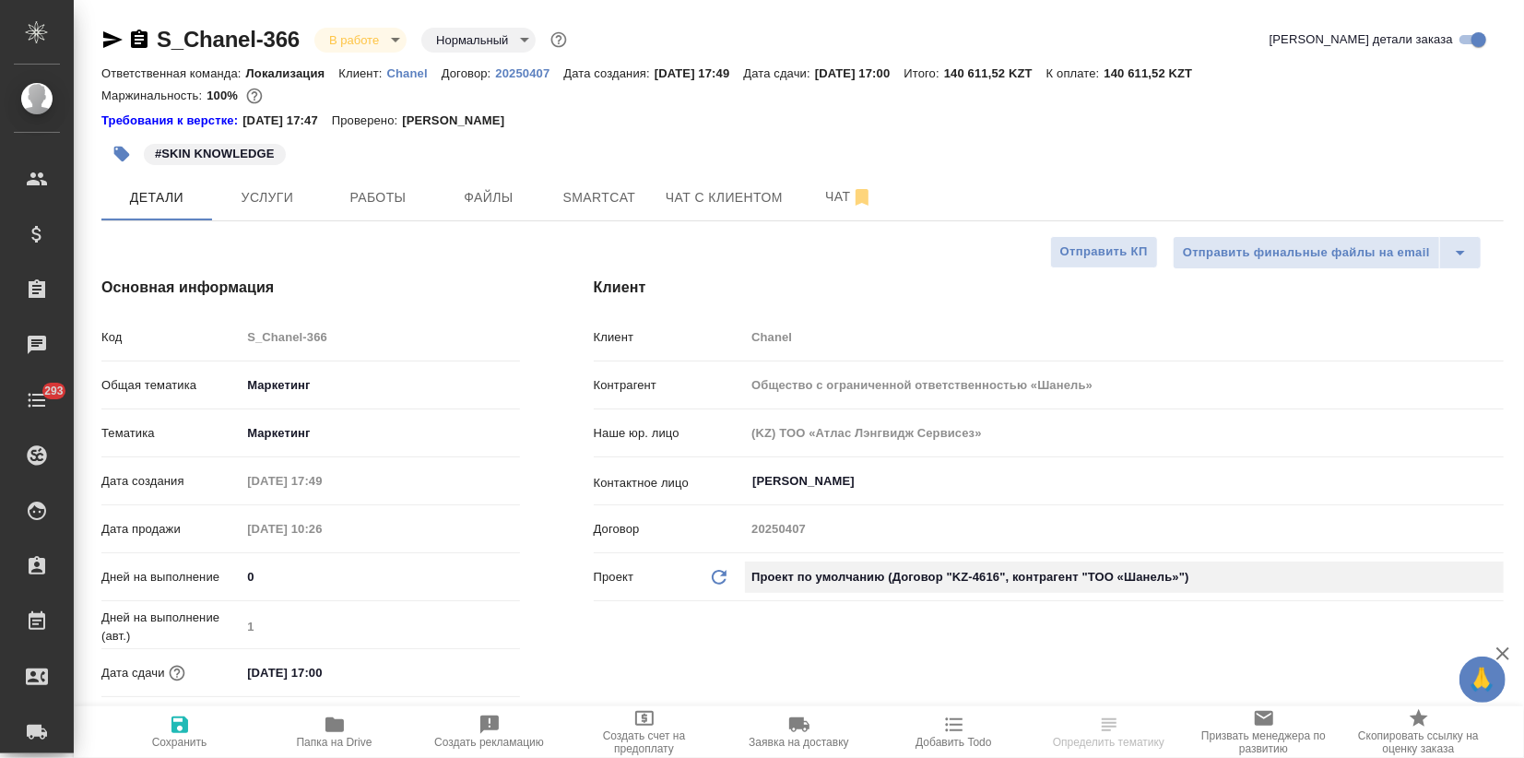
type input "ТОО «Шaнель»"
type input "KZ-4616"
type textarea "x"
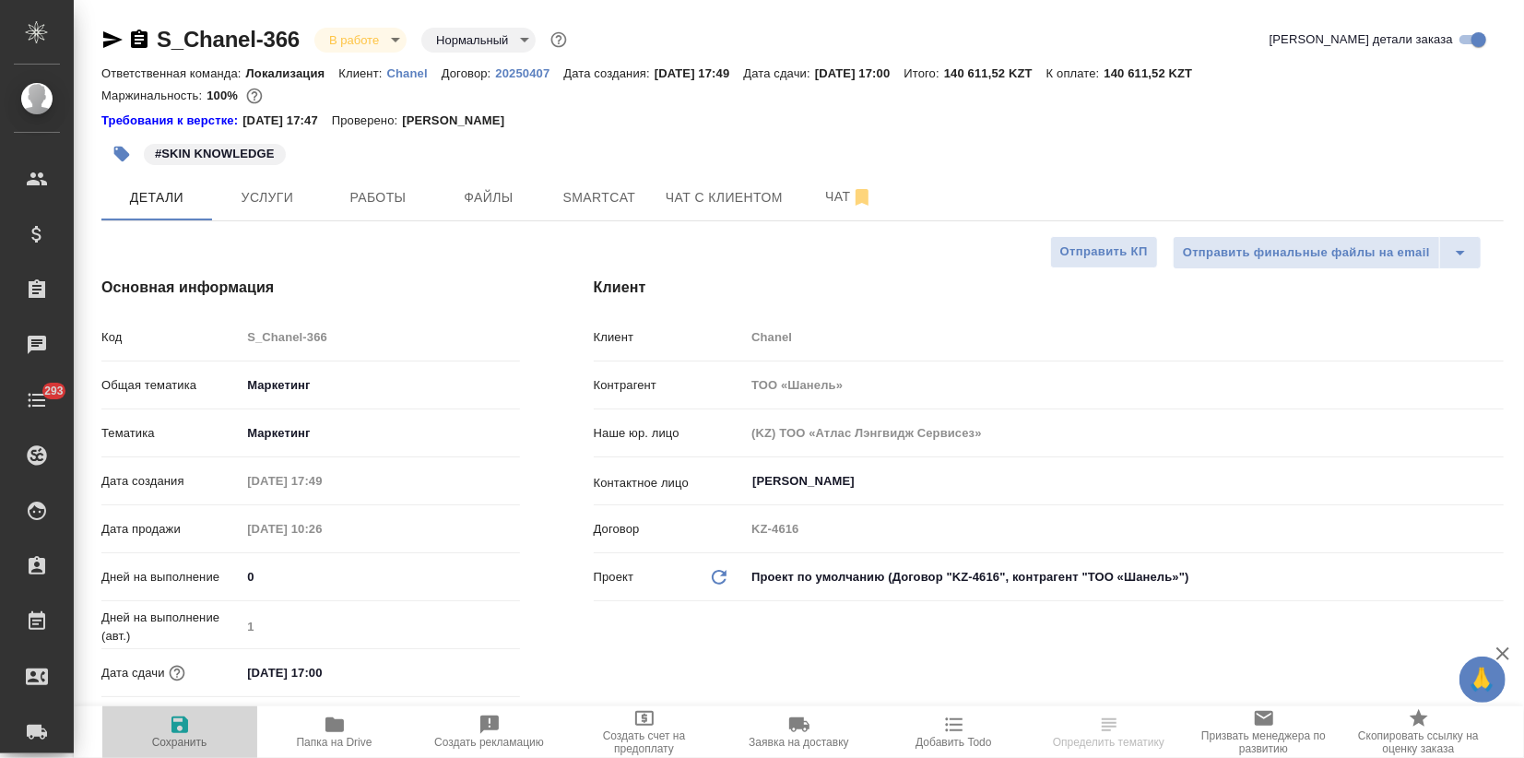
click at [174, 727] on icon "button" at bounding box center [180, 725] width 17 height 17
type textarea "x"
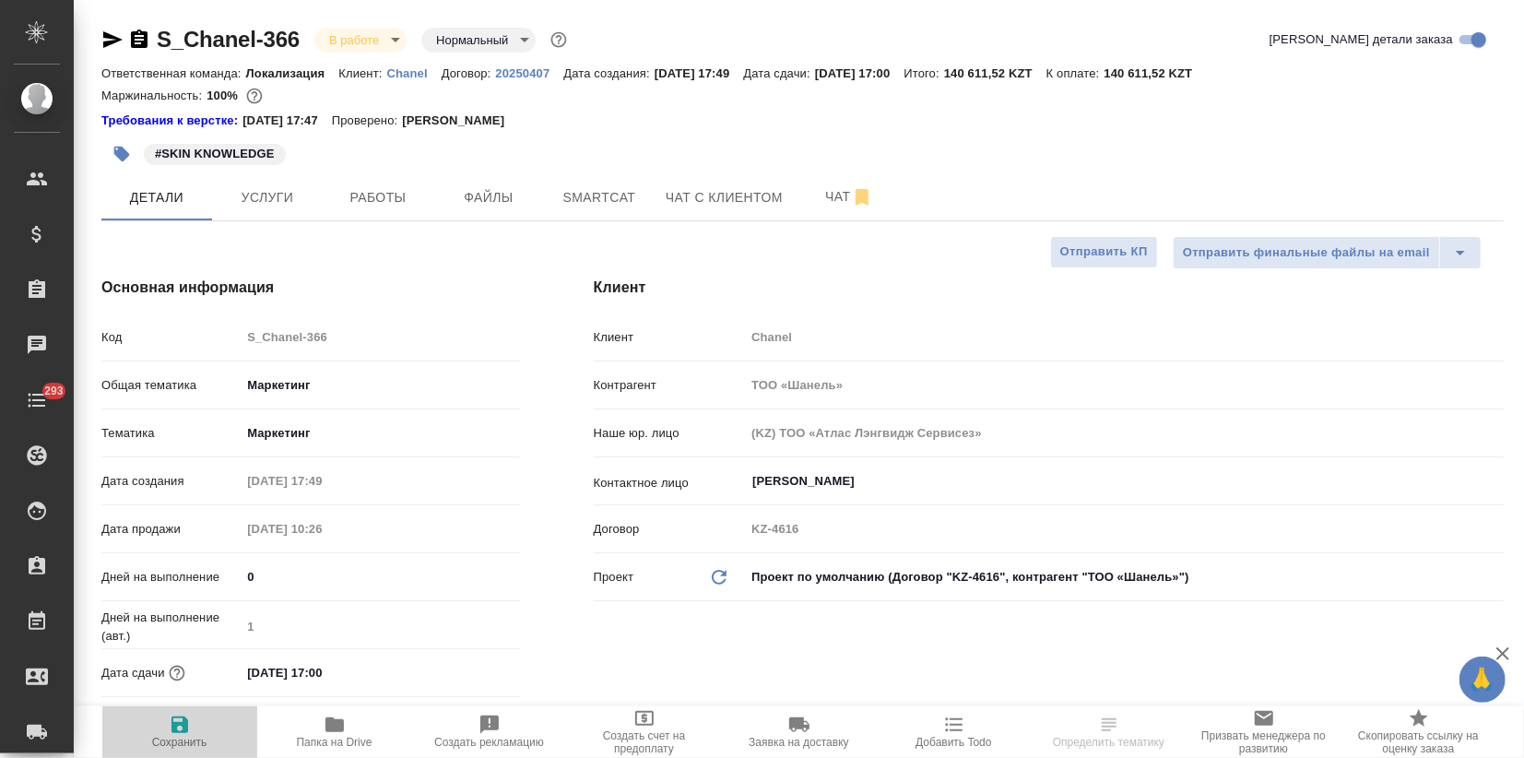
type textarea "x"
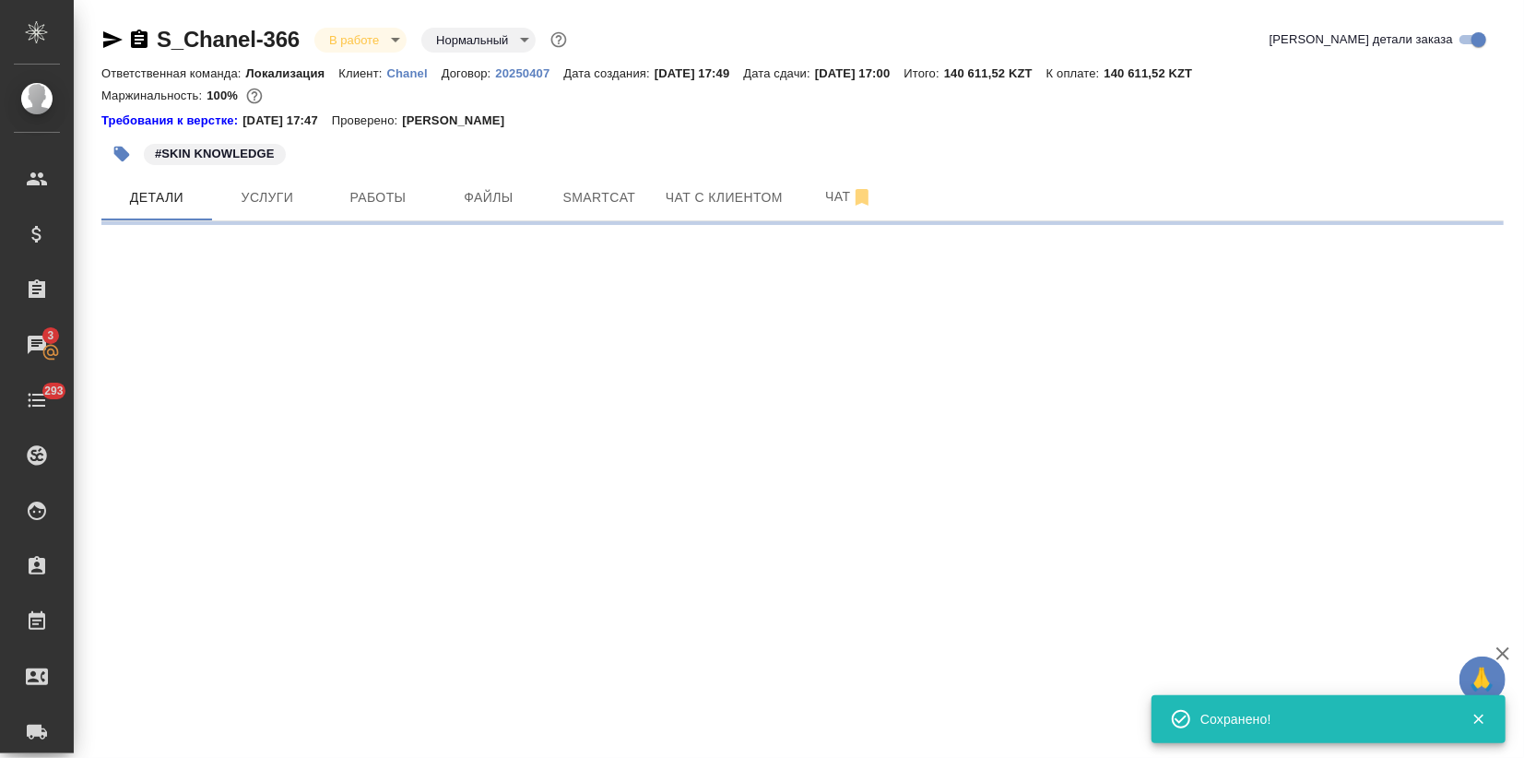
select select "RU"
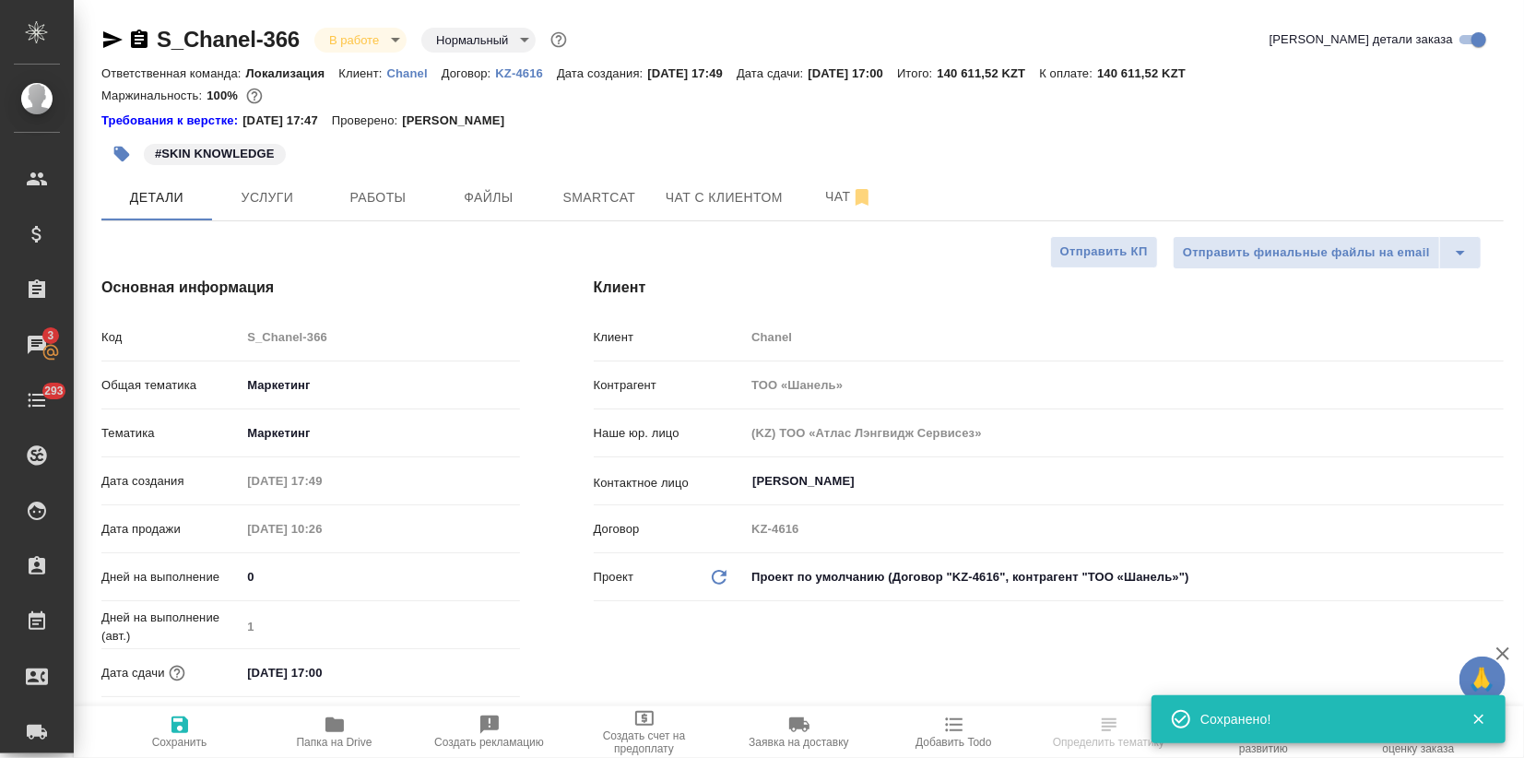
type textarea "x"
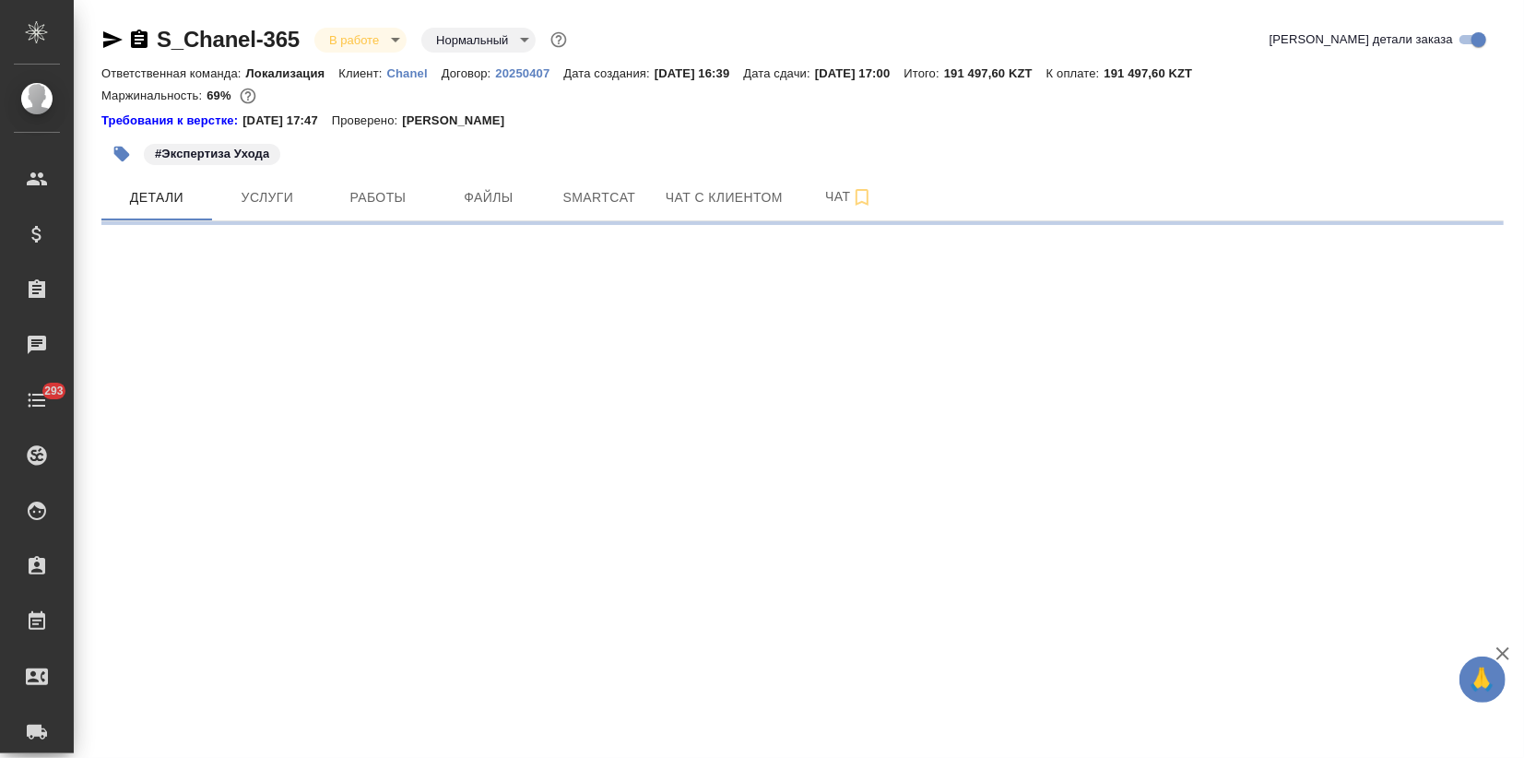
select select "RU"
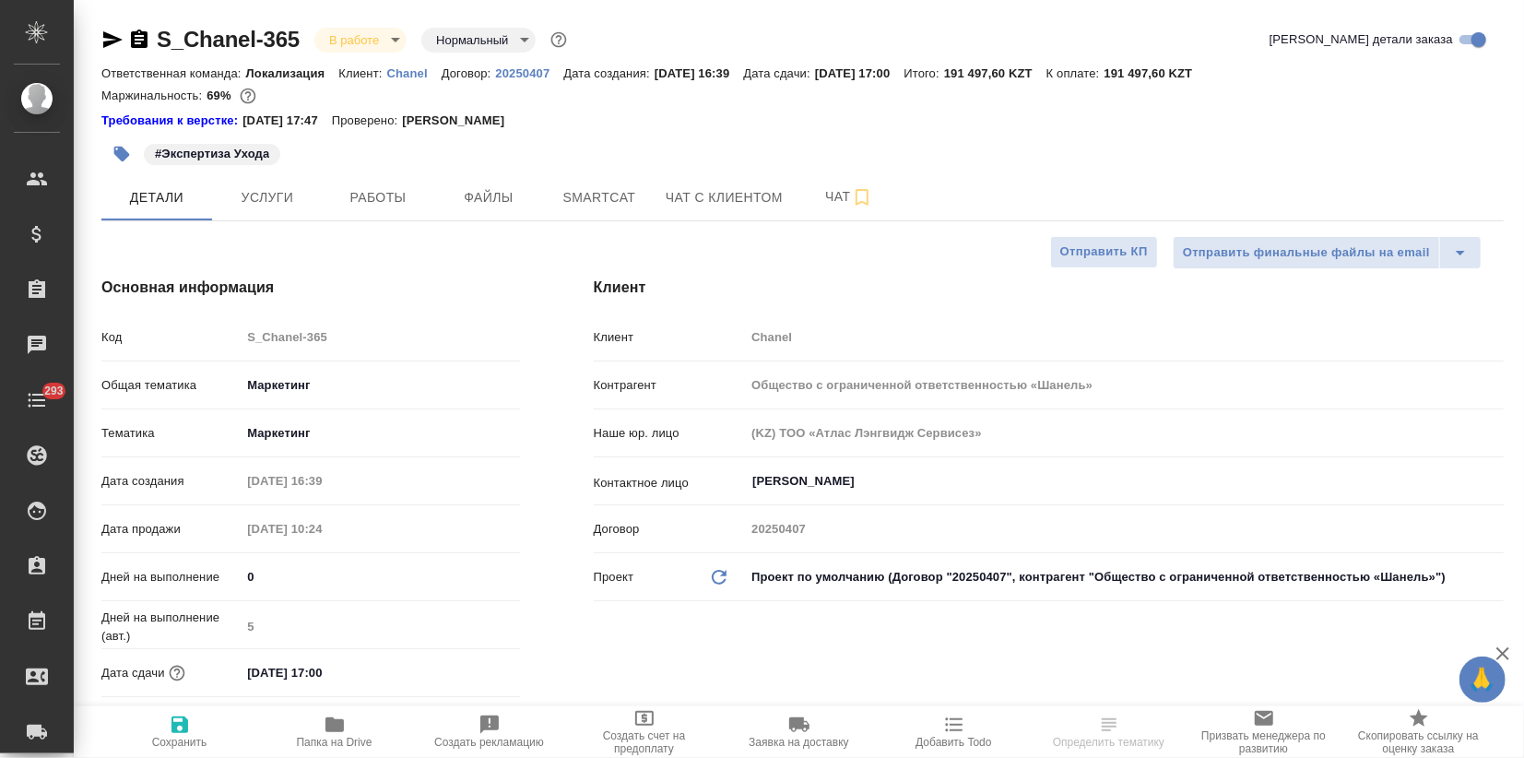
type textarea "x"
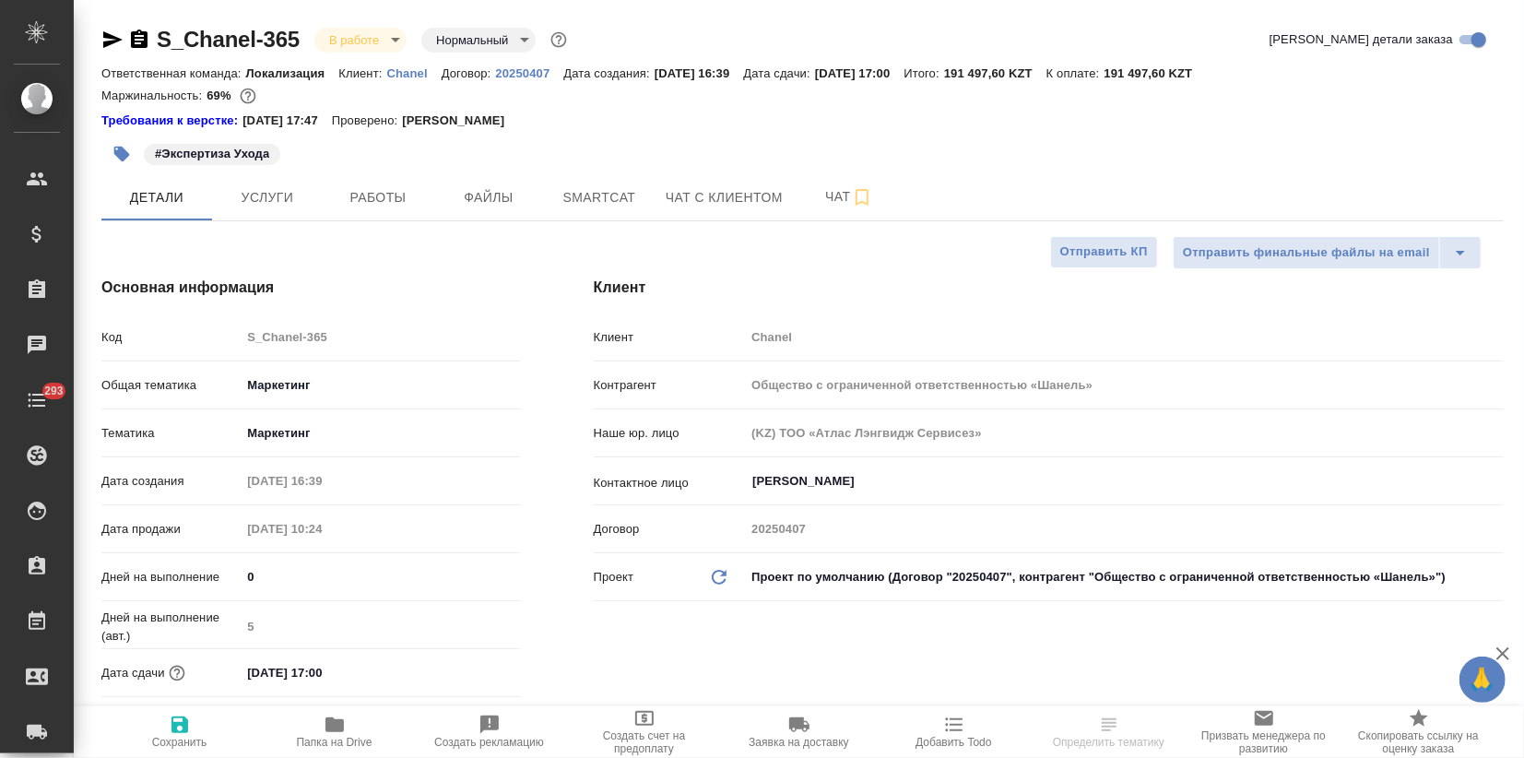
type textarea "x"
click at [883, 575] on body "🙏 .cls-1 fill:#fff; AWATERA Zagorodnikh [PERSON_NAME] Спецификации Заказы Чаты …" at bounding box center [762, 379] width 1524 height 758
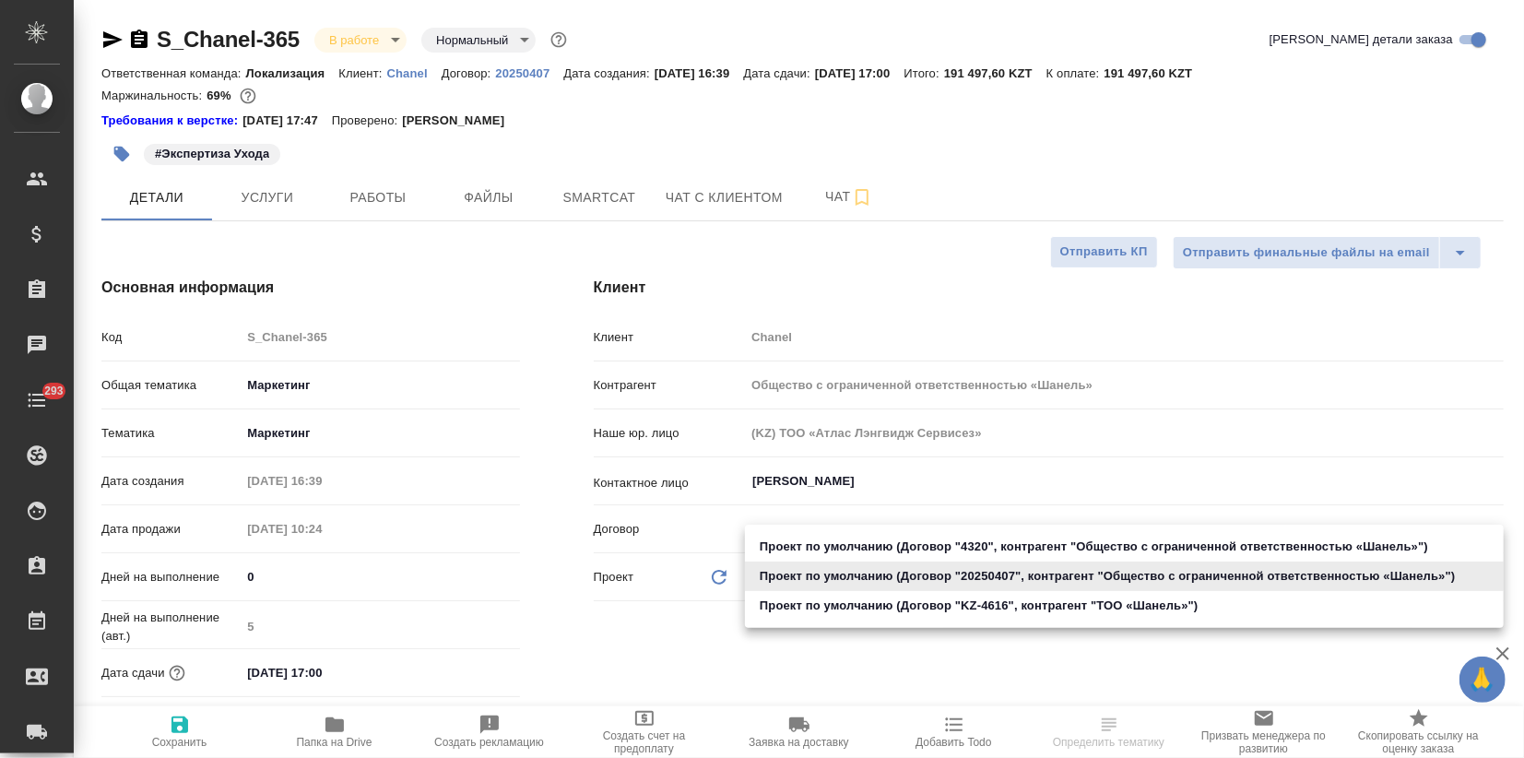
type textarea "x"
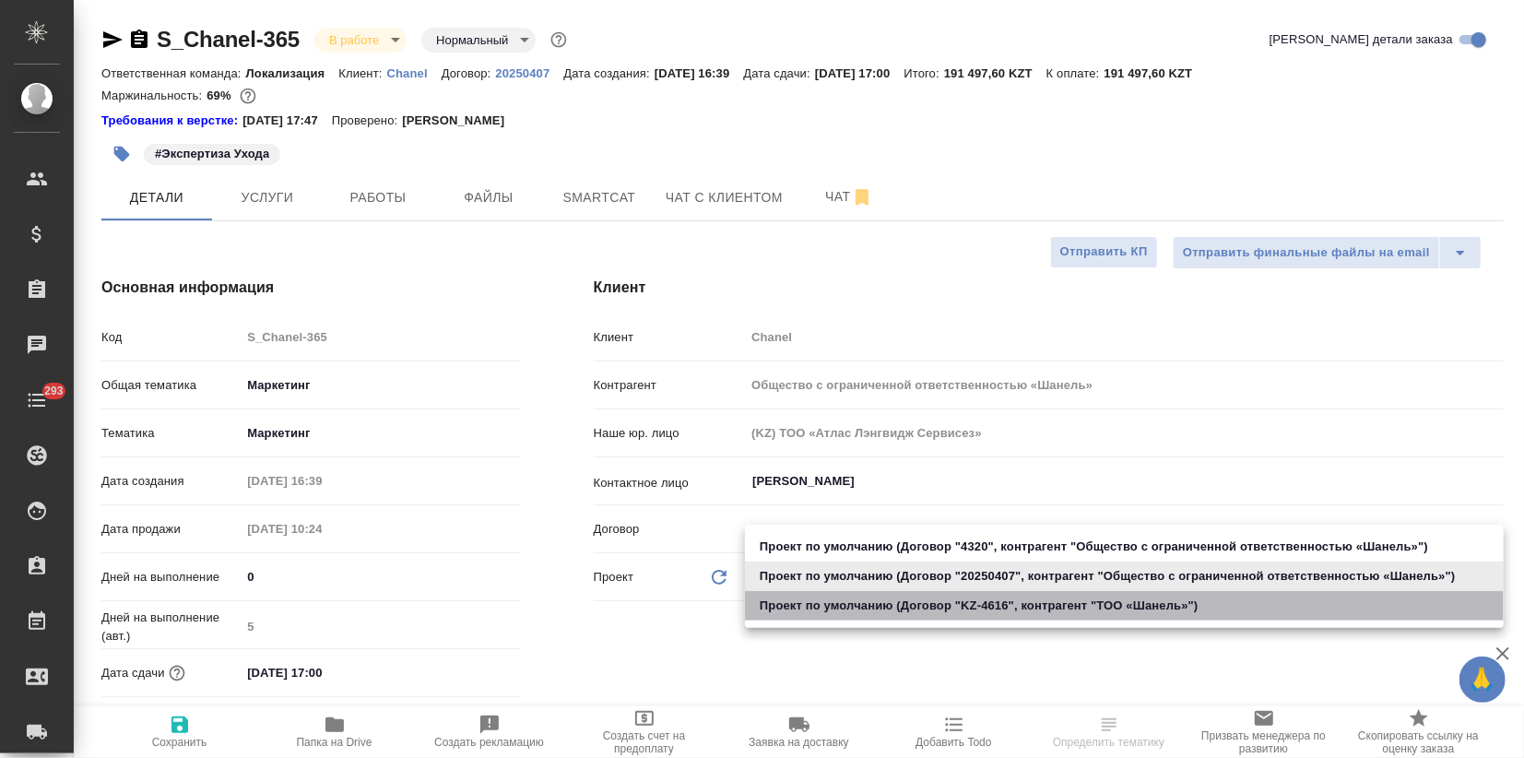
click at [874, 614] on li "Проект по умолчанию (Договор "KZ-4616", контрагент "ТОО «Шaнель»")" at bounding box center [1124, 606] width 759 height 30
type input "68ecc7e2b6bfaa7a9a4390a8"
type textarea "x"
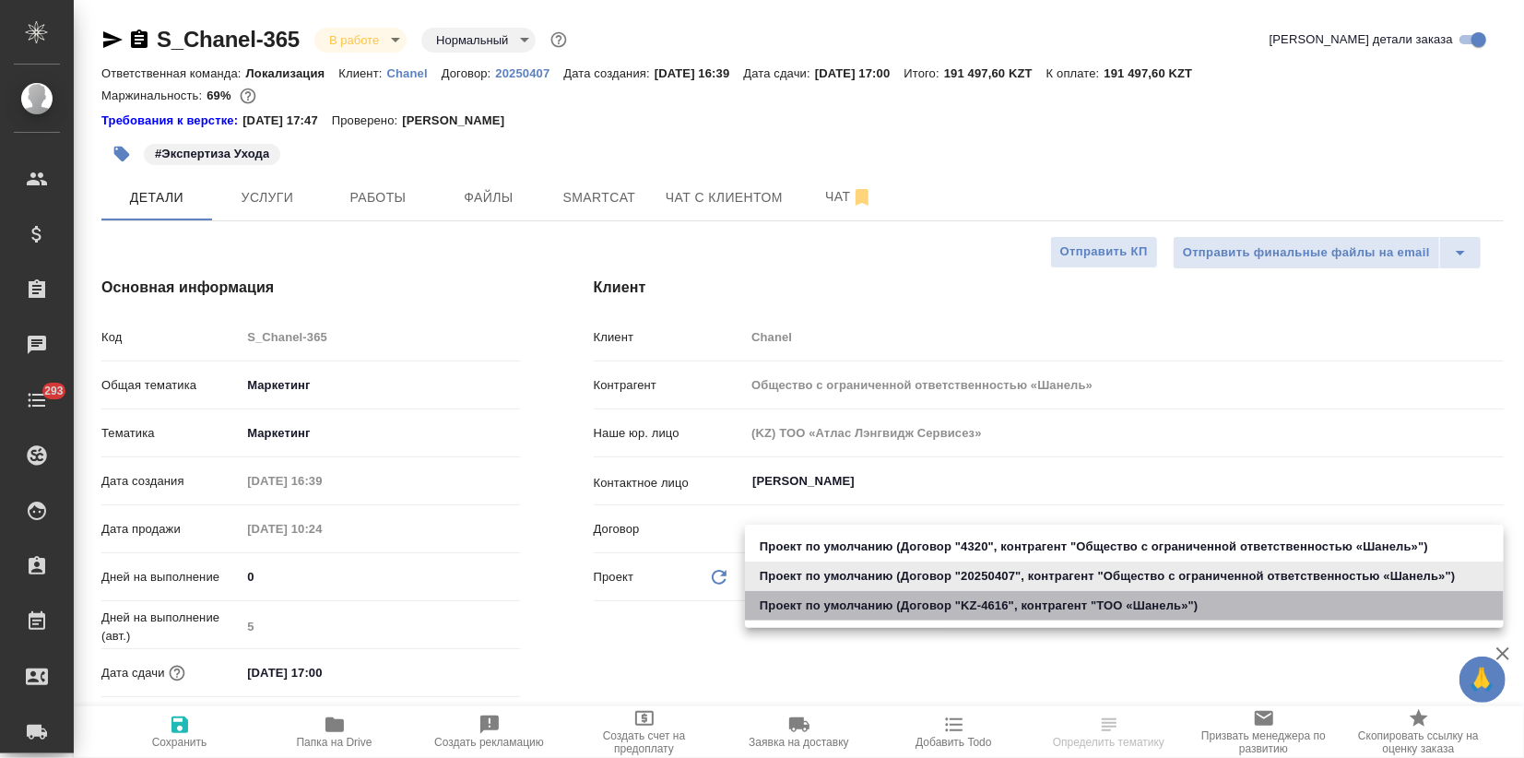
type input "ТОО «Шaнель»"
type input "KZ-4616"
type textarea "x"
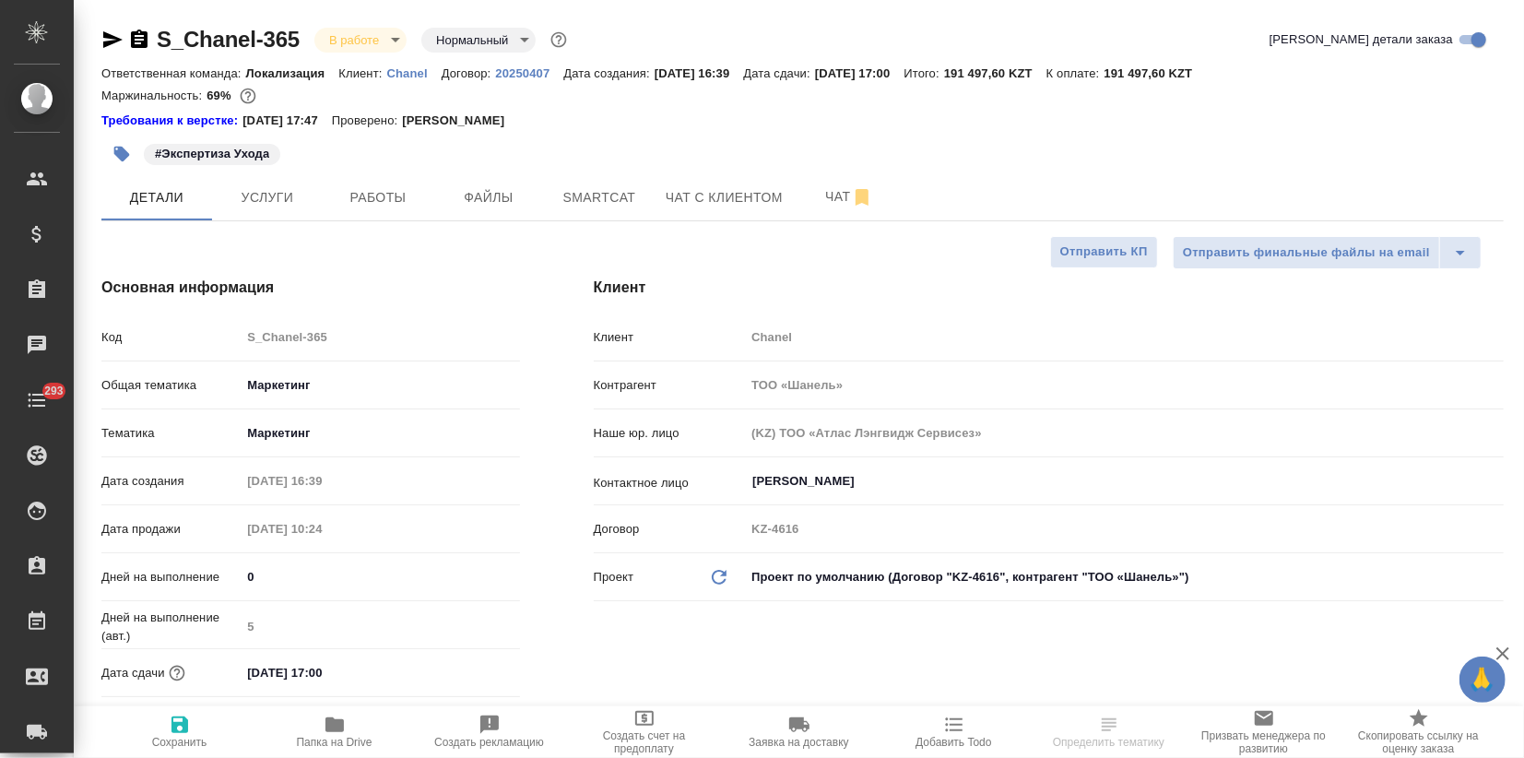
click at [184, 730] on icon "button" at bounding box center [180, 725] width 17 height 17
type textarea "x"
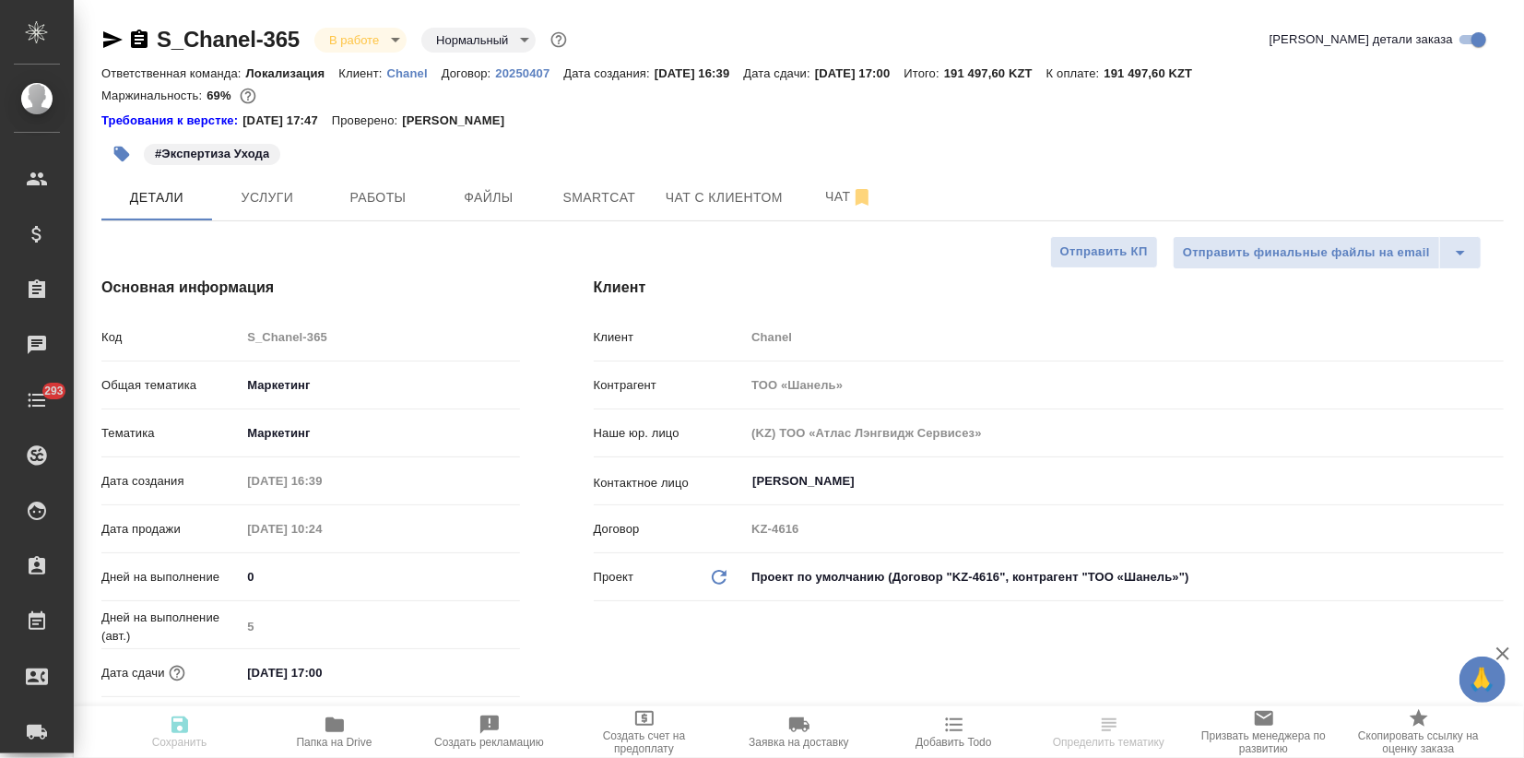
type textarea "x"
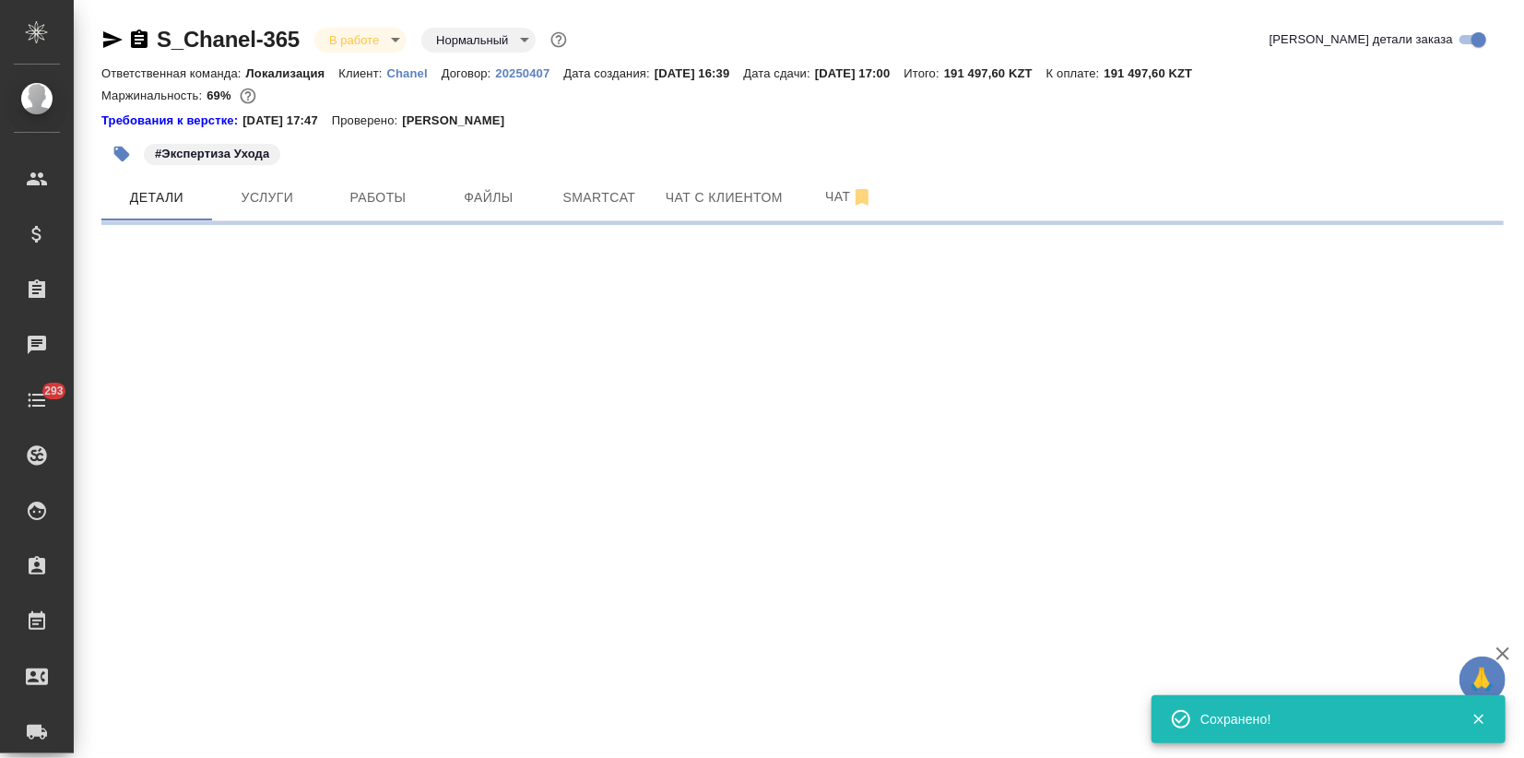
select select "RU"
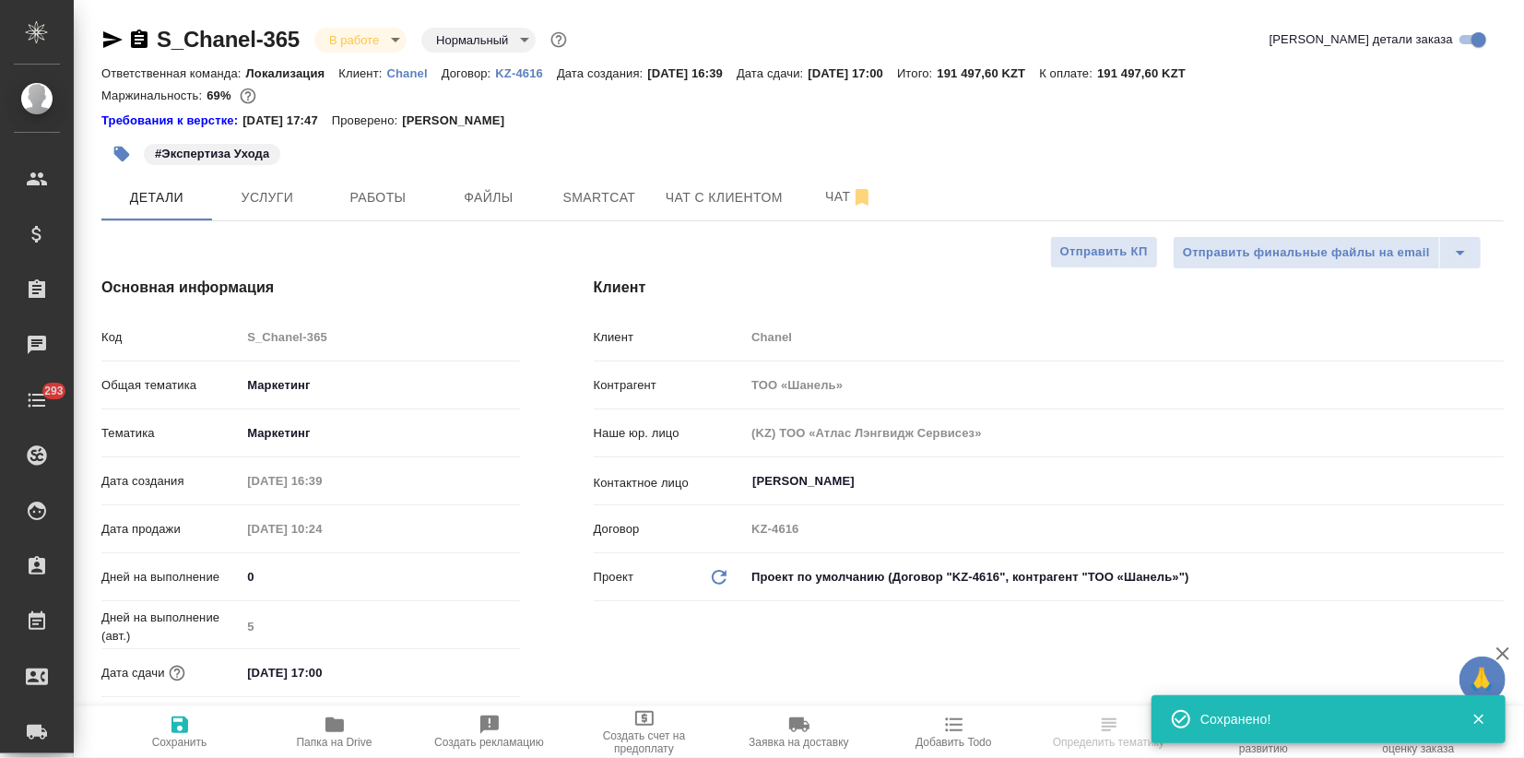
type textarea "x"
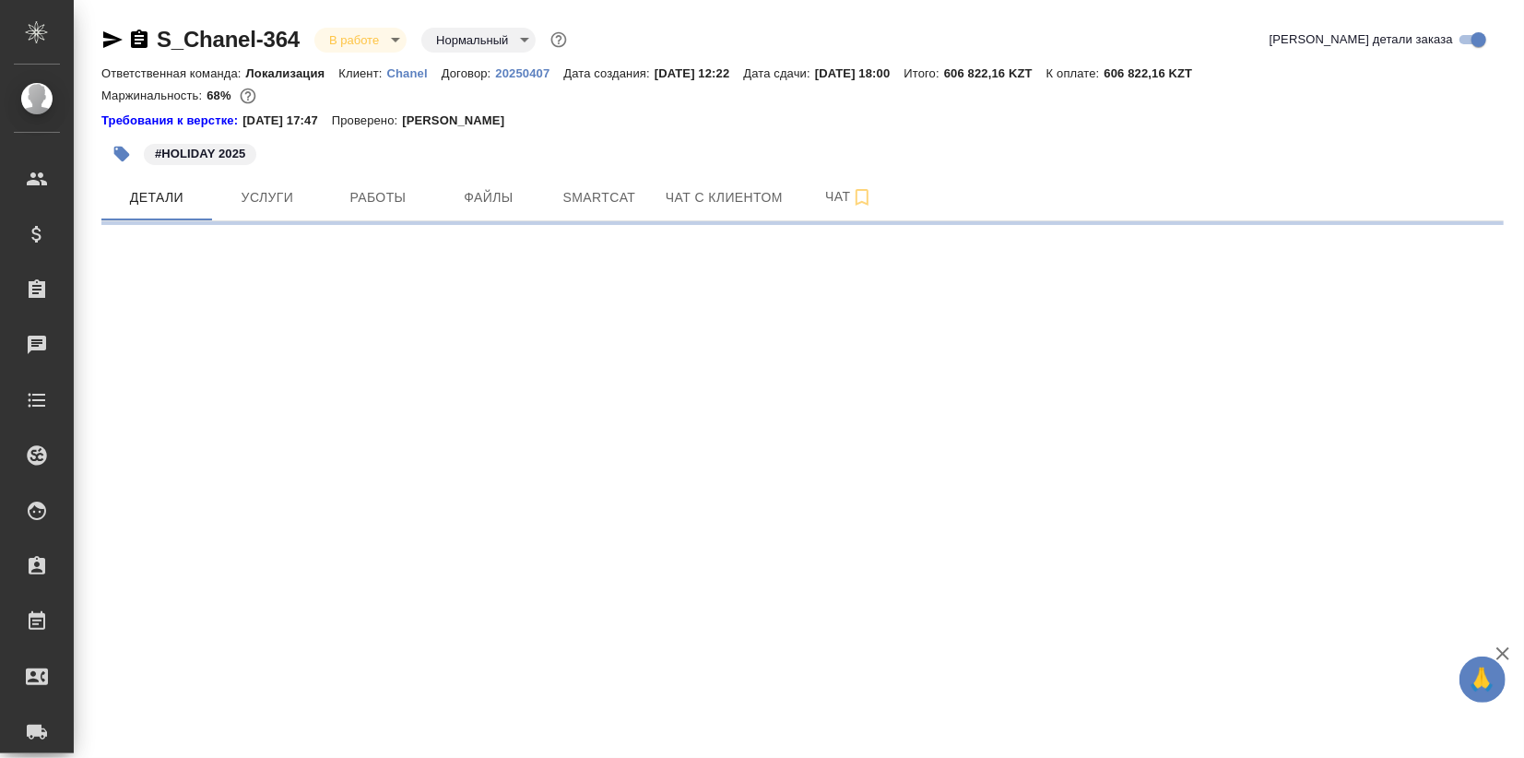
select select "RU"
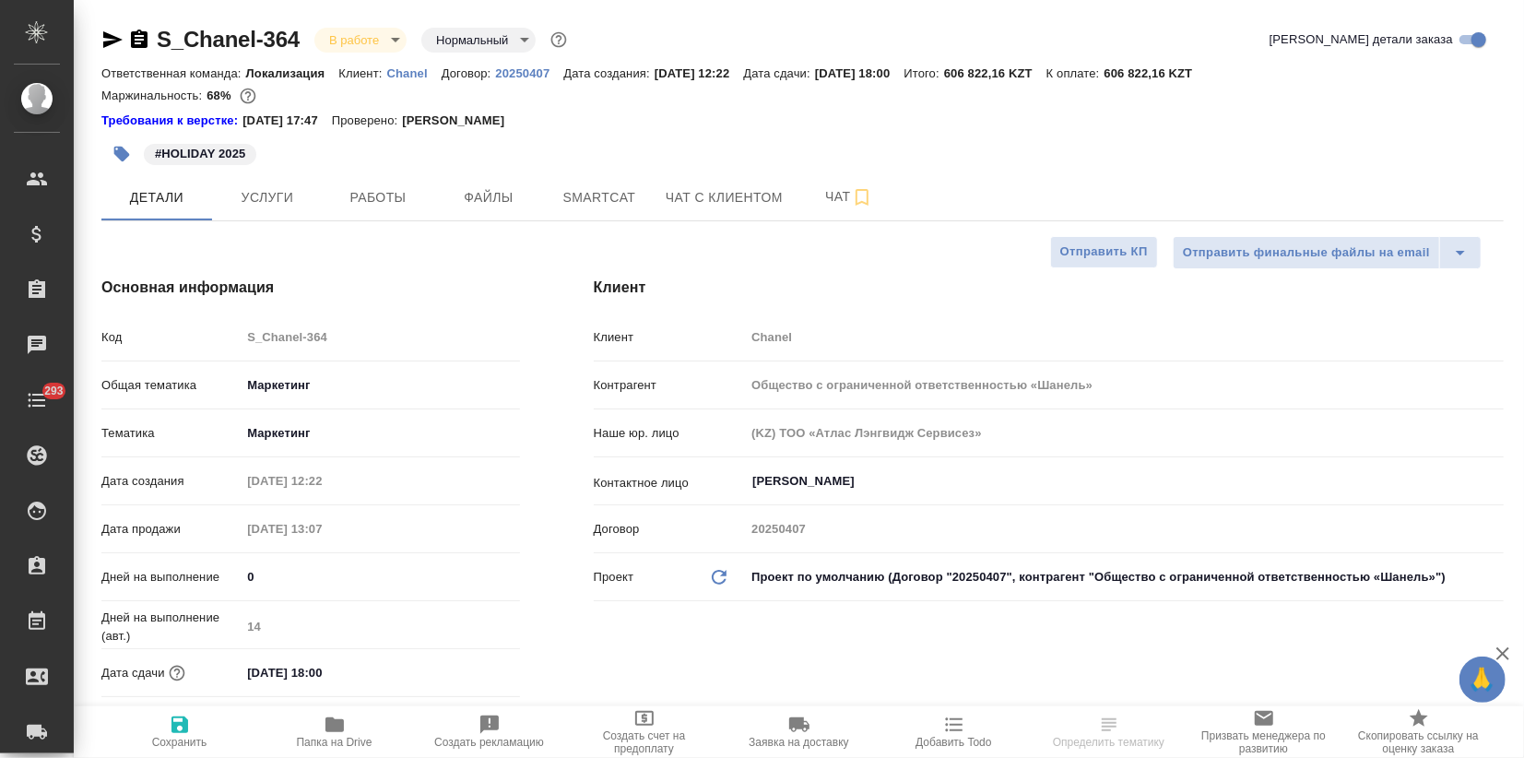
type textarea "x"
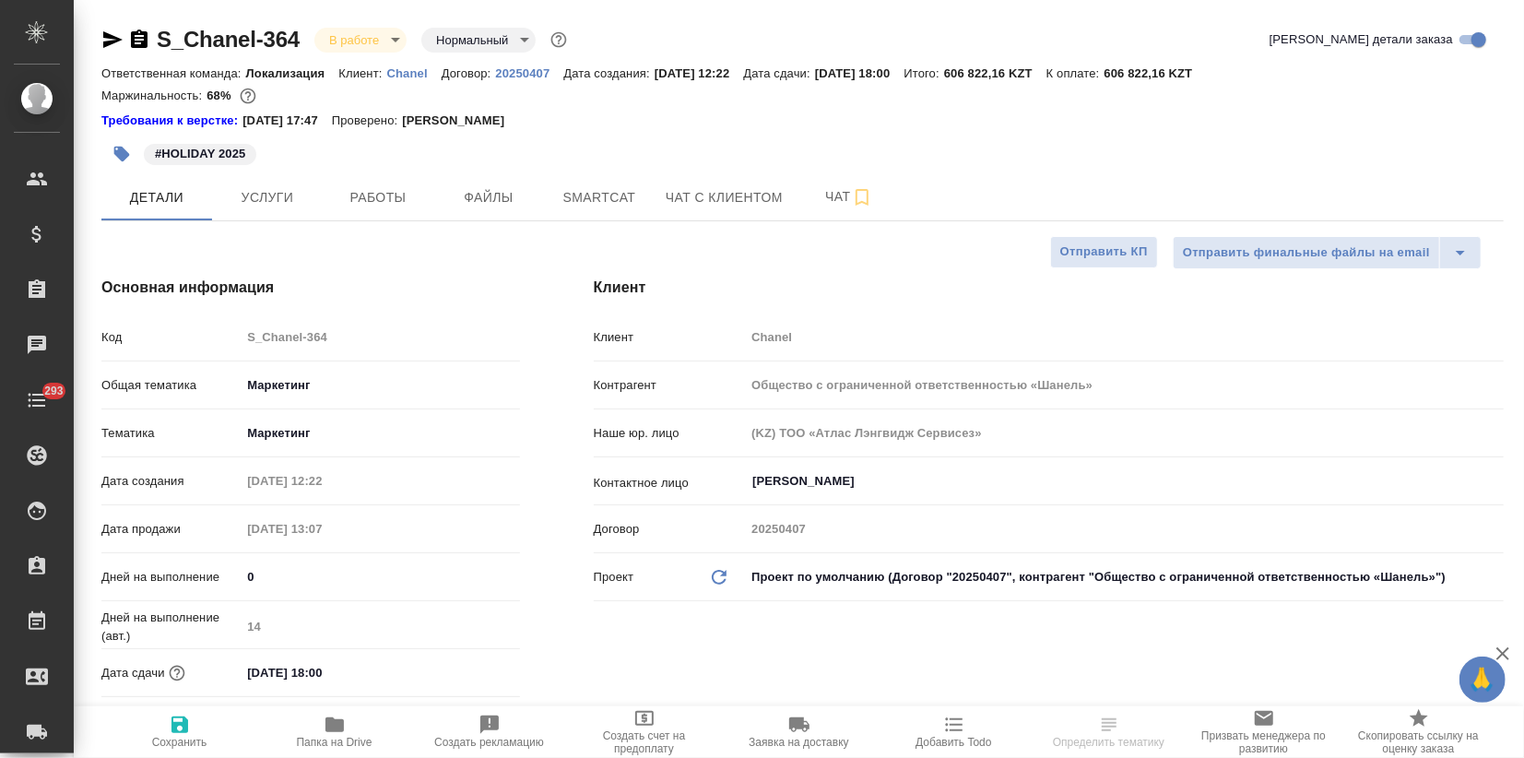
type textarea "x"
click at [861, 577] on body "🙏 .cls-1 fill:#fff; AWATERA Zagorodnikh [PERSON_NAME] Спецификации Заказы Чаты …" at bounding box center [762, 379] width 1524 height 758
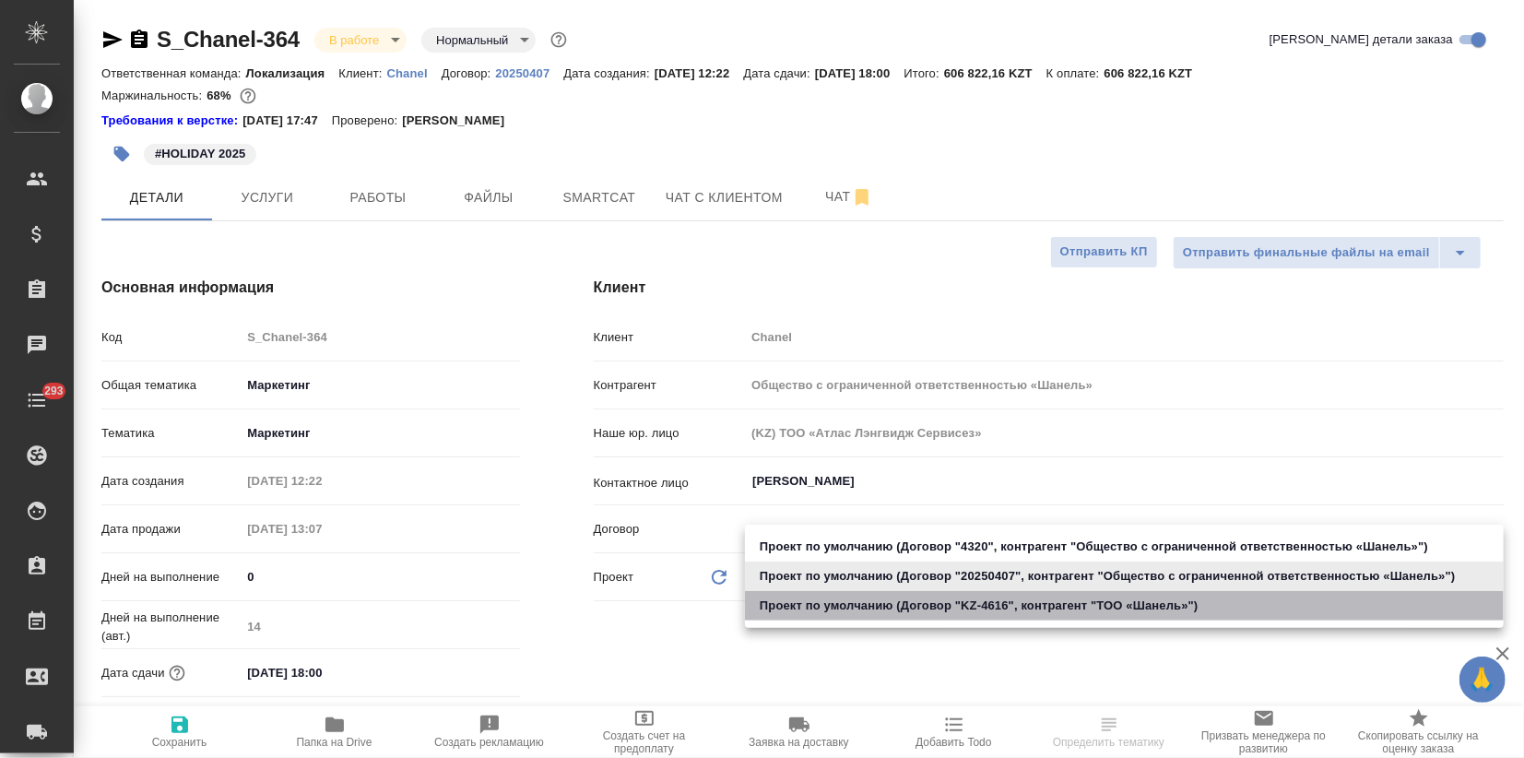
click at [835, 610] on li "Проект по умолчанию (Договор "KZ-4616", контрагент "ТОО «Шaнель»")" at bounding box center [1124, 606] width 759 height 30
type input "68ecc7e2b6bfaa7a9a4390a8"
type textarea "x"
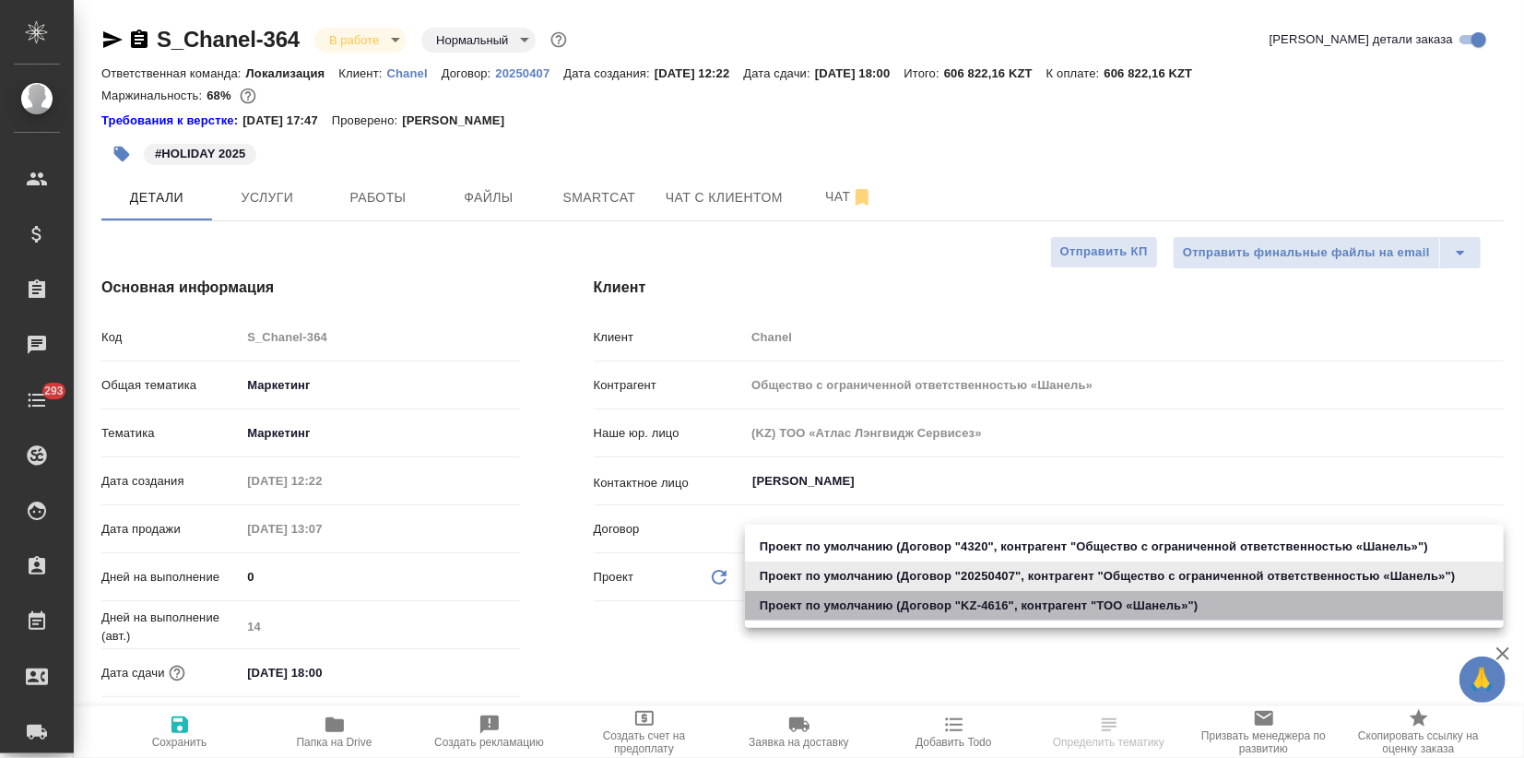
type input "ТОО «Шaнель»"
type input "KZ-4616"
type textarea "x"
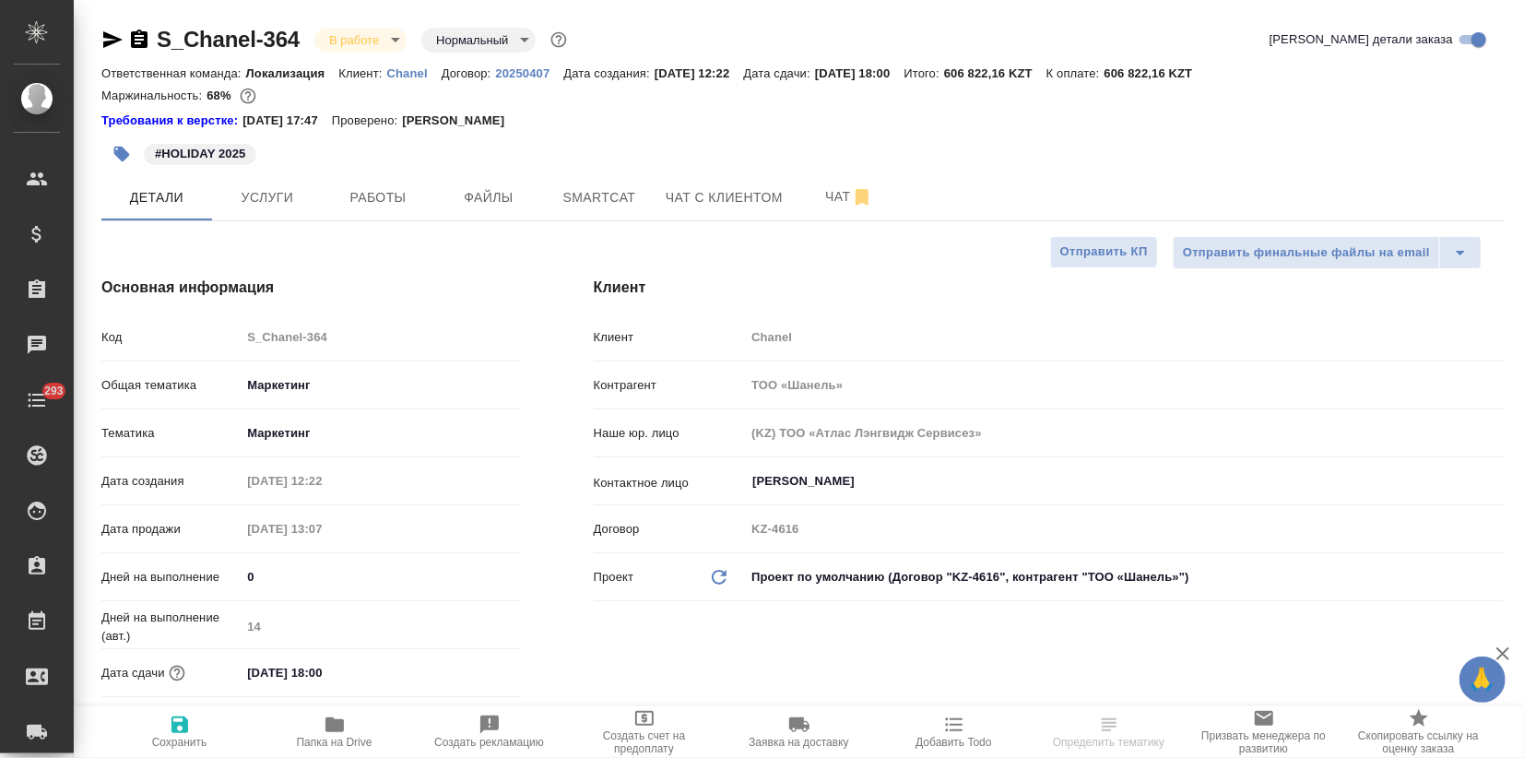
click at [172, 730] on icon "button" at bounding box center [180, 725] width 17 height 17
type textarea "x"
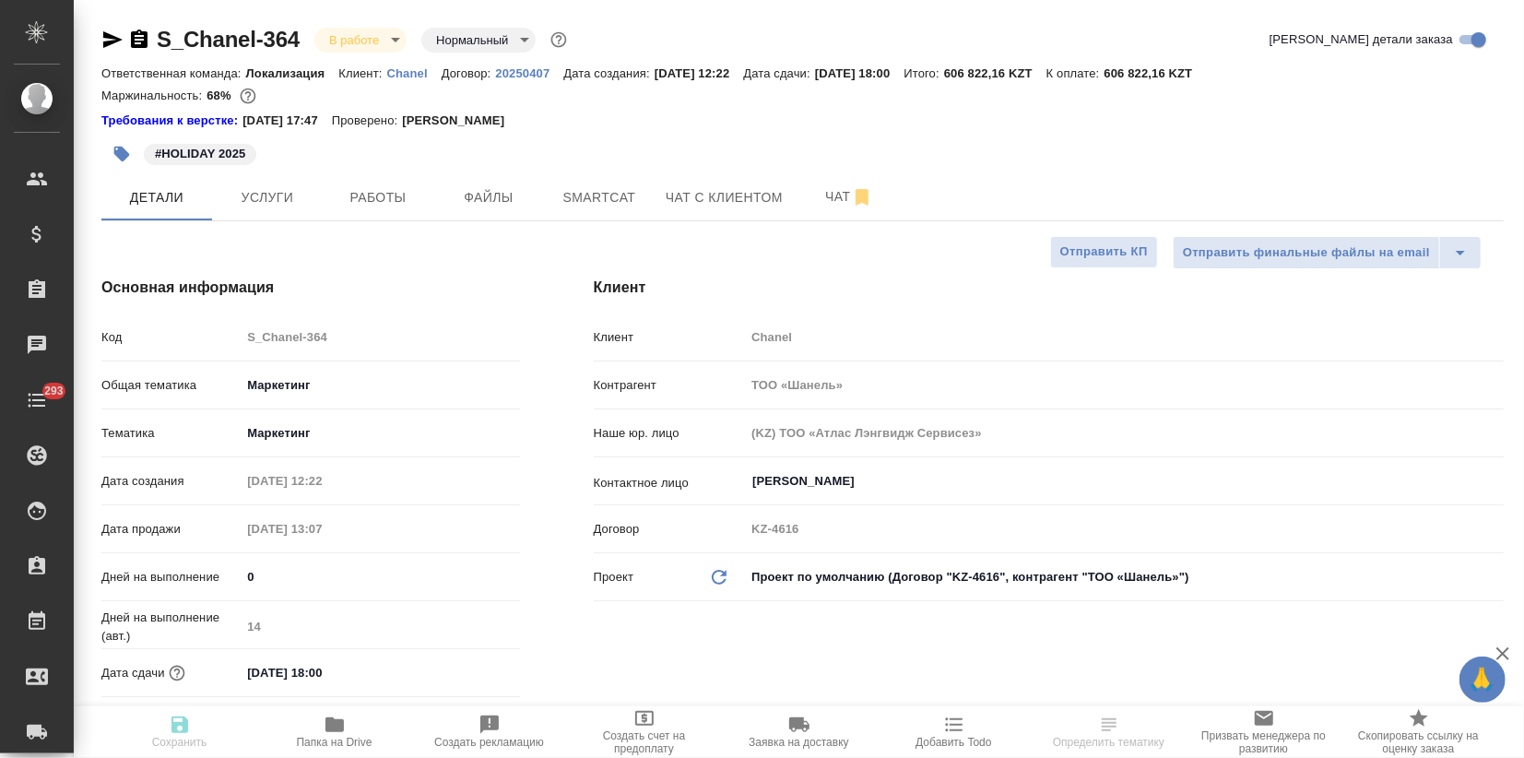
type textarea "x"
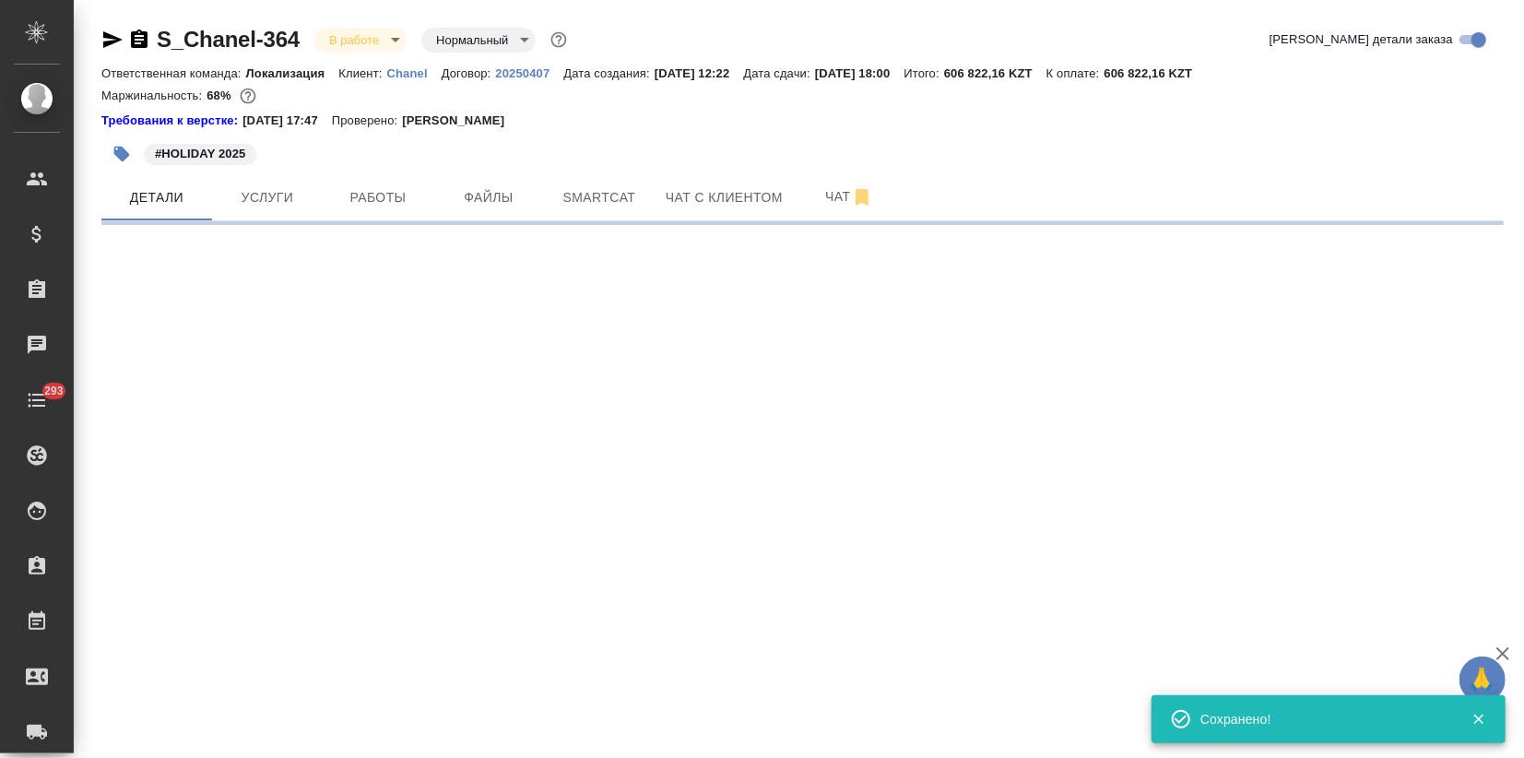
select select "RU"
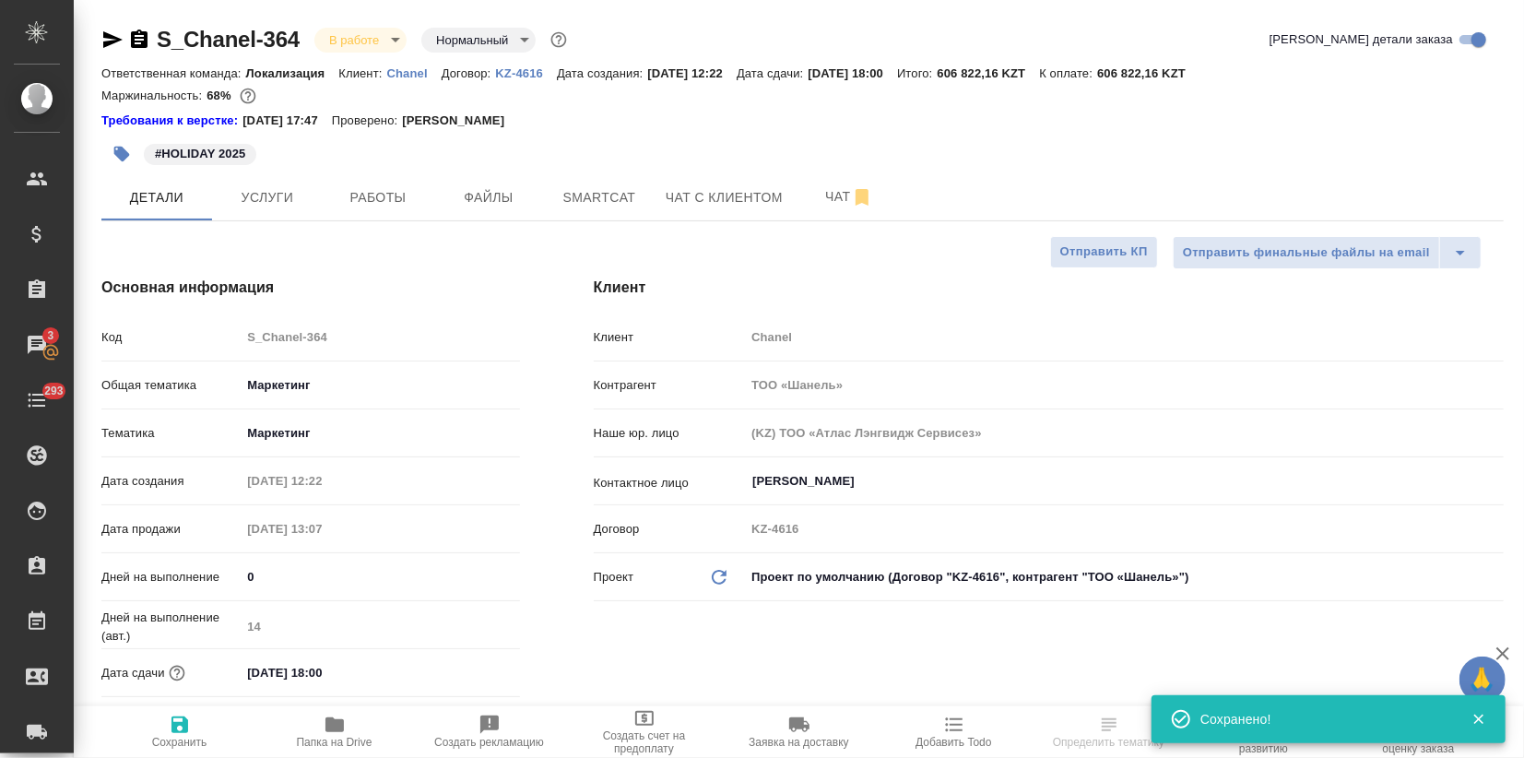
type textarea "x"
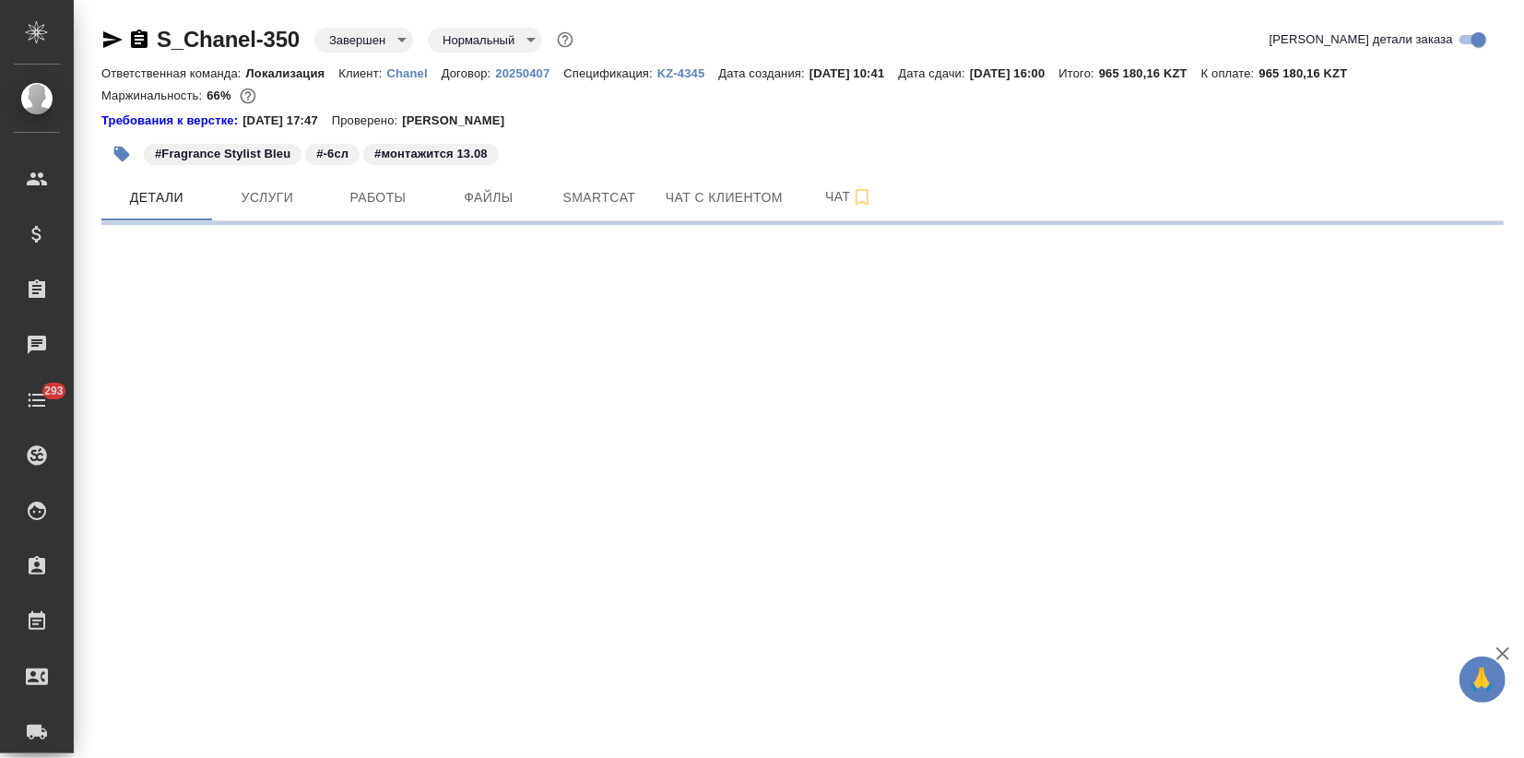
select select "RU"
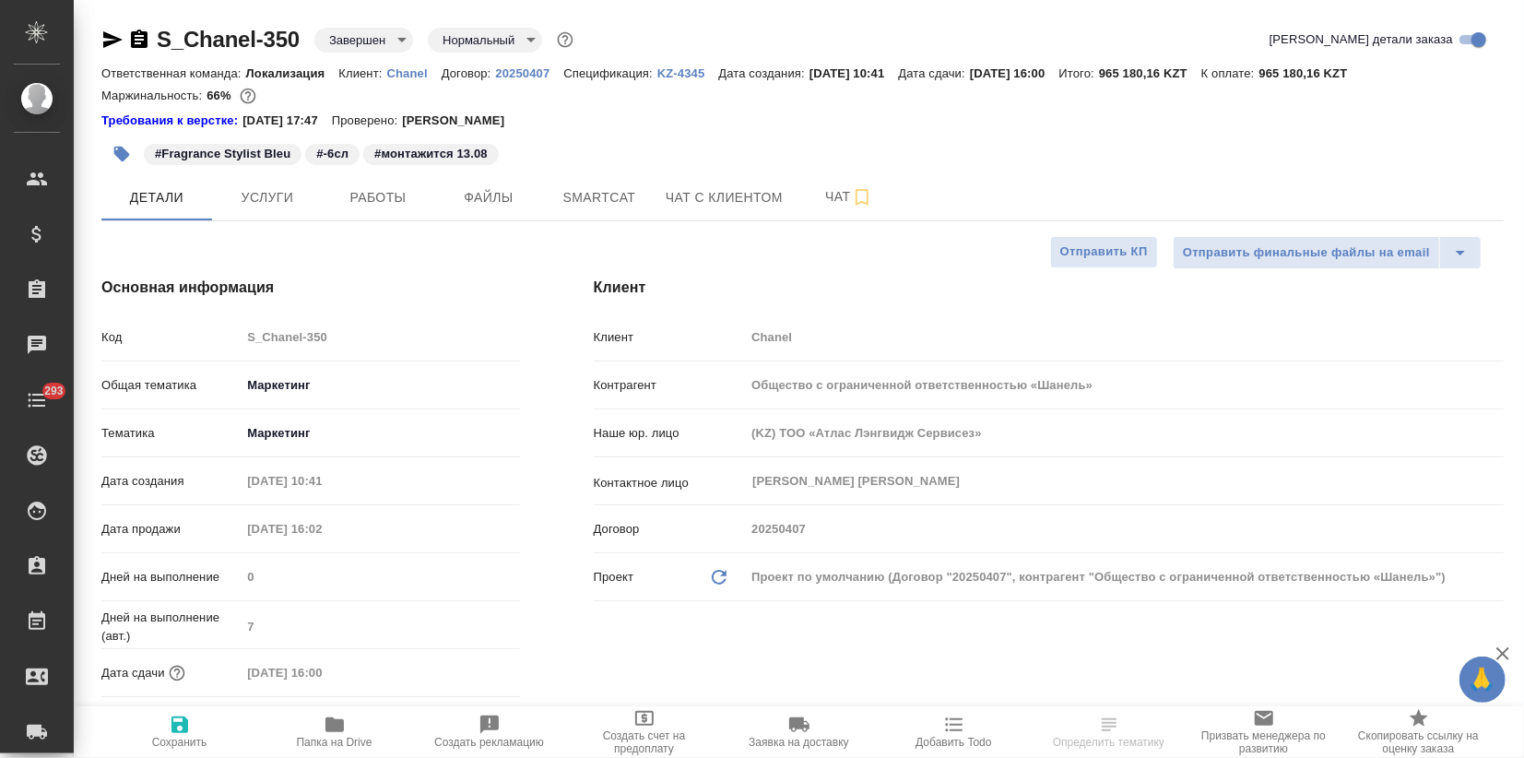
type textarea "x"
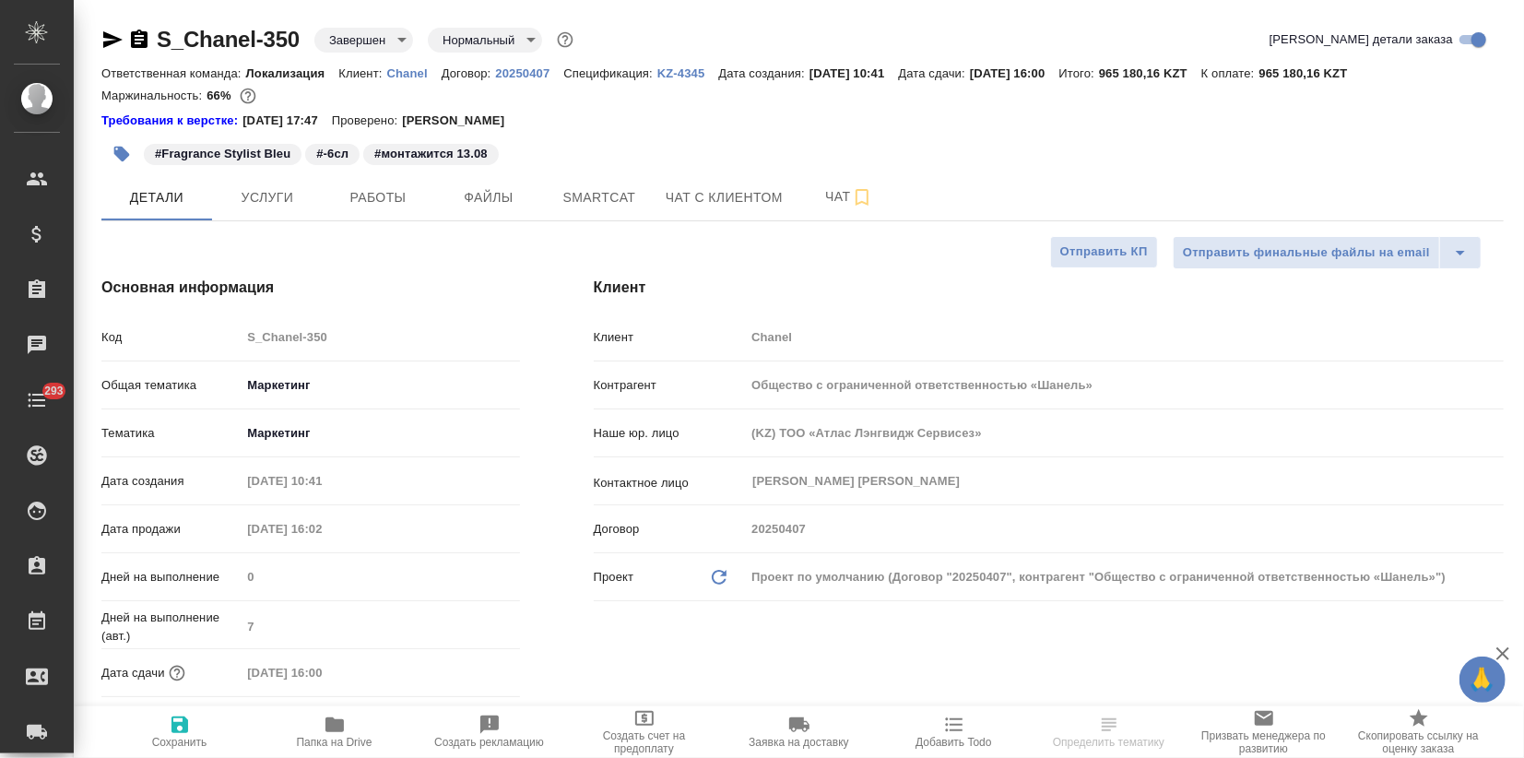
type textarea "x"
click at [101, 32] on icon "button" at bounding box center [112, 40] width 22 height 22
type textarea "x"
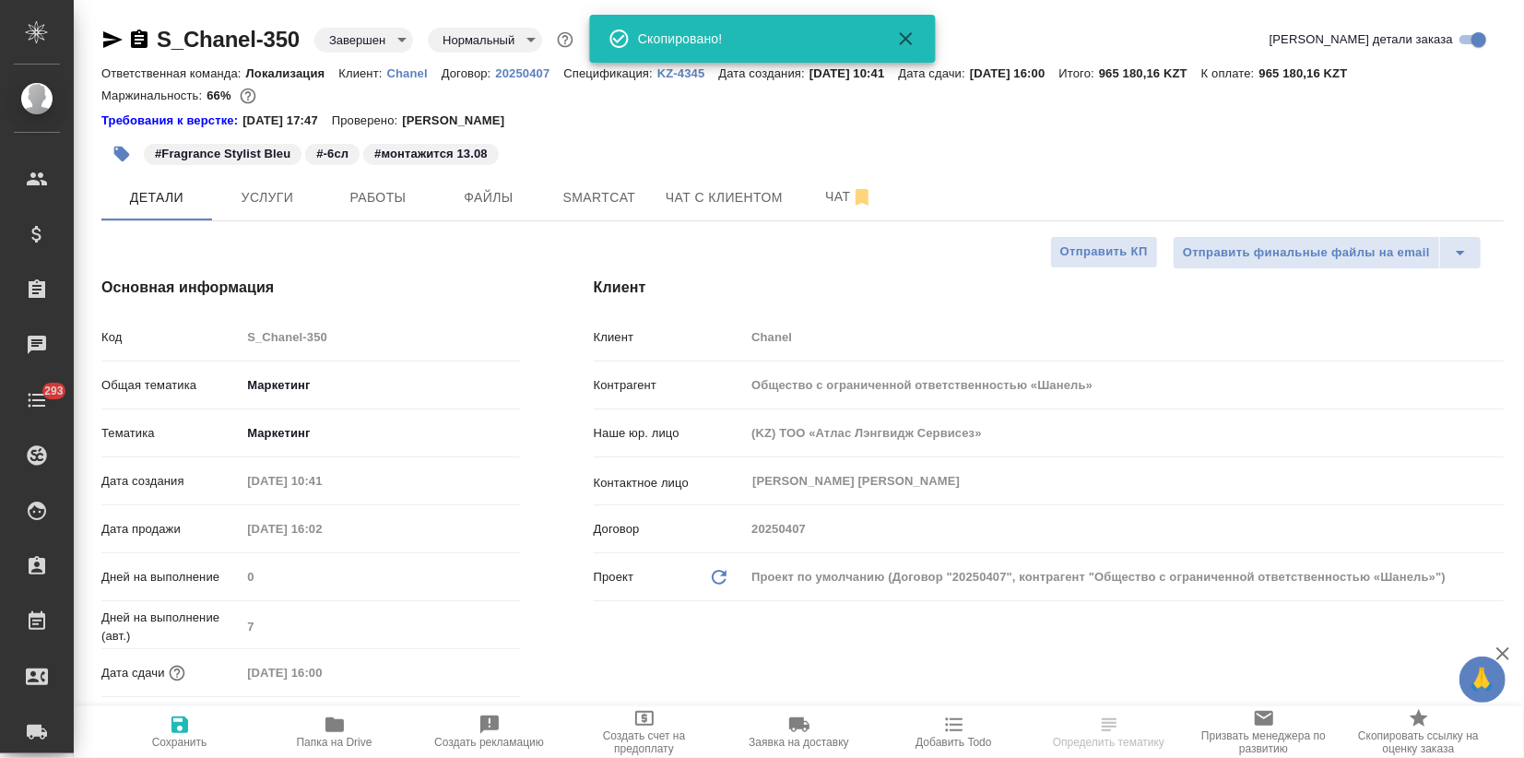
type textarea "x"
select select "RU"
type textarea "x"
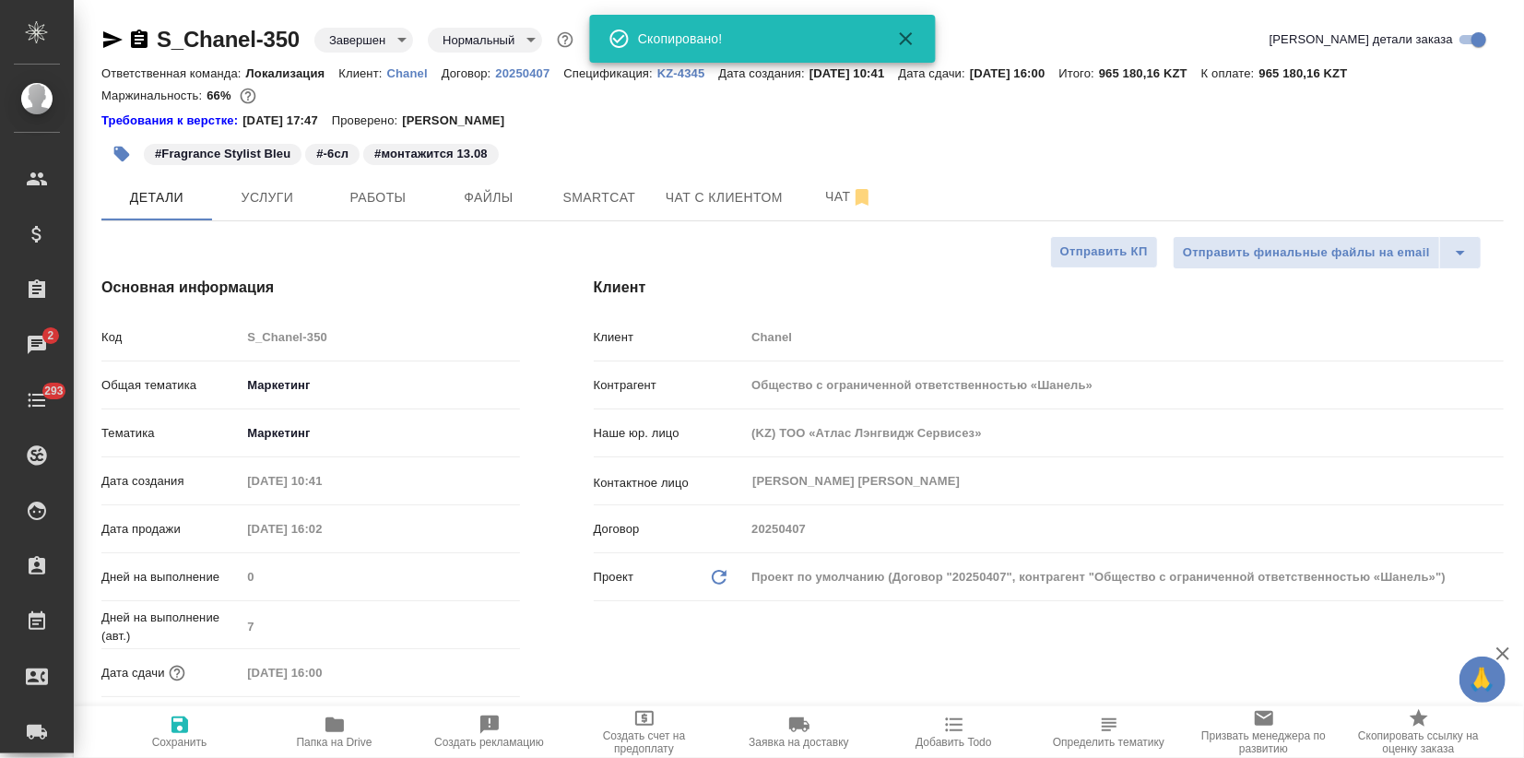
type textarea "x"
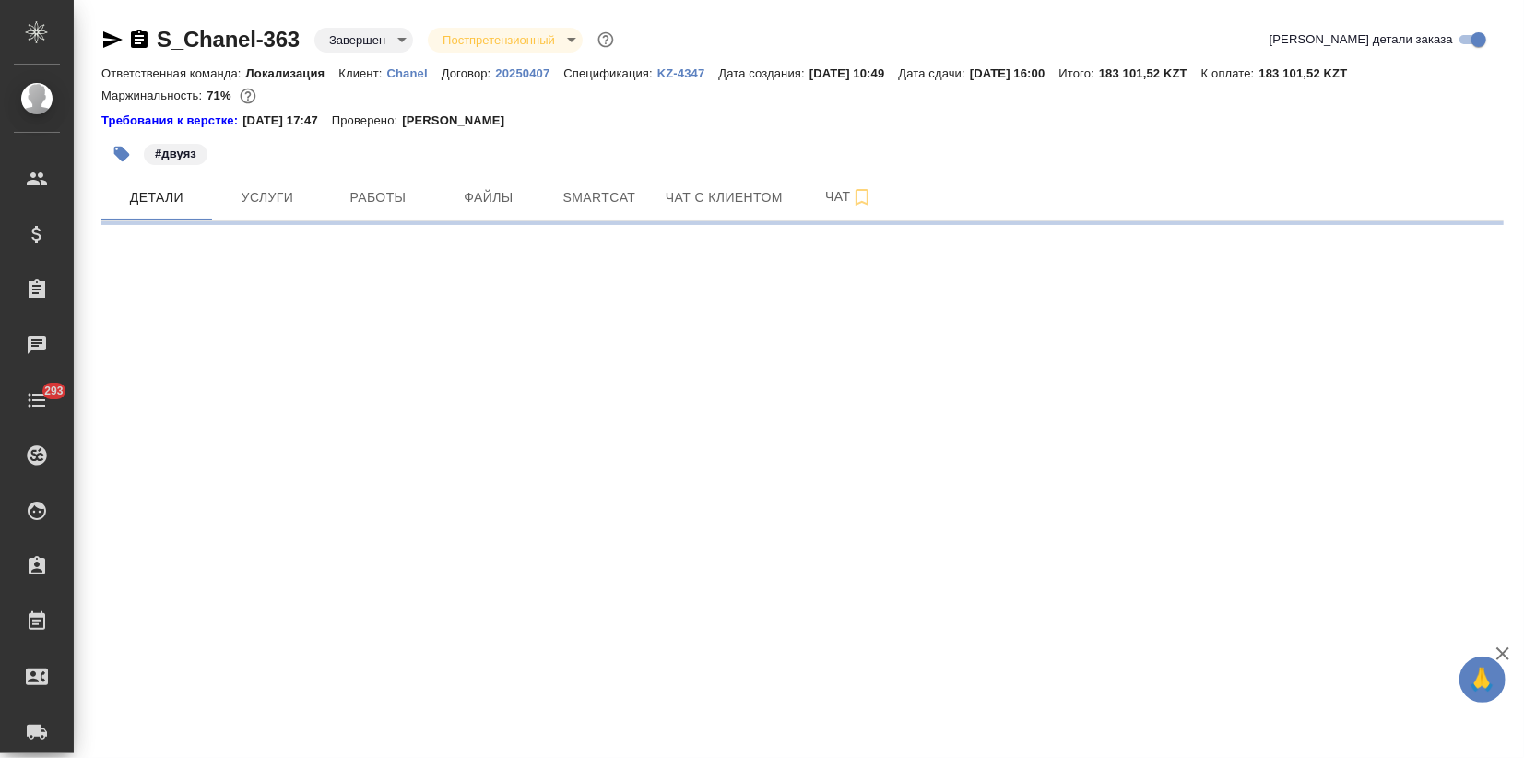
click at [112, 37] on icon "button" at bounding box center [112, 39] width 19 height 17
select select "RU"
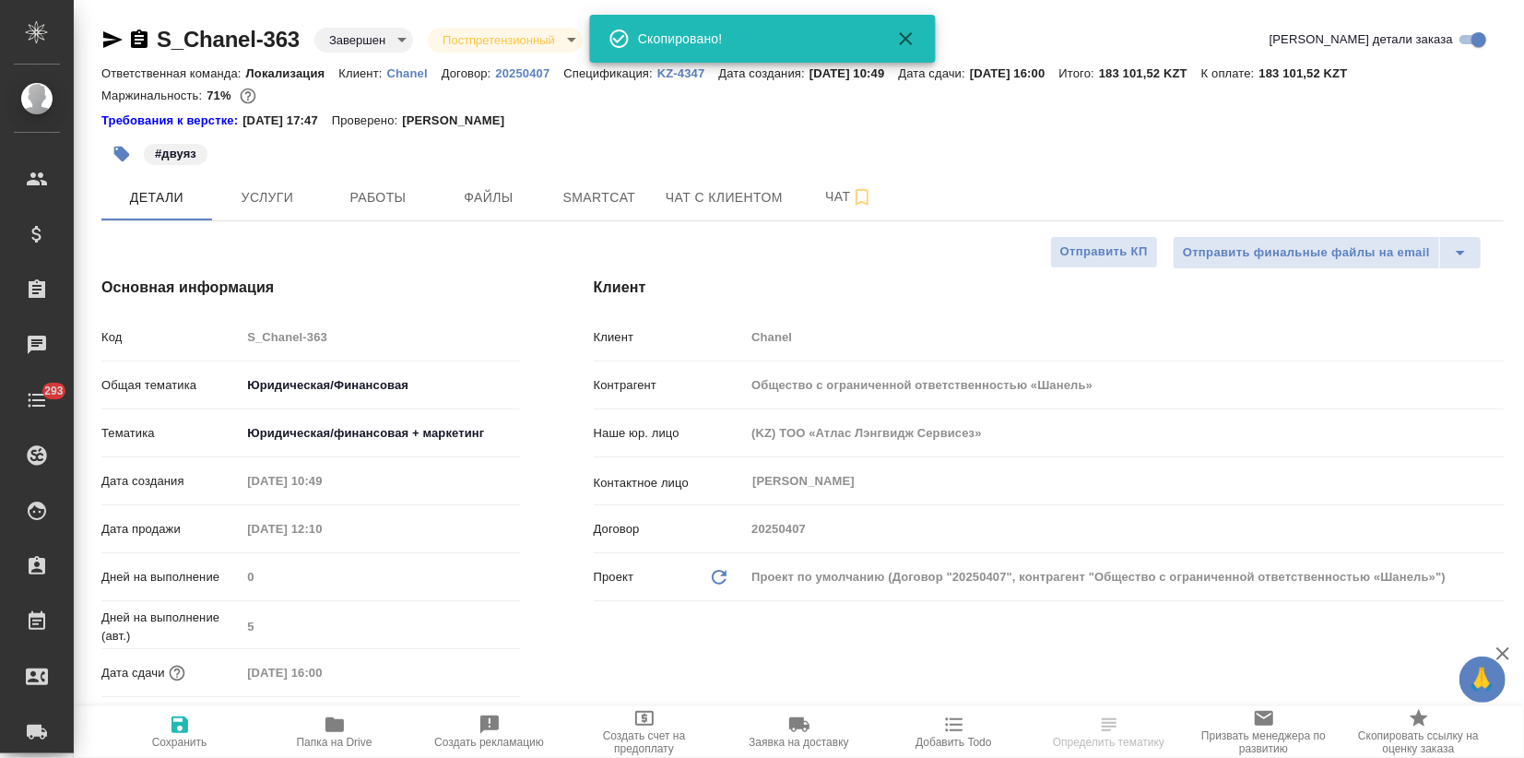
type textarea "x"
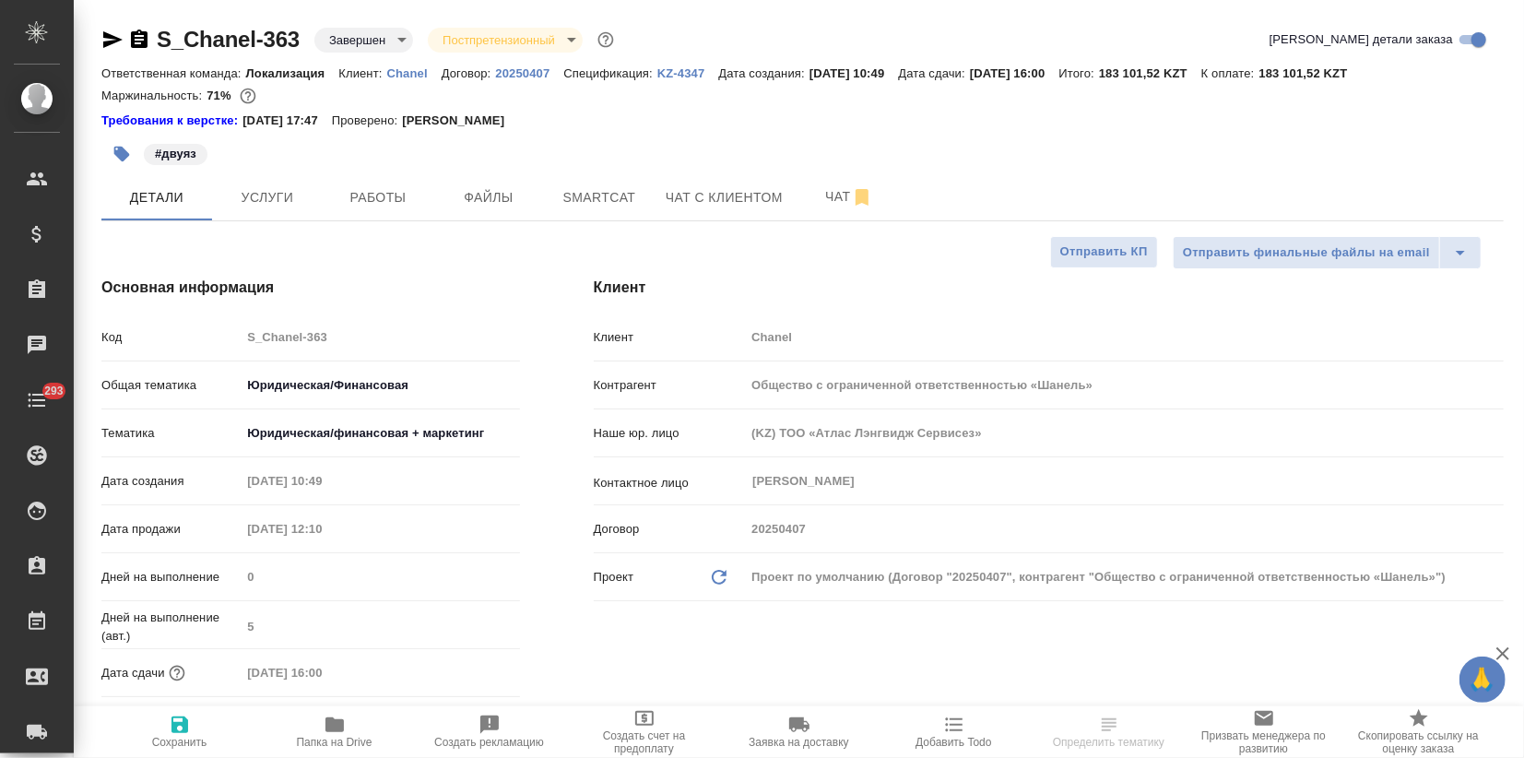
type textarea "x"
select select "RU"
type textarea "x"
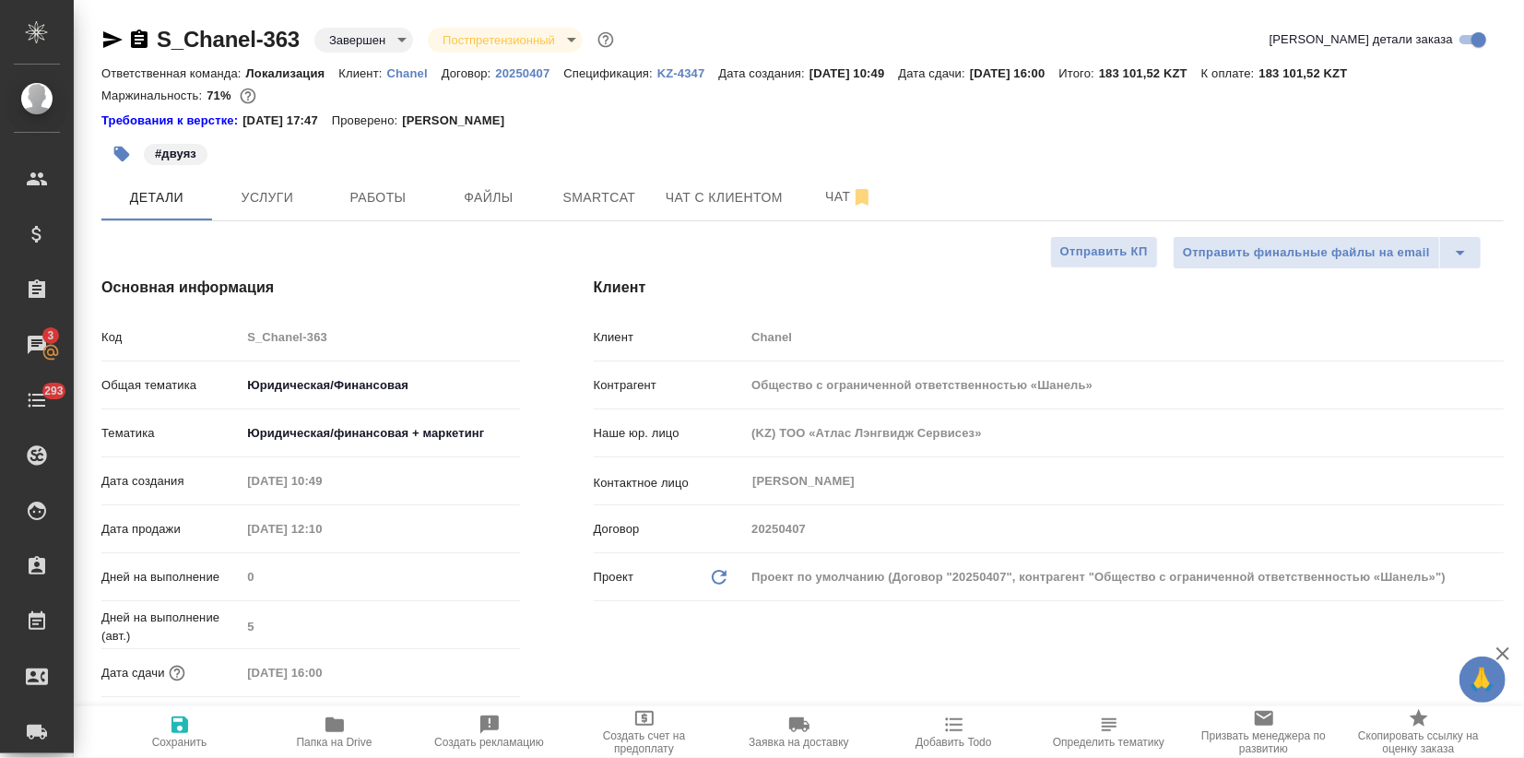
type textarea "x"
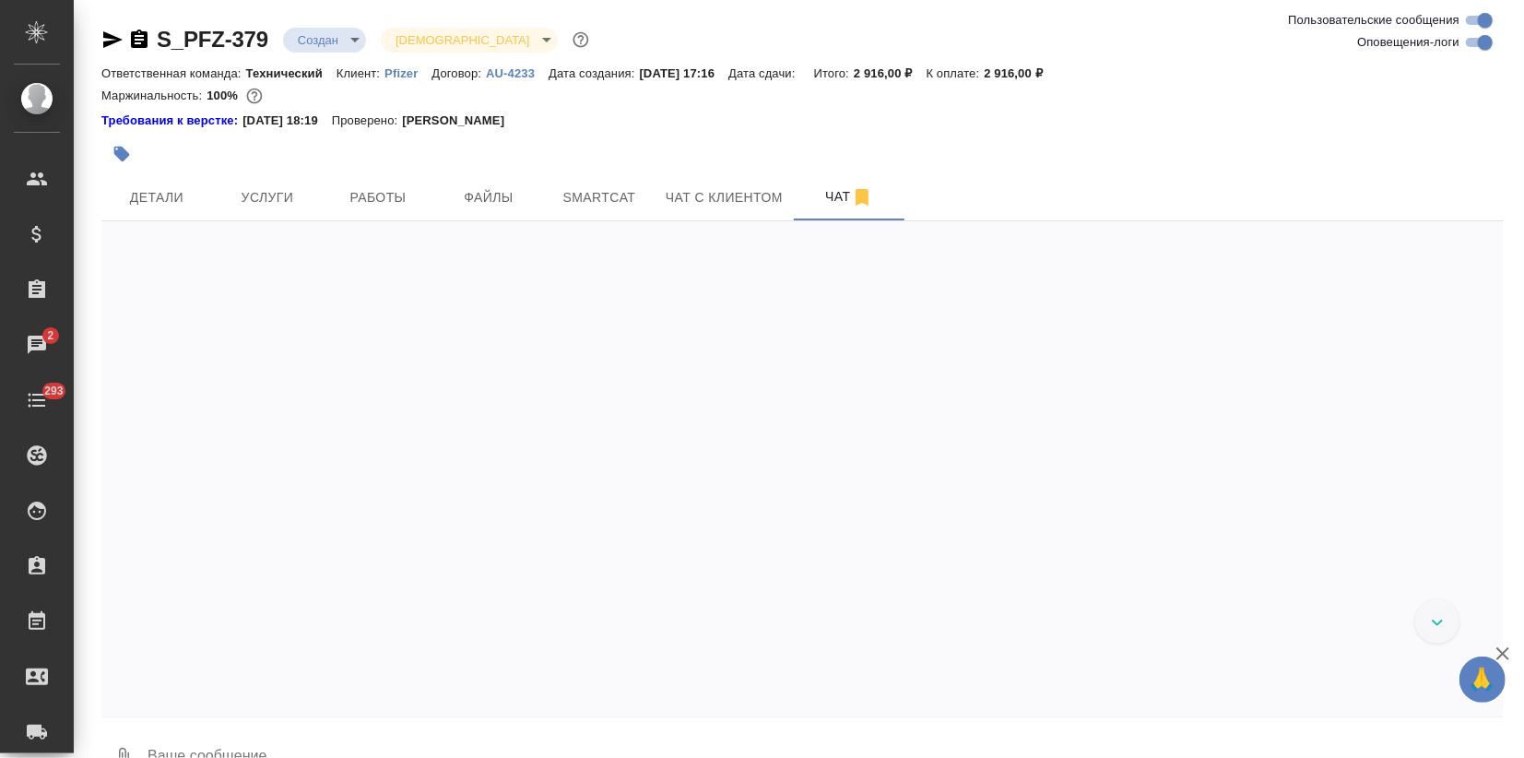
scroll to position [5804, 0]
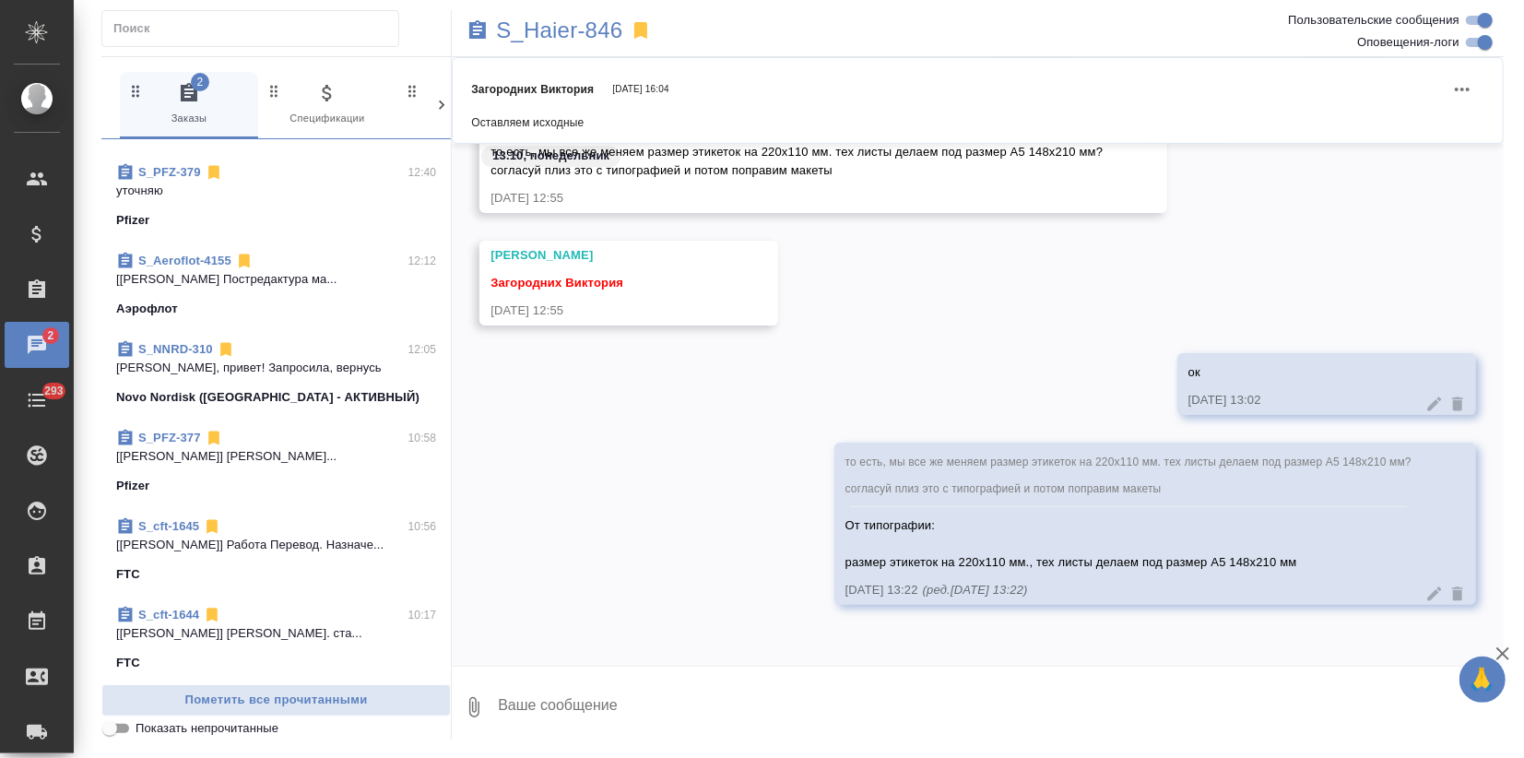
scroll to position [614, 0]
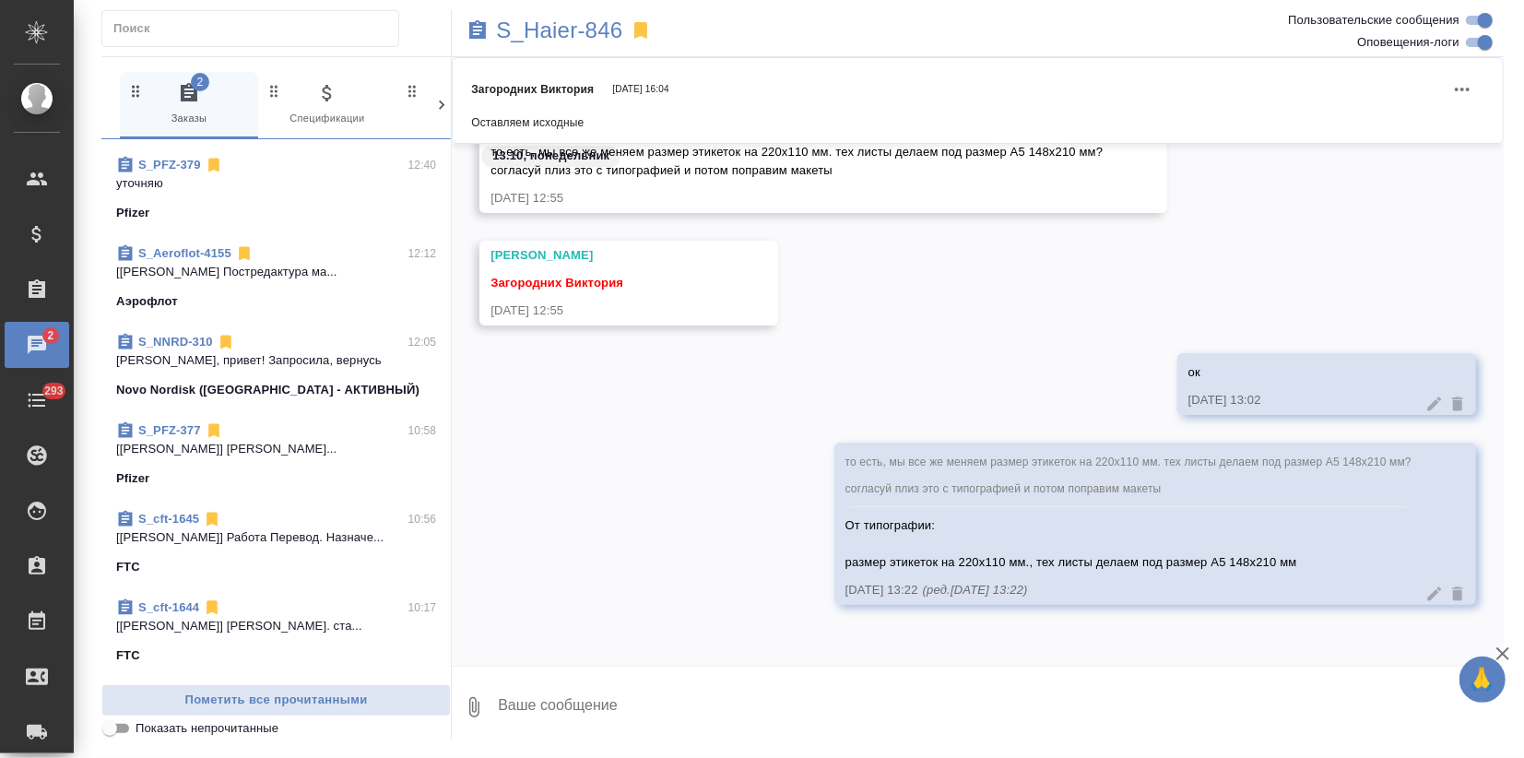
click at [178, 336] on link "S_NNRD-310" at bounding box center [175, 342] width 75 height 14
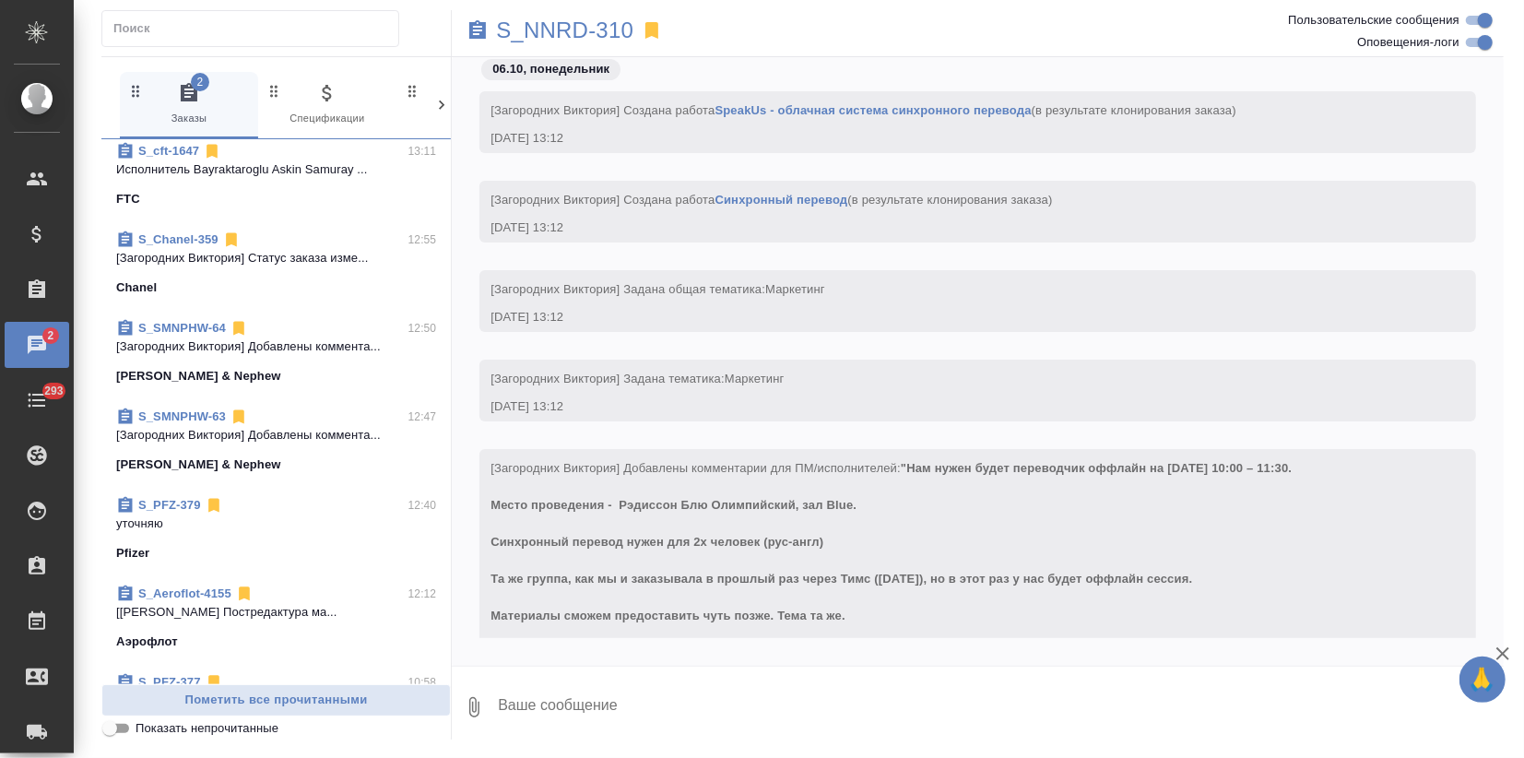
scroll to position [409, 0]
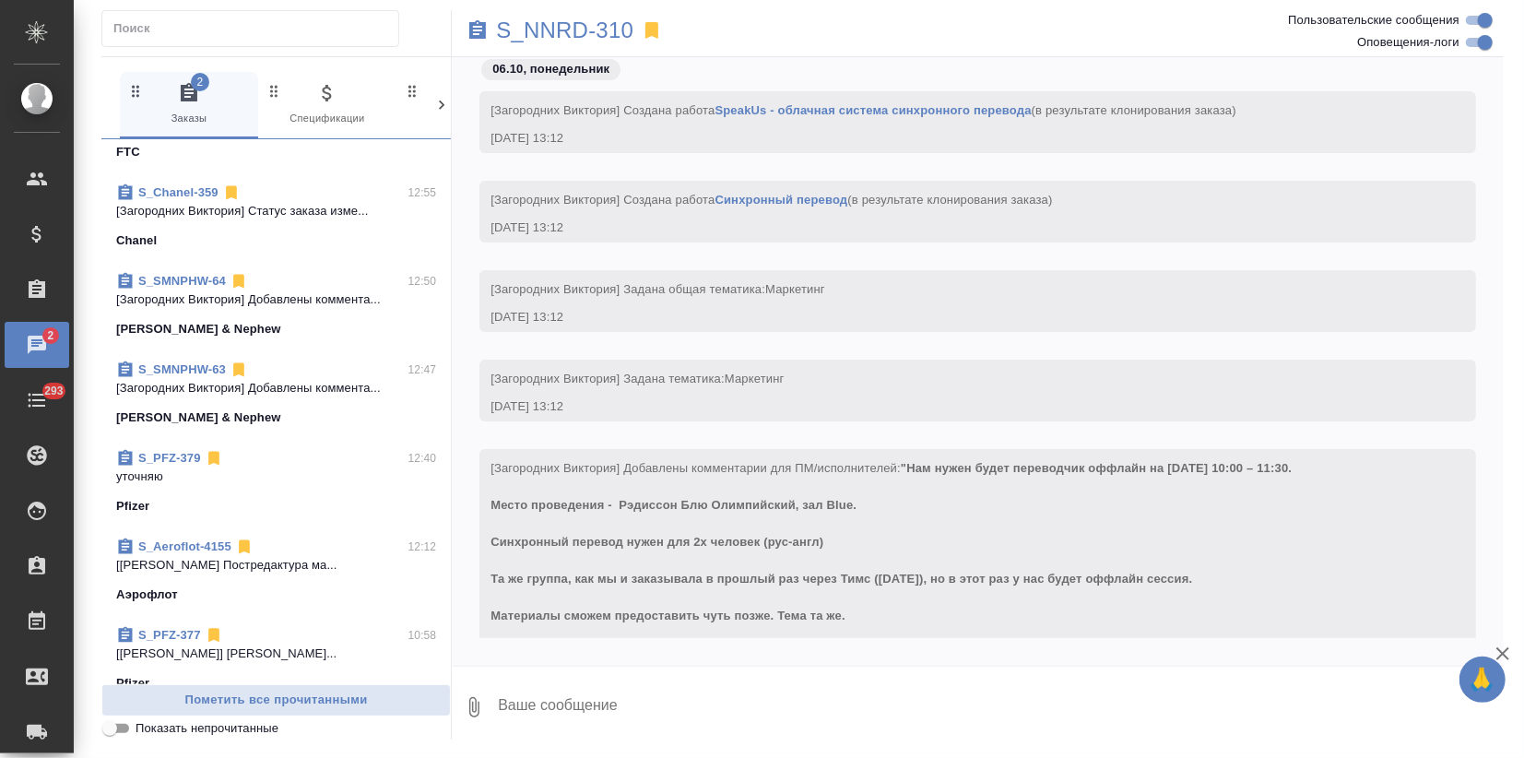
click at [191, 450] on p "S_PFZ-379" at bounding box center [169, 458] width 63 height 18
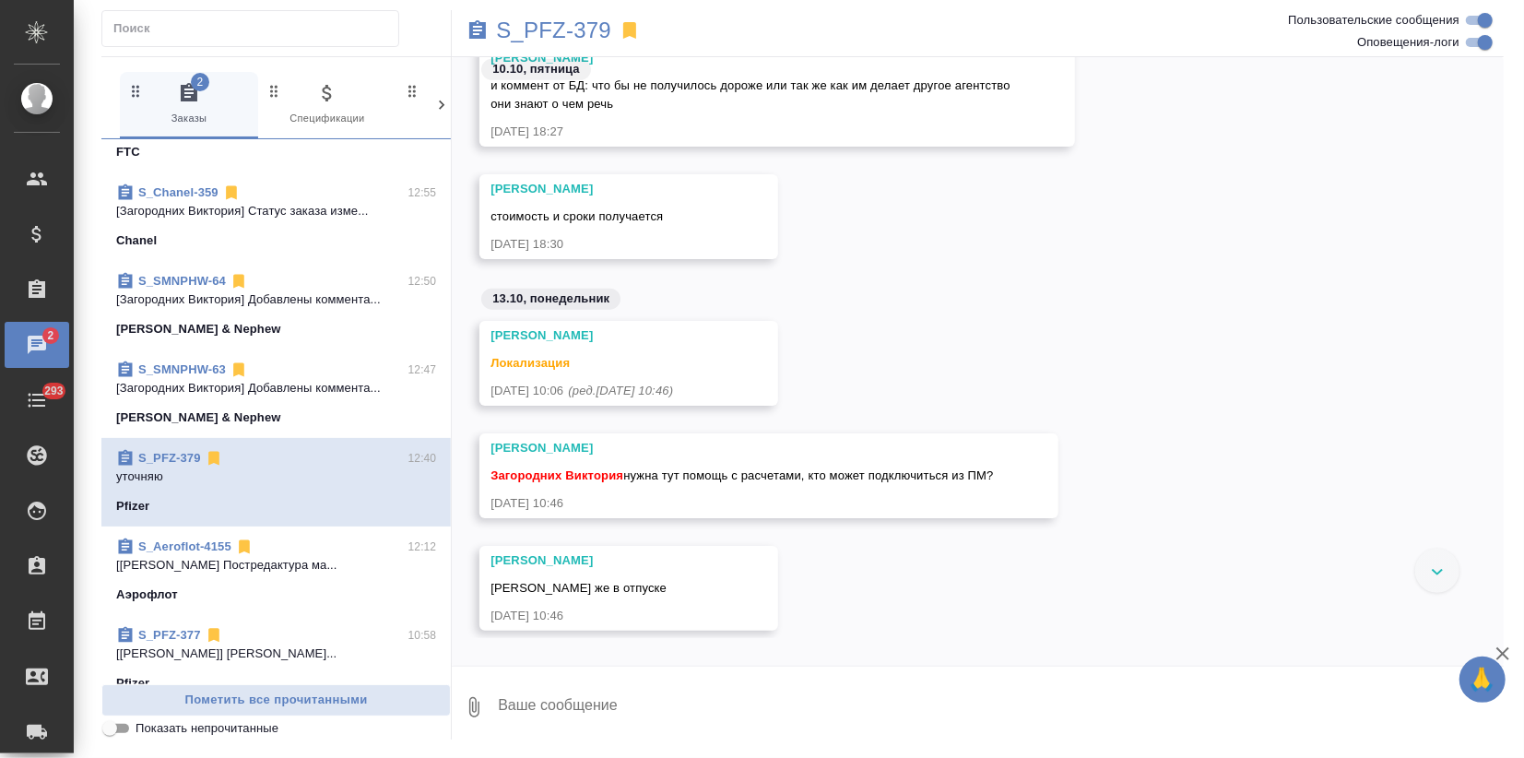
scroll to position [1011, 0]
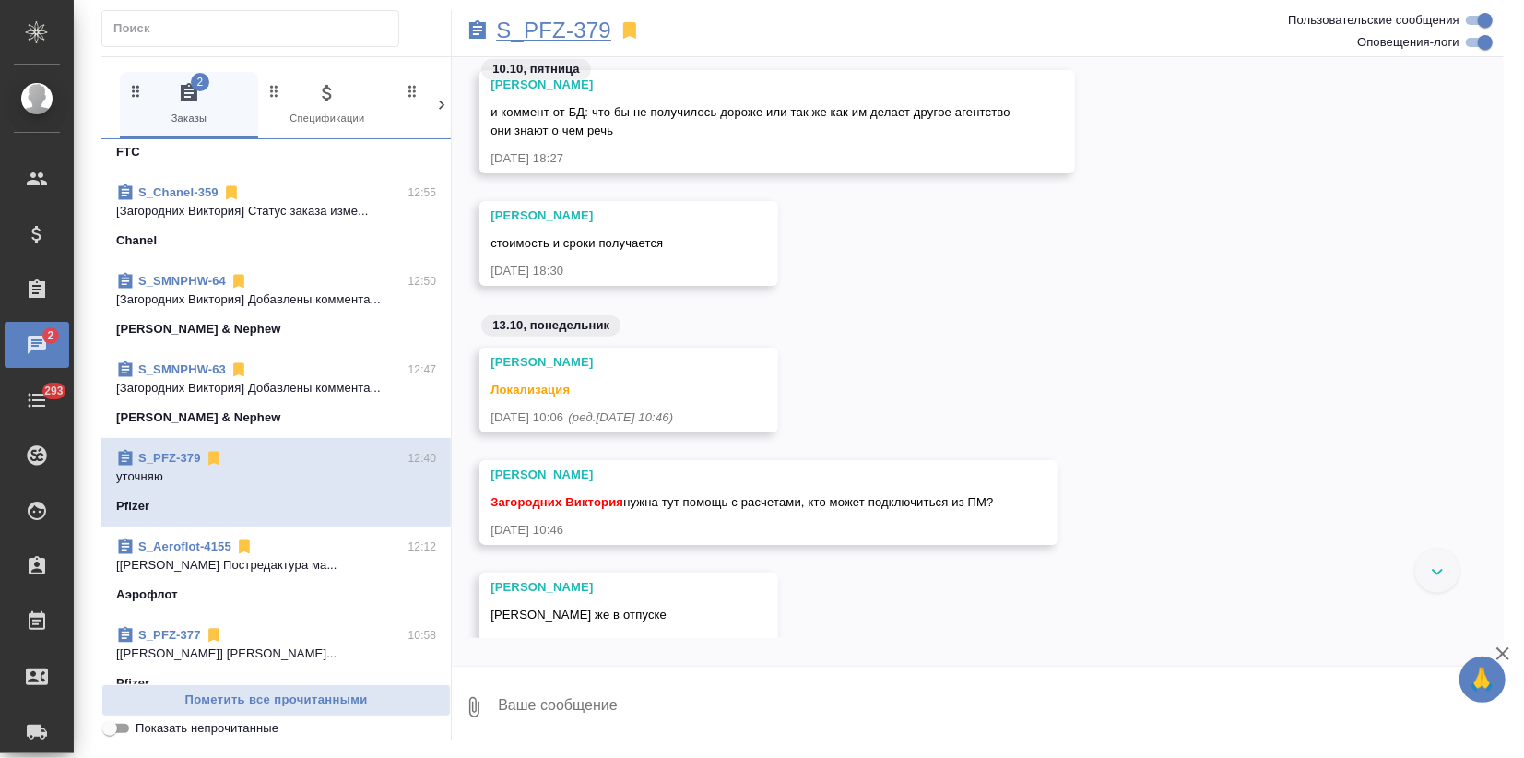
click at [544, 30] on p "S_PFZ-379" at bounding box center [553, 30] width 115 height 18
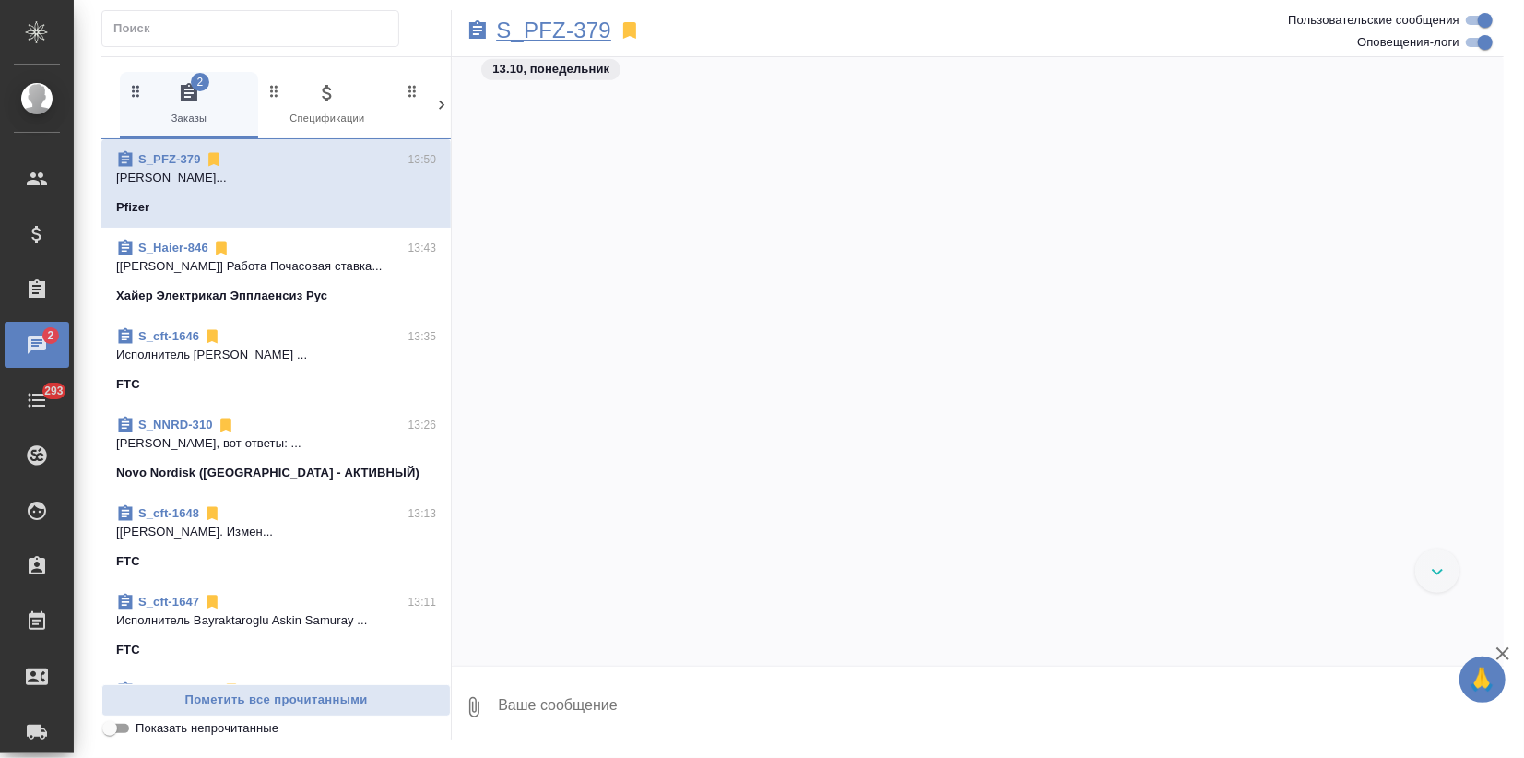
scroll to position [1897, 0]
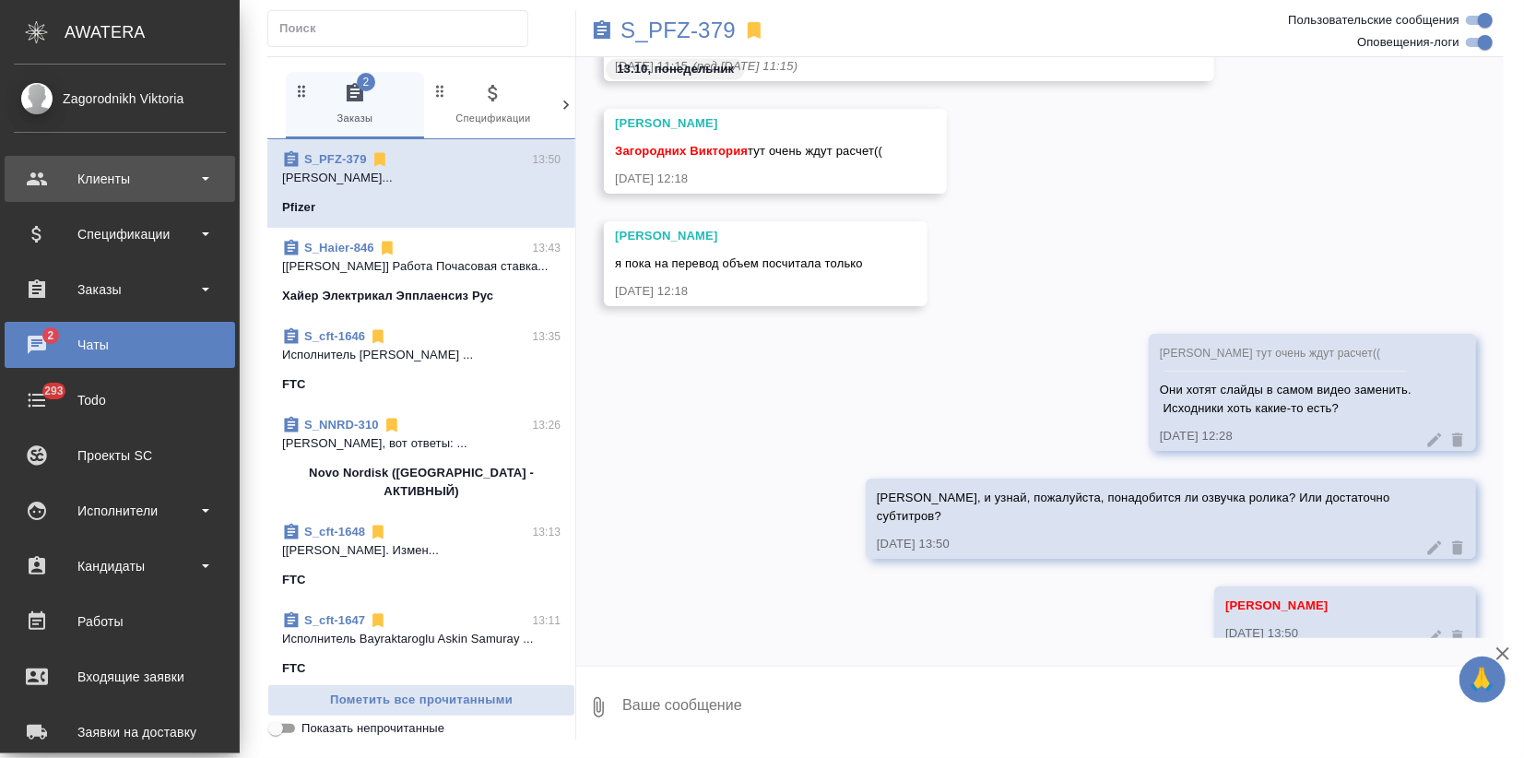
click at [78, 170] on div "Клиенты" at bounding box center [120, 179] width 212 height 28
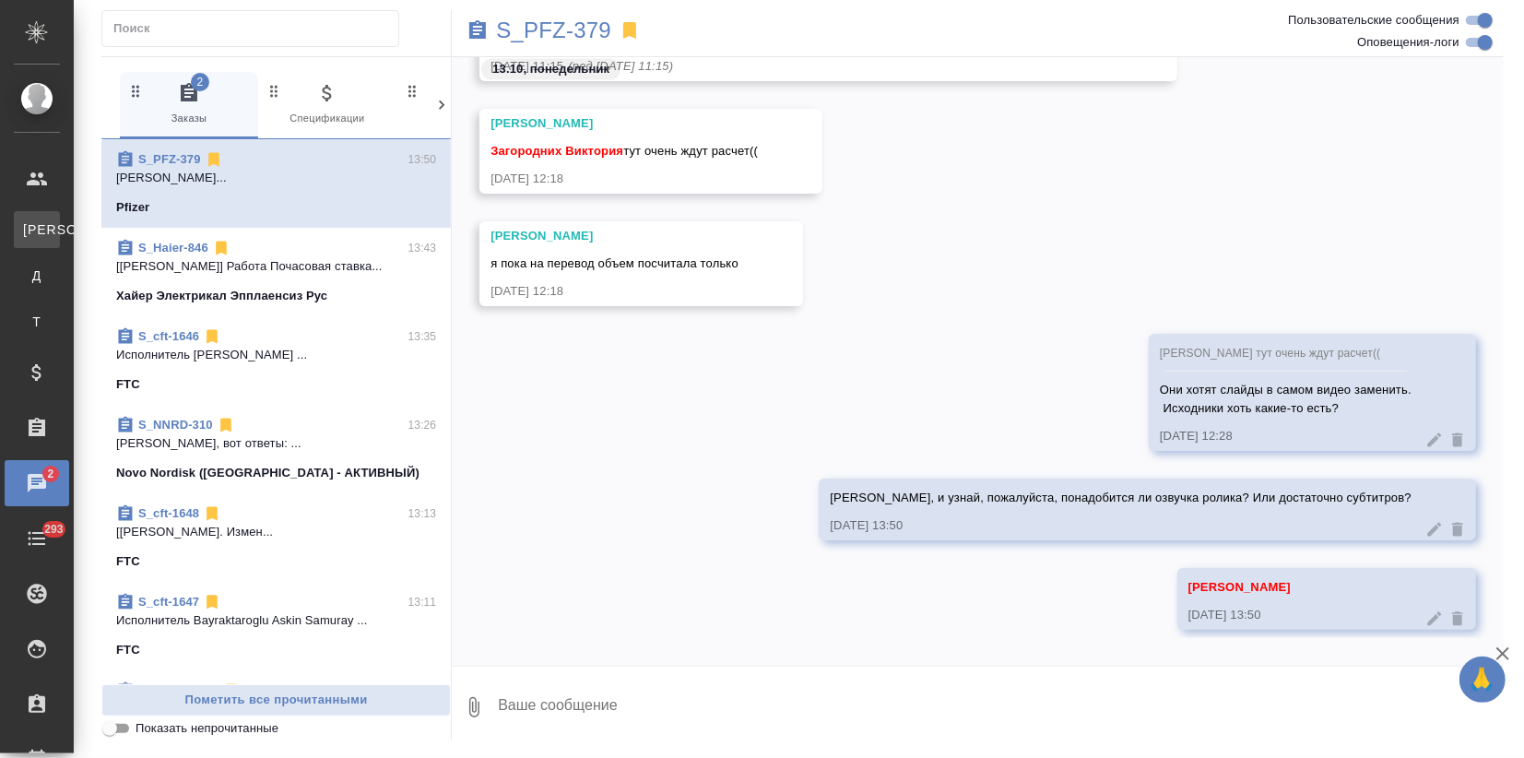
click at [28, 236] on div "Клиенты" at bounding box center [14, 229] width 28 height 18
select select "RU"
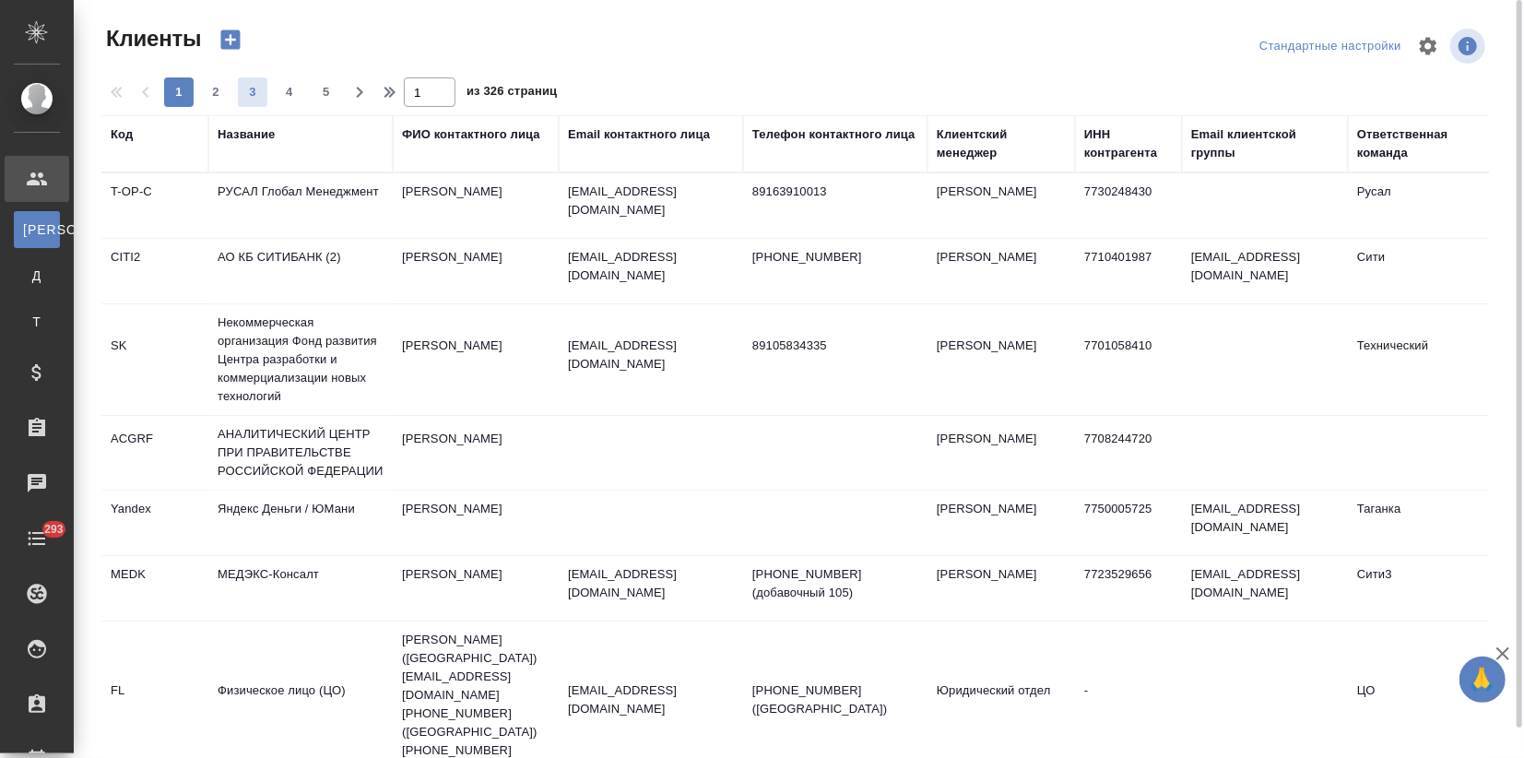
click at [248, 136] on div "Название" at bounding box center [246, 134] width 57 height 18
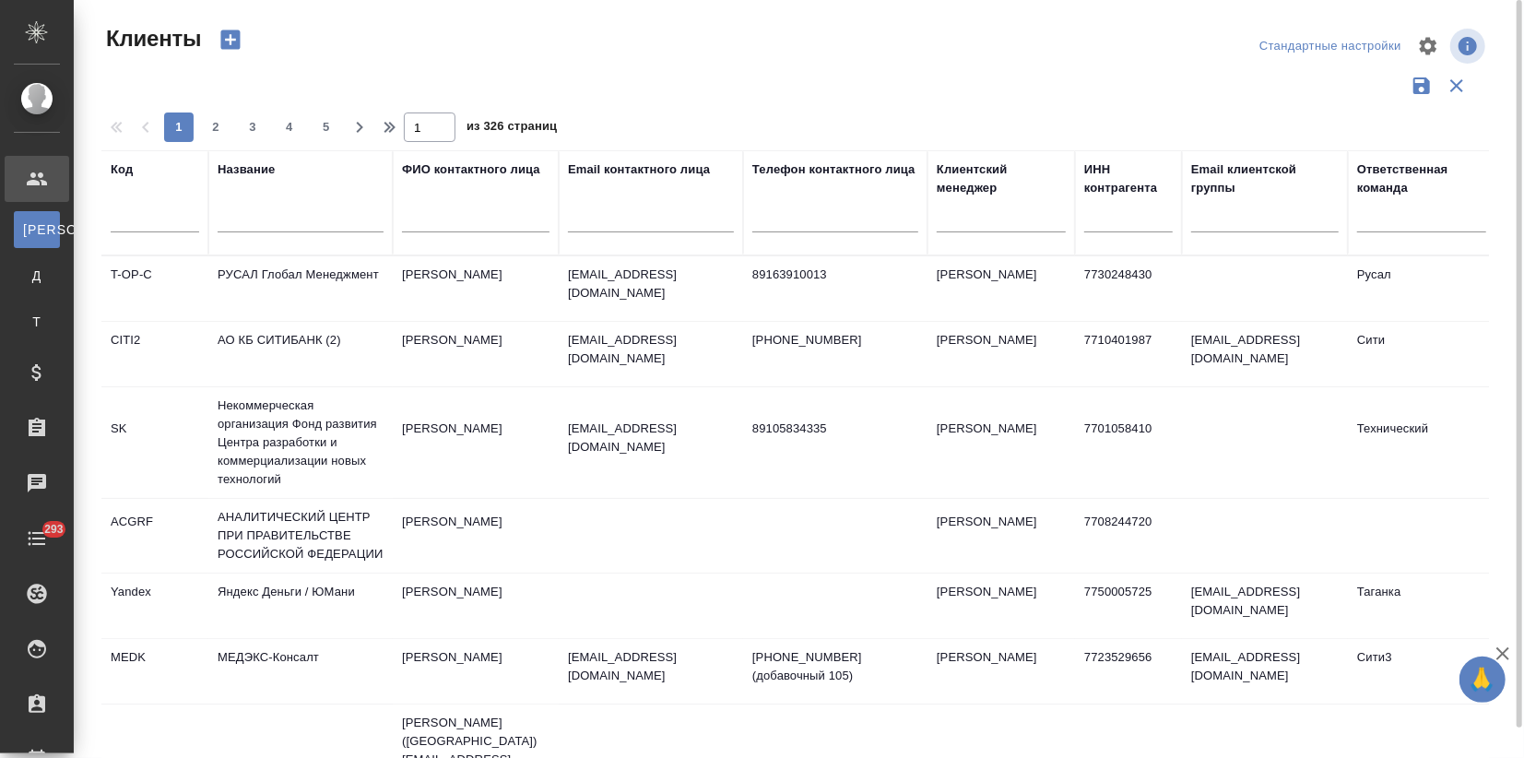
click at [246, 218] on input "text" at bounding box center [301, 220] width 166 height 23
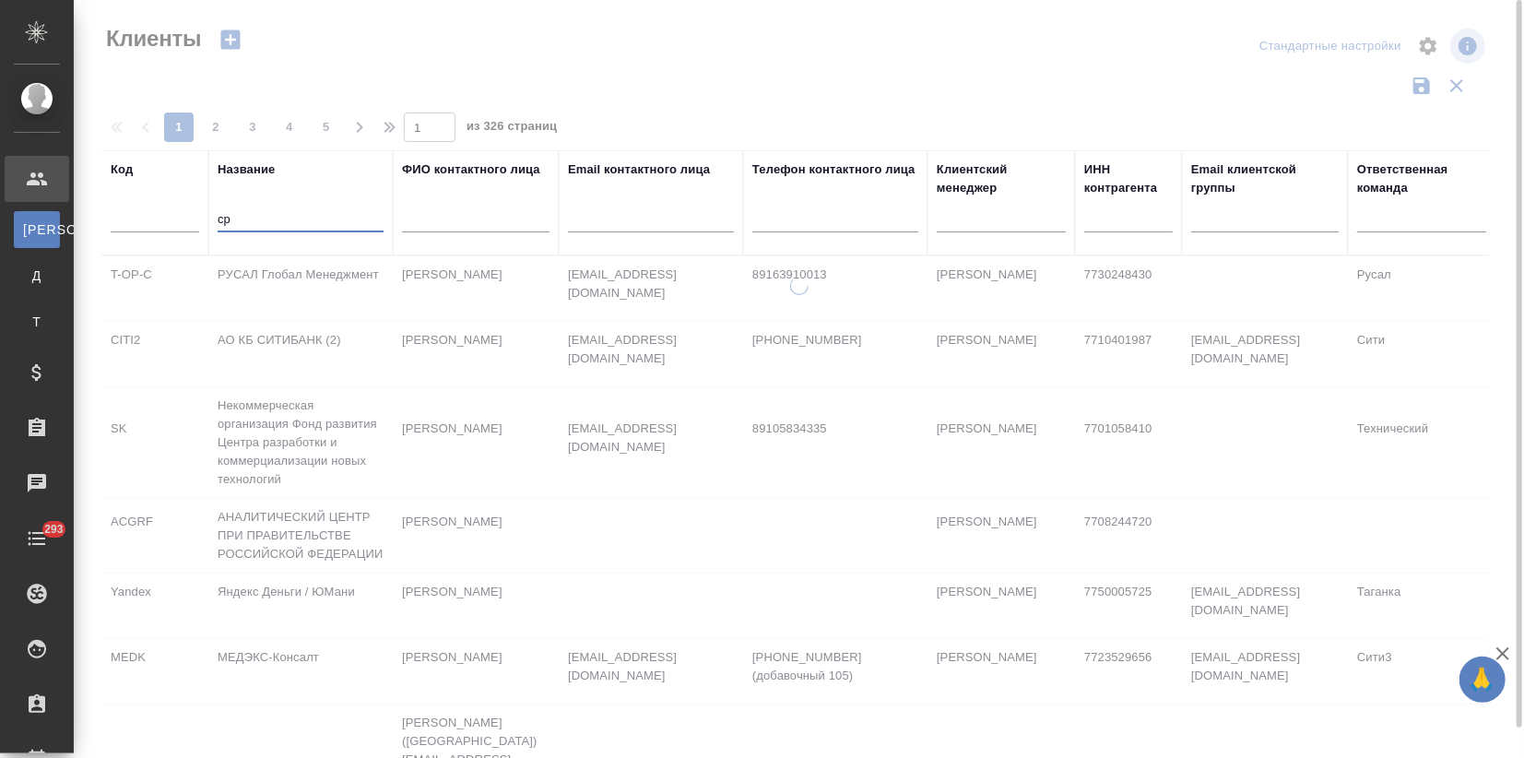
type input "с"
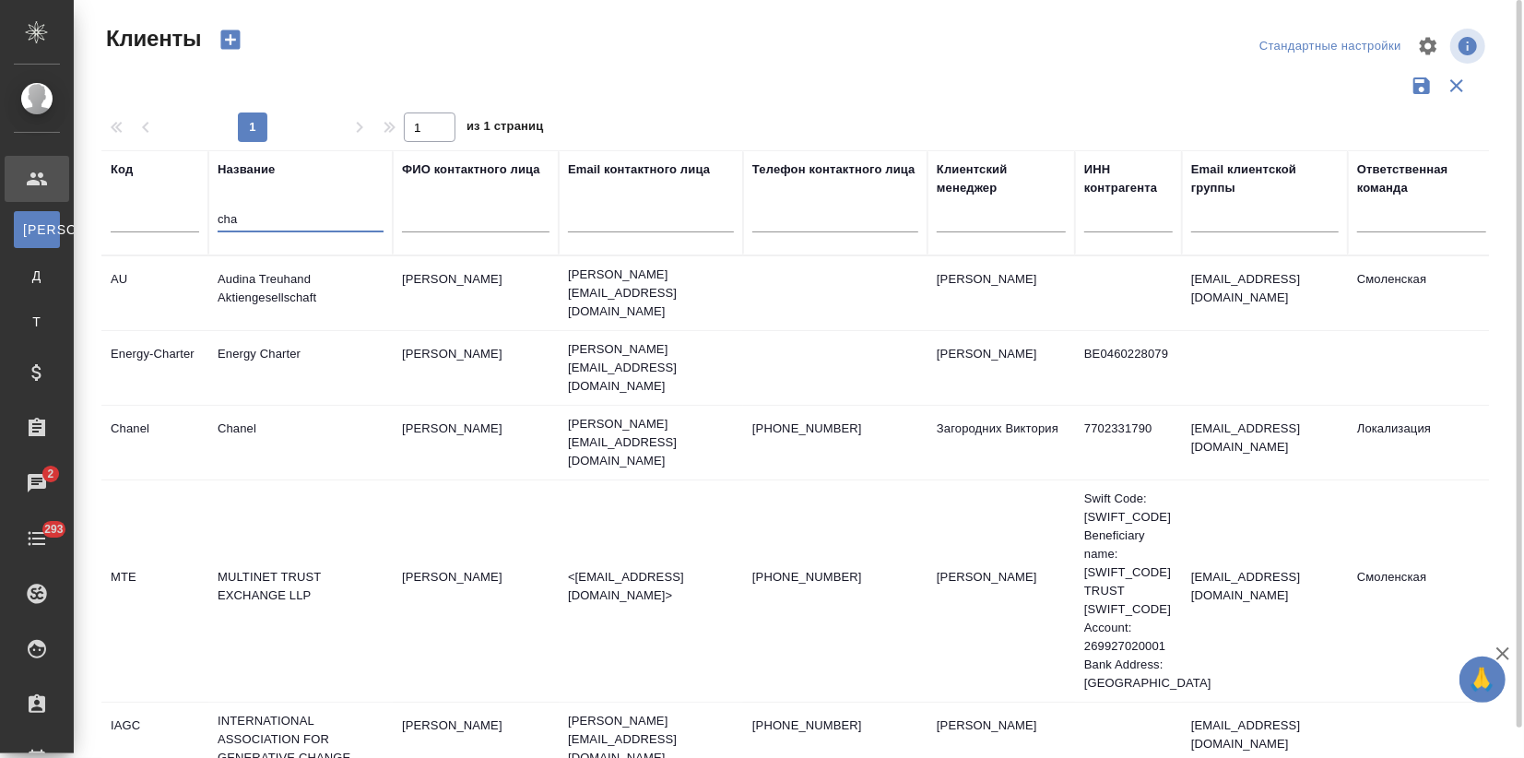
type input "cha"
click at [289, 410] on td "Chanel" at bounding box center [300, 442] width 184 height 65
click at [288, 410] on td "Chanel" at bounding box center [300, 442] width 184 height 65
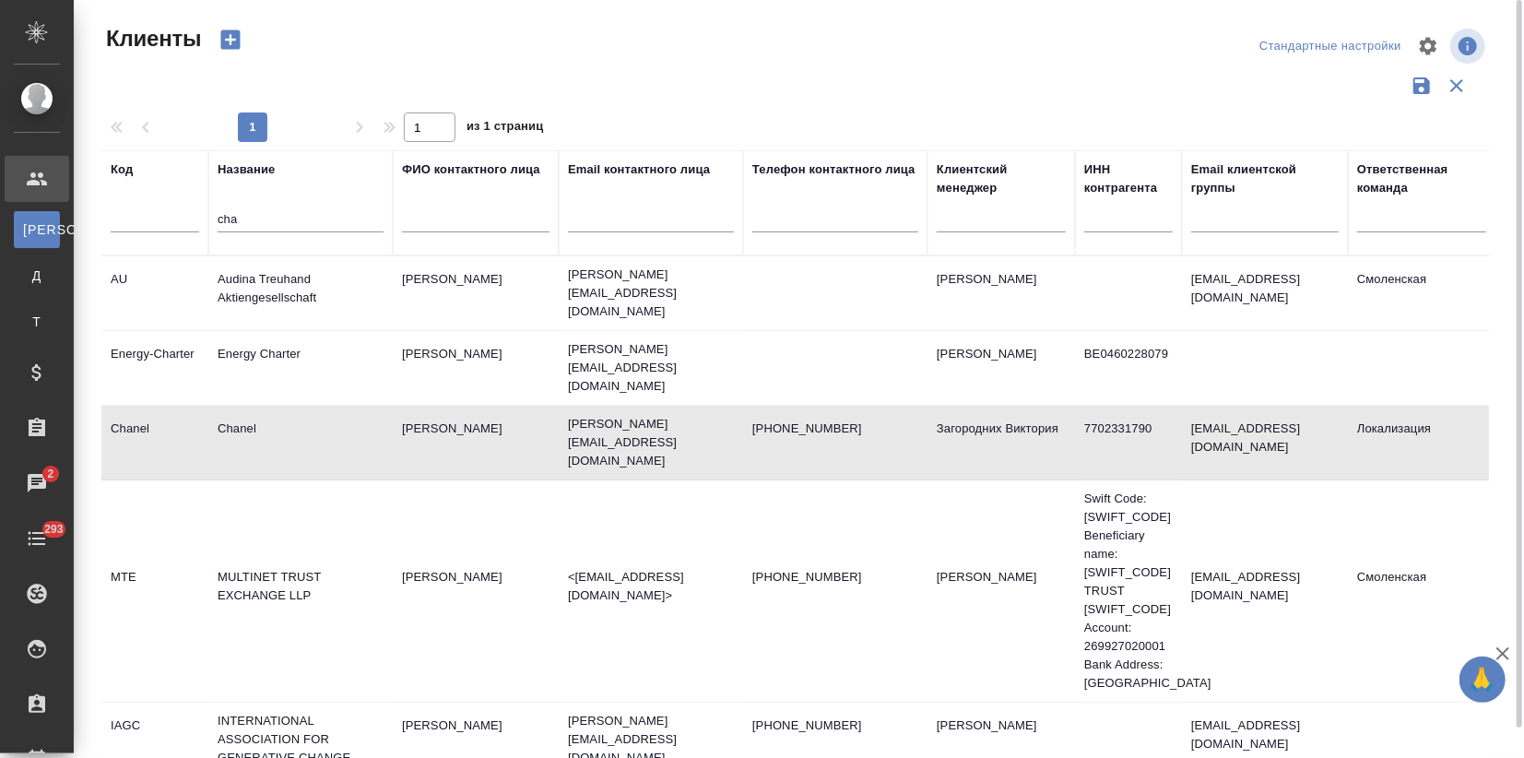
click at [292, 418] on td "Chanel" at bounding box center [300, 442] width 184 height 65
click at [293, 418] on td "Chanel" at bounding box center [300, 442] width 184 height 65
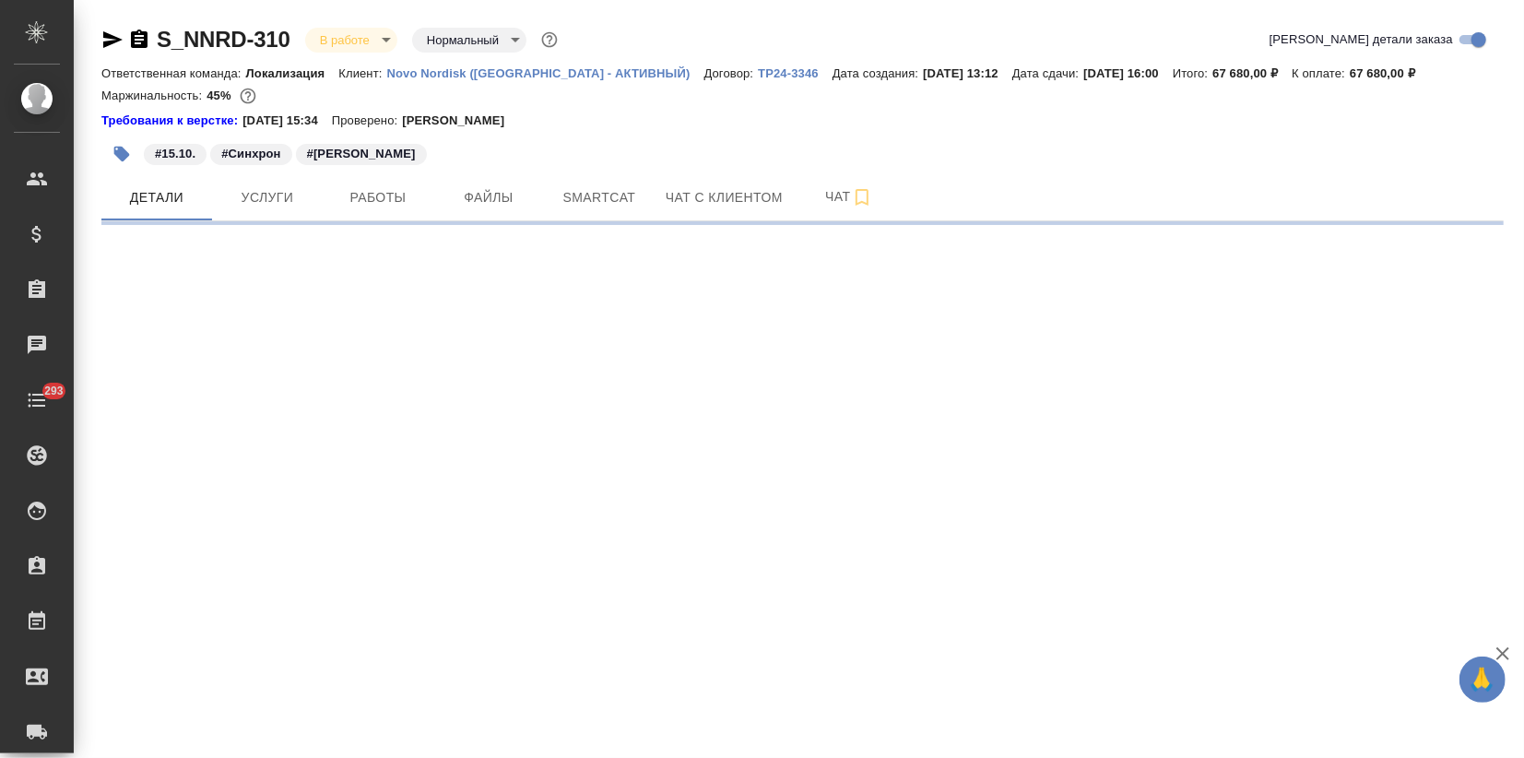
select select "RU"
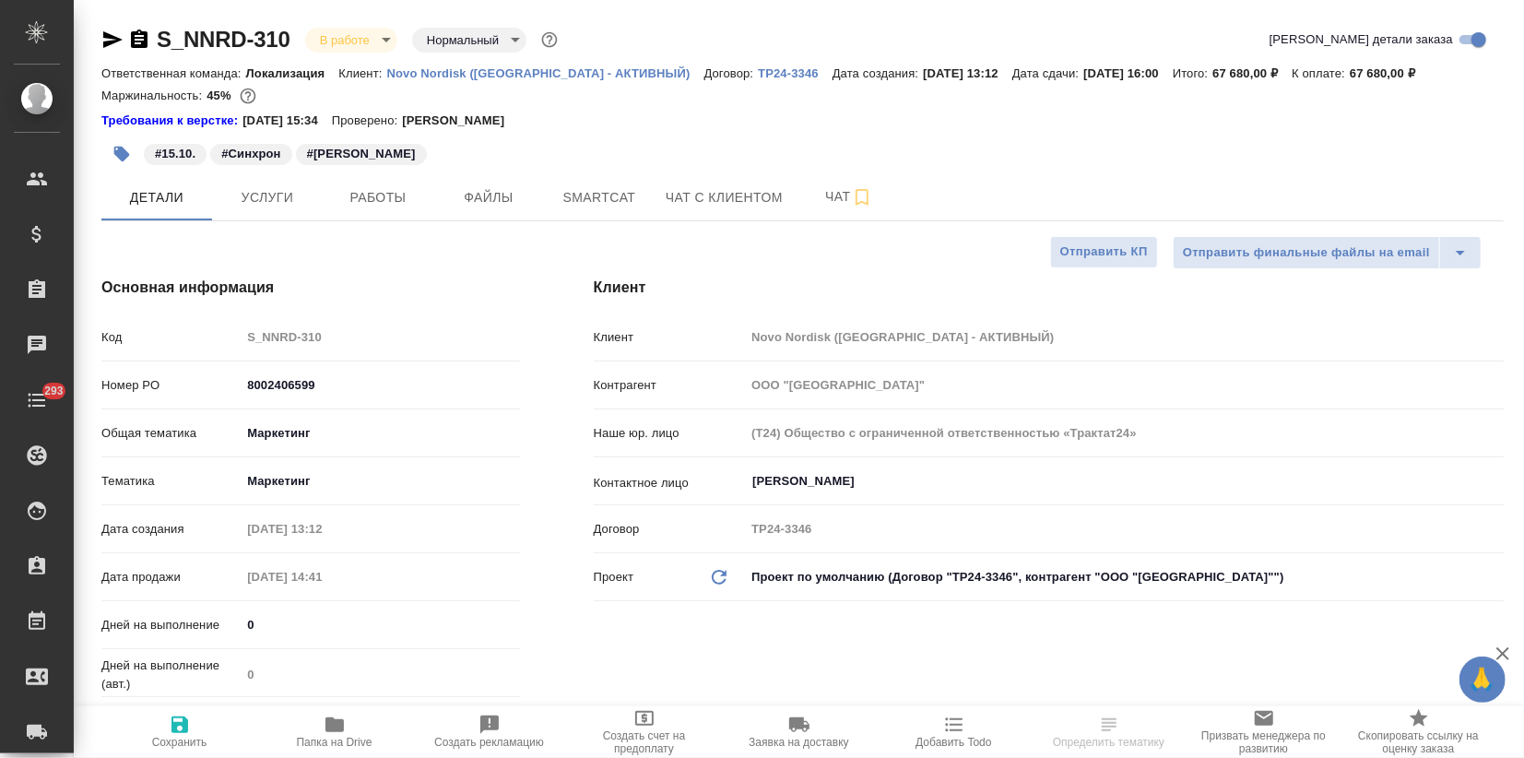
type textarea "x"
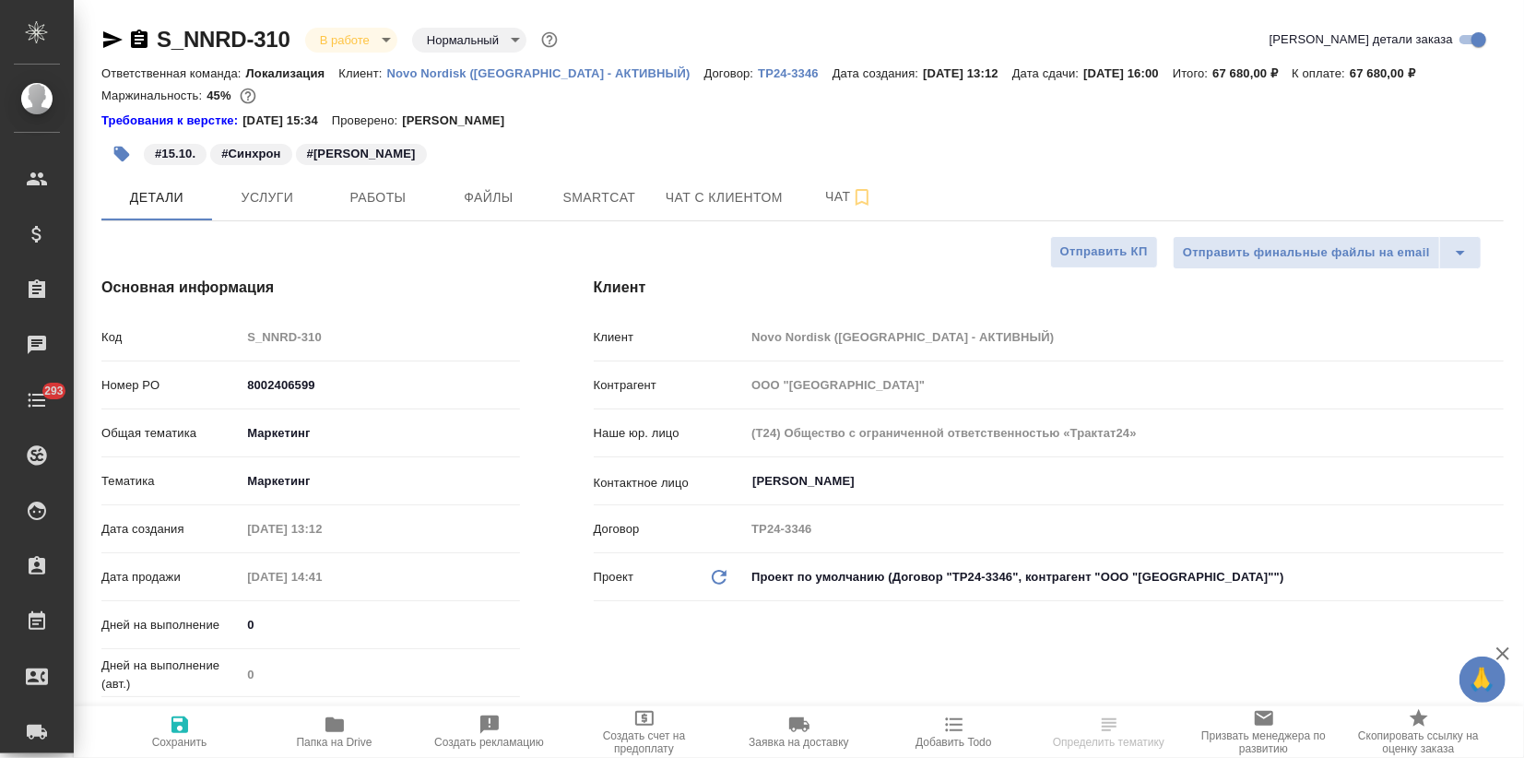
type textarea "x"
click at [800, 199] on button "Чат" at bounding box center [849, 197] width 111 height 46
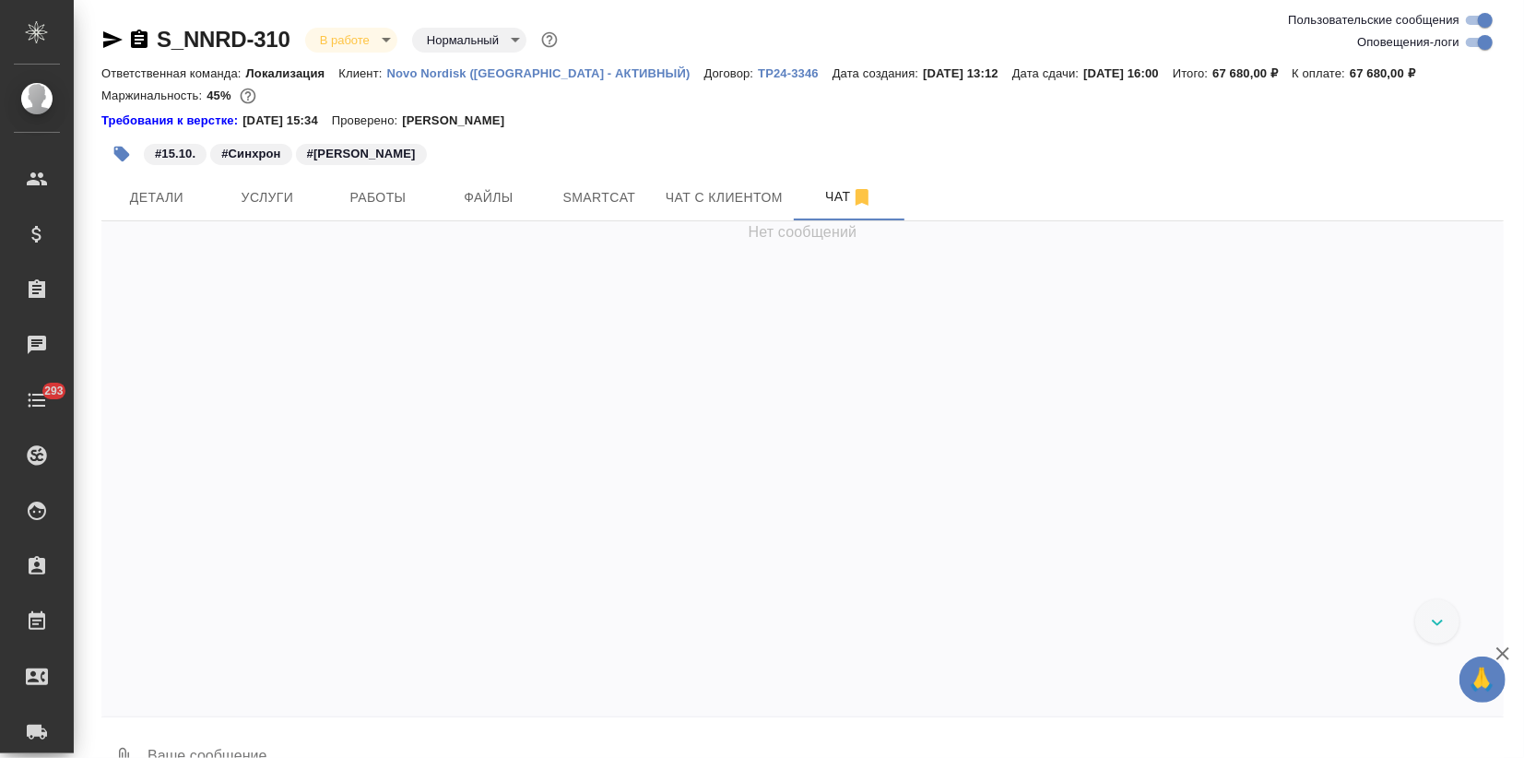
scroll to position [5225, 0]
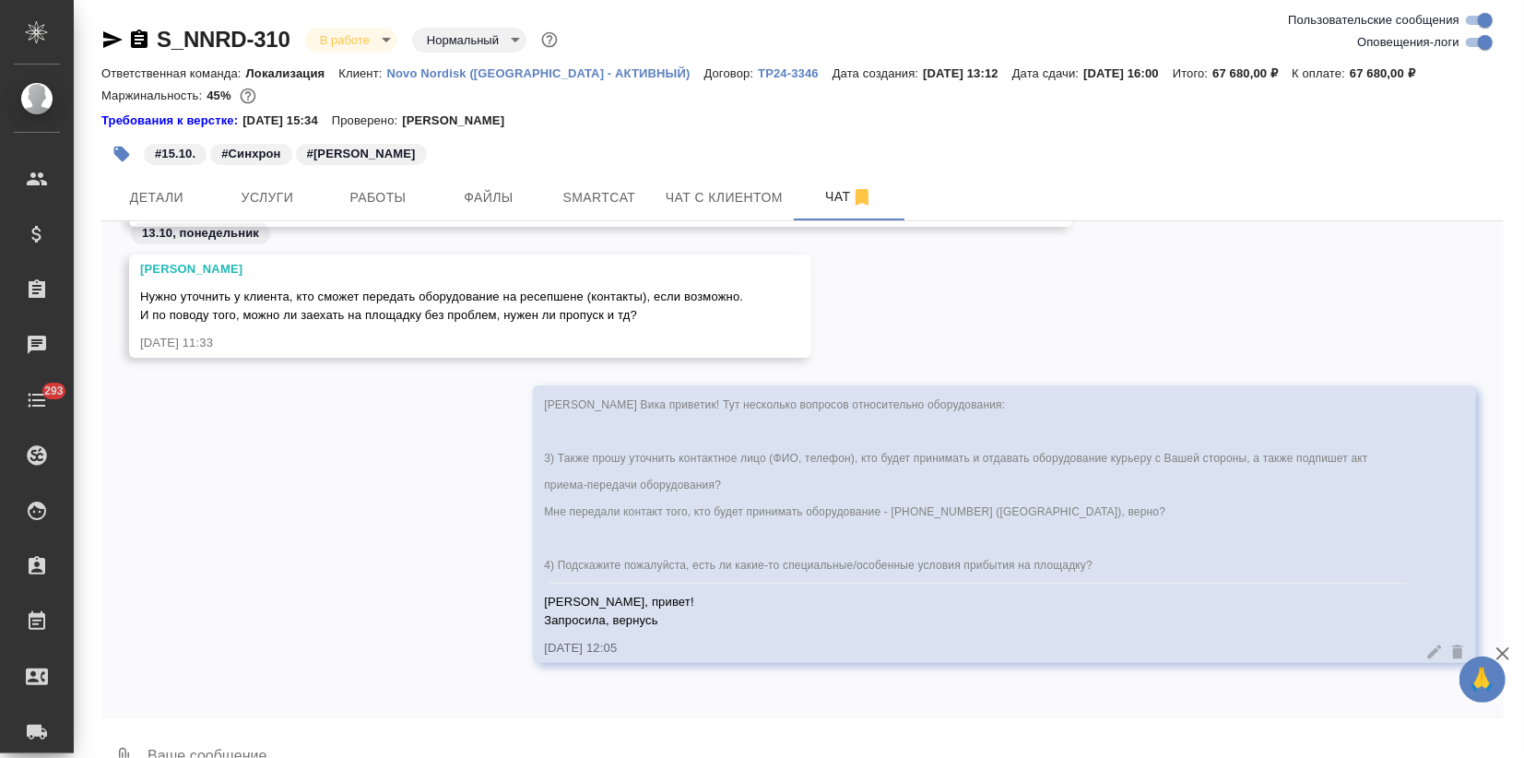
click at [334, 738] on textarea at bounding box center [825, 758] width 1358 height 63
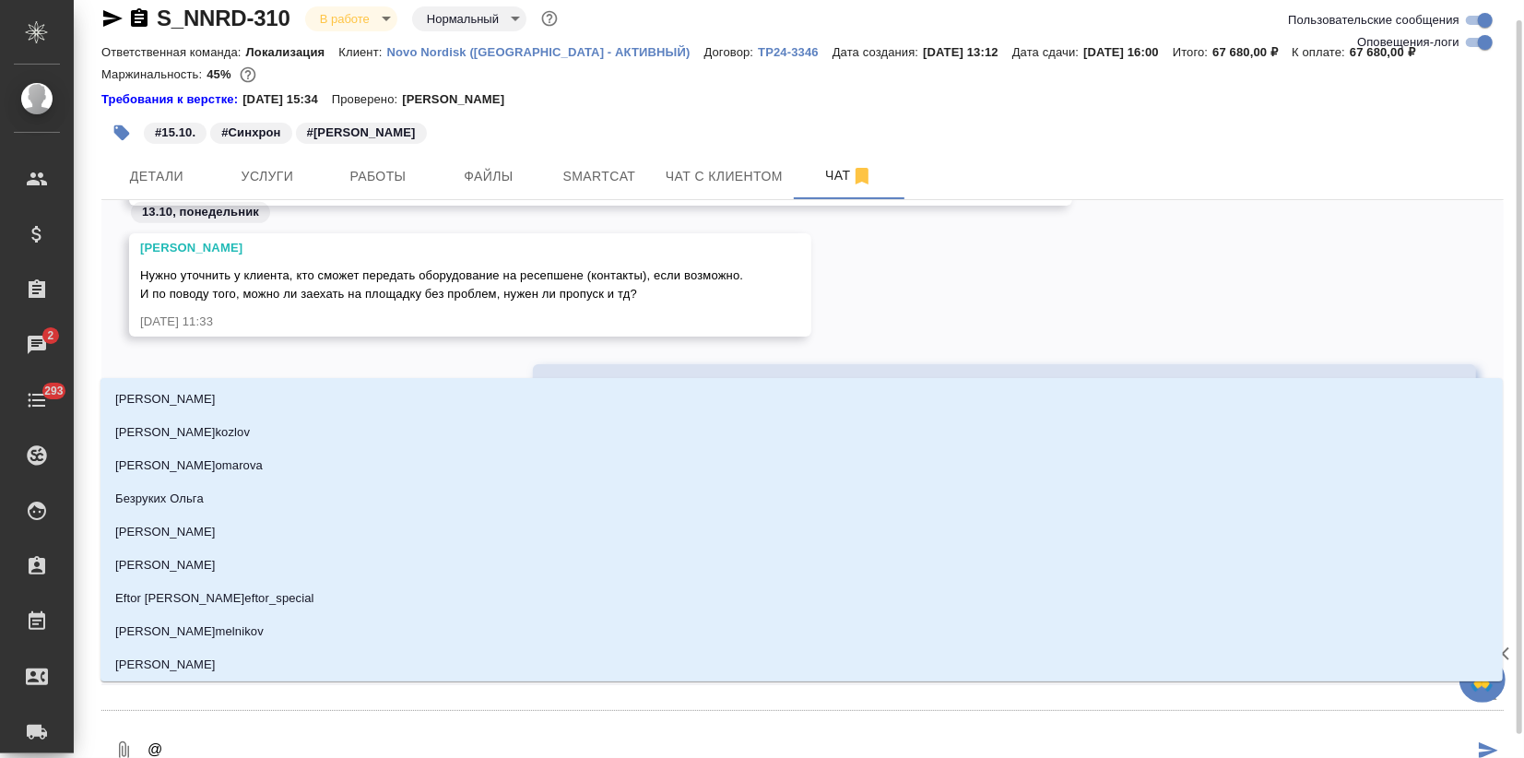
type textarea "@ф"
type input "ф"
type textarea "@фо"
type input "фо"
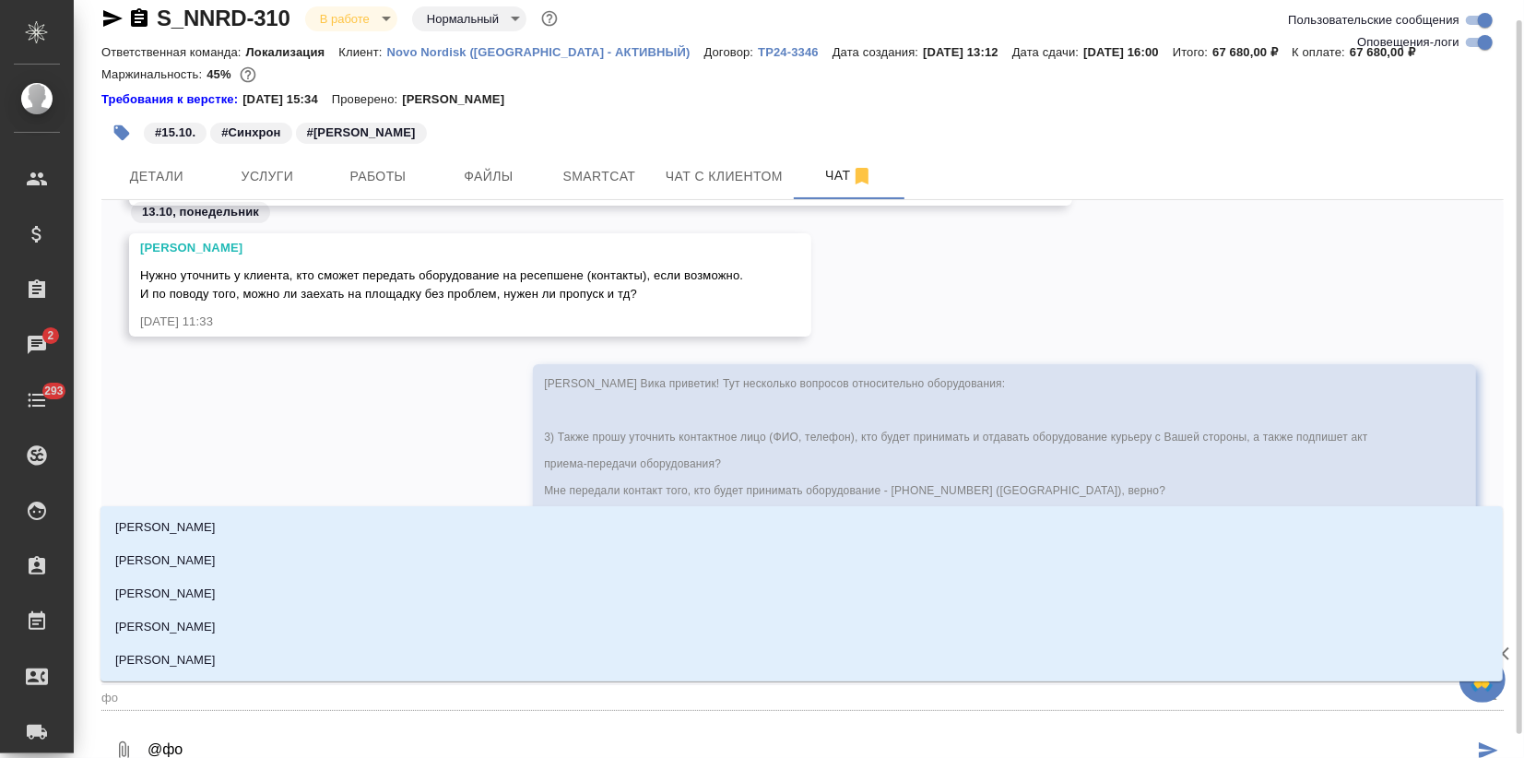
type textarea "@ф"
type input "ф"
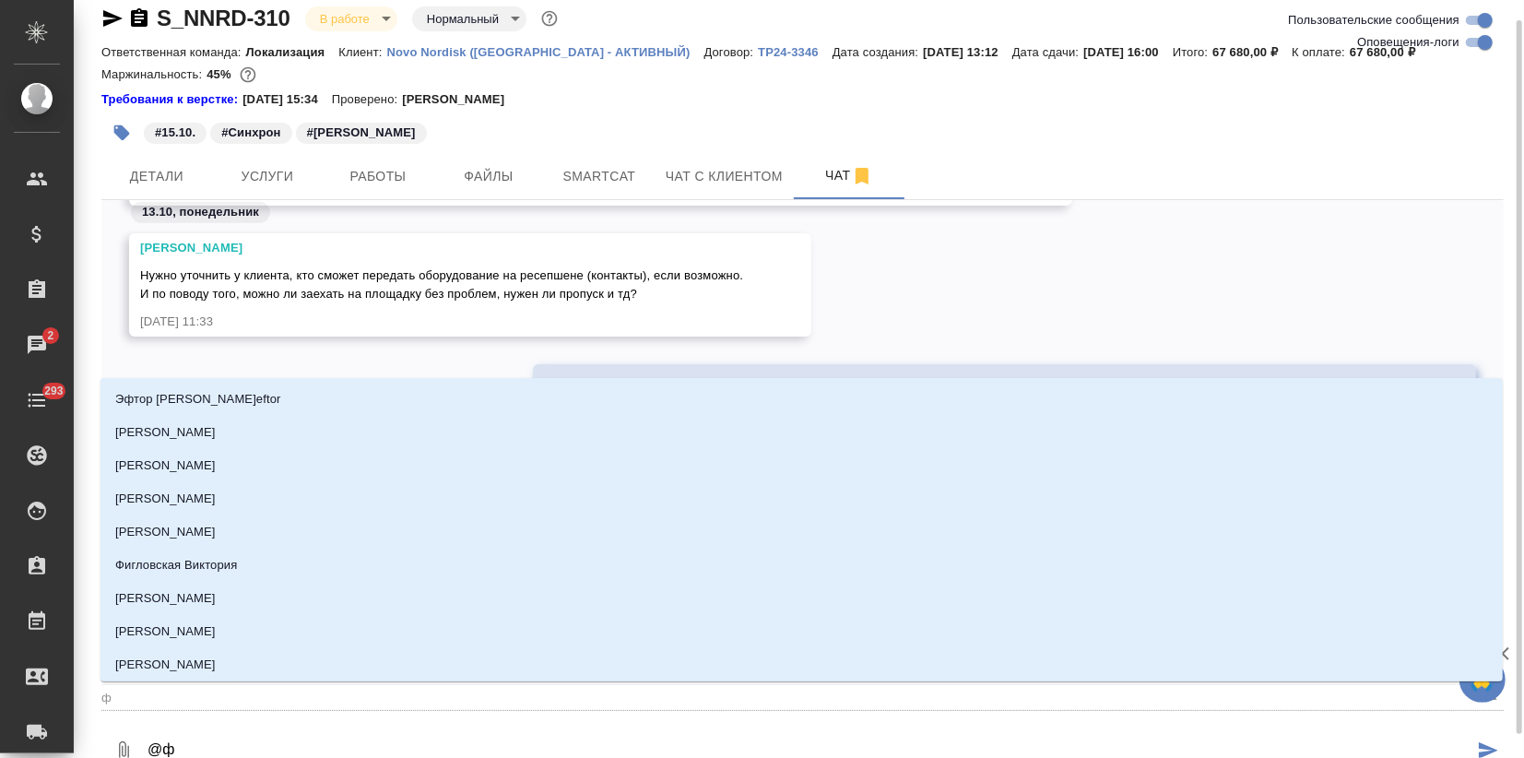
type textarea "@фе"
type input "фе"
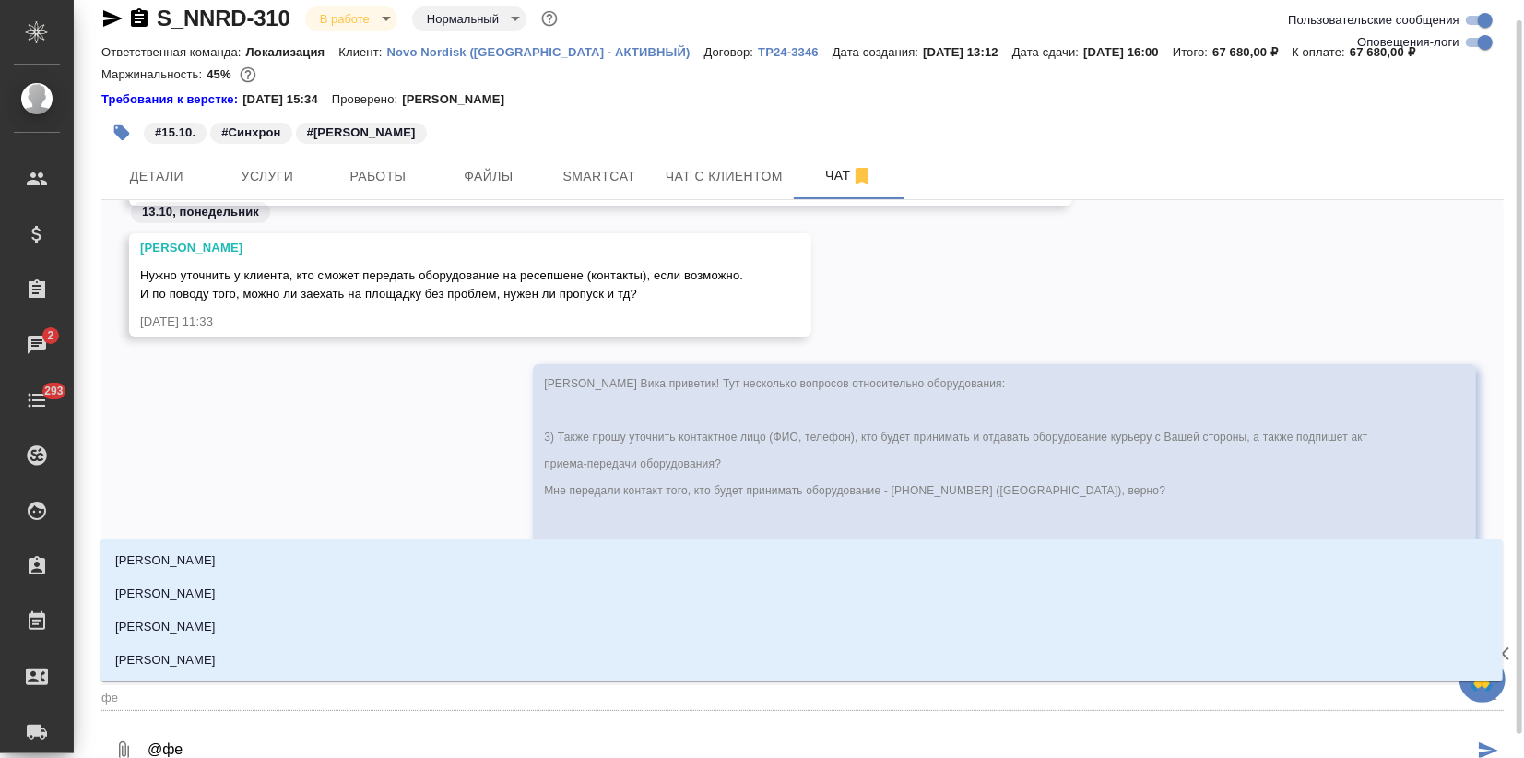
type textarea "@фед"
type input "фед"
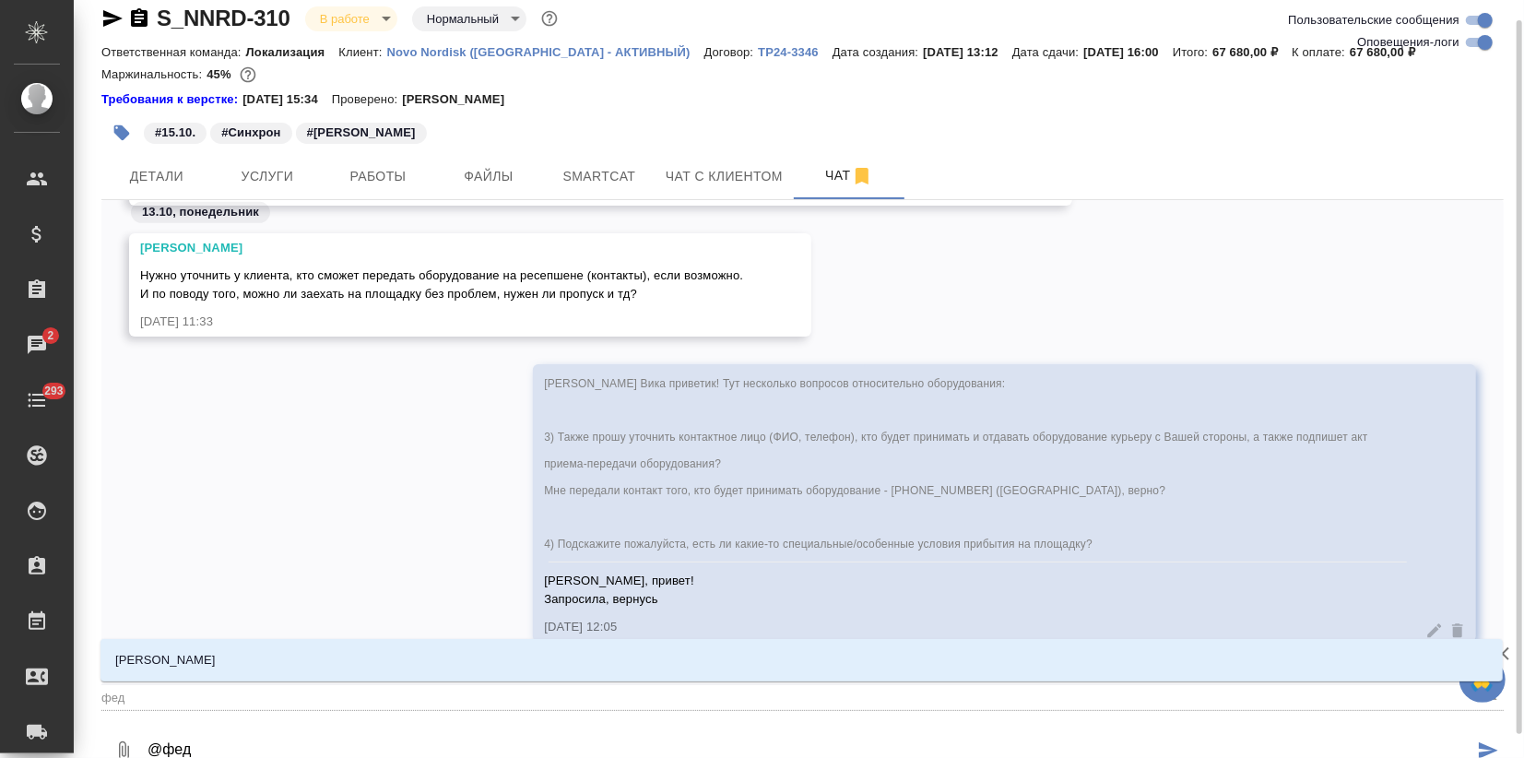
type textarea "@федо"
type input "федо"
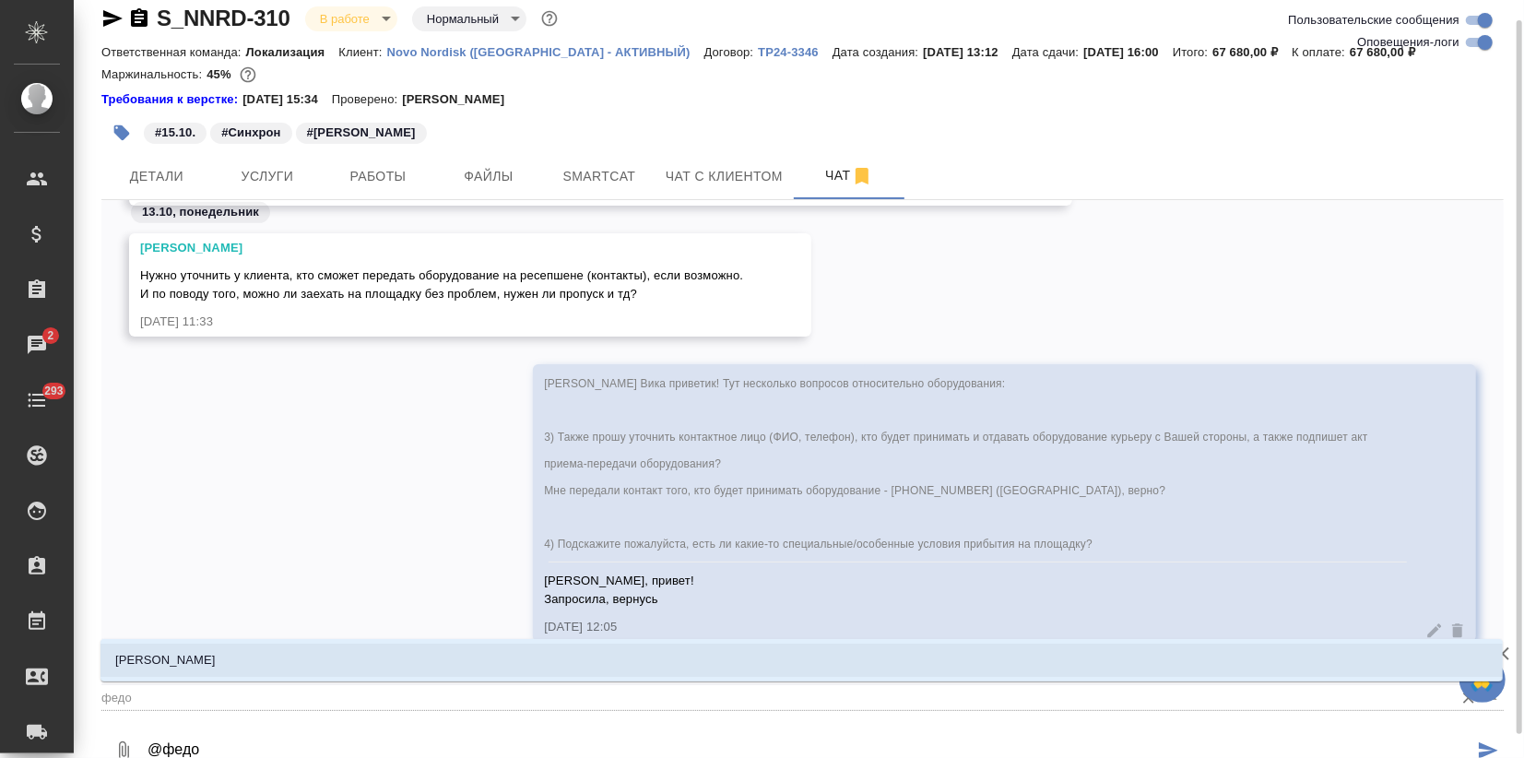
drag, startPoint x: 317, startPoint y: 646, endPoint x: 265, endPoint y: 686, distance: 66.4
click at [317, 645] on li "Федотова Ирина" at bounding box center [802, 660] width 1403 height 33
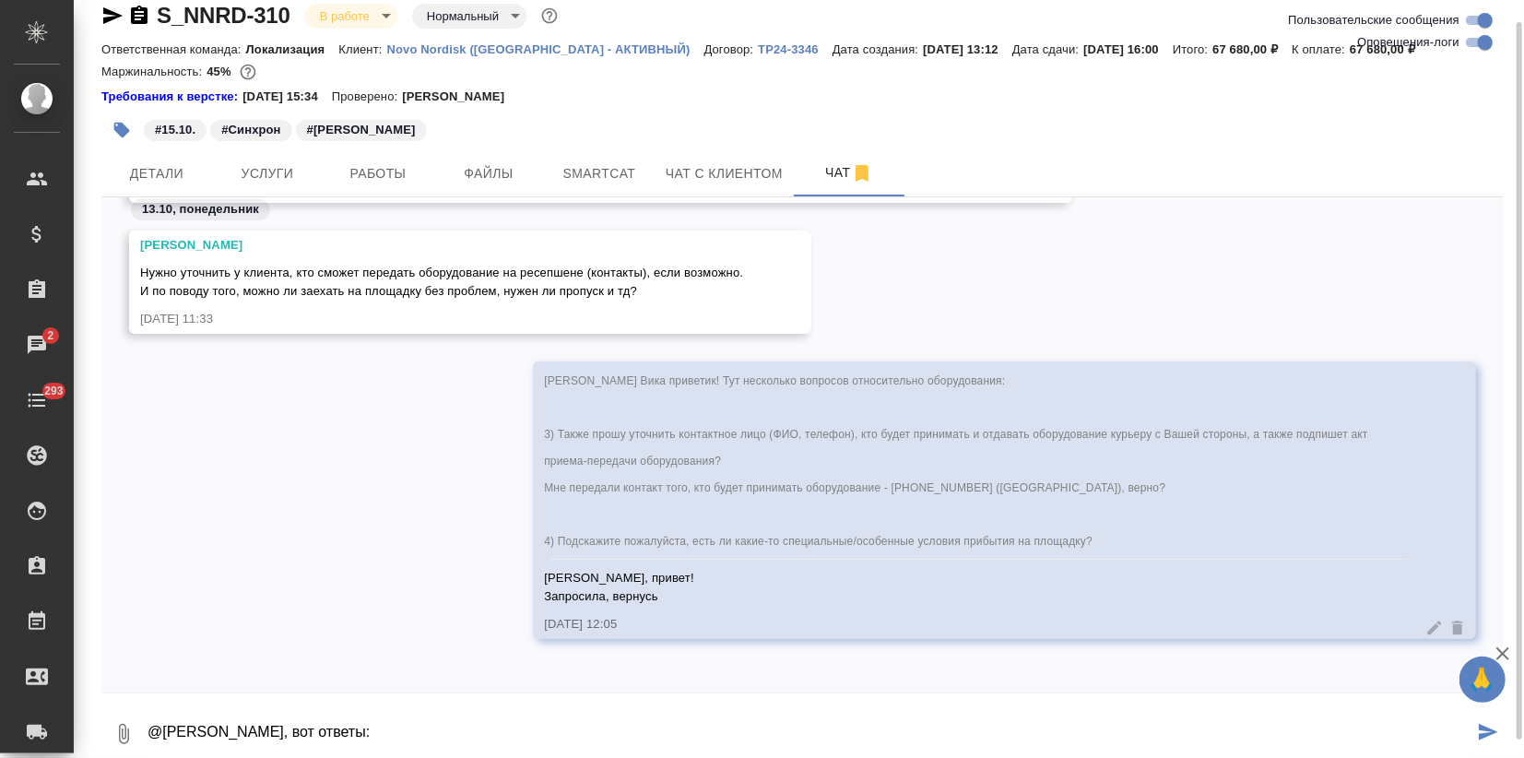
scroll to position [30, 0]
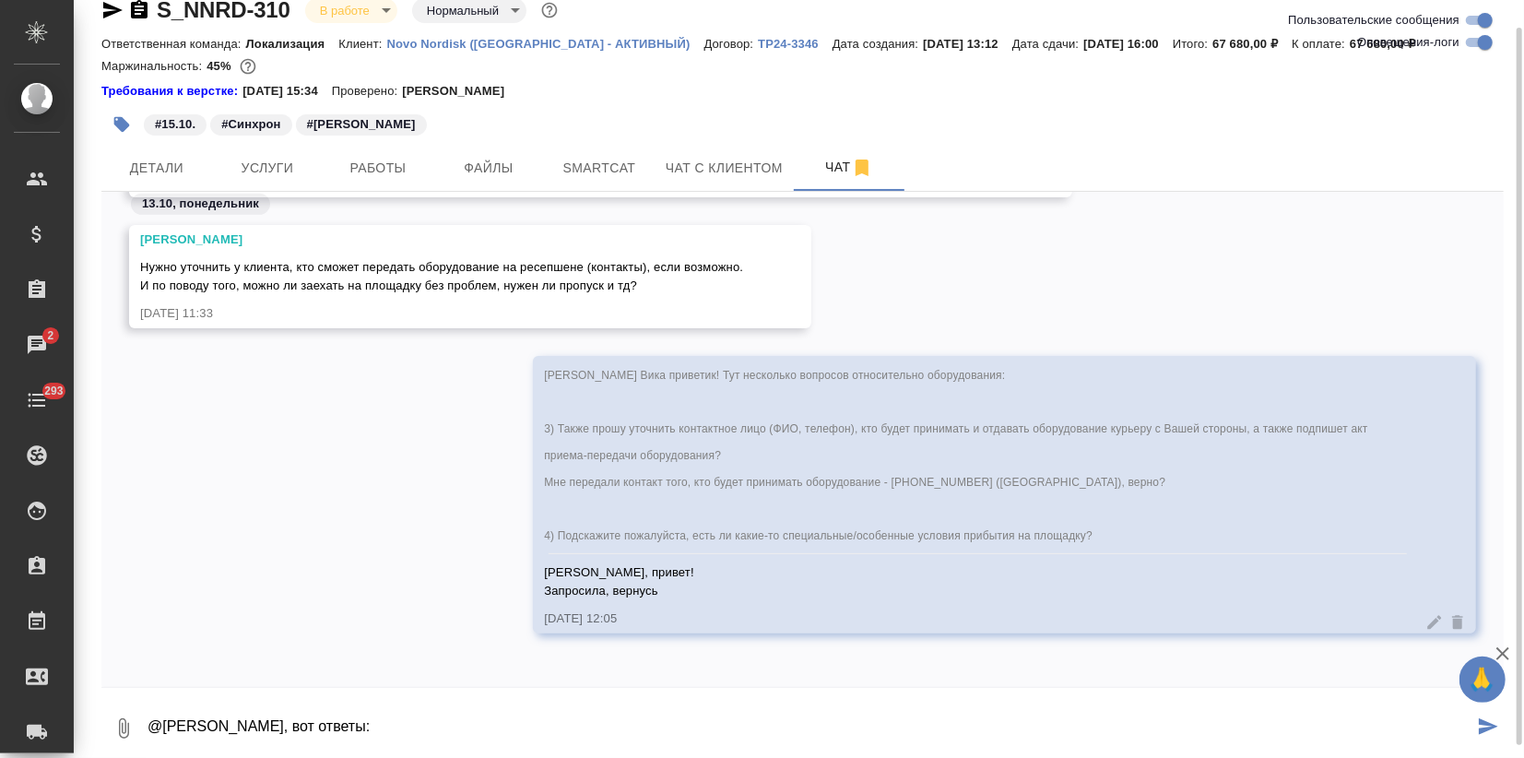
paste textarea "Виктория, добрый день! Передаю контакты координатора мероприятия от агентства: …"
type textarea "@Федотова Ирина Иринка, вот ответы: Виктория, добрый день! Передаю контакты коо…"
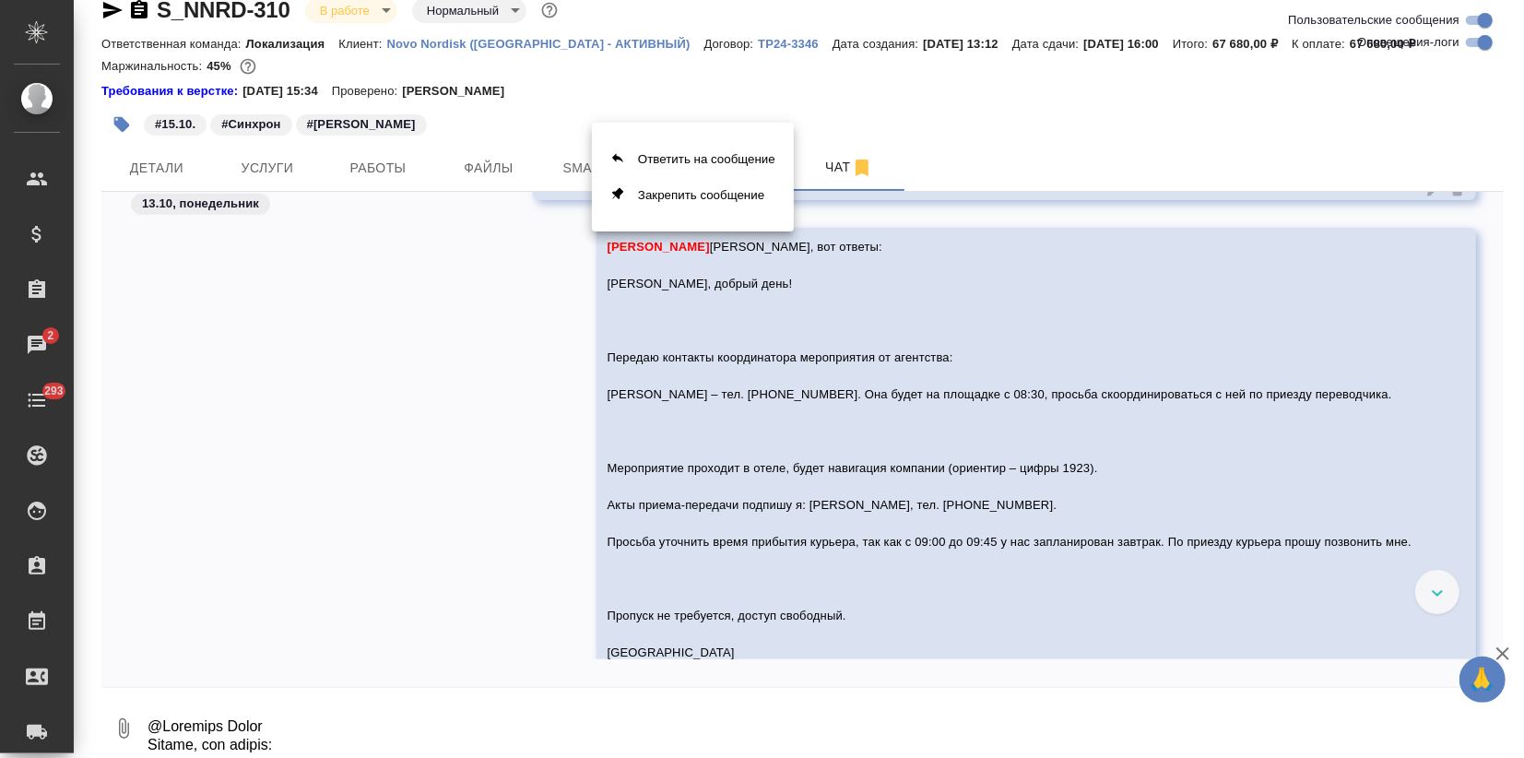
click at [873, 553] on div at bounding box center [762, 379] width 1524 height 758
click at [960, 524] on div at bounding box center [762, 379] width 1524 height 758
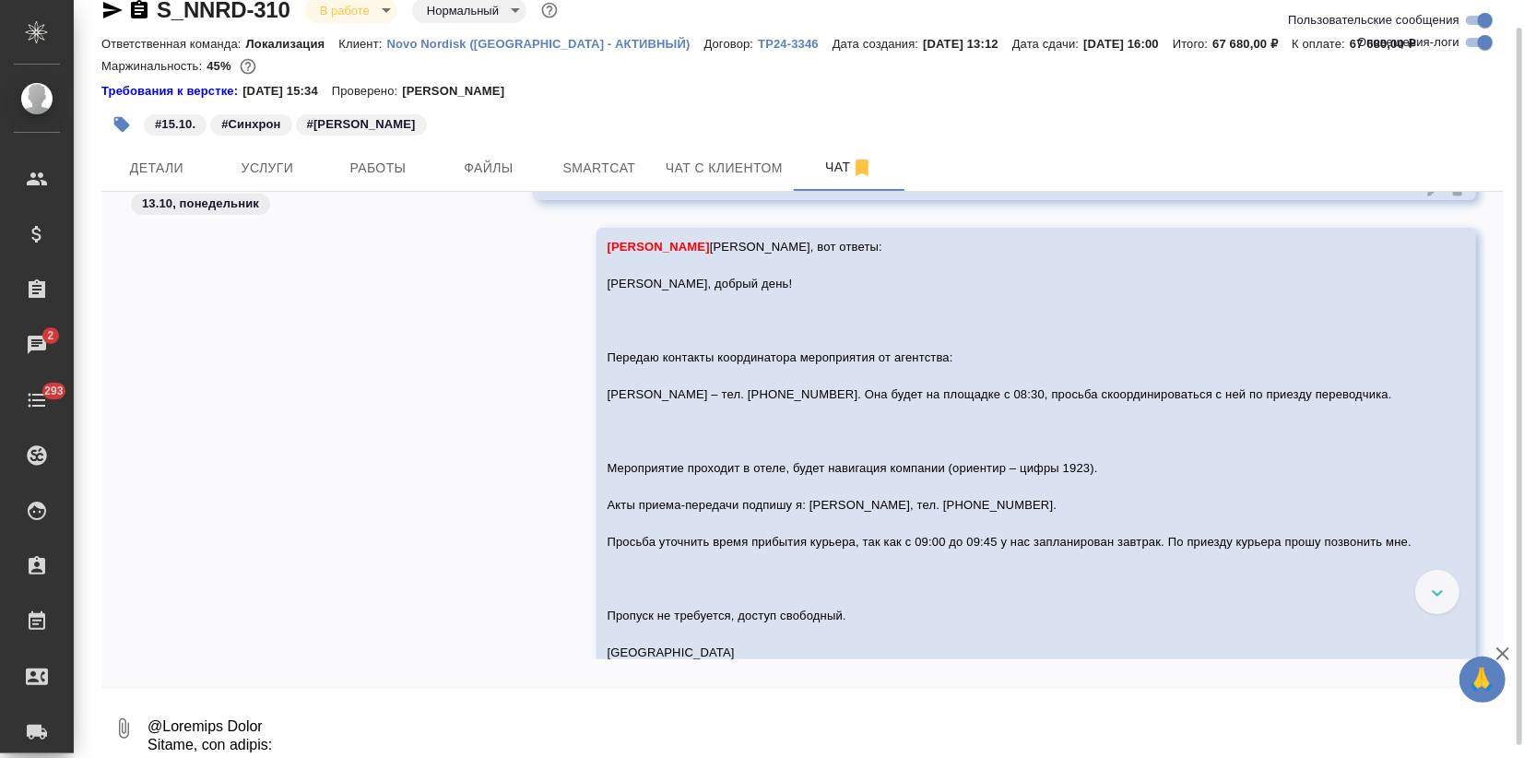
drag, startPoint x: 1504, startPoint y: 657, endPoint x: 1436, endPoint y: 630, distance: 73.3
click at [1505, 656] on icon "button" at bounding box center [1503, 653] width 13 height 13
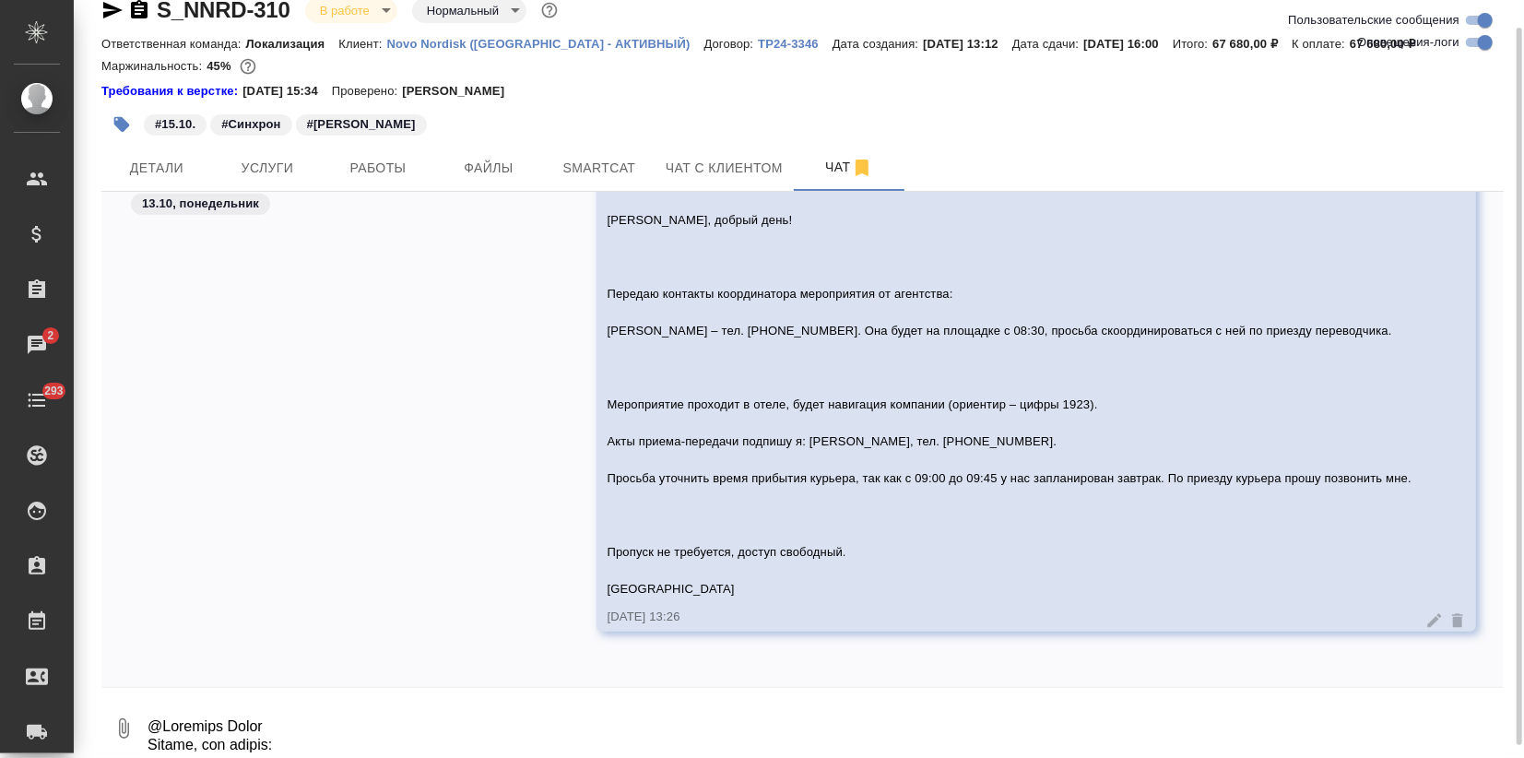
click at [1428, 622] on icon at bounding box center [1435, 620] width 14 height 14
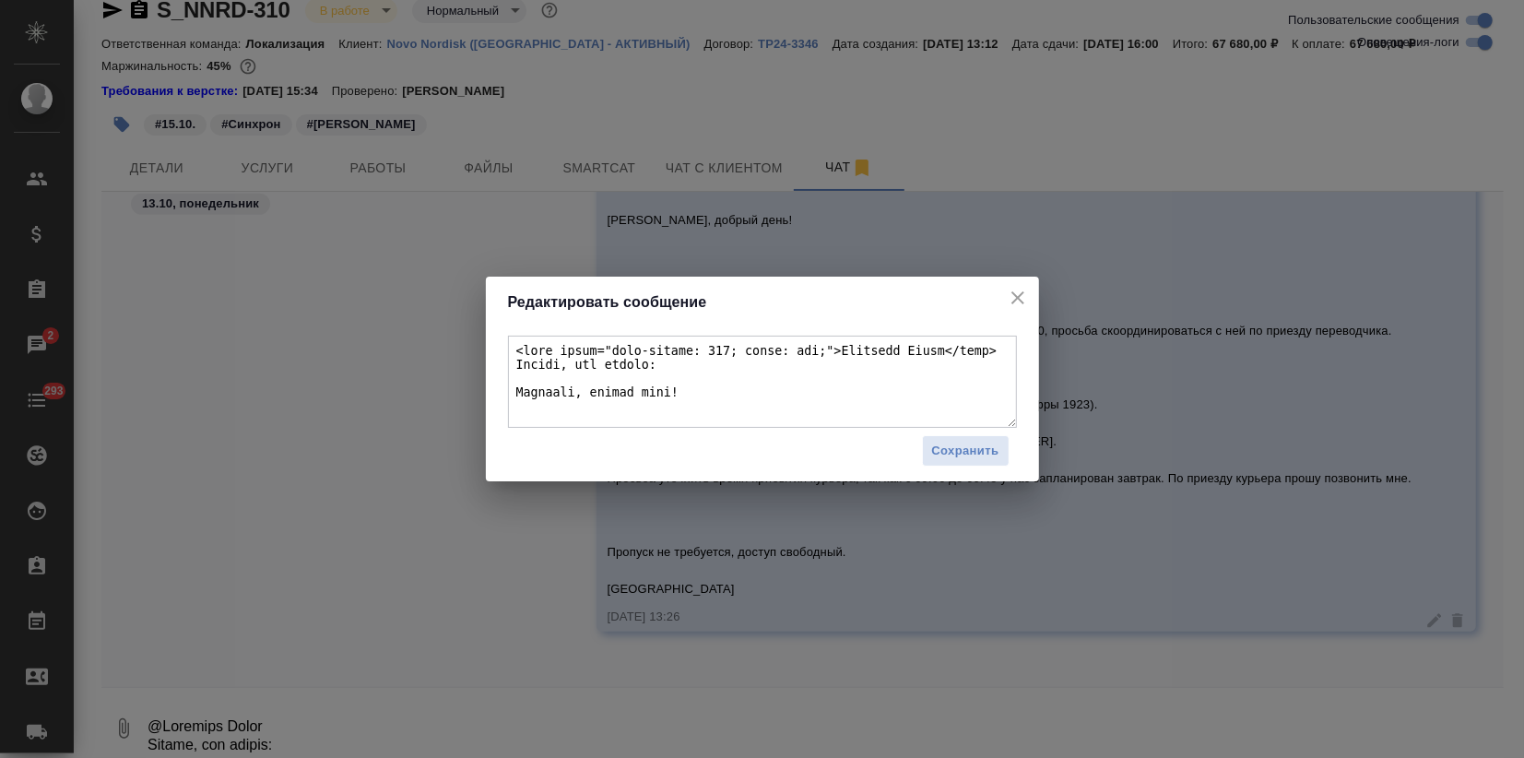
click at [555, 400] on textarea at bounding box center [762, 382] width 509 height 92
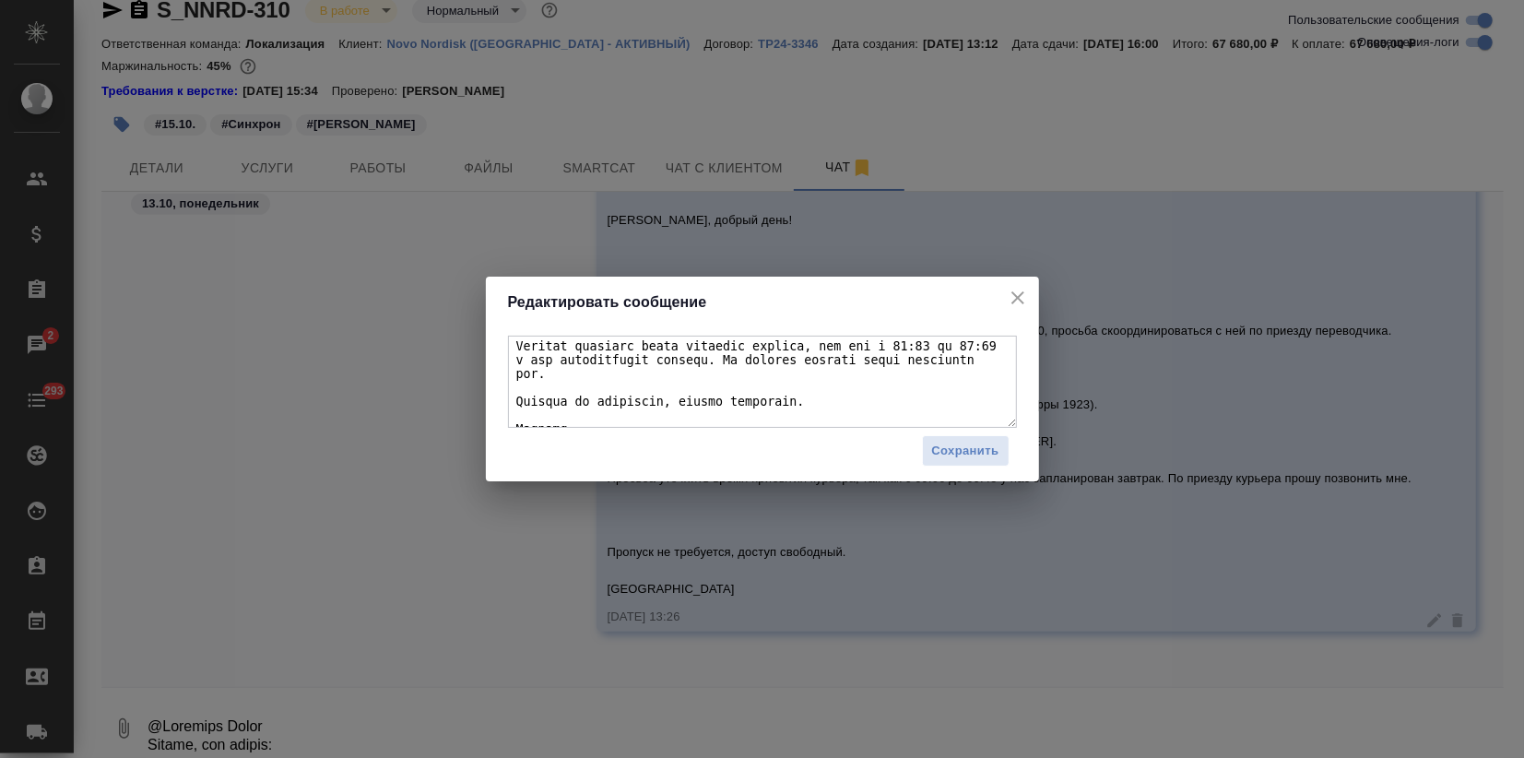
scroll to position [227, 0]
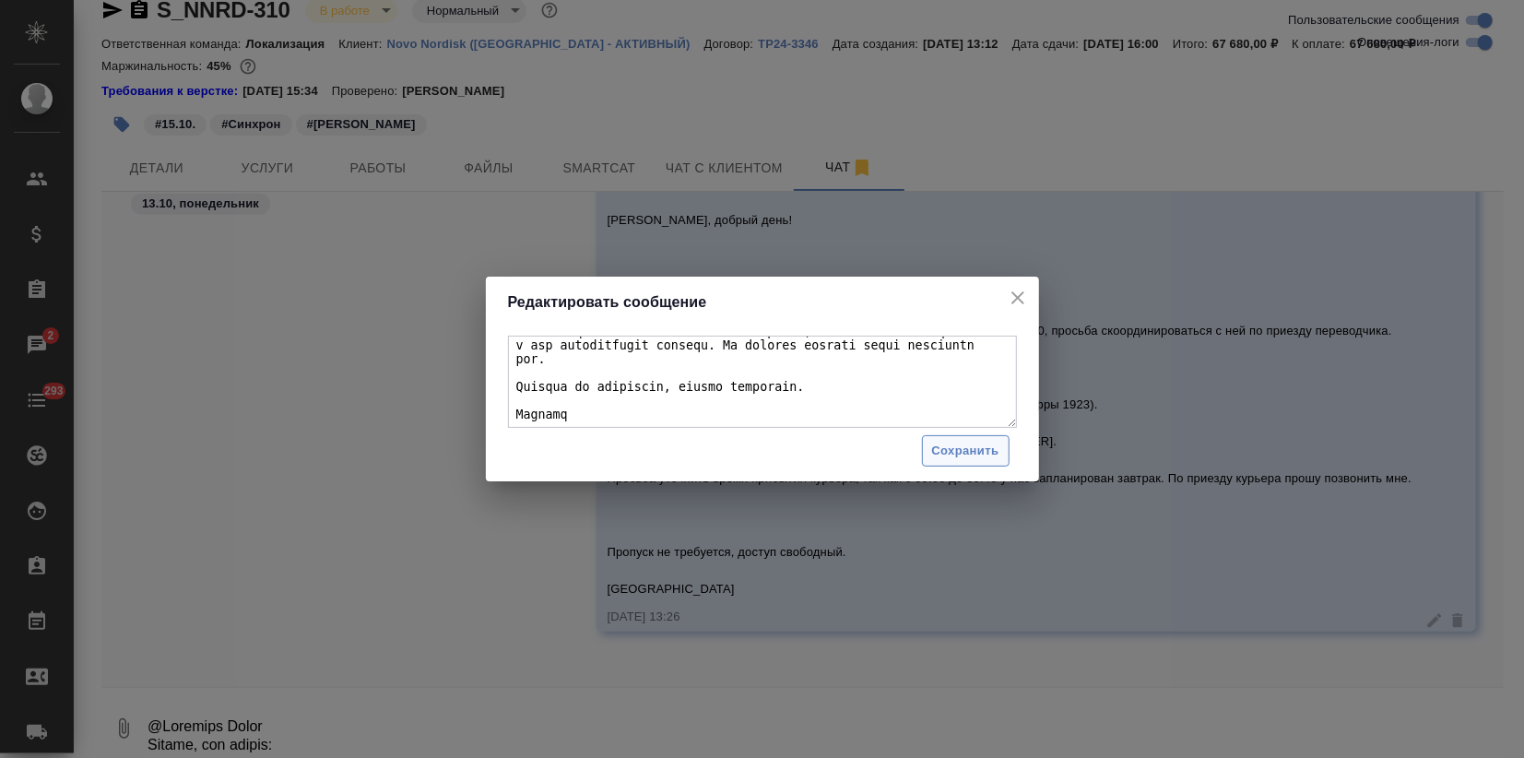
type textarea "<span style="font-weight: 600; color: red;">Федотова Ирина</span> Иринка, вот о…"
click at [961, 450] on span "Сохранить" at bounding box center [965, 451] width 67 height 21
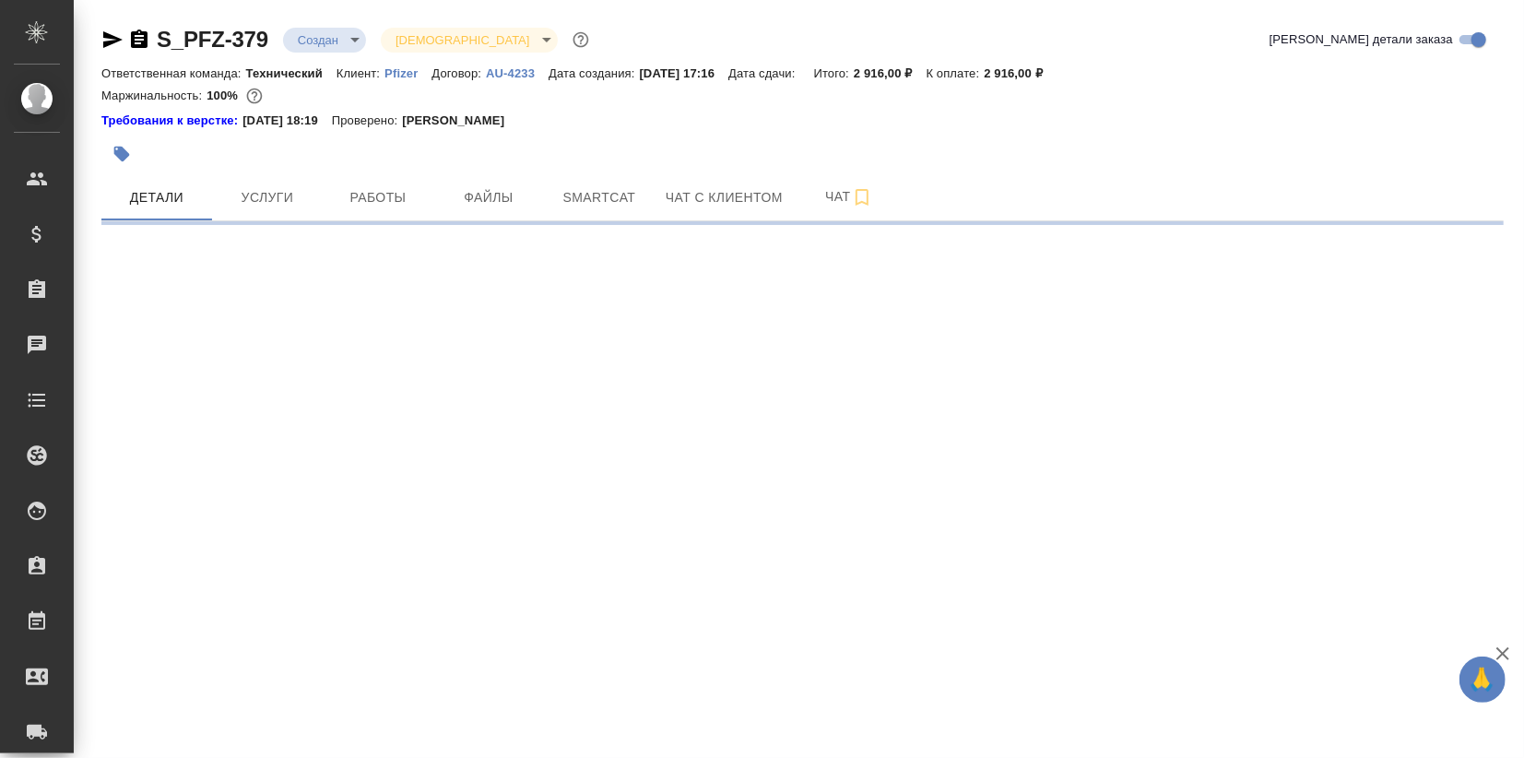
select select "RU"
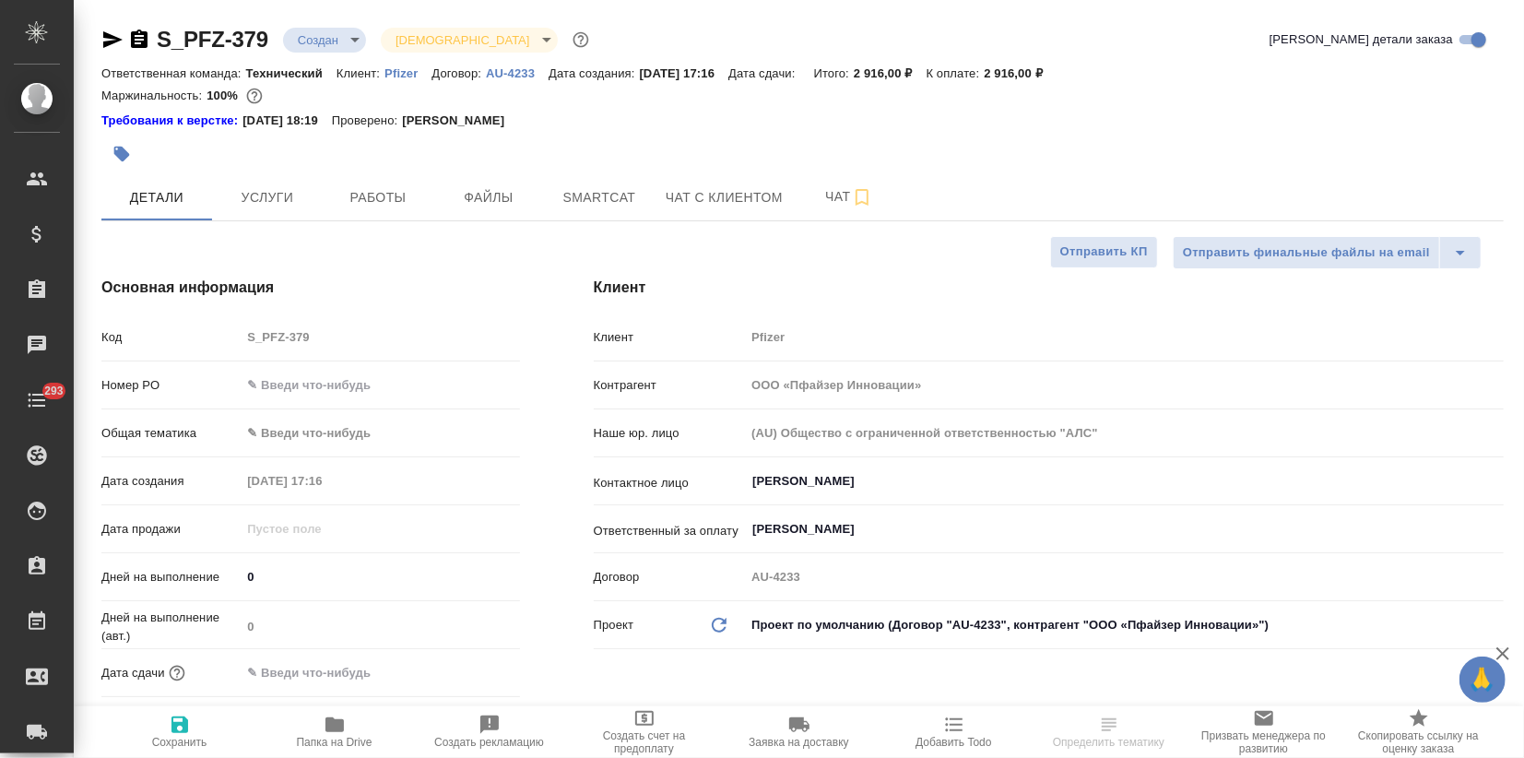
type textarea "x"
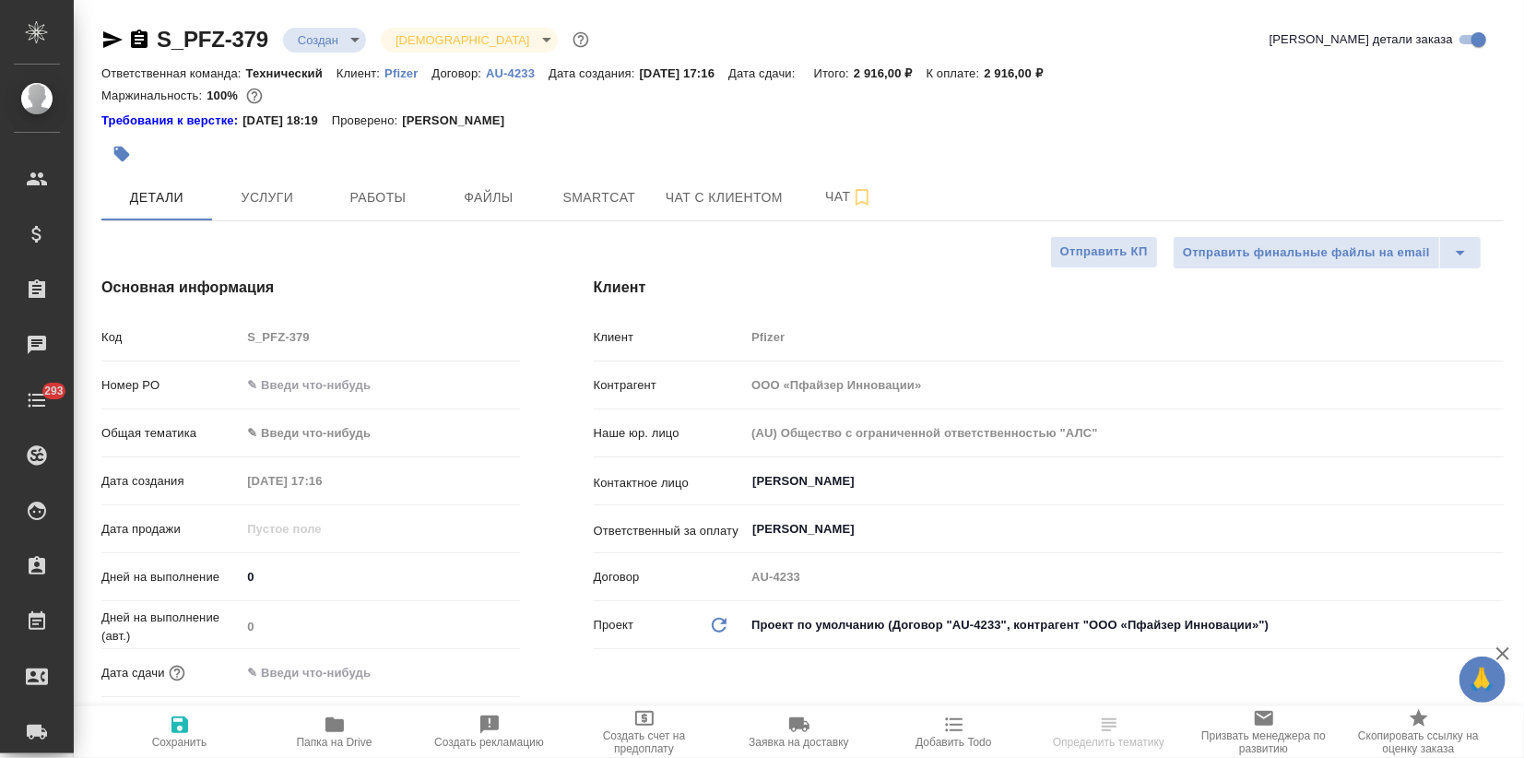
type textarea "x"
select select "RU"
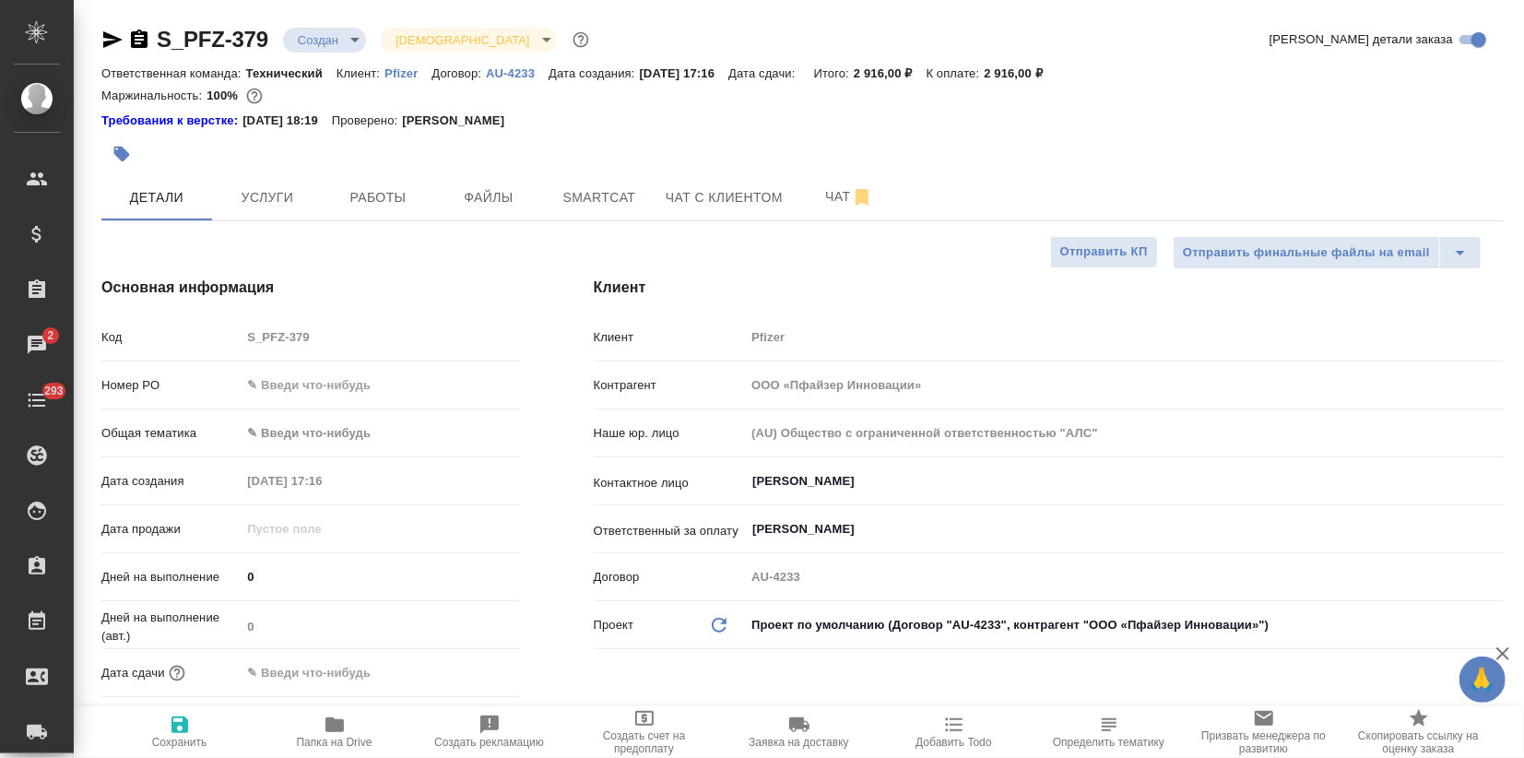
type textarea "x"
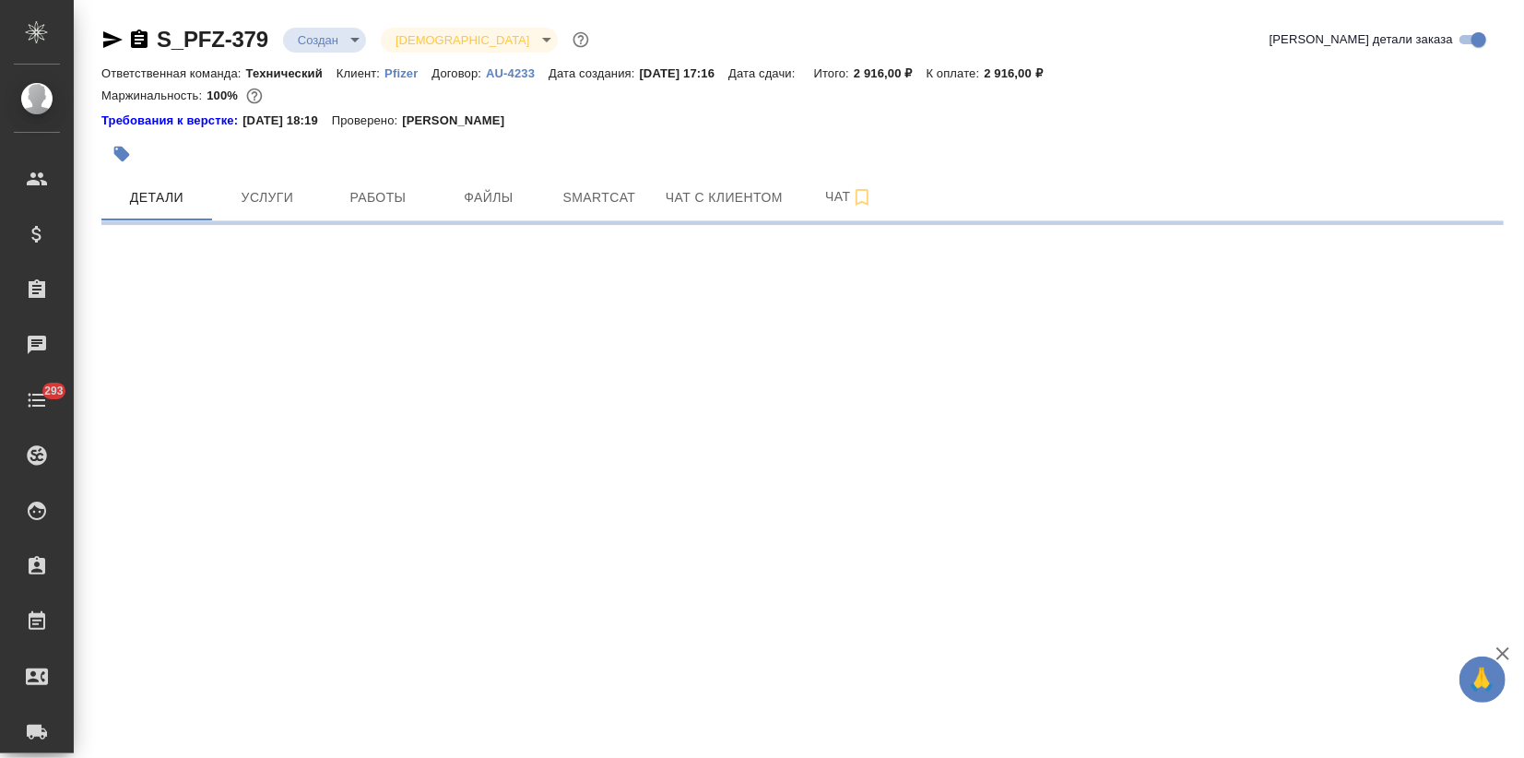
select select "RU"
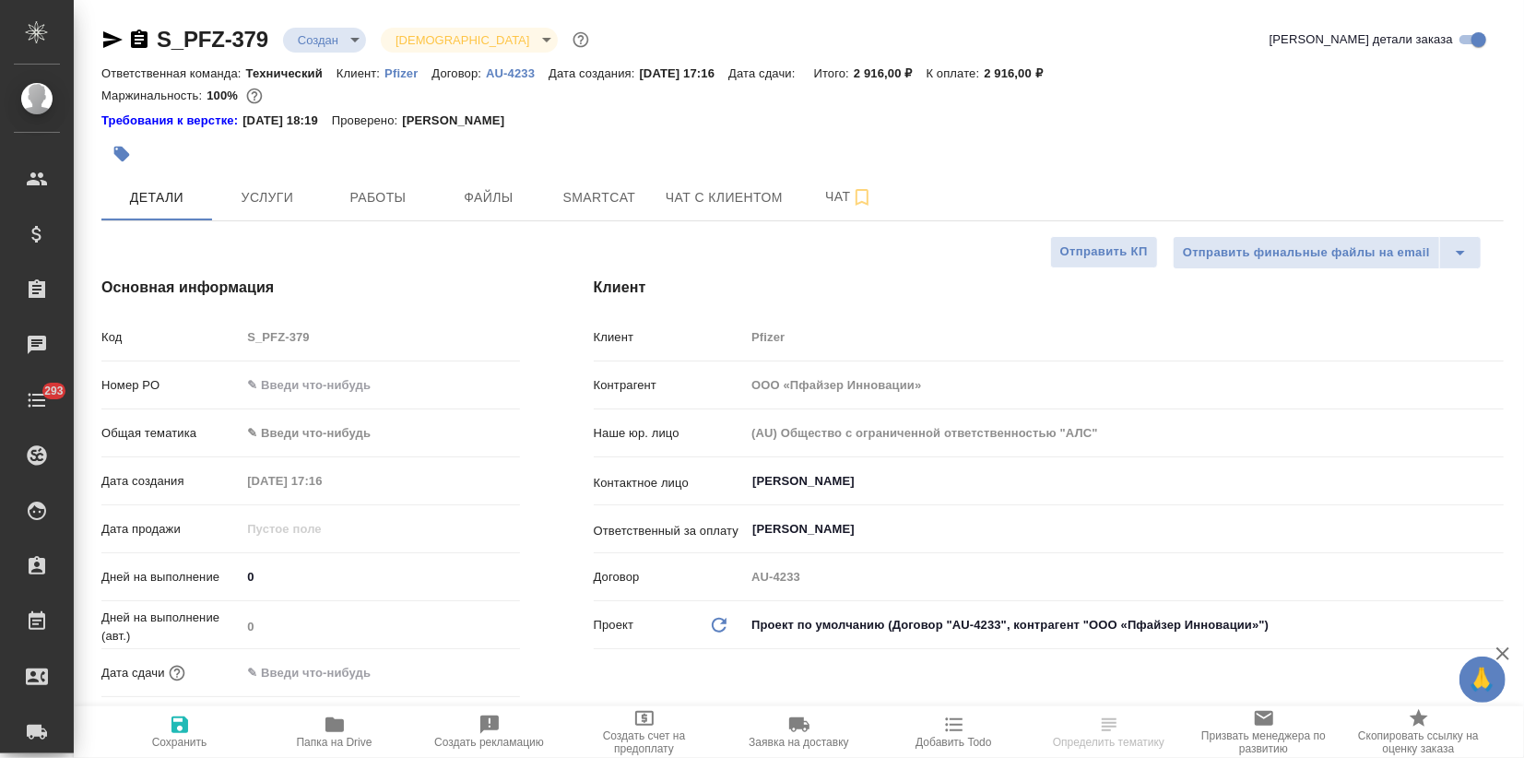
type textarea "x"
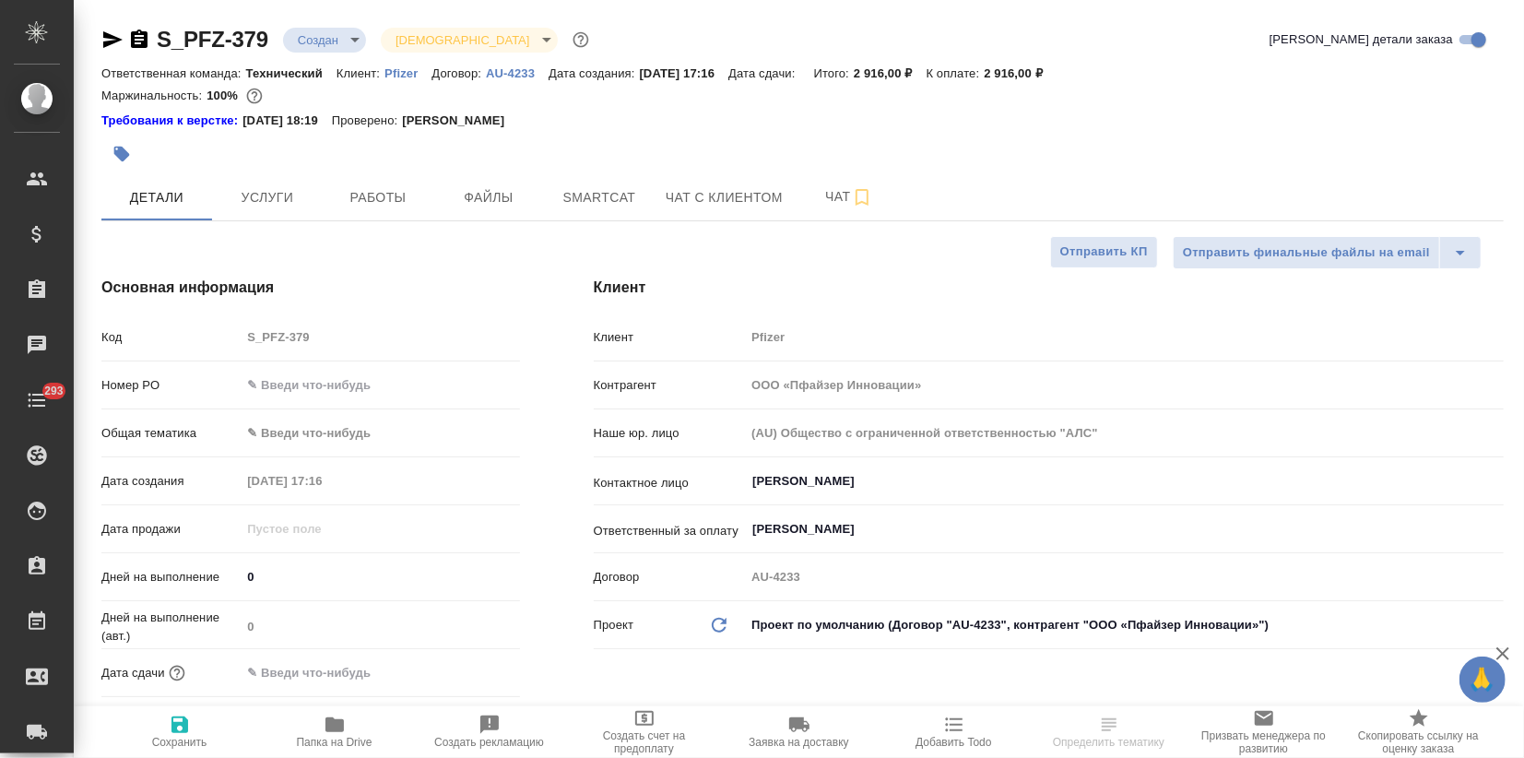
type textarea "x"
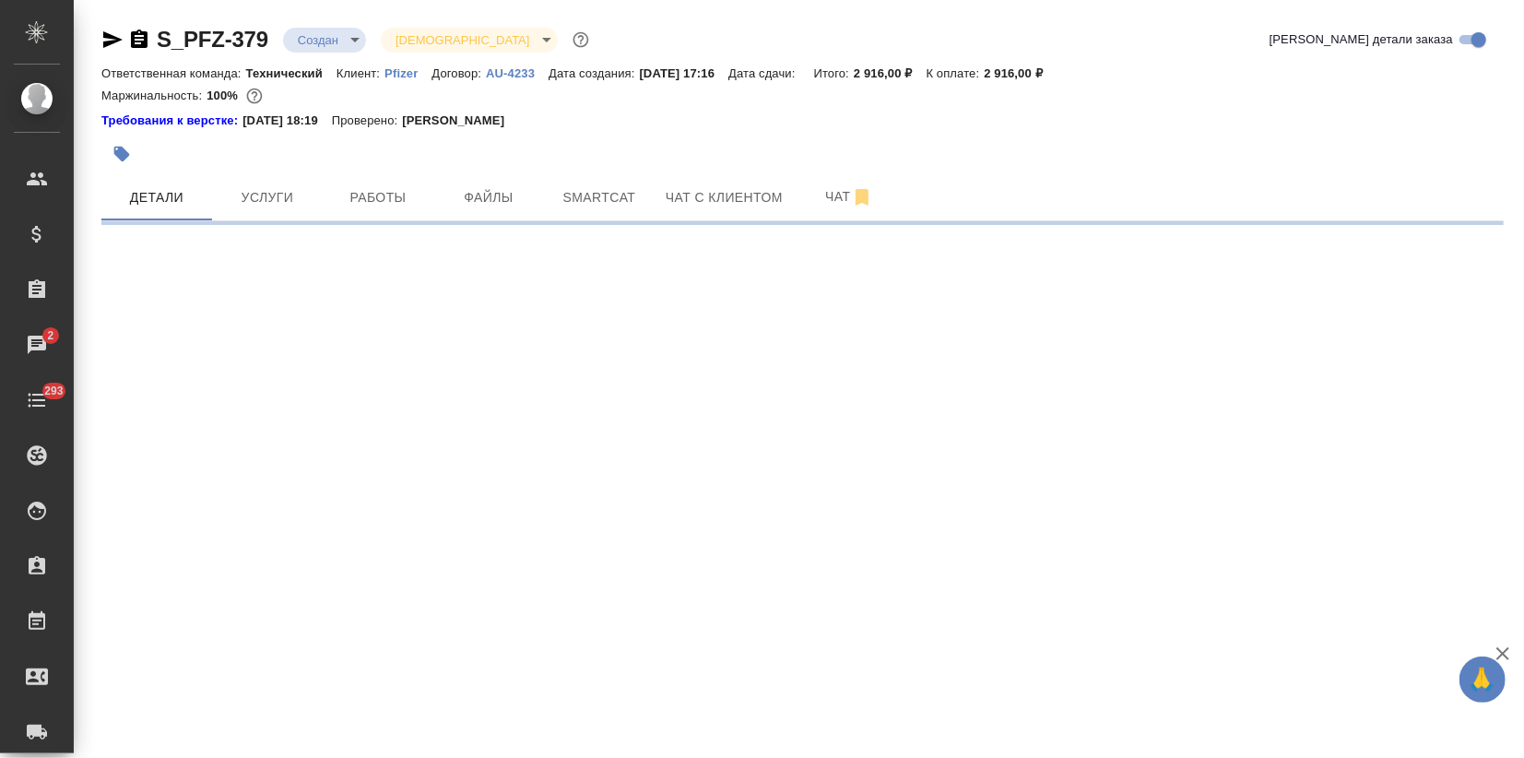
select select "RU"
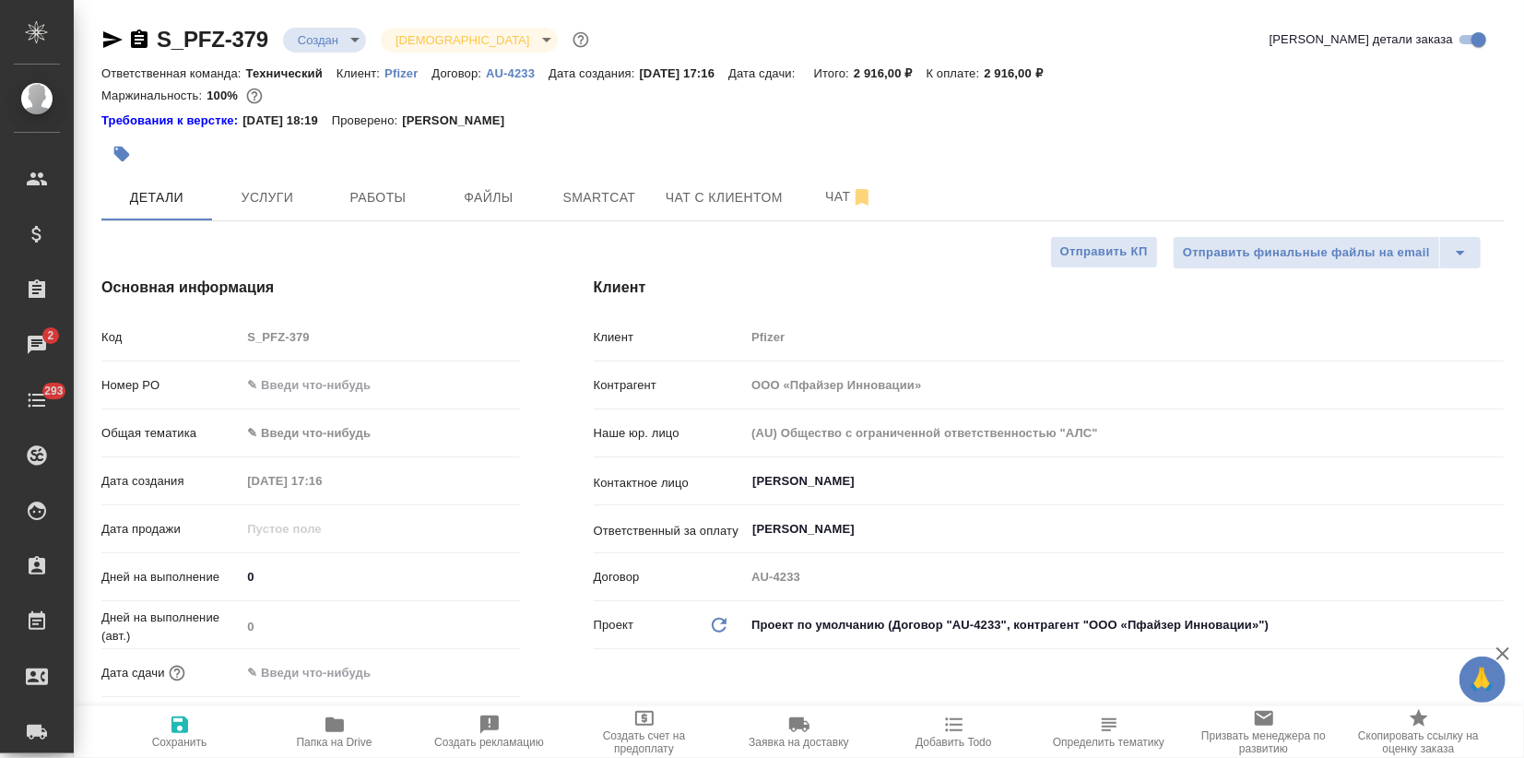
type textarea "x"
click at [837, 184] on button "Чат" at bounding box center [849, 197] width 111 height 46
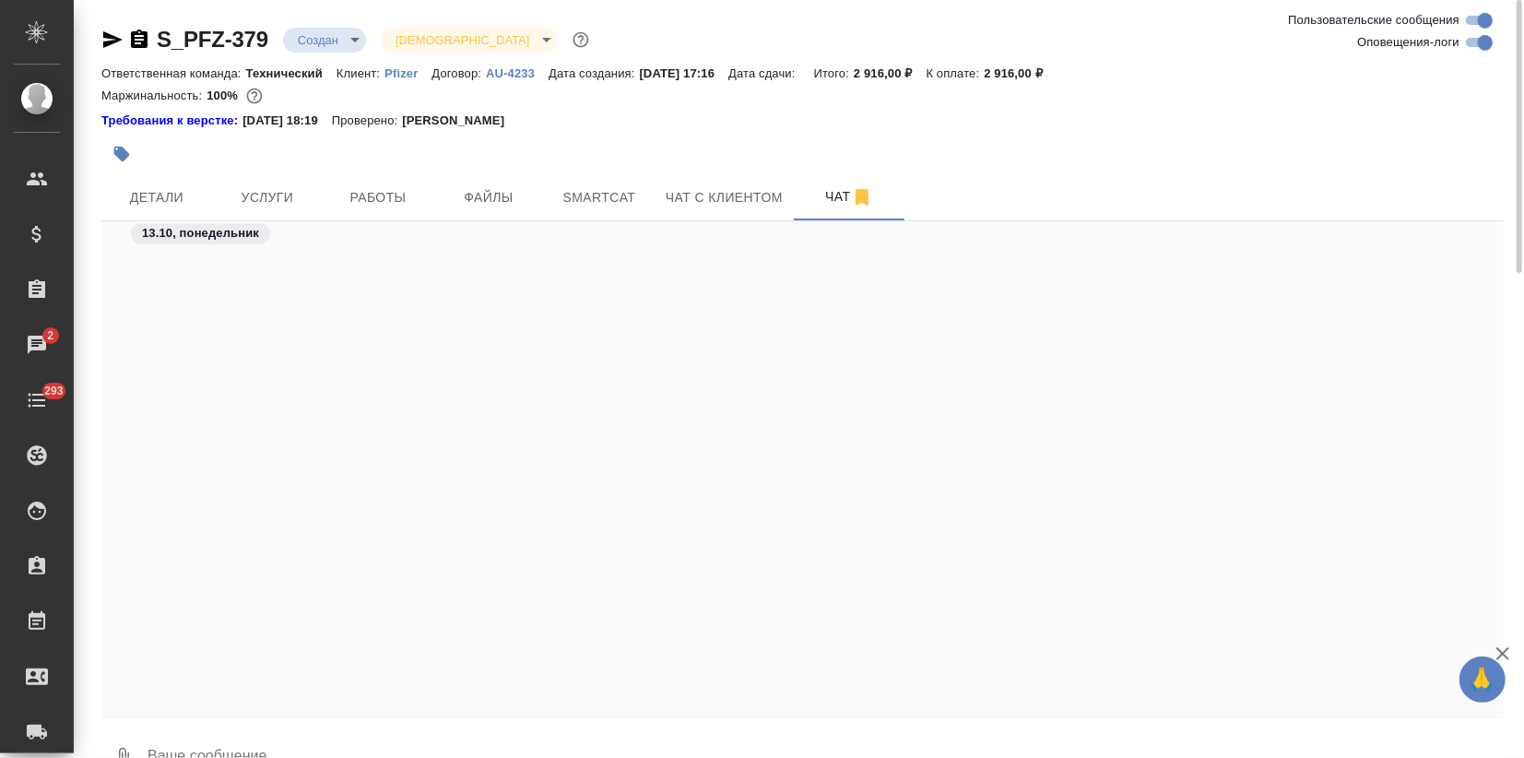
scroll to position [5804, 0]
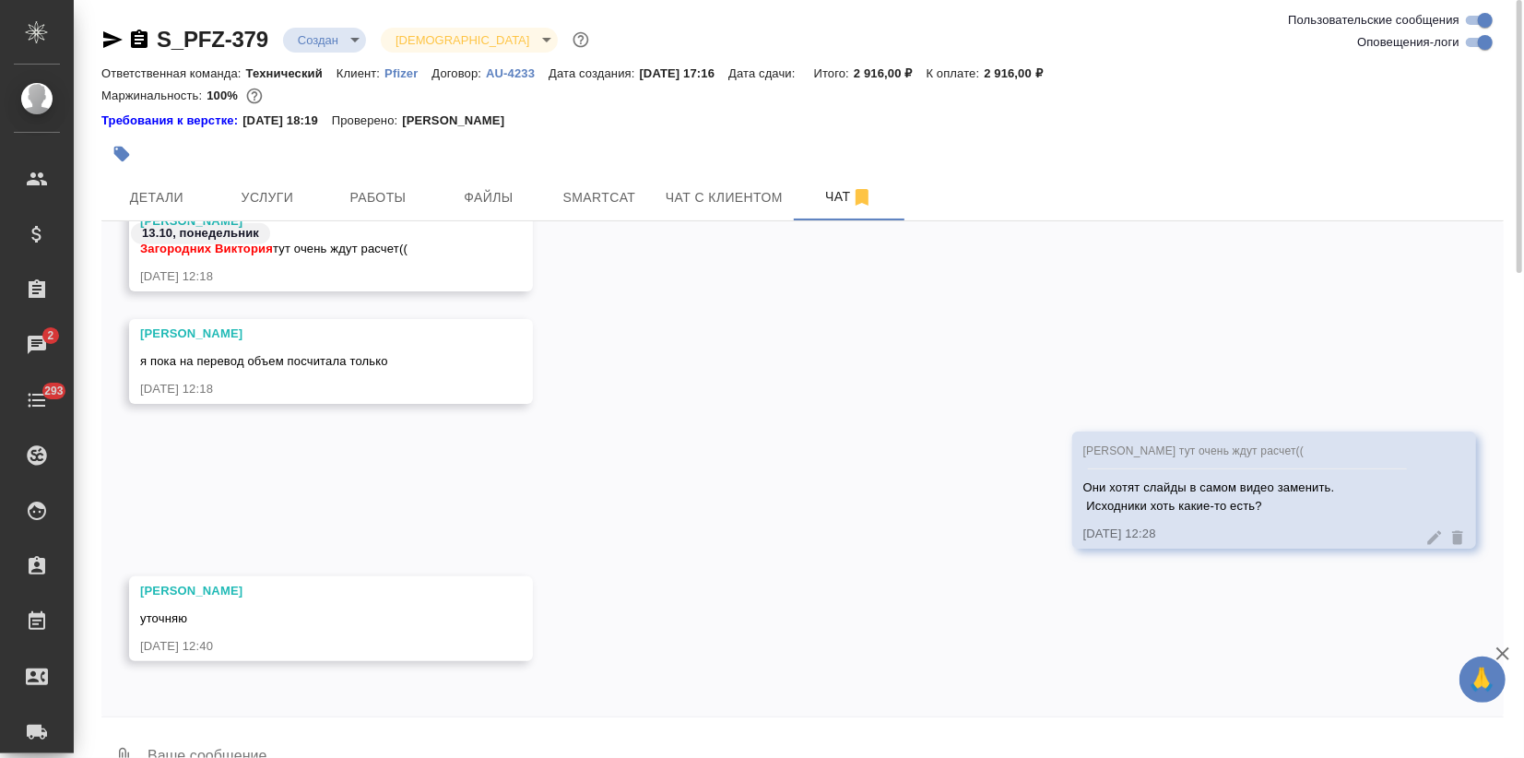
click at [214, 732] on textarea at bounding box center [825, 758] width 1358 height 63
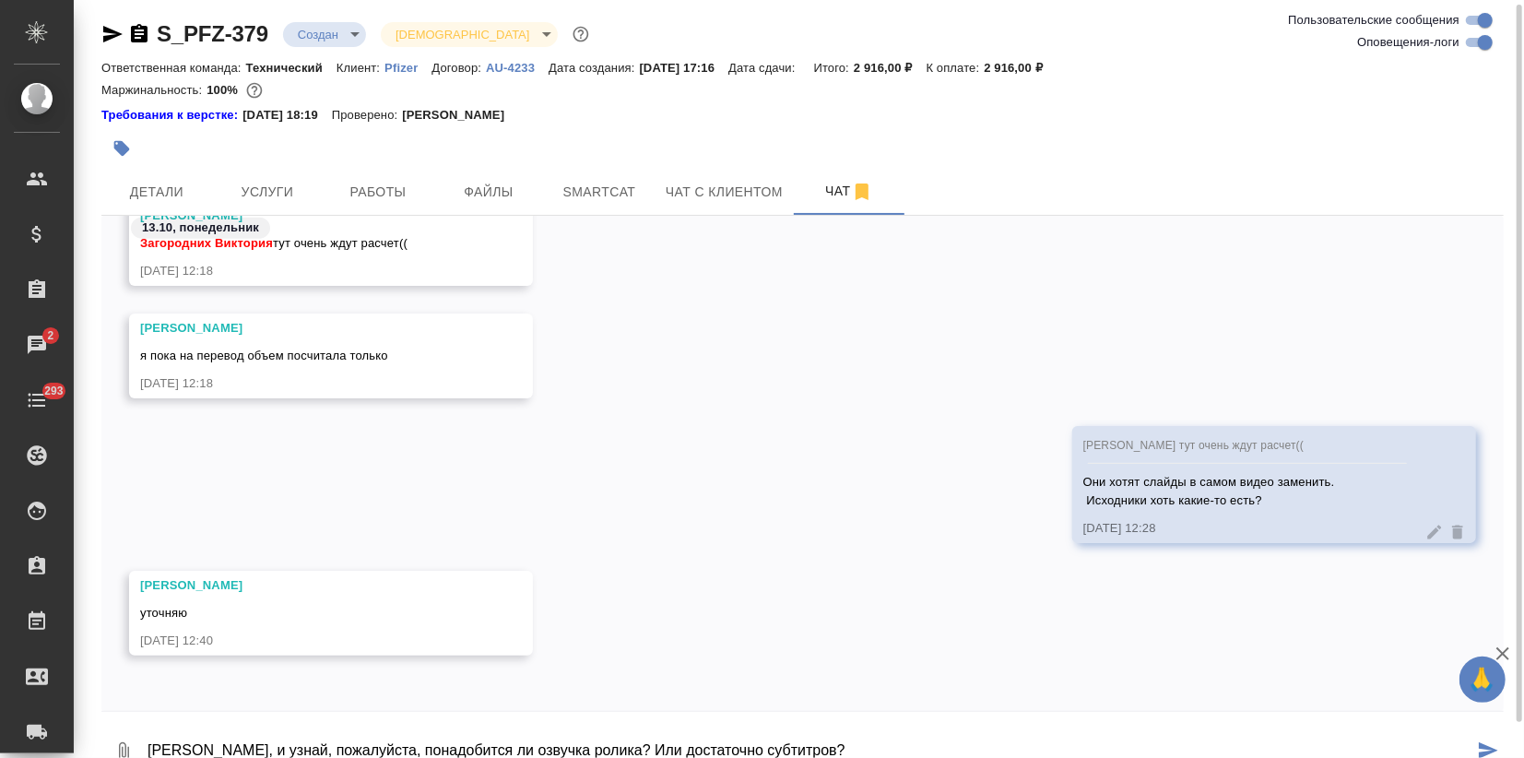
type textarea "[PERSON_NAME], и узнай, пожалуйста, понадобится ли озвучка ролика? Или достаточ…"
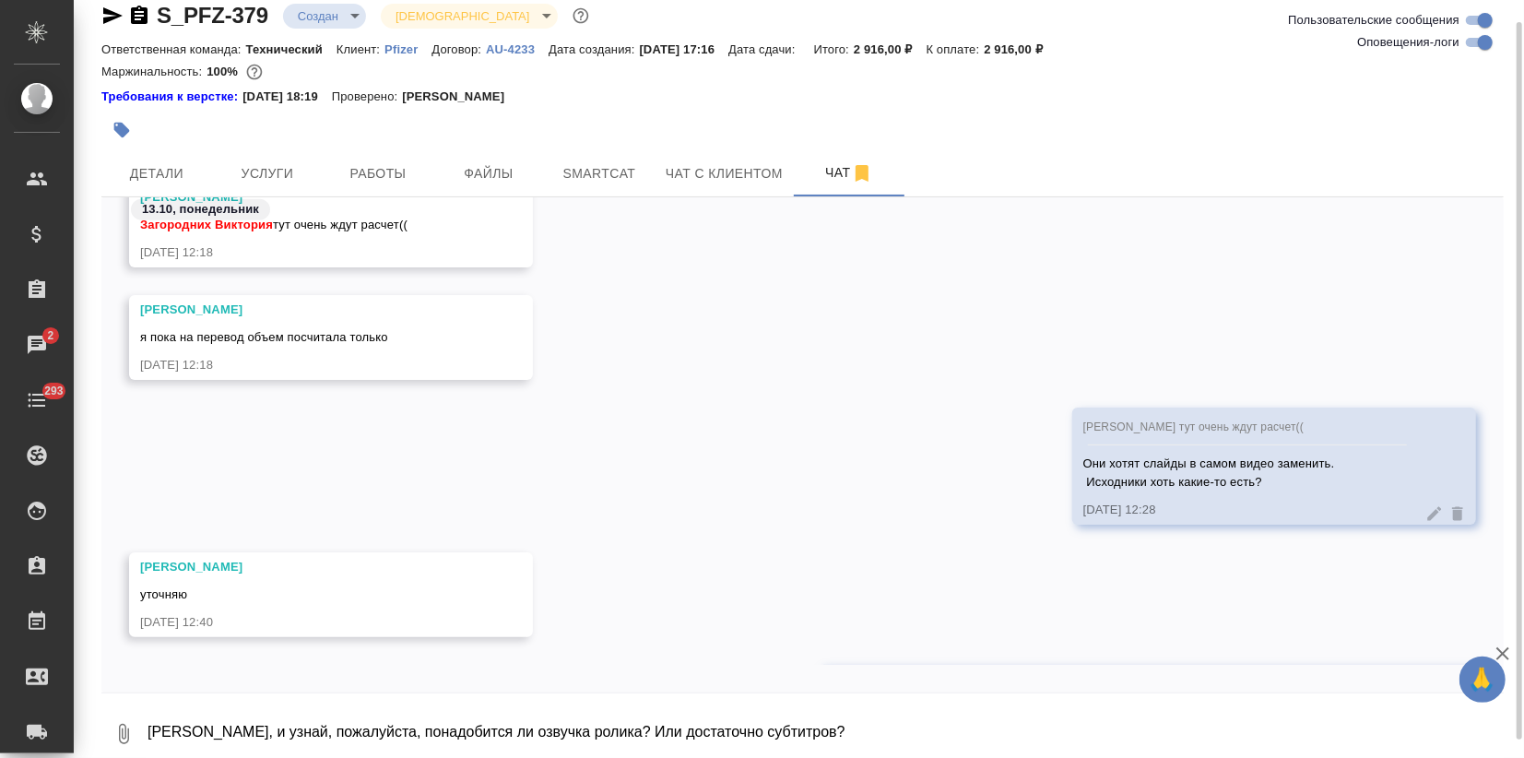
scroll to position [5893, 0]
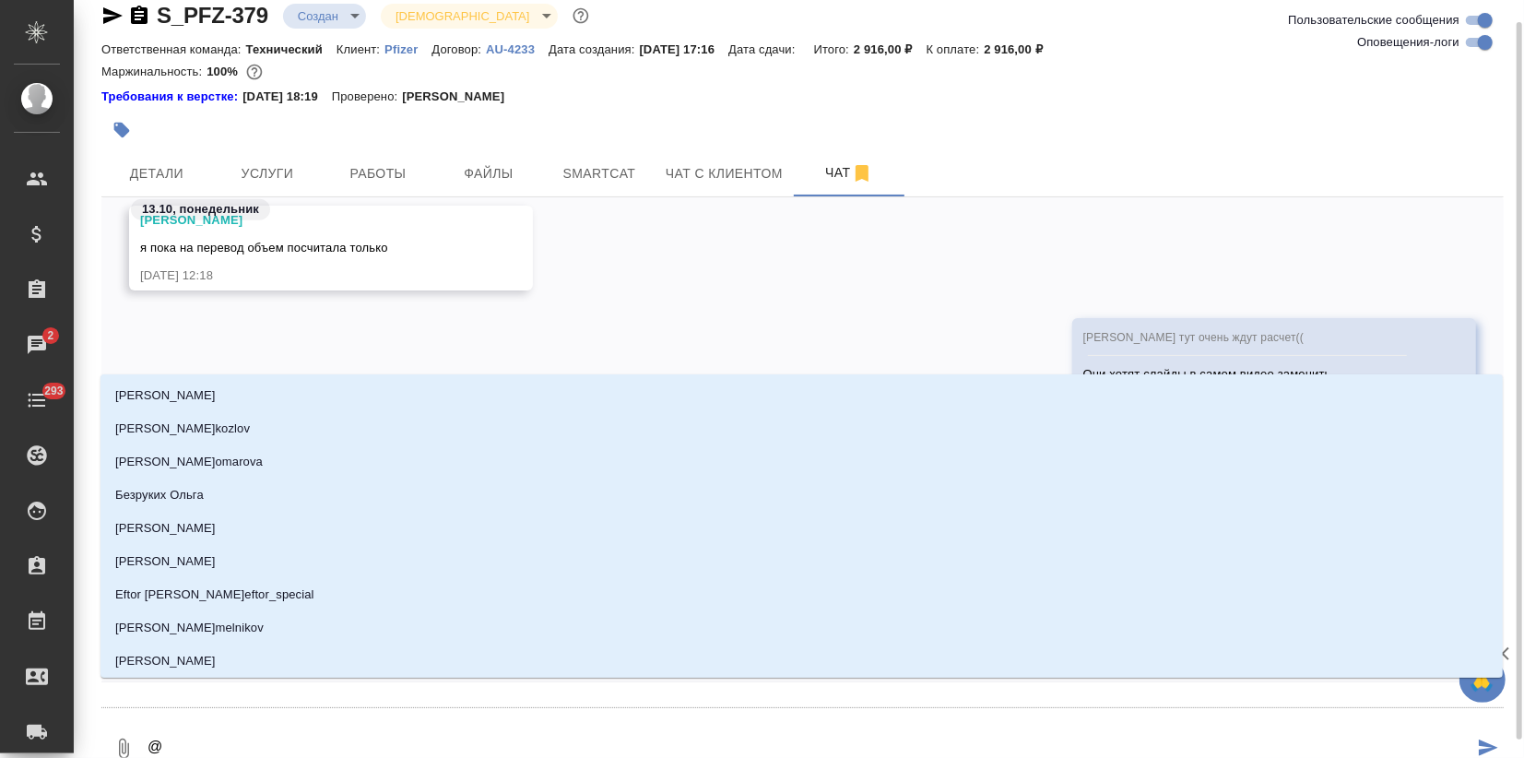
type textarea "@в"
type input "в"
type textarea "@ва"
type input "ва"
type textarea "@вал"
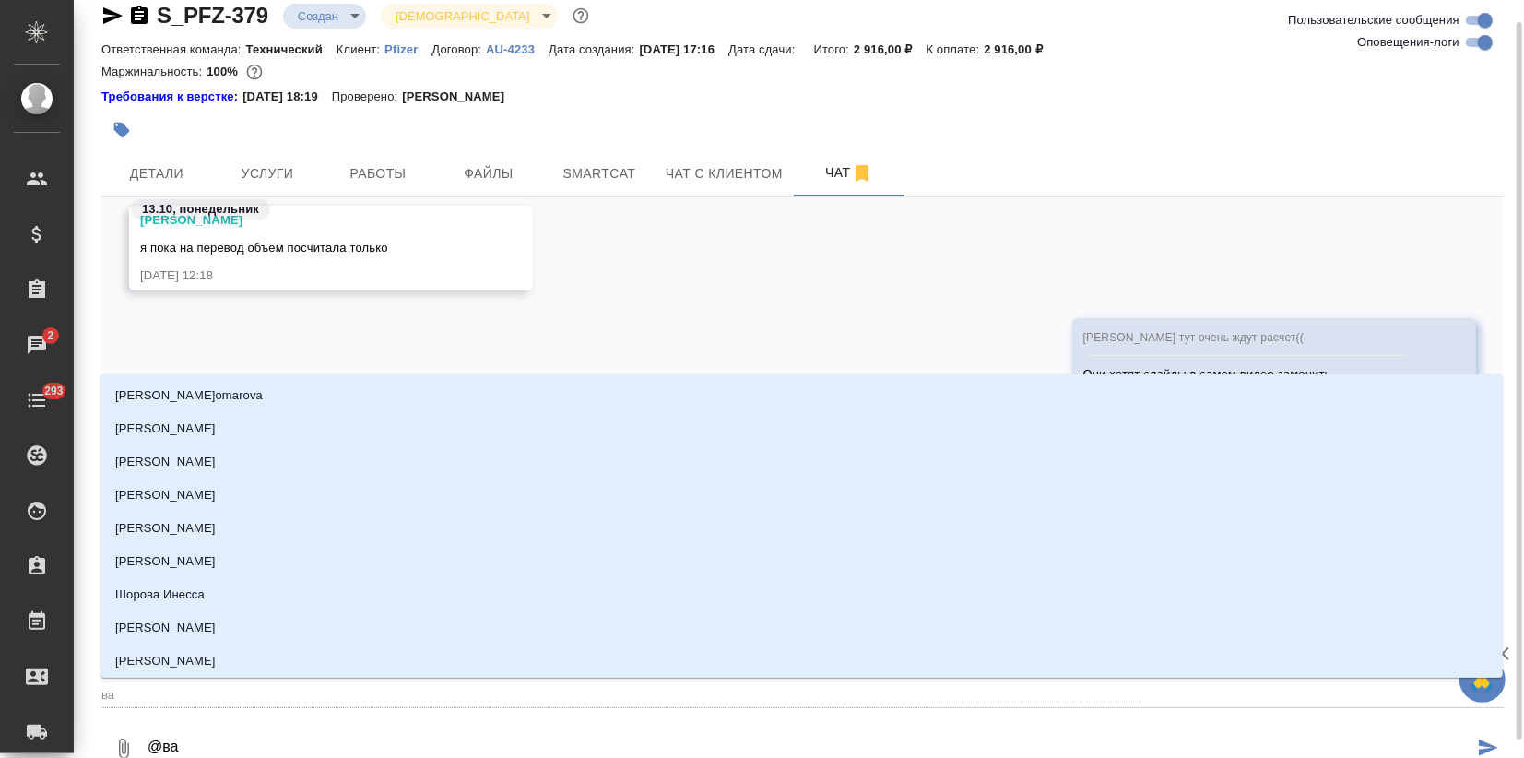
type input "вал"
type textarea "@вале"
type input "вале"
type textarea "@валер"
type input "валер"
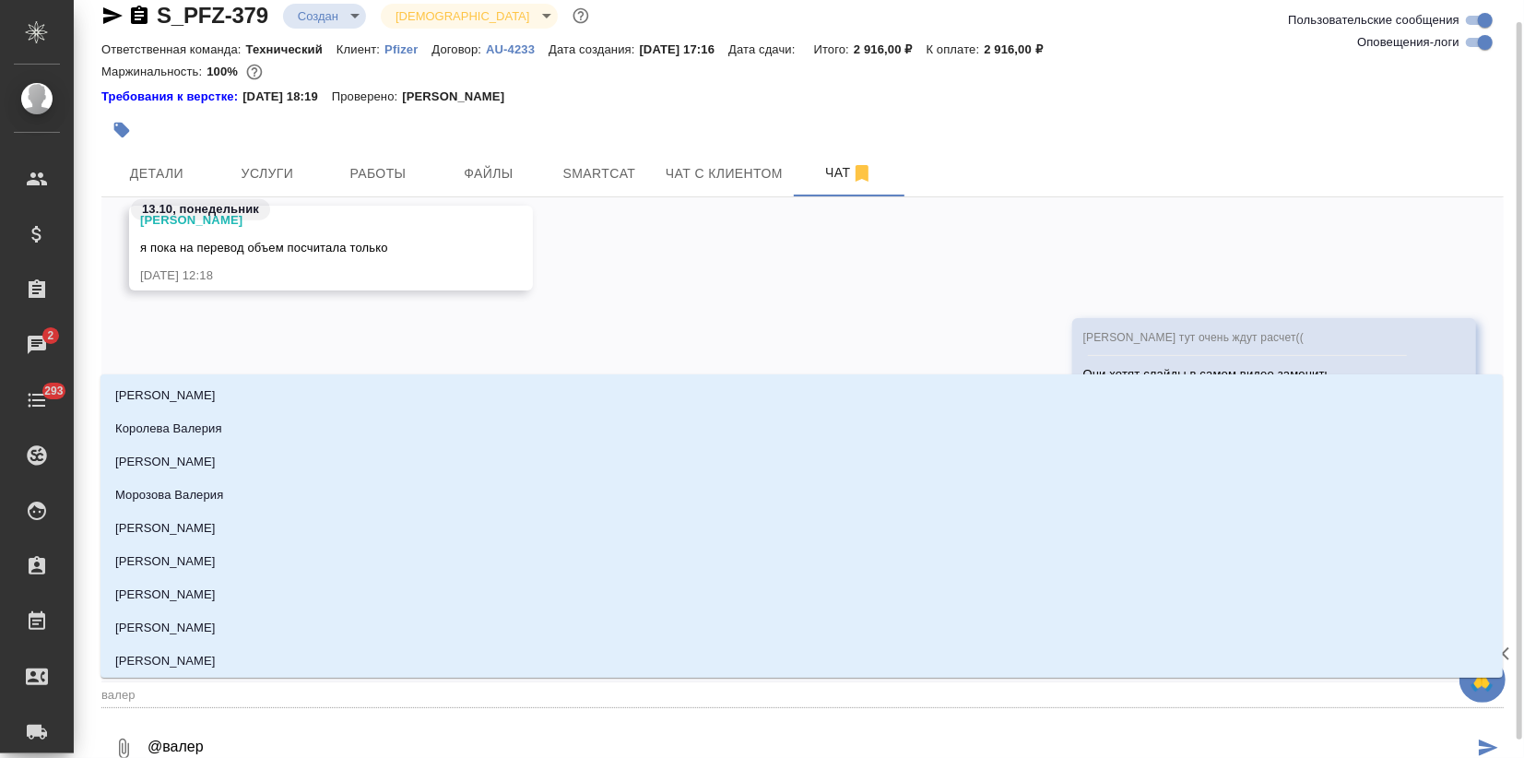
type textarea "@[PERSON_NAME]"
type input "[PERSON_NAME]"
type textarea "@[PERSON_NAME]"
type input "[PERSON_NAME]"
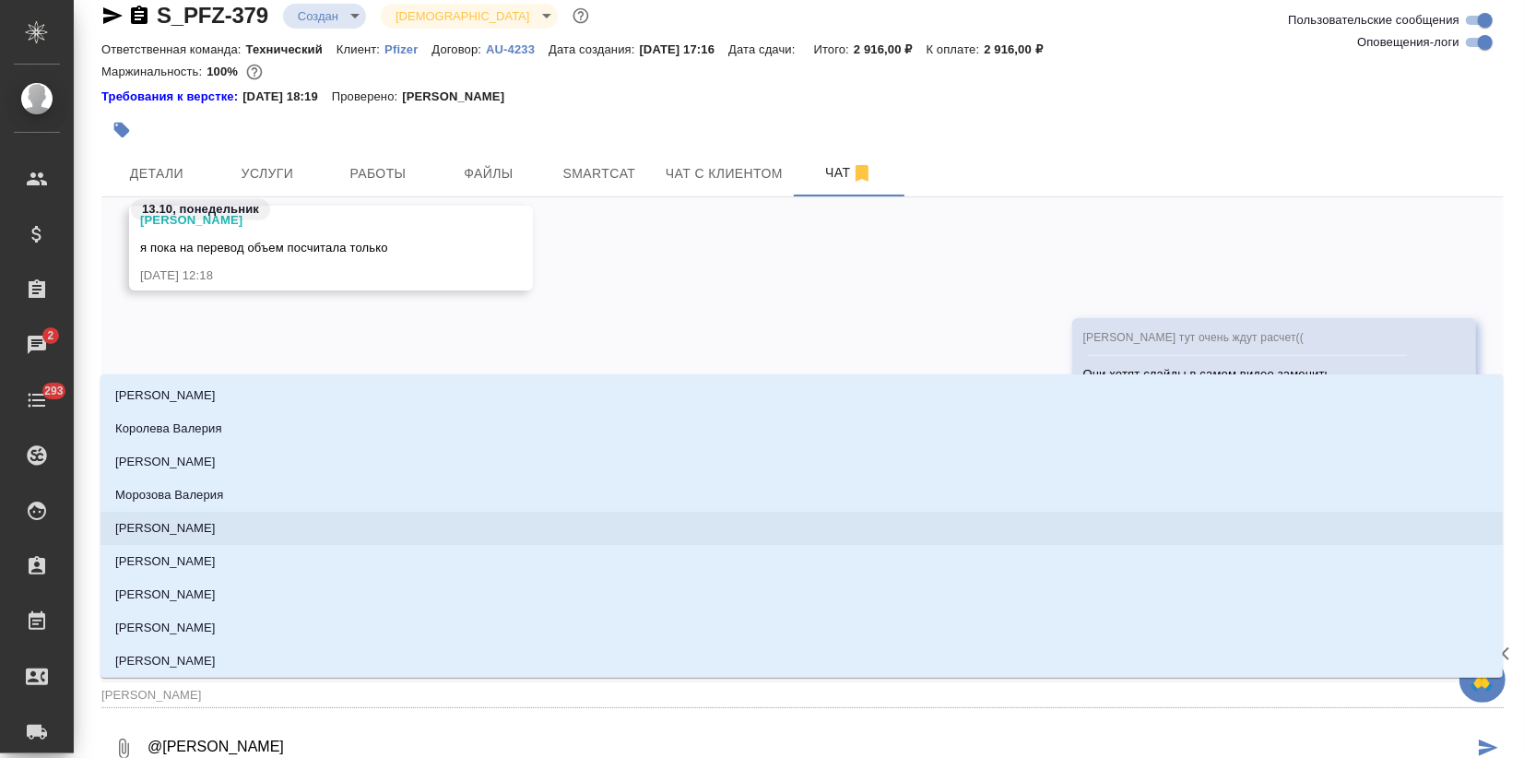
click at [223, 540] on li "[PERSON_NAME]" at bounding box center [802, 528] width 1403 height 33
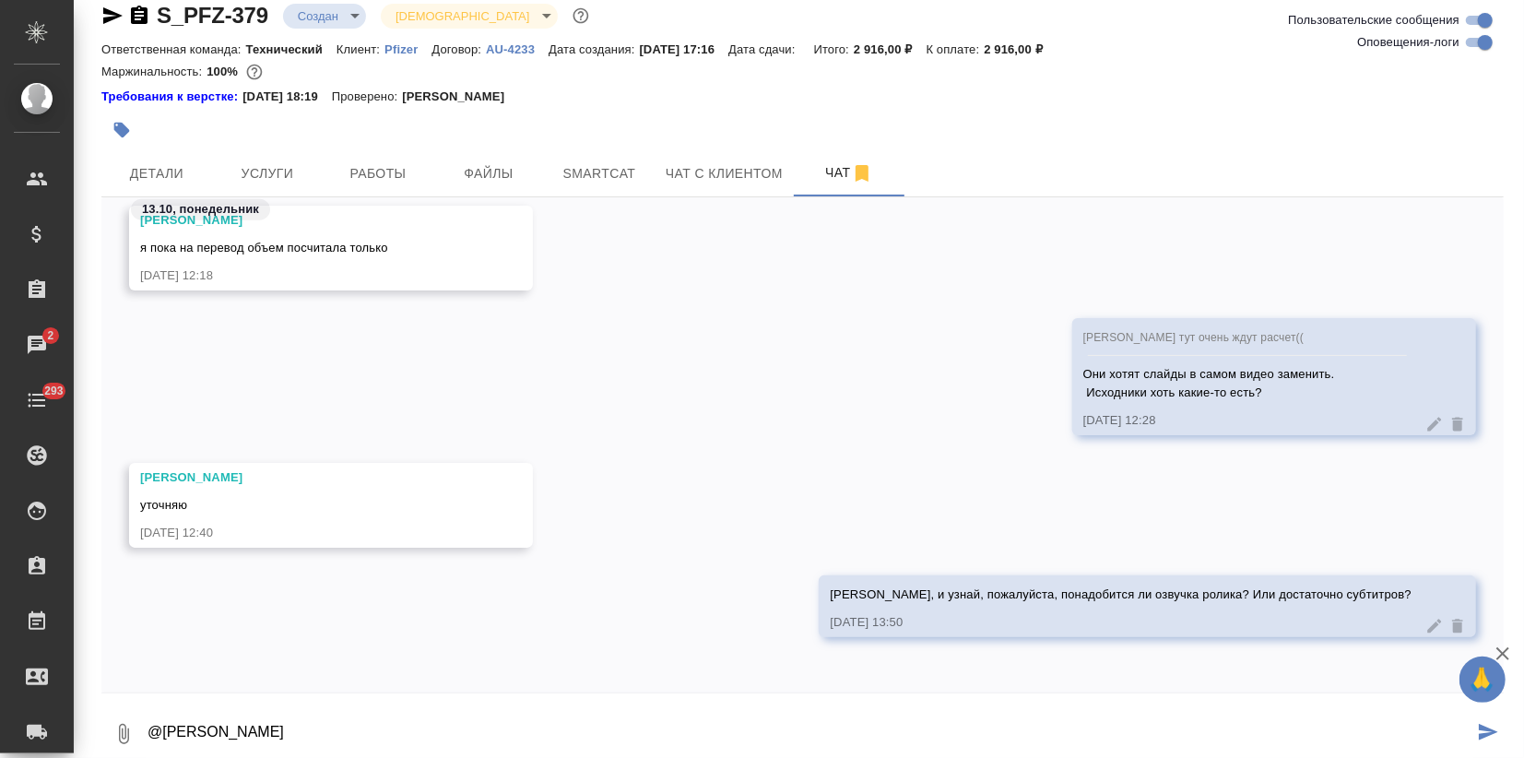
type textarea "@[PERSON_NAME]"
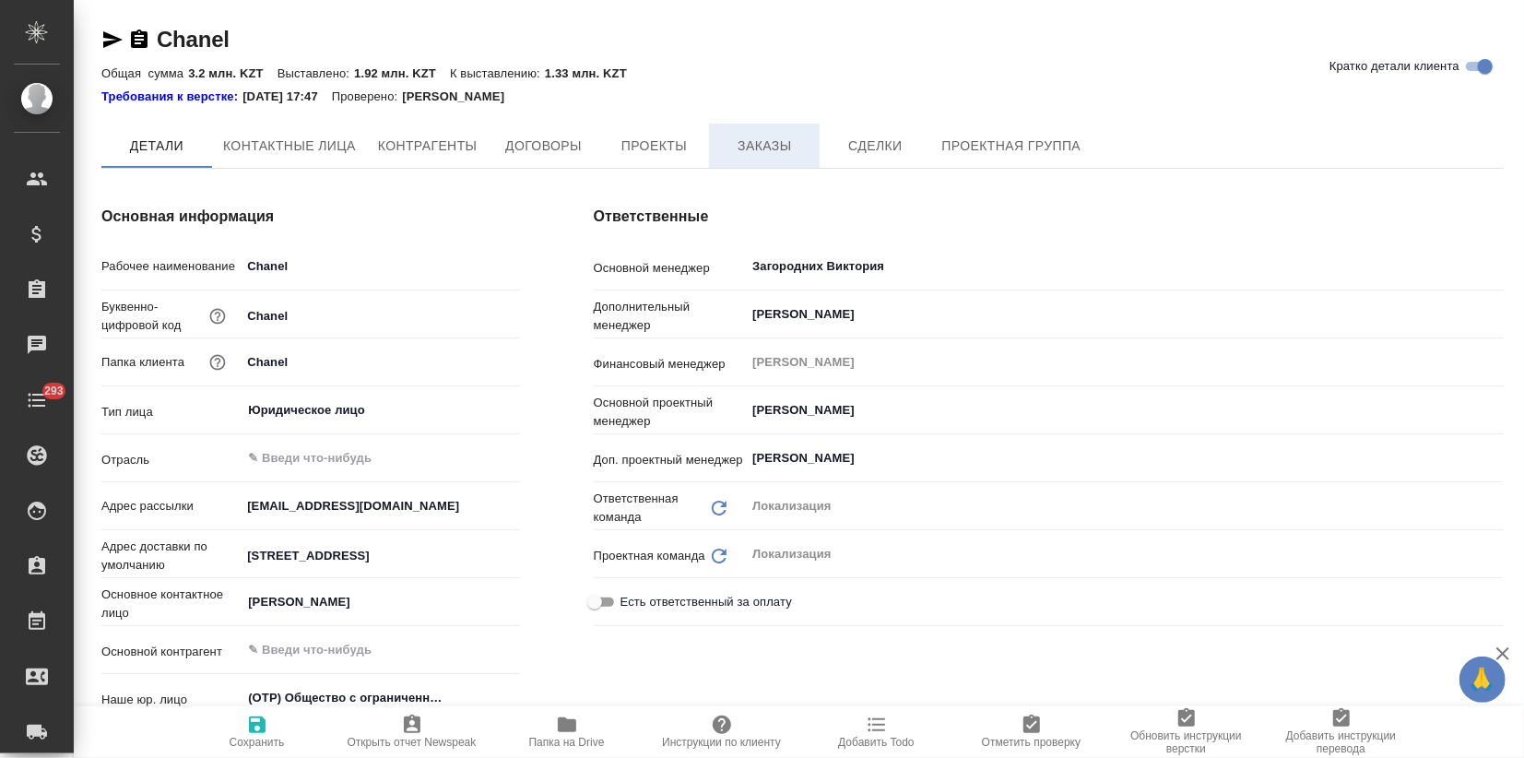
type textarea "x"
click at [752, 148] on span "Заказы" at bounding box center [764, 146] width 89 height 23
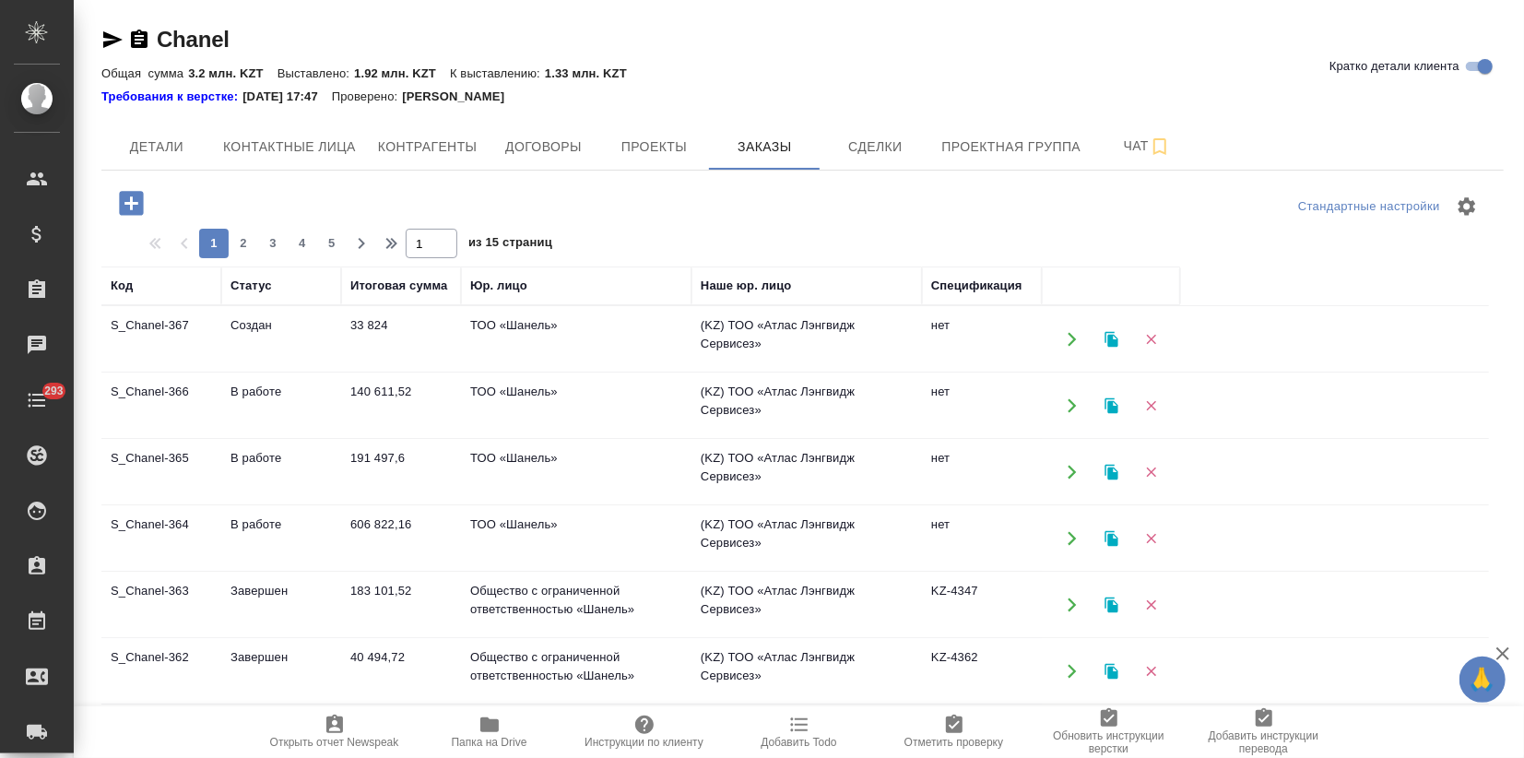
scroll to position [283, 0]
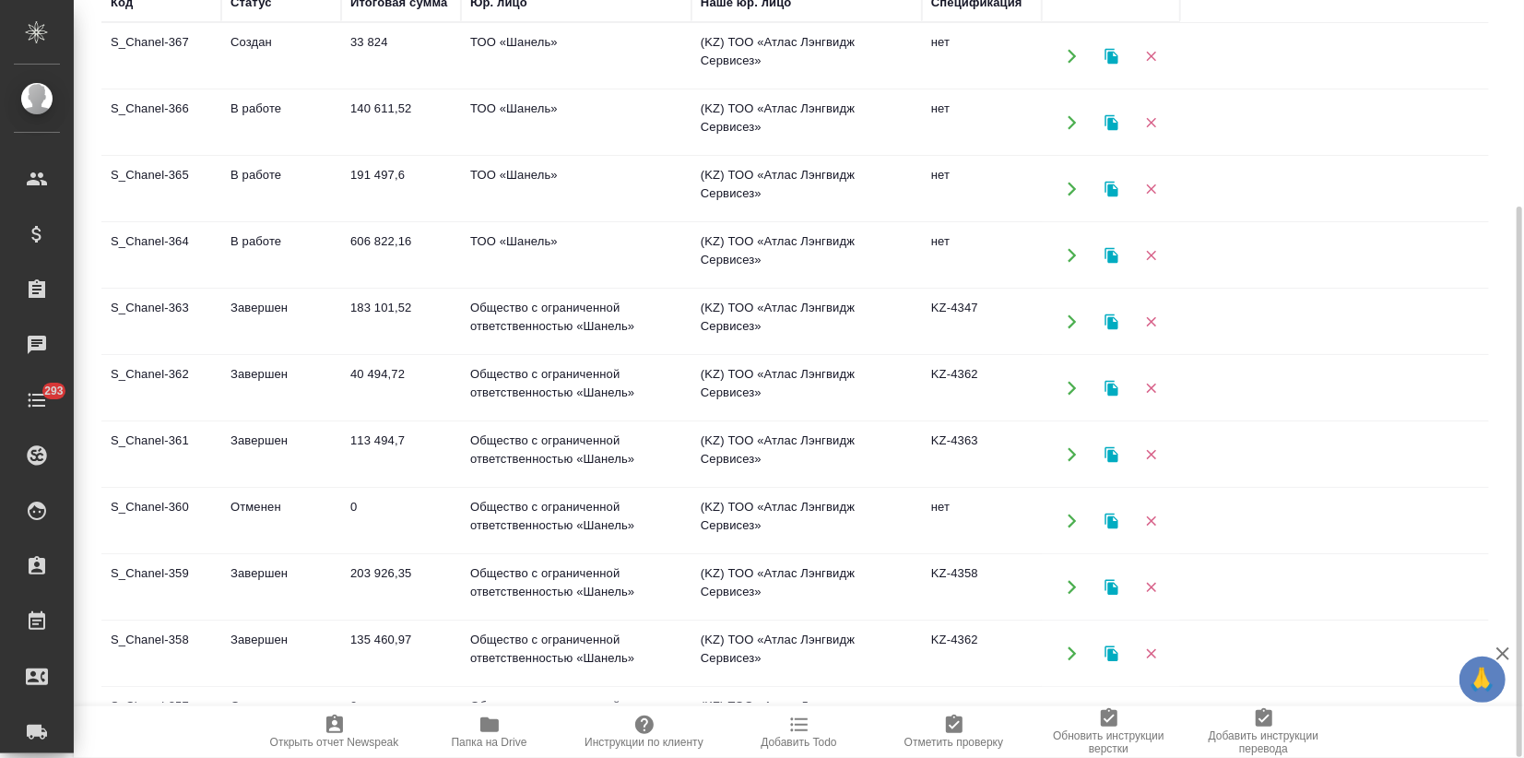
click at [468, 654] on td "Общество с ограниченной ответственностью «Шанель»" at bounding box center [576, 654] width 231 height 65
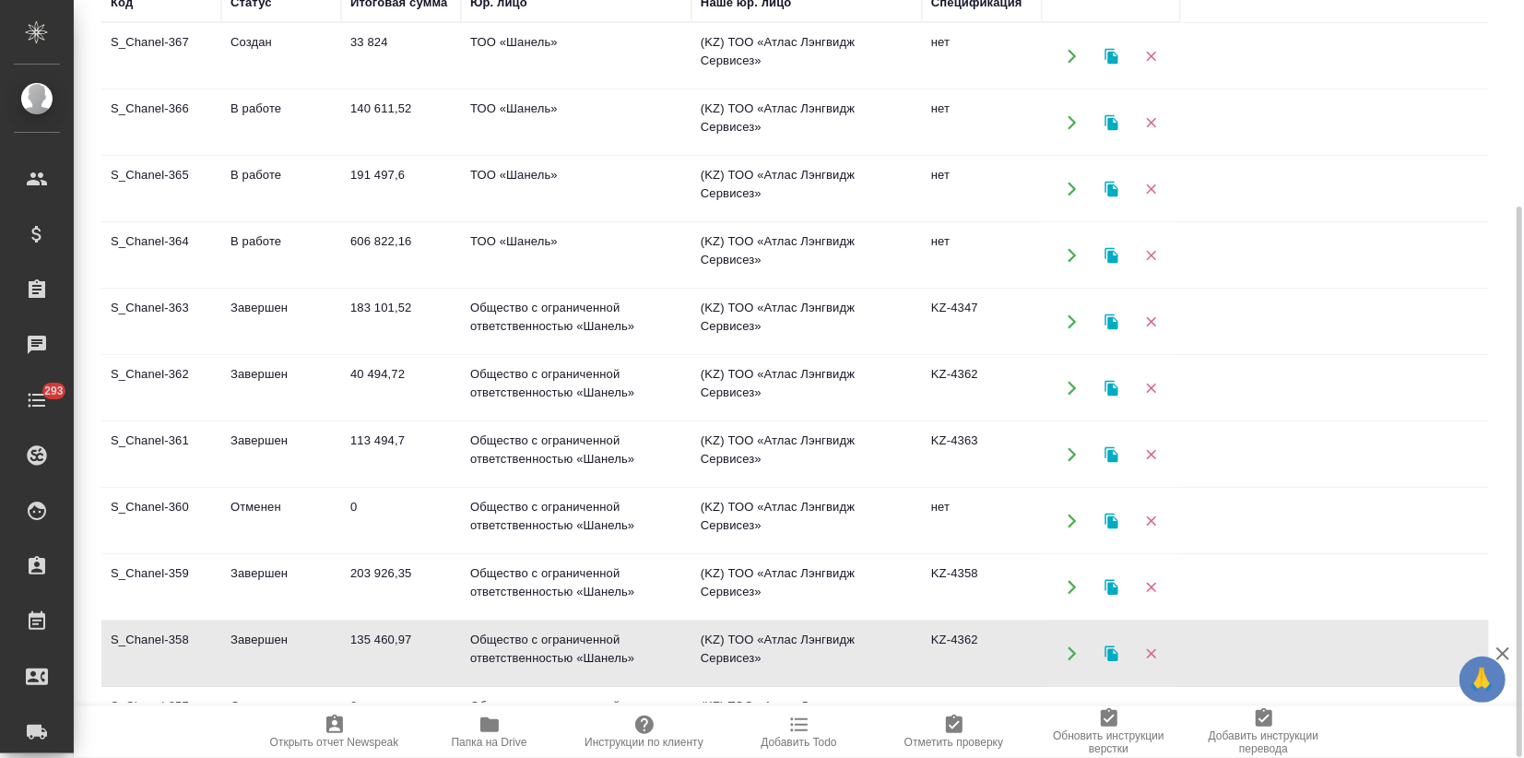
click at [468, 654] on td "Общество с ограниченной ответственностью «Шанель»" at bounding box center [576, 654] width 231 height 65
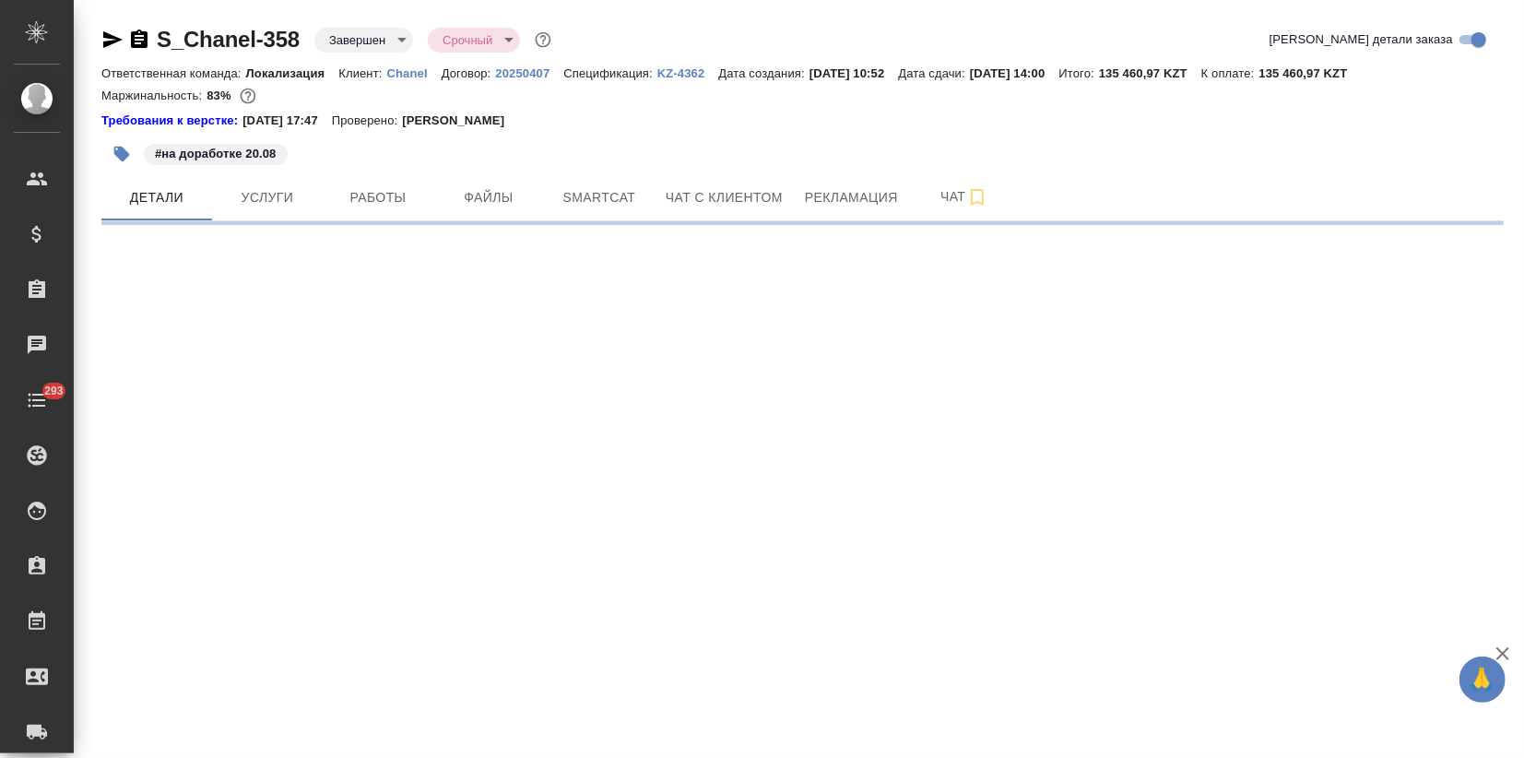
select select "RU"
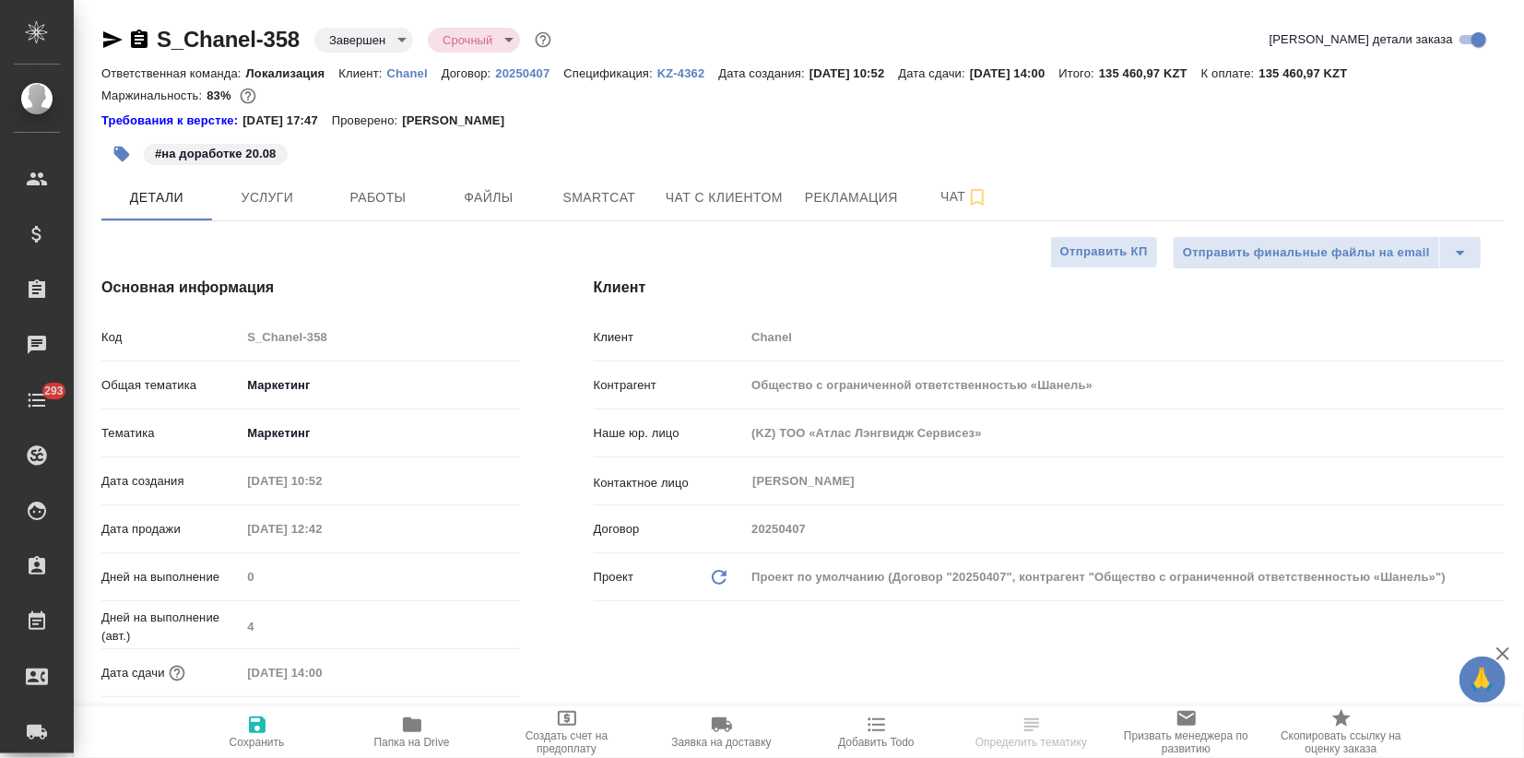
type textarea "x"
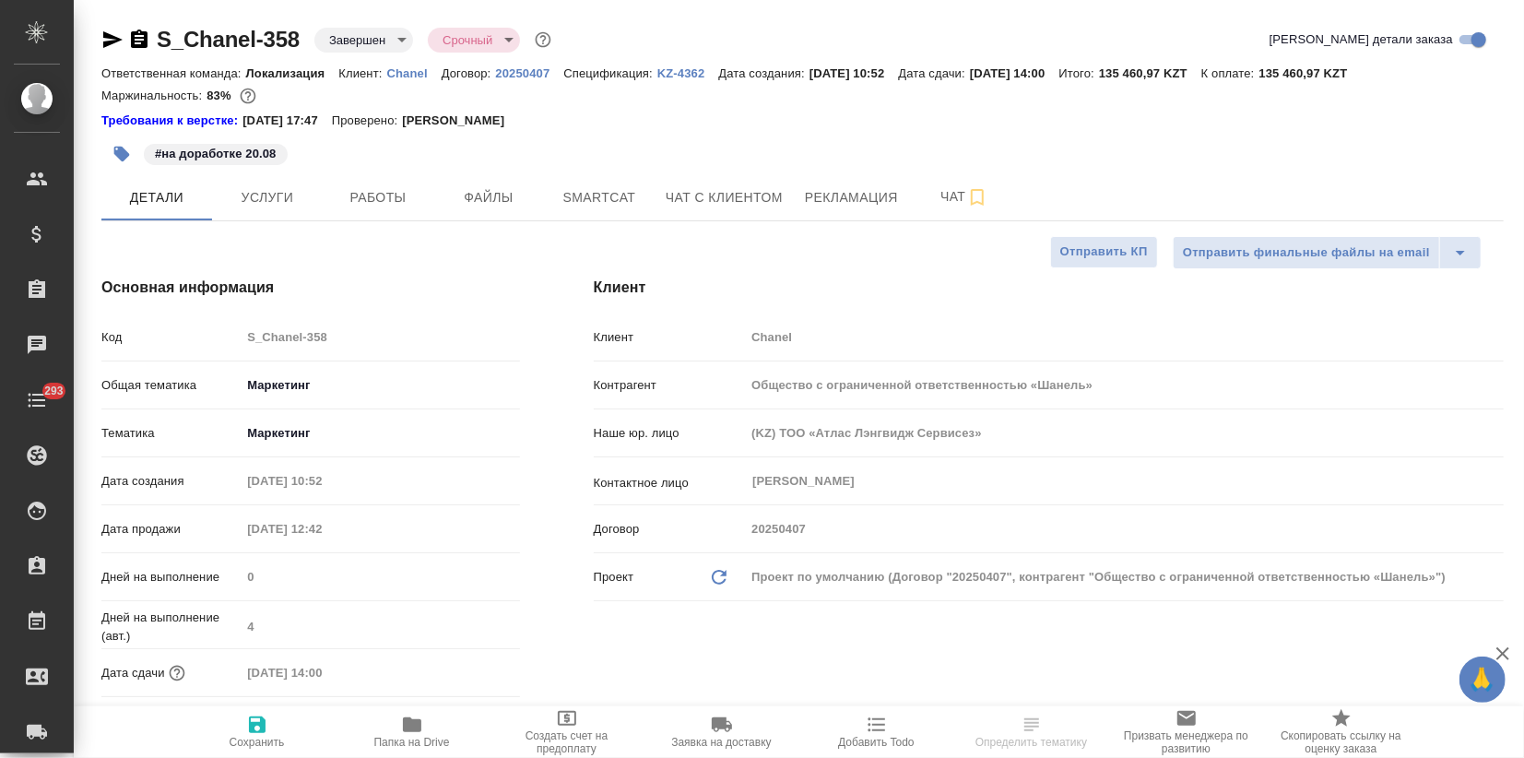
type textarea "x"
click at [879, 584] on div "Проект по умолчанию (Договор "20250407", контрагент "Общество с ограниченной от…" at bounding box center [1124, 577] width 759 height 31
click at [755, 587] on div "Проект по умолчанию (Договор "20250407", контрагент "Общество с ограниченной от…" at bounding box center [1124, 577] width 759 height 31
click at [752, 575] on div "Проект по умолчанию (Договор "20250407", контрагент "Общество с ограниченной от…" at bounding box center [1124, 577] width 759 height 31
click at [720, 570] on icon at bounding box center [719, 577] width 15 height 15
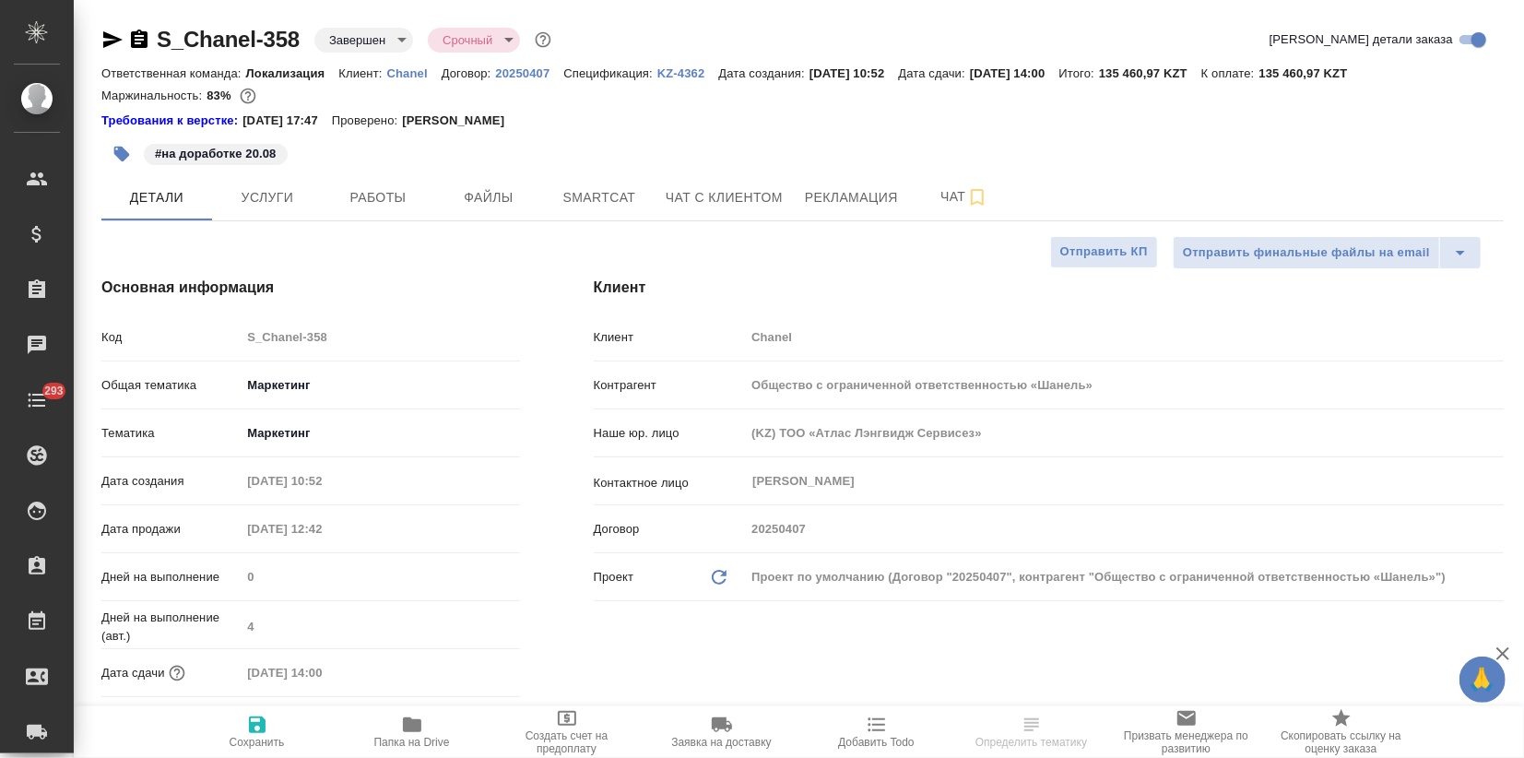
type textarea "x"
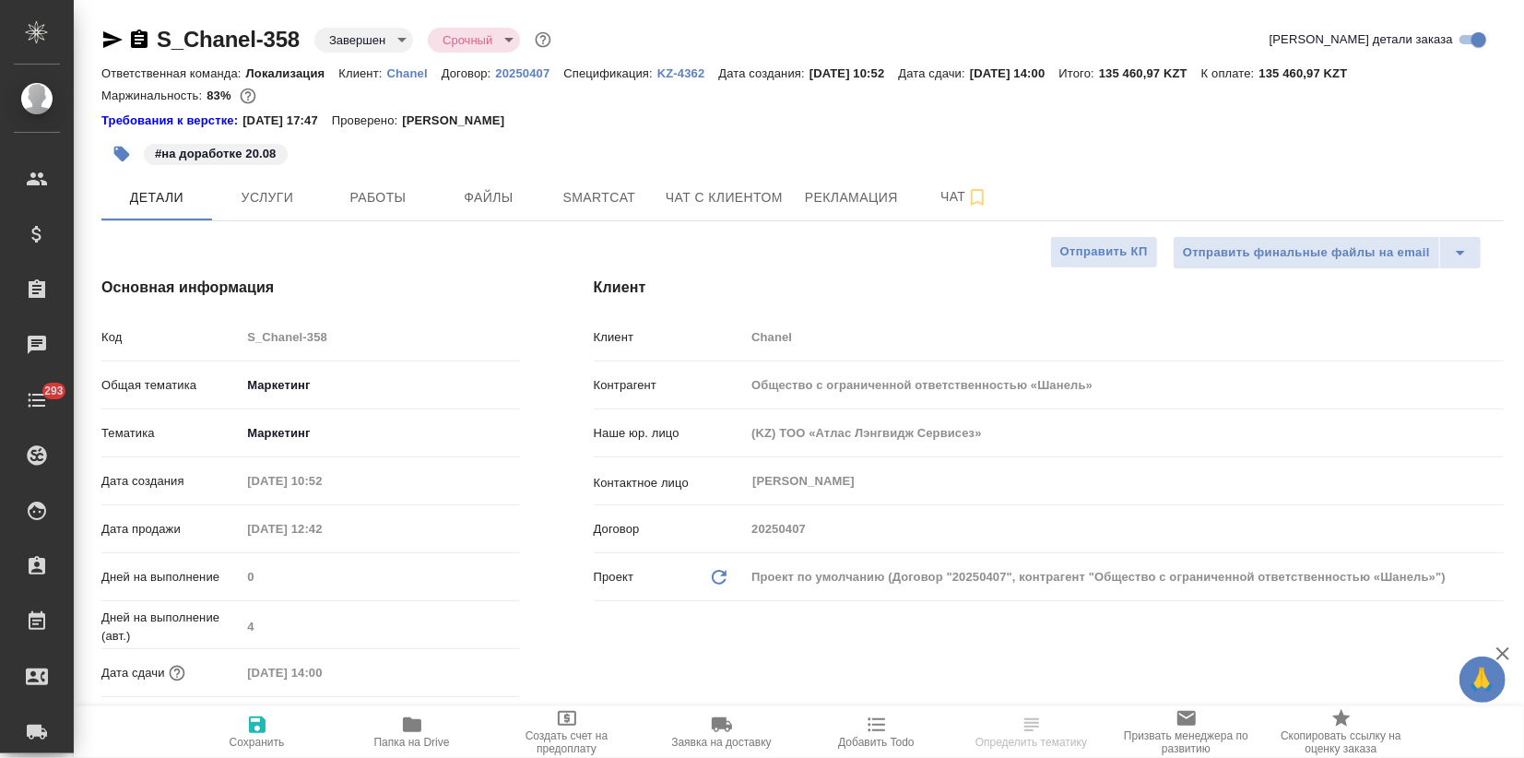
type textarea "x"
click at [777, 569] on div "Проект по умолчанию (Договор "20250407", контрагент "Общество с ограниченной от…" at bounding box center [1124, 577] width 759 height 31
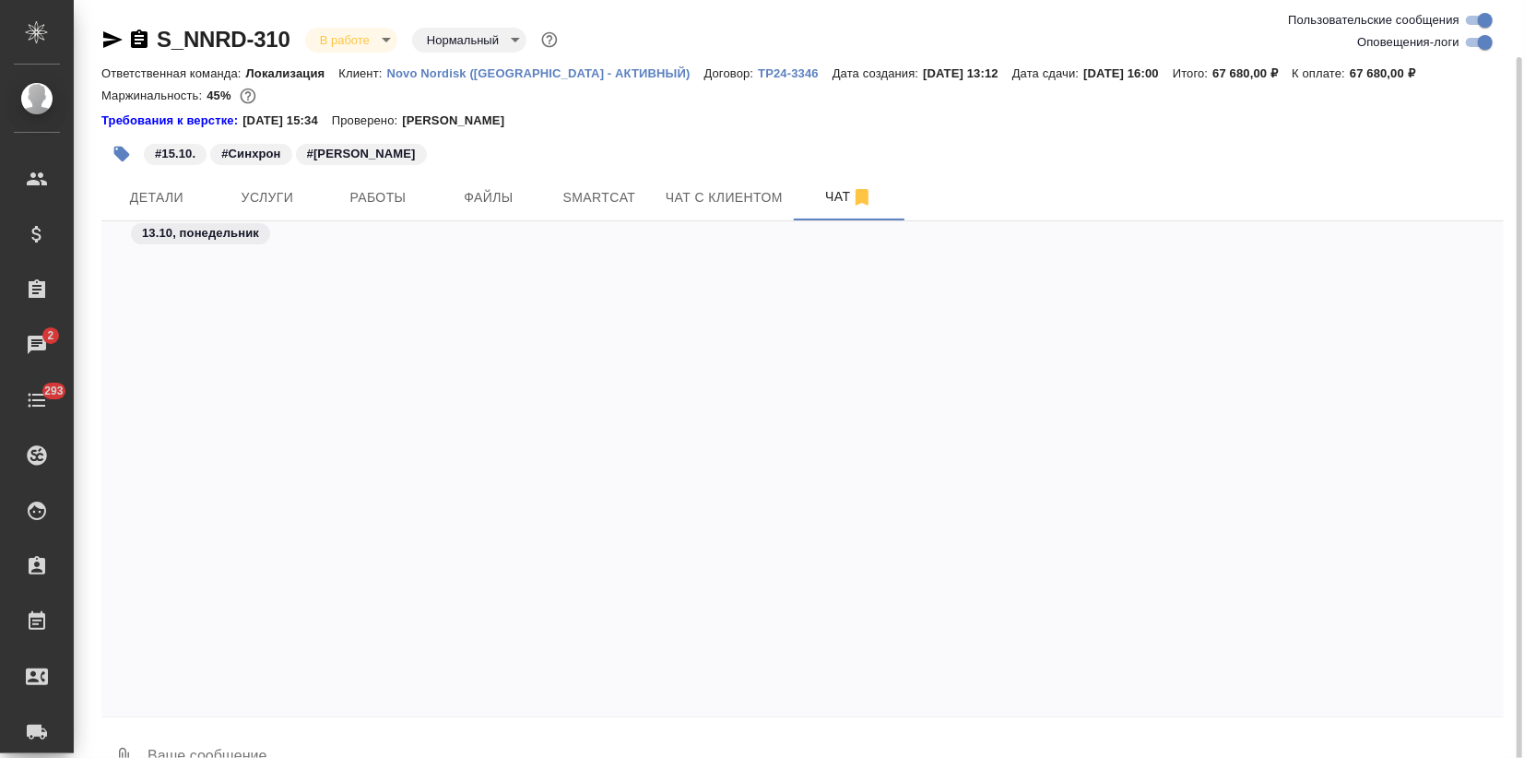
scroll to position [5610, 0]
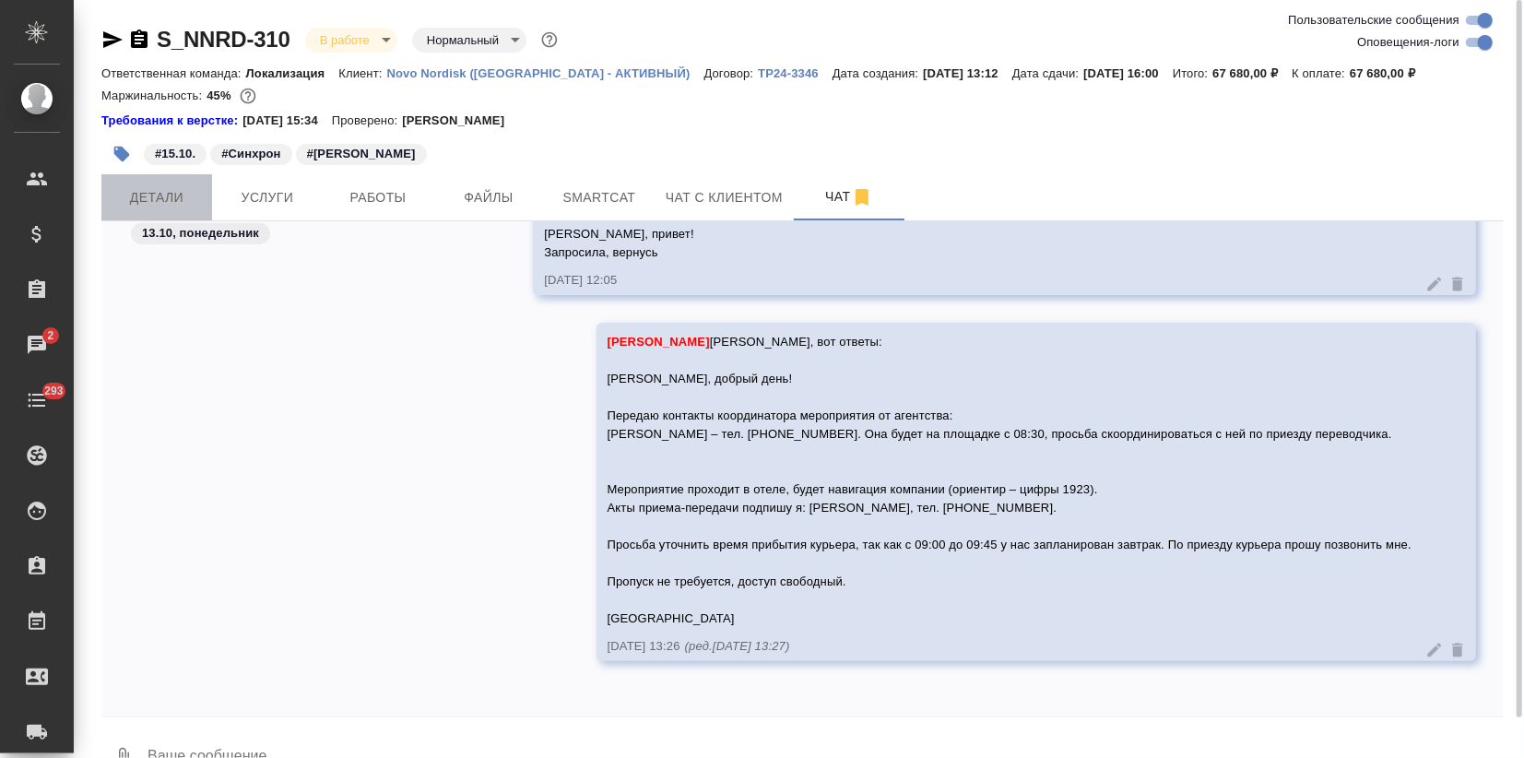
click at [170, 209] on button "Детали" at bounding box center [156, 197] width 111 height 46
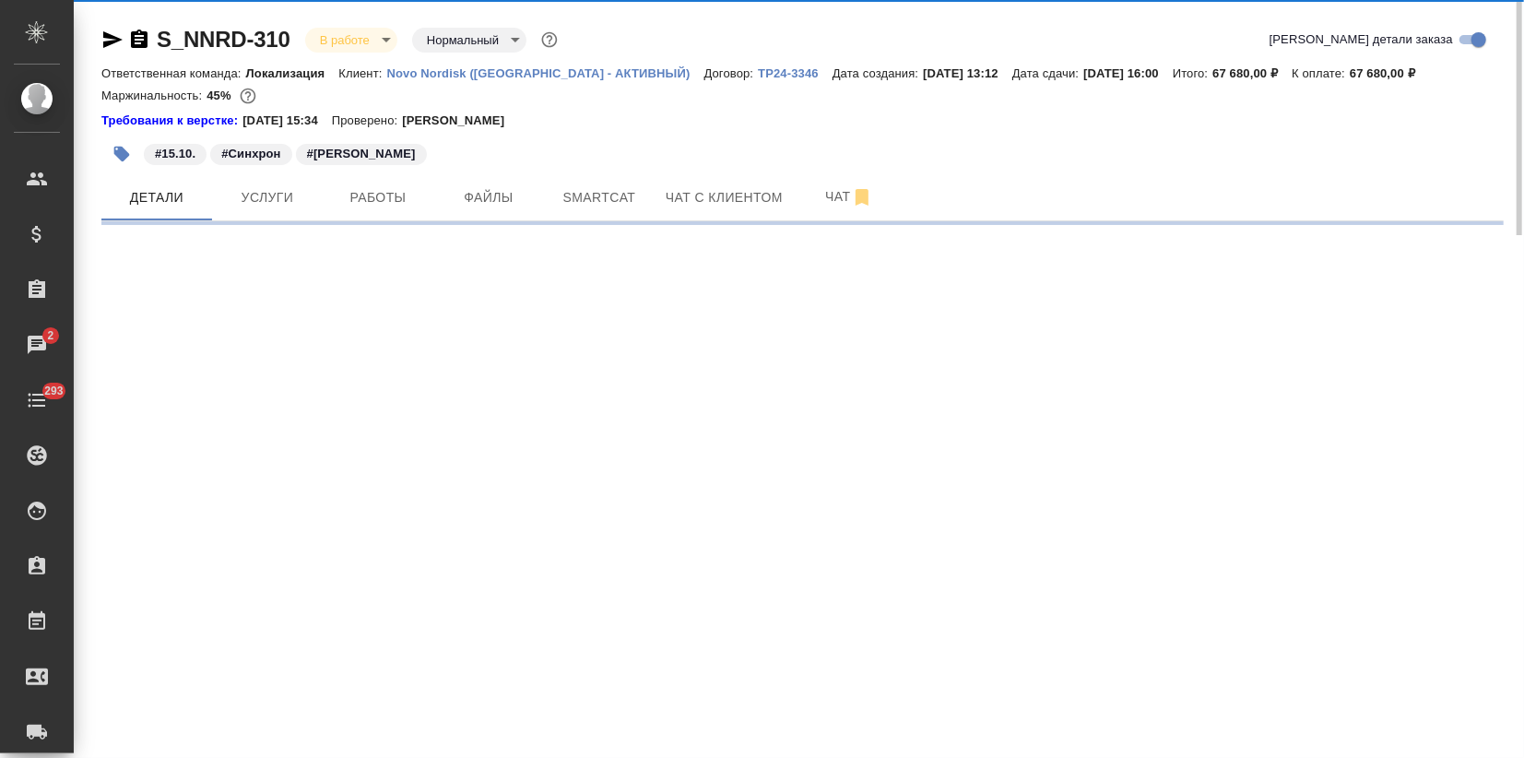
select select "RU"
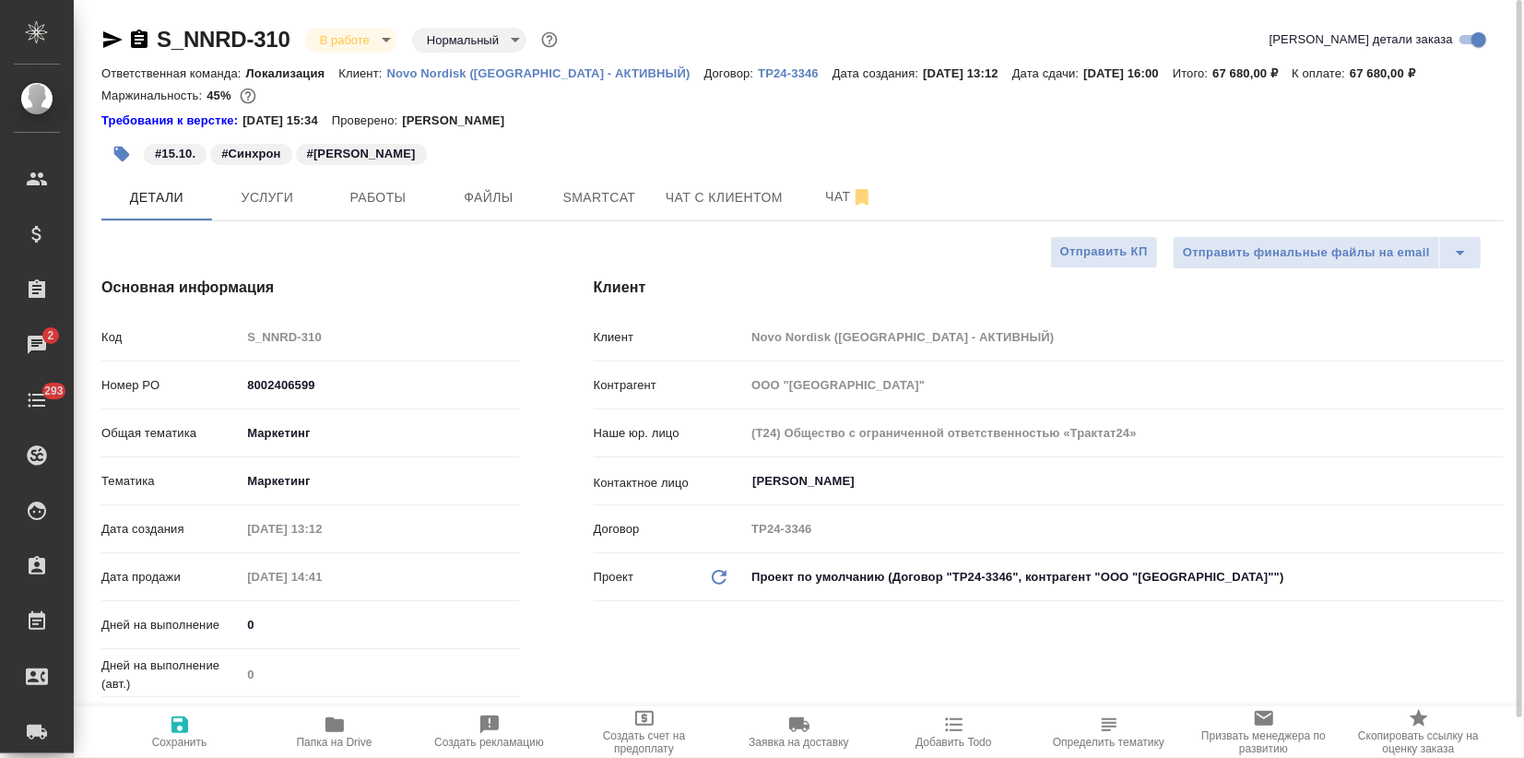
type textarea "x"
type input "Федотова Ирина"
type input "[PERSON_NAME]pereverzeva"
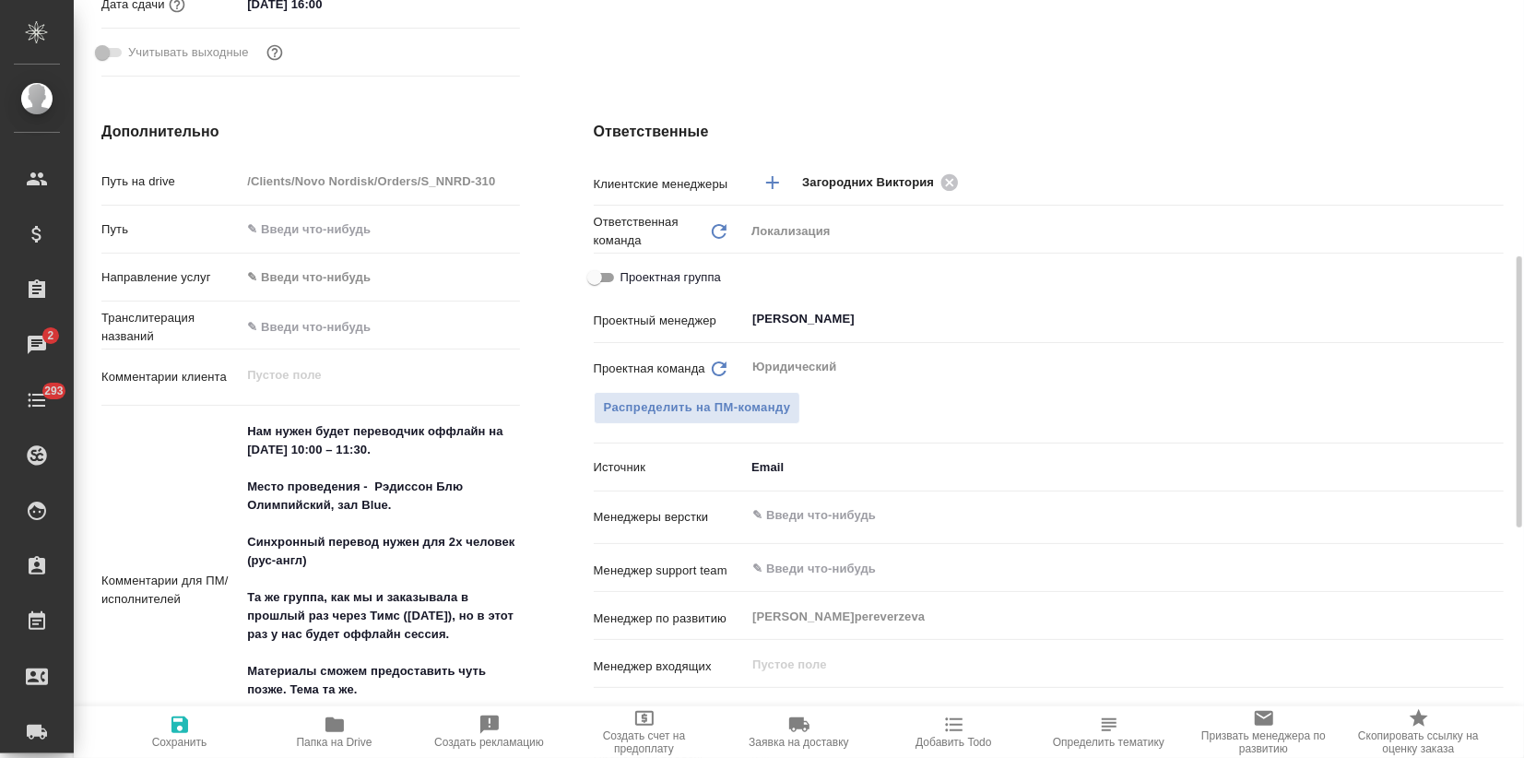
scroll to position [922, 0]
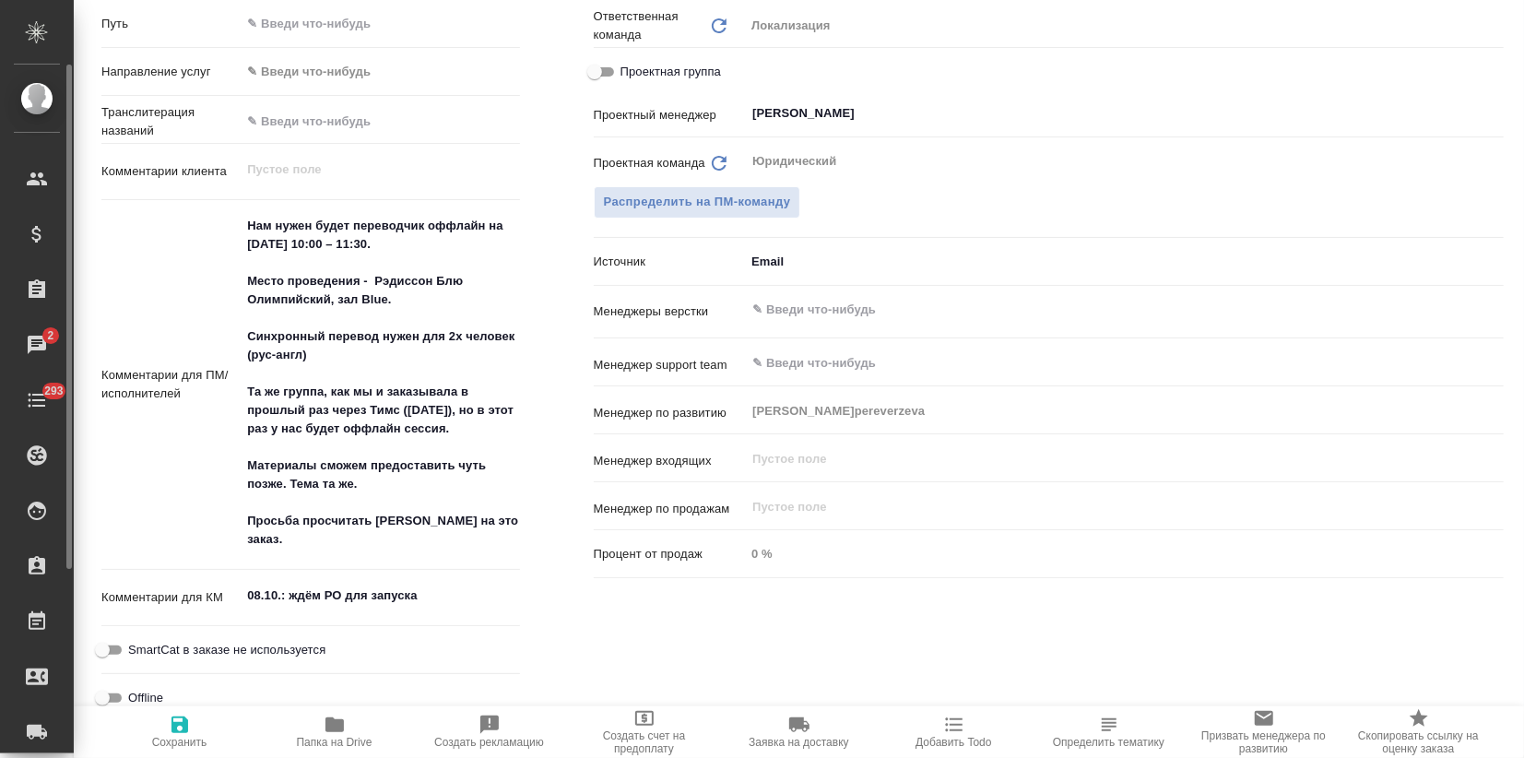
type textarea "x"
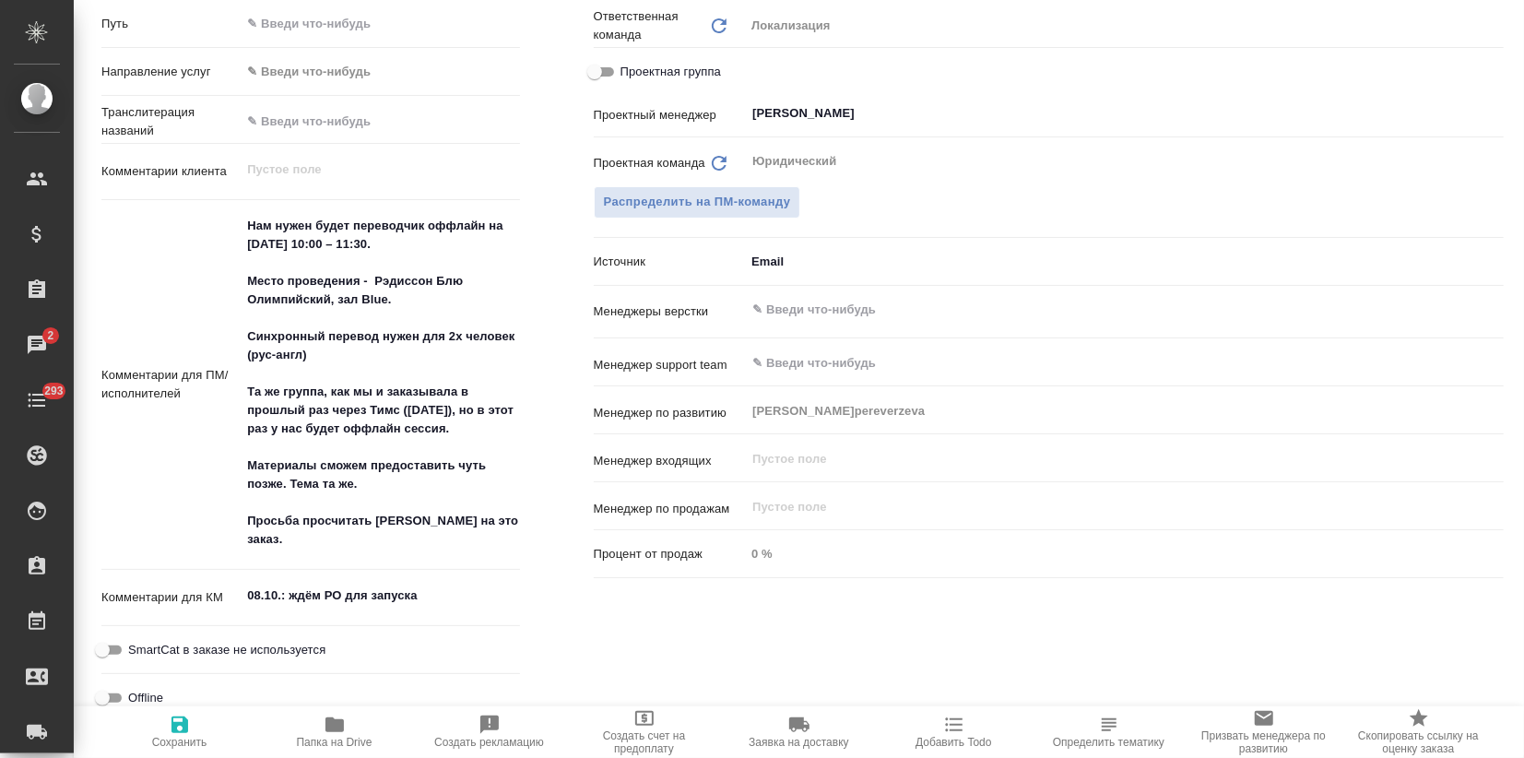
type textarea "x"
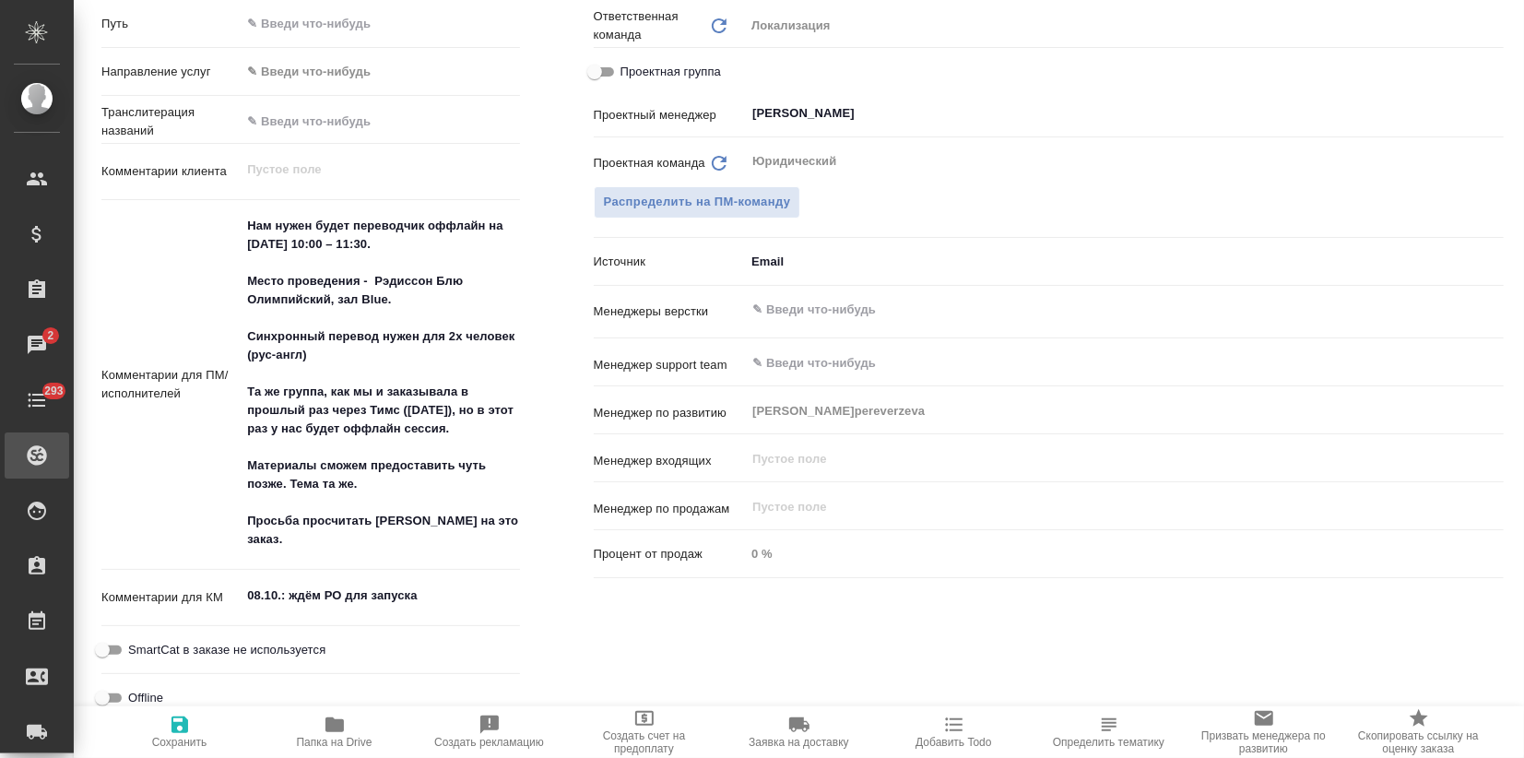
type textarea "x"
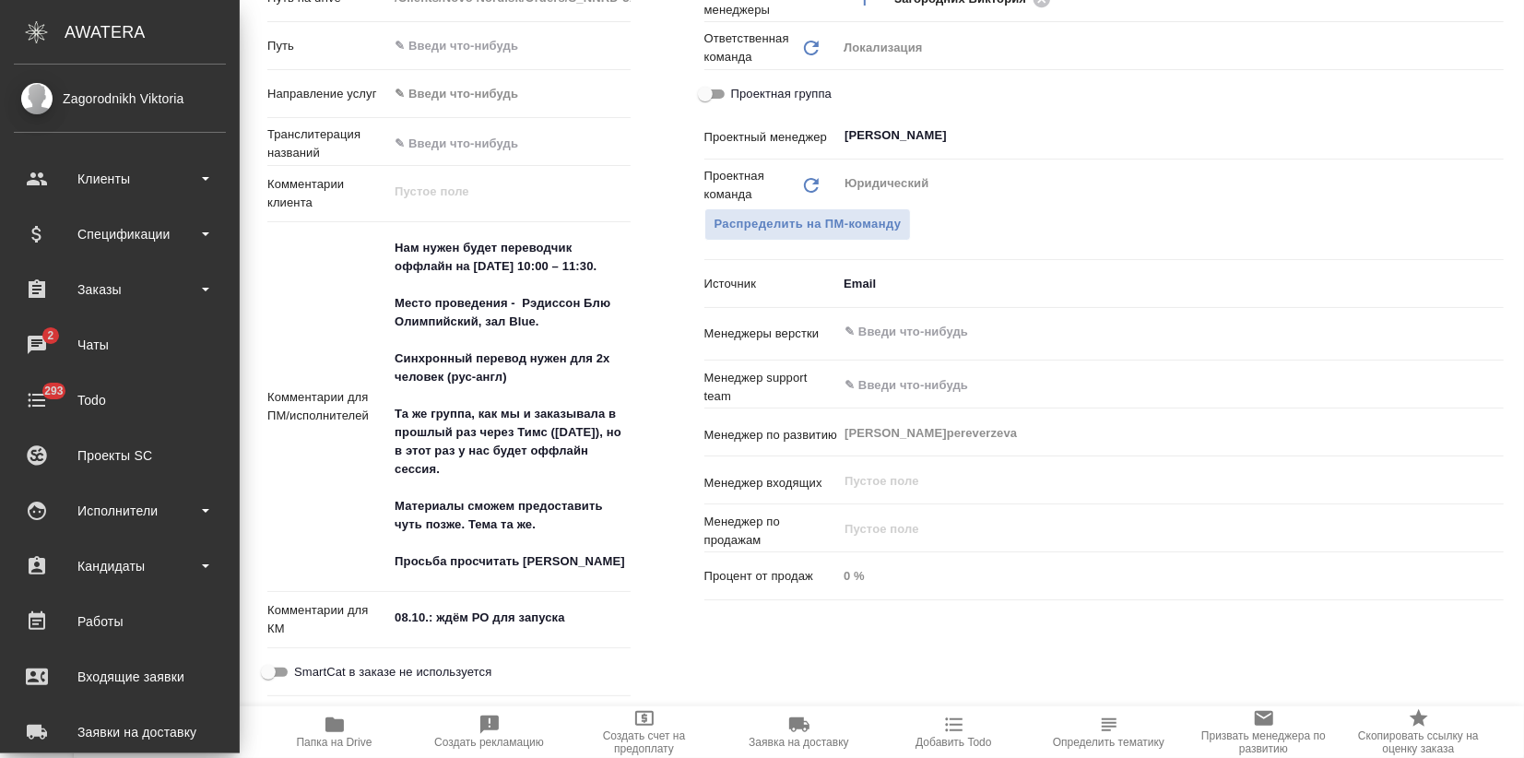
type textarea "x"
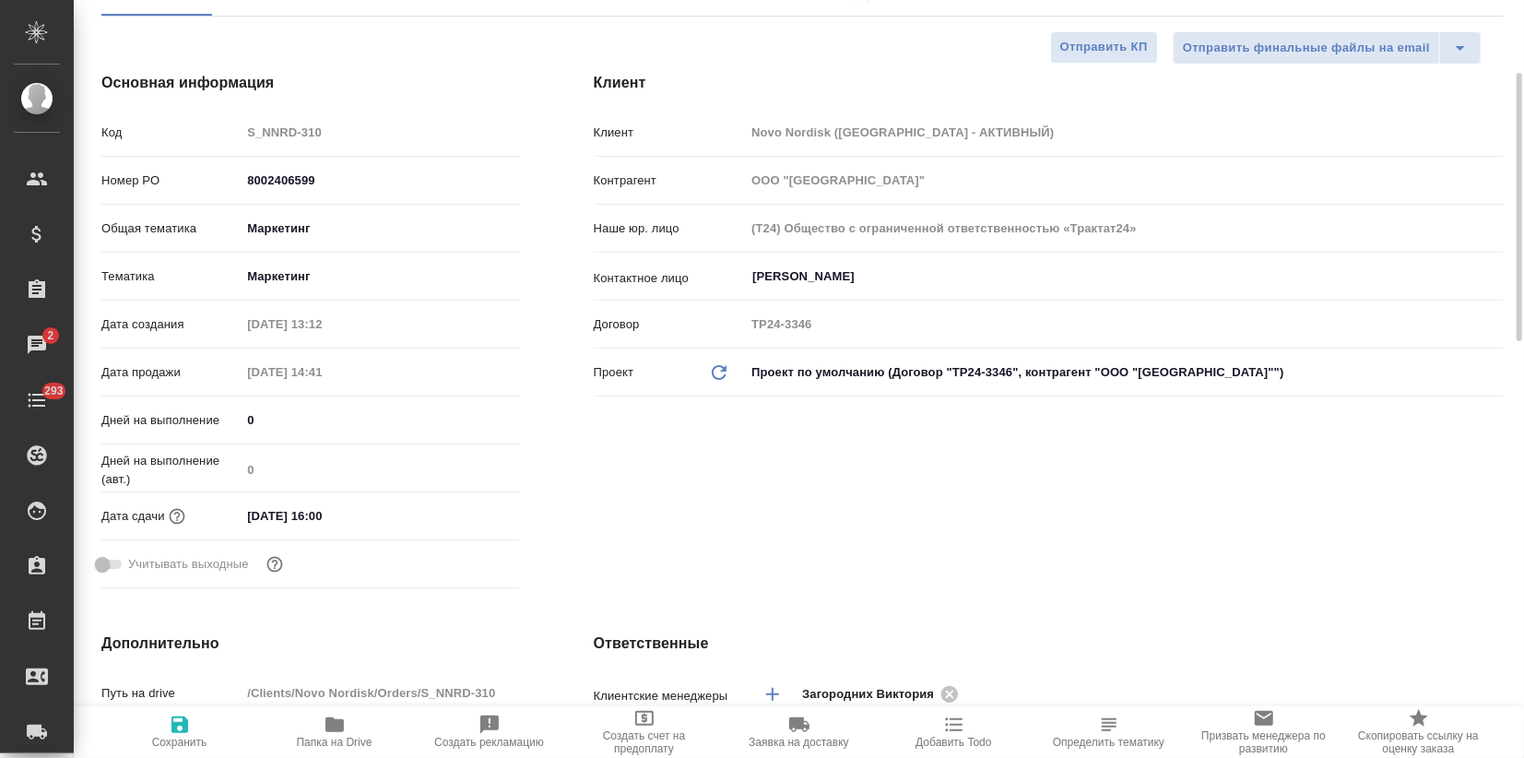
scroll to position [0, 0]
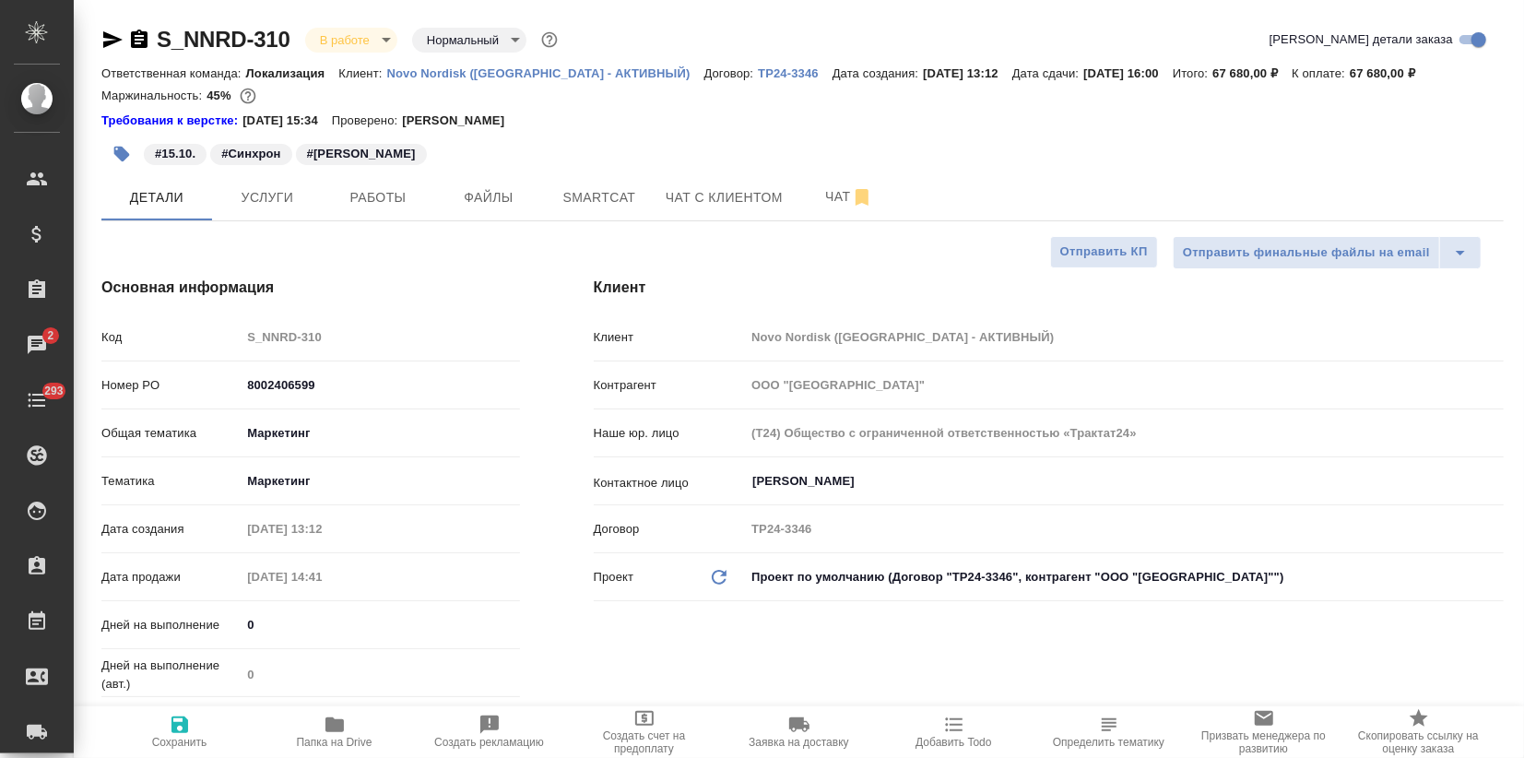
type textarea "x"
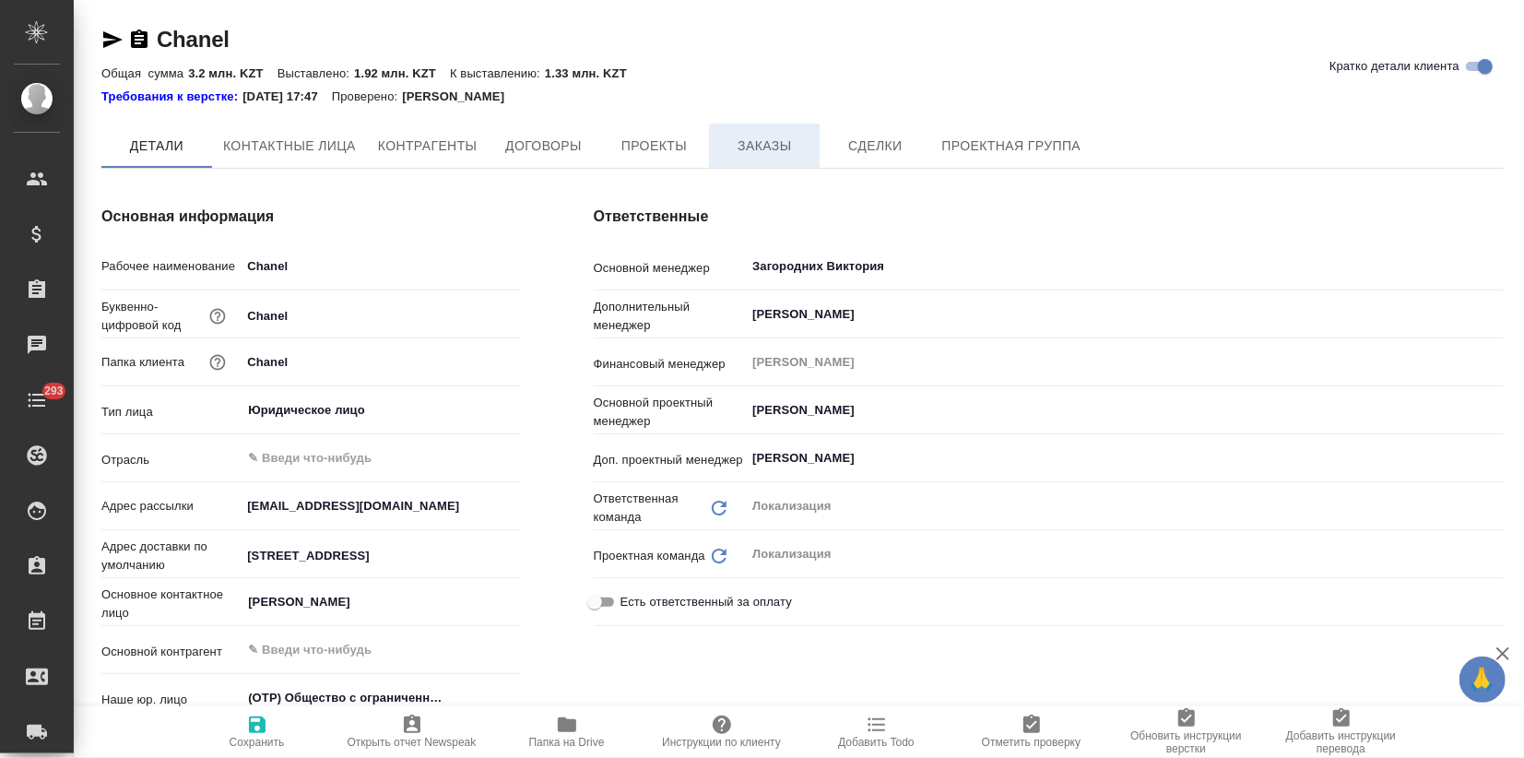
type textarea "x"
click at [780, 163] on button "Заказы" at bounding box center [764, 147] width 111 height 46
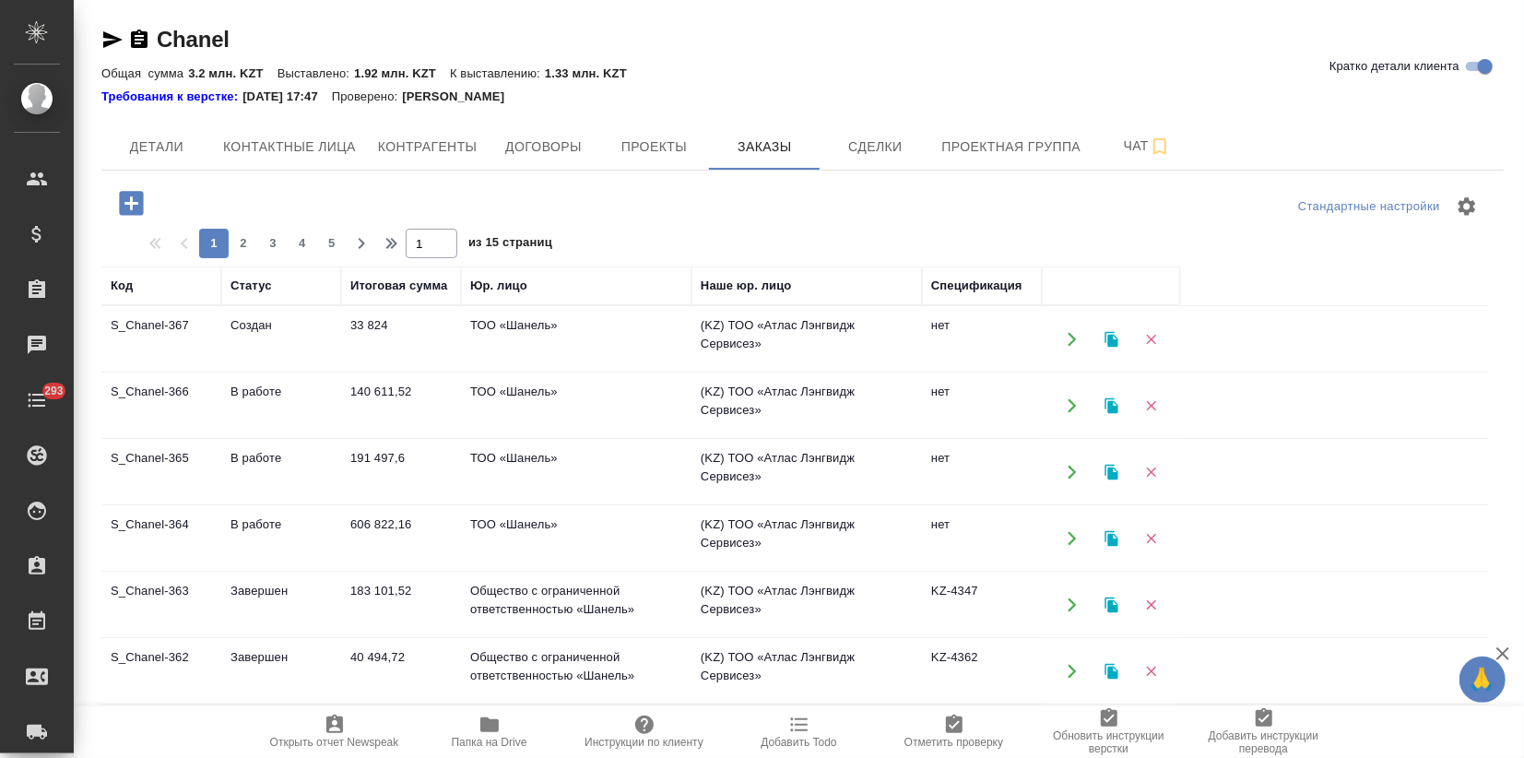
scroll to position [283, 0]
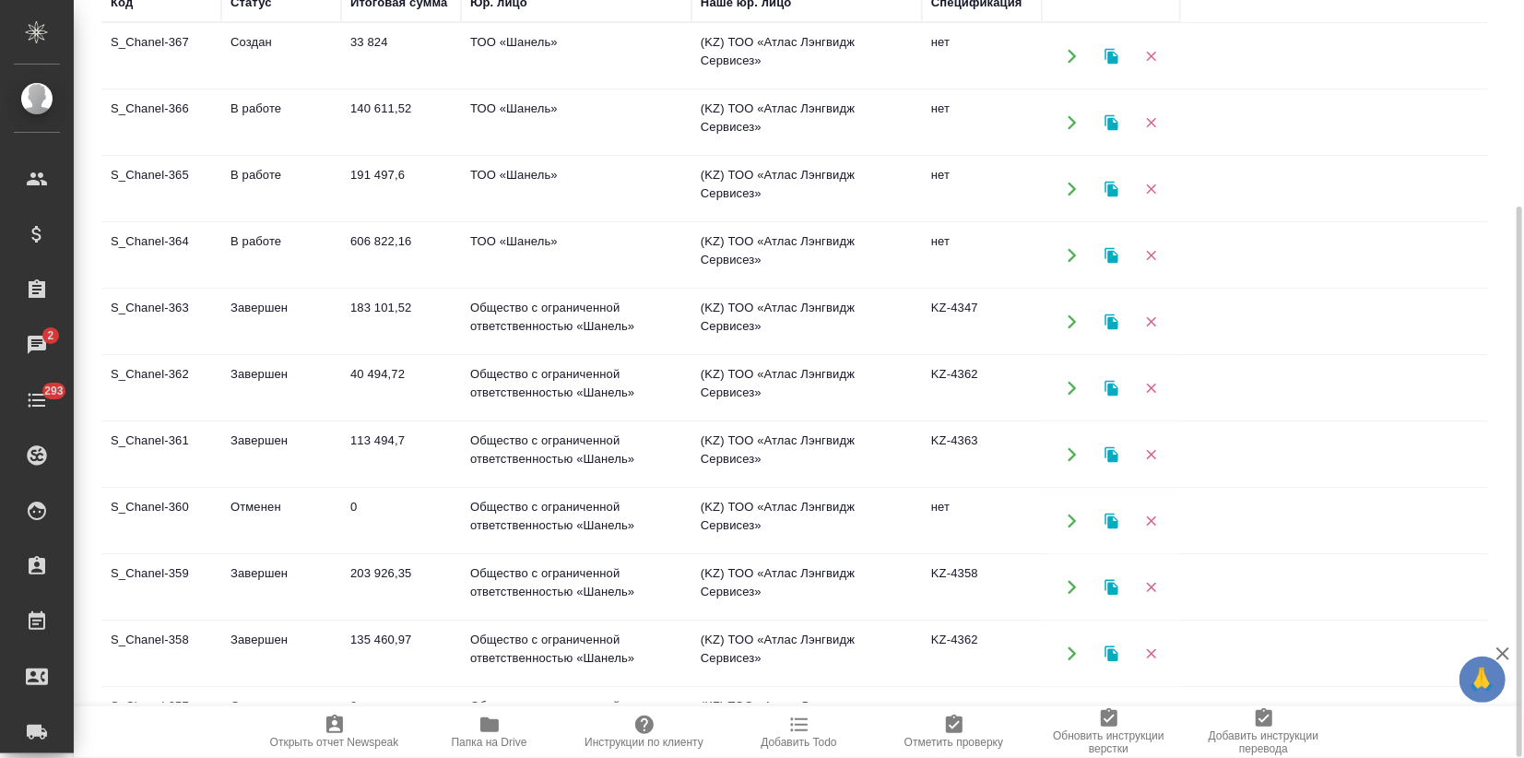
click at [399, 640] on td "135 460,97" at bounding box center [401, 654] width 120 height 65
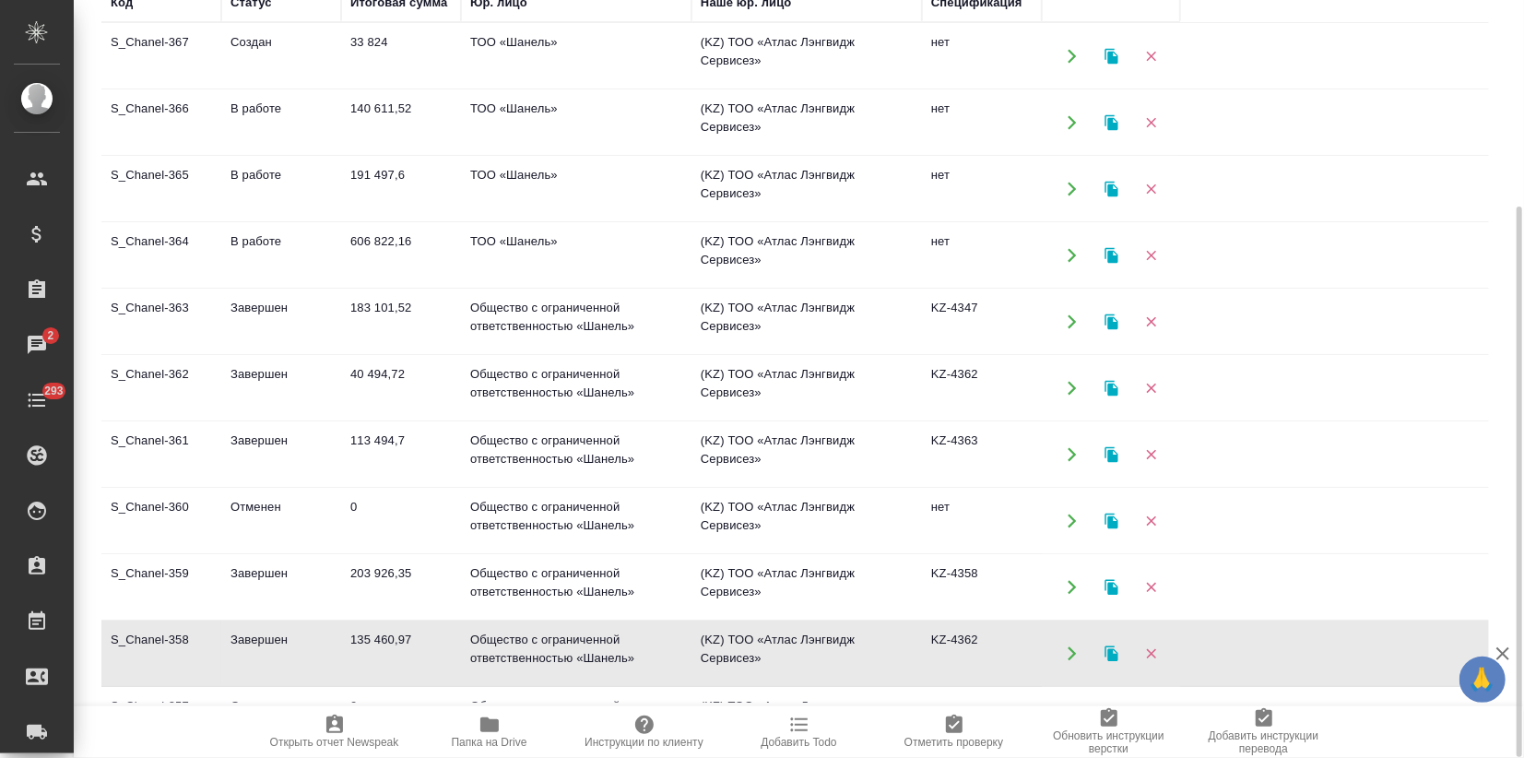
click at [399, 640] on td "135 460,97" at bounding box center [401, 654] width 120 height 65
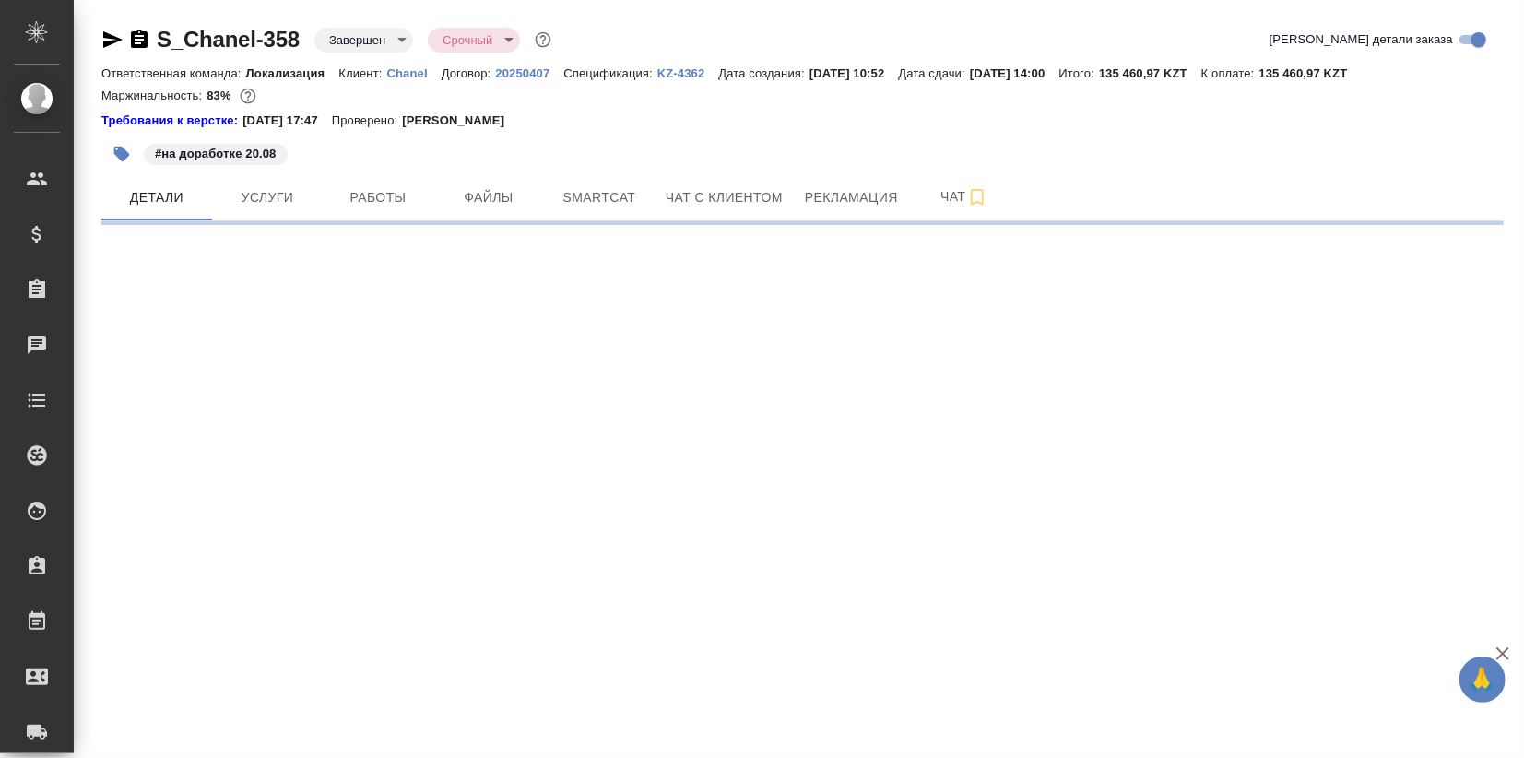
select select "RU"
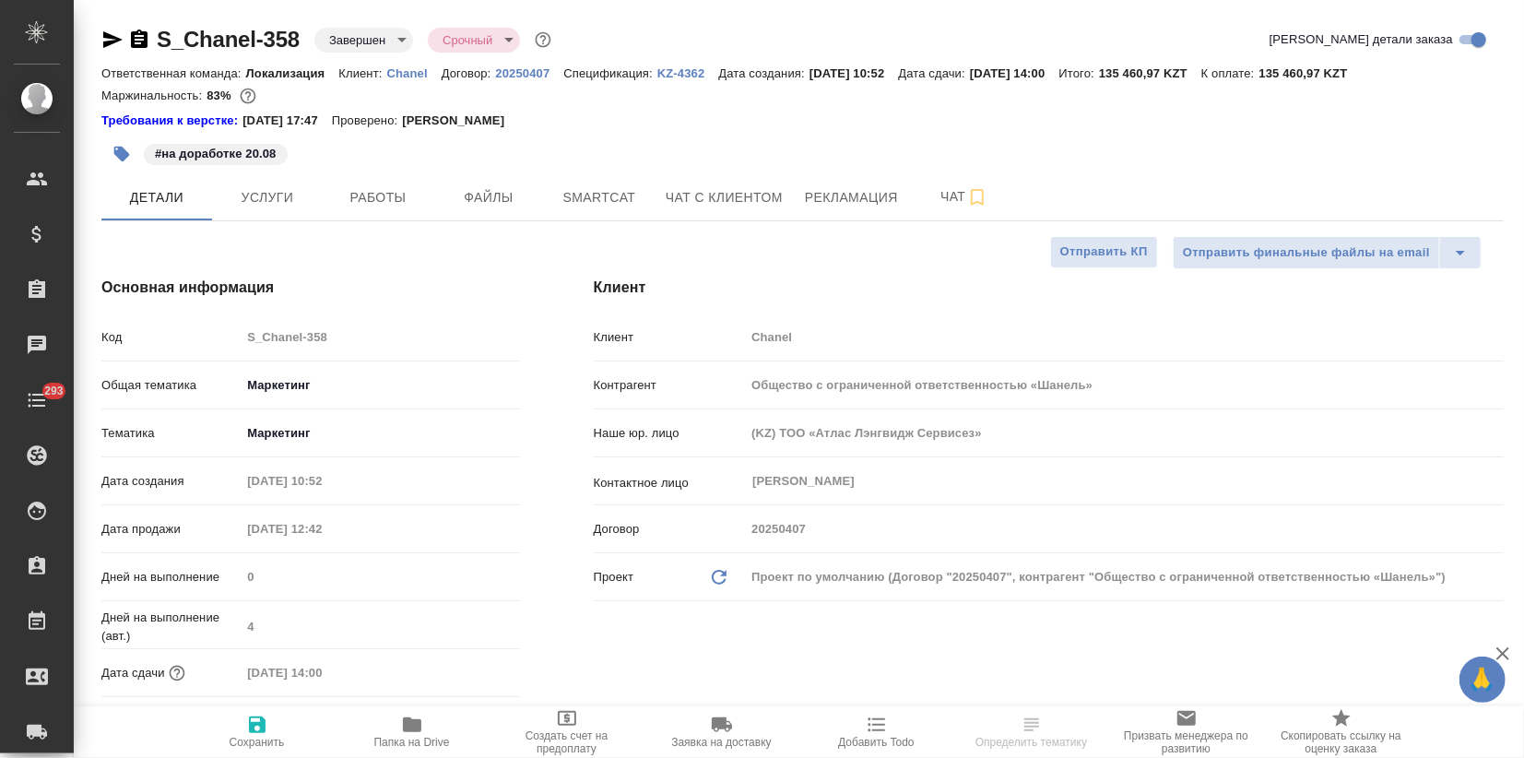
type textarea "x"
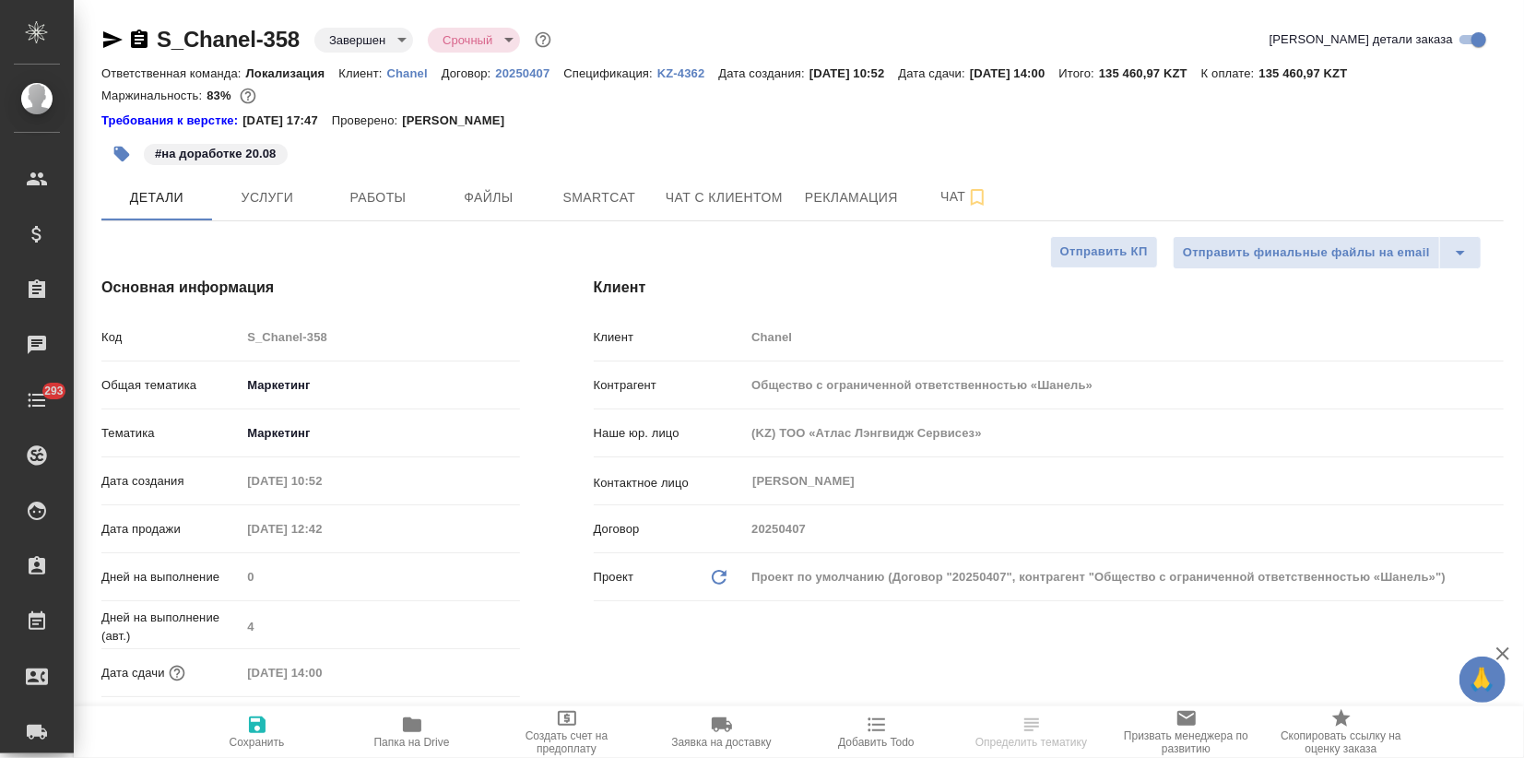
type textarea "x"
click at [760, 581] on div "Проект по умолчанию (Договор "20250407", контрагент "Общество с ограниченной от…" at bounding box center [1124, 577] width 759 height 31
click at [762, 579] on div "Проект по умолчанию (Договор "20250407", контрагент "Общество с ограниченной от…" at bounding box center [1124, 577] width 759 height 31
type textarea "x"
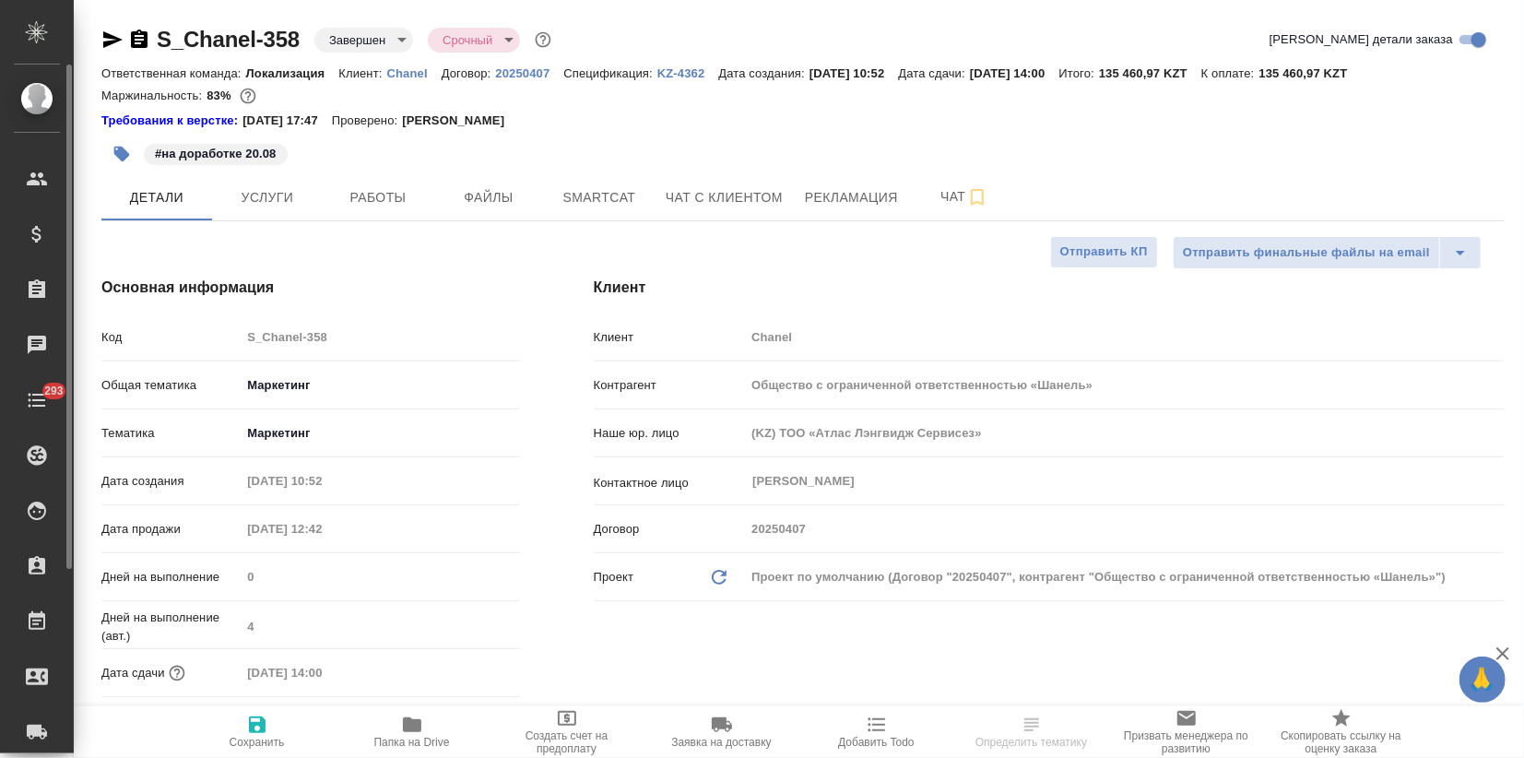
type textarea "x"
select select "RU"
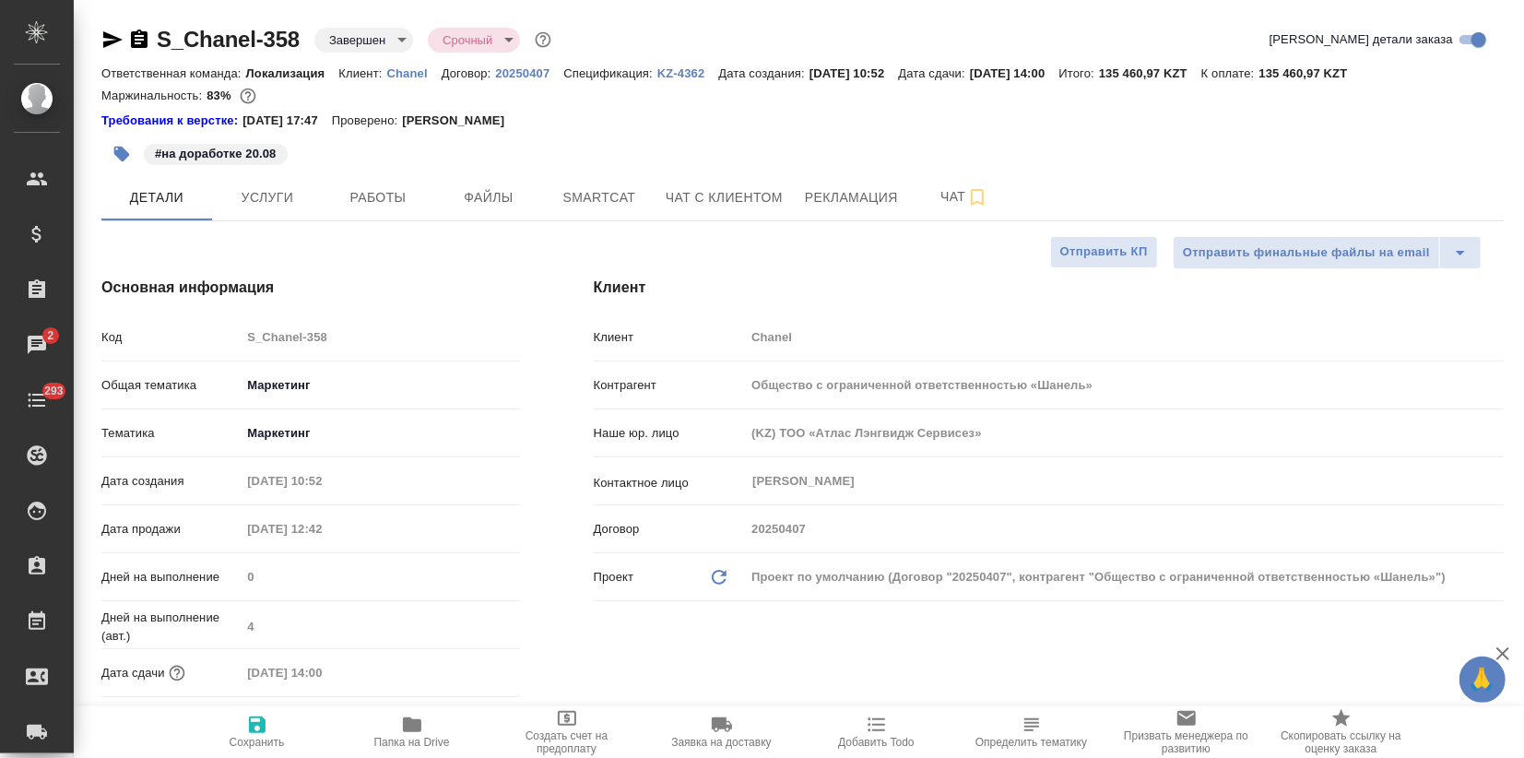
type textarea "x"
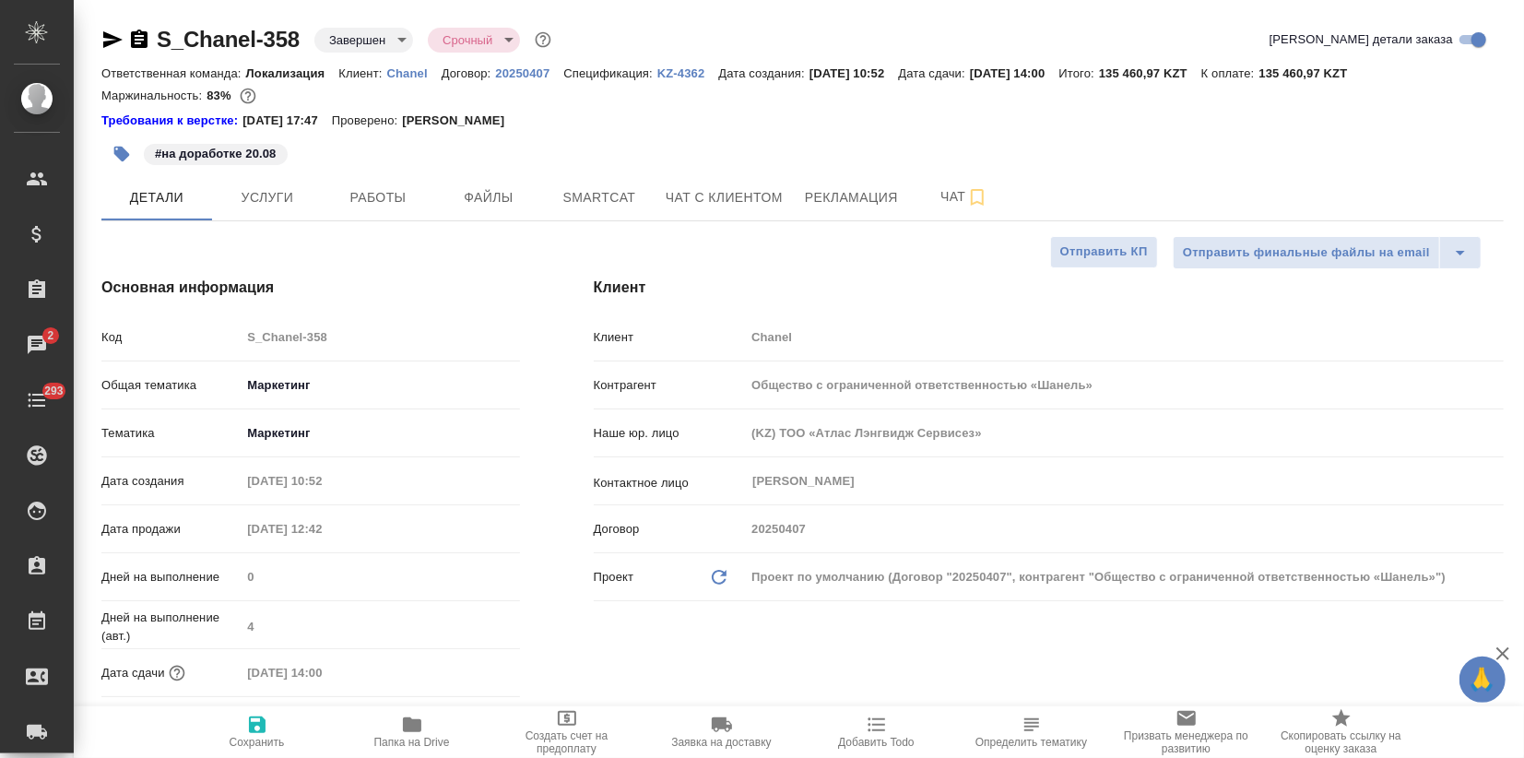
type textarea "x"
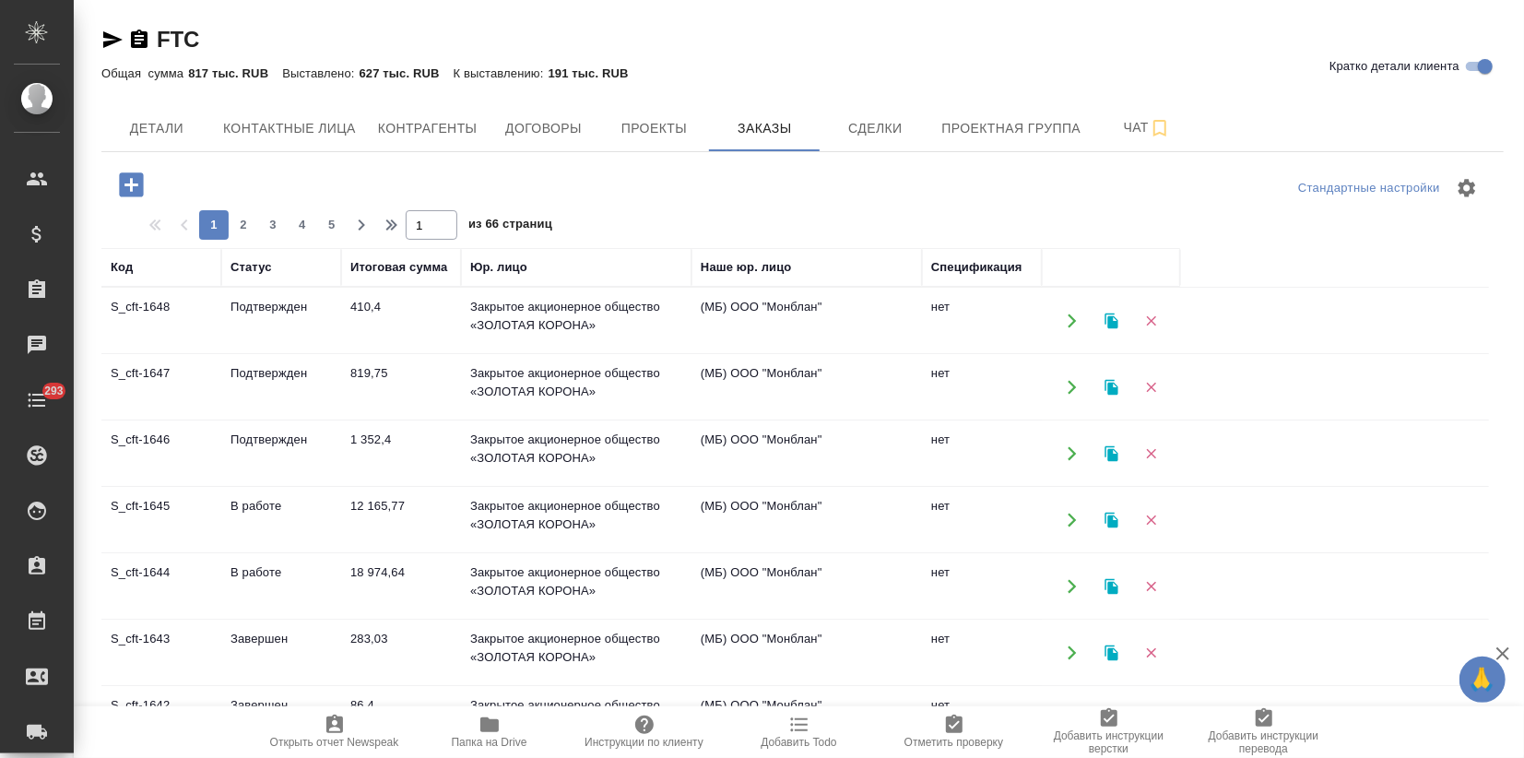
click at [243, 512] on td "В работе" at bounding box center [281, 520] width 120 height 65
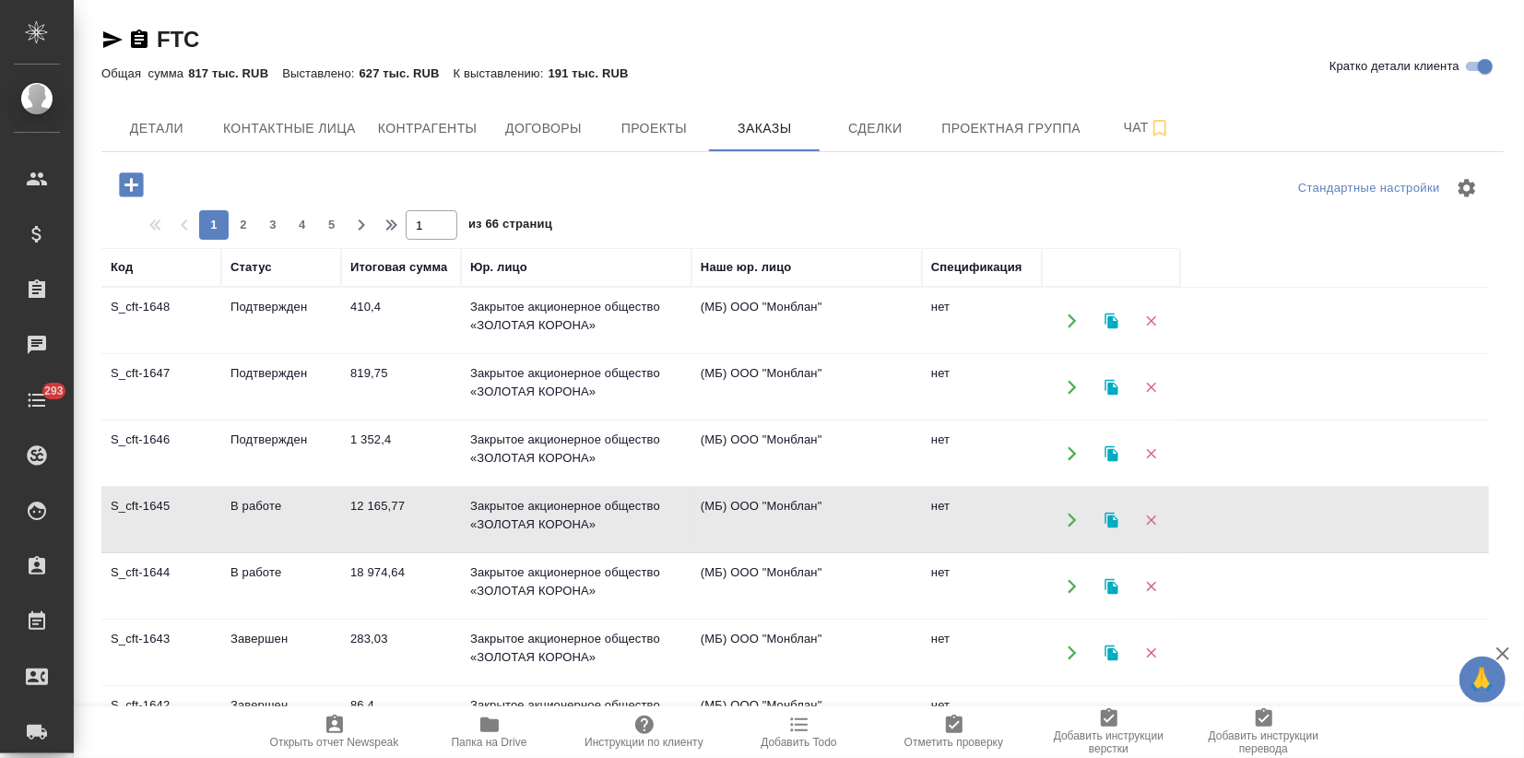
click at [243, 512] on td "В работе" at bounding box center [281, 520] width 120 height 65
click at [345, 590] on td "18 974,64" at bounding box center [401, 586] width 120 height 65
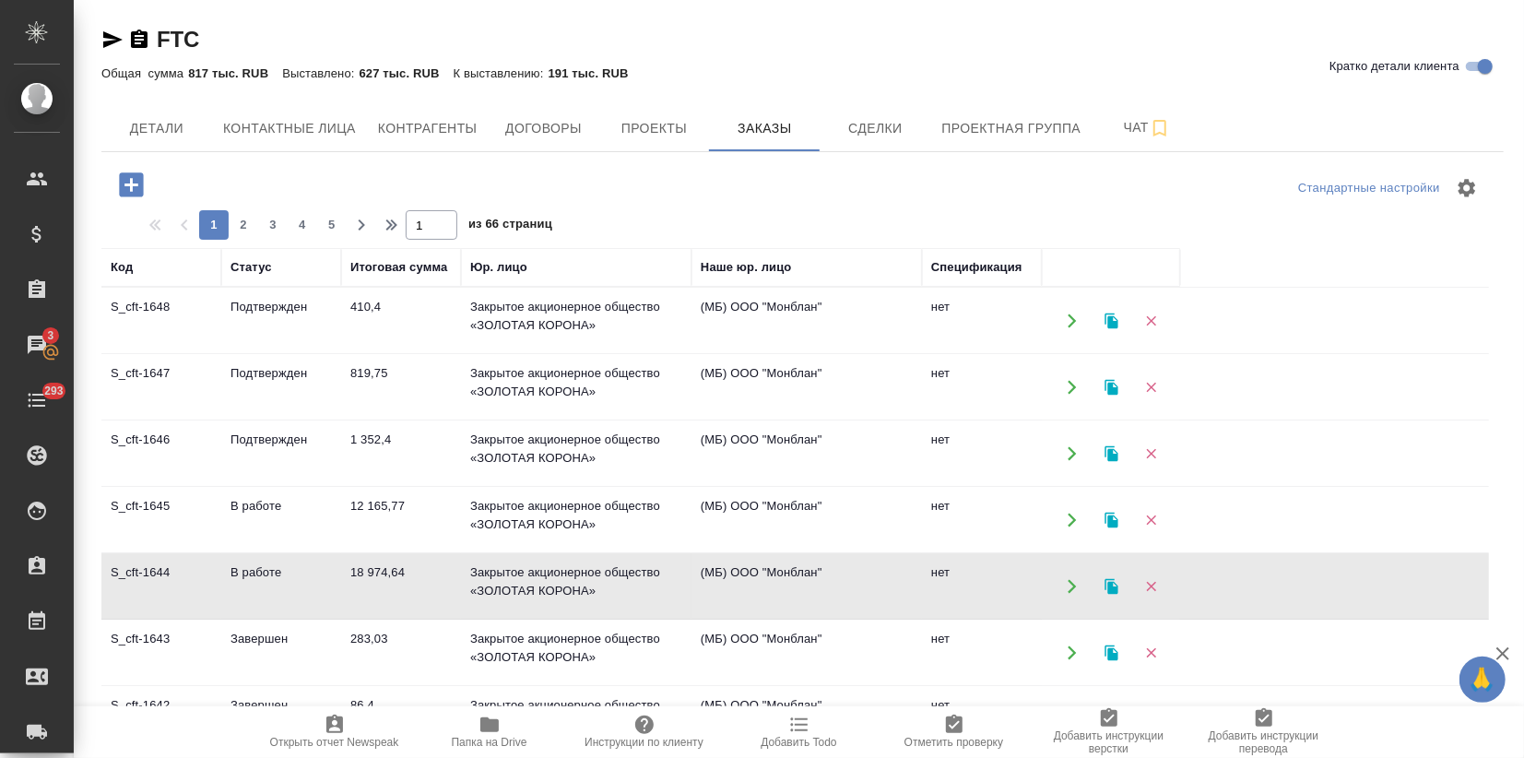
click at [345, 590] on td "18 974,64" at bounding box center [401, 586] width 120 height 65
click at [443, 659] on td "283,03" at bounding box center [401, 653] width 120 height 65
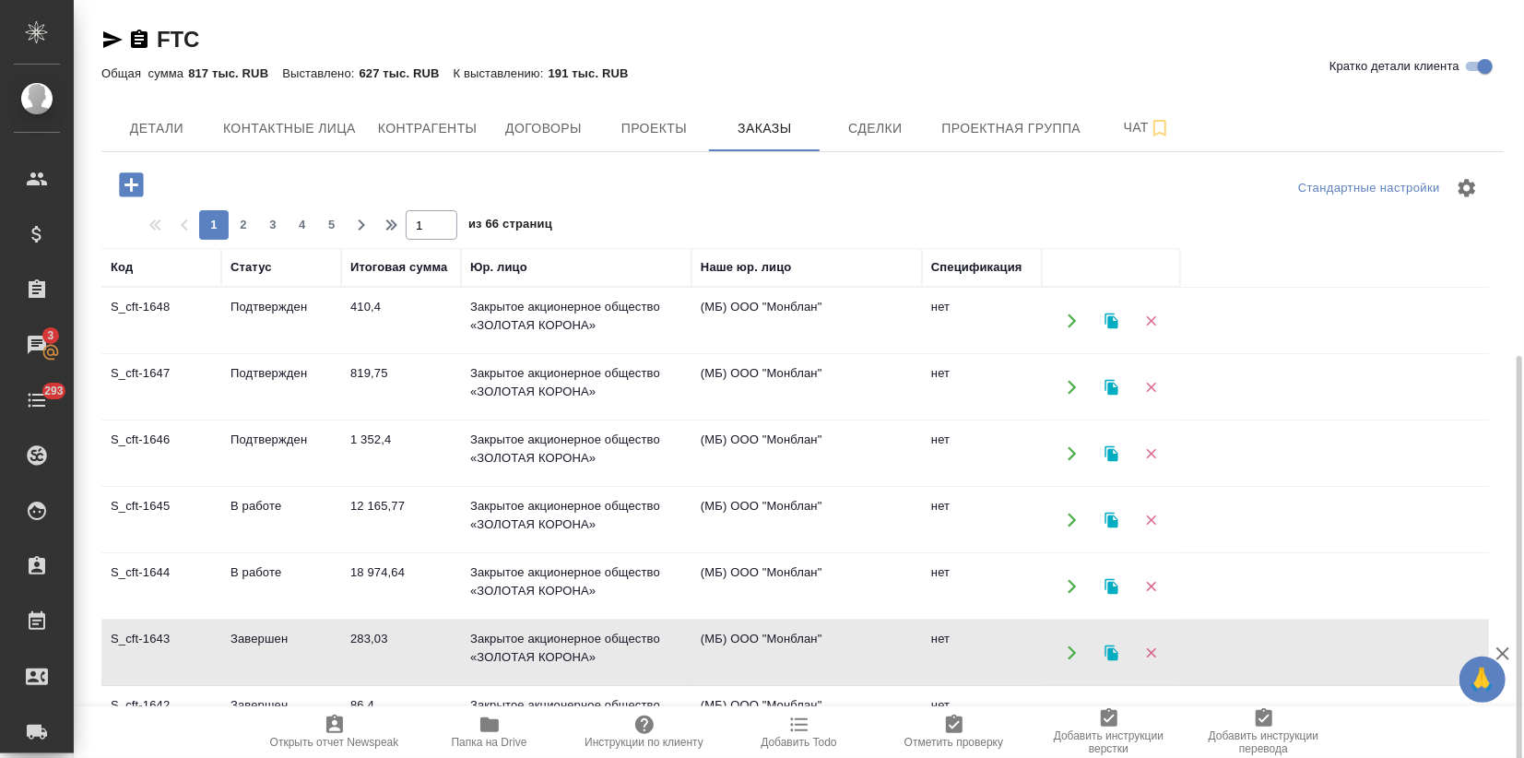
scroll to position [205, 0]
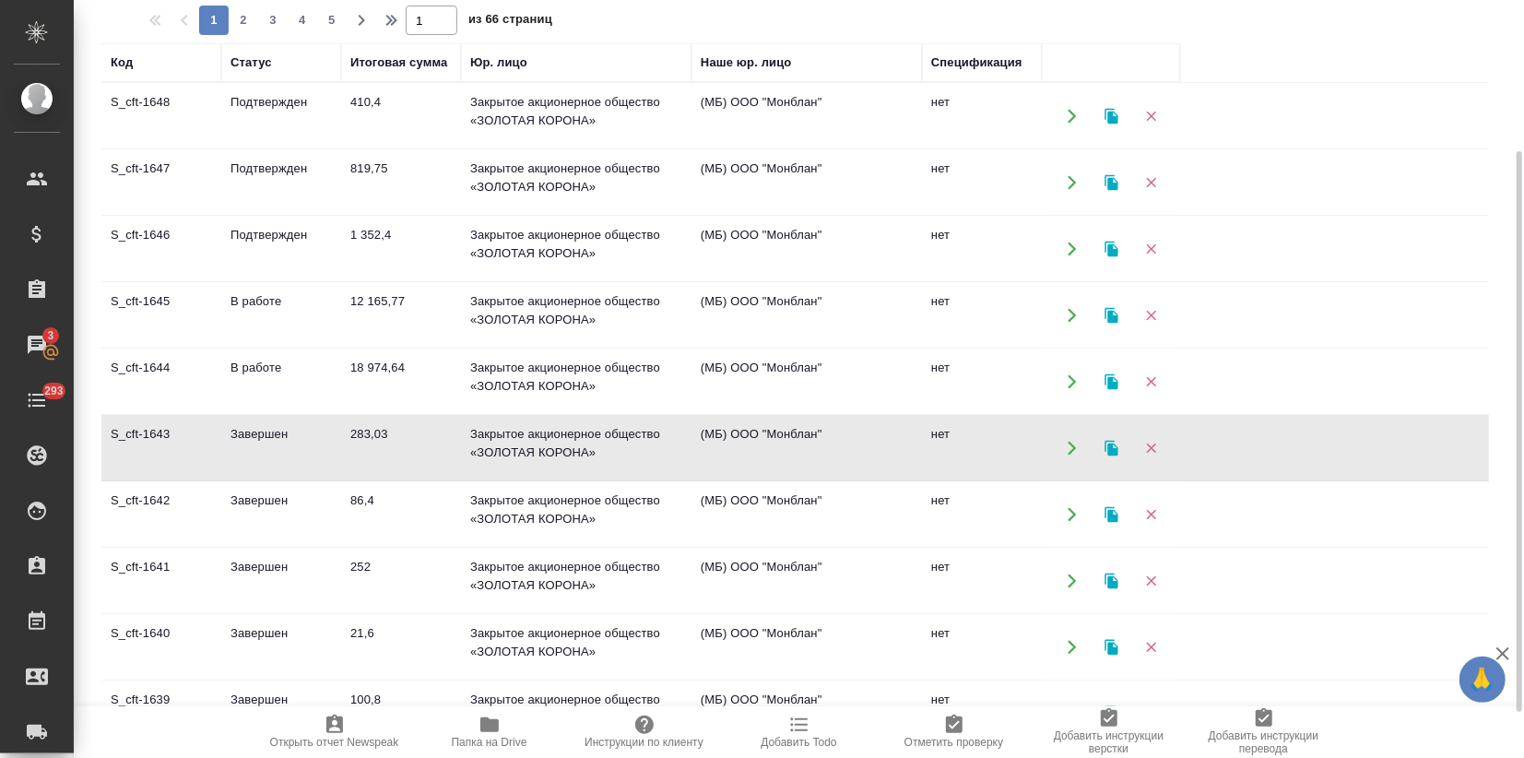
click at [434, 538] on td "86,4" at bounding box center [401, 514] width 120 height 65
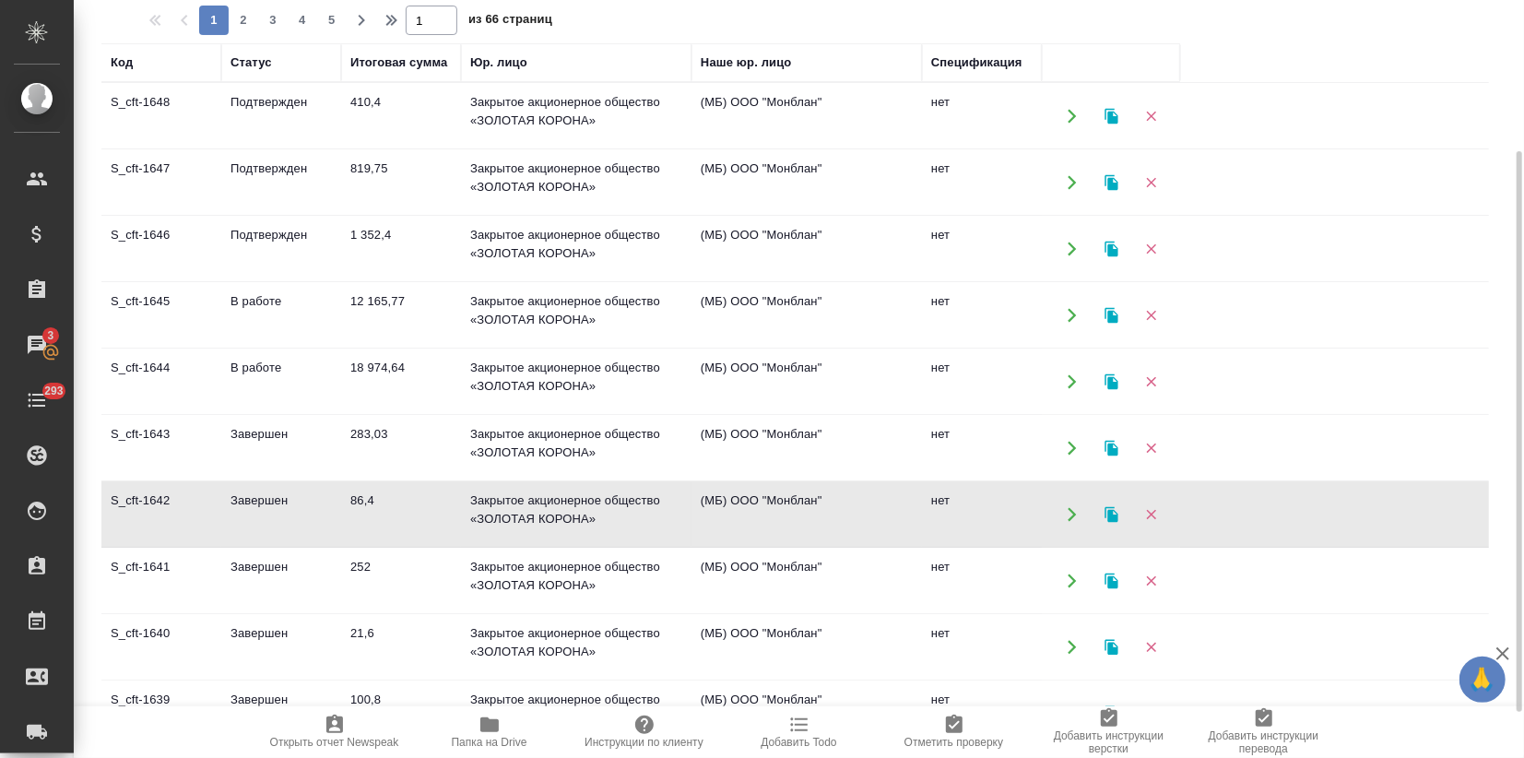
click at [434, 539] on td "86,4" at bounding box center [401, 514] width 120 height 65
click at [317, 355] on td "В работе" at bounding box center [281, 381] width 120 height 65
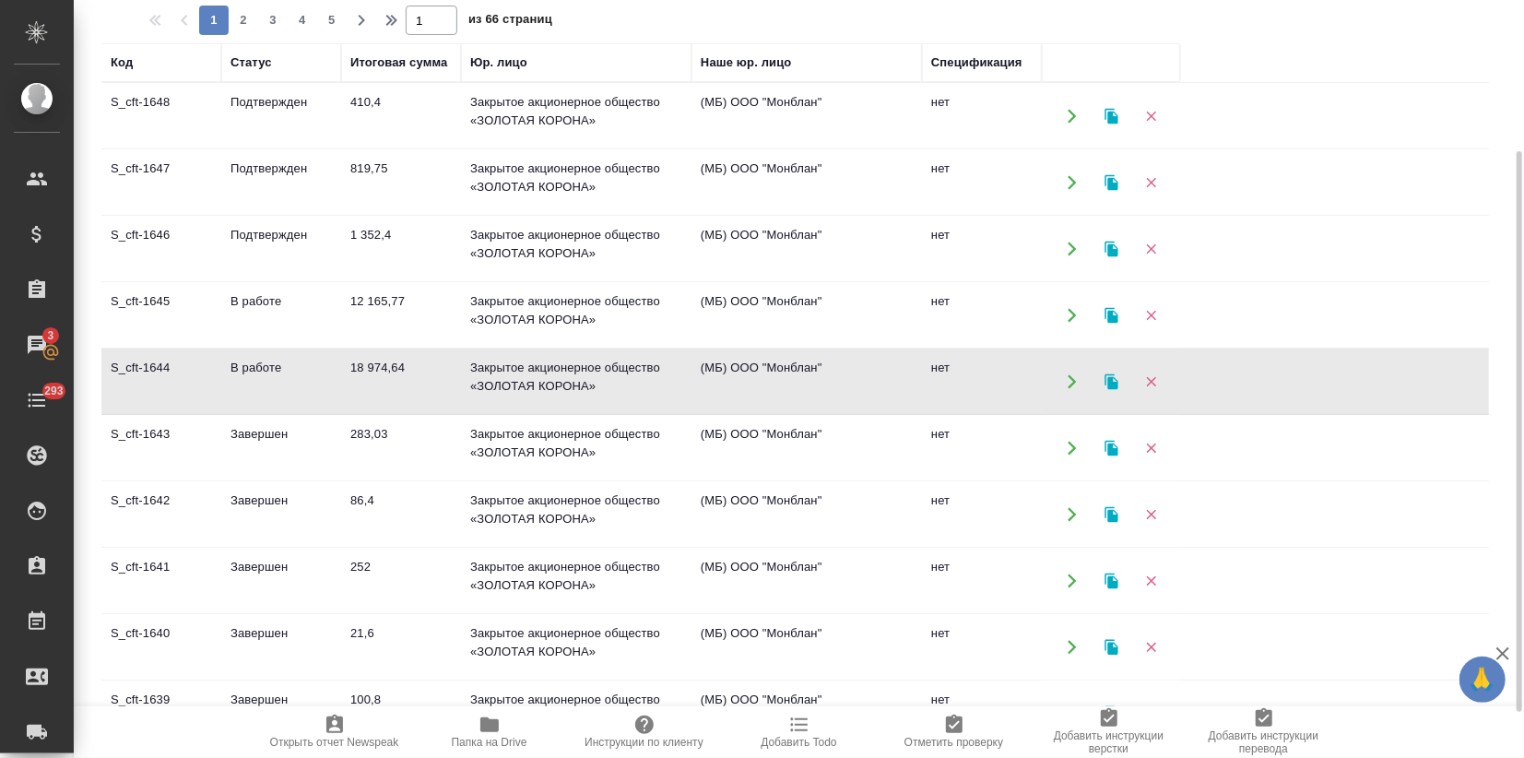
click at [317, 355] on td "В работе" at bounding box center [281, 381] width 120 height 65
click at [396, 140] on td "410,4" at bounding box center [401, 116] width 120 height 65
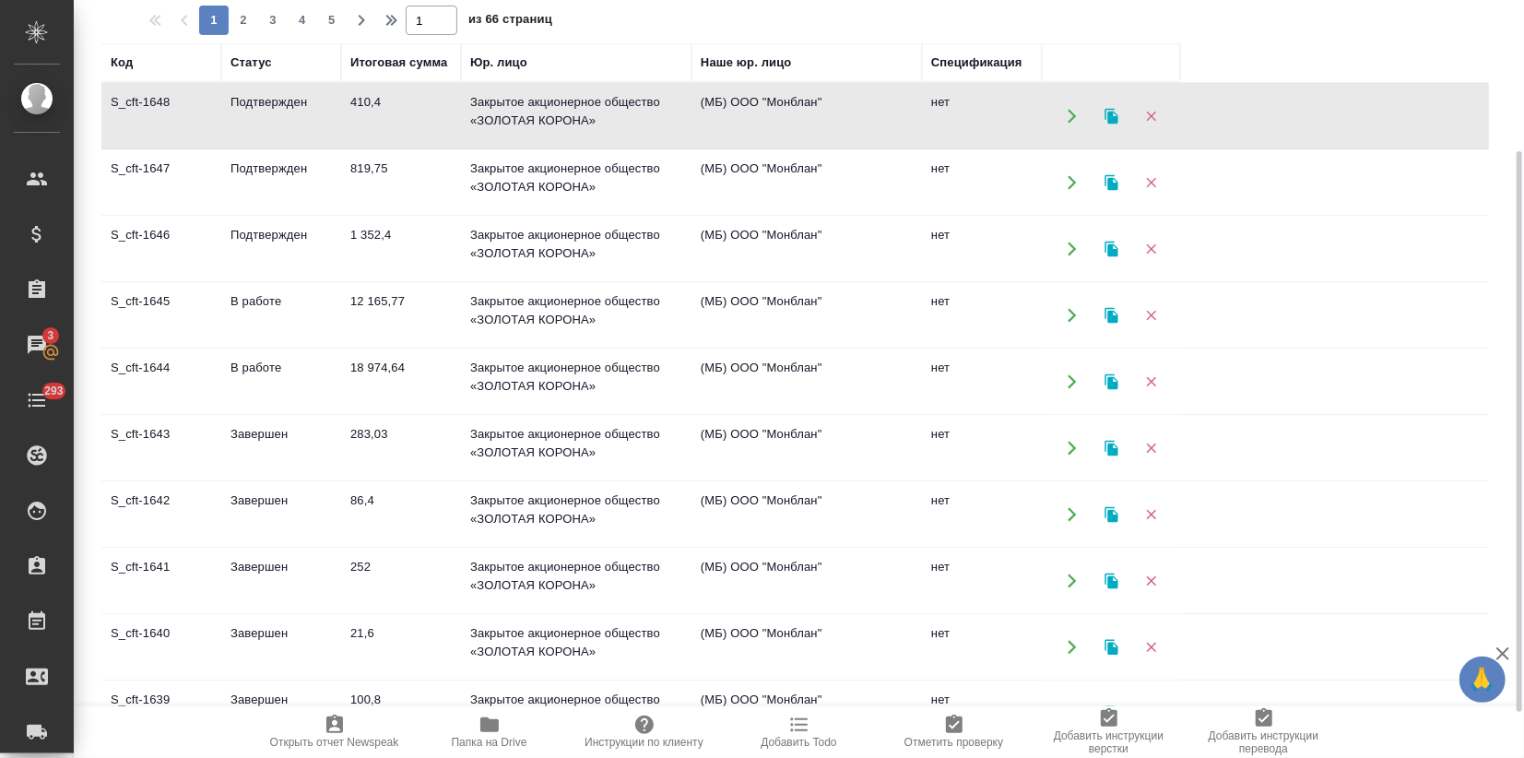
click at [431, 181] on td "819,75" at bounding box center [401, 182] width 120 height 65
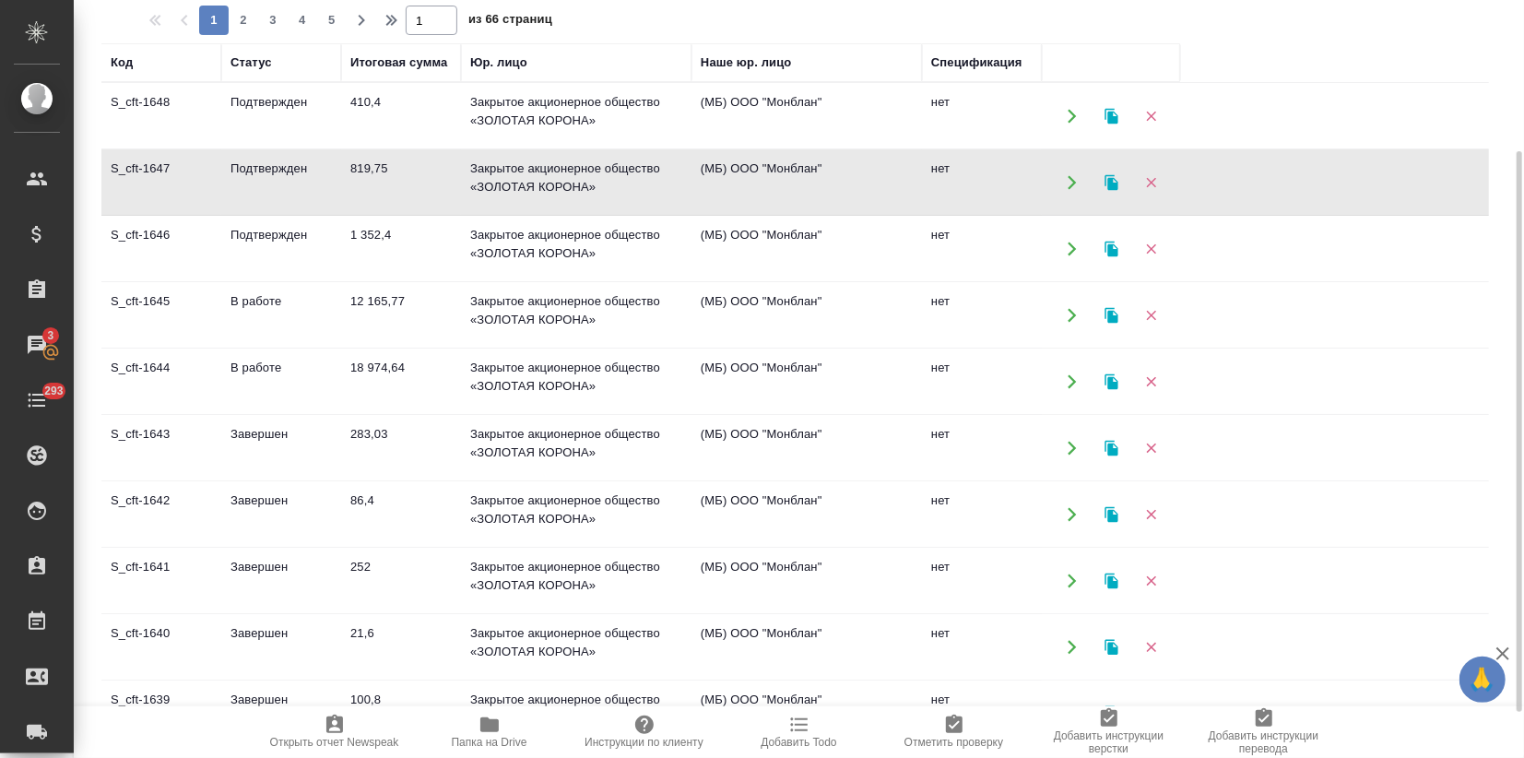
click at [431, 181] on td "819,75" at bounding box center [401, 182] width 120 height 65
click at [719, 243] on td "(МБ) ООО "Монблан"" at bounding box center [807, 249] width 231 height 65
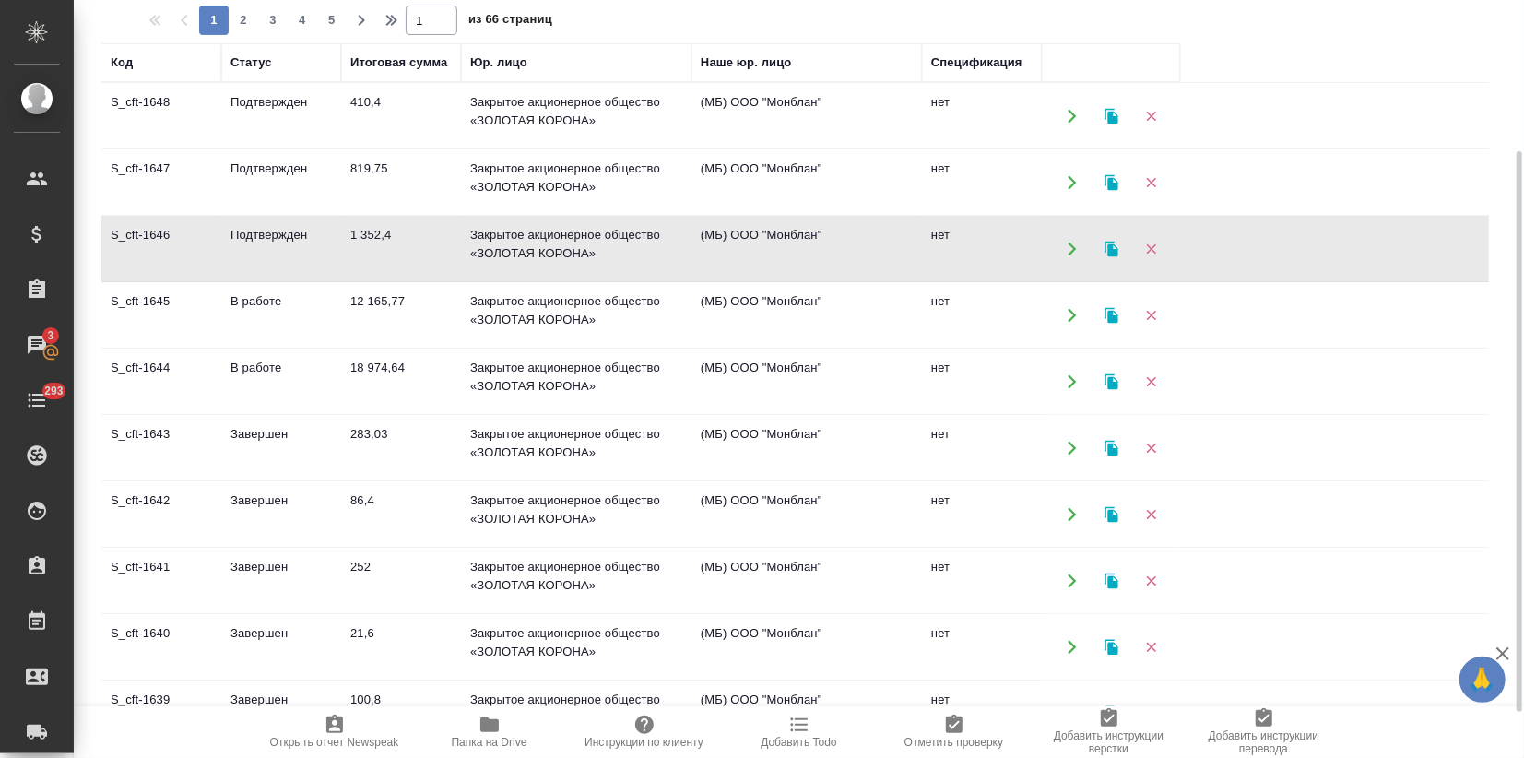
click at [719, 243] on td "(МБ) ООО "Монблан"" at bounding box center [807, 249] width 231 height 65
click at [581, 307] on td "Закрытое акционерное общество «ЗОЛОТАЯ КОРОНА»" at bounding box center [576, 315] width 231 height 65
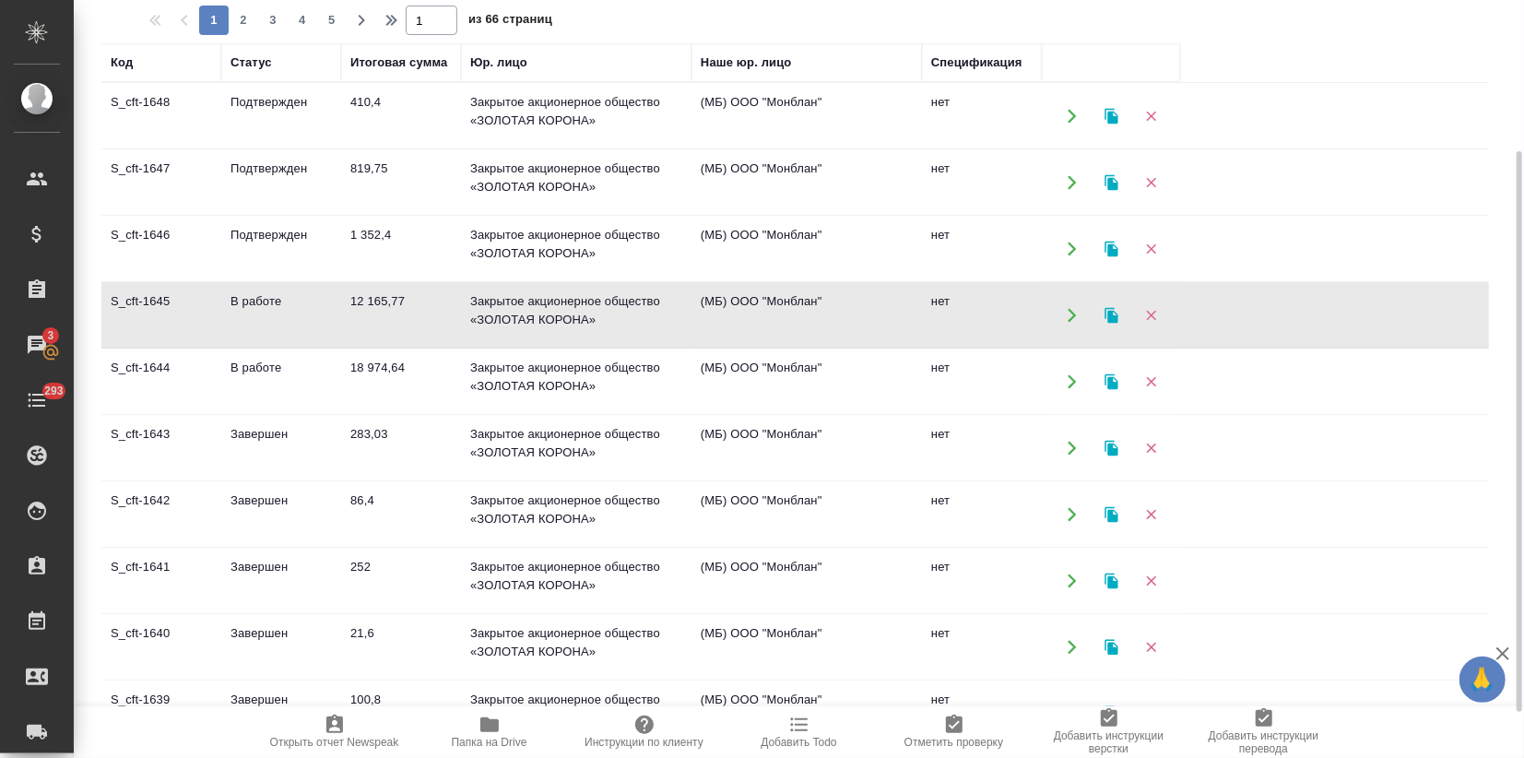
click at [581, 307] on td "Закрытое акционерное общество «ЗОЛОТАЯ КОРОНА»" at bounding box center [576, 315] width 231 height 65
click at [361, 125] on td "410,4" at bounding box center [401, 116] width 120 height 65
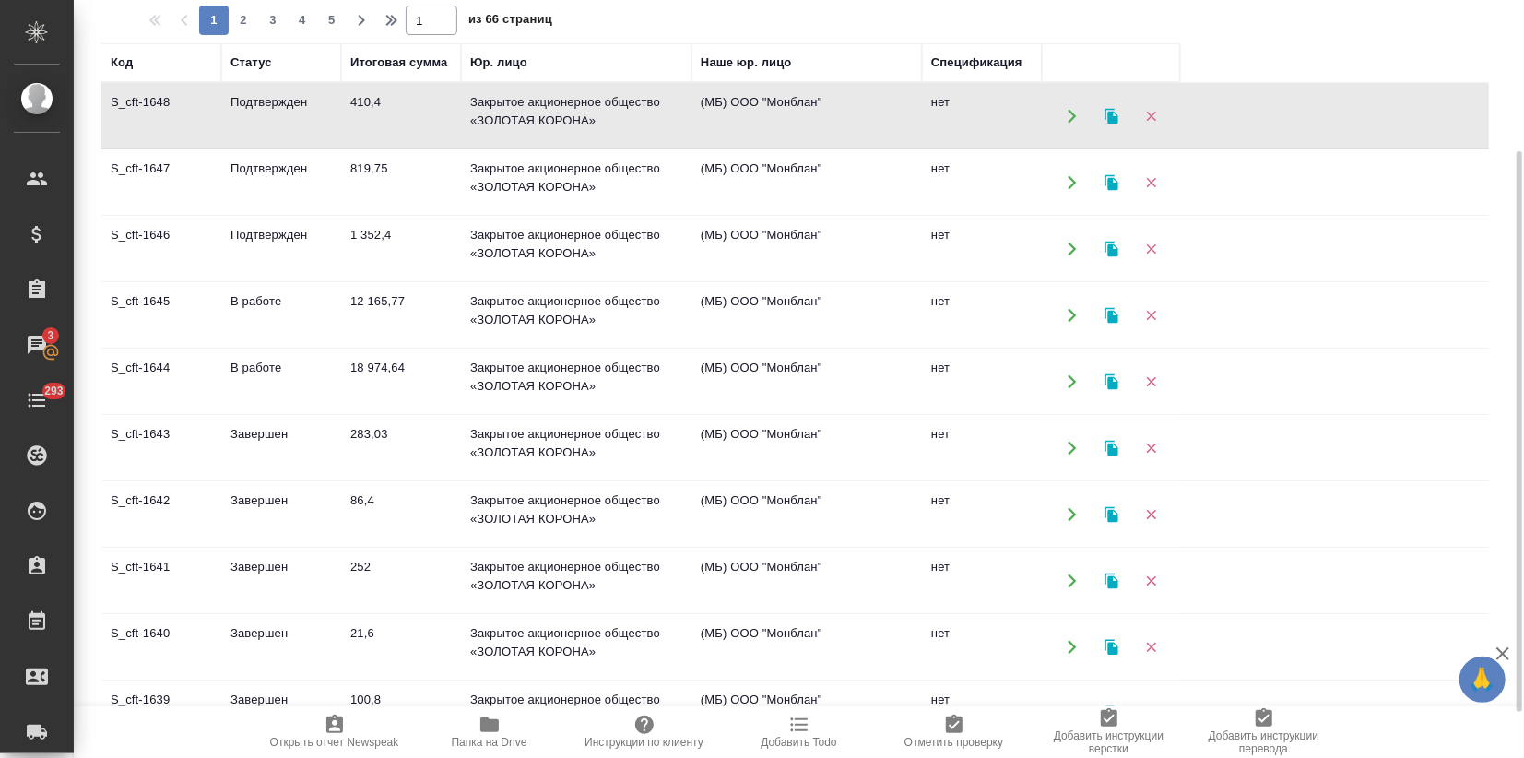
click at [361, 125] on td "410,4" at bounding box center [401, 116] width 120 height 65
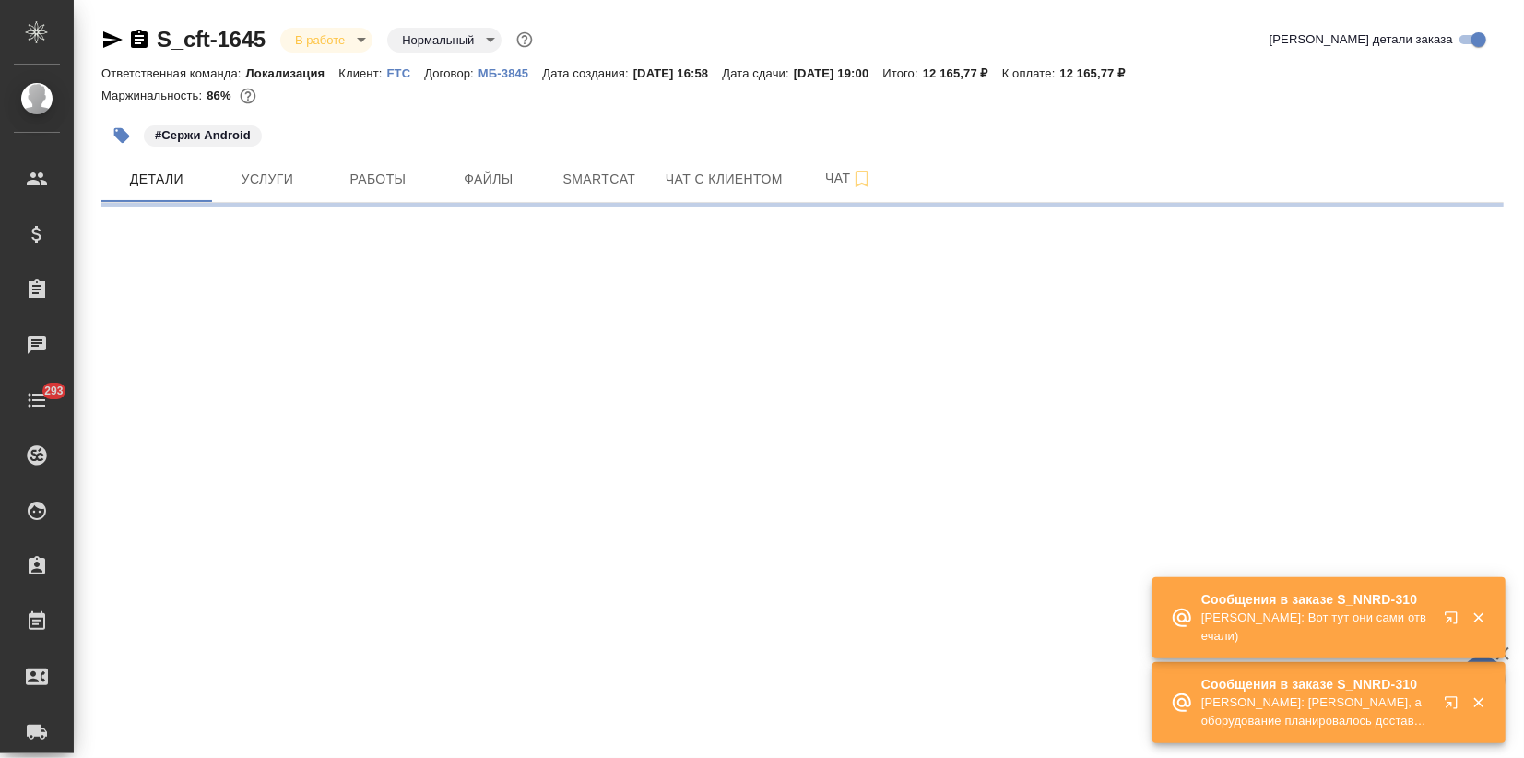
select select "RU"
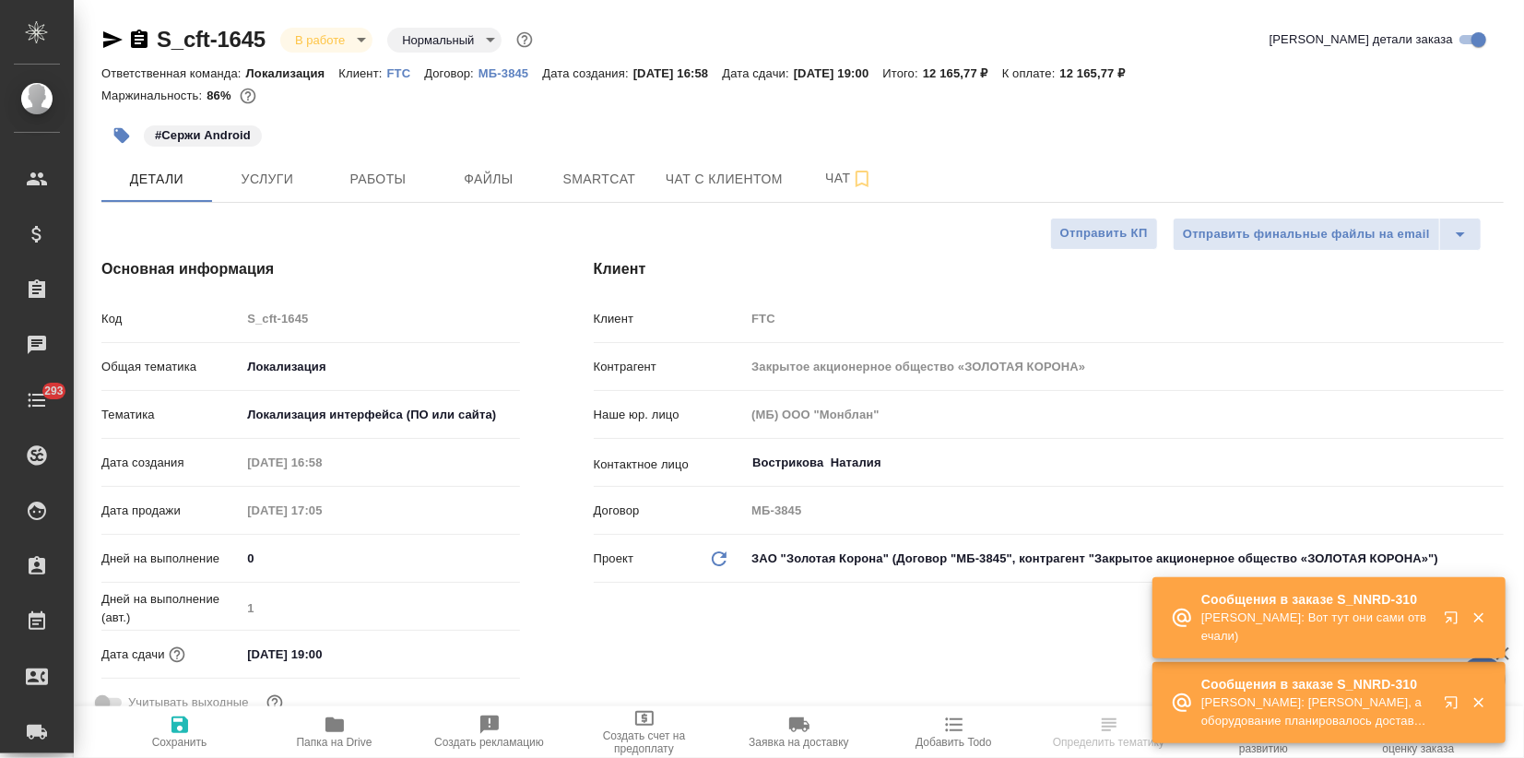
type textarea "x"
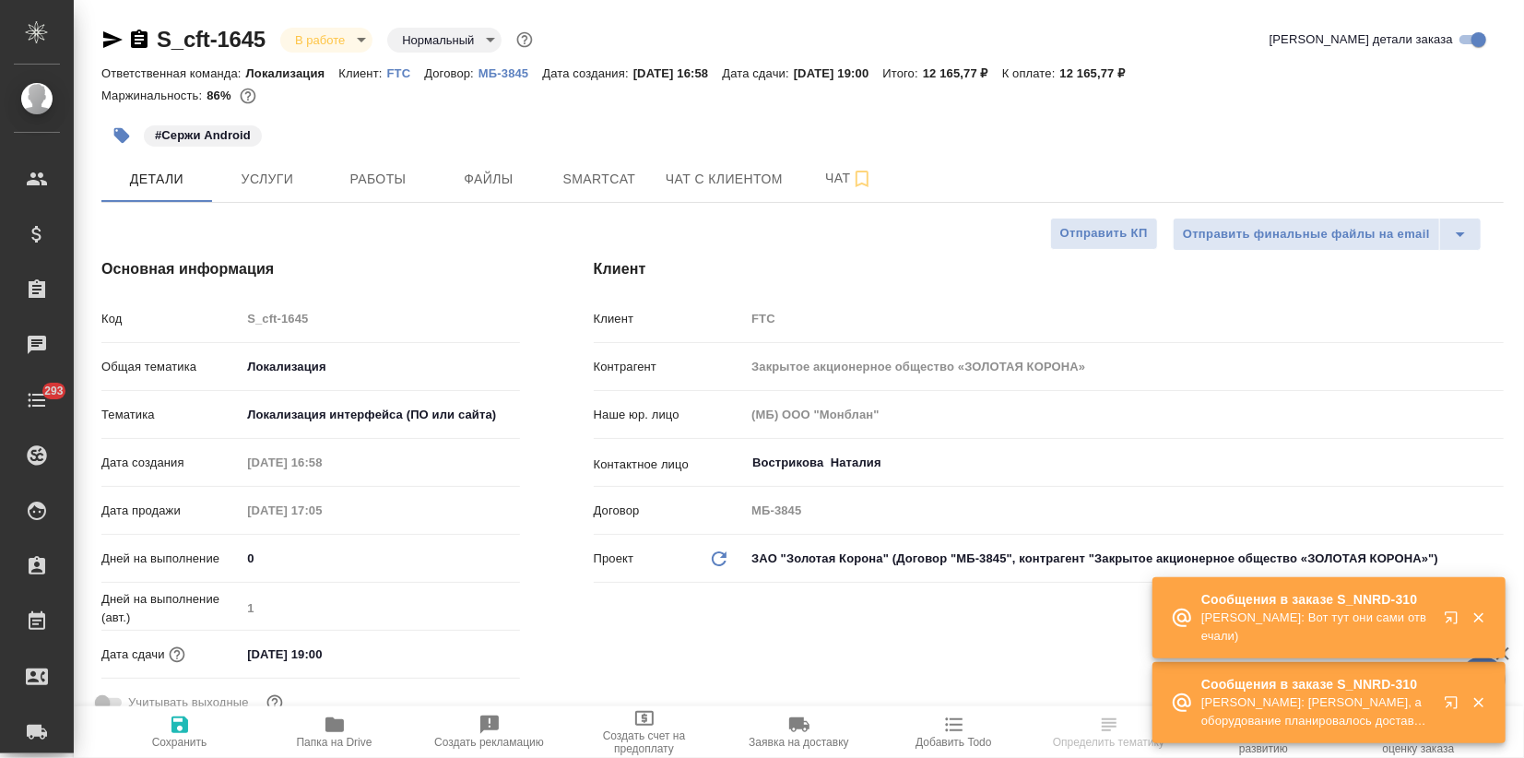
type textarea "x"
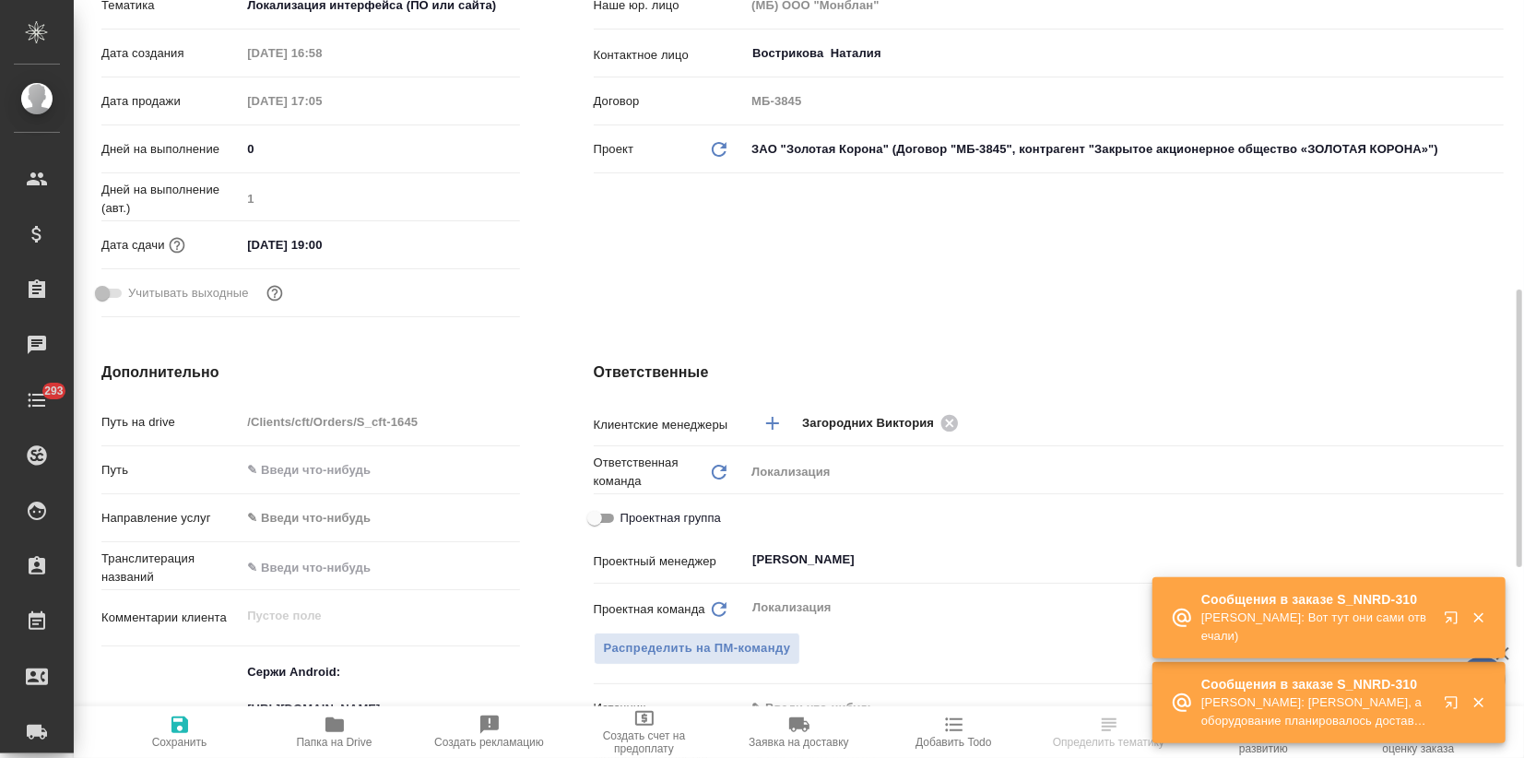
scroll to position [717, 0]
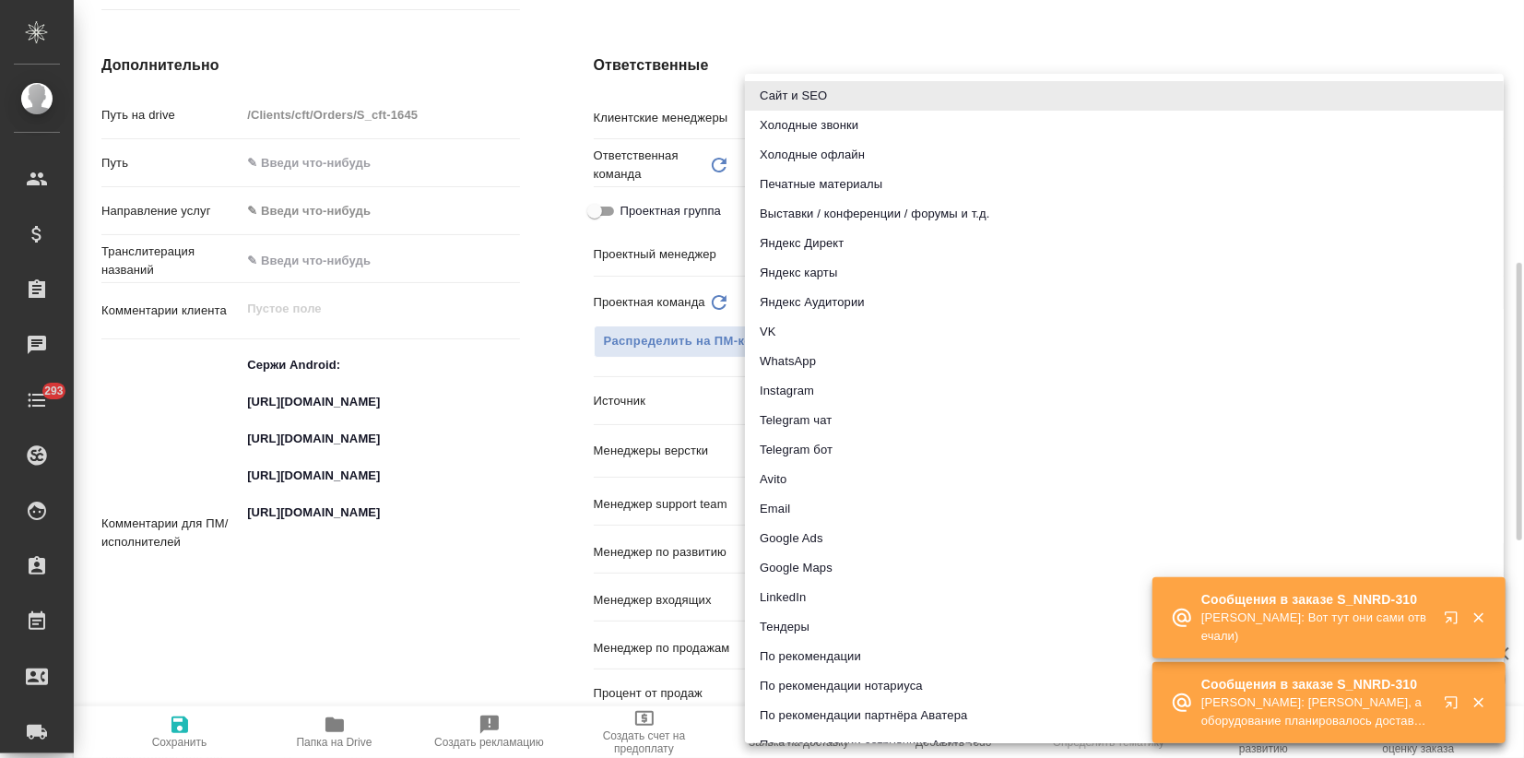
click at [806, 391] on body "🙏 .cls-1 fill:#fff; AWATERA Zagorodnikh Viktoria Клиенты Спецификации Заказы Ча…" at bounding box center [762, 379] width 1524 height 758
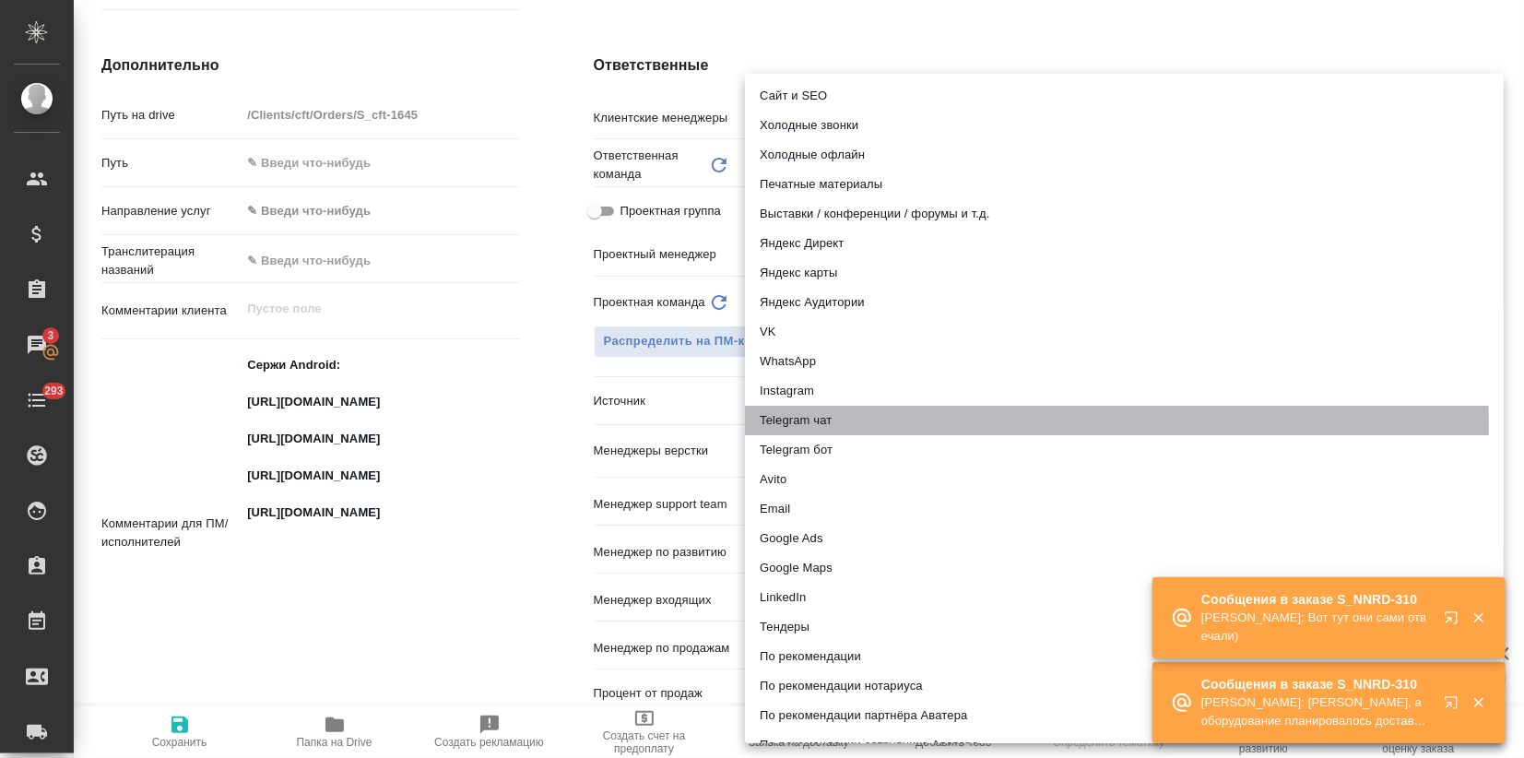
click at [801, 426] on li "Telegram чат" at bounding box center [1124, 421] width 759 height 30
type textarea "x"
type input "telegram"
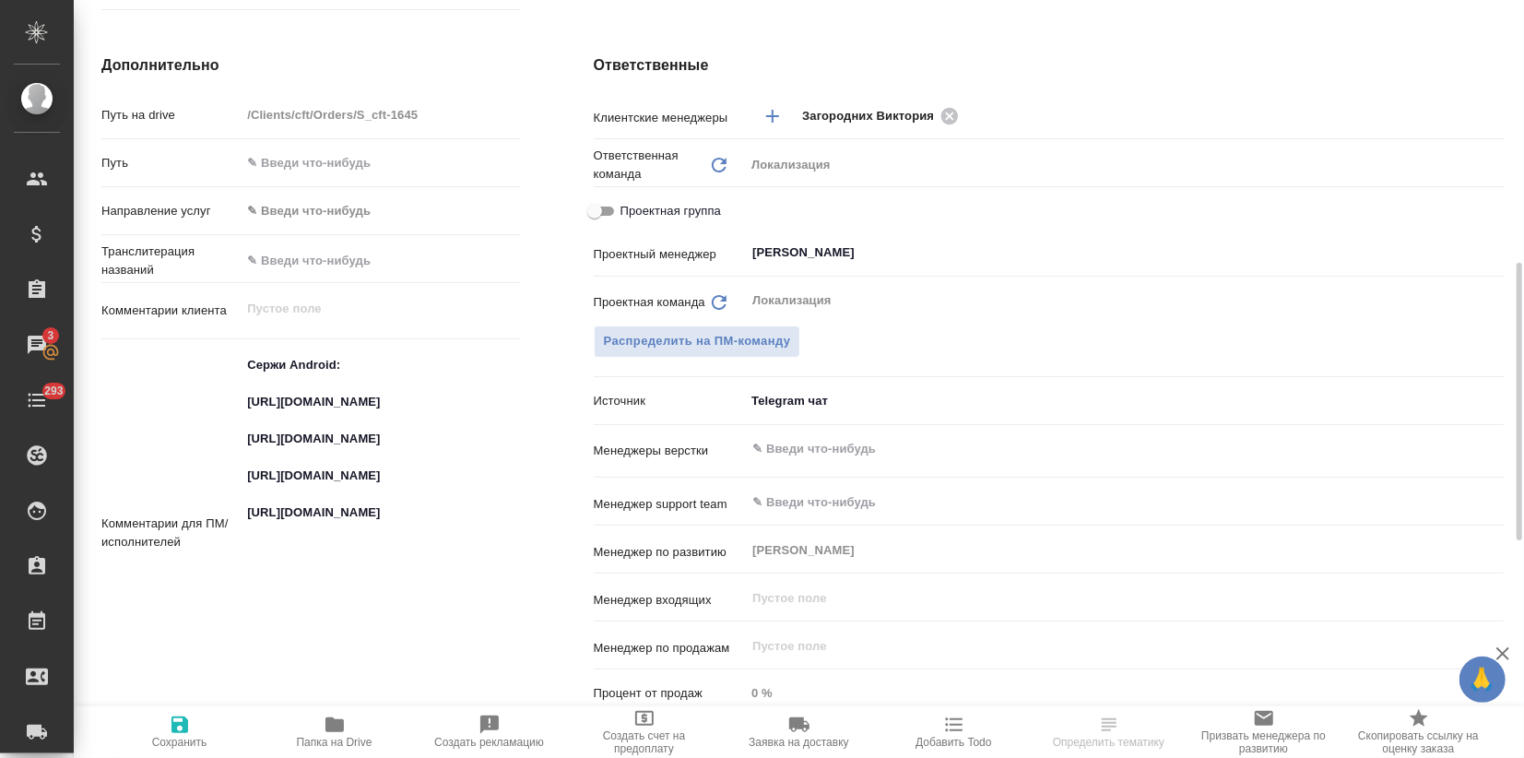
click at [178, 723] on icon "button" at bounding box center [180, 725] width 17 height 17
type textarea "x"
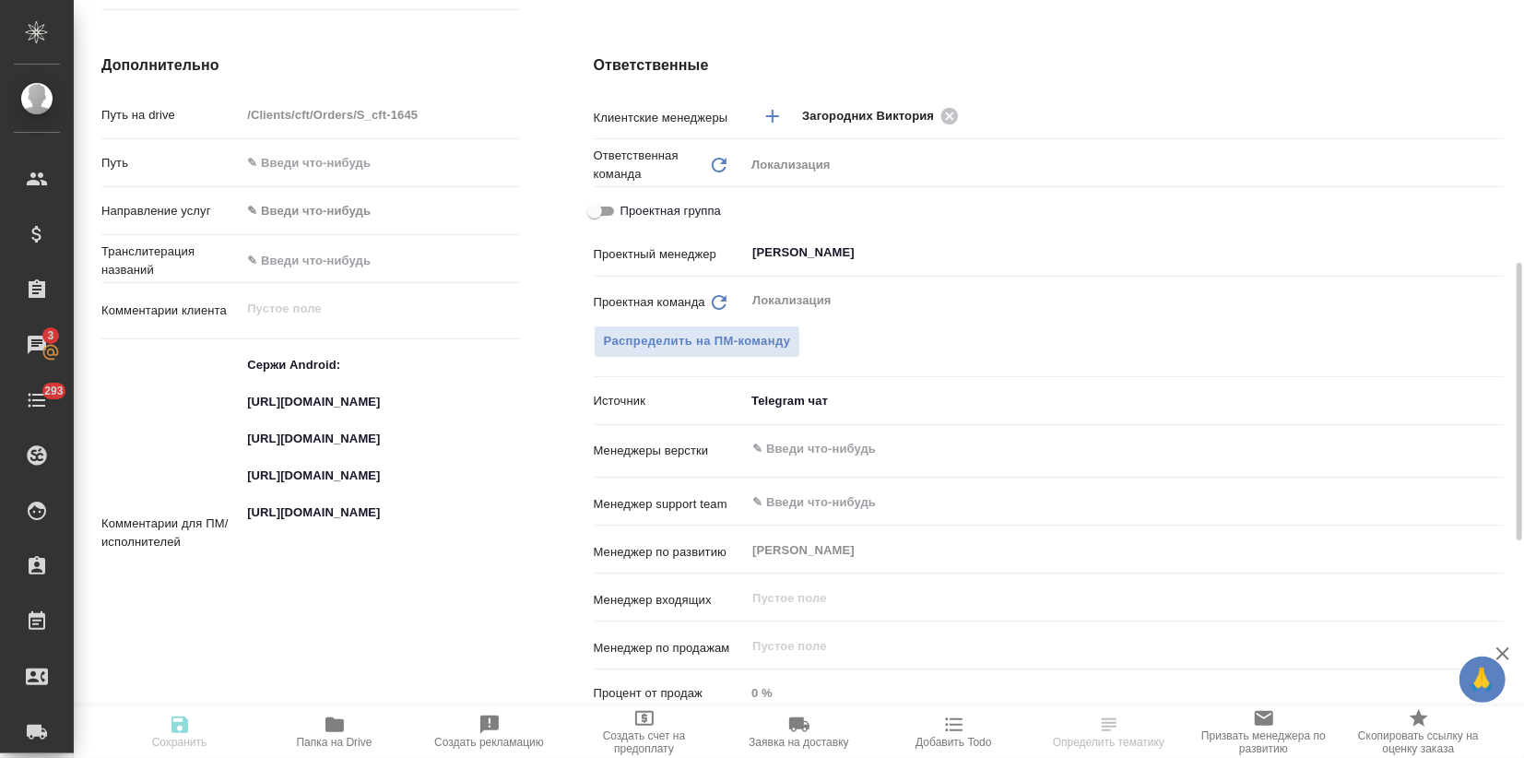
type textarea "x"
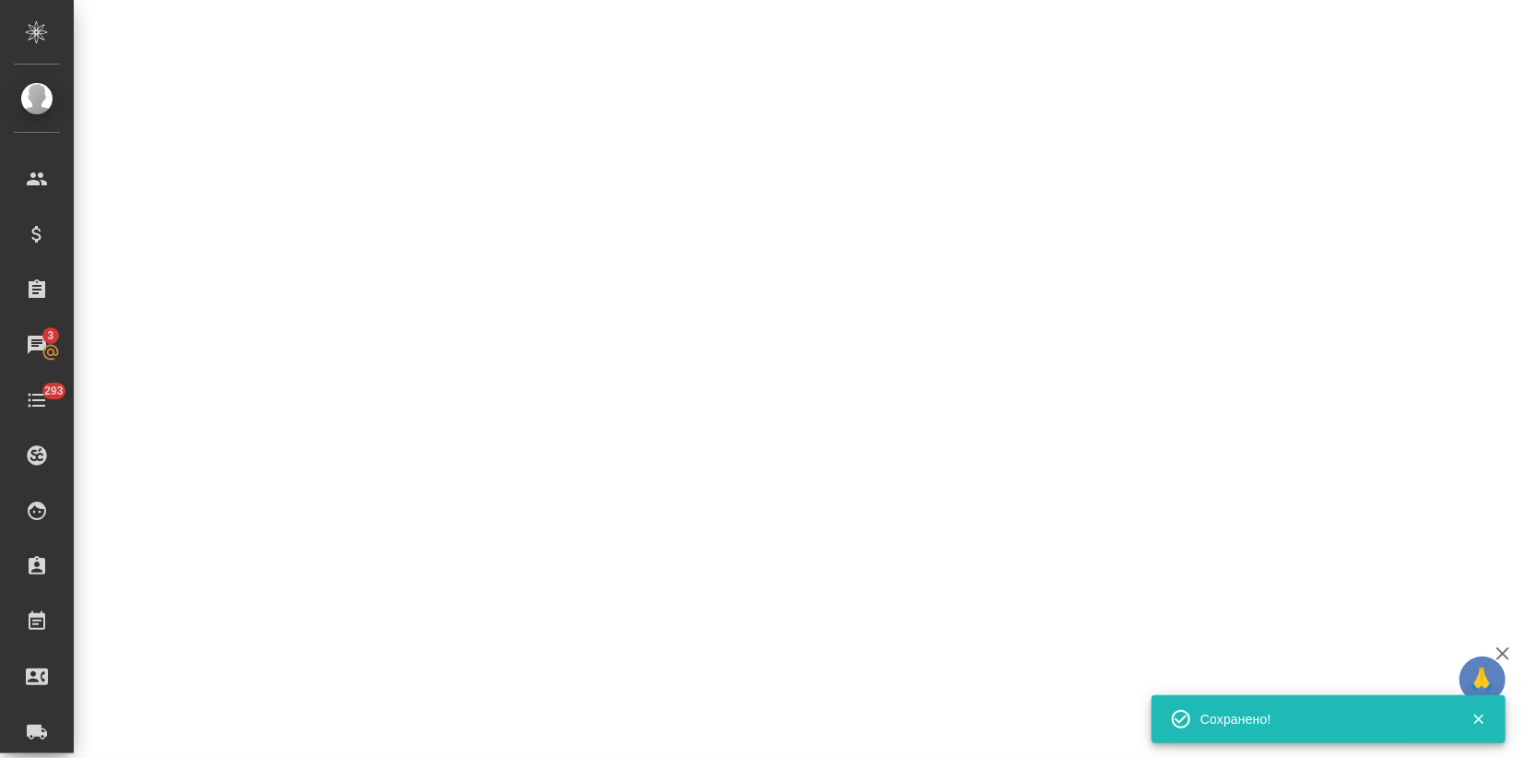
select select "RU"
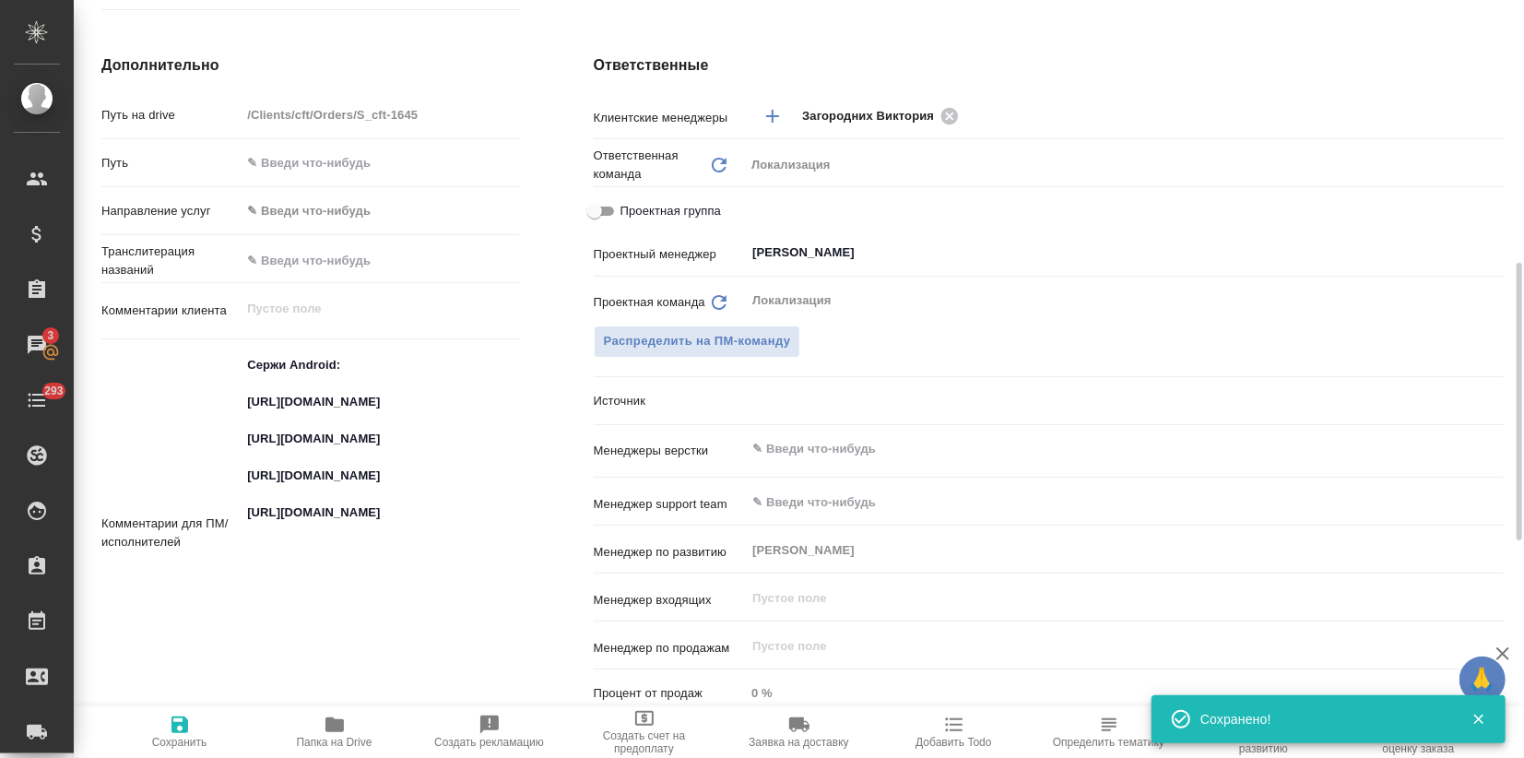
type textarea "x"
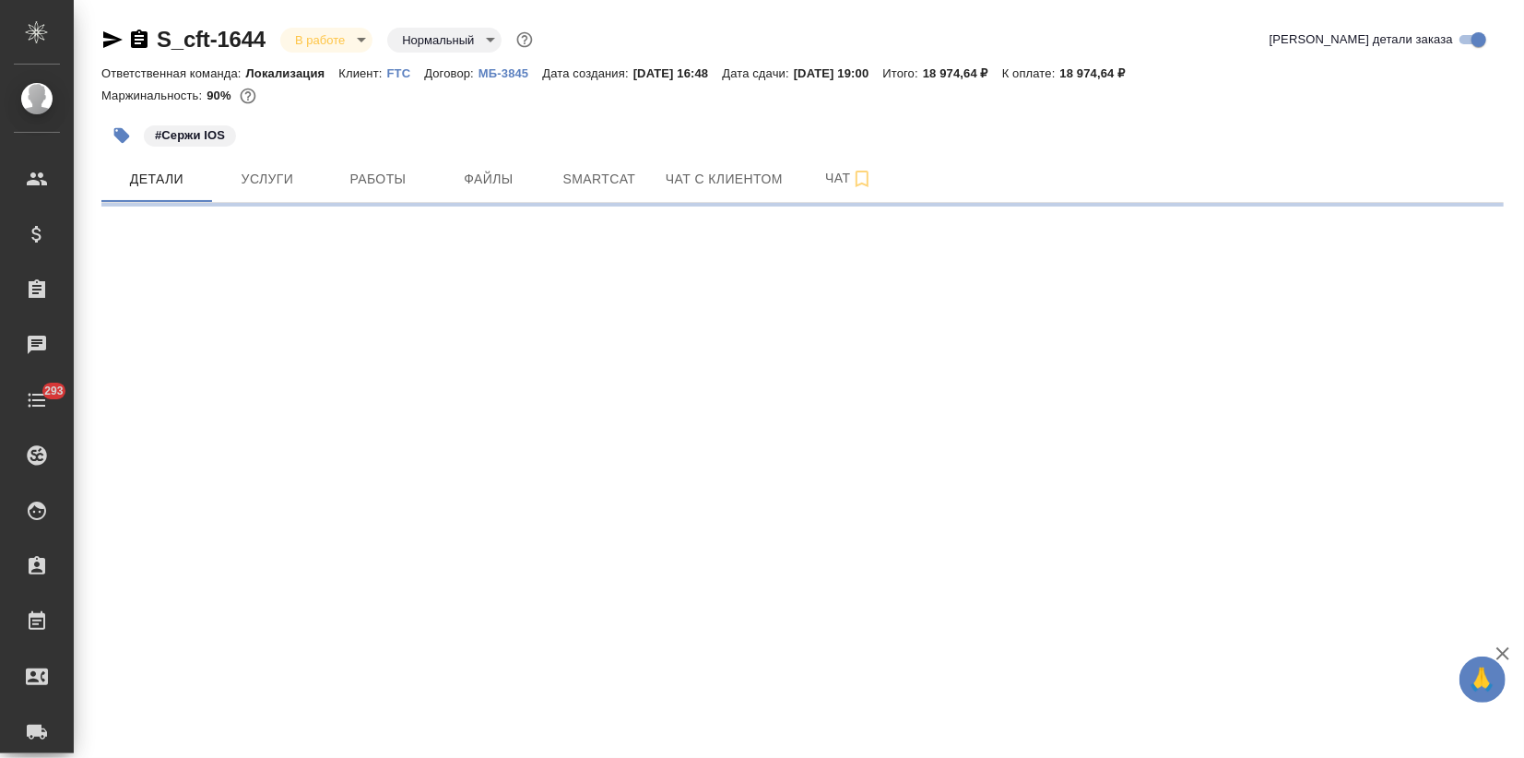
select select "RU"
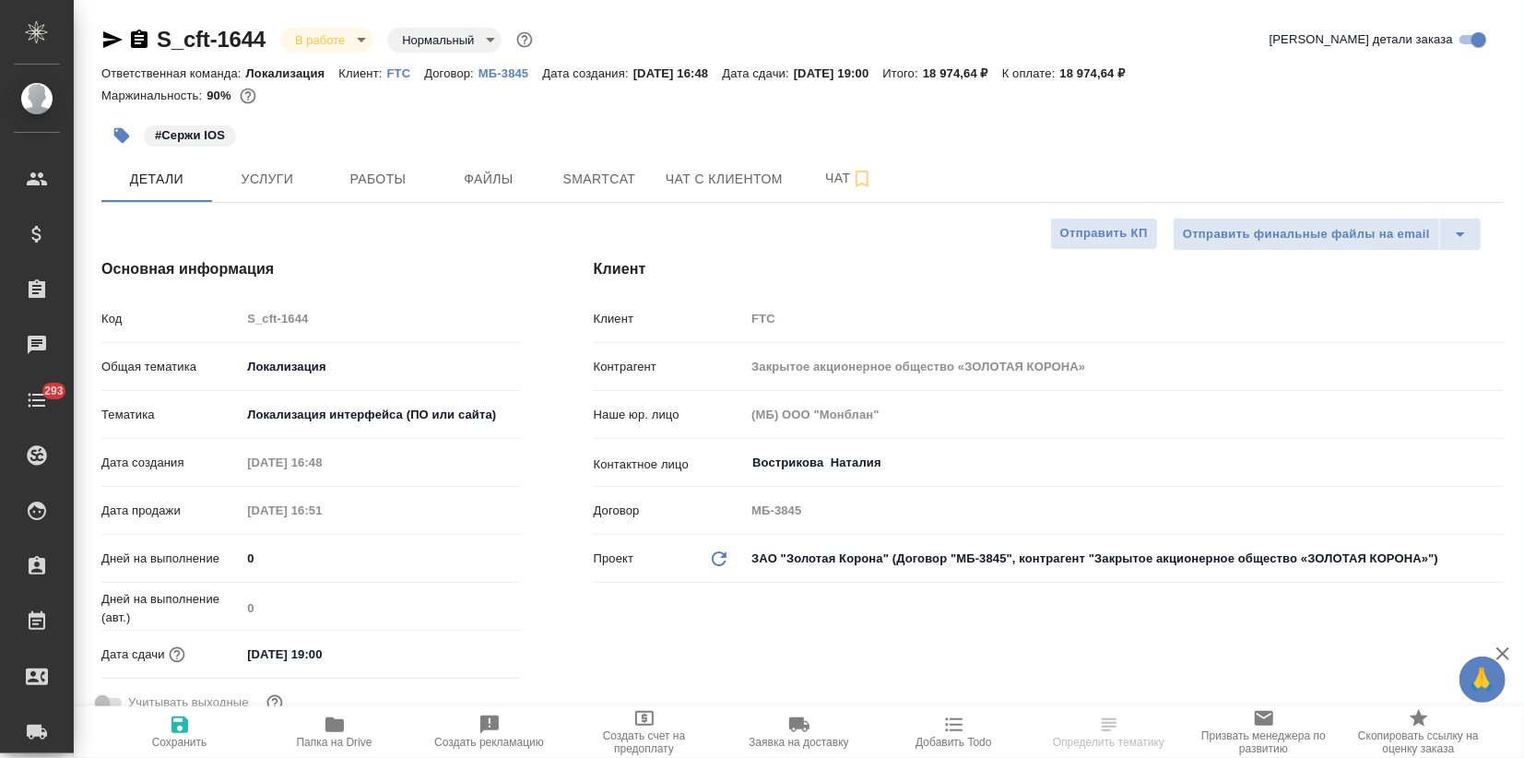
type textarea "x"
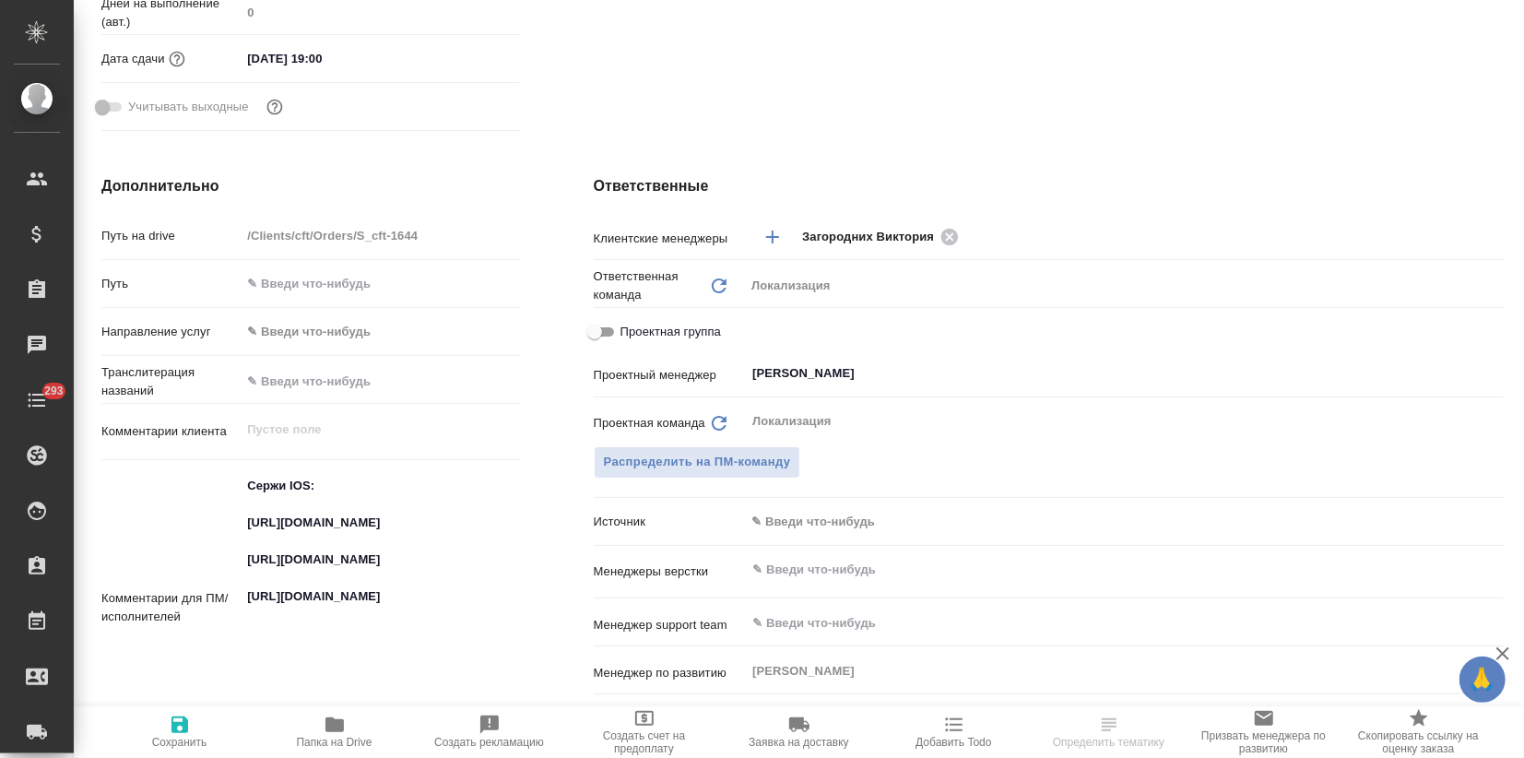
type textarea "x"
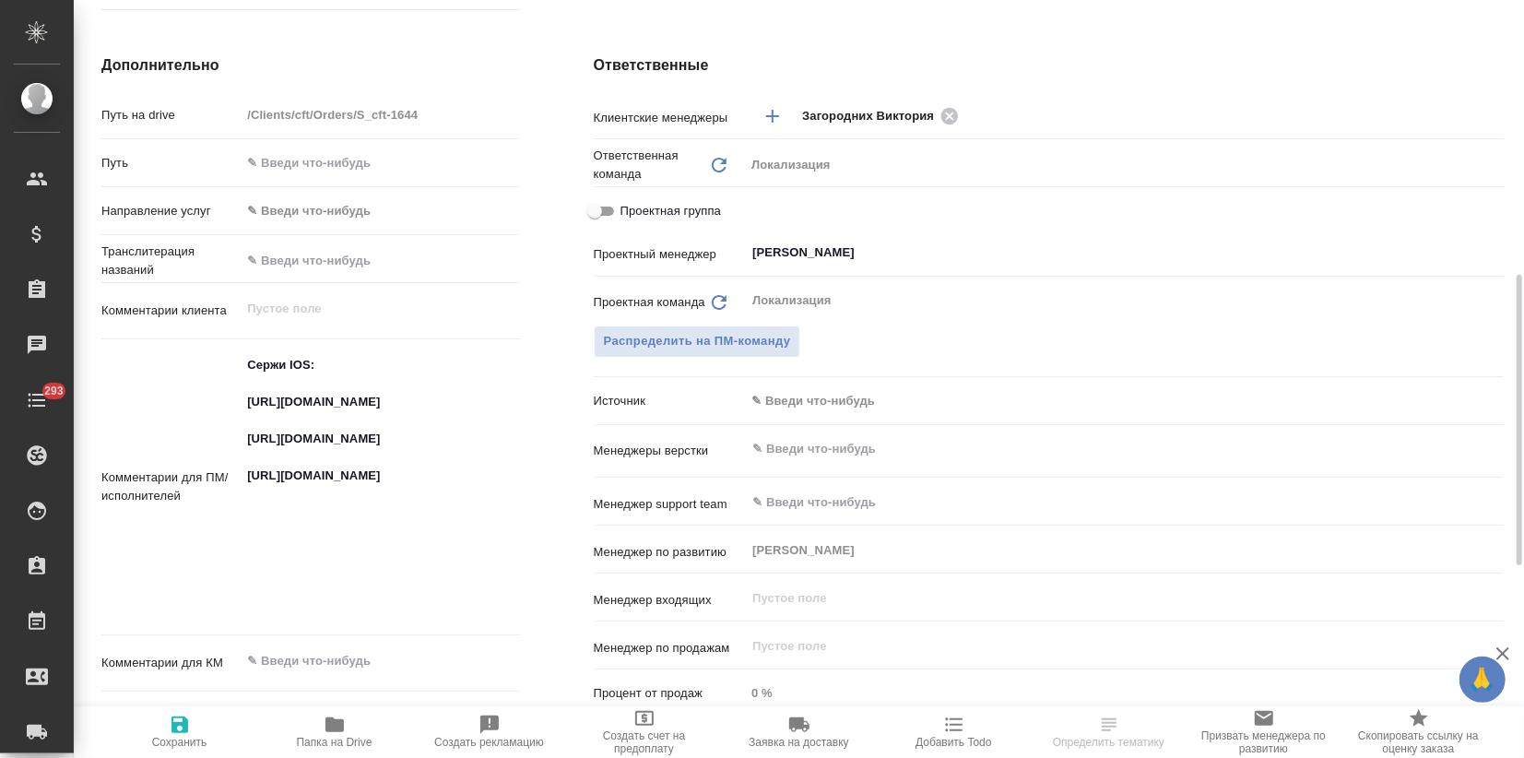
type textarea "x"
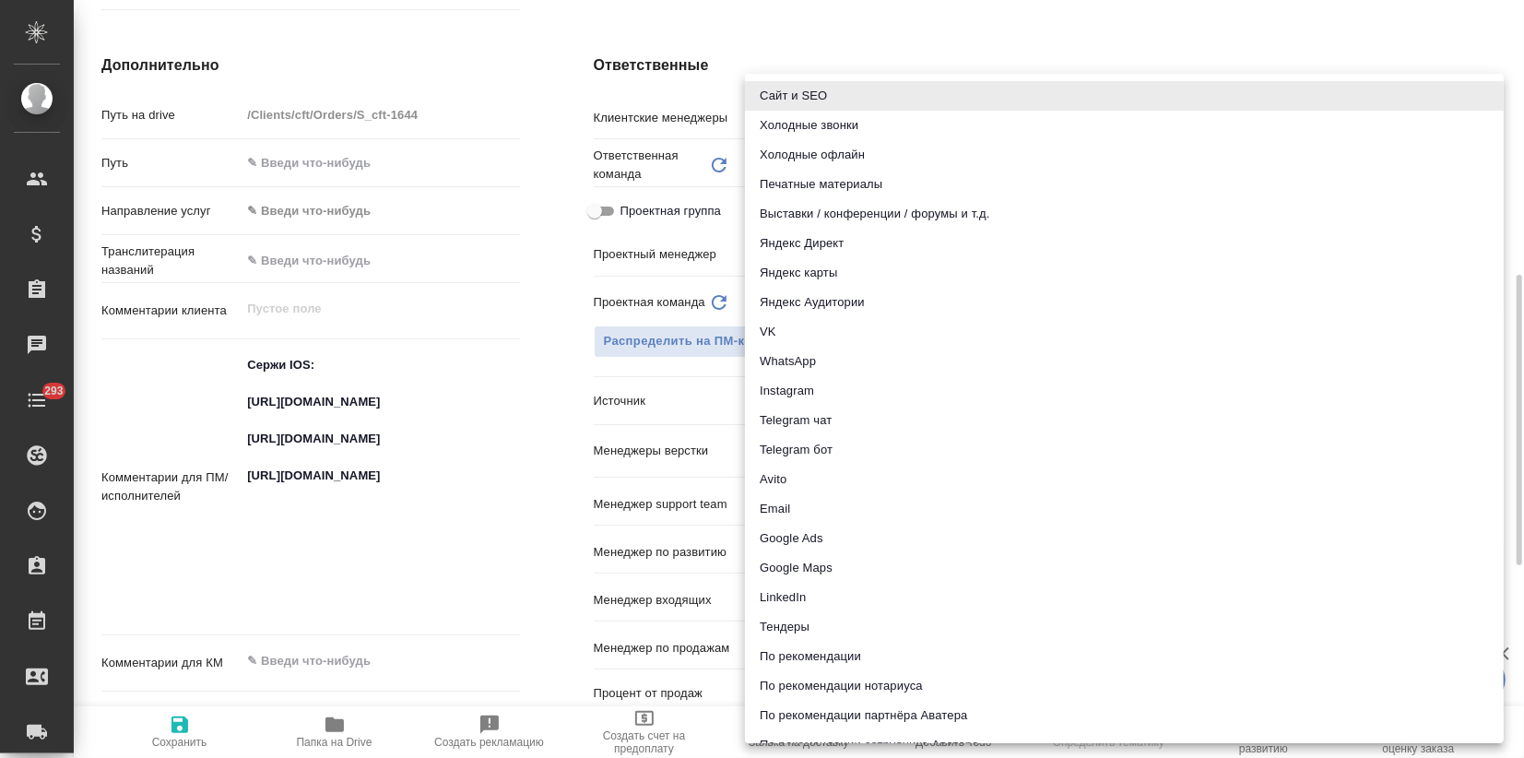
click at [774, 384] on body "🙏 .cls-1 fill:#fff; AWATERA Zagorodnikh [PERSON_NAME] Спецификации Заказы Чаты …" at bounding box center [762, 379] width 1524 height 758
click at [800, 414] on li "Telegram чат" at bounding box center [1124, 421] width 759 height 30
type textarea "x"
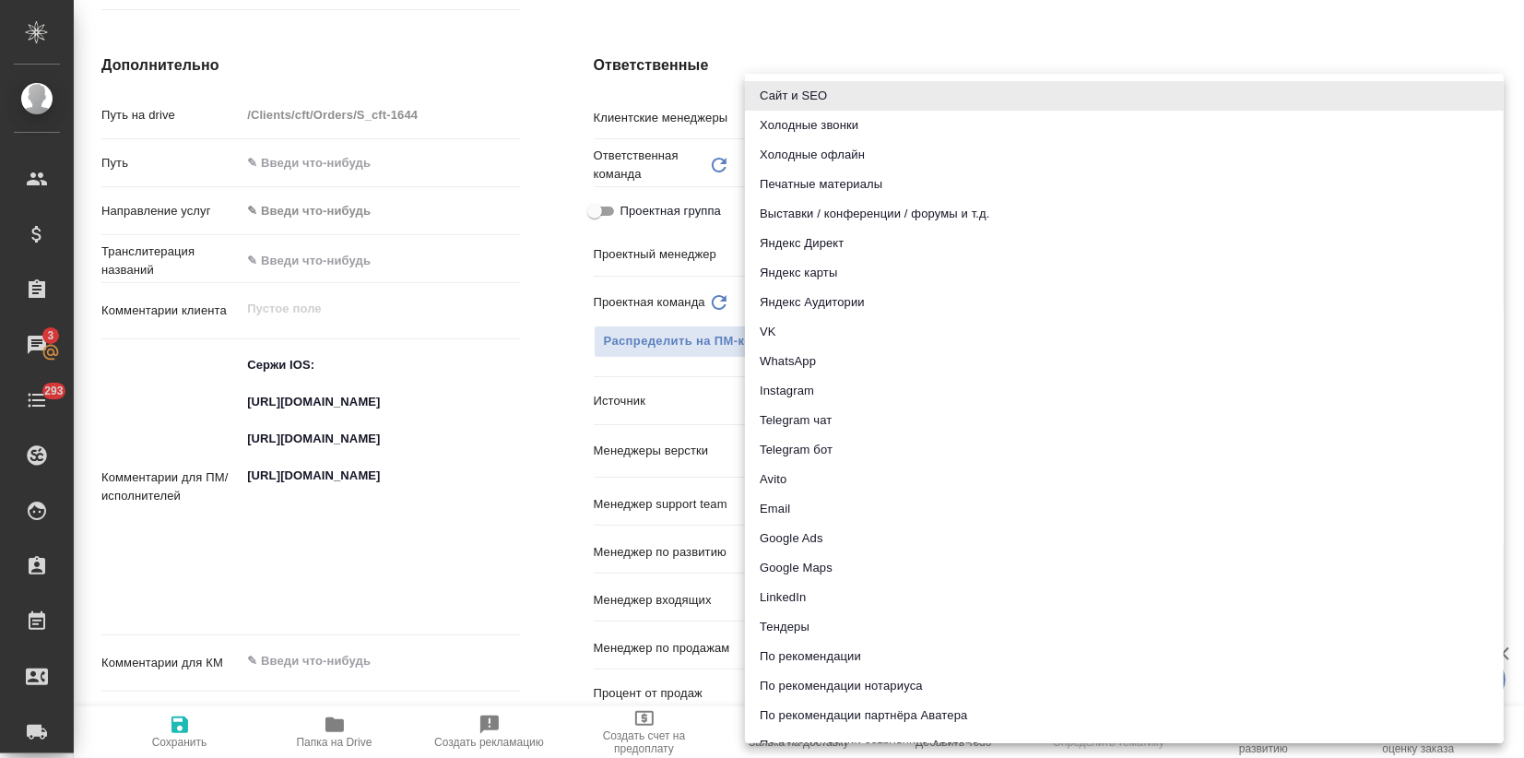
type input "telegram"
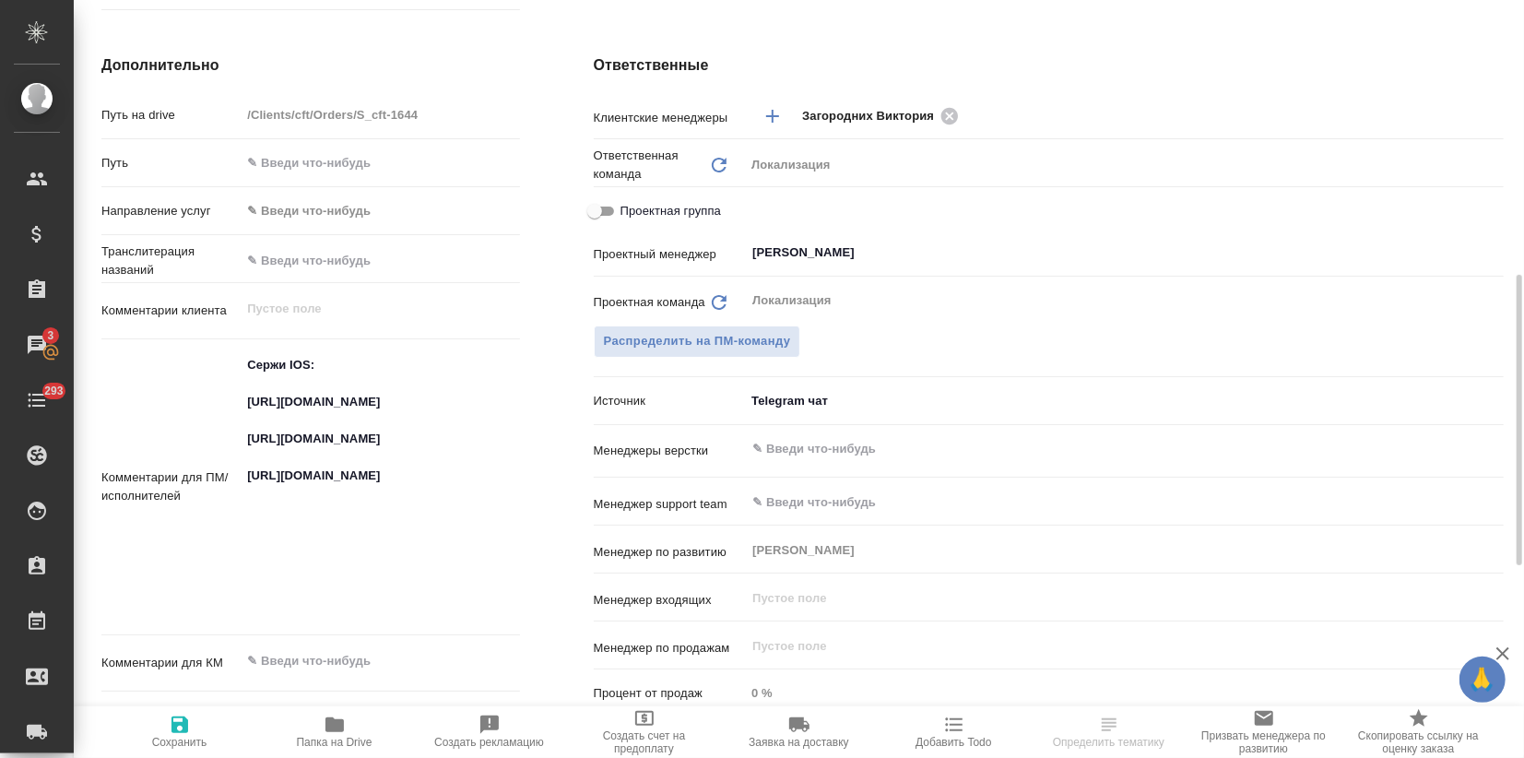
click at [186, 738] on span "Сохранить" at bounding box center [179, 742] width 55 height 13
type textarea "x"
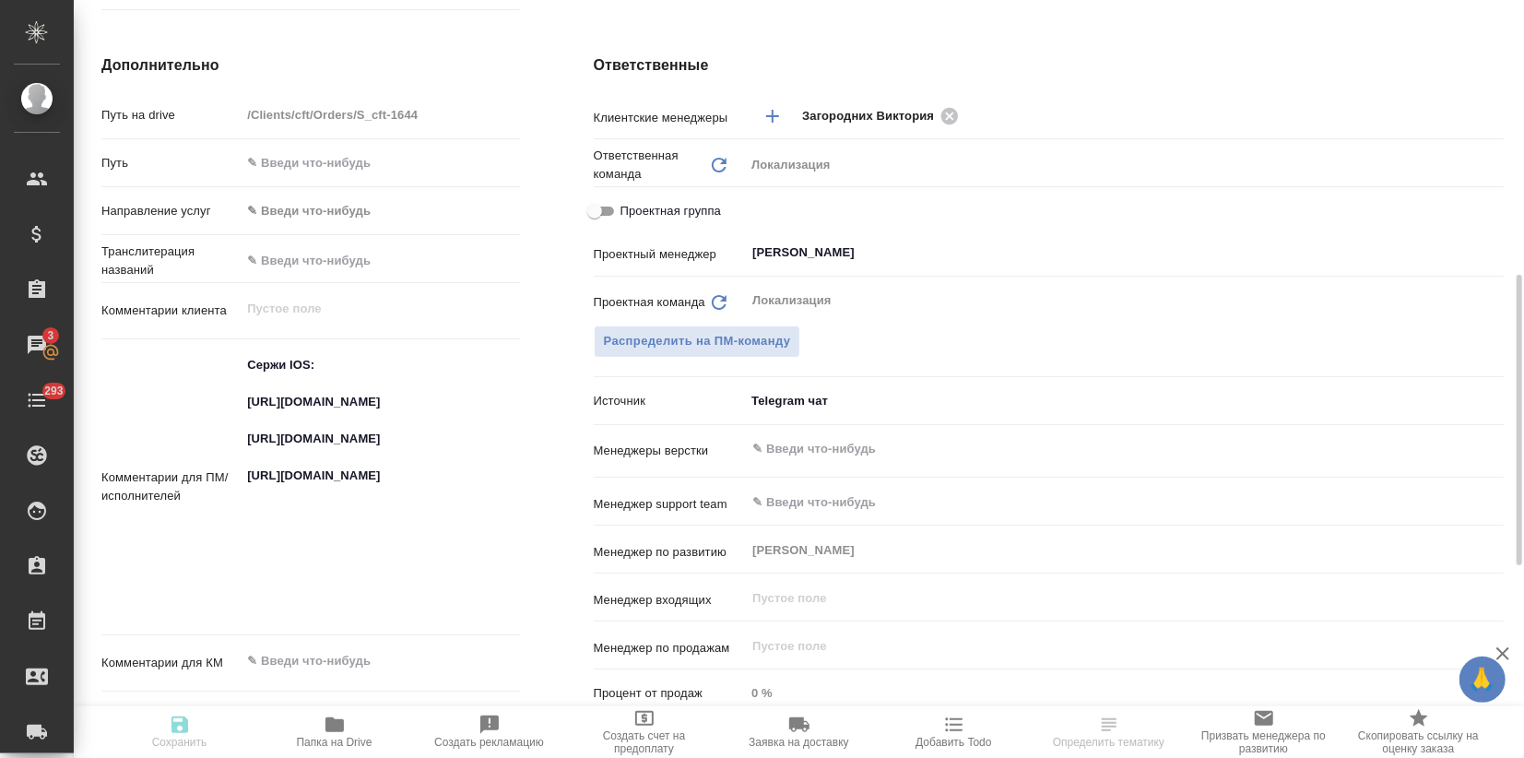
type textarea "x"
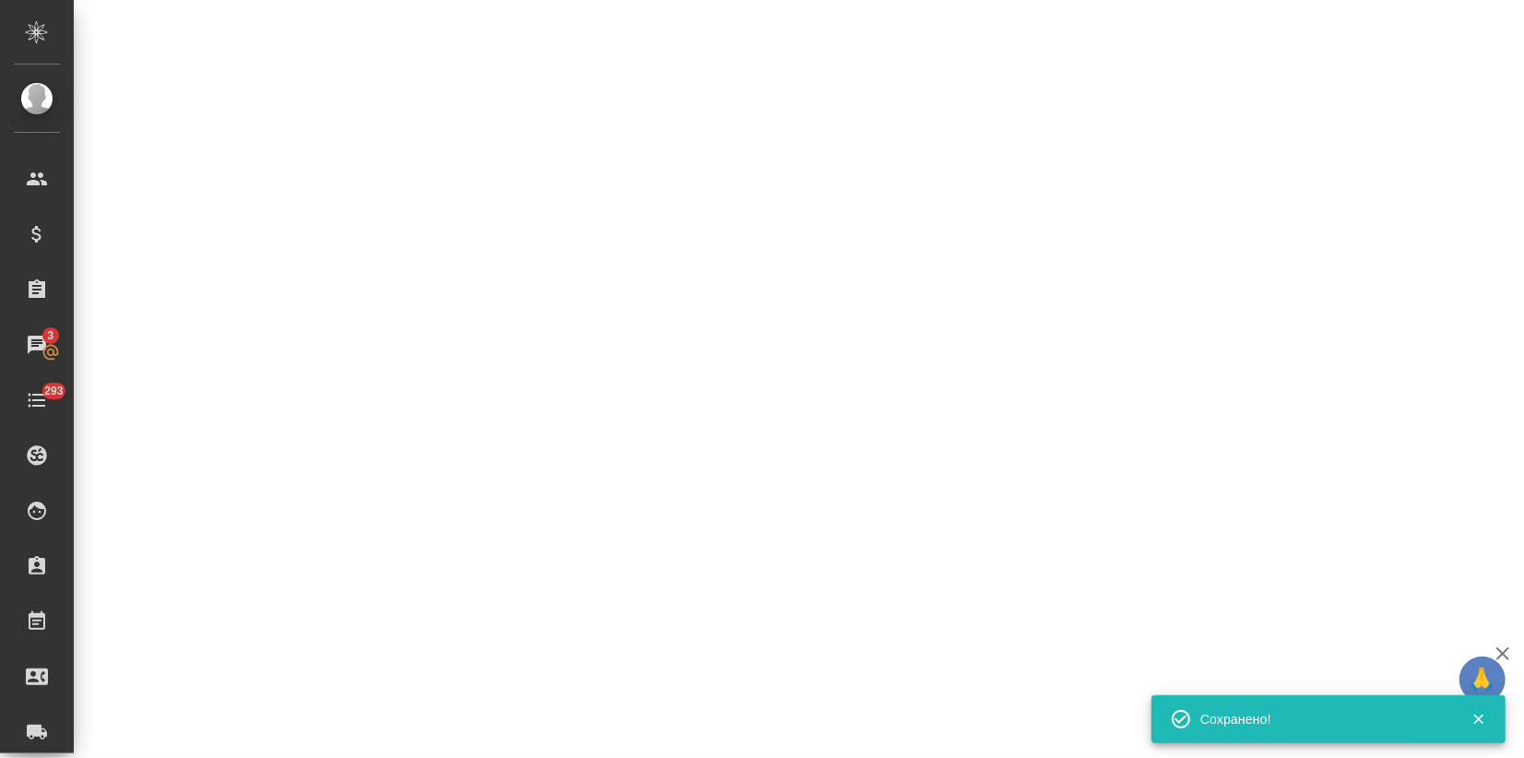
select select "RU"
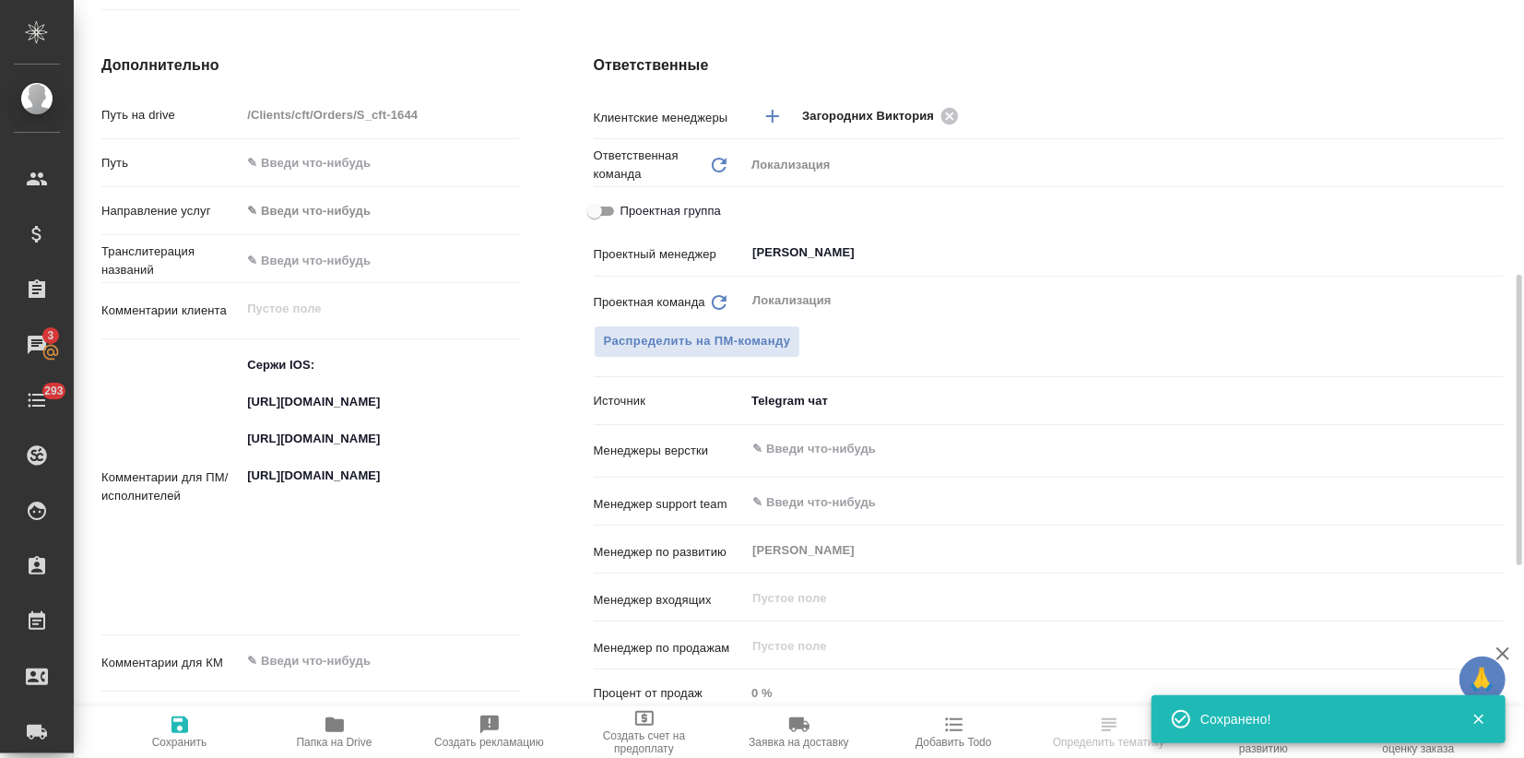
type textarea "x"
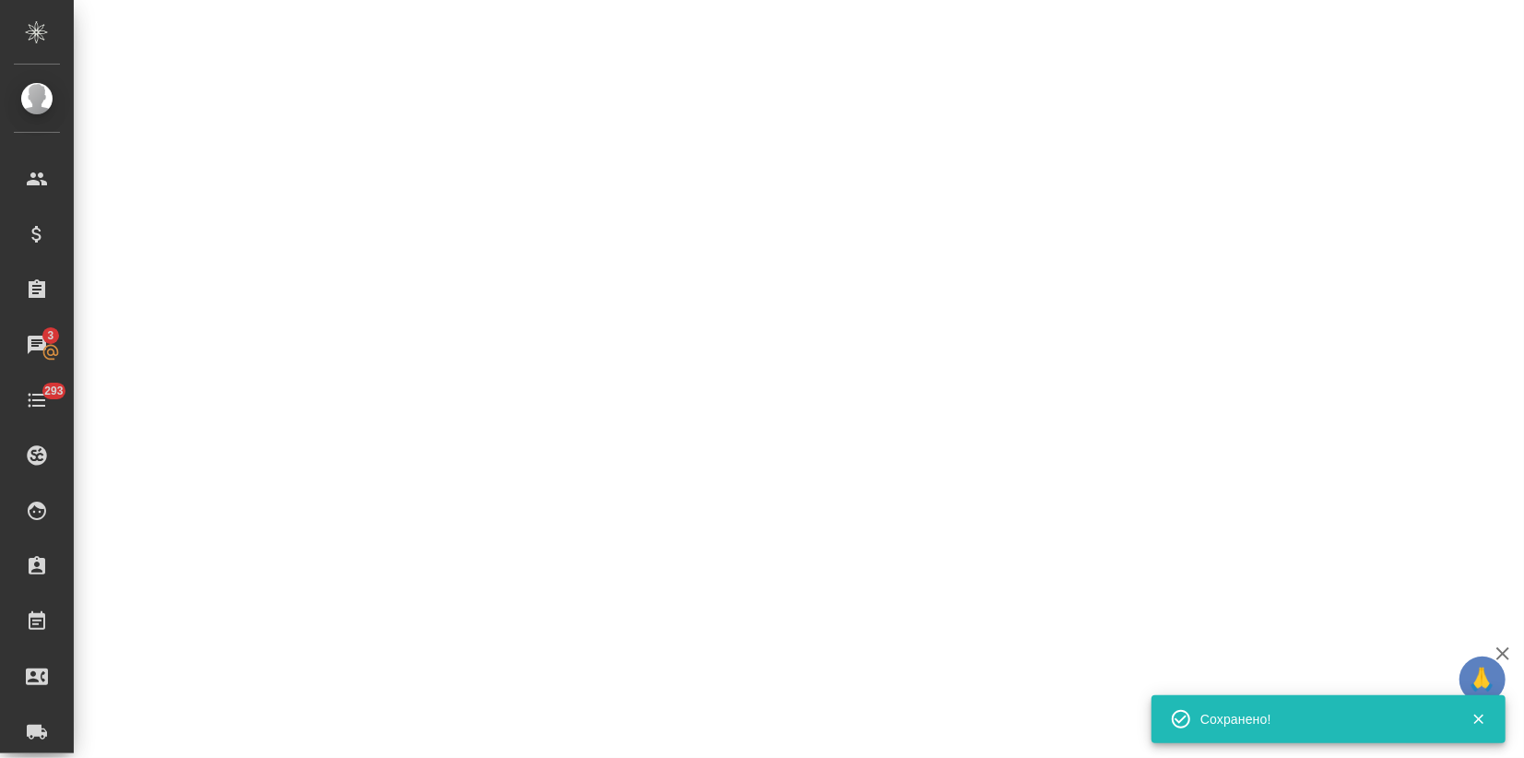
select select "RU"
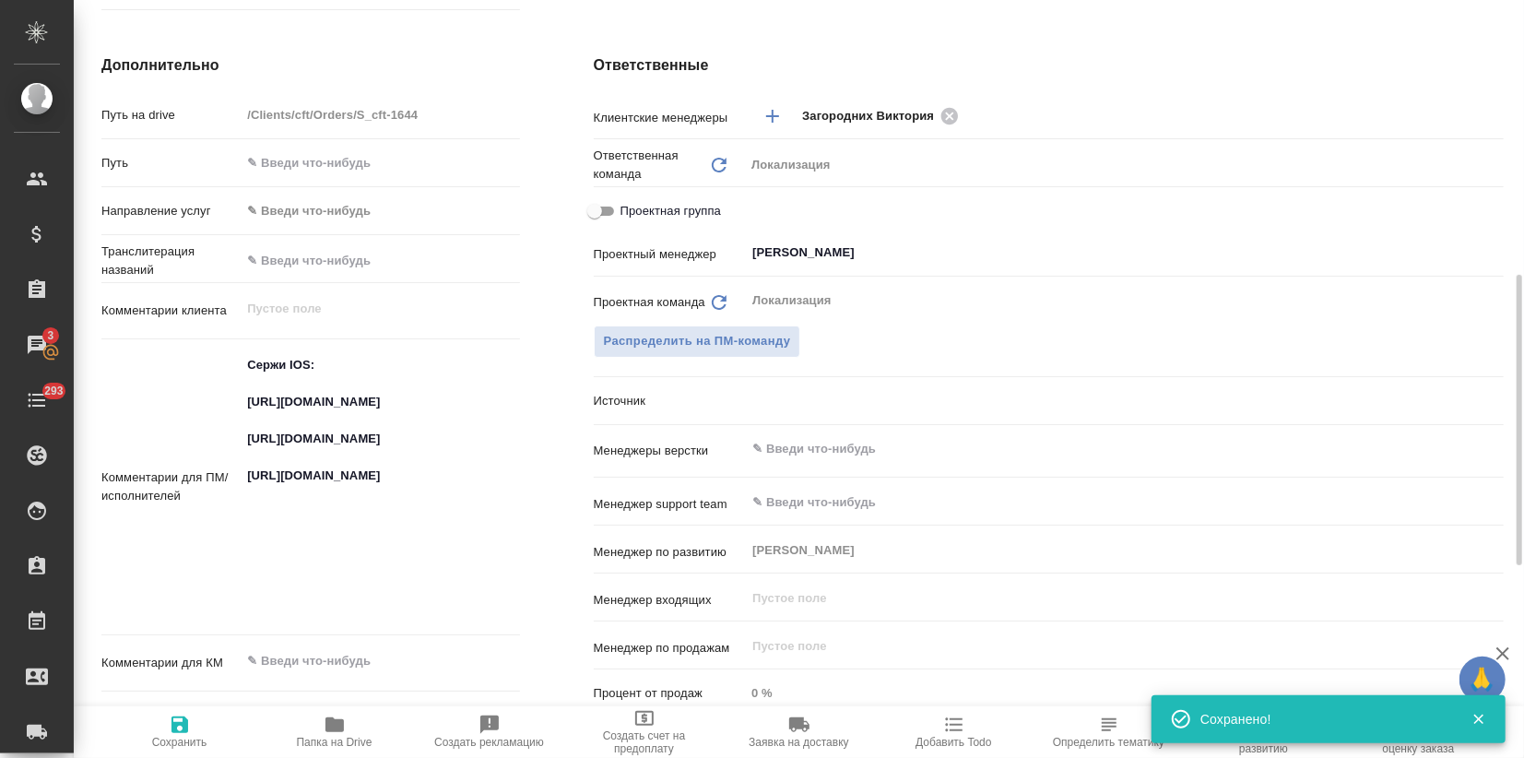
type textarea "x"
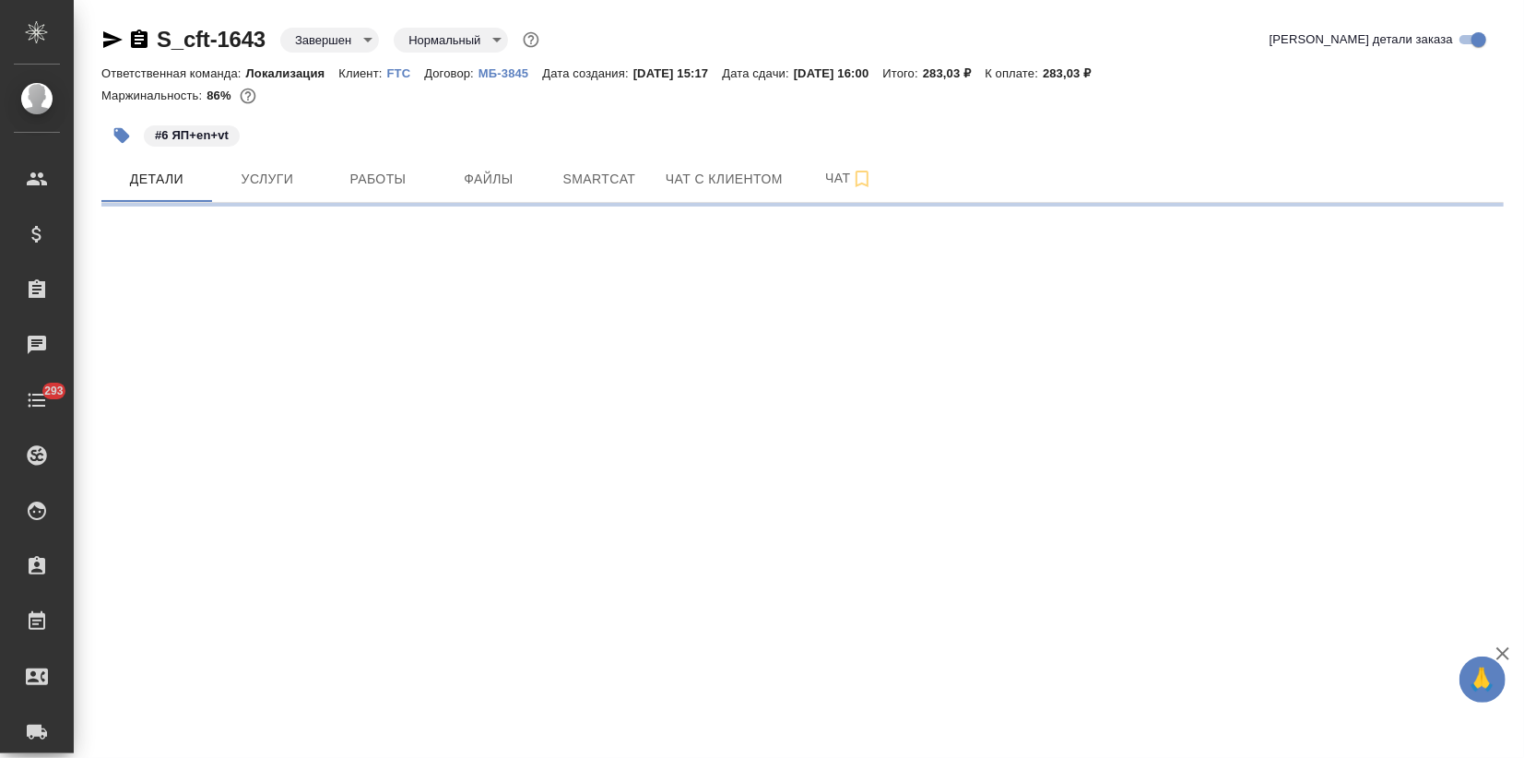
select select "RU"
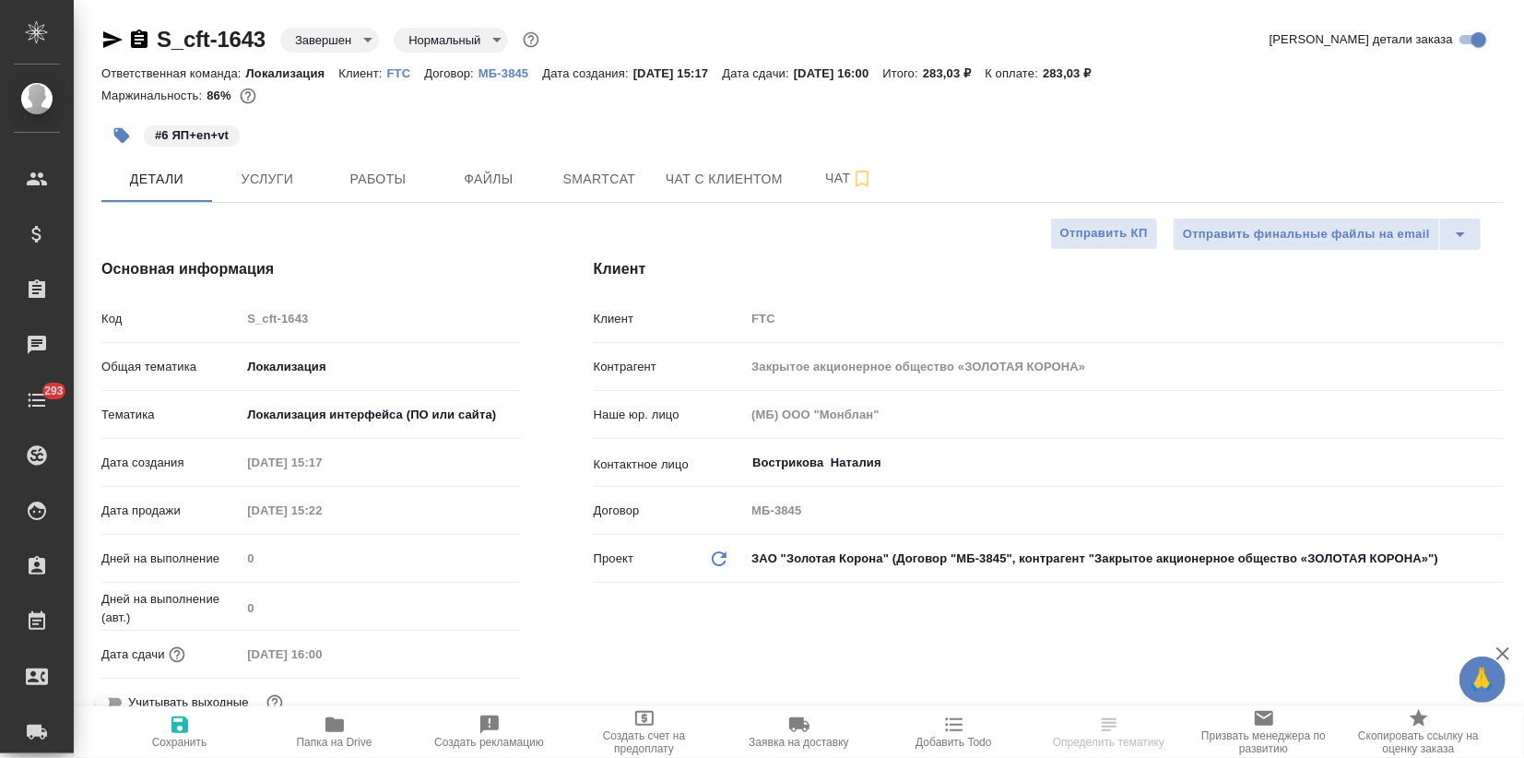
type textarea "x"
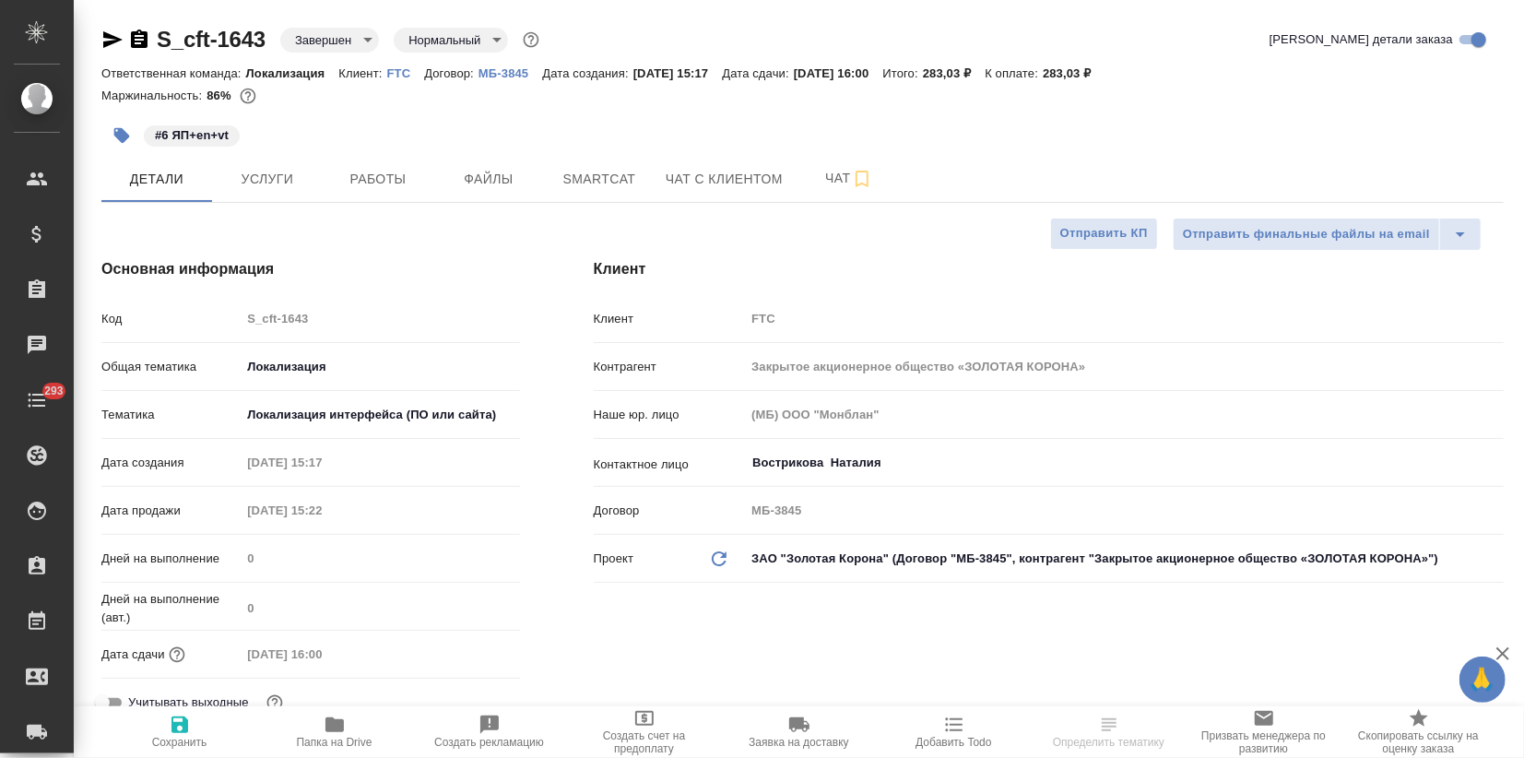
type textarea "x"
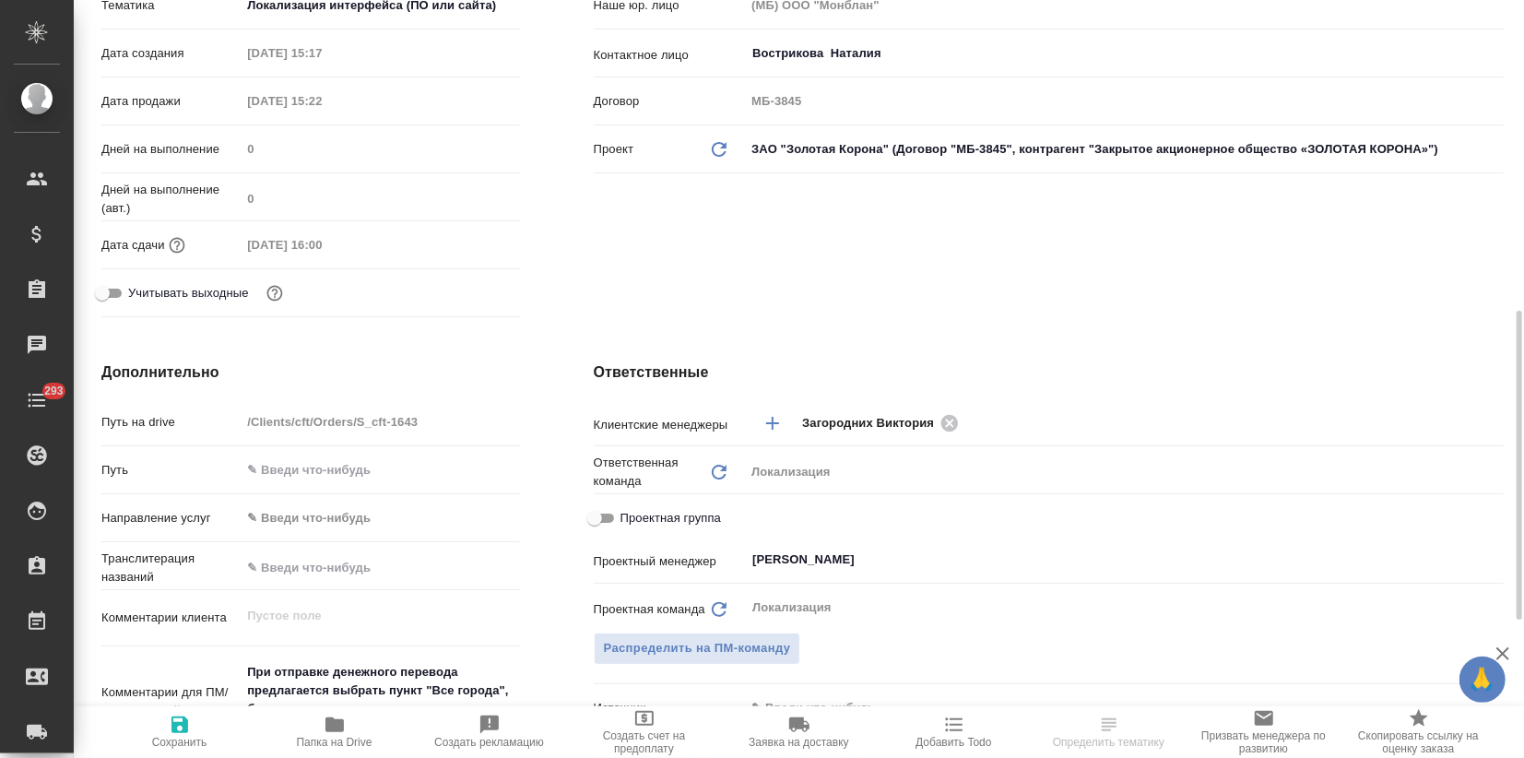
scroll to position [717, 0]
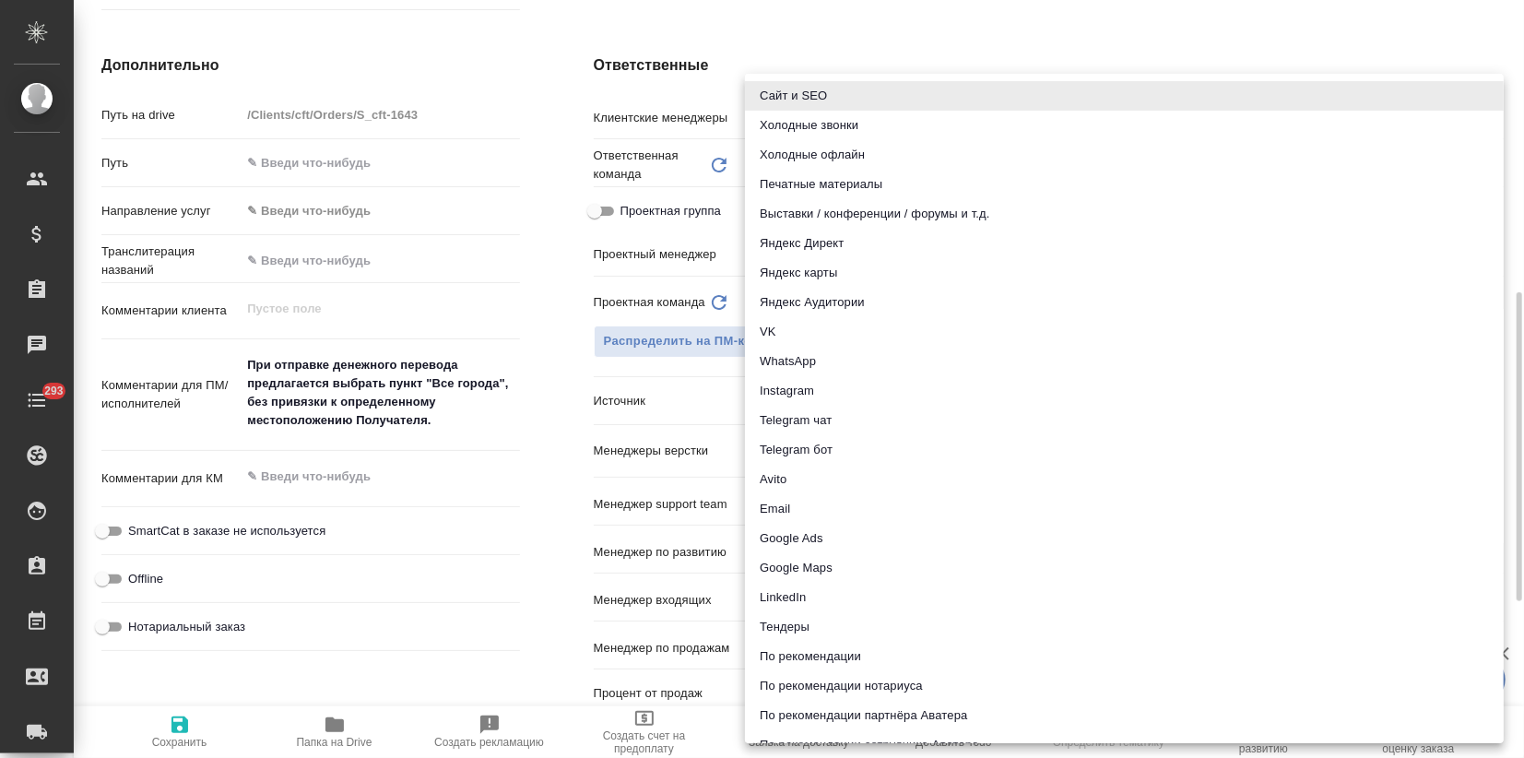
click at [769, 399] on body "🙏 .cls-1 fill:#fff; AWATERA Zagorodnikh [PERSON_NAME] Спецификации Заказы Чаты …" at bounding box center [762, 379] width 1524 height 758
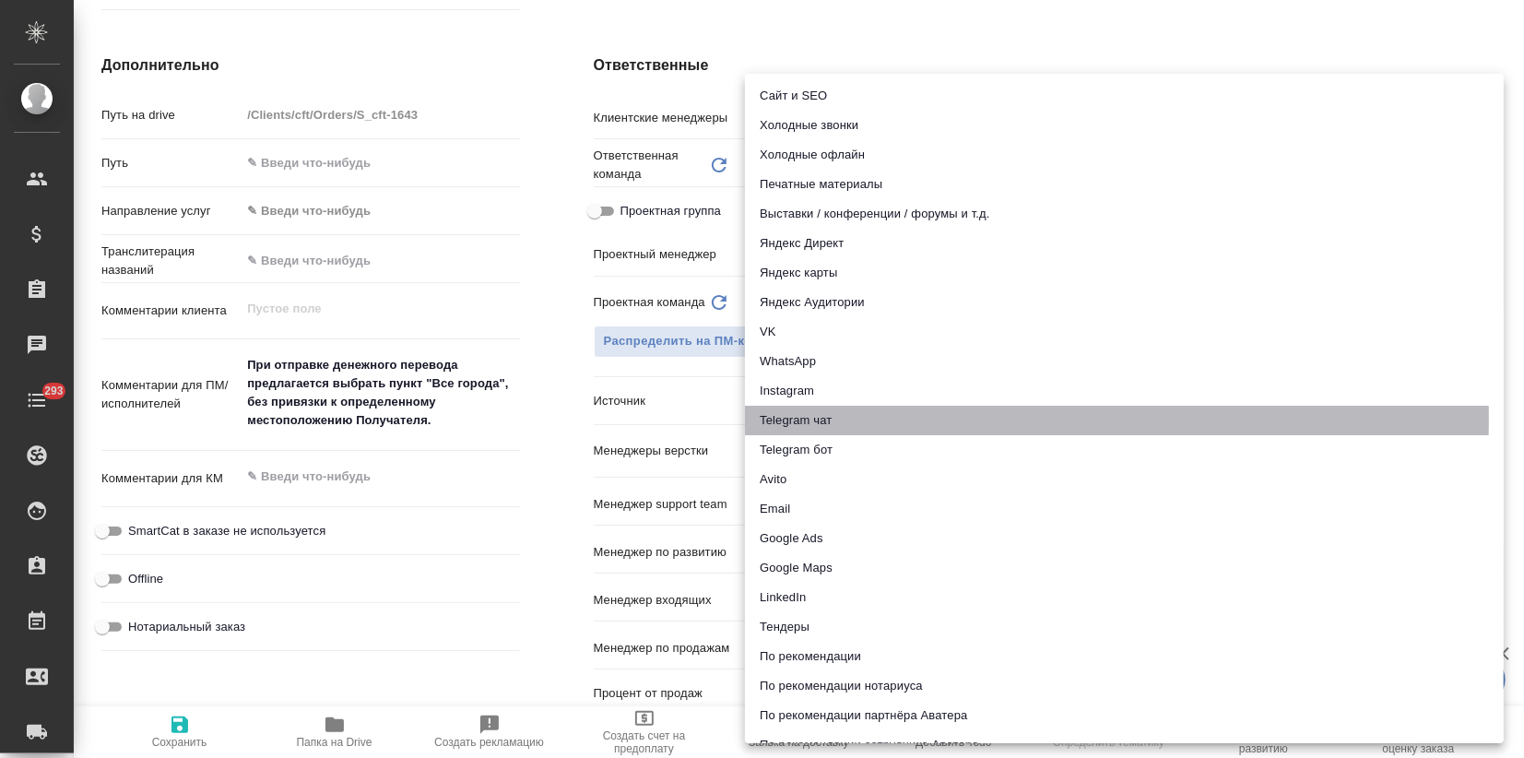
click at [800, 419] on li "Telegram чат" at bounding box center [1124, 421] width 759 height 30
type textarea "x"
type input "telegram"
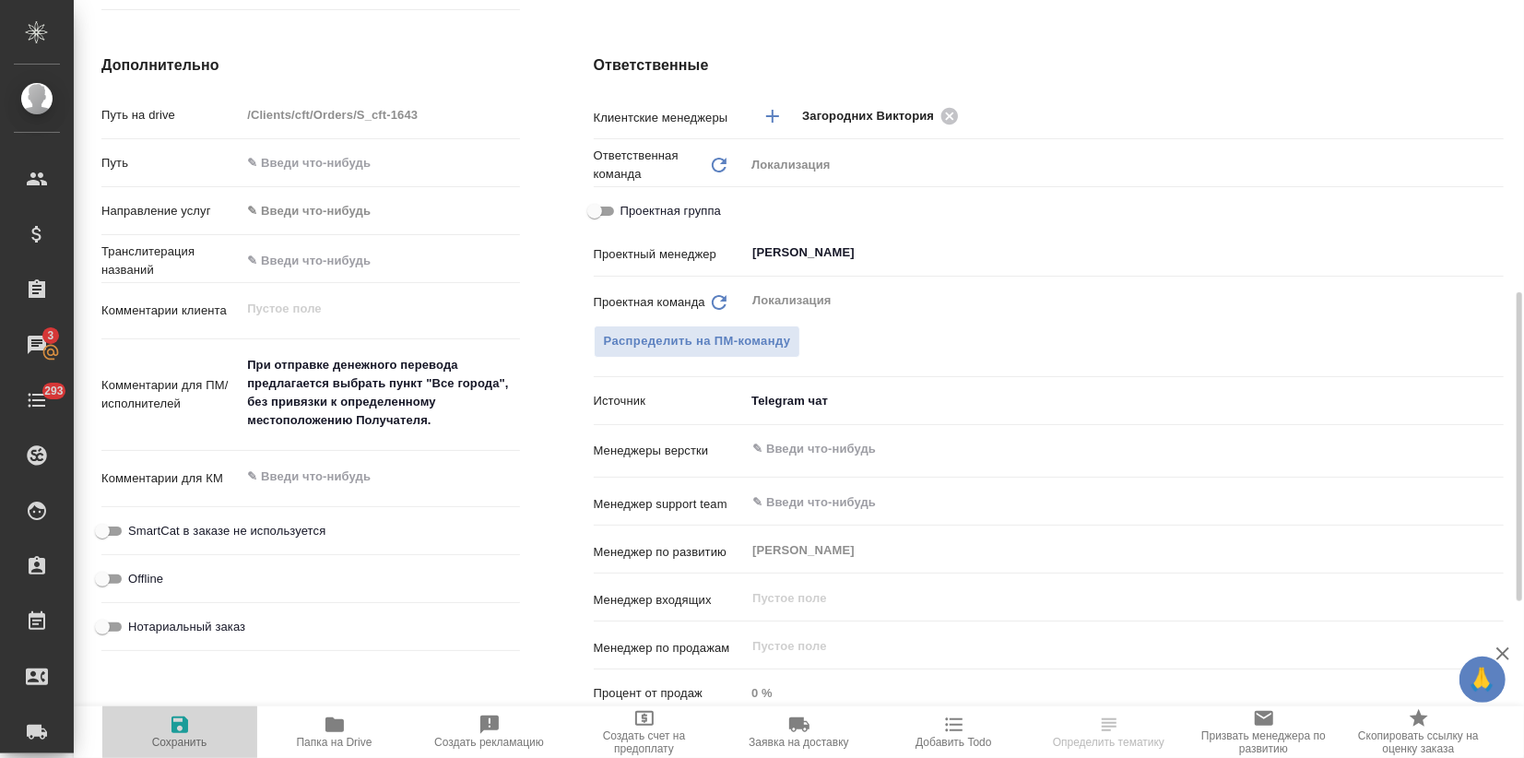
click at [184, 715] on icon "button" at bounding box center [180, 725] width 22 height 22
type textarea "x"
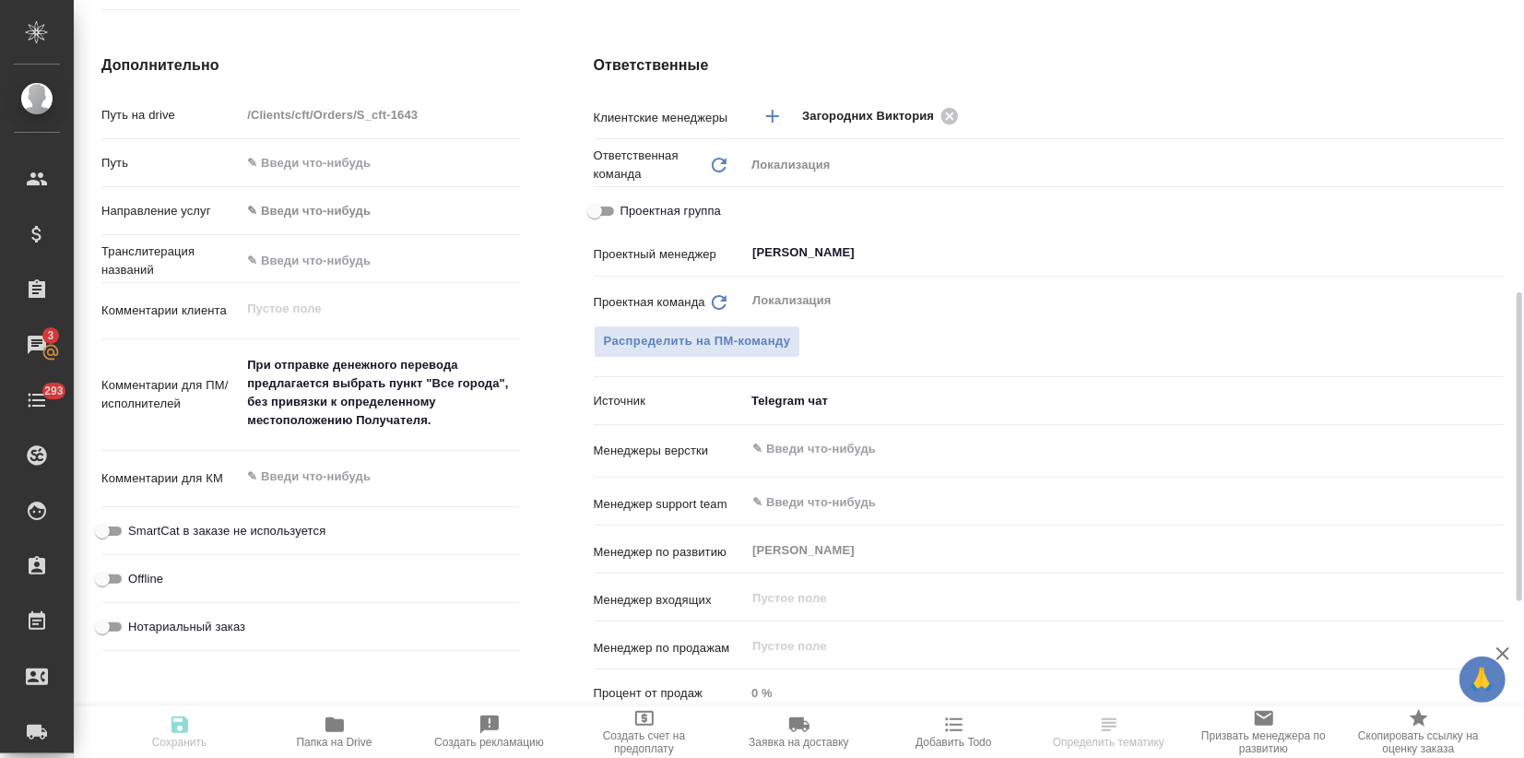
type textarea "x"
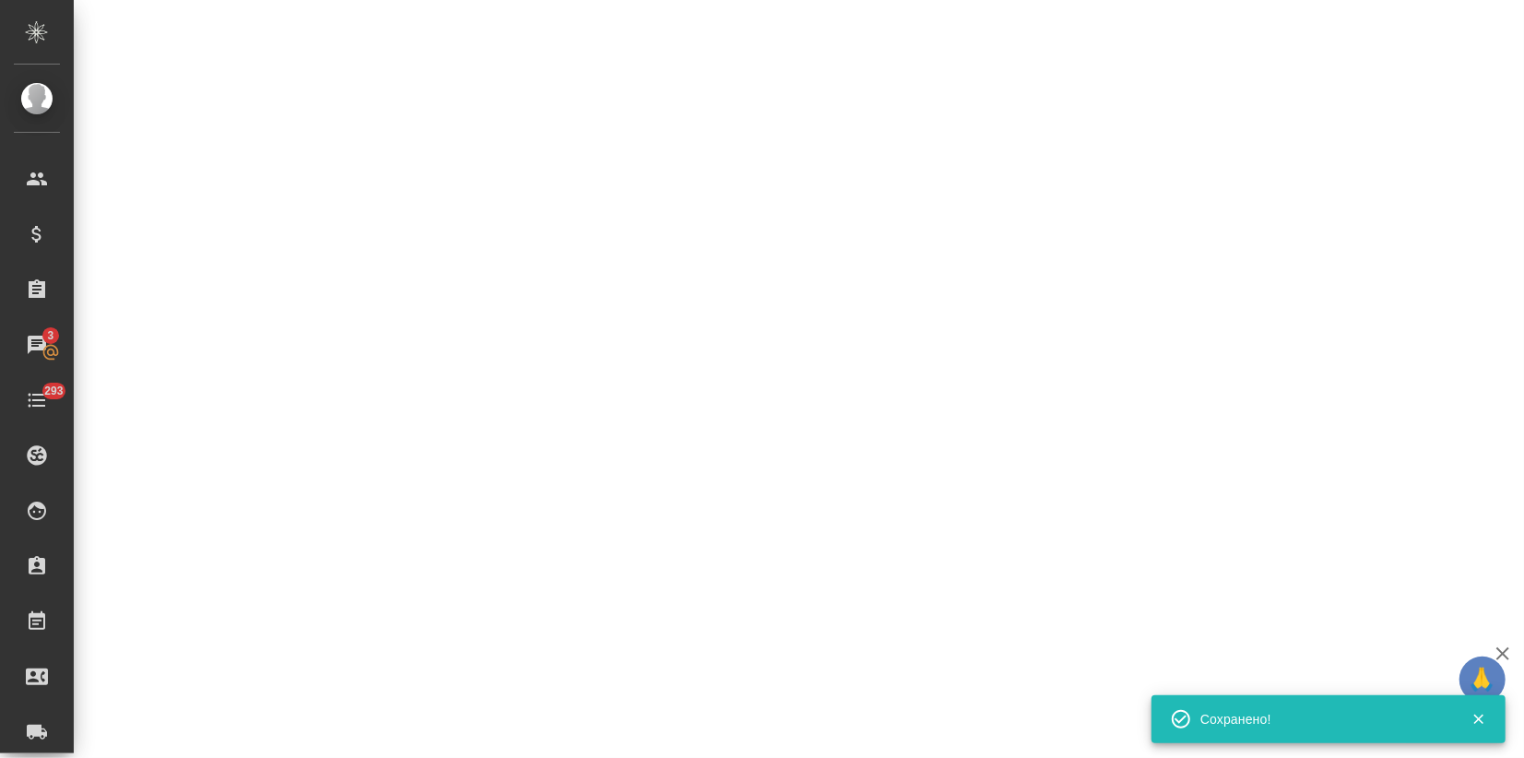
select select "RU"
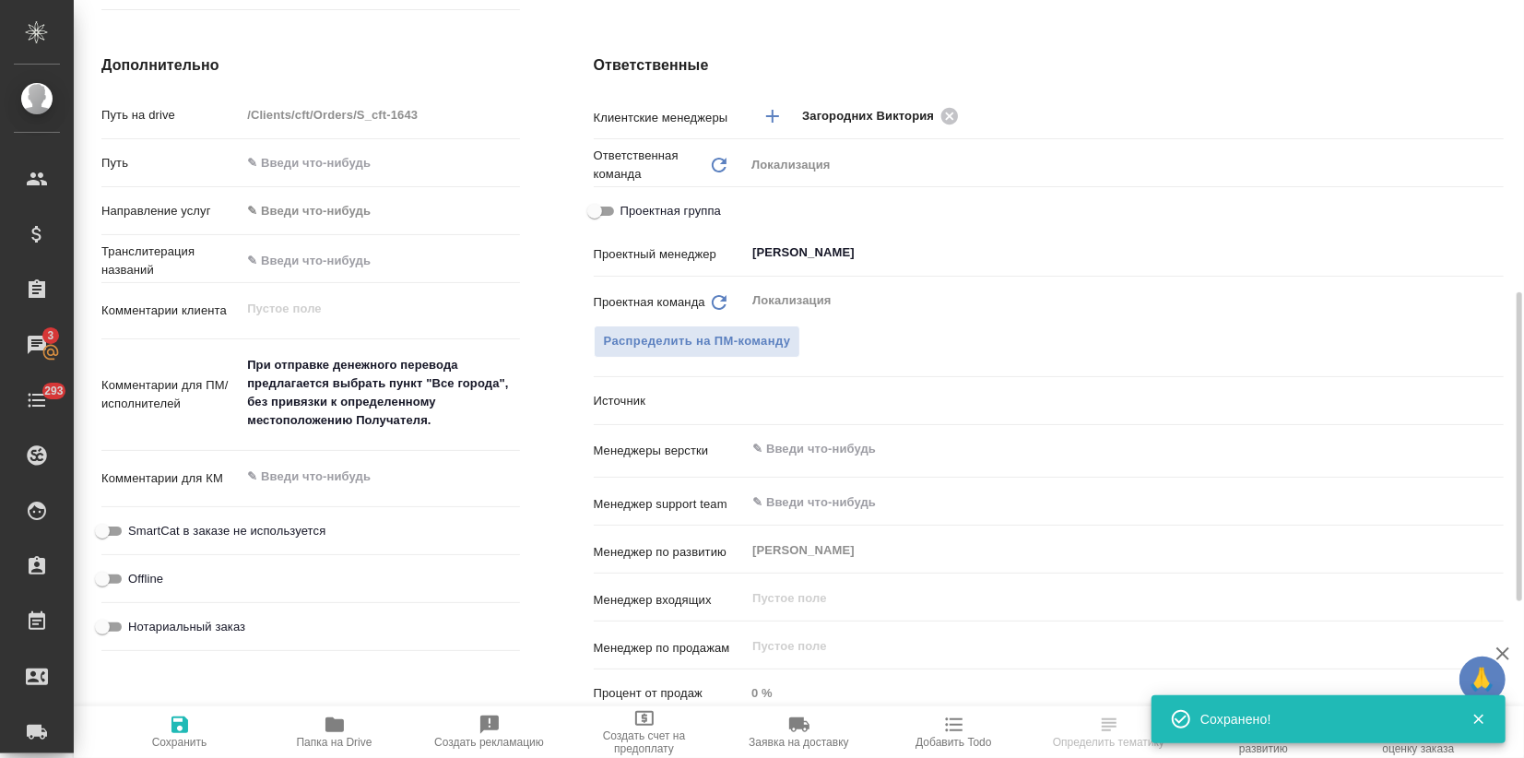
type textarea "x"
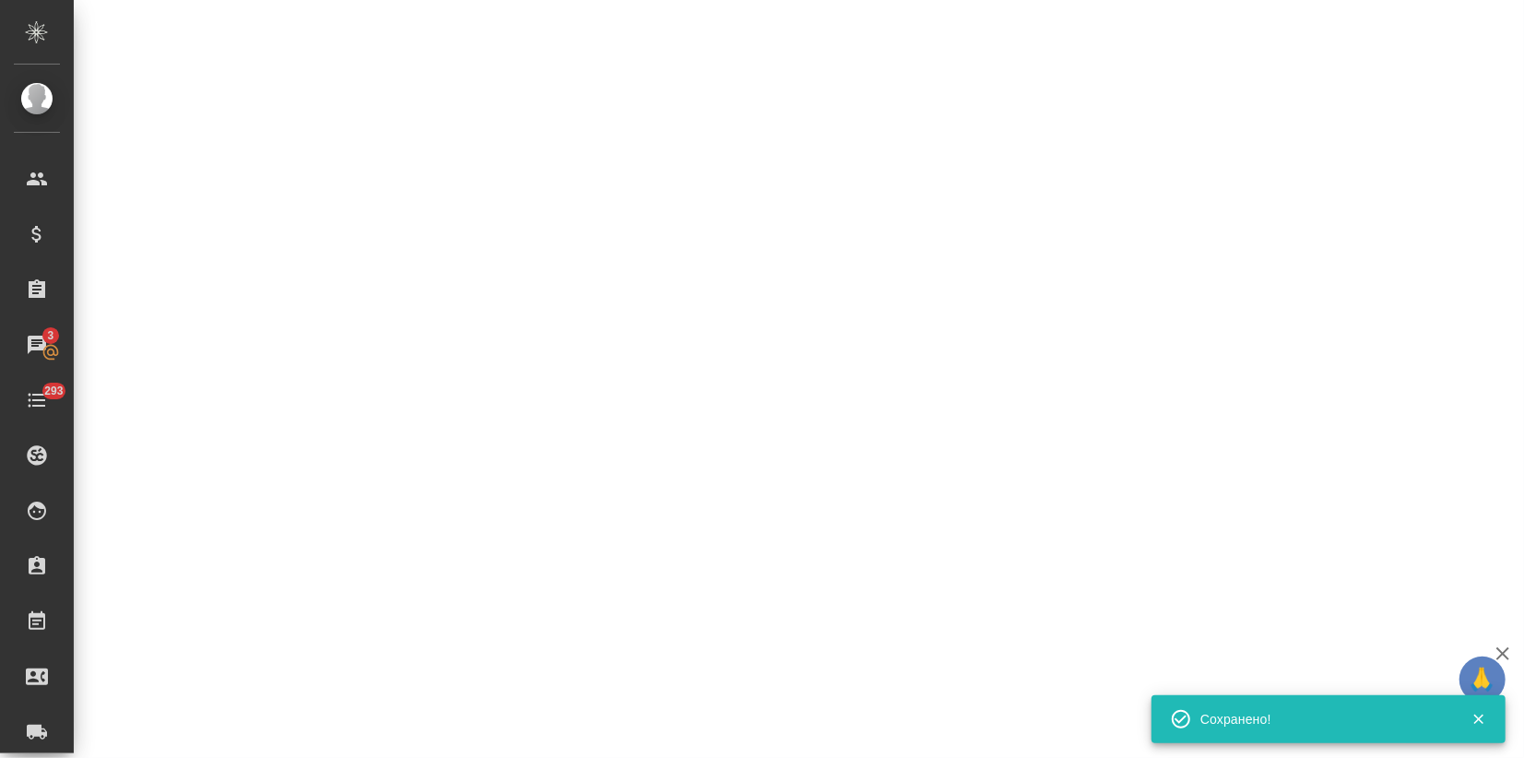
select select "RU"
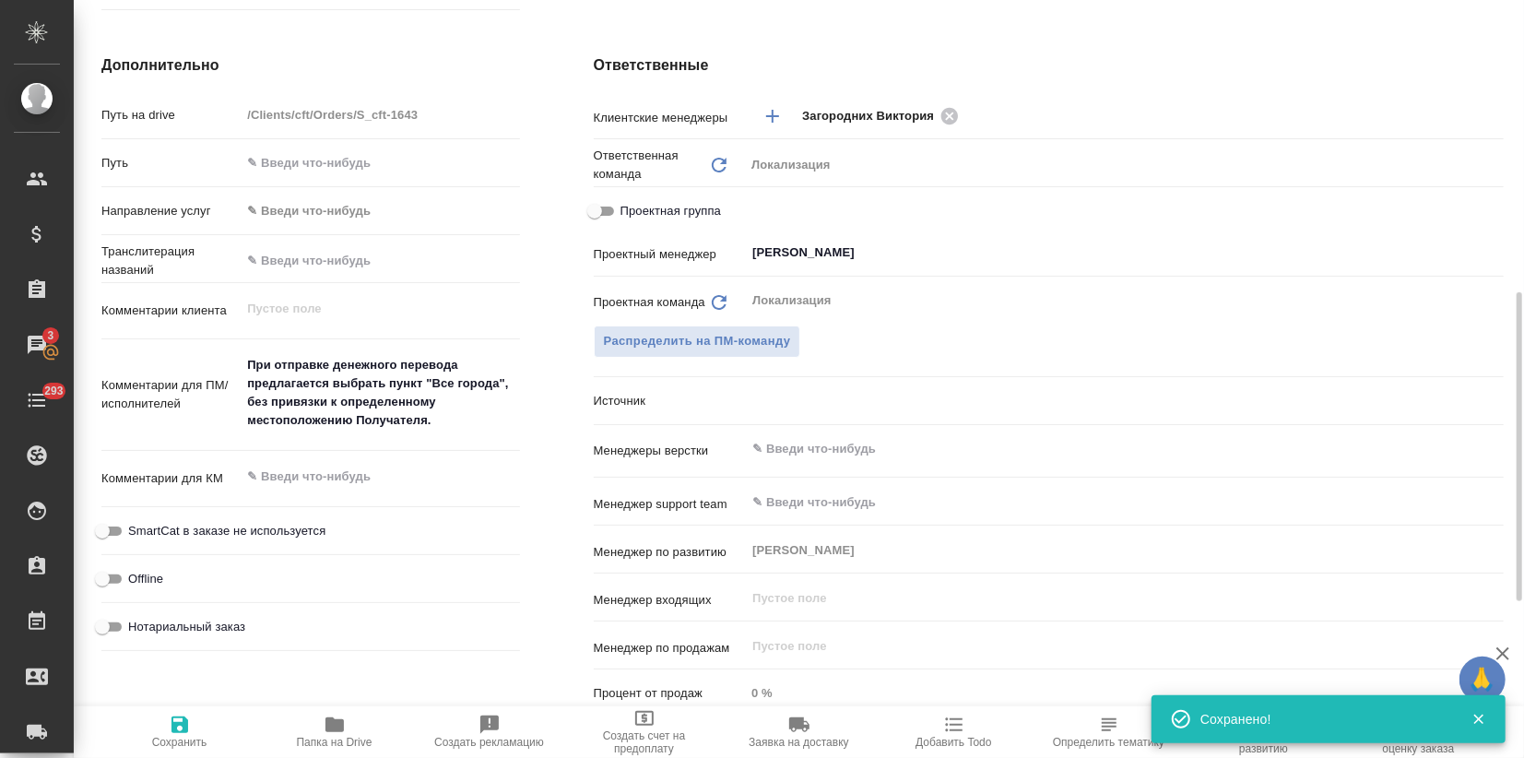
type textarea "x"
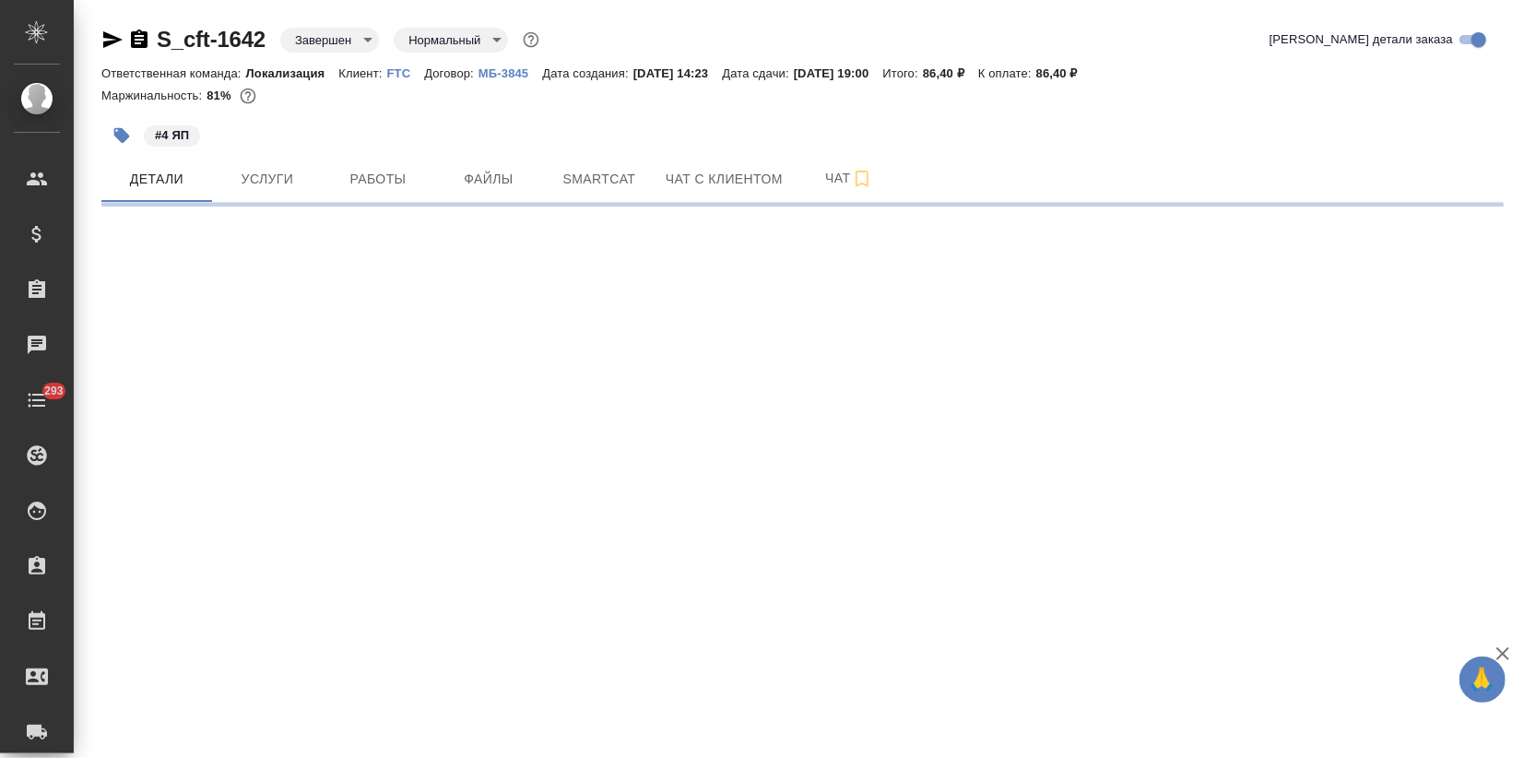
select select "RU"
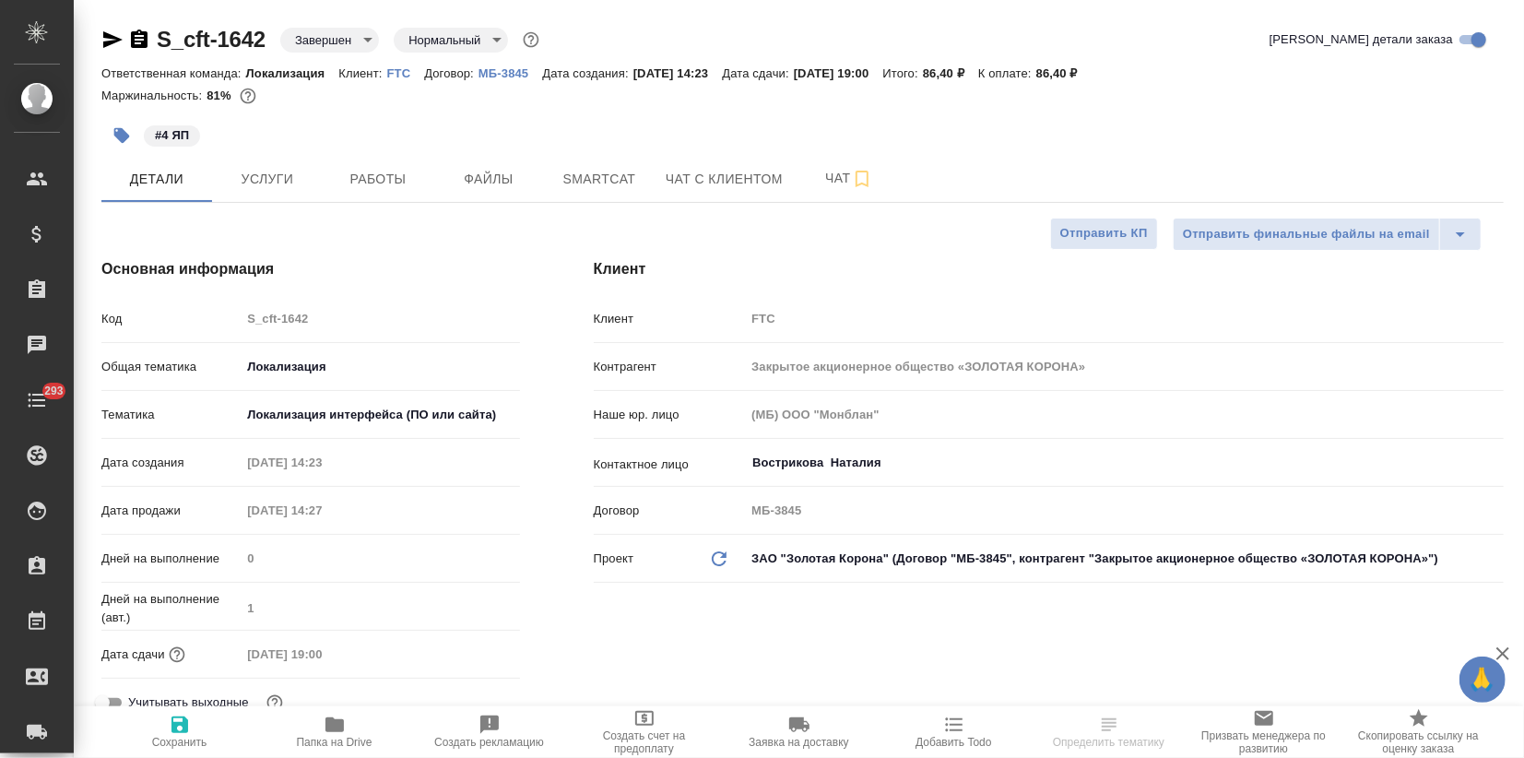
type textarea "x"
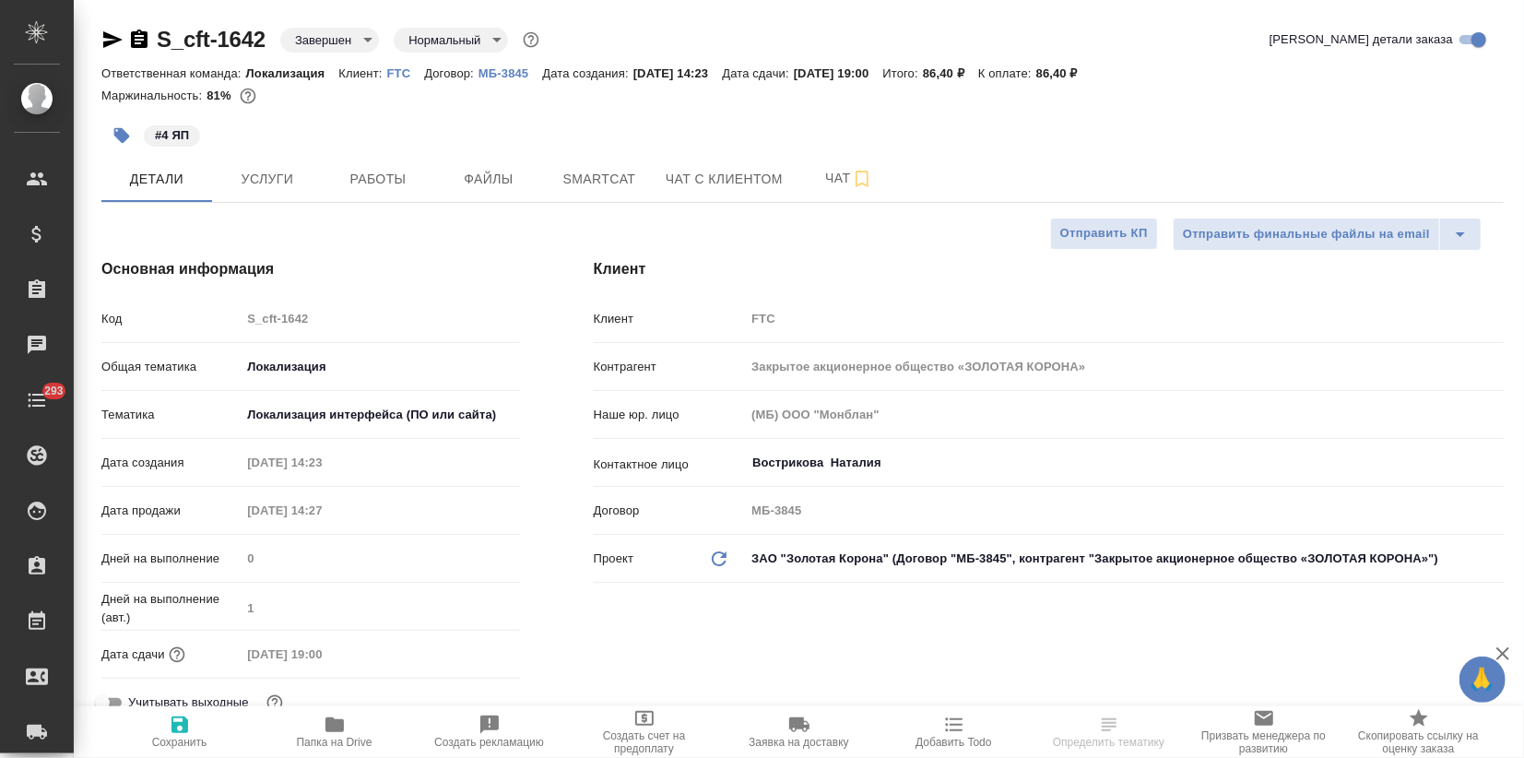
type textarea "x"
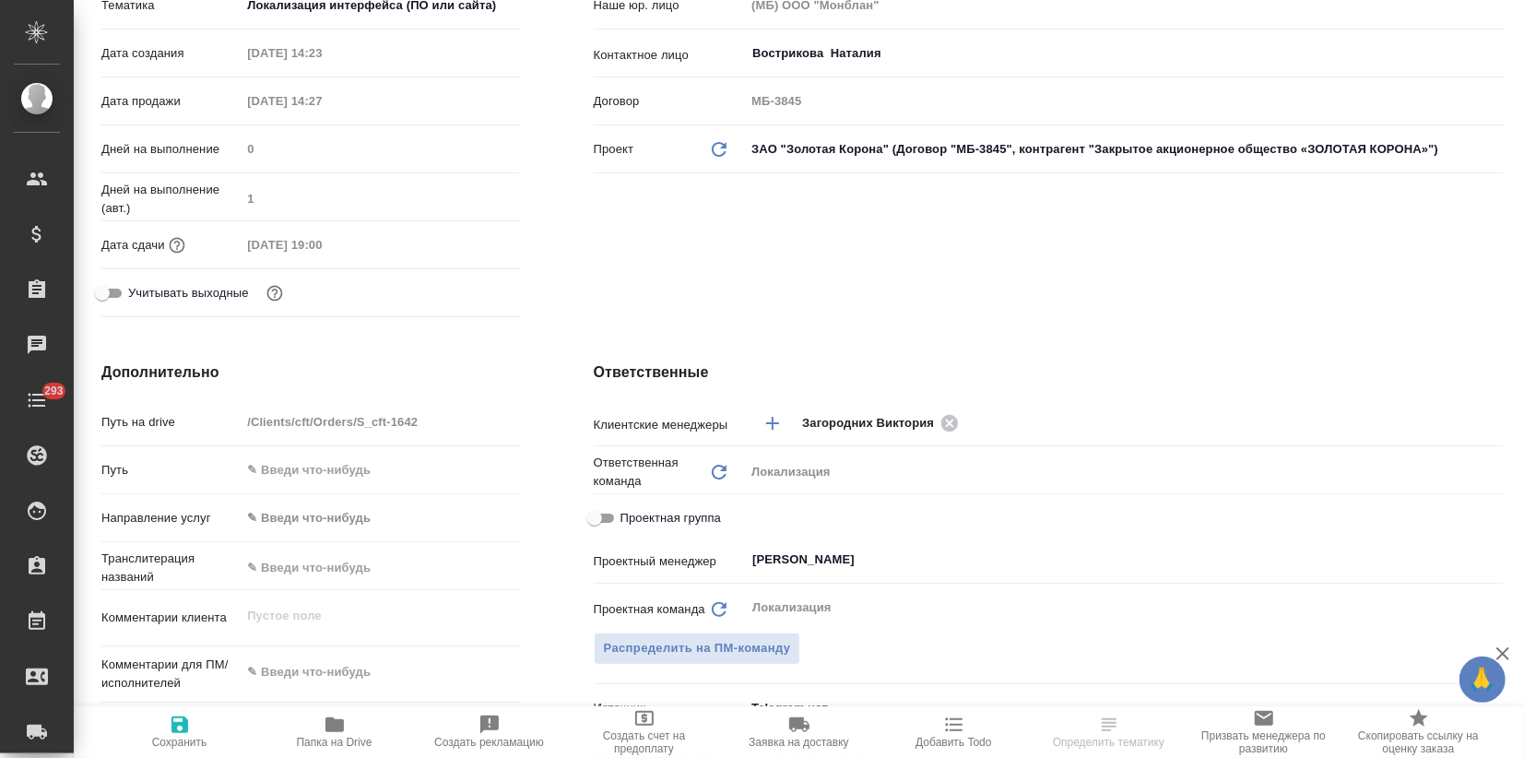
type textarea "x"
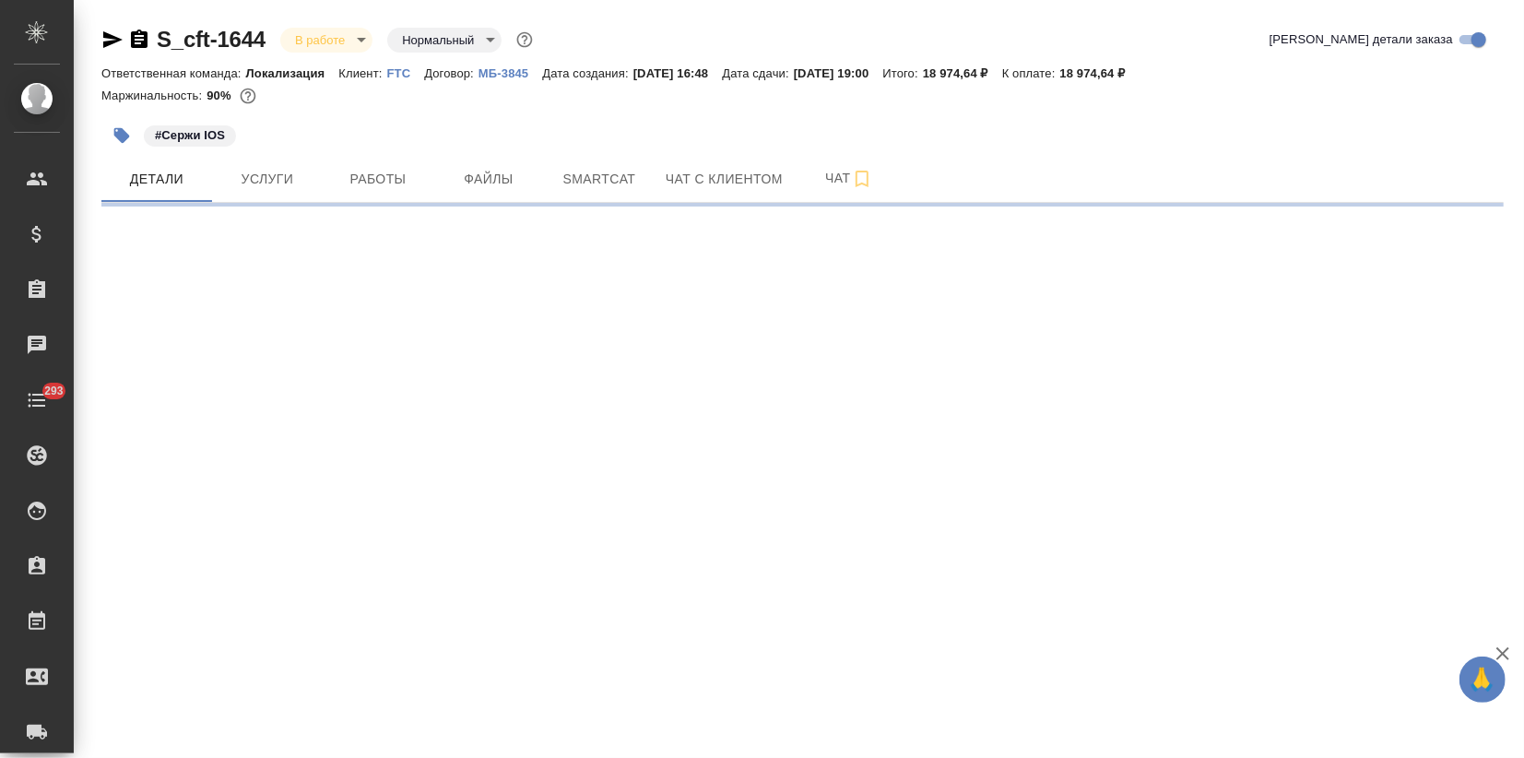
select select "RU"
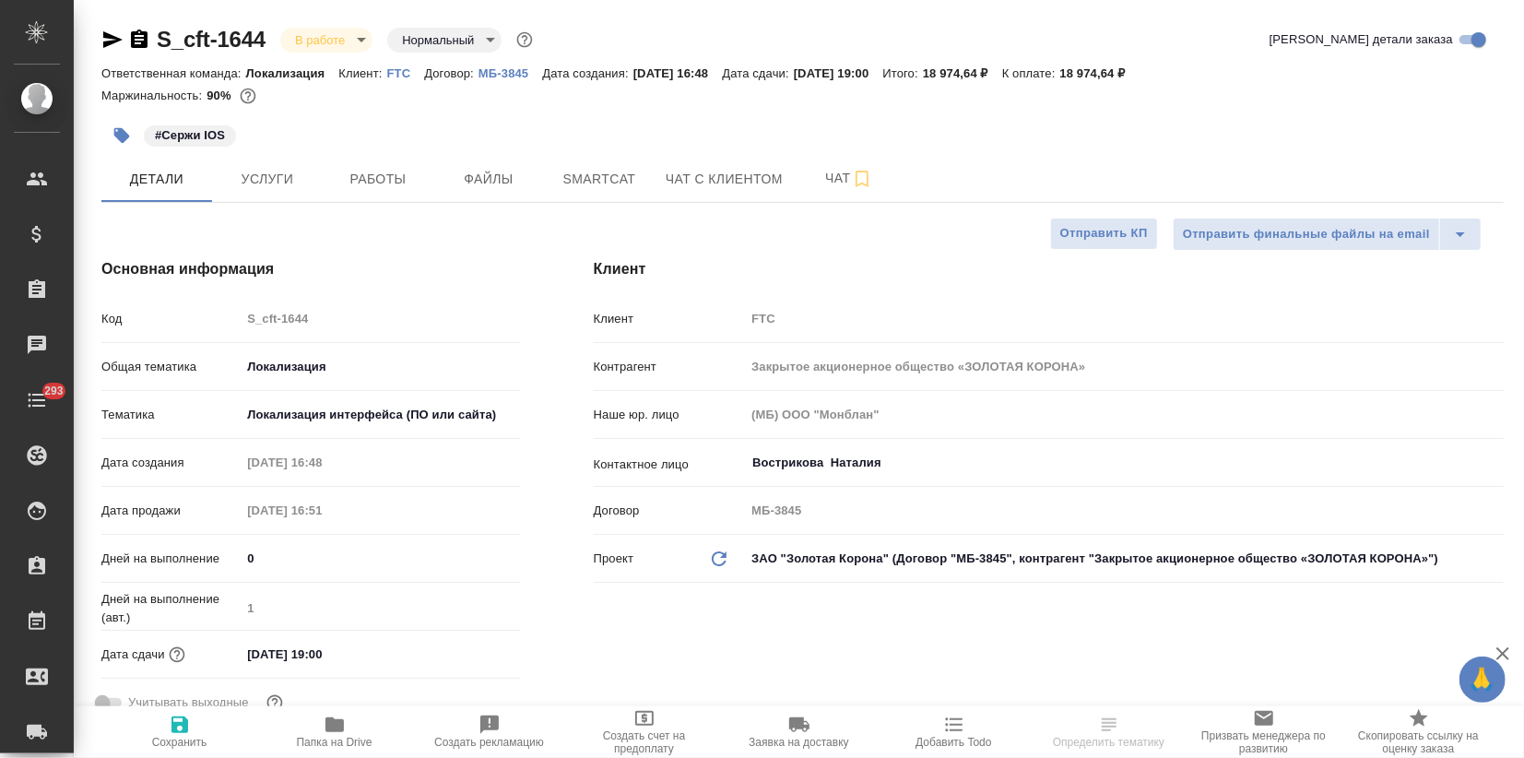
type textarea "x"
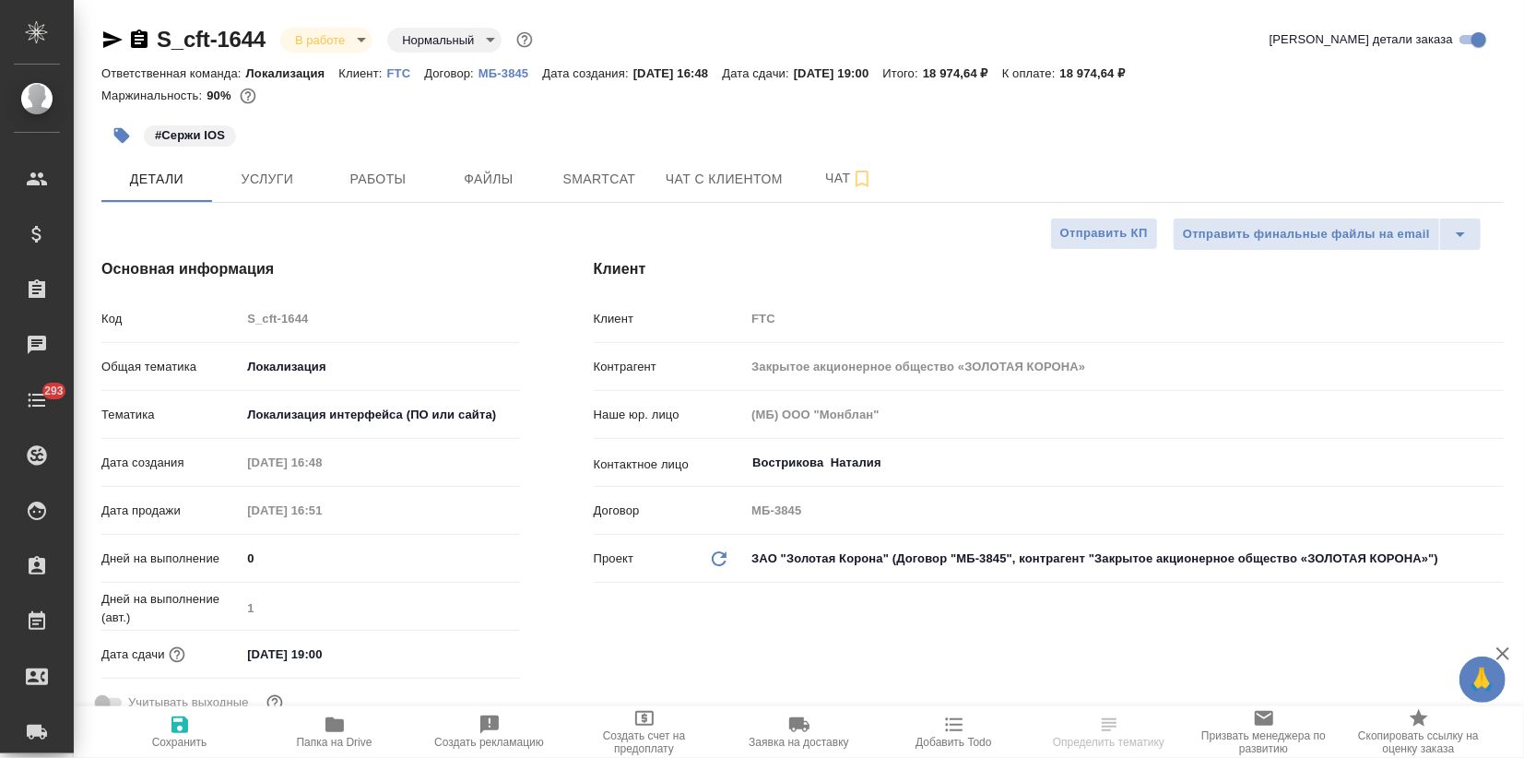
type textarea "x"
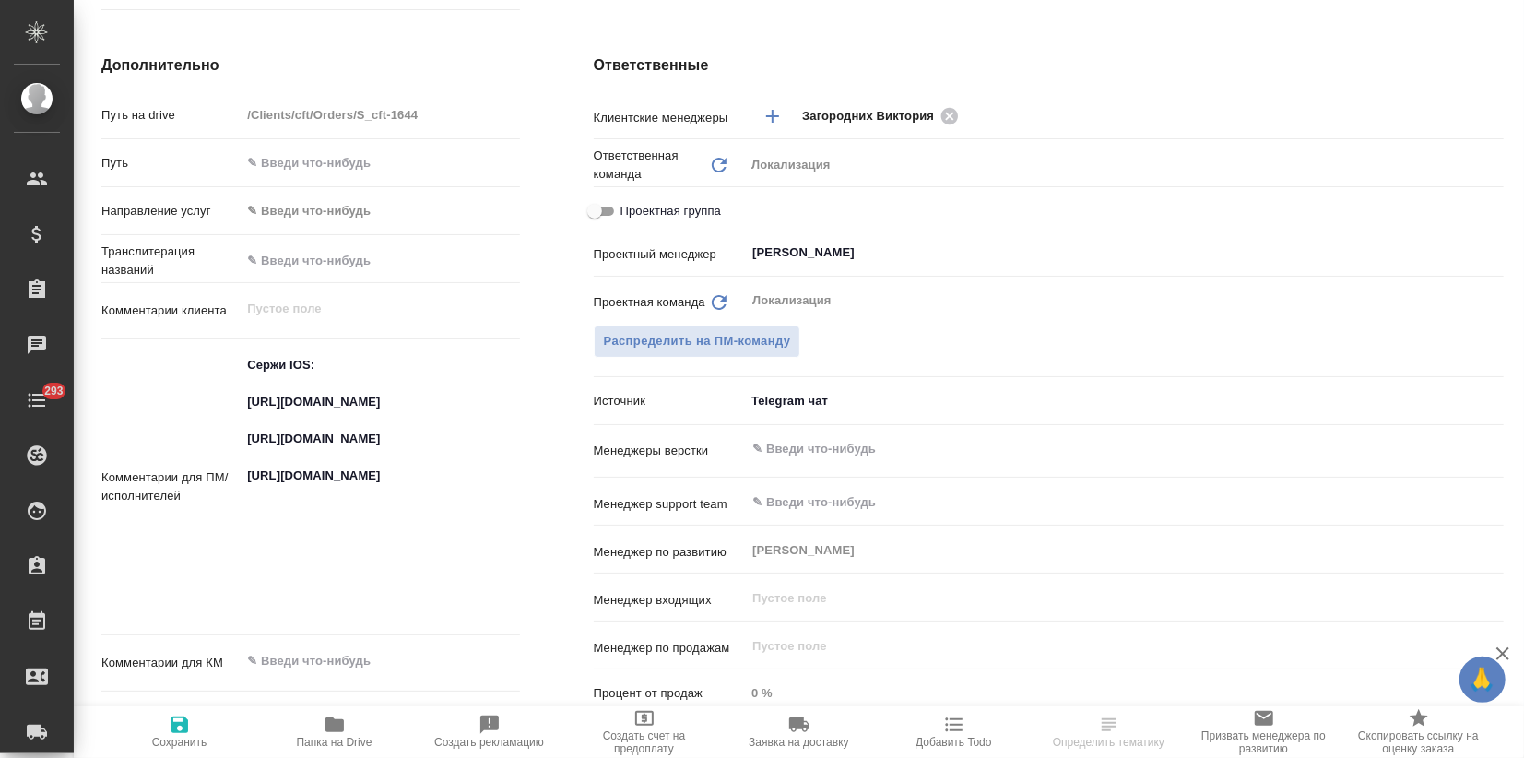
scroll to position [102, 0]
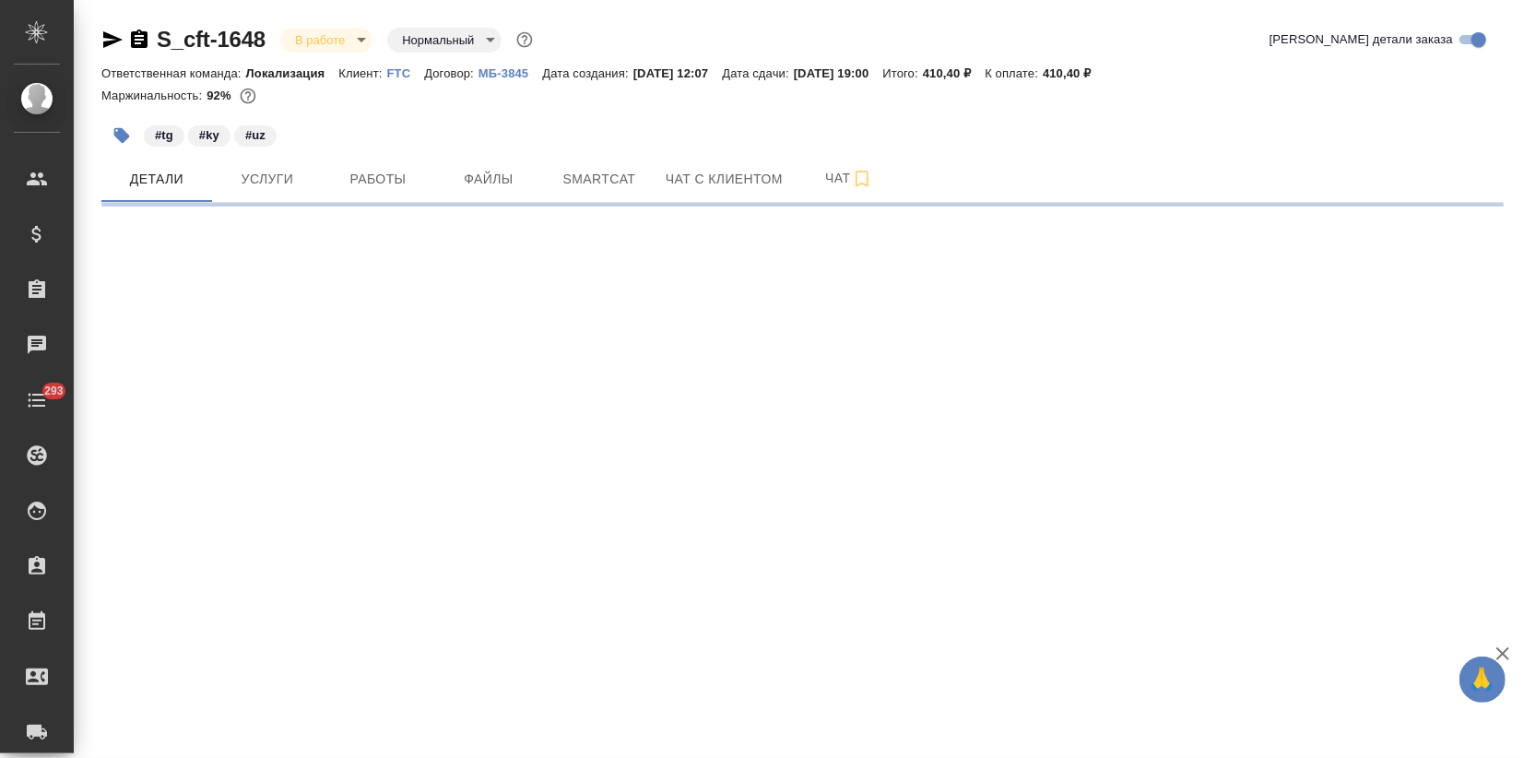
select select "RU"
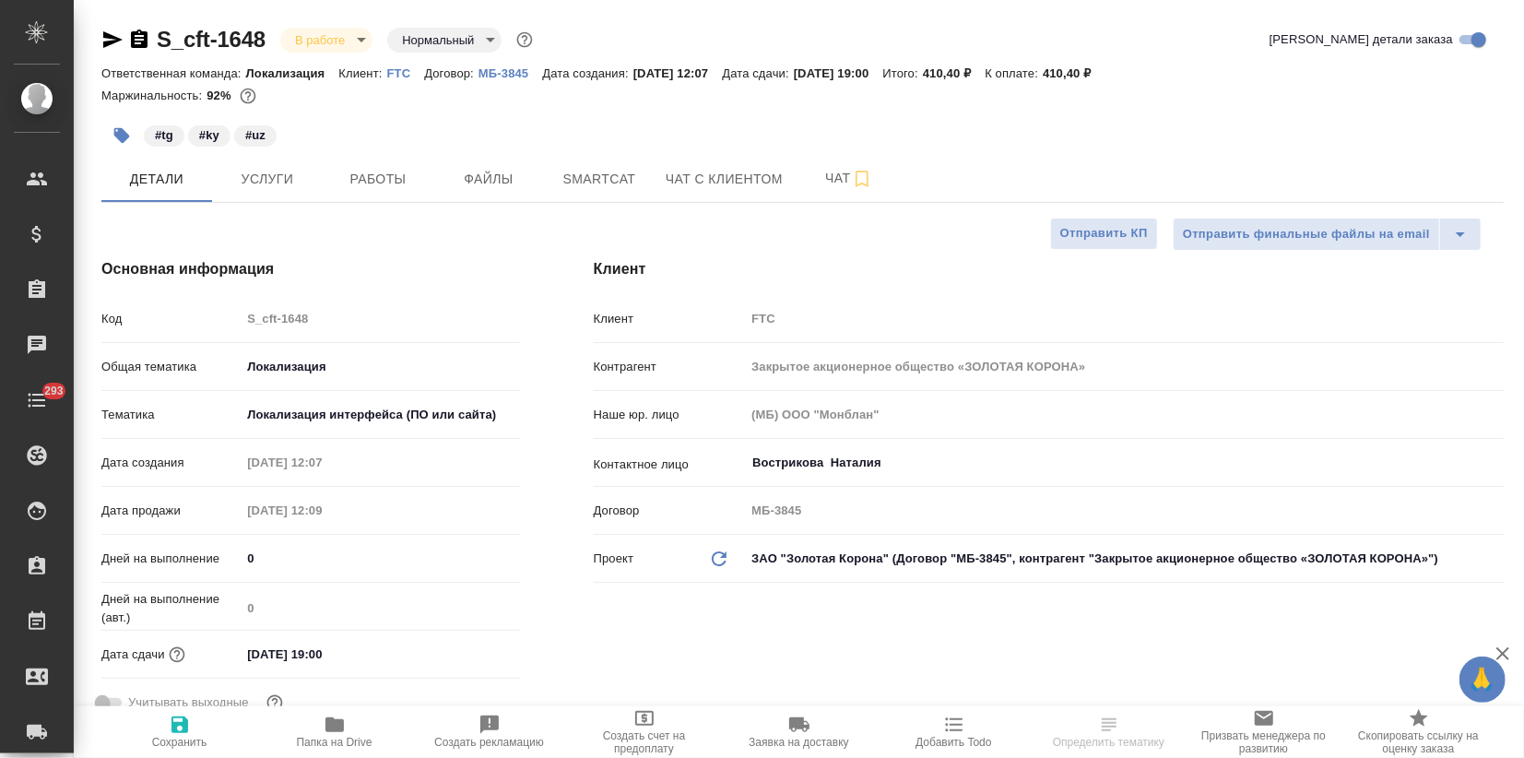
type textarea "x"
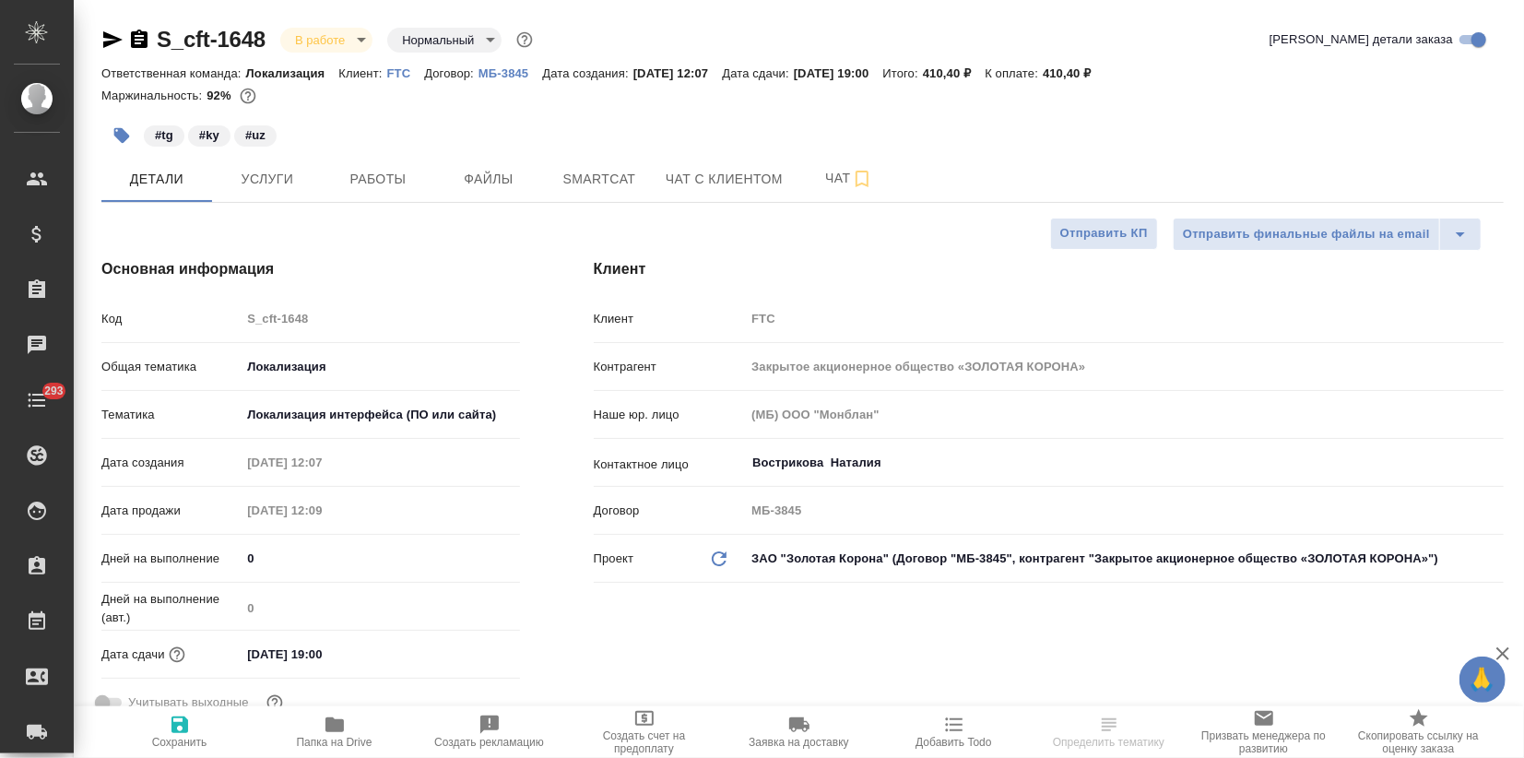
type textarea "x"
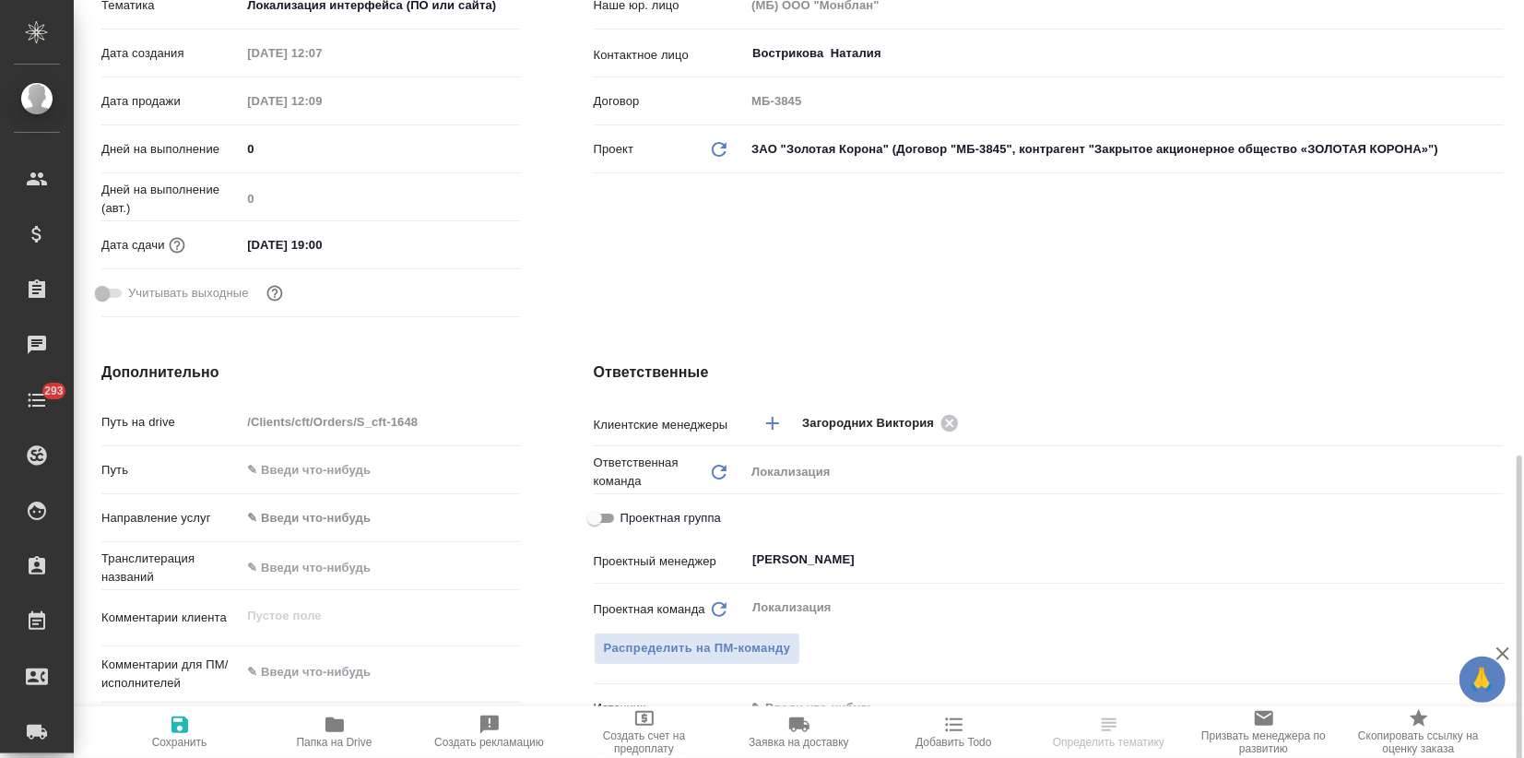
scroll to position [614, 0]
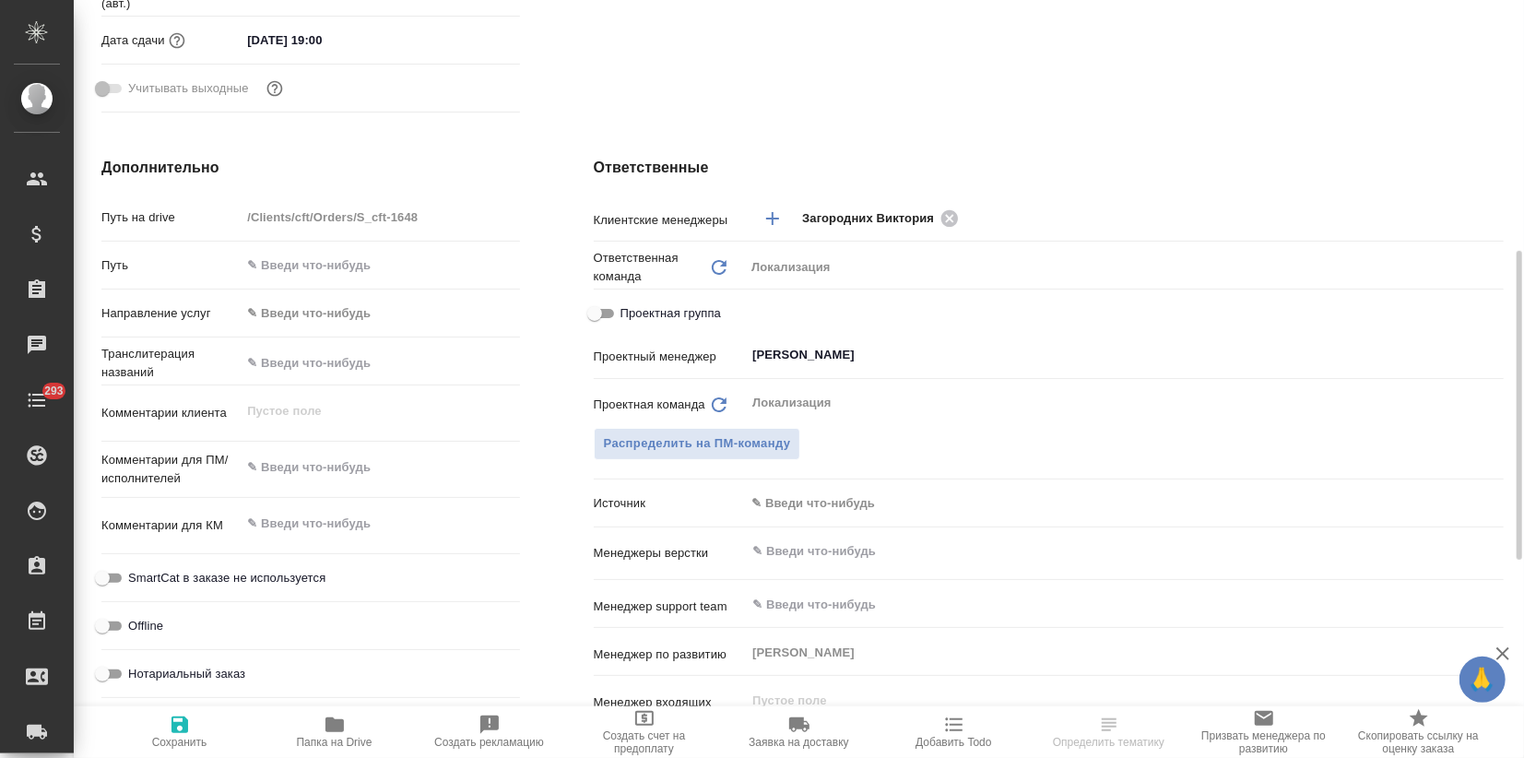
click at [776, 512] on body "🙏 .cls-1 fill:#fff; AWATERA Zagorodnikh [PERSON_NAME] Спецификации Заказы Чаты …" at bounding box center [762, 379] width 1524 height 758
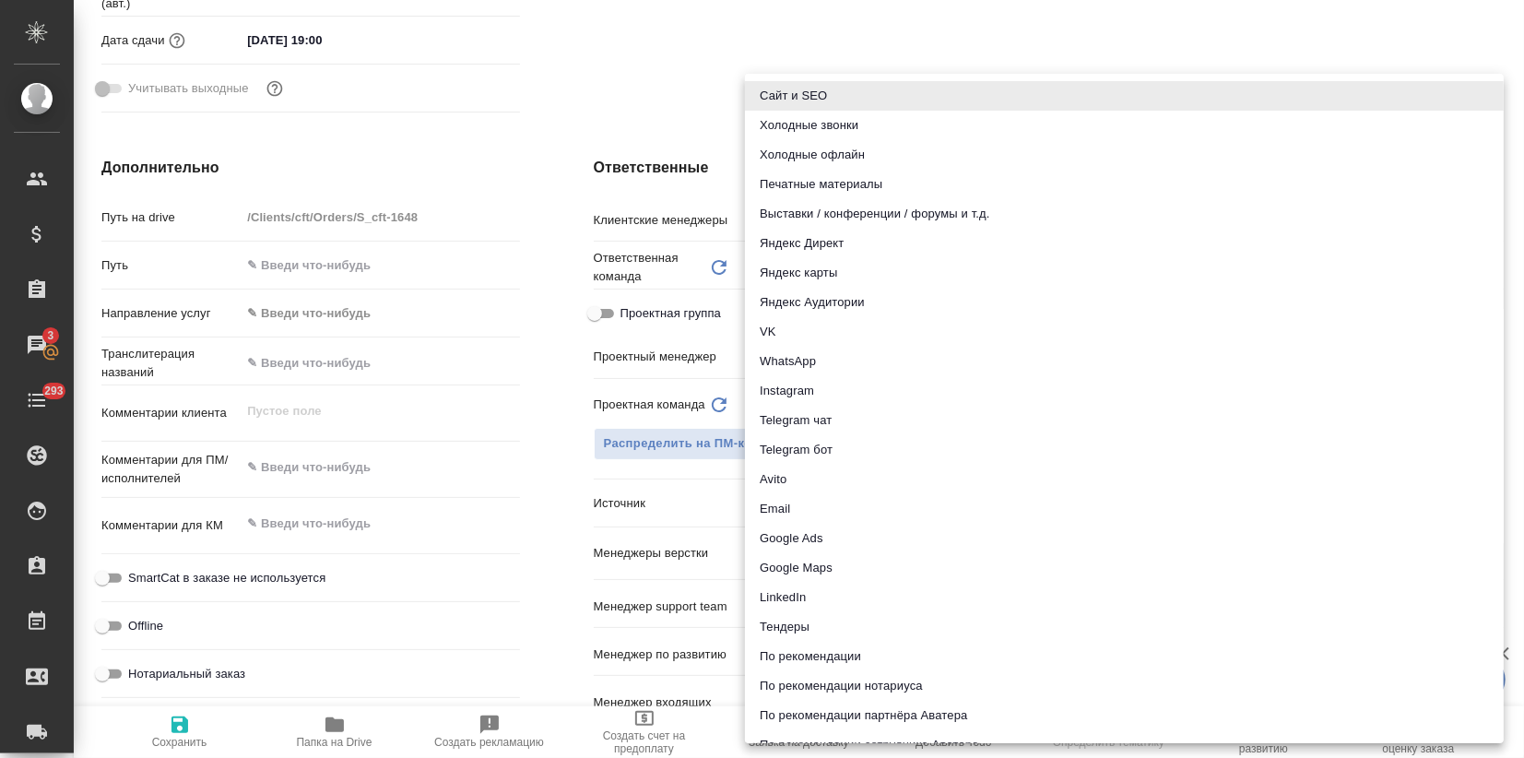
click at [805, 427] on li "Telegram чат" at bounding box center [1124, 421] width 759 height 30
type textarea "x"
type input "telegram"
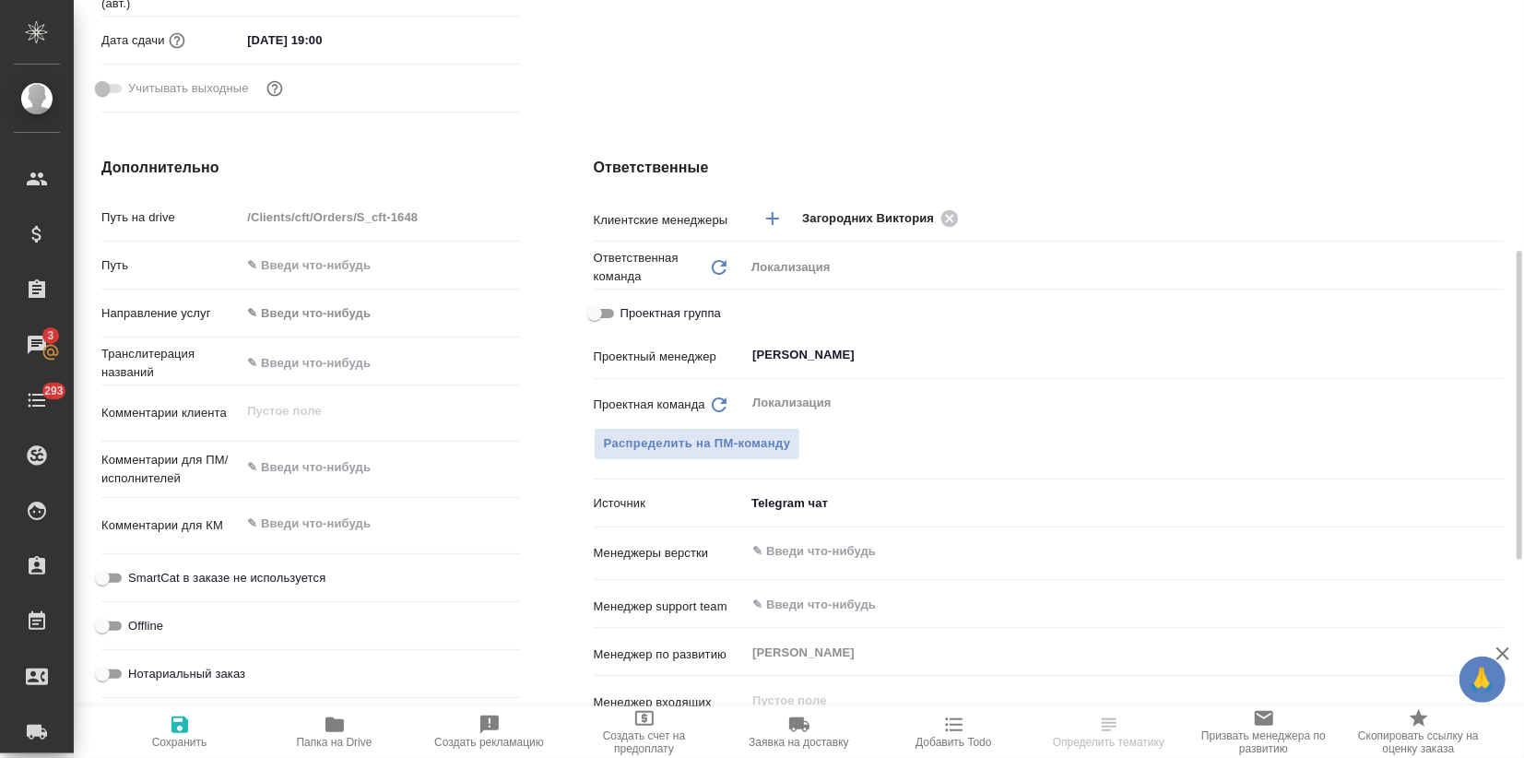
click at [177, 732] on icon "button" at bounding box center [180, 725] width 17 height 17
type textarea "x"
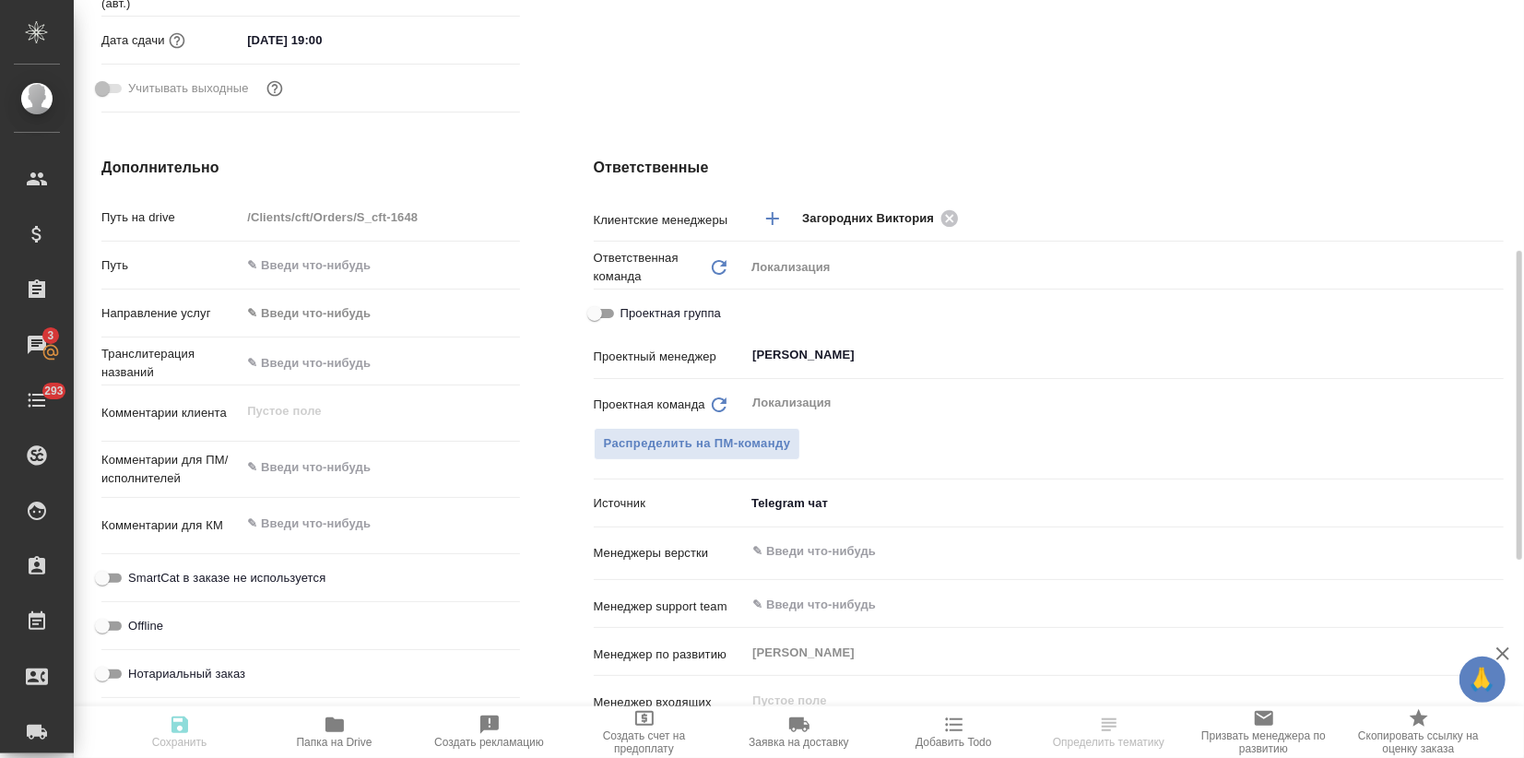
type textarea "x"
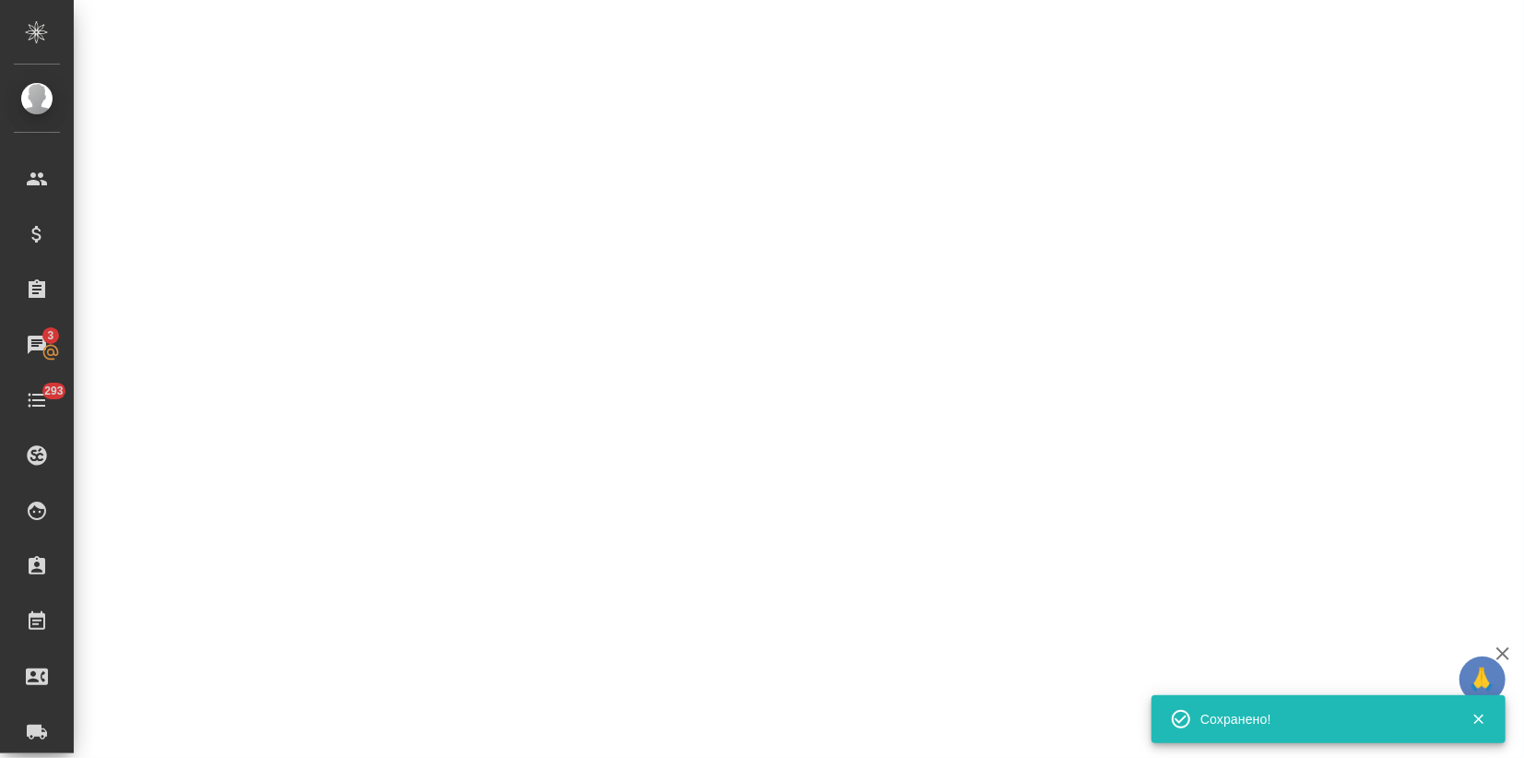
select select "RU"
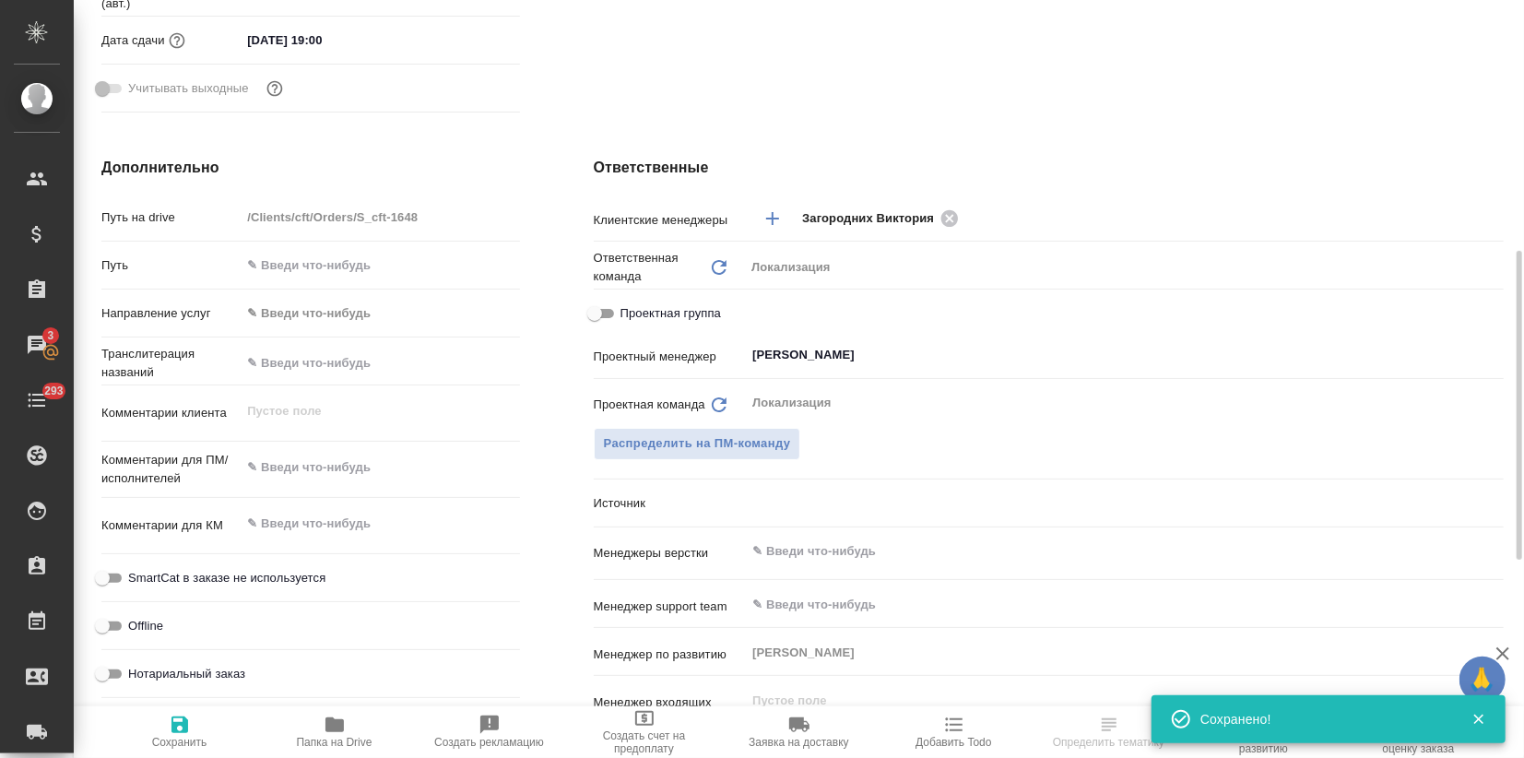
type textarea "x"
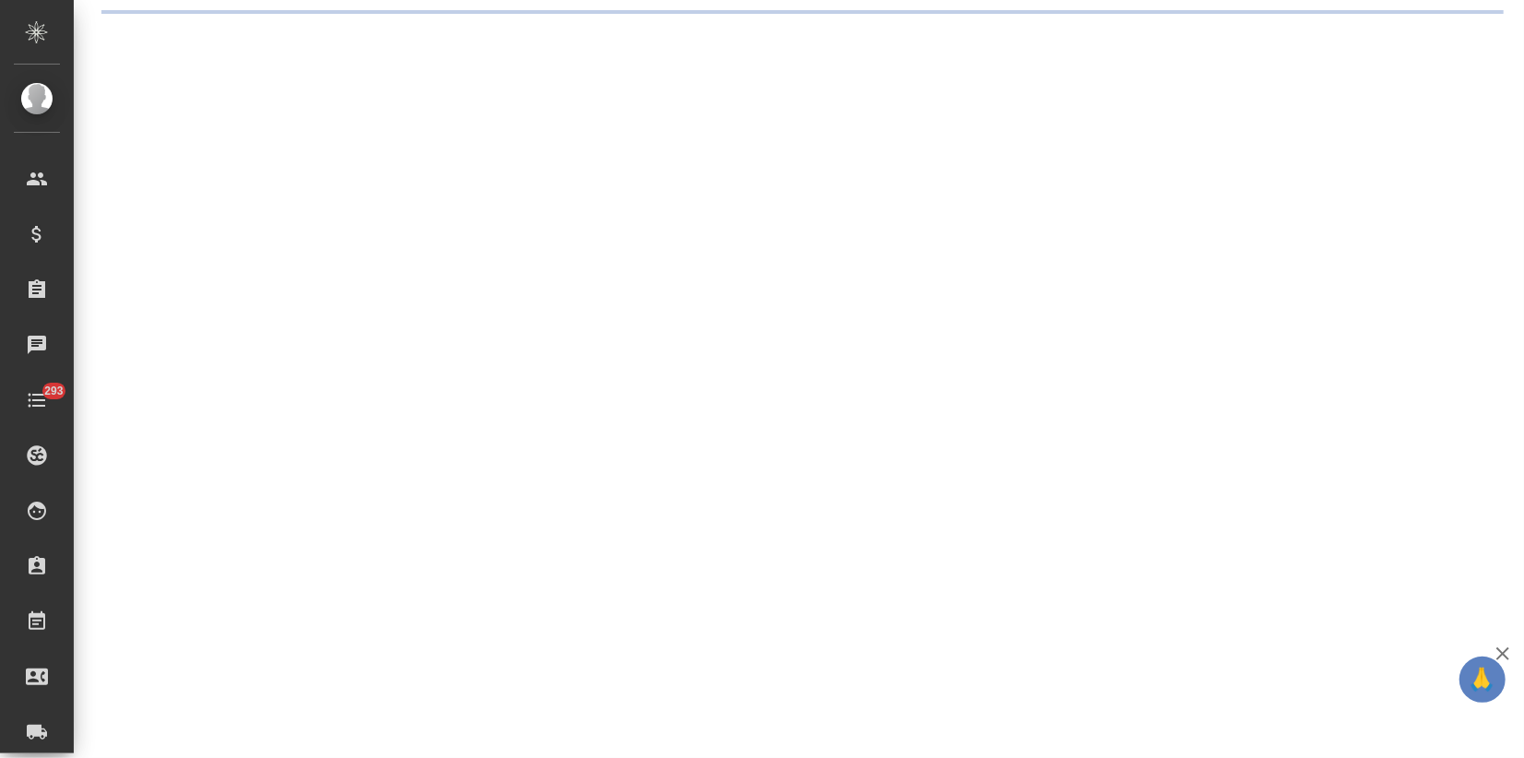
select select "RU"
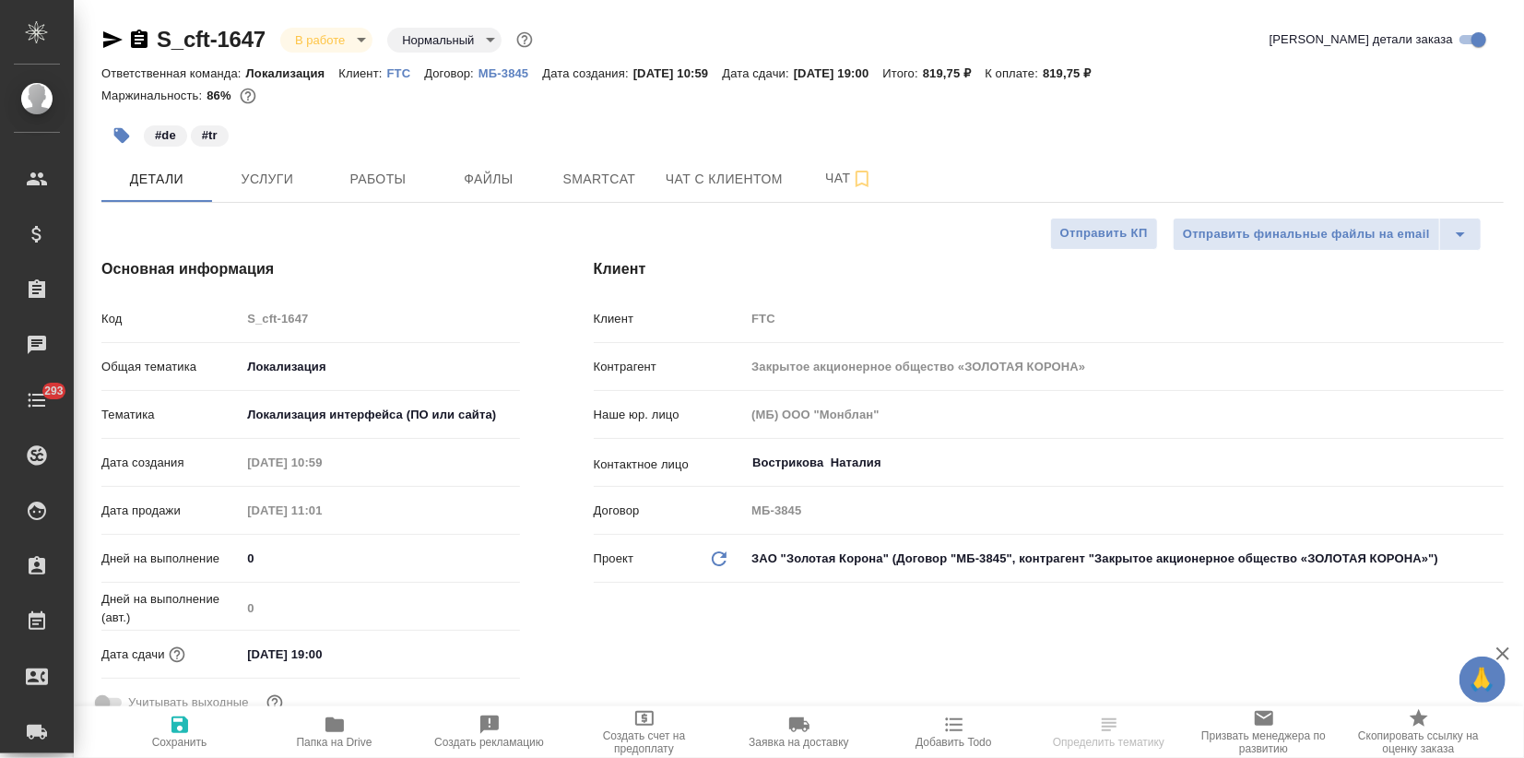
type textarea "x"
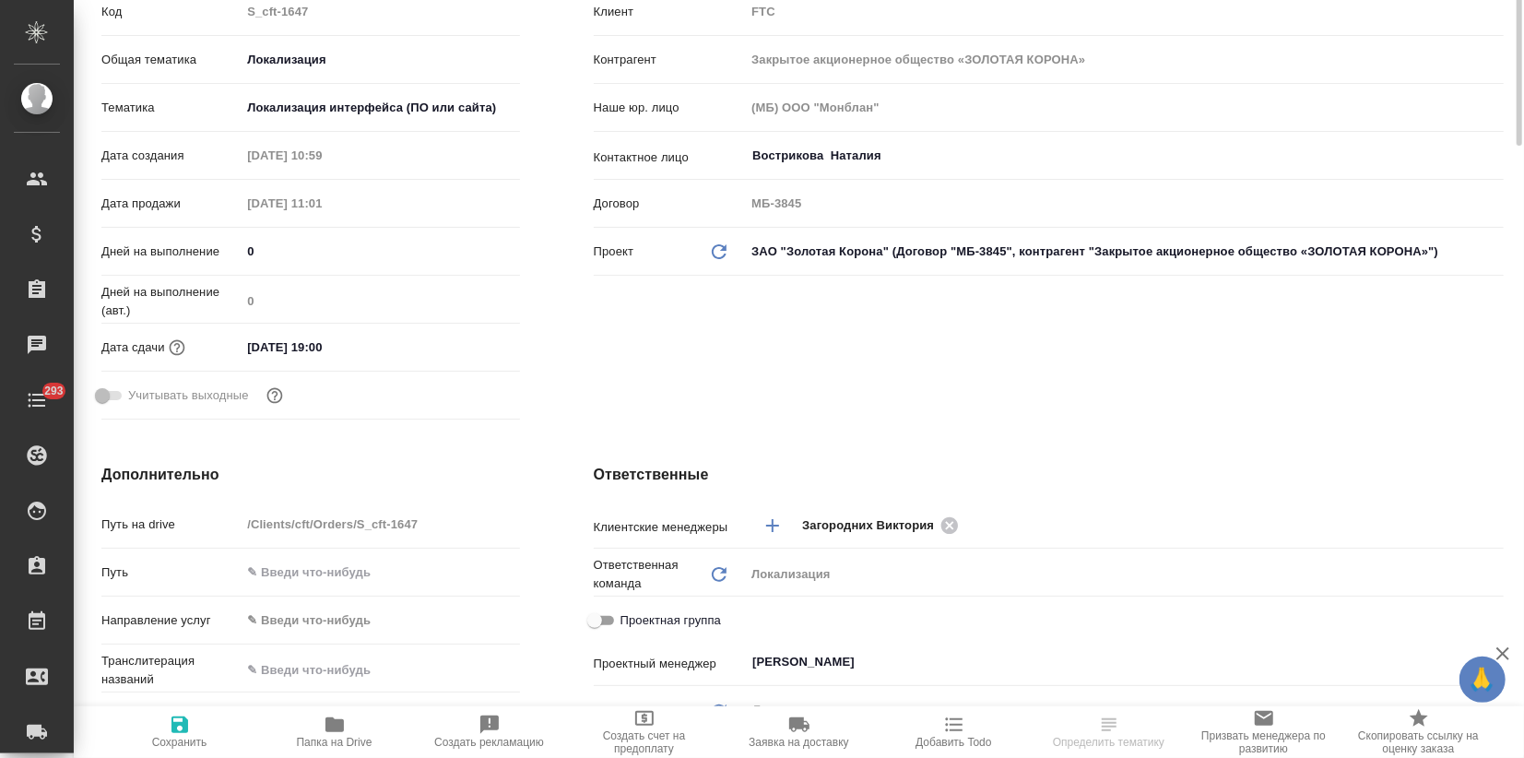
type textarea "x"
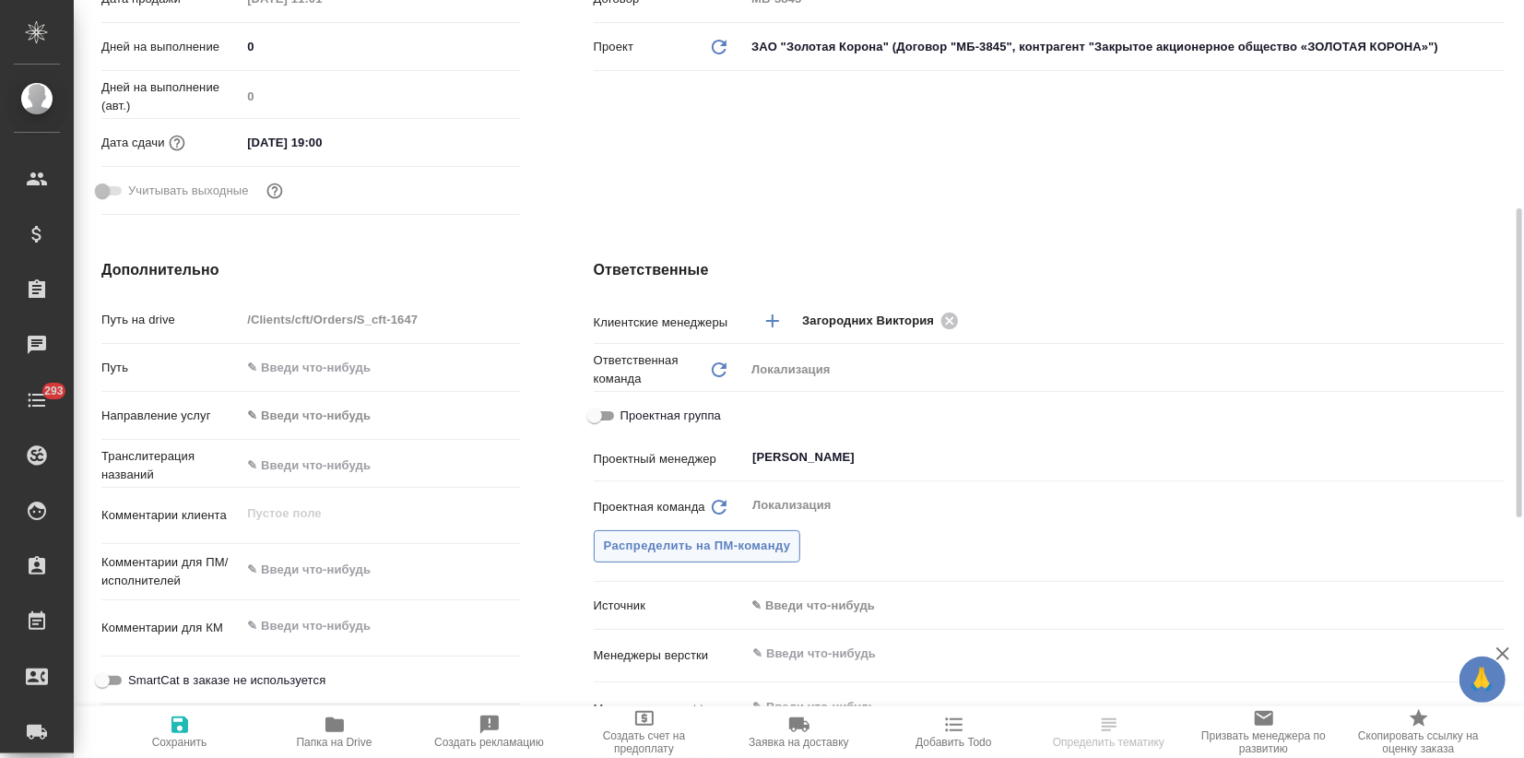
scroll to position [614, 0]
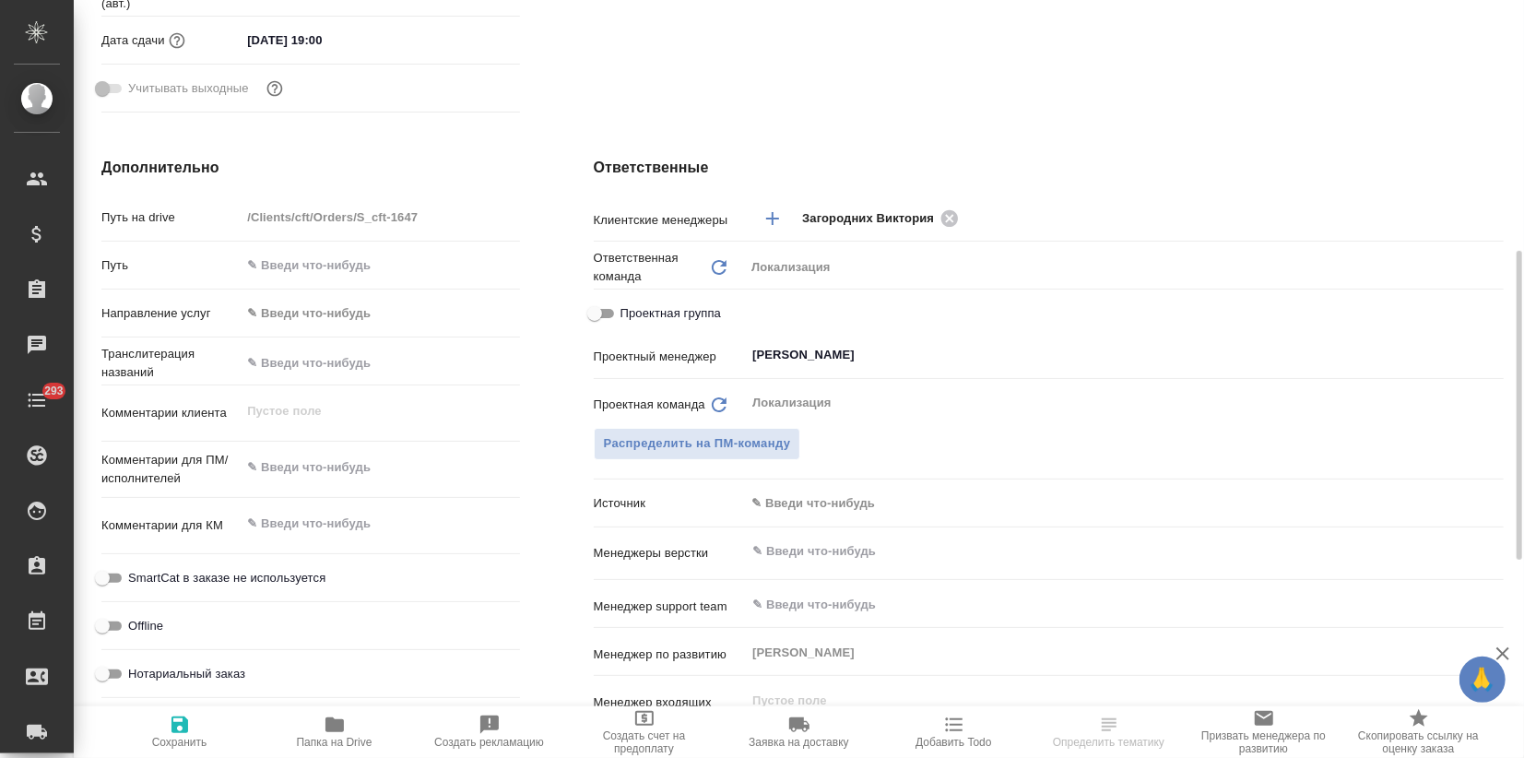
type textarea "x"
click at [762, 502] on body "🙏 .cls-1 fill:#fff; AWATERA Zagorodnikh Viktoria Клиенты Спецификации Заказы Ча…" at bounding box center [762, 379] width 1524 height 758
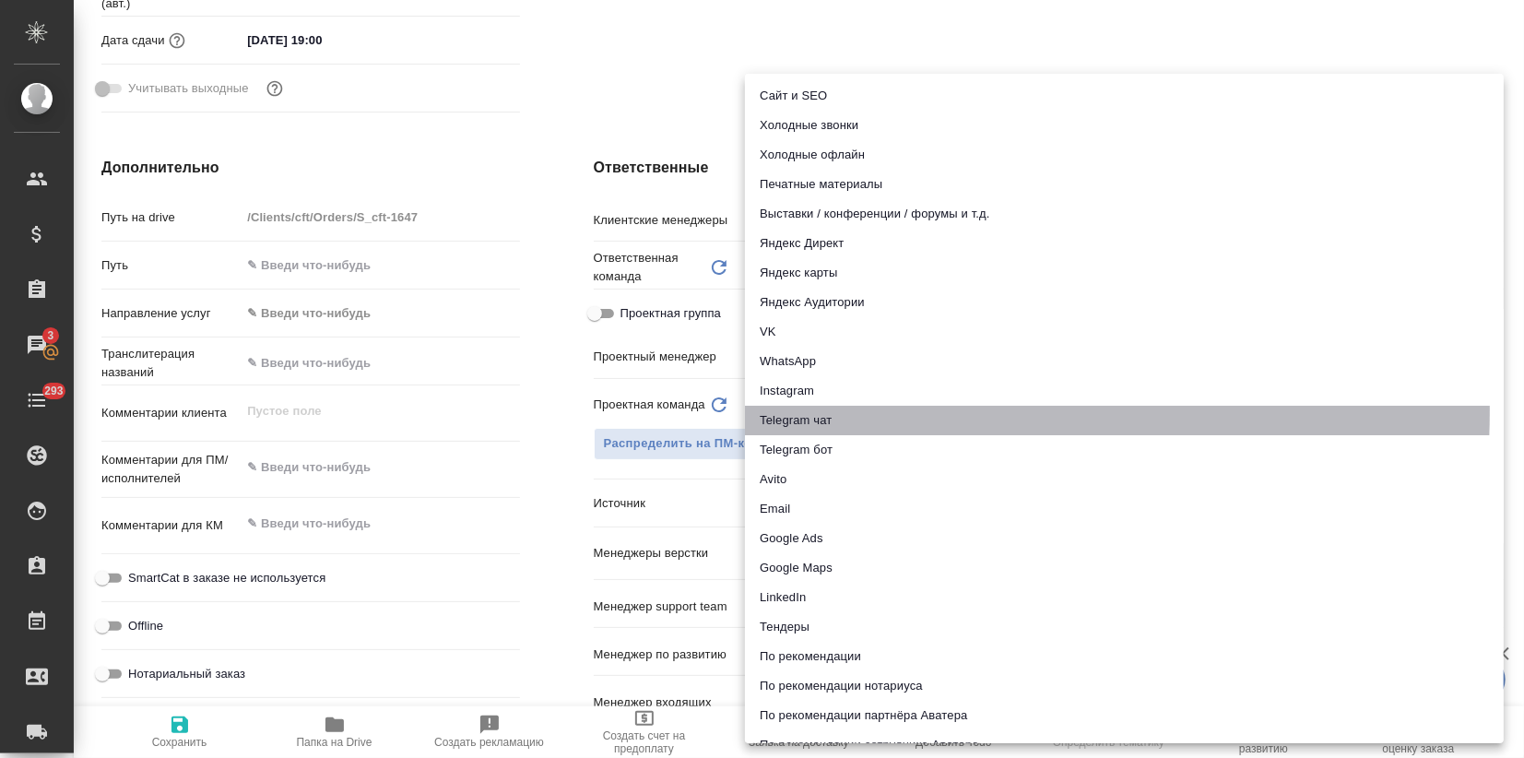
click at [803, 410] on li "Telegram чат" at bounding box center [1124, 421] width 759 height 30
type textarea "x"
type input "telegram"
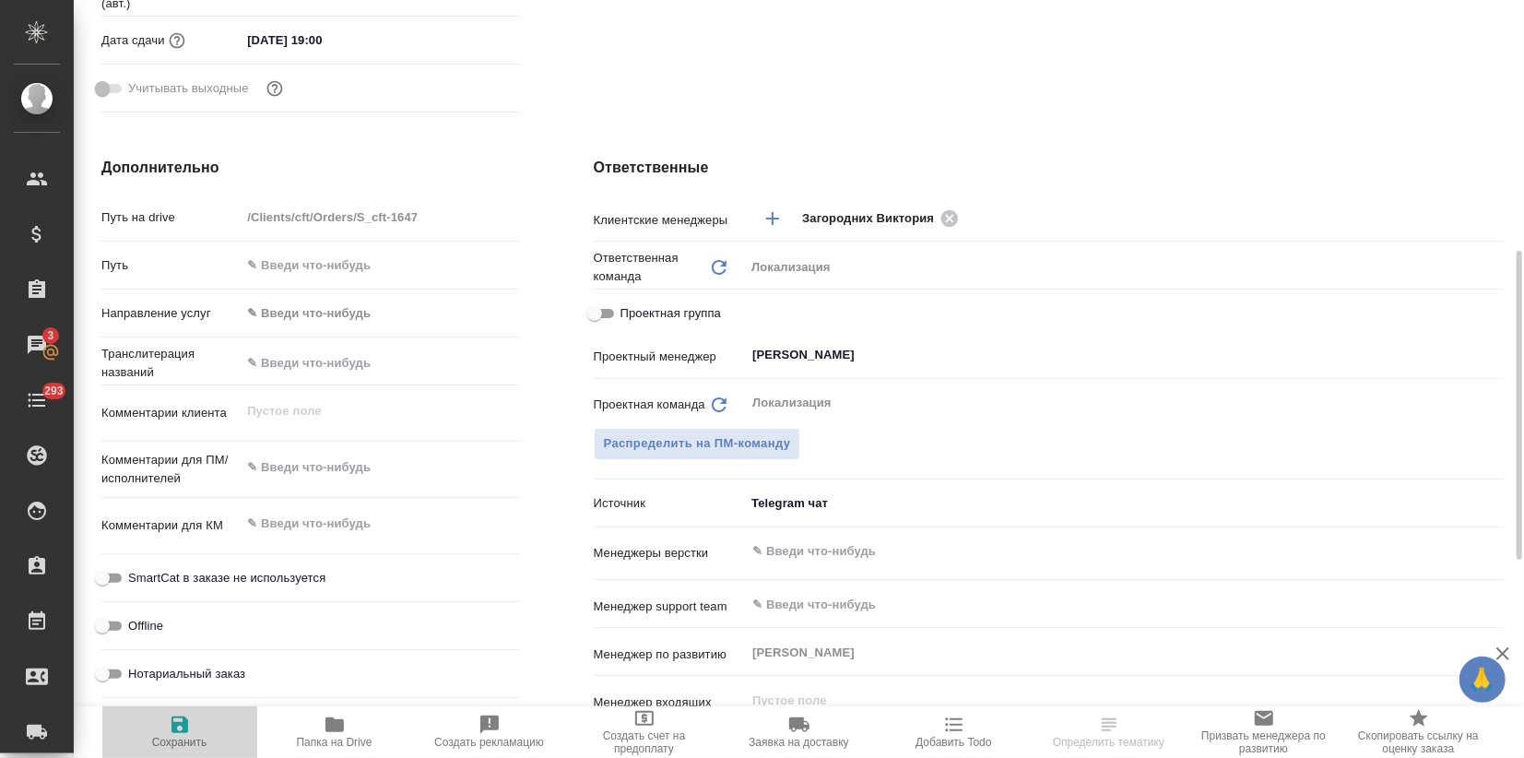
click at [183, 732] on icon "button" at bounding box center [180, 725] width 17 height 17
type textarea "x"
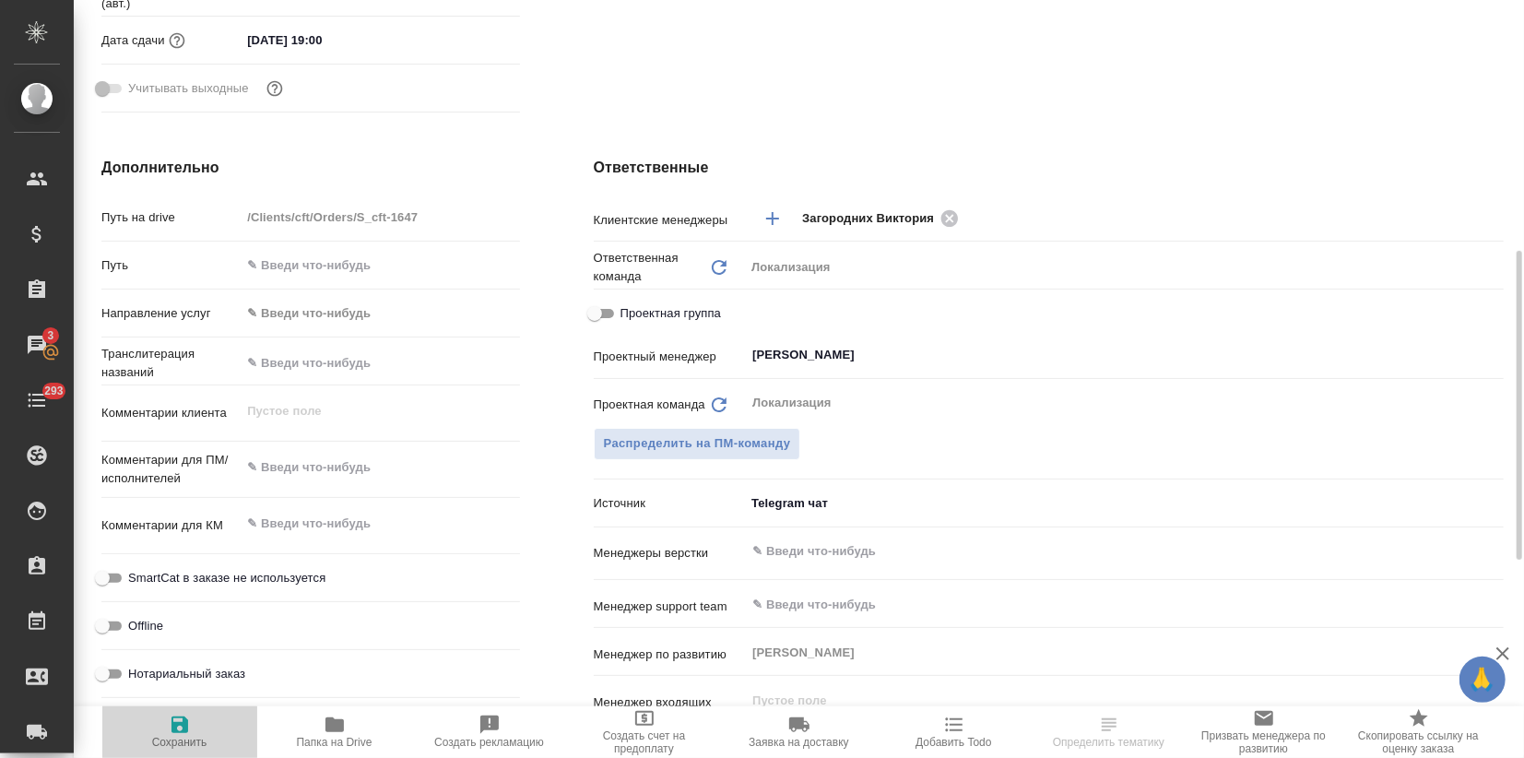
type textarea "x"
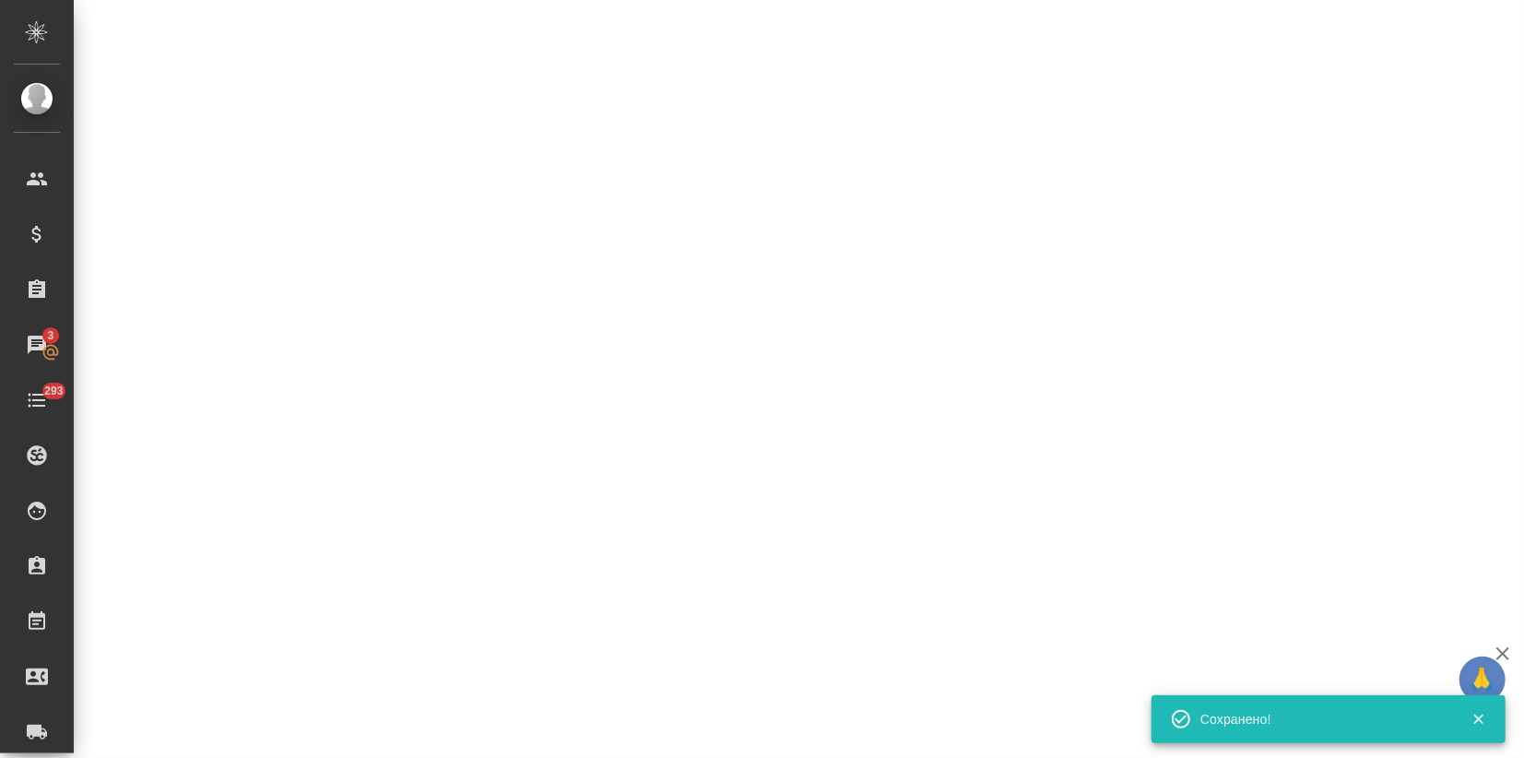
select select "RU"
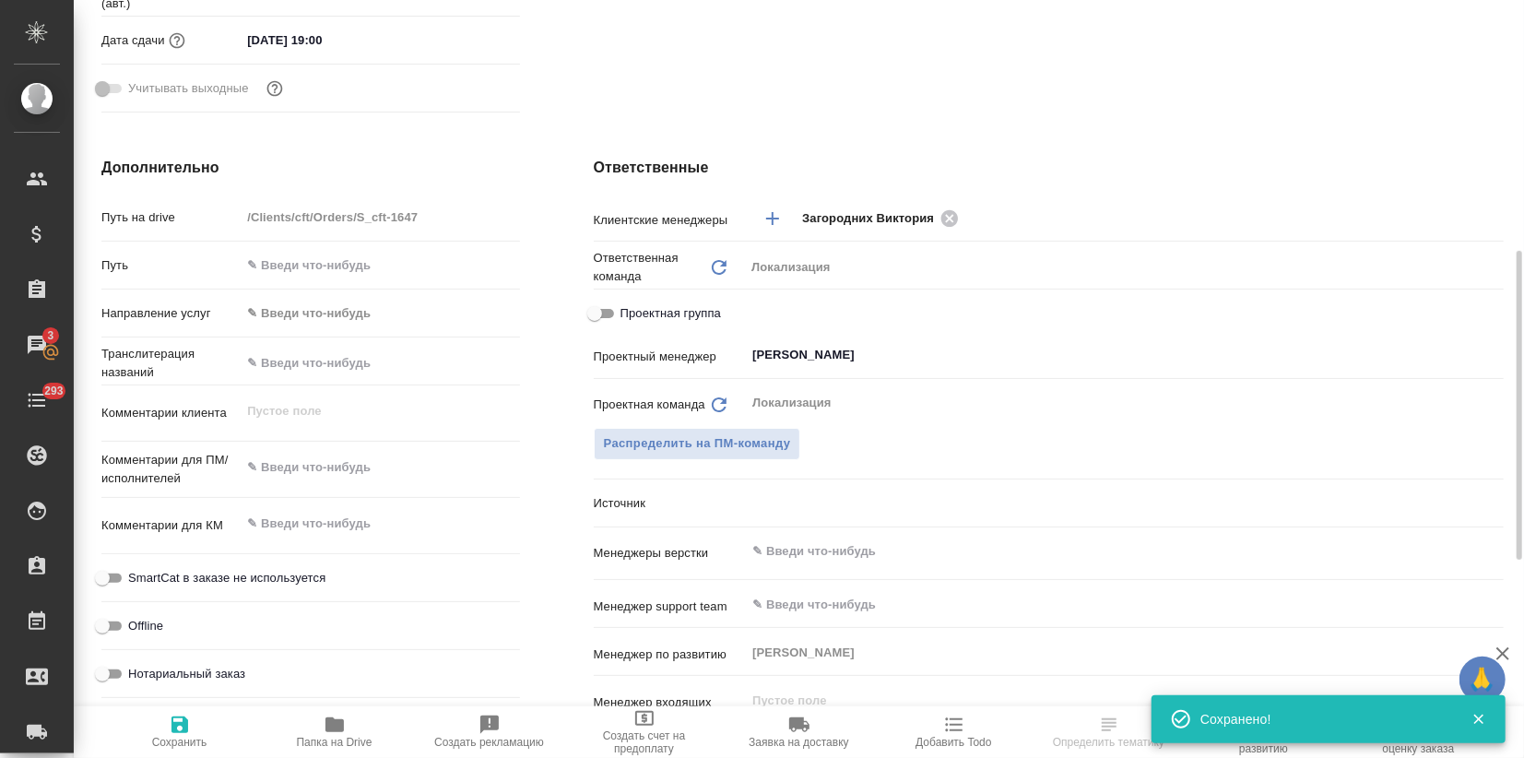
type textarea "x"
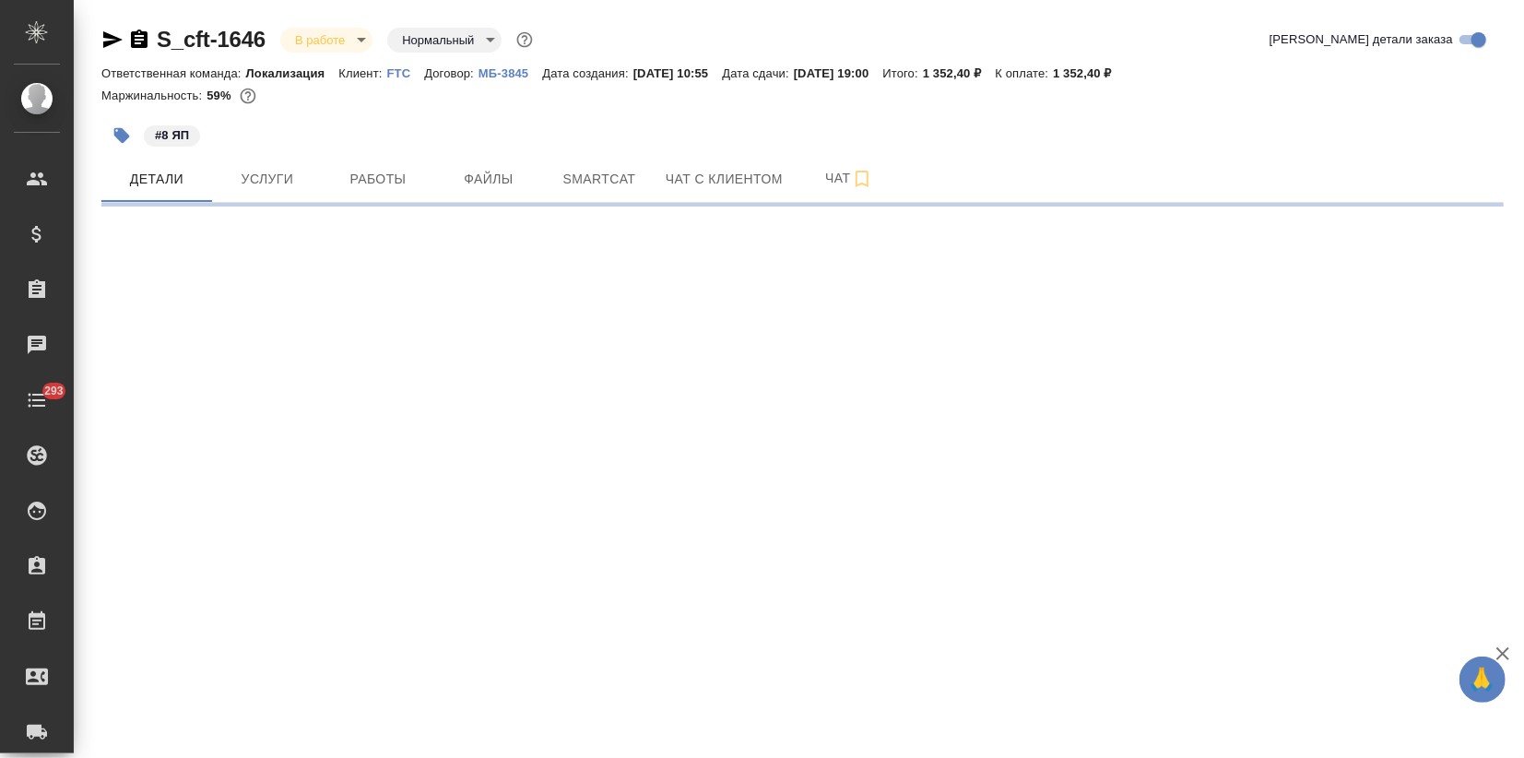
select select "RU"
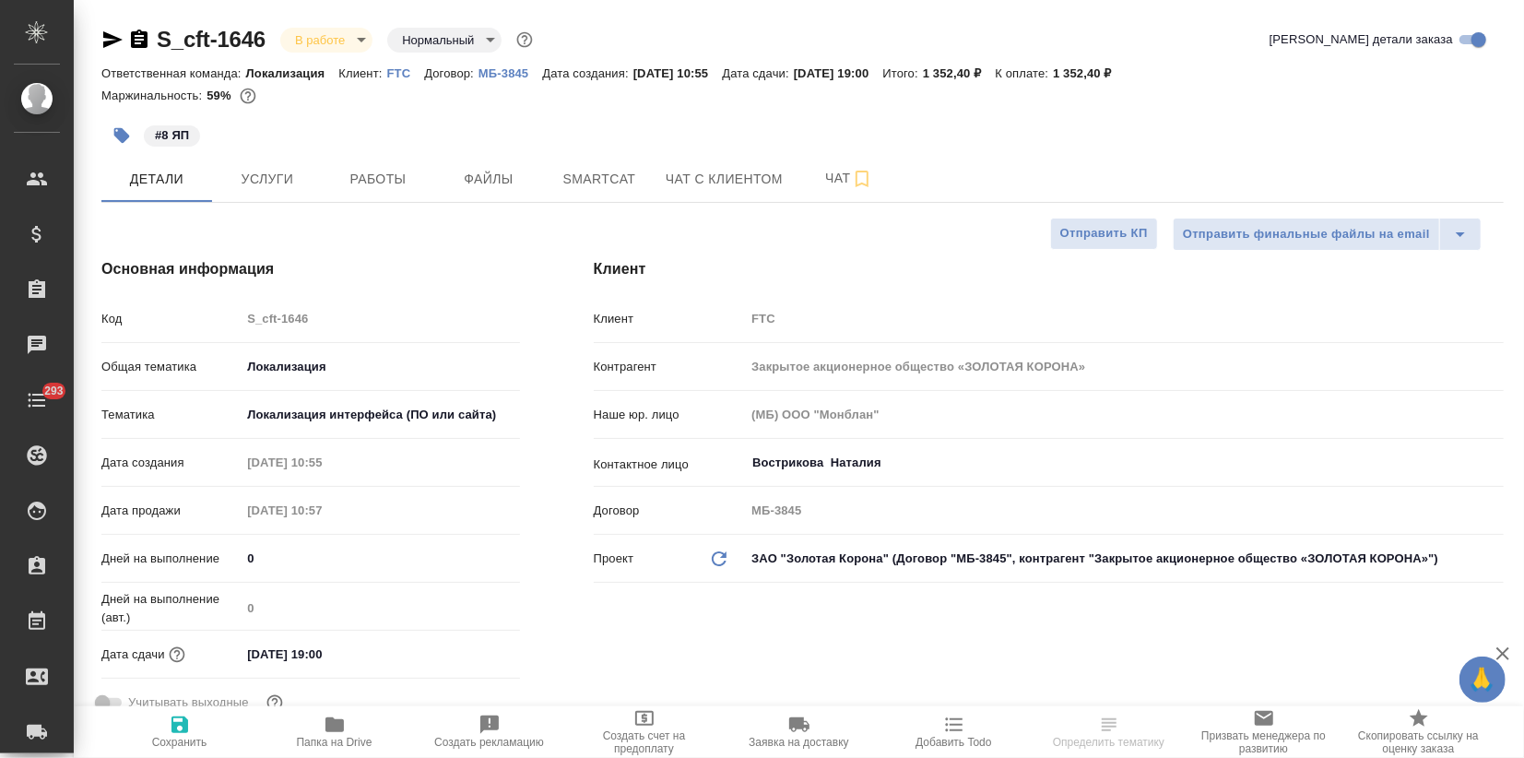
type textarea "x"
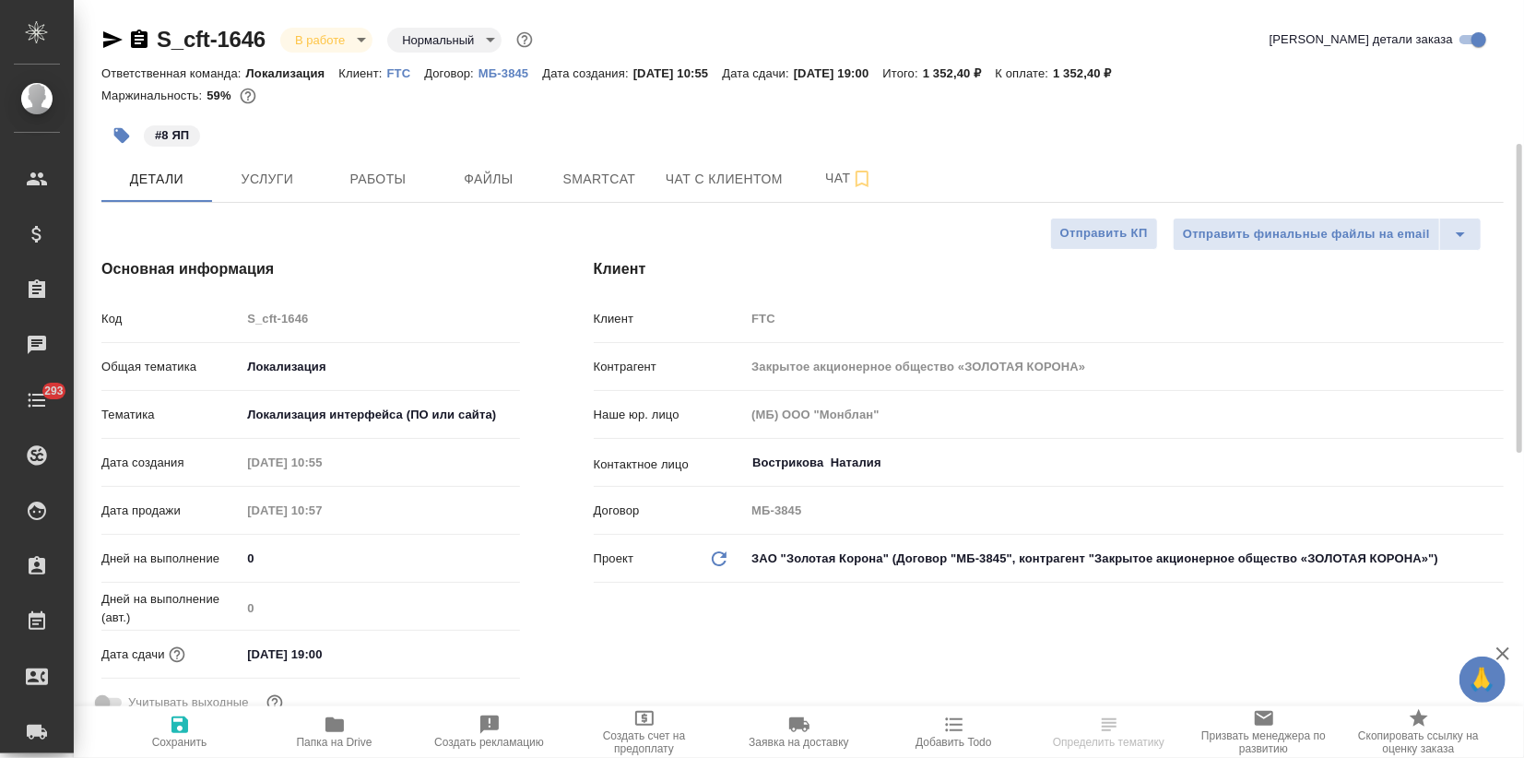
type textarea "x"
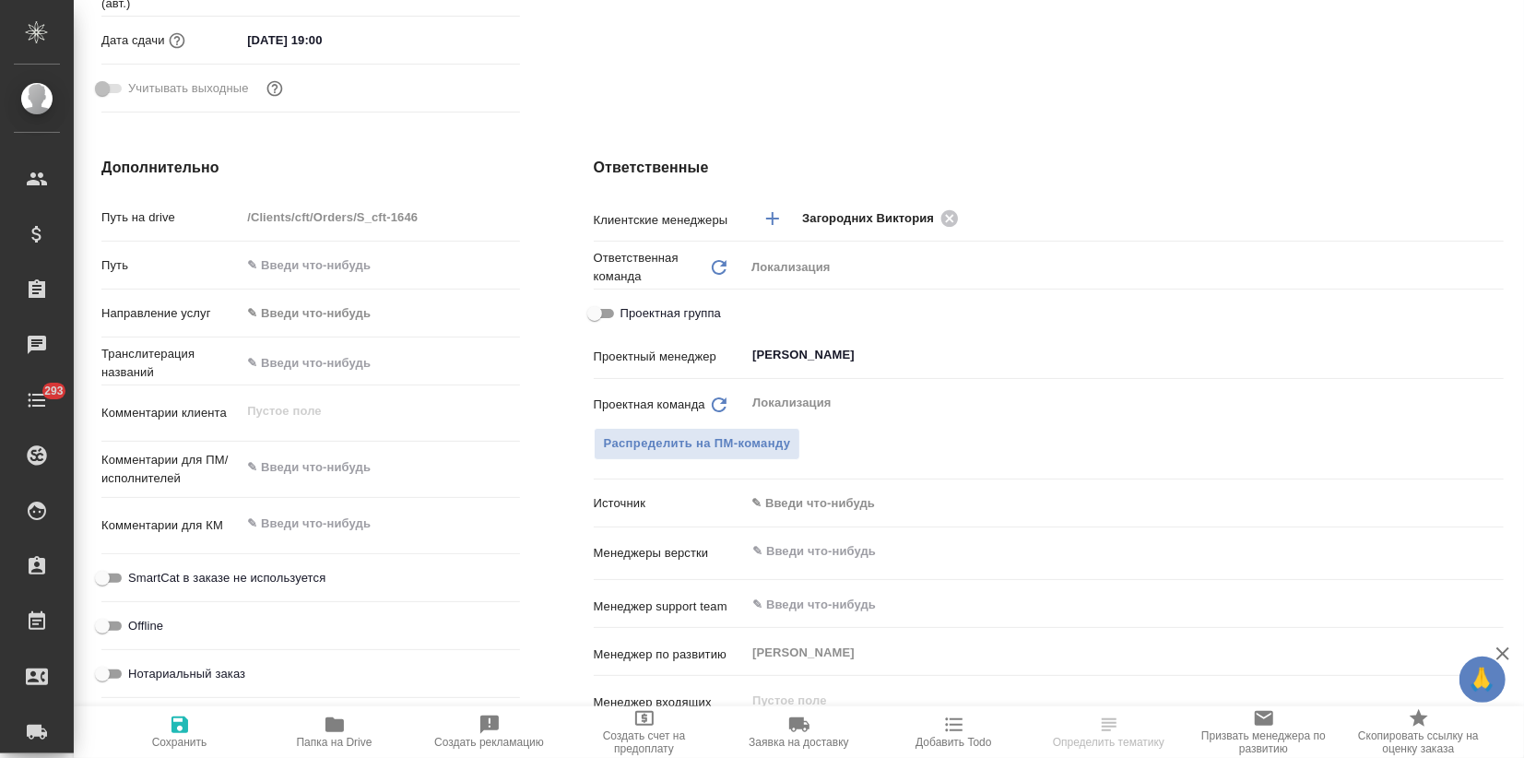
type textarea "x"
click at [763, 497] on body "🙏 .cls-1 fill:#fff; AWATERA Zagorodnikh [PERSON_NAME] Спецификации Заказы Чаты …" at bounding box center [762, 379] width 1524 height 758
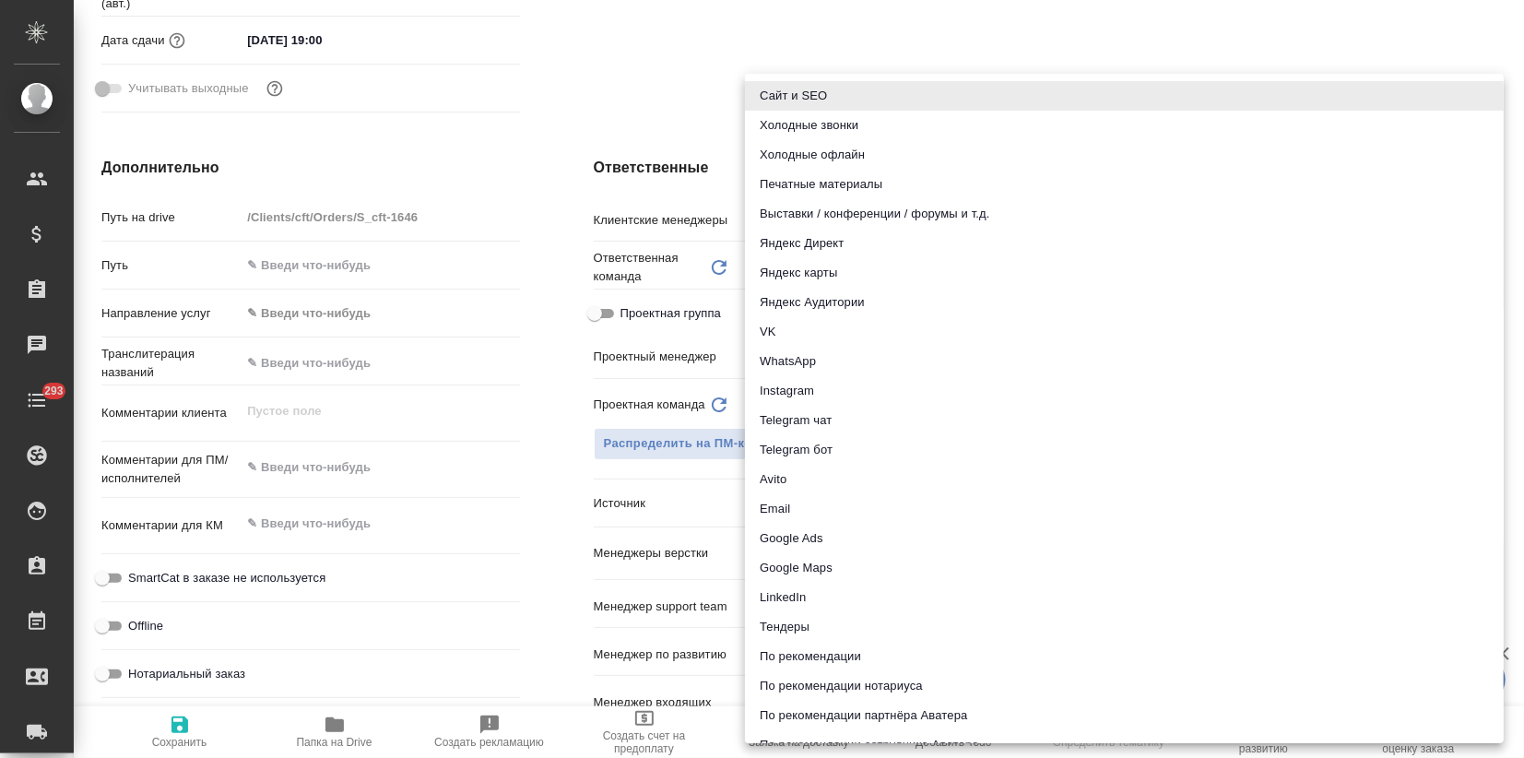
click at [803, 418] on li "Telegram чат" at bounding box center [1124, 421] width 759 height 30
type textarea "x"
type input "telegram"
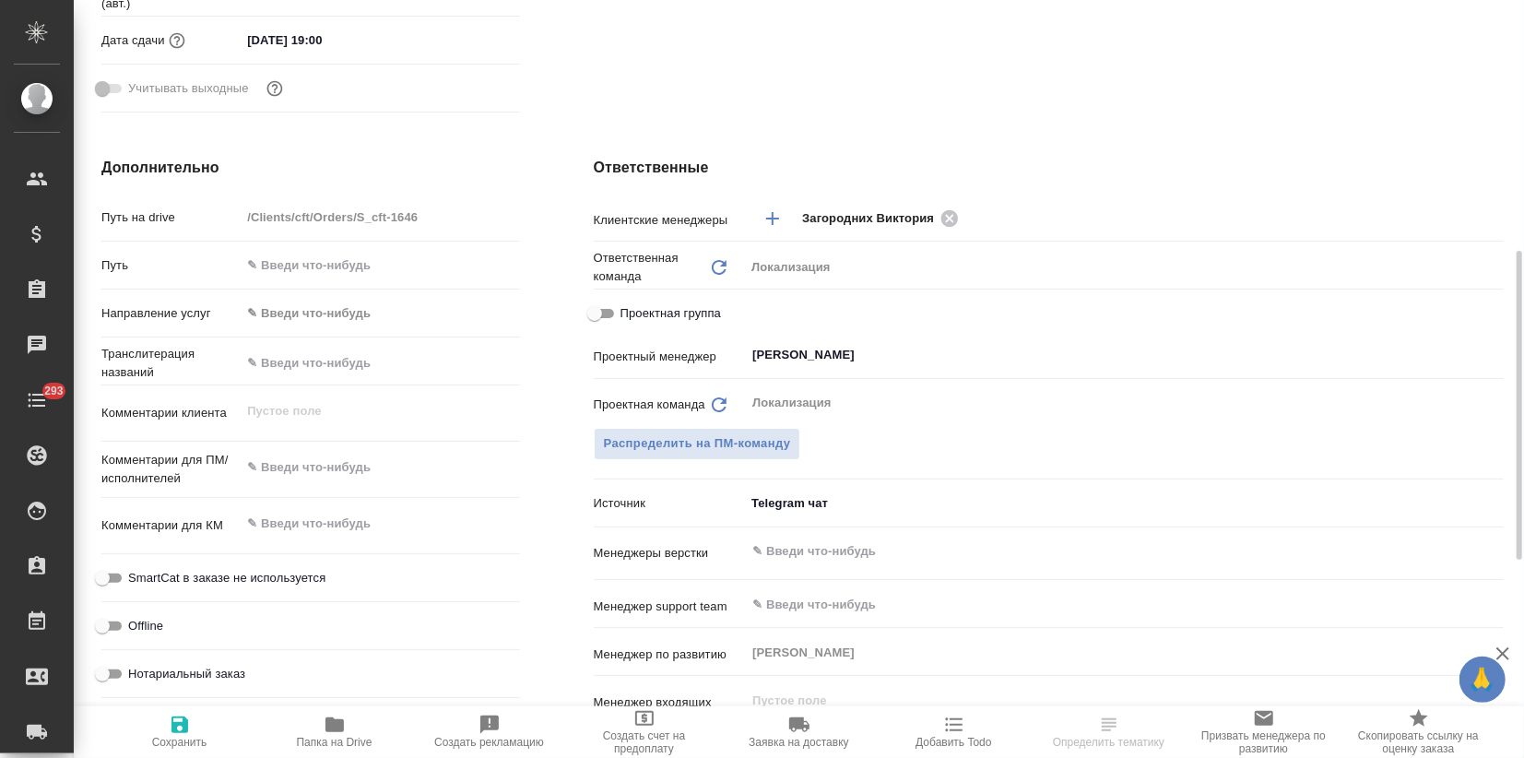
click at [199, 730] on span "Сохранить" at bounding box center [179, 731] width 133 height 35
type textarea "x"
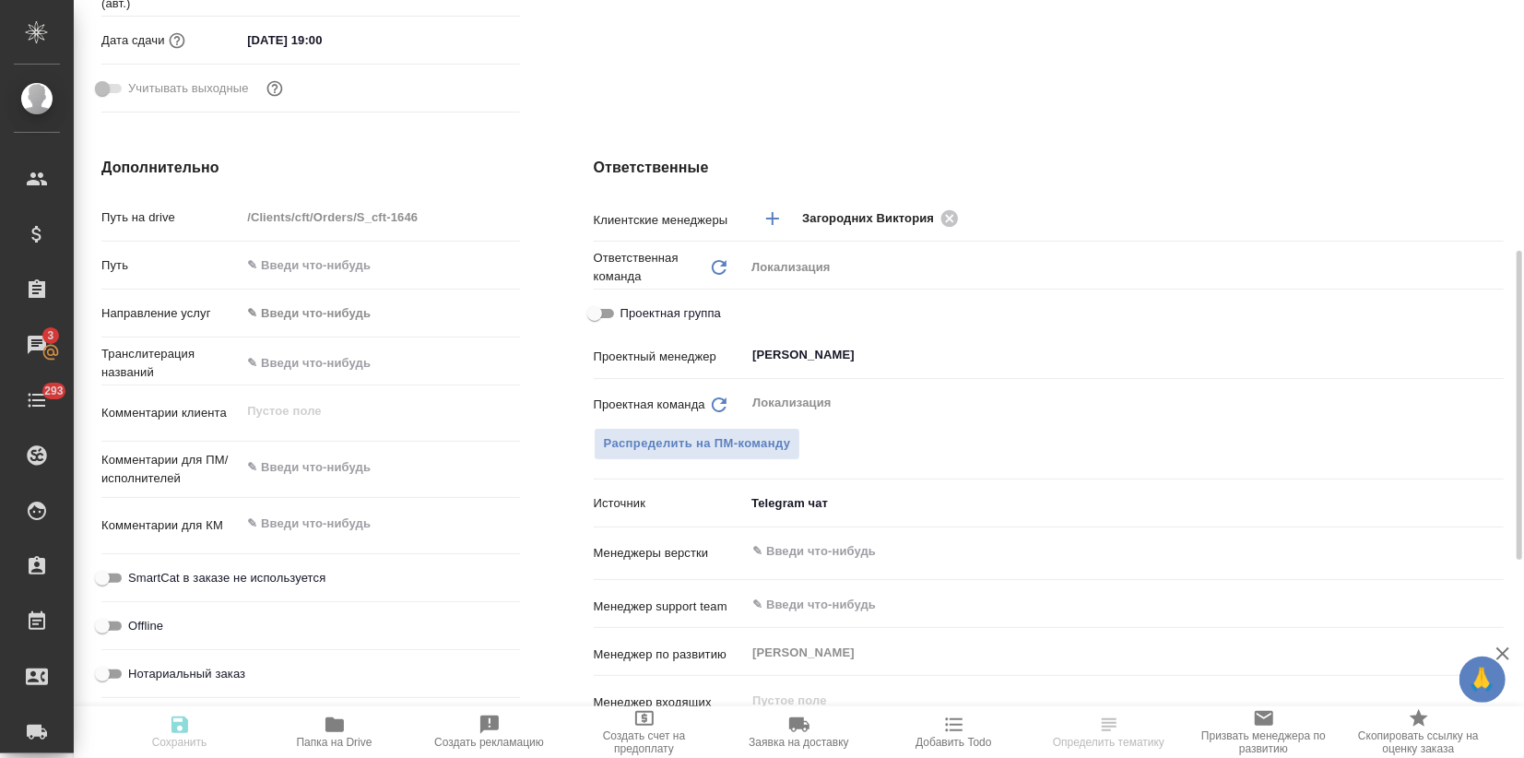
type textarea "x"
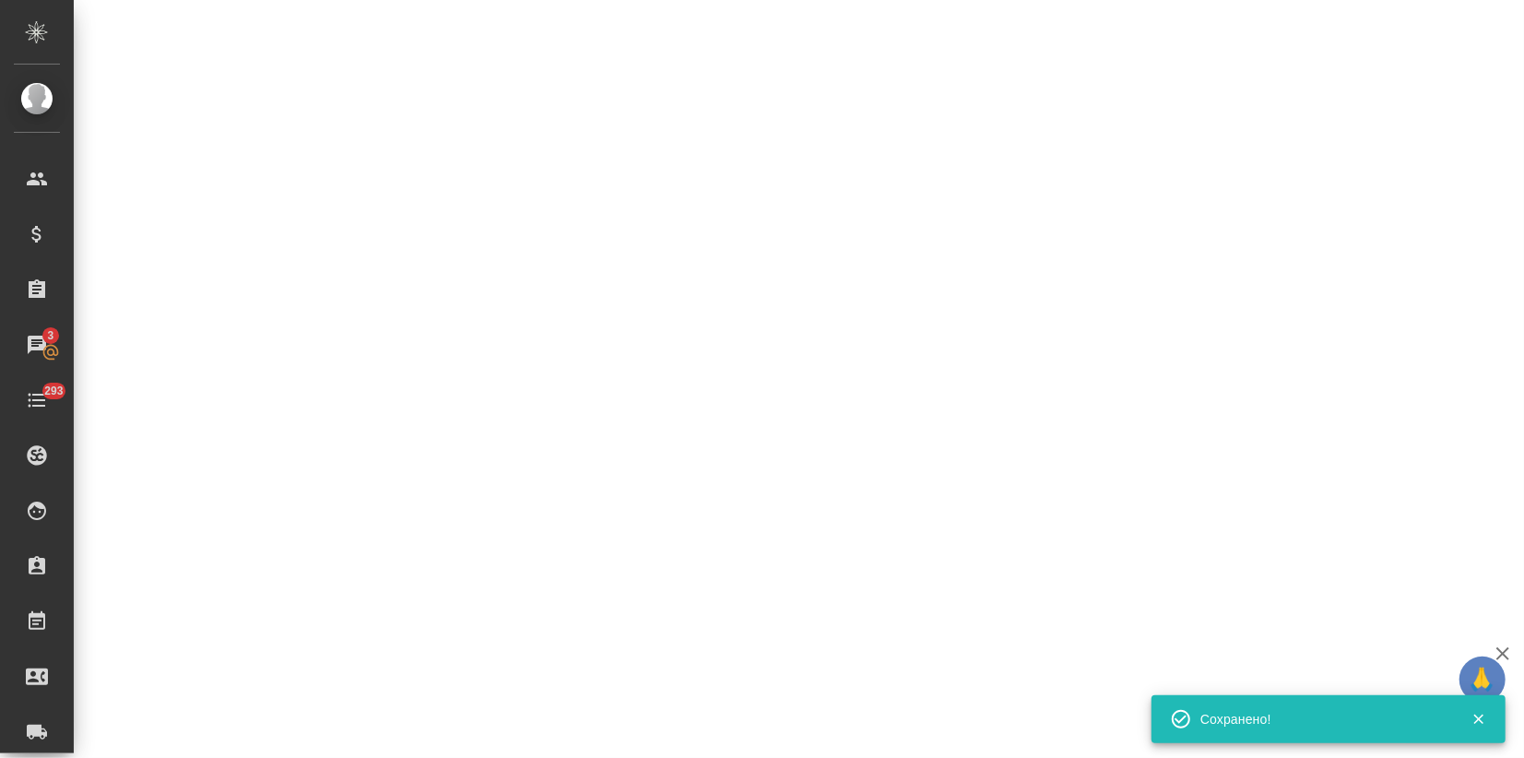
select select "RU"
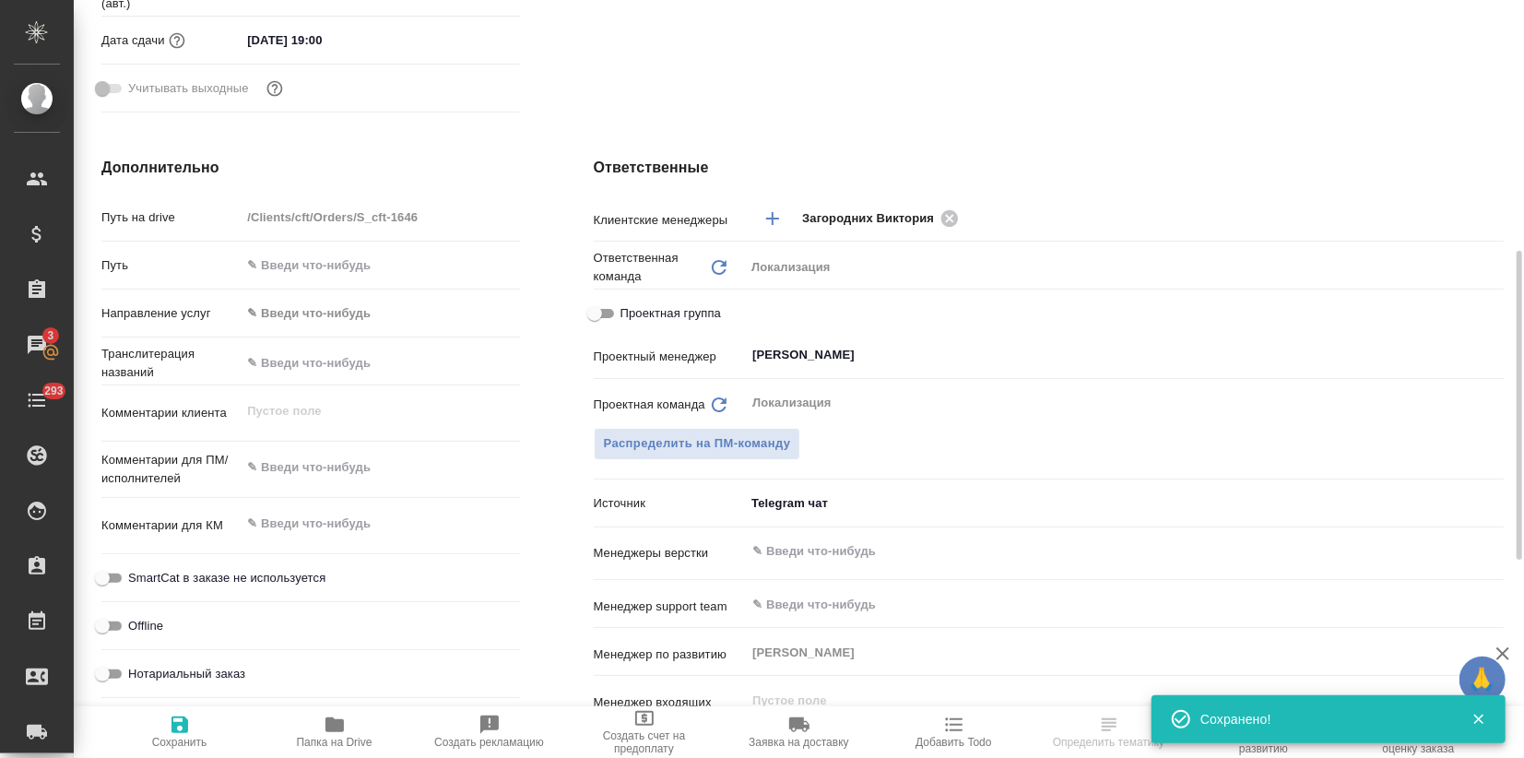
type textarea "x"
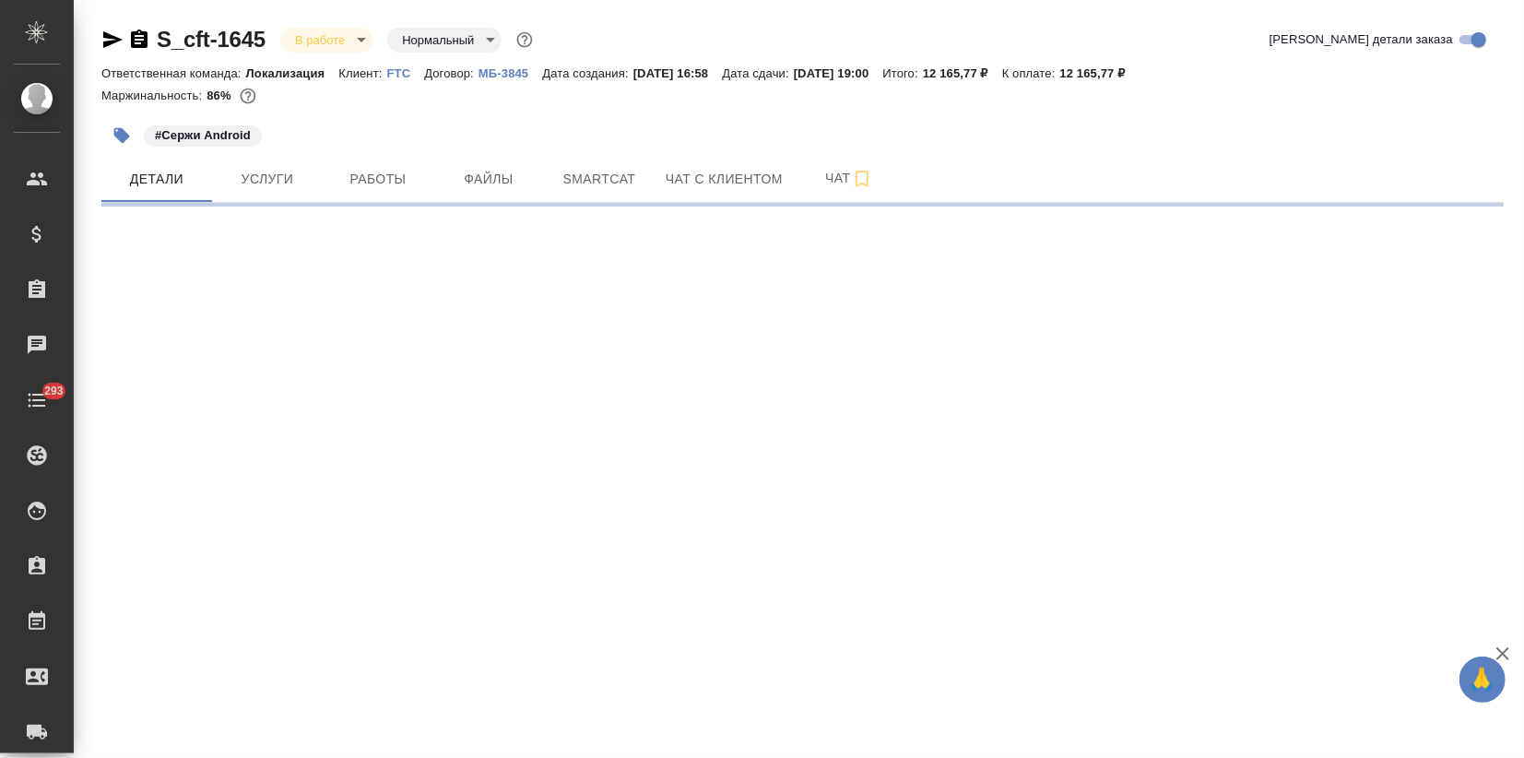
select select "RU"
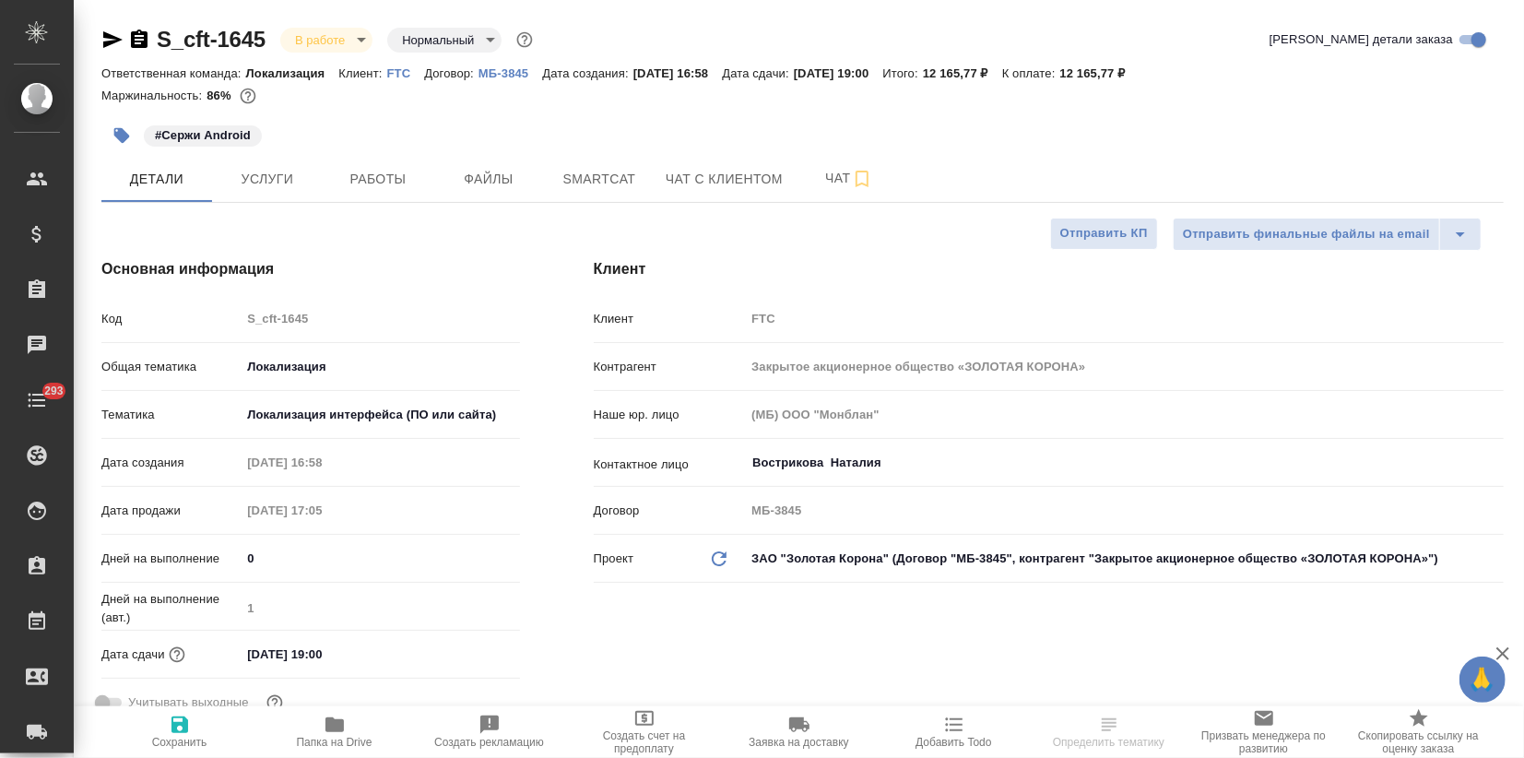
type textarea "x"
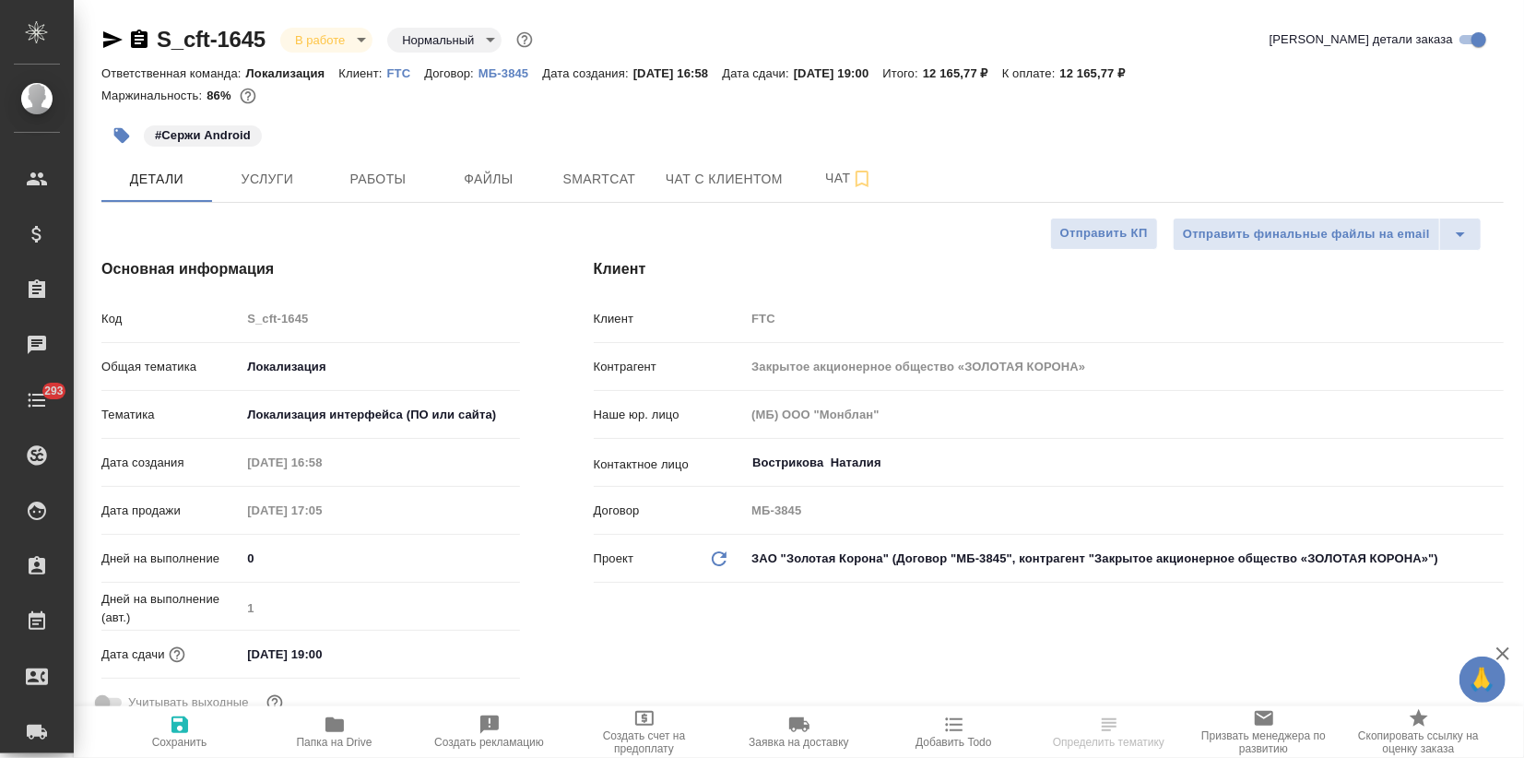
type textarea "x"
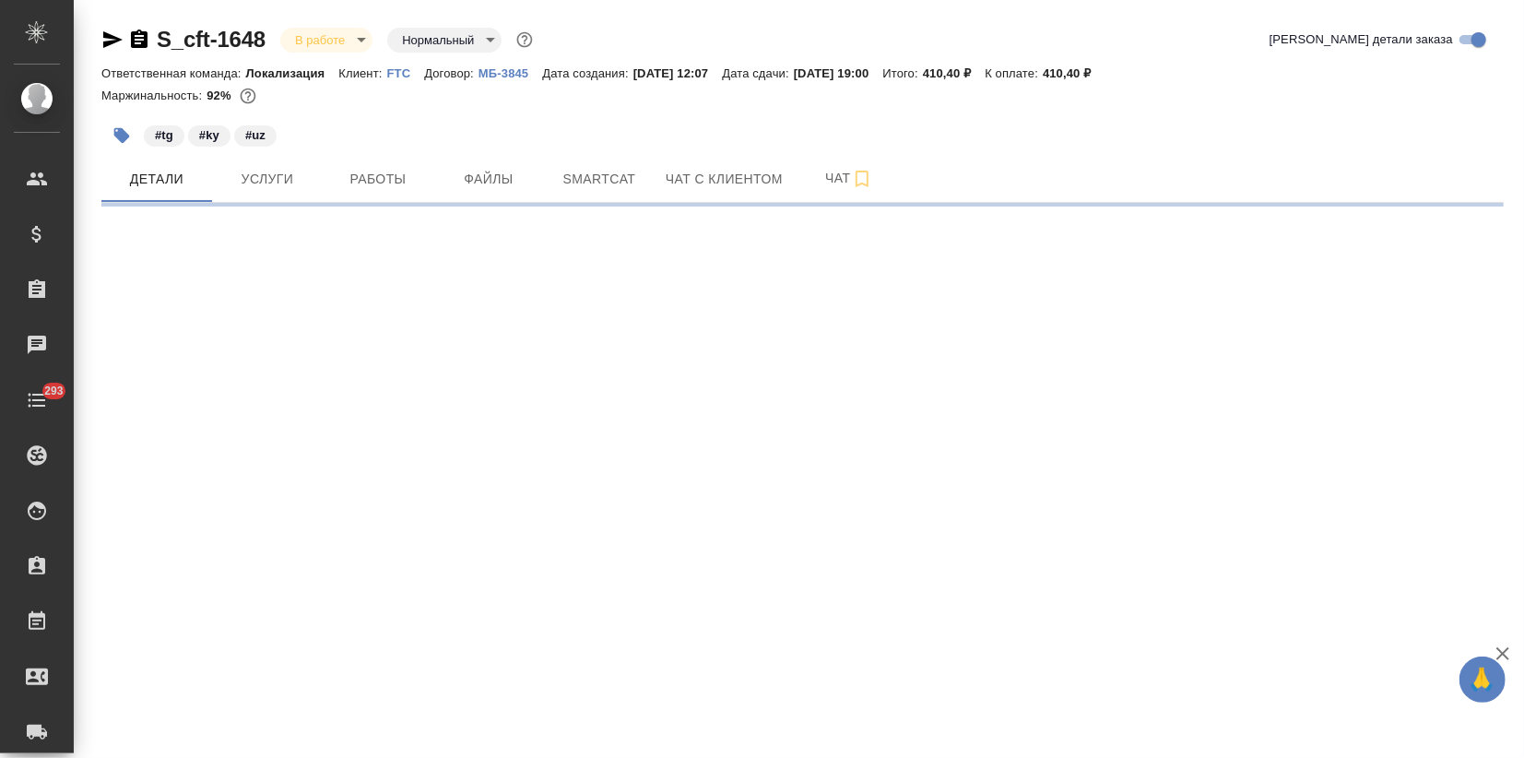
select select "RU"
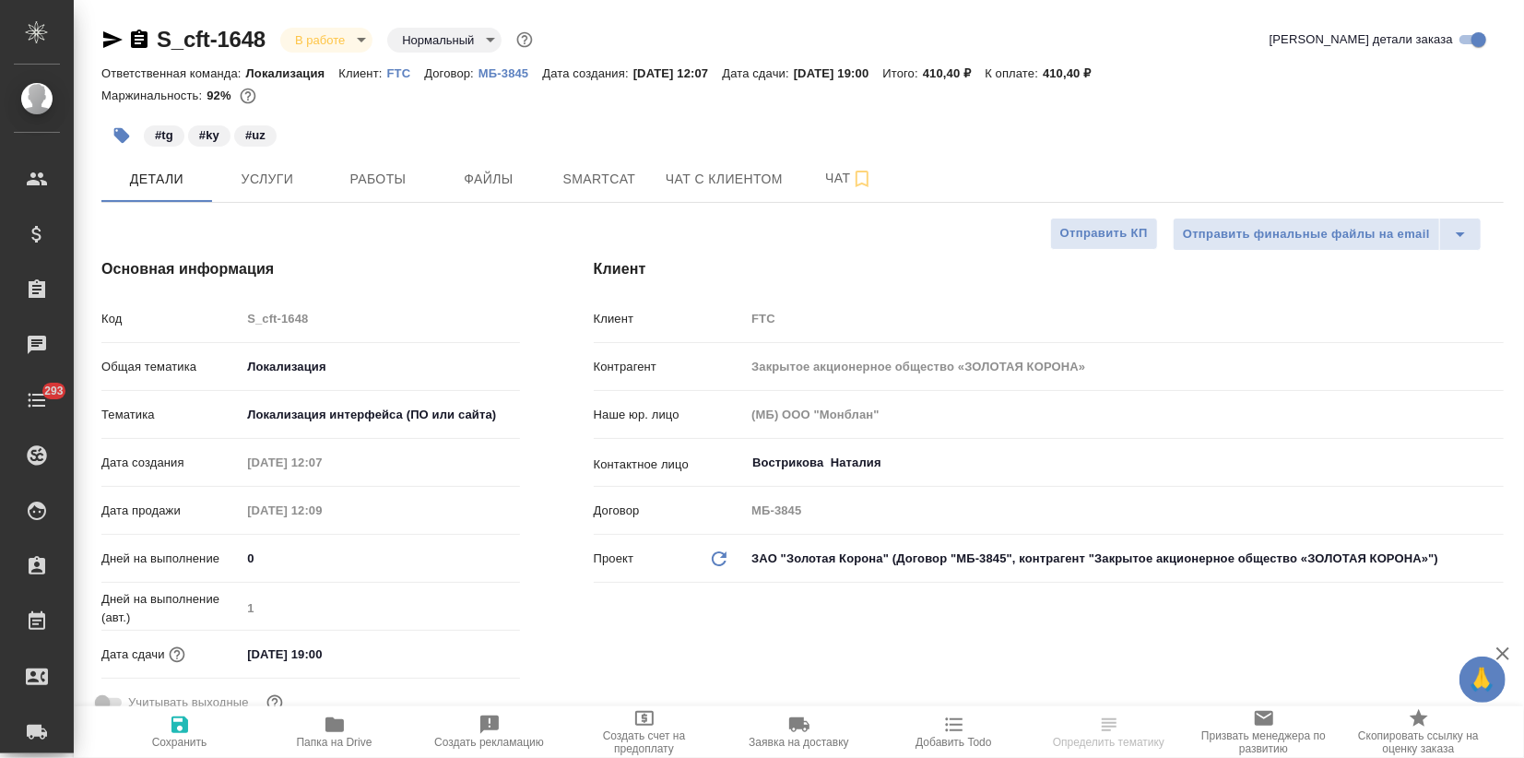
type textarea "x"
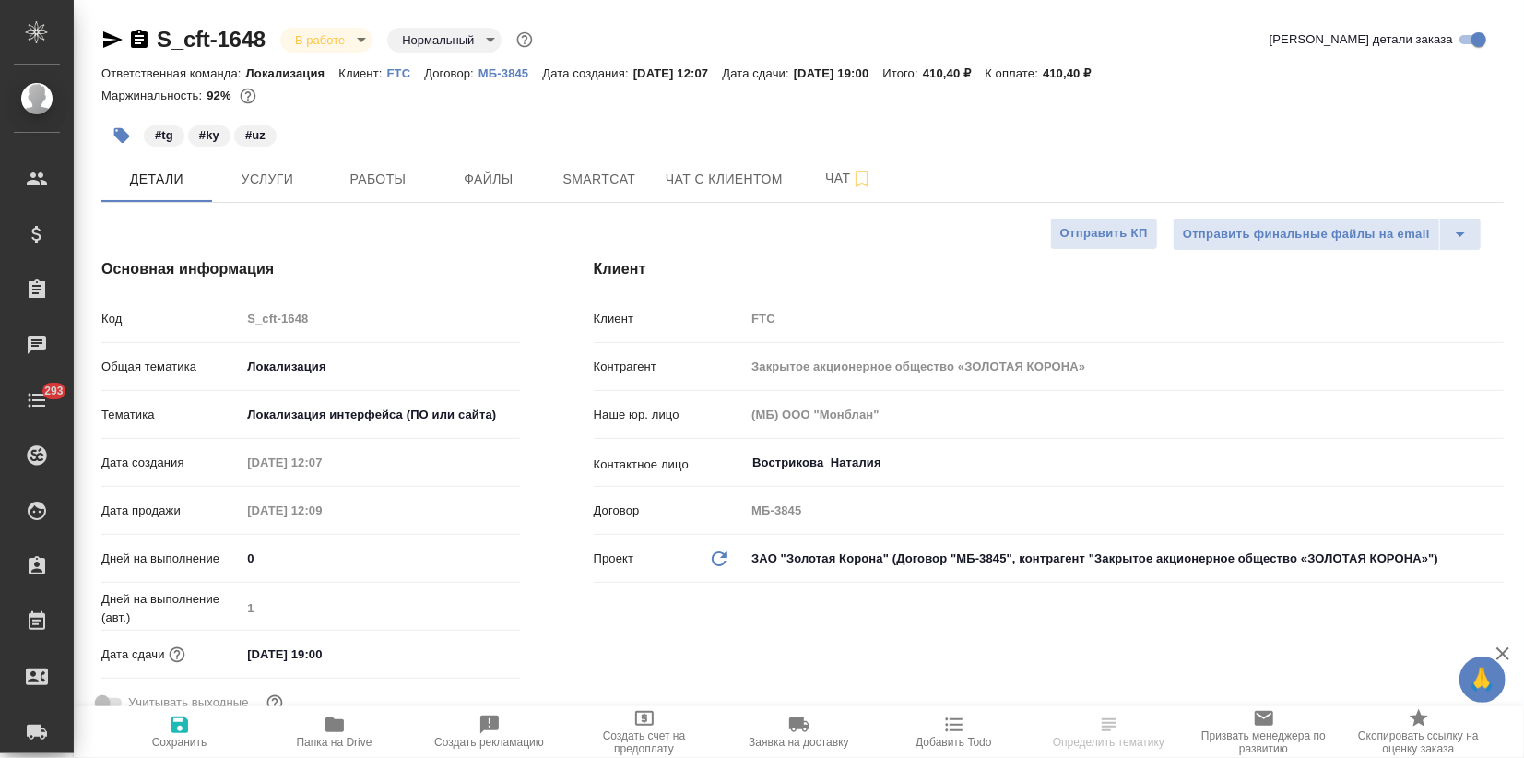
type textarea "x"
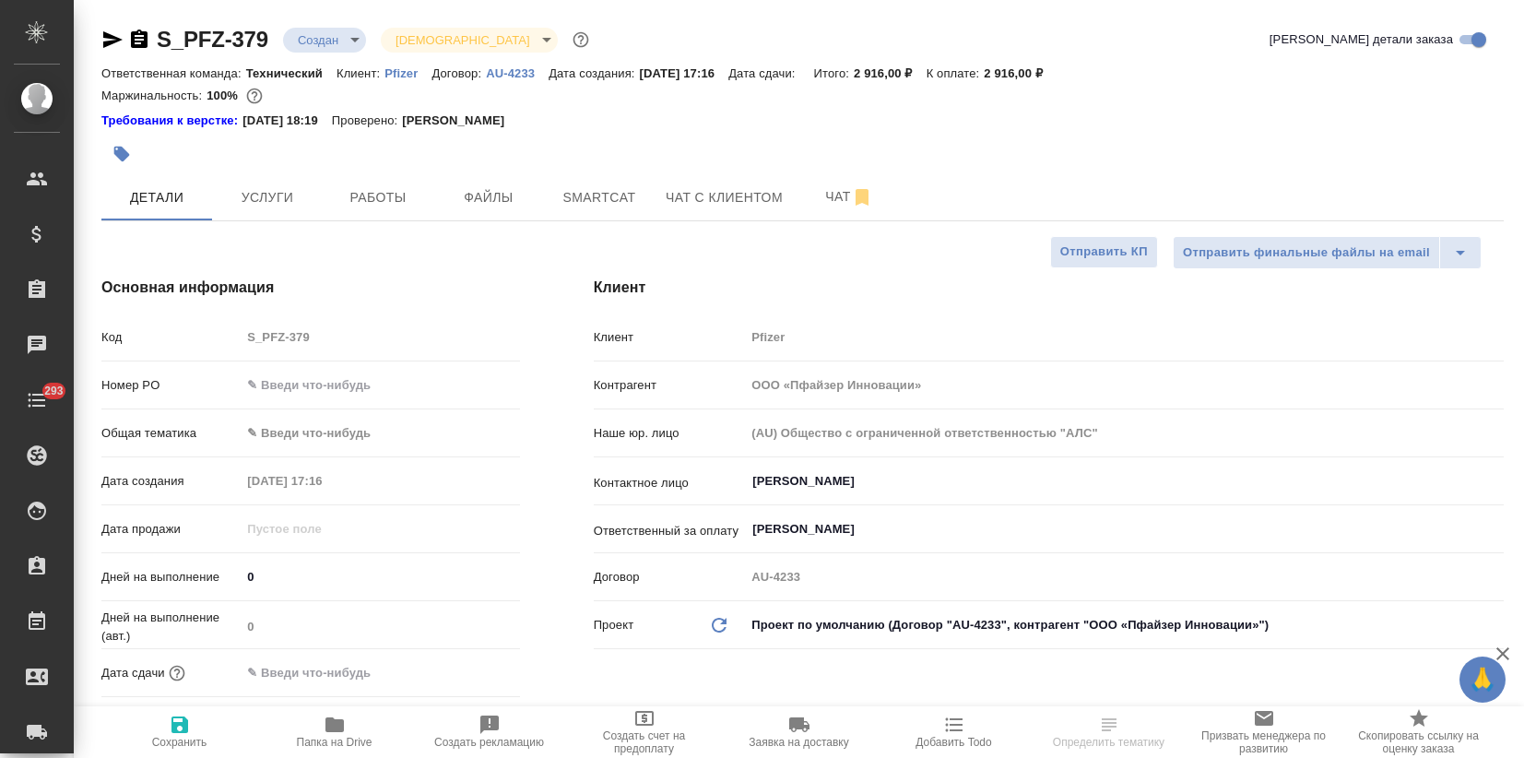
select select "RU"
type textarea "x"
